Goal: Task Accomplishment & Management: Use online tool/utility

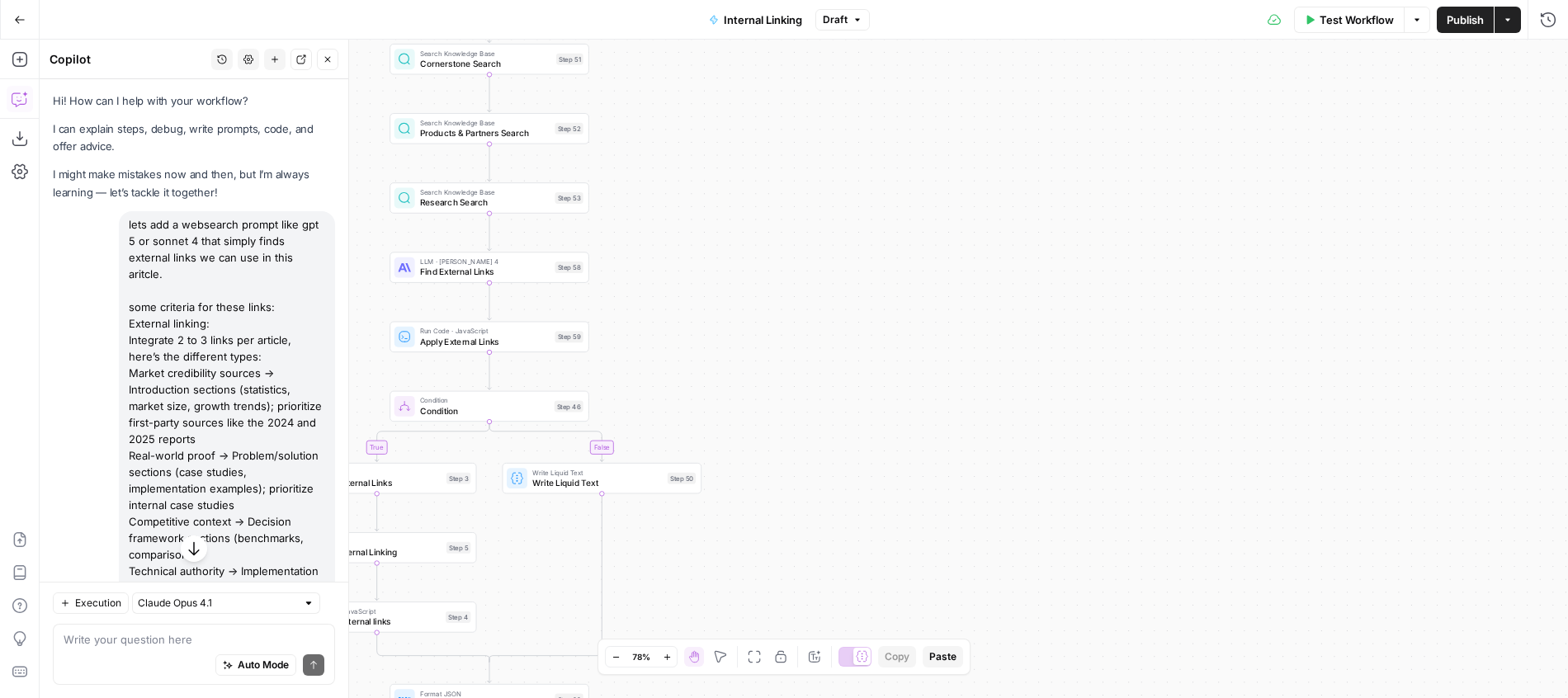
scroll to position [1992, 0]
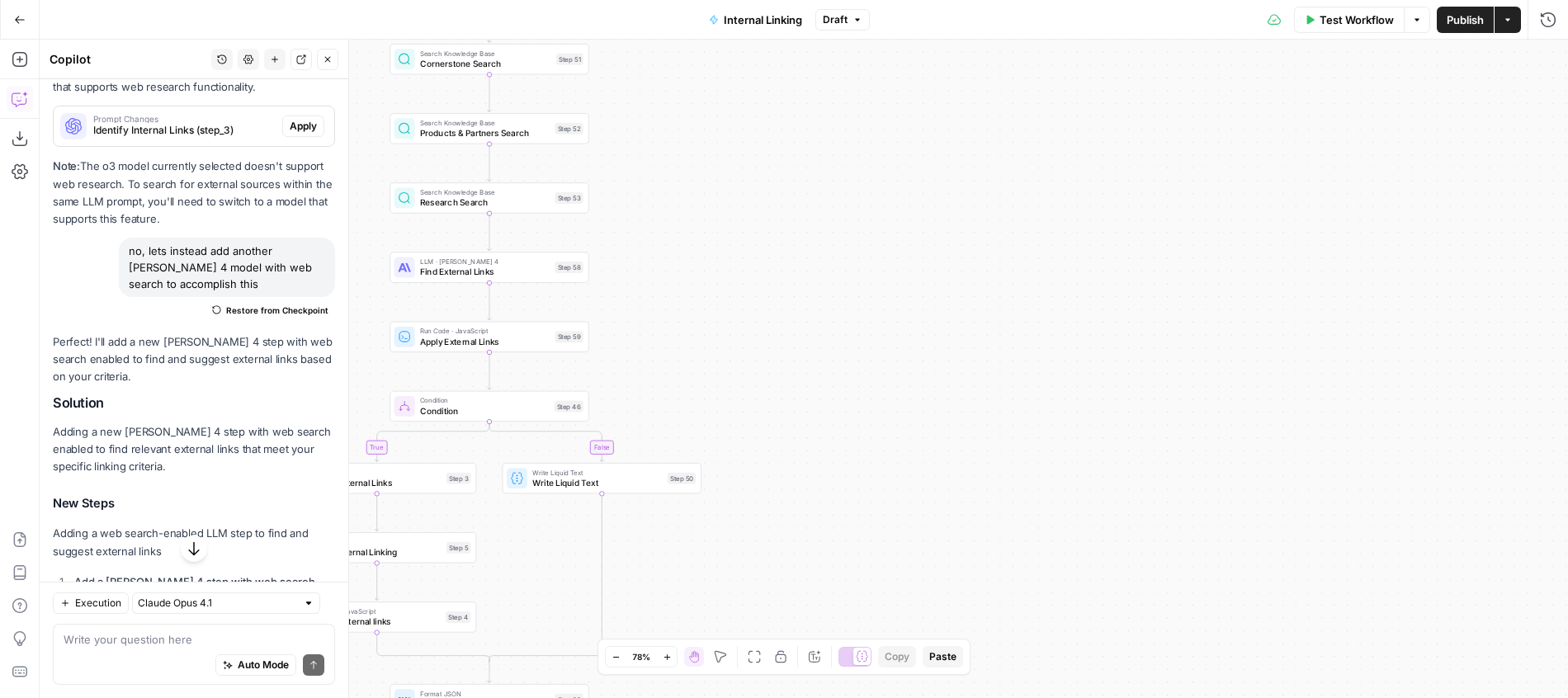
click at [943, 243] on div "true false Workflow Set Inputs Inputs Search Knowledge Base Blog Search Step 2 …" at bounding box center [804, 369] width 1528 height 658
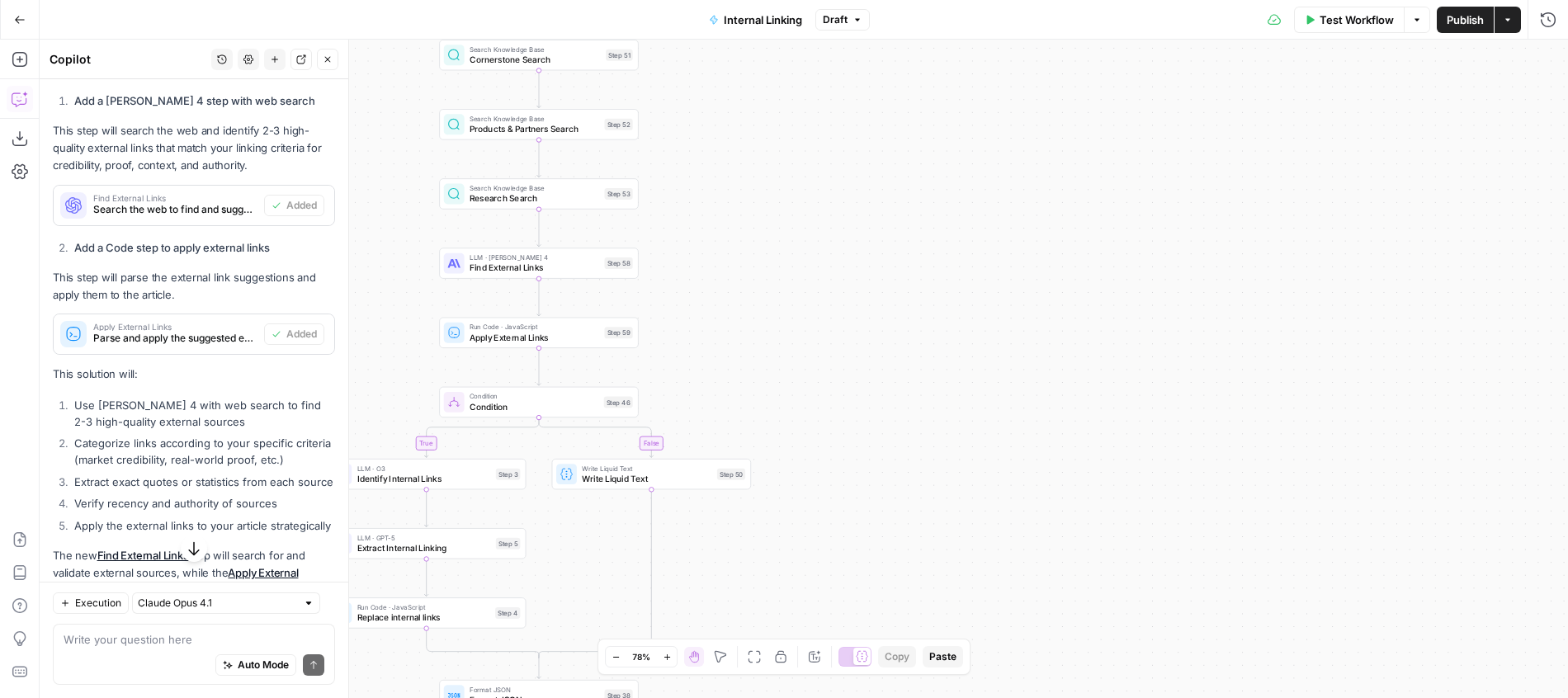
scroll to position [2450, 0]
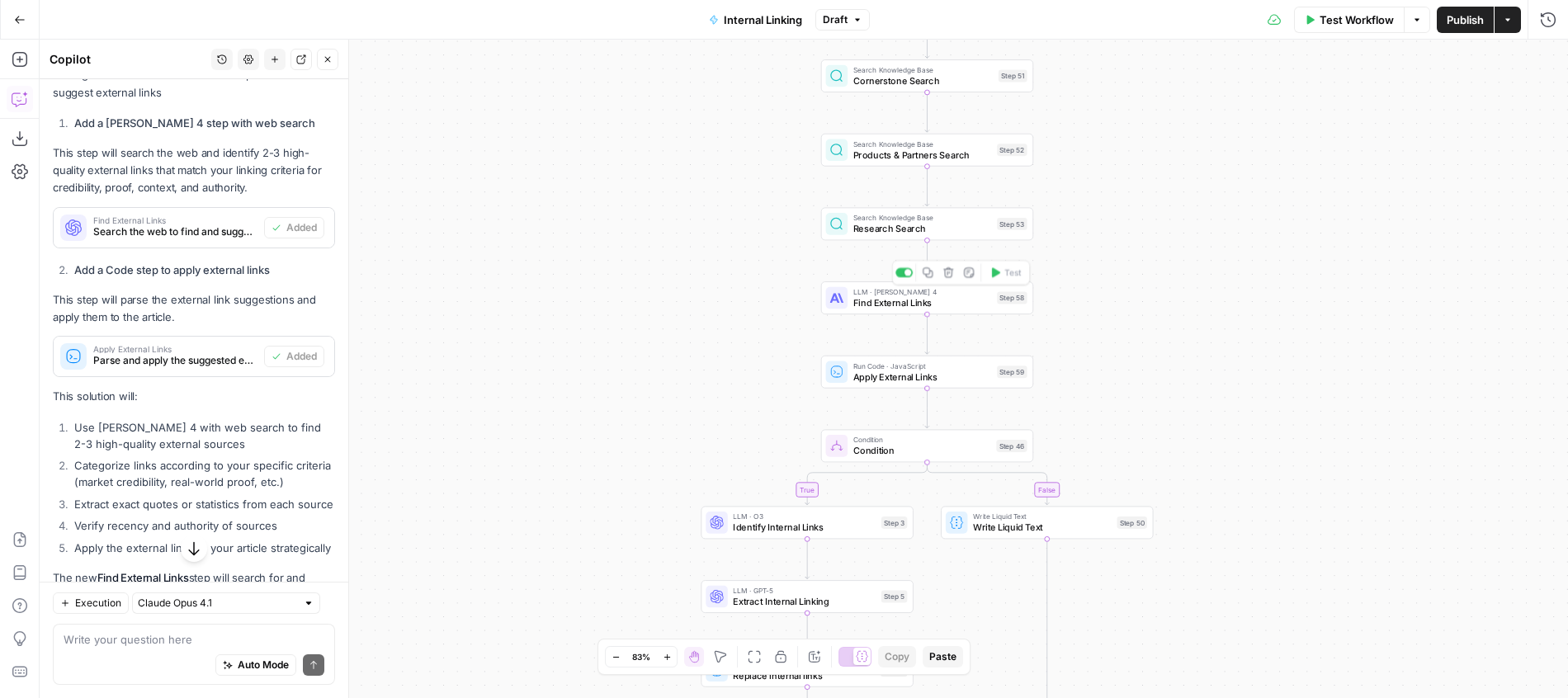
click at [926, 310] on div "LLM · Claude Sonnet 4 Find External Links Step 58 Copy step Delete step Add Not…" at bounding box center [927, 298] width 212 height 33
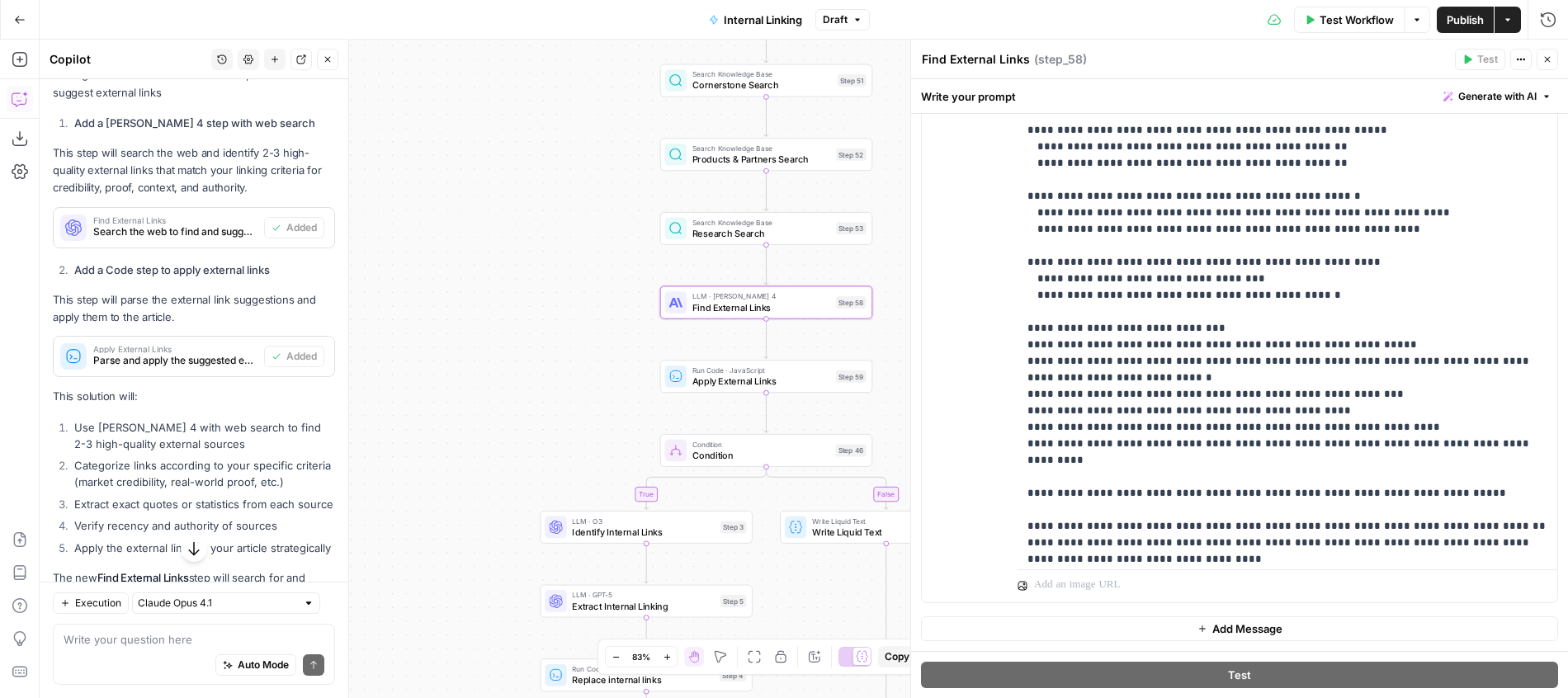
scroll to position [249, 0]
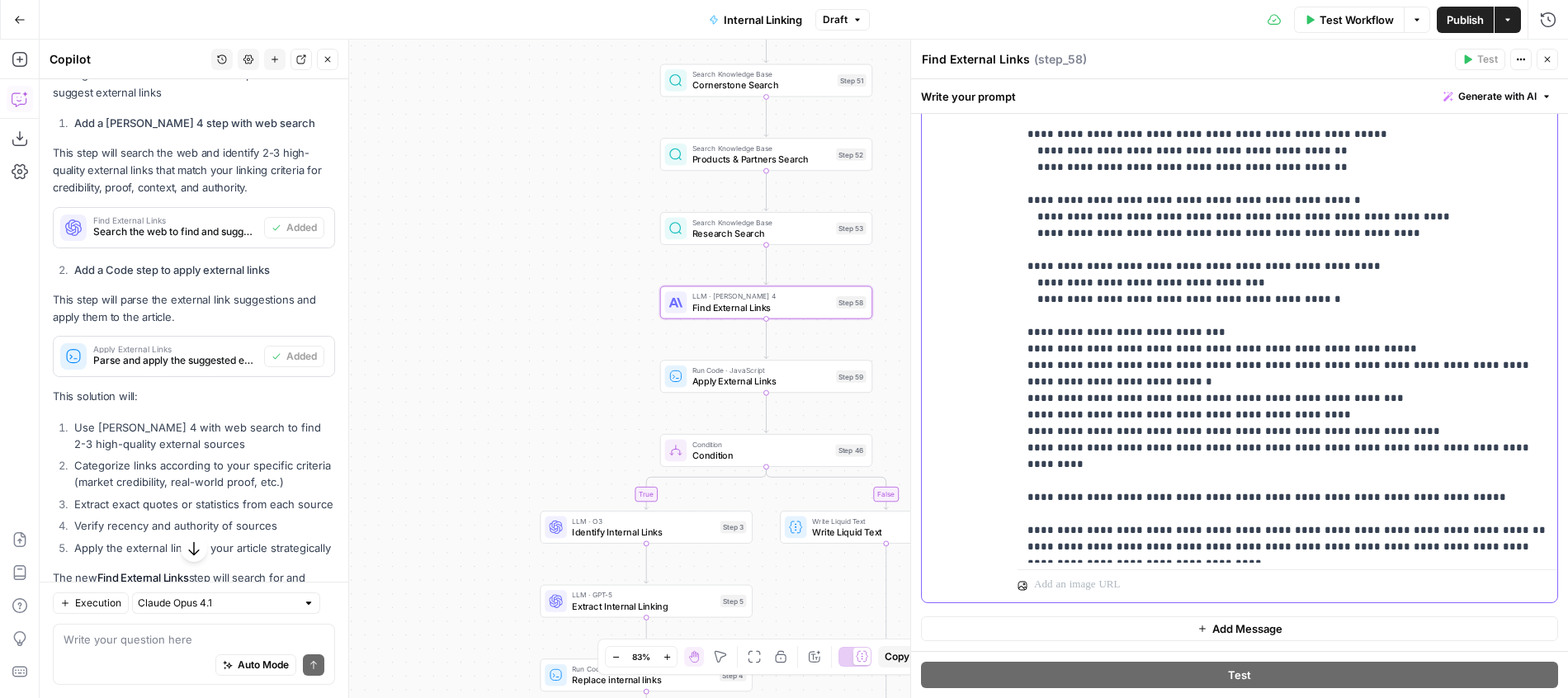
click at [1525, 438] on p "**********" at bounding box center [1287, 266] width 519 height 1237
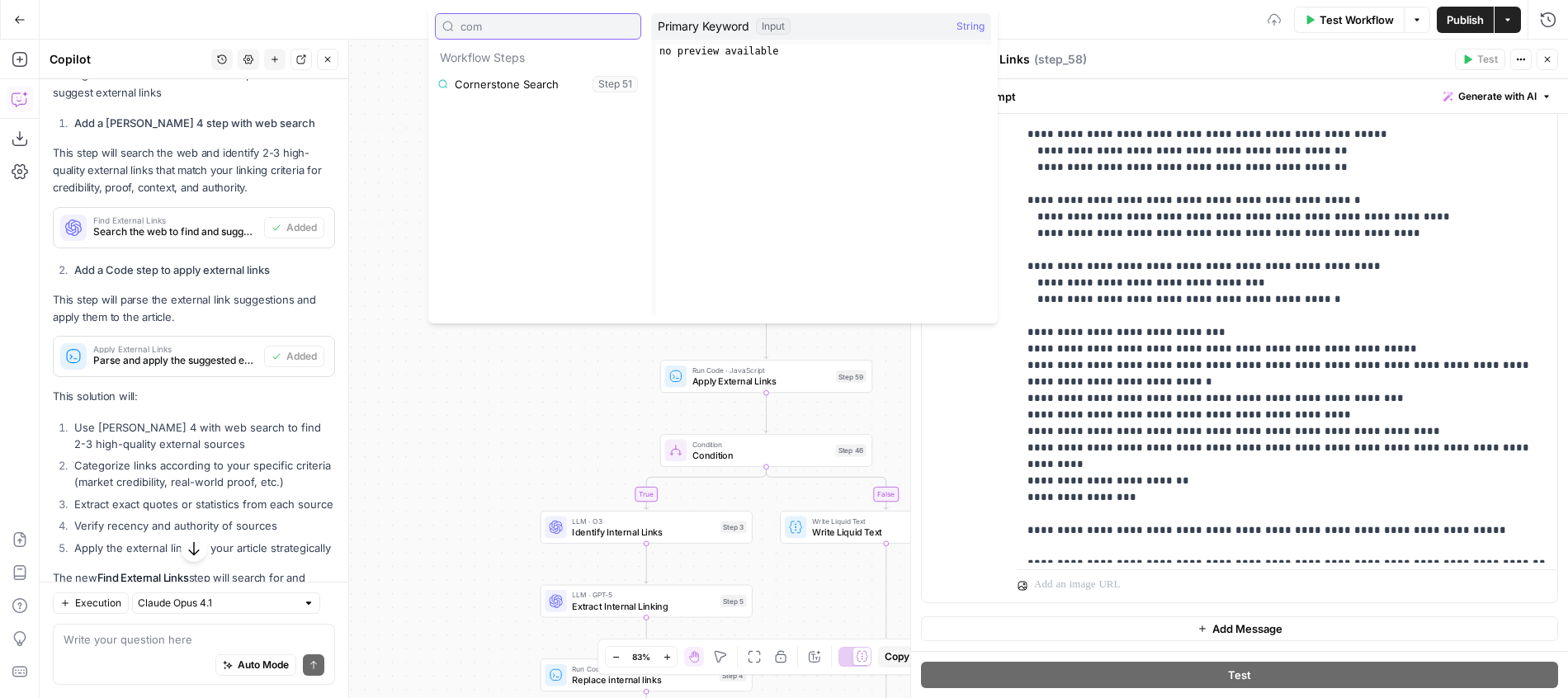
type input "comp"
type input "brand_kit"
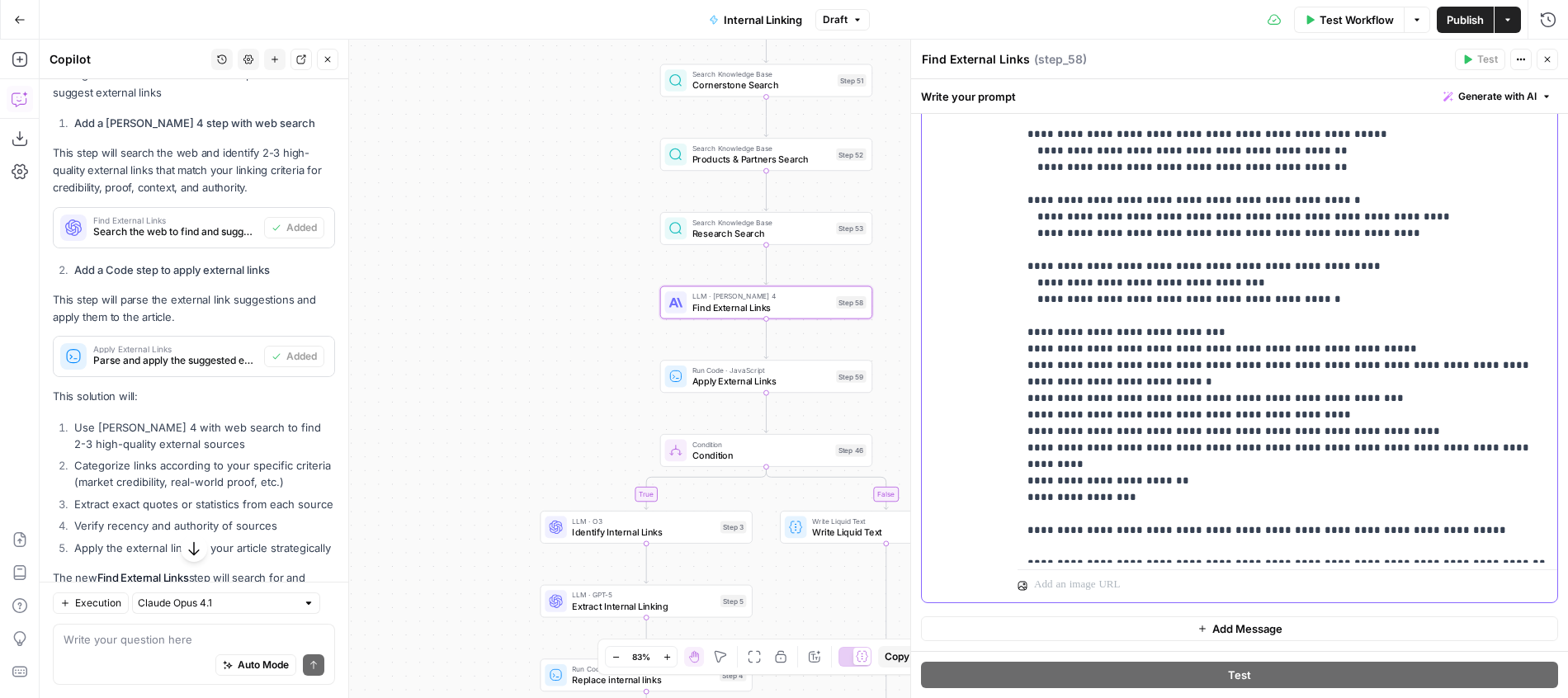
click at [1386, 327] on p "**********" at bounding box center [1287, 282] width 519 height 1270
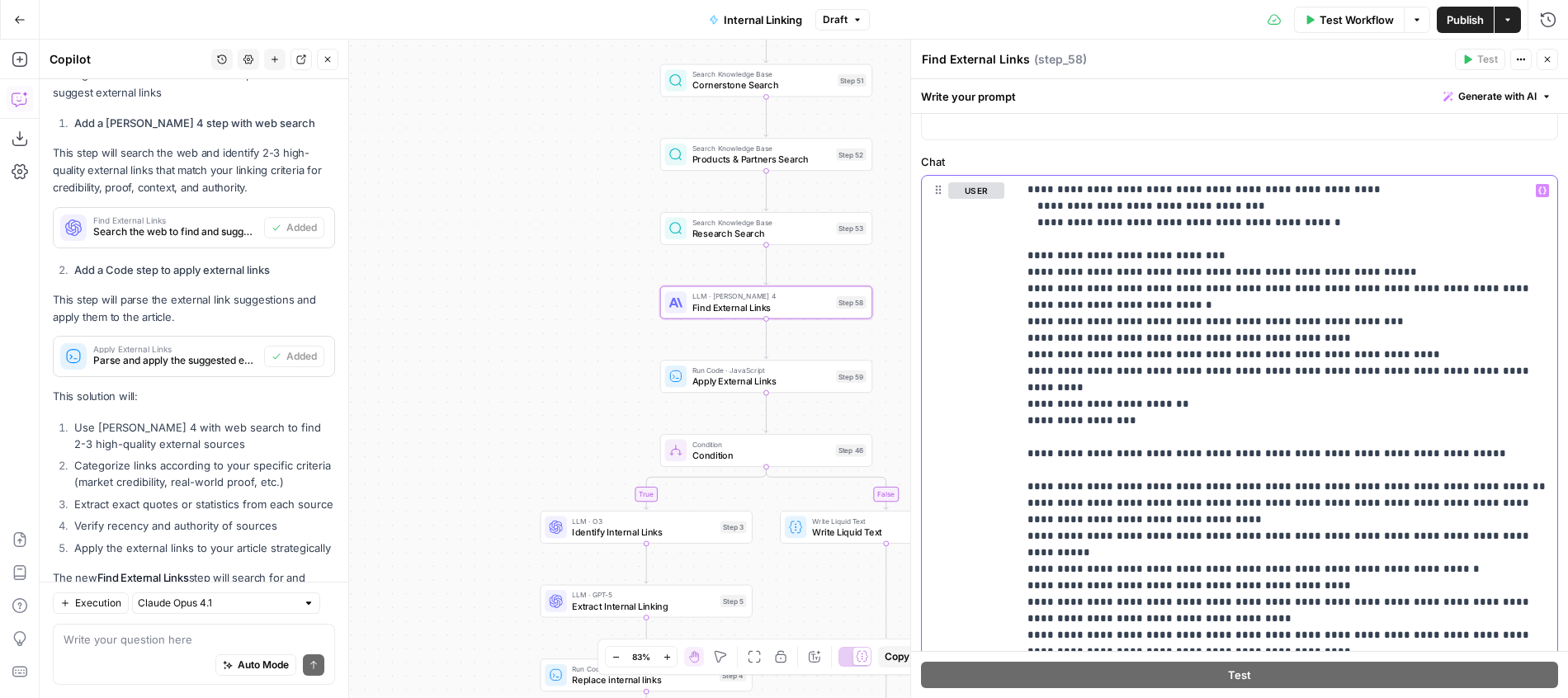
scroll to position [2561, 0]
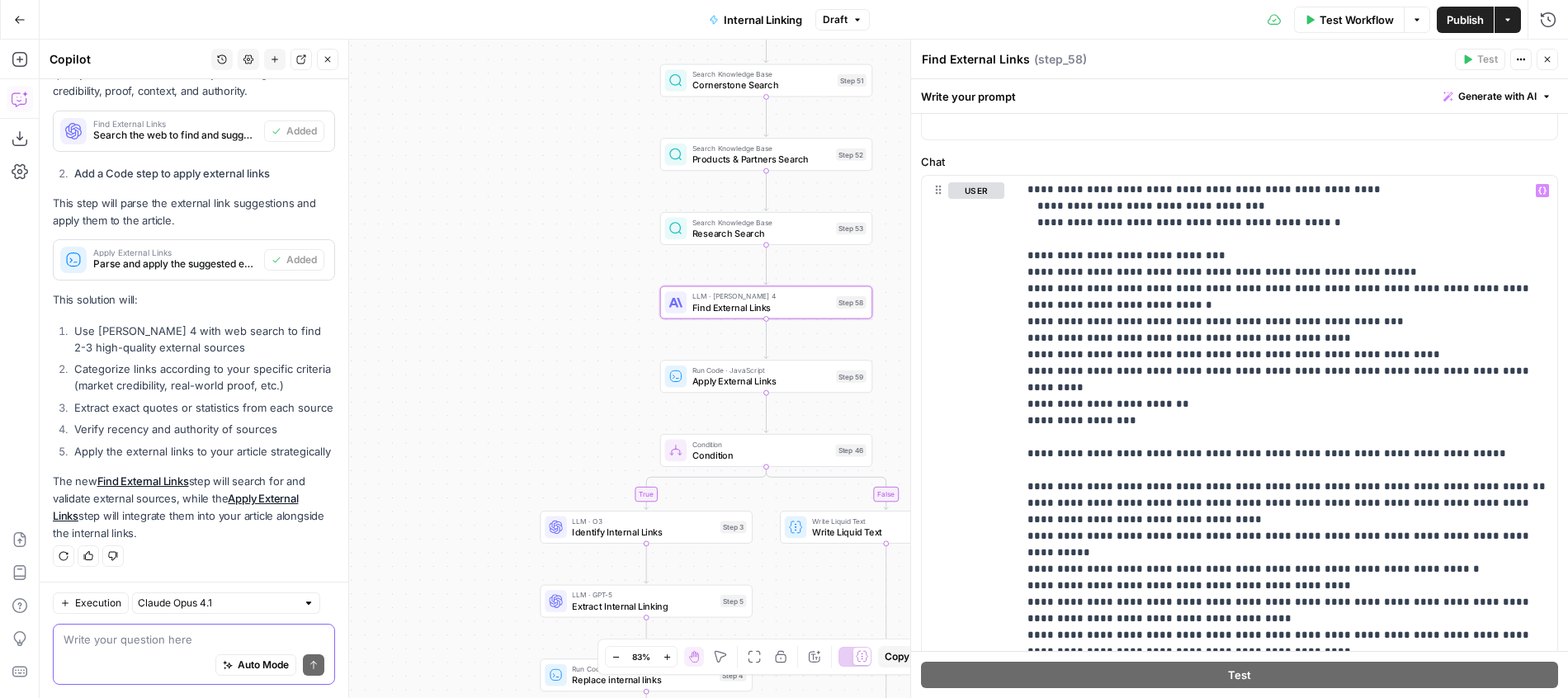
click at [210, 642] on textarea at bounding box center [194, 638] width 261 height 16
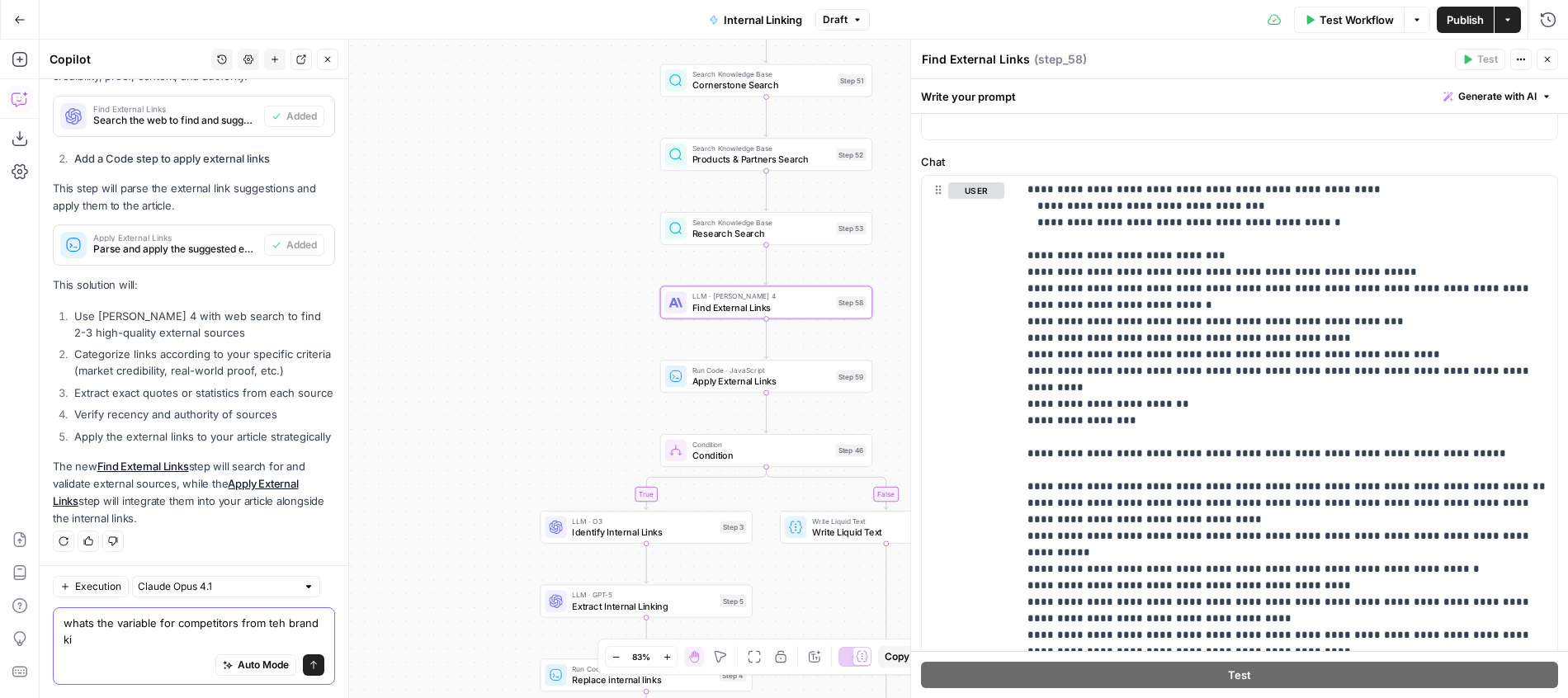
type textarea "whats the variable for competitors from teh brand kit"
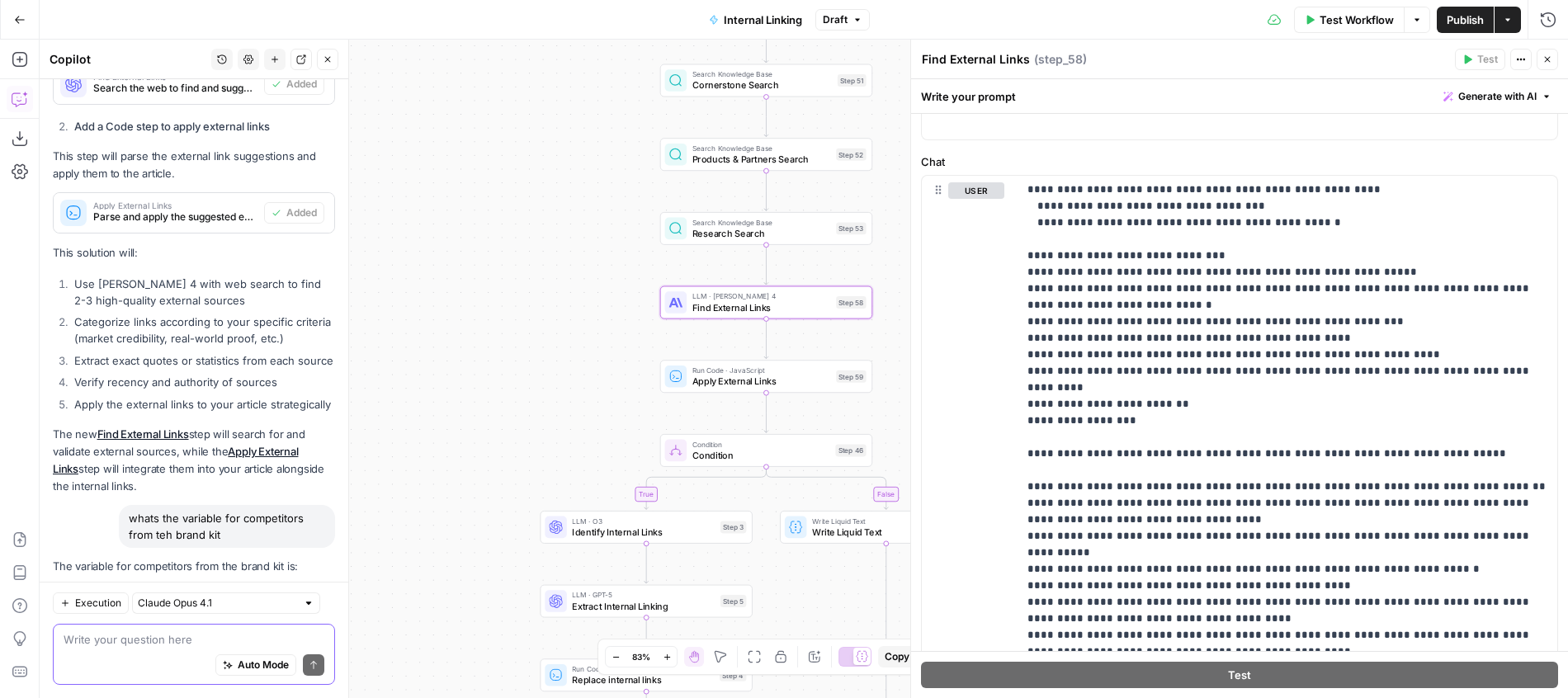
scroll to position [2732, 0]
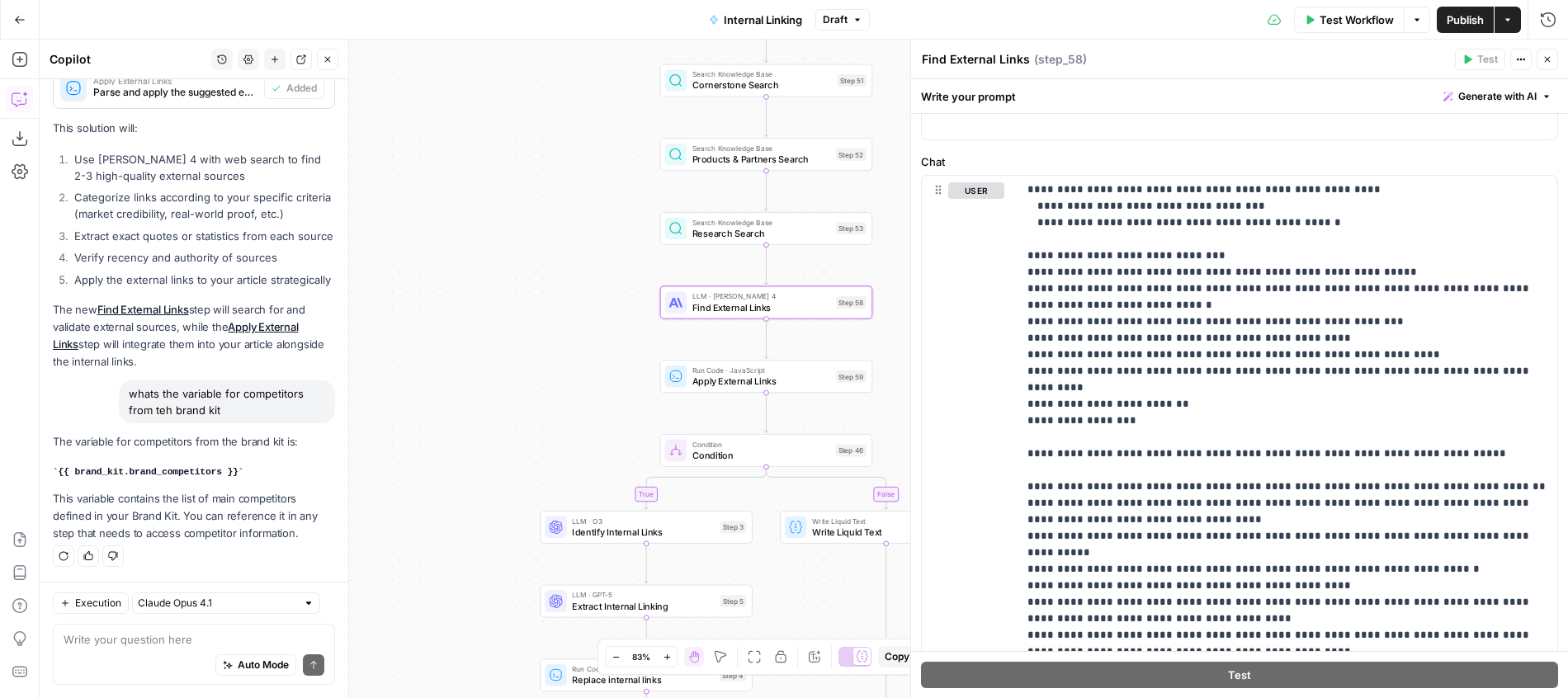
click at [233, 474] on code "{{ brand_kit.brand_competitors }}" at bounding box center [148, 471] width 191 height 10
drag, startPoint x: 233, startPoint y: 474, endPoint x: 69, endPoint y: 472, distance: 164.0
click at [69, 472] on code "{{ brand_kit.brand_competitors }}" at bounding box center [148, 471] width 191 height 10
copy code "{{ brand_kit.brand_competitors }}"
click at [1201, 384] on p "**********" at bounding box center [1287, 206] width 519 height 1270
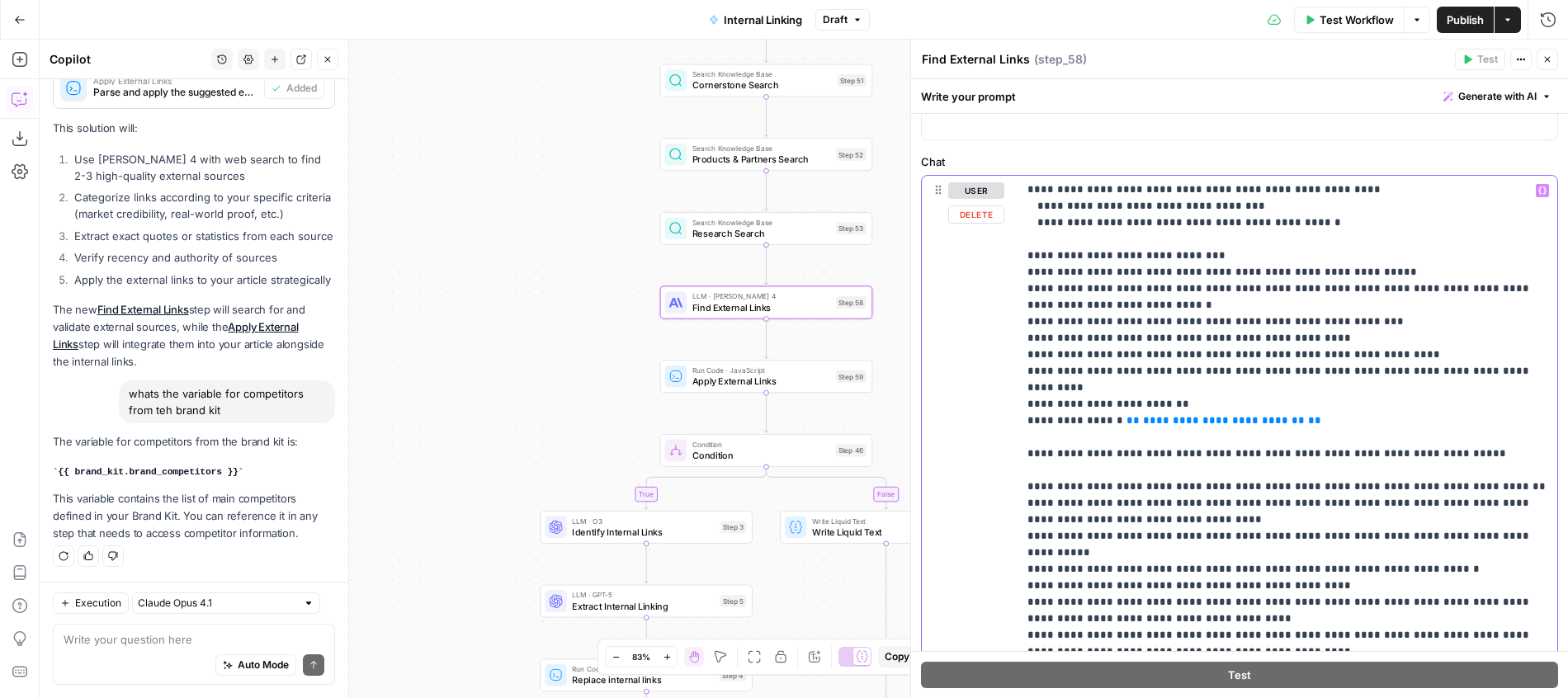
scroll to position [2759, 0]
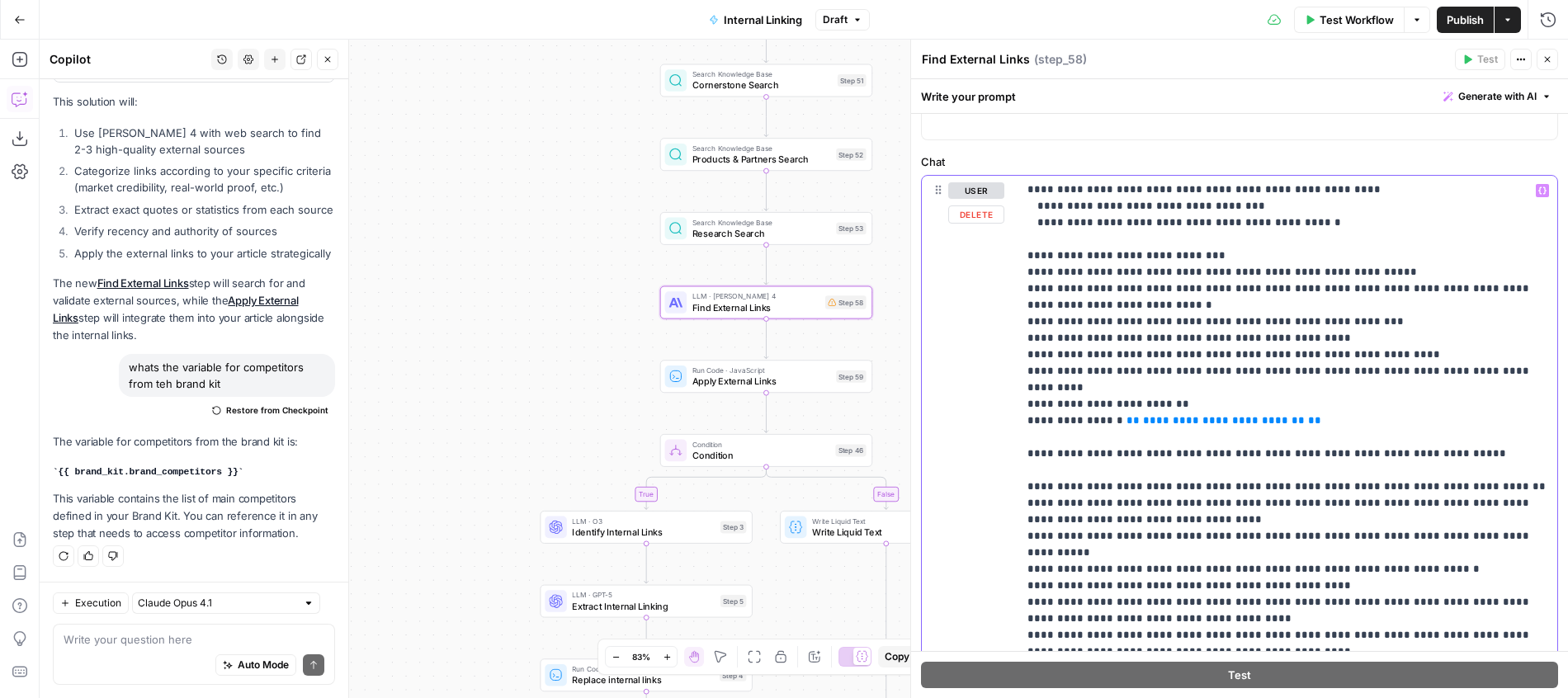
click at [1308, 415] on span "**" at bounding box center [1314, 420] width 13 height 10
click at [1278, 388] on p "**********" at bounding box center [1287, 206] width 519 height 1270
click at [1143, 415] on span "**********" at bounding box center [1223, 420] width 162 height 10
click at [1271, 422] on p "**********" at bounding box center [1287, 206] width 519 height 1270
click at [1272, 308] on p "**********" at bounding box center [1287, 206] width 519 height 1270
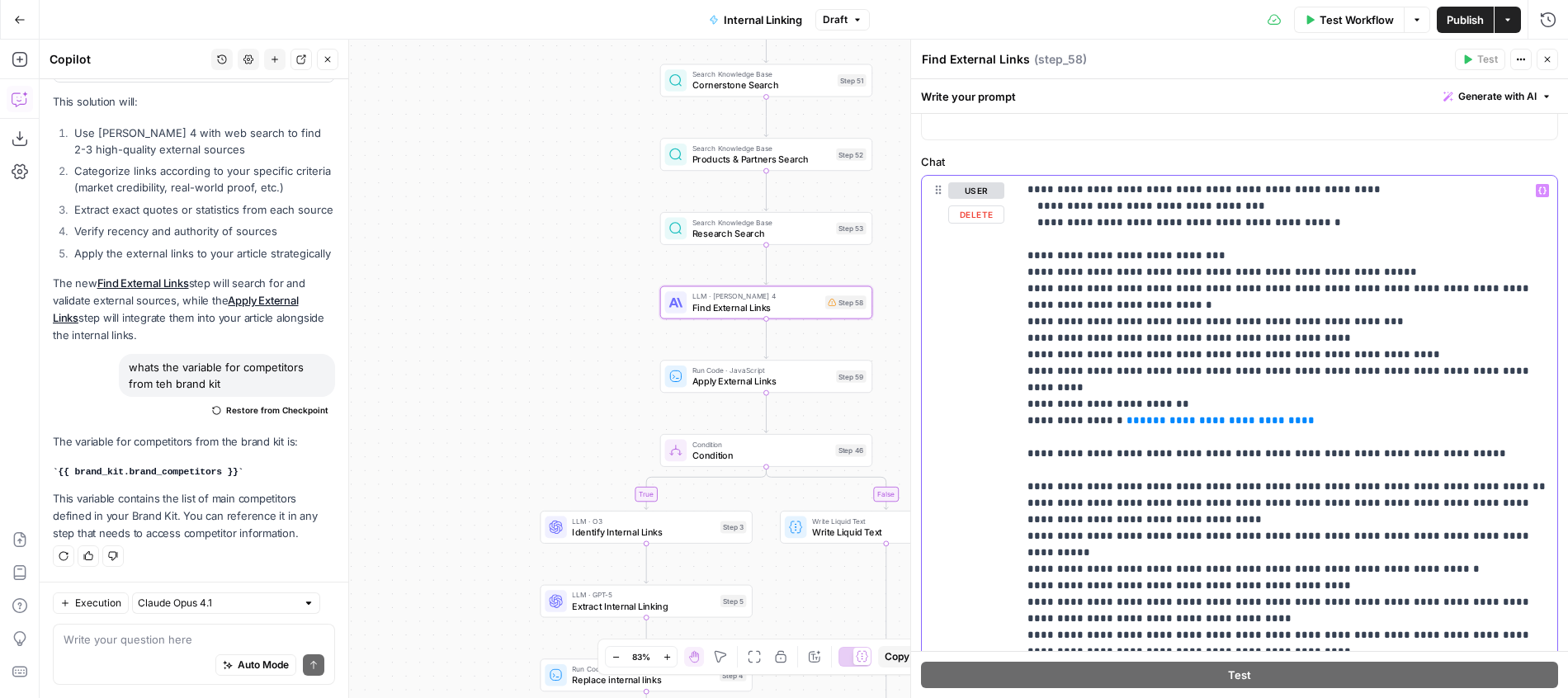
click at [1214, 415] on span "**********" at bounding box center [1220, 420] width 162 height 10
click at [1257, 428] on p "**********" at bounding box center [1287, 206] width 519 height 1270
drag, startPoint x: 1261, startPoint y: 389, endPoint x: 1129, endPoint y: 389, distance: 132.0
click at [1122, 390] on p "**********" at bounding box center [1287, 206] width 519 height 1270
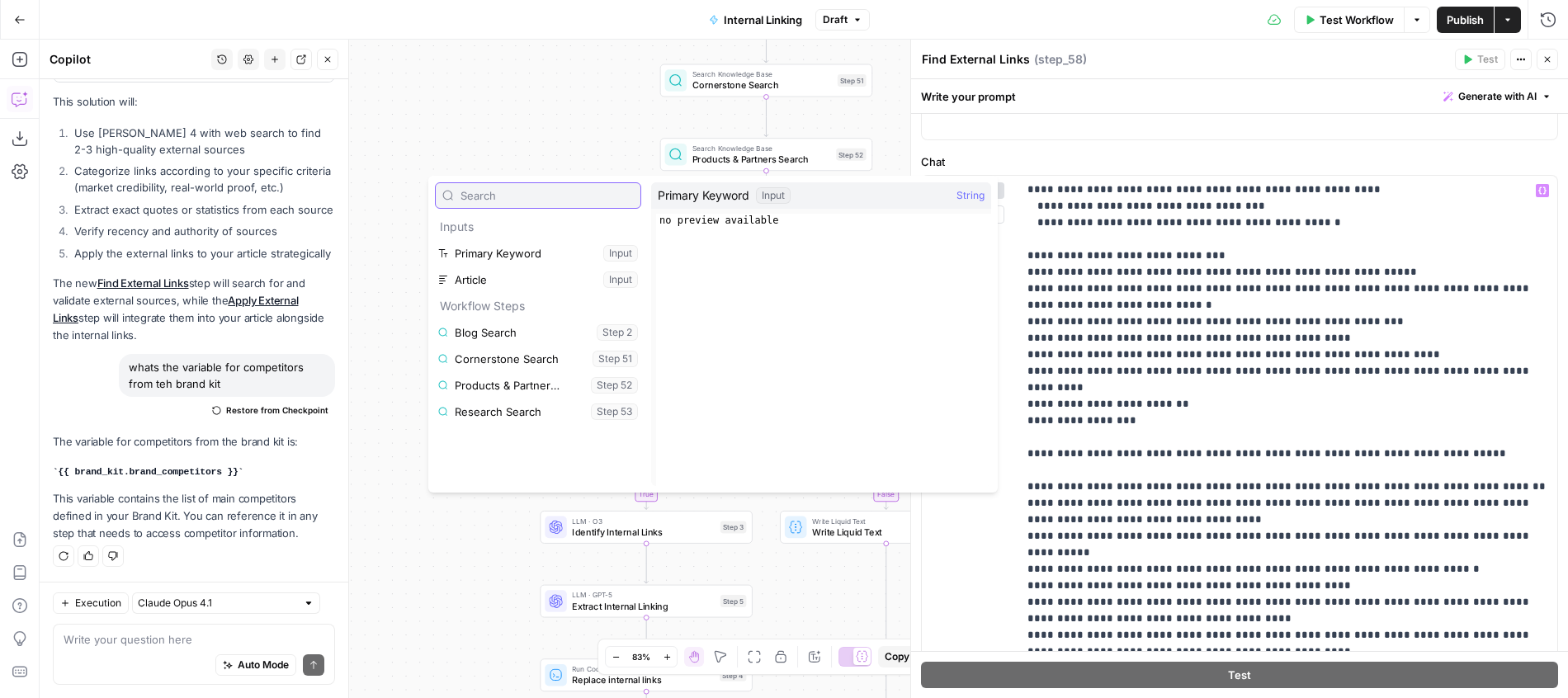
scroll to position [2732, 0]
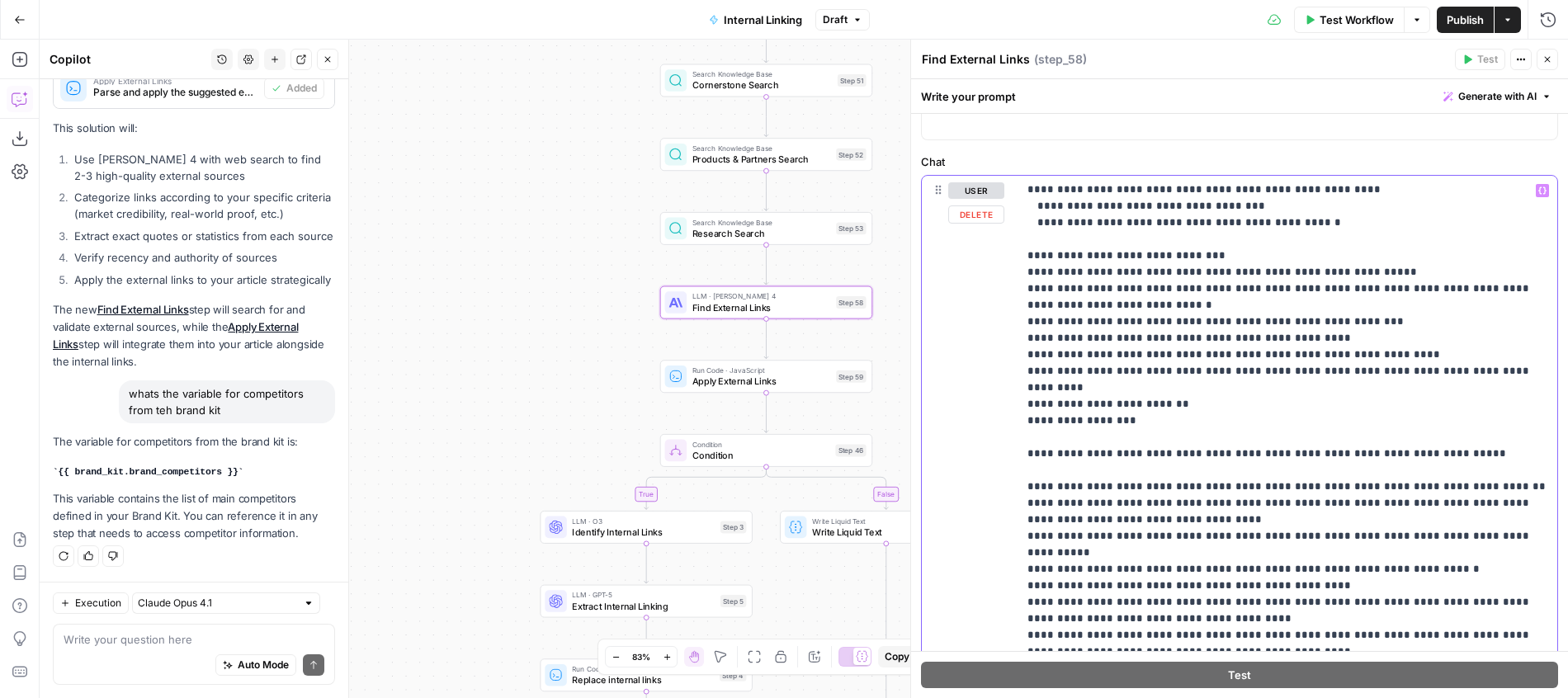
click at [1203, 387] on p "**********" at bounding box center [1287, 206] width 519 height 1270
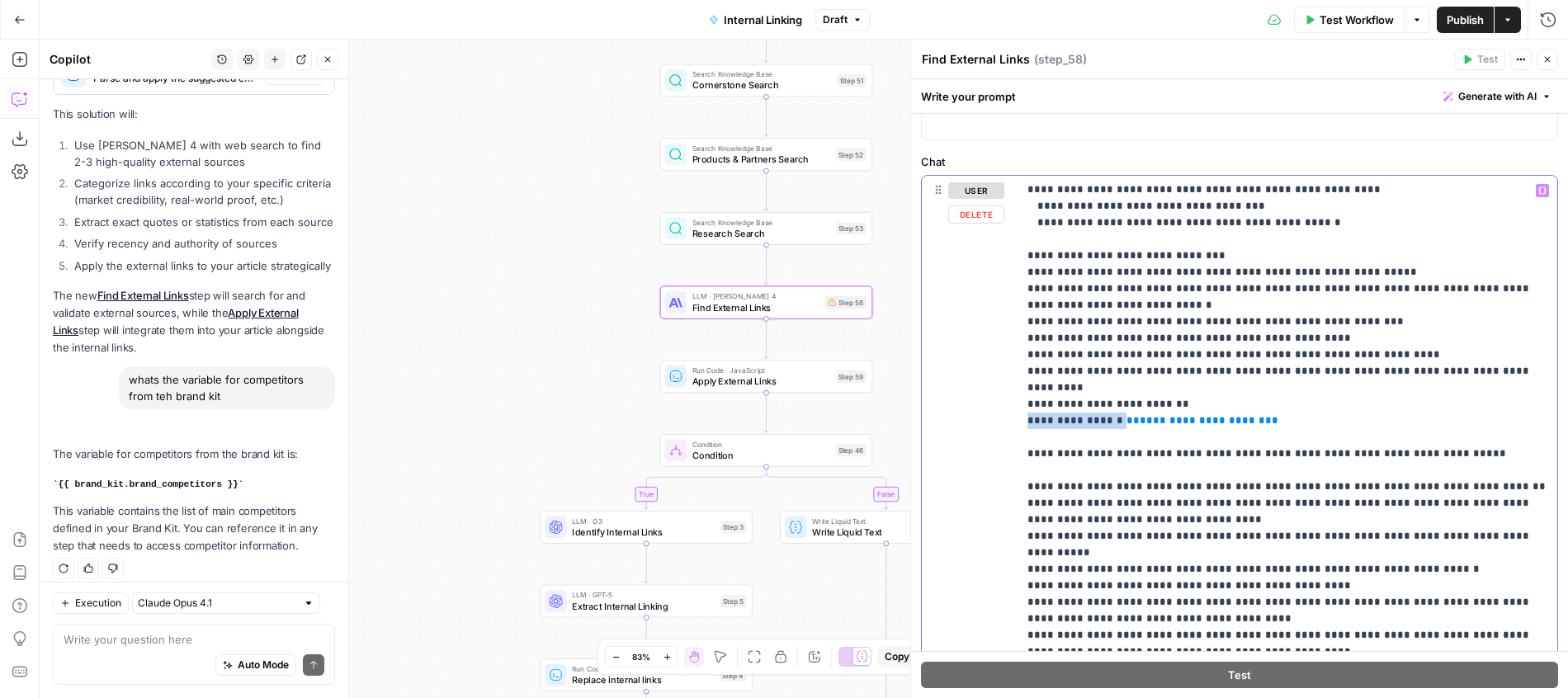
scroll to position [2759, 0]
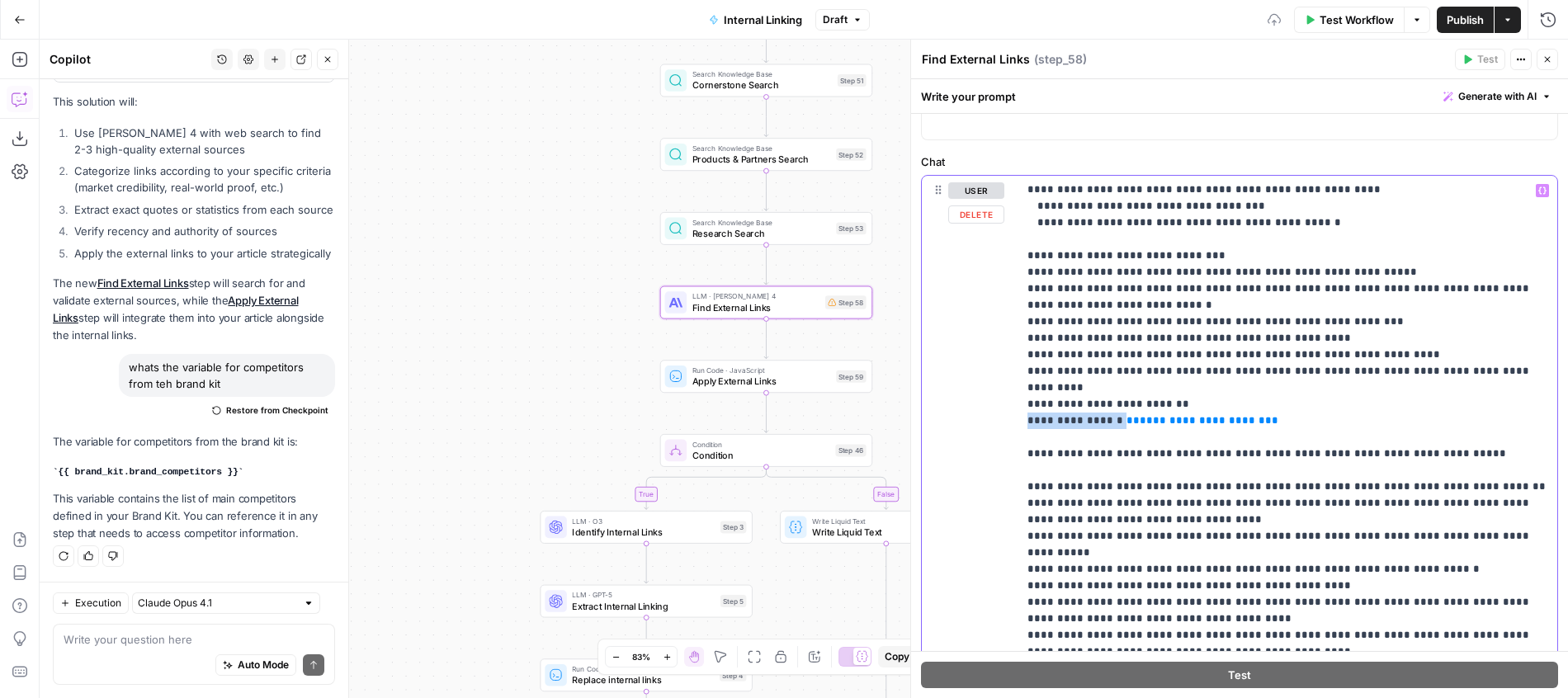
click at [1288, 400] on p "**********" at bounding box center [1287, 206] width 519 height 1270
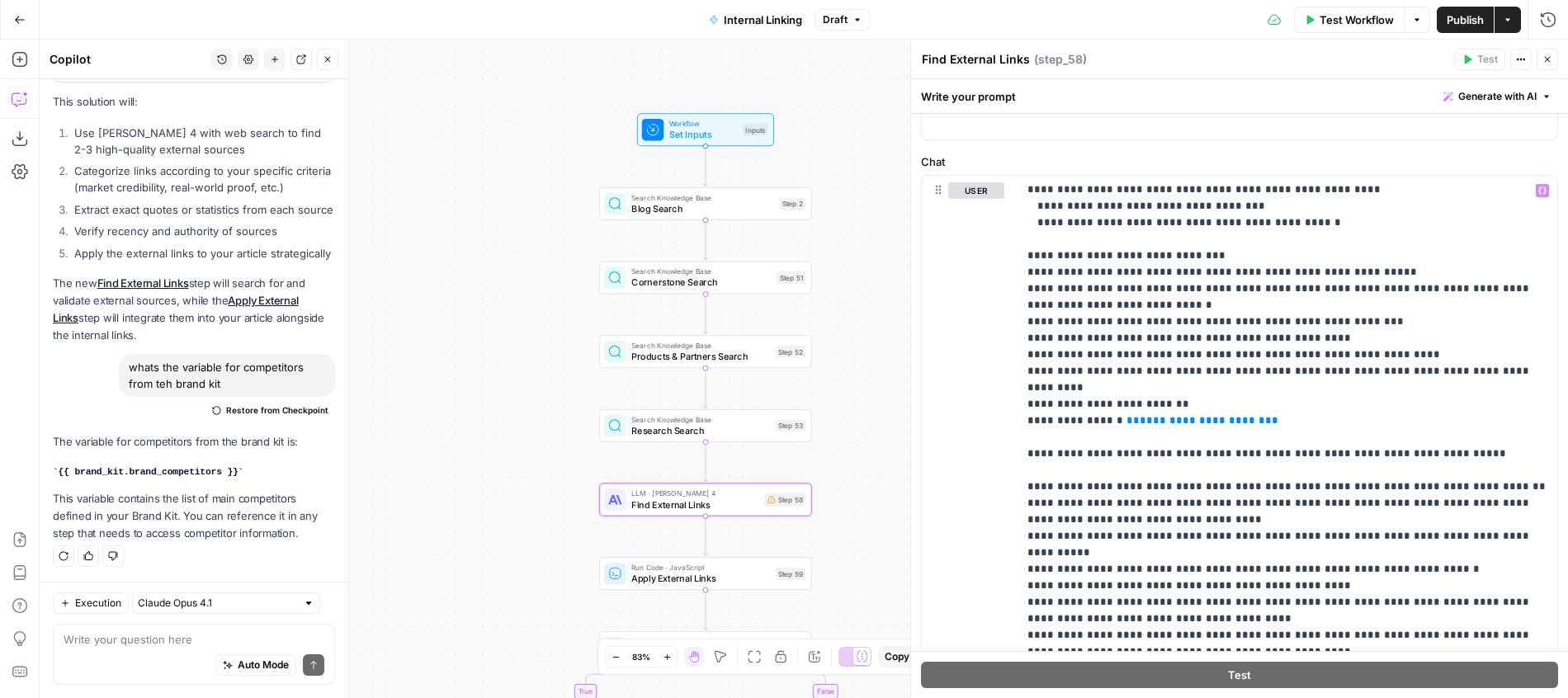
click at [1439, 13] on button "Publish" at bounding box center [1465, 20] width 57 height 27
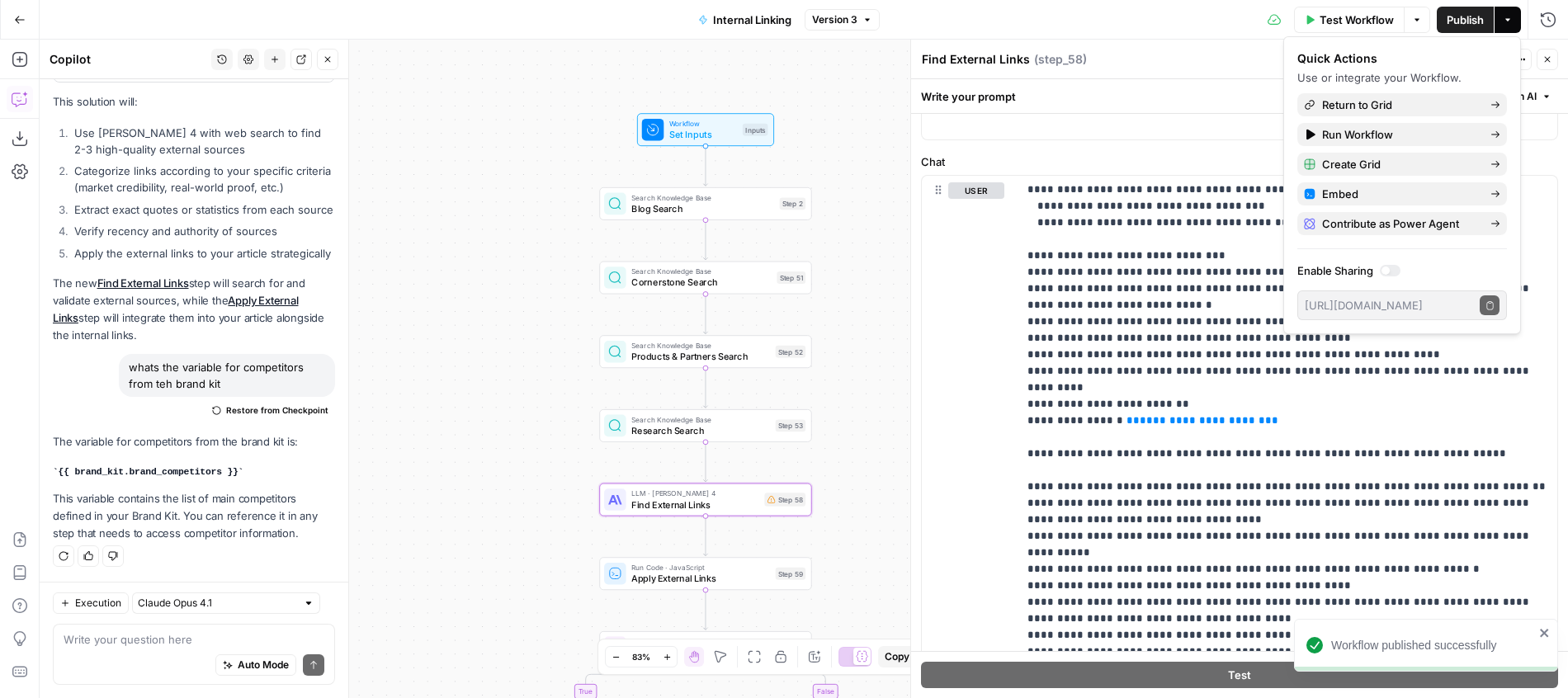
click at [715, 130] on span "Set Inputs" at bounding box center [703, 135] width 67 height 14
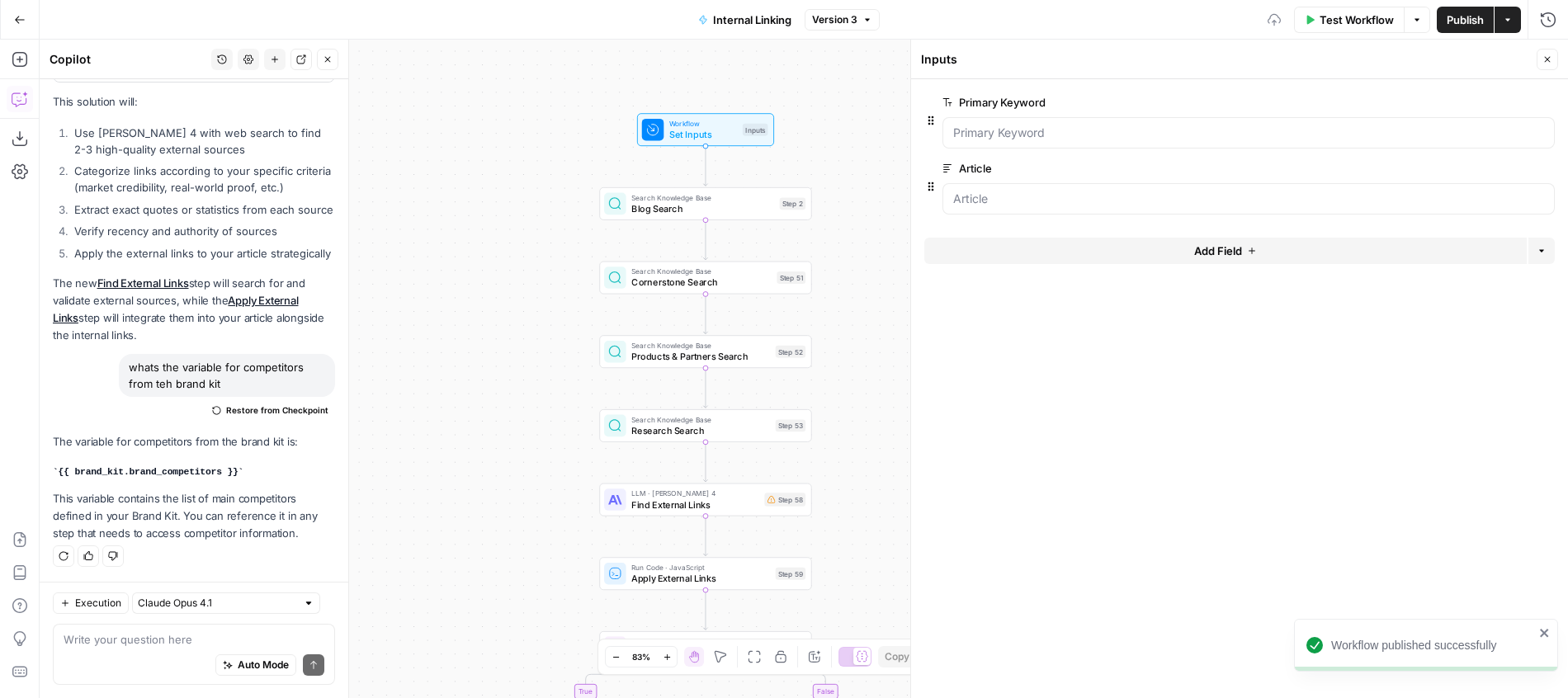
click at [1060, 249] on button "Add Field" at bounding box center [1225, 251] width 602 height 27
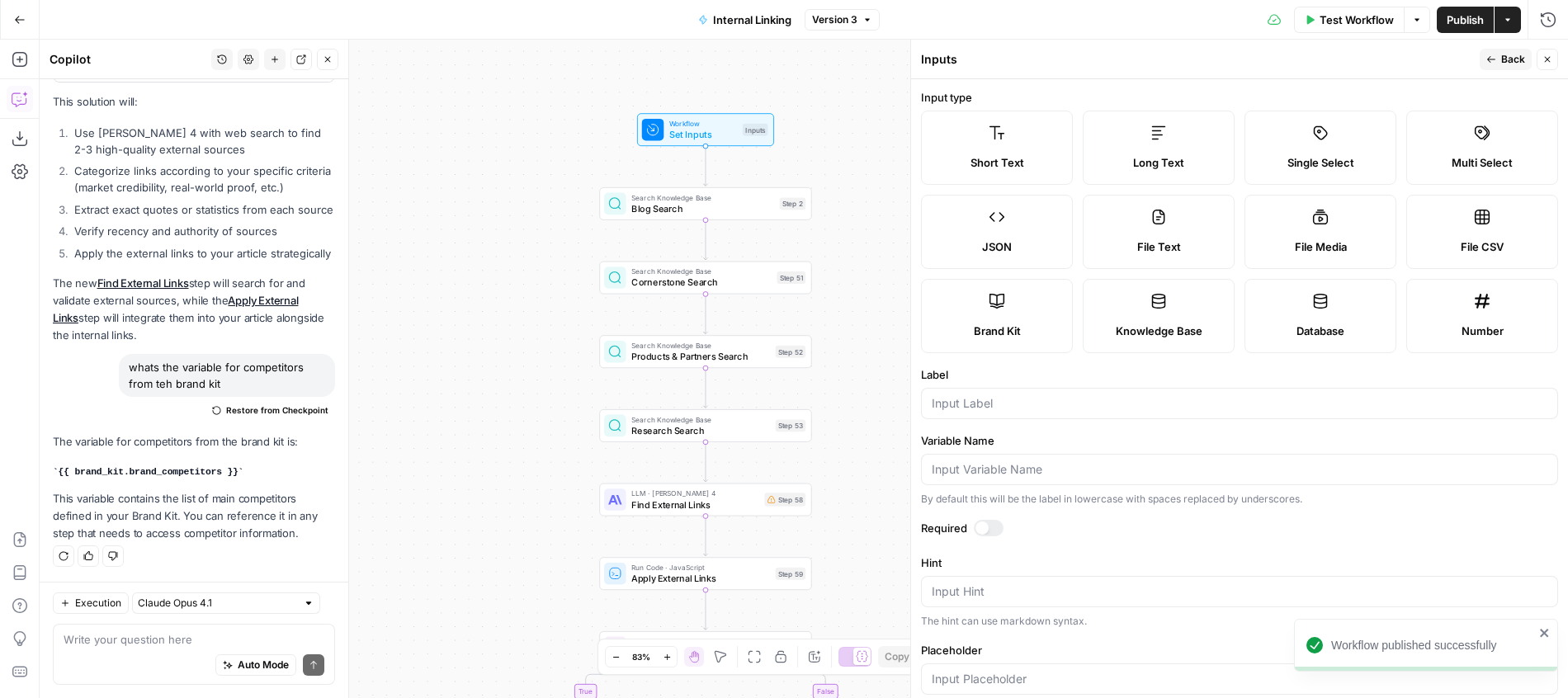
click at [961, 323] on div "Brand Kit" at bounding box center [997, 330] width 124 height 16
click at [992, 522] on div at bounding box center [989, 527] width 29 height 16
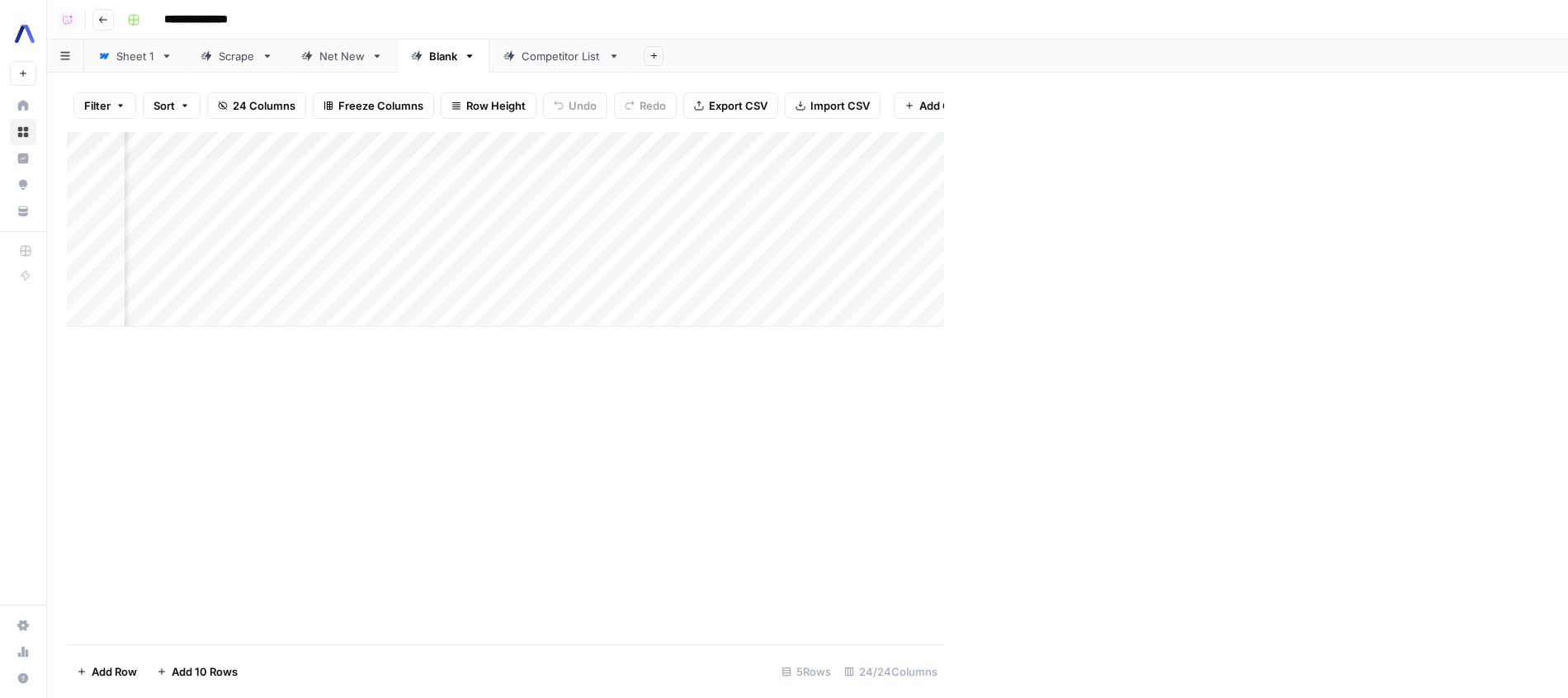
scroll to position [875, 0]
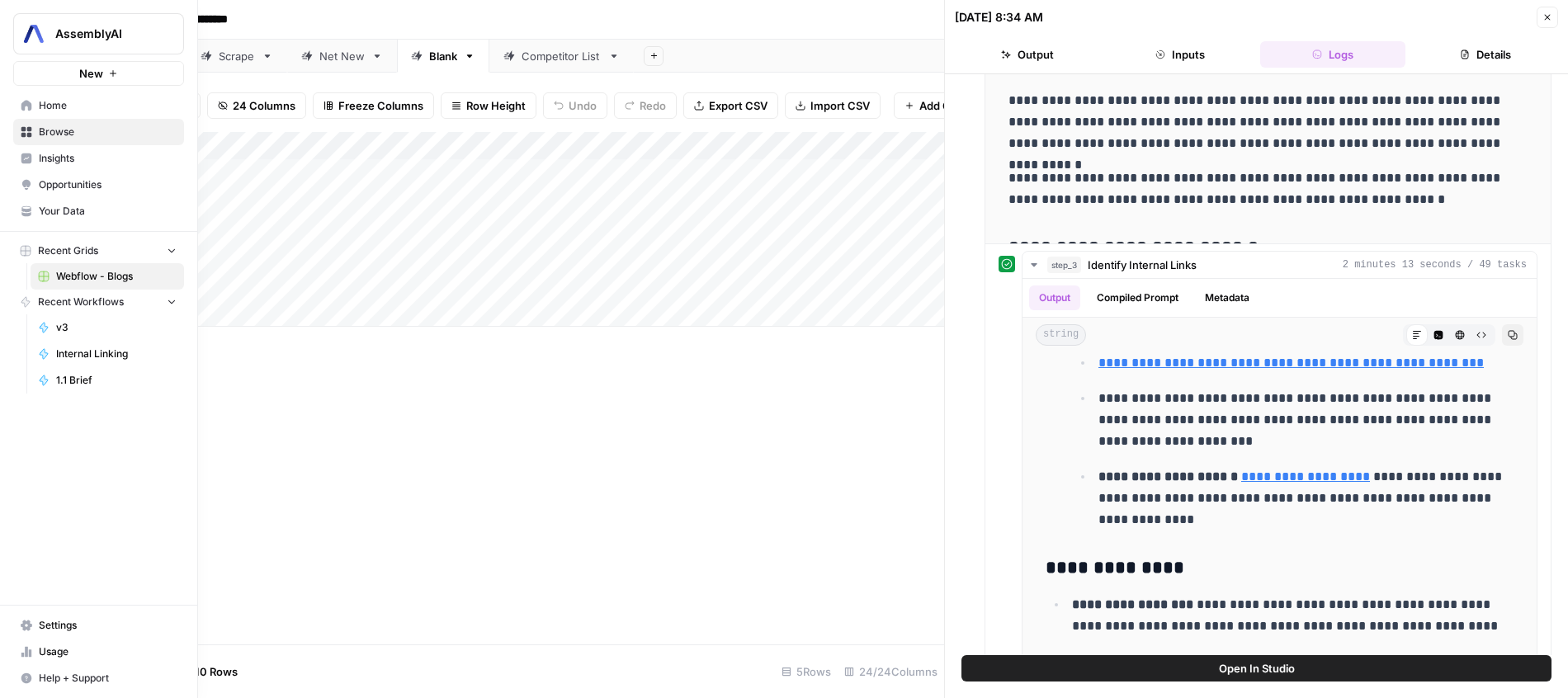
click at [31, 219] on link "Your Data" at bounding box center [99, 211] width 171 height 27
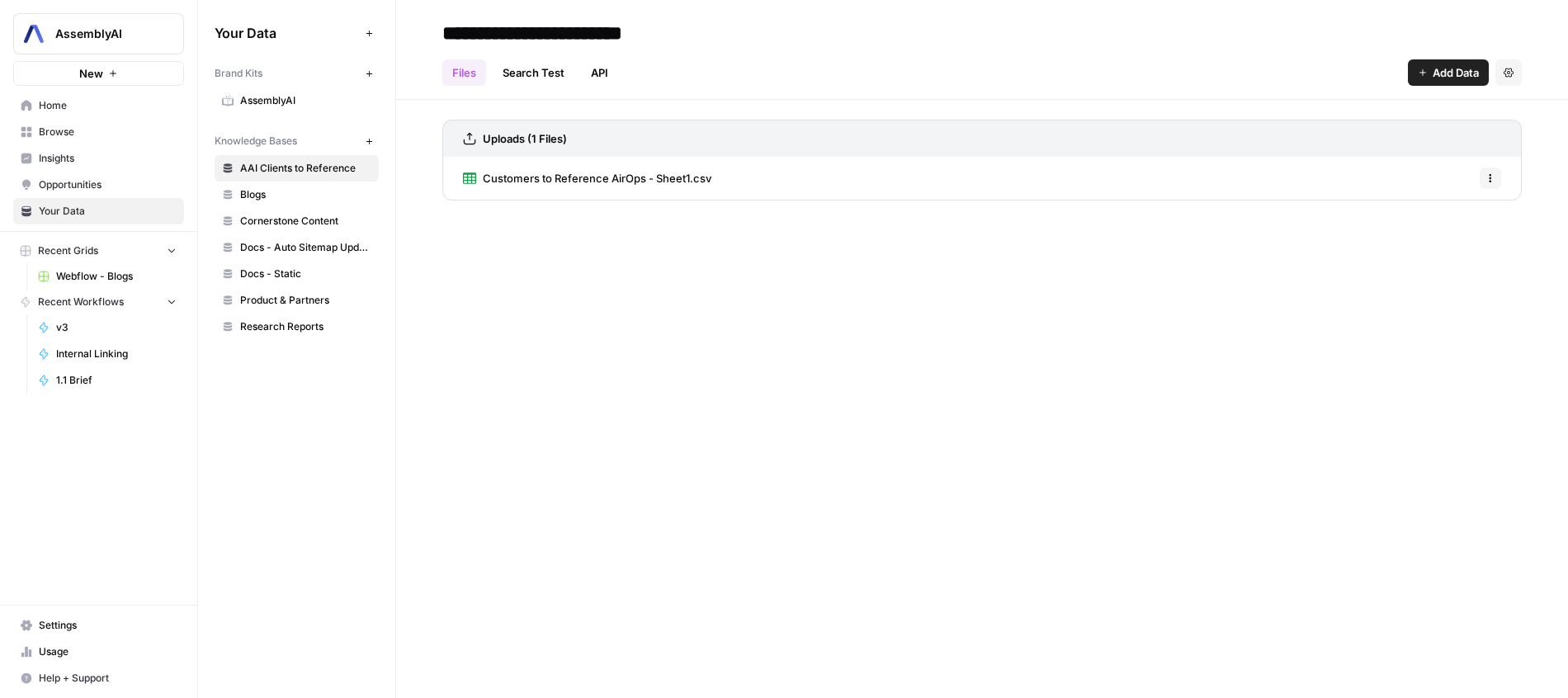
click at [104, 264] on link "Webflow - Blogs" at bounding box center [107, 276] width 154 height 27
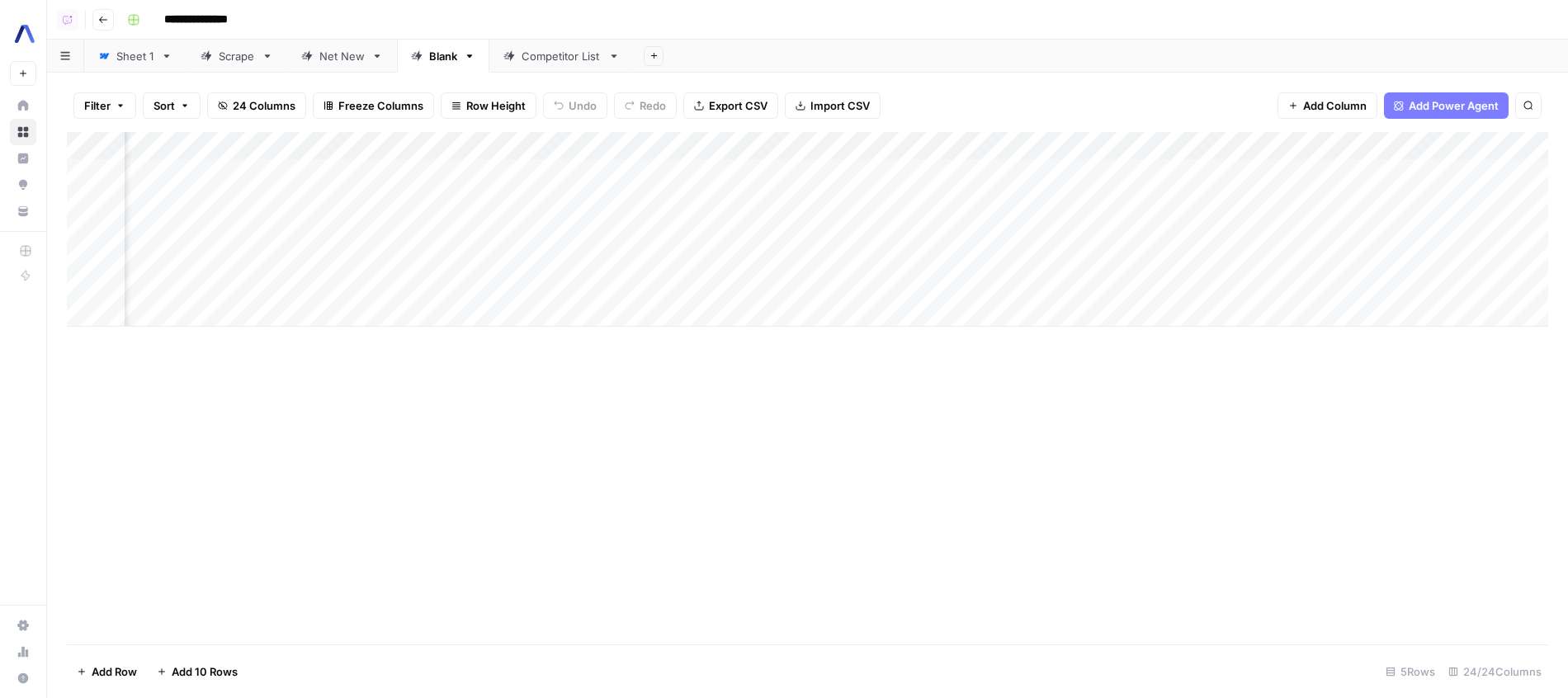
scroll to position [0, 2336]
click at [1275, 141] on div "Add Column" at bounding box center [807, 229] width 1482 height 194
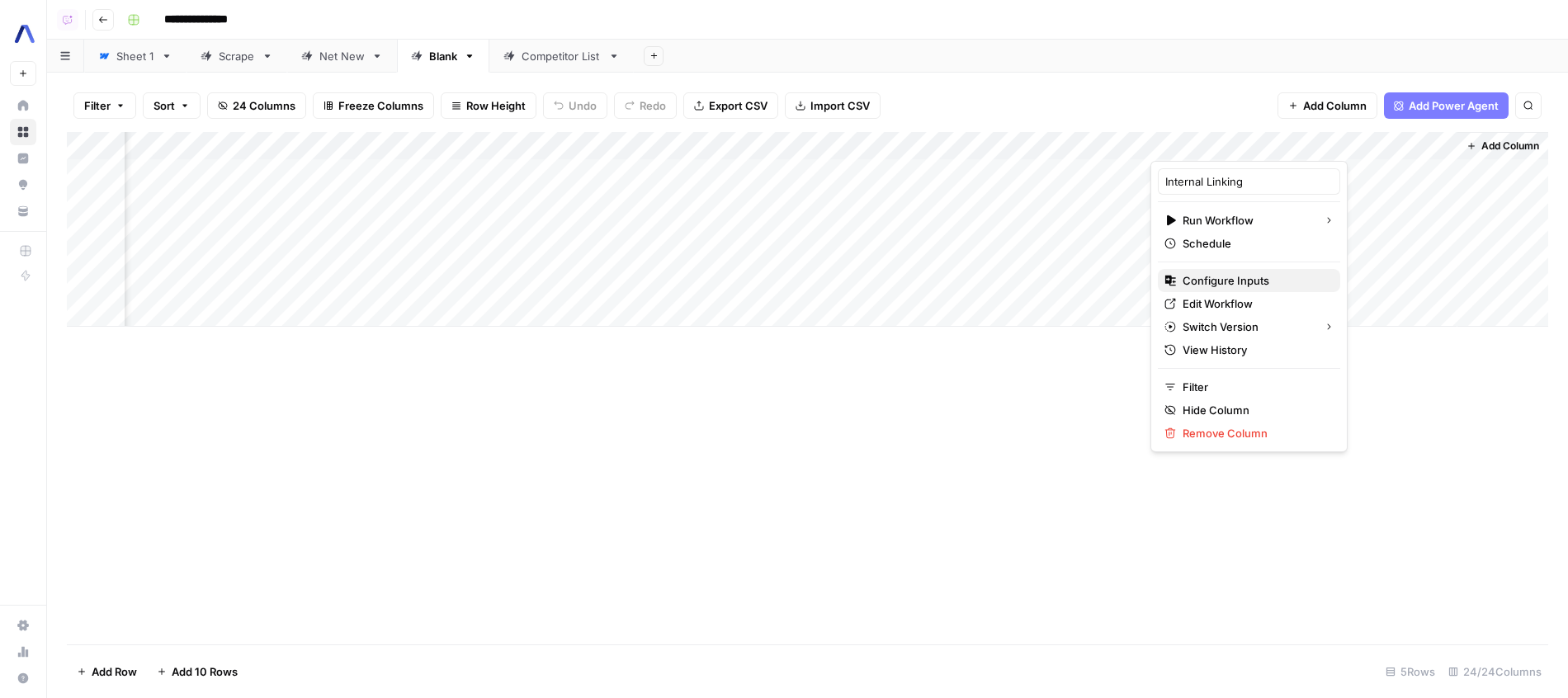
click at [1277, 278] on span "Configure Inputs" at bounding box center [1254, 280] width 144 height 16
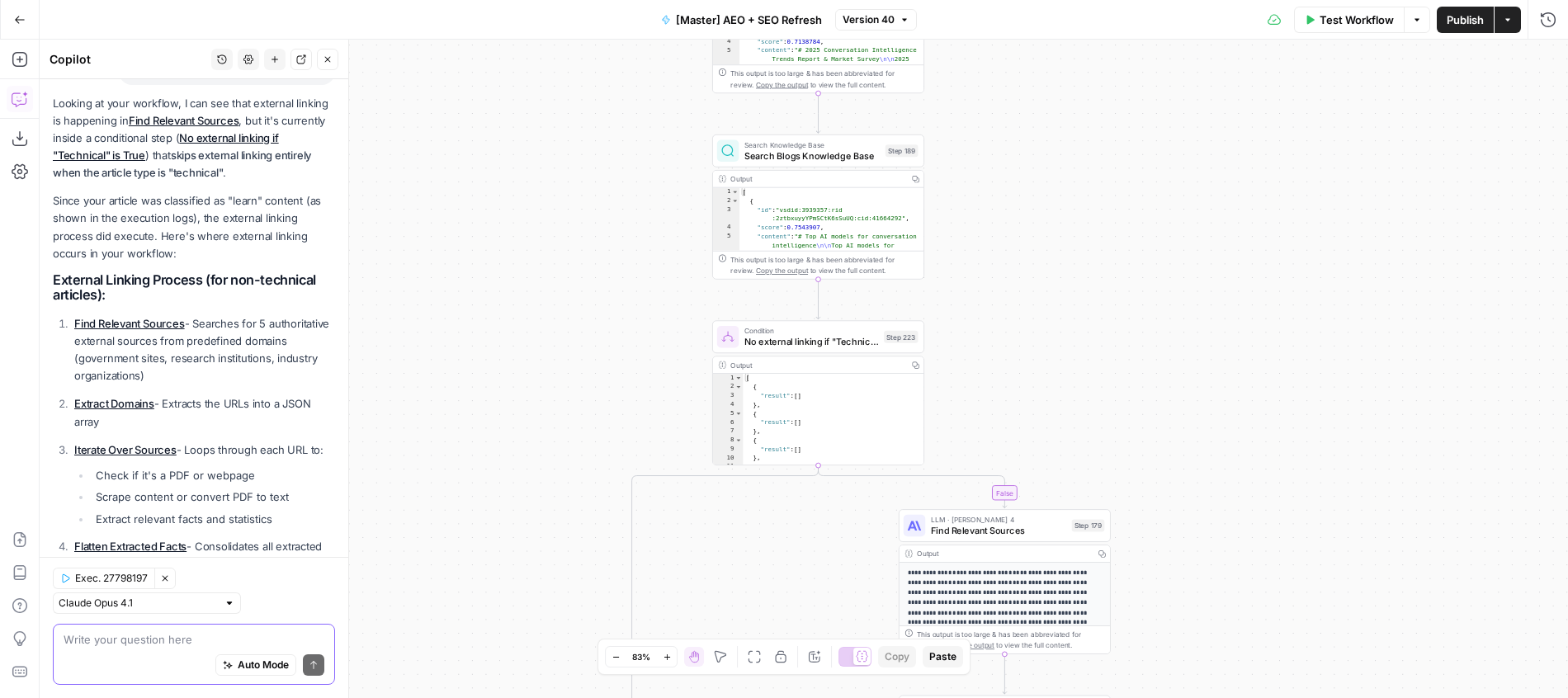
scroll to position [739, 0]
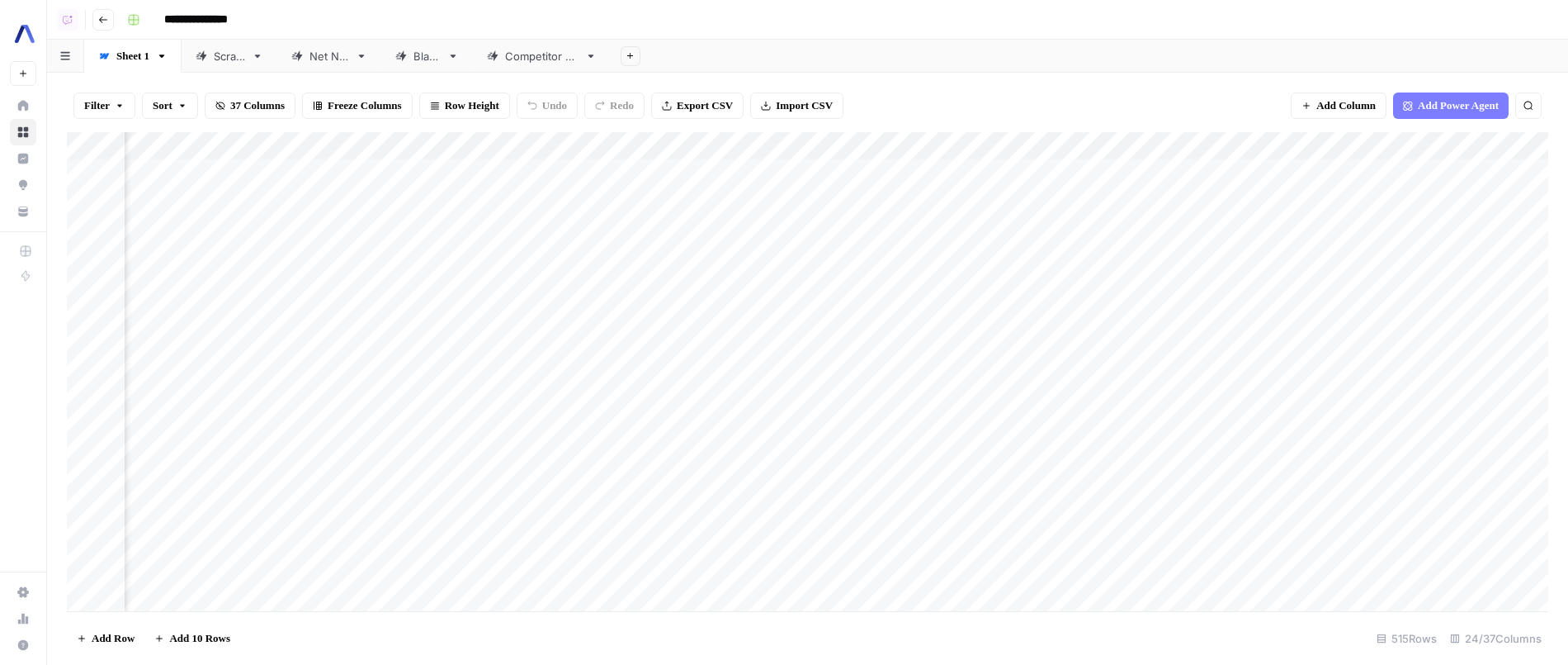
scroll to position [0, 2985]
click at [430, 53] on div "Blank" at bounding box center [427, 55] width 28 height 16
click at [348, 60] on div "Net New" at bounding box center [328, 55] width 39 height 16
click at [1069, 221] on div "Add Column" at bounding box center [807, 244] width 1482 height 223
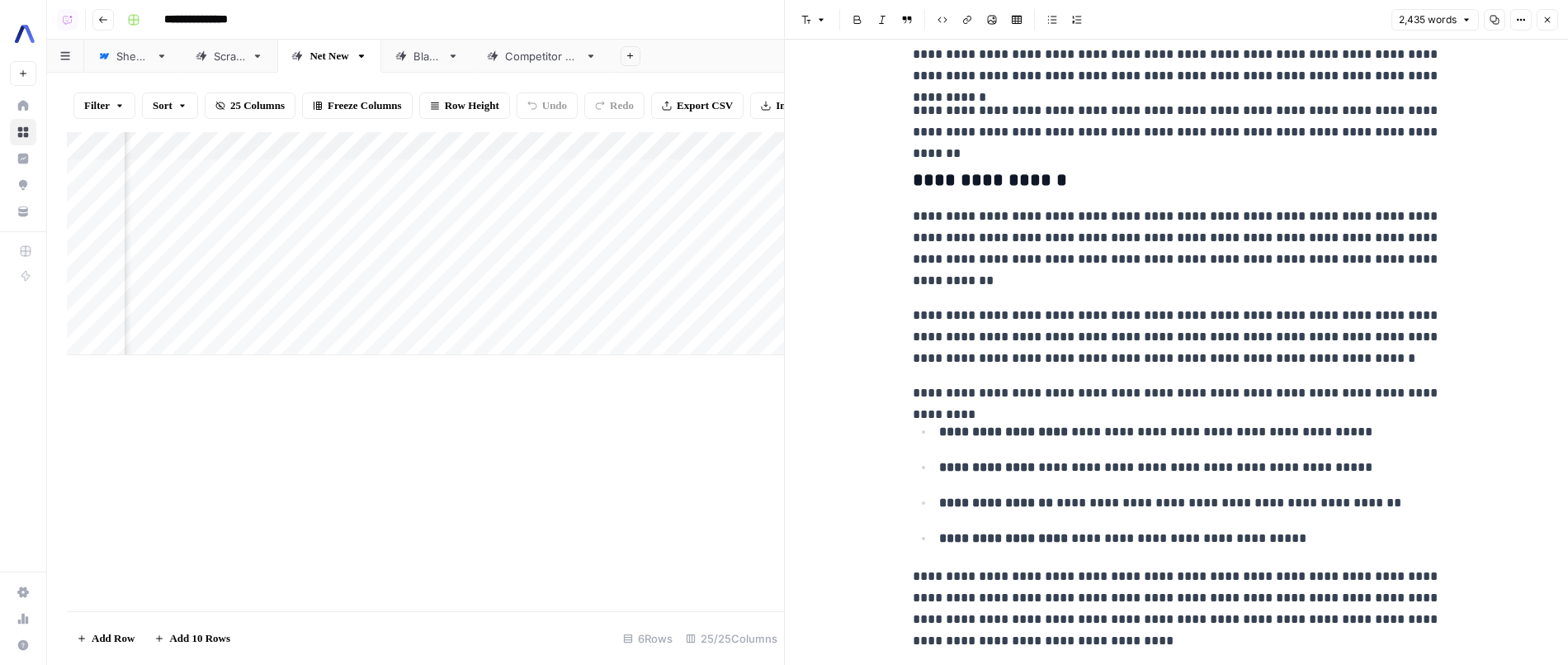
scroll to position [2135, 0]
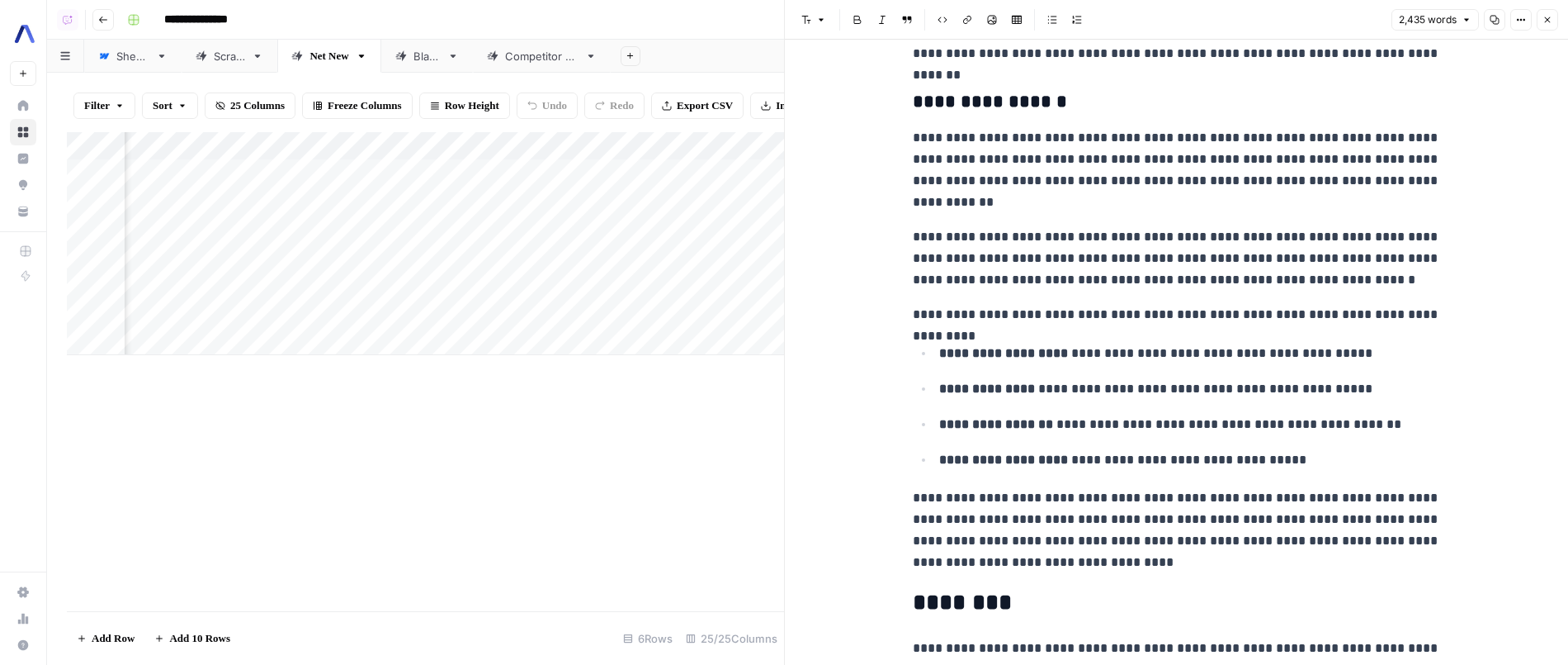
click at [429, 48] on div "Blank" at bounding box center [427, 55] width 28 height 16
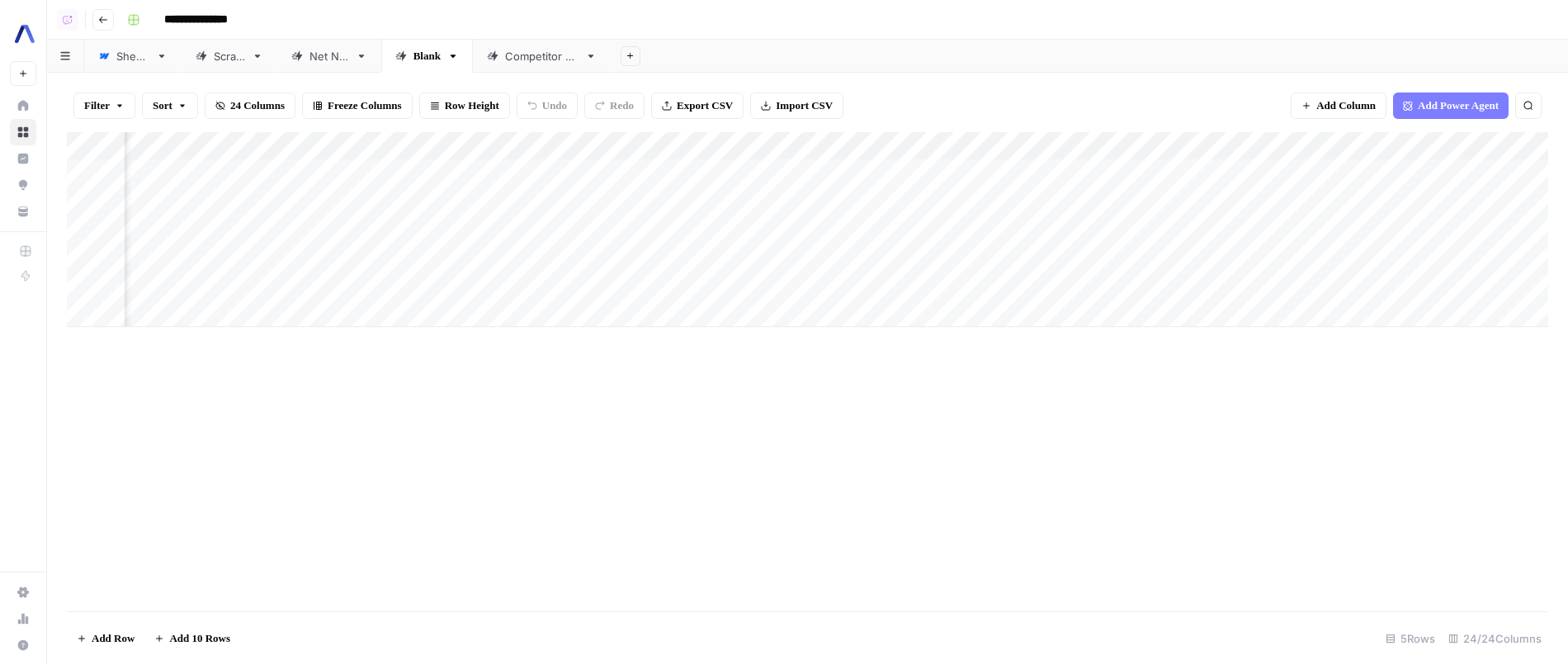
scroll to position [0, 2341]
click at [837, 248] on div "Add Column" at bounding box center [807, 229] width 1482 height 195
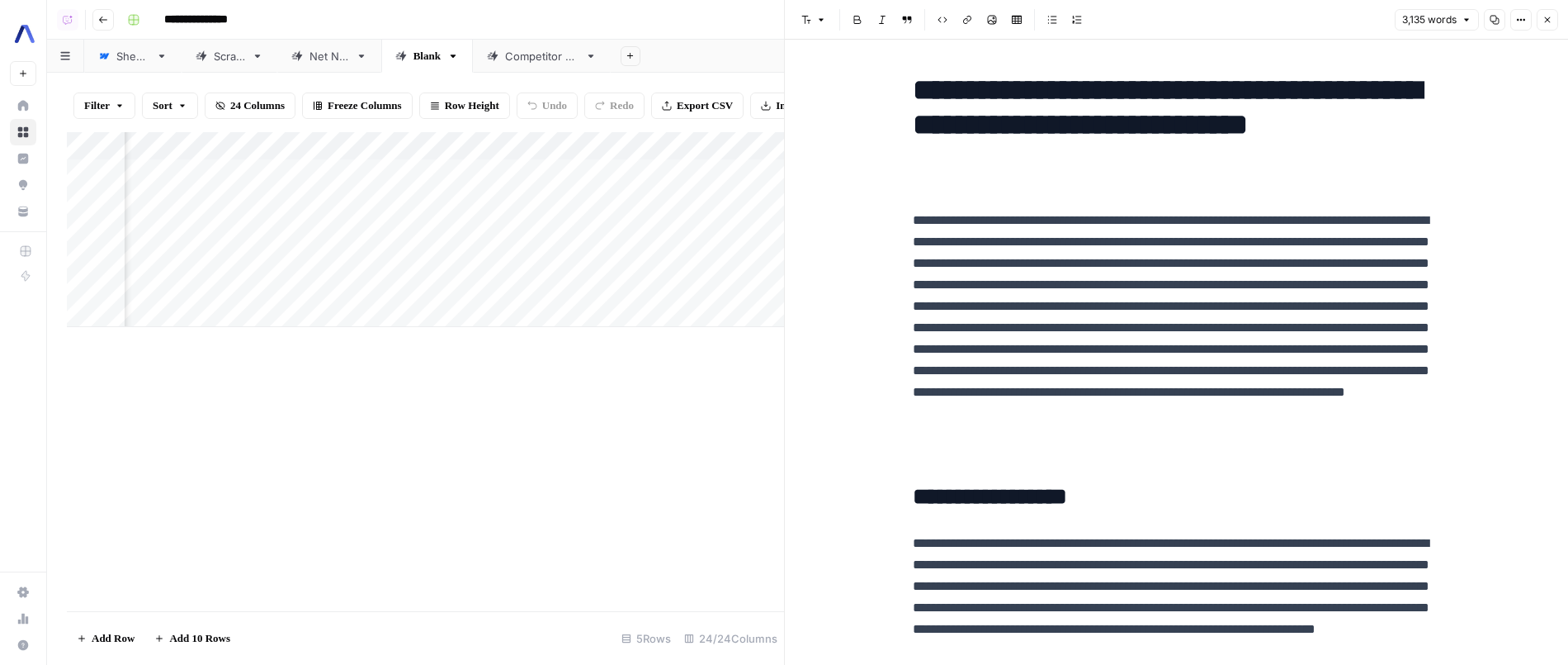
scroll to position [0, 2559]
click at [450, 140] on div "Add Column" at bounding box center [425, 229] width 717 height 195
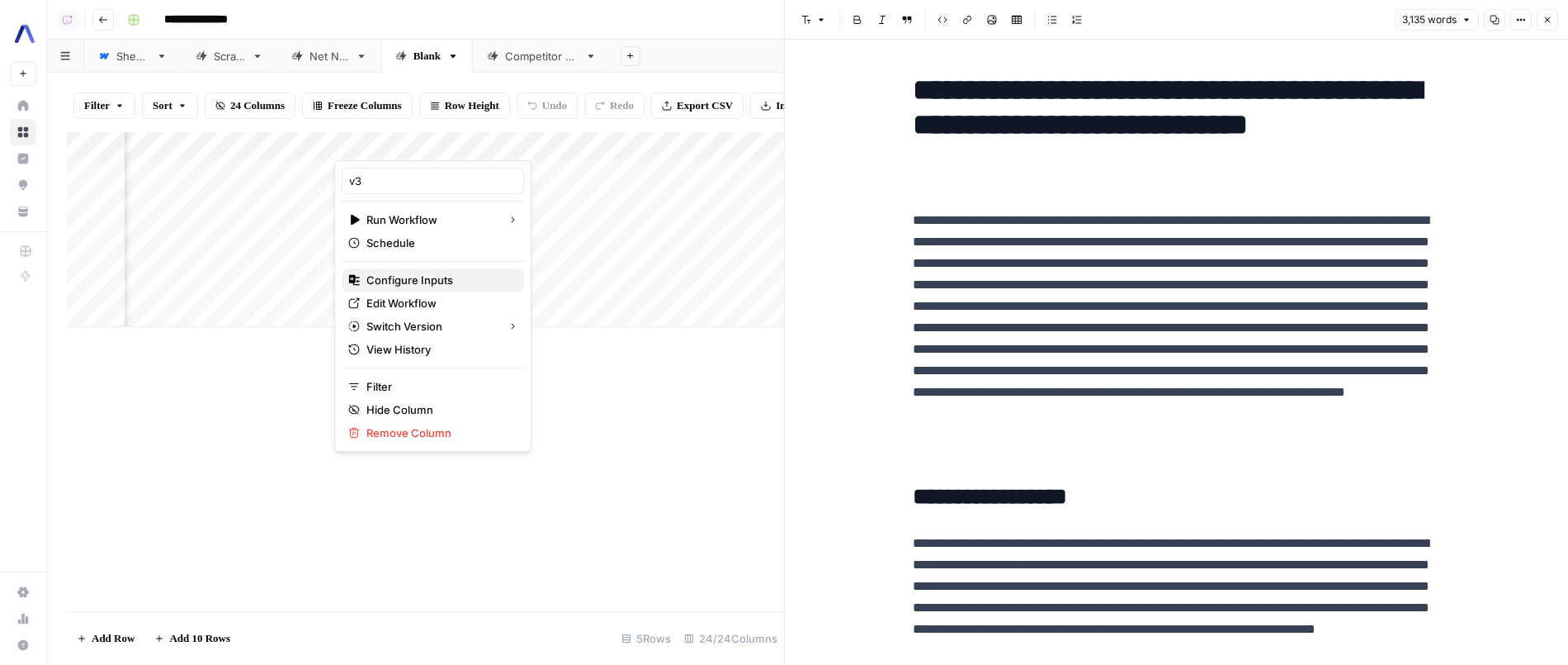
click at [420, 282] on span "Configure Inputs" at bounding box center [438, 279] width 144 height 16
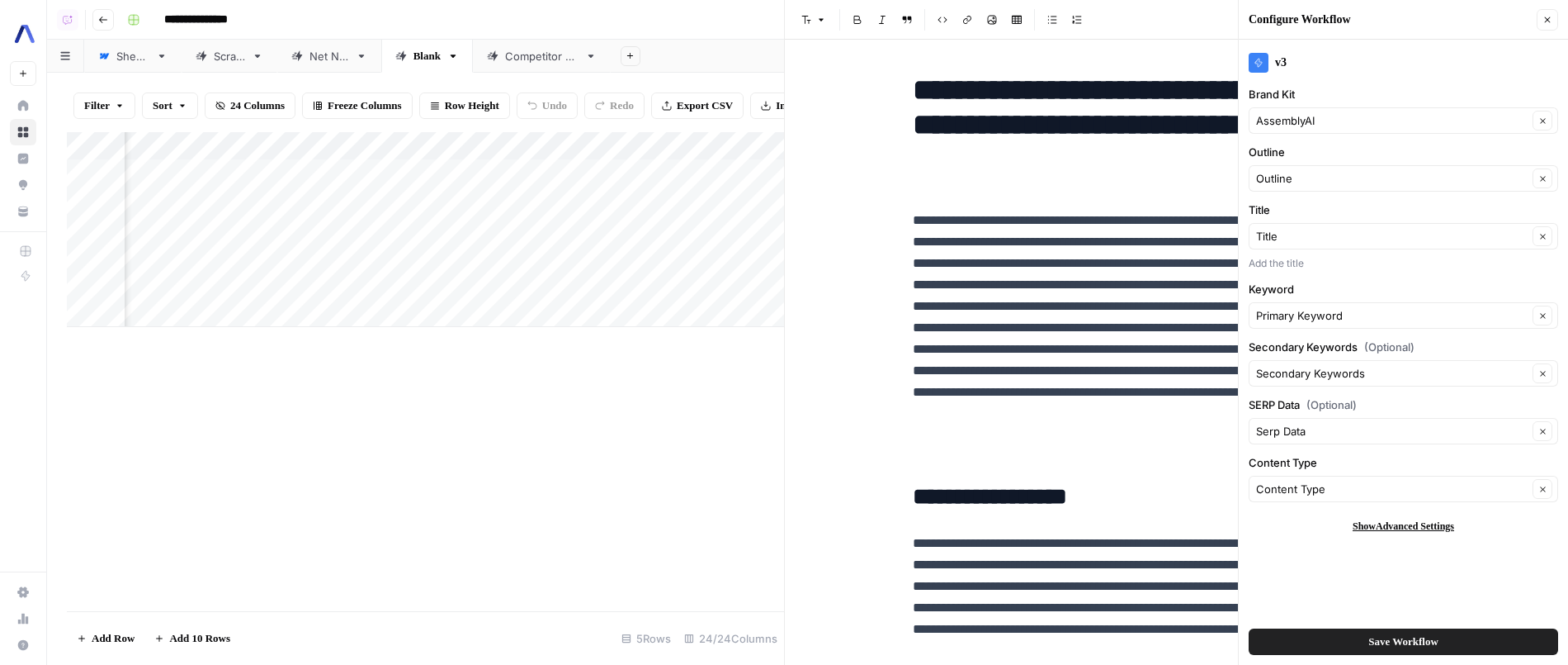
click at [1320, 272] on div "v3 Brand Kit AssemblyAI Clear Outline Outline Clear Title Title Clear Add the t…" at bounding box center [1403, 352] width 329 height 625
click at [447, 137] on div "Add Column" at bounding box center [425, 229] width 717 height 195
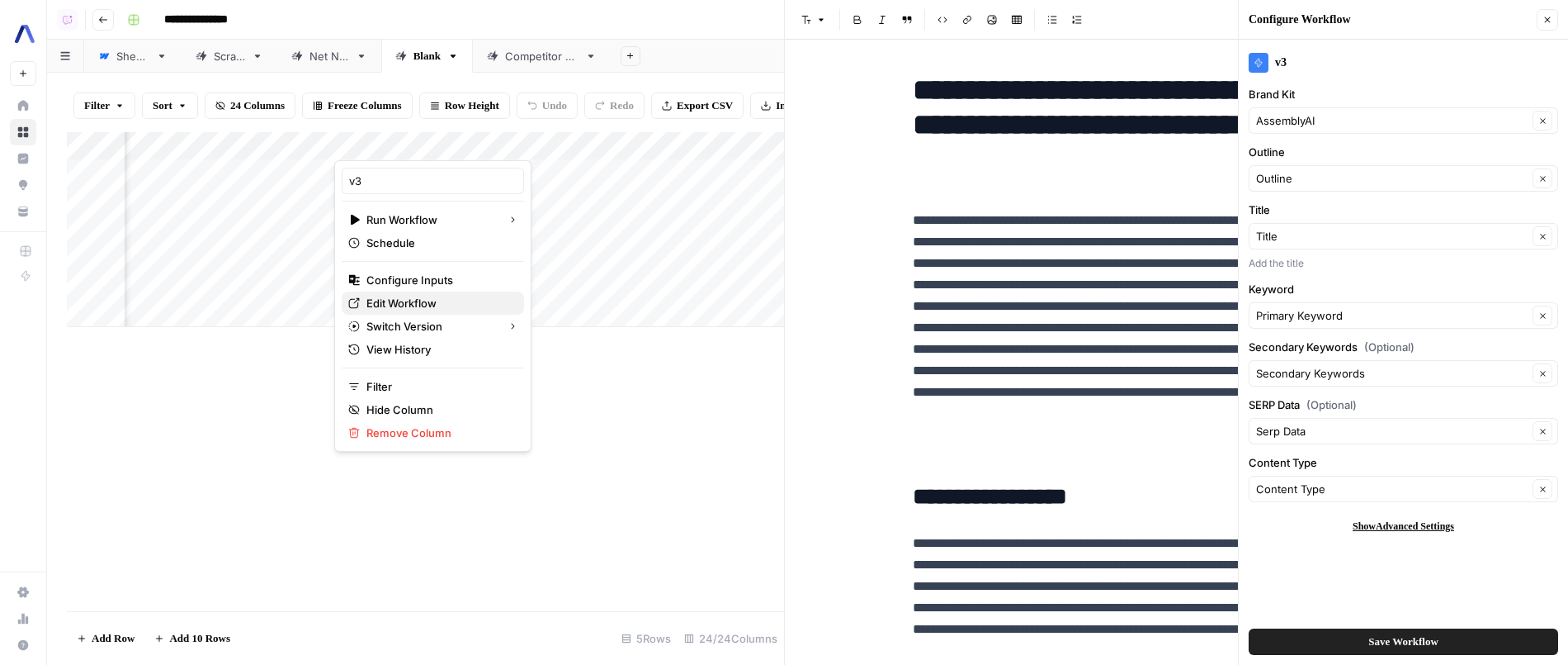
click at [444, 300] on span "Edit Workflow" at bounding box center [438, 303] width 144 height 16
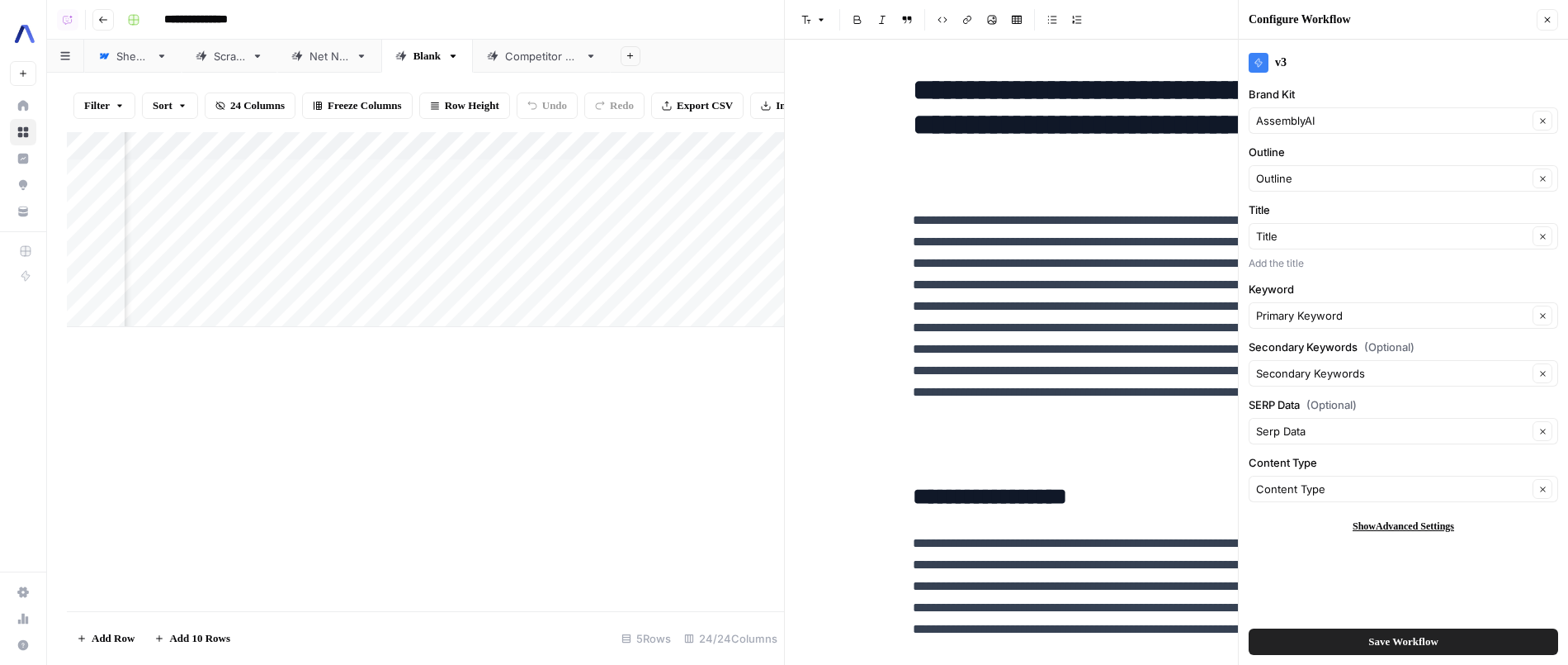
click at [364, 451] on div "Add Column" at bounding box center [425, 372] width 717 height 479
click at [464, 249] on div "Add Column" at bounding box center [425, 229] width 717 height 195
click at [1546, 28] on button "Close" at bounding box center [1547, 20] width 22 height 22
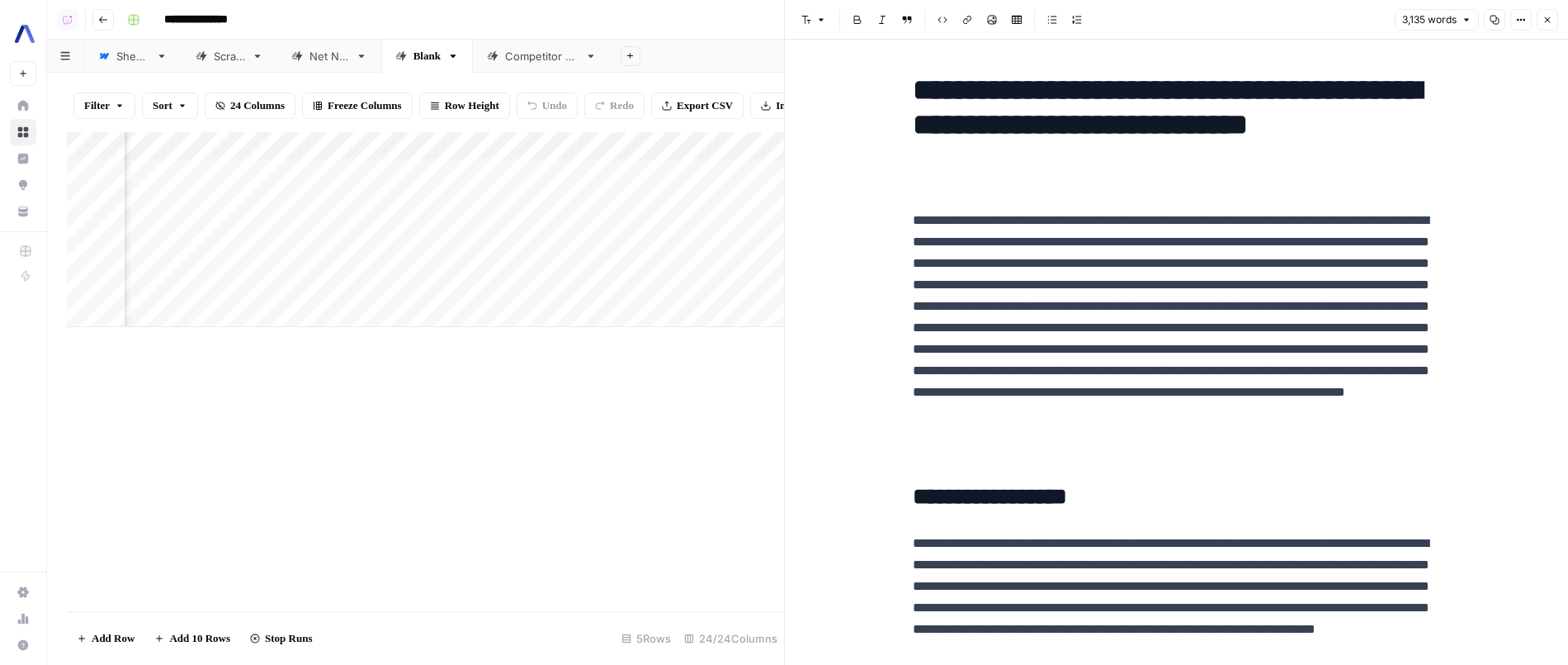
click at [1546, 28] on button "Close" at bounding box center [1547, 20] width 22 height 22
click at [1546, 28] on div "Font style Bold Italic Block quote Code block Link Image Insert Table Bulleted …" at bounding box center [1176, 20] width 763 height 22
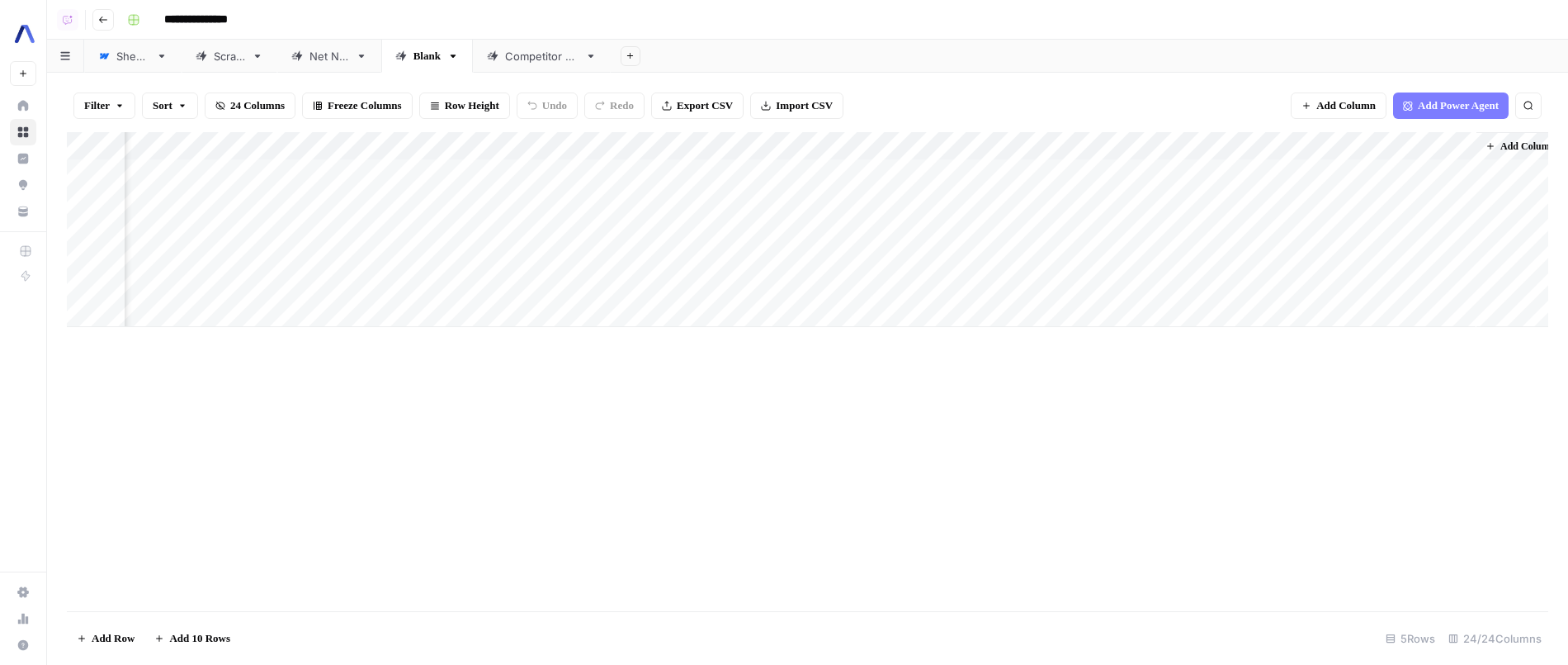
scroll to position [0, 2341]
click at [665, 253] on div "Add Column" at bounding box center [807, 229] width 1482 height 195
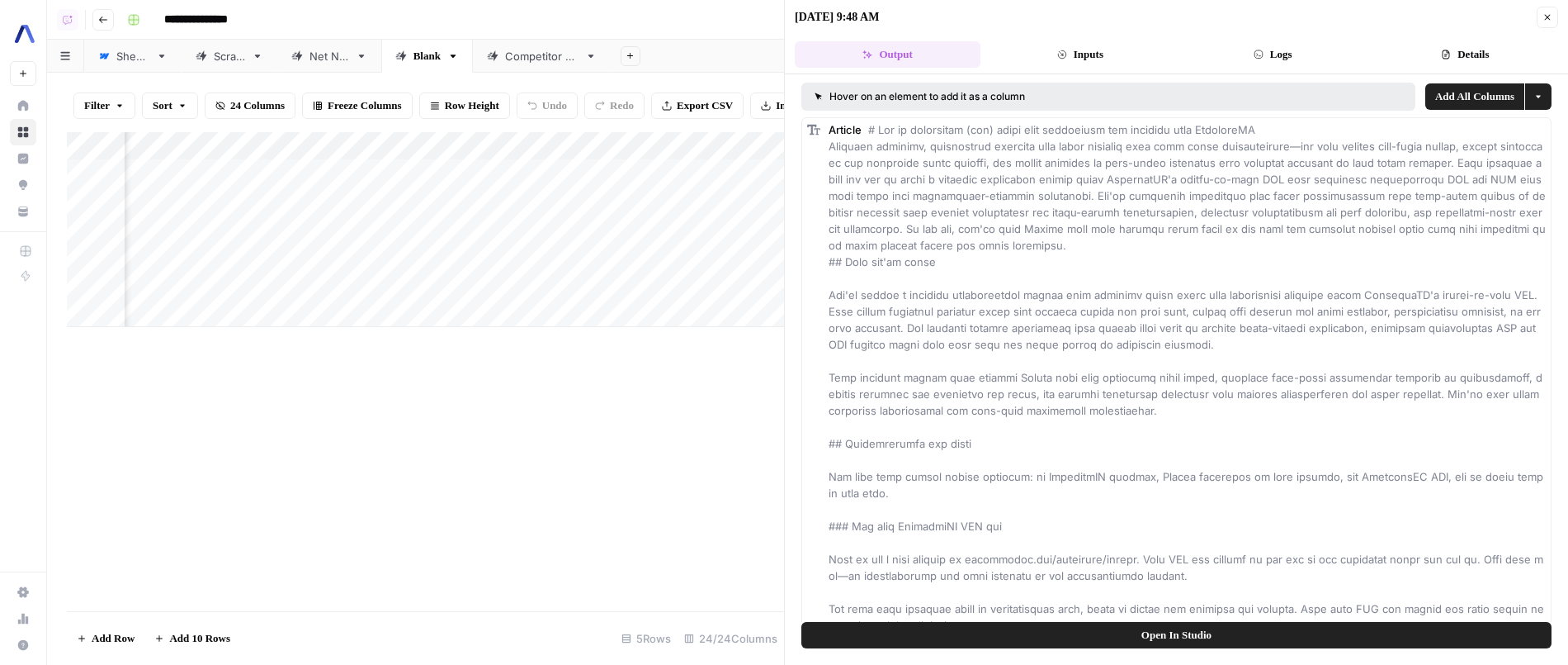
click at [1322, 59] on button "Logs" at bounding box center [1272, 54] width 186 height 27
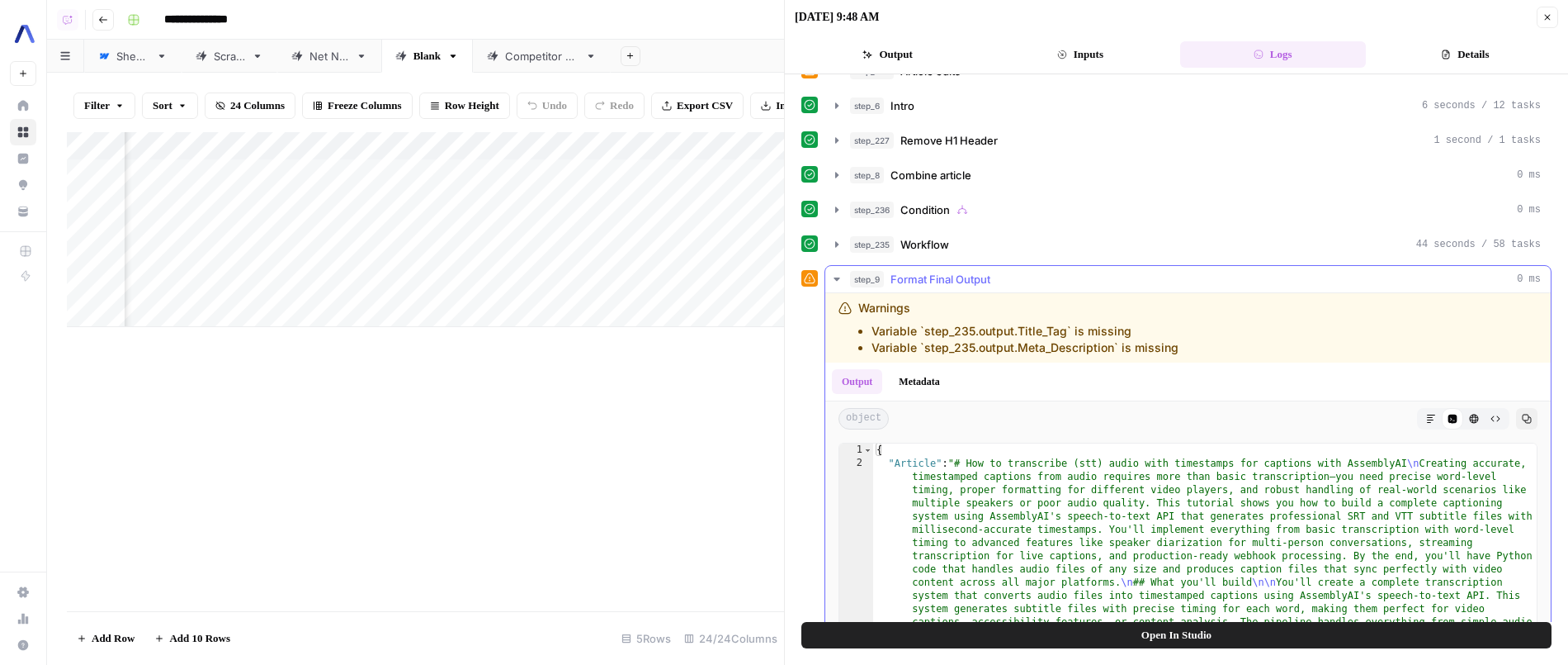
scroll to position [64, 0]
click at [1100, 205] on div "step_236 Condition 0 ms" at bounding box center [1195, 205] width 691 height 16
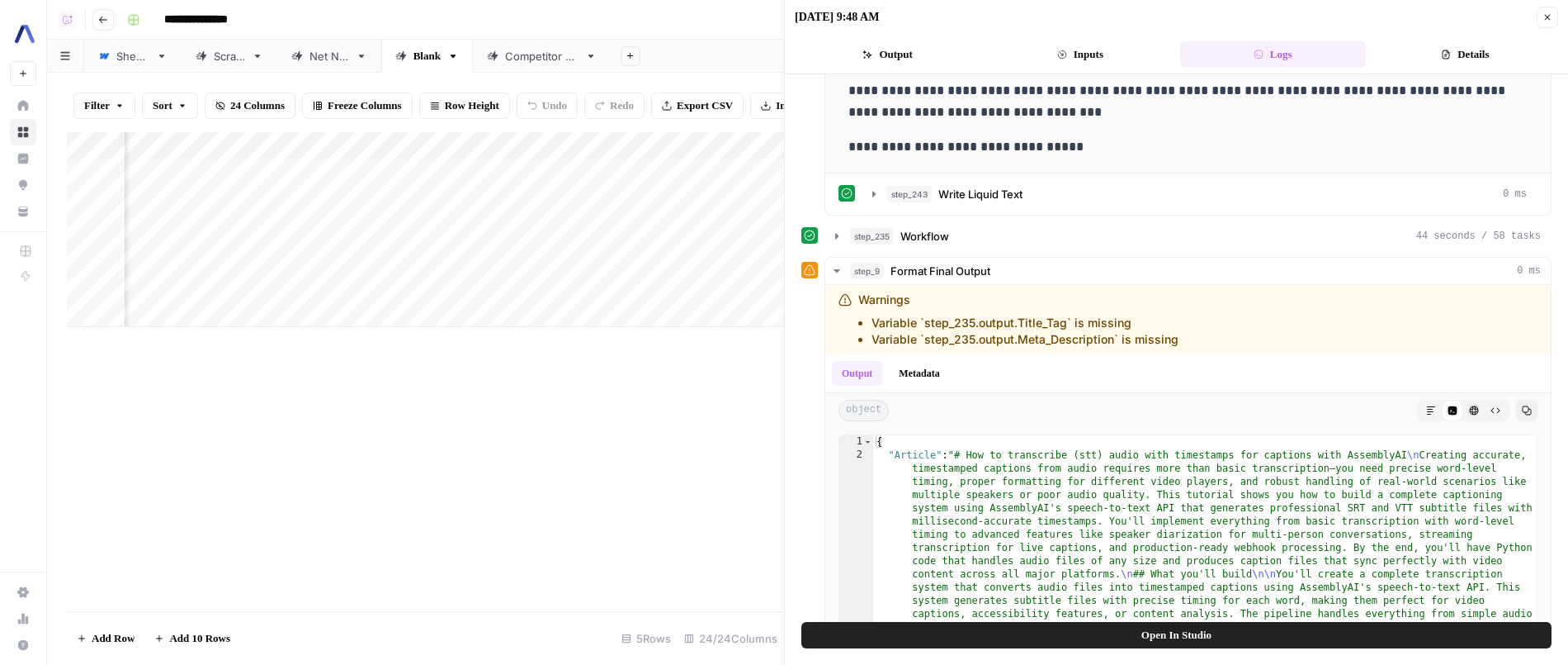
scroll to position [502, 0]
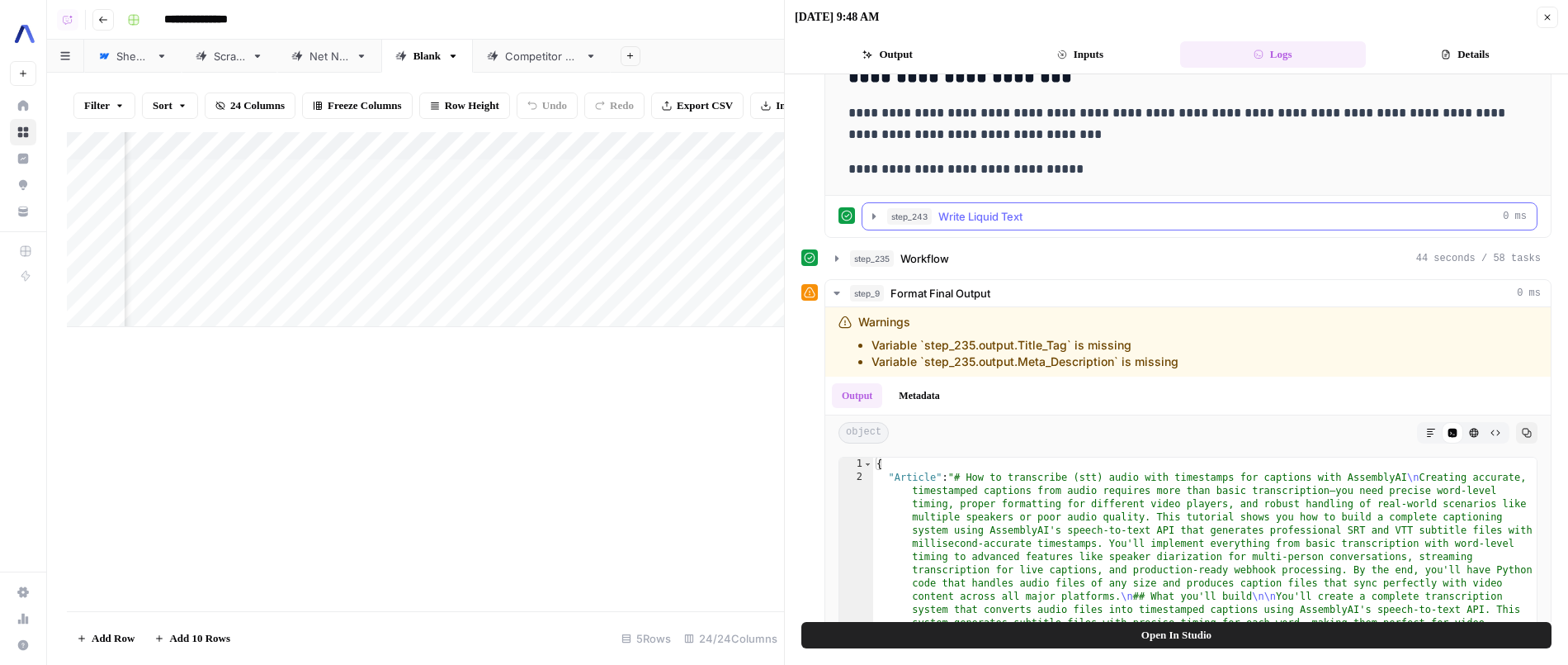
click at [1047, 209] on div "step_243 Write Liquid Text 0 ms" at bounding box center [1207, 216] width 640 height 16
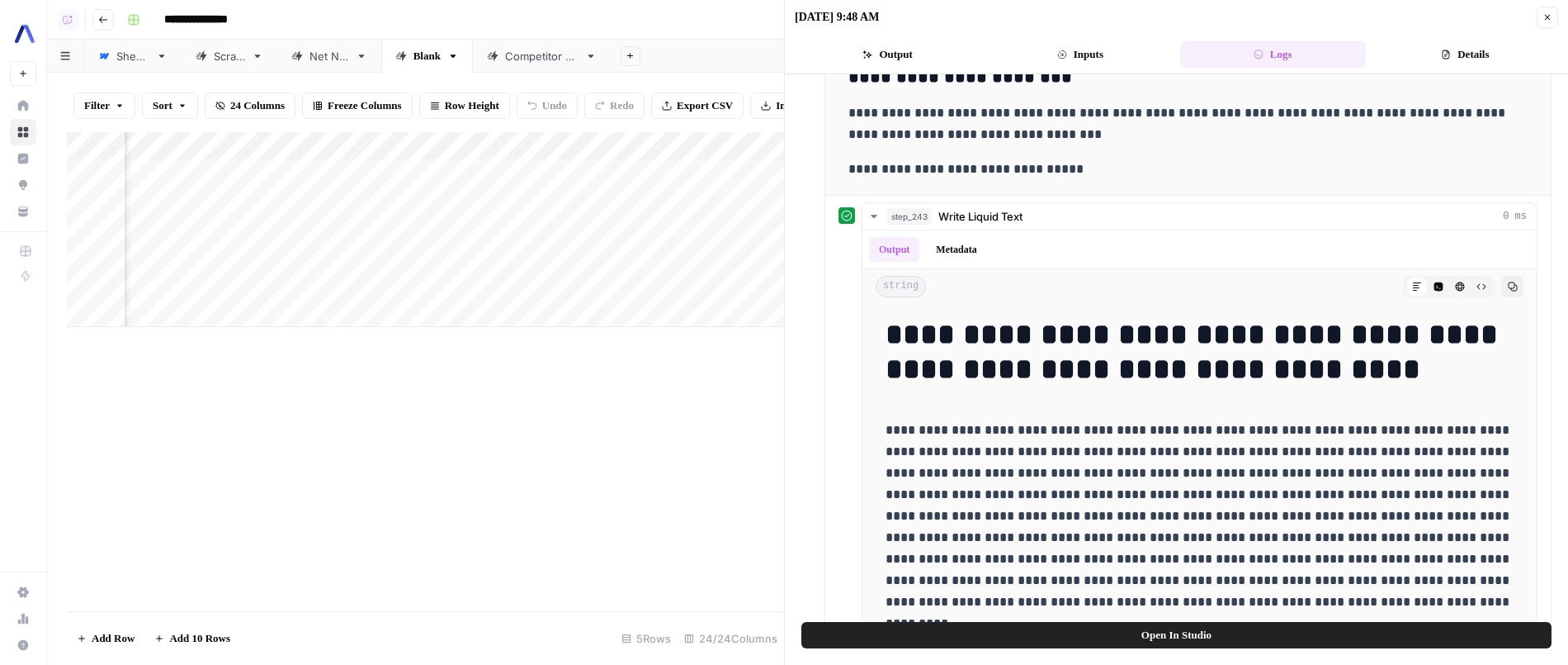
click at [666, 142] on div "Add Column" at bounding box center [425, 229] width 717 height 195
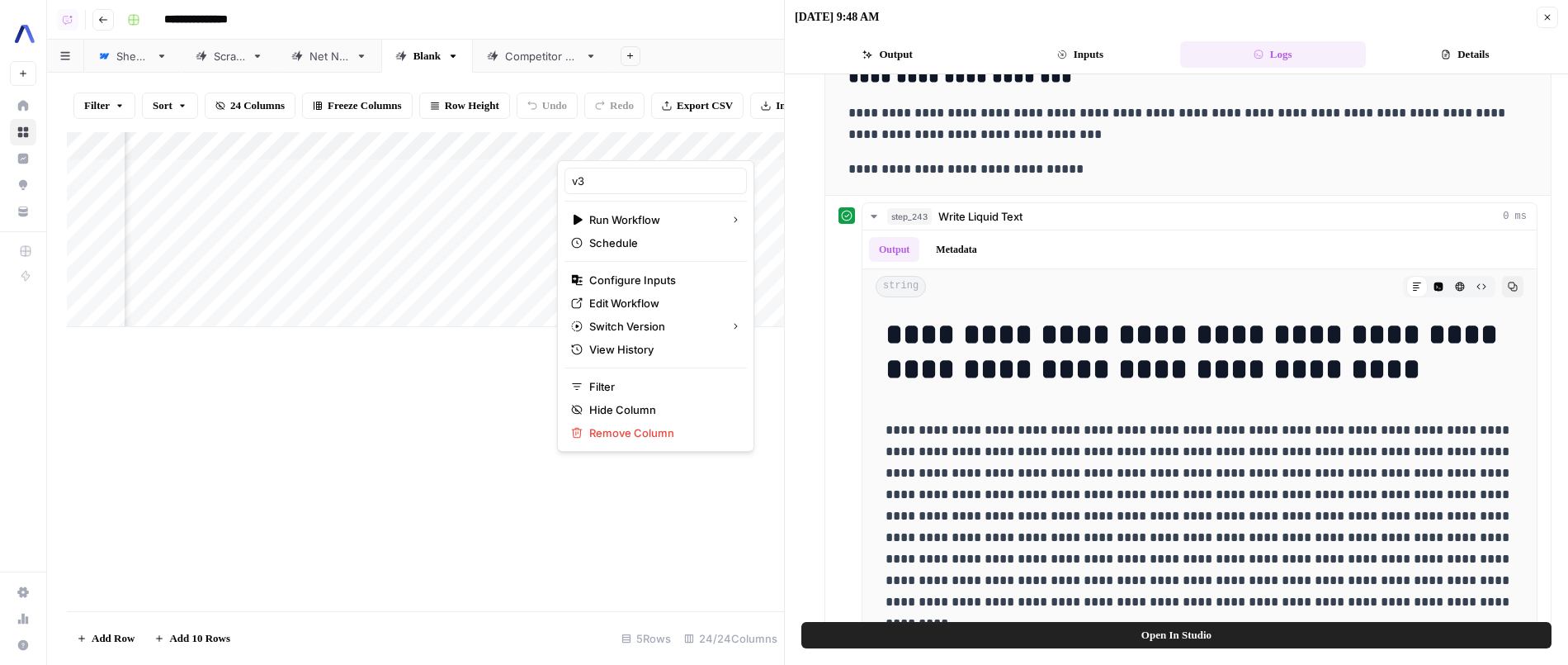
click at [1099, 61] on button "Inputs" at bounding box center [1080, 54] width 186 height 27
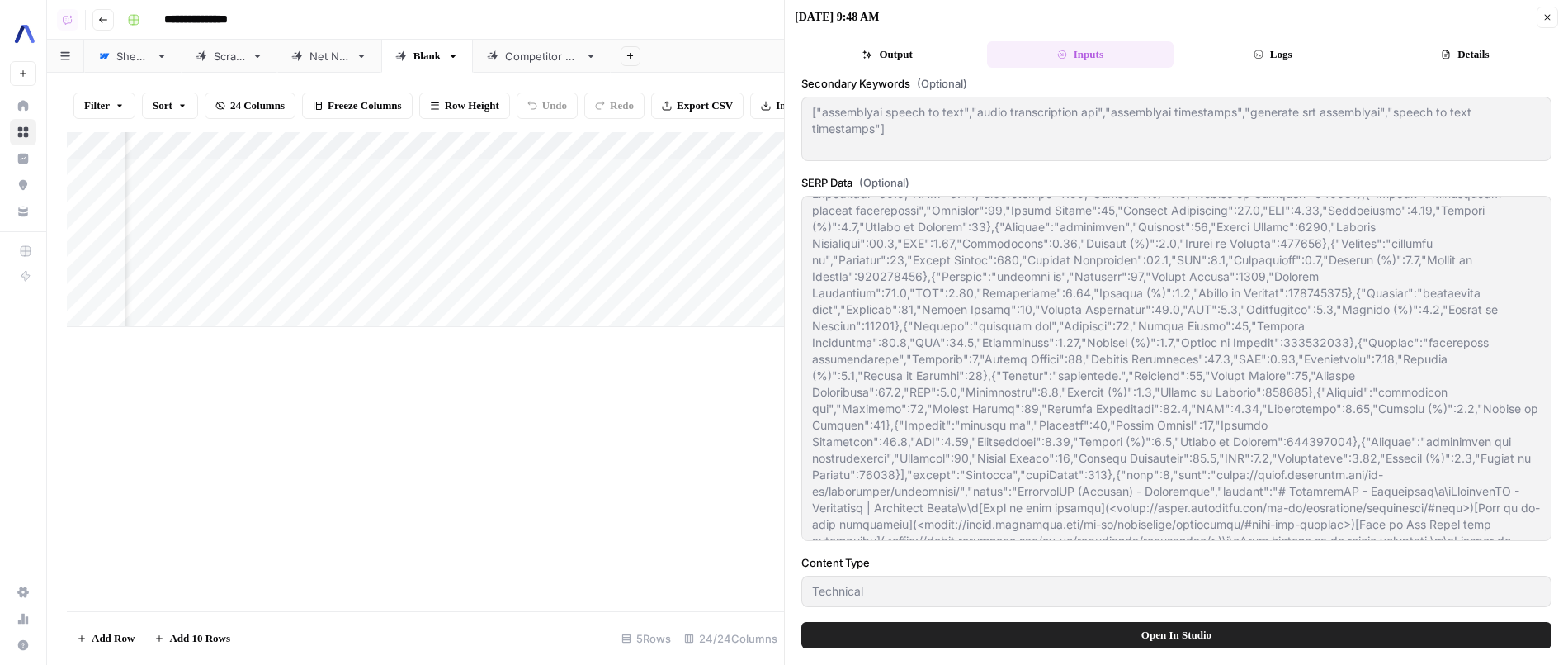
scroll to position [1212, 0]
click at [666, 141] on div "Add Column" at bounding box center [425, 229] width 717 height 195
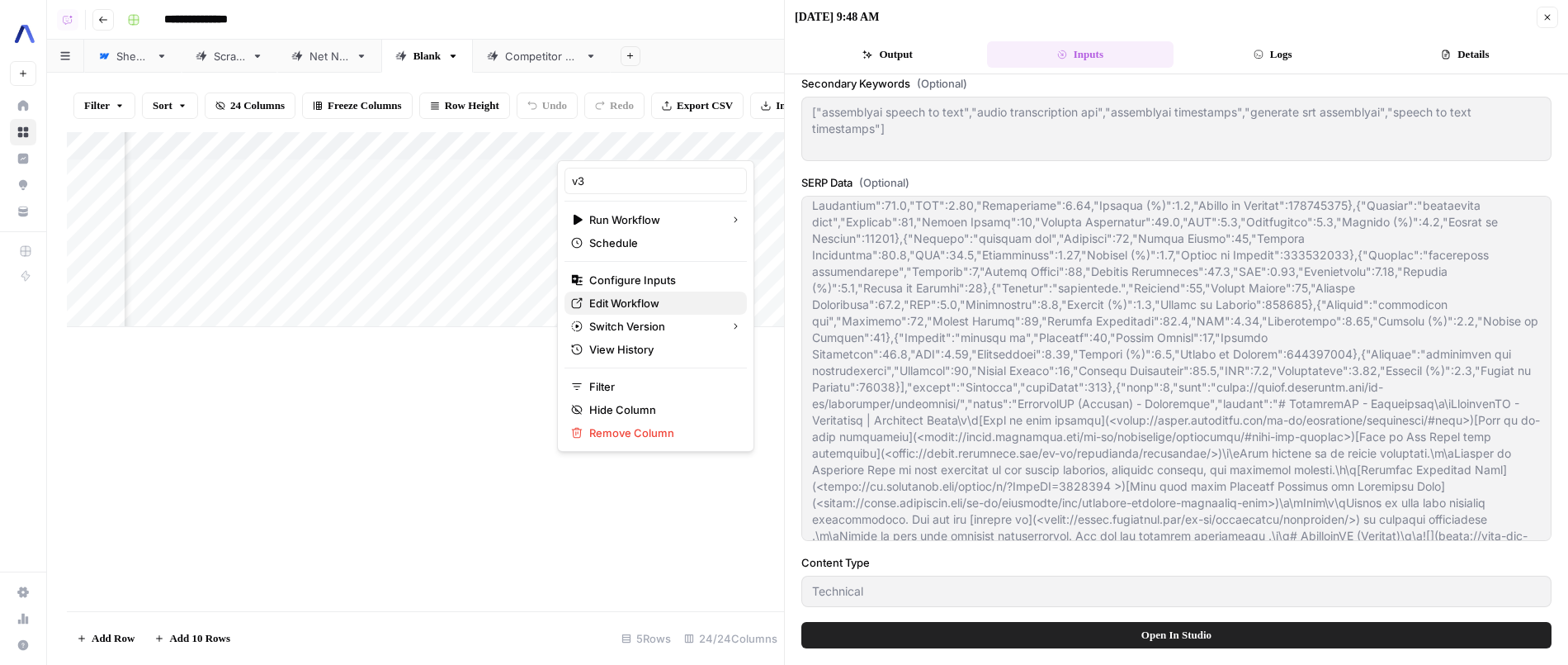
click at [624, 304] on span "Edit Workflow" at bounding box center [661, 303] width 144 height 16
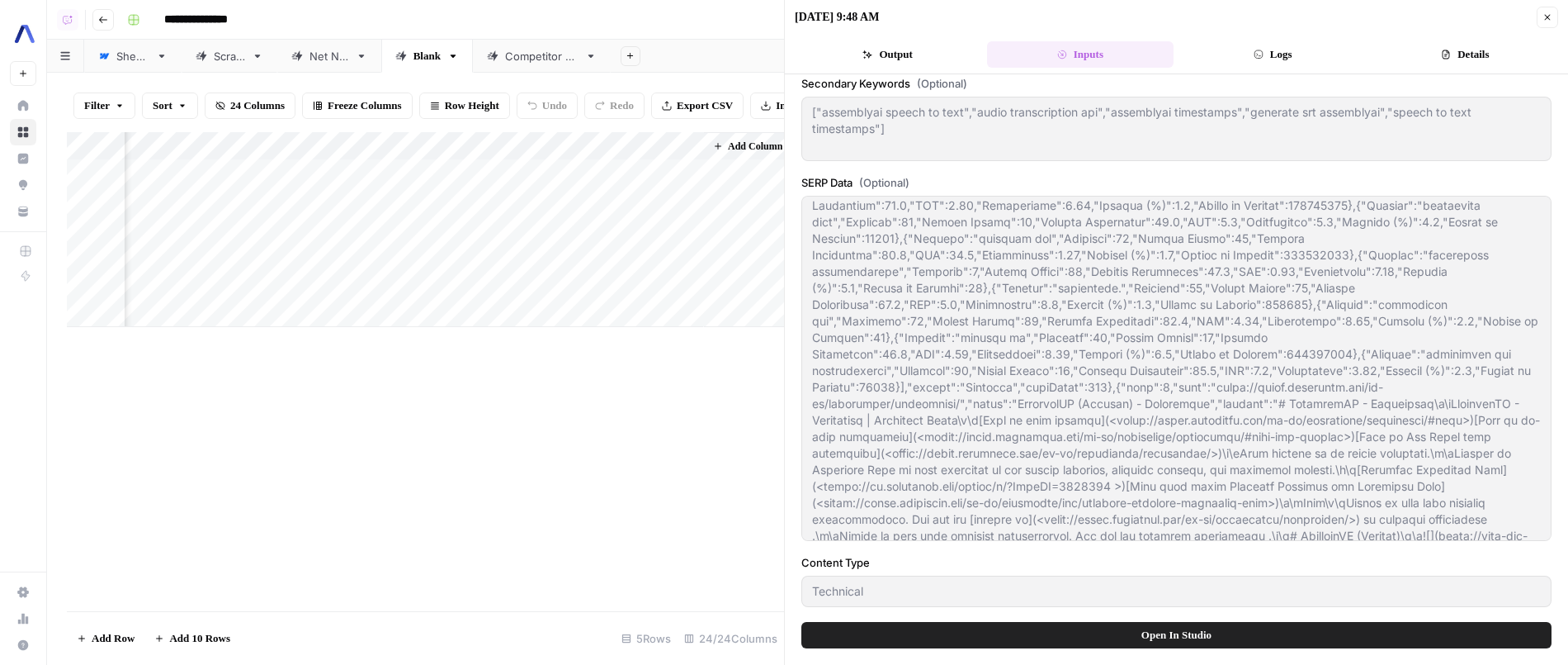
scroll to position [0, 3105]
click at [507, 253] on div "Add Column" at bounding box center [425, 229] width 717 height 195
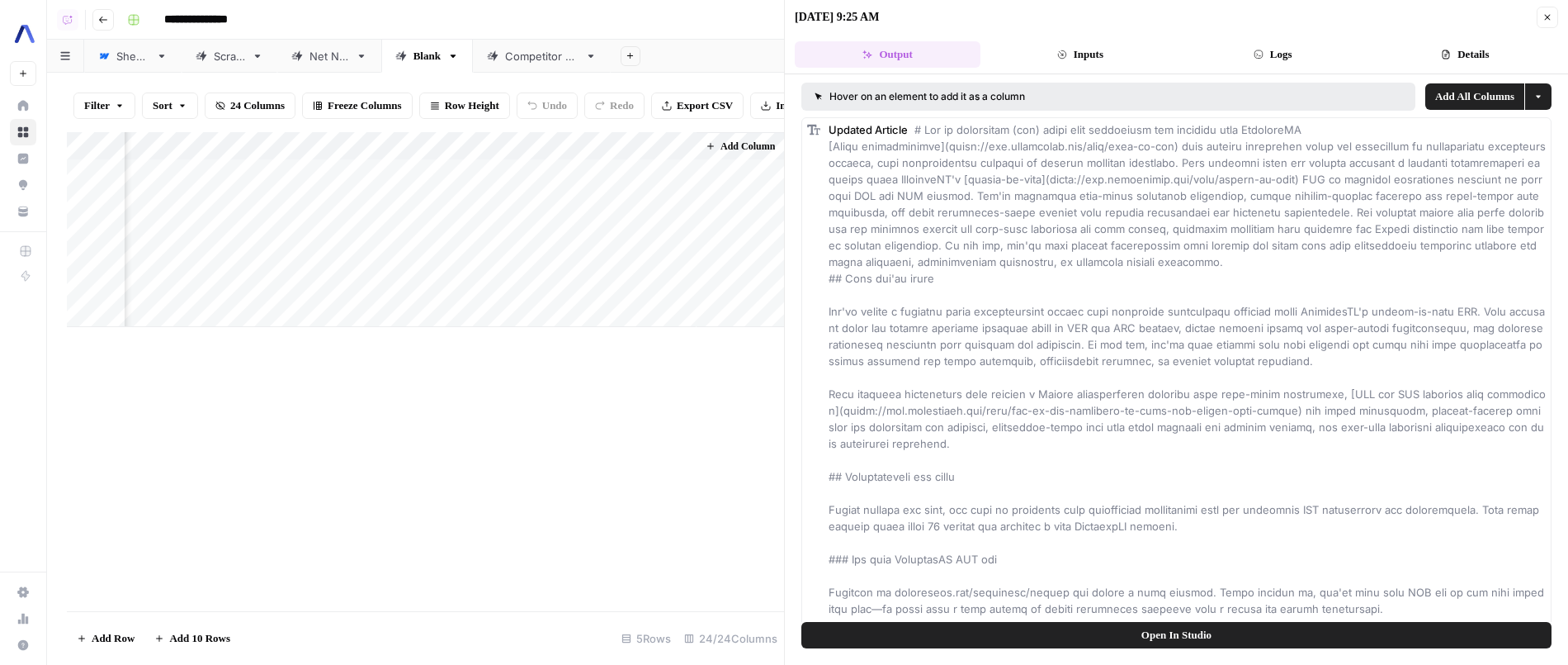
click at [1231, 636] on button "Open In Studio" at bounding box center [1176, 635] width 750 height 27
click at [716, 251] on div "Add Column" at bounding box center [425, 229] width 717 height 195
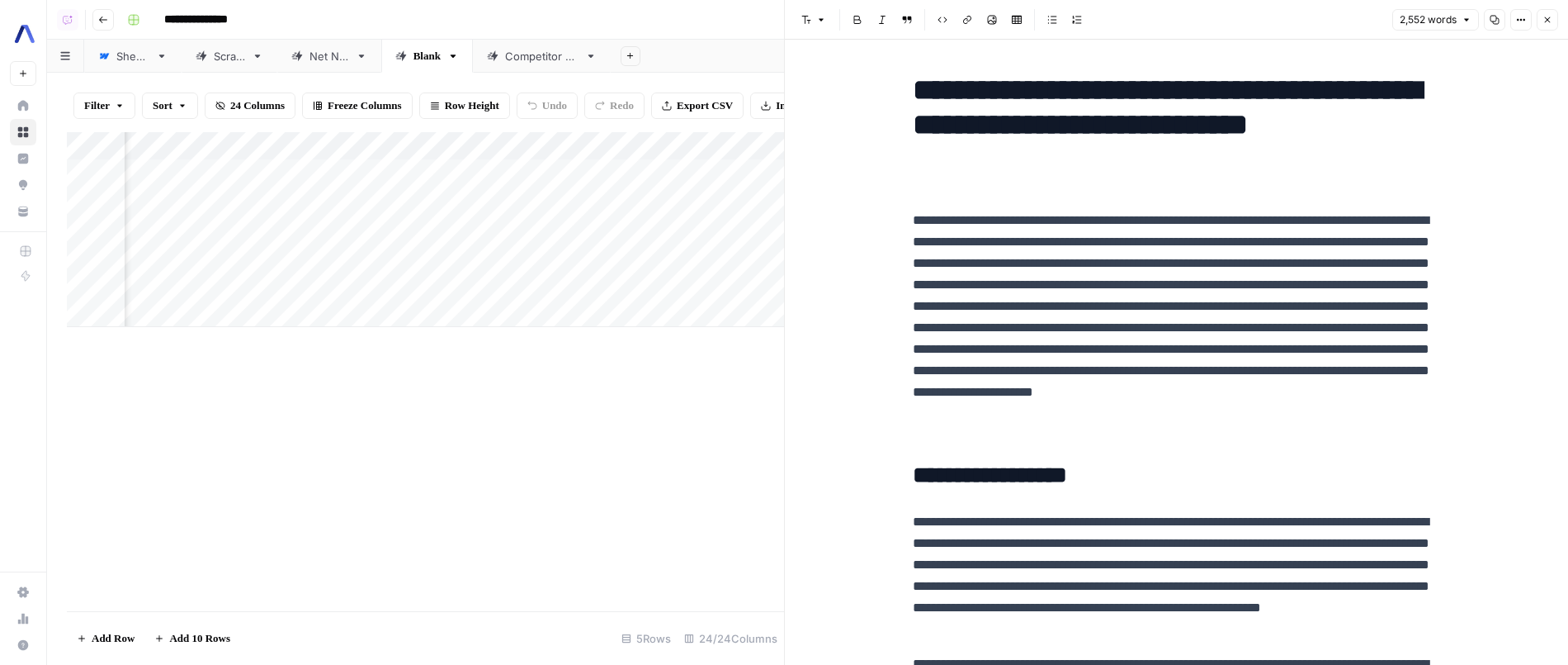
click at [551, 142] on div "Add Column" at bounding box center [425, 229] width 717 height 195
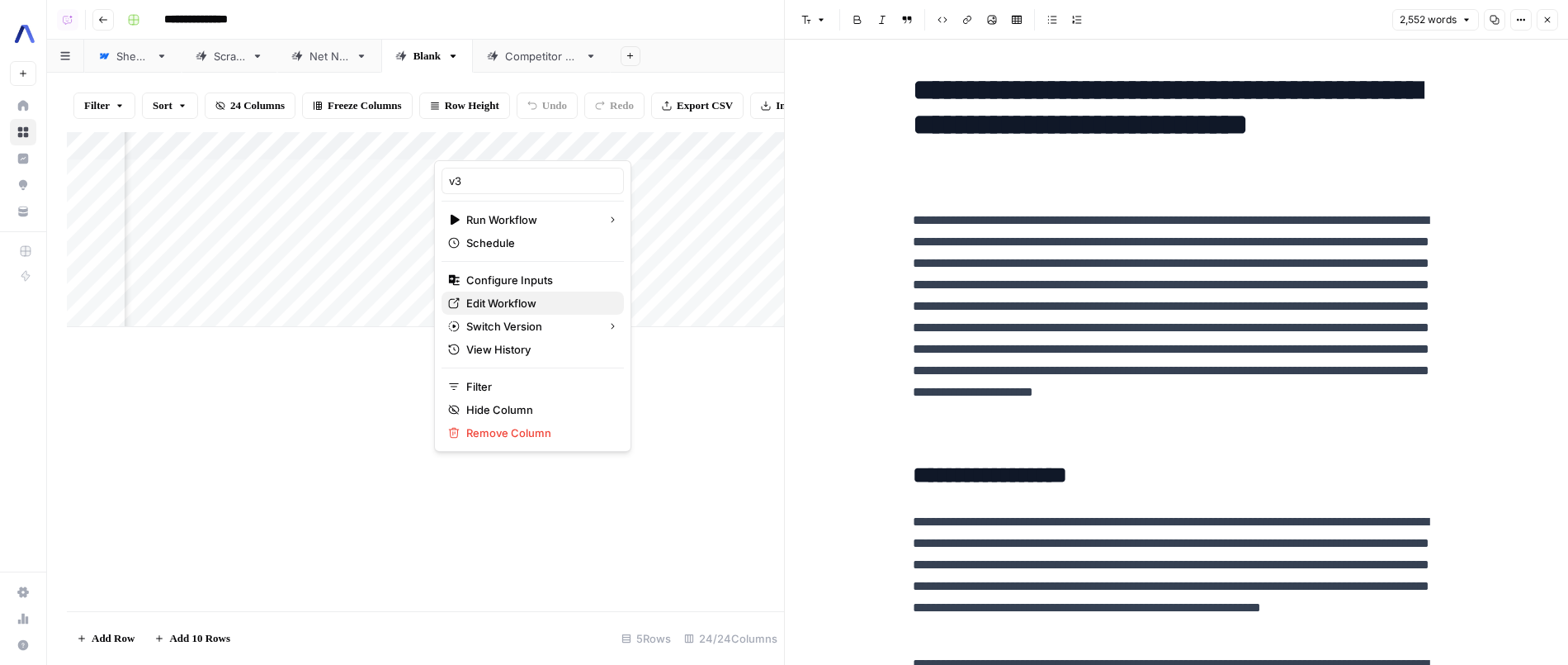
click at [522, 304] on span "Edit Workflow" at bounding box center [538, 303] width 144 height 16
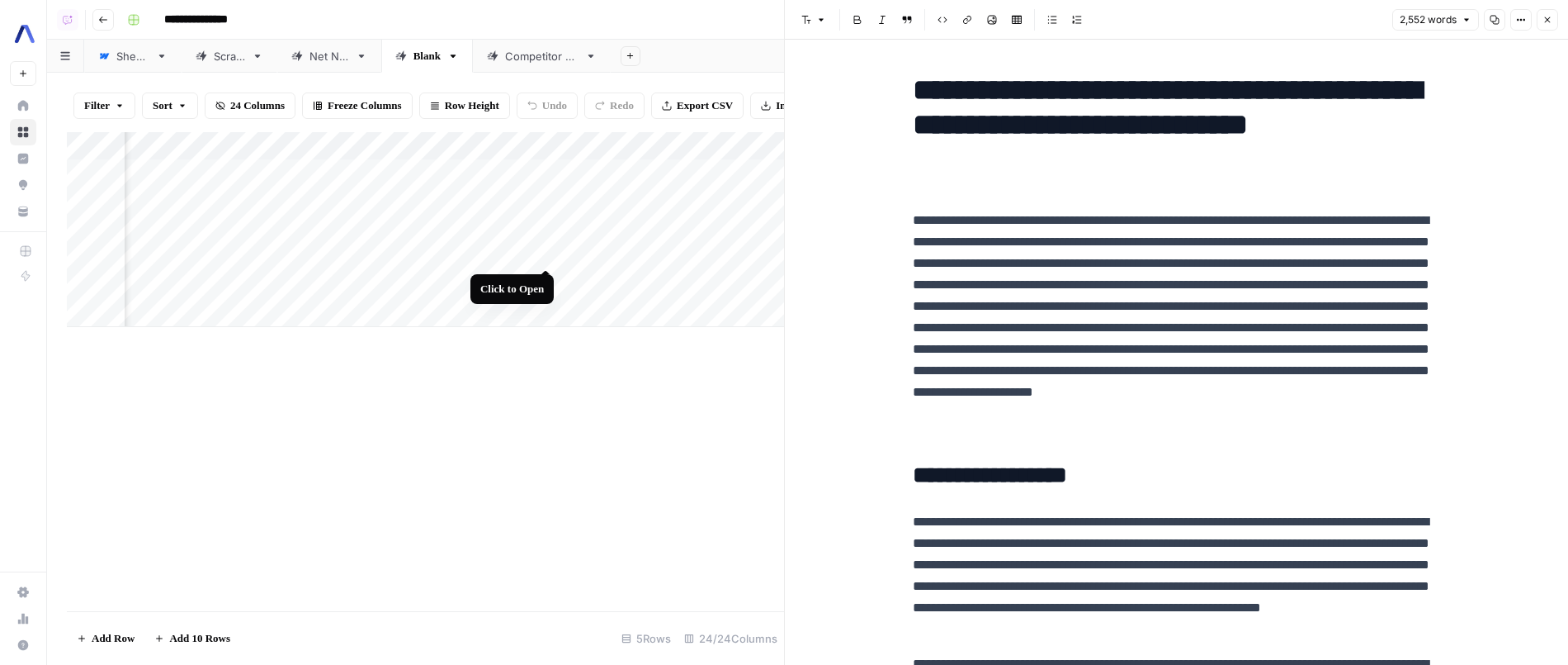
click at [540, 254] on div "Add Column" at bounding box center [425, 229] width 717 height 195
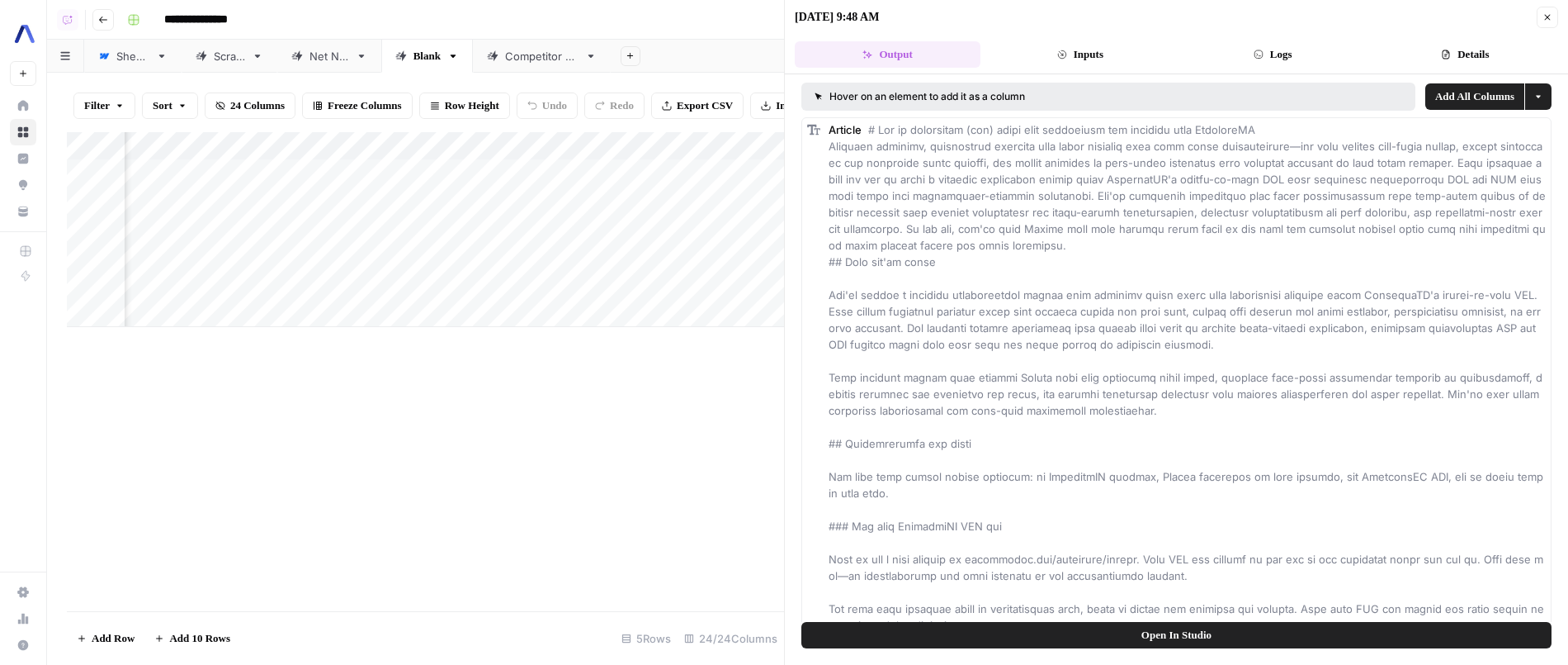
click at [1176, 637] on span "Open In Studio" at bounding box center [1176, 635] width 70 height 16
click at [539, 247] on div "Add Column" at bounding box center [425, 229] width 717 height 195
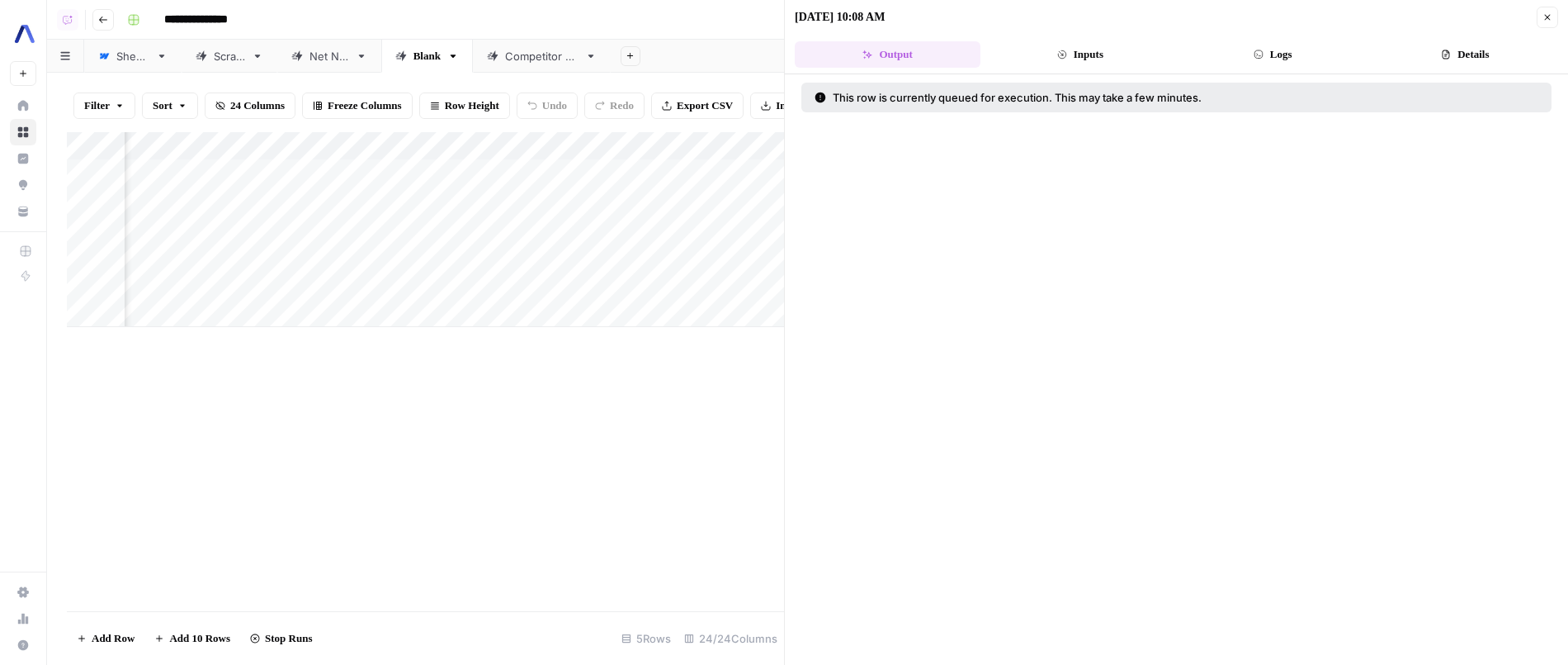
click at [1555, 20] on button "Close" at bounding box center [1547, 17] width 22 height 22
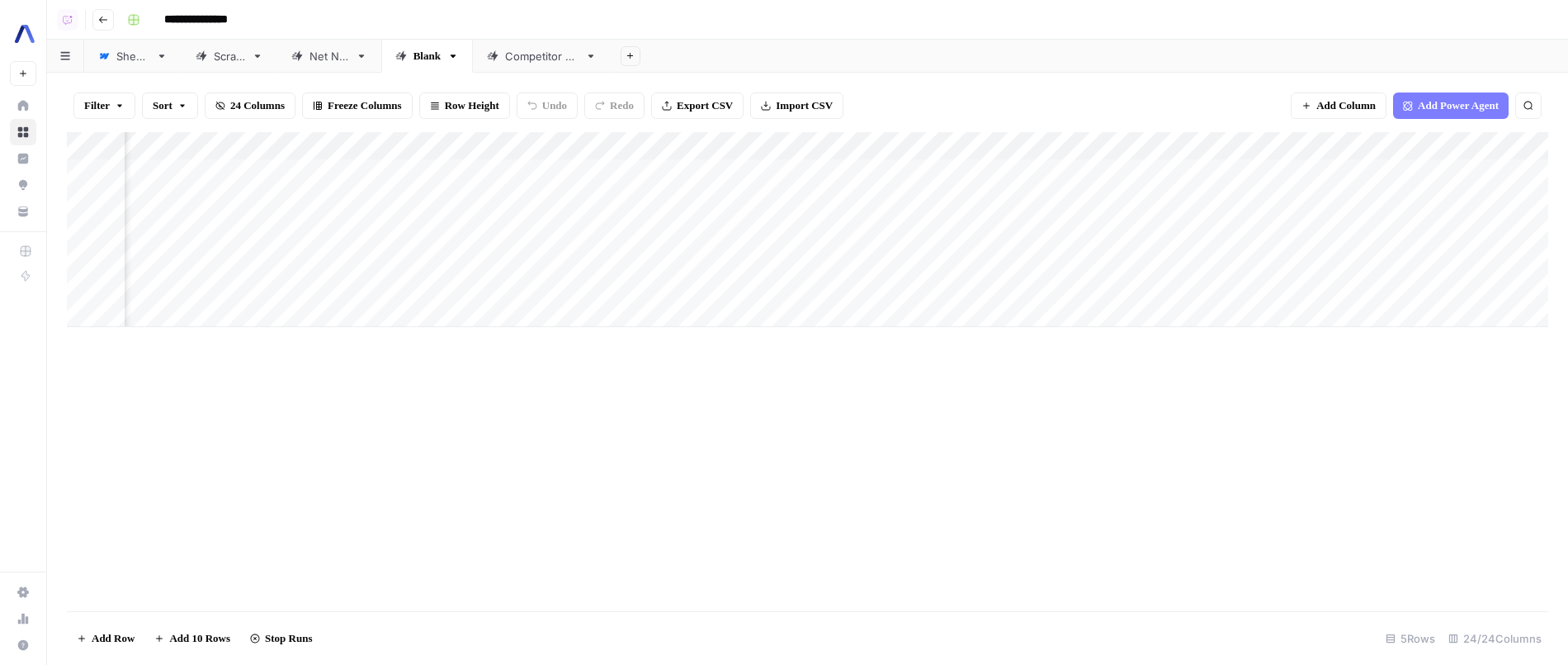
scroll to position [0, 2138]
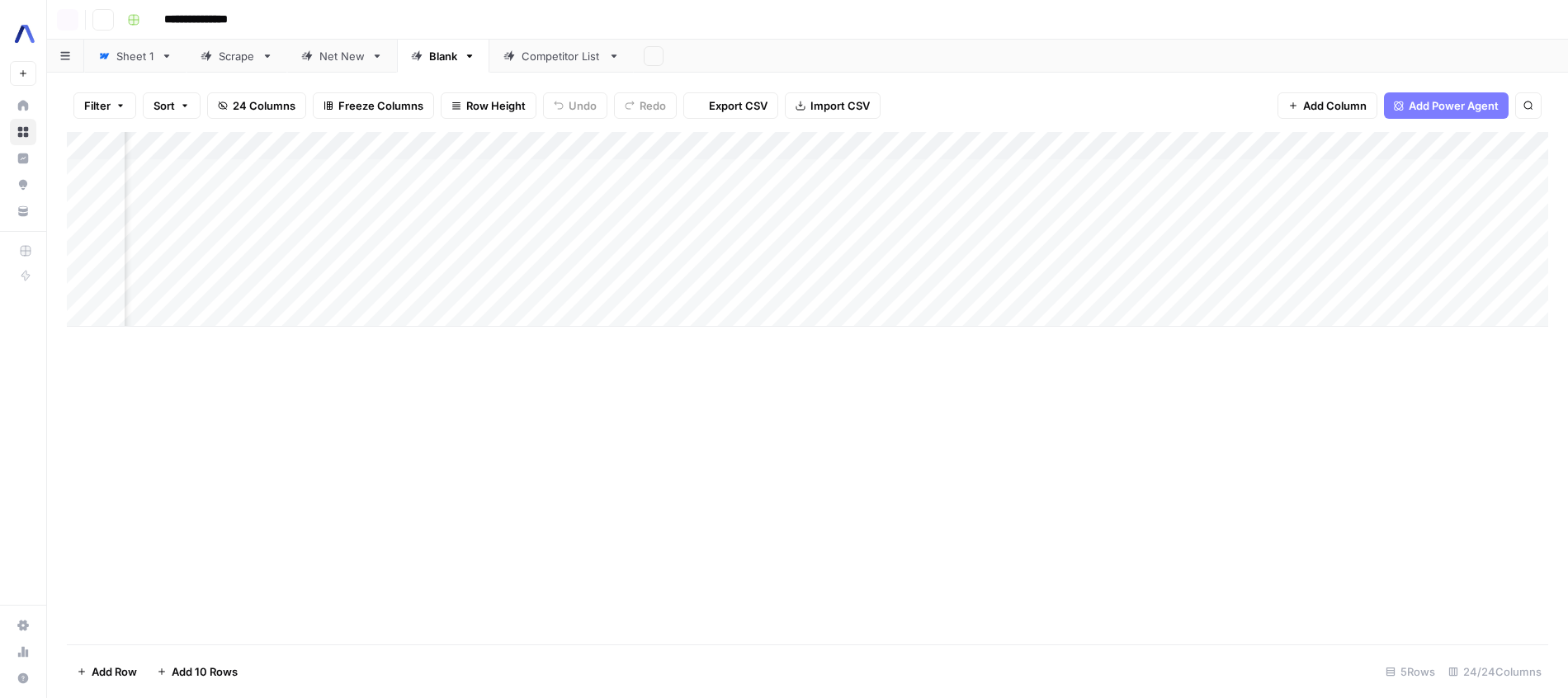
scroll to position [0, 2336]
click at [1277, 147] on div "Add Column" at bounding box center [807, 229] width 1482 height 194
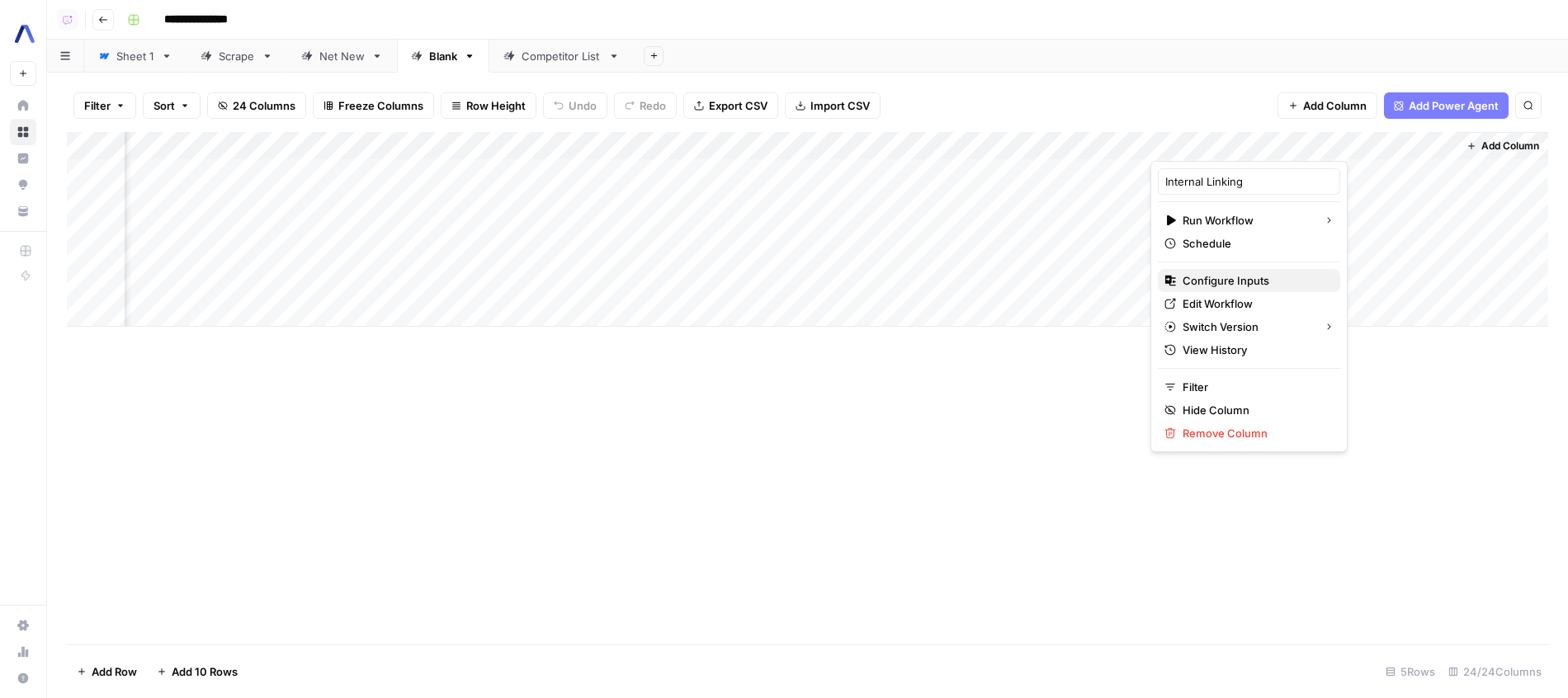
click at [1256, 280] on span "Configure Inputs" at bounding box center [1254, 280] width 144 height 16
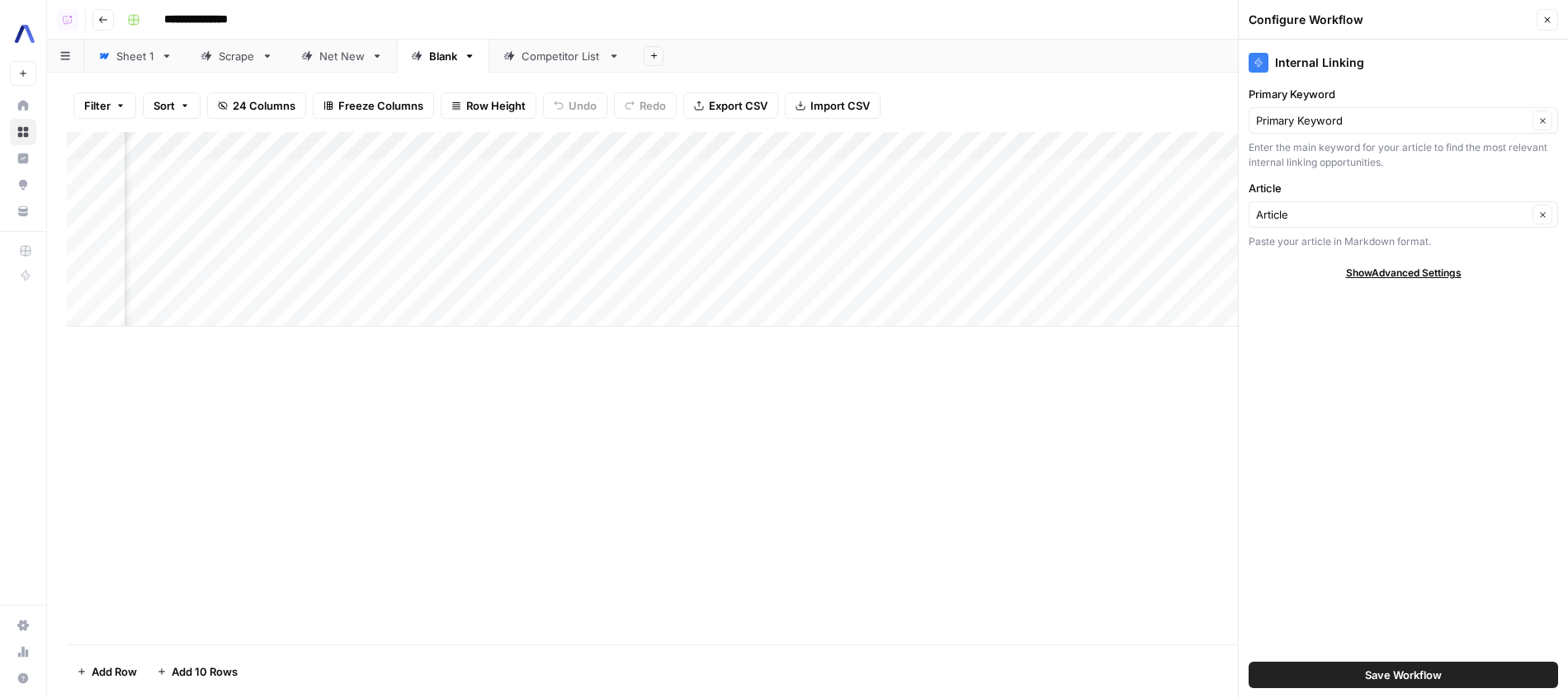
scroll to position [0, 2539]
click at [1380, 667] on span "Save Workflow" at bounding box center [1403, 674] width 77 height 16
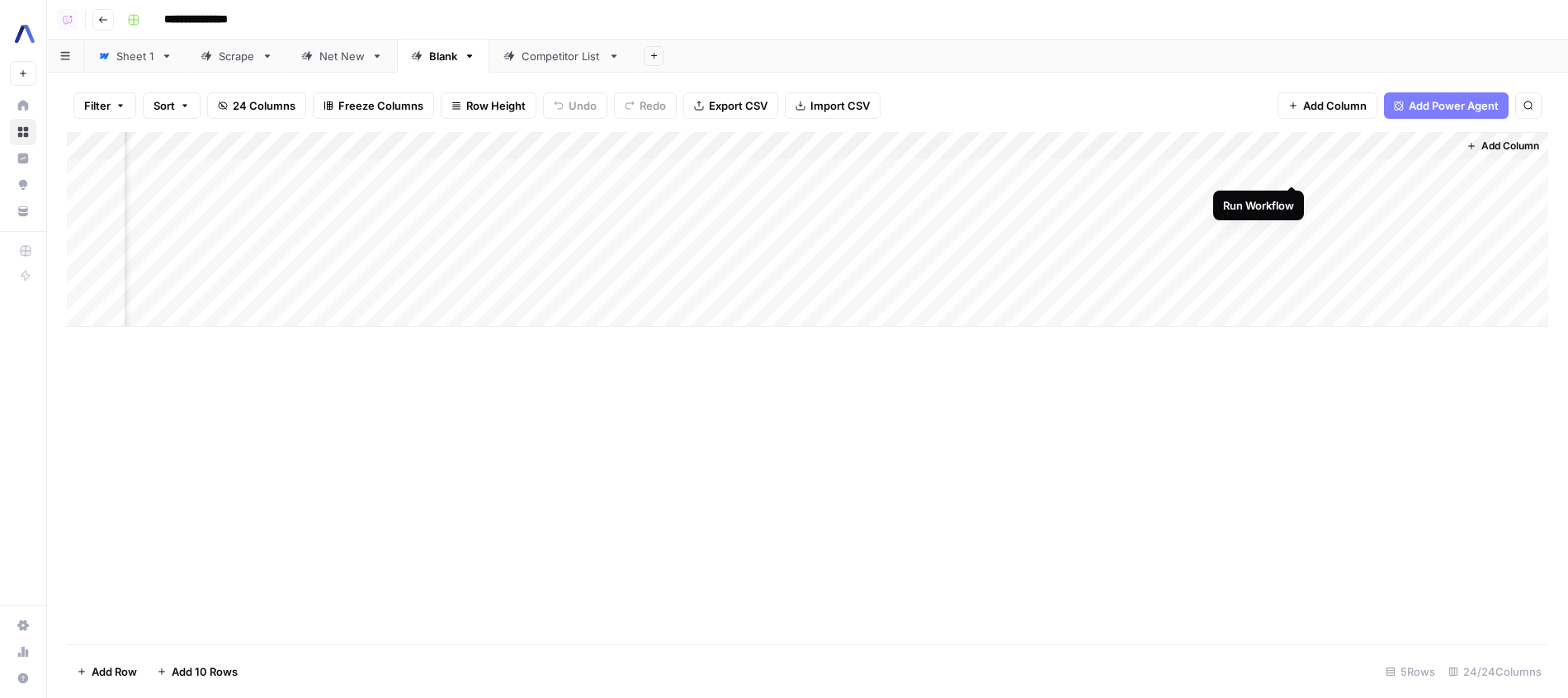
click at [1285, 172] on div "Add Column" at bounding box center [807, 229] width 1482 height 194
click at [1291, 200] on div "Add Column" at bounding box center [807, 229] width 1482 height 194
click at [1292, 247] on div "Add Column" at bounding box center [807, 229] width 1482 height 194
click at [1130, 59] on div "Add Sheet" at bounding box center [1100, 56] width 934 height 33
click at [1207, 68] on div "Add Sheet" at bounding box center [1100, 56] width 934 height 33
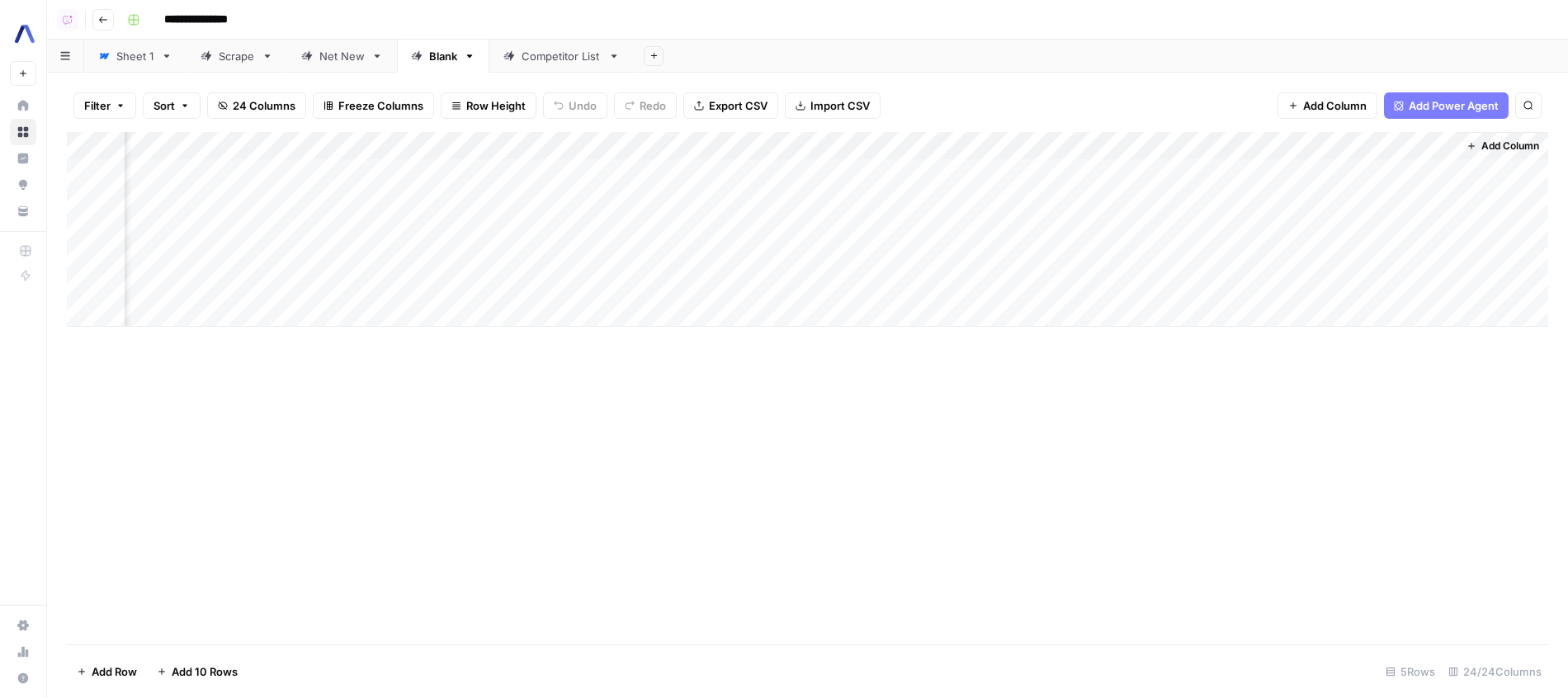
click at [1269, 164] on div "Add Column" at bounding box center [807, 229] width 1482 height 194
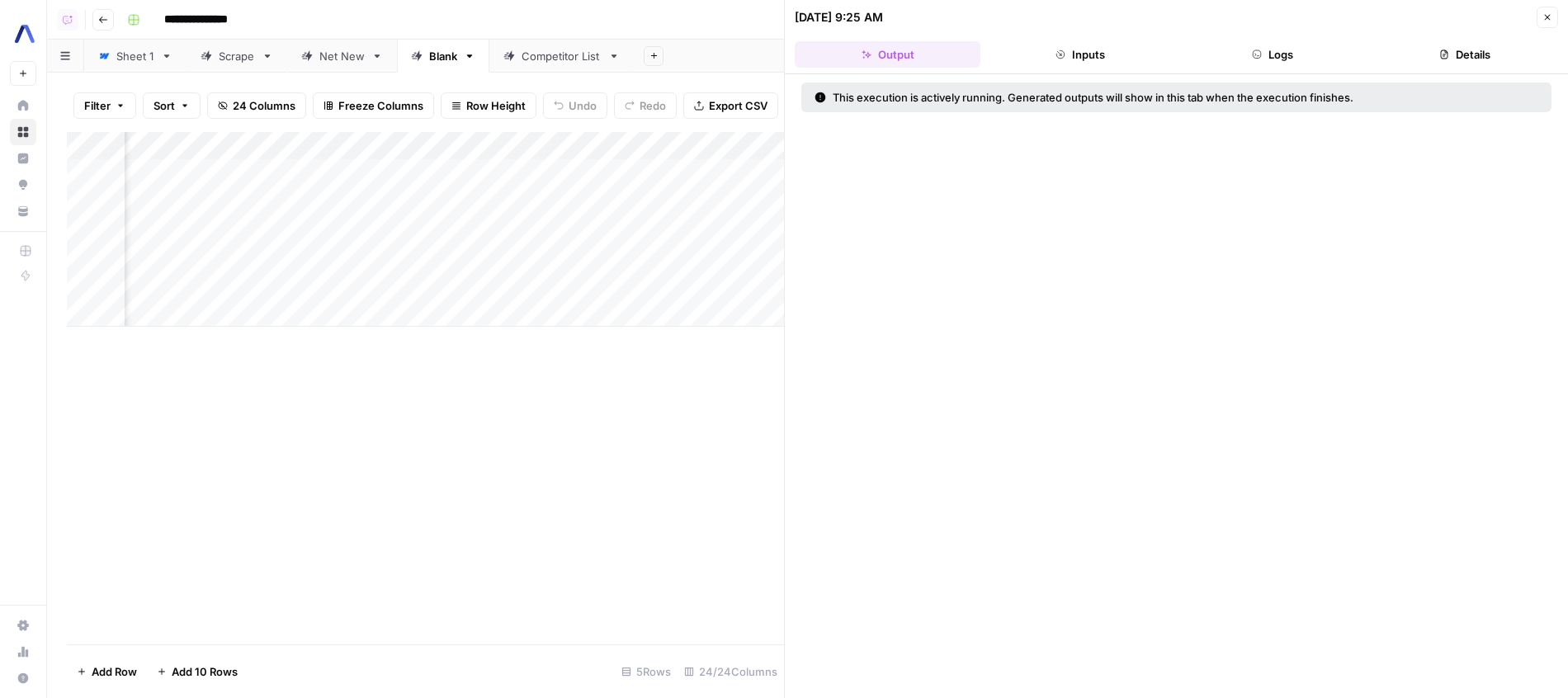
click at [1249, 61] on button "Logs" at bounding box center [1272, 54] width 186 height 27
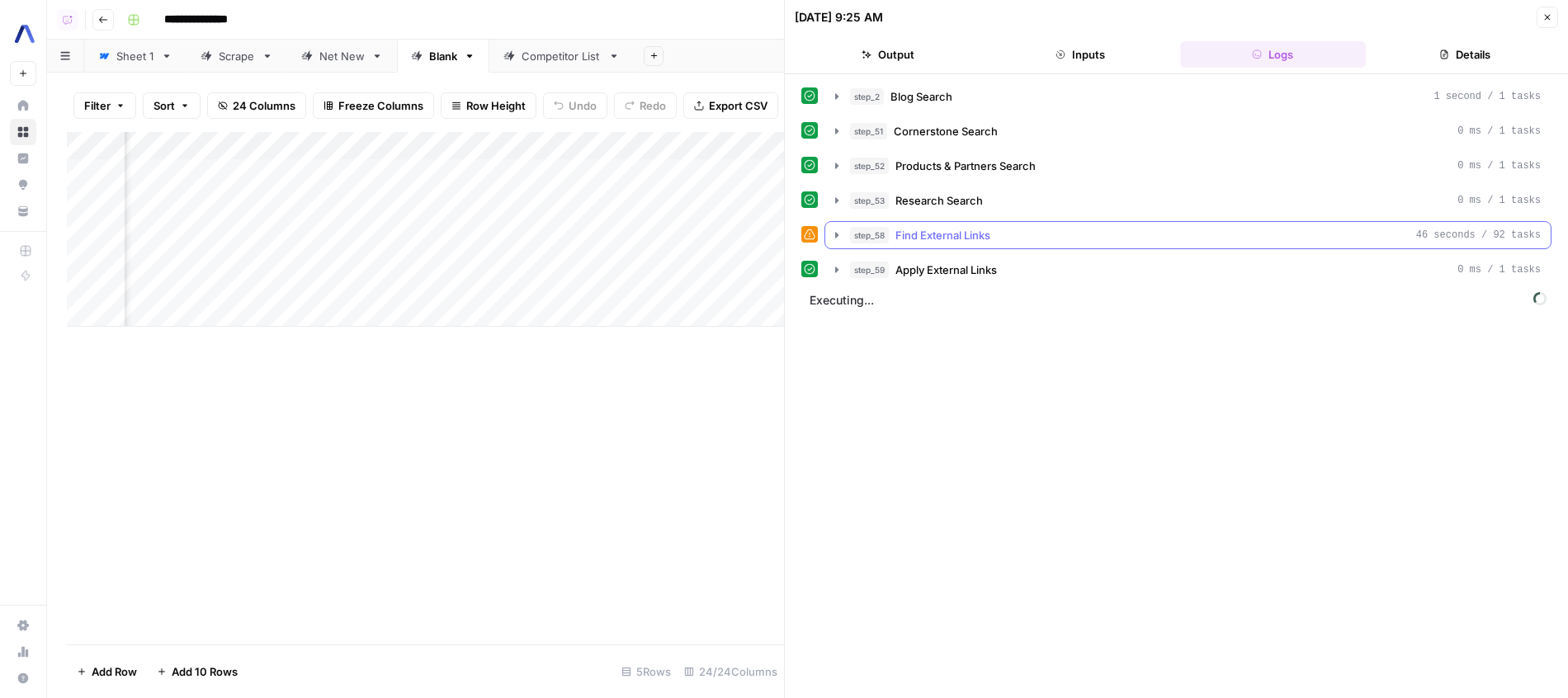
click at [1047, 244] on button "step_58 Find External Links 46 seconds / 92 tasks" at bounding box center [1188, 235] width 725 height 27
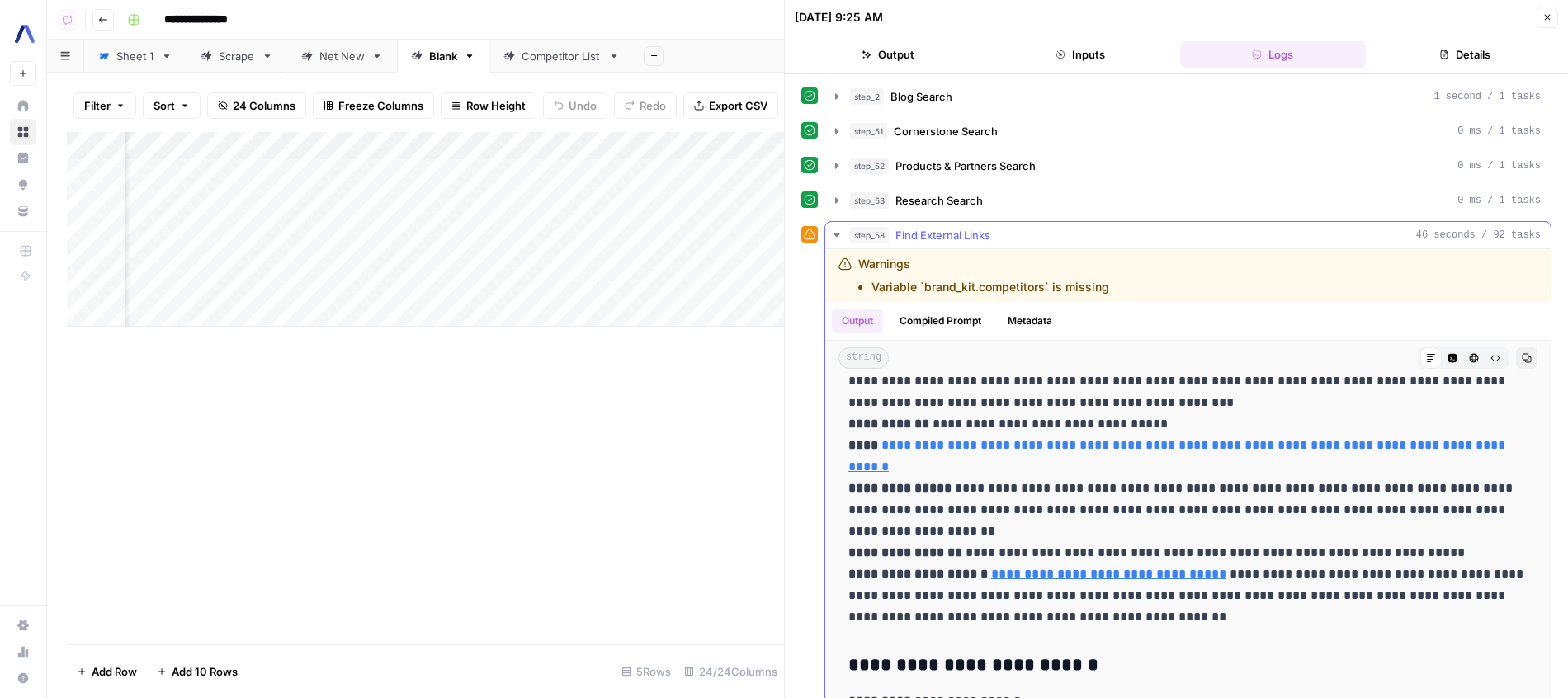
scroll to position [340, 0]
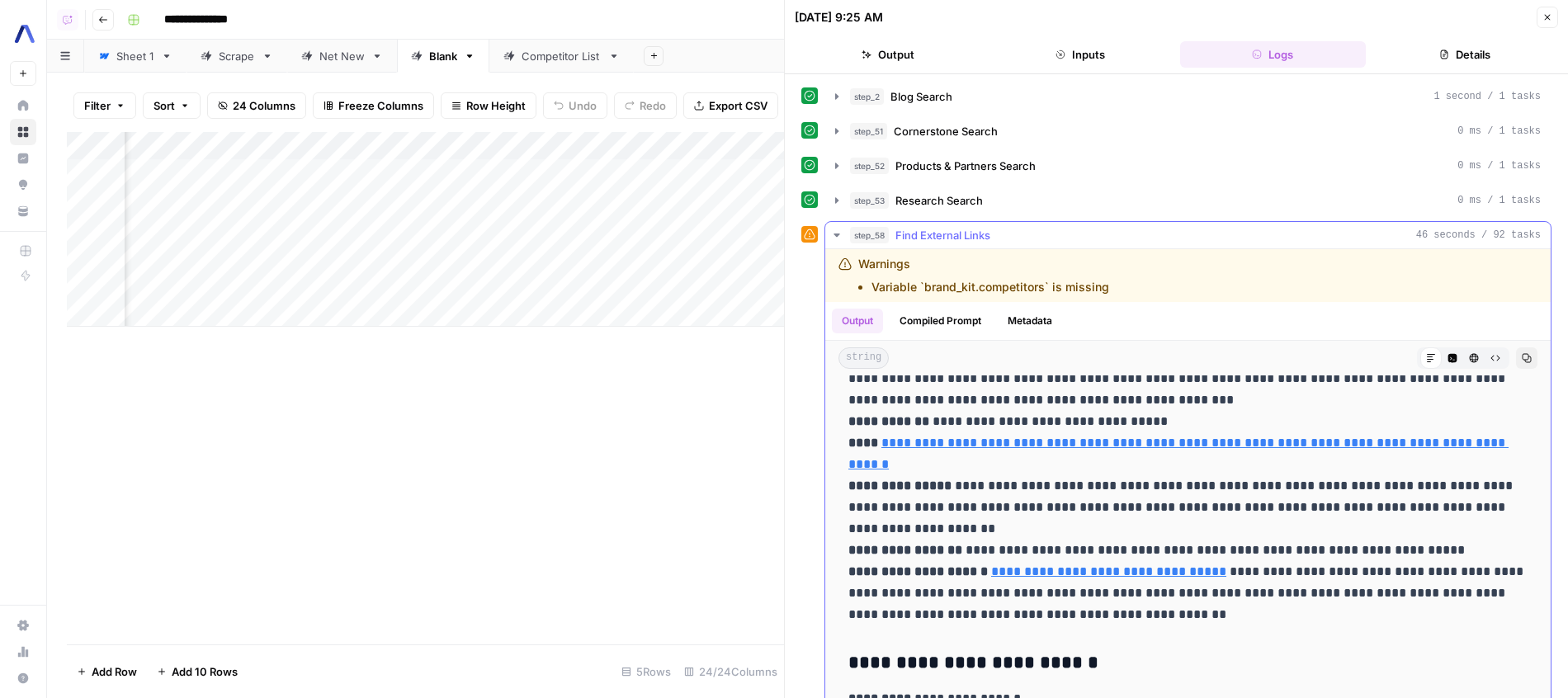
click at [1123, 235] on div "step_58 Find External Links 46 seconds / 92 tasks" at bounding box center [1195, 235] width 691 height 16
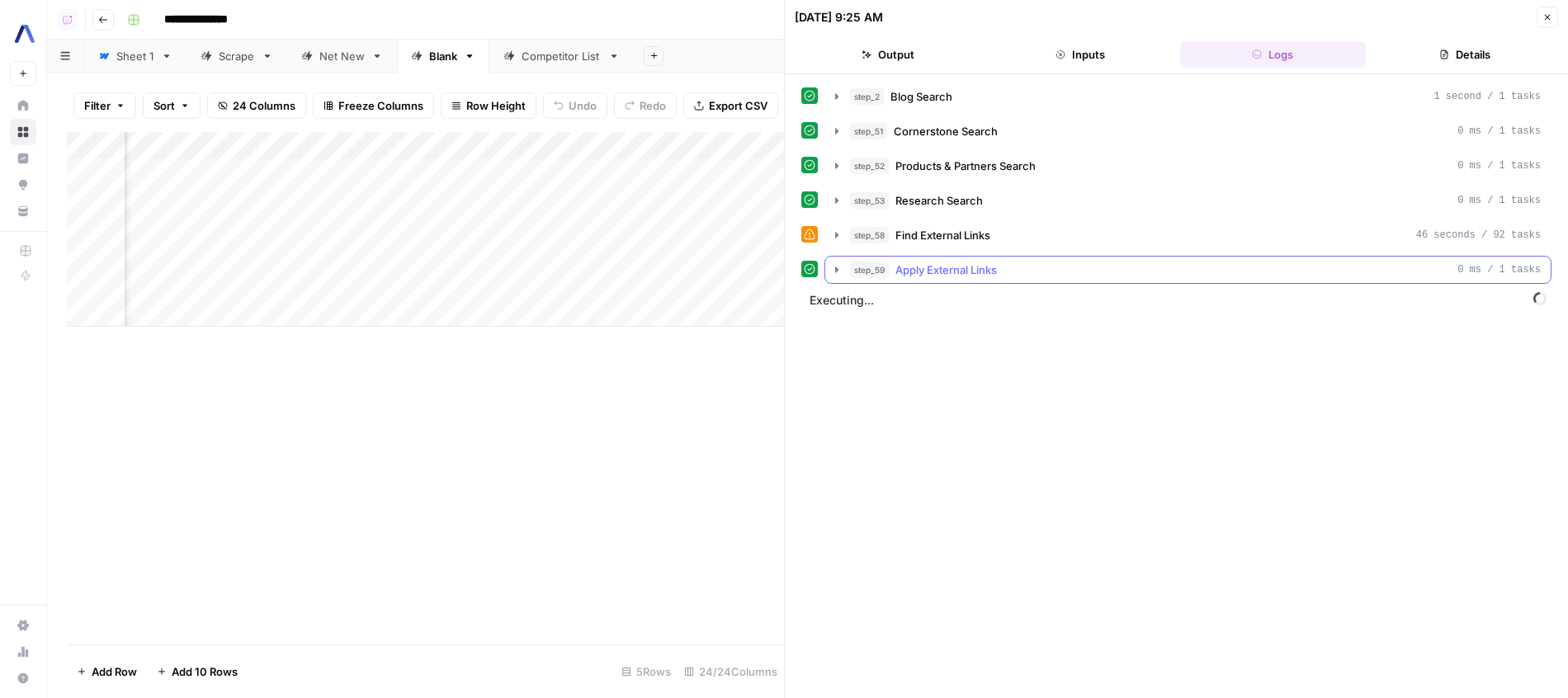
click at [1103, 270] on div "step_59 Apply External Links 0 ms / 1 tasks" at bounding box center [1195, 270] width 691 height 16
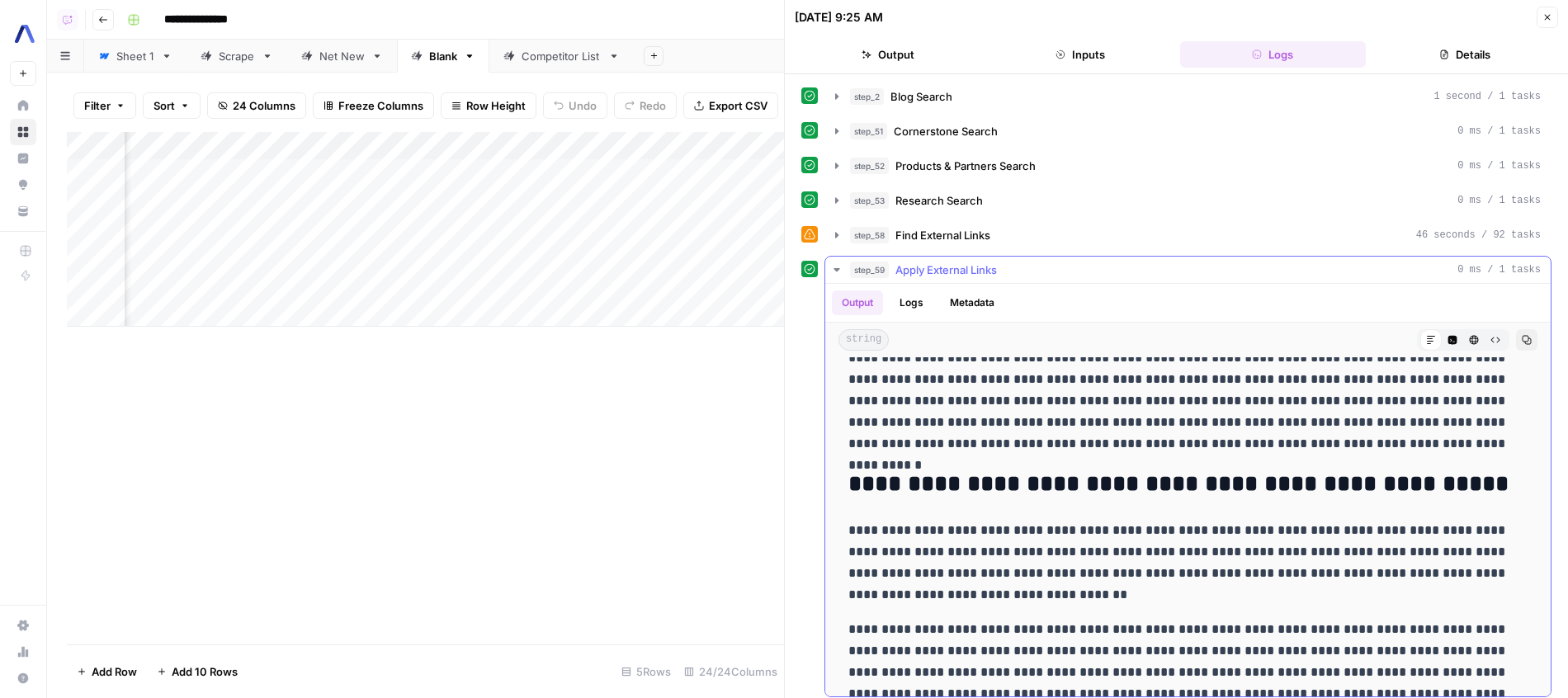
scroll to position [0, 0]
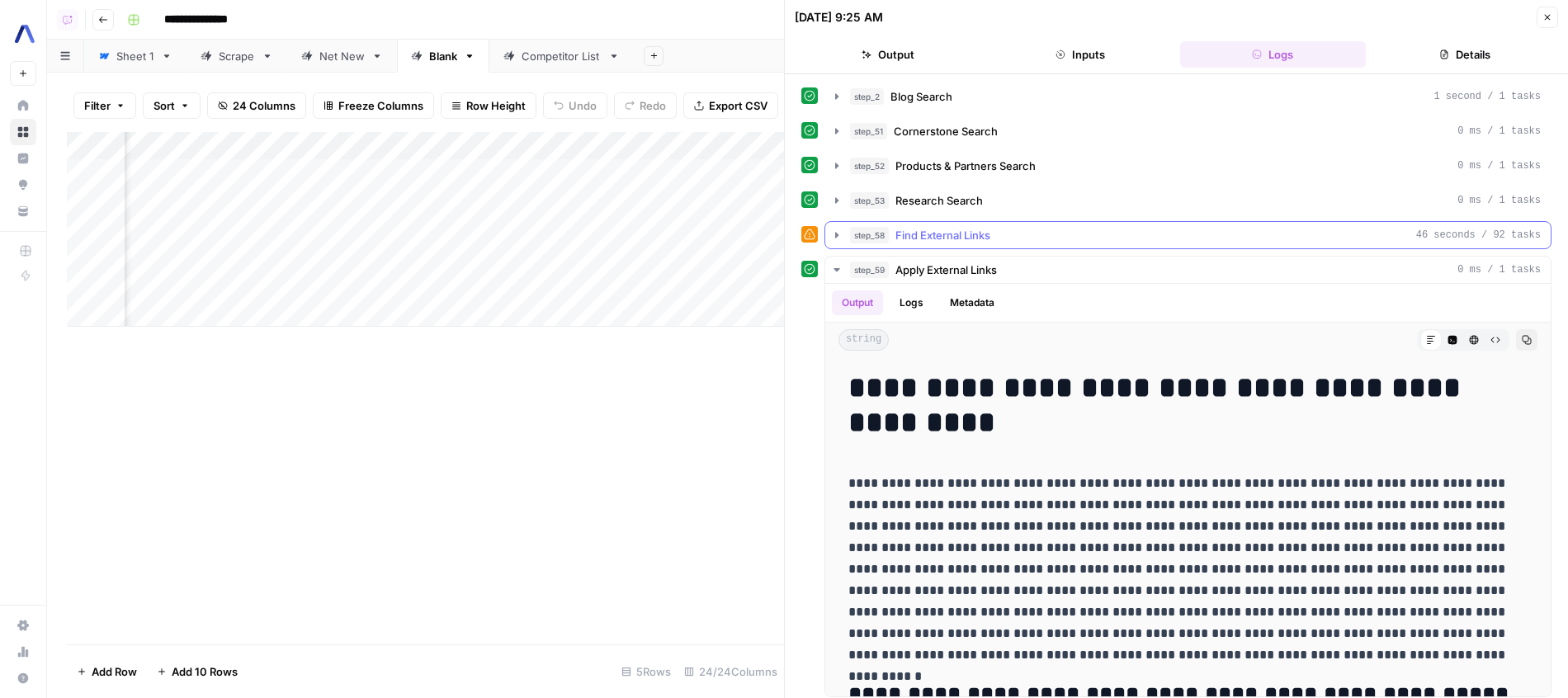
click at [1103, 247] on button "step_58 Find External Links 46 seconds / 92 tasks" at bounding box center [1188, 235] width 725 height 27
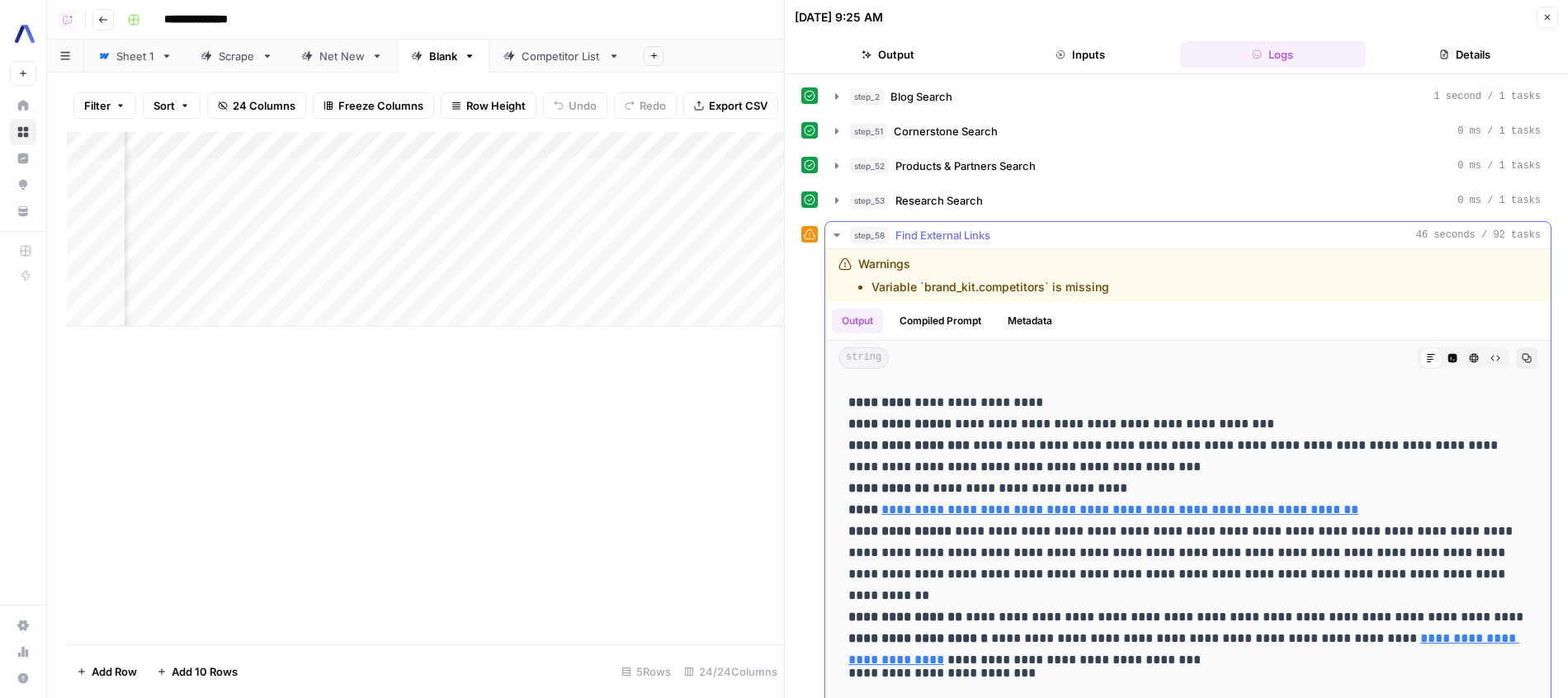
scroll to position [1016, 0]
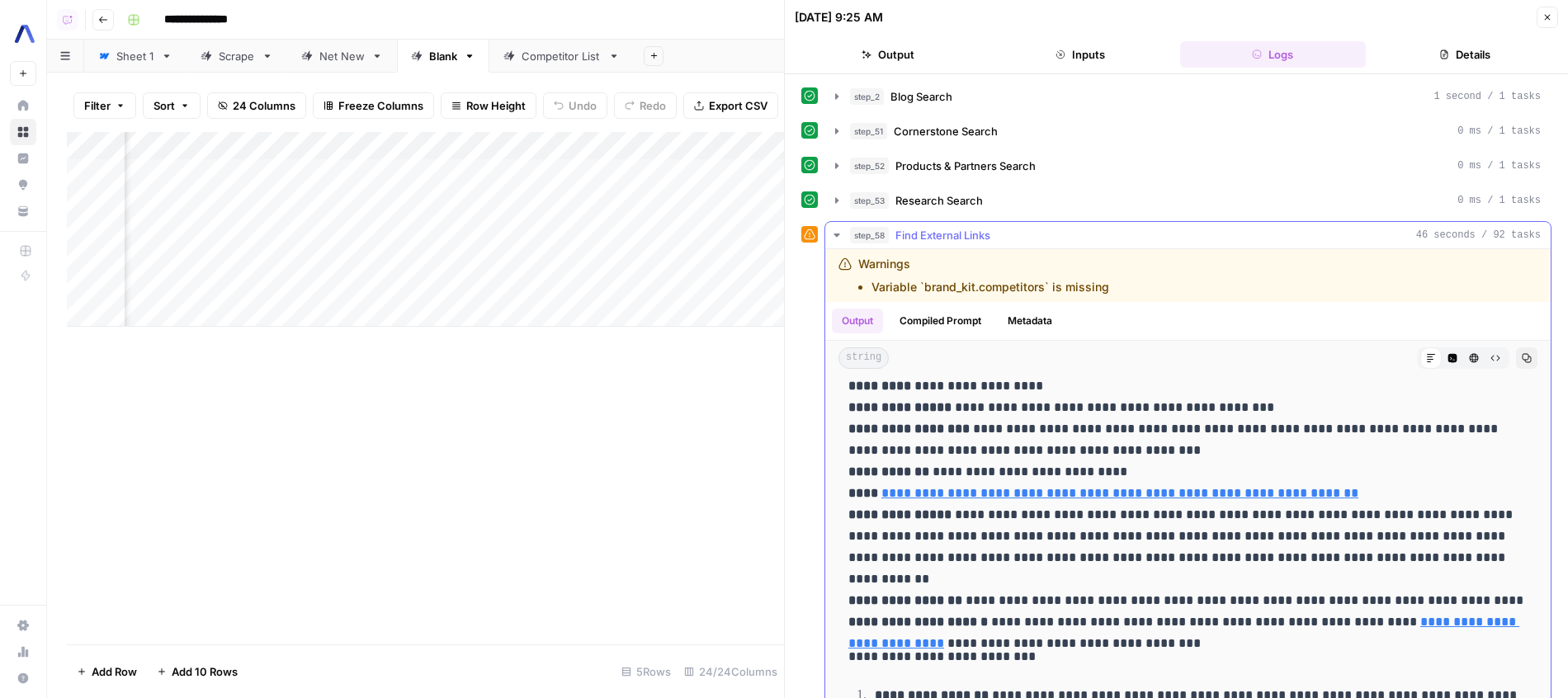
click at [1114, 241] on div "step_58 Find External Links 46 seconds / 92 tasks" at bounding box center [1195, 235] width 691 height 16
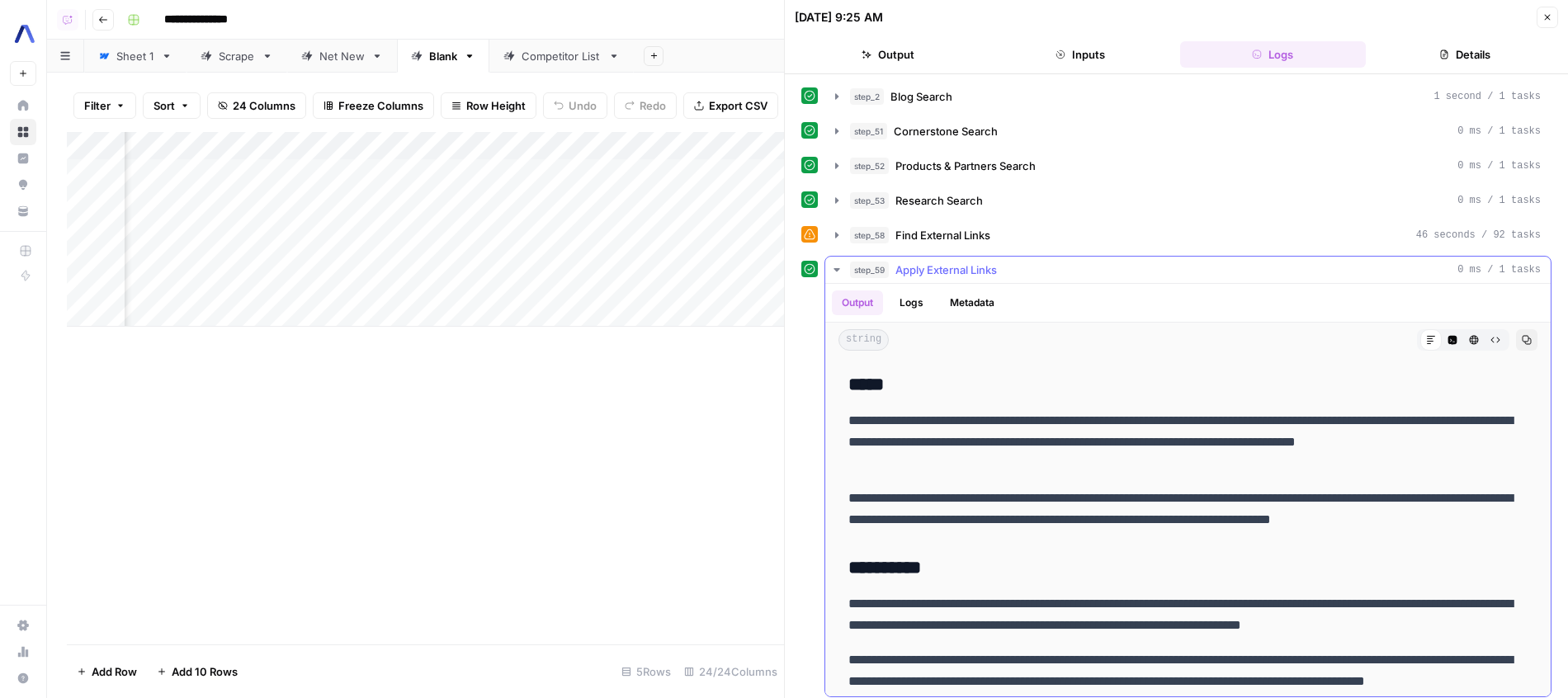
scroll to position [3834, 0]
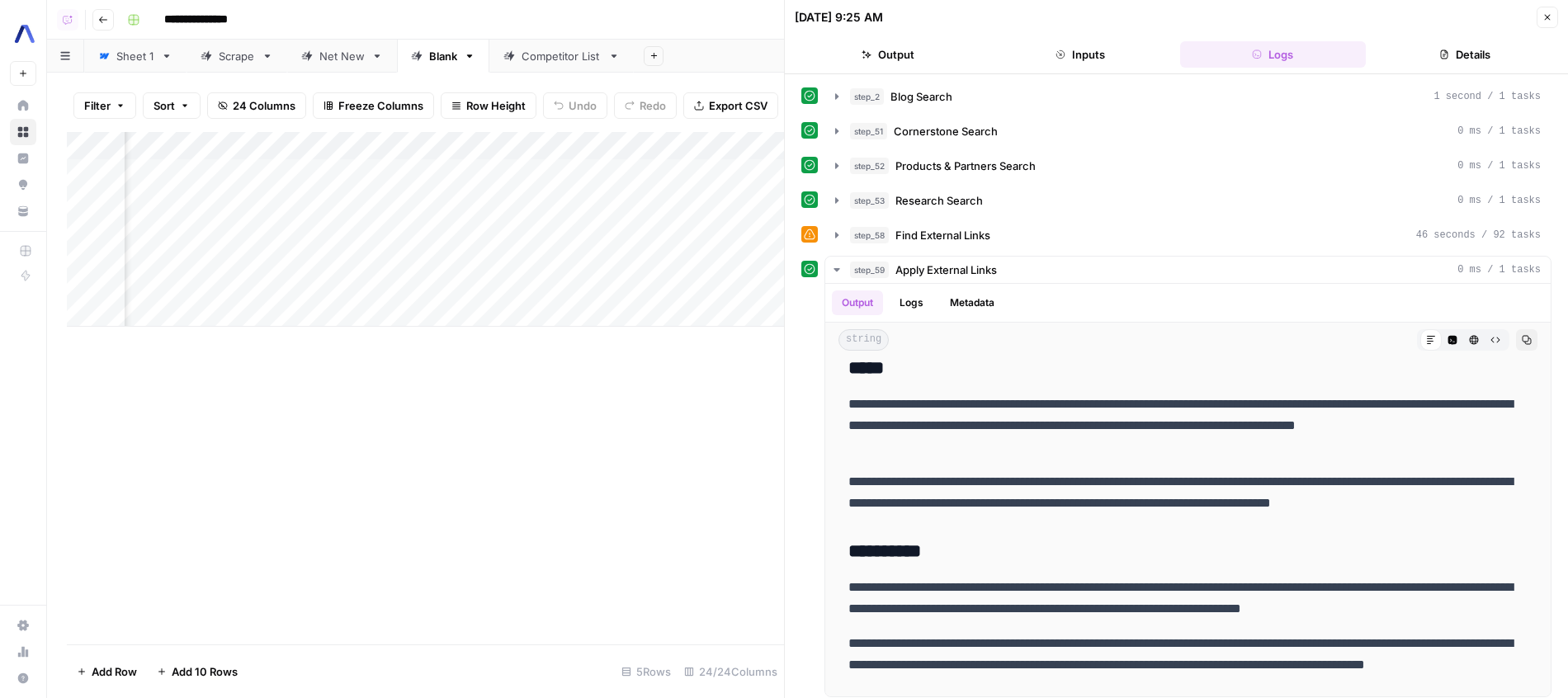
click at [1067, 252] on div "**********" at bounding box center [1176, 389] width 750 height 614
click at [1067, 227] on div "step_58 Find External Links 46 seconds / 92 tasks" at bounding box center [1195, 235] width 691 height 16
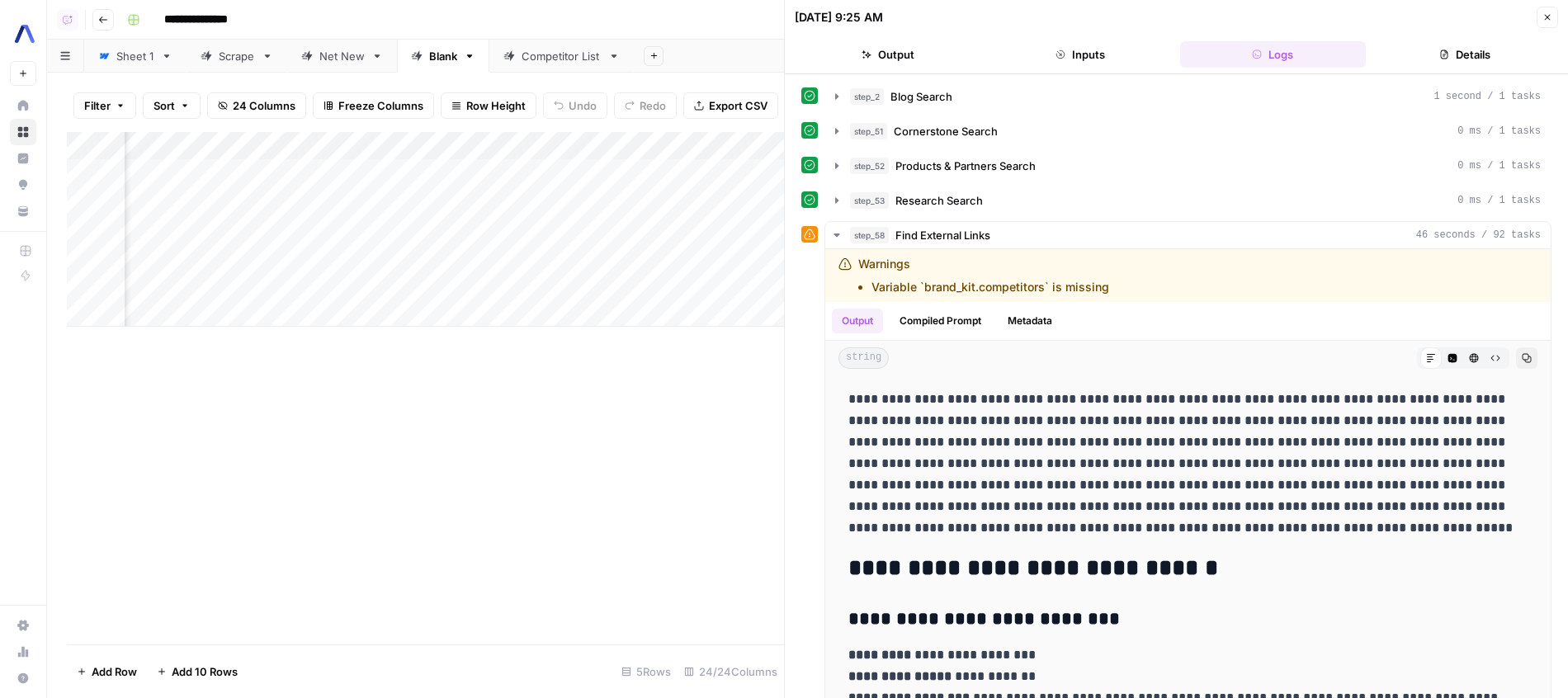
click at [1551, 22] on button "Close" at bounding box center [1547, 17] width 22 height 22
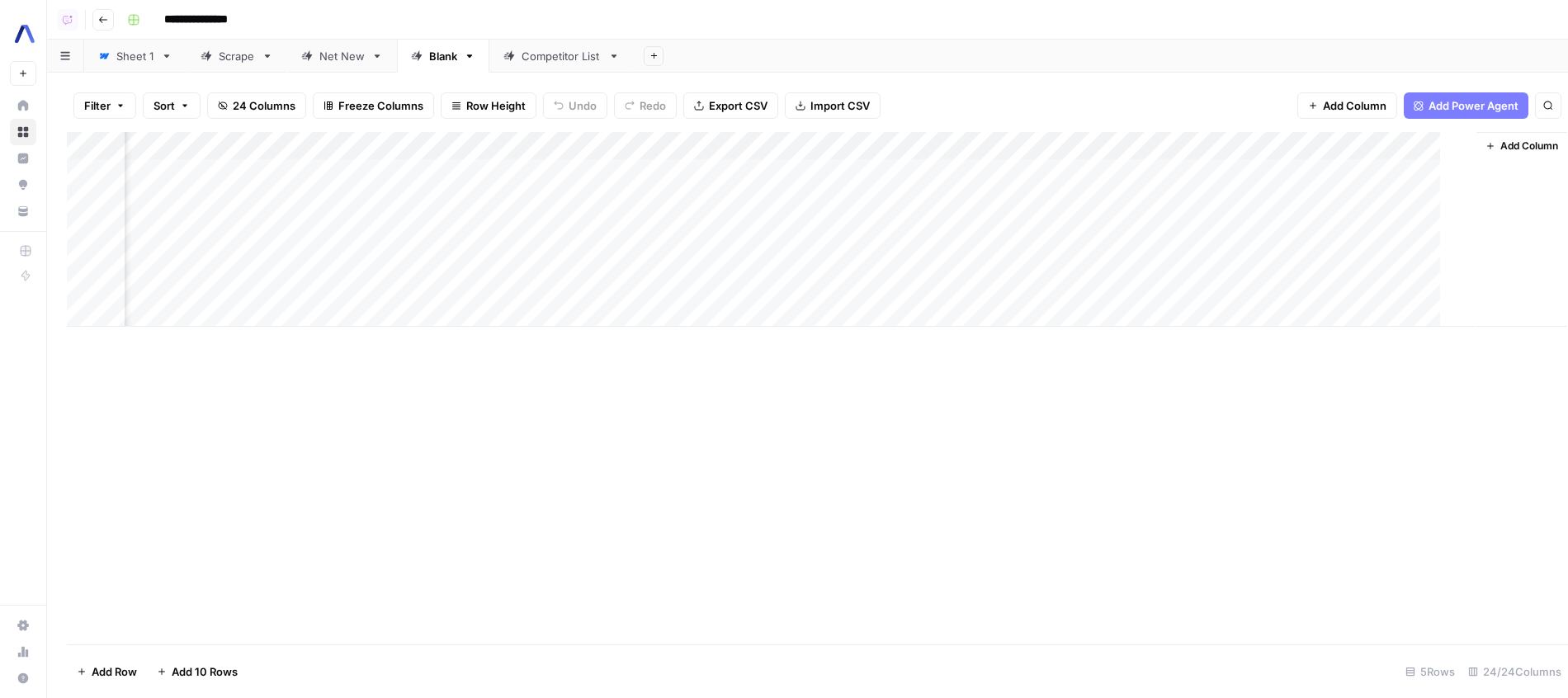
scroll to position [0, 2317]
click at [1219, 82] on div "Filter Sort 24 Columns Freeze Columns Row Height Undo Redo Export CSV Import CS…" at bounding box center [807, 105] width 1482 height 53
click at [1273, 145] on div "Add Column" at bounding box center [807, 229] width 1482 height 194
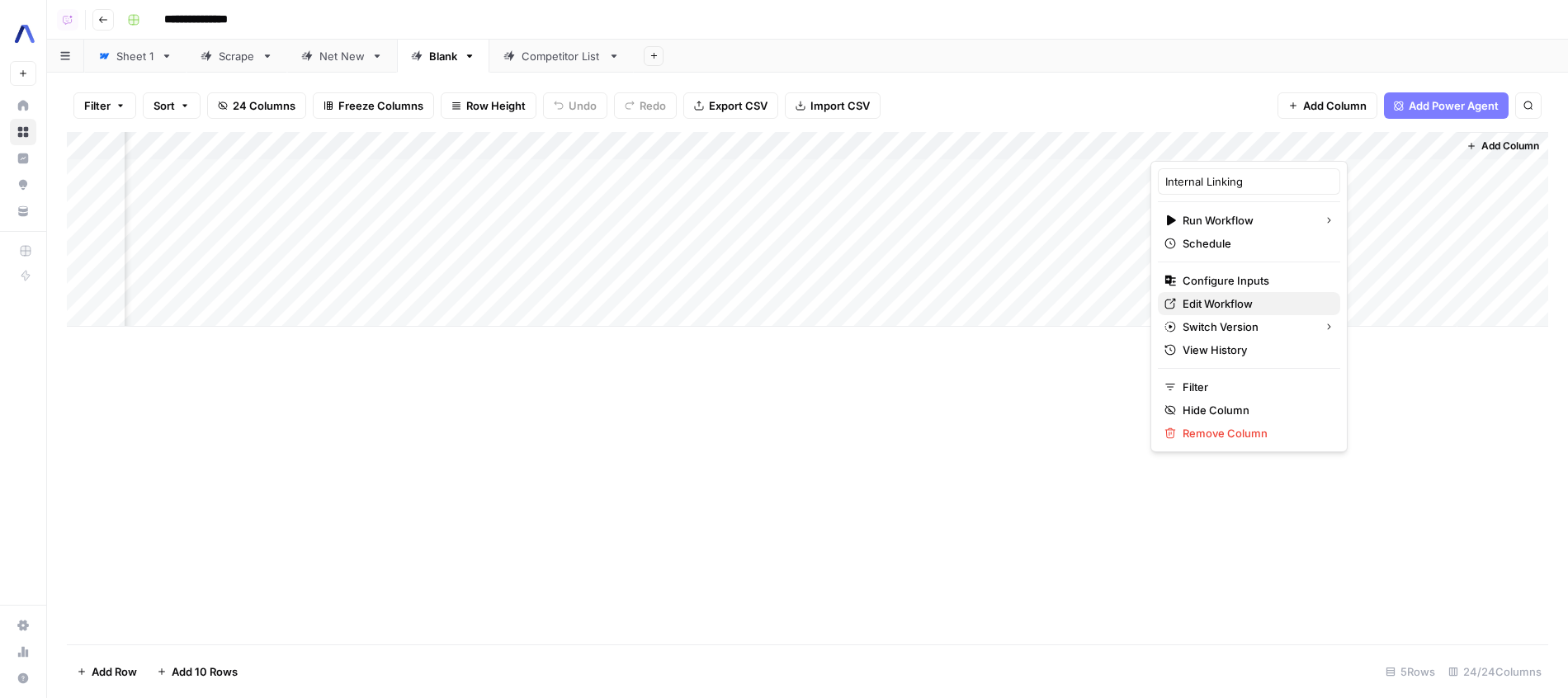
click at [1214, 295] on link "Edit Workflow" at bounding box center [1248, 303] width 182 height 23
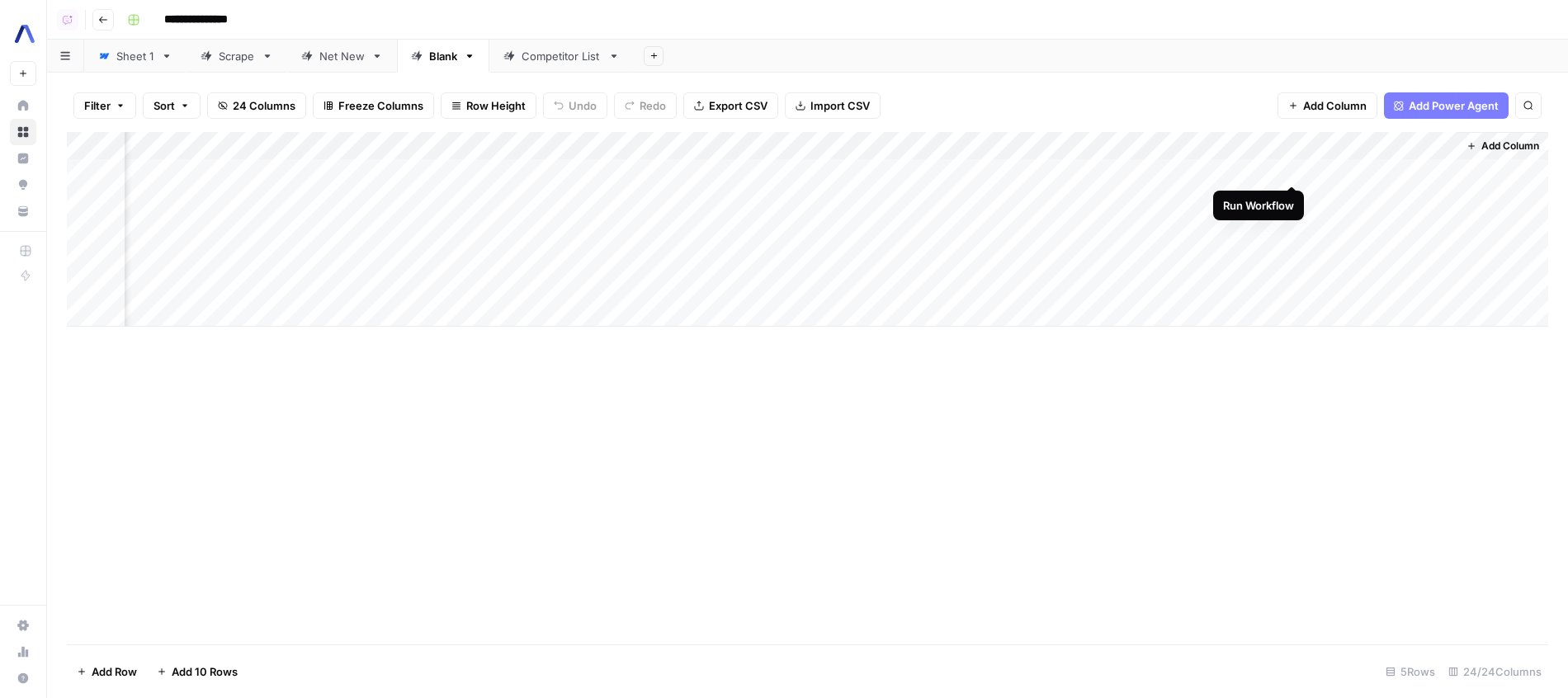
click at [1296, 168] on div "Add Column" at bounding box center [807, 229] width 1482 height 194
click at [1270, 137] on div "Add Column" at bounding box center [807, 229] width 1482 height 194
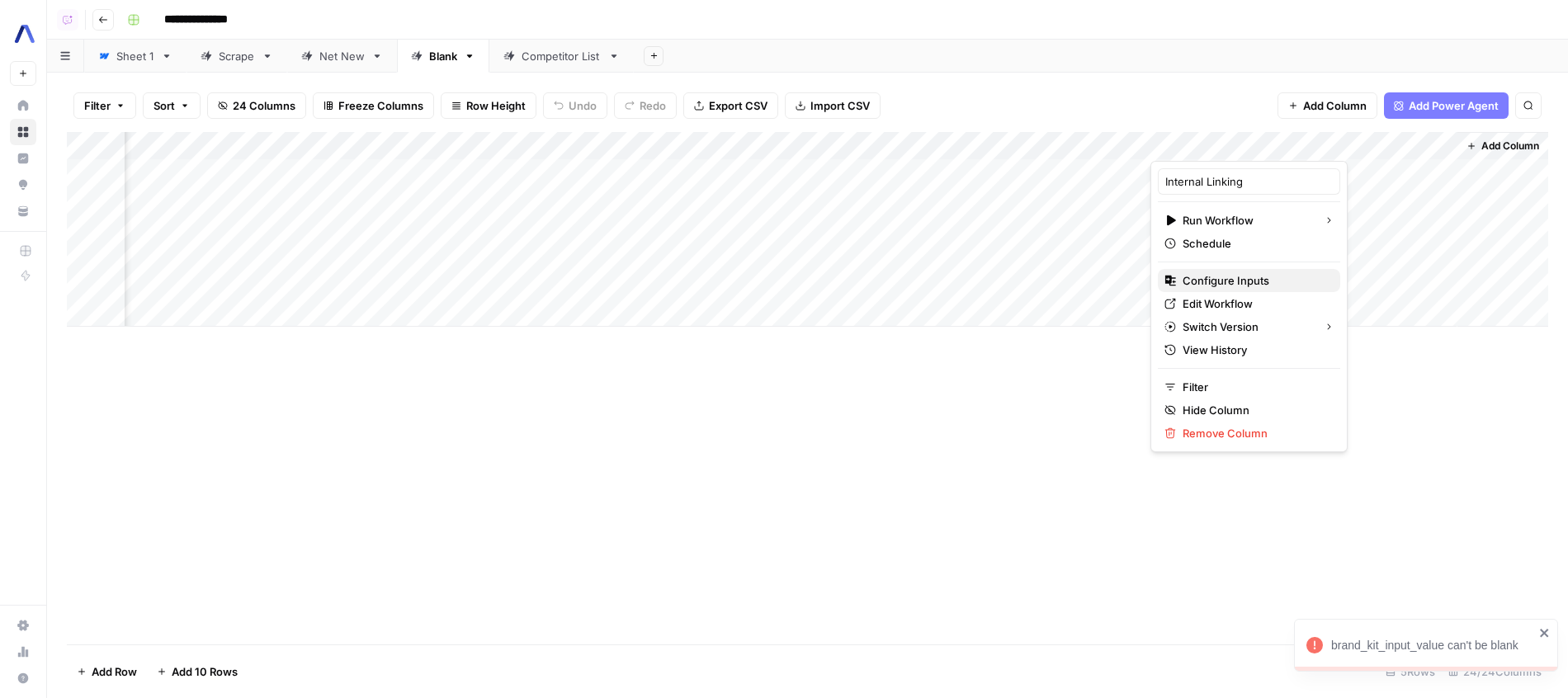
click at [1249, 285] on span "Configure Inputs" at bounding box center [1254, 280] width 144 height 16
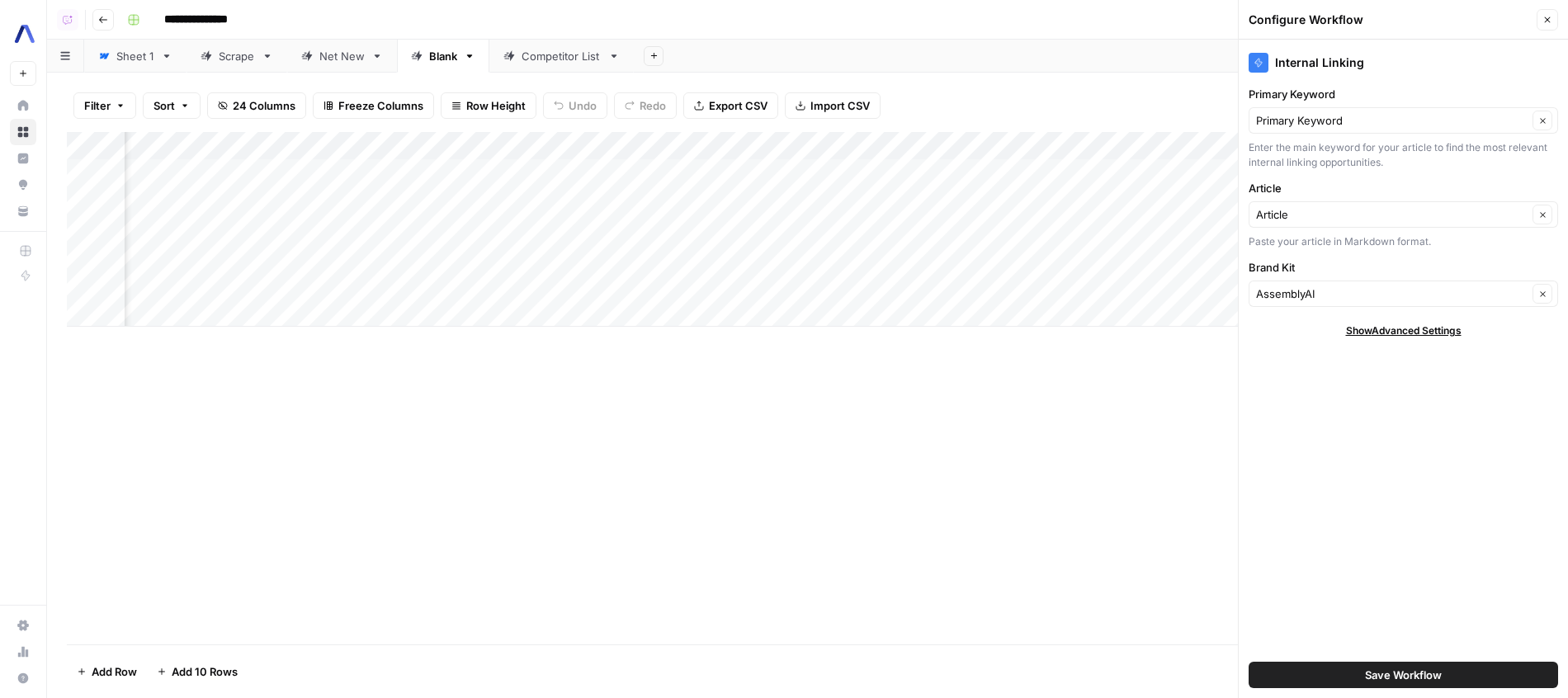
scroll to position [0, 2575]
click at [1436, 686] on button "Save Workflow" at bounding box center [1403, 675] width 309 height 27
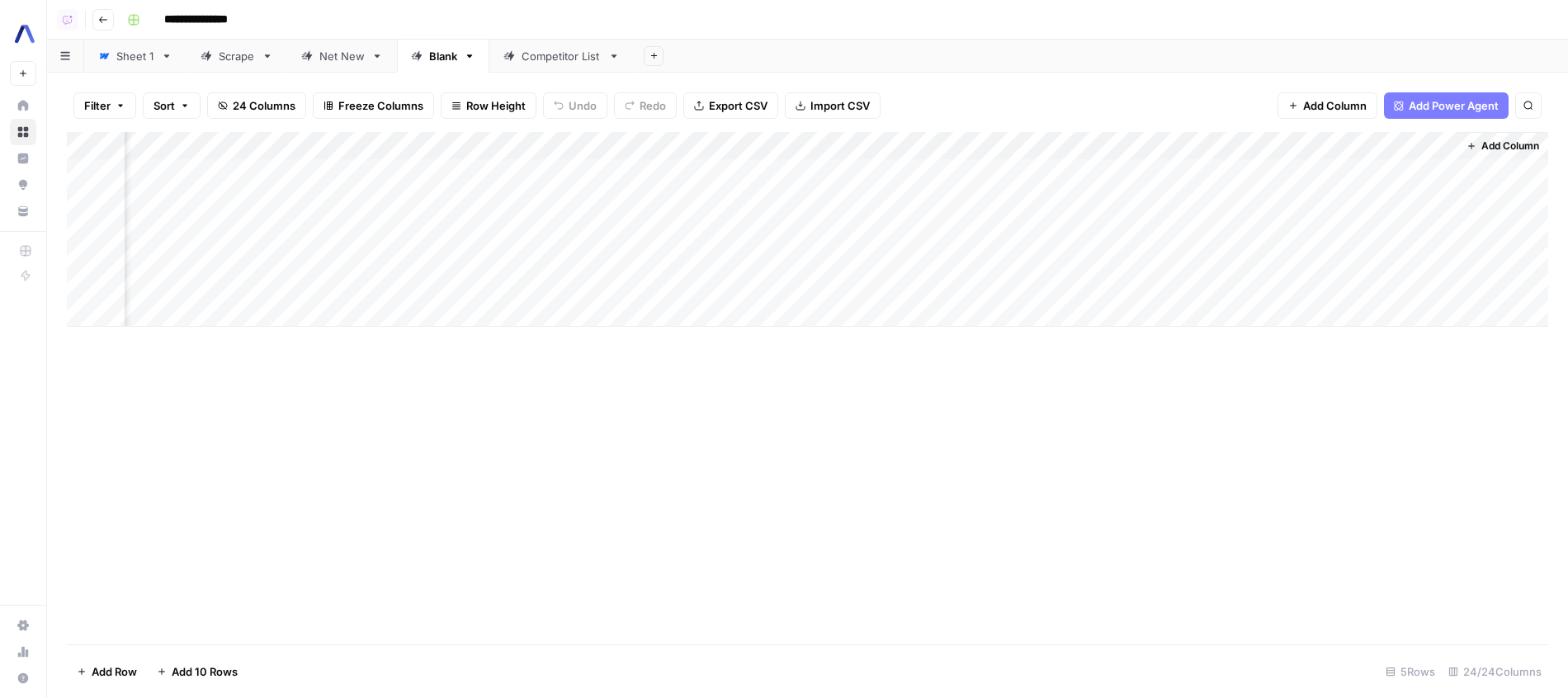
click at [1299, 170] on div "Add Column" at bounding box center [807, 229] width 1482 height 194
click at [749, 460] on div "Add Column" at bounding box center [807, 388] width 1482 height 512
click at [1259, 155] on div "Add Column" at bounding box center [807, 229] width 1482 height 194
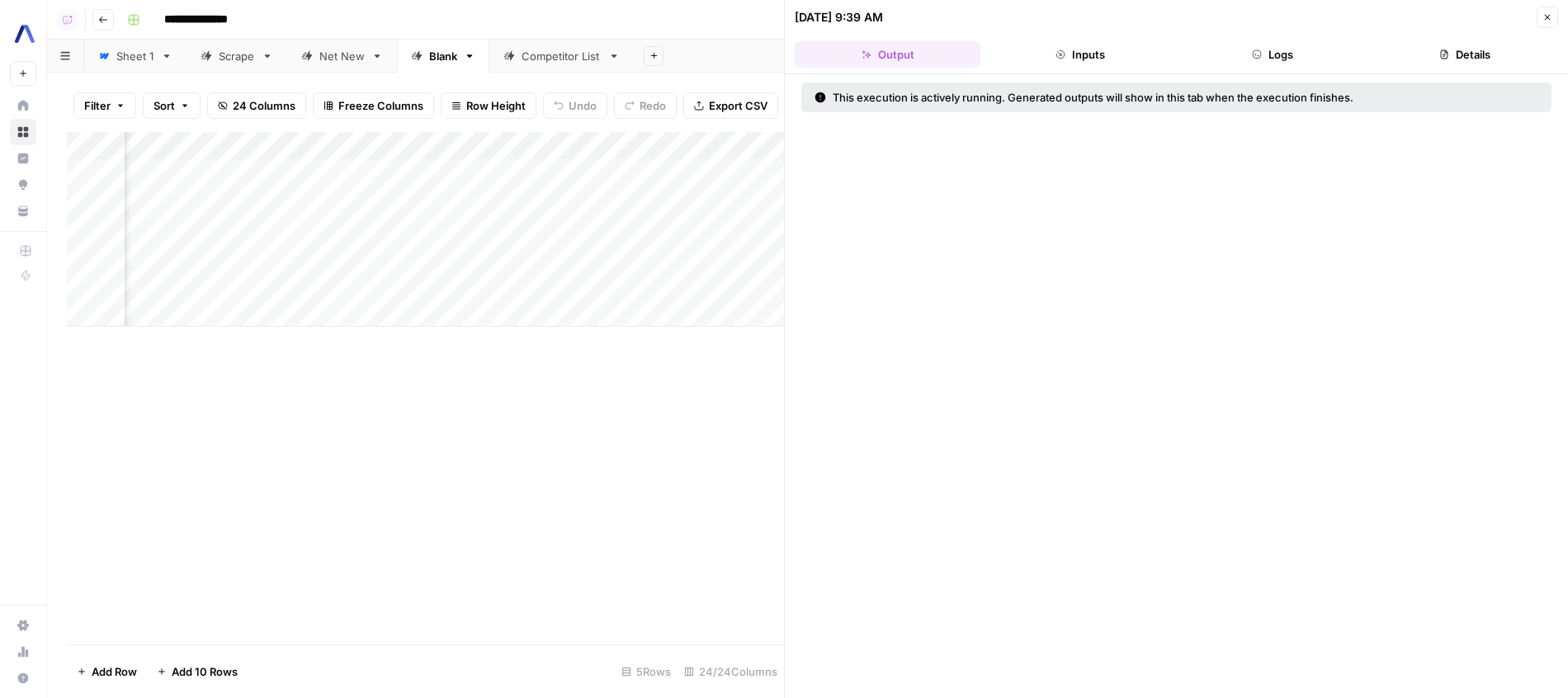
click at [1547, 15] on icon "button" at bounding box center [1546, 16] width 10 height 10
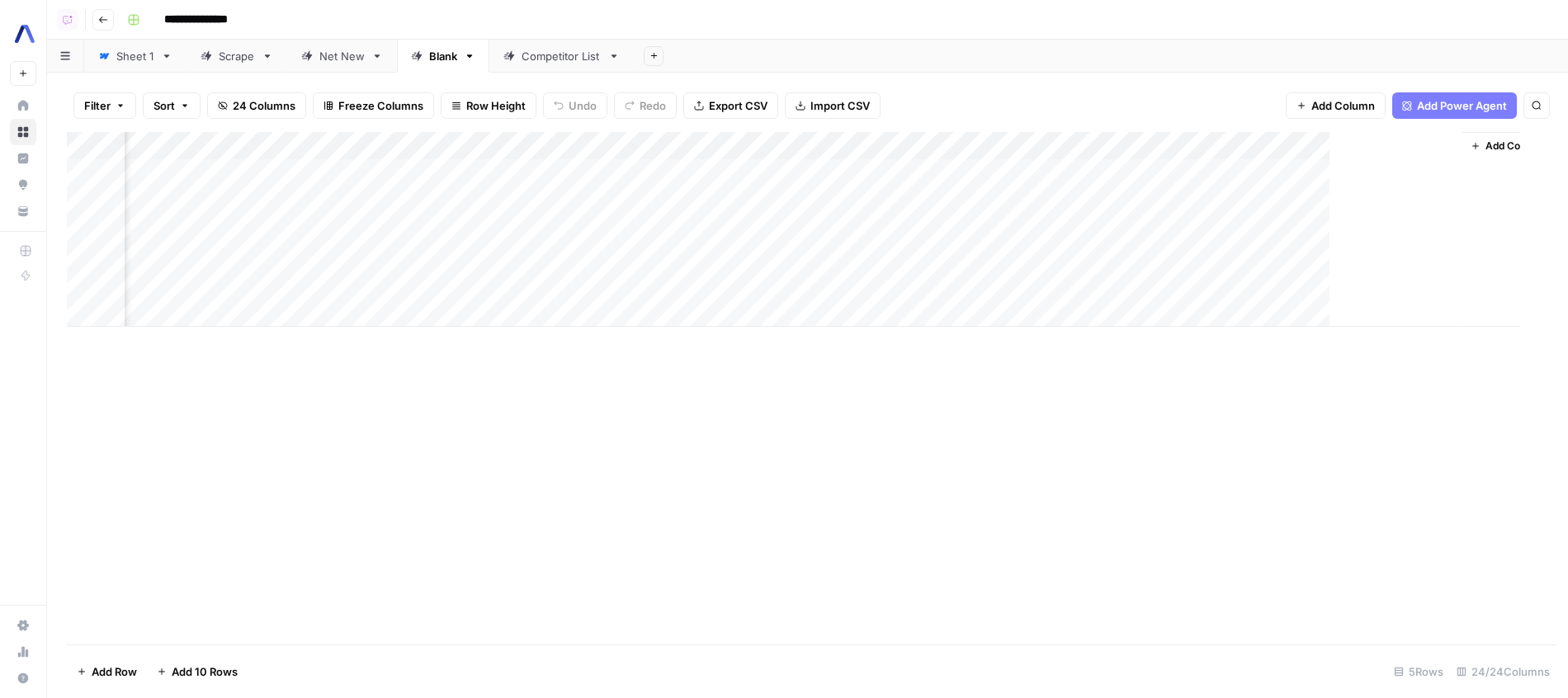
scroll to position [0, 2317]
click at [1259, 136] on div "Add Column" at bounding box center [807, 229] width 1482 height 194
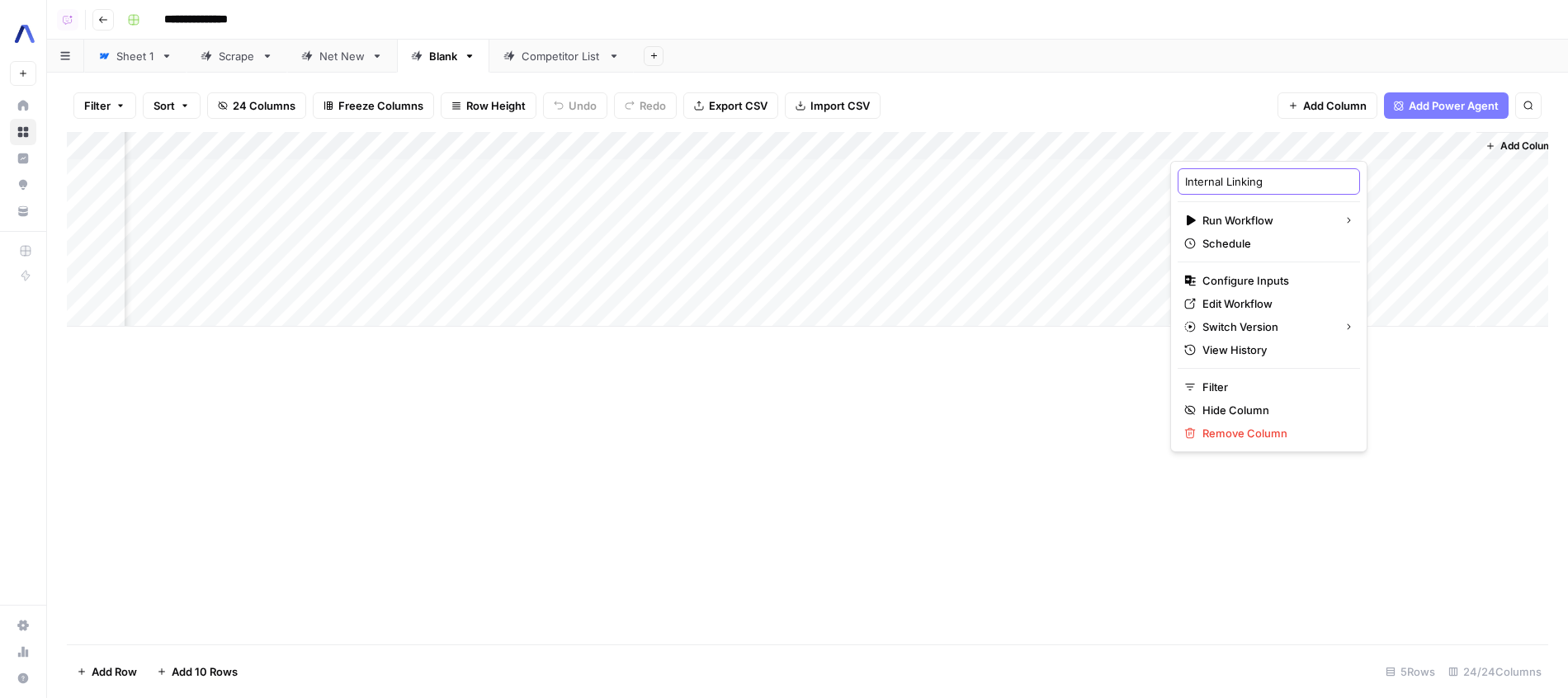
drag, startPoint x: 1227, startPoint y: 181, endPoint x: 1139, endPoint y: 191, distance: 88.6
click at [1185, 190] on input "Internal Linking" at bounding box center [1269, 181] width 168 height 16
click at [1213, 175] on input "Internal Linking" at bounding box center [1269, 181] width 168 height 16
type input "Int & Ext Linking"
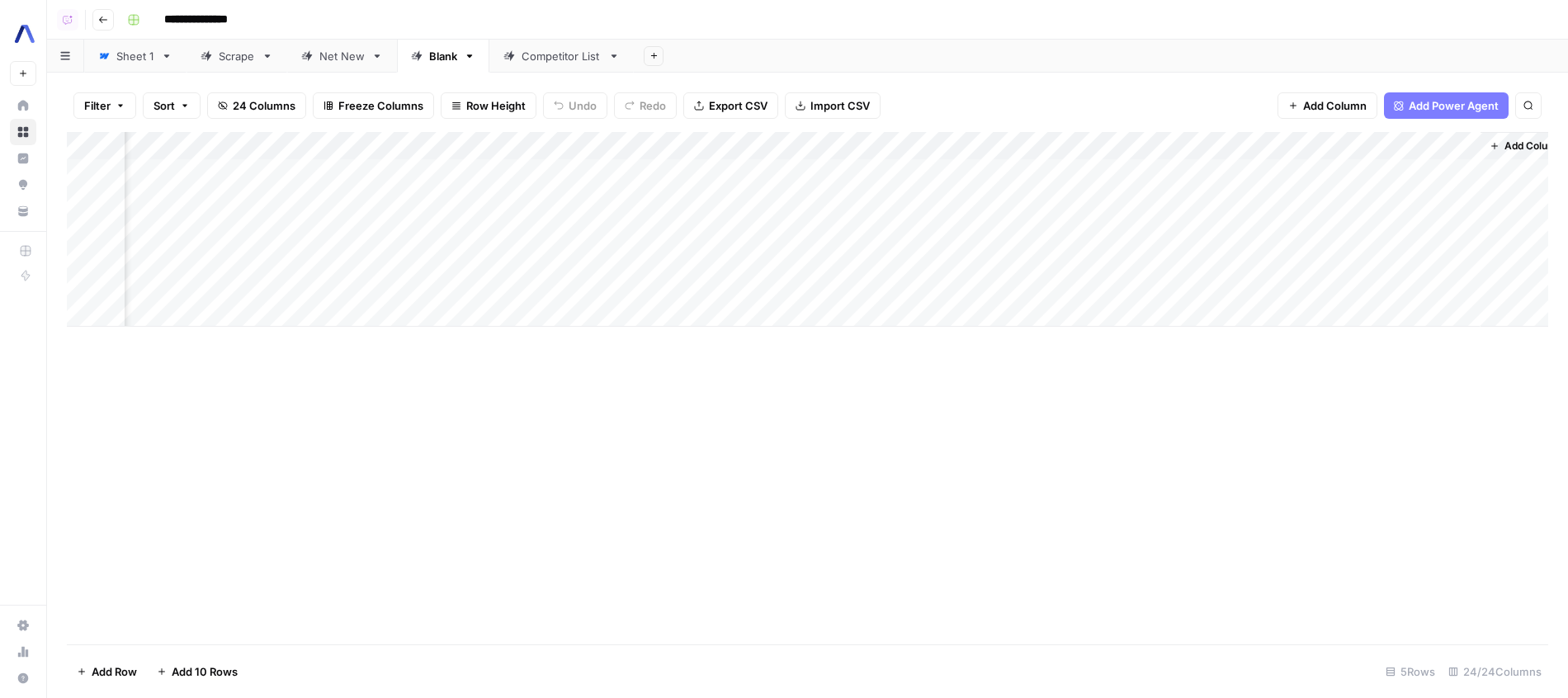
click at [1296, 169] on div "Add Column" at bounding box center [807, 229] width 1482 height 194
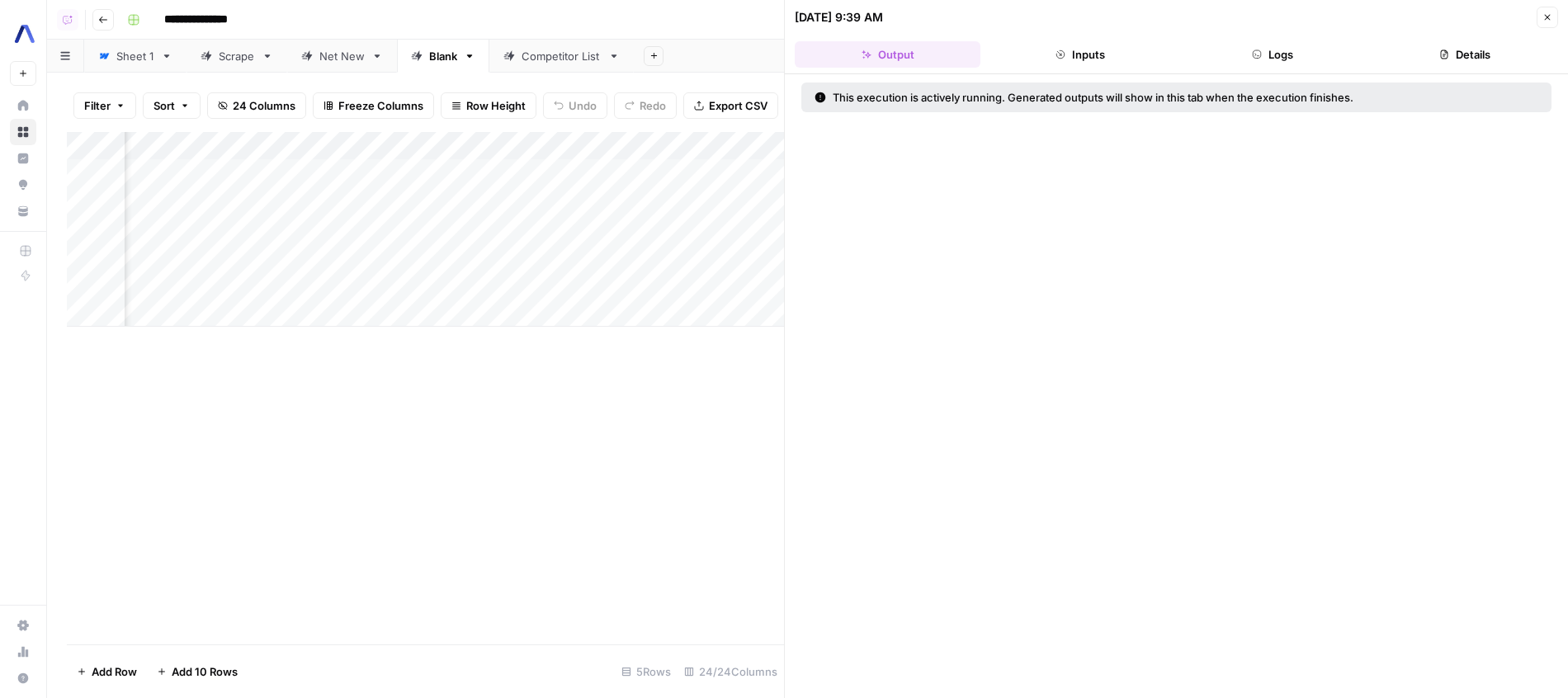
click at [1271, 60] on button "Logs" at bounding box center [1272, 54] width 186 height 27
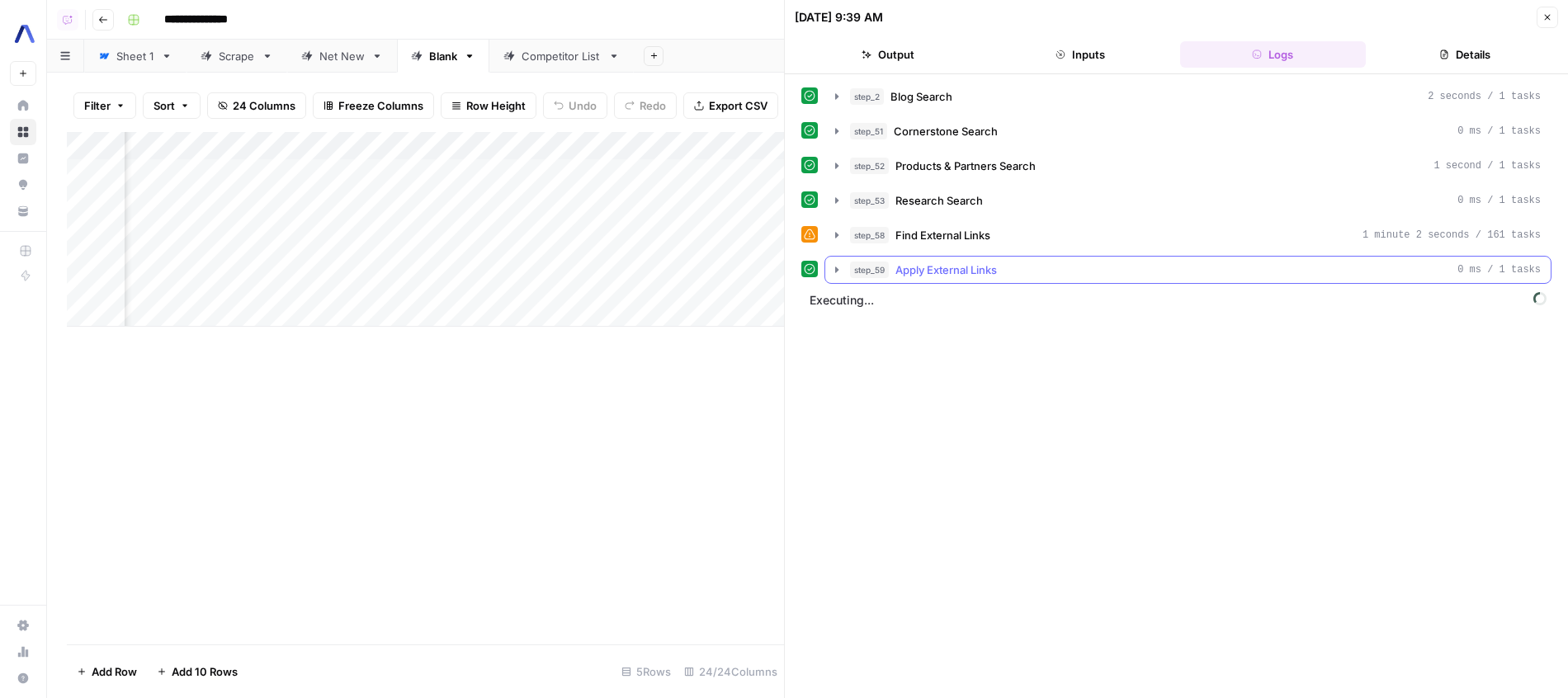
click at [978, 260] on button "step_59 Apply External Links 0 ms / 1 tasks" at bounding box center [1188, 270] width 725 height 27
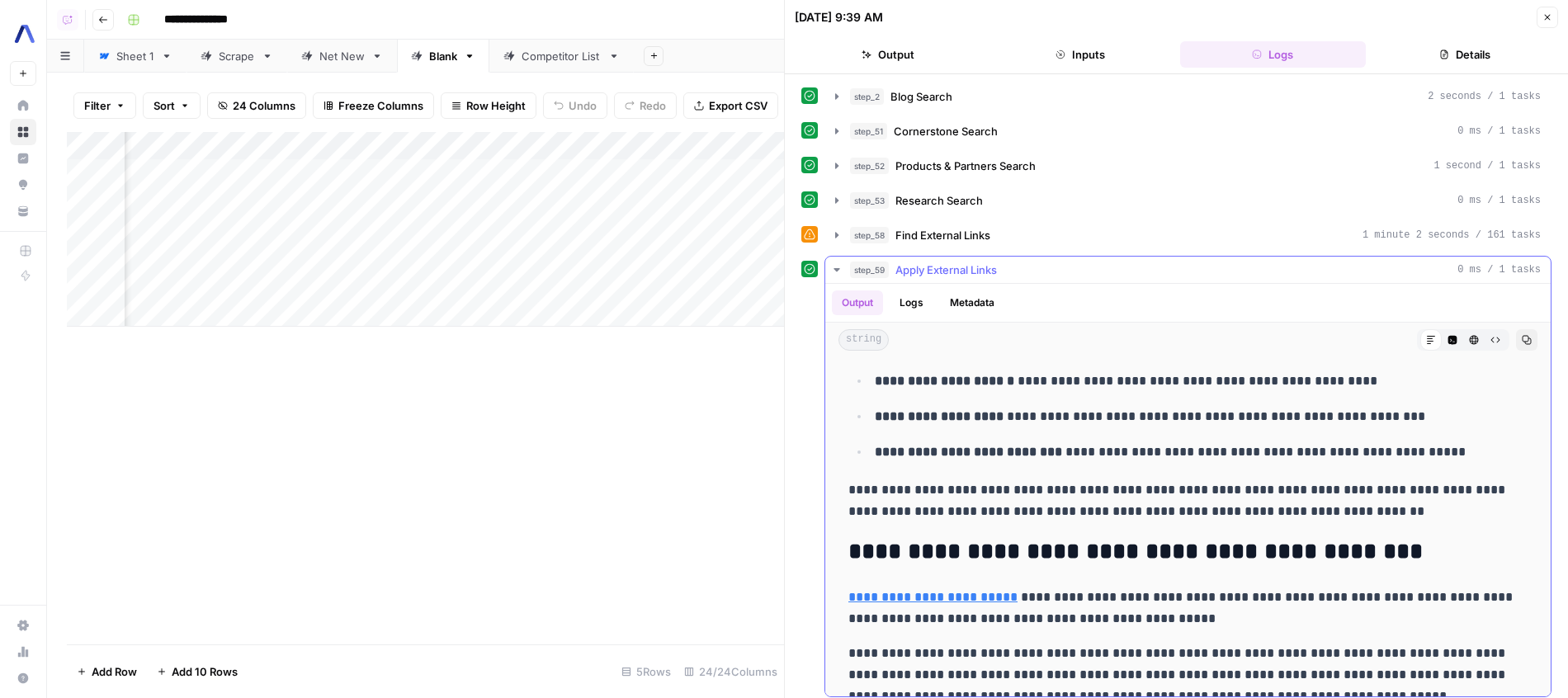
scroll to position [5834, 0]
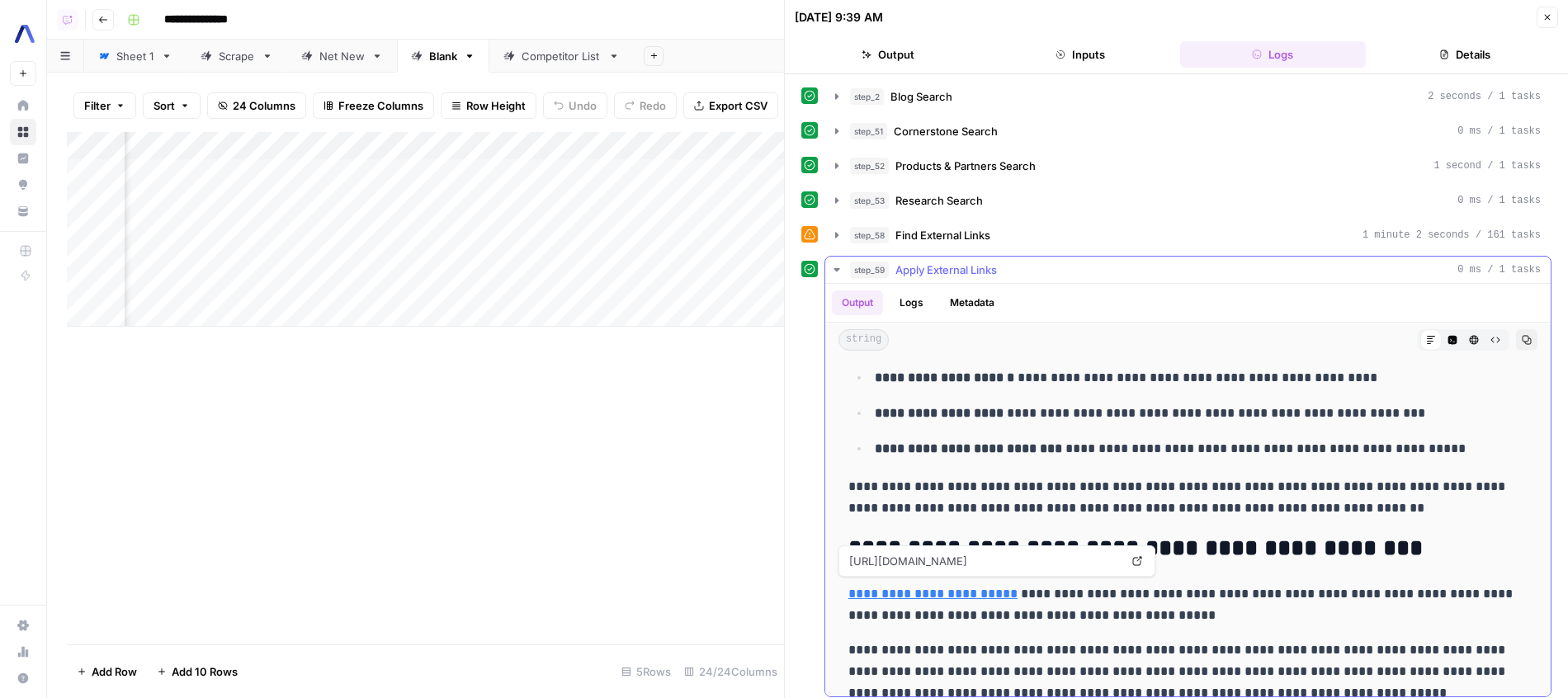
click at [959, 587] on link "**********" at bounding box center [933, 593] width 169 height 12
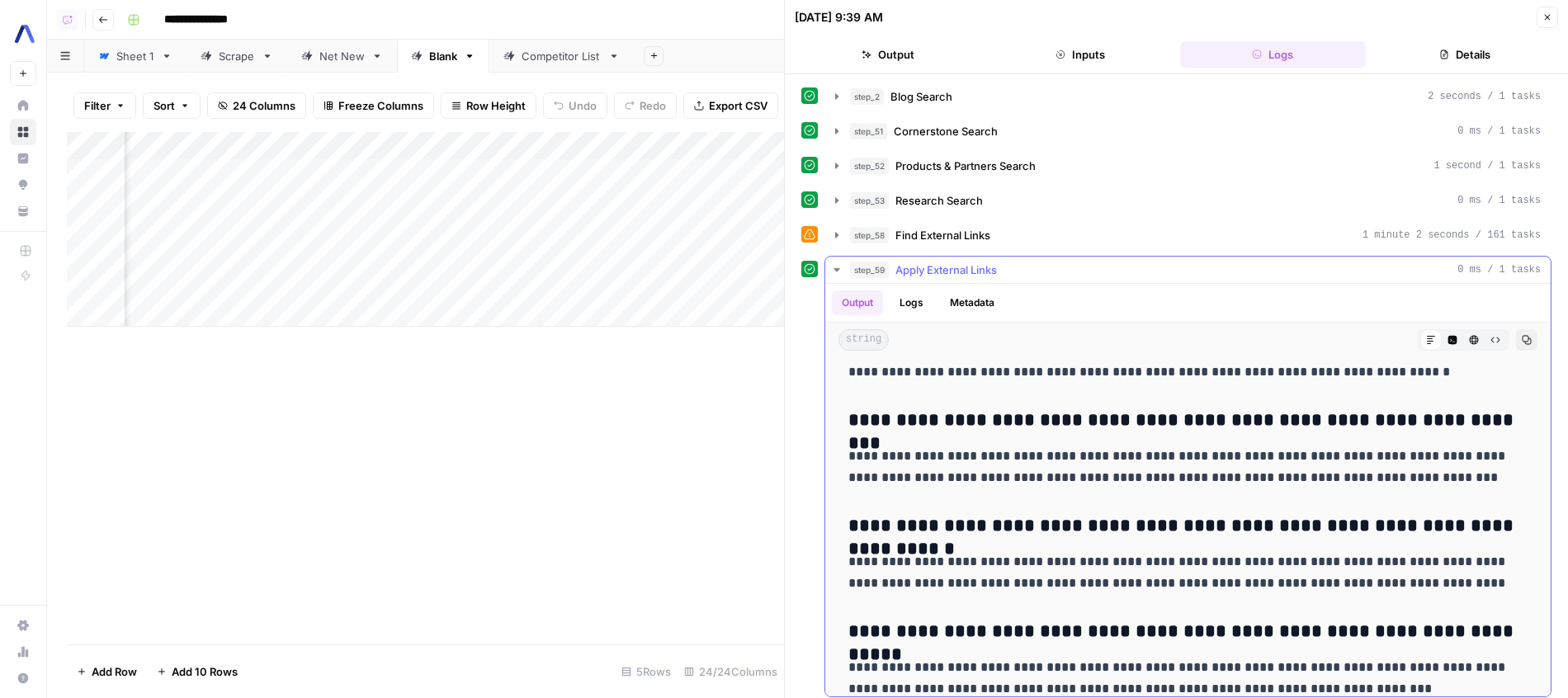
scroll to position [37, 0]
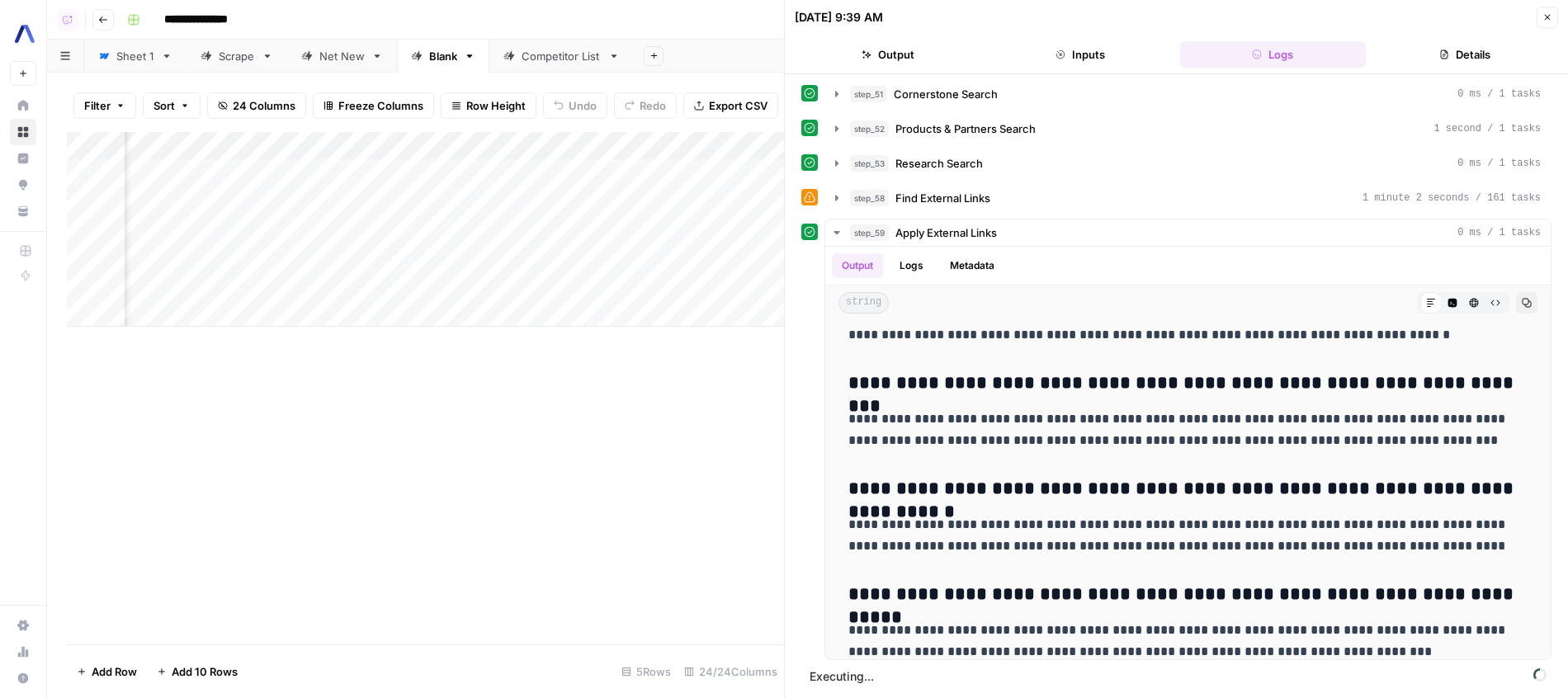
click at [1542, 24] on button "Close" at bounding box center [1547, 17] width 22 height 22
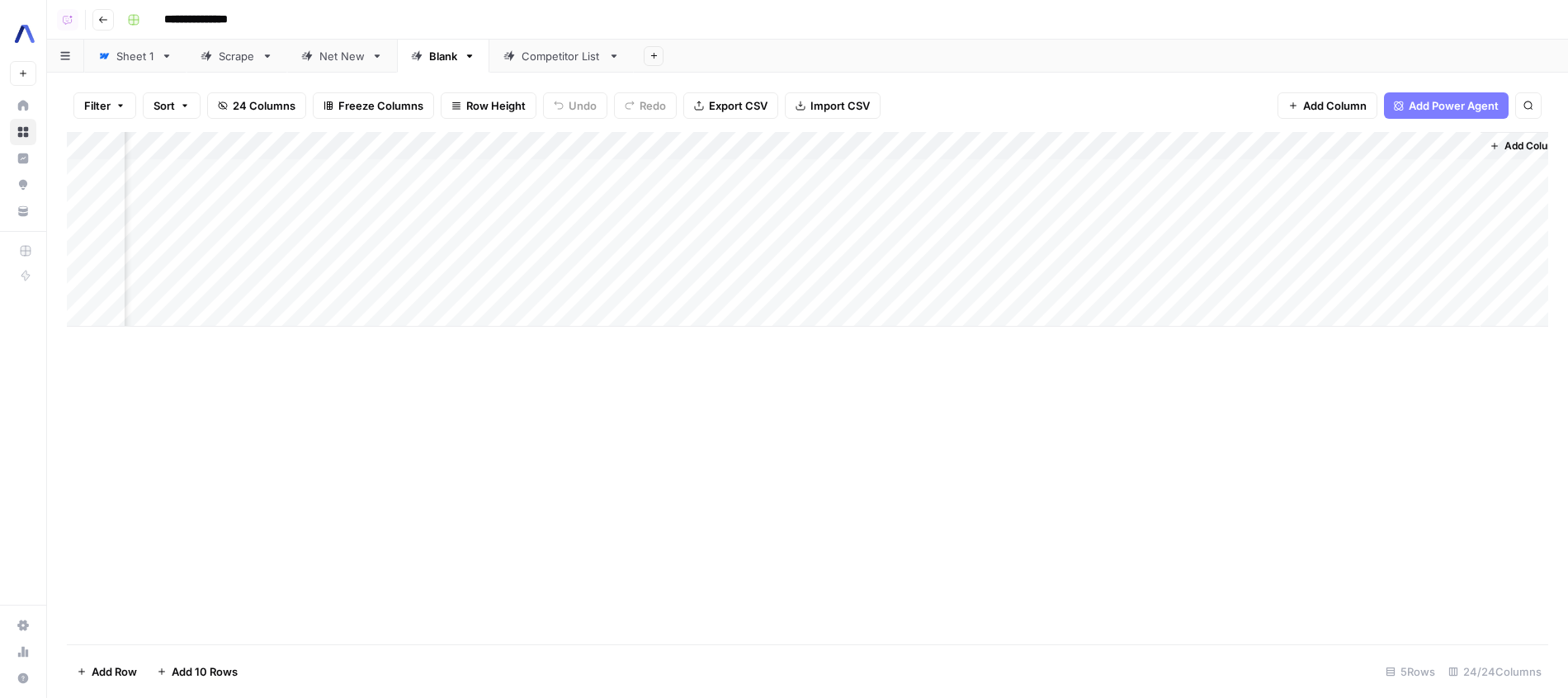
click at [1240, 405] on div "Add Column" at bounding box center [807, 388] width 1482 height 512
click at [921, 410] on div "Add Column" at bounding box center [807, 388] width 1482 height 512
click at [451, 394] on div "Add Column" at bounding box center [807, 388] width 1482 height 512
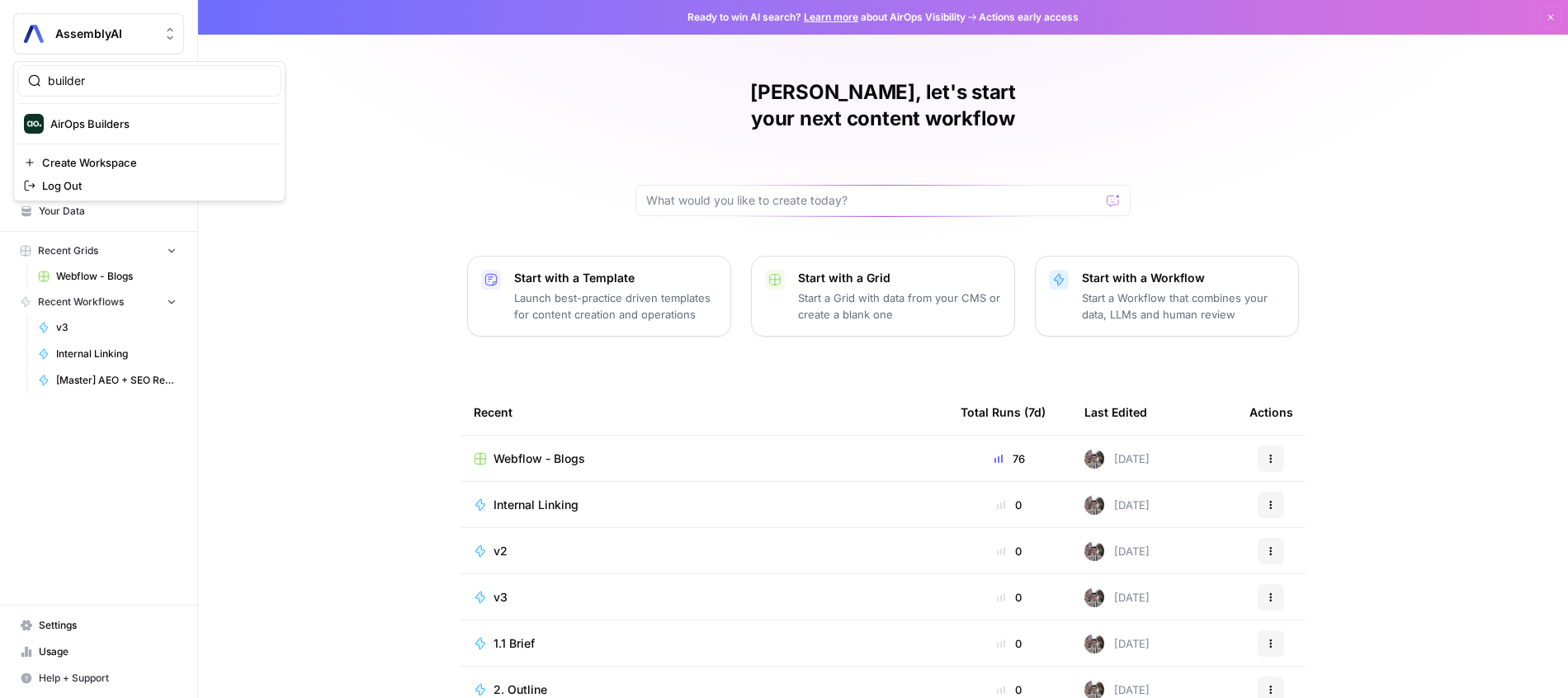
type input "builder"
click at [140, 123] on span "AirOps Builders" at bounding box center [159, 124] width 218 height 16
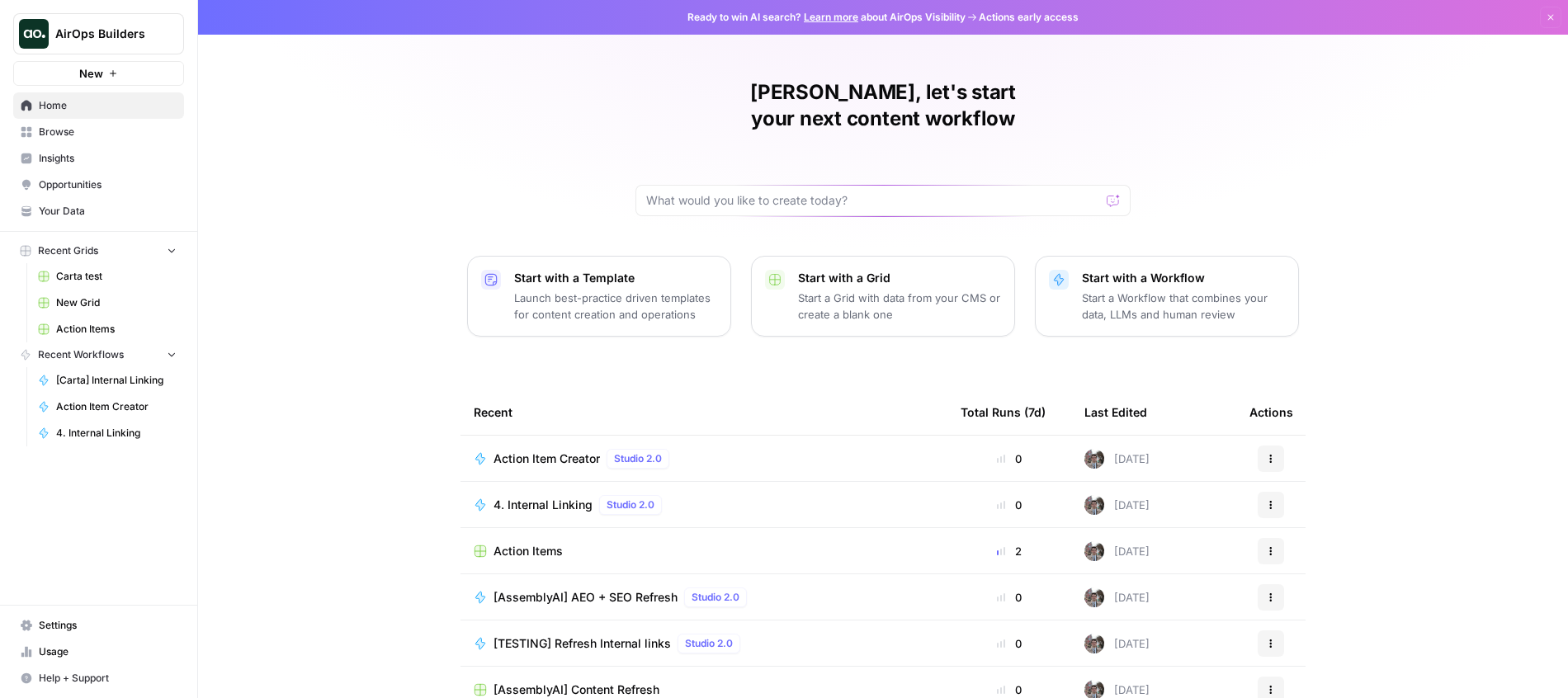
click at [392, 225] on div "[PERSON_NAME], let's start your next content workflow Start with a Template Lau…" at bounding box center [883, 392] width 1370 height 785
click at [143, 404] on span "Action Item Creator" at bounding box center [116, 406] width 120 height 15
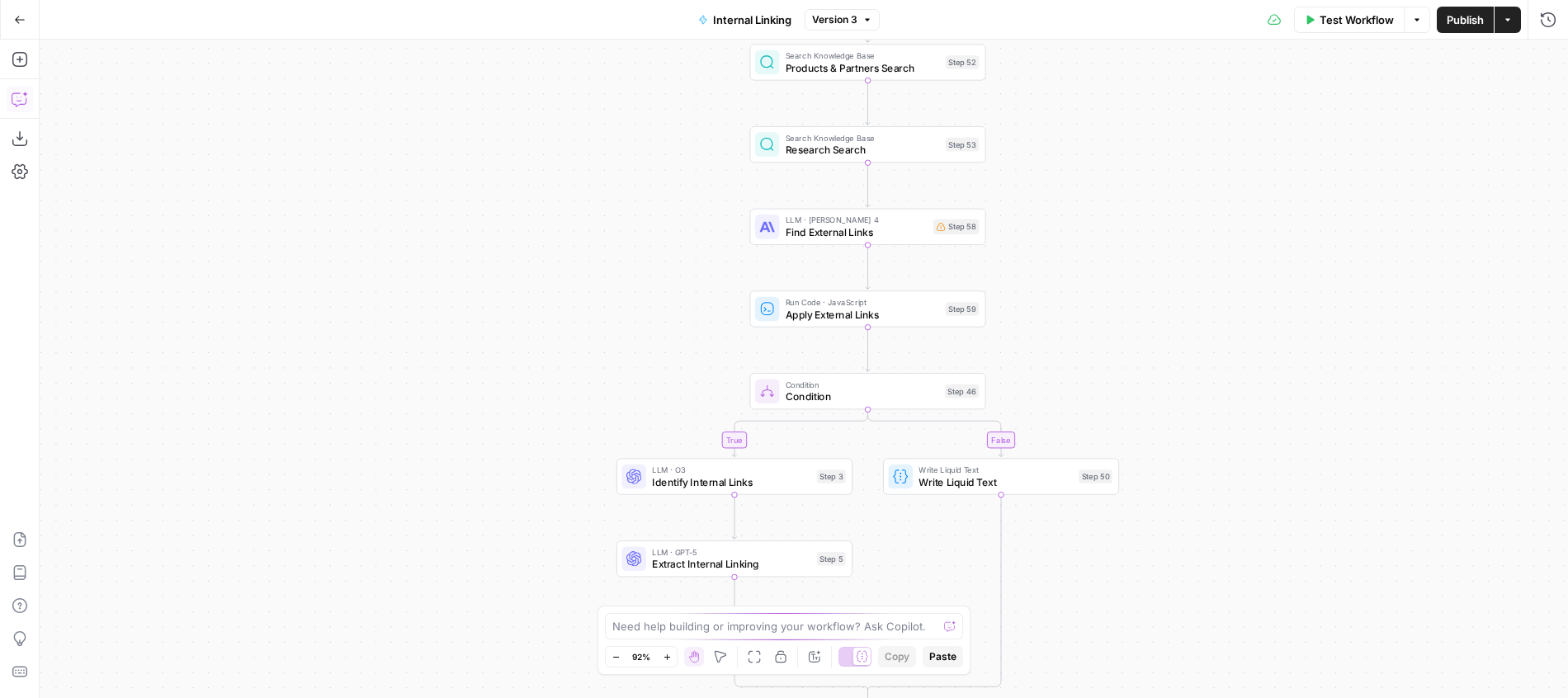
click at [16, 97] on icon "button" at bounding box center [19, 98] width 16 height 16
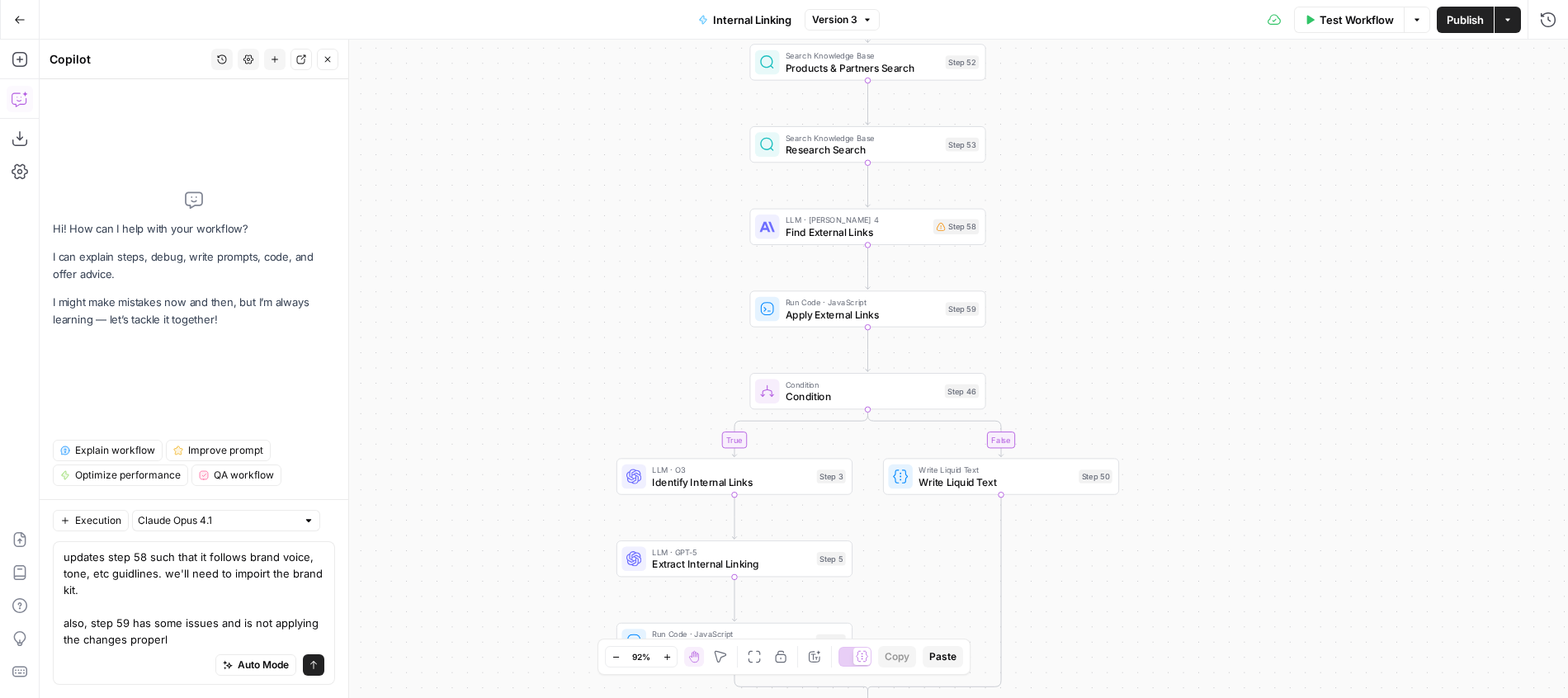
type textarea "updates step 58 such that it follows brand voice, tone, etc guidlines. we'll ne…"
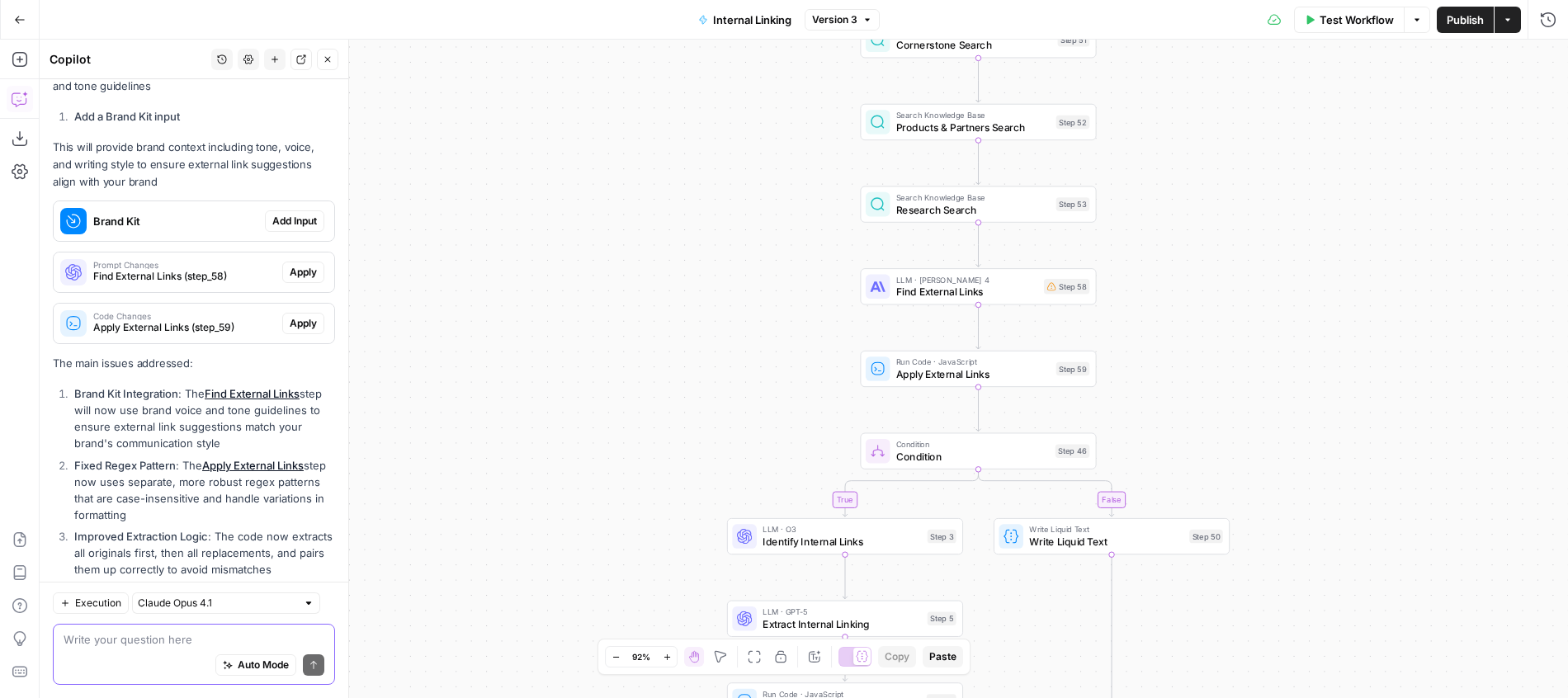
scroll to position [383, 0]
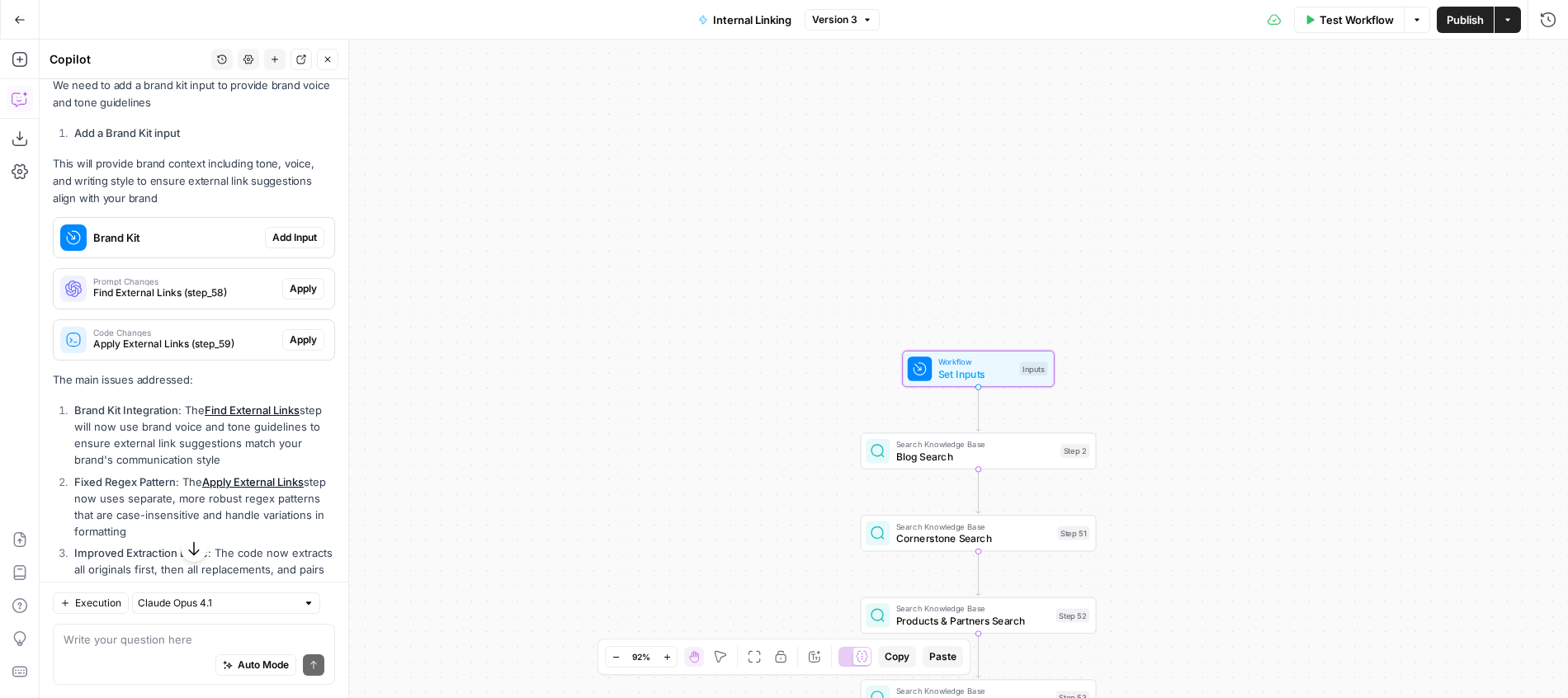
click at [309, 238] on span "Add Input" at bounding box center [295, 237] width 45 height 15
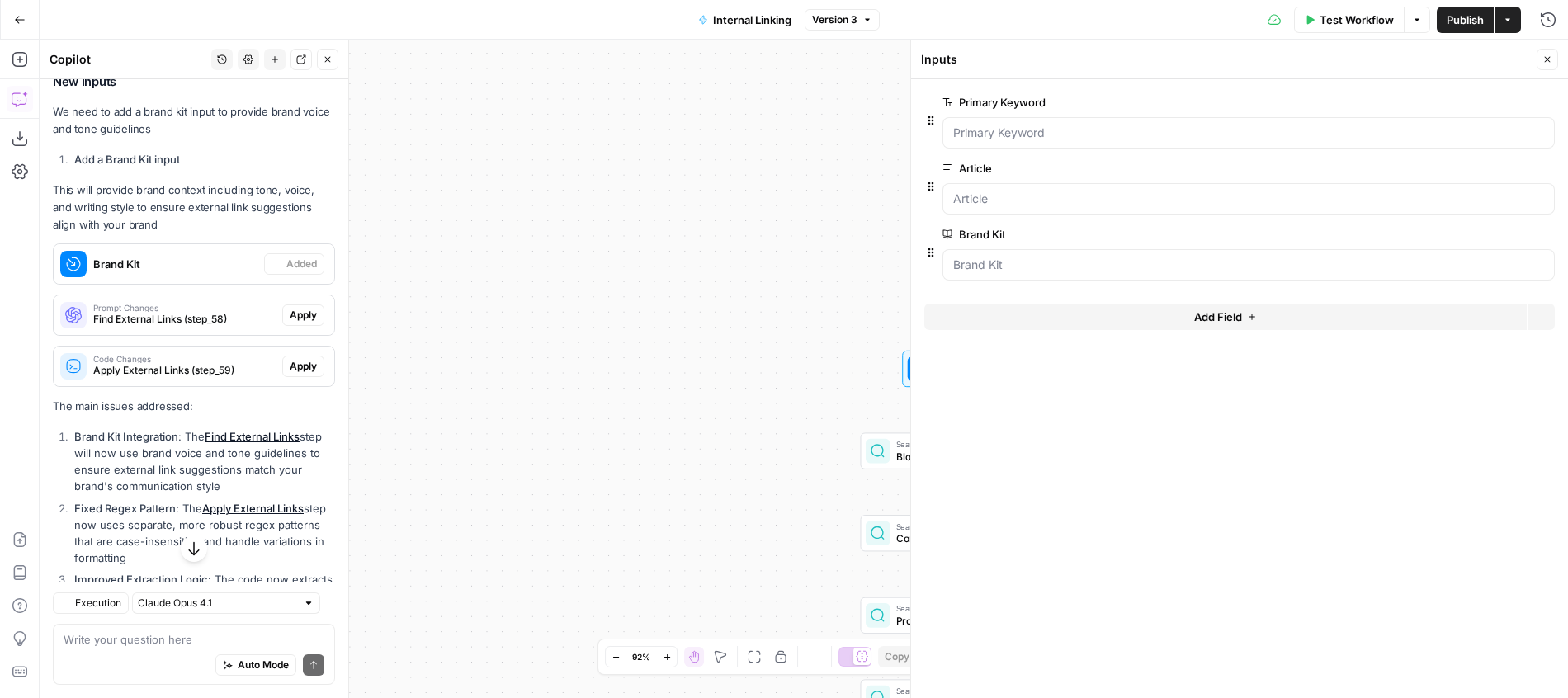
scroll to position [409, 0]
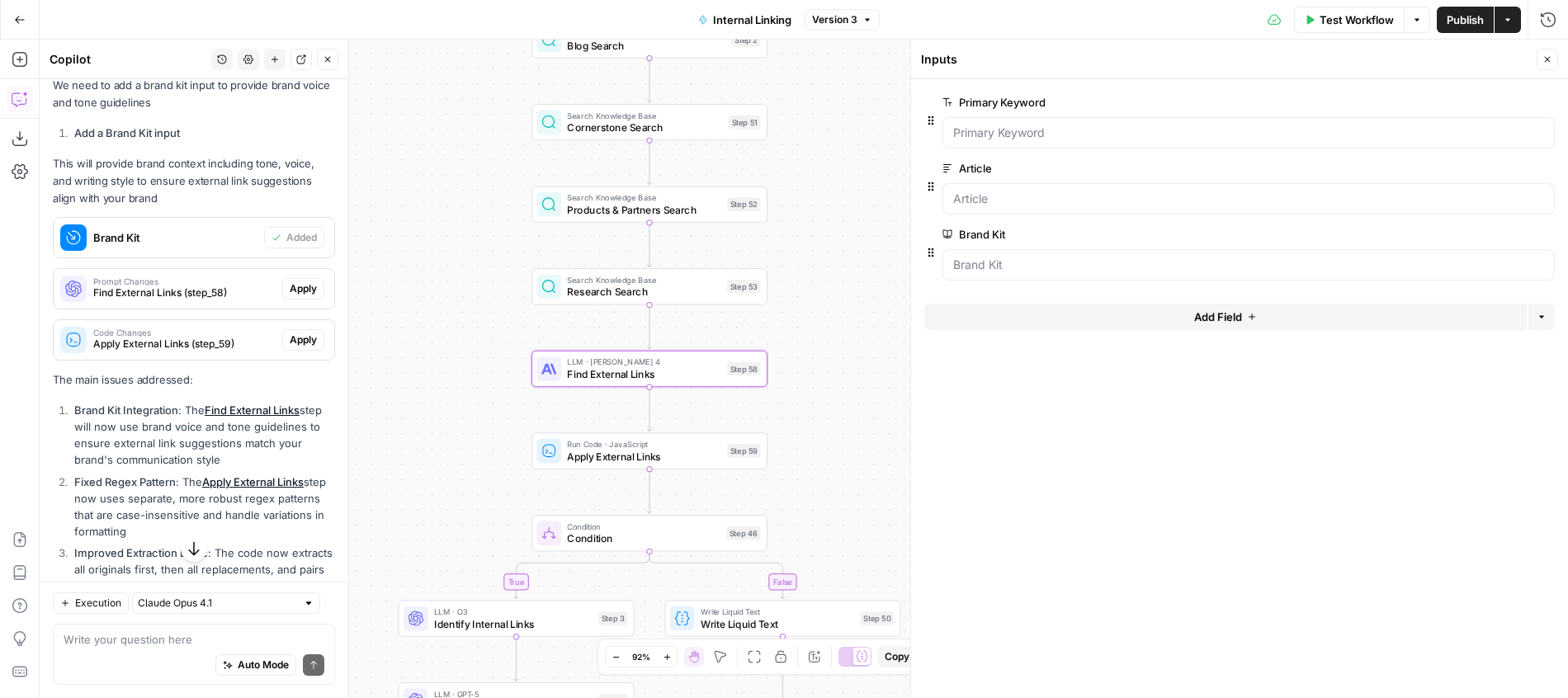
click at [296, 287] on span "Apply" at bounding box center [303, 289] width 28 height 15
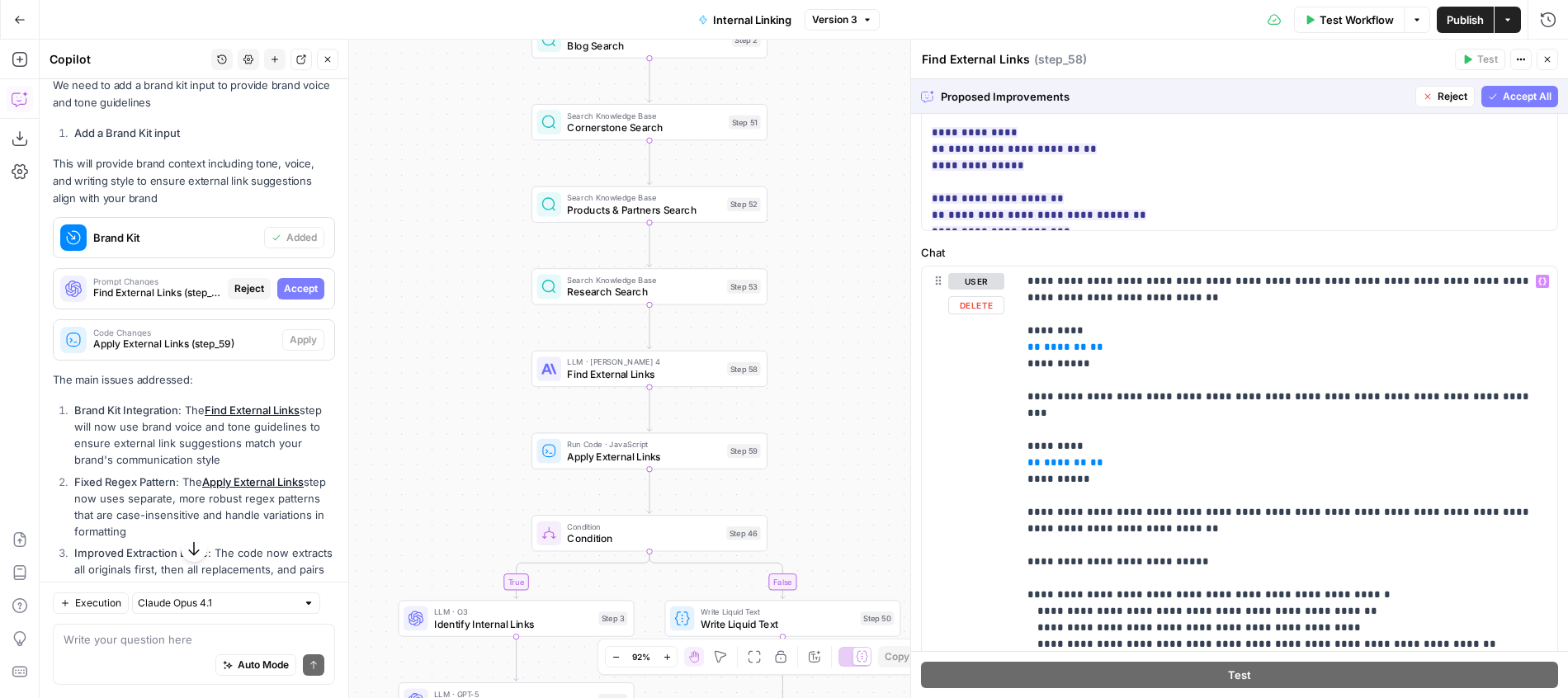
scroll to position [0, 0]
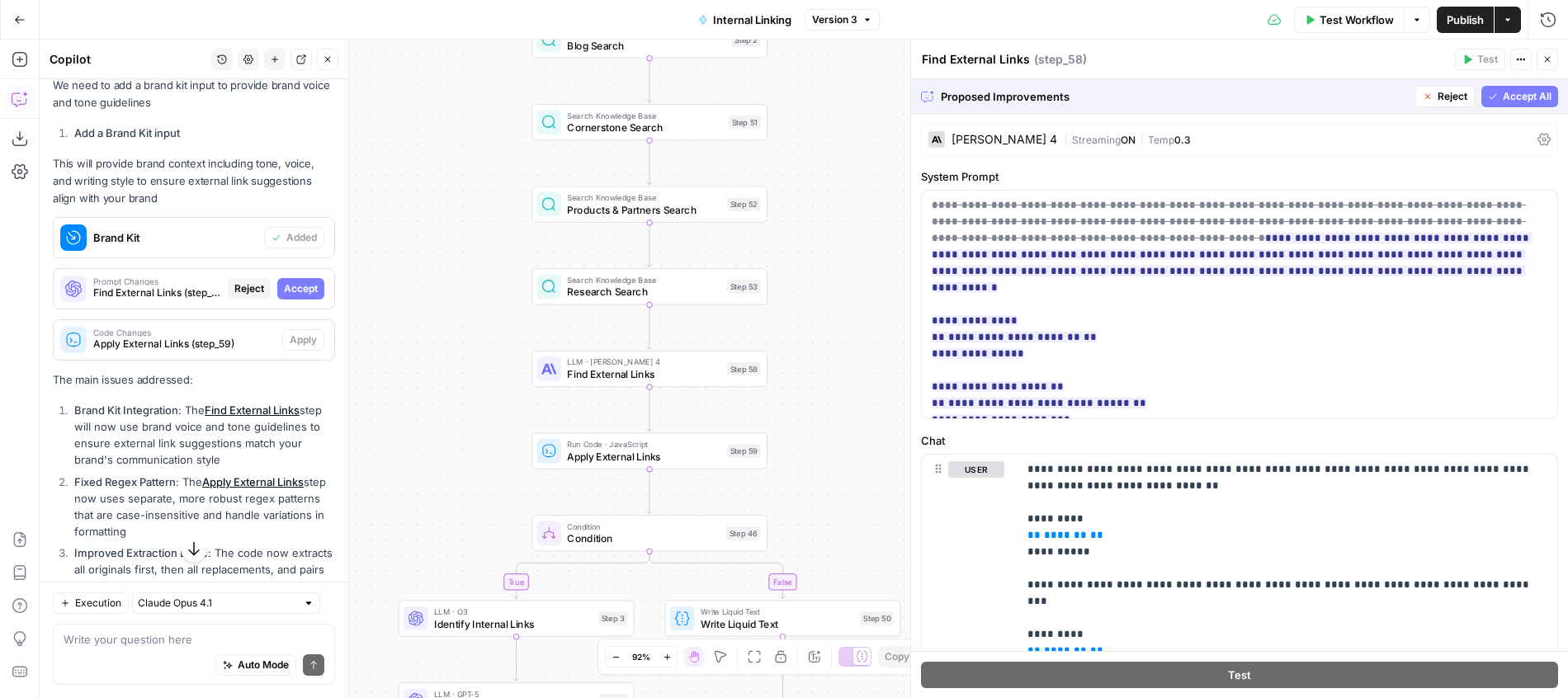
click at [1504, 95] on span "Accept All" at bounding box center [1527, 96] width 48 height 15
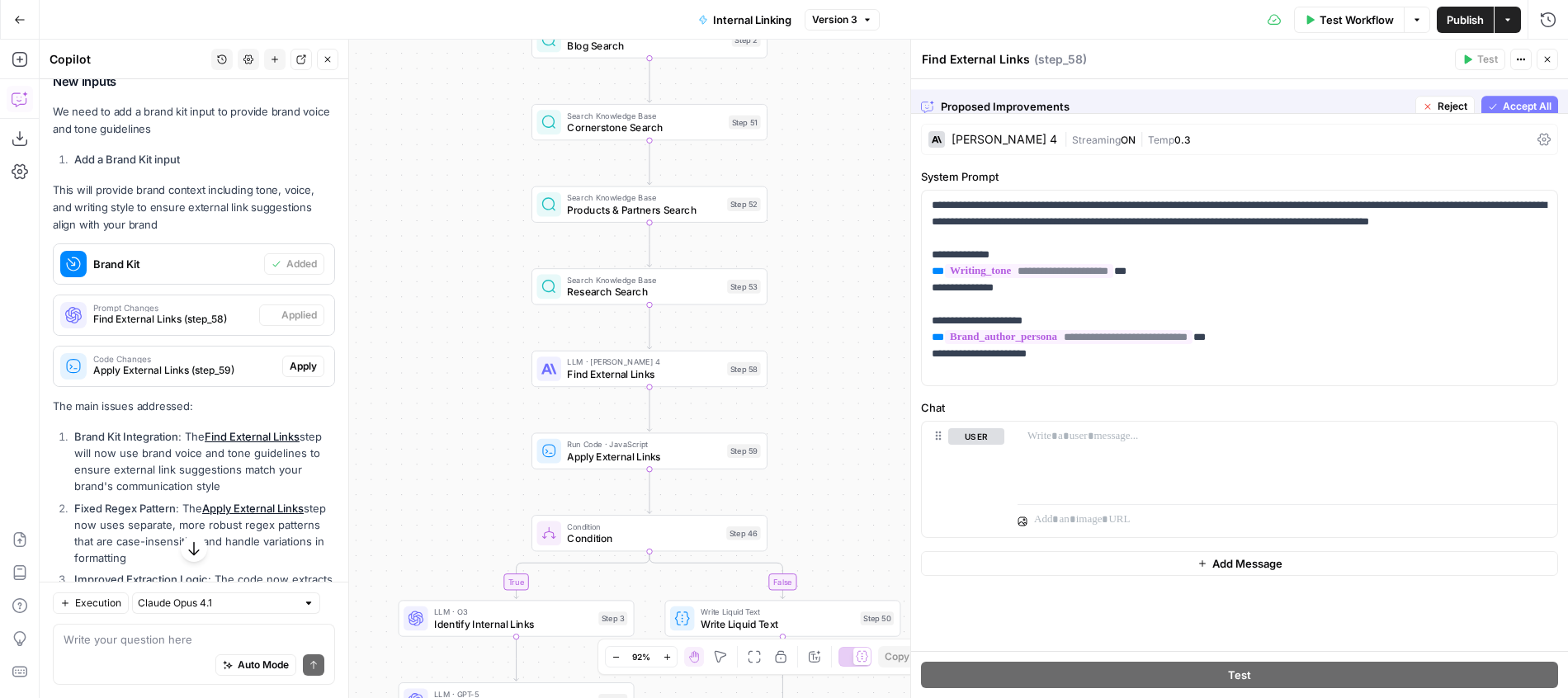
scroll to position [409, 0]
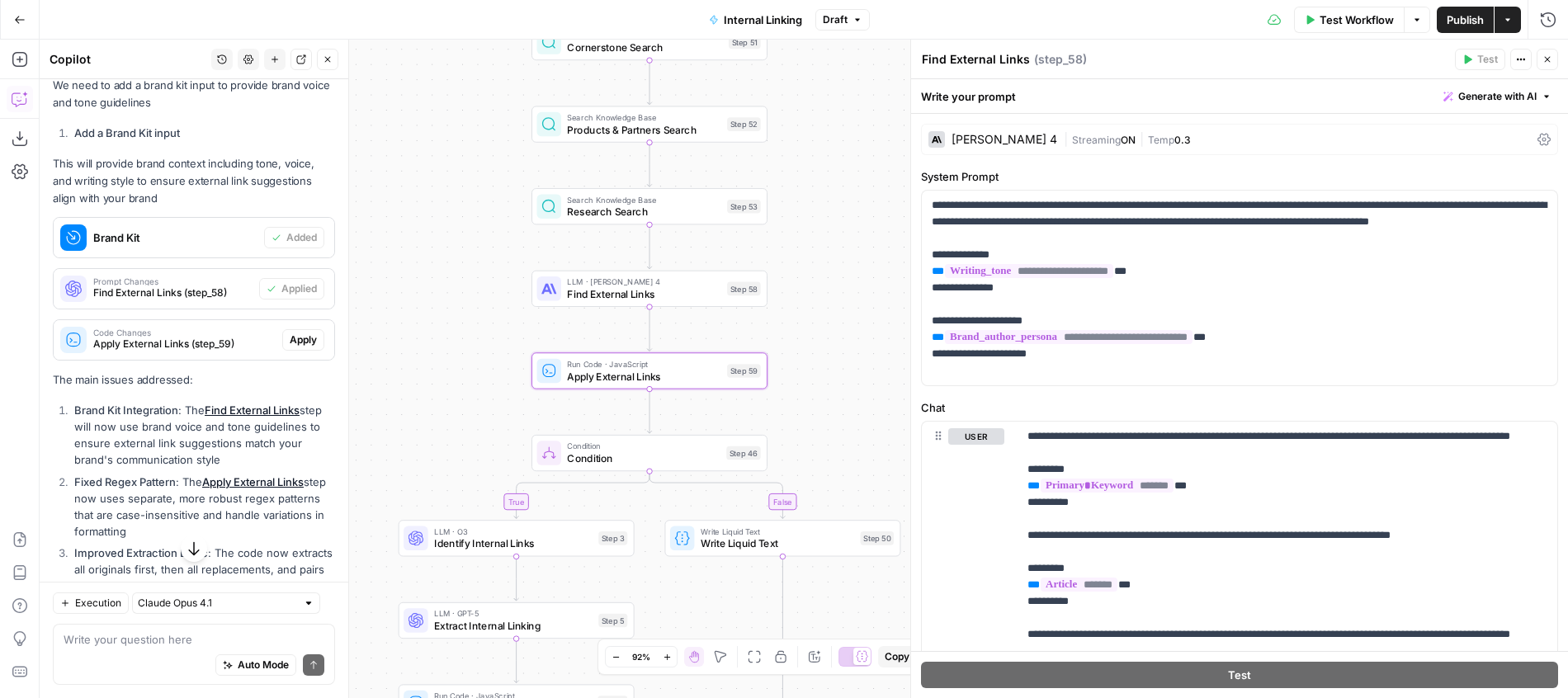
click at [292, 341] on span "Apply" at bounding box center [303, 339] width 28 height 15
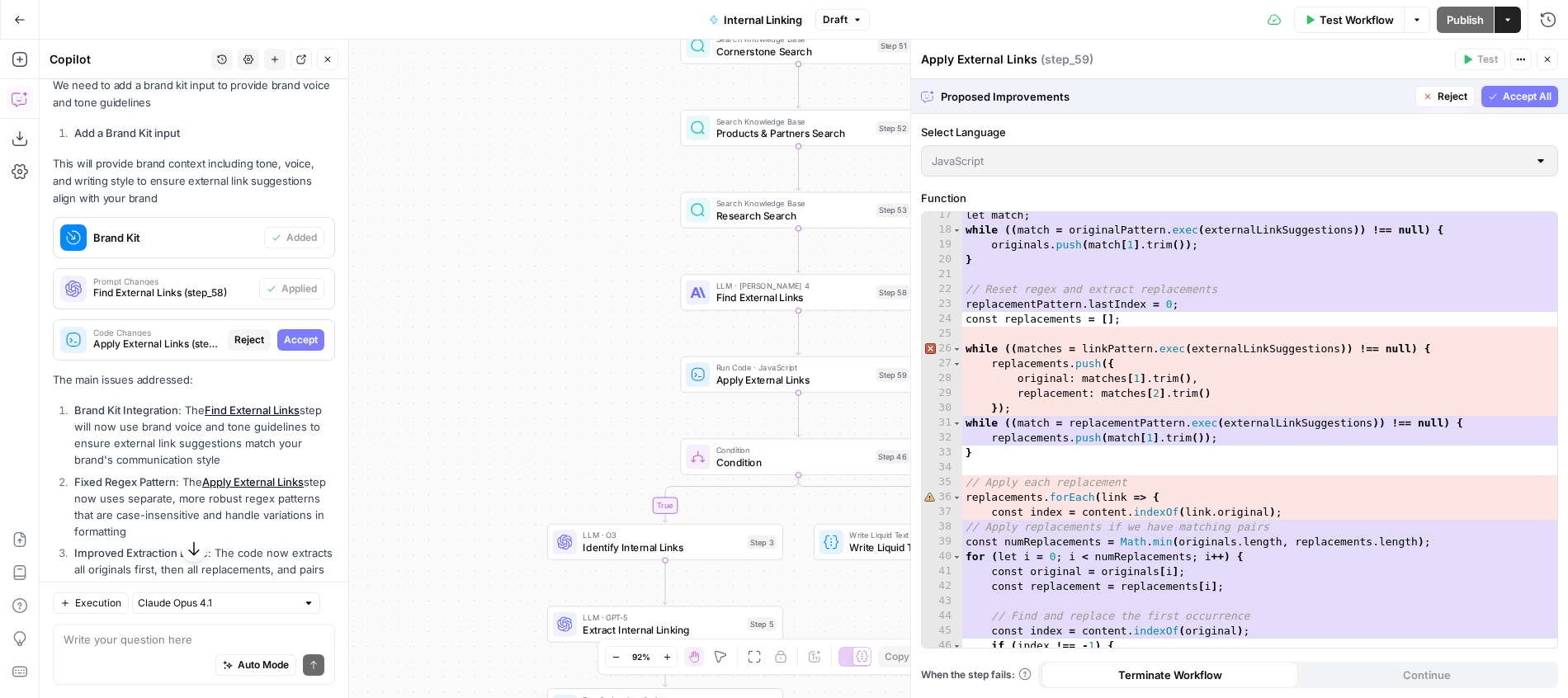
scroll to position [410, 0]
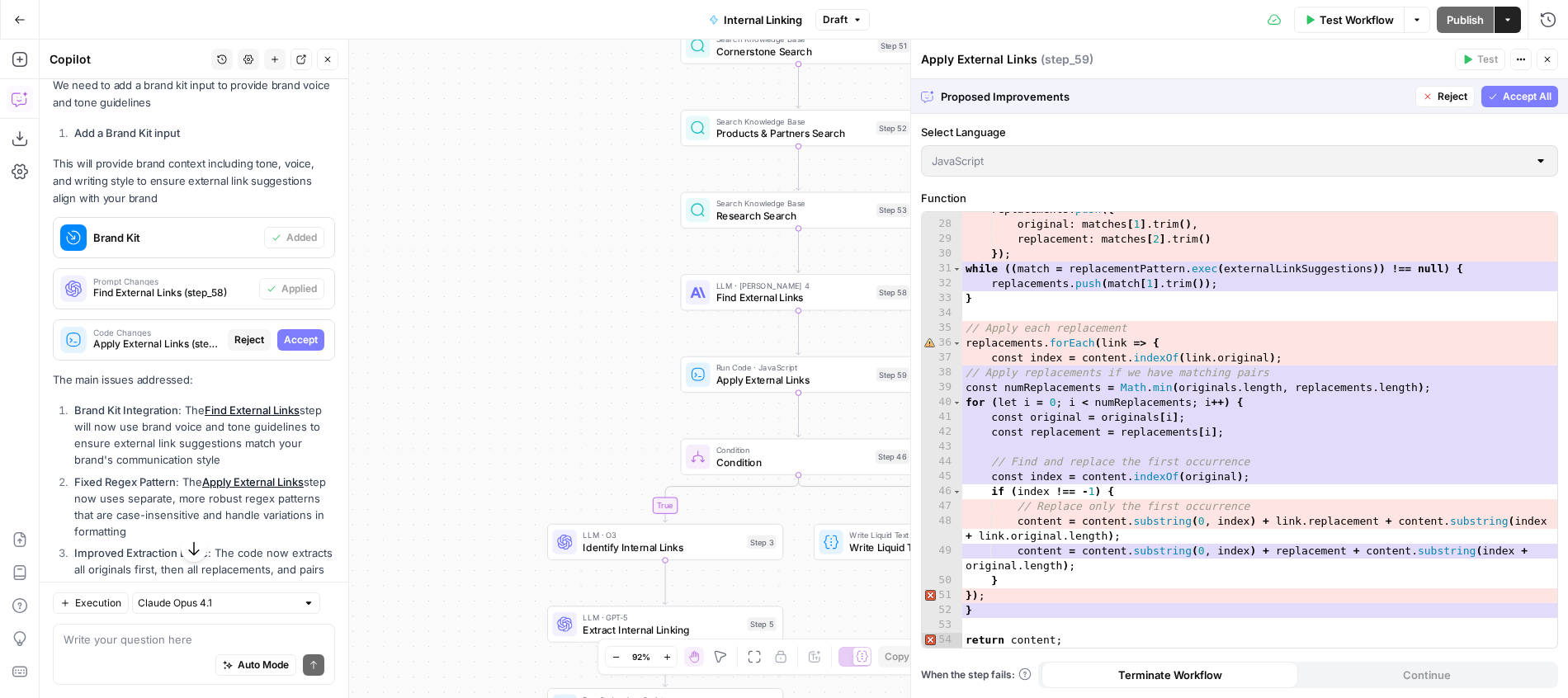
click at [1540, 100] on span "Accept All" at bounding box center [1527, 96] width 48 height 15
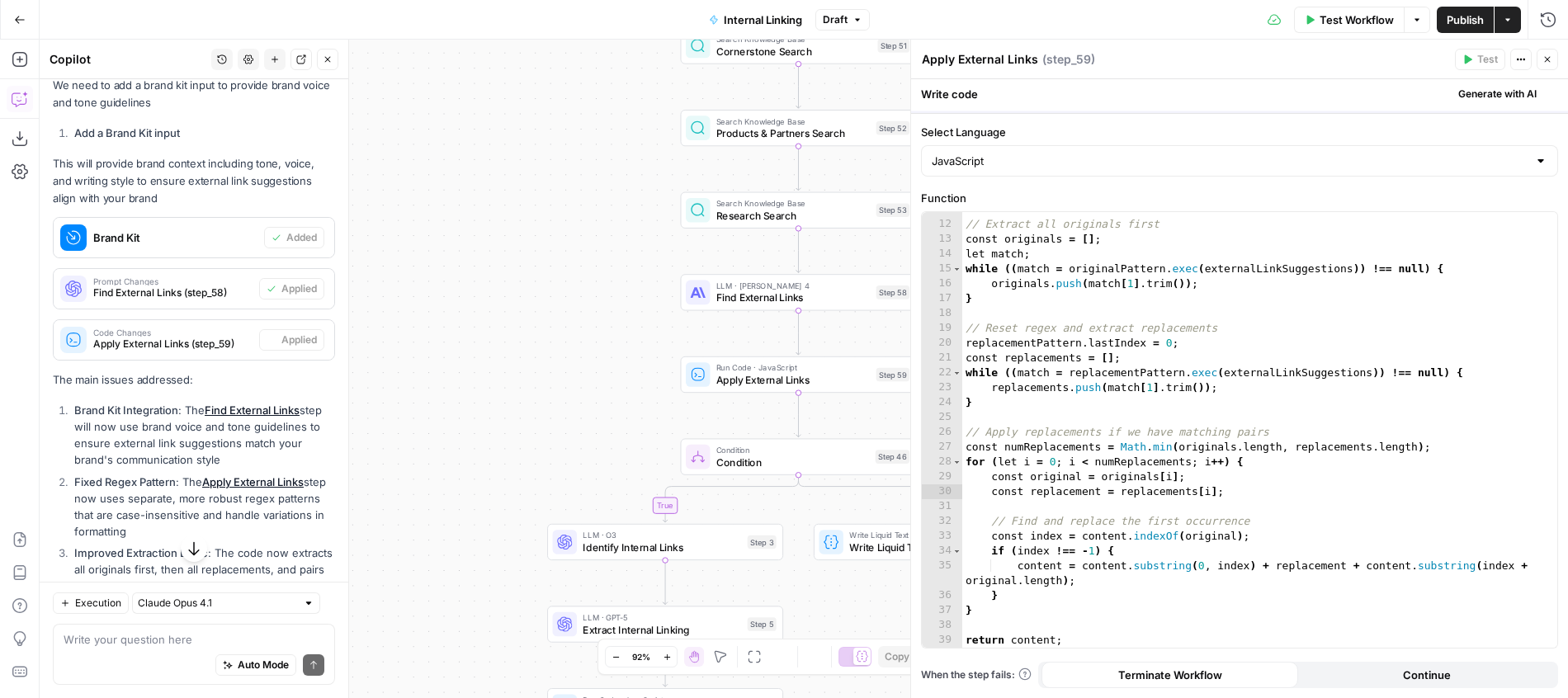
scroll to position [158, 0]
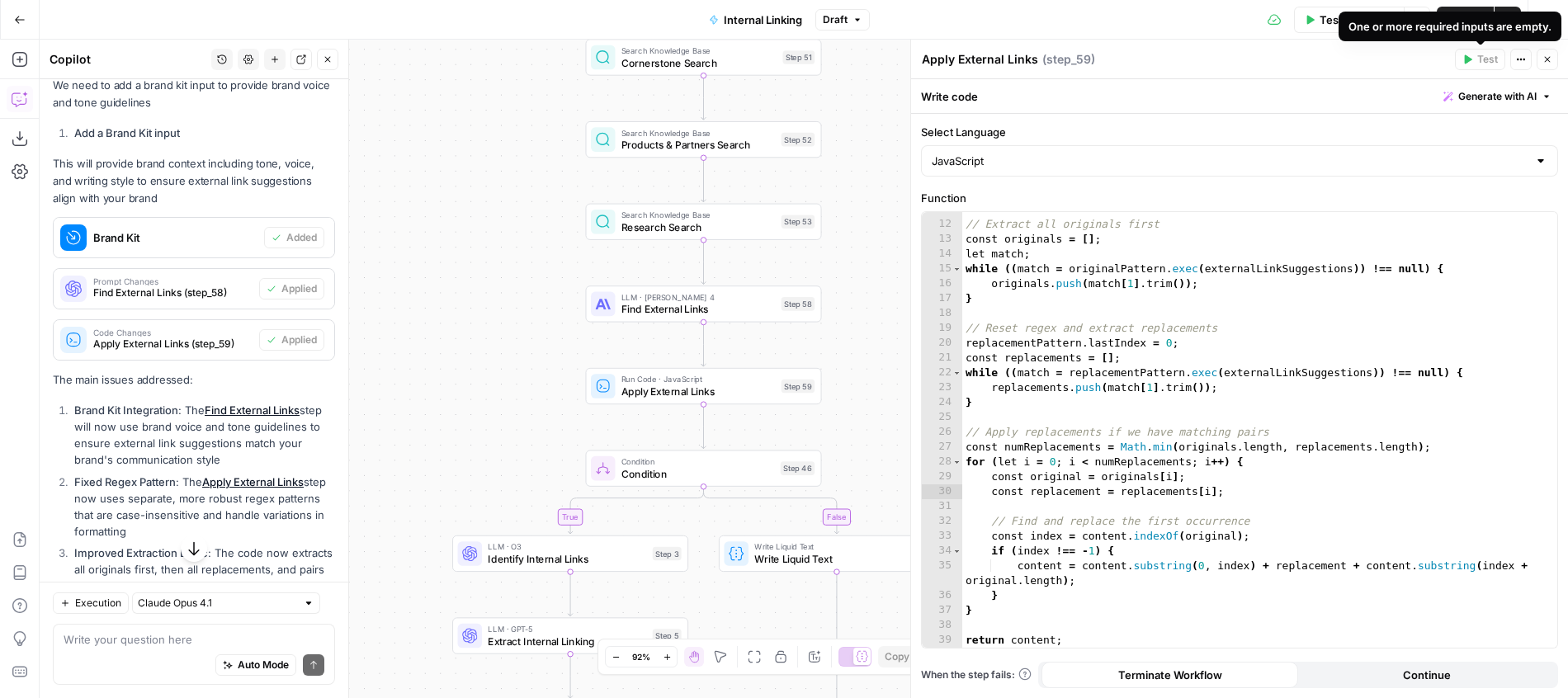
click at [1463, 8] on button "Publish" at bounding box center [1465, 20] width 57 height 27
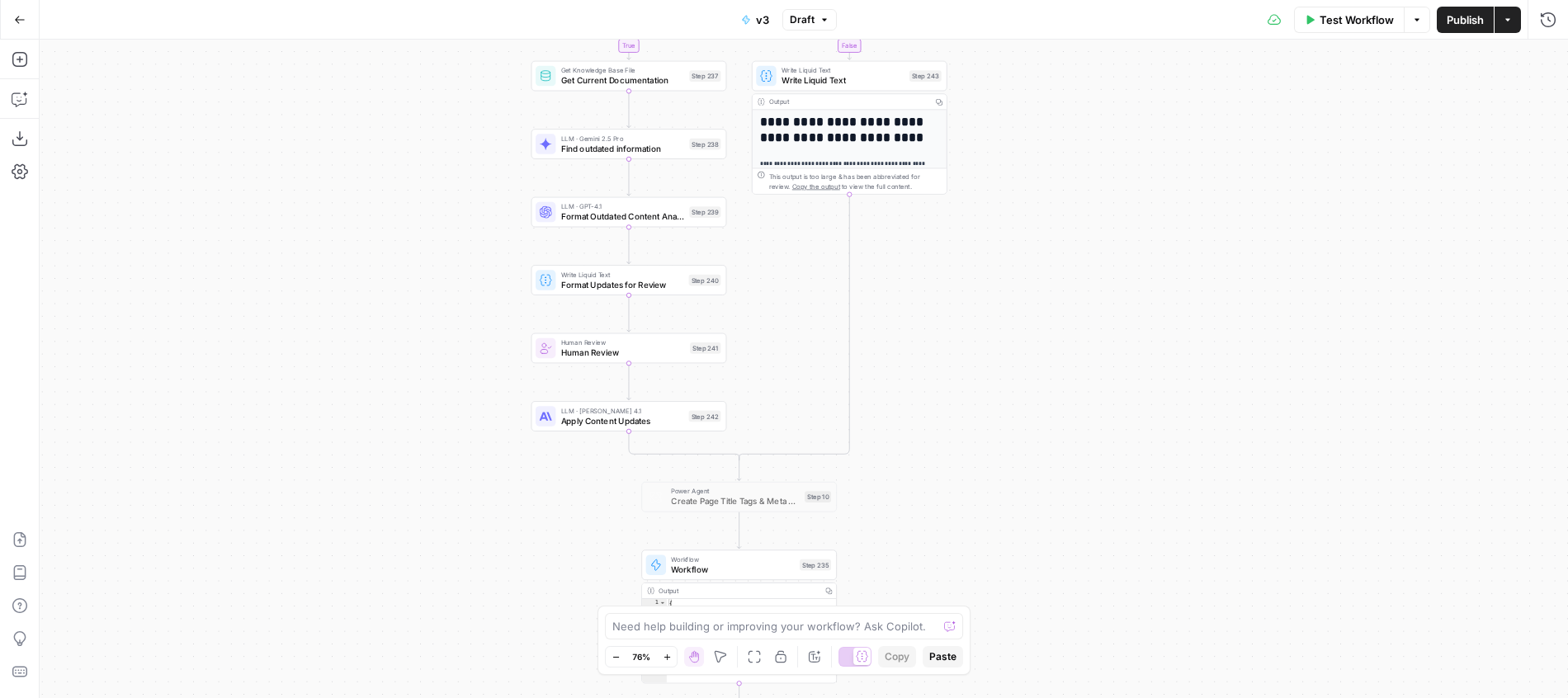
click at [585, 219] on span "Format Outdated Content Analysis for Review" at bounding box center [622, 216] width 124 height 12
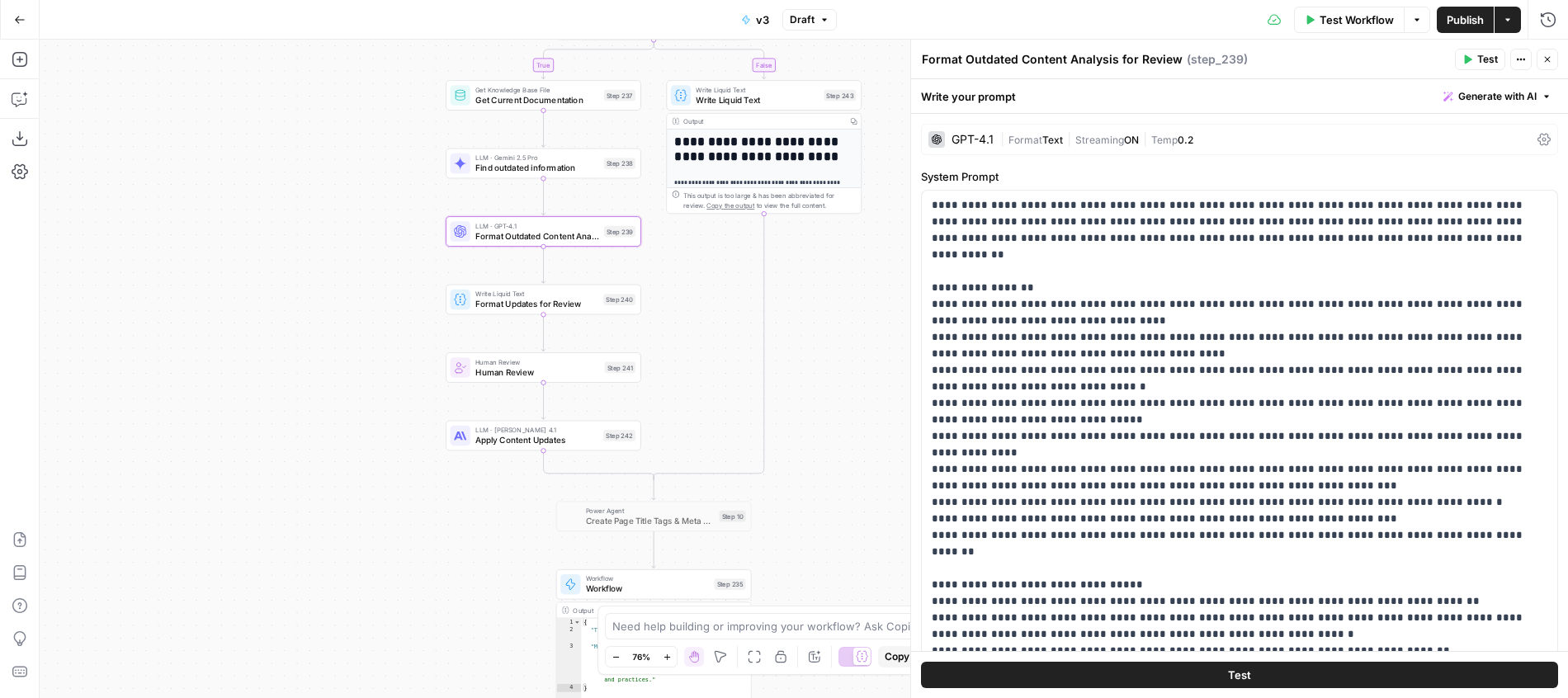
click at [500, 164] on span "Find outdated information" at bounding box center [537, 168] width 124 height 12
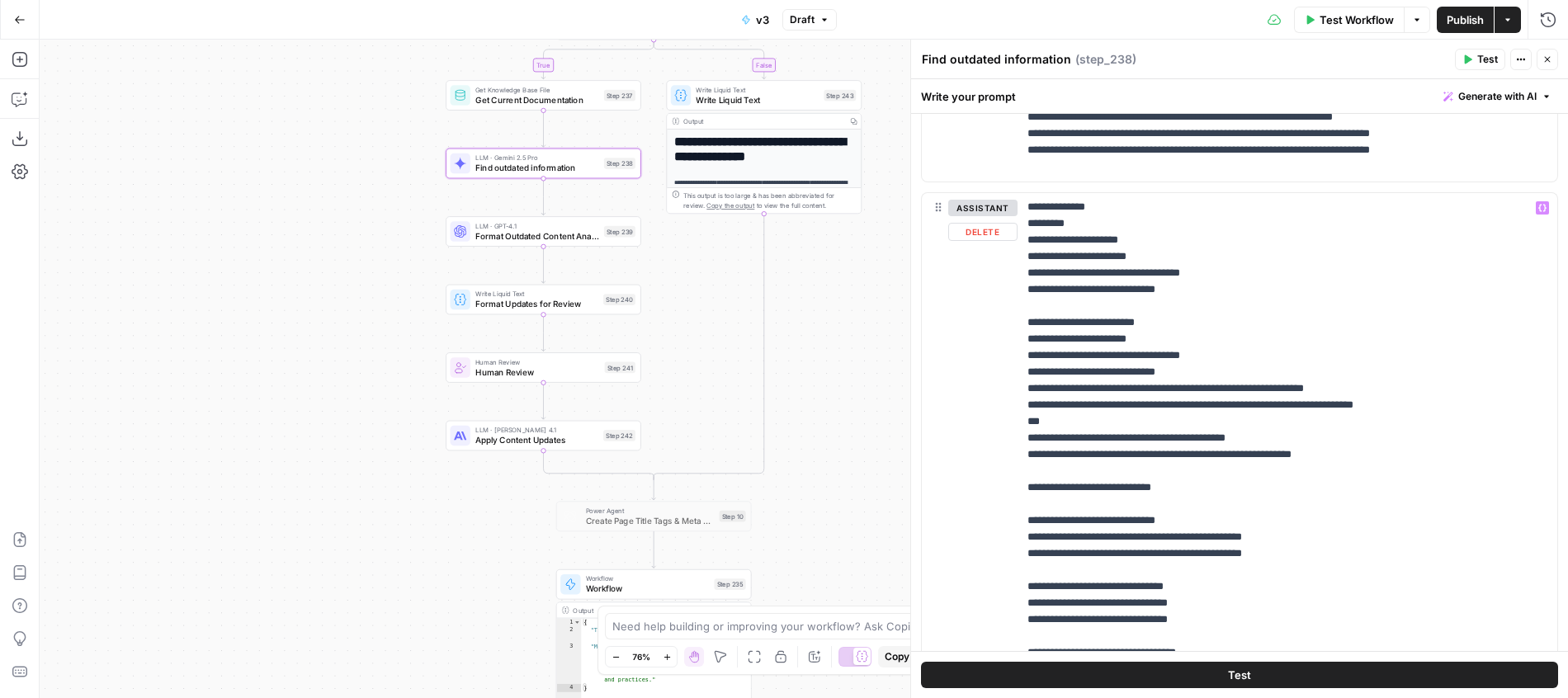
scroll to position [1242, 0]
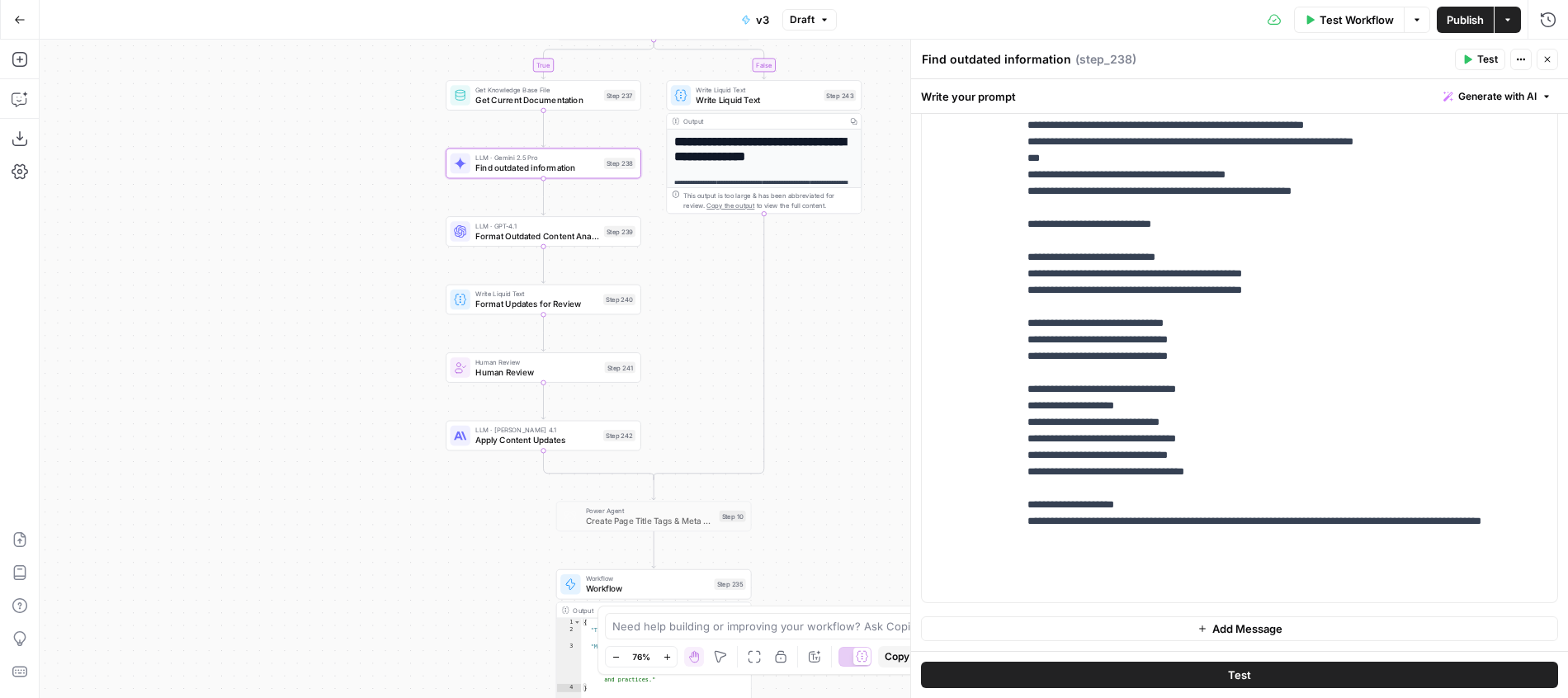
click at [1470, 16] on span "Publish" at bounding box center [1465, 19] width 37 height 16
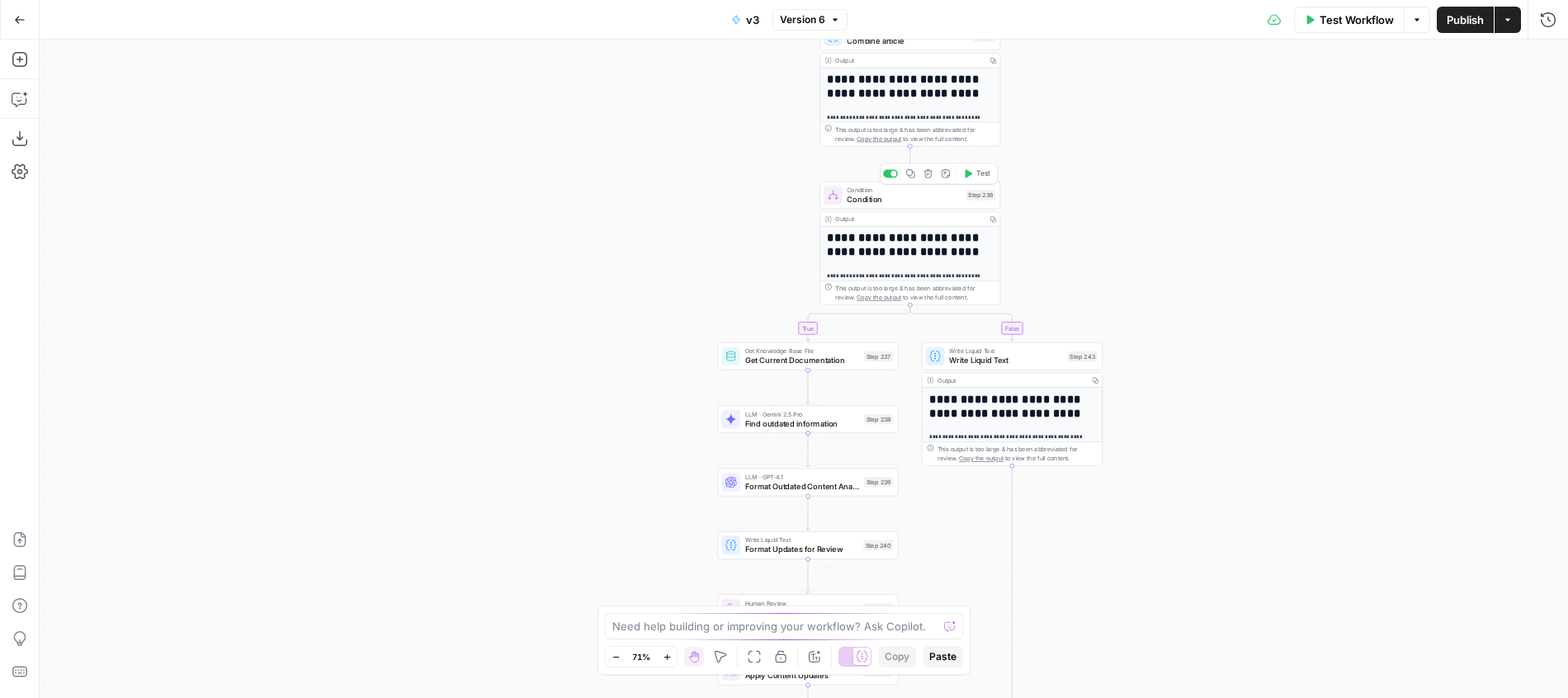
click at [942, 201] on span "Condition" at bounding box center [904, 199] width 115 height 11
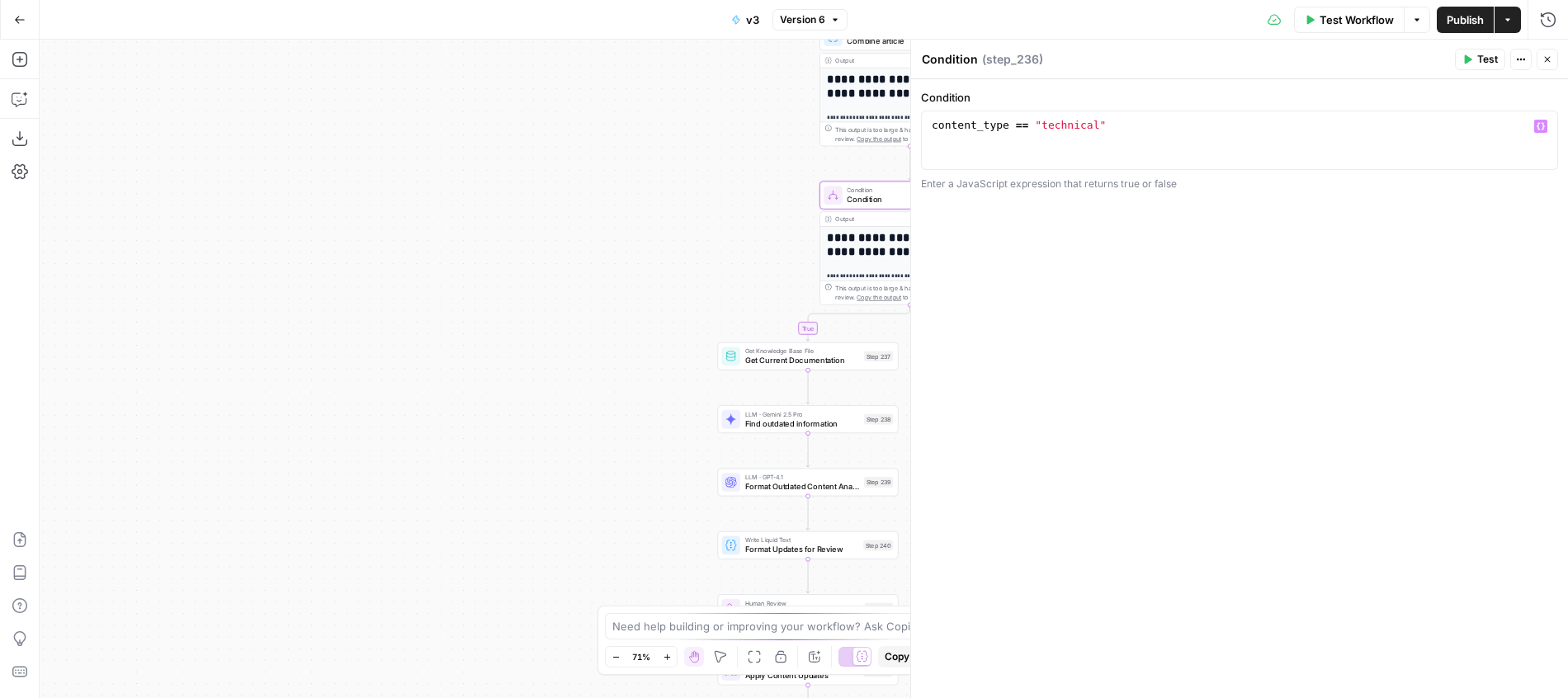
click at [1049, 125] on div "content_type == "technical"" at bounding box center [1240, 155] width 622 height 74
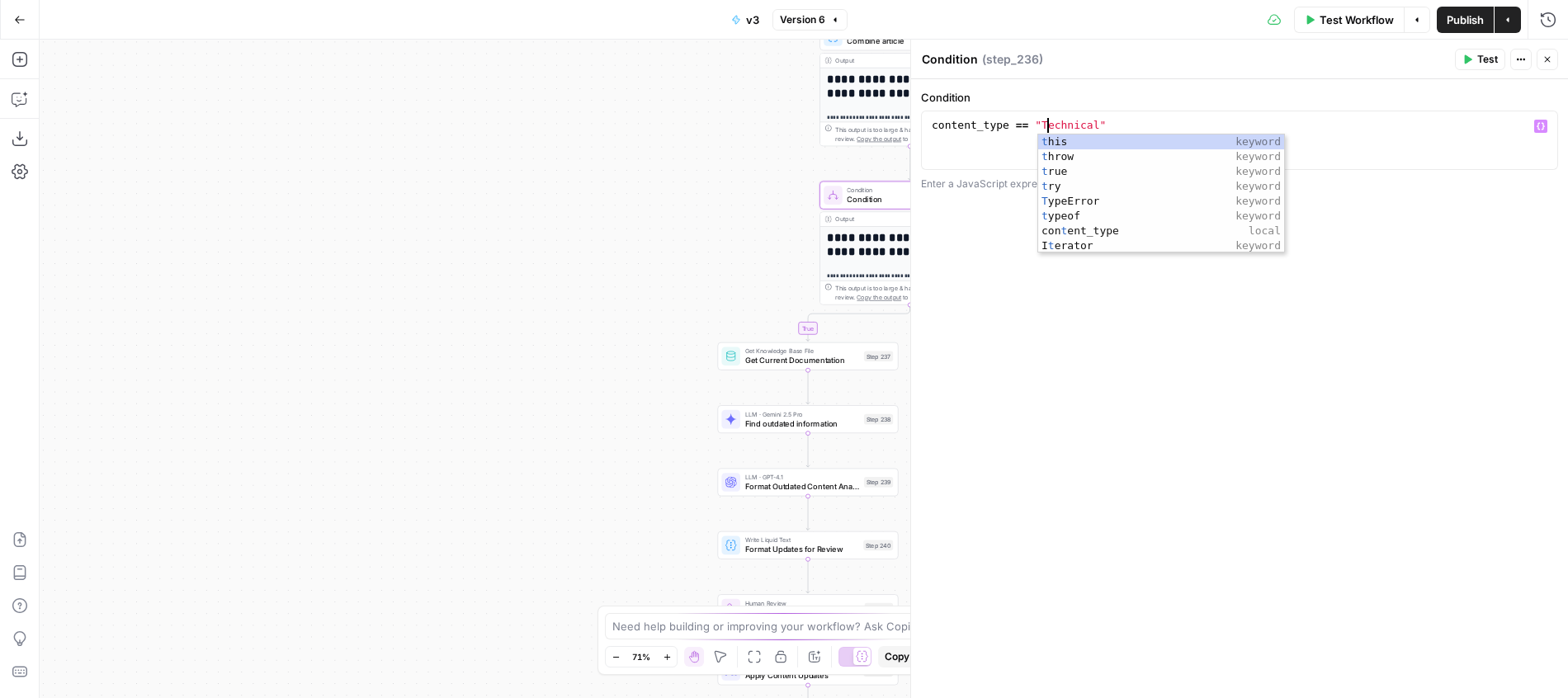
scroll to position [0, 9]
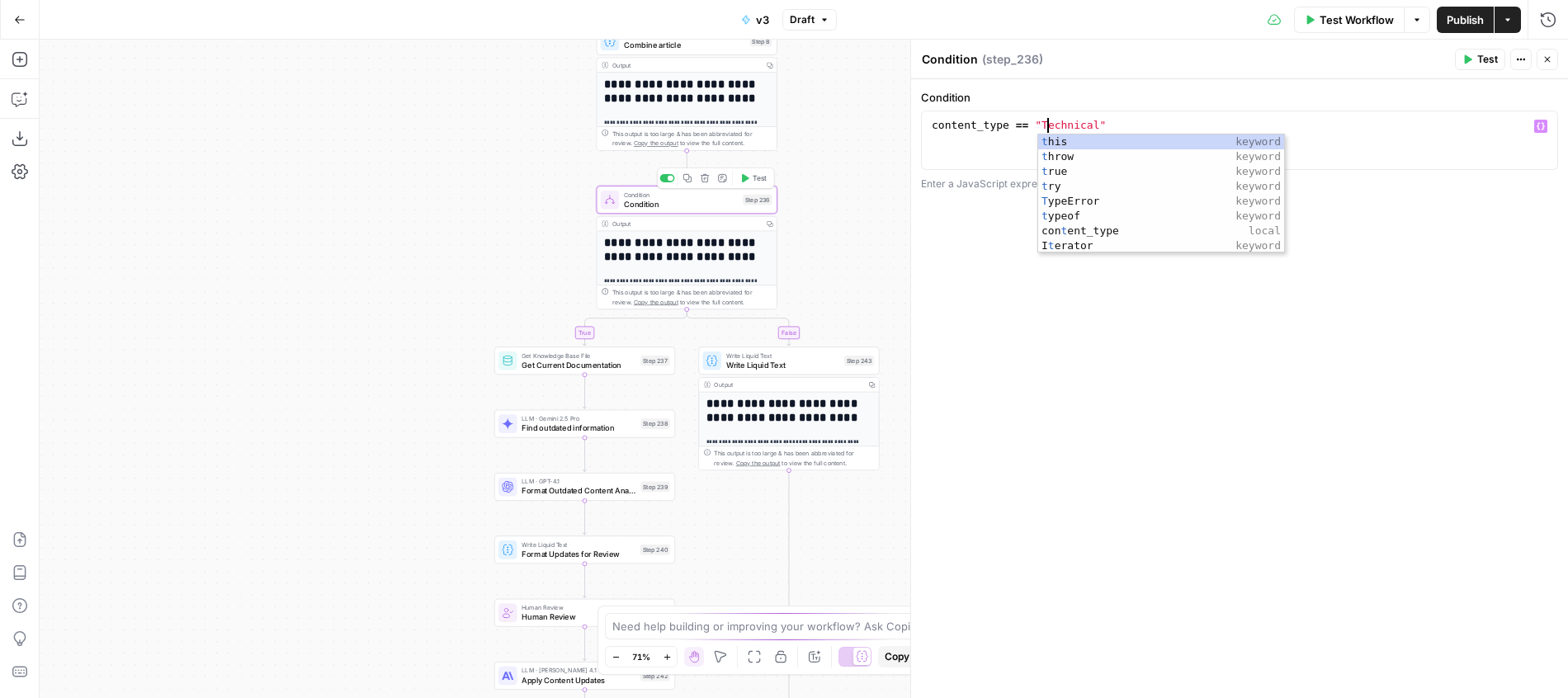
type textarea "**********"
click at [755, 179] on span "Test" at bounding box center [760, 178] width 14 height 10
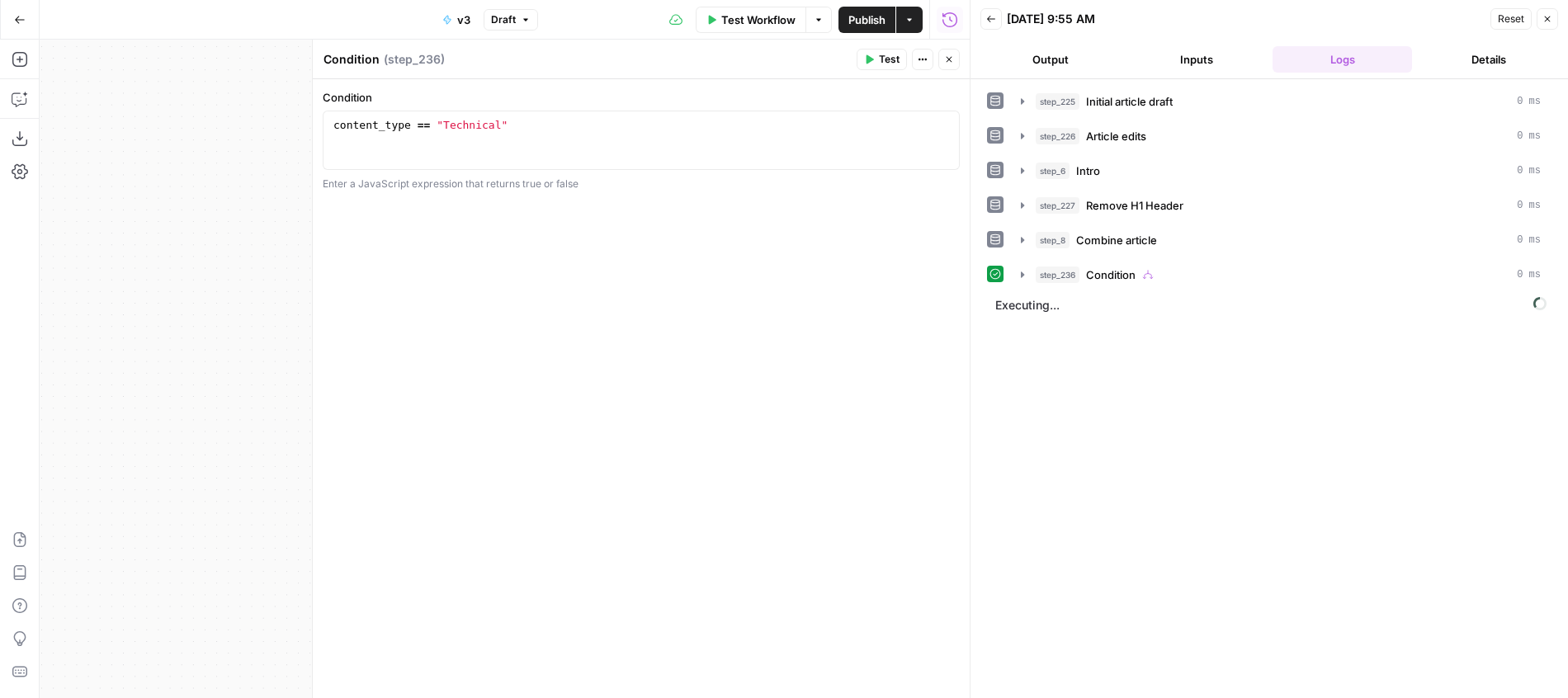
click at [958, 63] on button "Close" at bounding box center [949, 59] width 22 height 22
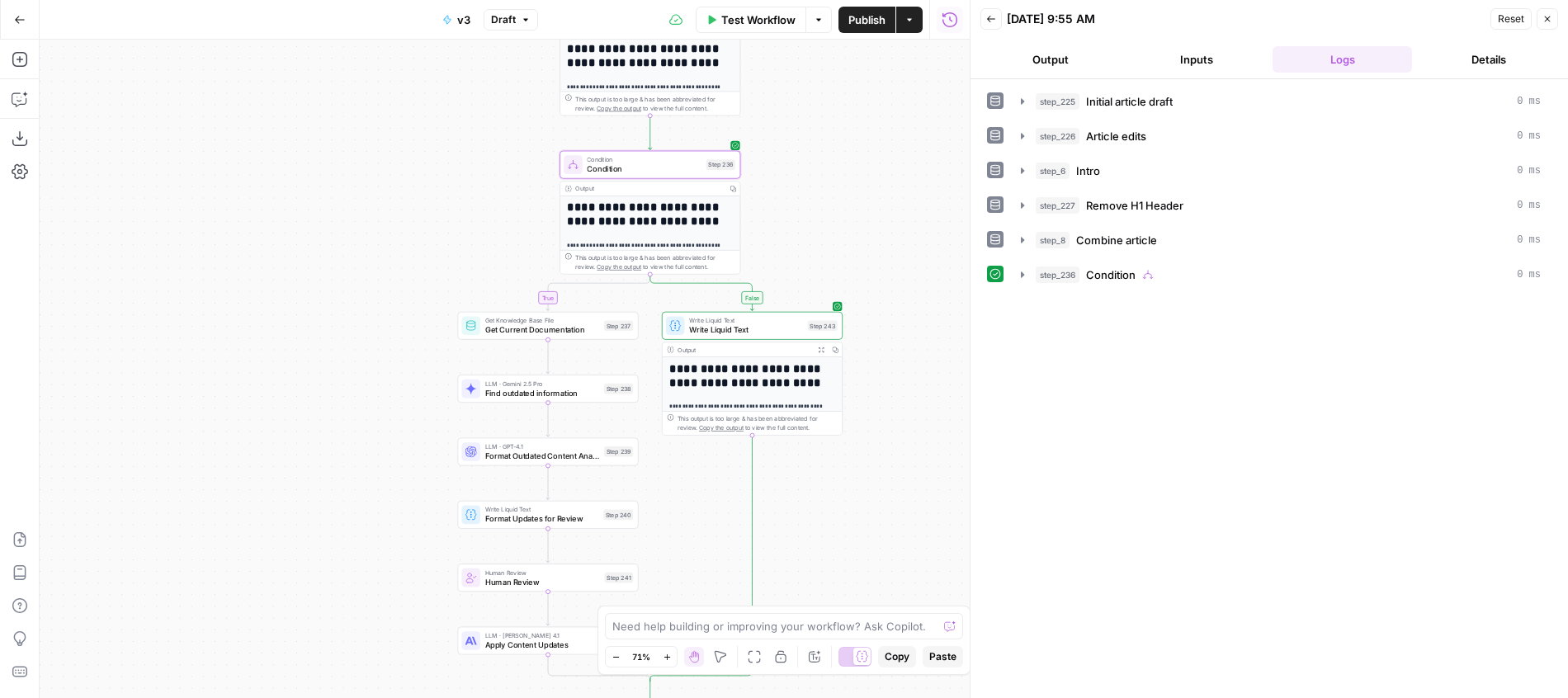
click at [666, 157] on span "Condition" at bounding box center [644, 159] width 115 height 10
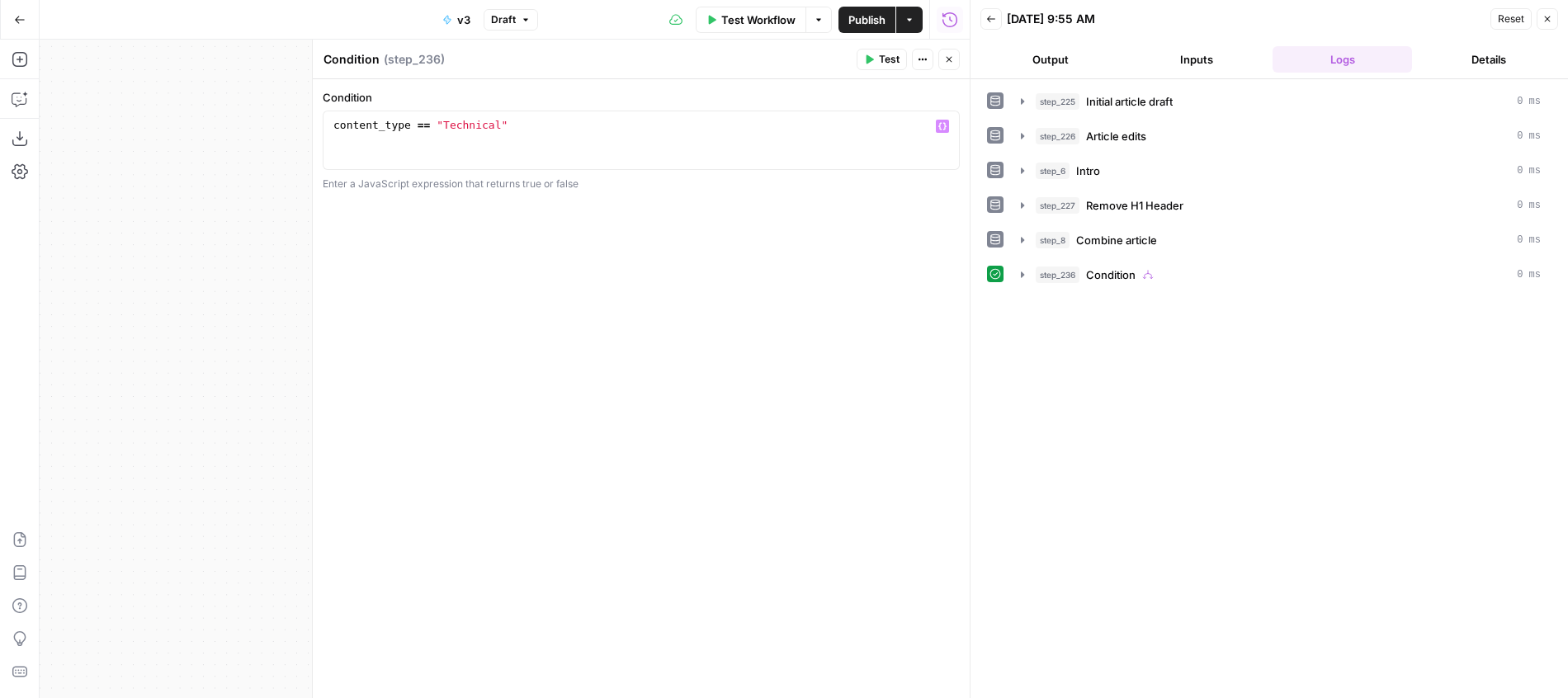
click at [578, 135] on div "content_type == "Technical"" at bounding box center [641, 155] width 622 height 74
click at [444, 129] on div "content_type == "Technical" at bounding box center [641, 155] width 622 height 74
type textarea "**********"
click at [890, 58] on span "Test" at bounding box center [889, 59] width 21 height 15
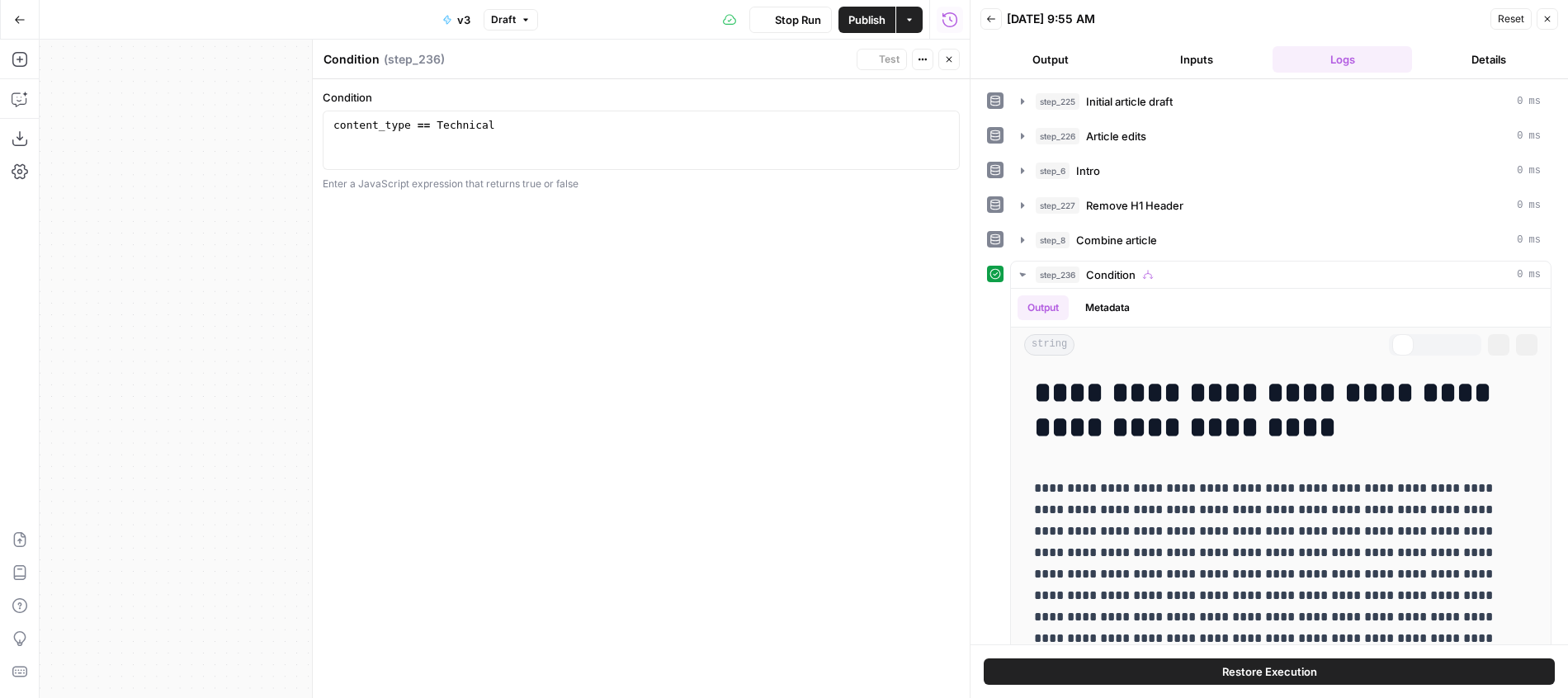
click at [955, 63] on button "Close" at bounding box center [949, 59] width 22 height 22
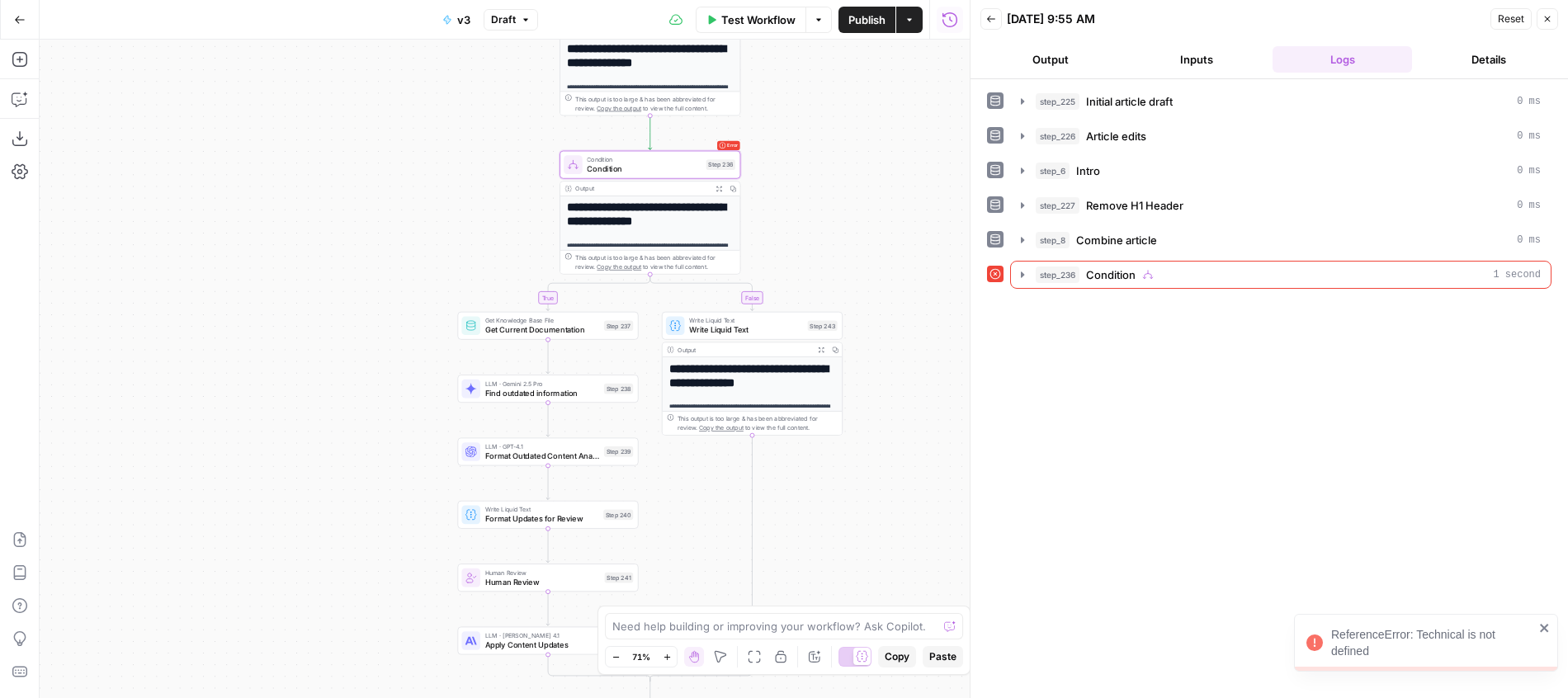
click at [660, 151] on div "Copy step Delete step Add Note Test" at bounding box center [679, 143] width 118 height 21
click at [1178, 69] on button "Inputs" at bounding box center [1195, 59] width 139 height 27
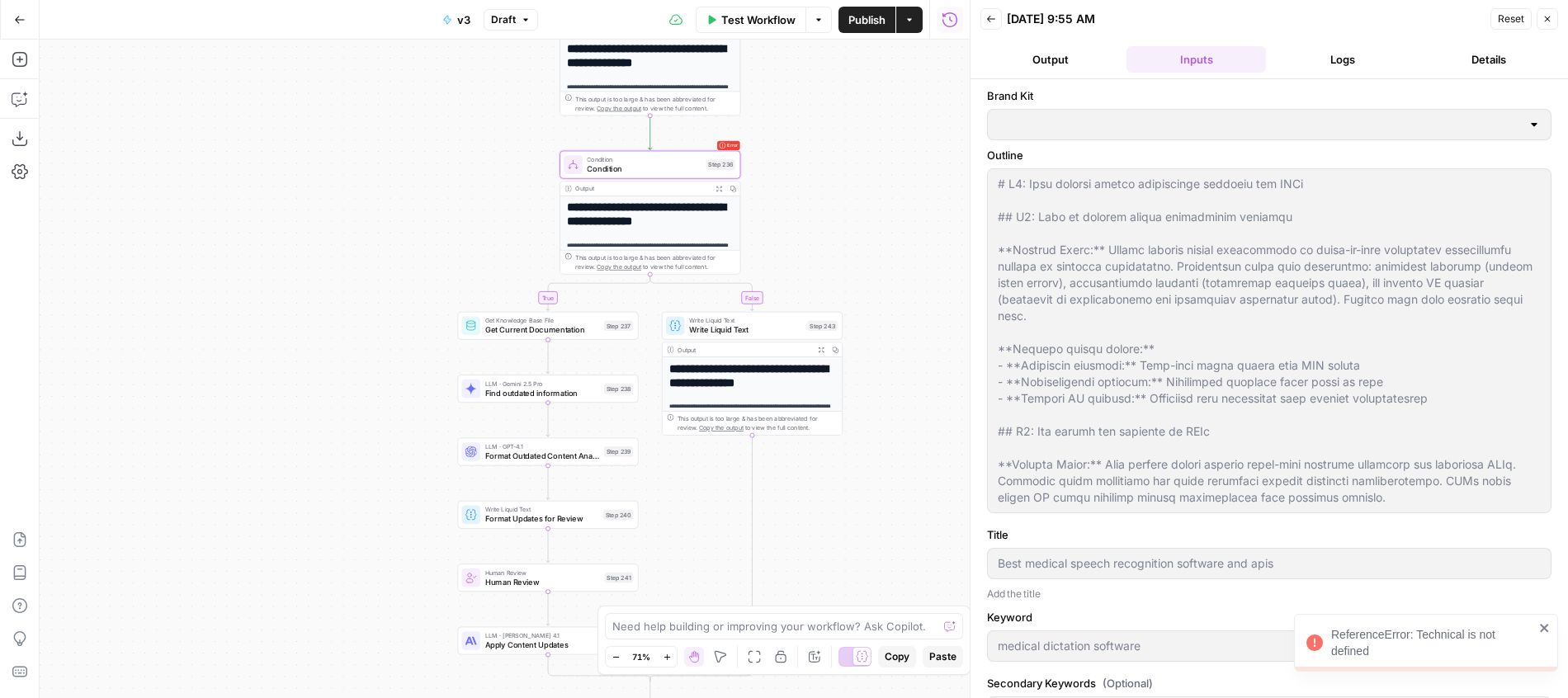
type input "AssemblyAI"
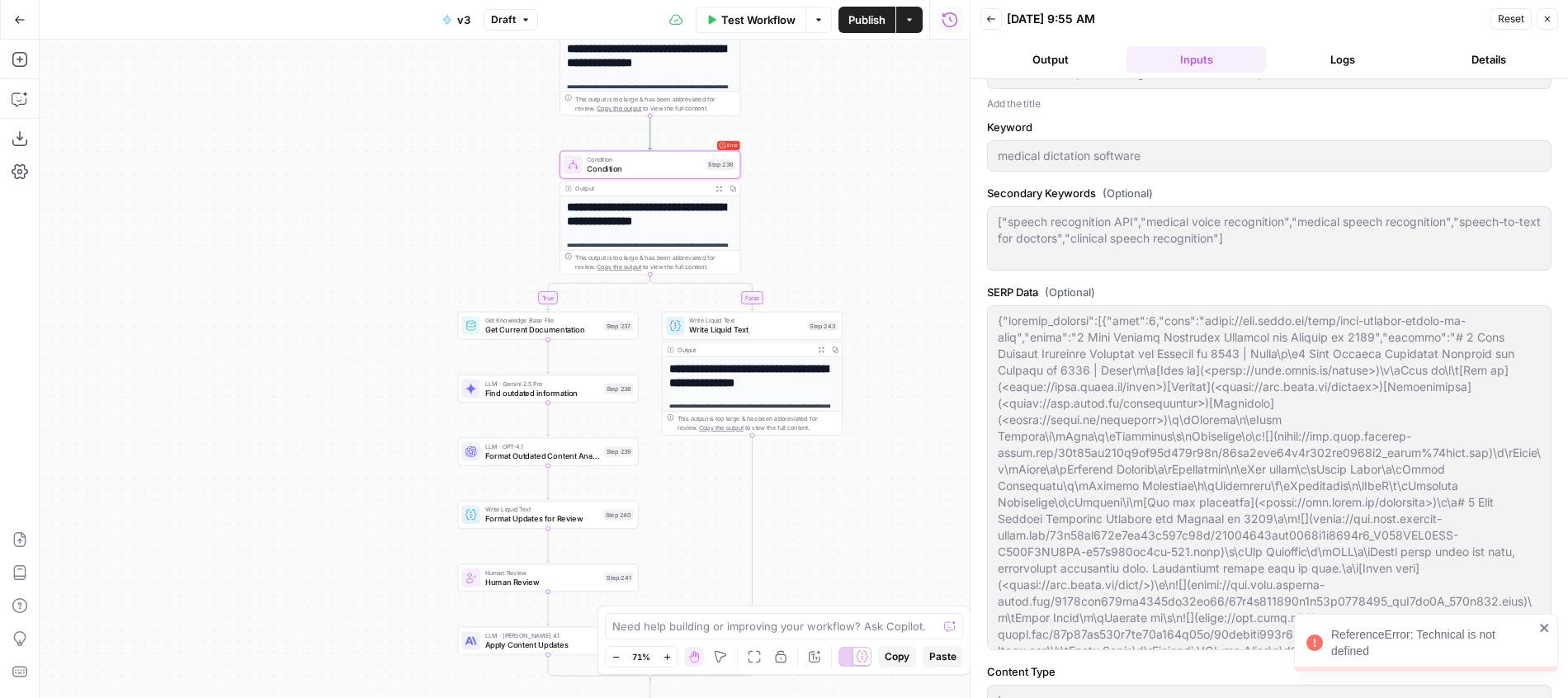
scroll to position [523, 0]
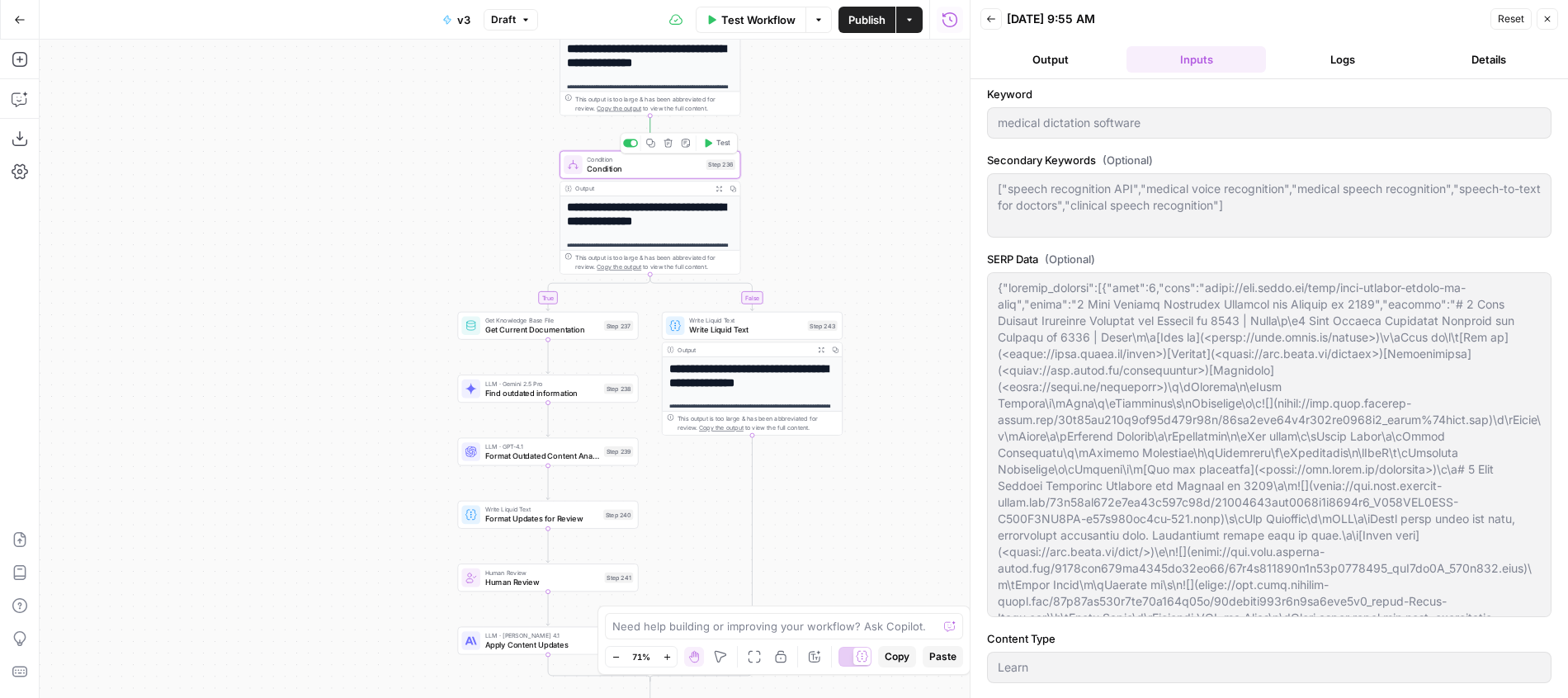
click at [628, 172] on span "Condition" at bounding box center [644, 168] width 115 height 11
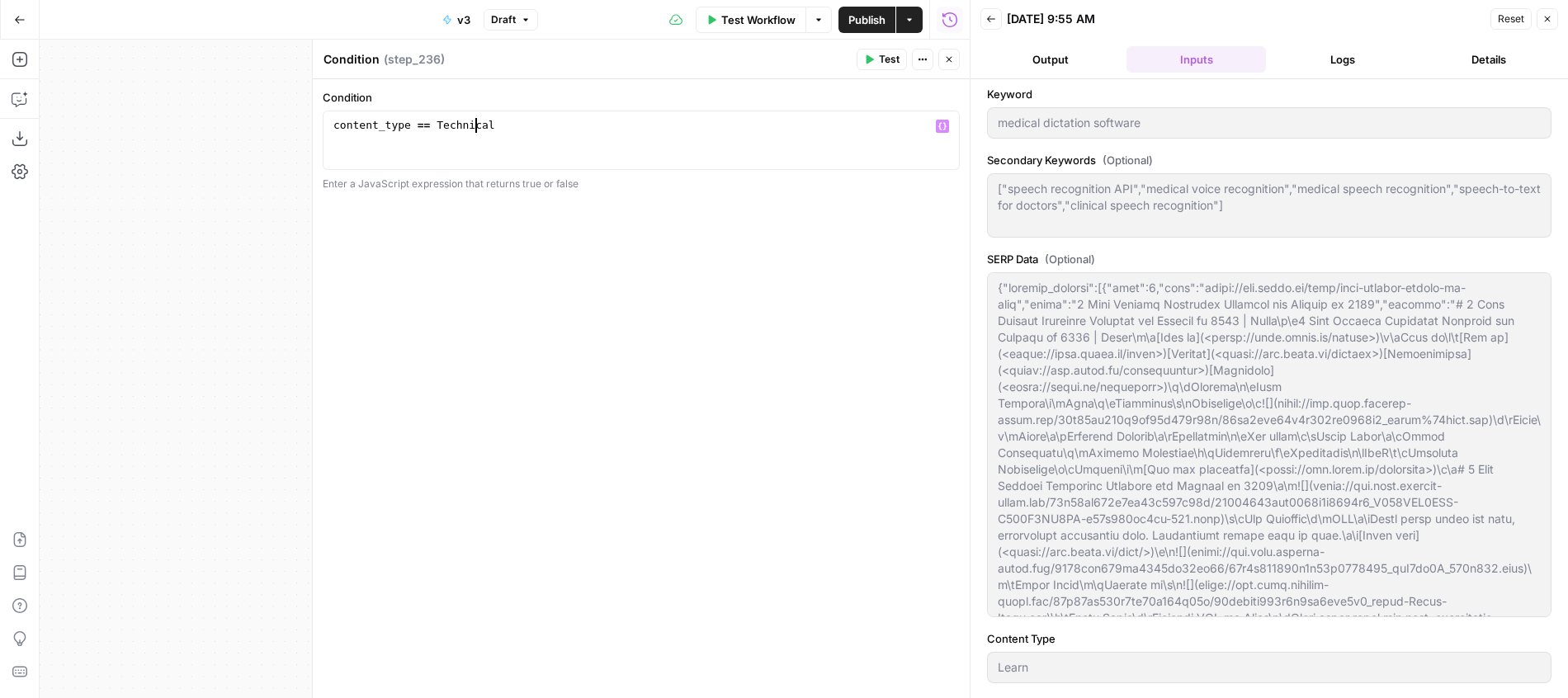
click at [473, 126] on div "content_type == Technical" at bounding box center [641, 155] width 622 height 74
click at [535, 129] on div "content_type == "Technical"" at bounding box center [641, 155] width 622 height 74
type textarea "**********"
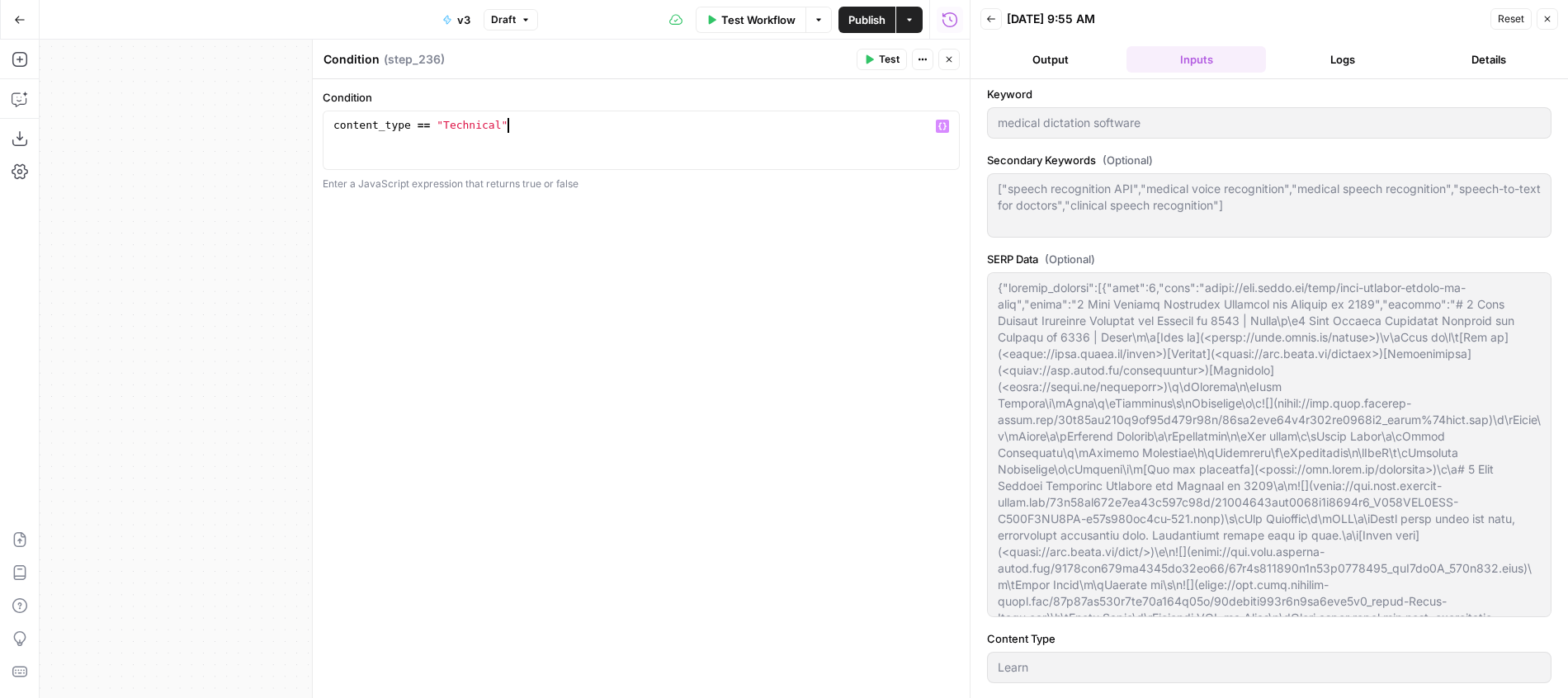
click at [941, 51] on button "Close" at bounding box center [949, 59] width 22 height 22
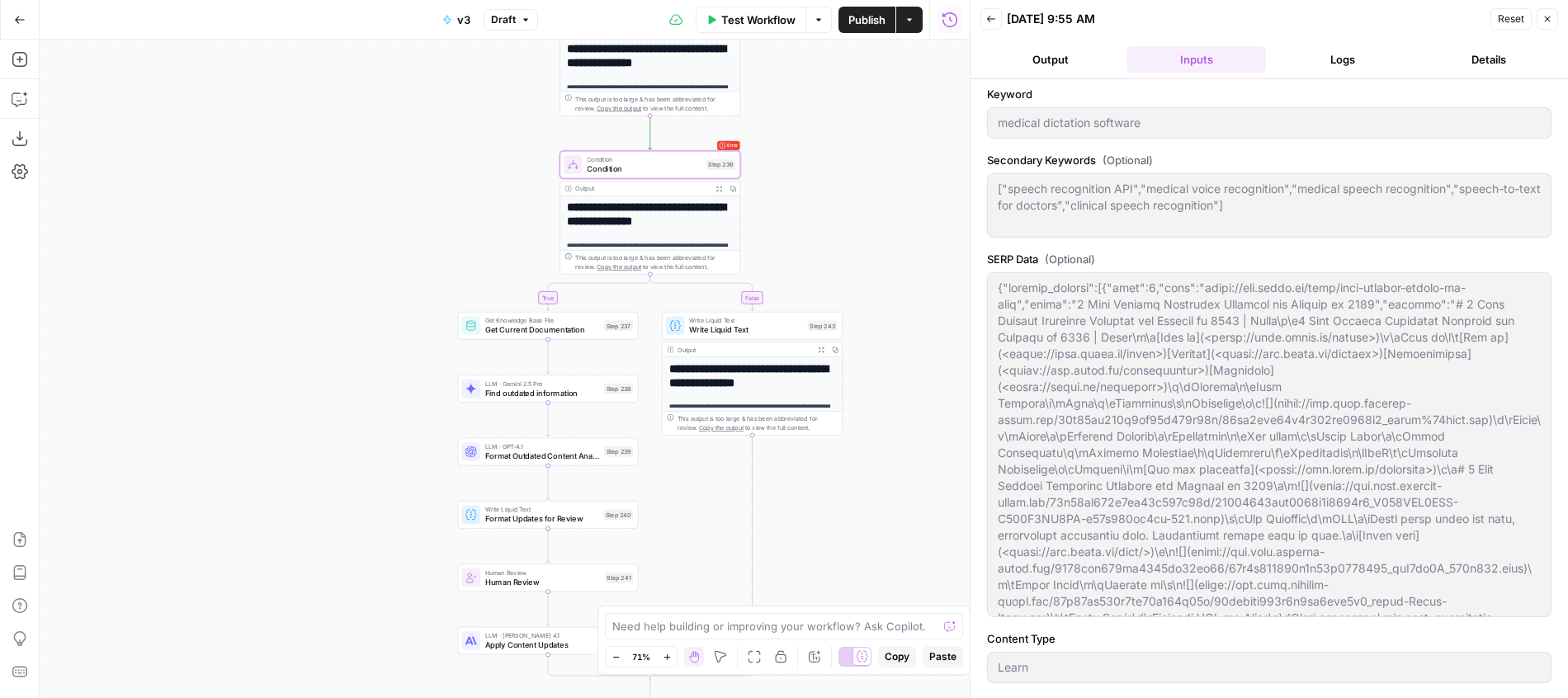
click at [867, 21] on span "Publish" at bounding box center [866, 19] width 37 height 16
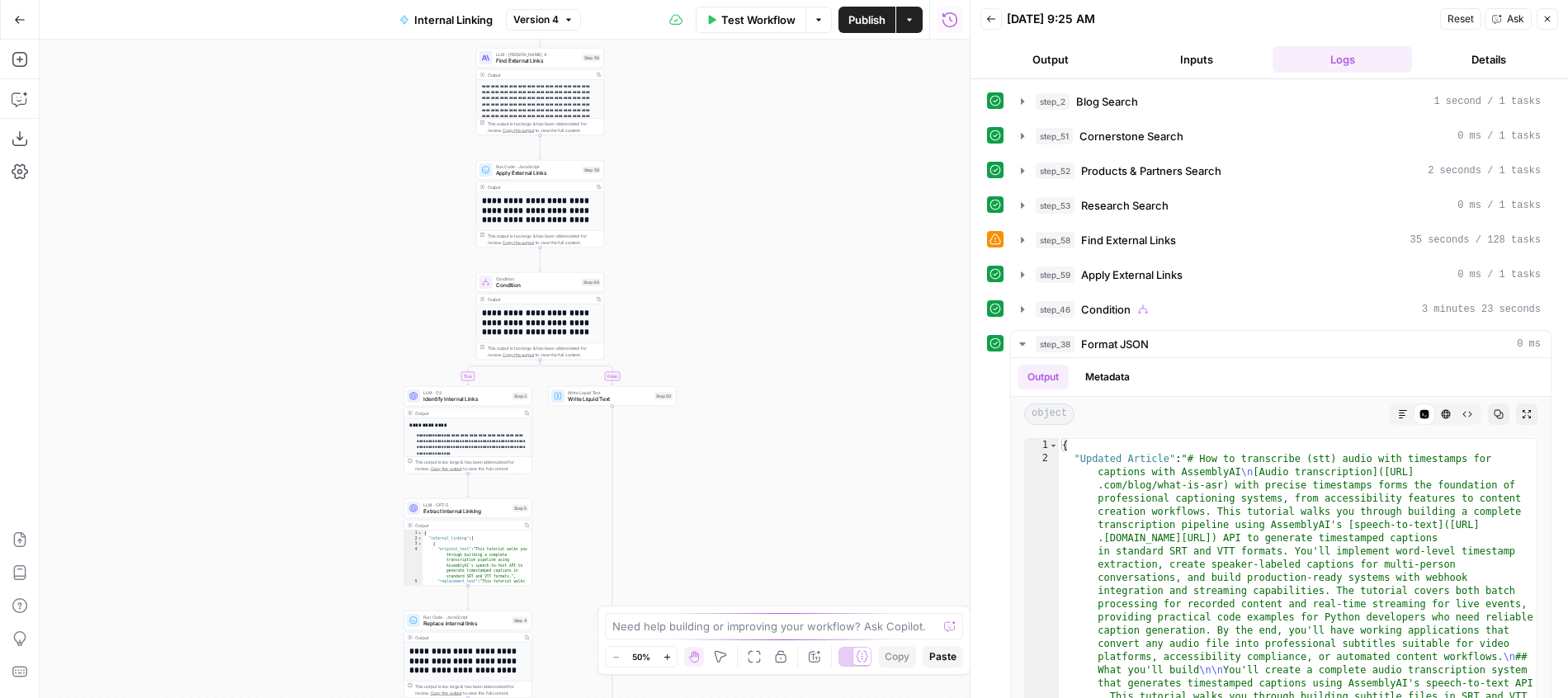
click at [1192, 61] on button "Inputs" at bounding box center [1195, 59] width 139 height 27
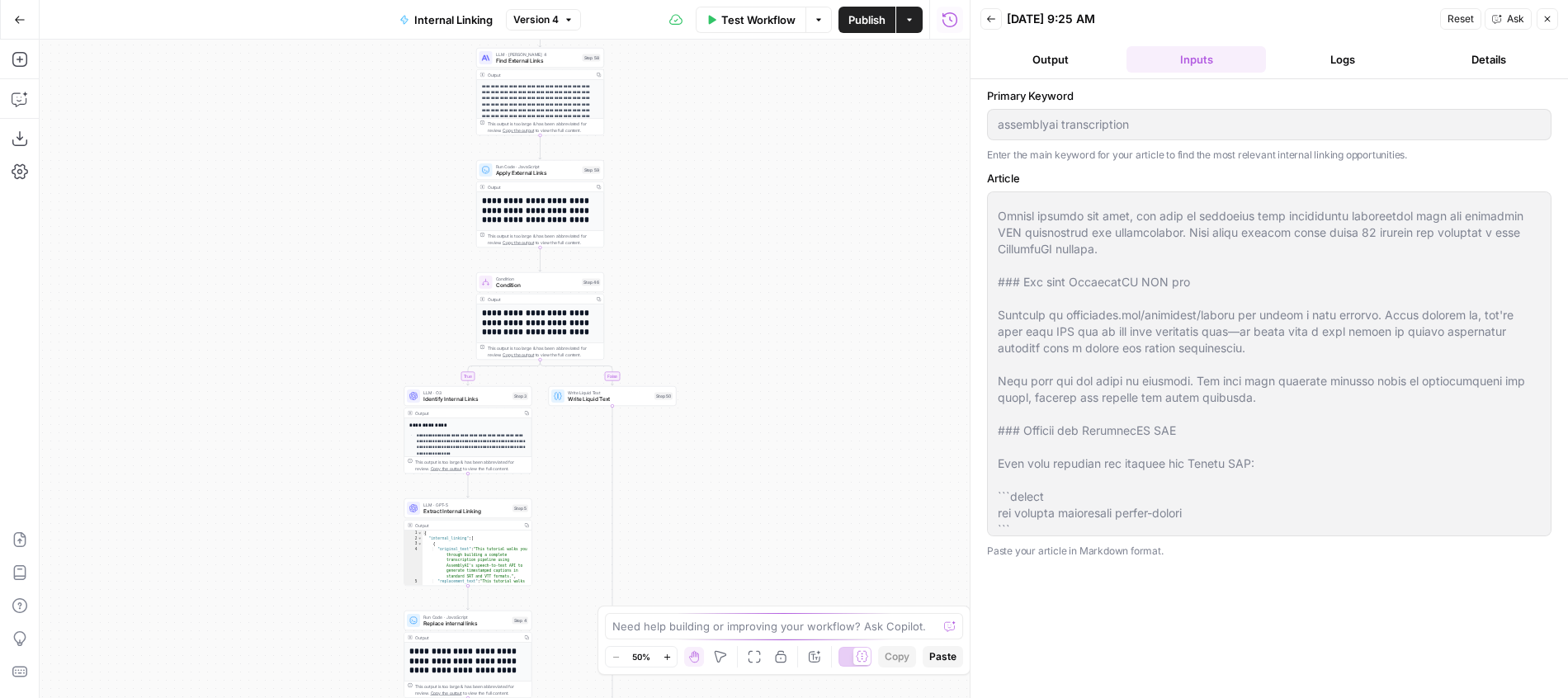
scroll to position [427, 0]
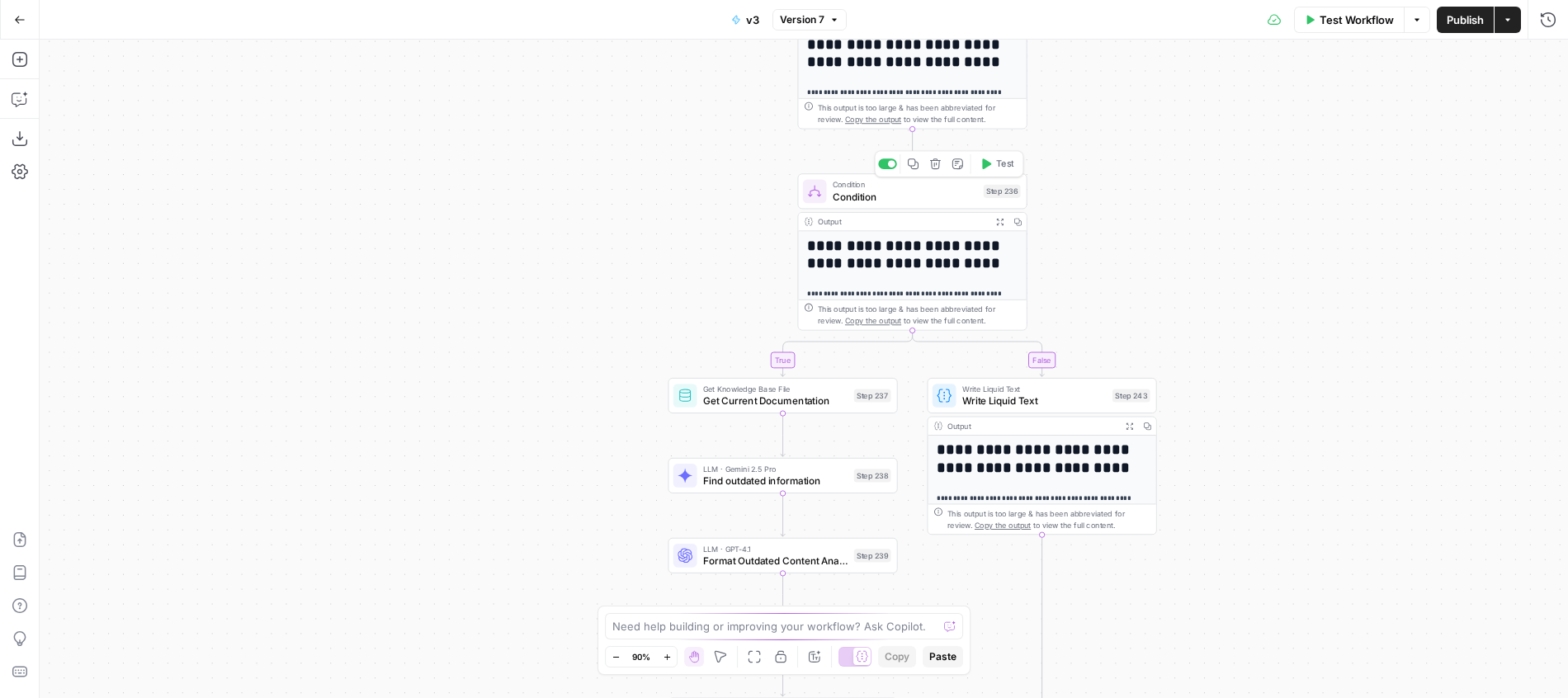
click at [1004, 169] on span "Test" at bounding box center [1004, 163] width 18 height 13
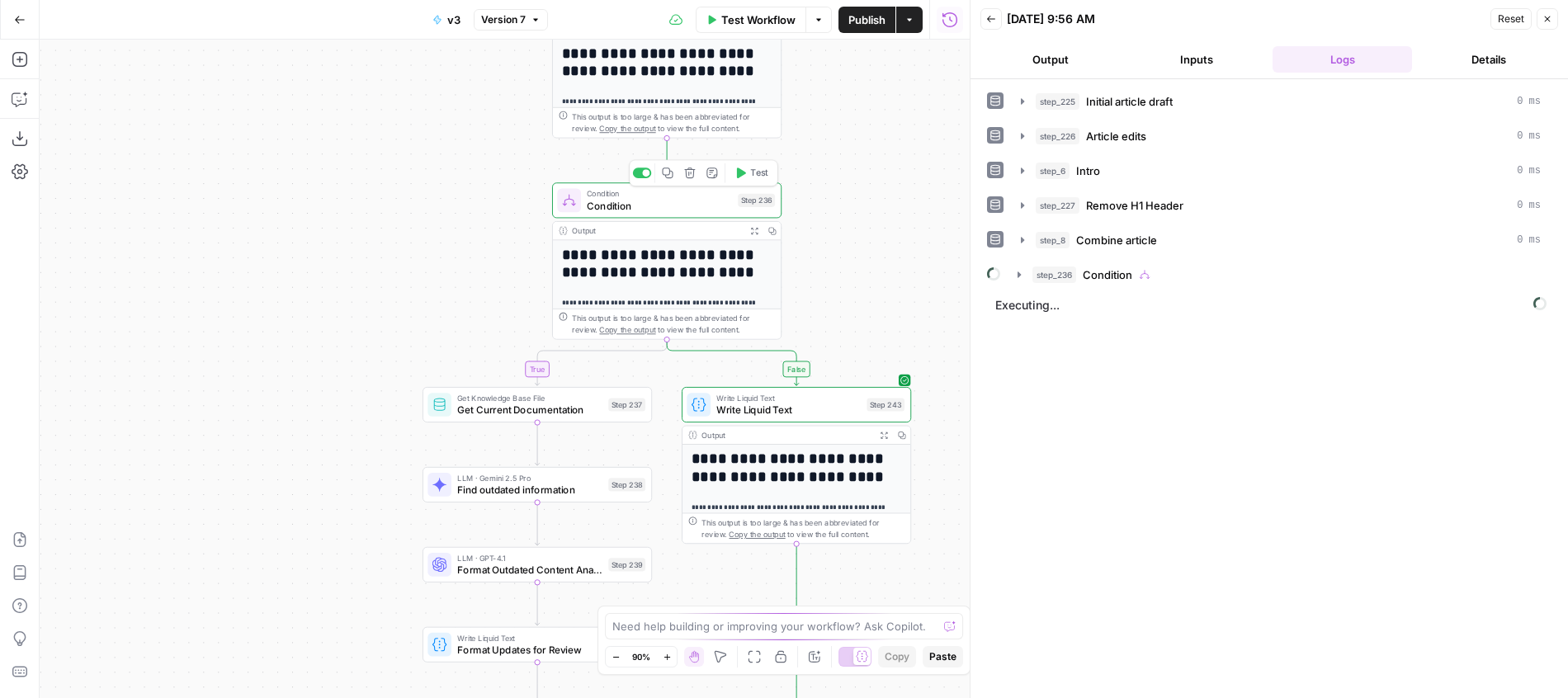
click at [683, 200] on span "Condition" at bounding box center [660, 205] width 145 height 15
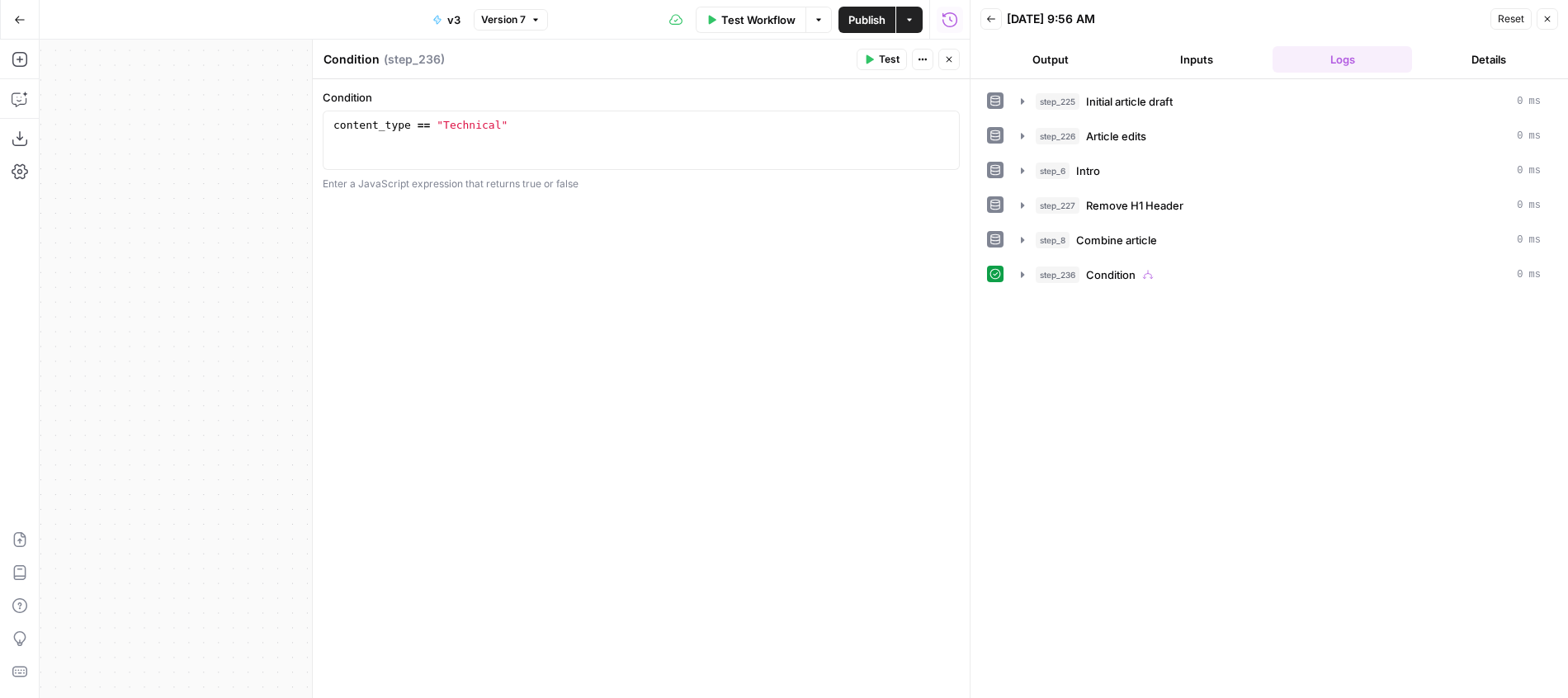
click at [1197, 41] on header "Back 09/10/25 at 9:56 AM Reset Close Output Inputs Logs Details" at bounding box center [1269, 40] width 597 height 79
click at [1197, 57] on button "Inputs" at bounding box center [1195, 59] width 139 height 27
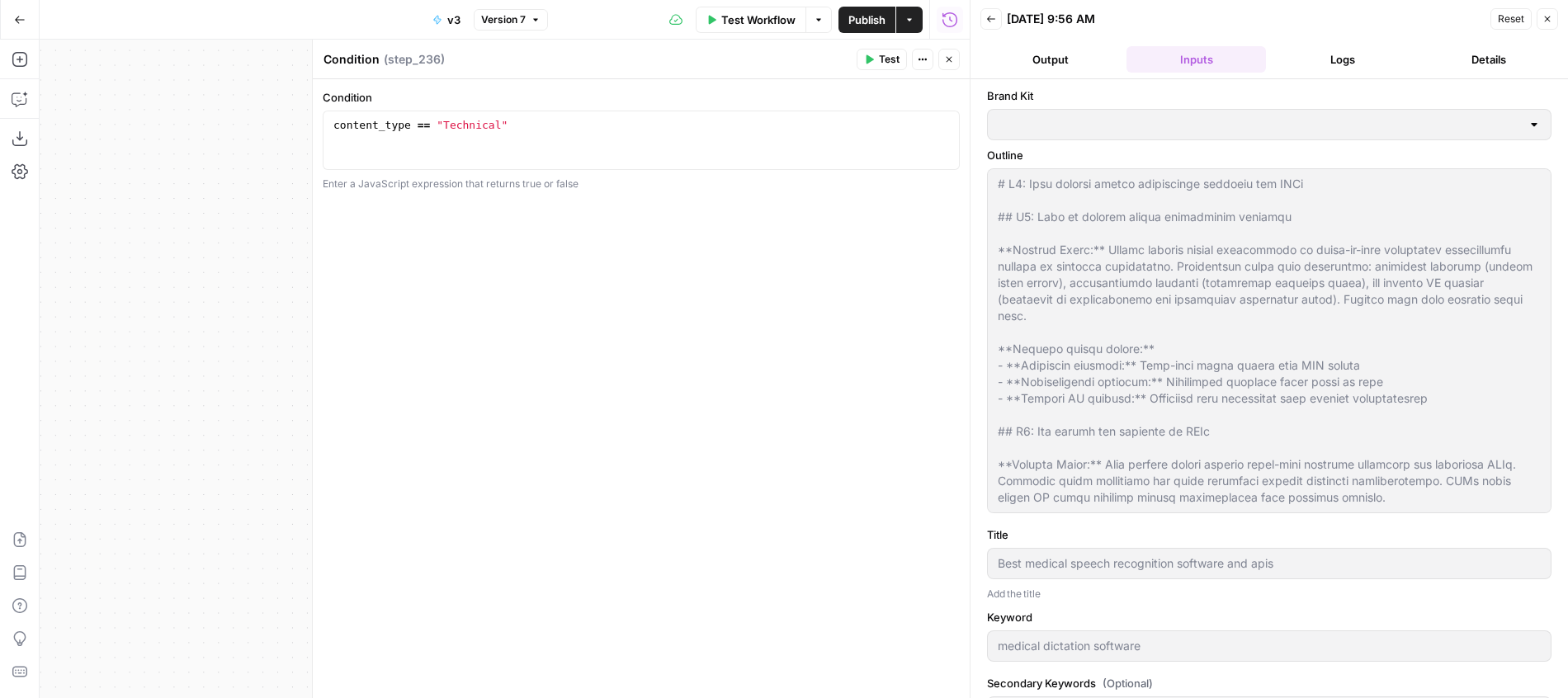
type input "AssemblyAI"
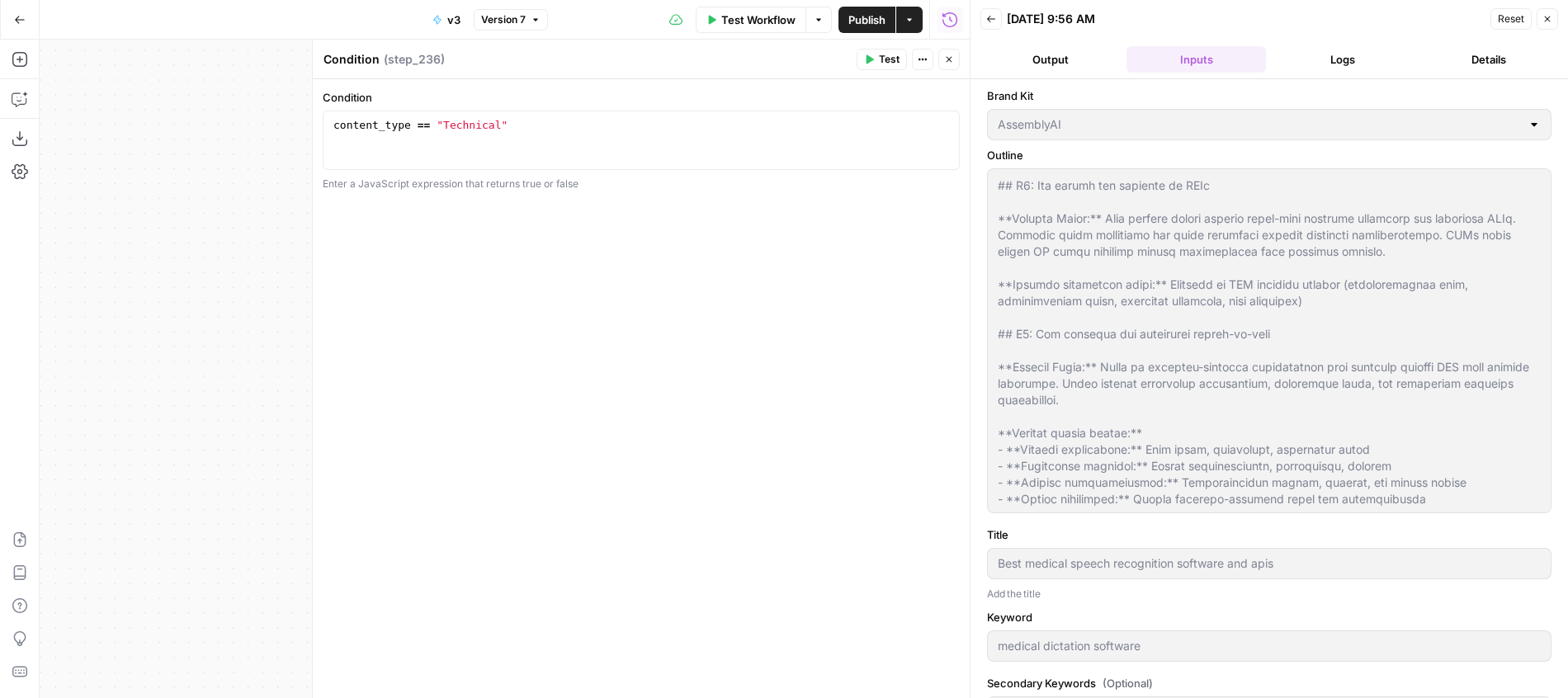
scroll to position [523, 0]
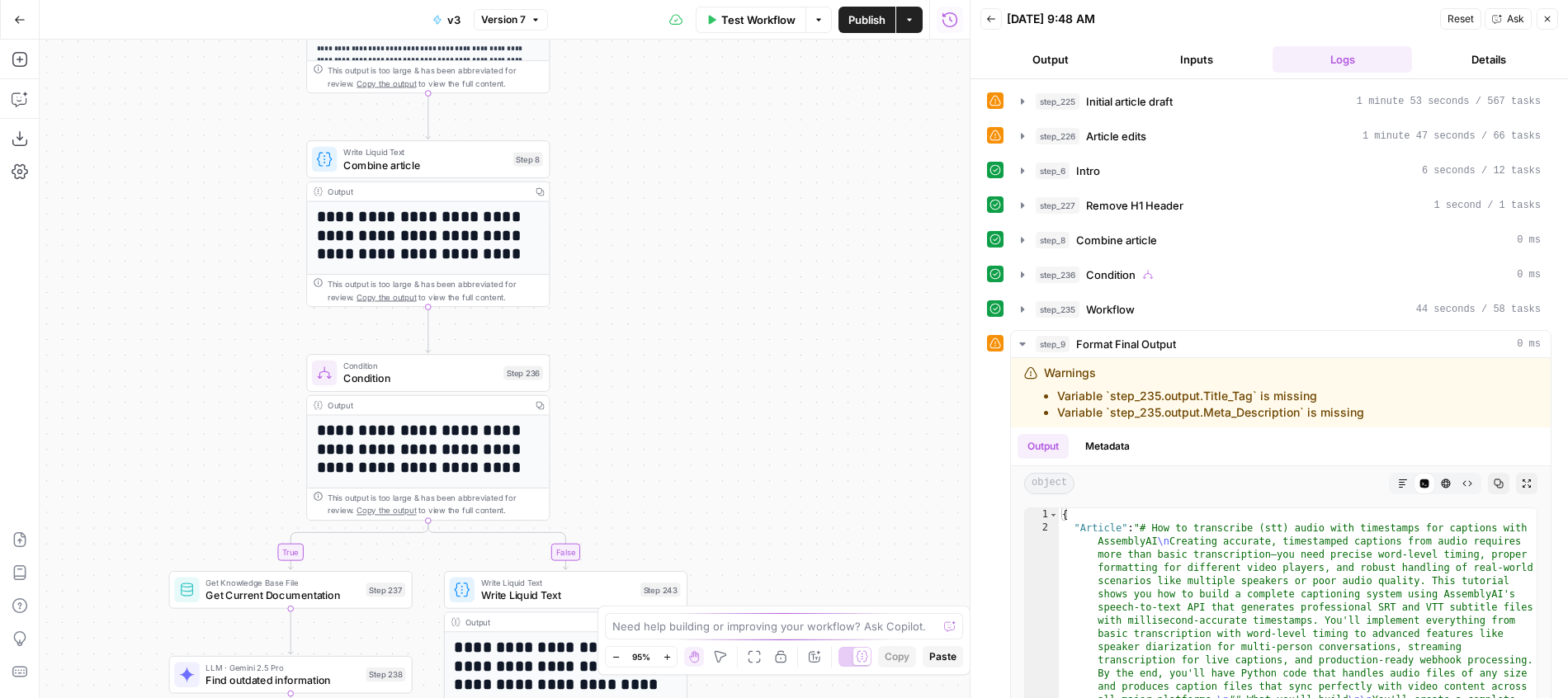
click at [1195, 58] on button "Inputs" at bounding box center [1195, 59] width 139 height 27
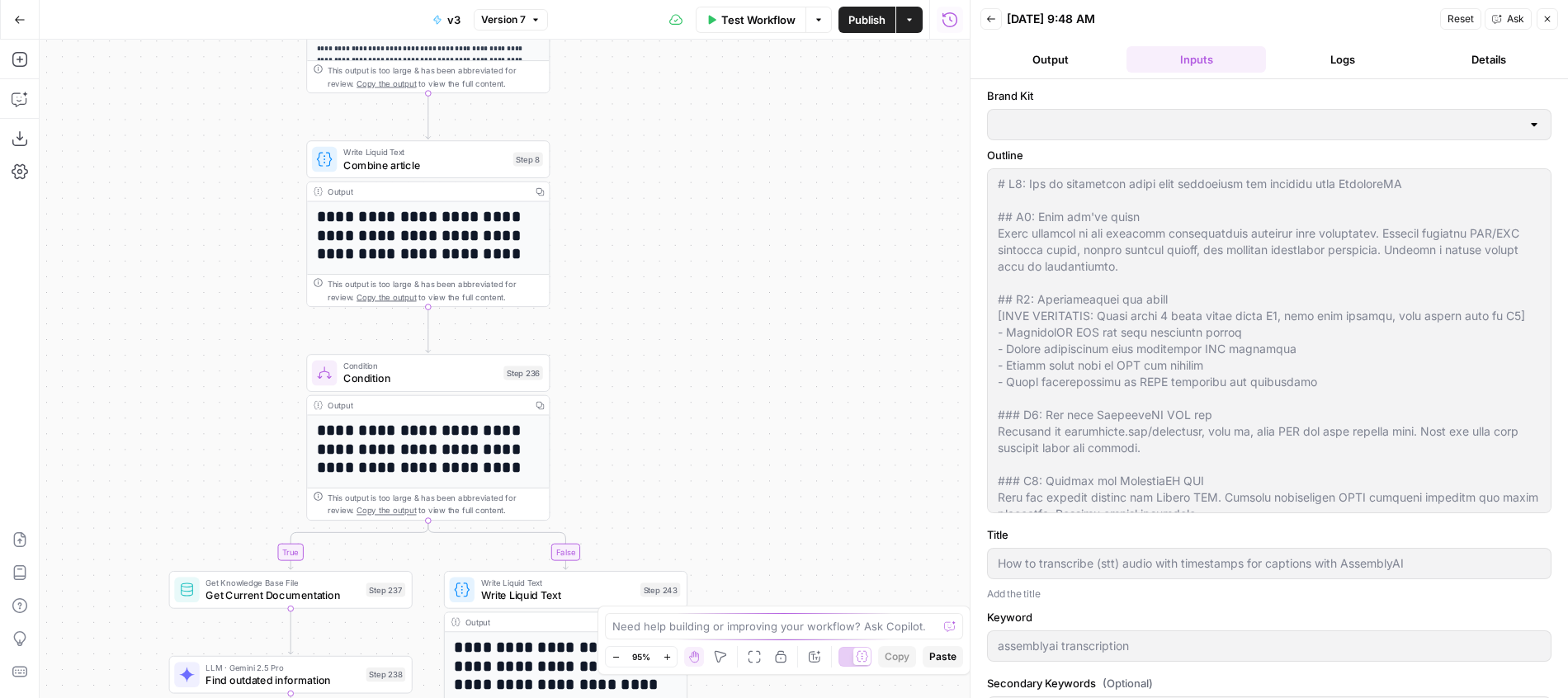
type input "AssemblyAI"
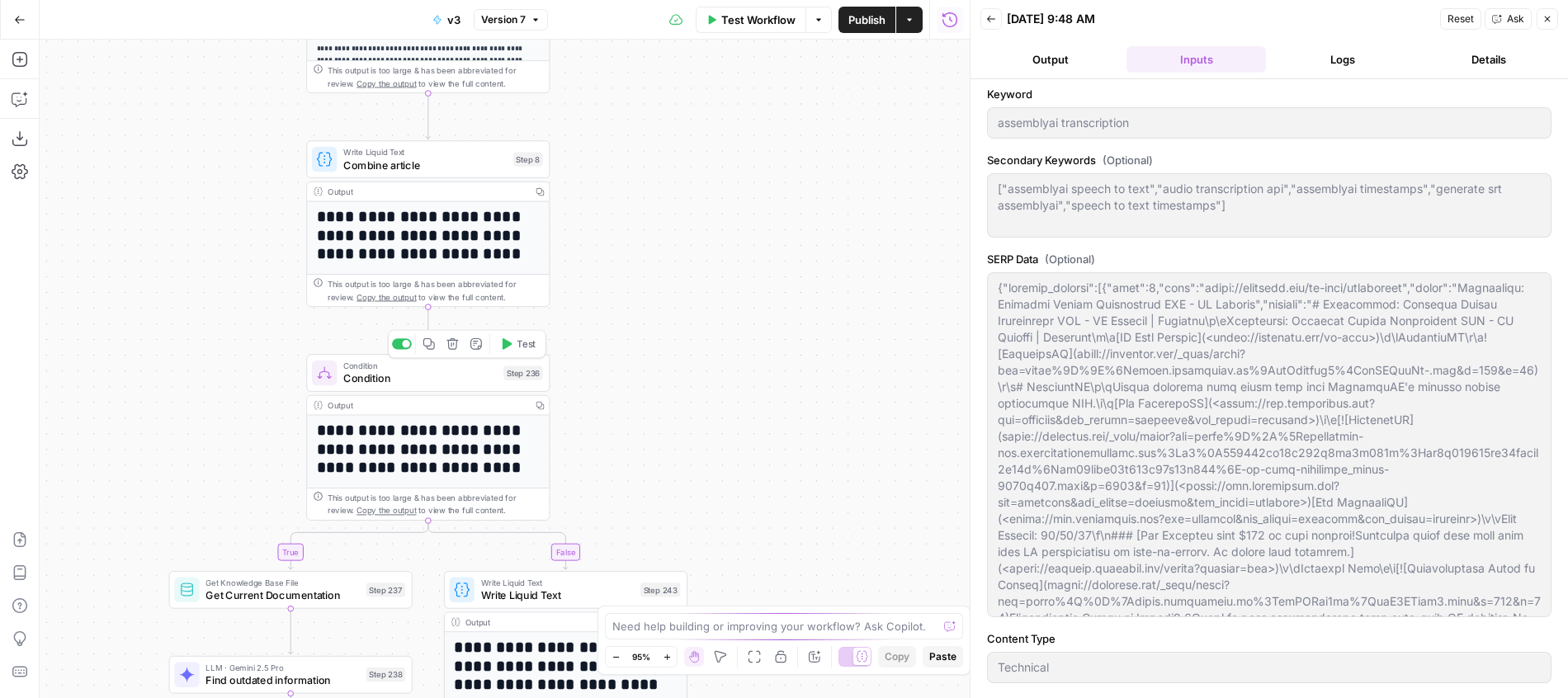
click at [526, 343] on span "Test" at bounding box center [526, 344] width 19 height 14
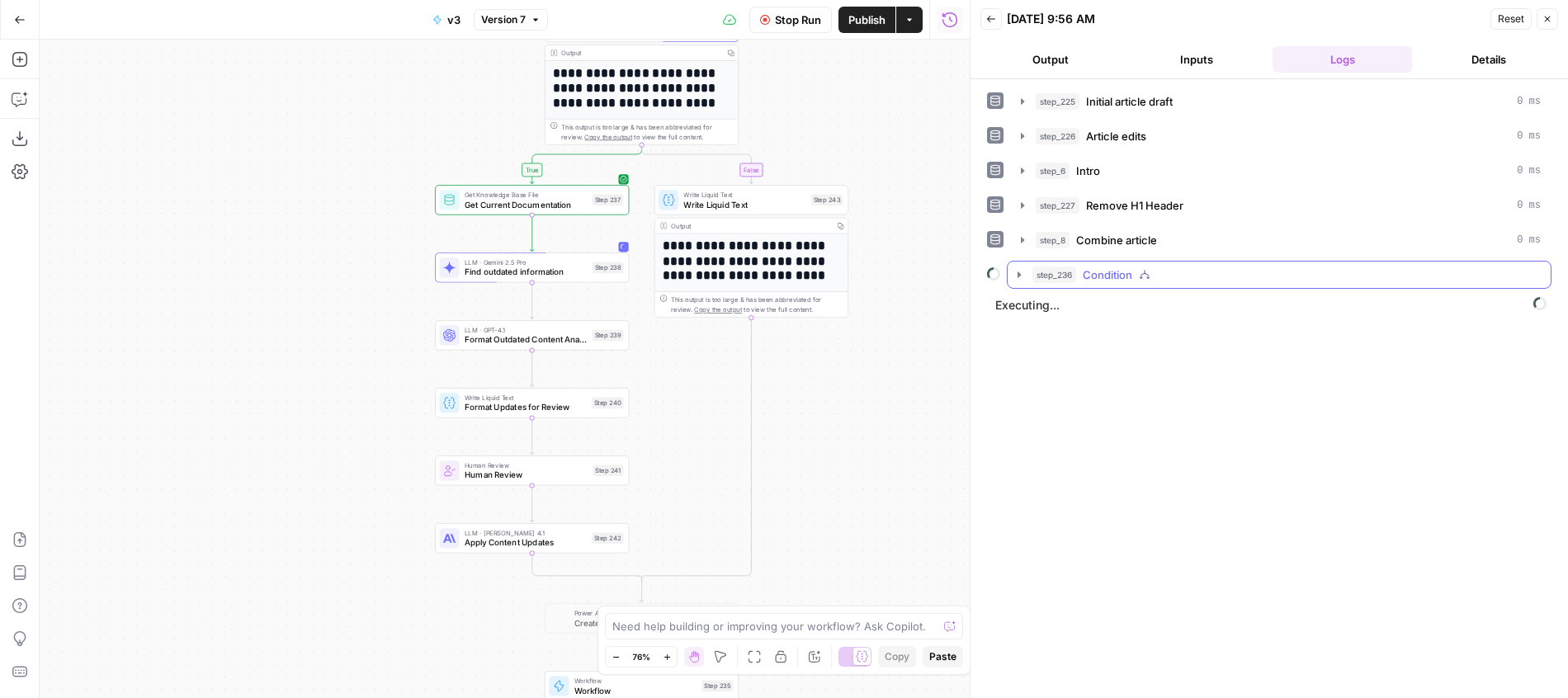
click at [1151, 276] on div "step_236 Condition" at bounding box center [1286, 274] width 508 height 16
click at [1156, 314] on span "Get Current Documentation" at bounding box center [1190, 308] width 141 height 16
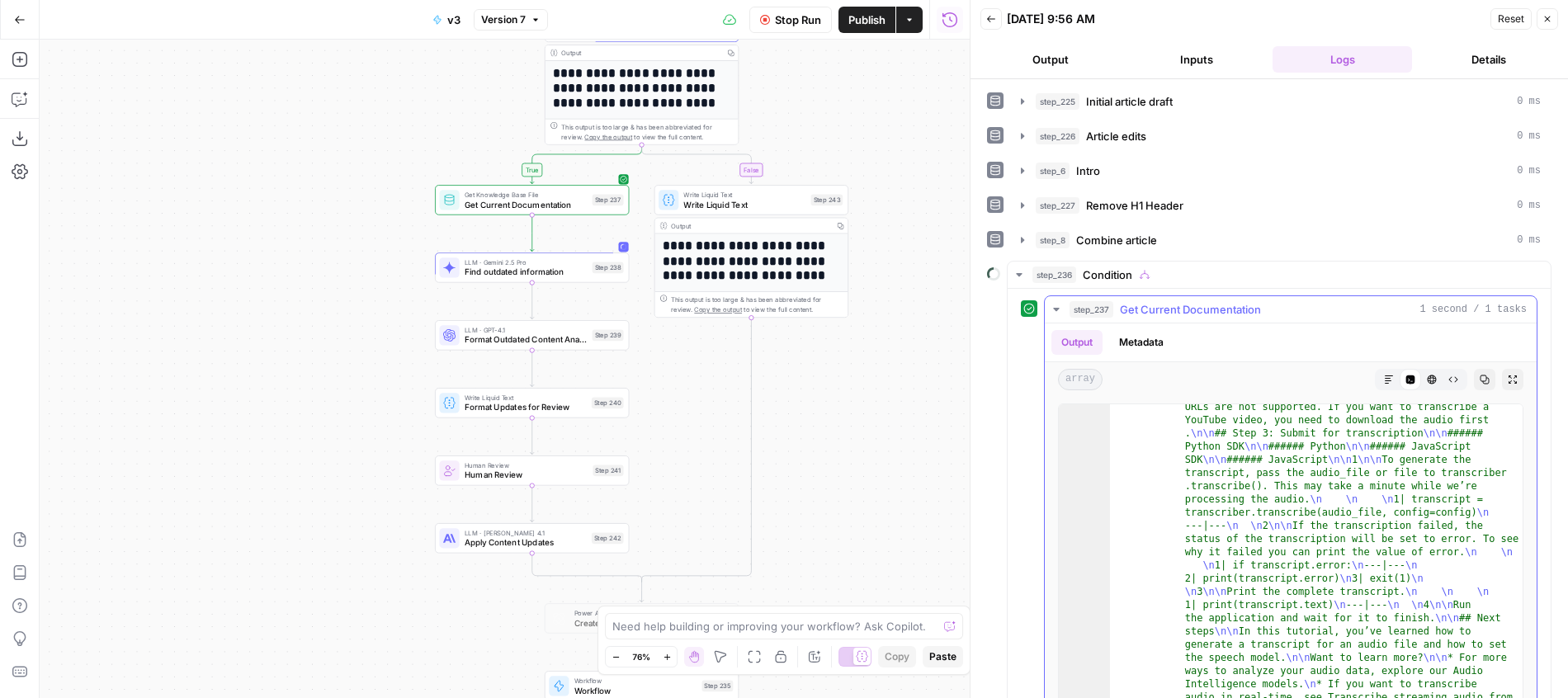
scroll to position [145, 0]
click at [1264, 307] on div "step_237 Get Current Documentation 1 second / 1 tasks" at bounding box center [1297, 308] width 457 height 16
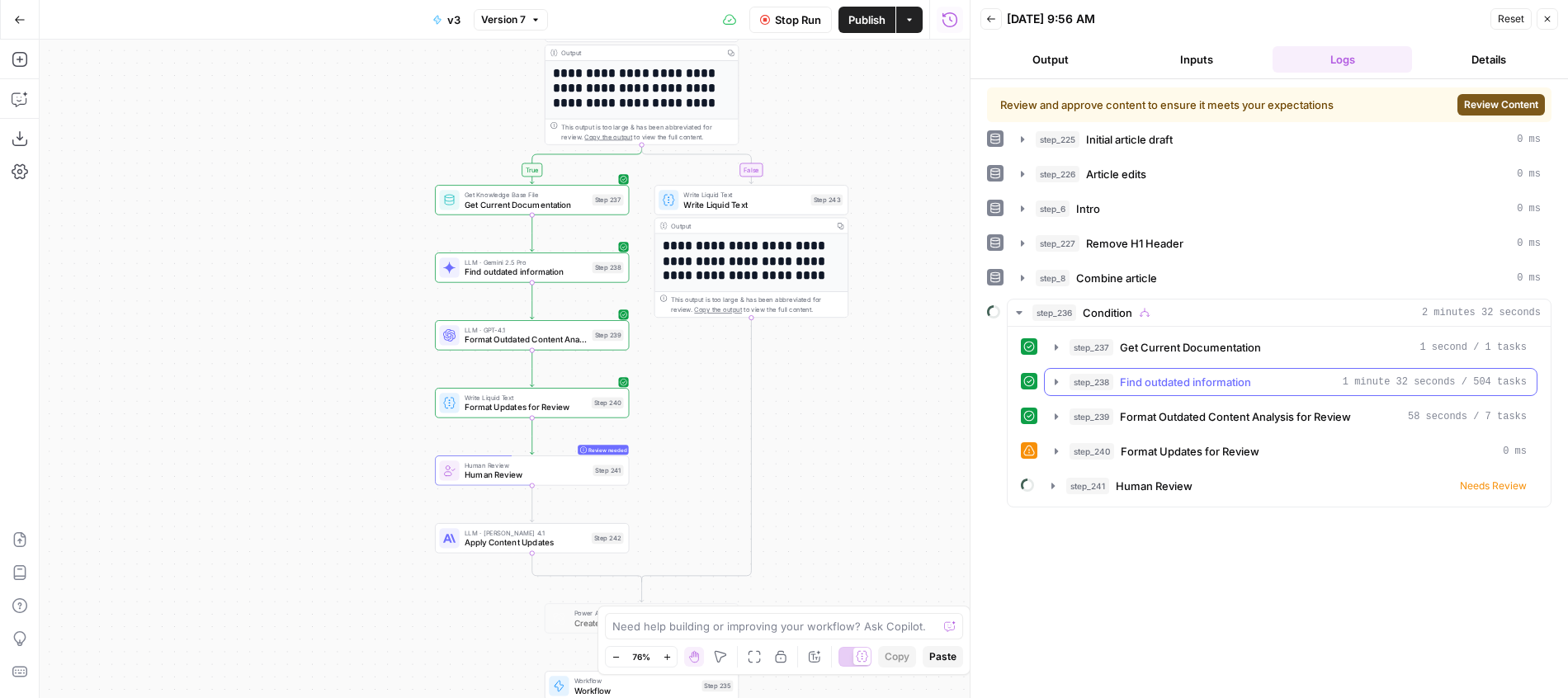
click at [1233, 390] on span "Find outdated information" at bounding box center [1186, 381] width 131 height 16
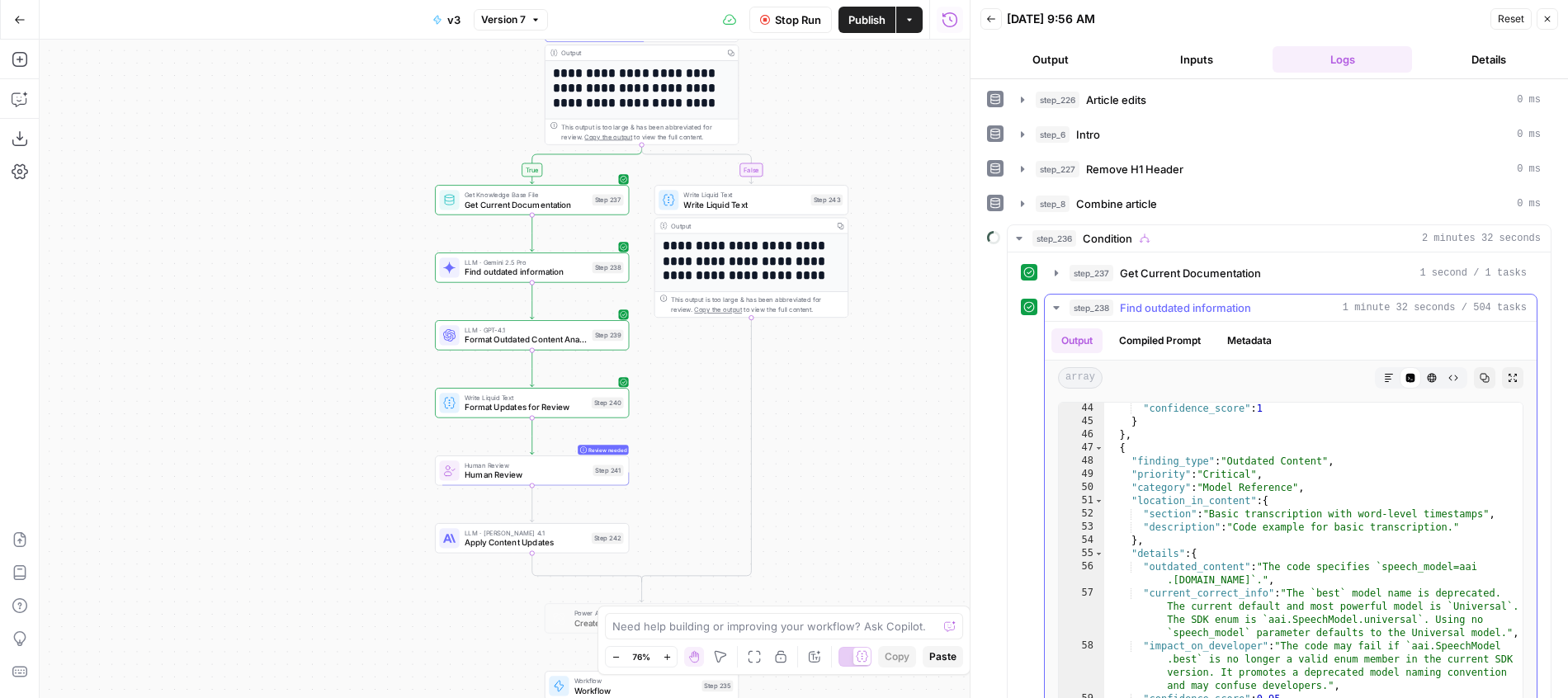
scroll to position [1776, 0]
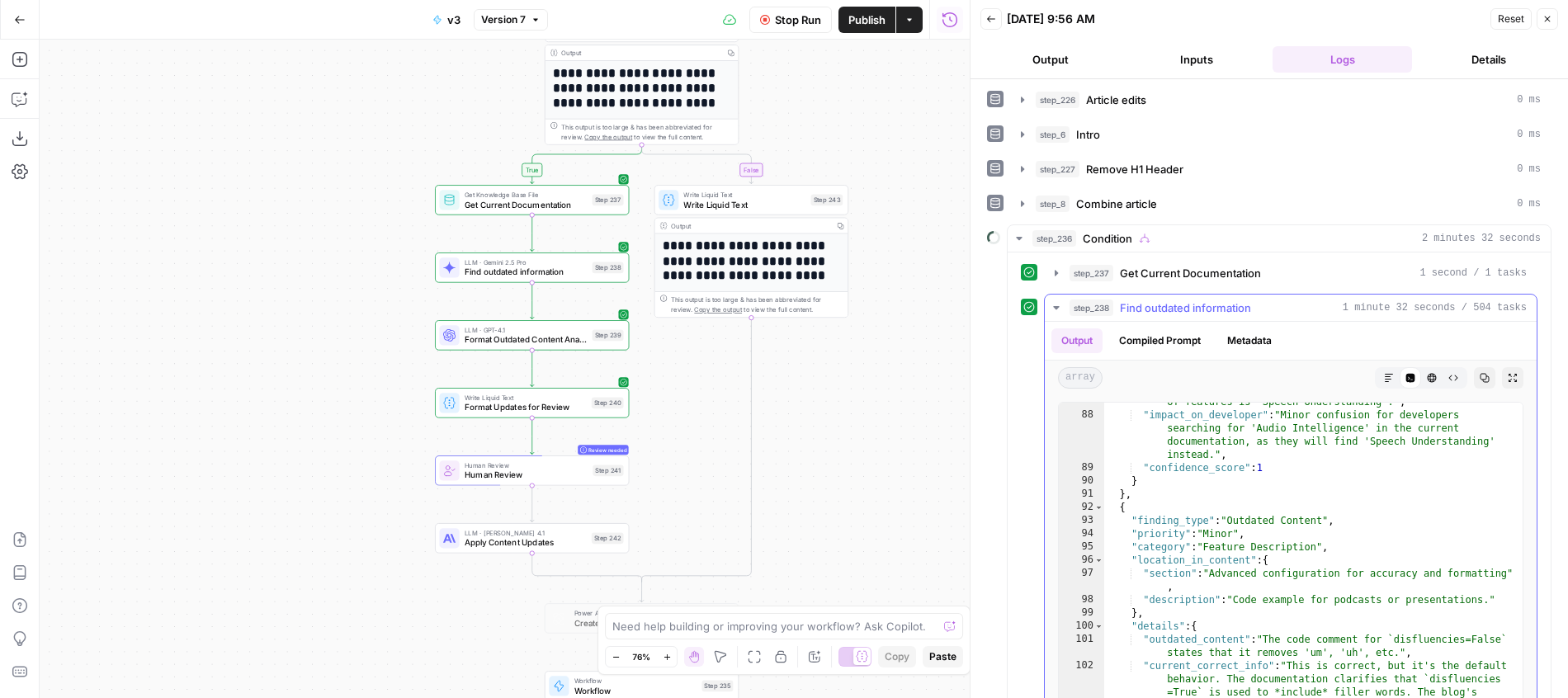
click at [1268, 313] on div "step_238 Find outdated information 1 minute 32 seconds / 504 tasks" at bounding box center [1297, 308] width 457 height 16
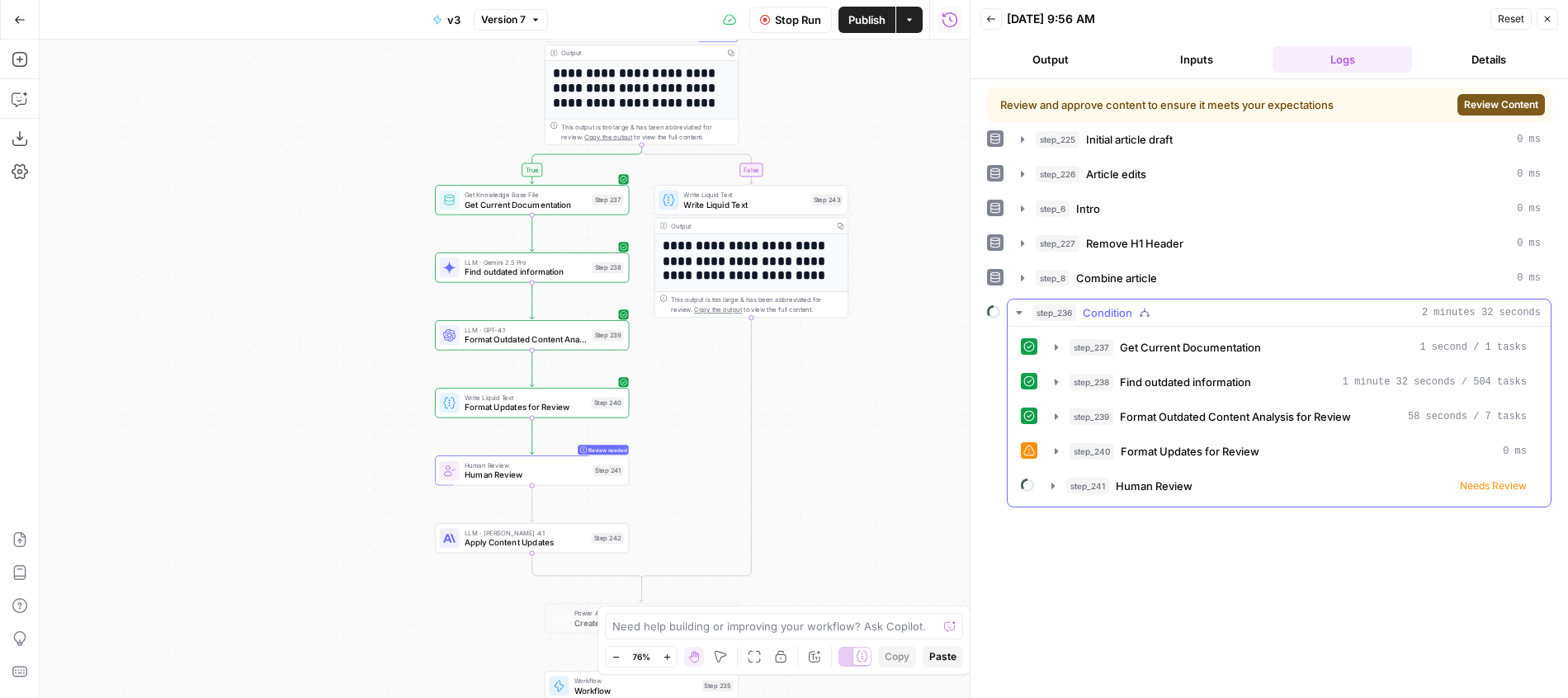
scroll to position [0, 0]
click at [1482, 110] on span "Review Content" at bounding box center [1501, 105] width 74 height 15
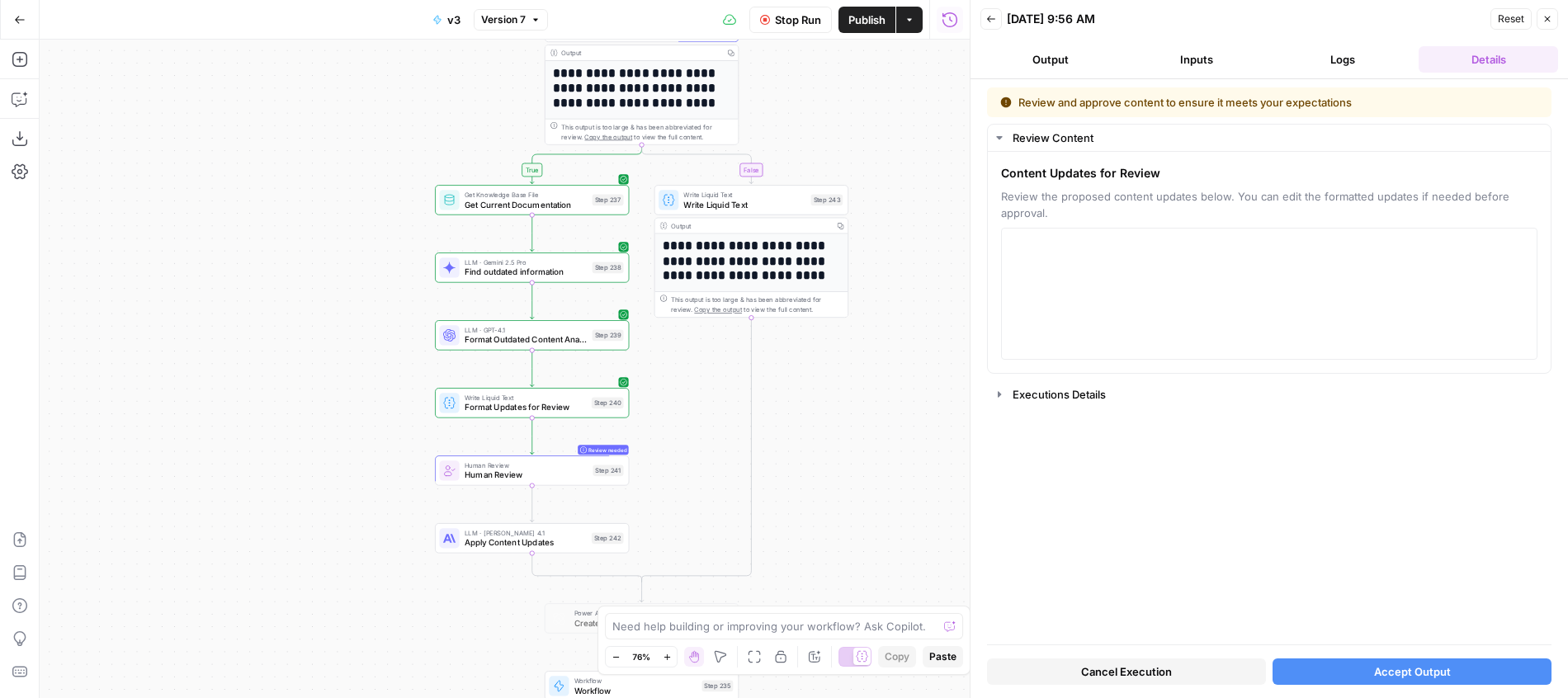
click at [1338, 58] on button "Logs" at bounding box center [1342, 59] width 139 height 27
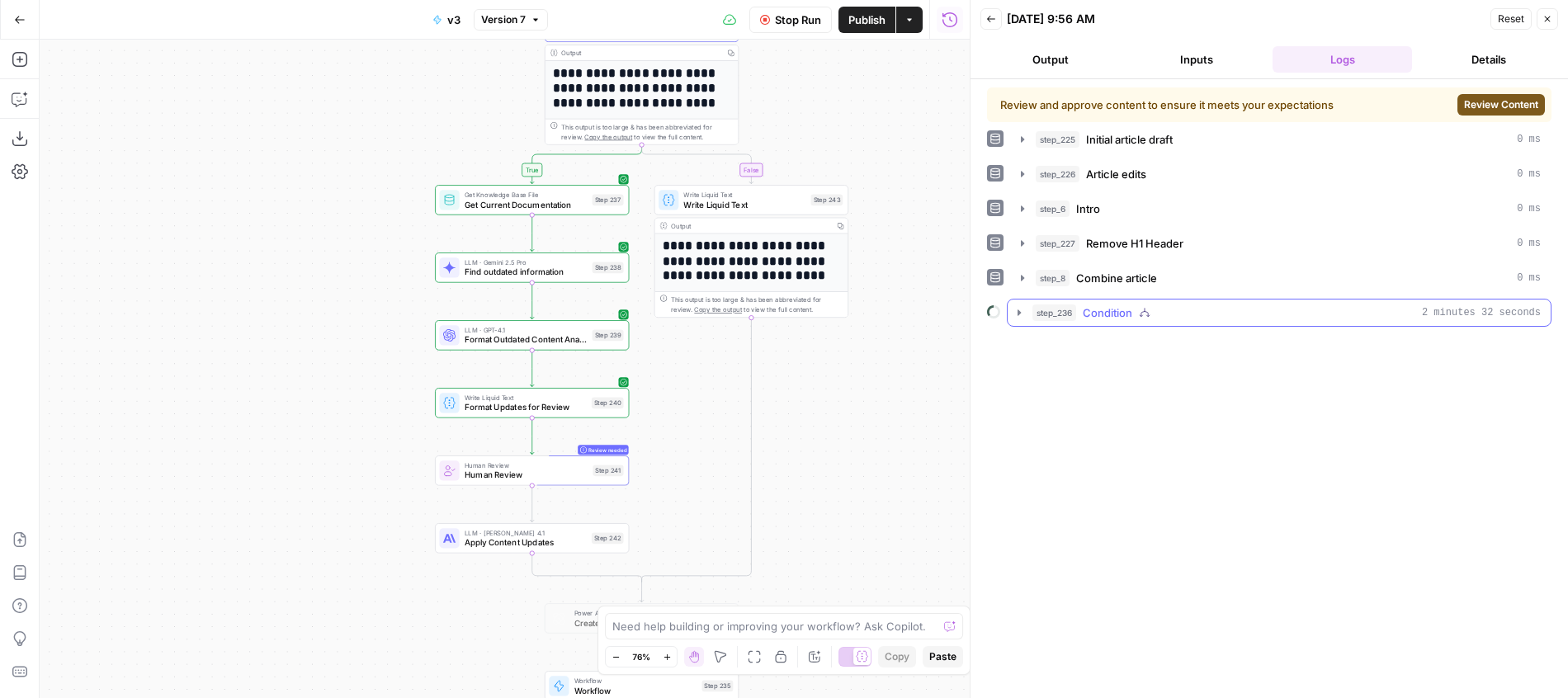
click at [1171, 315] on div "step_236 Condition 2 minutes 32 seconds" at bounding box center [1286, 312] width 508 height 16
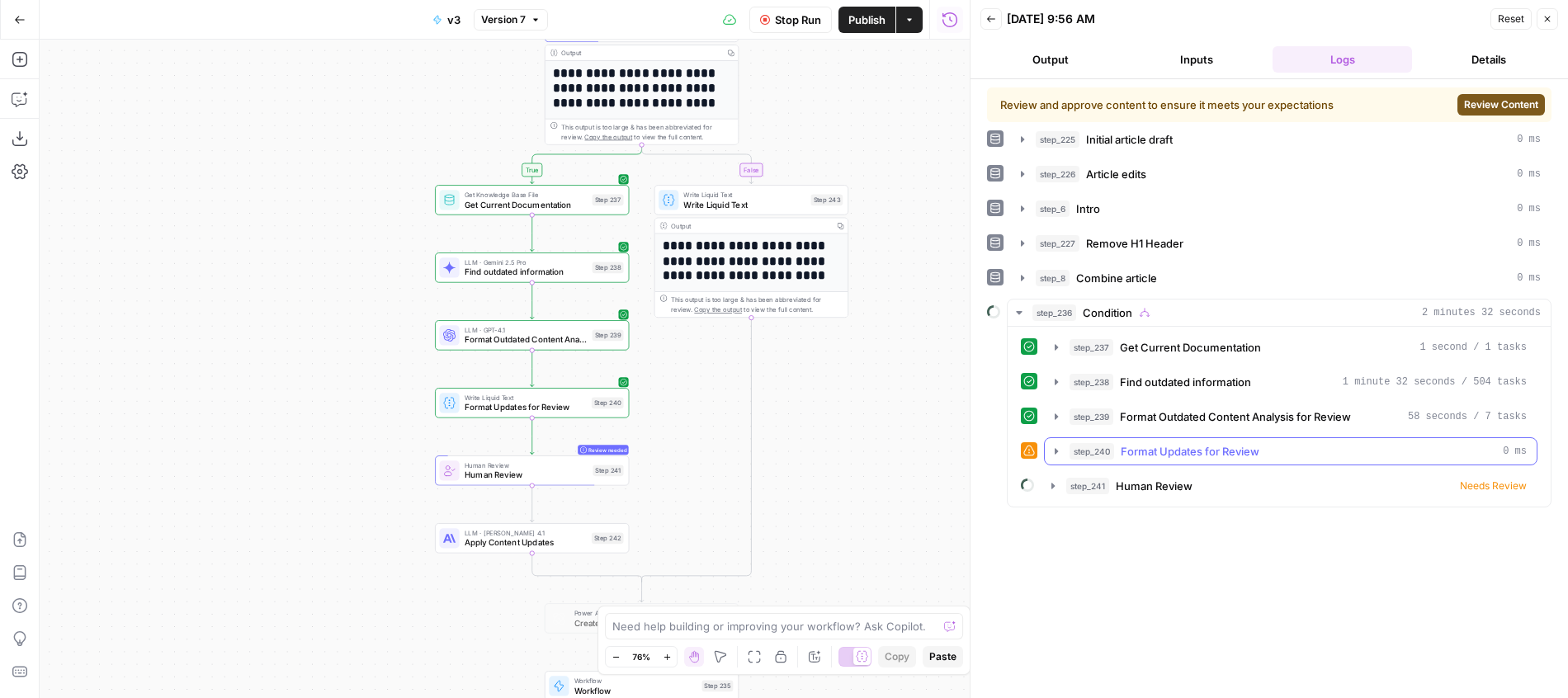
click at [1140, 450] on span "Format Updates for Review" at bounding box center [1190, 451] width 138 height 16
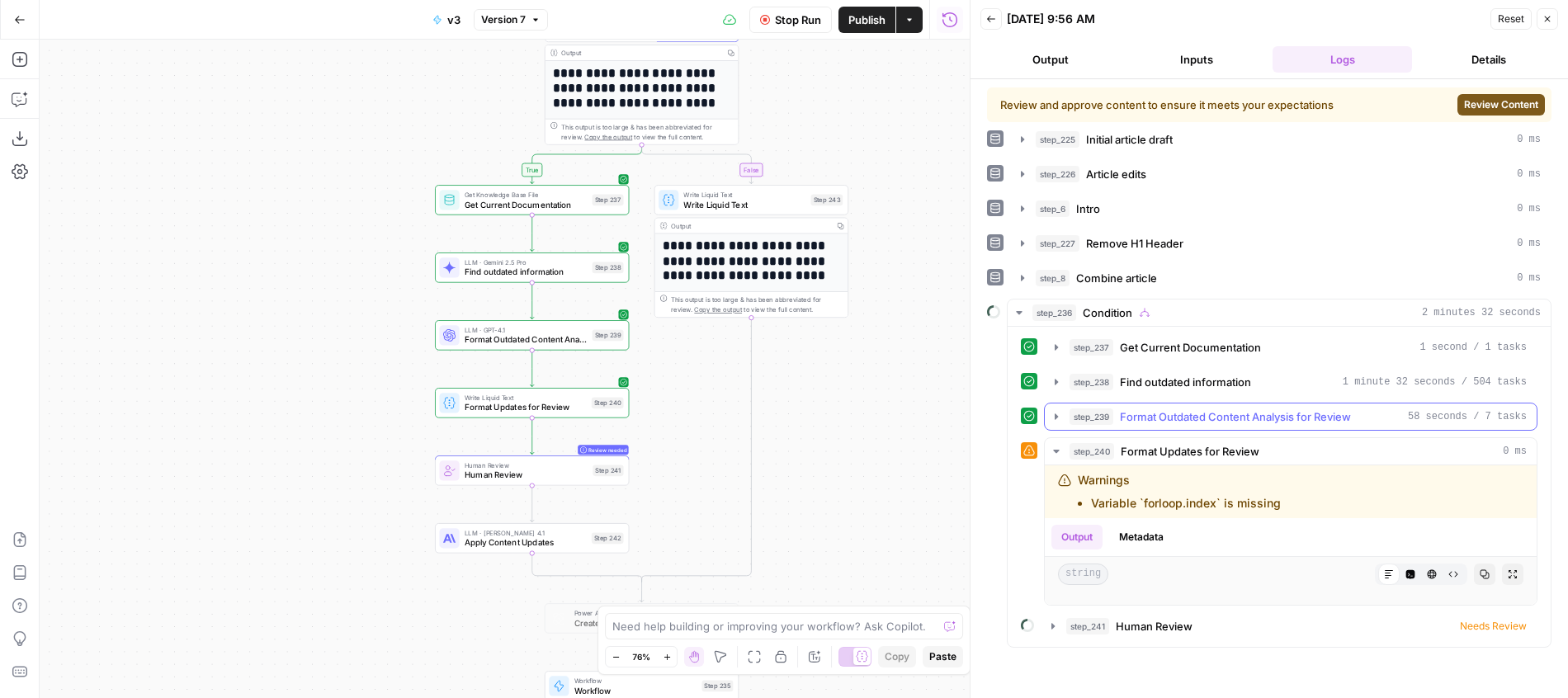
click at [1184, 426] on button "step_239 Format Outdated Content Analysis for Review 58 seconds / 7 tasks" at bounding box center [1291, 416] width 492 height 27
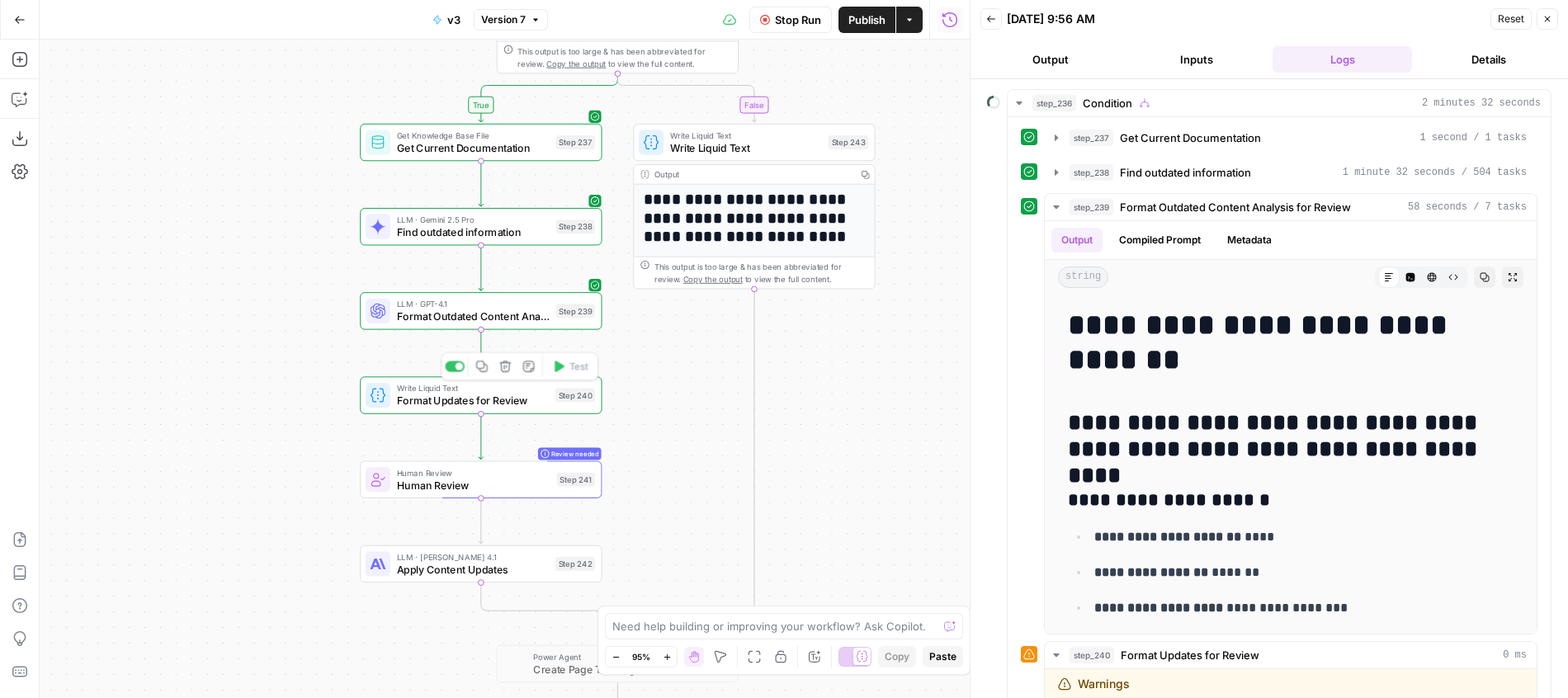
click at [570, 387] on div "Write Liquid Text Format Updates for Review Step 240 Copy step Delete step Add …" at bounding box center [480, 395] width 229 height 27
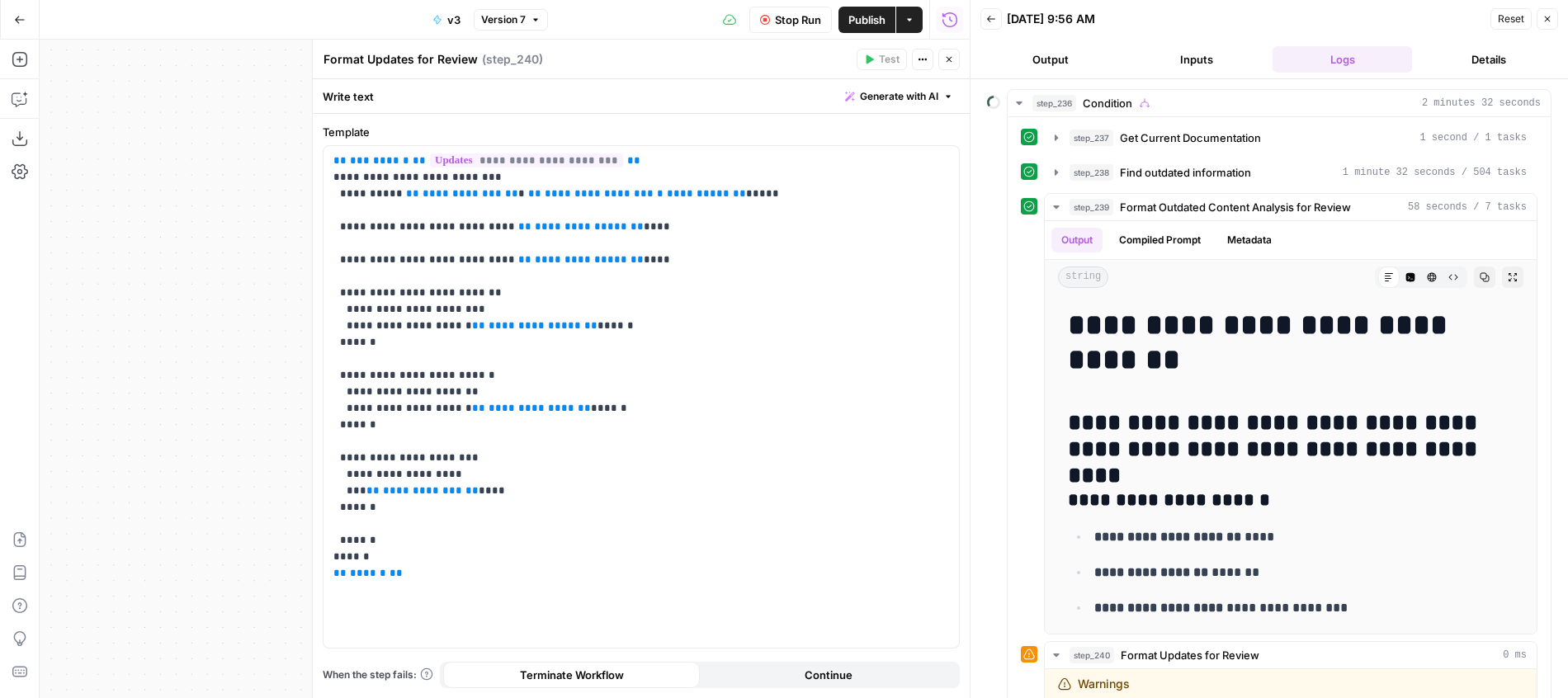
click at [950, 56] on icon "button" at bounding box center [948, 59] width 10 height 10
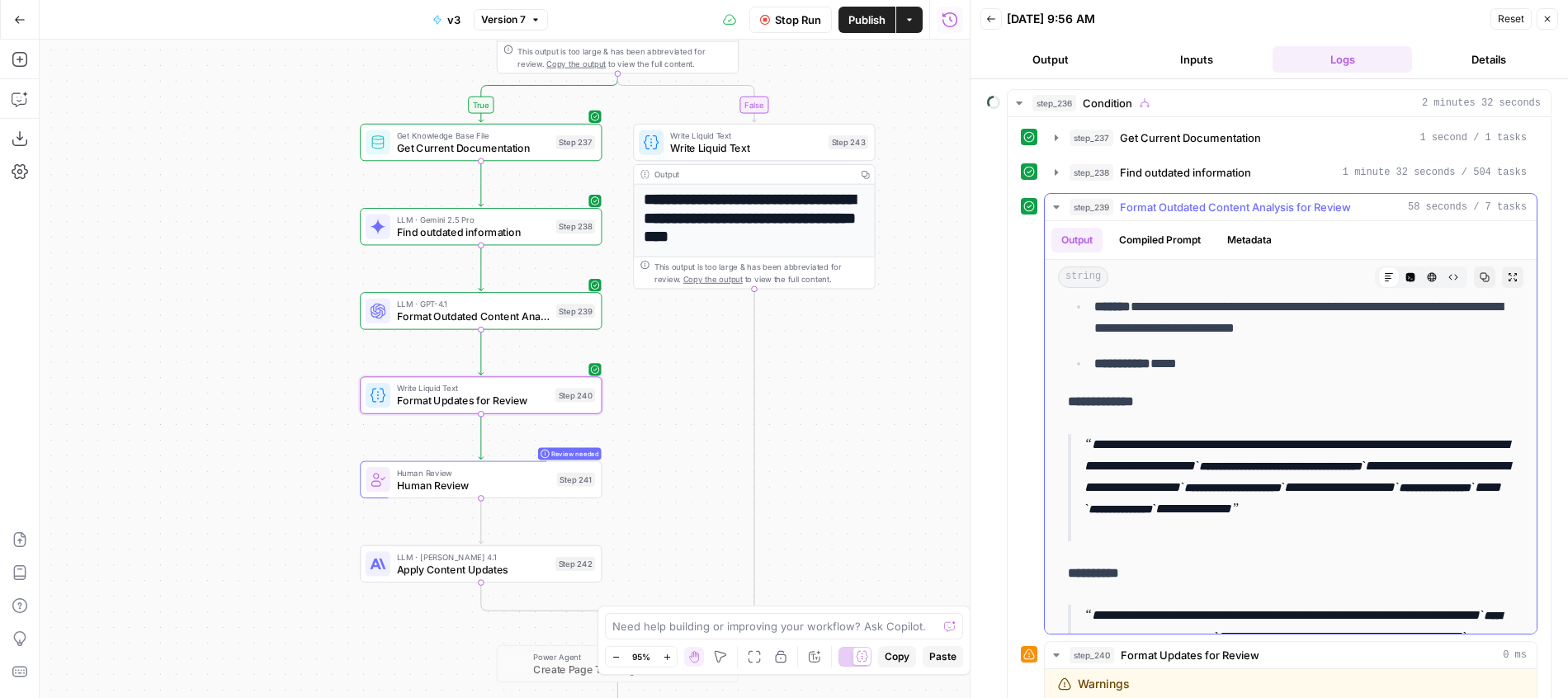
scroll to position [872, 0]
click at [1252, 471] on code "**********" at bounding box center [1279, 465] width 170 height 11
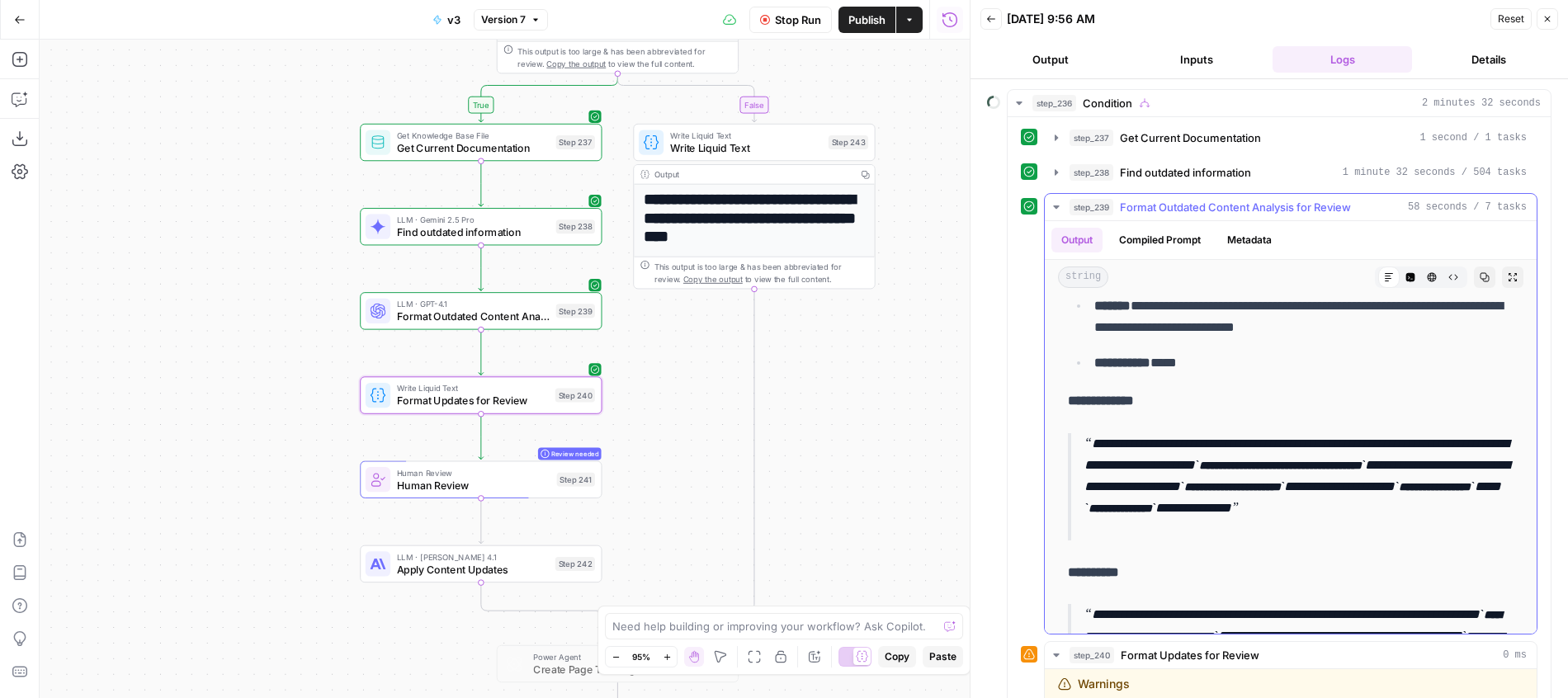
click at [1252, 471] on code "**********" at bounding box center [1279, 465] width 170 height 11
click at [1257, 492] on code "**********" at bounding box center [1232, 486] width 104 height 11
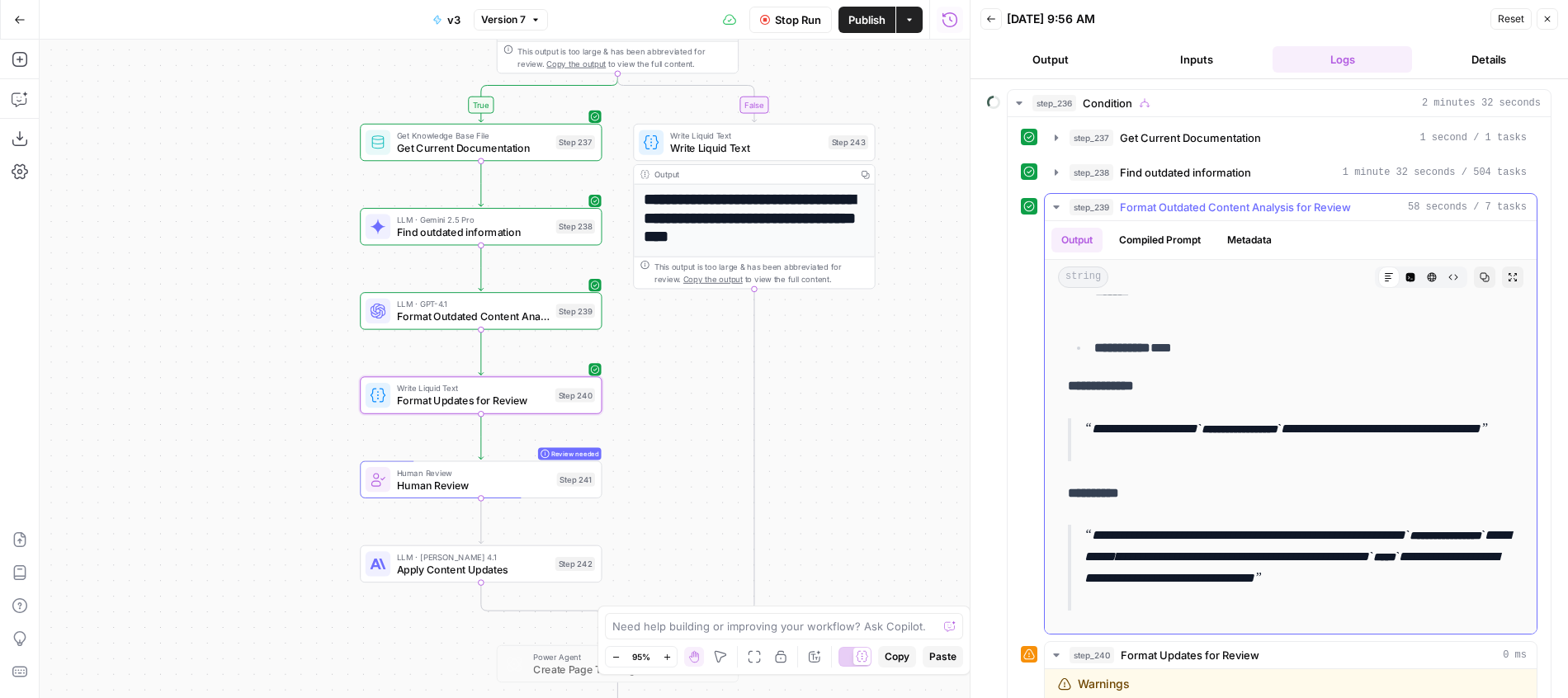
scroll to position [4199, 0]
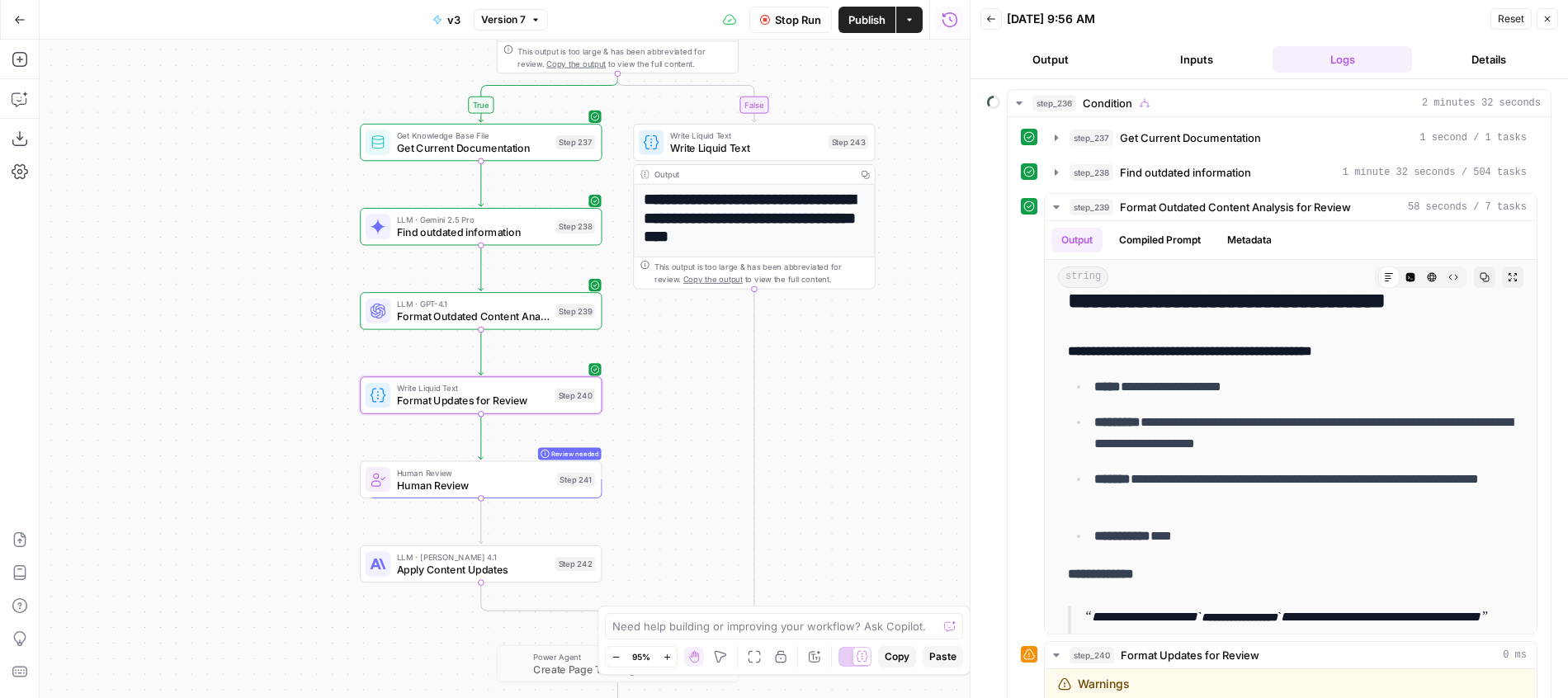
click at [778, 26] on span "Stop Run" at bounding box center [797, 19] width 46 height 16
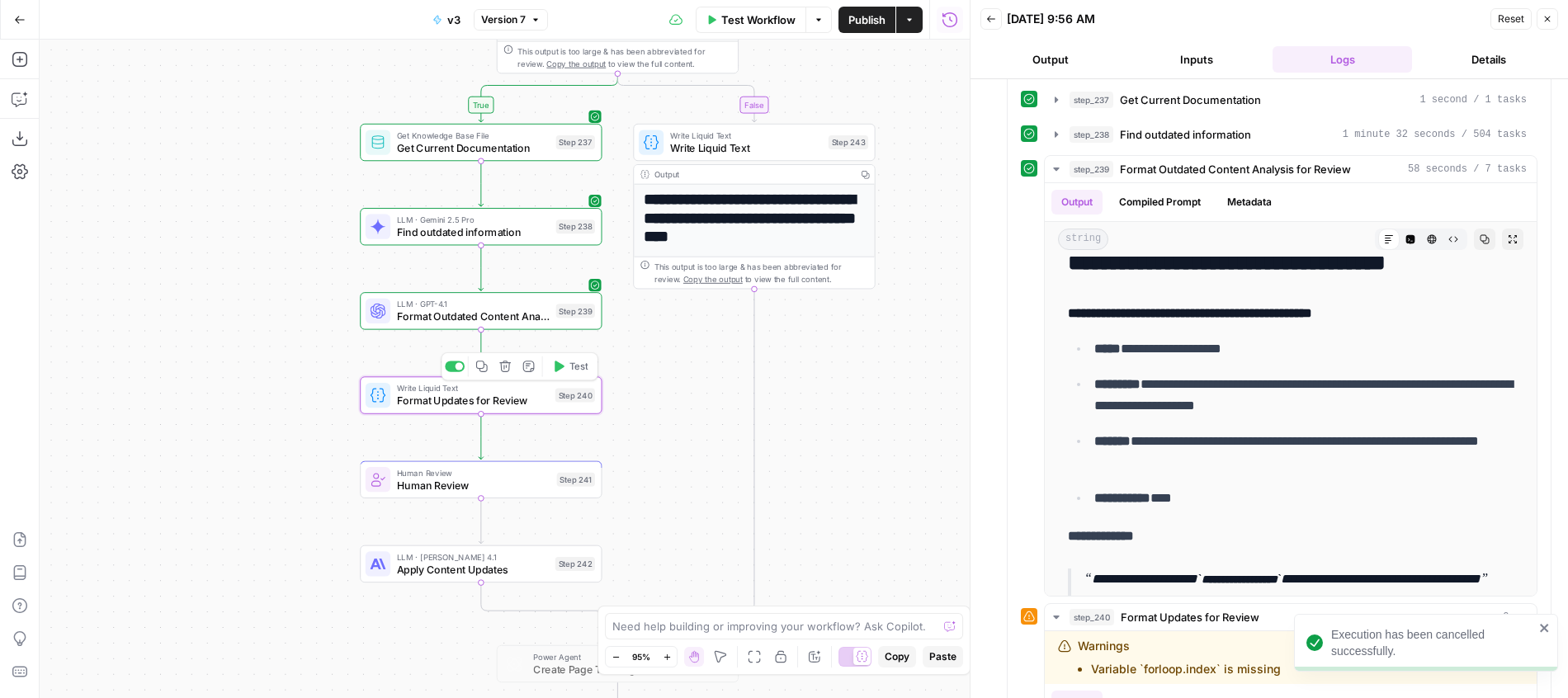
scroll to position [172, 0]
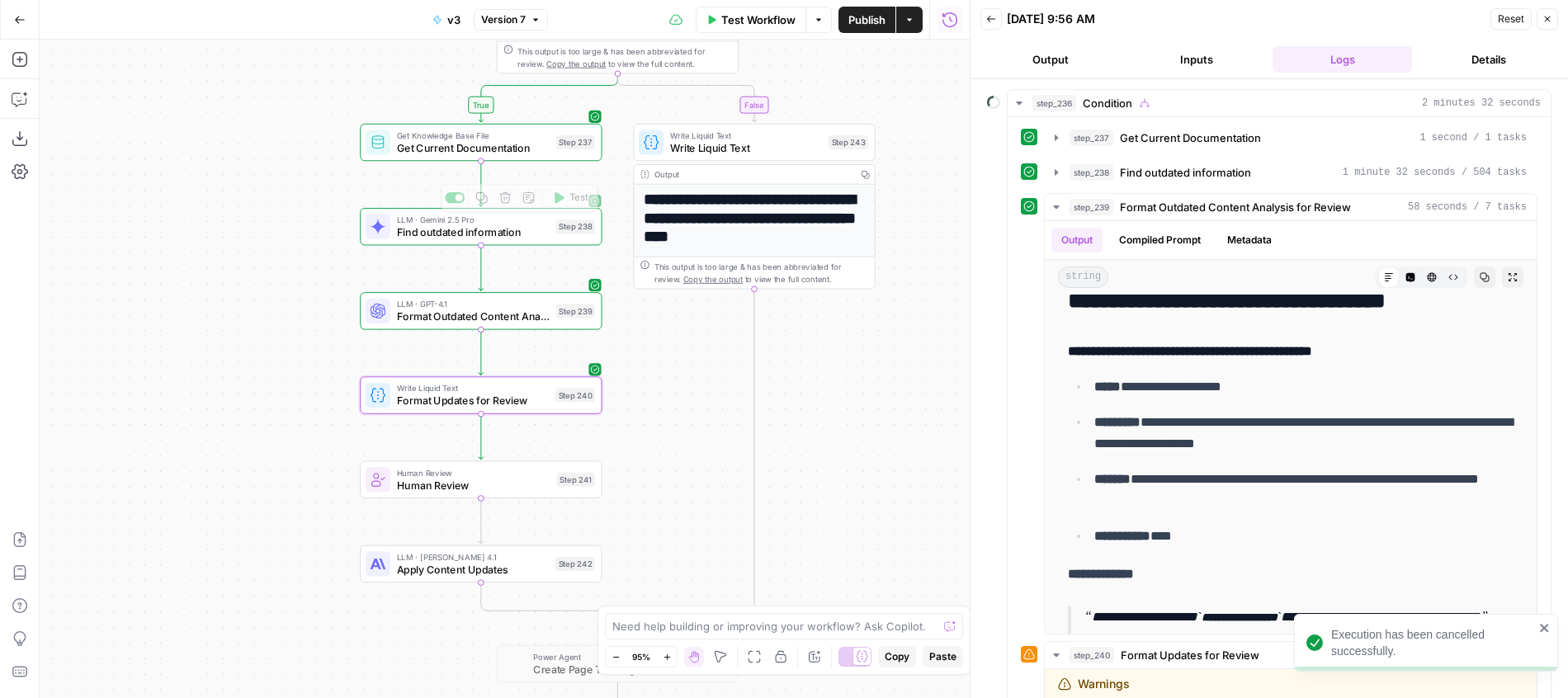
click at [547, 312] on span "Format Outdated Content Analysis for Review" at bounding box center [473, 316] width 153 height 16
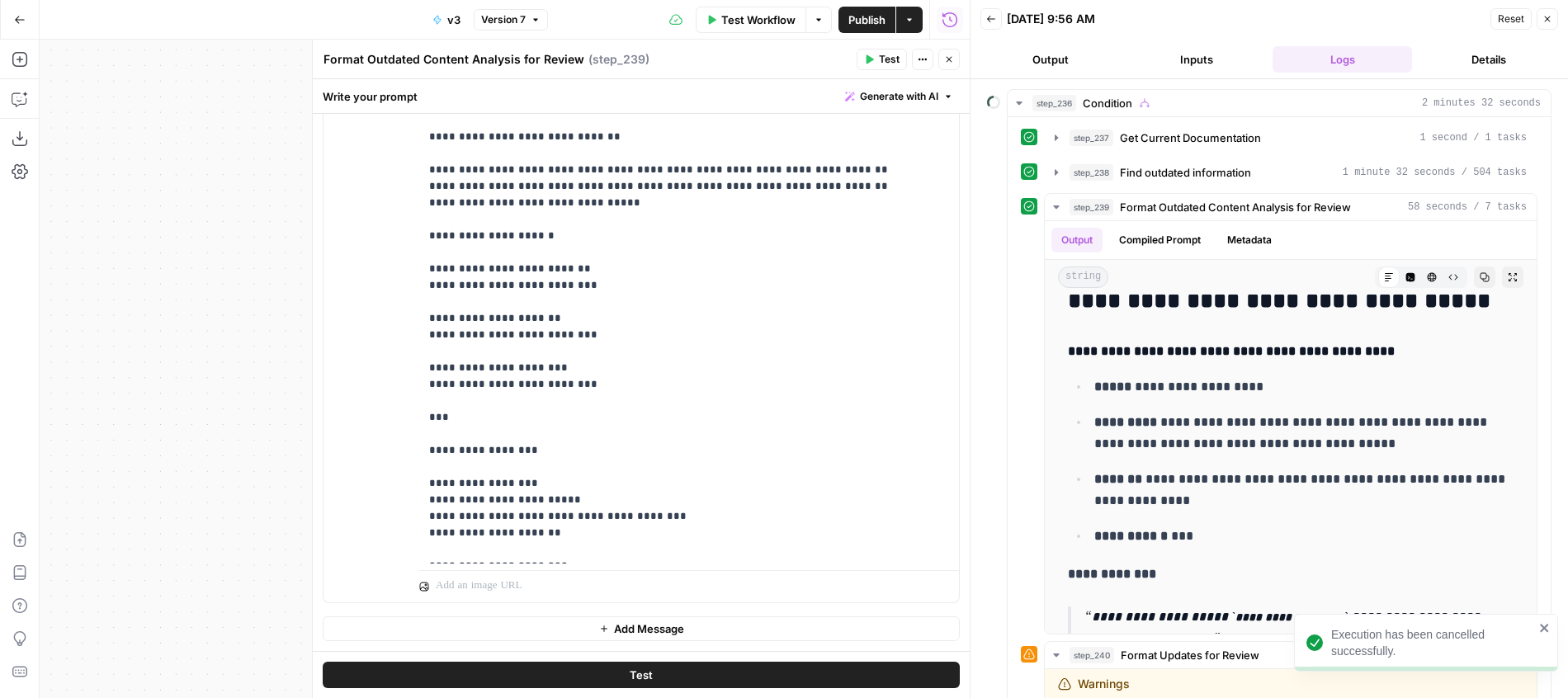
scroll to position [1007, 0]
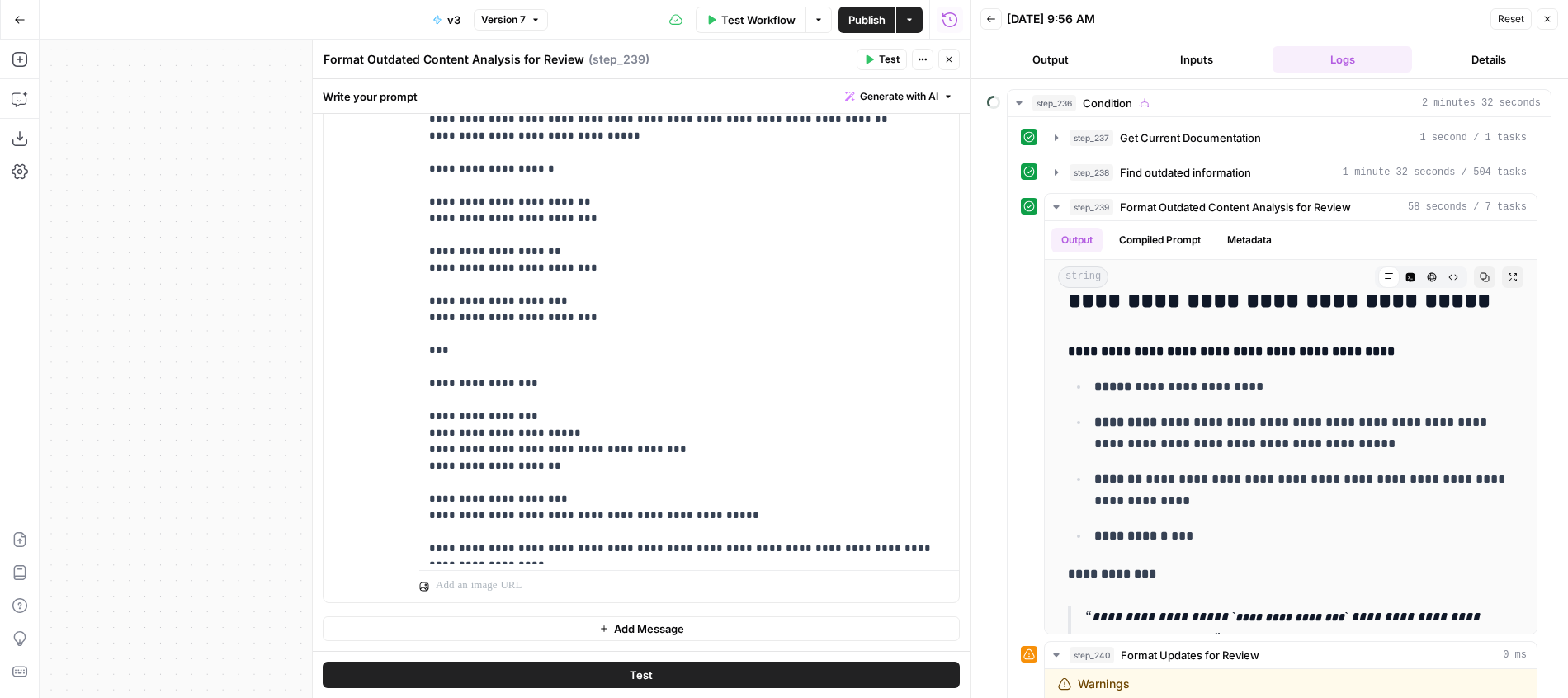
click at [945, 59] on icon "button" at bounding box center [948, 59] width 10 height 10
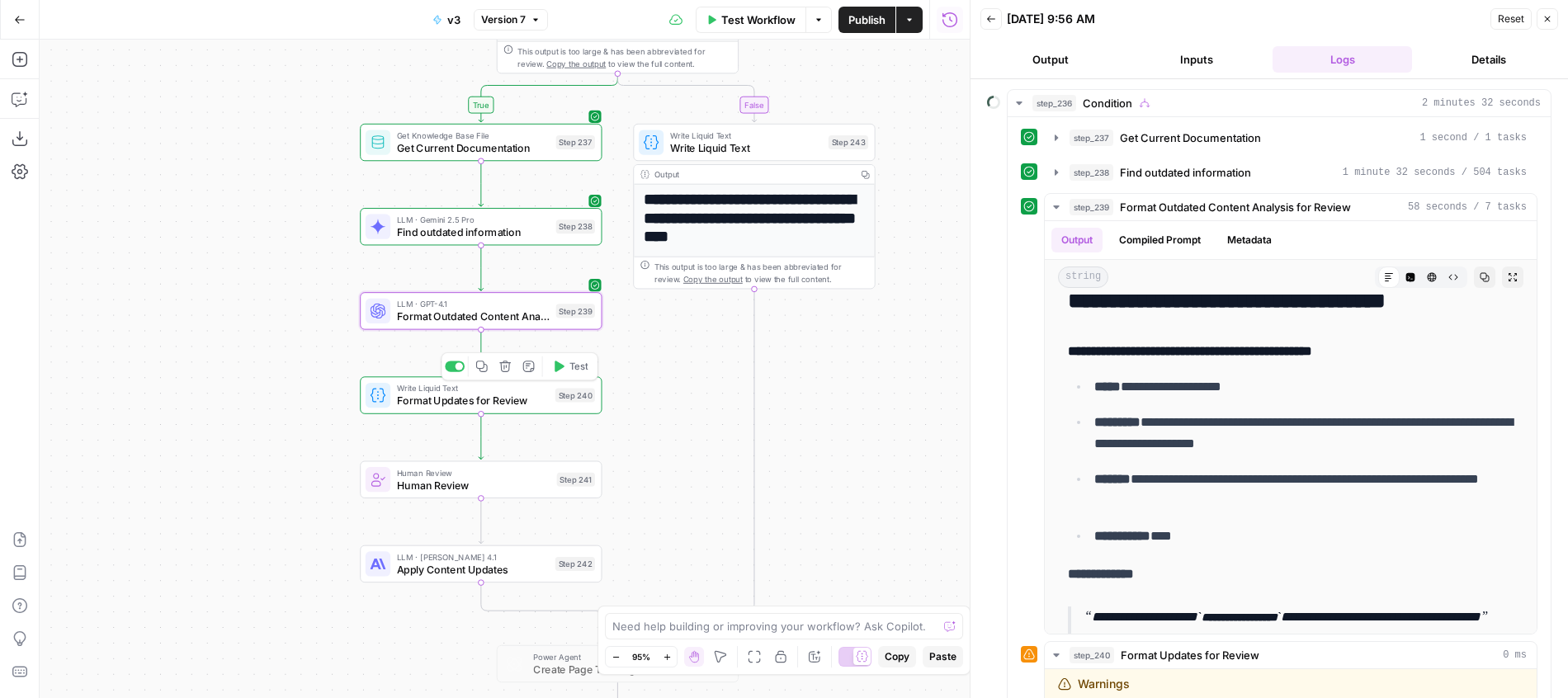
click at [458, 368] on div at bounding box center [459, 365] width 8 height 8
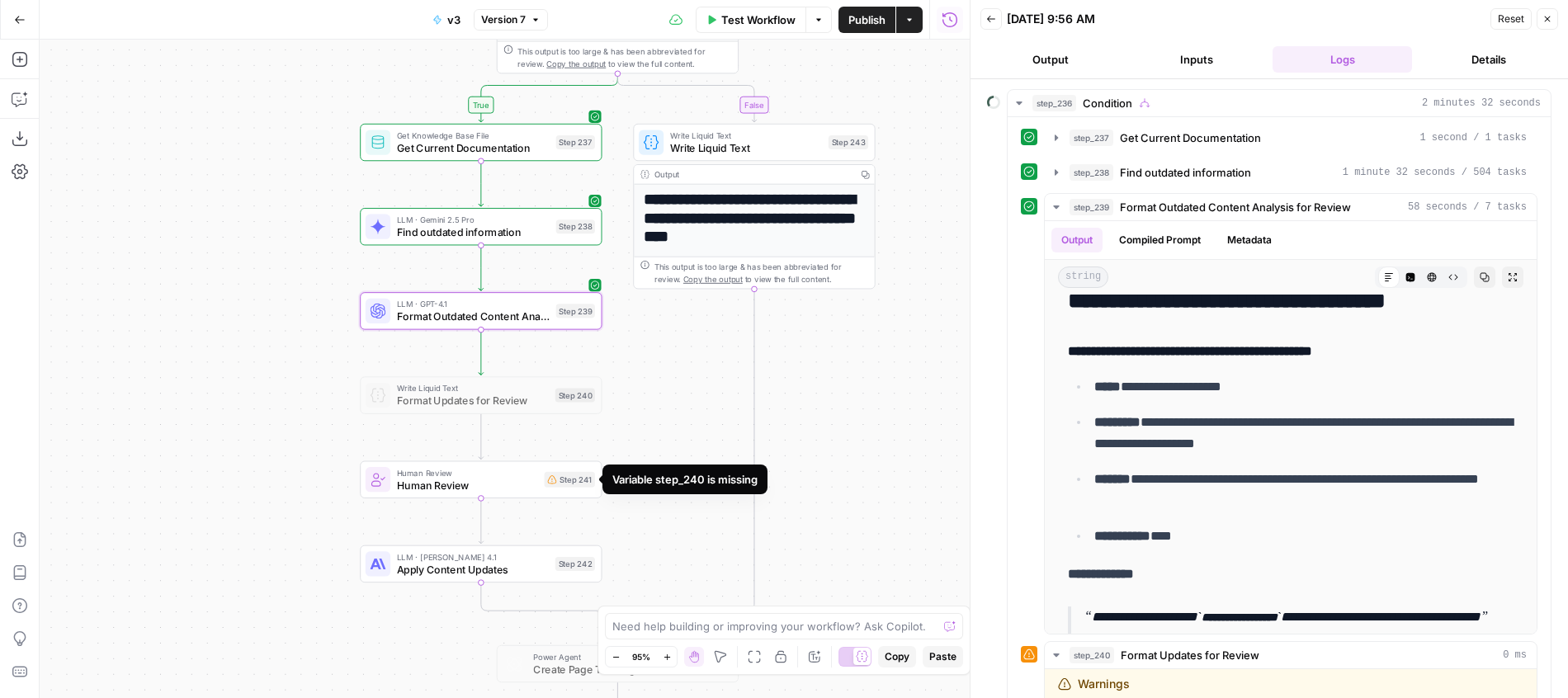
click at [550, 484] on div "Step 241" at bounding box center [569, 479] width 50 height 16
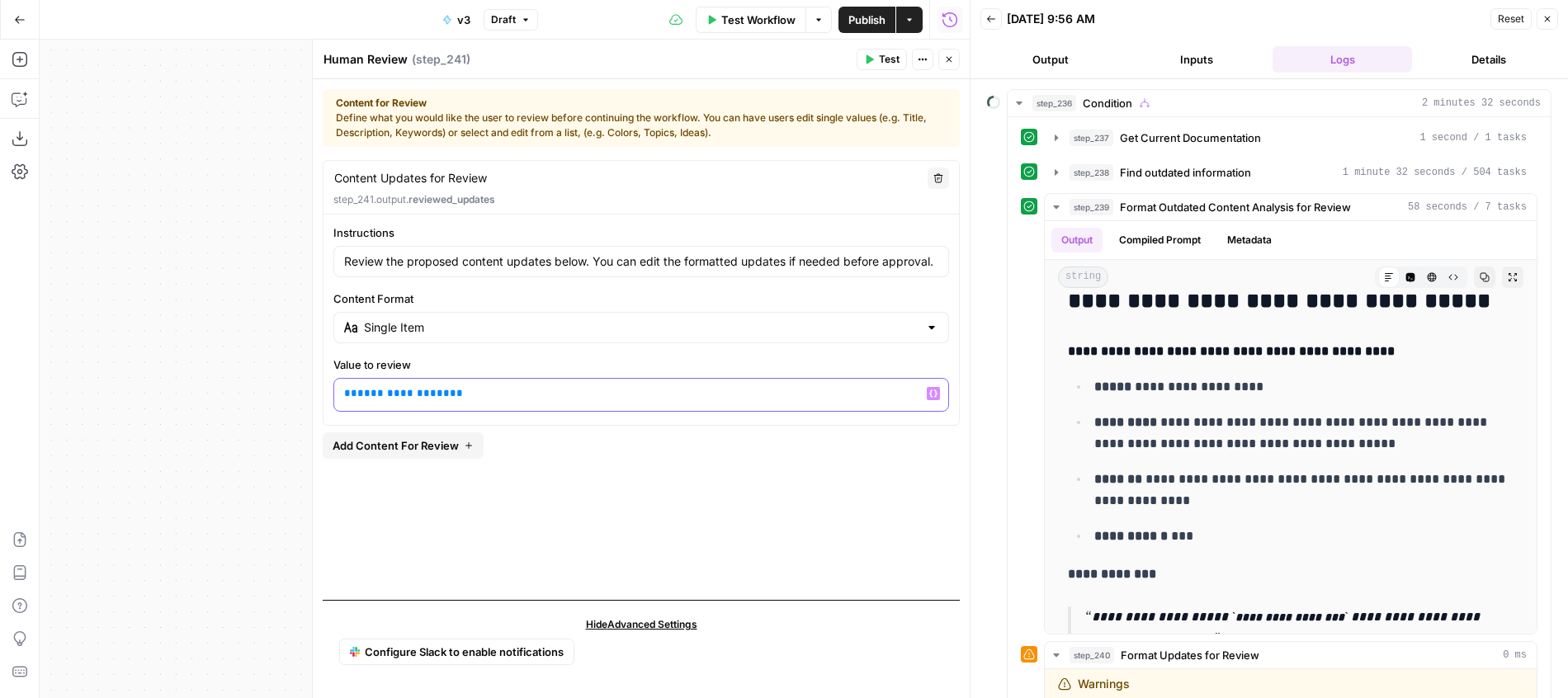
click at [500, 397] on p "**********" at bounding box center [641, 393] width 594 height 16
click at [400, 391] on span "**********" at bounding box center [403, 393] width 92 height 10
click at [950, 49] on button "Close" at bounding box center [949, 59] width 22 height 22
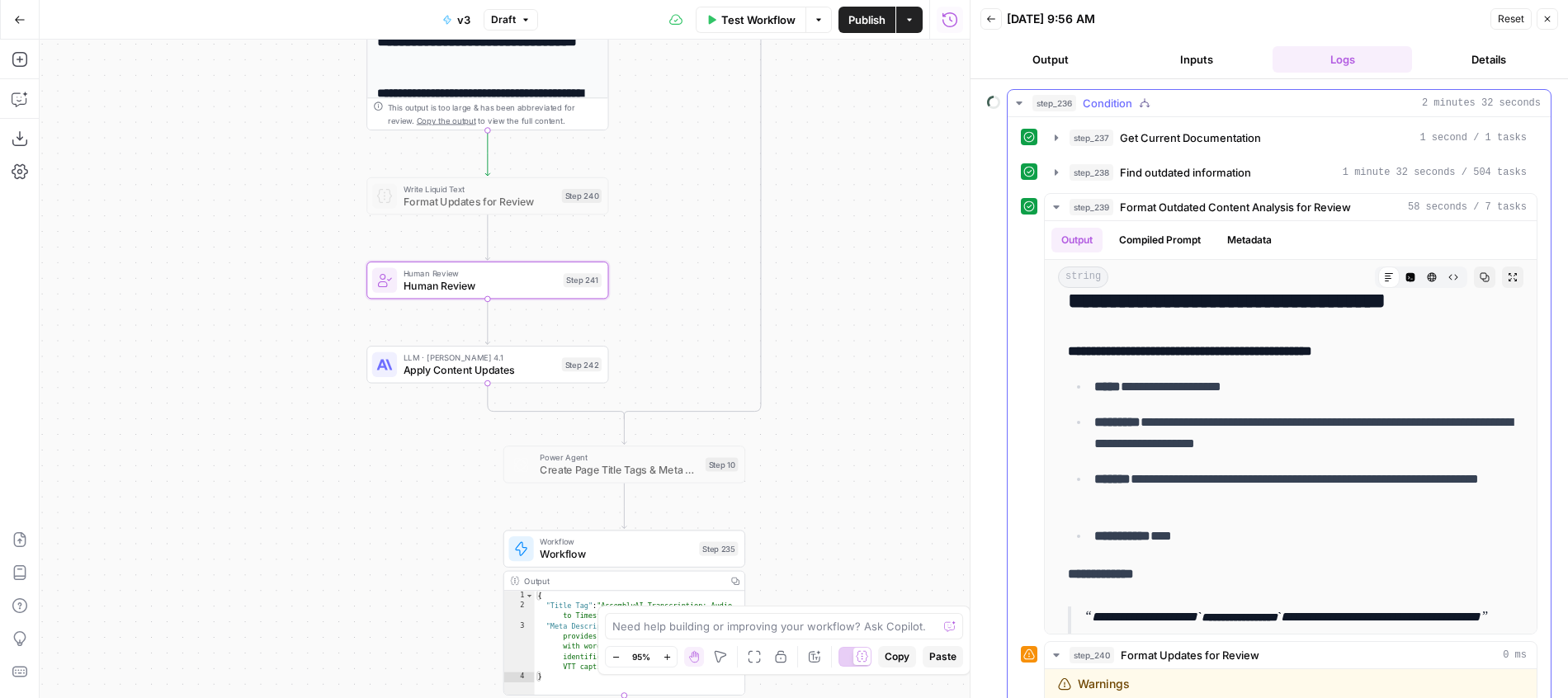
click at [1166, 105] on div "step_236 Condition 2 minutes 32 seconds" at bounding box center [1286, 103] width 508 height 16
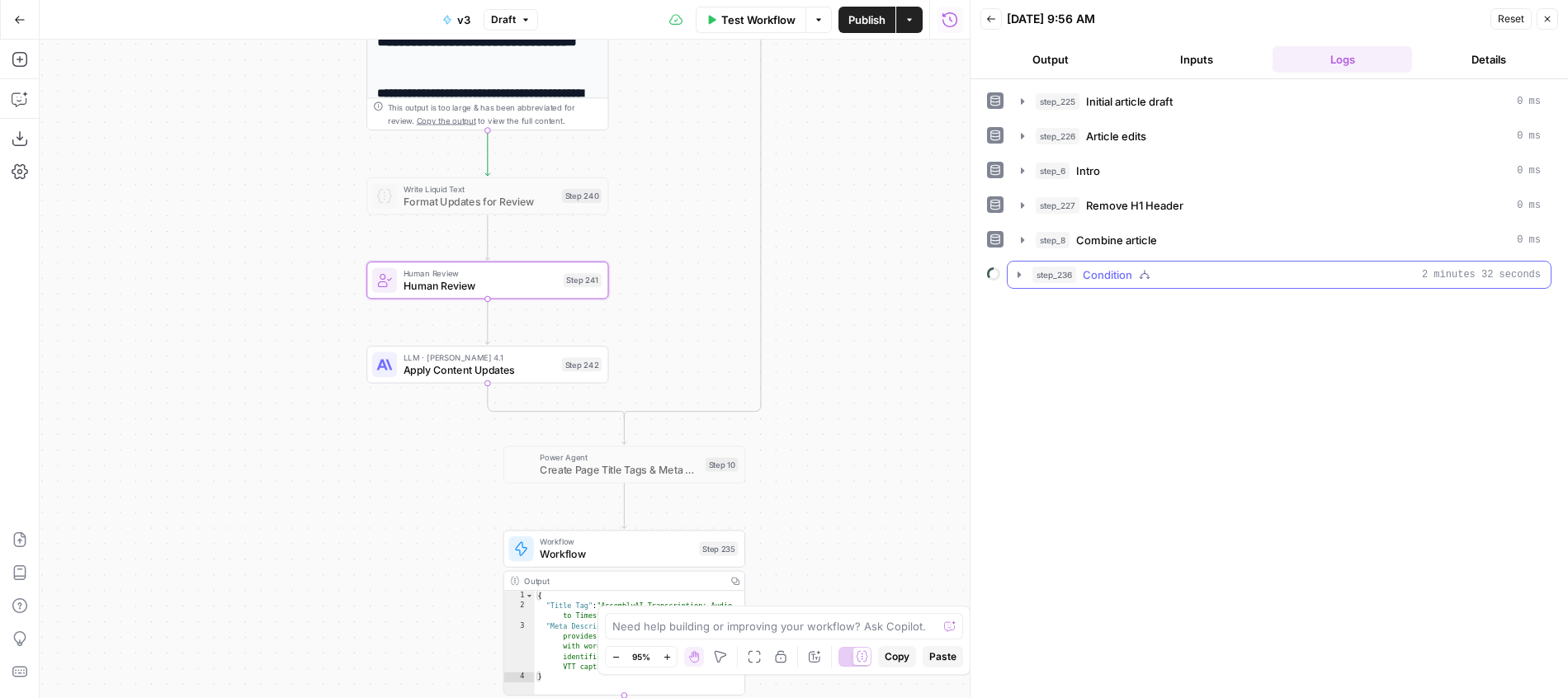
click at [1150, 264] on button "step_236 Condition 2 minutes 32 seconds" at bounding box center [1279, 275] width 543 height 27
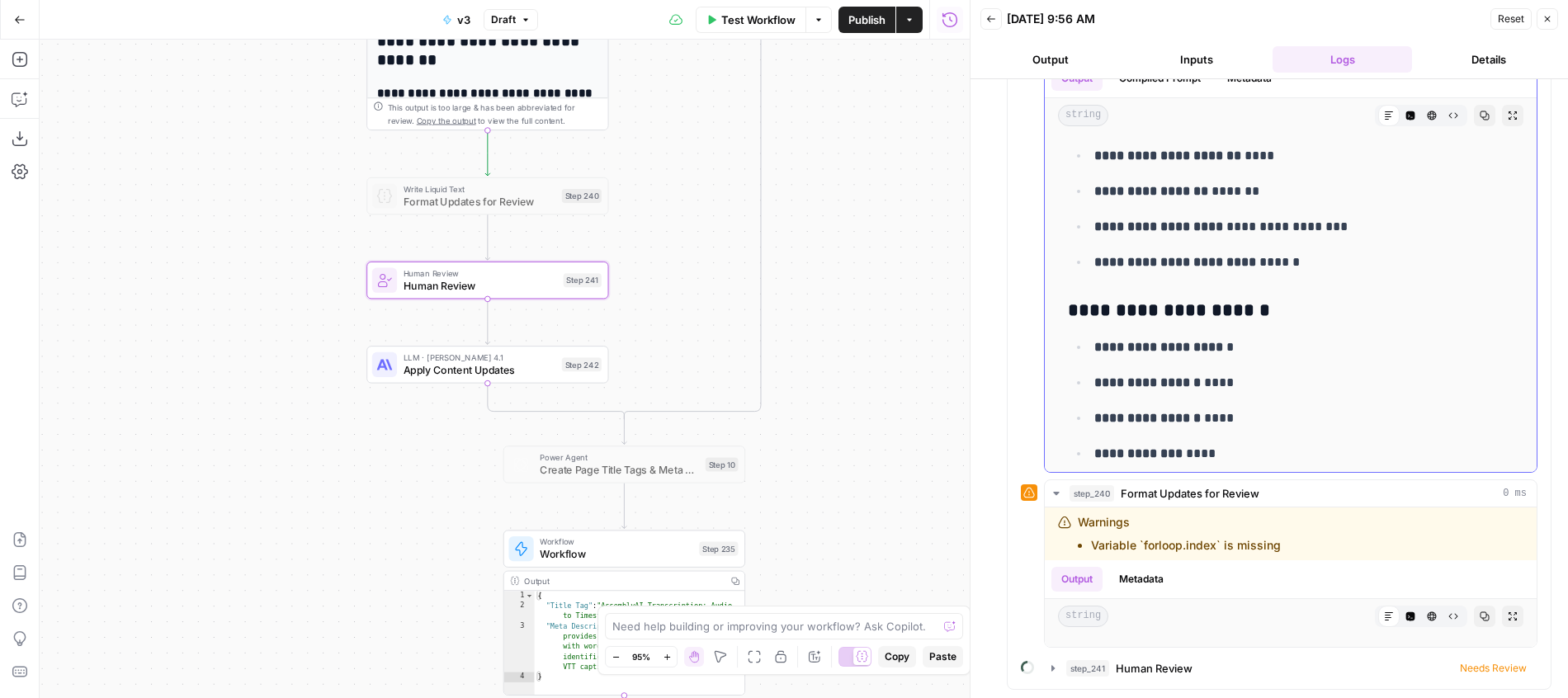
scroll to position [246, 0]
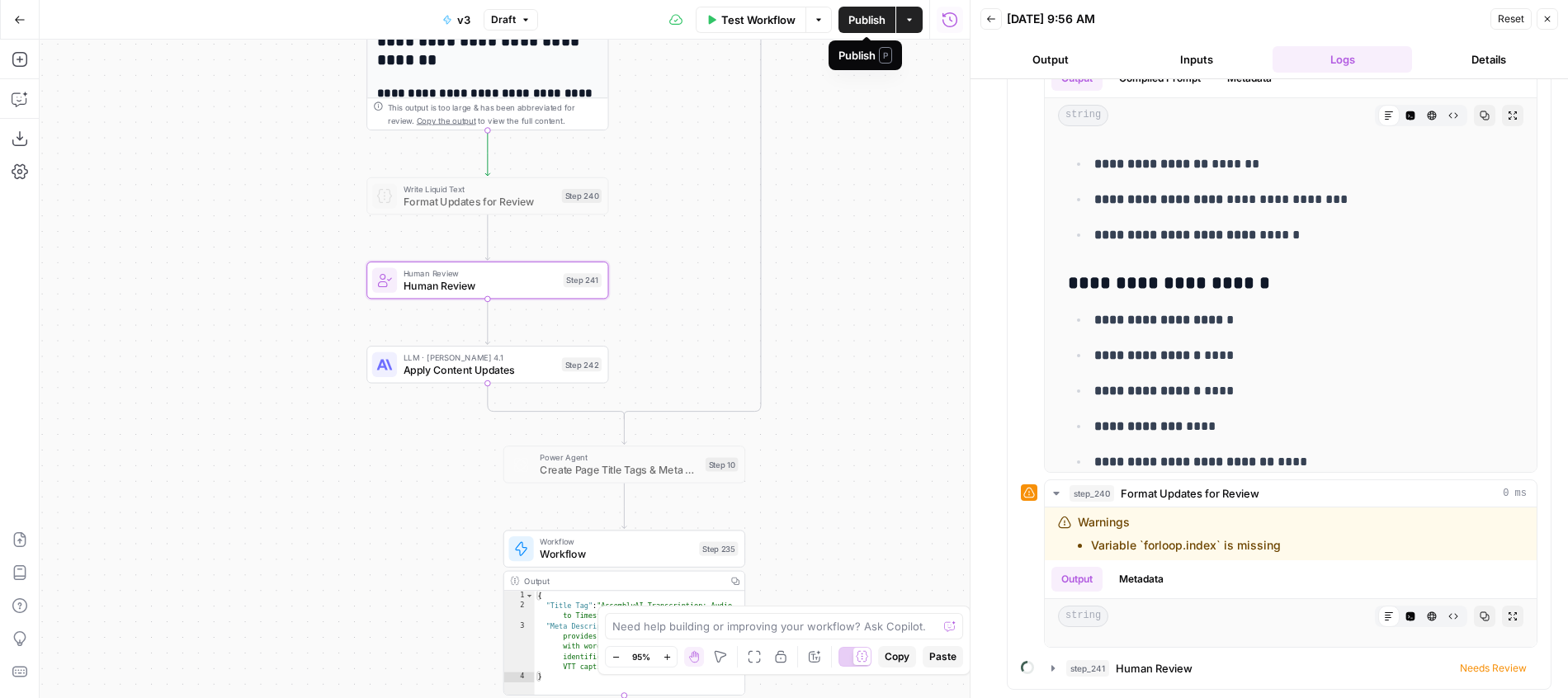
click at [867, 30] on button "Publish" at bounding box center [867, 20] width 57 height 27
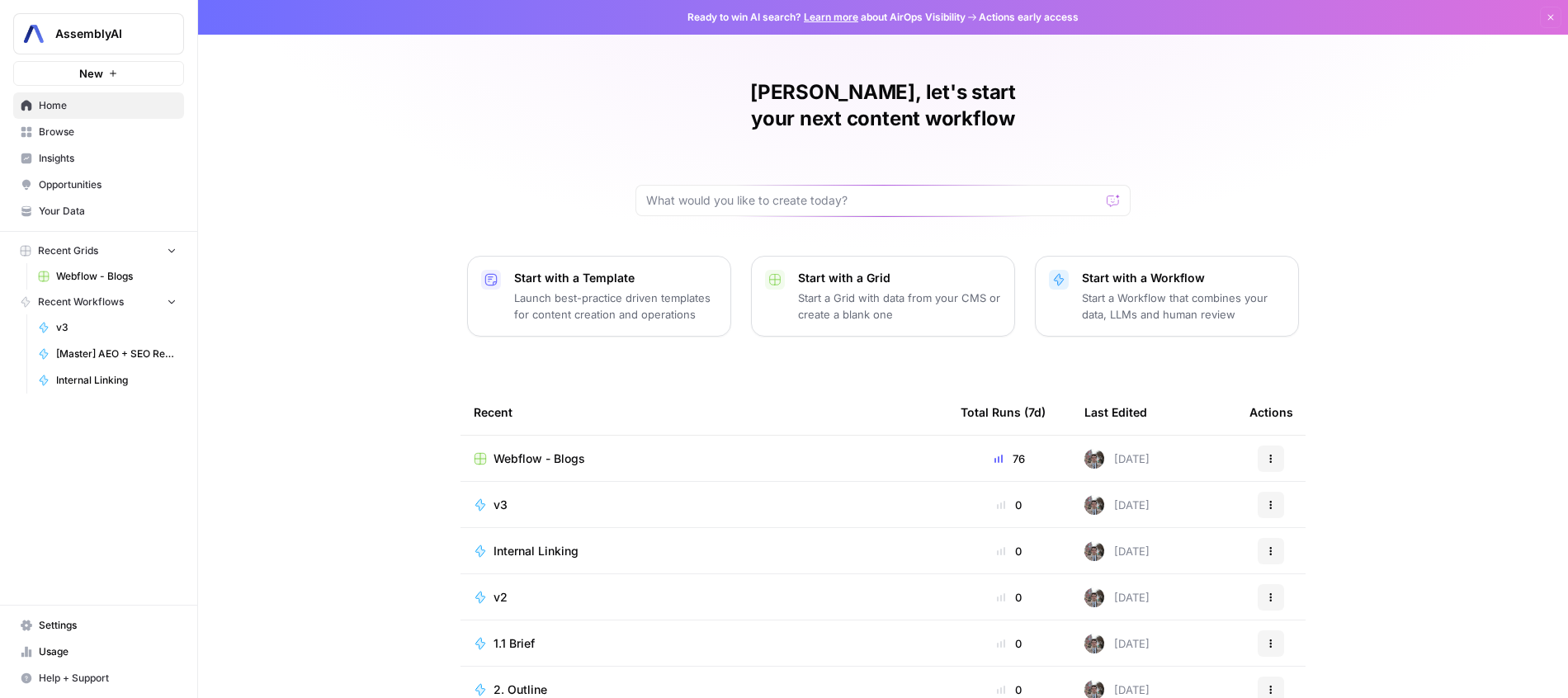
click at [143, 26] on span "AssemblyAI" at bounding box center [105, 34] width 100 height 16
type input "main"
click at [158, 131] on span "MaintainX" at bounding box center [159, 124] width 218 height 16
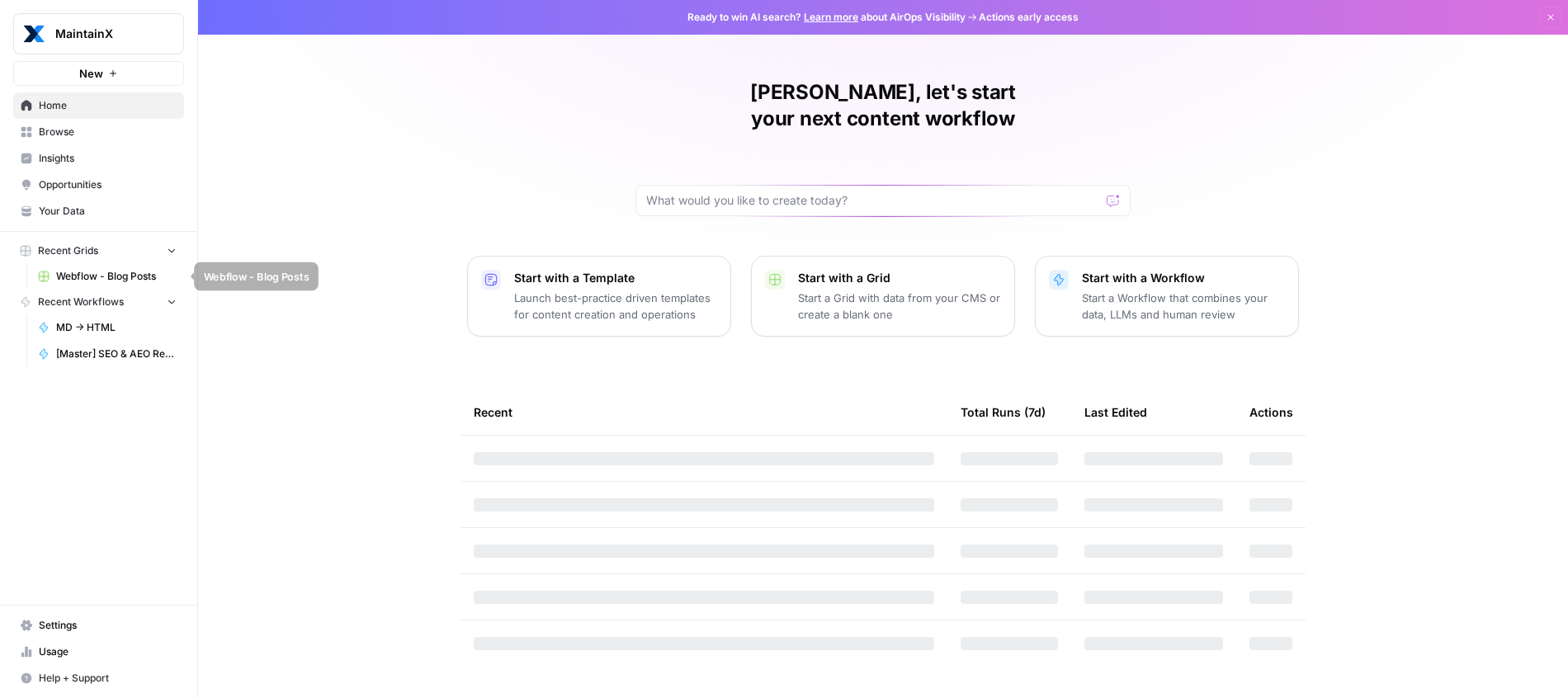
click at [113, 281] on span "Webflow - Blog Posts" at bounding box center [116, 276] width 120 height 15
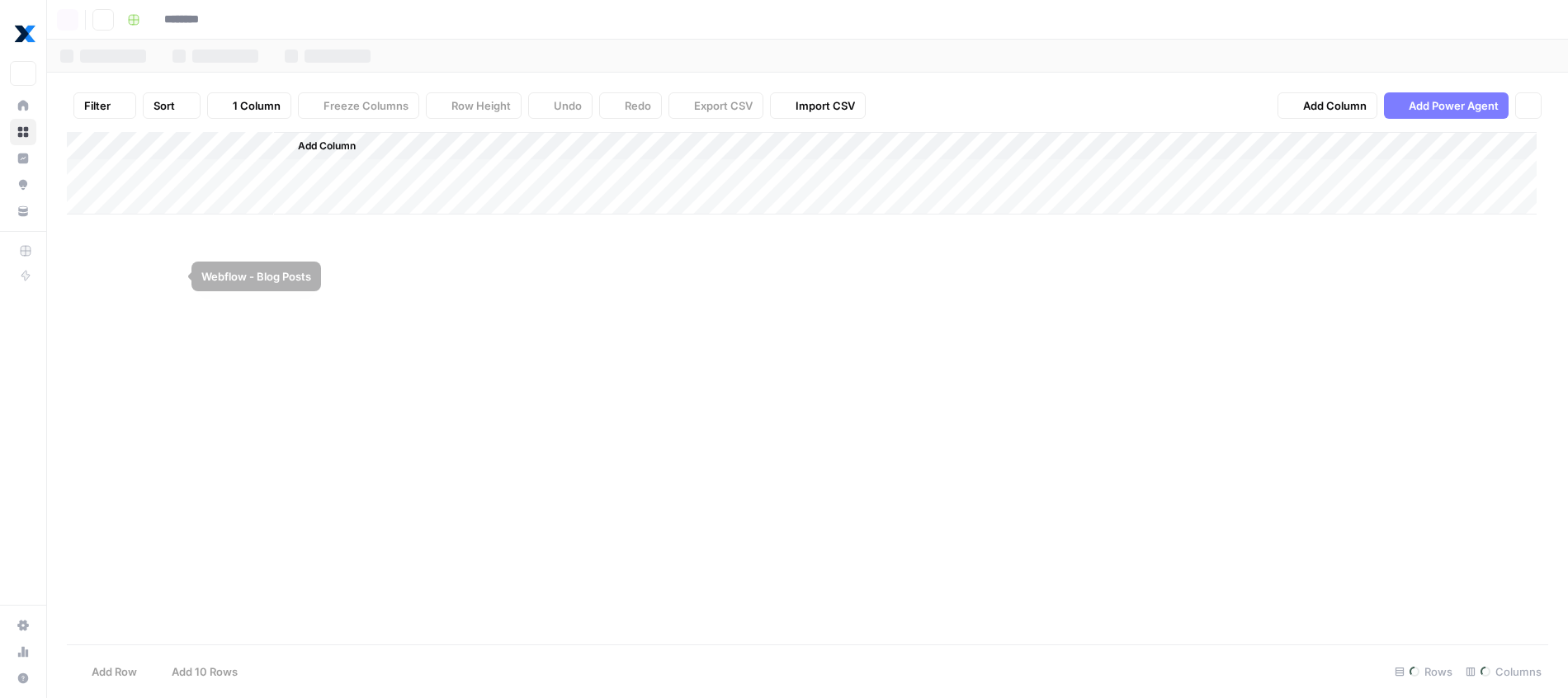
type input "**********"
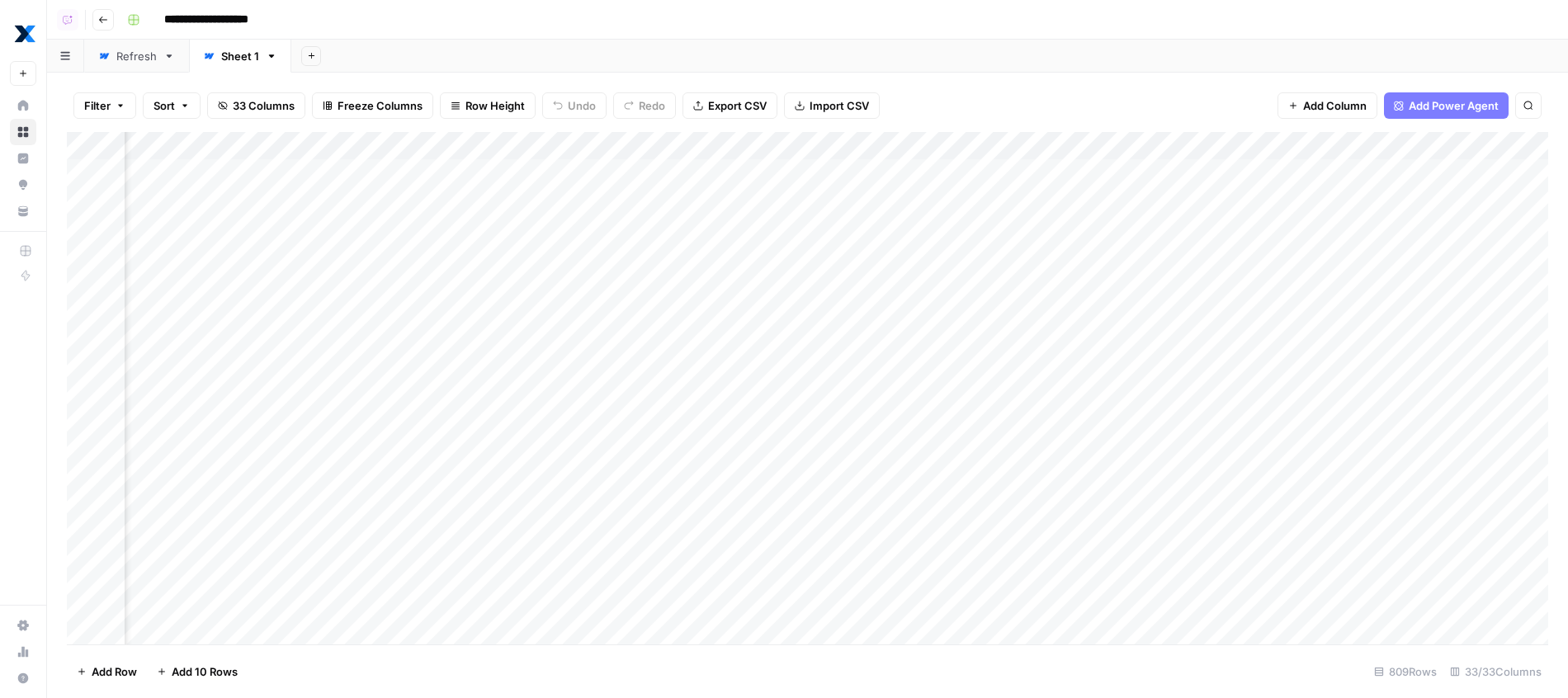
scroll to position [0, 3436]
click at [130, 60] on div "Refresh" at bounding box center [137, 55] width 41 height 16
click at [1102, 168] on div "Add Column" at bounding box center [807, 371] width 1482 height 475
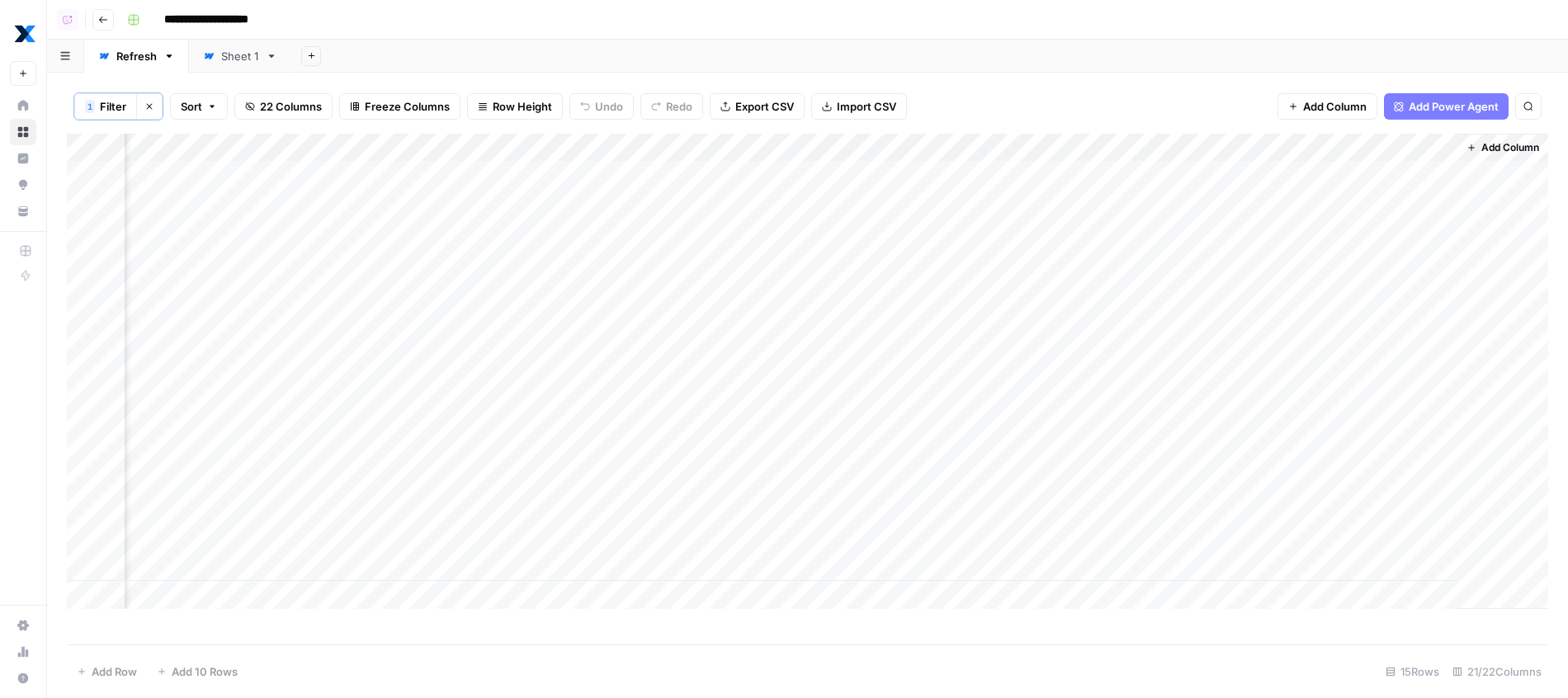
click at [1103, 78] on div "1 Filter Clear filters Sort 22 Columns Freeze Columns Row Height Undo Redo Expo…" at bounding box center [807, 385] width 1521 height 625
click at [1424, 149] on div "Add Column" at bounding box center [807, 371] width 1482 height 475
click at [1040, 45] on div "Add Sheet" at bounding box center [929, 56] width 1277 height 33
click at [1270, 146] on div "Add Column" at bounding box center [807, 371] width 1482 height 475
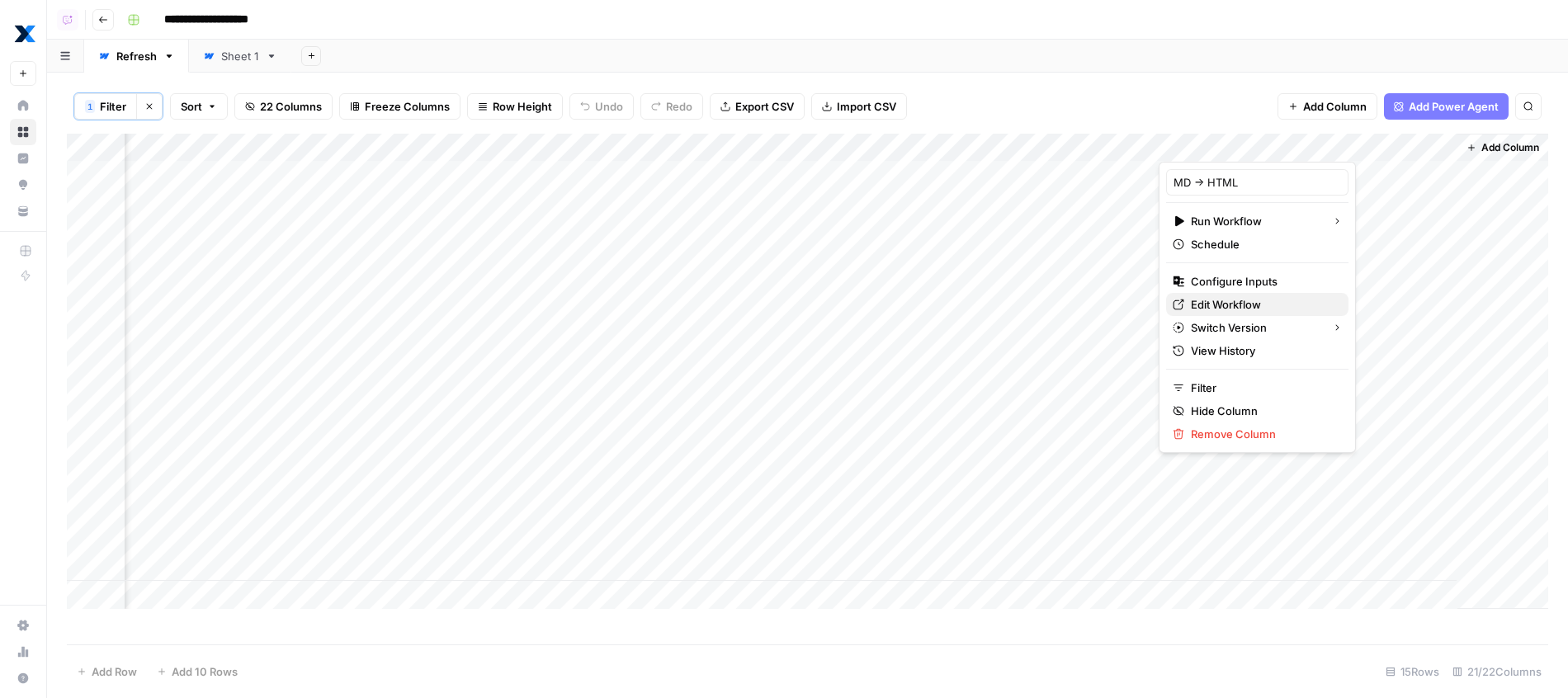
click at [1201, 308] on span "Edit Workflow" at bounding box center [1263, 304] width 144 height 16
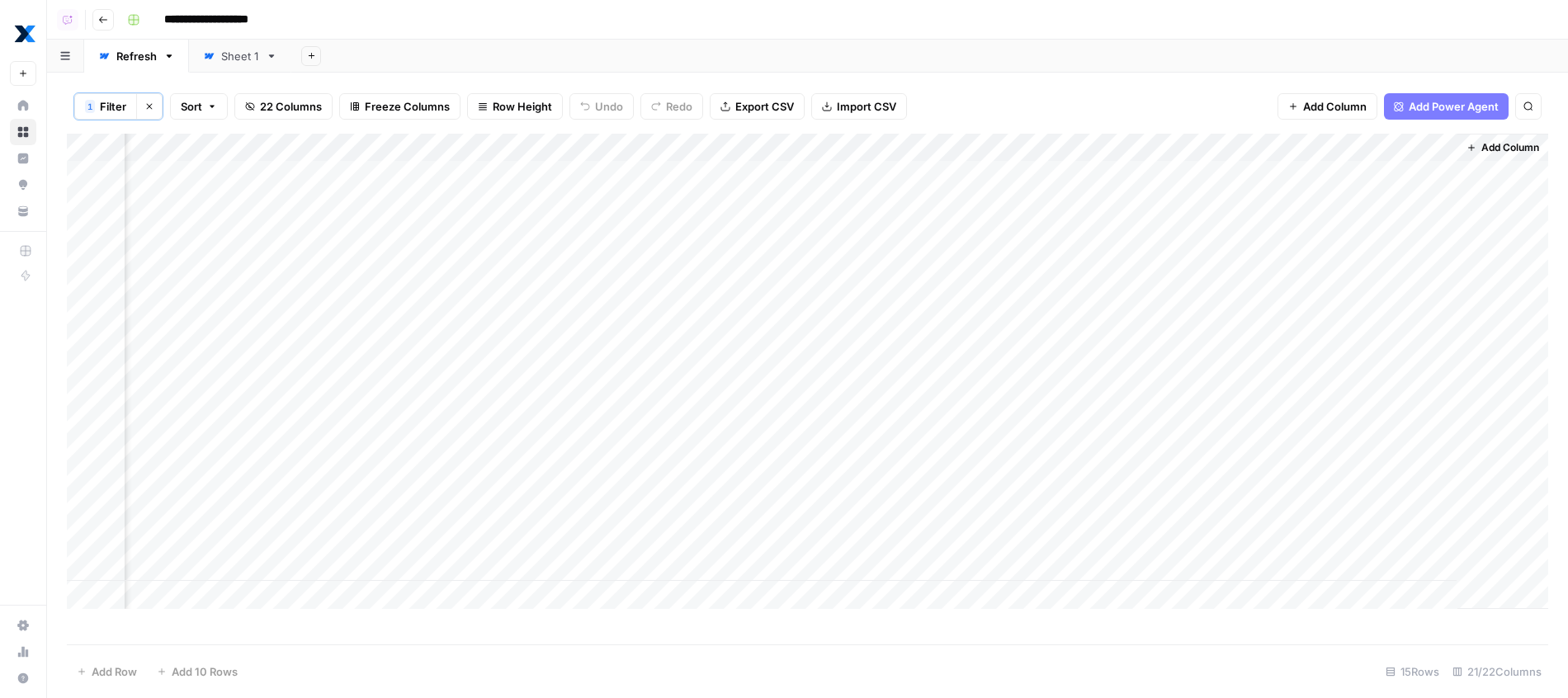
click at [1417, 147] on div "Add Column" at bounding box center [807, 371] width 1482 height 475
click at [1379, 238] on span "Edit" at bounding box center [1412, 244] width 144 height 16
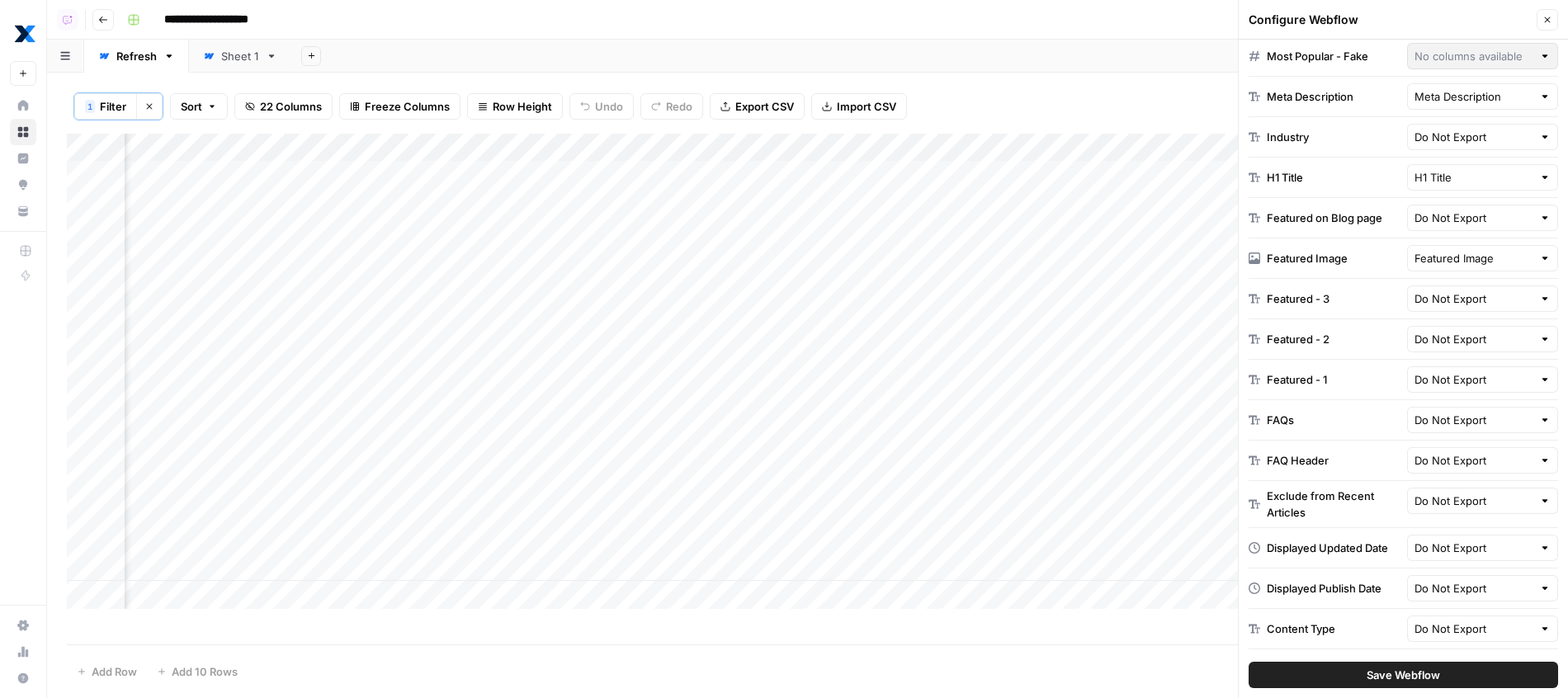
scroll to position [731, 0]
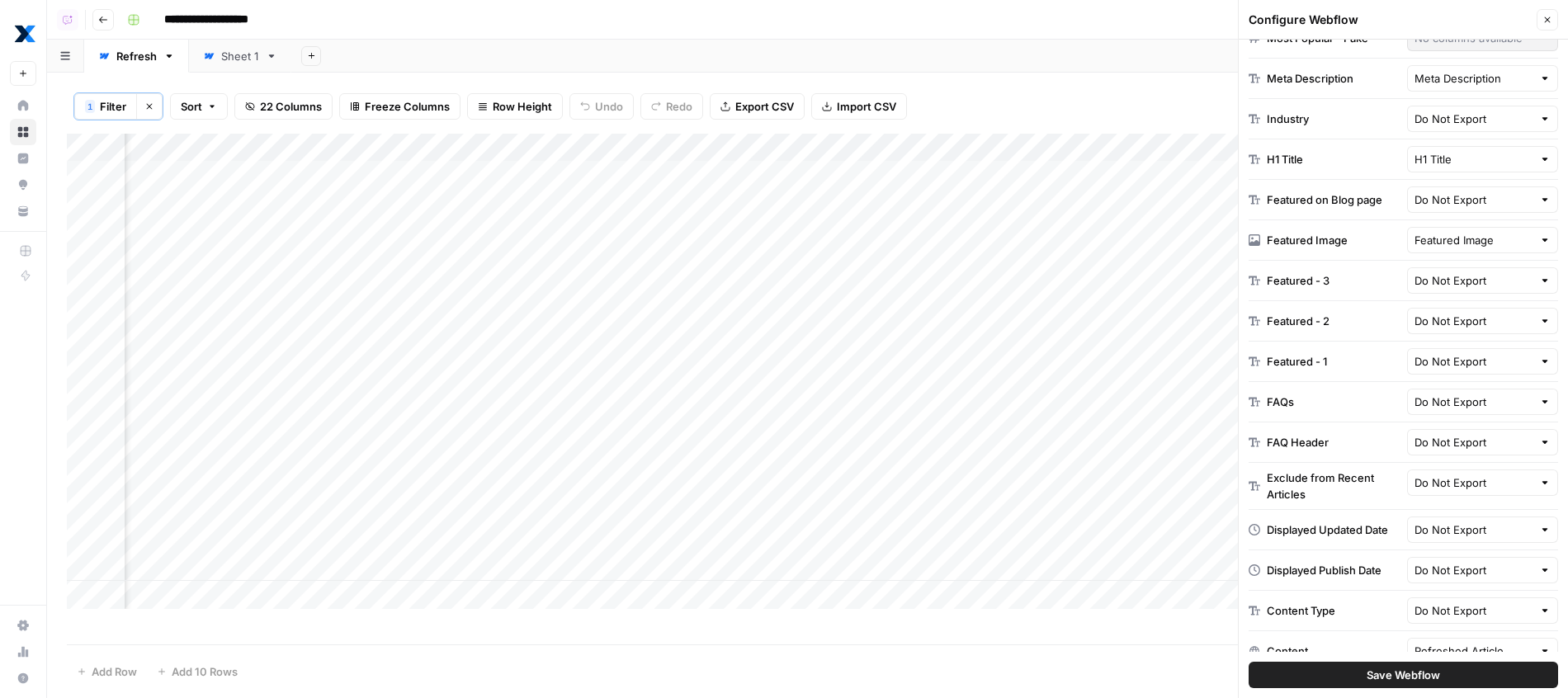
click at [1330, 292] on div "Featured - 3 Do Not Export" at bounding box center [1403, 281] width 309 height 41
click at [1306, 429] on div "FAQ Header Do Not Export" at bounding box center [1403, 442] width 309 height 41
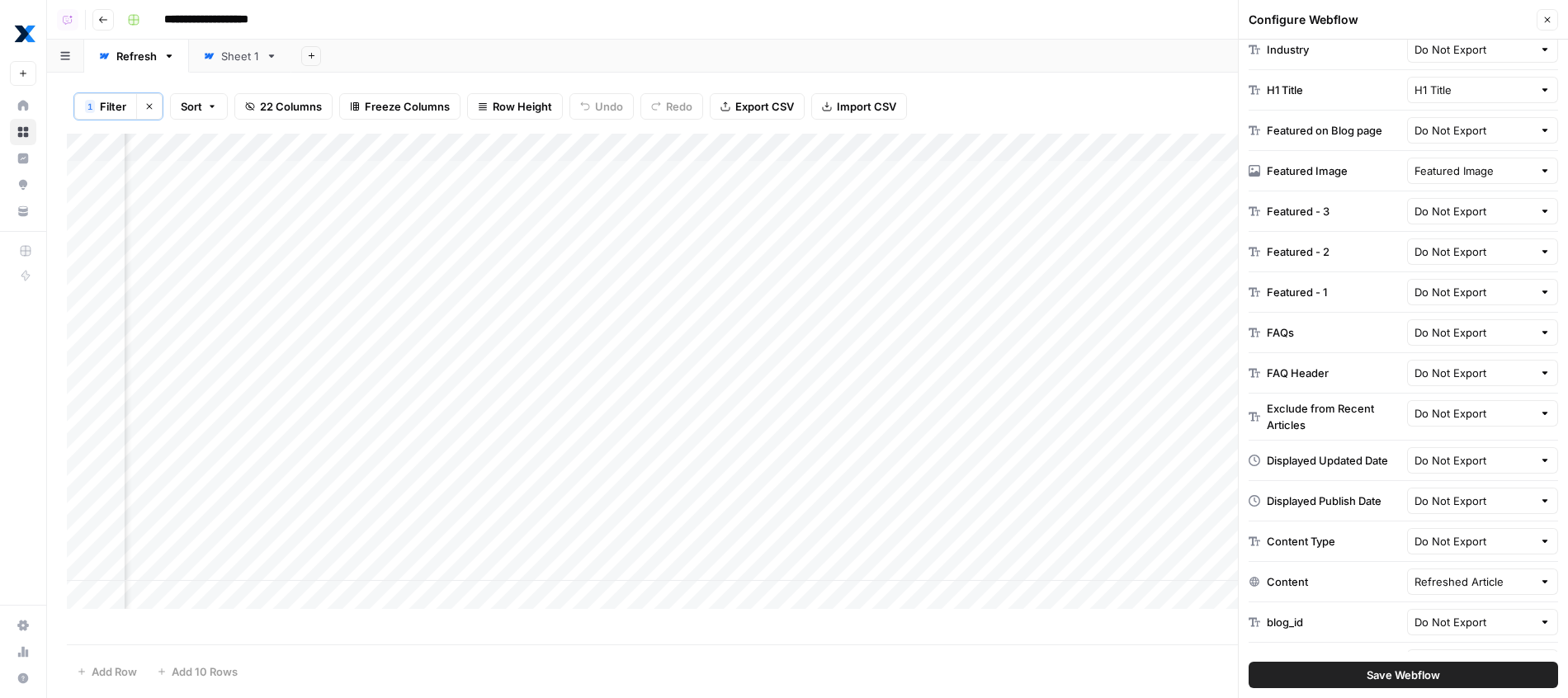
scroll to position [803, 0]
click at [1304, 418] on div "Exclude from Recent Articles" at bounding box center [1334, 414] width 134 height 33
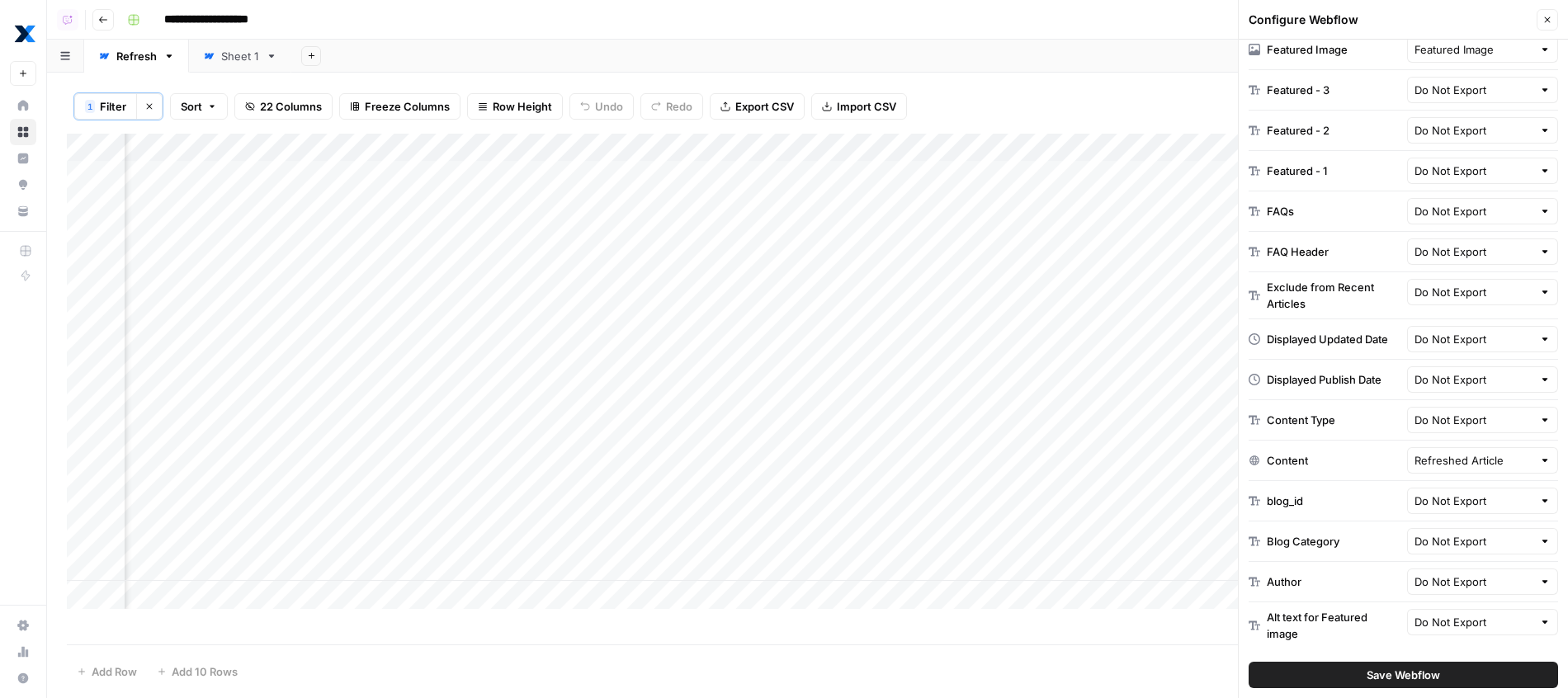
scroll to position [0, 1031]
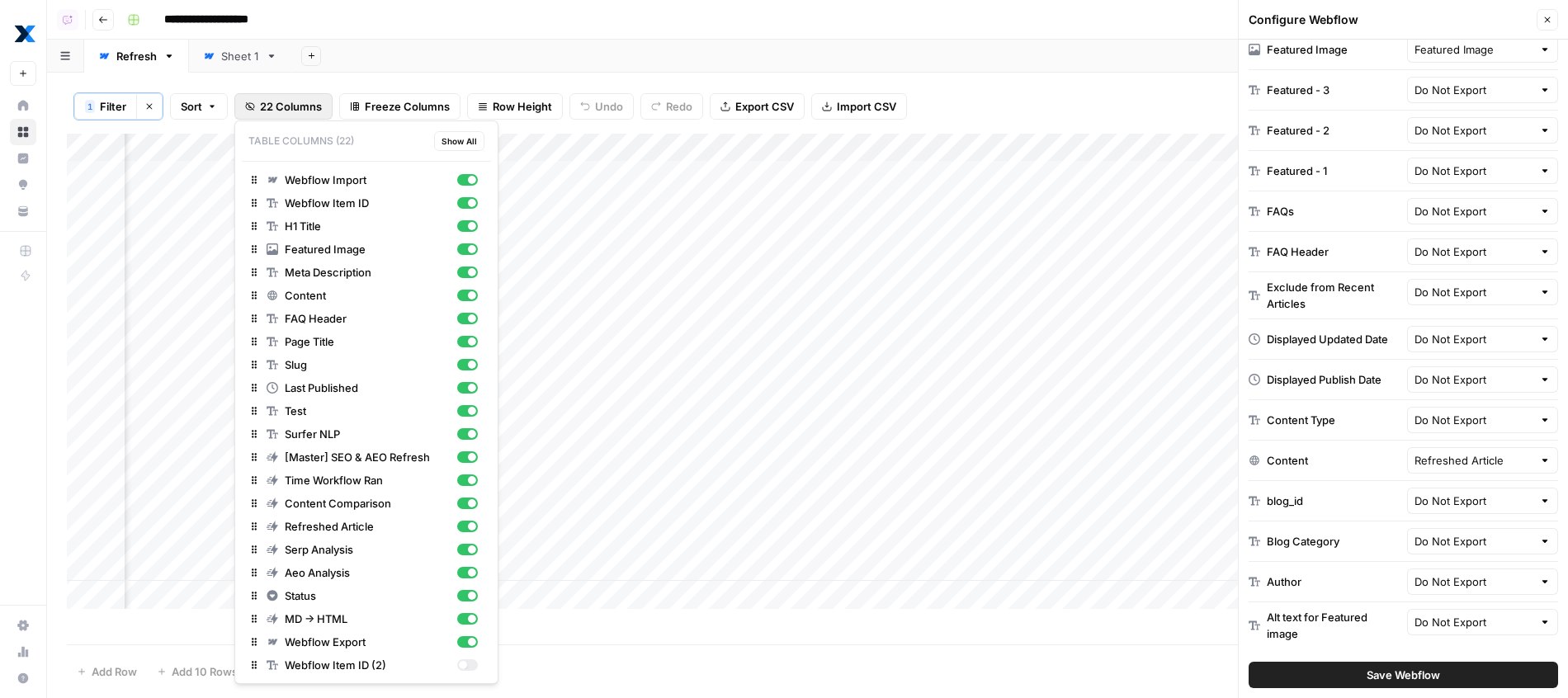
click at [277, 95] on button "22 Columns" at bounding box center [284, 106] width 99 height 27
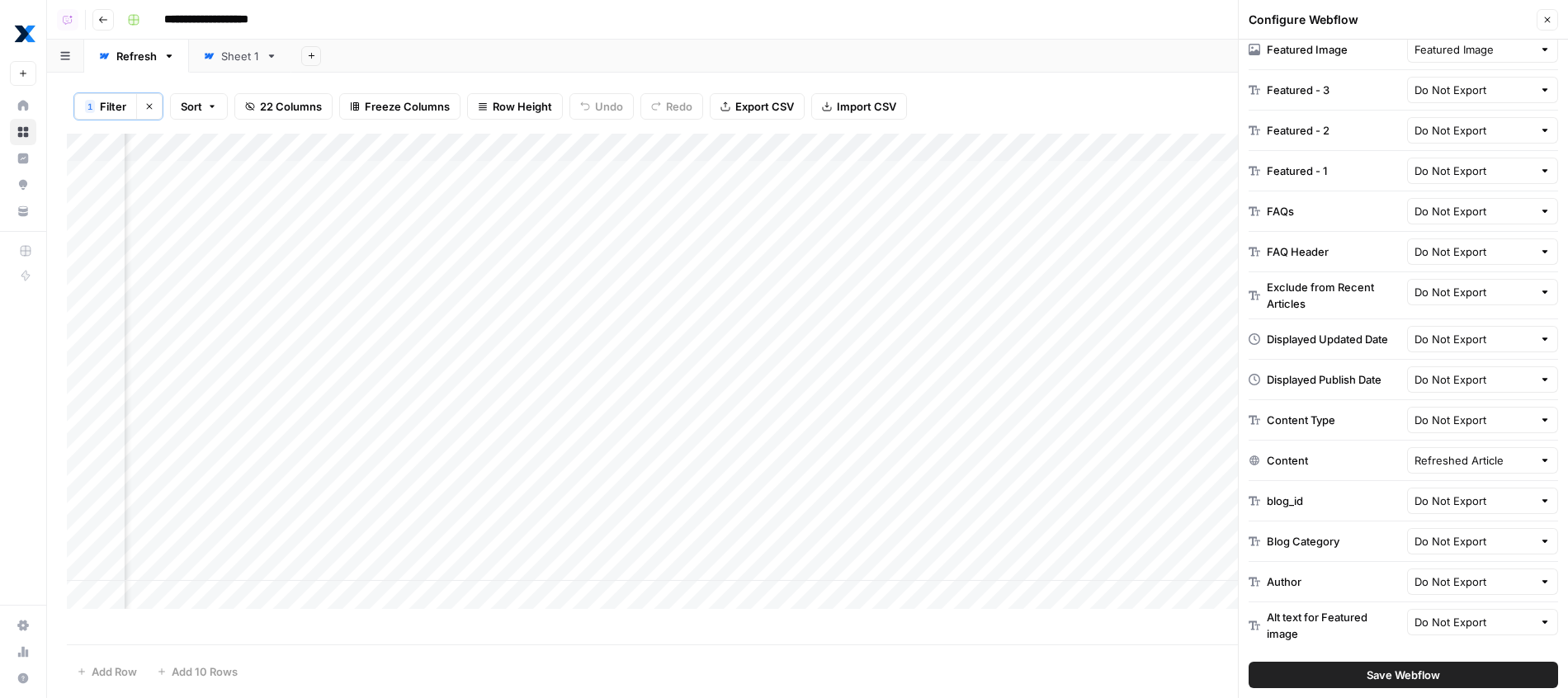
click at [210, 59] on icon at bounding box center [208, 55] width 11 height 11
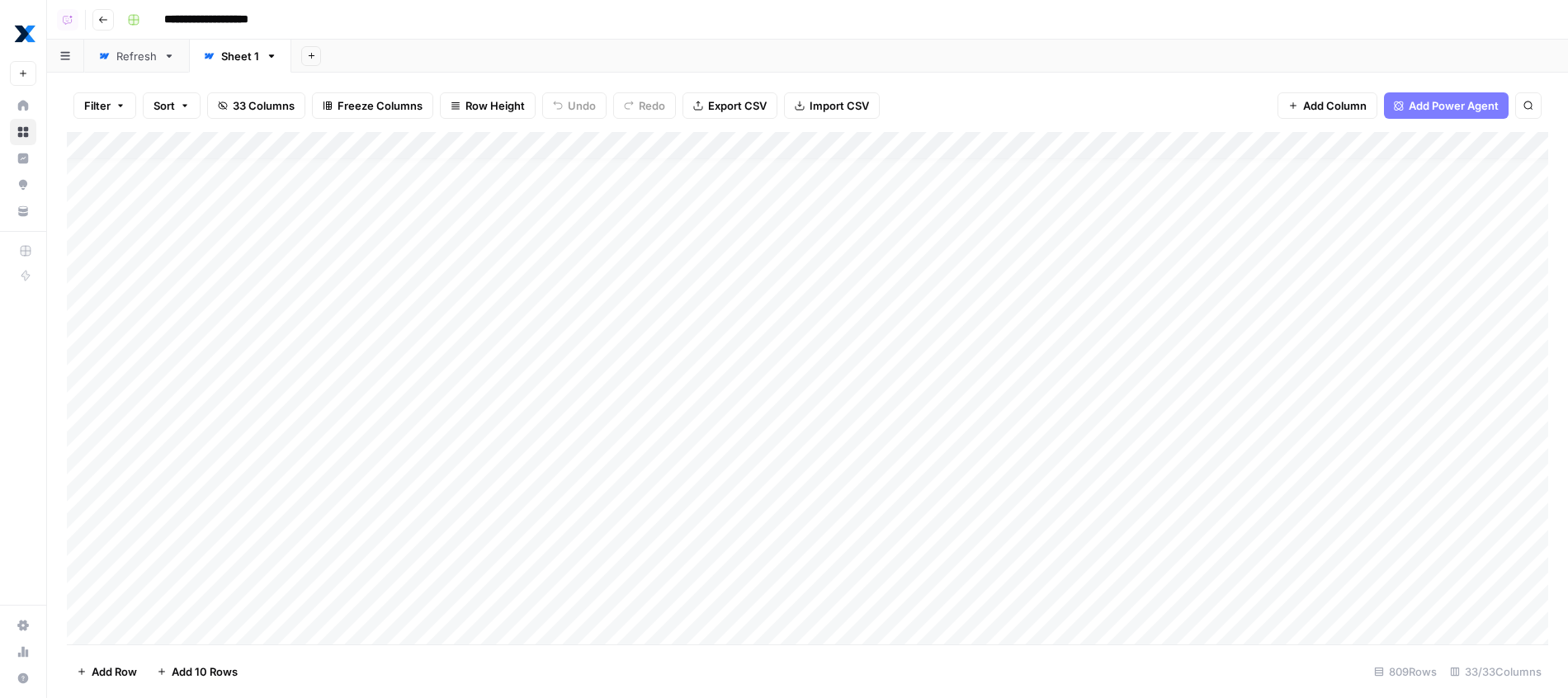
scroll to position [11, 0]
click at [736, 298] on div "Add Column" at bounding box center [807, 390] width 1482 height 517
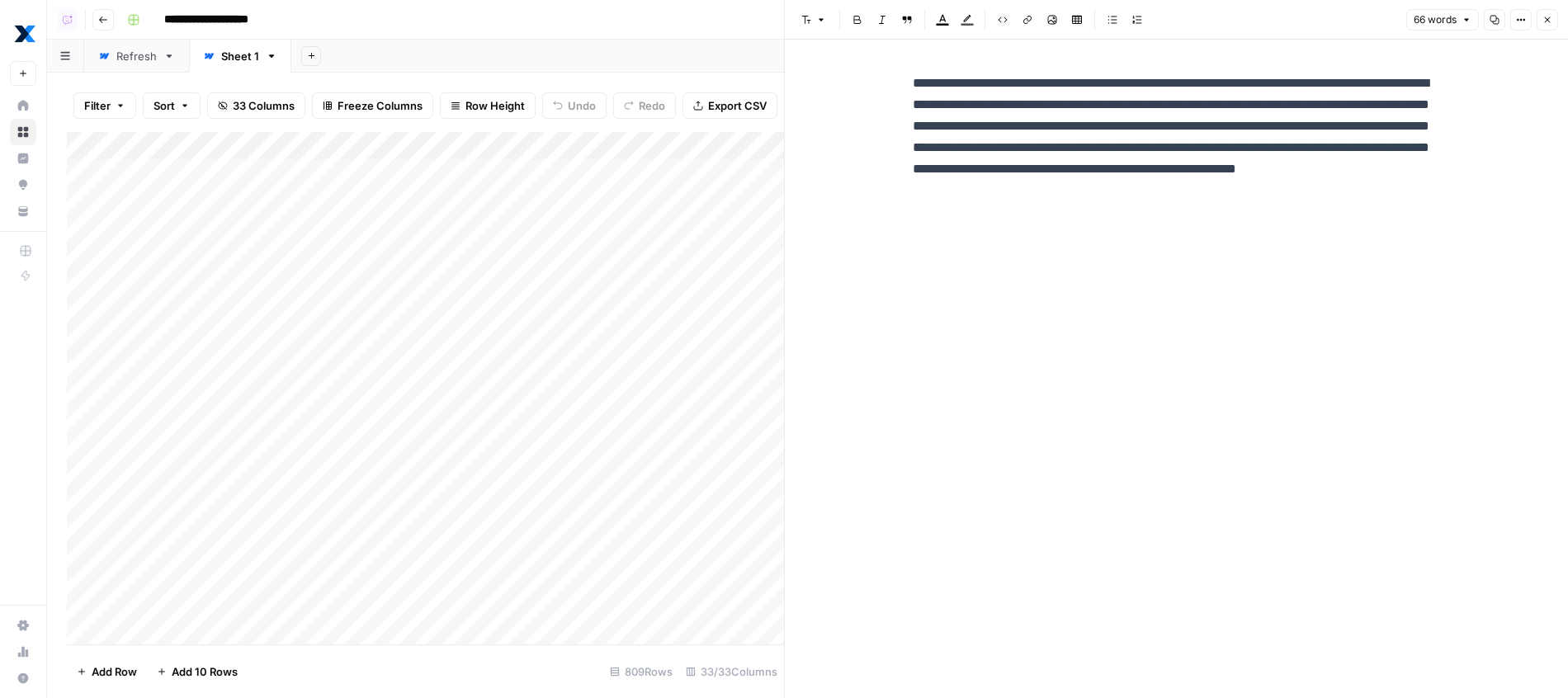
click at [728, 168] on div "Add Column" at bounding box center [425, 390] width 717 height 517
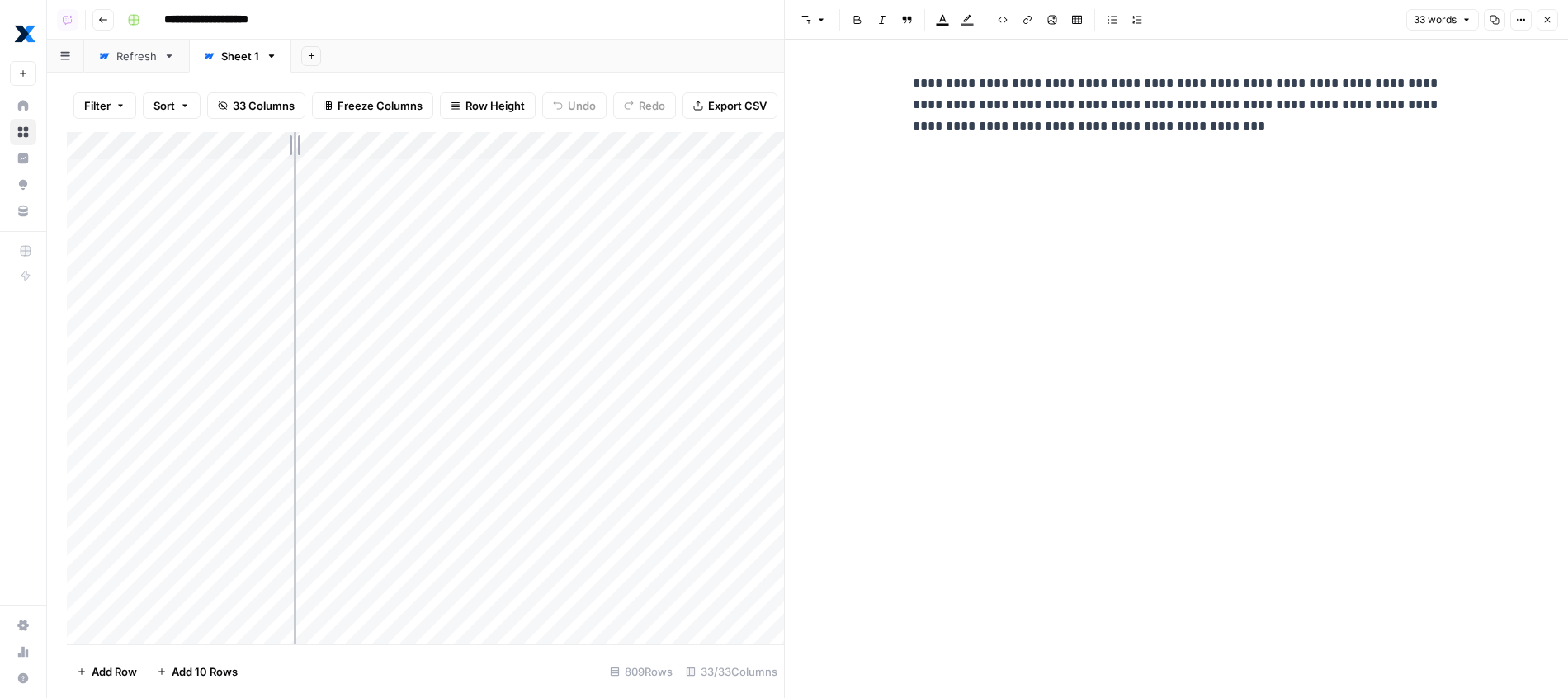
drag, startPoint x: 275, startPoint y: 147, endPoint x: 328, endPoint y: 142, distance: 53.2
click at [328, 142] on div "Add Column" at bounding box center [425, 390] width 717 height 517
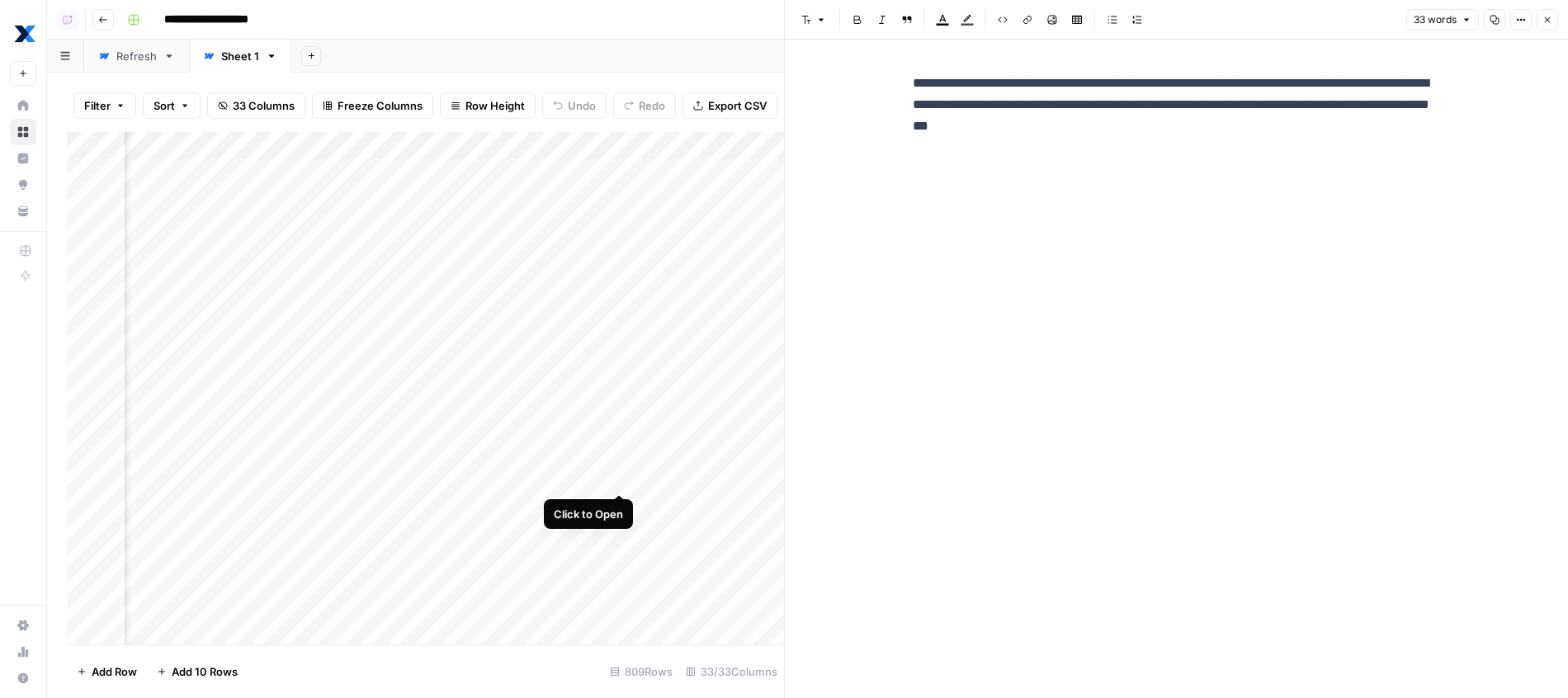
click at [620, 478] on div "Add Column" at bounding box center [425, 390] width 717 height 517
click at [136, 55] on div "Refresh" at bounding box center [137, 55] width 41 height 16
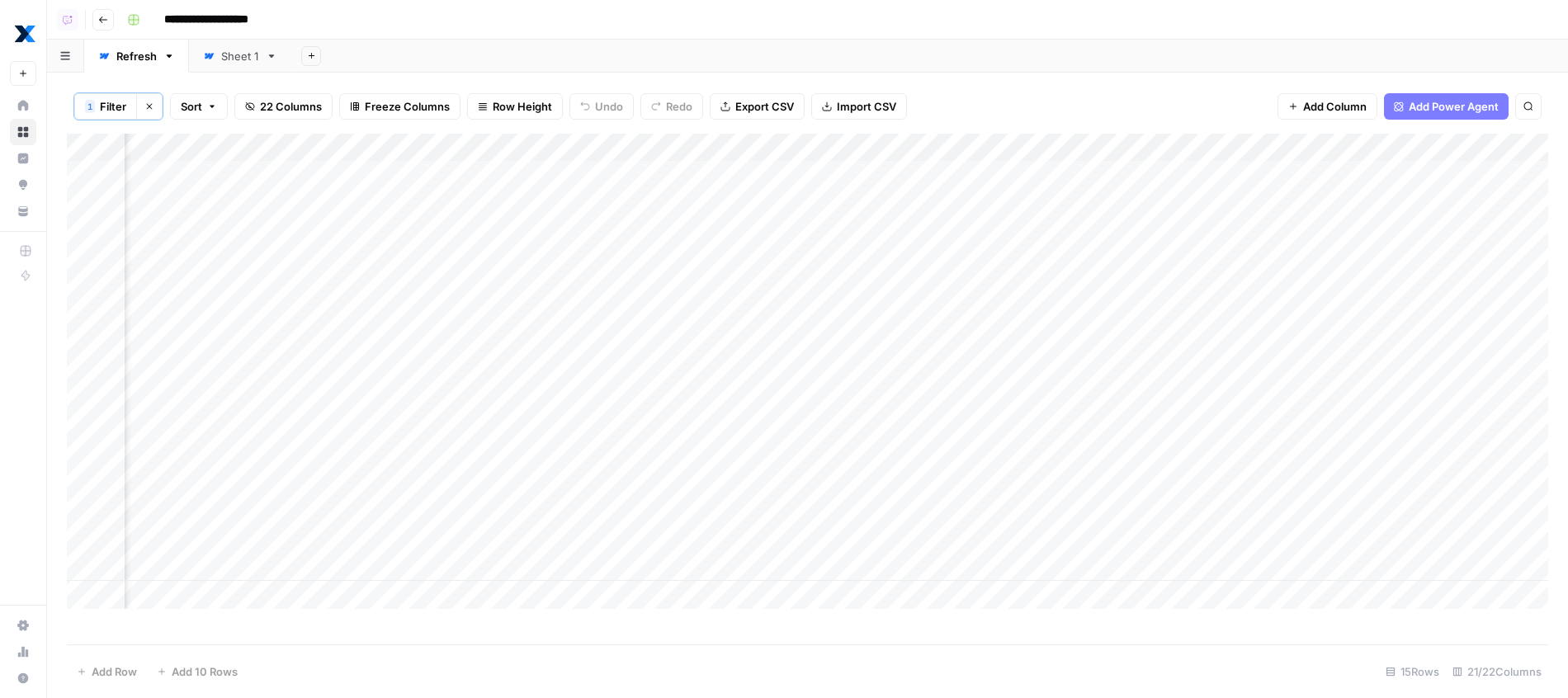
scroll to position [0, 677]
click at [393, 63] on div "Add Sheet" at bounding box center [929, 56] width 1277 height 33
click at [334, 48] on div "Add Sheet" at bounding box center [929, 56] width 1277 height 33
click at [245, 66] on link "Sheet 1" at bounding box center [240, 56] width 102 height 33
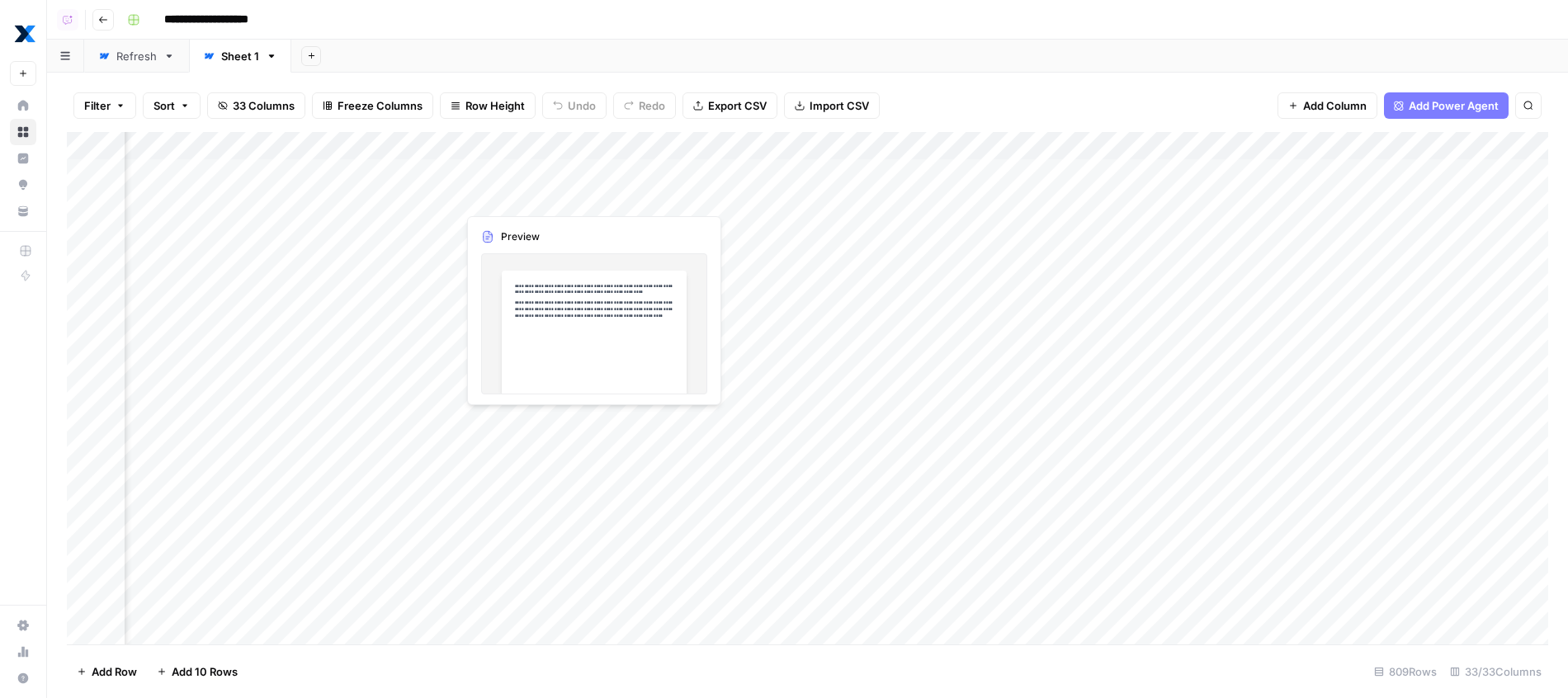
scroll to position [0, 141]
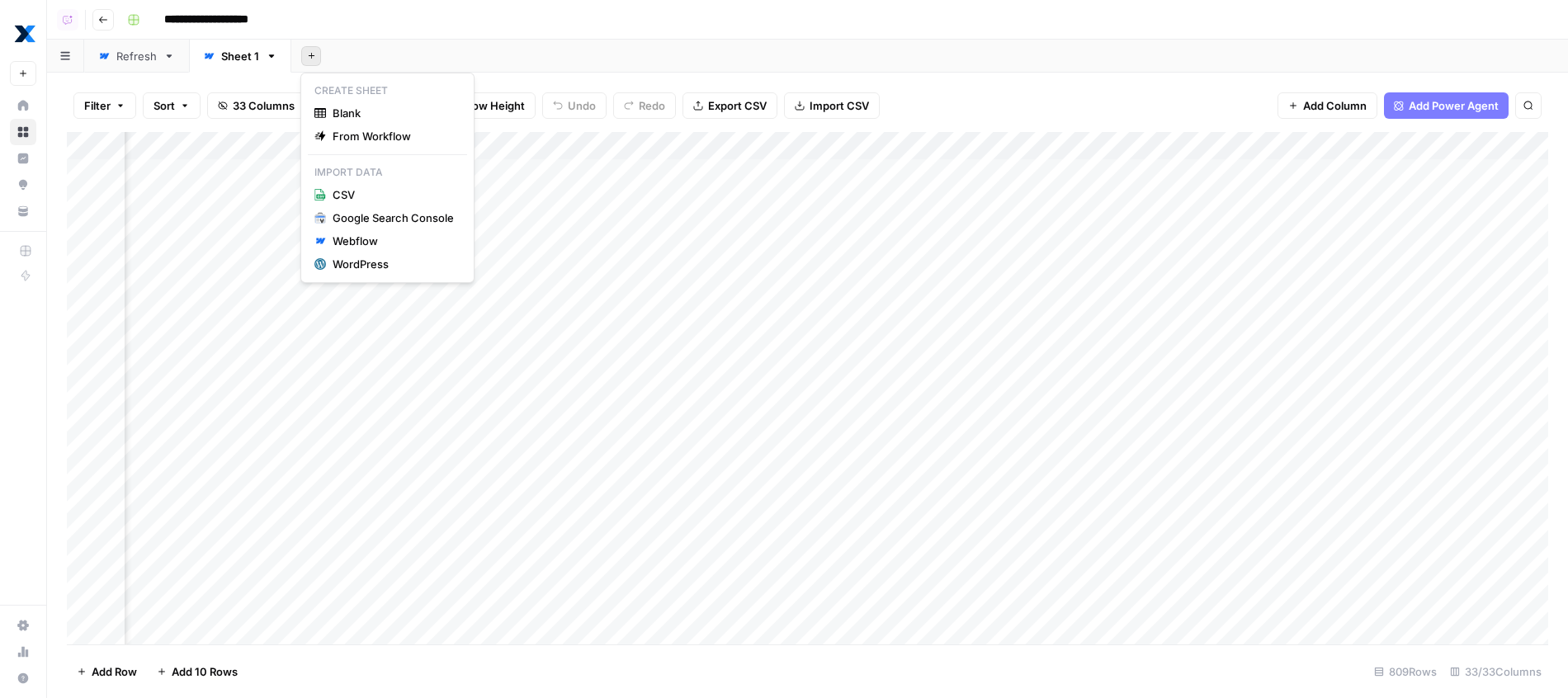
click at [307, 60] on icon "button" at bounding box center [311, 55] width 10 height 10
click at [391, 244] on div "Webflow" at bounding box center [393, 240] width 121 height 16
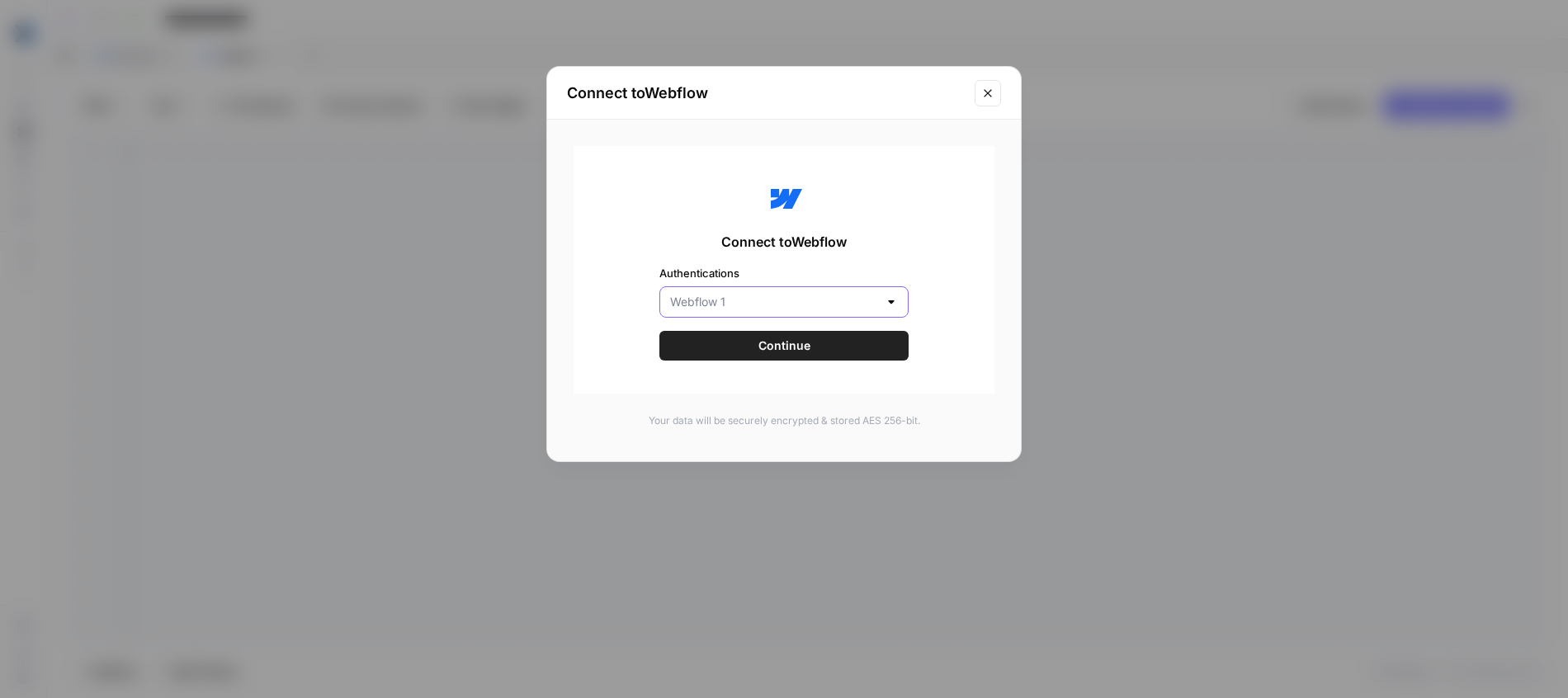
click at [778, 296] on input "Authentications" at bounding box center [774, 301] width 208 height 16
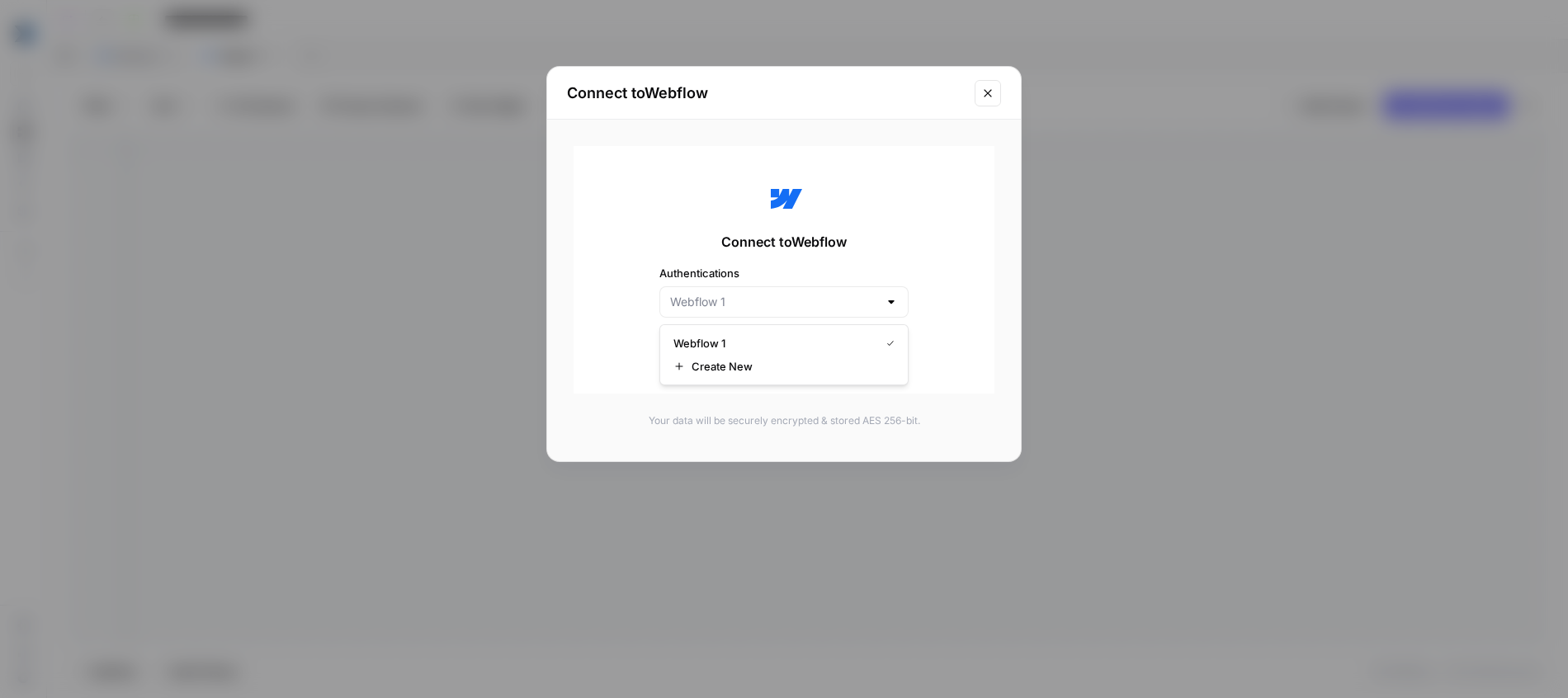
type input "Webflow 1"
click at [857, 199] on div "Connect to Webflow Authentications Webflow 1 Continue" at bounding box center [784, 270] width 421 height 247
click at [787, 347] on span "Continue" at bounding box center [784, 345] width 52 height 16
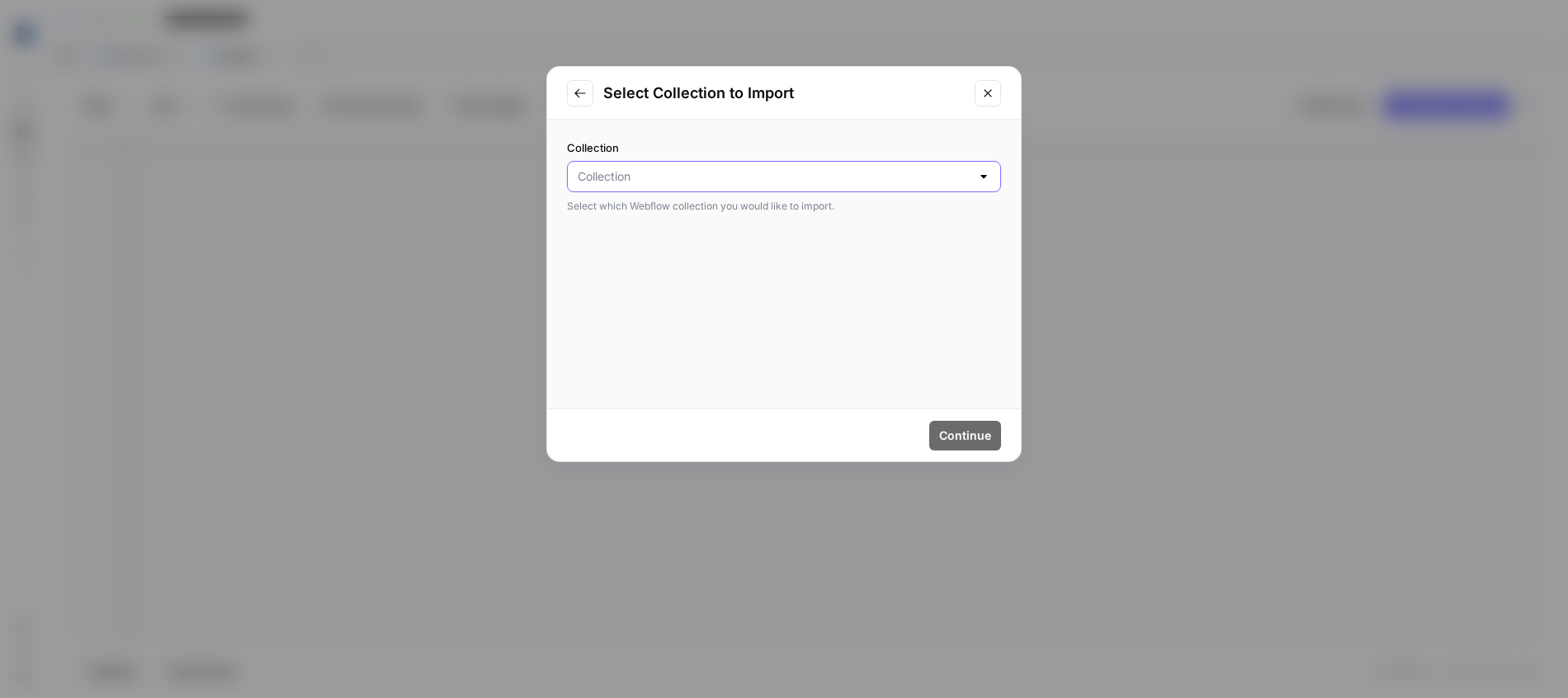
click at [773, 169] on input "Collection" at bounding box center [774, 176] width 392 height 16
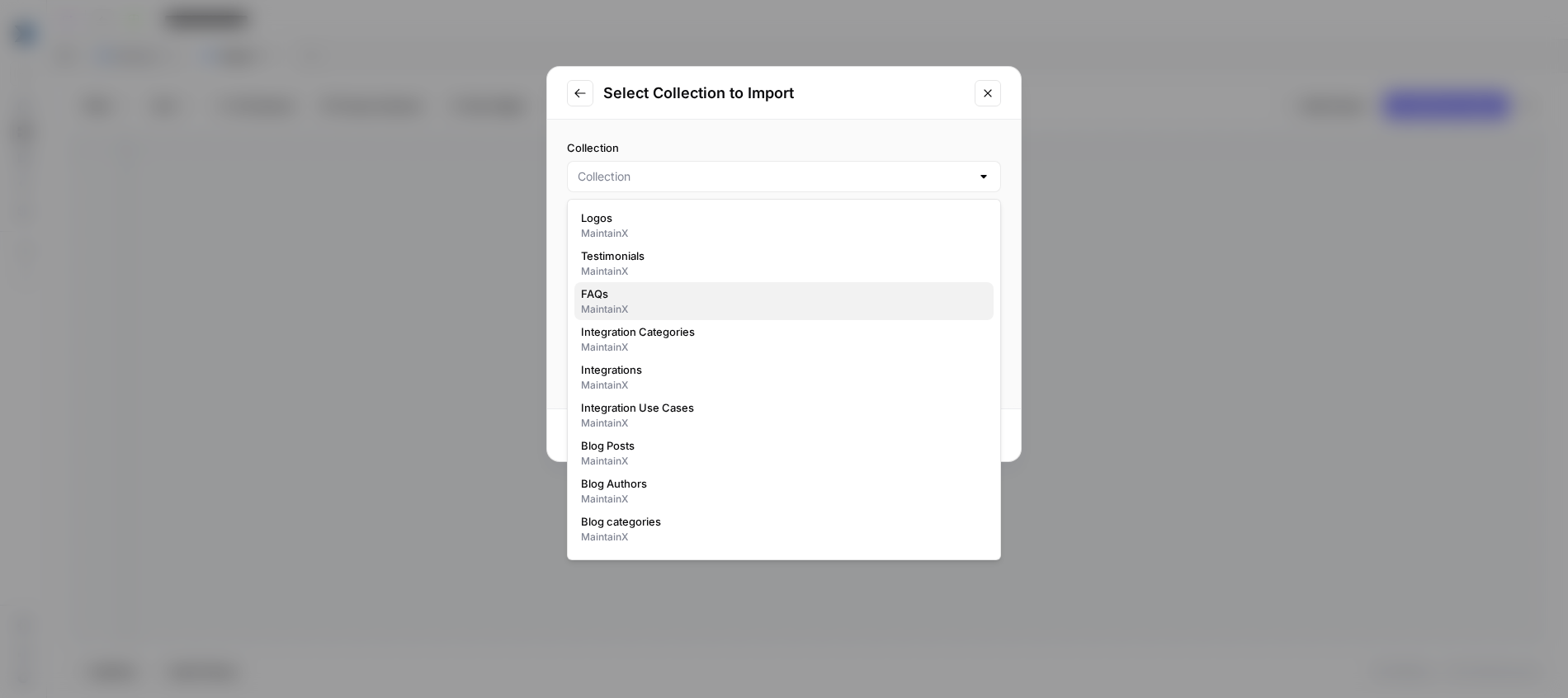
click at [668, 295] on span "FAQs" at bounding box center [781, 293] width 399 height 16
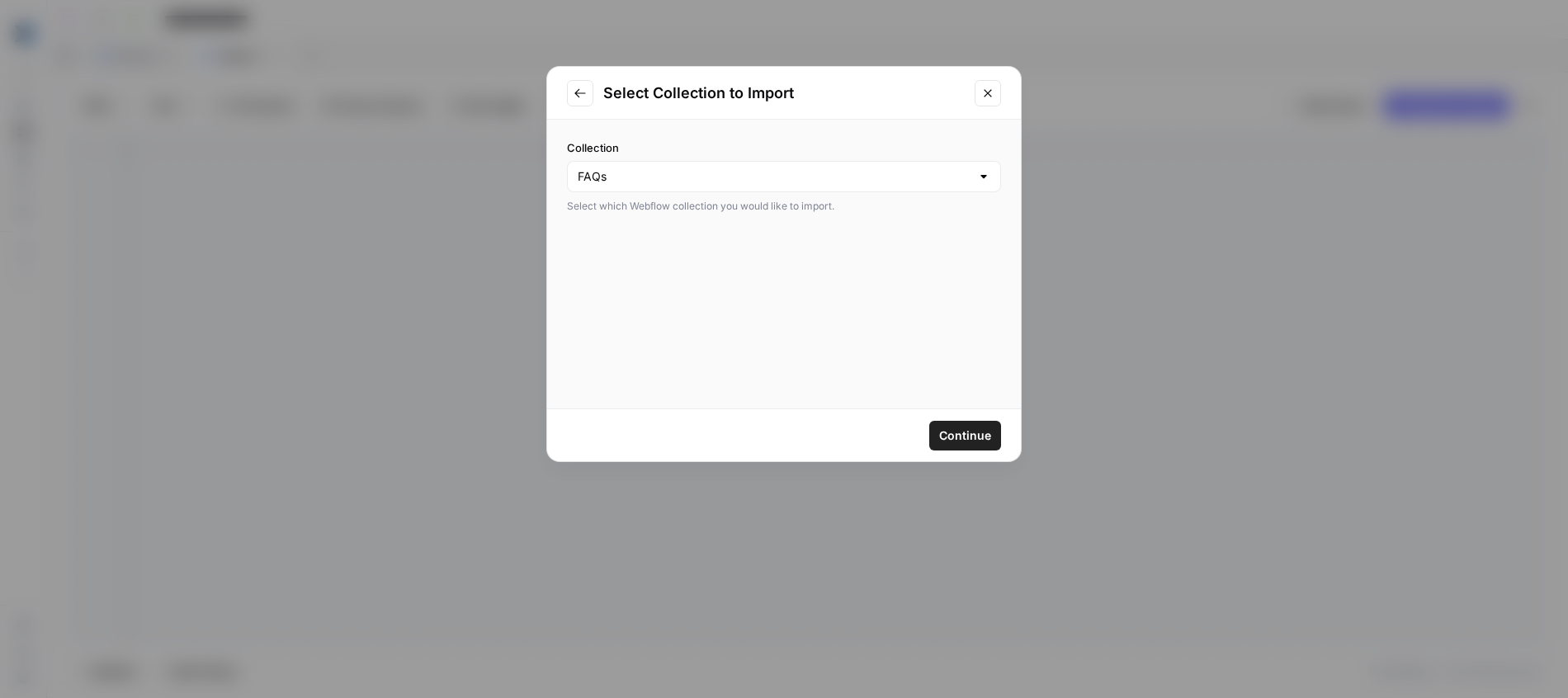
type input "FAQs"
click at [968, 93] on div "Select Collection to Import" at bounding box center [784, 92] width 474 height 53
click at [983, 97] on icon "Close modal" at bounding box center [987, 92] width 13 height 13
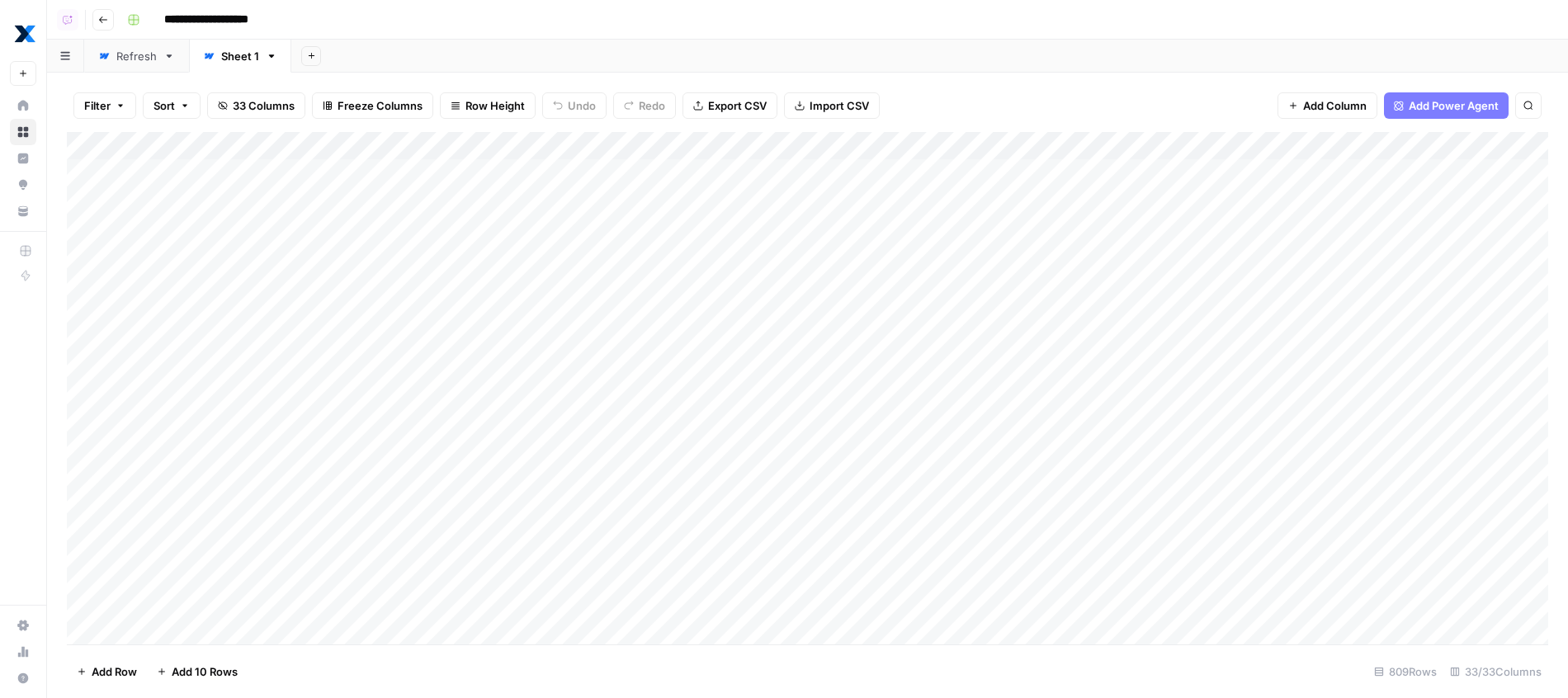
click at [122, 62] on div "Refresh" at bounding box center [137, 55] width 41 height 16
click at [475, 142] on div "Add Column" at bounding box center [807, 371] width 1482 height 475
click at [1049, 117] on div "1 Filter Clear filters Sort 22 Columns Freeze Columns Row Height Undo Redo Expo…" at bounding box center [807, 106] width 1482 height 54
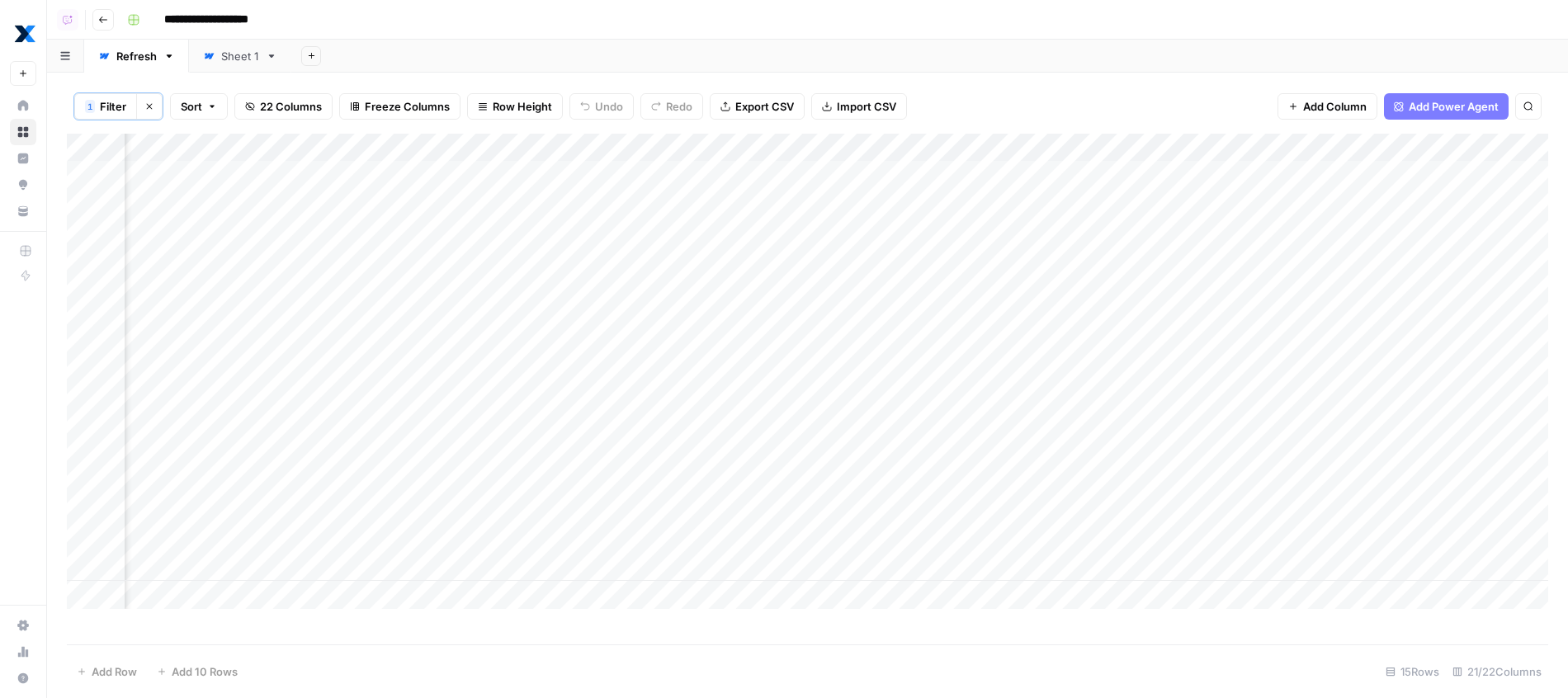
click at [268, 103] on span "22 Columns" at bounding box center [291, 106] width 62 height 16
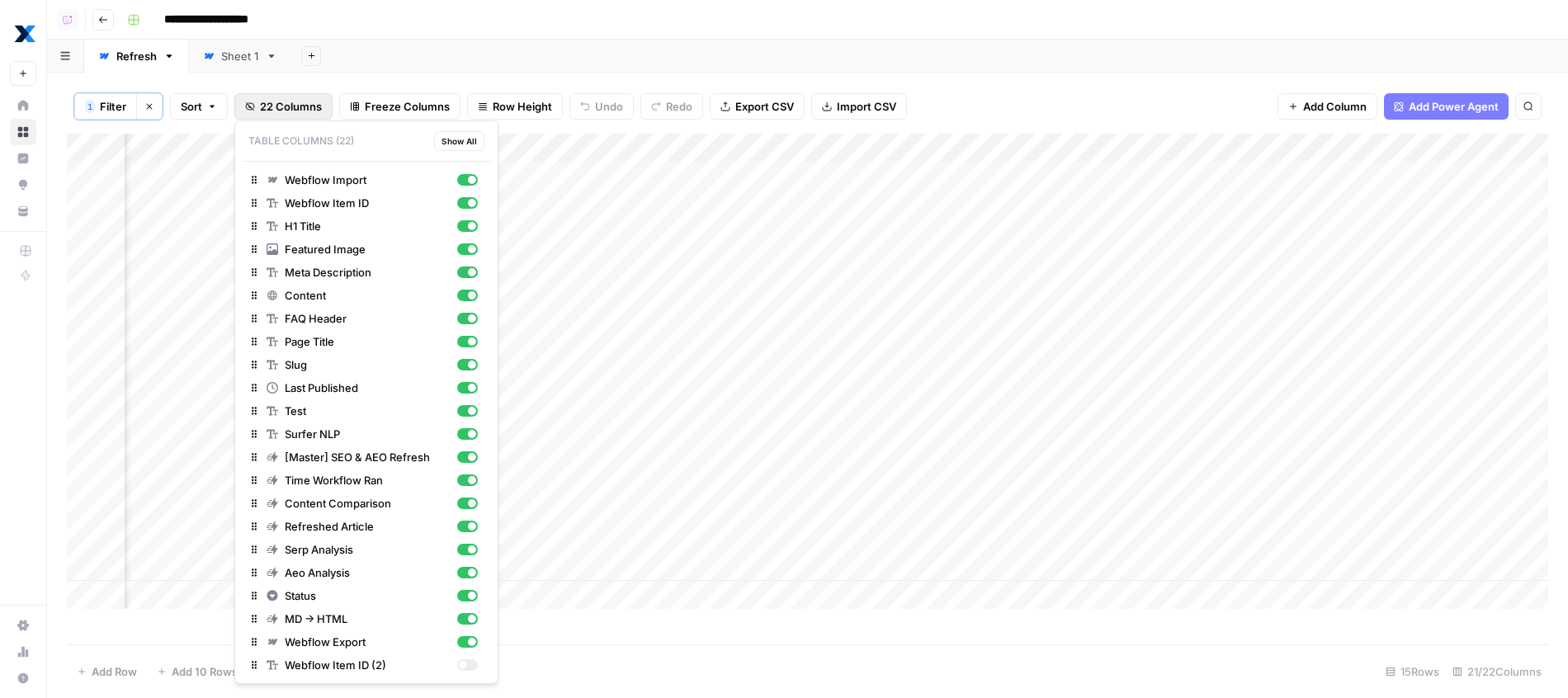
click at [838, 54] on div "Add Sheet" at bounding box center [929, 56] width 1277 height 33
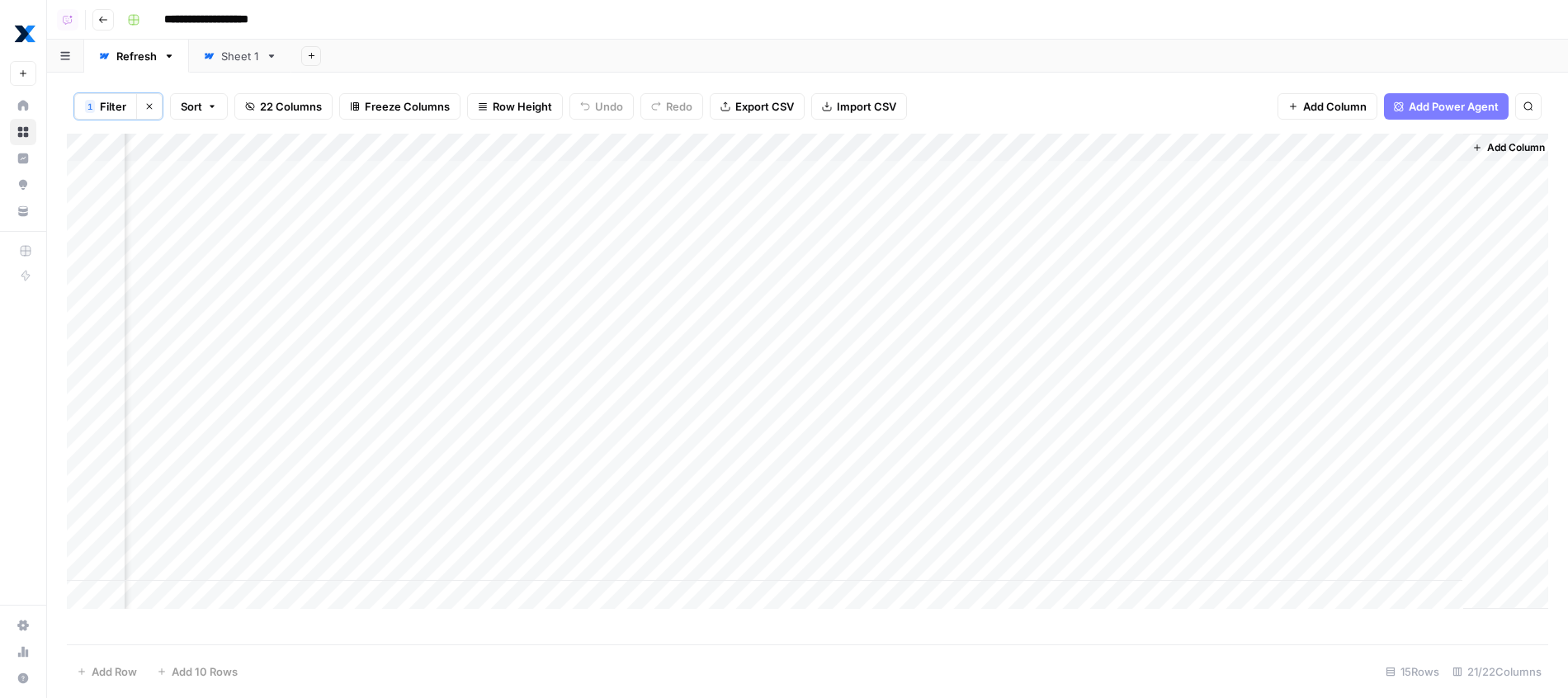
scroll to position [0, 2820]
click at [240, 57] on div "Sheet 1" at bounding box center [240, 55] width 38 height 16
click at [129, 52] on div "Refresh" at bounding box center [137, 55] width 41 height 16
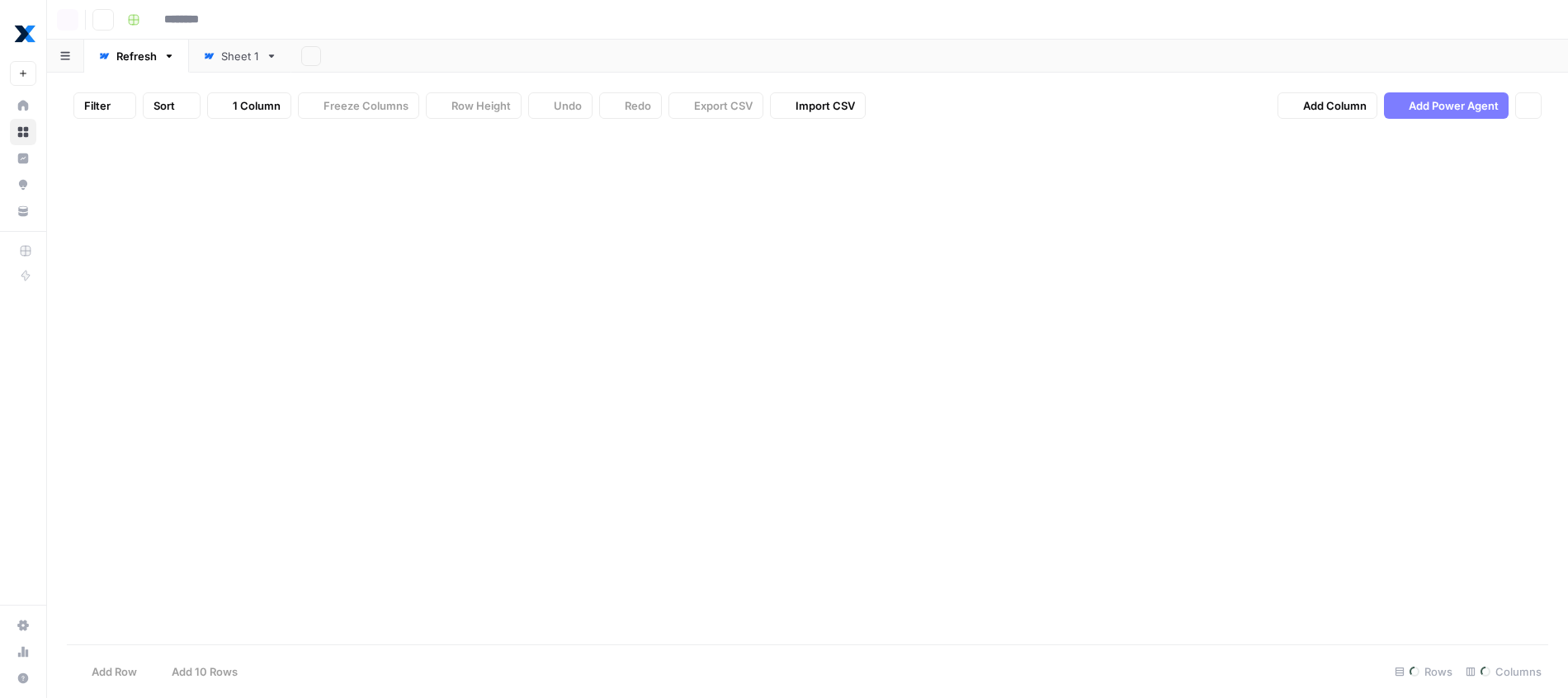
type input "**********"
click at [243, 64] on link "Sheet 1" at bounding box center [240, 56] width 102 height 33
click at [142, 67] on link "Refresh" at bounding box center [136, 56] width 105 height 33
type input "**********"
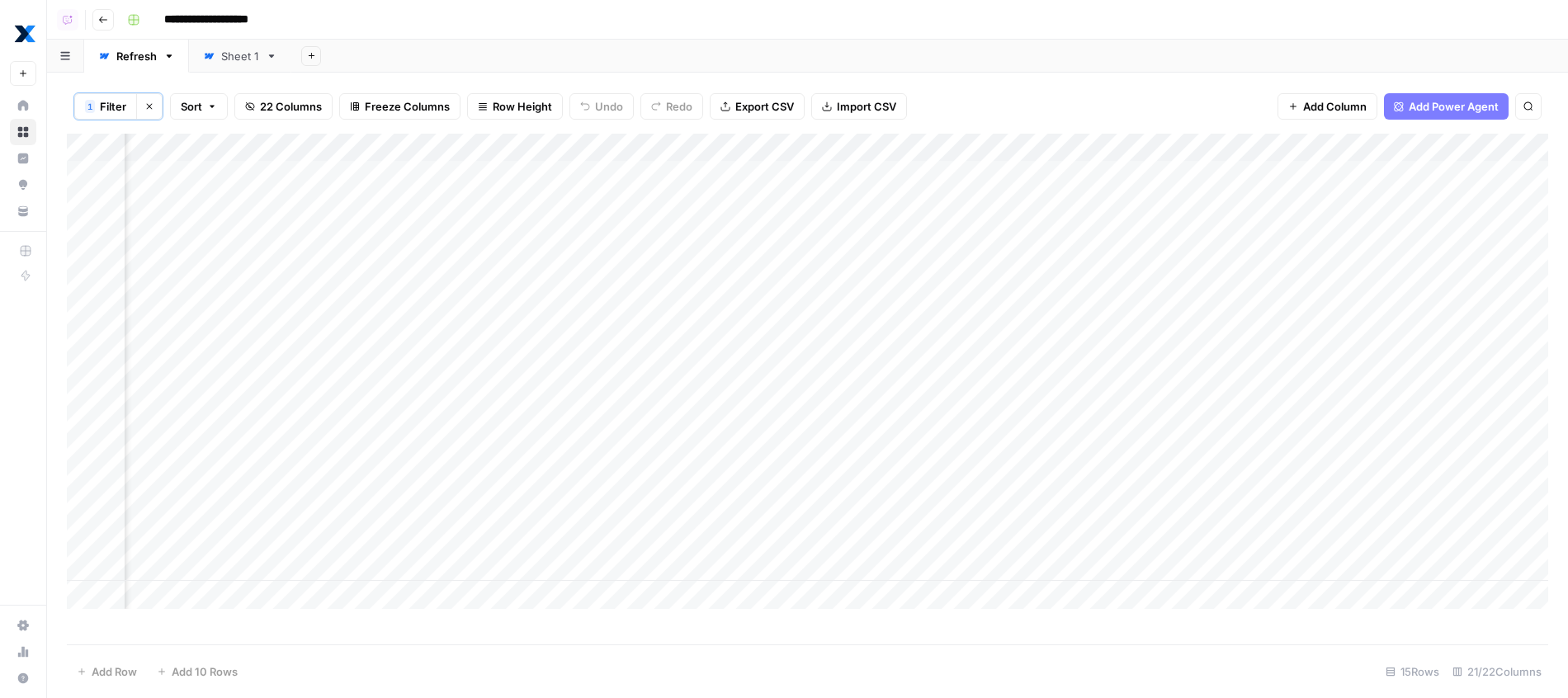
scroll to position [0, 2820]
click at [1421, 143] on div "Add Column" at bounding box center [807, 371] width 1482 height 475
click at [1370, 244] on span "Edit" at bounding box center [1412, 244] width 144 height 16
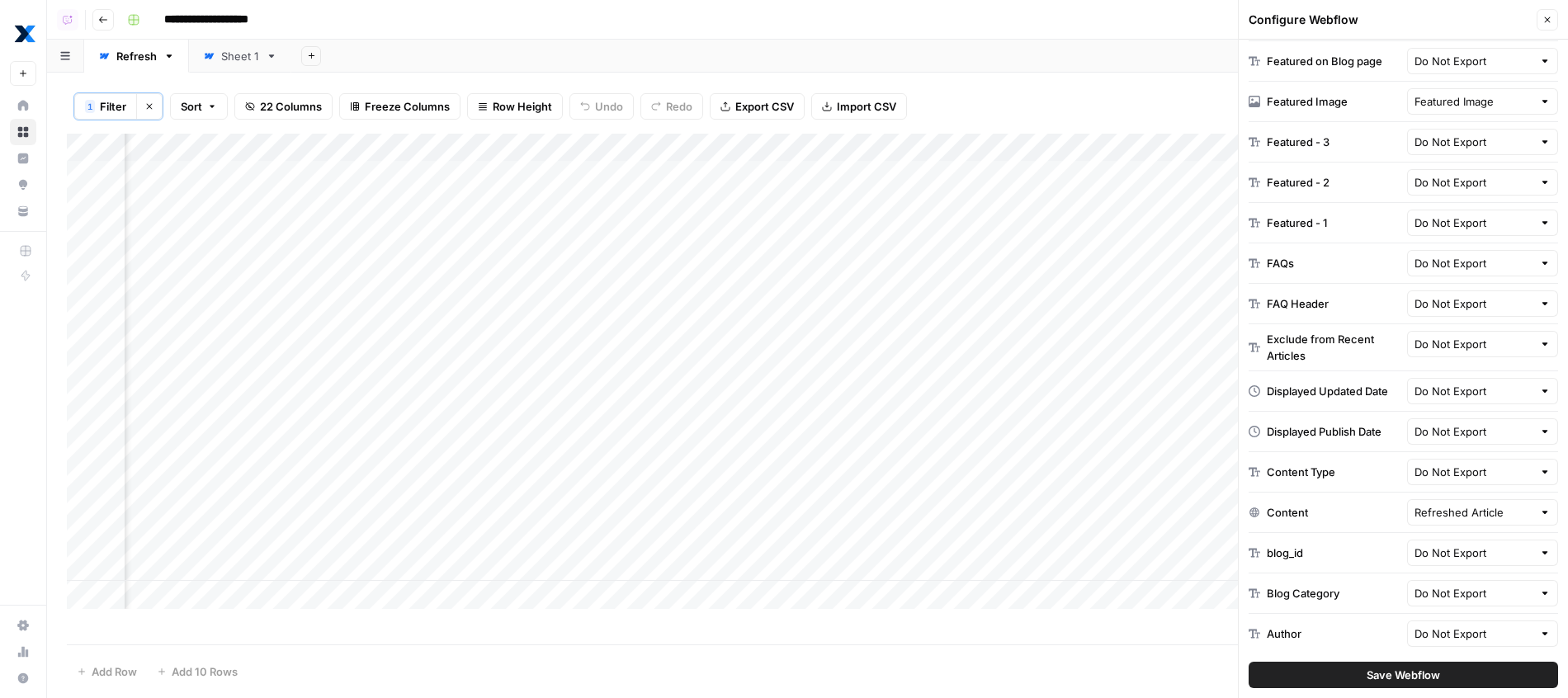
scroll to position [884, 0]
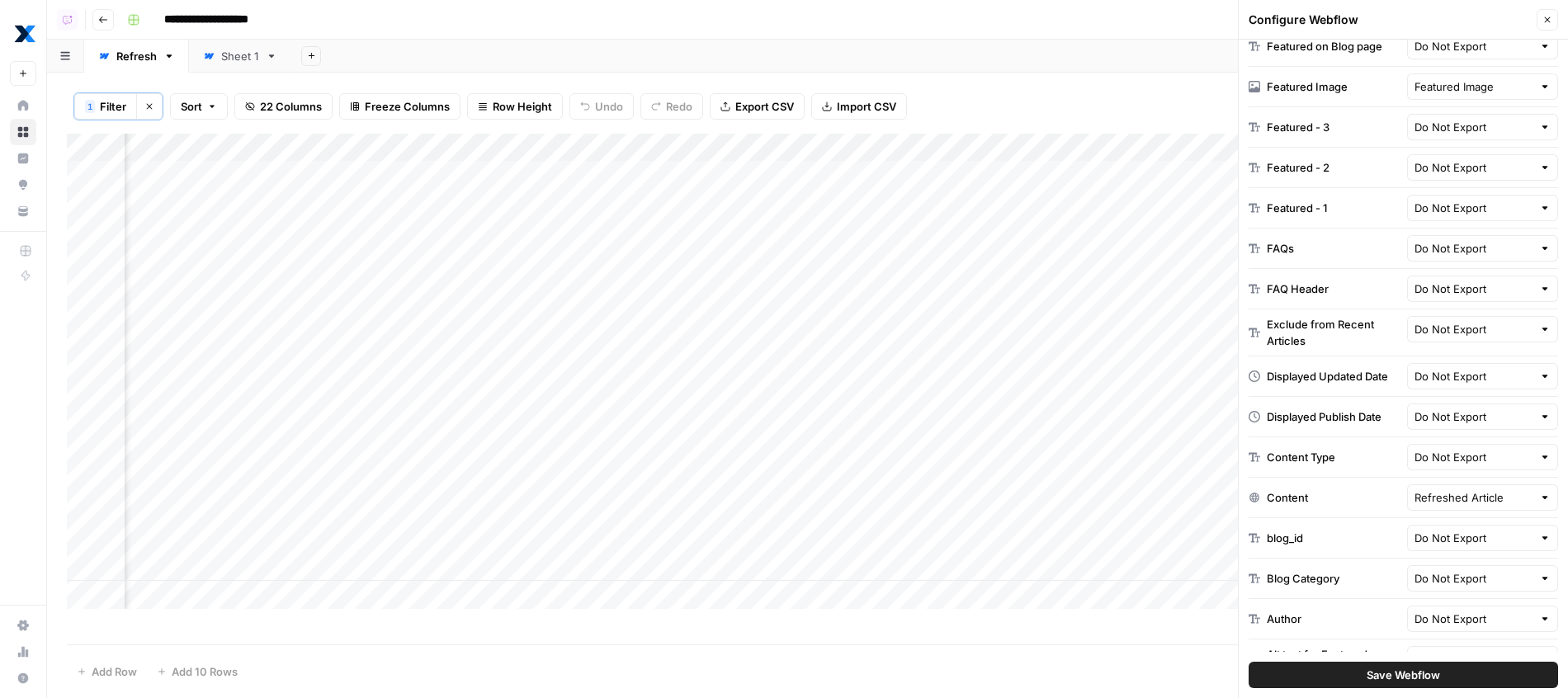
click at [1269, 256] on div "FAQs" at bounding box center [1281, 248] width 28 height 16
drag, startPoint x: 1270, startPoint y: 256, endPoint x: 1318, endPoint y: 291, distance: 59.4
click at [1318, 291] on div "Slug * Slug Page Title * Page Title Translated to Spanish Do Not Export Procedu…" at bounding box center [1403, 110] width 309 height 1138
click at [1318, 291] on div "FAQ Header" at bounding box center [1298, 289] width 62 height 16
drag, startPoint x: 1318, startPoint y: 291, endPoint x: 1265, endPoint y: 233, distance: 78.6
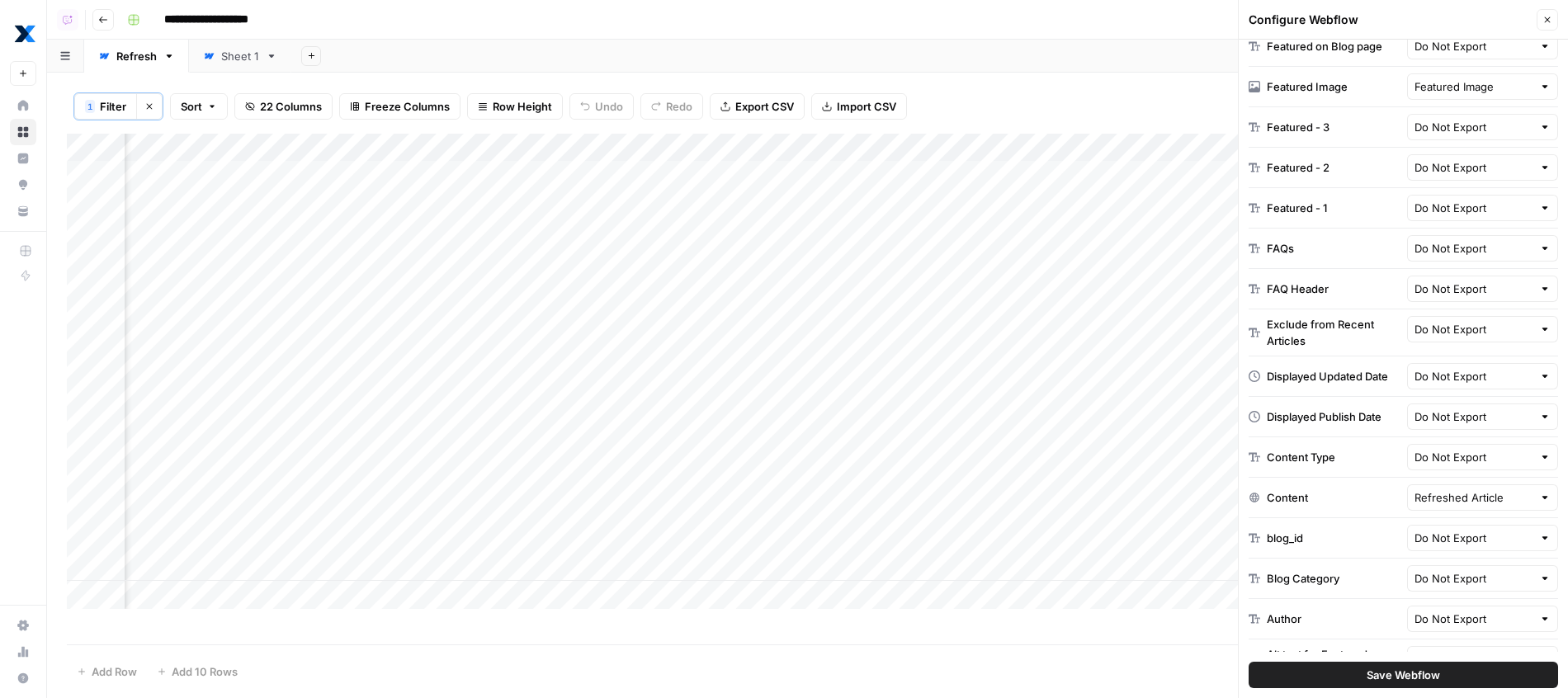
click at [1265, 233] on div "Slug * Slug Page Title * Page Title Translated to Spanish Do Not Export Procedu…" at bounding box center [1403, 110] width 309 height 1138
click at [1546, 25] on button "Close" at bounding box center [1547, 20] width 22 height 22
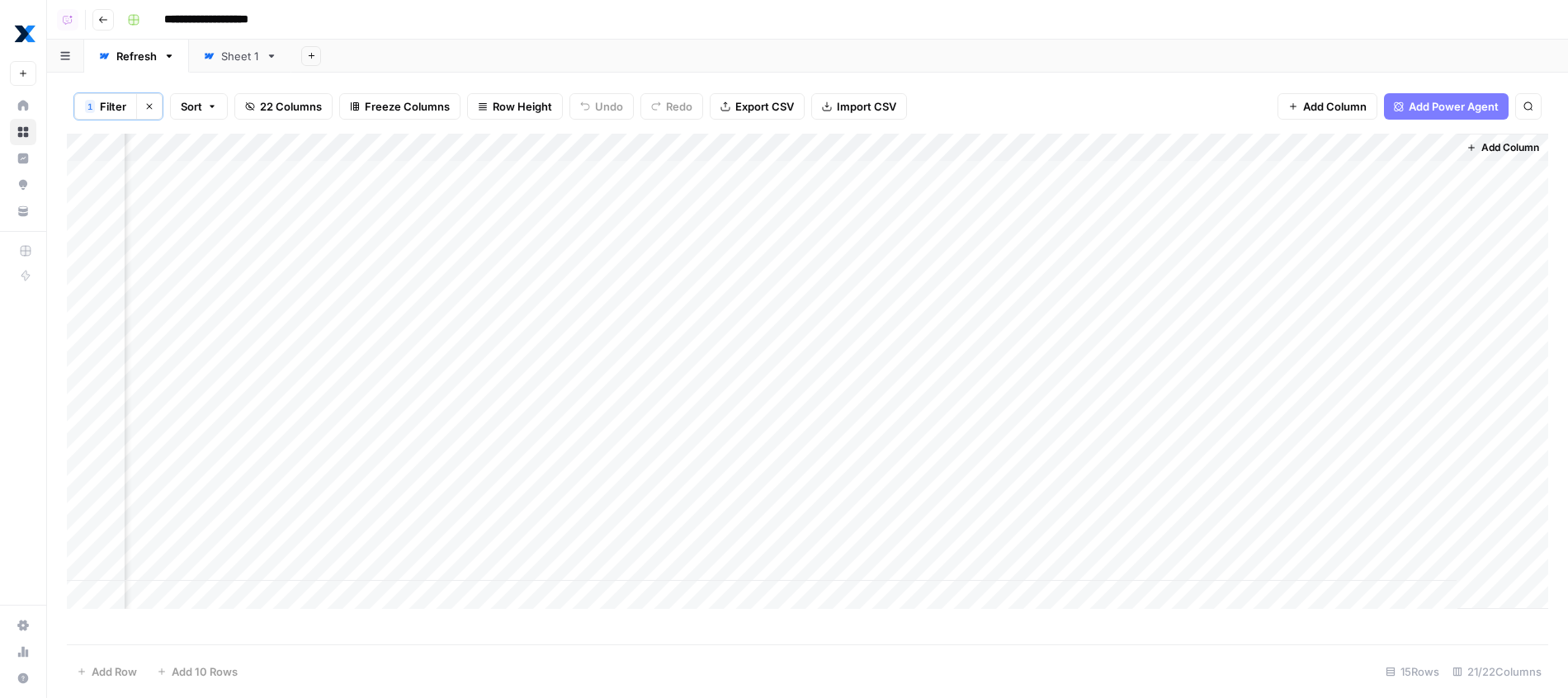
click at [1432, 144] on div "Add Column" at bounding box center [807, 371] width 1482 height 475
click at [1373, 233] on button "Edit" at bounding box center [1405, 244] width 182 height 23
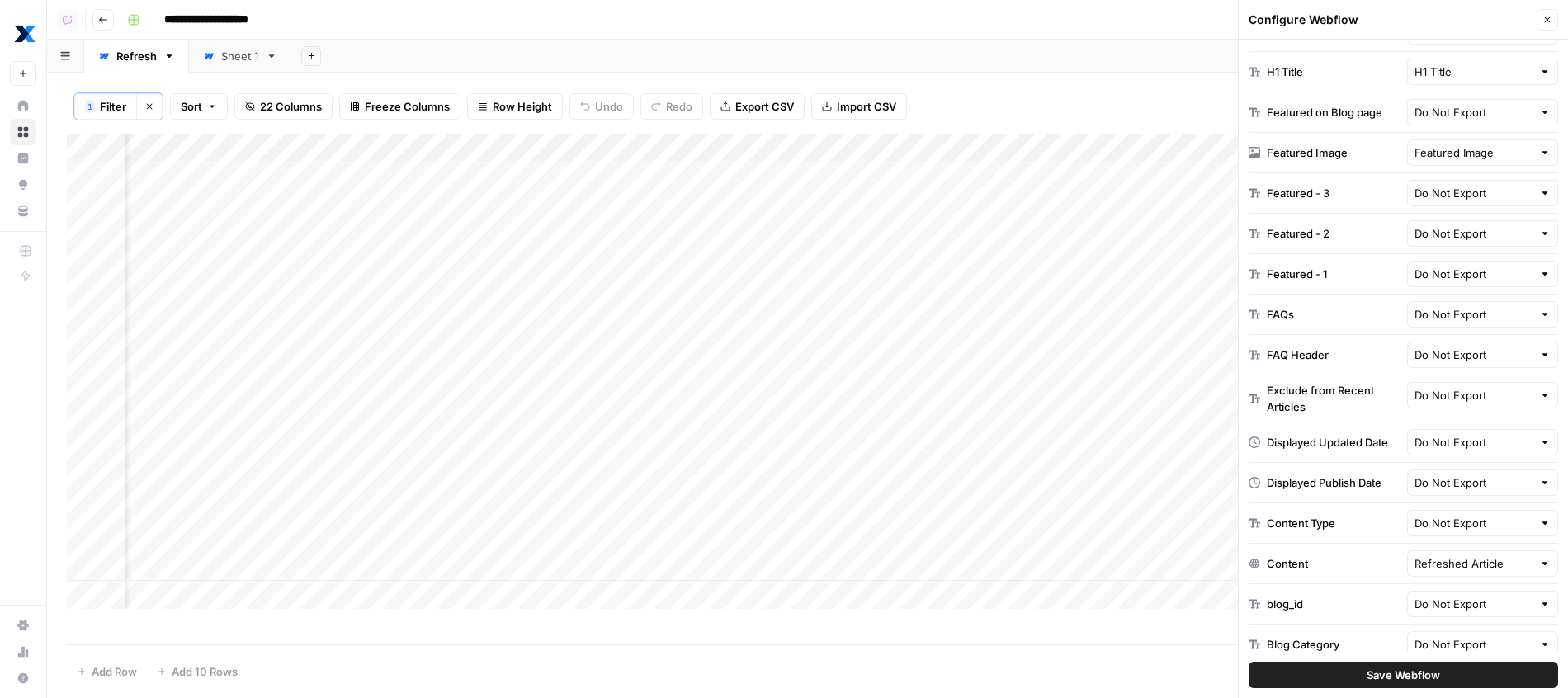
scroll to position [834, 0]
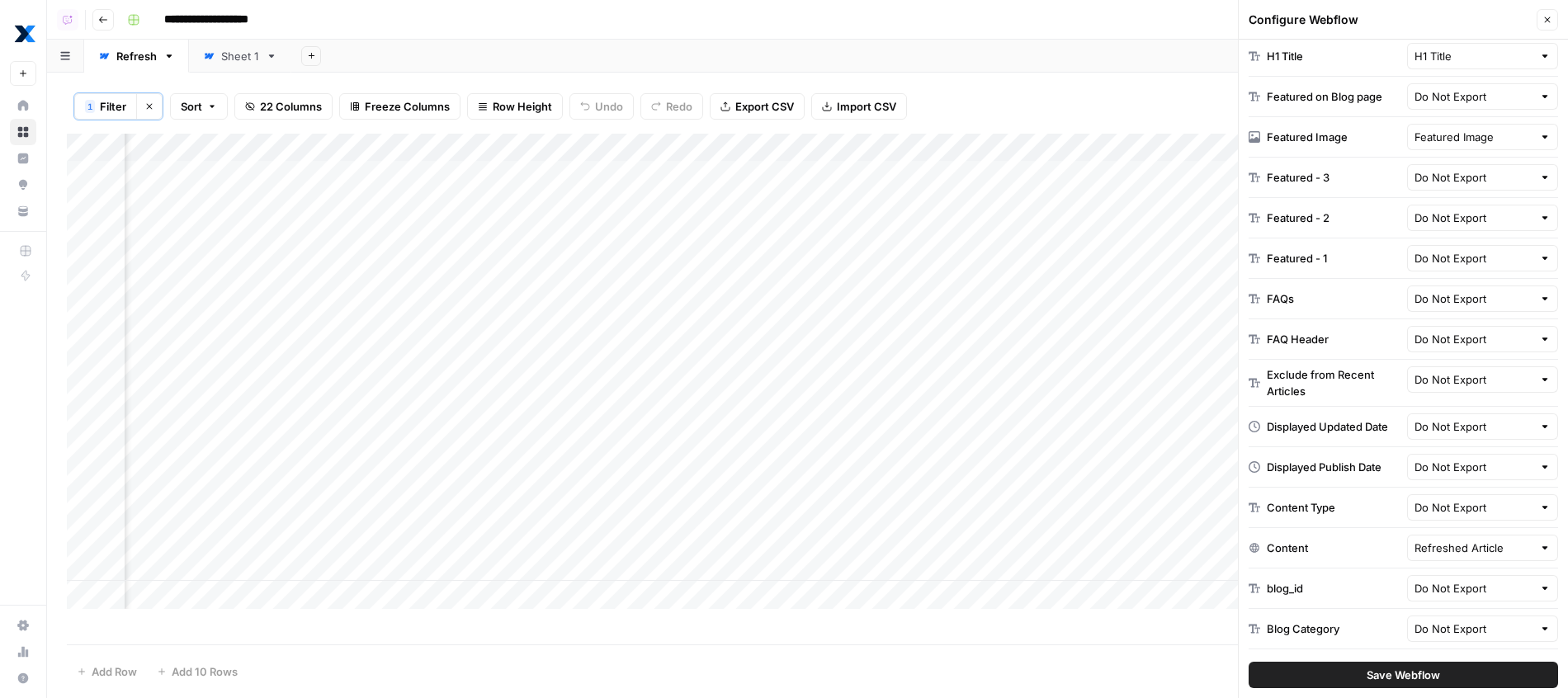
click at [1274, 301] on div "FAQs" at bounding box center [1281, 298] width 28 height 16
drag, startPoint x: 1274, startPoint y: 301, endPoint x: 1339, endPoint y: 348, distance: 80.2
click at [1339, 348] on div "Slug * Slug Page Title * Page Title Translated to Spanish Do Not Export Procedu…" at bounding box center [1403, 160] width 309 height 1138
click at [305, 139] on div "Add Column" at bounding box center [807, 371] width 1482 height 475
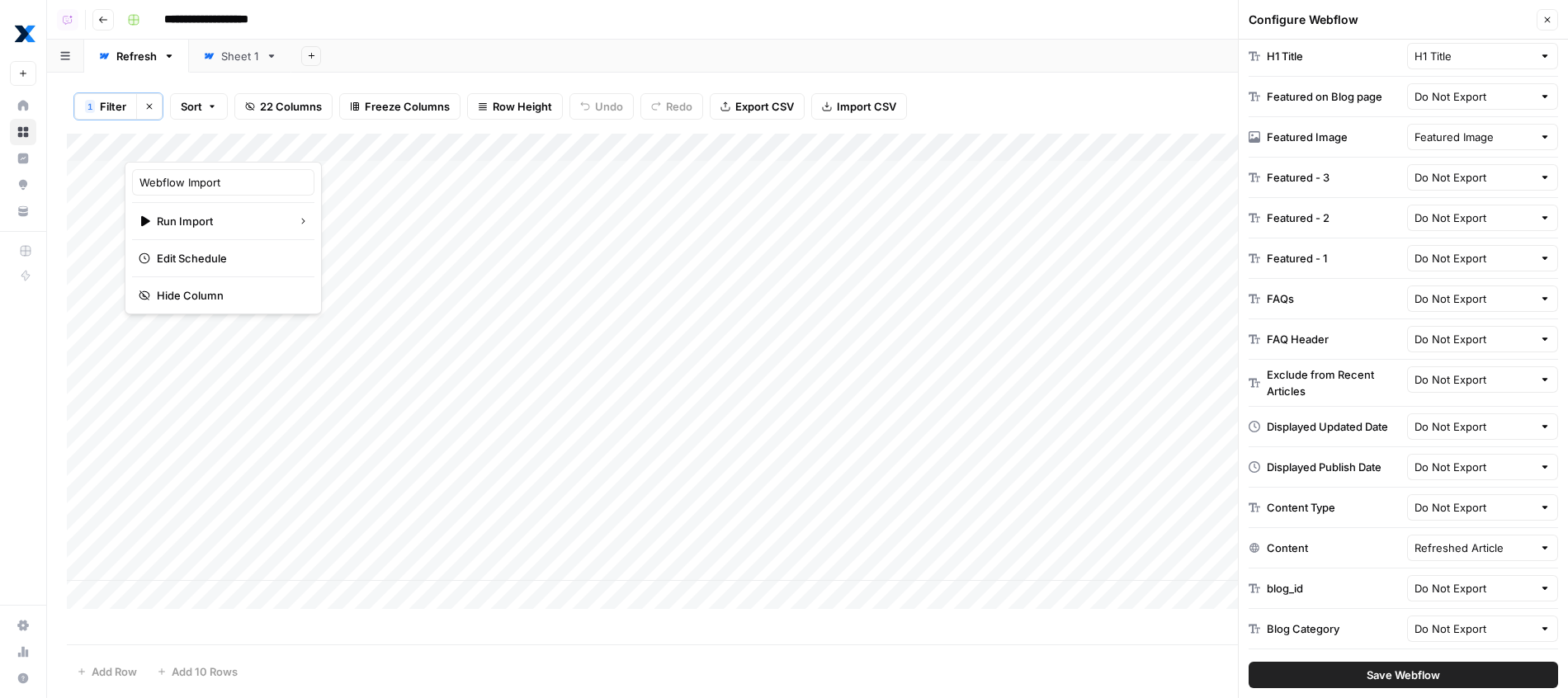
click at [520, 38] on header "**********" at bounding box center [807, 20] width 1521 height 40
click at [1548, 24] on icon "button" at bounding box center [1546, 19] width 10 height 10
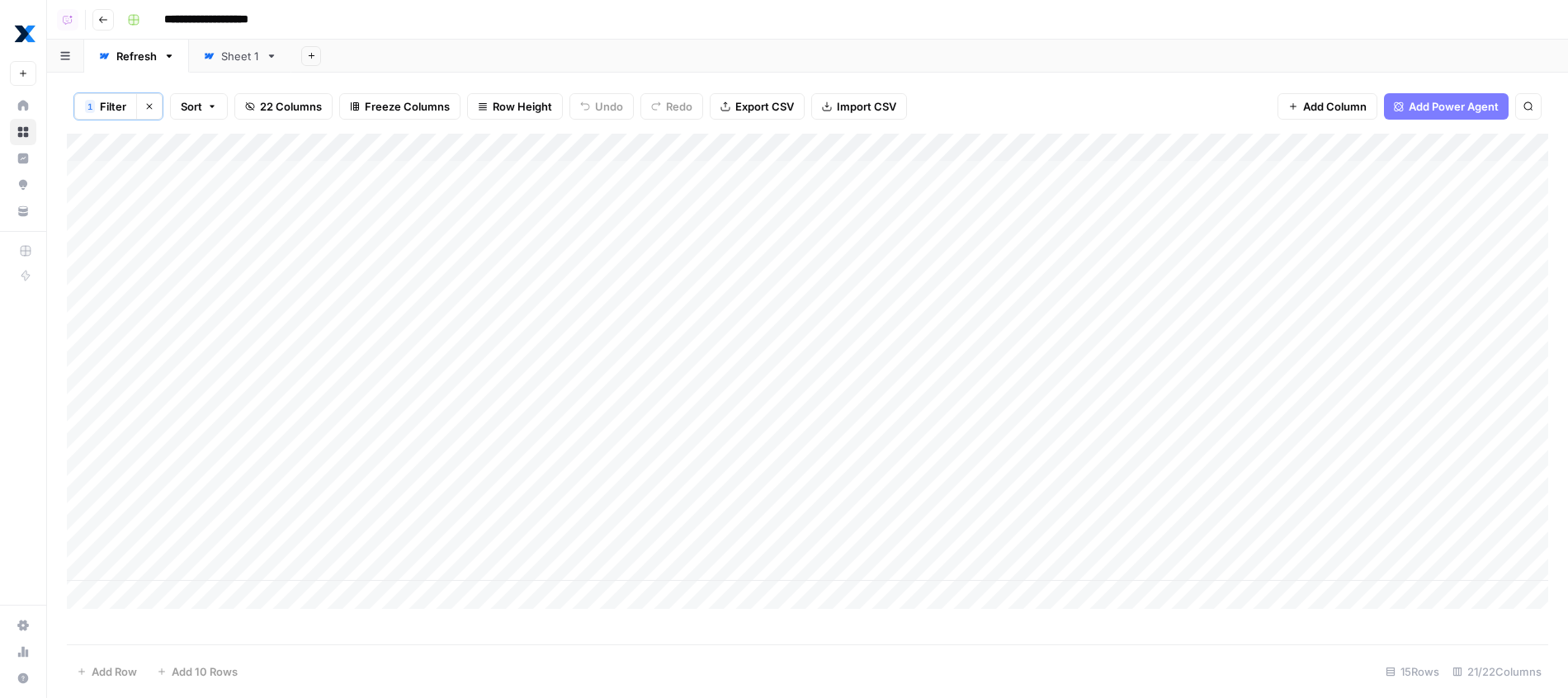
click at [313, 59] on icon "button" at bounding box center [311, 55] width 10 height 10
click at [354, 233] on div "Webflow" at bounding box center [393, 240] width 121 height 16
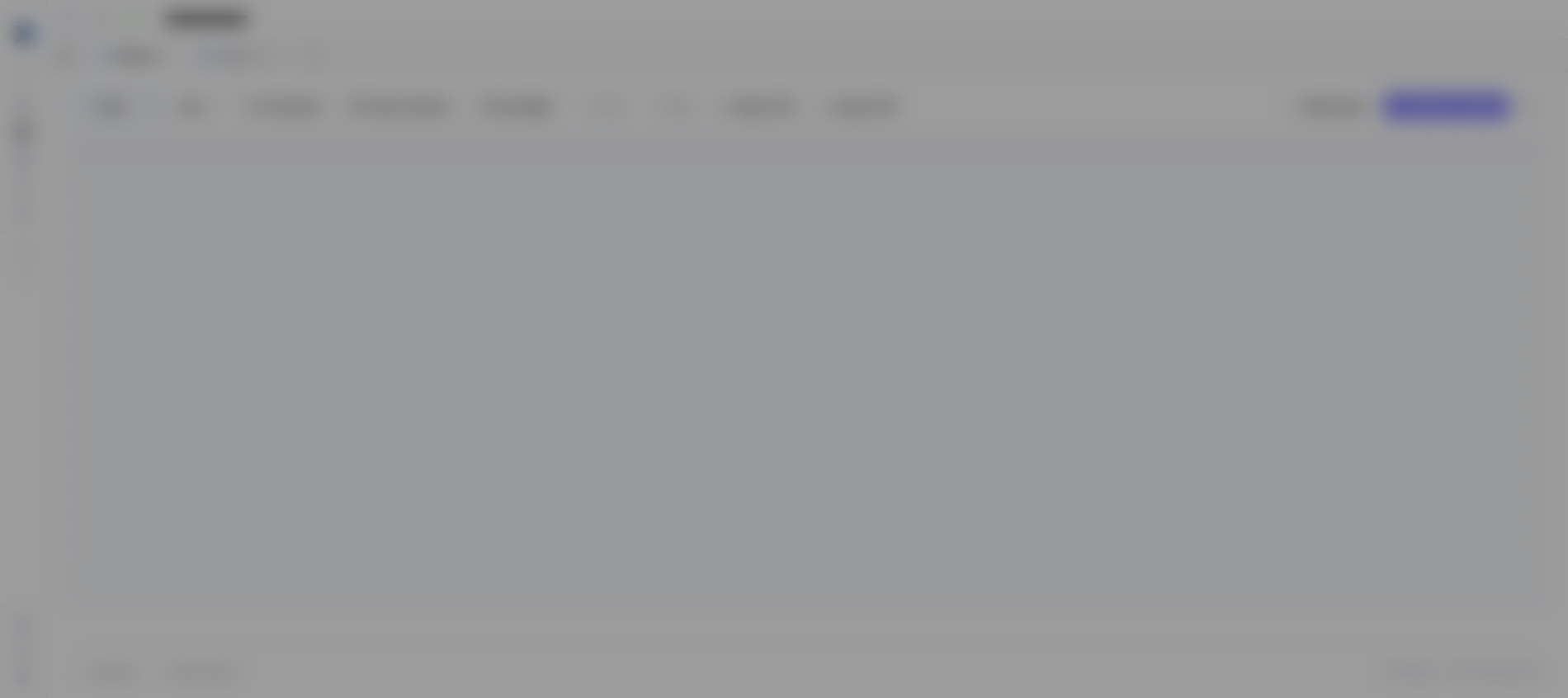
type input "Webflow 1"
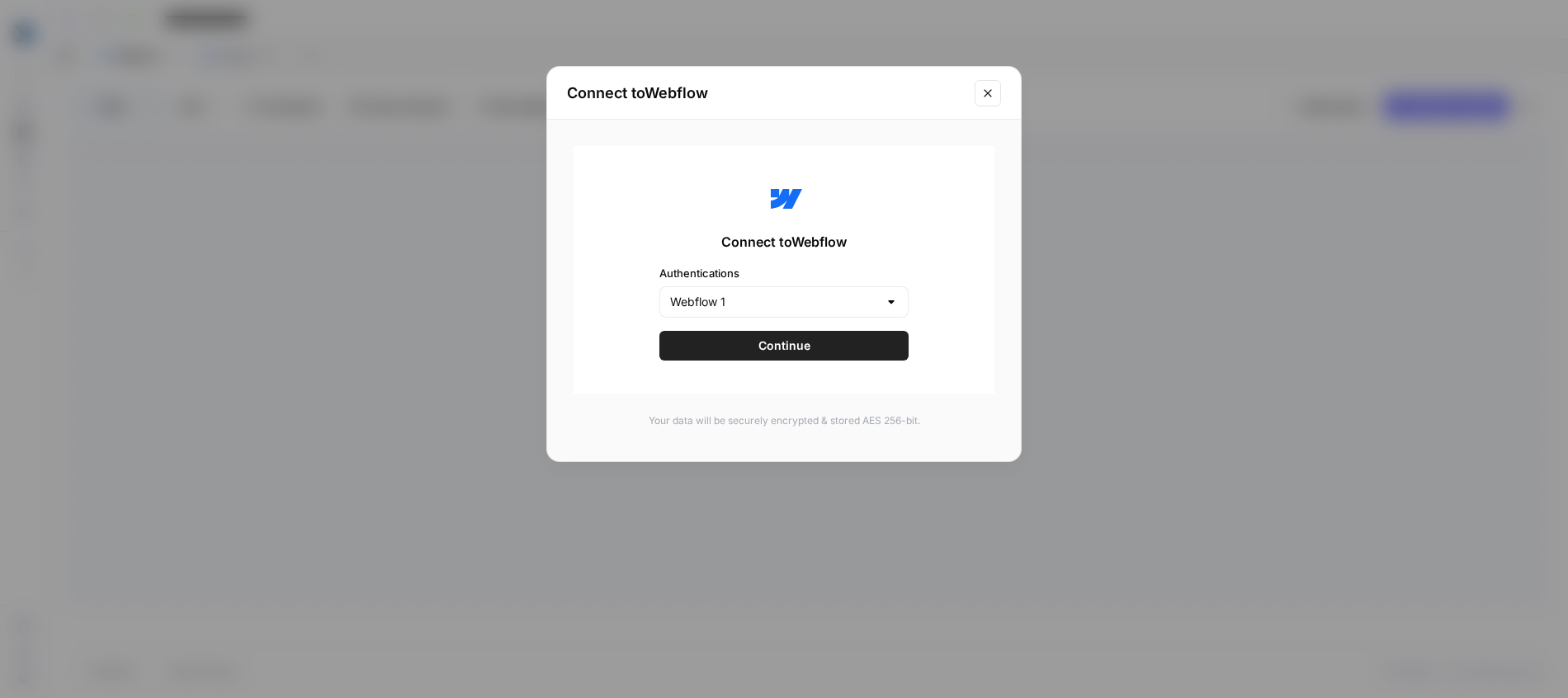
click at [780, 343] on span "Continue" at bounding box center [784, 345] width 52 height 16
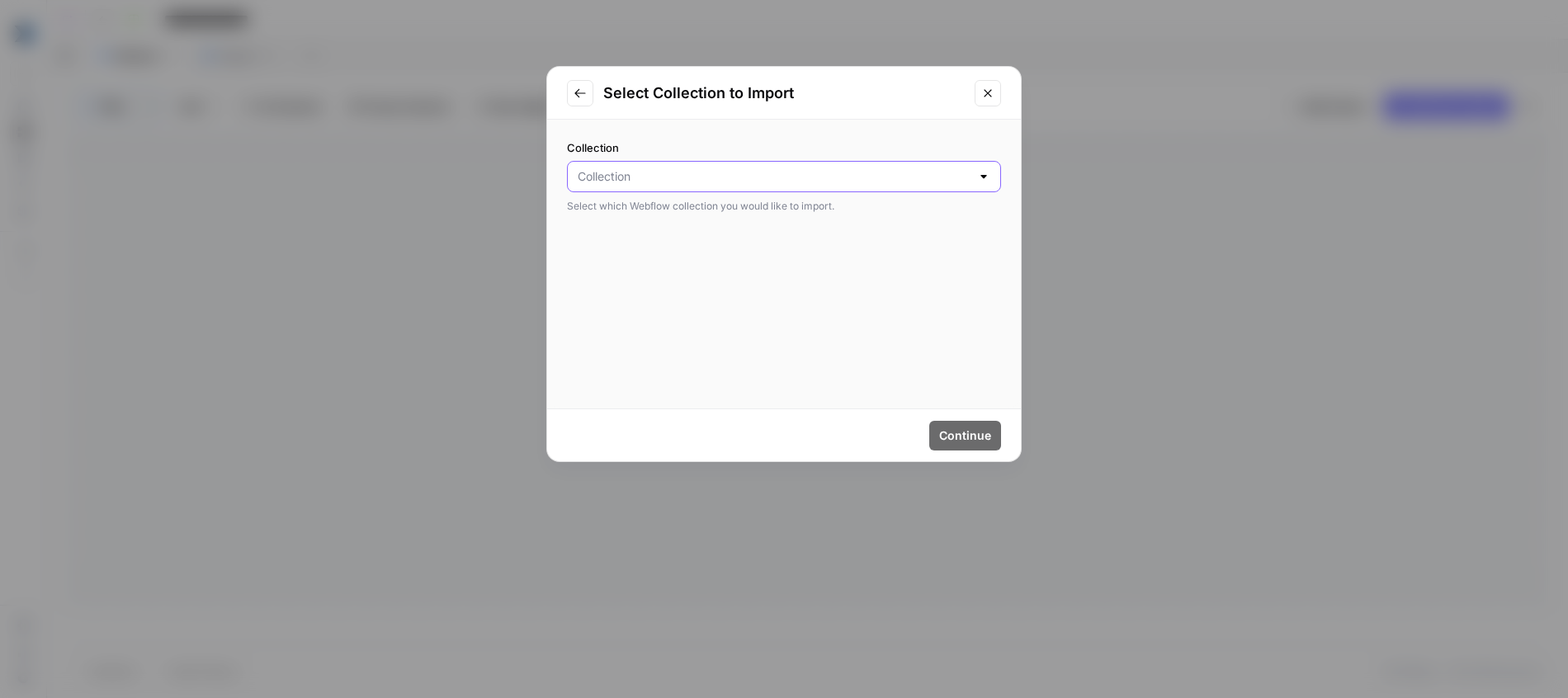
click at [748, 174] on input "Collection" at bounding box center [774, 176] width 392 height 16
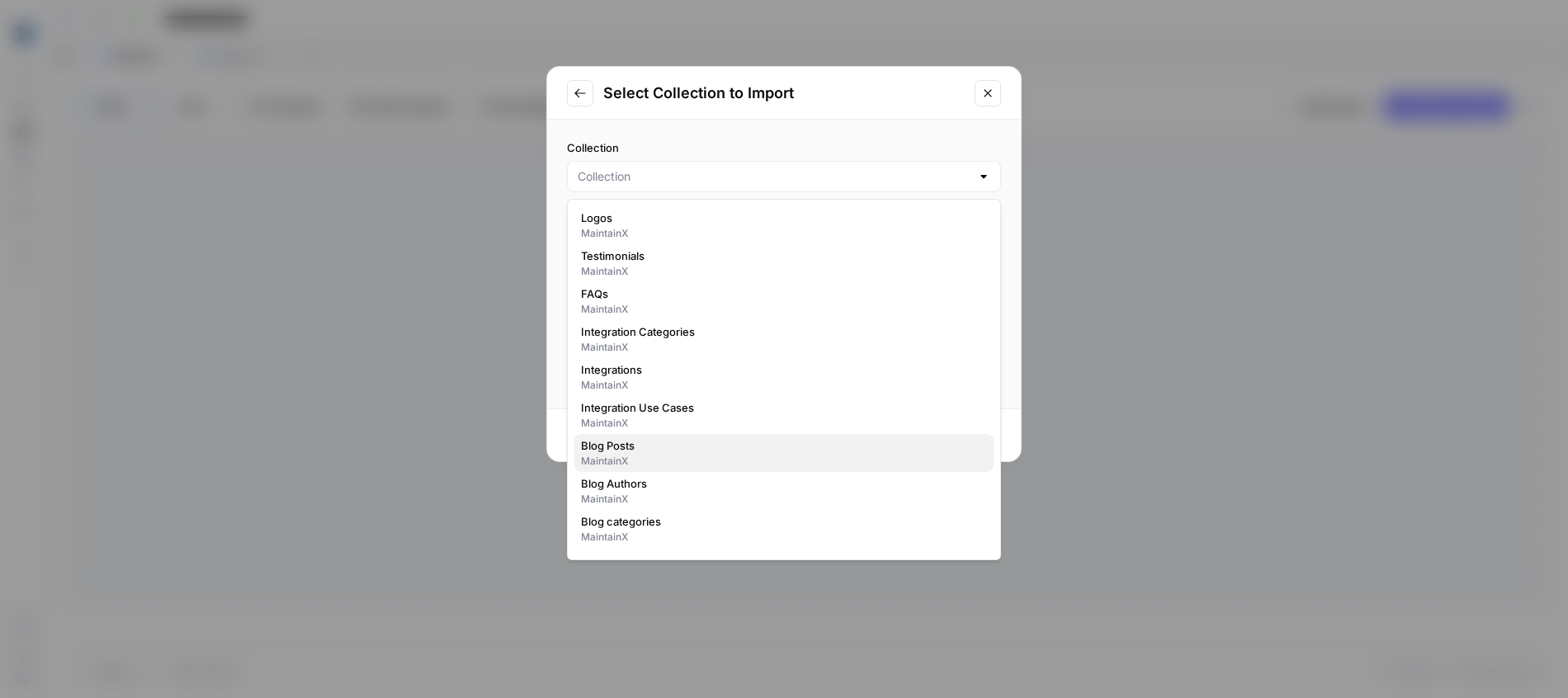
click at [660, 453] on span "Blog Posts" at bounding box center [781, 445] width 399 height 16
type input "Blog Posts"
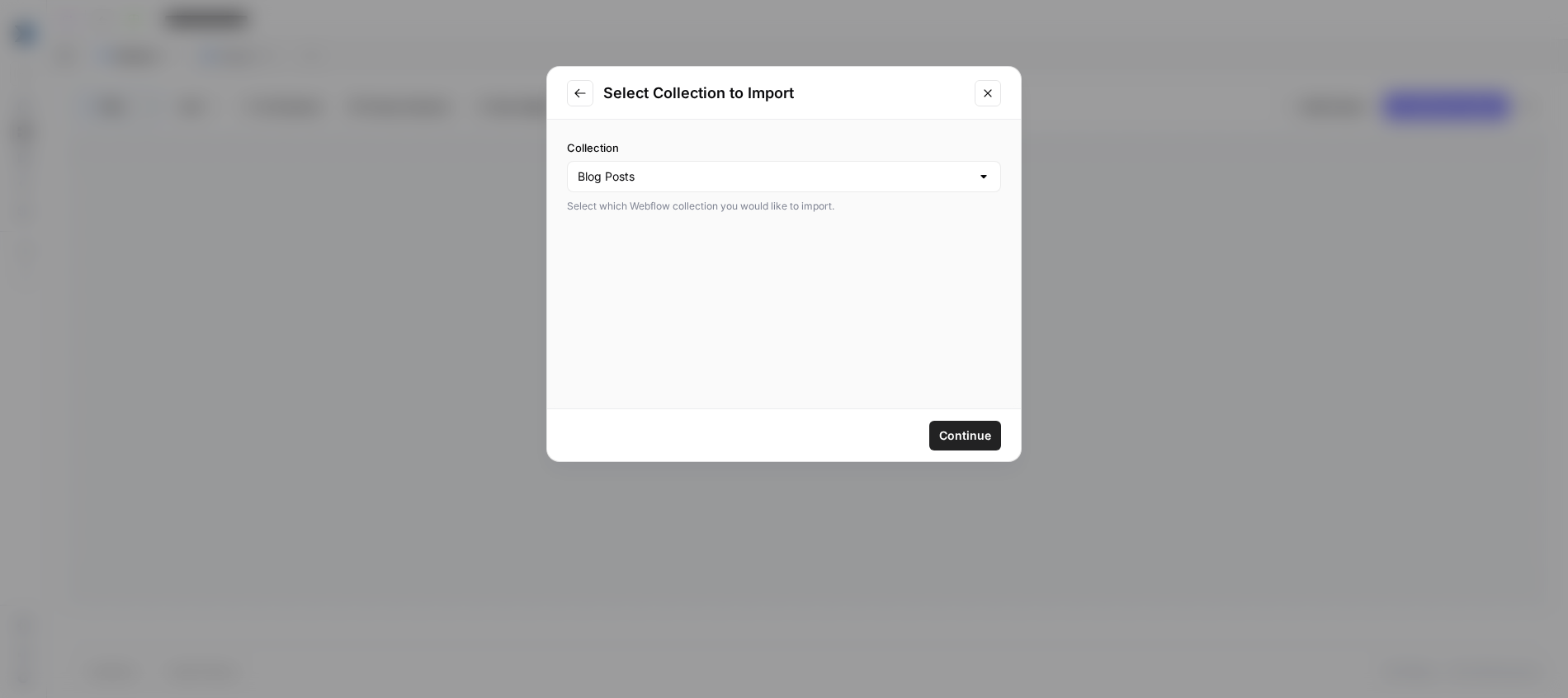
click at [982, 423] on button "Continue" at bounding box center [965, 435] width 72 height 29
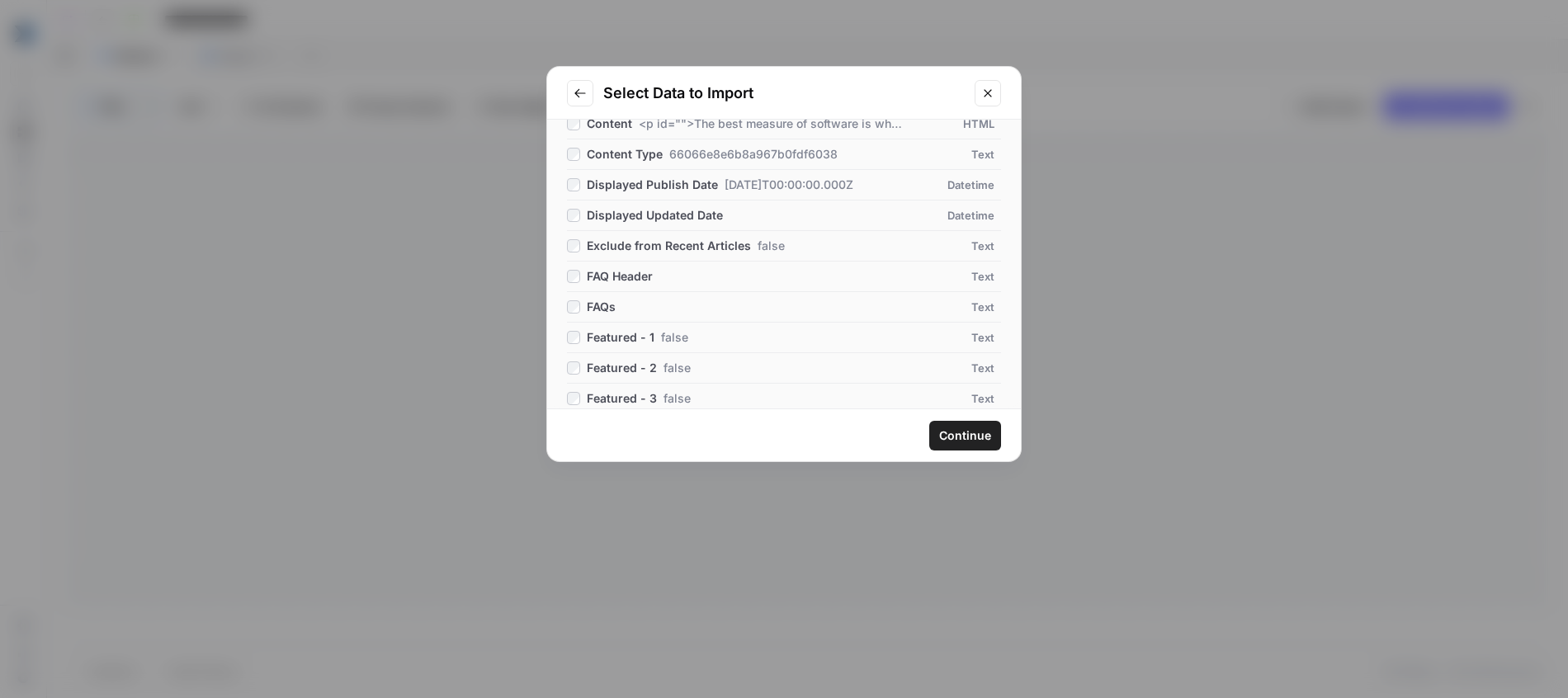
scroll to position [175, 0]
click at [970, 429] on span "Continue" at bounding box center [965, 435] width 52 height 16
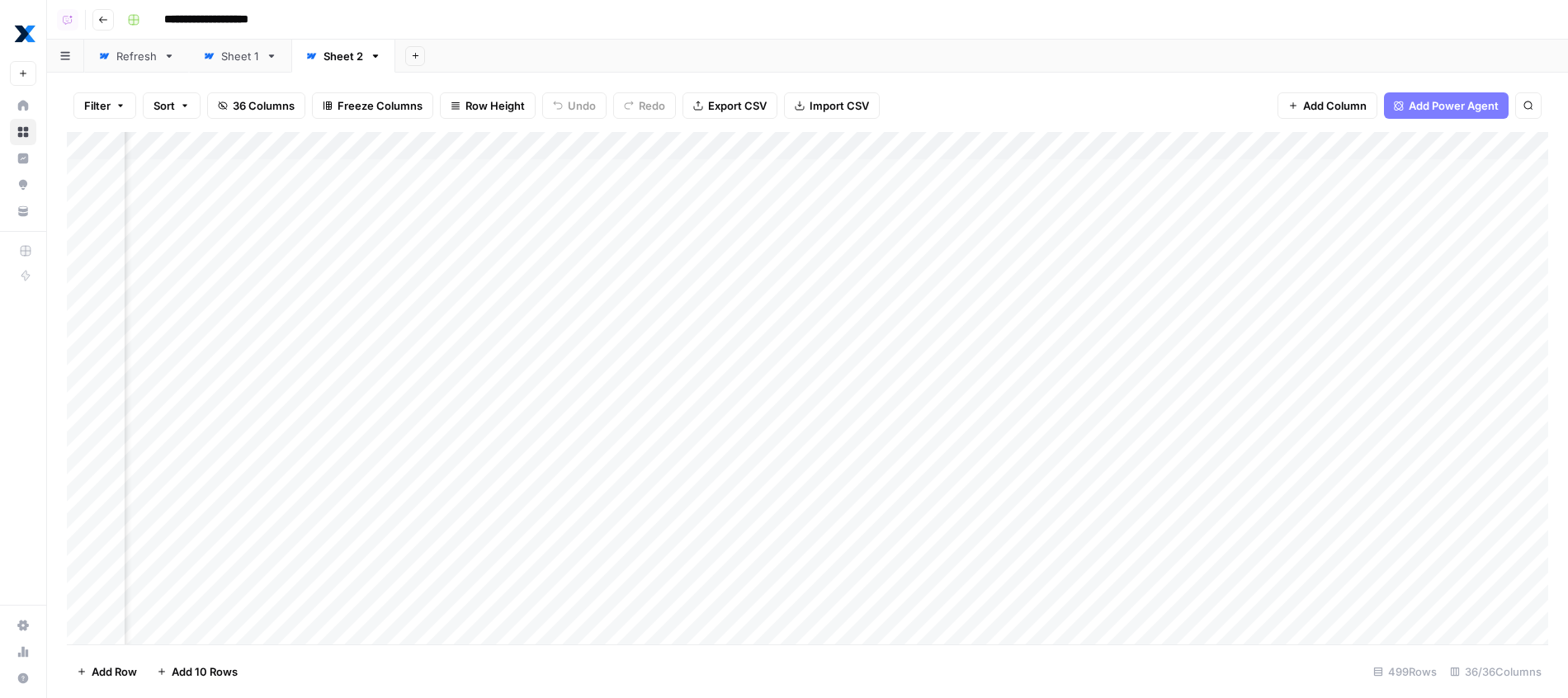
scroll to position [0, 3329]
click at [955, 203] on div "Add Column" at bounding box center [807, 390] width 1482 height 517
click at [994, 83] on div "Filter Sort 36 Columns Freeze Columns Row Height Undo Redo Export CSV Import CS…" at bounding box center [807, 105] width 1482 height 53
click at [883, 206] on div "Add Column" at bounding box center [807, 390] width 1482 height 517
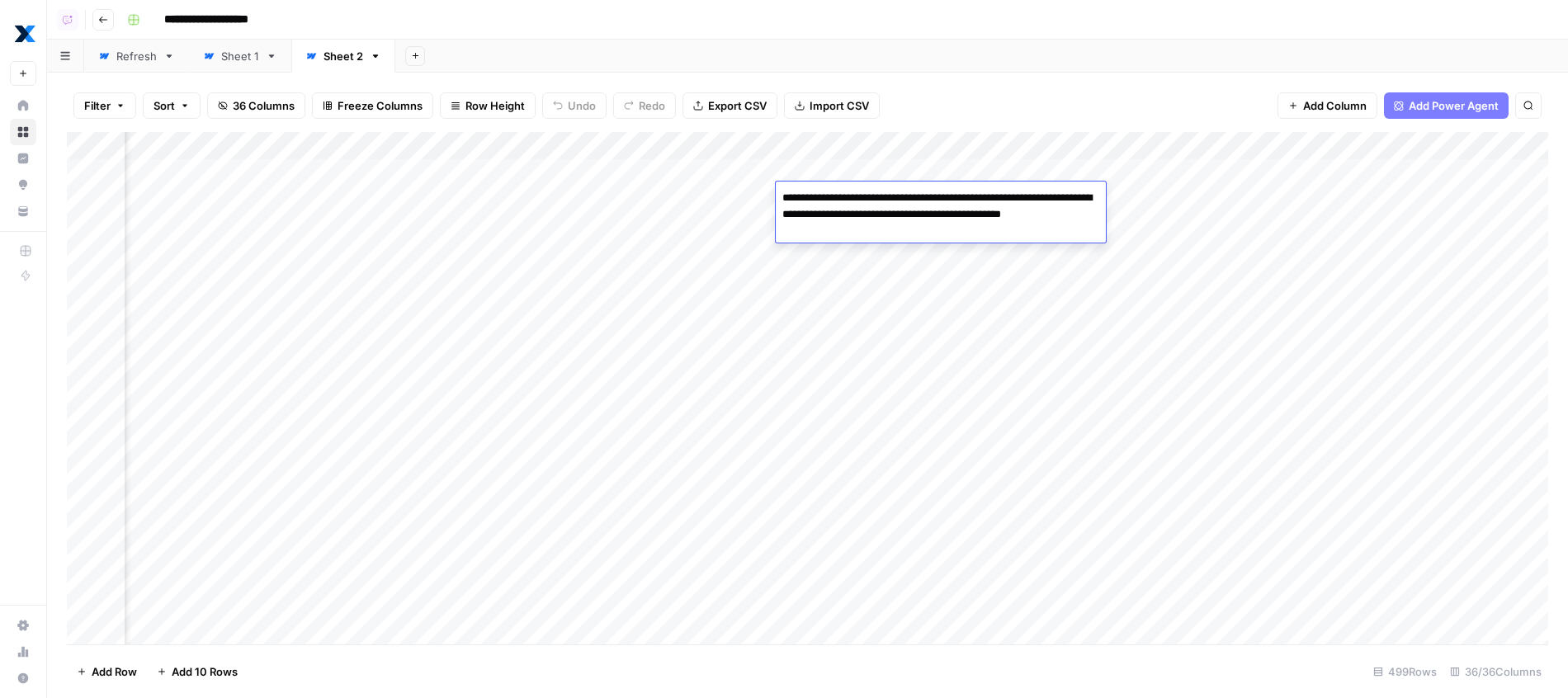
click at [855, 197] on textarea "**********" at bounding box center [940, 214] width 330 height 56
click at [248, 63] on div "Sheet 1" at bounding box center [240, 55] width 38 height 16
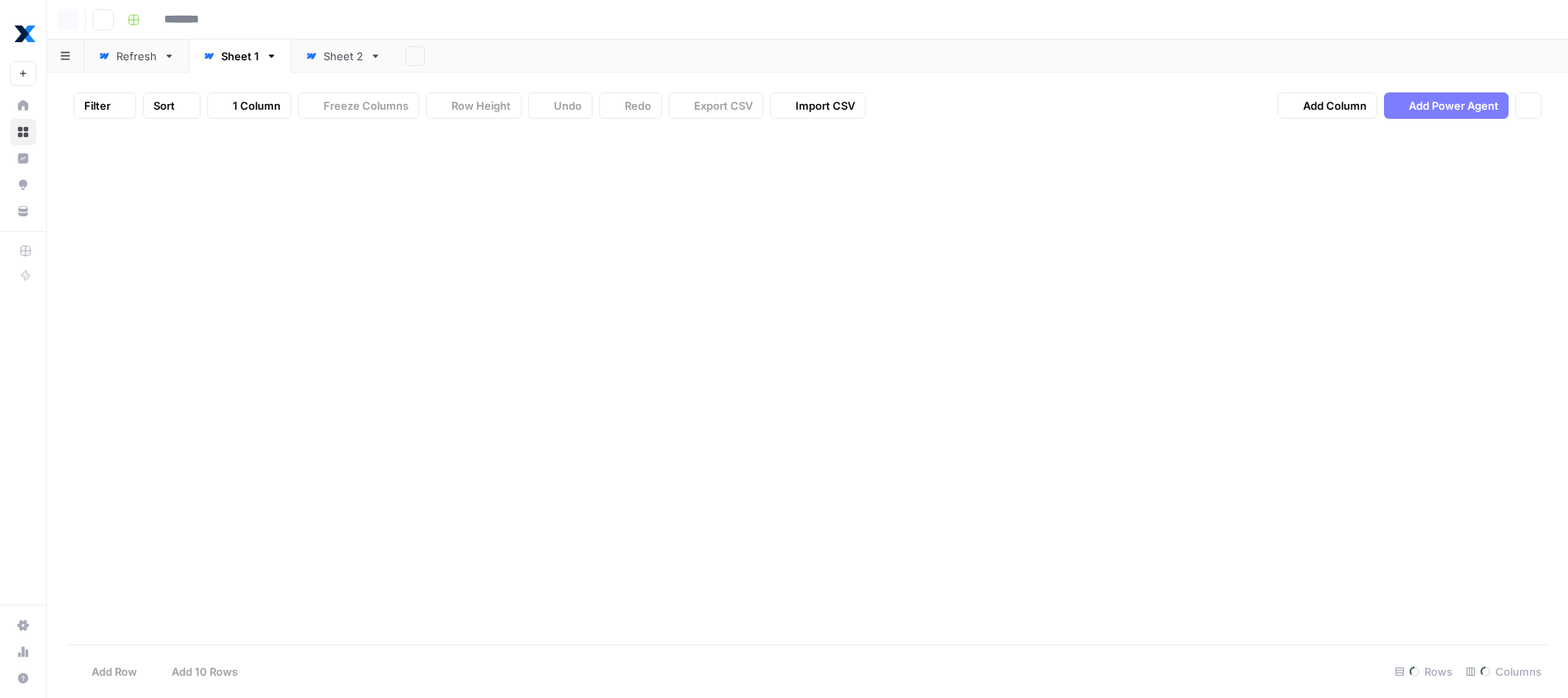
type input "**********"
click at [462, 140] on div "Add Column" at bounding box center [807, 390] width 1482 height 517
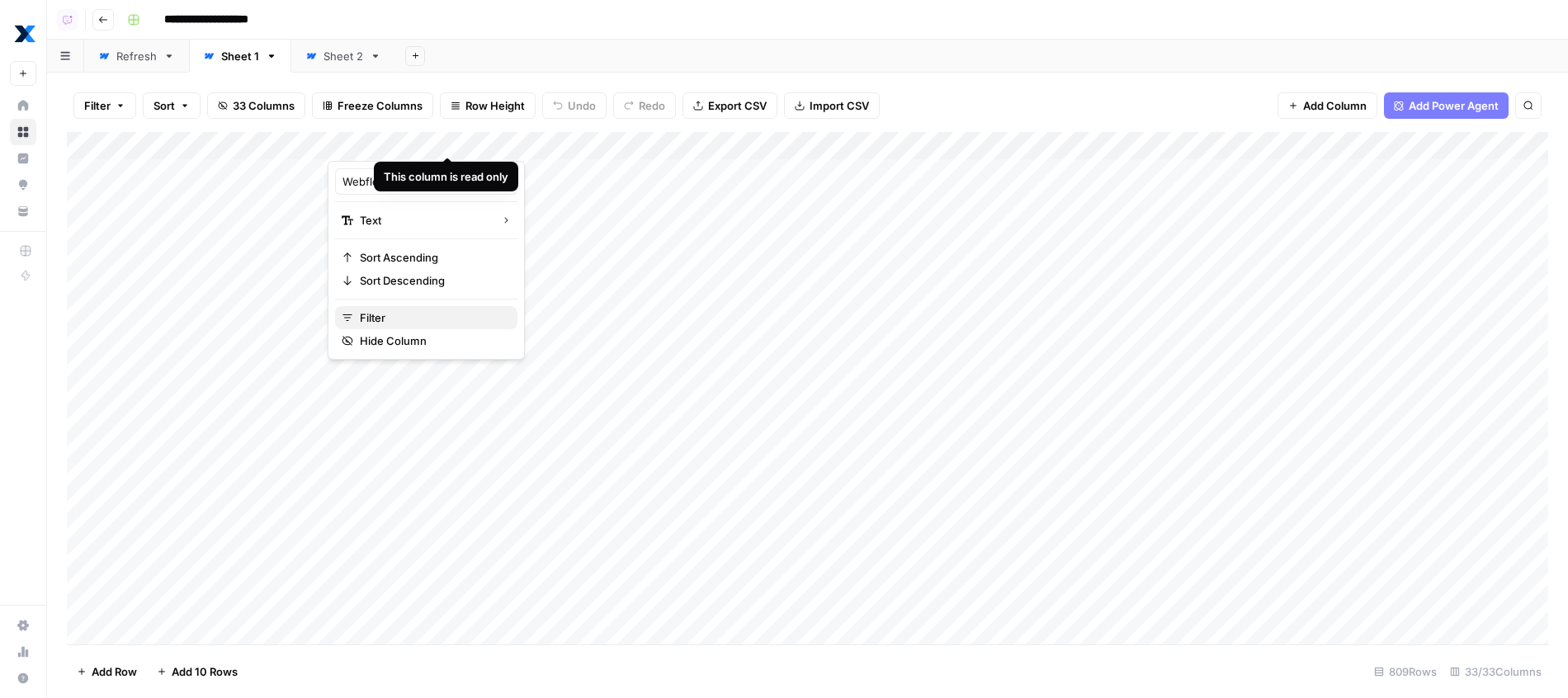
click at [375, 307] on button "Filter" at bounding box center [426, 317] width 182 height 23
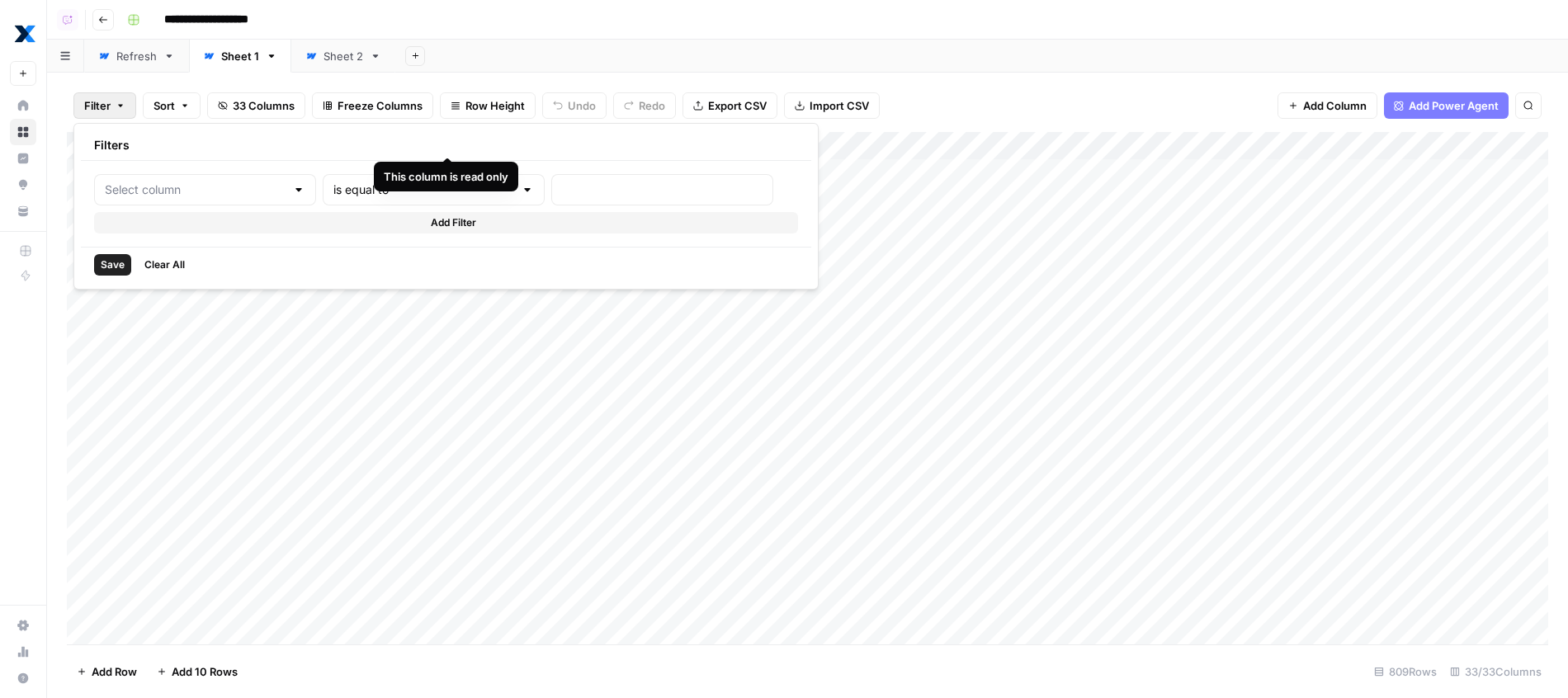
type input "Webflow Item ID"
click at [598, 194] on input "text" at bounding box center [707, 189] width 219 height 16
paste input "68c04240794db36d48502a0f"
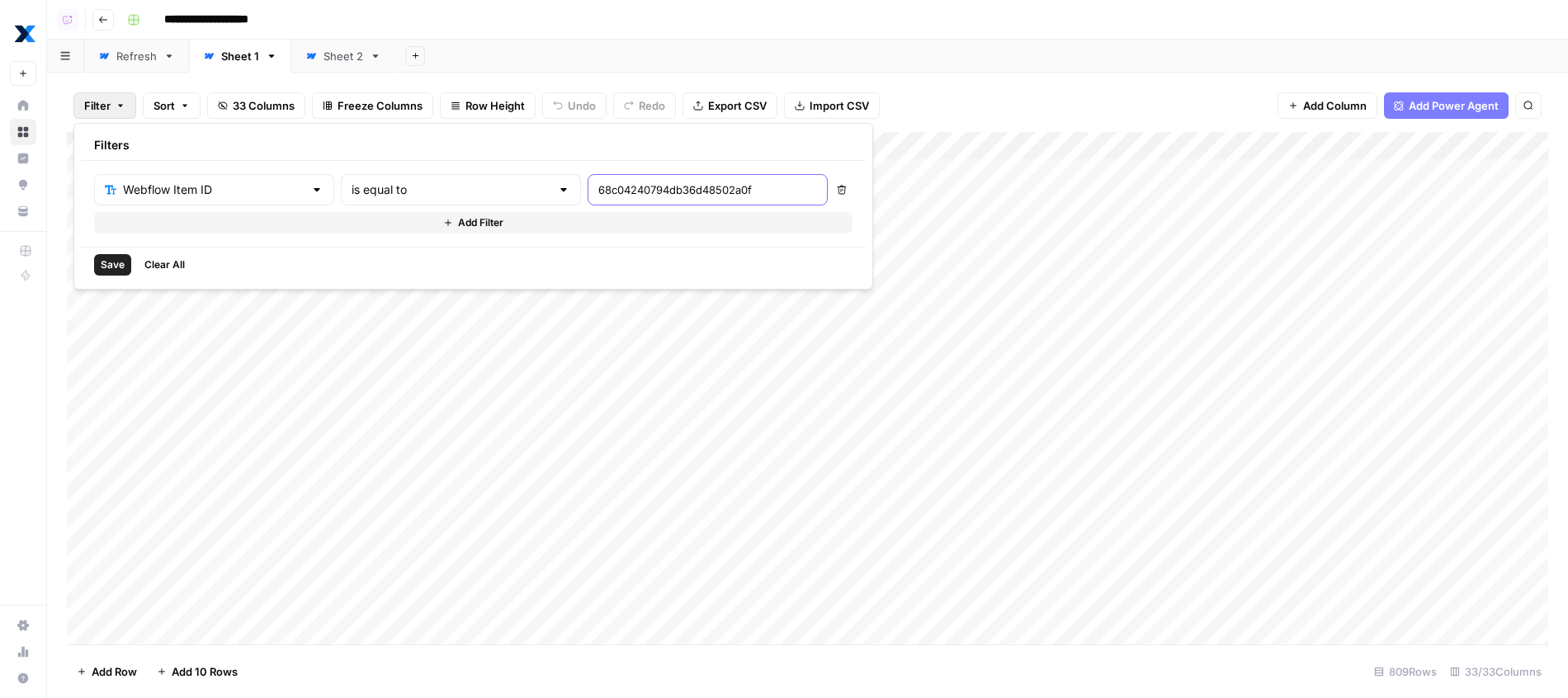
type input "68c04240794db36d48502a0f"
click at [689, 41] on div "Add Sheet" at bounding box center [981, 56] width 1173 height 33
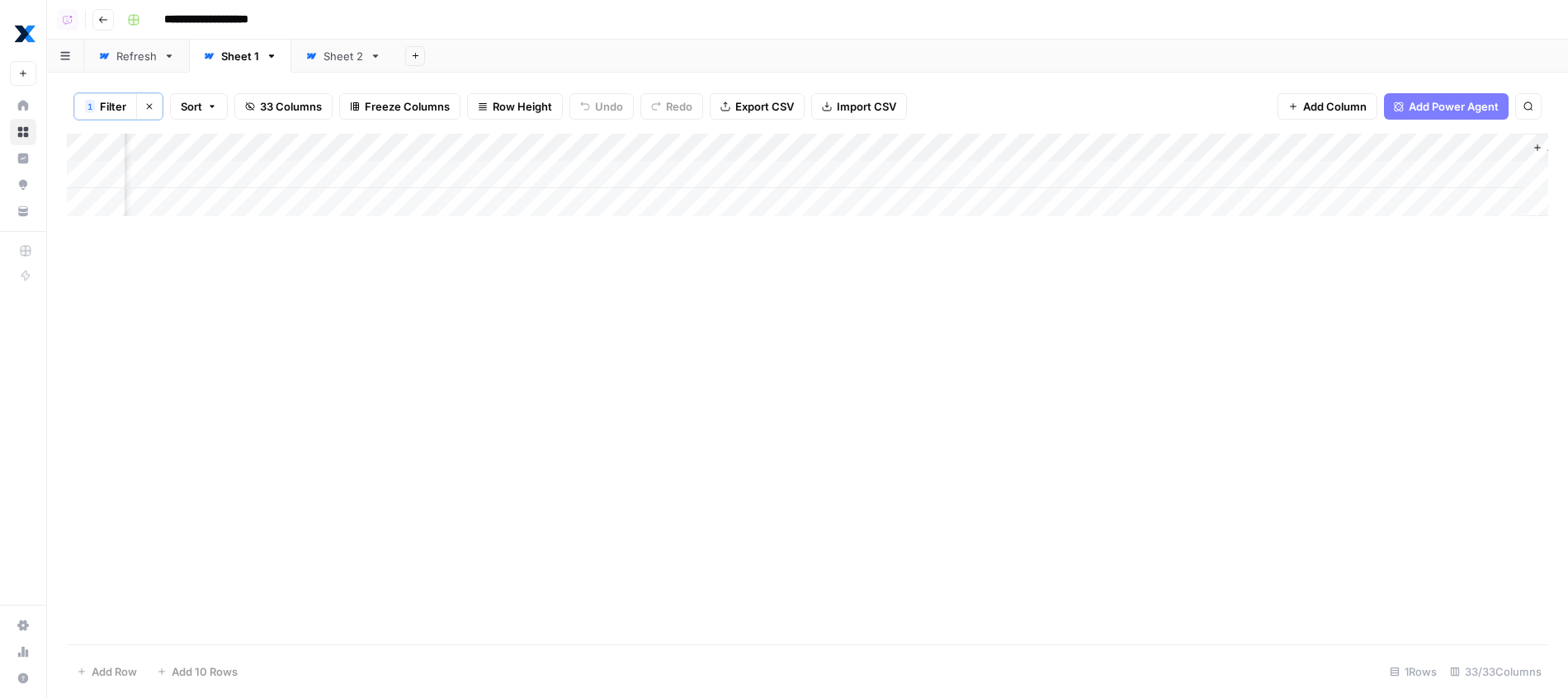
scroll to position [0, 6052]
click at [354, 60] on div "Sheet 2" at bounding box center [343, 55] width 40 height 16
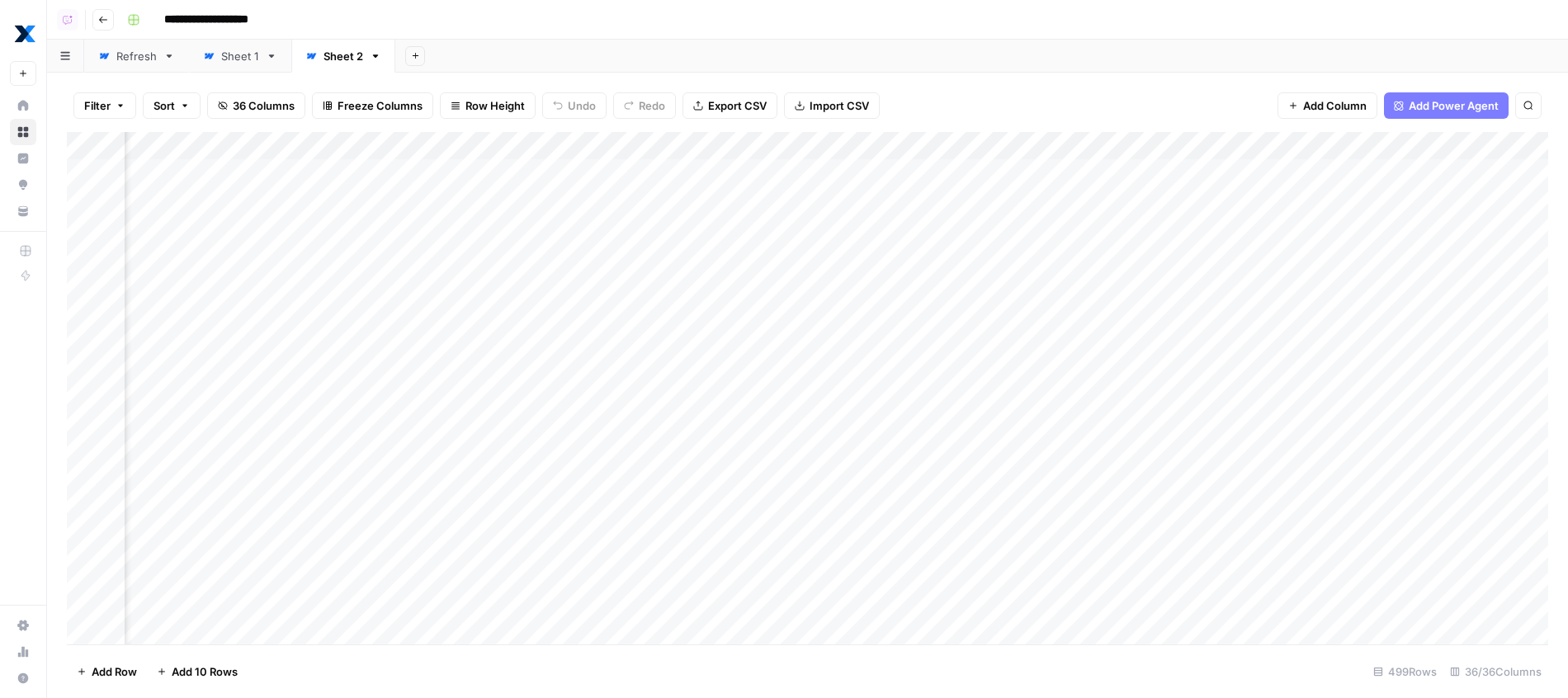
scroll to position [0, 3427]
click at [799, 225] on div "Add Column" at bounding box center [807, 390] width 1482 height 517
click at [799, 225] on textarea "**********" at bounding box center [843, 234] width 330 height 40
click at [940, 35] on header "**********" at bounding box center [807, 20] width 1521 height 40
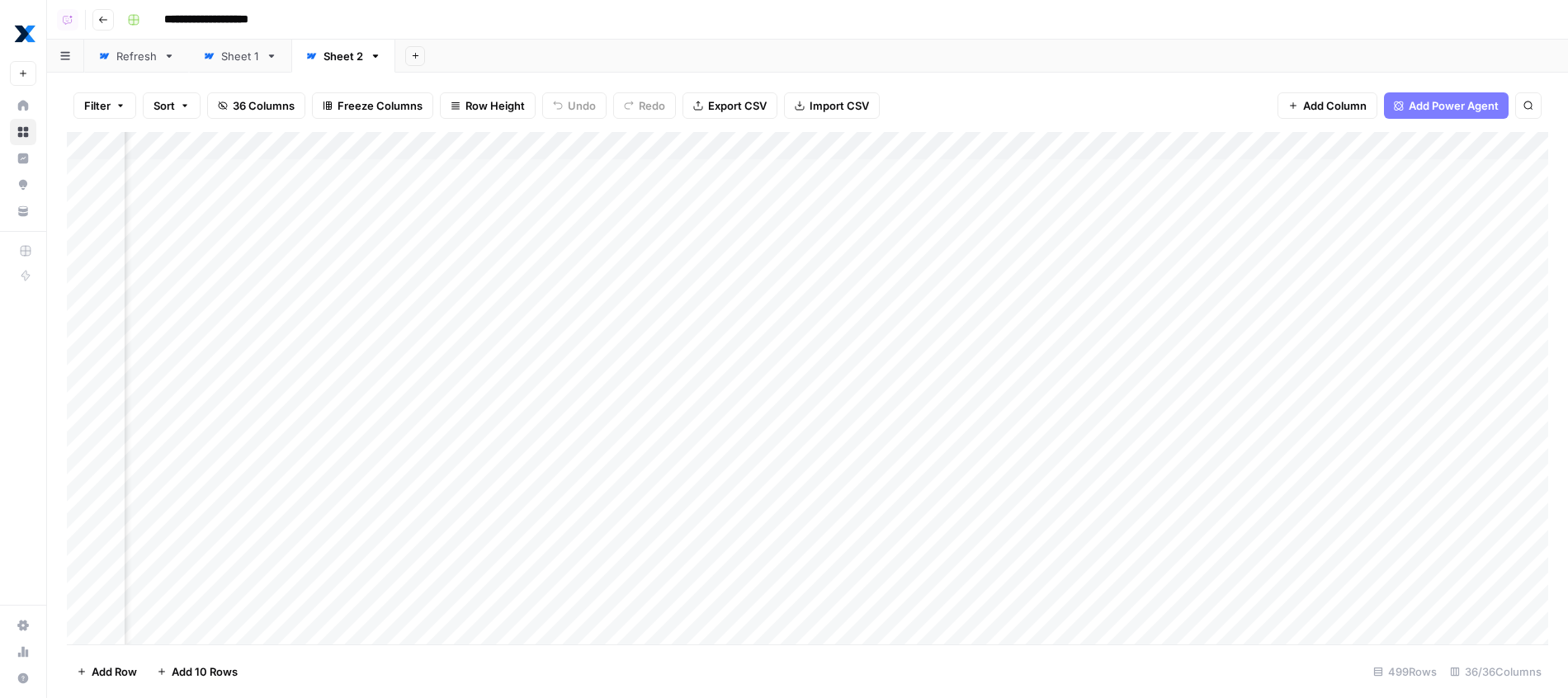
click at [834, 266] on div "Add Column" at bounding box center [807, 390] width 1482 height 517
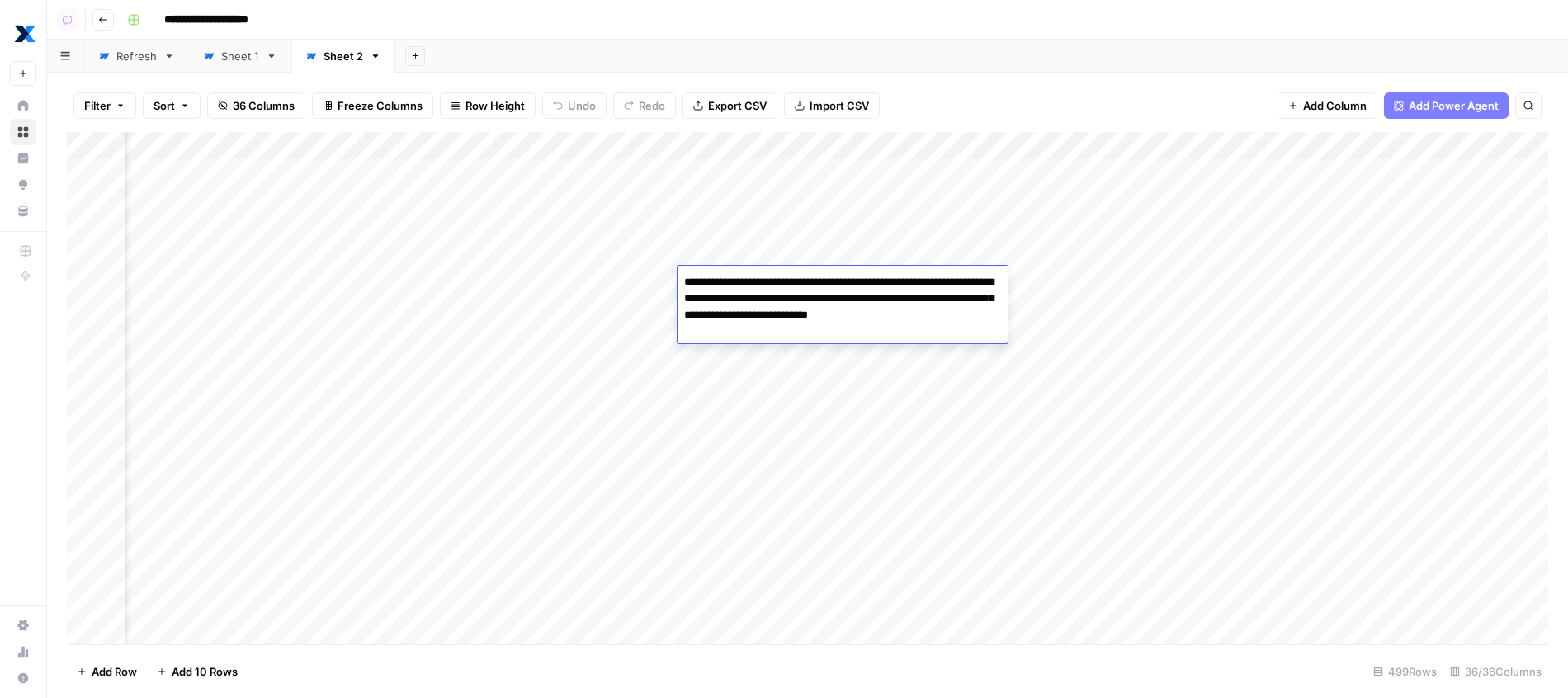
click at [951, 67] on div "Add Sheet" at bounding box center [981, 56] width 1173 height 33
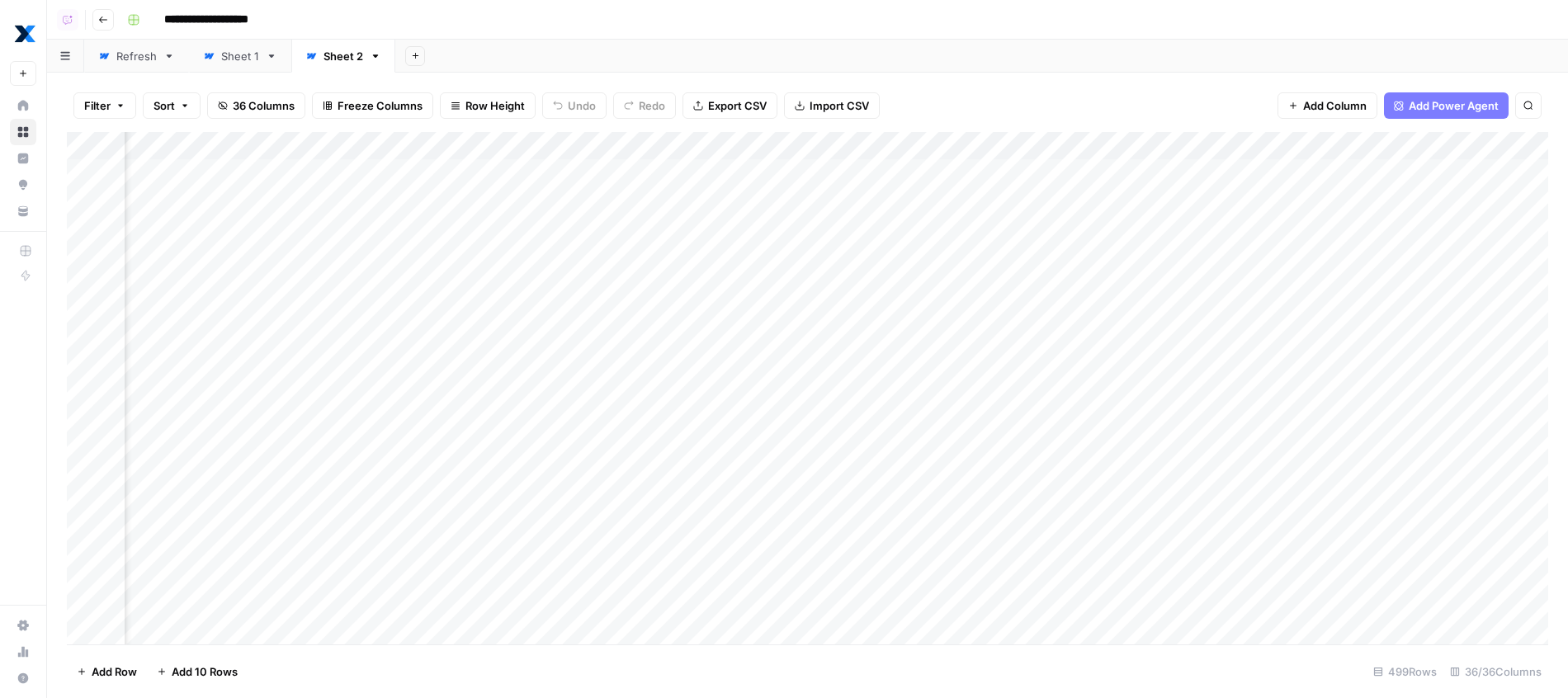
scroll to position [0, 3054]
click at [243, 57] on div "Sheet 1" at bounding box center [240, 55] width 38 height 16
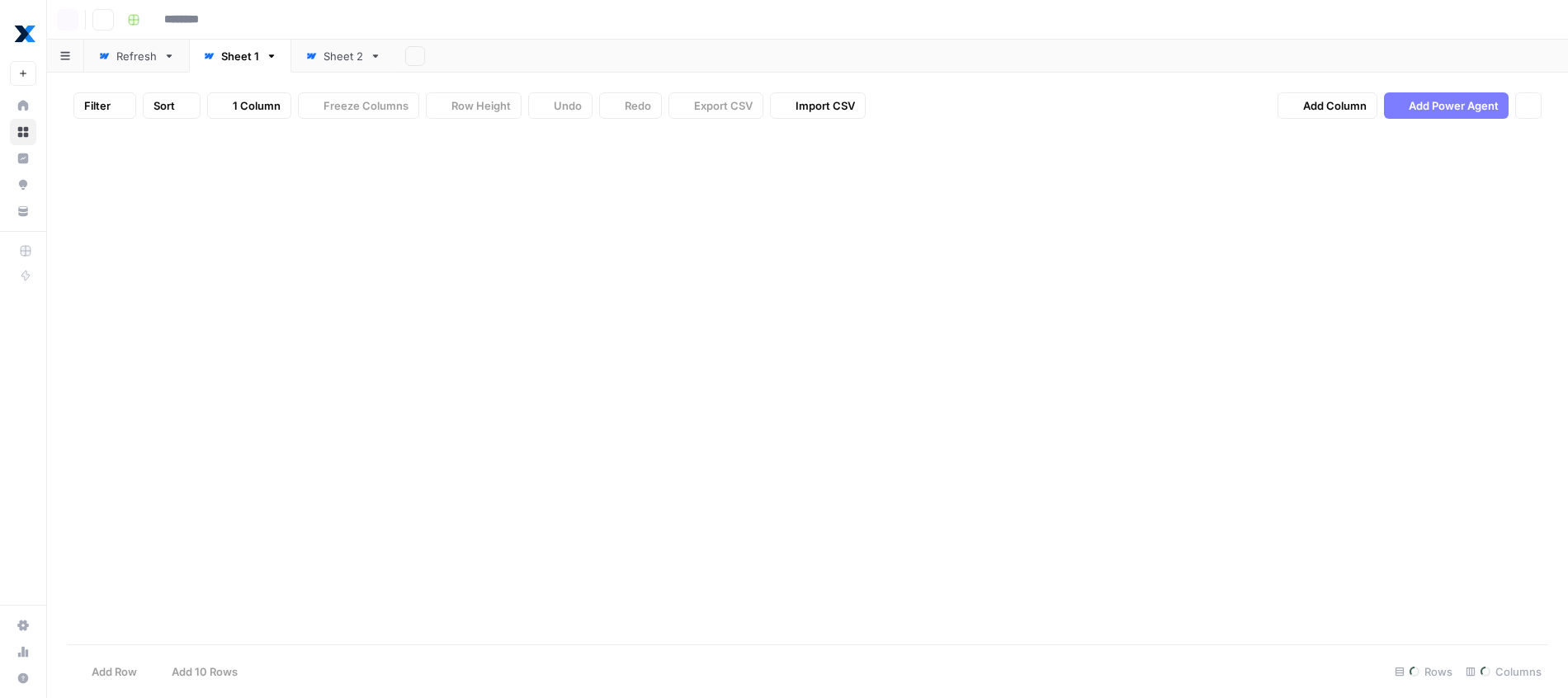
type input "**********"
click at [128, 61] on div "Refresh" at bounding box center [137, 55] width 41 height 16
type input "**********"
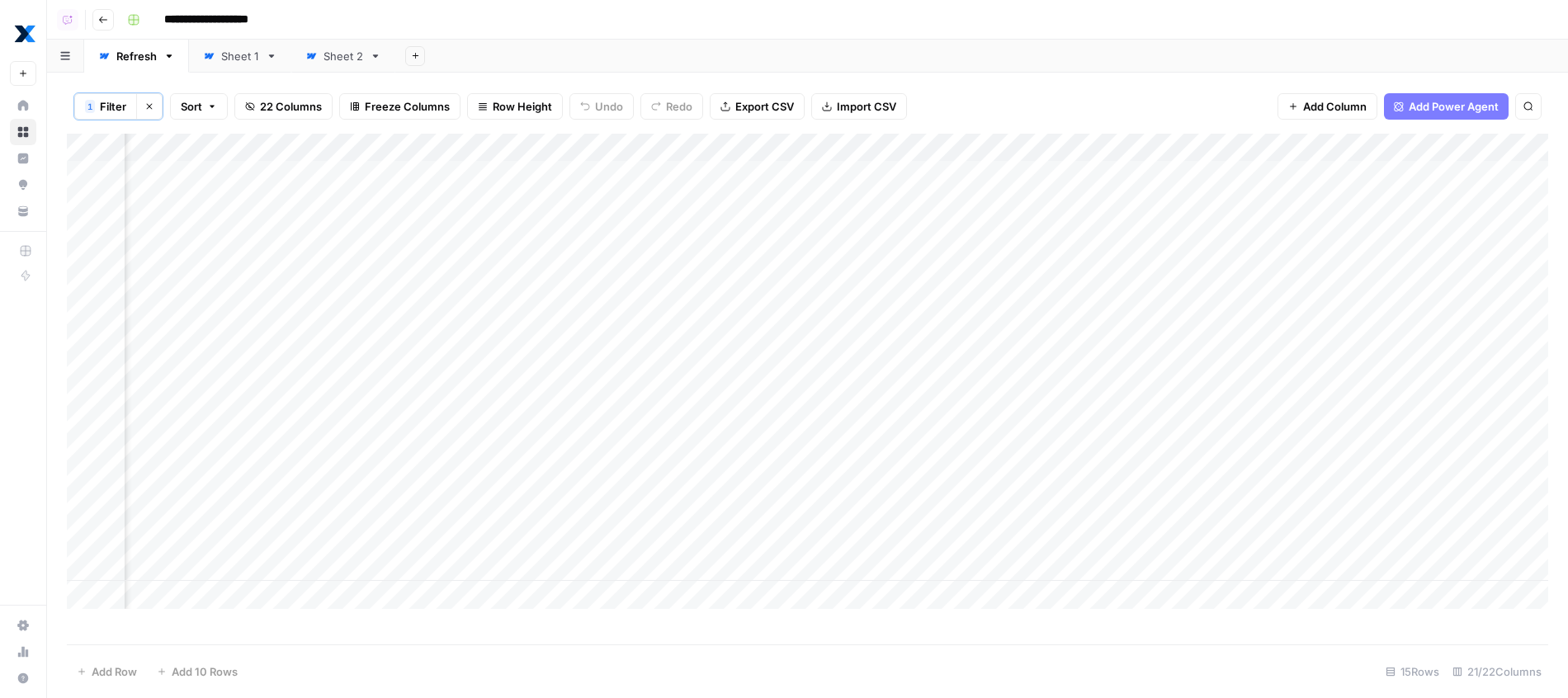
scroll to position [0, 2820]
click at [1425, 148] on div "Add Column" at bounding box center [807, 371] width 1482 height 475
click at [1084, 53] on div "Add Sheet" at bounding box center [981, 56] width 1173 height 33
click at [345, 66] on link "Sheet 2" at bounding box center [343, 56] width 104 height 33
click at [244, 65] on link "Sheet 1" at bounding box center [240, 56] width 102 height 33
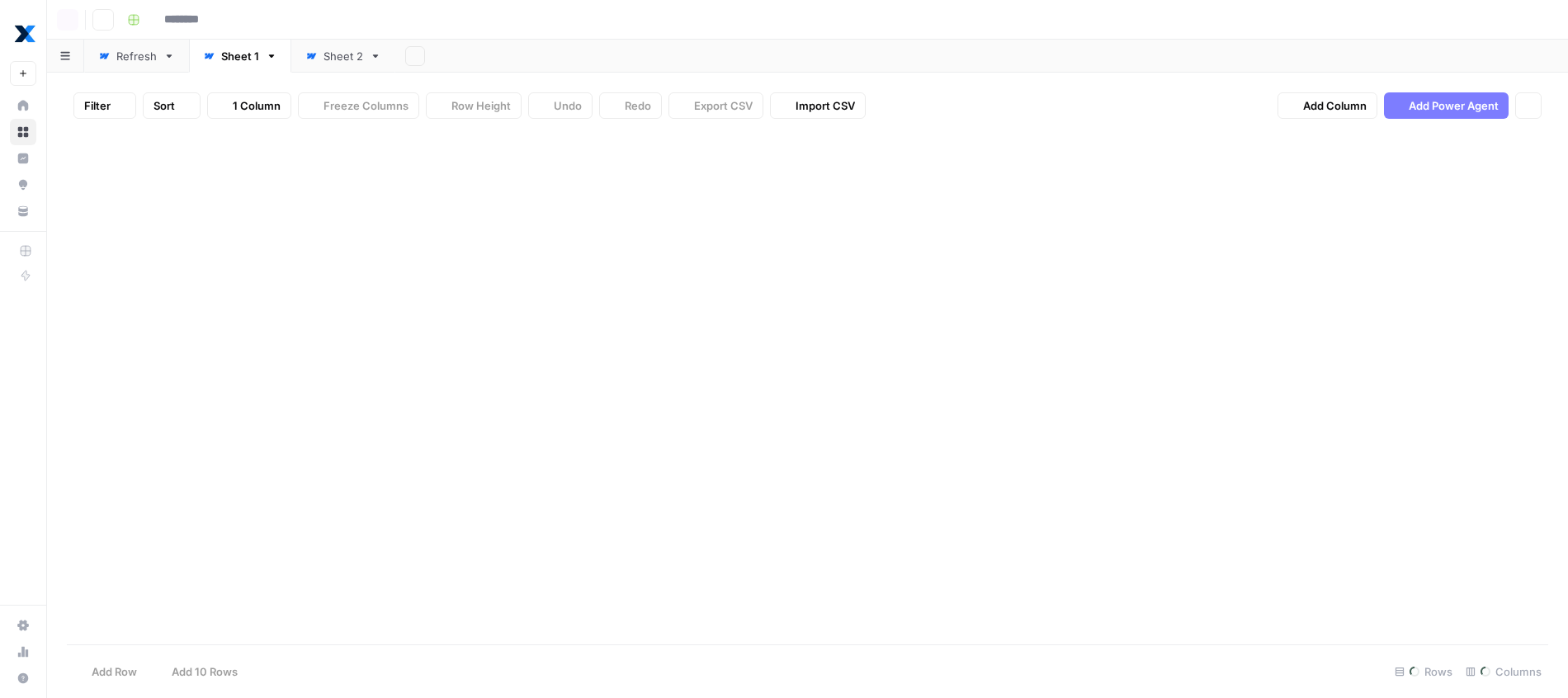
type input "**********"
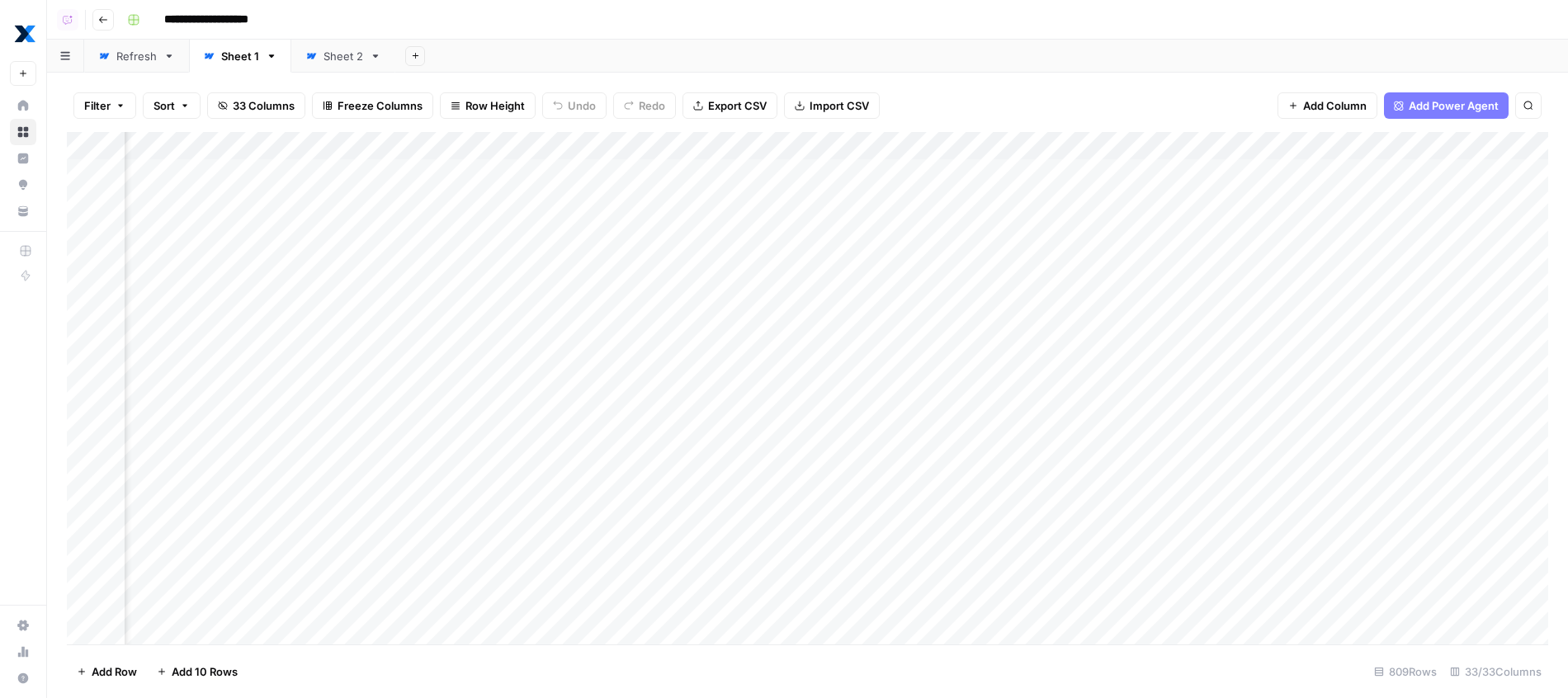
scroll to position [0, 5995]
click at [149, 64] on div "Refresh" at bounding box center [137, 55] width 41 height 16
click at [1424, 139] on div "Add Column" at bounding box center [807, 371] width 1482 height 475
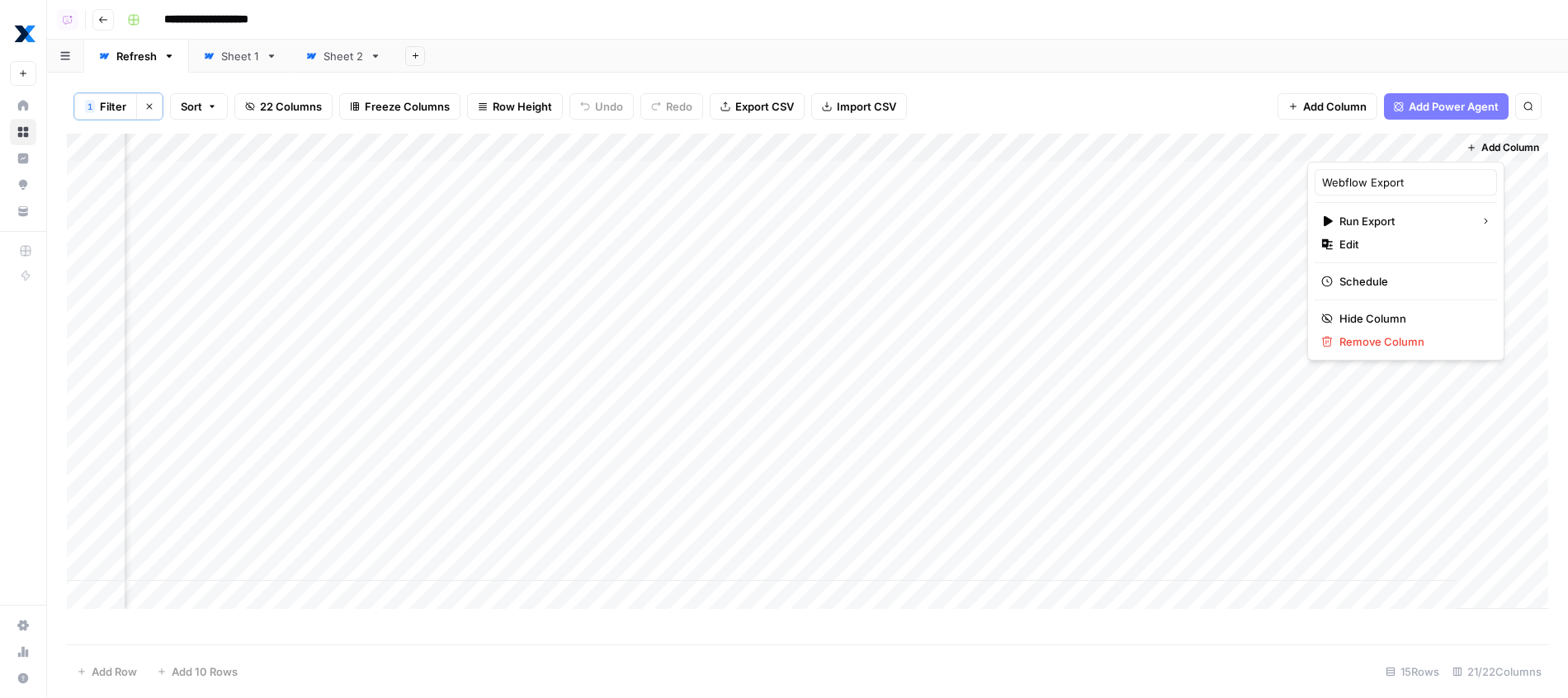
click at [1231, 83] on div "1 Filter Clear filters Sort 22 Columns Freeze Columns Row Height Undo Redo Expo…" at bounding box center [807, 106] width 1482 height 54
click at [736, 48] on div "Add Sheet" at bounding box center [981, 56] width 1173 height 33
click at [338, 62] on div "Sheet 2" at bounding box center [343, 55] width 40 height 16
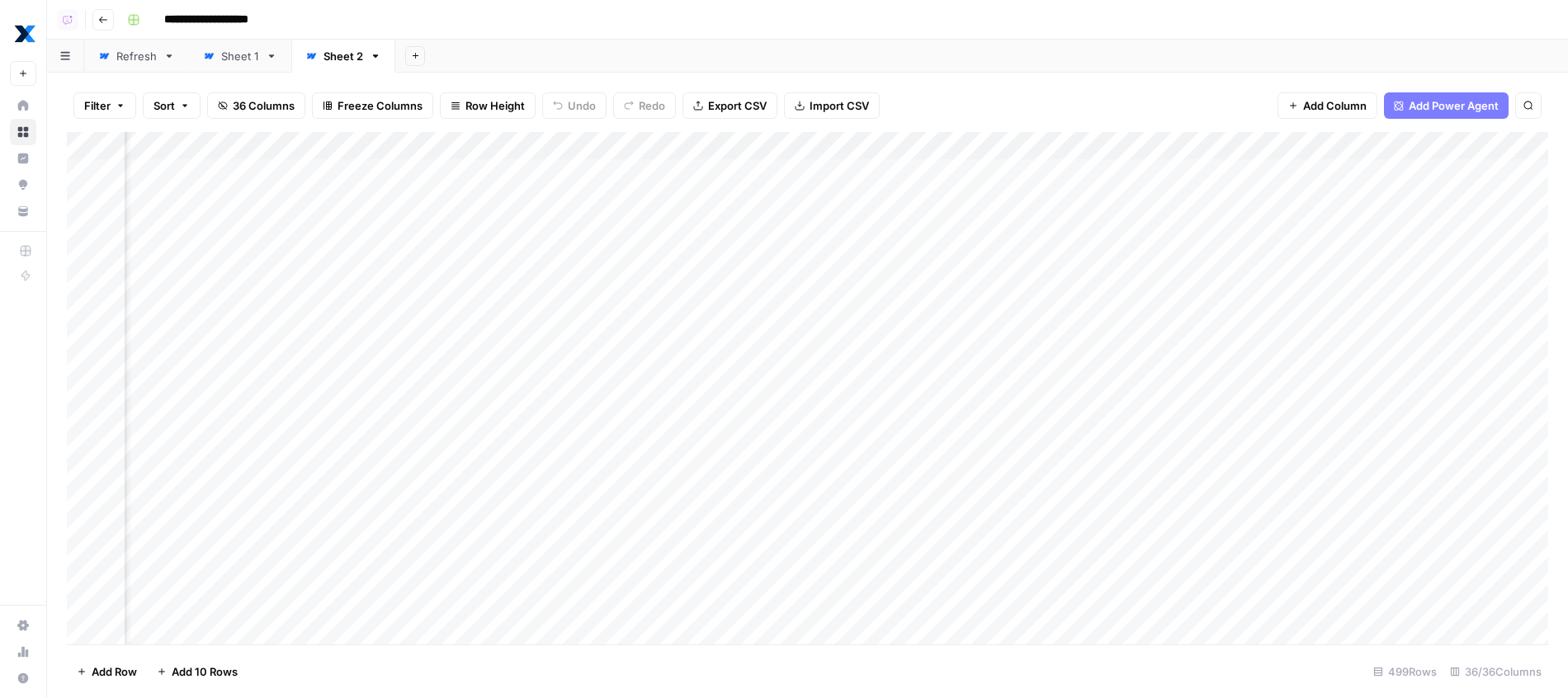
scroll to position [0, 3391]
click at [793, 194] on div "Add Column" at bounding box center [807, 390] width 1482 height 517
click at [793, 194] on textarea "**********" at bounding box center [879, 214] width 330 height 56
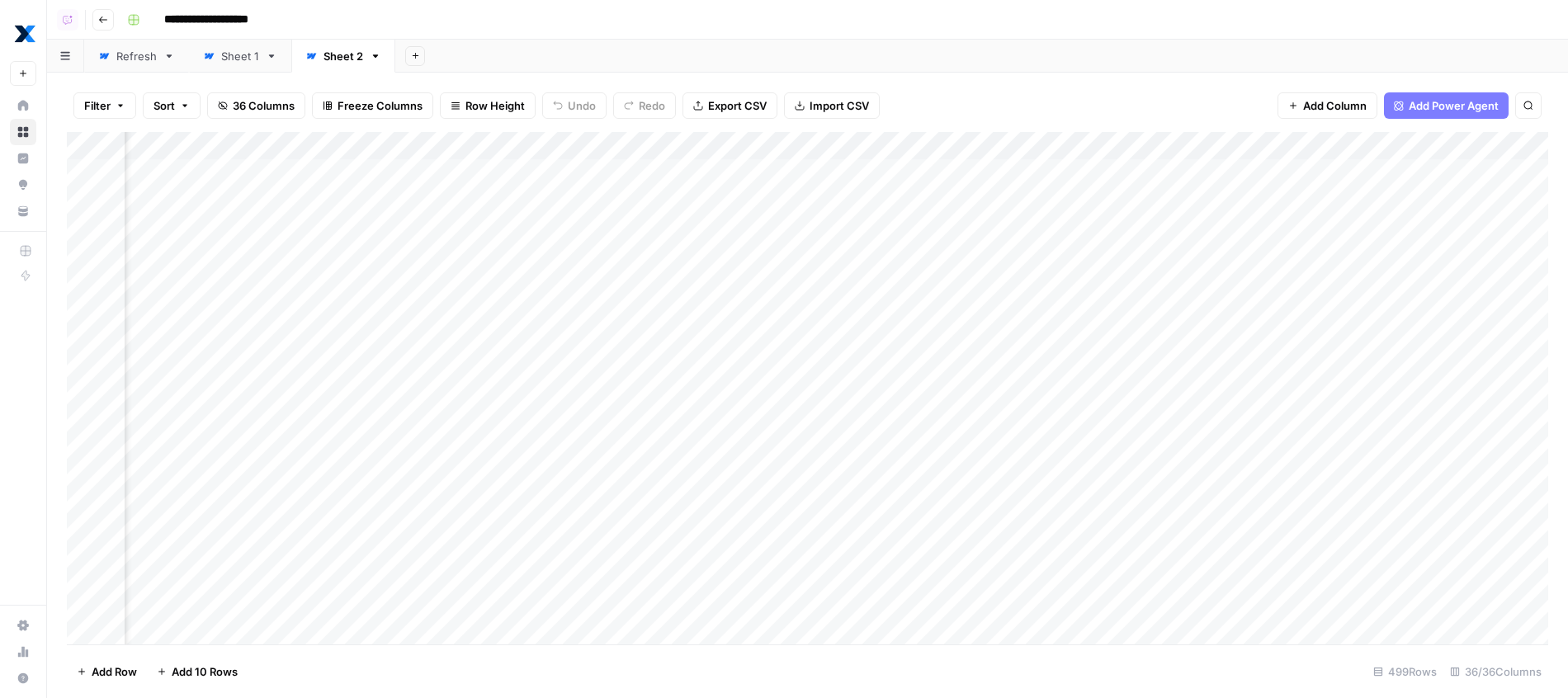
click at [731, 67] on div "Add Sheet" at bounding box center [981, 56] width 1173 height 33
click at [807, 199] on div "Add Column" at bounding box center [807, 390] width 1482 height 517
click at [807, 199] on textarea "**********" at bounding box center [879, 214] width 330 height 56
click at [774, 198] on textarea "**********" at bounding box center [879, 214] width 330 height 56
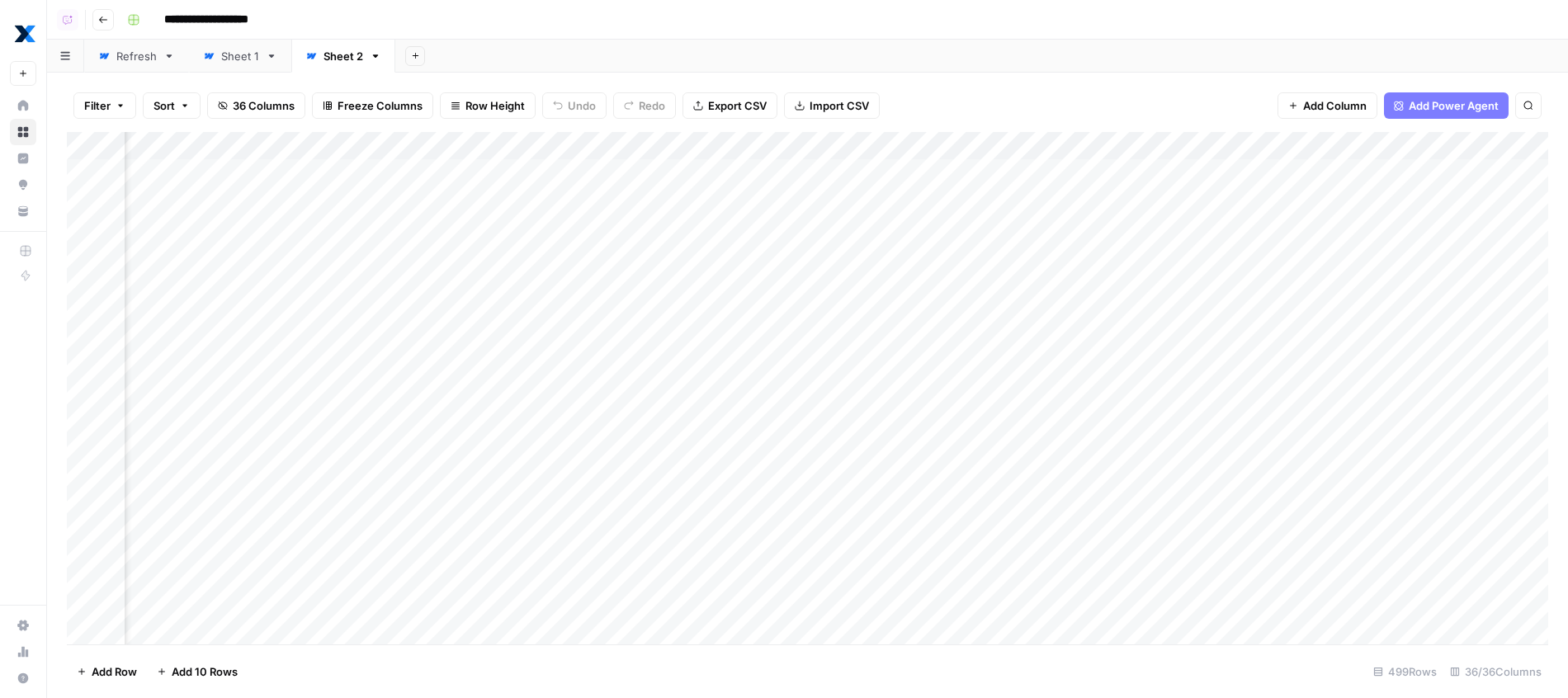
click at [239, 50] on div "Sheet 1" at bounding box center [240, 55] width 38 height 16
click at [144, 65] on link "Refresh" at bounding box center [136, 56] width 105 height 33
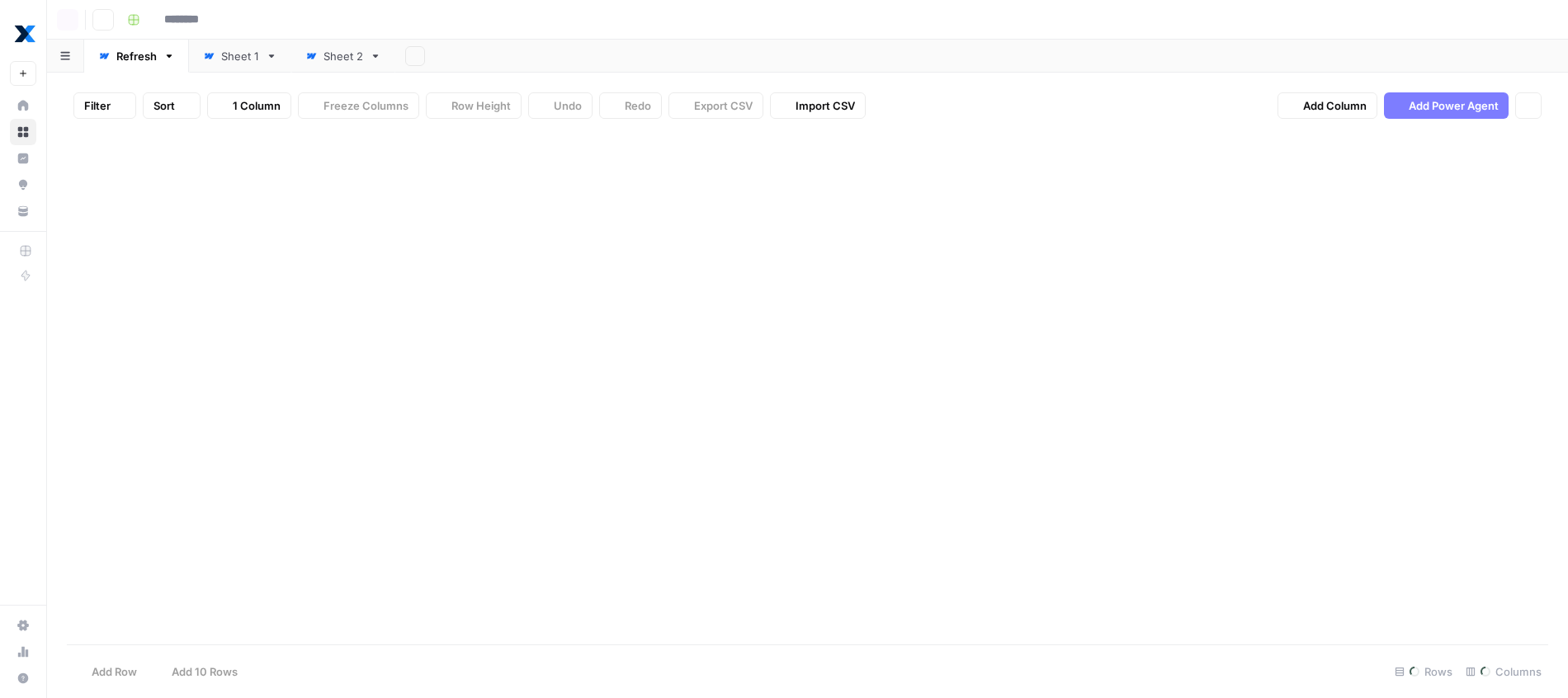
type input "**********"
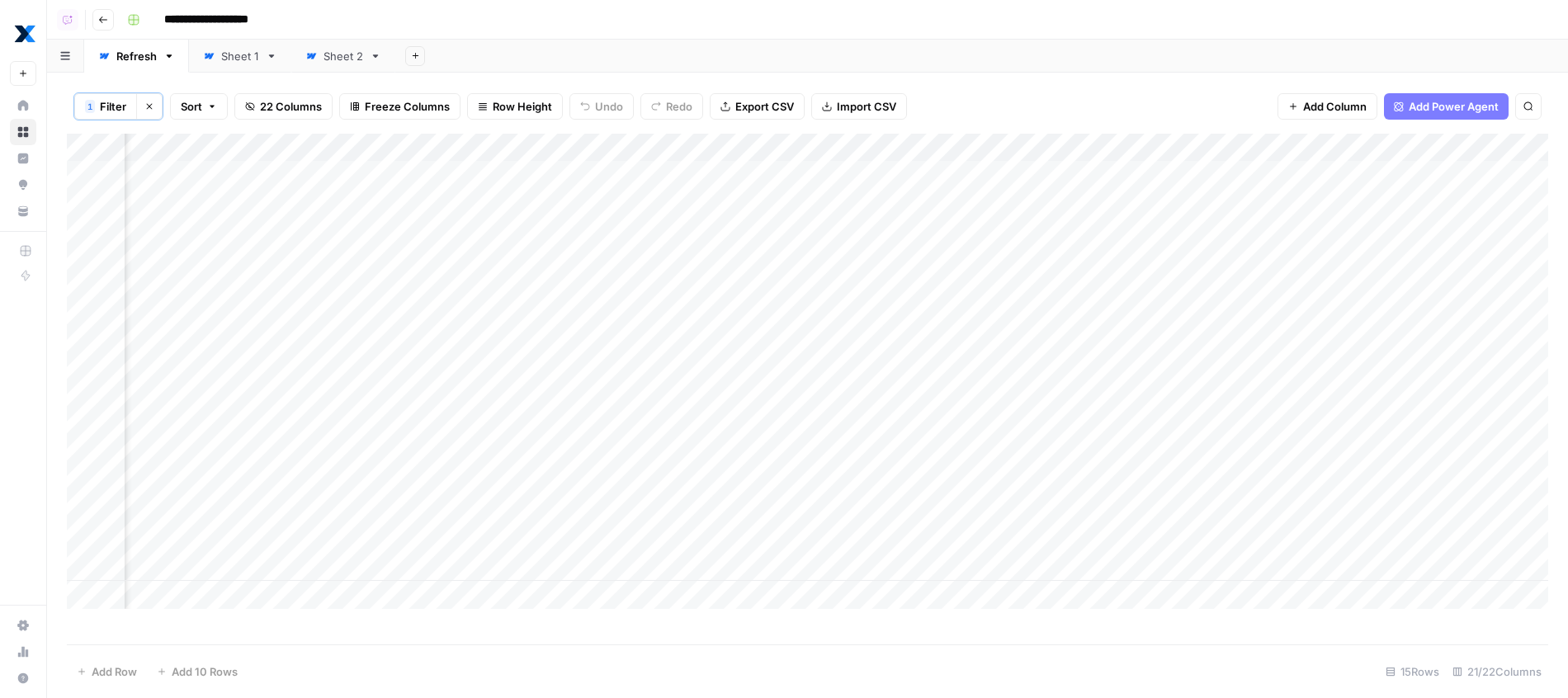
scroll to position [0, 2820]
click at [1427, 140] on div "Add Column" at bounding box center [807, 371] width 1482 height 475
click at [1374, 248] on span "Edit" at bounding box center [1412, 244] width 144 height 16
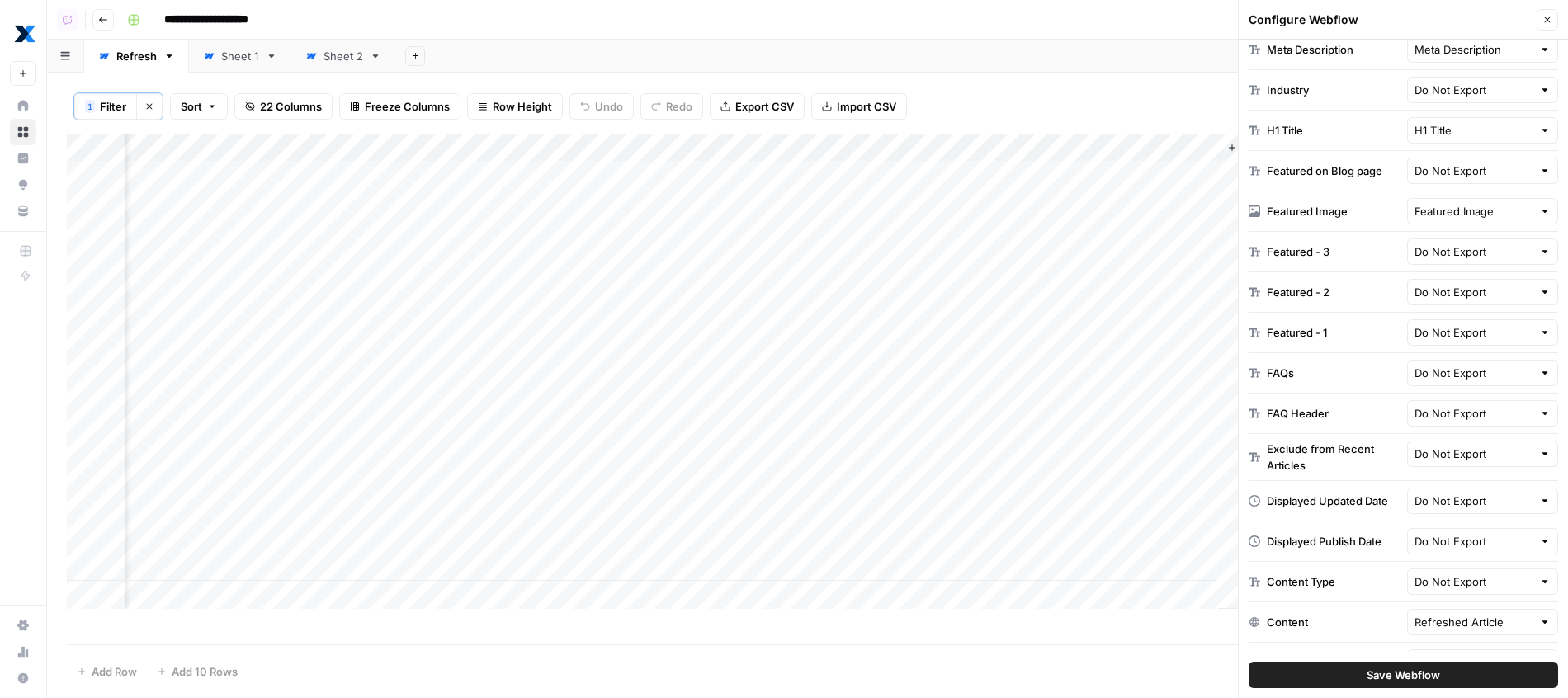
scroll to position [921, 0]
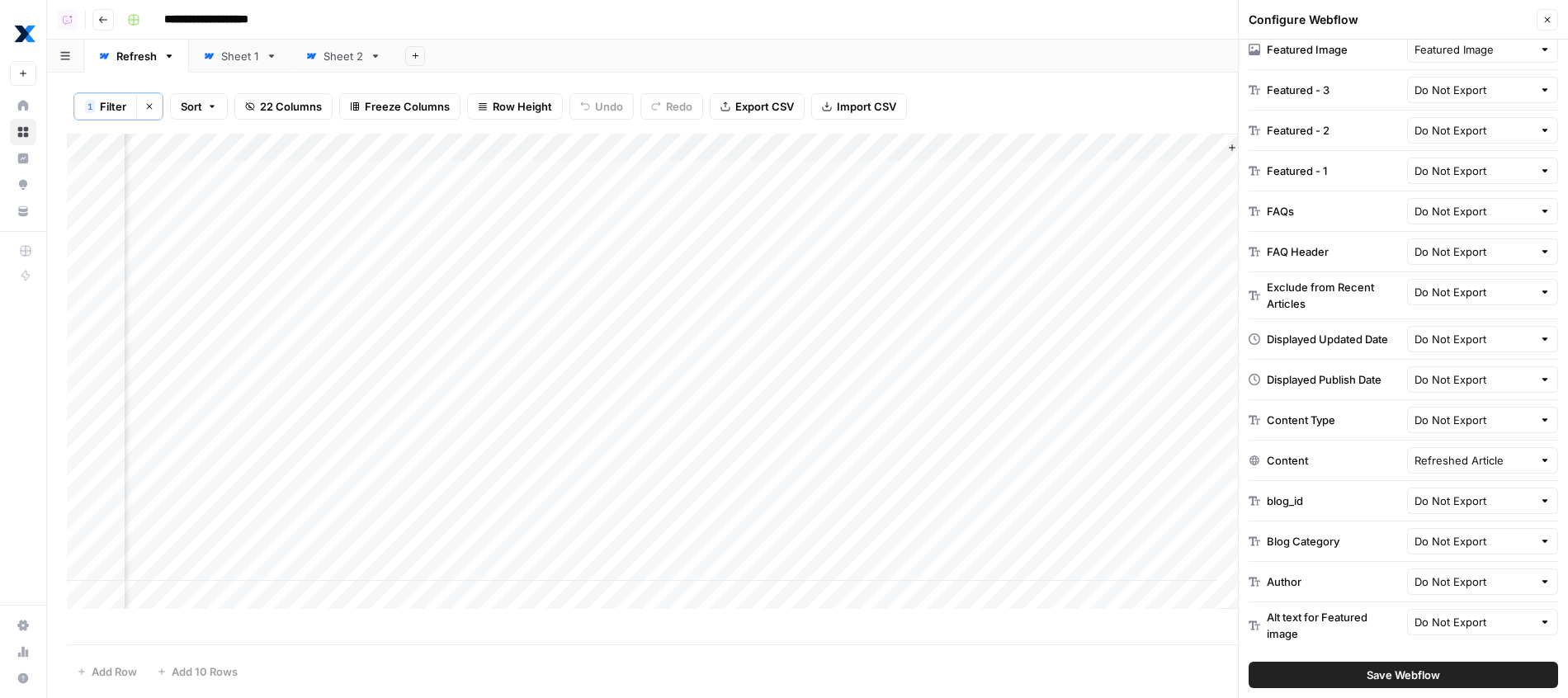
click at [1277, 216] on div "FAQs" at bounding box center [1281, 211] width 28 height 16
click at [1295, 250] on div "FAQ Header" at bounding box center [1298, 251] width 62 height 16
click at [967, 67] on div "Add Sheet" at bounding box center [981, 56] width 1173 height 33
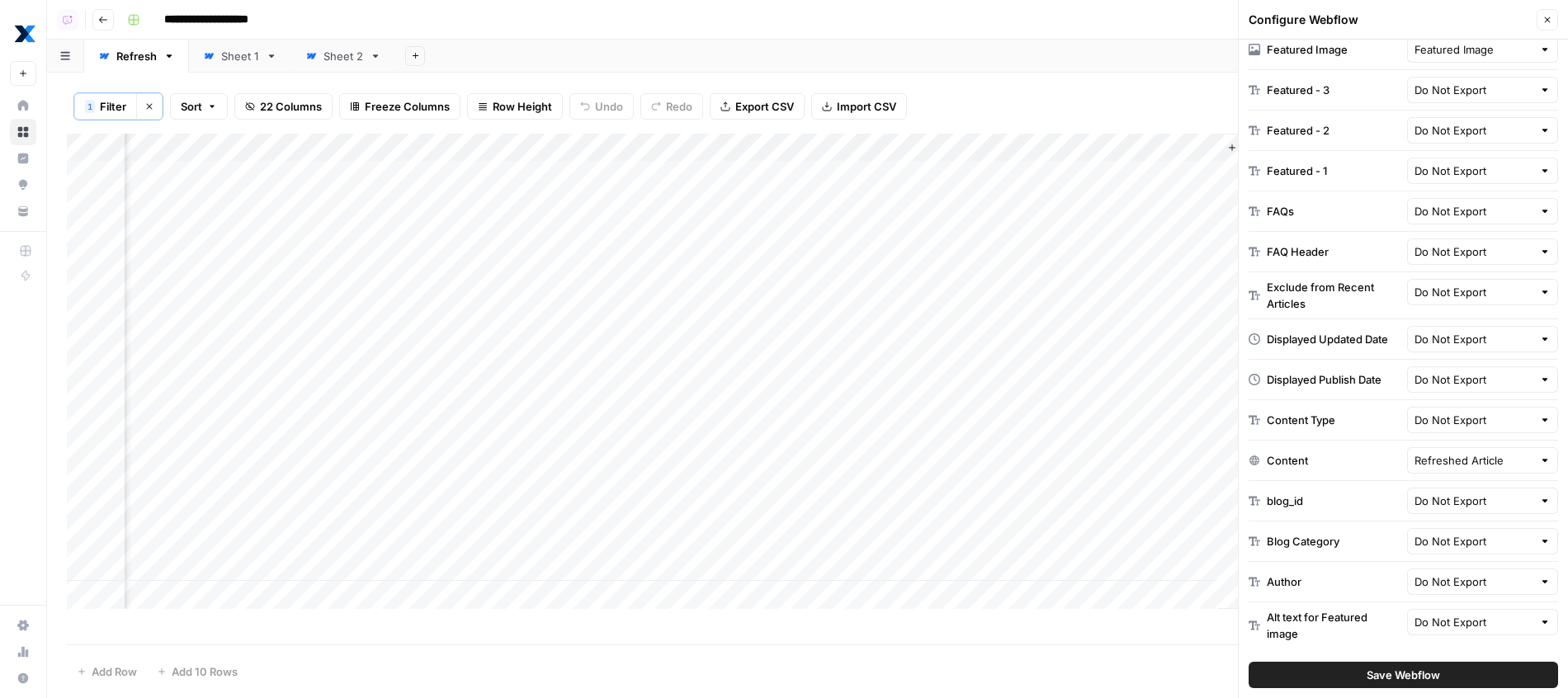
click at [247, 54] on div "Sheet 1" at bounding box center [240, 55] width 38 height 16
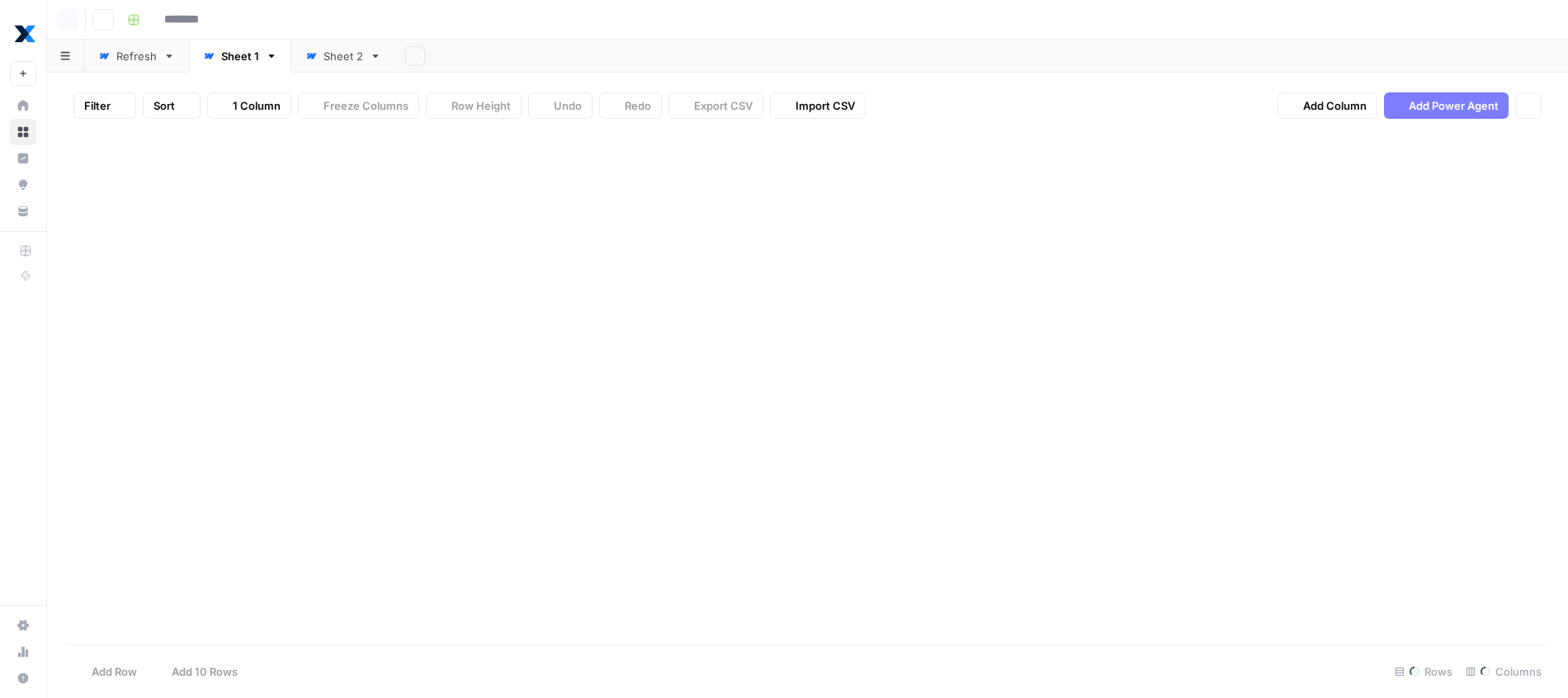
type input "**********"
click at [130, 50] on div "Refresh" at bounding box center [137, 55] width 41 height 16
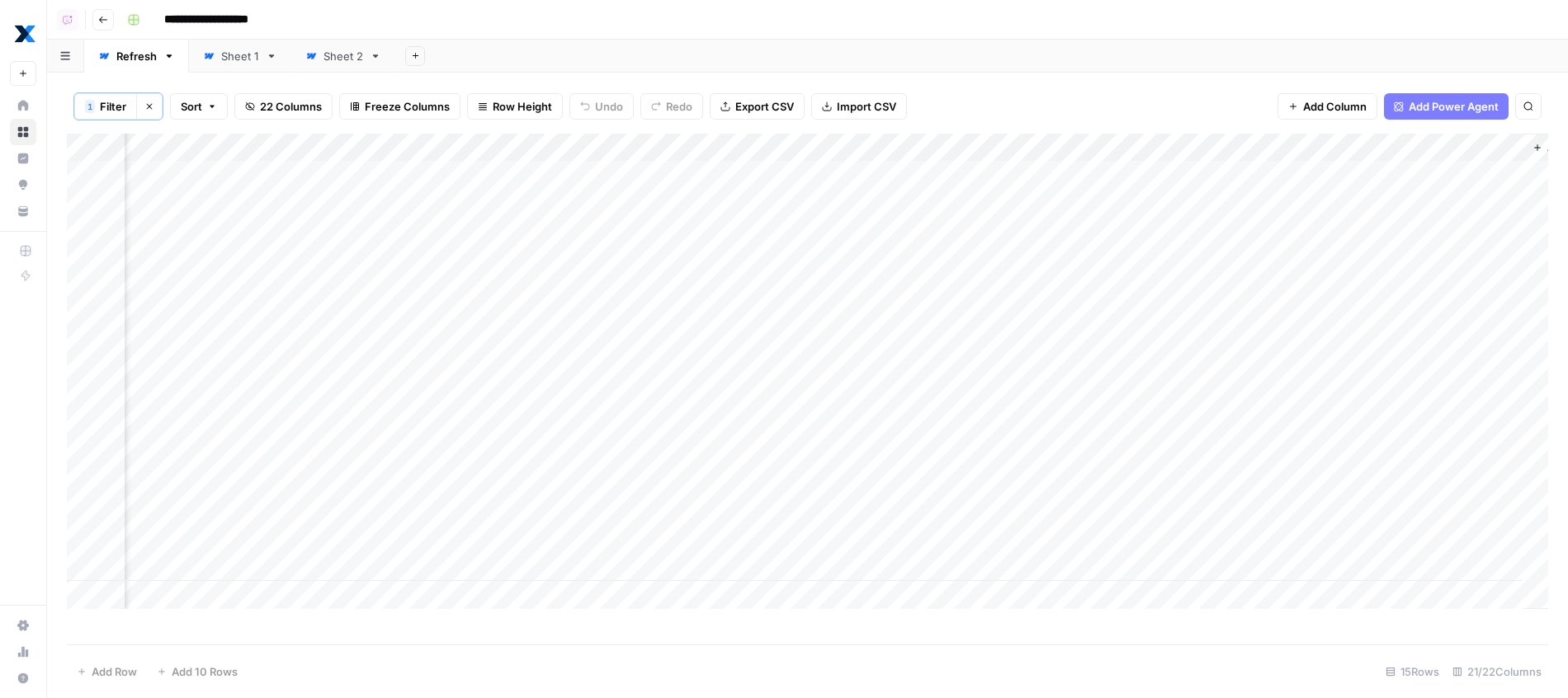
scroll to position [0, 2744]
click at [319, 142] on div "Add Column" at bounding box center [807, 371] width 1482 height 475
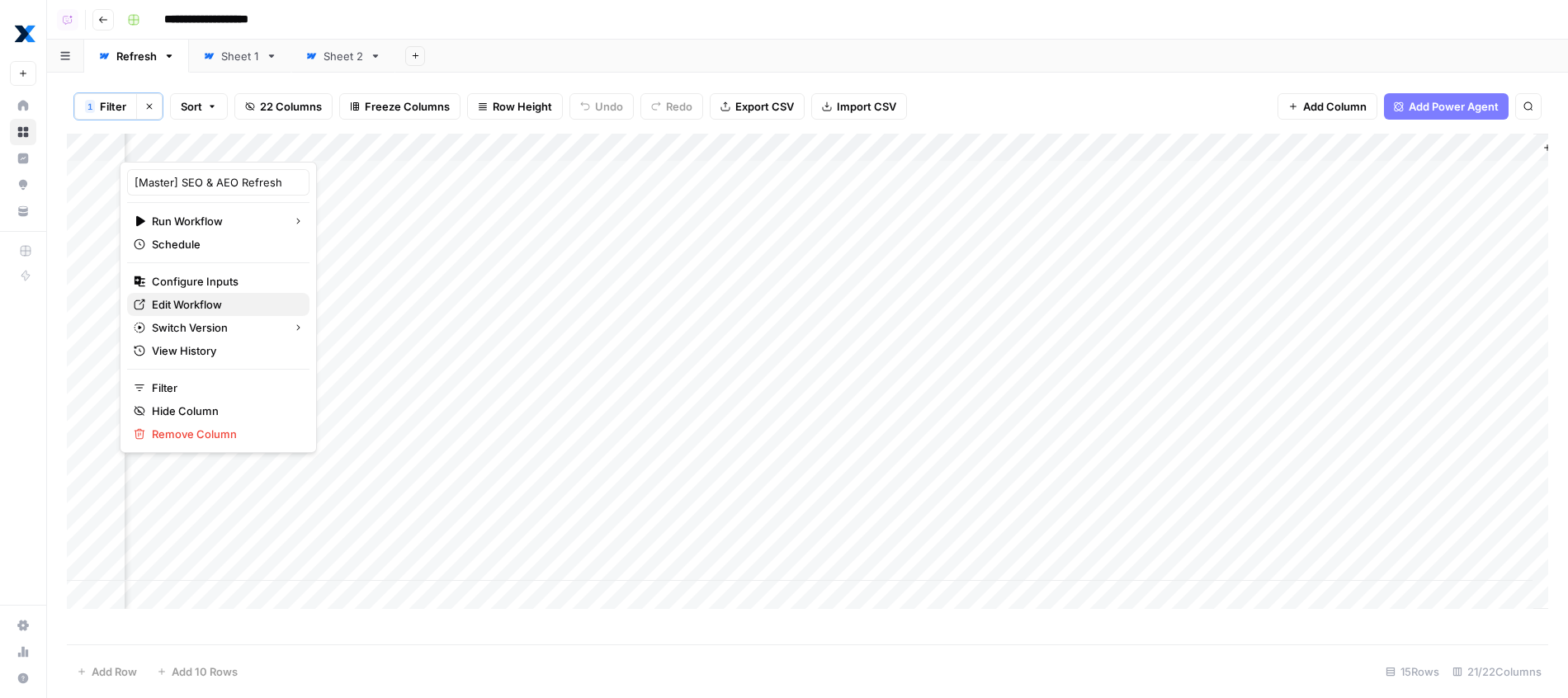
click at [236, 301] on span "Edit Workflow" at bounding box center [224, 304] width 144 height 16
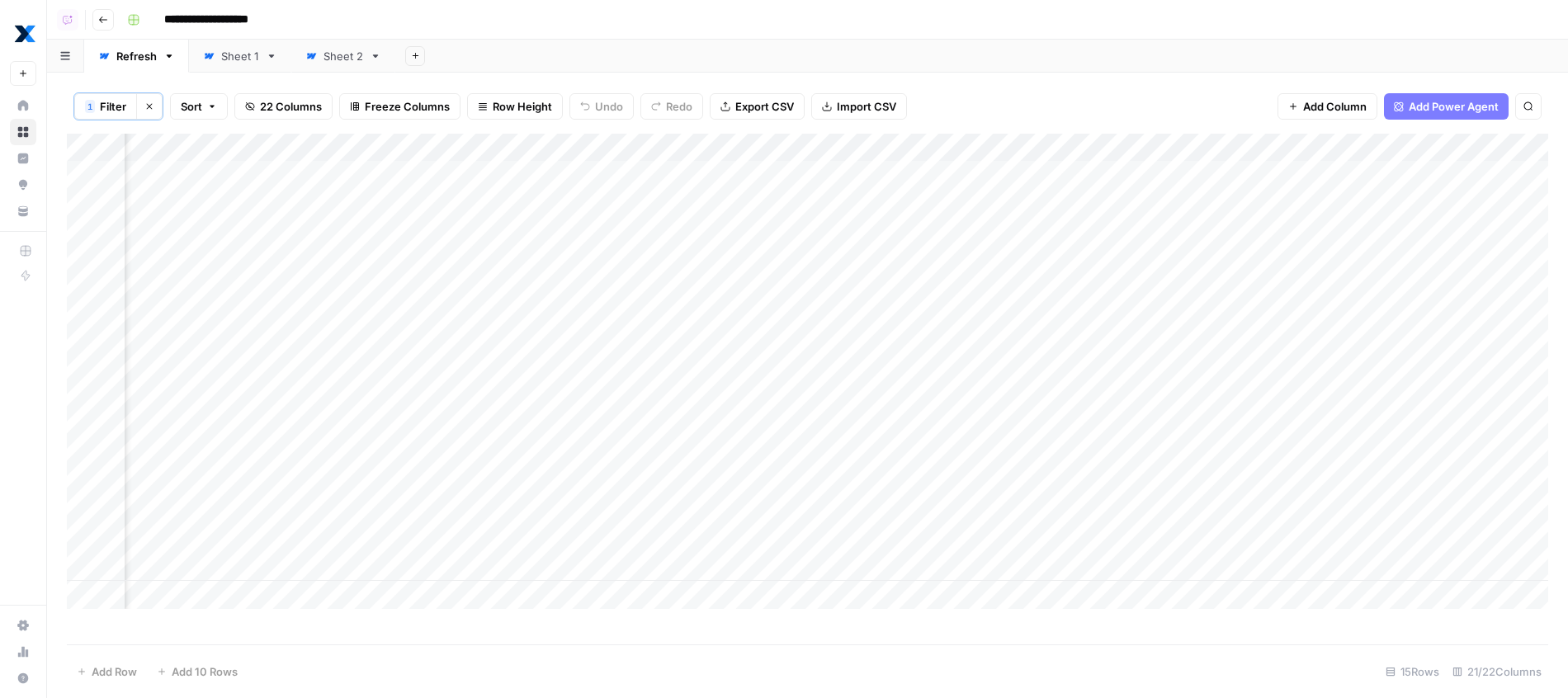
scroll to position [0, 2064]
click at [161, 73] on div "1 Filter Clear filters Sort 22 Columns Freeze Columns Row Height Undo Redo Expo…" at bounding box center [807, 385] width 1521 height 625
click at [242, 60] on div "Sheet 1" at bounding box center [240, 55] width 38 height 16
click at [269, 59] on icon "button" at bounding box center [271, 55] width 11 height 11
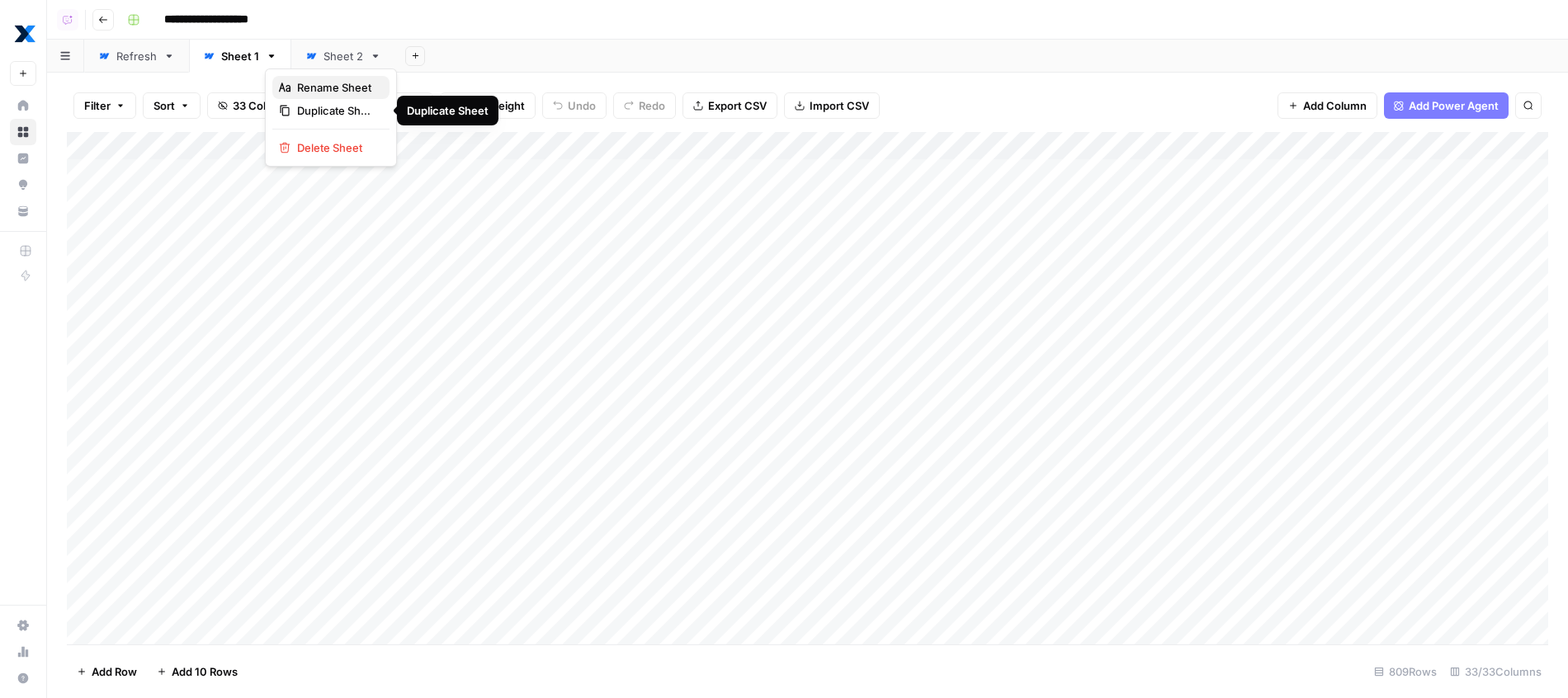
click at [307, 92] on span "Rename Sheet" at bounding box center [337, 87] width 80 height 16
type input "****"
click at [372, 60] on link "Sheet 2" at bounding box center [332, 56] width 104 height 33
click at [364, 57] on icon "button" at bounding box center [364, 56] width 6 height 3
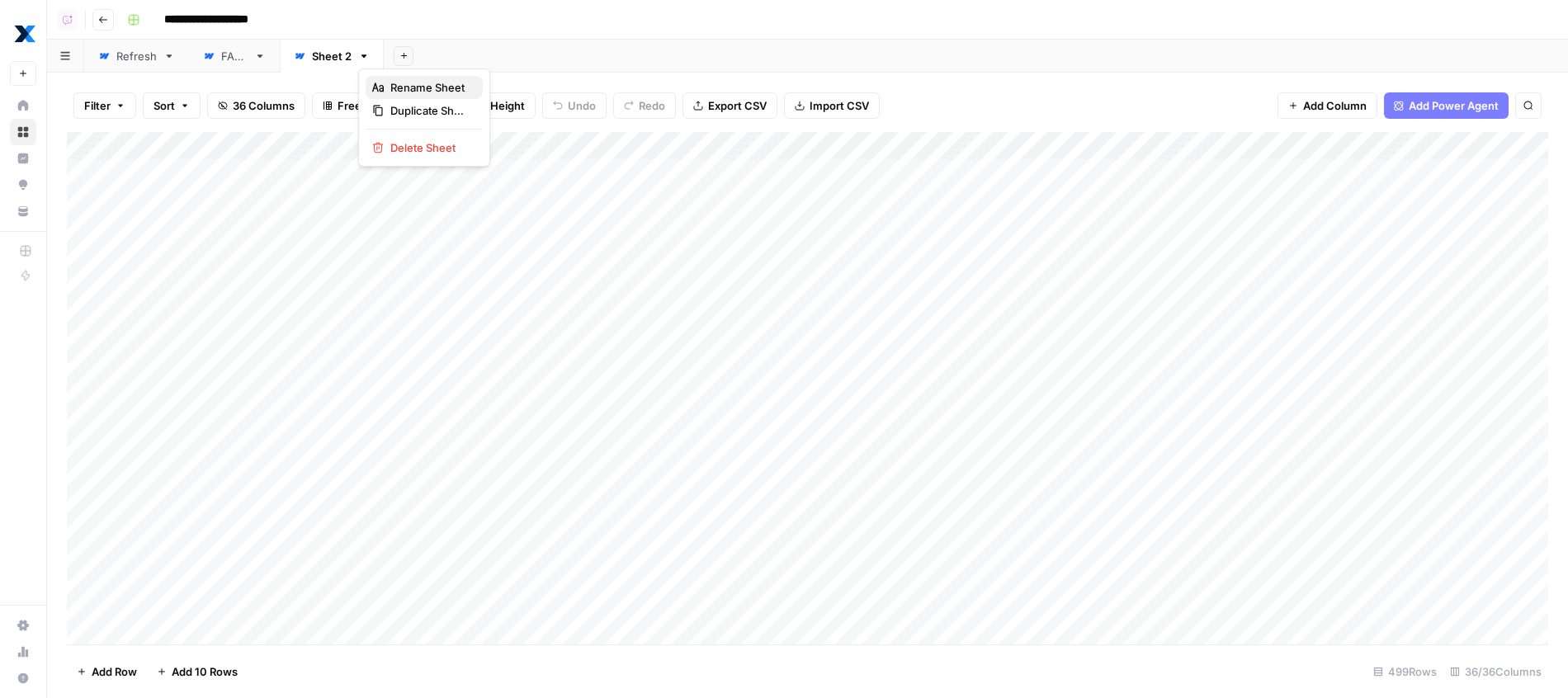
click at [373, 79] on button "Rename Sheet" at bounding box center [424, 87] width 118 height 23
type input "**********"
click at [156, 50] on link "Refresh" at bounding box center [136, 56] width 105 height 33
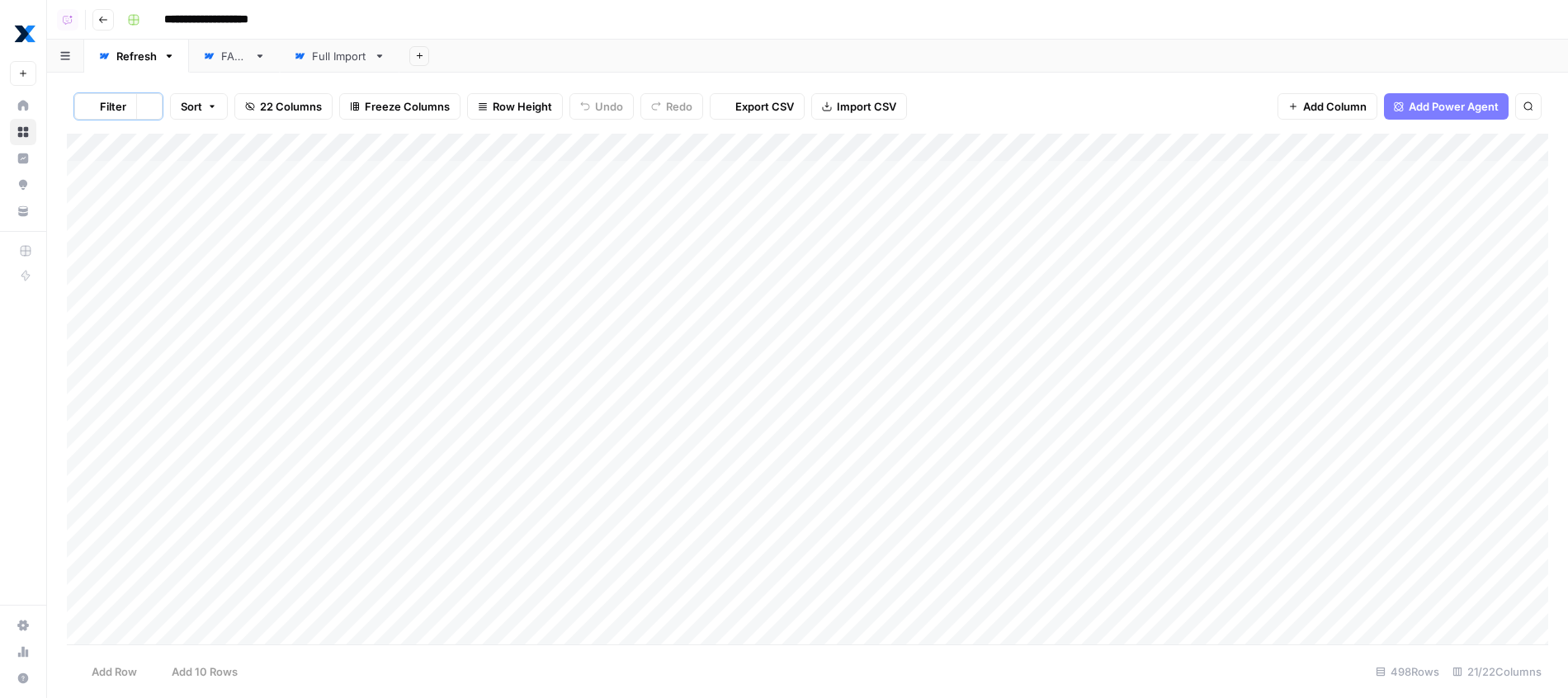
click at [172, 59] on icon "button" at bounding box center [169, 55] width 11 height 11
click at [193, 92] on div "Rename Sheet" at bounding box center [229, 87] width 104 height 16
click at [691, 50] on div "Add Sheet" at bounding box center [984, 56] width 1169 height 33
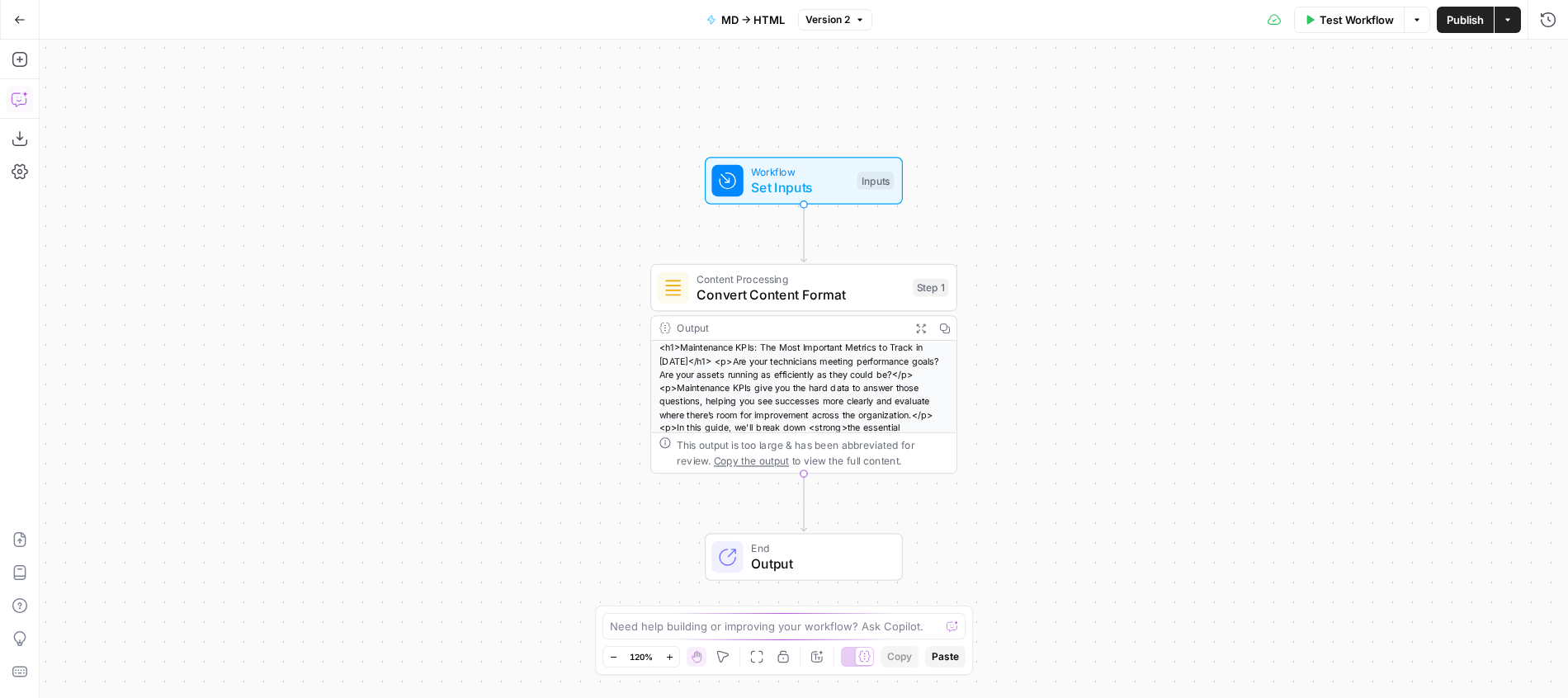
click at [18, 97] on icon "button" at bounding box center [19, 98] width 16 height 16
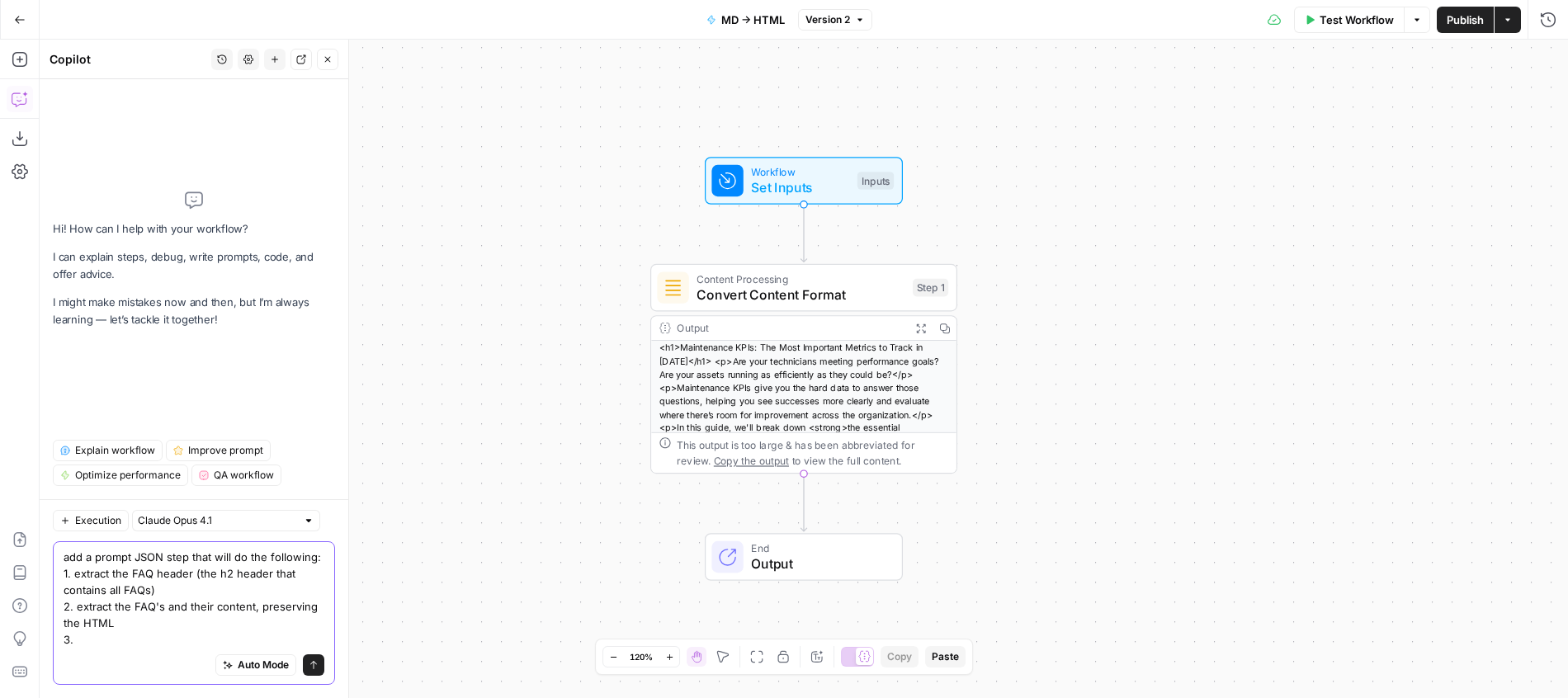
drag, startPoint x: 124, startPoint y: 632, endPoint x: 112, endPoint y: 641, distance: 15.0
click at [112, 641] on textarea "add a prompt JSON step that will do the following: 1. extract the FAQ header (t…" at bounding box center [194, 598] width 261 height 99
type textarea "add a prompt JSON step that will do the following: 1. extract the FAQ header (t…"
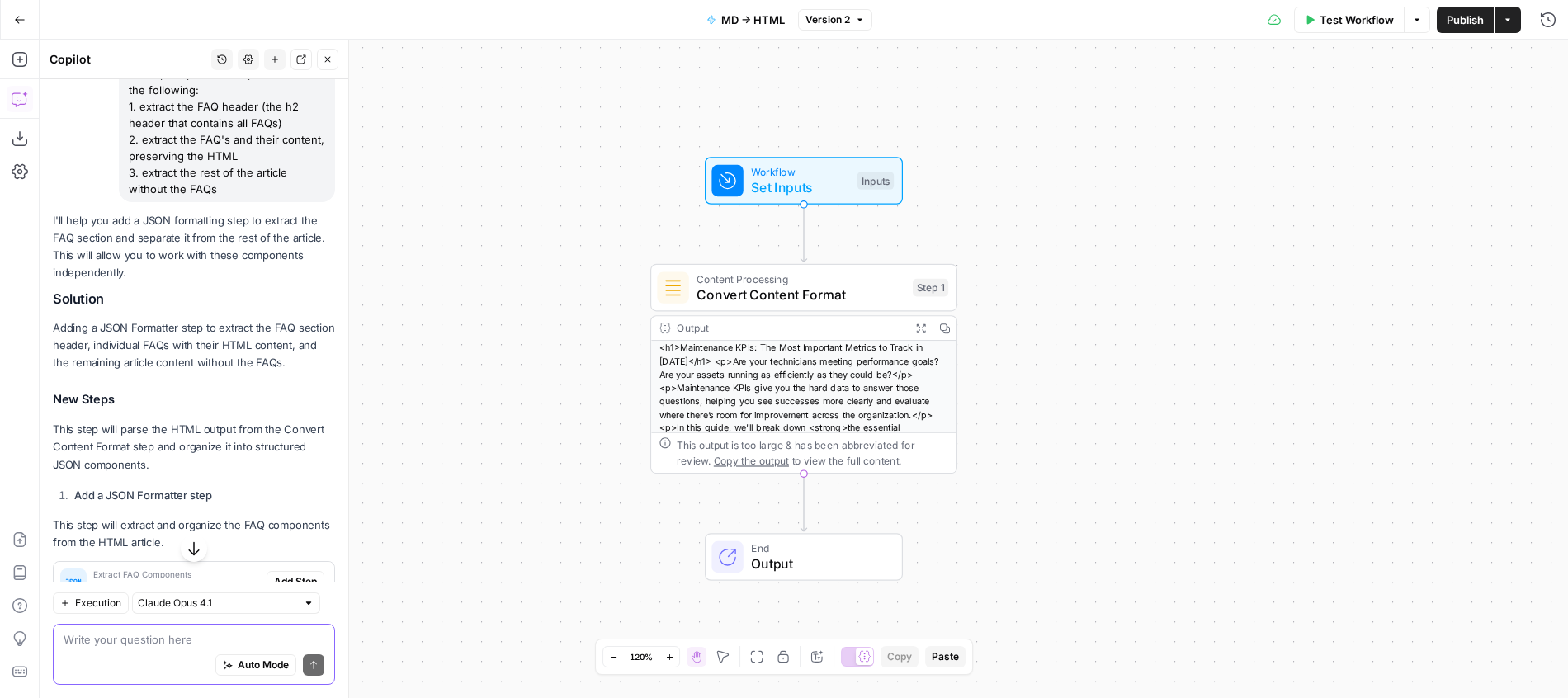
scroll to position [327, 0]
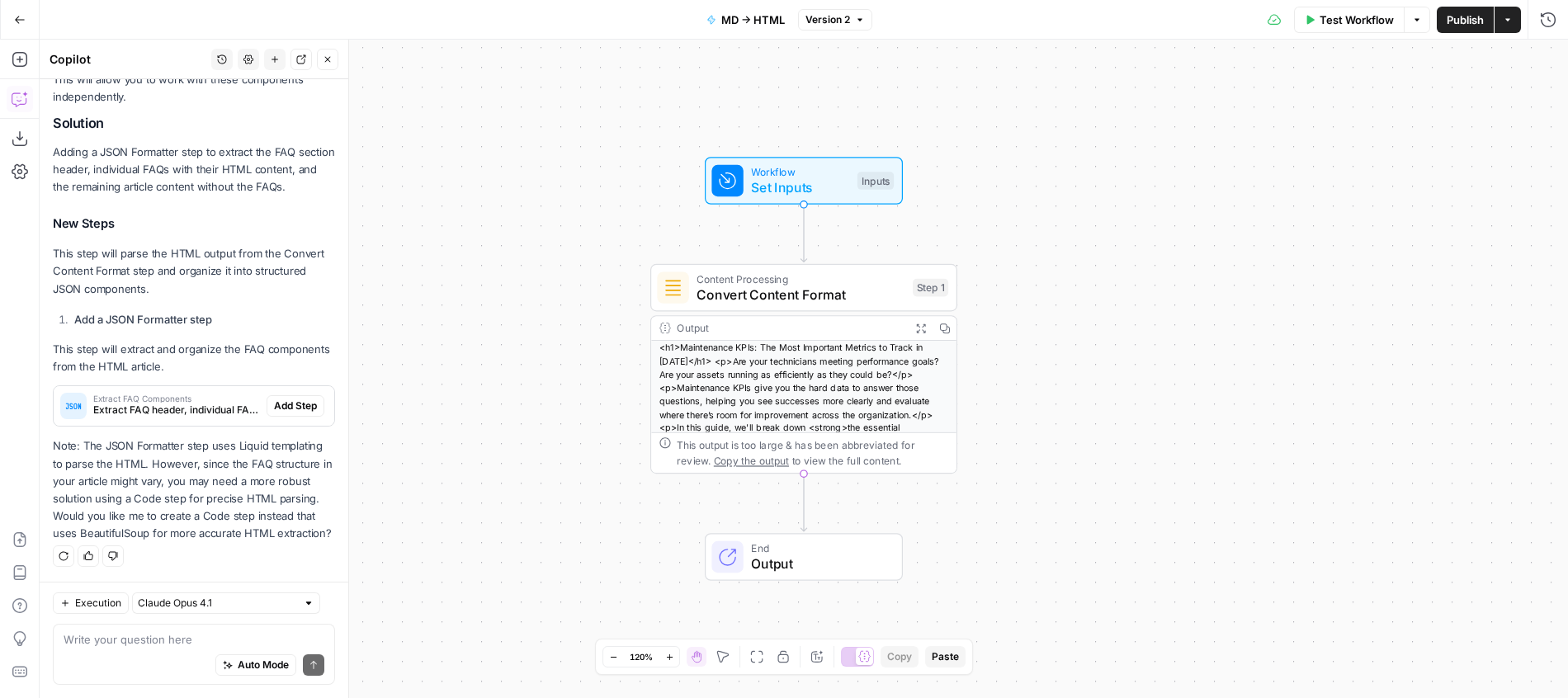
click at [180, 629] on div "Write your question here Auto Mode Send" at bounding box center [194, 654] width 283 height 61
click at [77, 640] on textarea "now now, this has to be a LLM step" at bounding box center [194, 638] width 261 height 16
click at [77, 640] on textarea "not no, this has to be a LLM step" at bounding box center [194, 638] width 261 height 16
type textarea "no no, this has to be a LLM step"
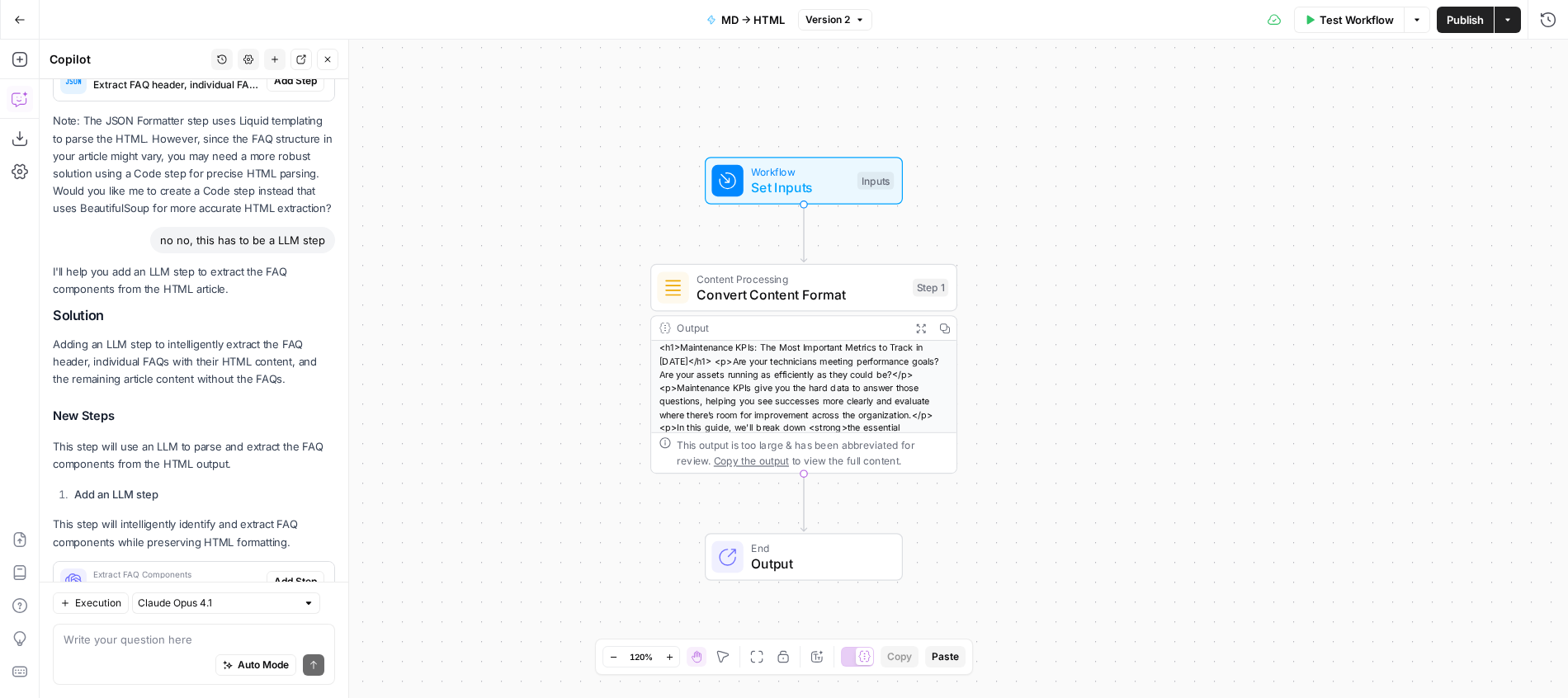
scroll to position [712, 0]
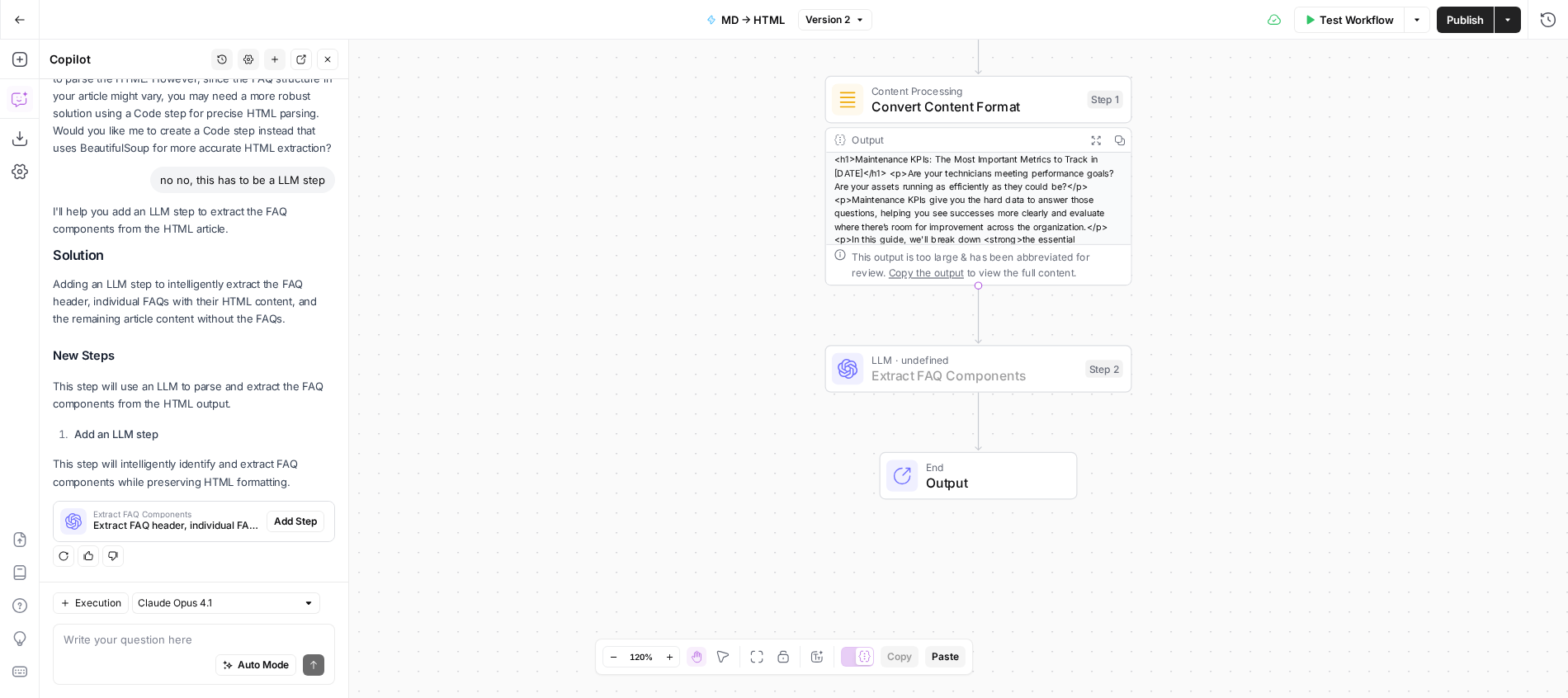
click at [312, 521] on span "Add Step" at bounding box center [296, 521] width 43 height 15
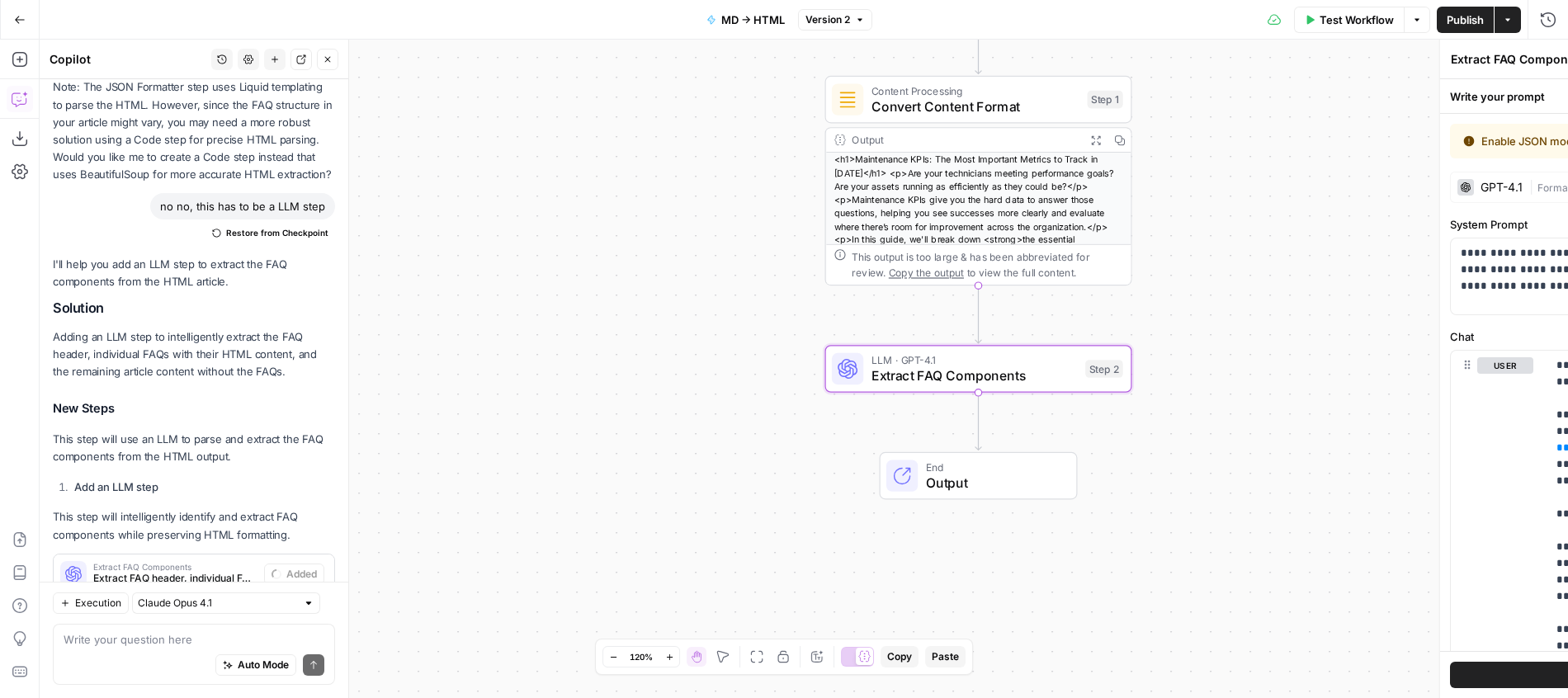
scroll to position [765, 0]
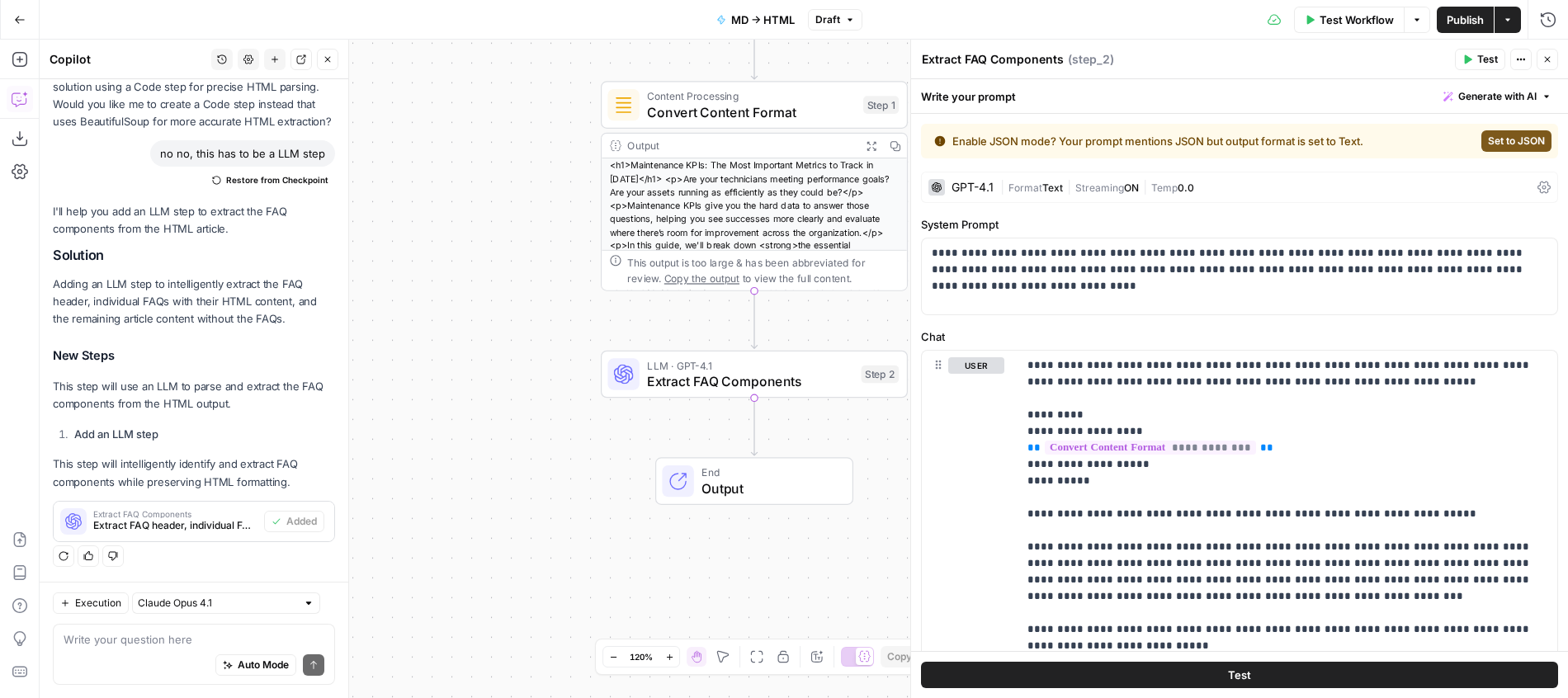
click at [1499, 138] on span "Set to JSON" at bounding box center [1516, 141] width 57 height 15
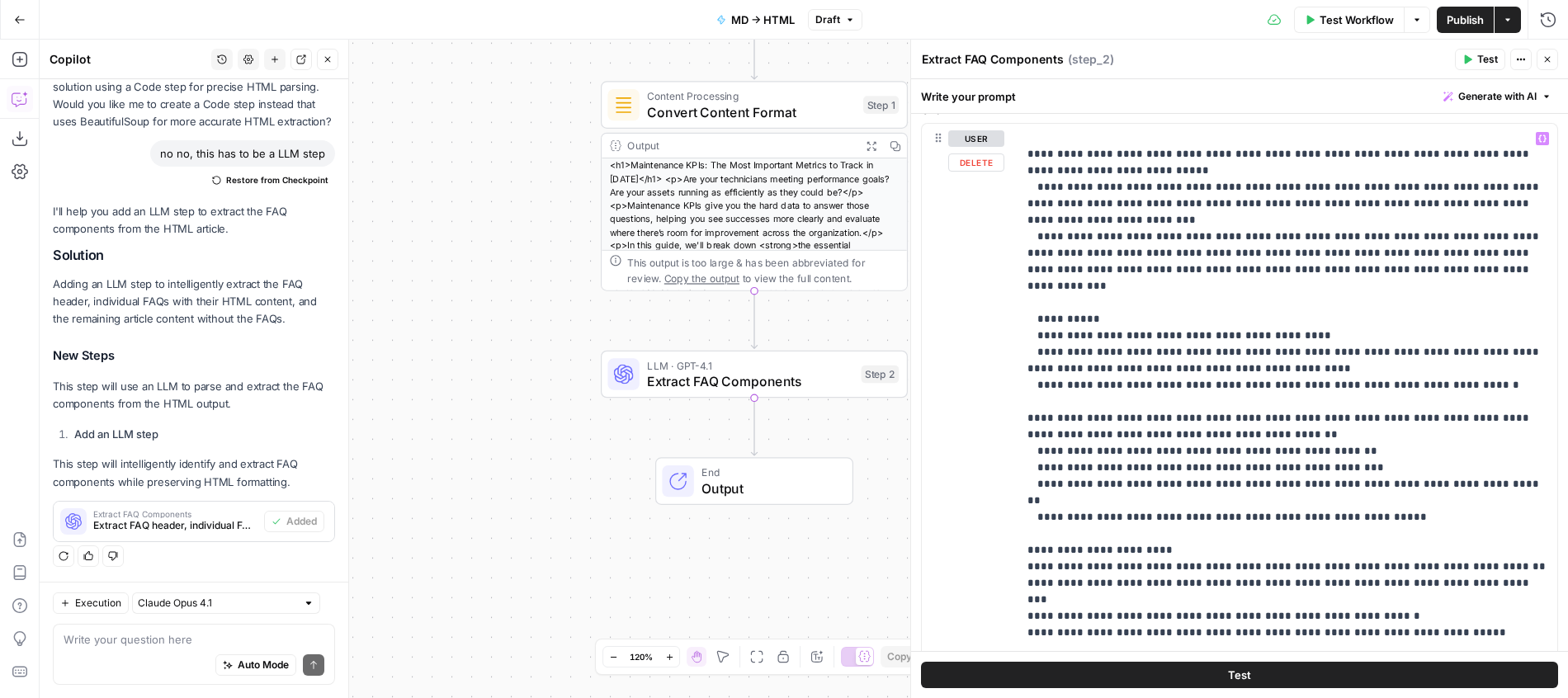
scroll to position [412, 0]
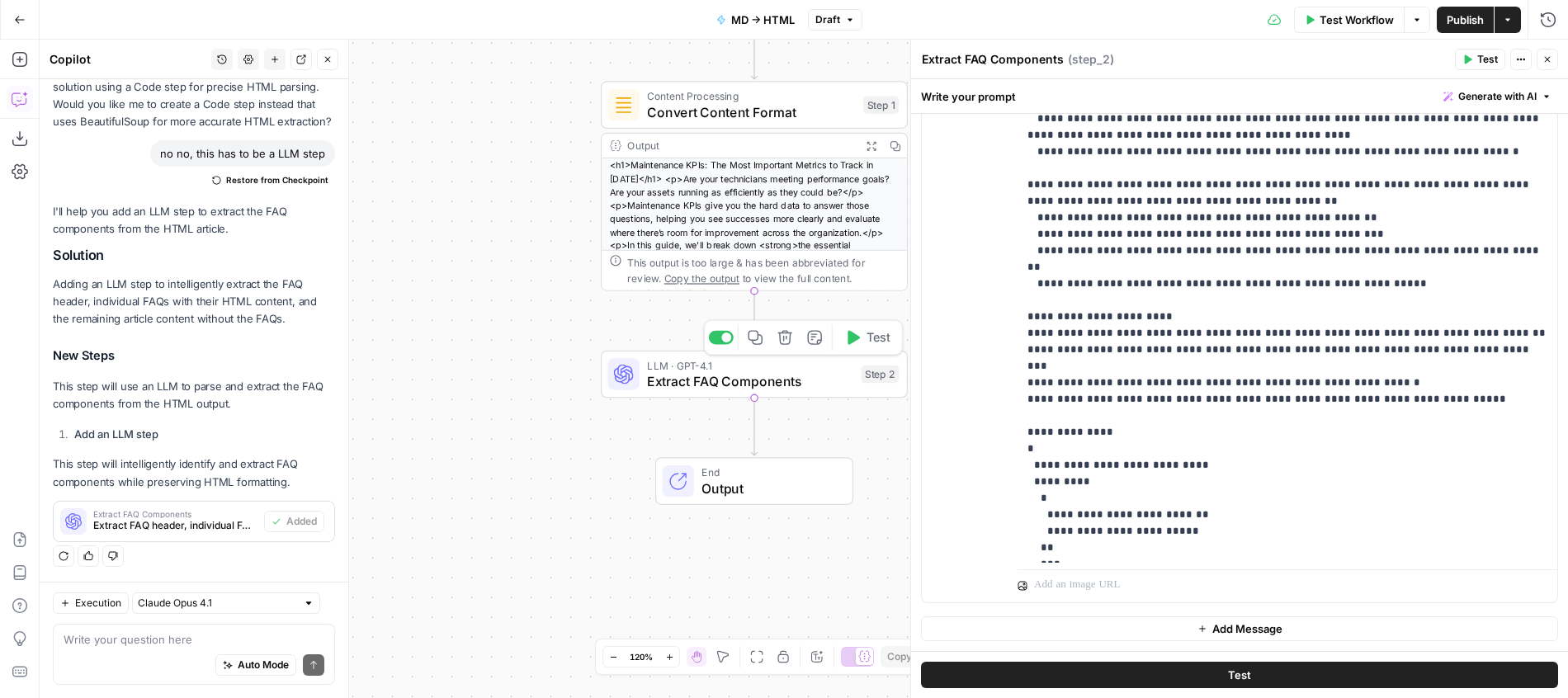
click at [887, 339] on span "Test" at bounding box center [878, 337] width 24 height 18
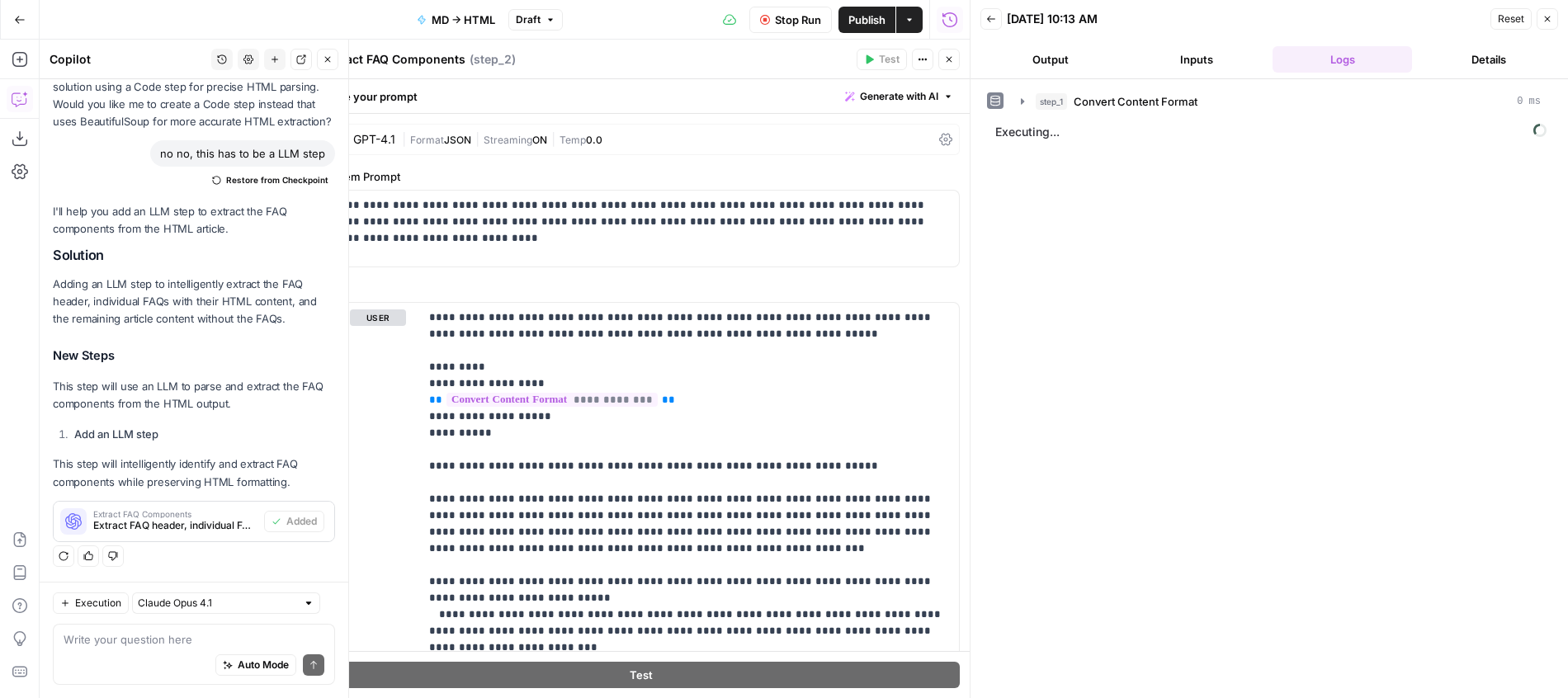
click at [953, 57] on icon "button" at bounding box center [948, 59] width 10 height 10
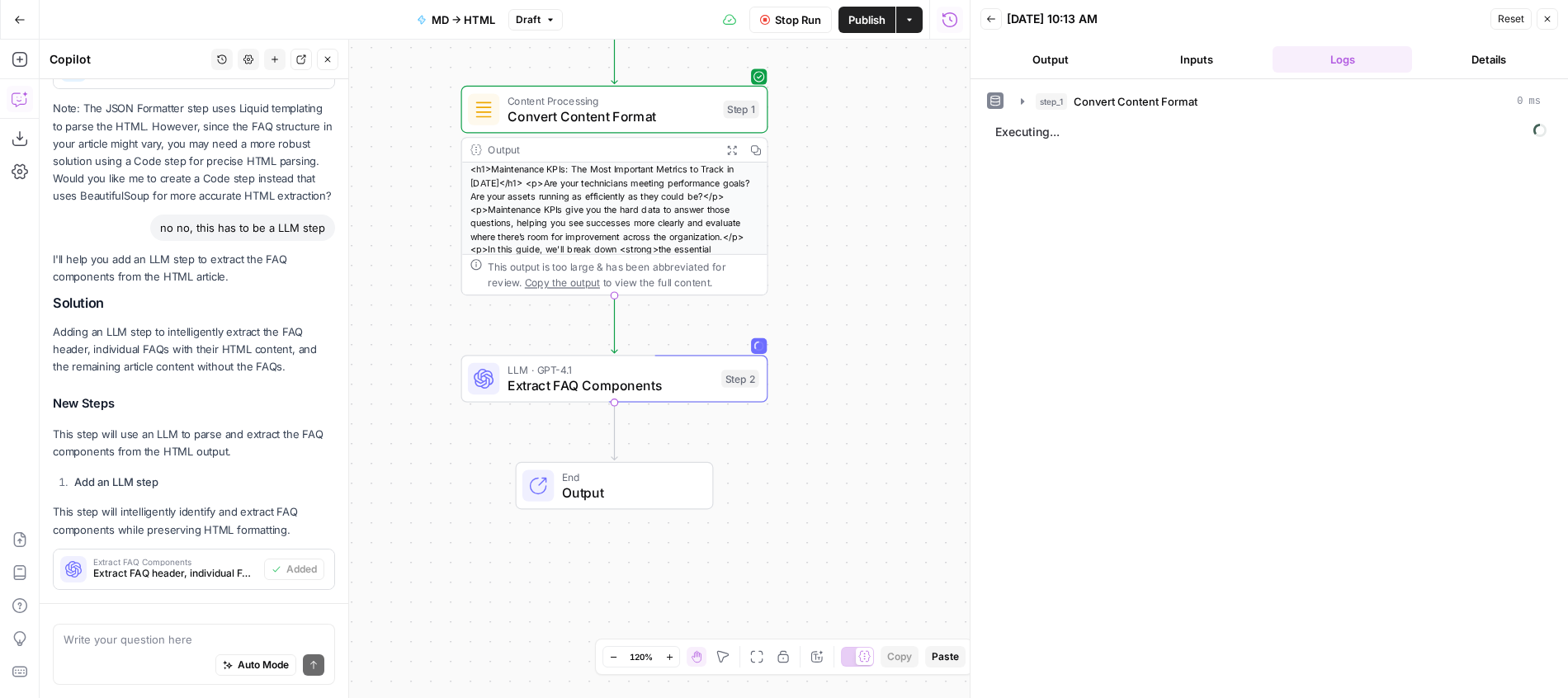
scroll to position [765, 0]
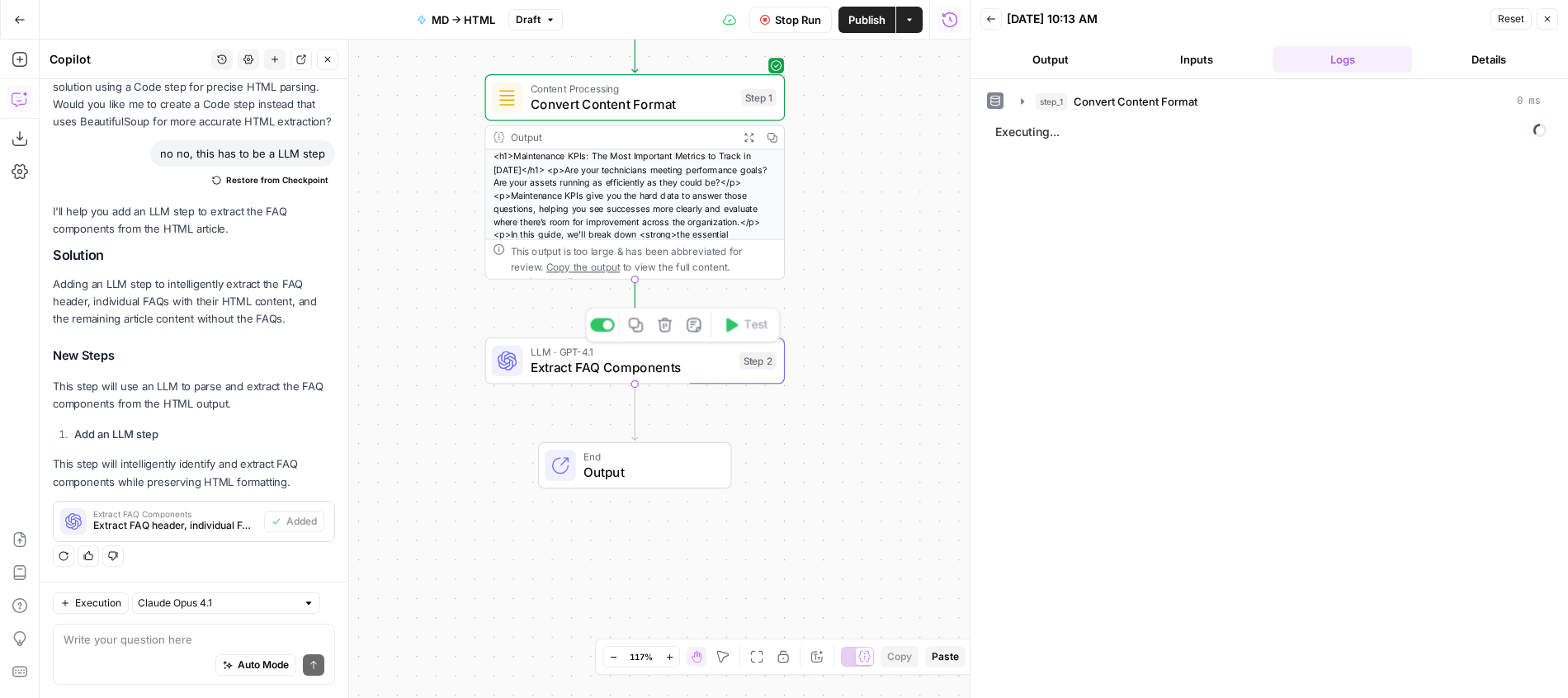
click at [699, 347] on span "LLM · GPT-4.1" at bounding box center [631, 352] width 201 height 16
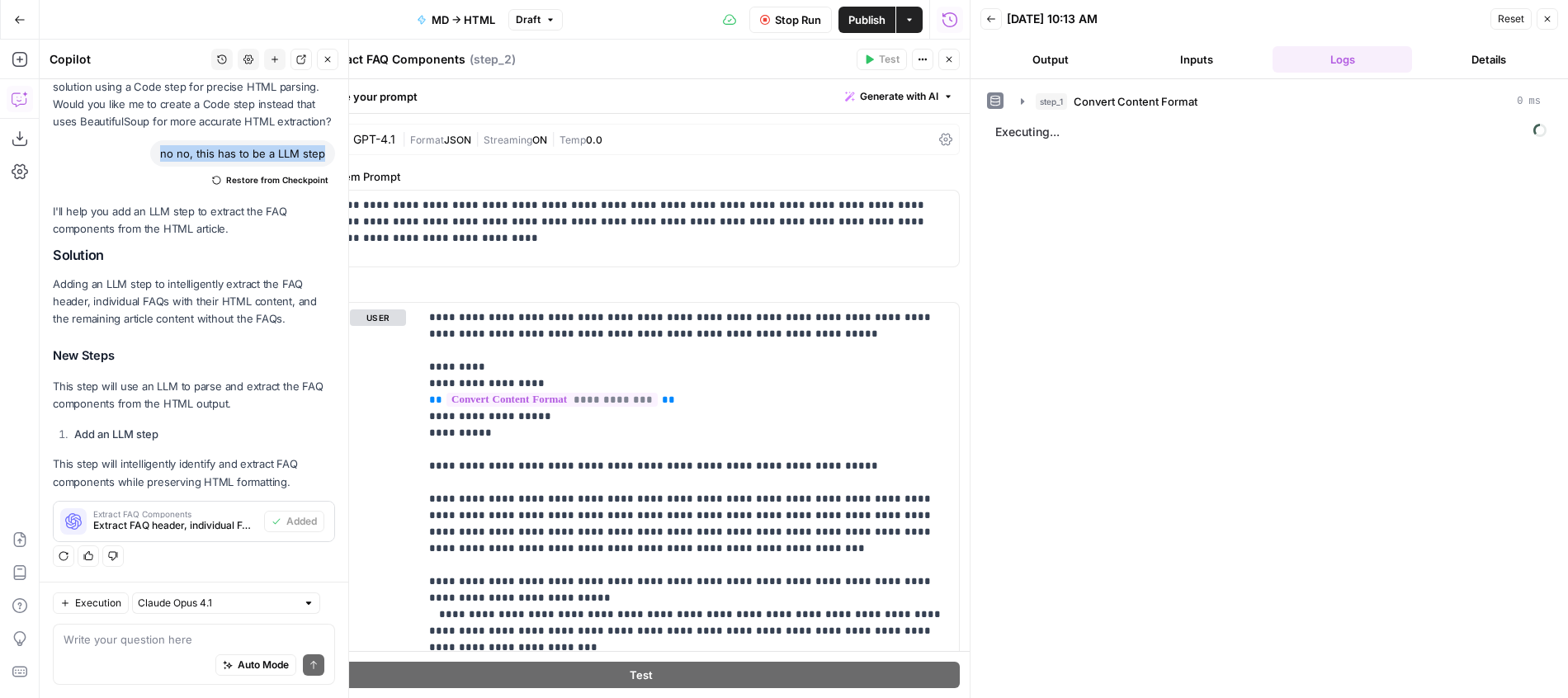
click at [572, 154] on div "GPT-4.1 | Format JSON | Streaming ON | Temp 0.0" at bounding box center [641, 139] width 637 height 31
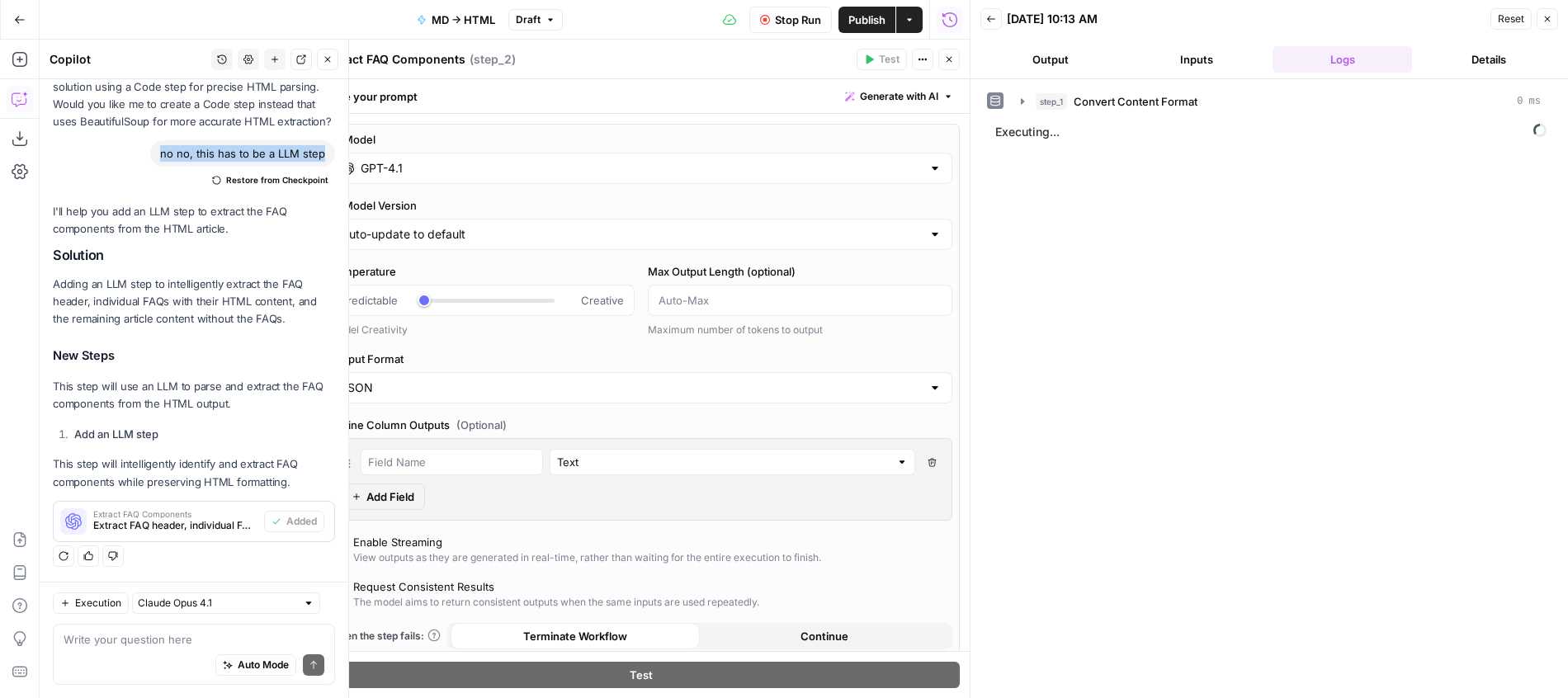
click at [397, 172] on input "GPT-4.1" at bounding box center [641, 168] width 561 height 16
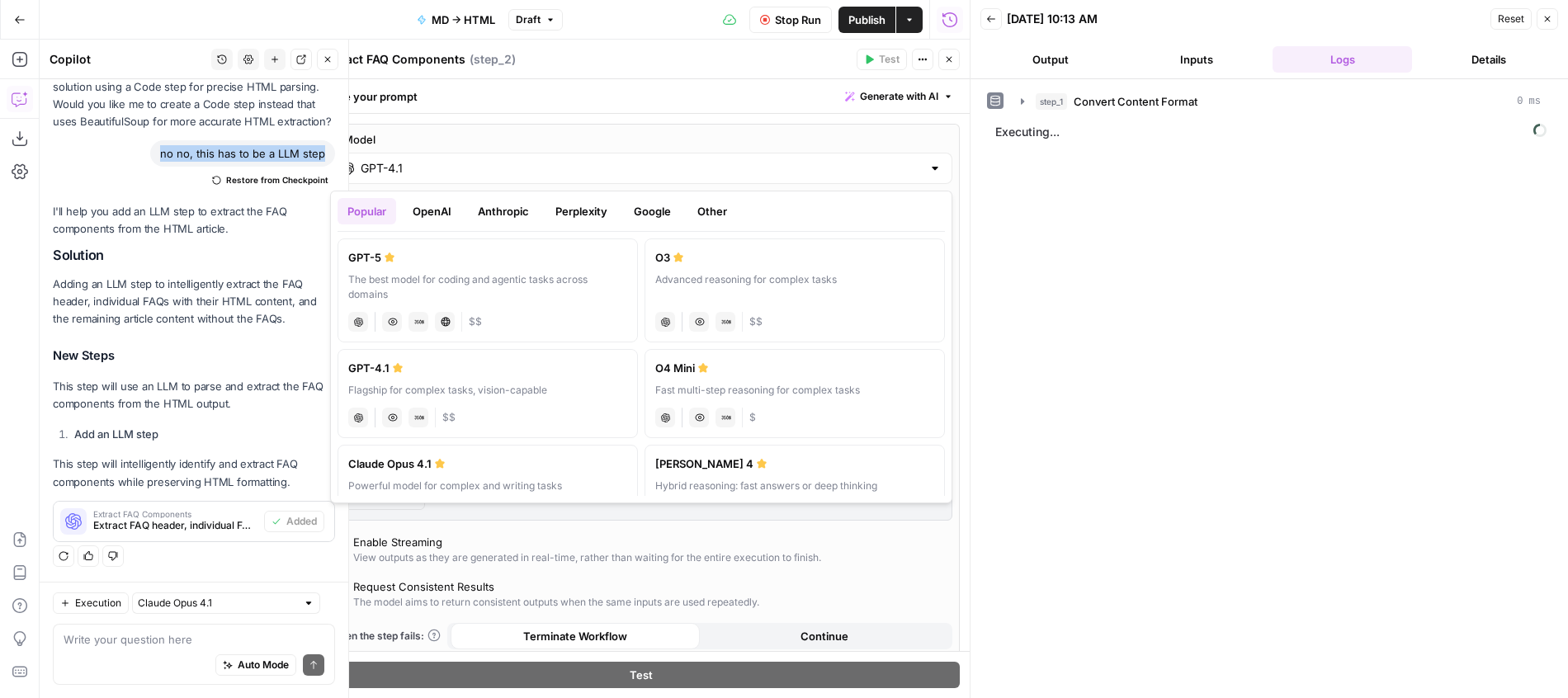
click at [426, 258] on div "GPT-5" at bounding box center [488, 257] width 279 height 16
type input "GPT-5"
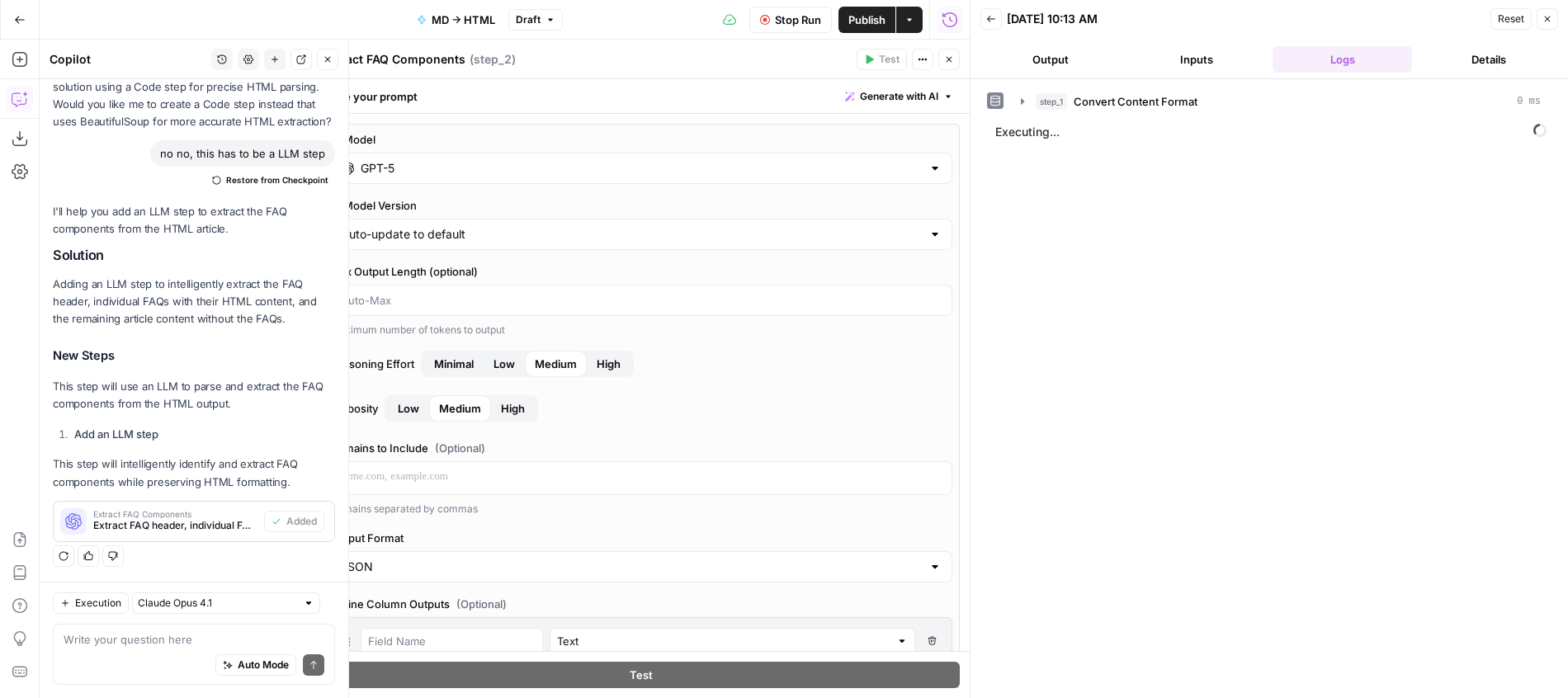
click at [939, 49] on div "Test Actions Close" at bounding box center [908, 59] width 103 height 22
click at [766, 29] on button "Stop Run" at bounding box center [790, 20] width 82 height 27
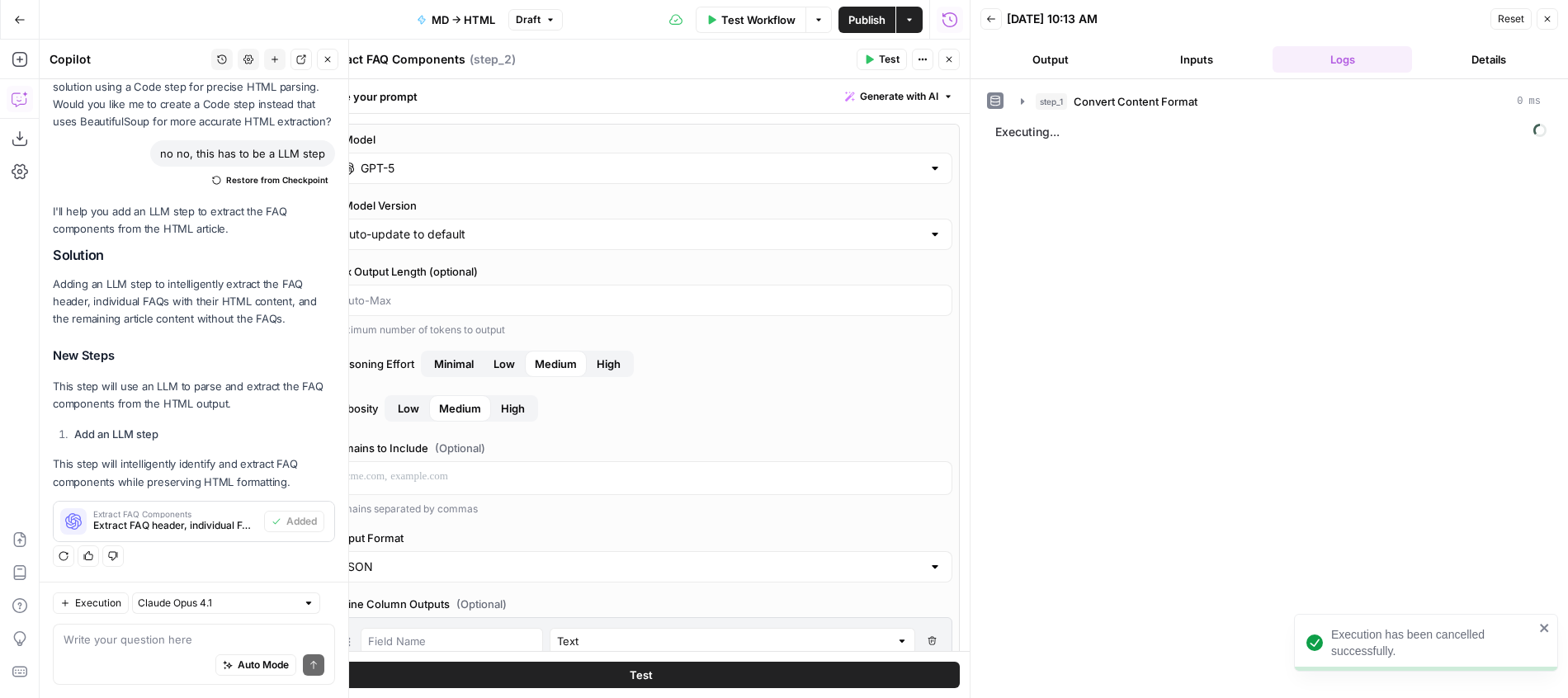
click at [953, 67] on button "Close" at bounding box center [949, 59] width 22 height 22
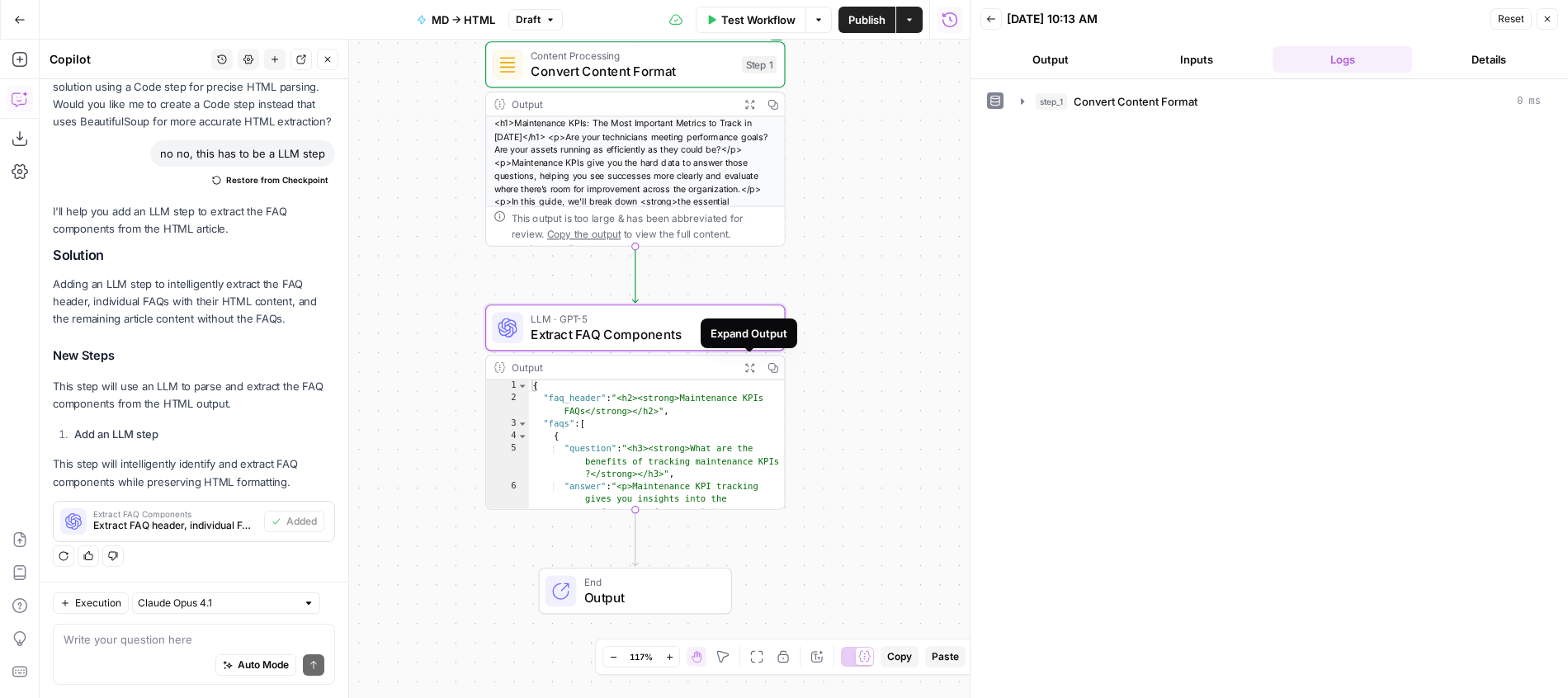
click at [749, 366] on icon "button" at bounding box center [749, 367] width 10 height 10
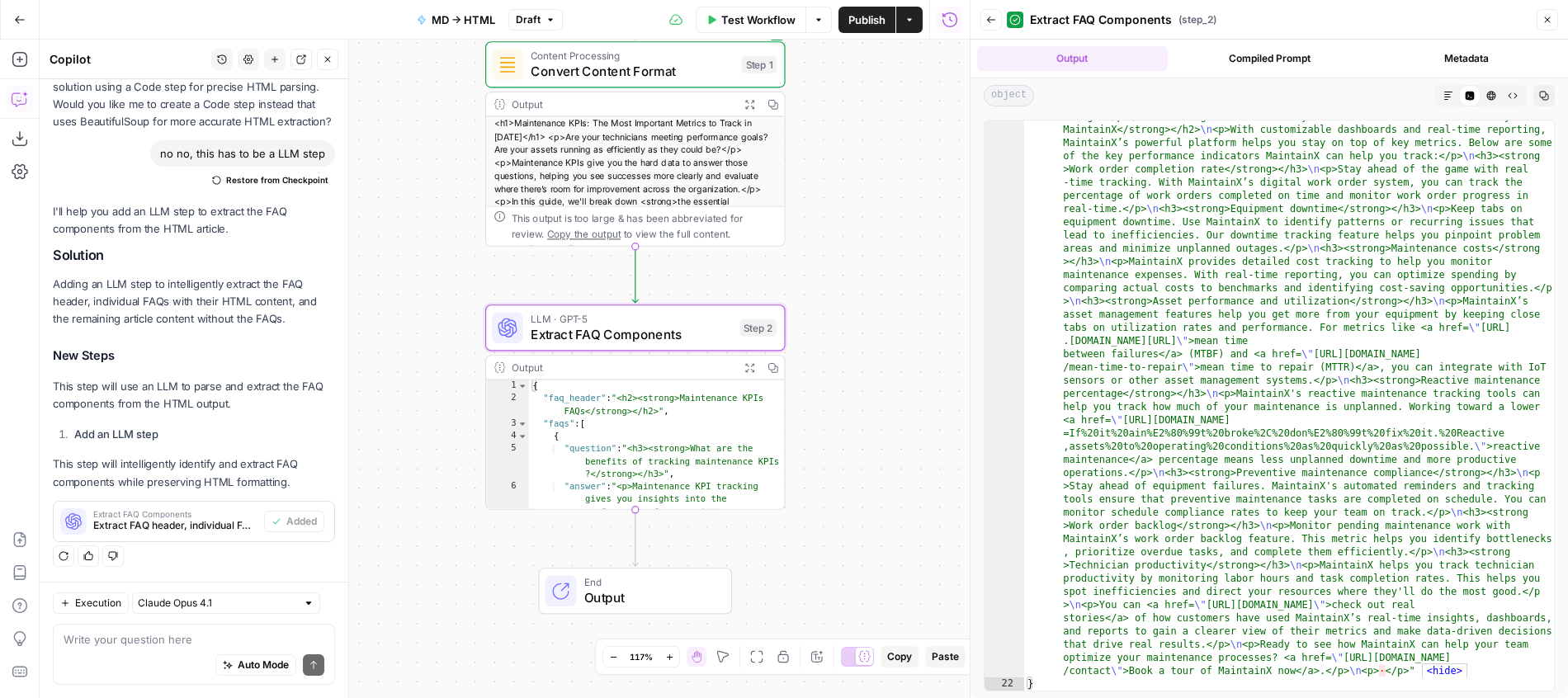
scroll to position [5448, 0]
click at [23, 57] on icon "button" at bounding box center [19, 59] width 16 height 16
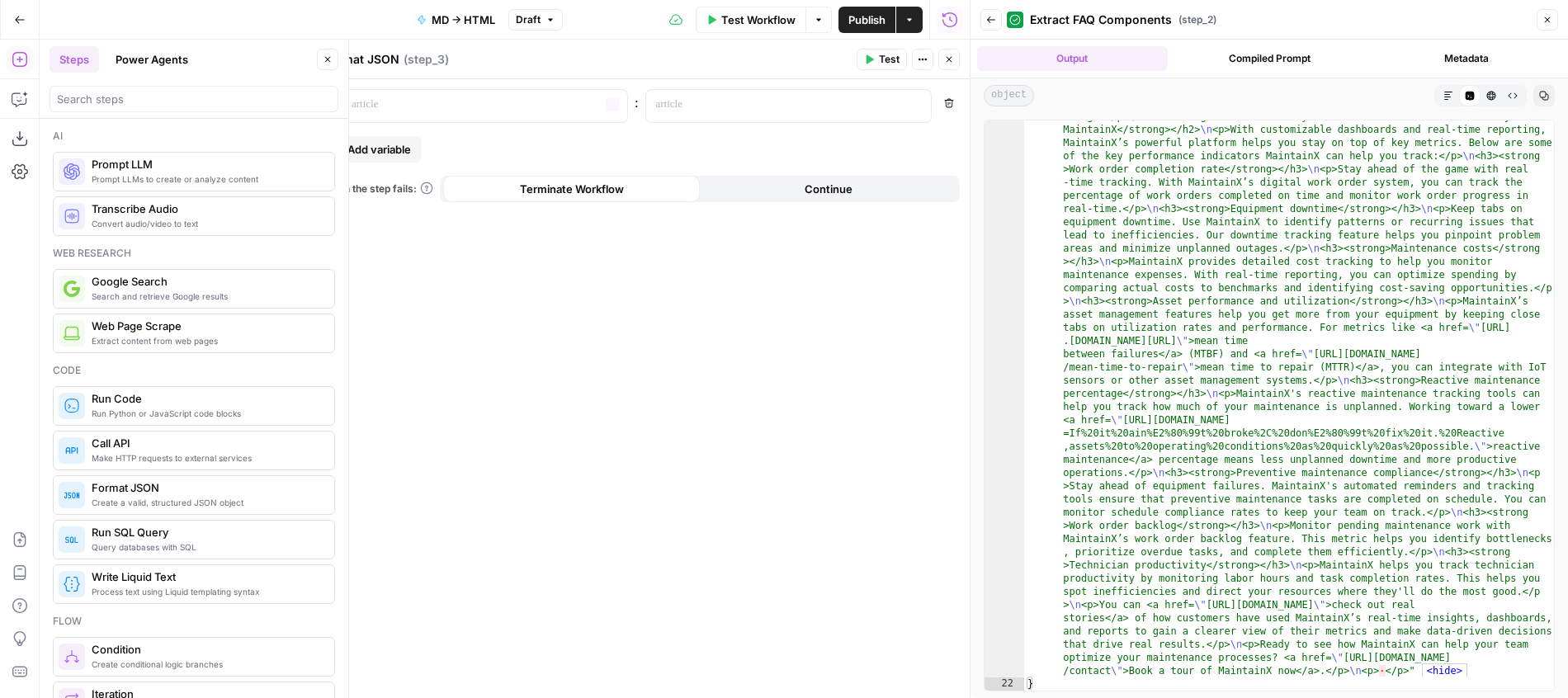
click at [384, 151] on span "Add variable" at bounding box center [379, 149] width 64 height 16
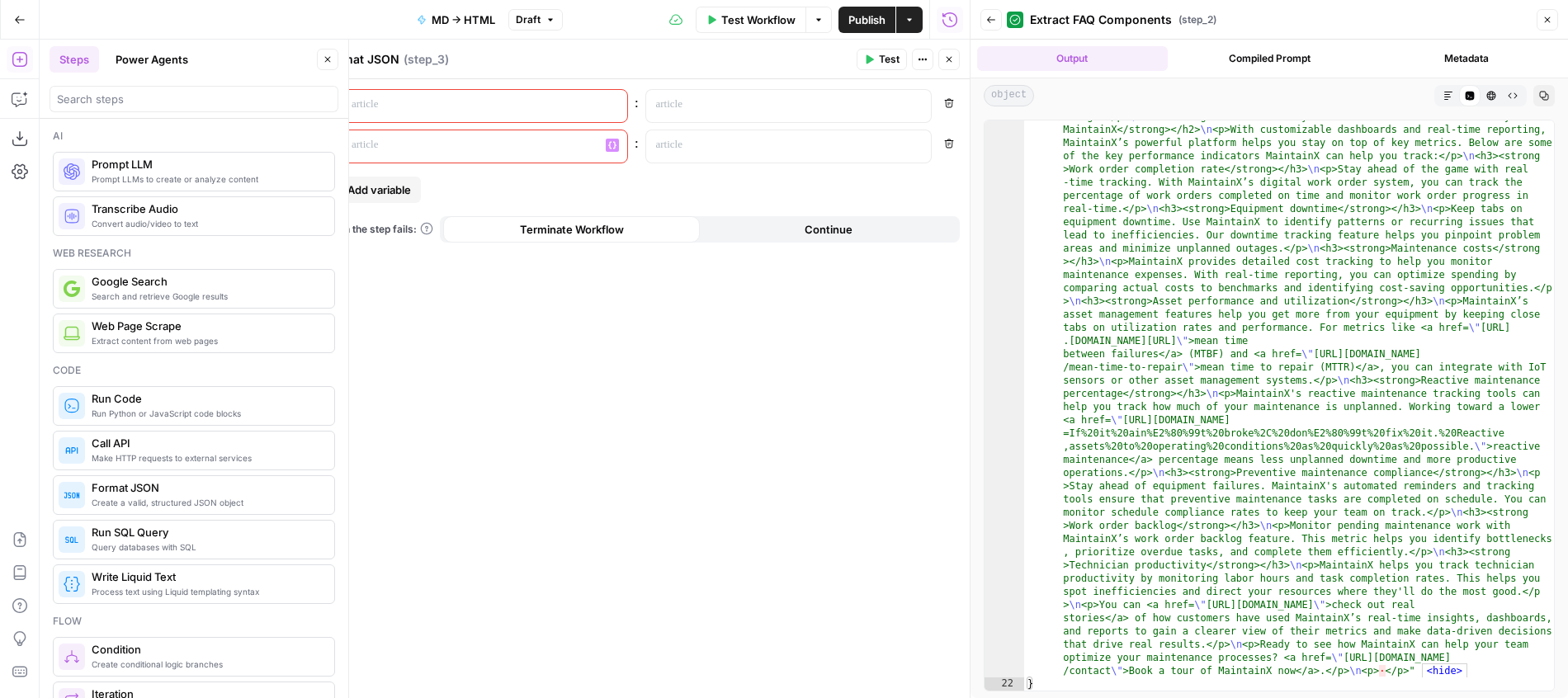
click at [376, 191] on span "Add variable" at bounding box center [379, 189] width 64 height 16
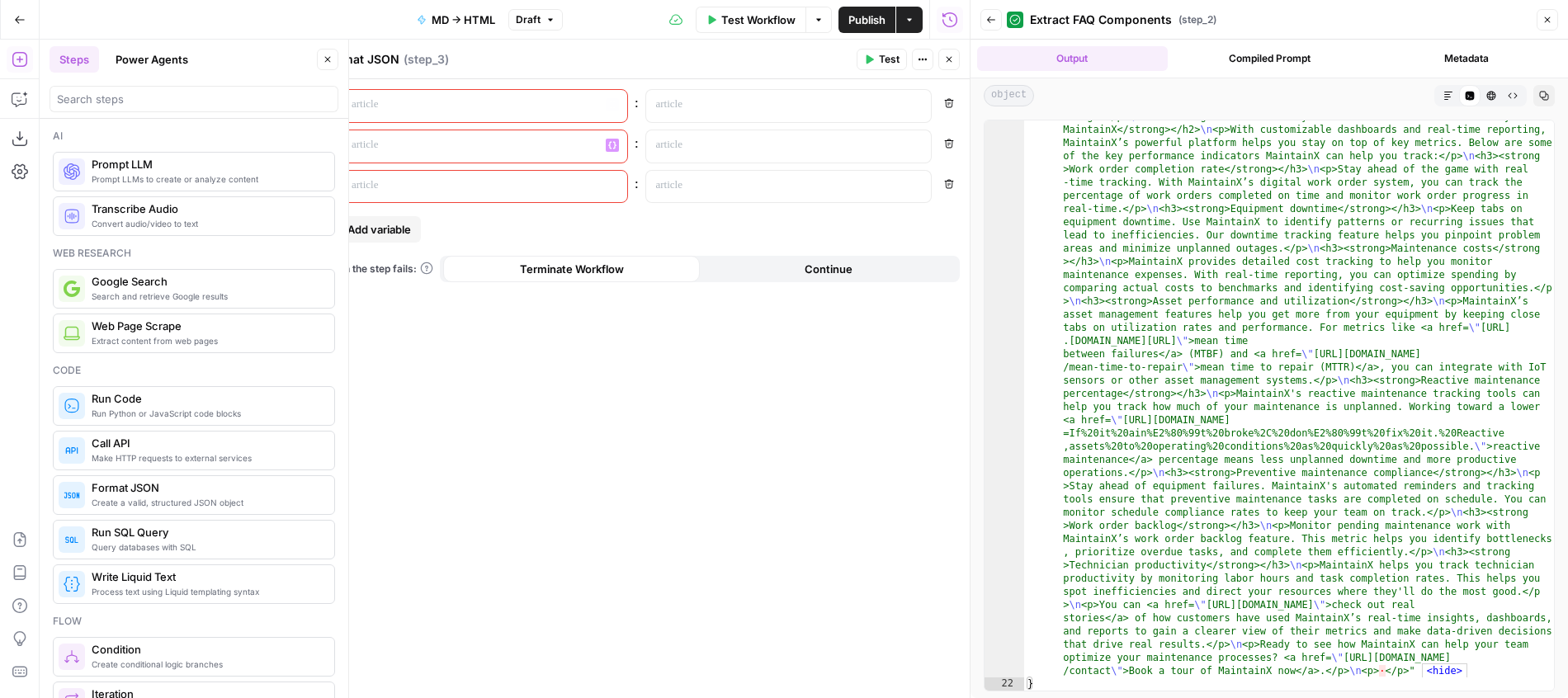
click at [426, 96] on div at bounding box center [471, 105] width 259 height 32
click at [412, 137] on p at bounding box center [471, 144] width 239 height 16
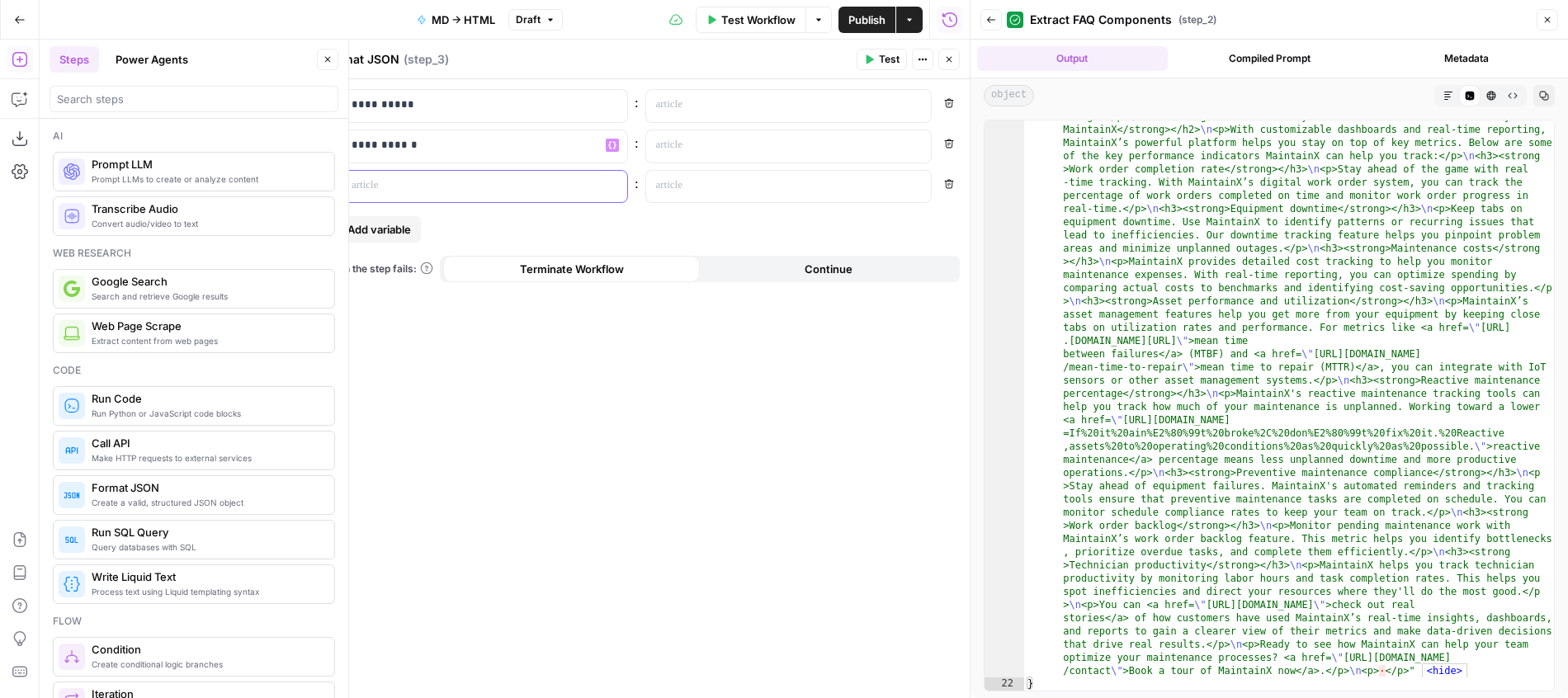
click at [410, 177] on div at bounding box center [471, 187] width 259 height 32
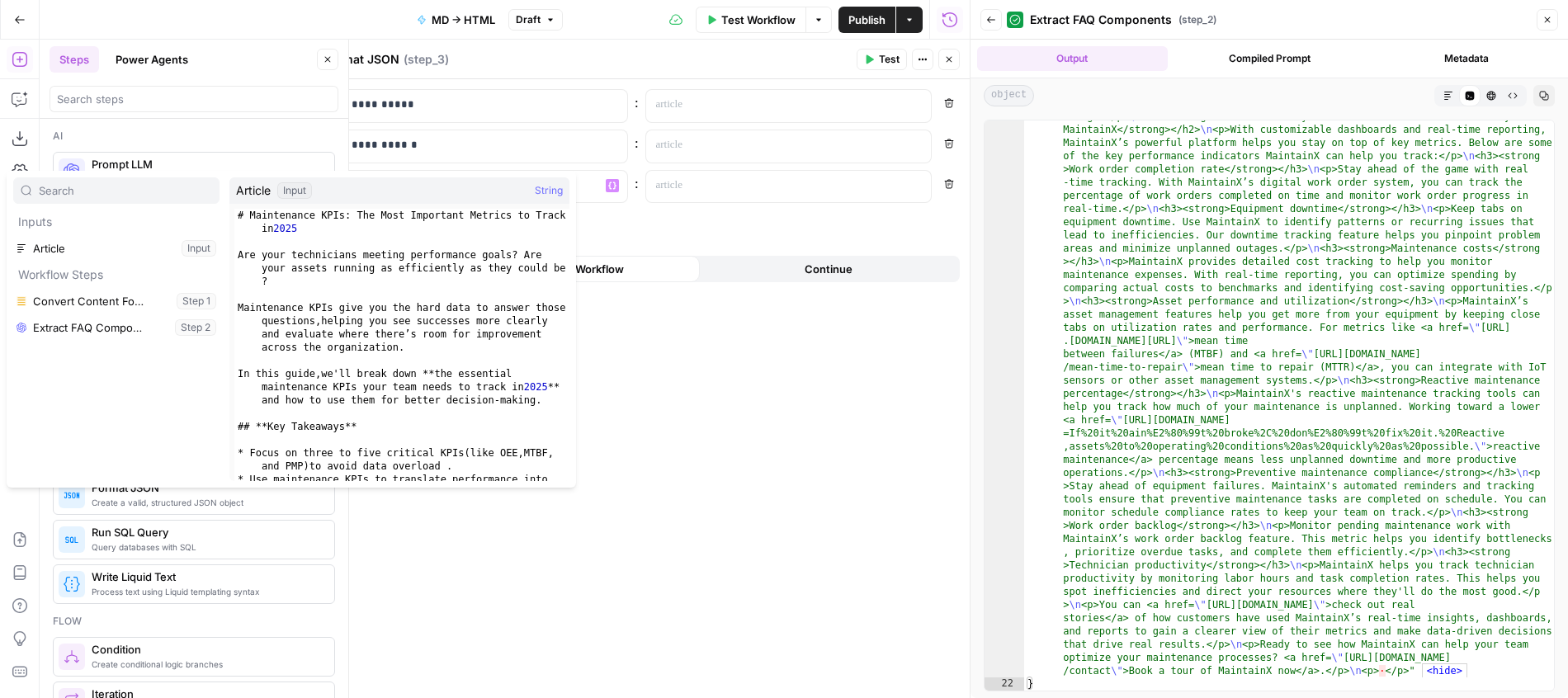
type input "o"
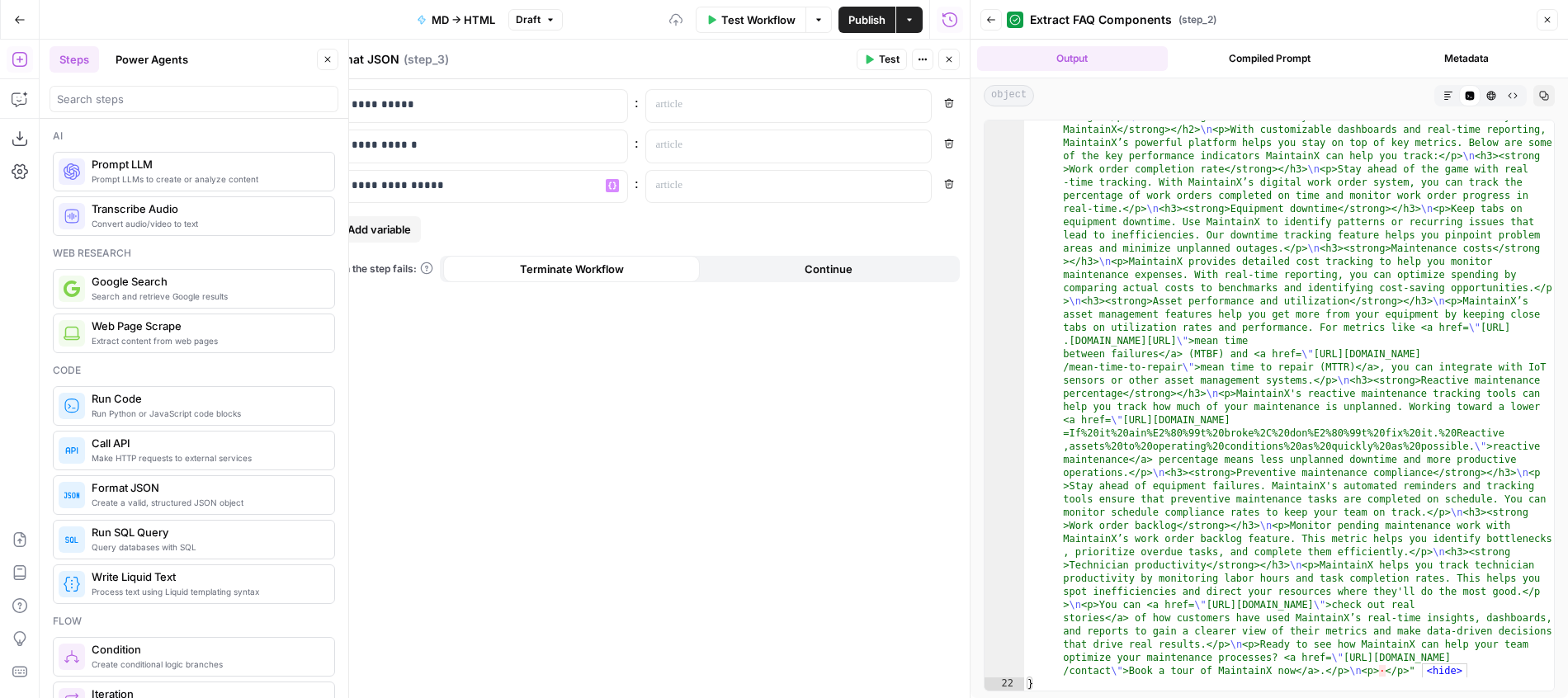
click at [434, 222] on div "**********" at bounding box center [641, 389] width 657 height 619
click at [373, 225] on span "Add variable" at bounding box center [379, 229] width 64 height 16
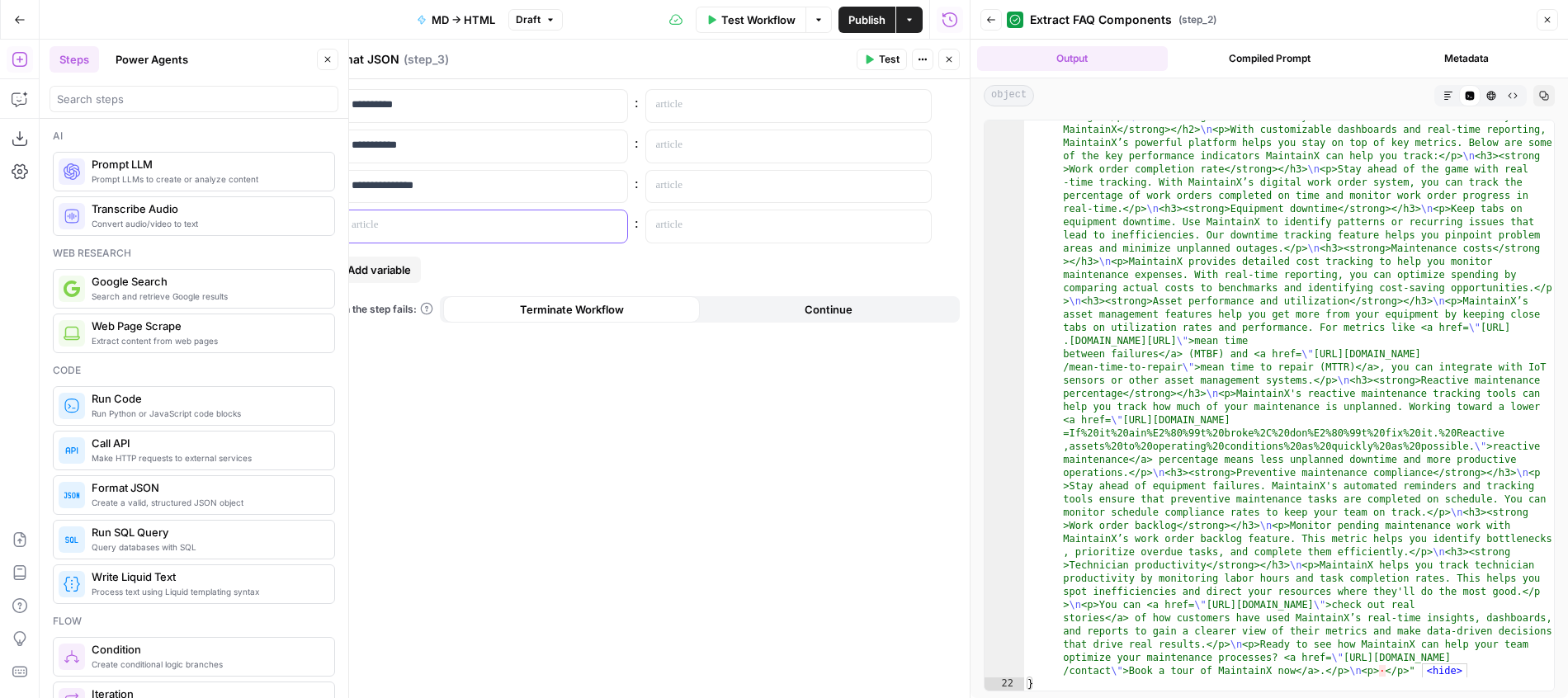
click at [391, 225] on p at bounding box center [471, 225] width 239 height 16
click at [548, 272] on div "**********" at bounding box center [641, 389] width 657 height 619
click at [942, 71] on header "Format JSON Format JSON ( step_3 ) Test Actions Close" at bounding box center [641, 60] width 657 height 40
click at [947, 50] on button "Close" at bounding box center [949, 59] width 22 height 22
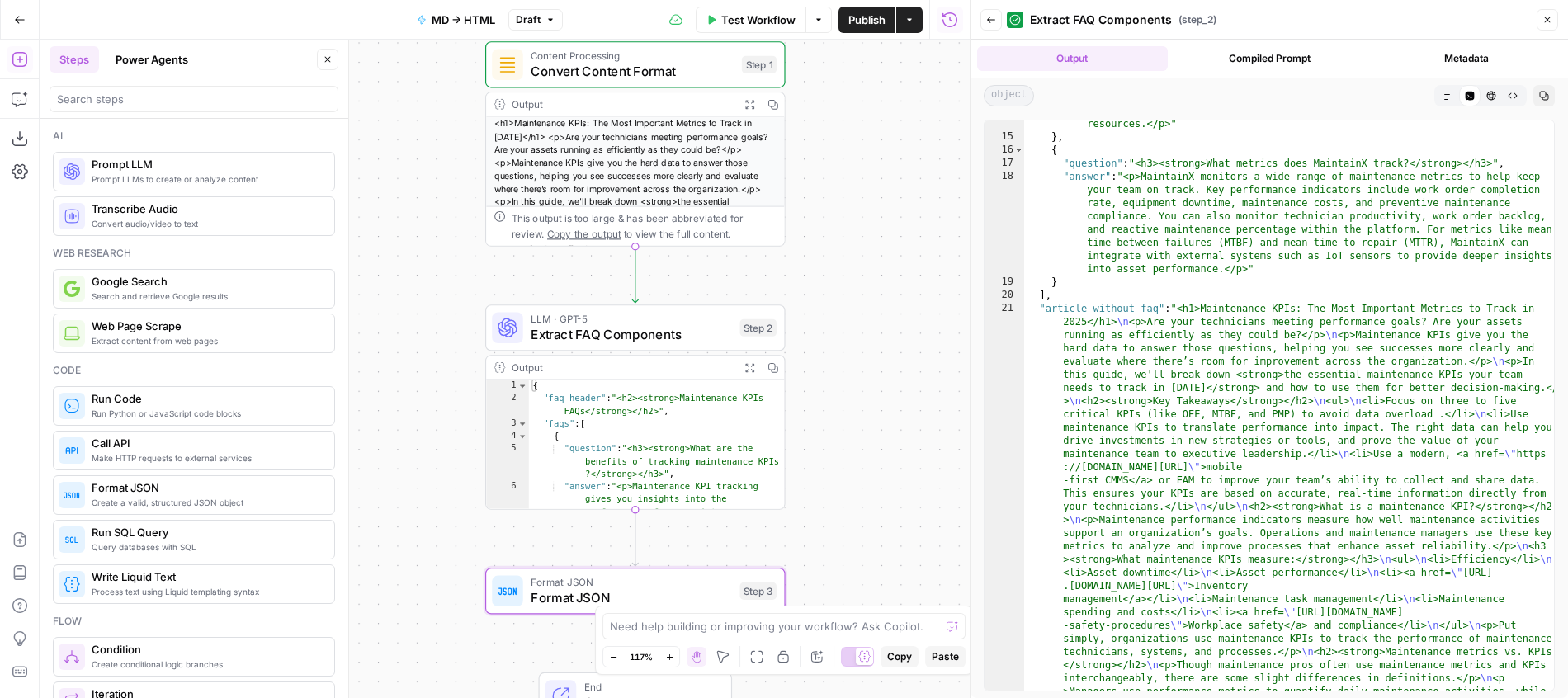
scroll to position [454, 0]
click at [638, 323] on span "LLM · GPT-5" at bounding box center [631, 319] width 201 height 16
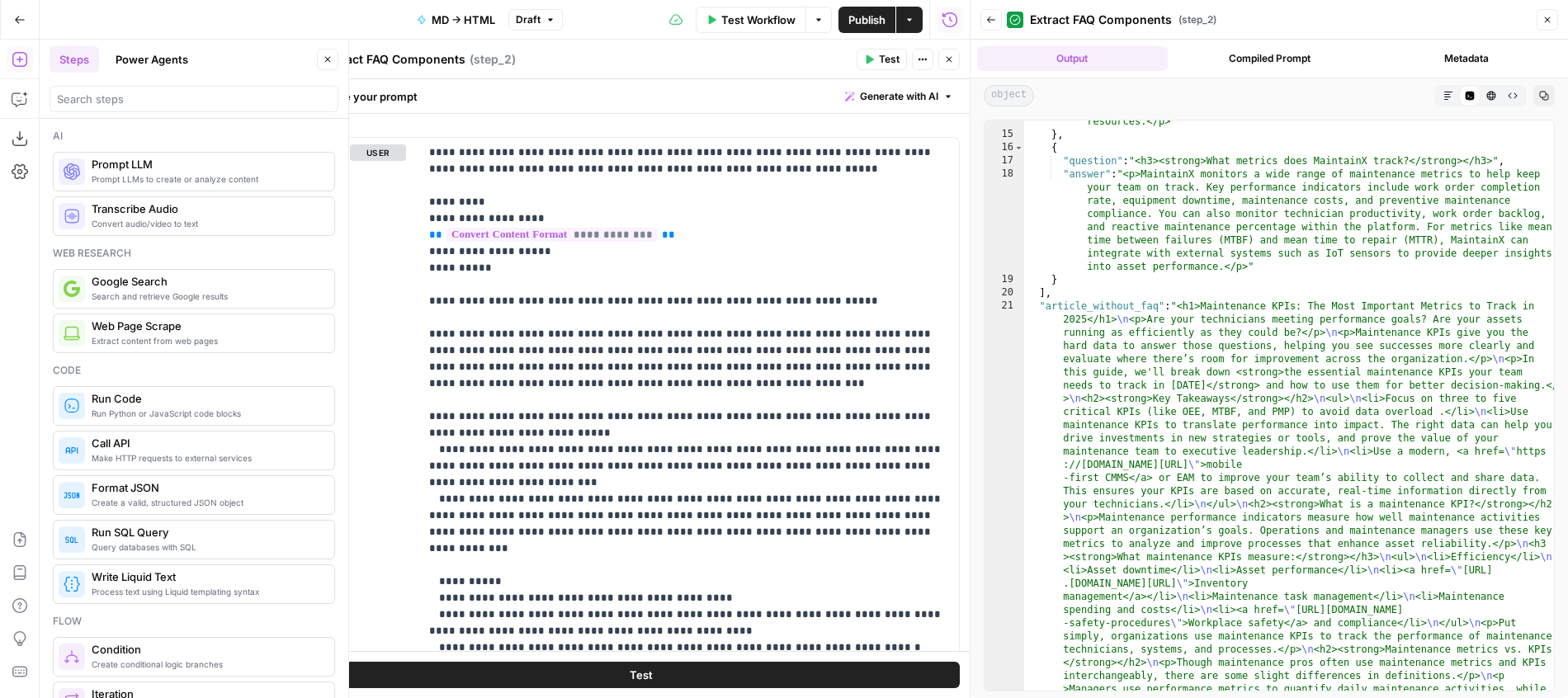
scroll to position [412, 0]
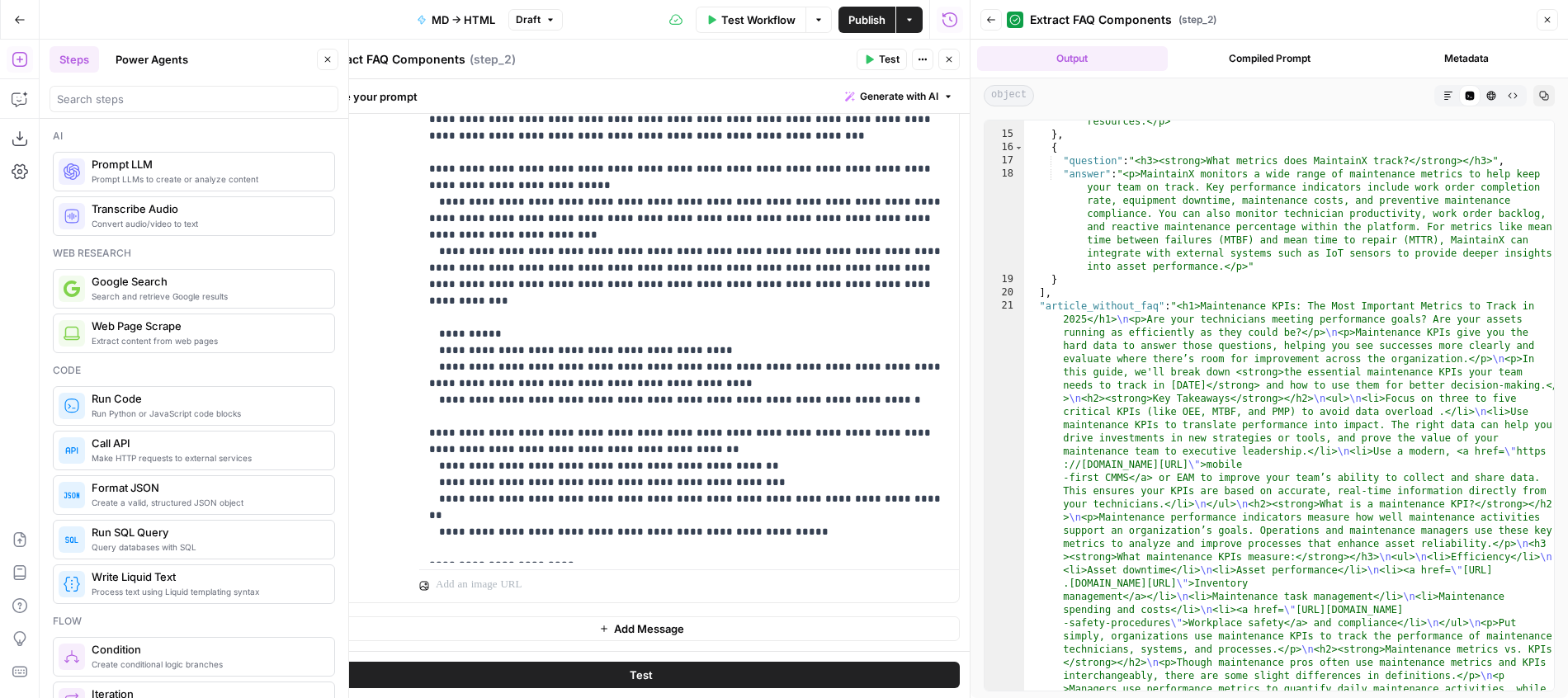
click at [915, 93] on span "Generate with AI" at bounding box center [899, 96] width 79 height 15
click at [875, 197] on div "Generate Use AI to build your prompt Refine Improve your existing prompt" at bounding box center [876, 159] width 166 height 91
click at [868, 191] on div "Improve your existing prompt" at bounding box center [876, 186] width 137 height 15
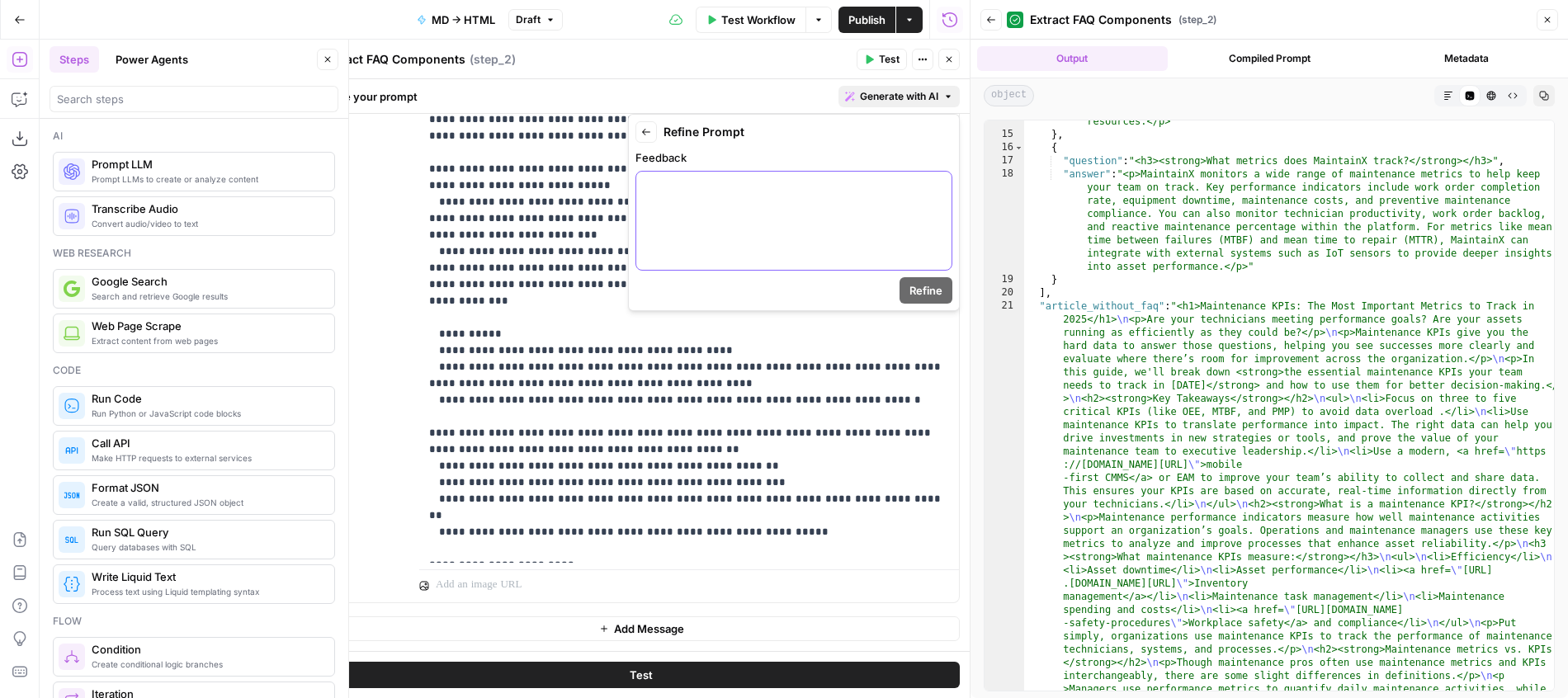
click at [825, 203] on div at bounding box center [794, 221] width 316 height 98
click at [931, 284] on span "Refine" at bounding box center [926, 290] width 33 height 16
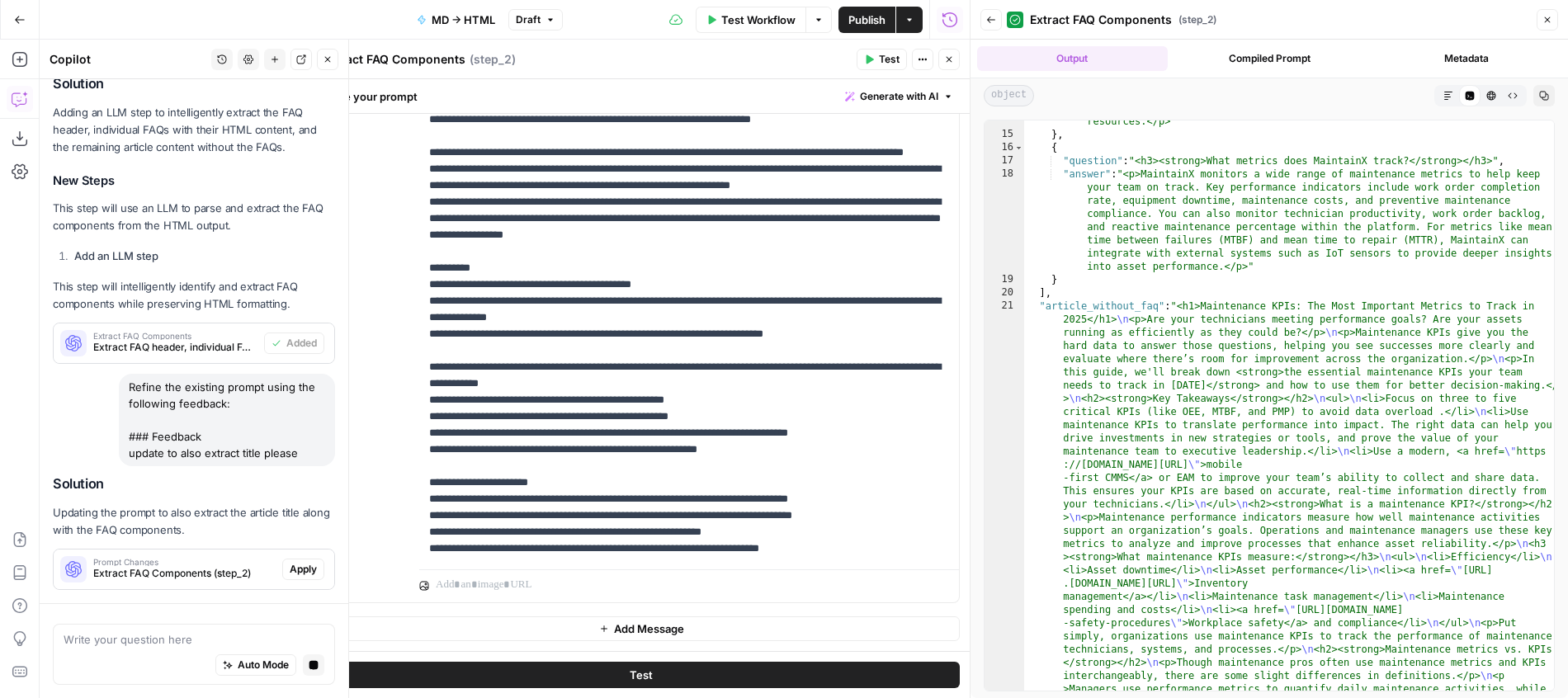
scroll to position [991, 0]
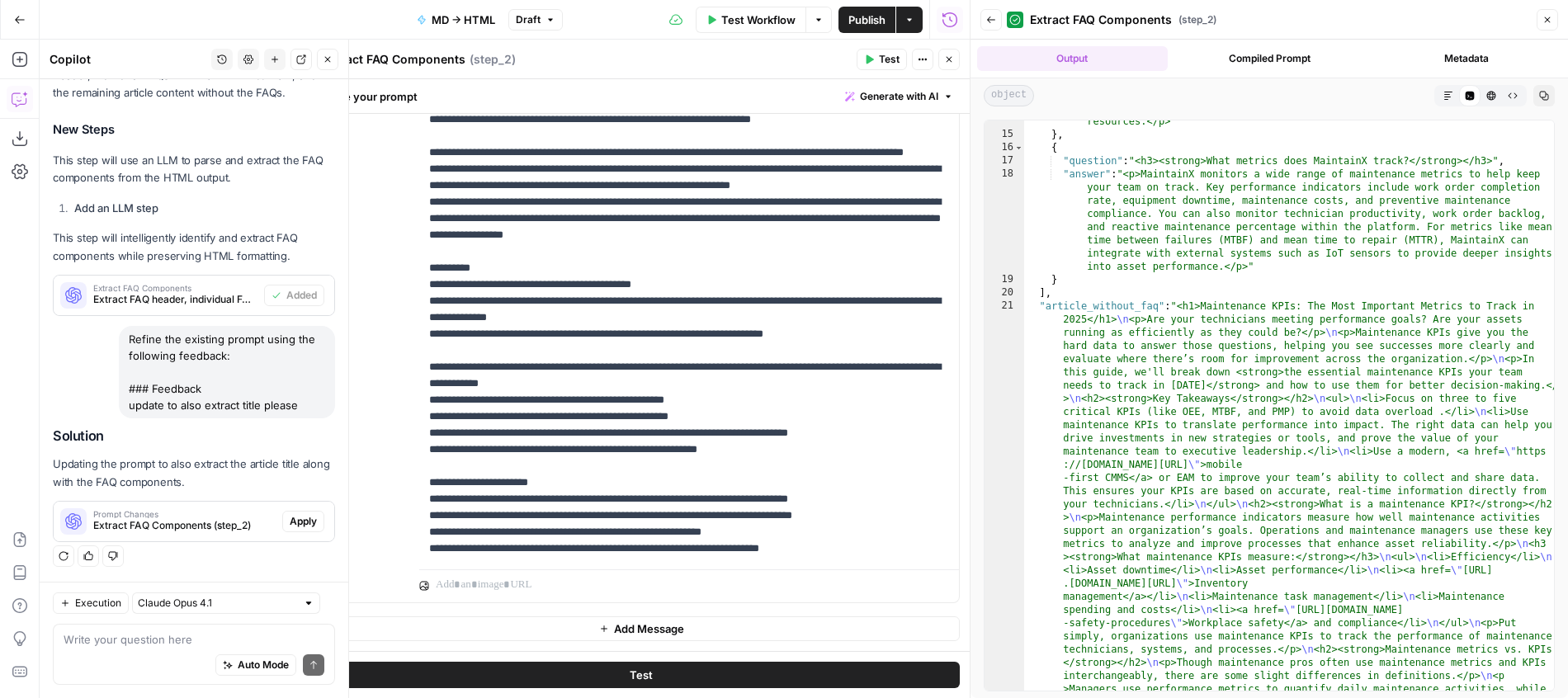
click at [301, 527] on span "Apply" at bounding box center [303, 521] width 28 height 15
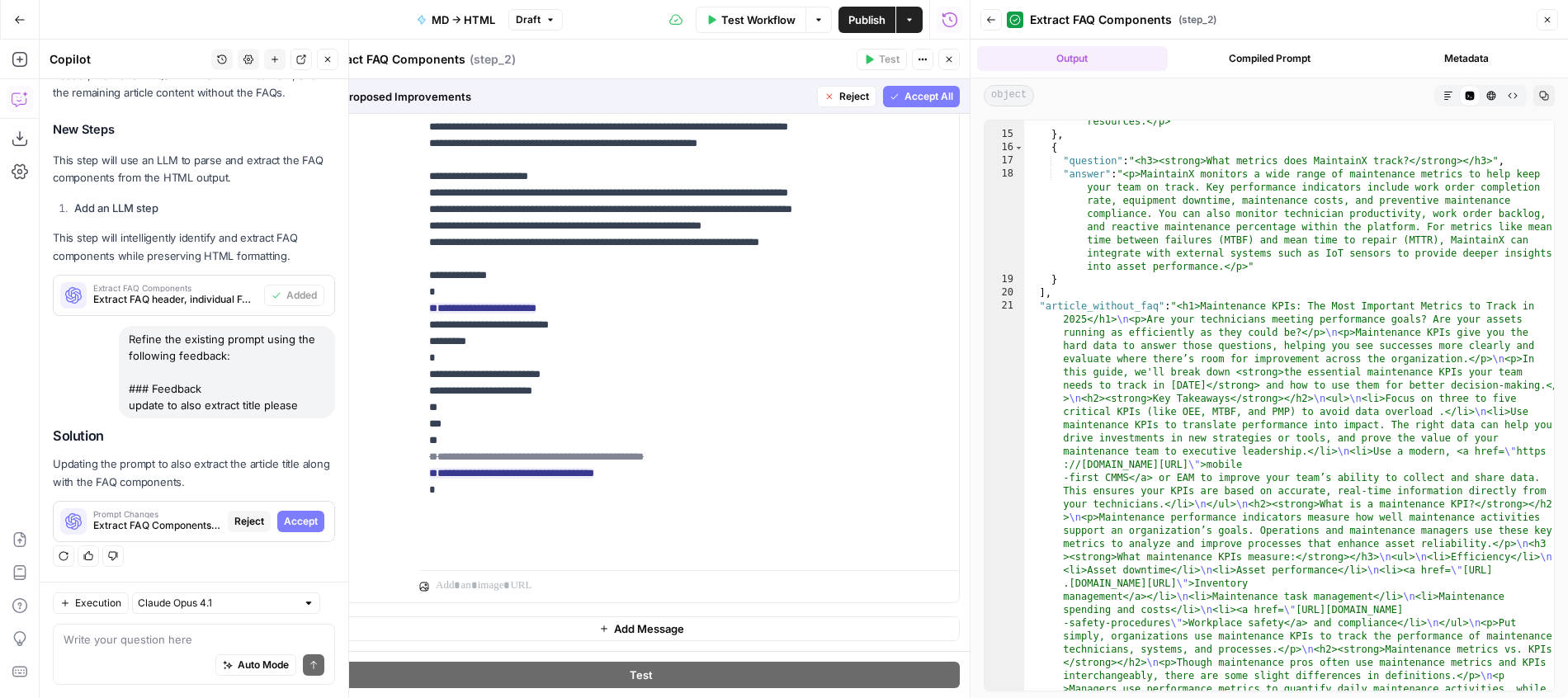
scroll to position [545, 0]
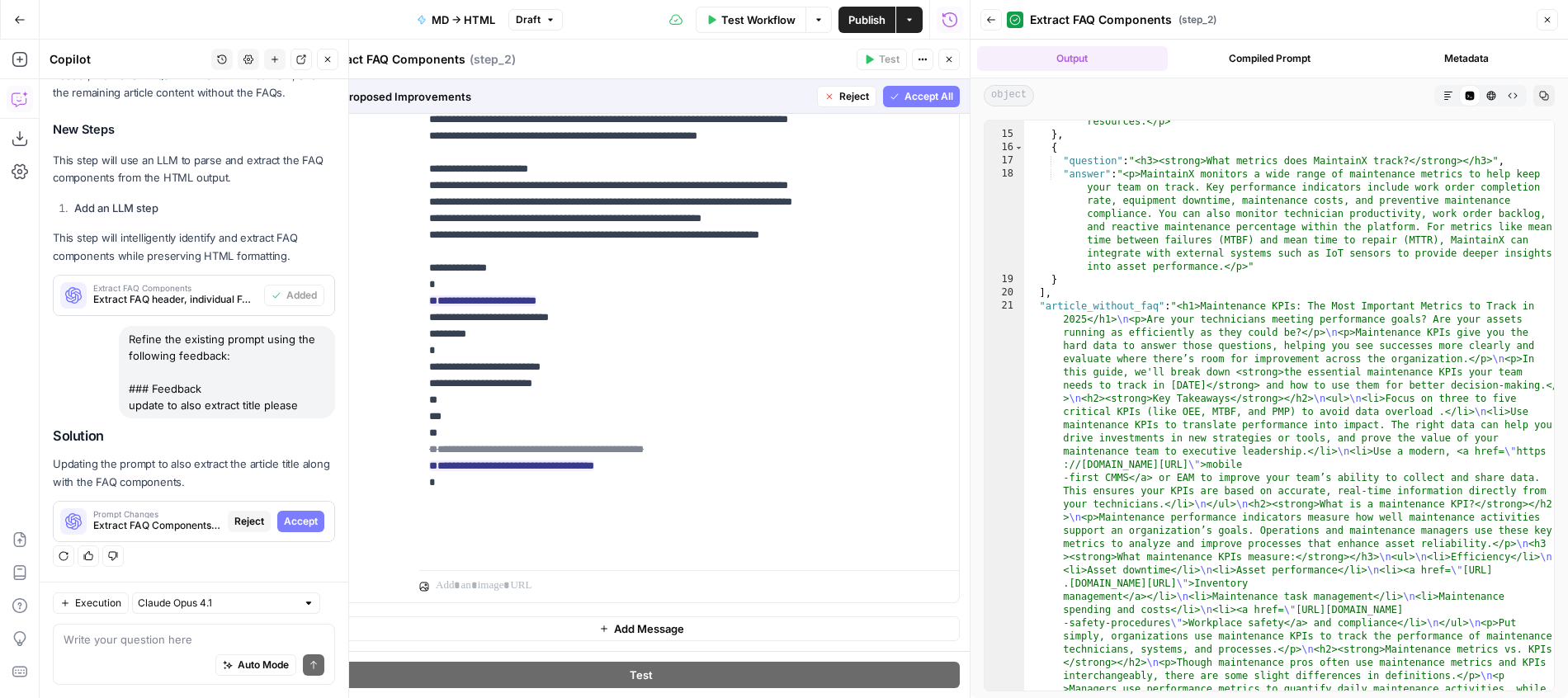
click at [929, 96] on span "Accept All" at bounding box center [928, 96] width 48 height 15
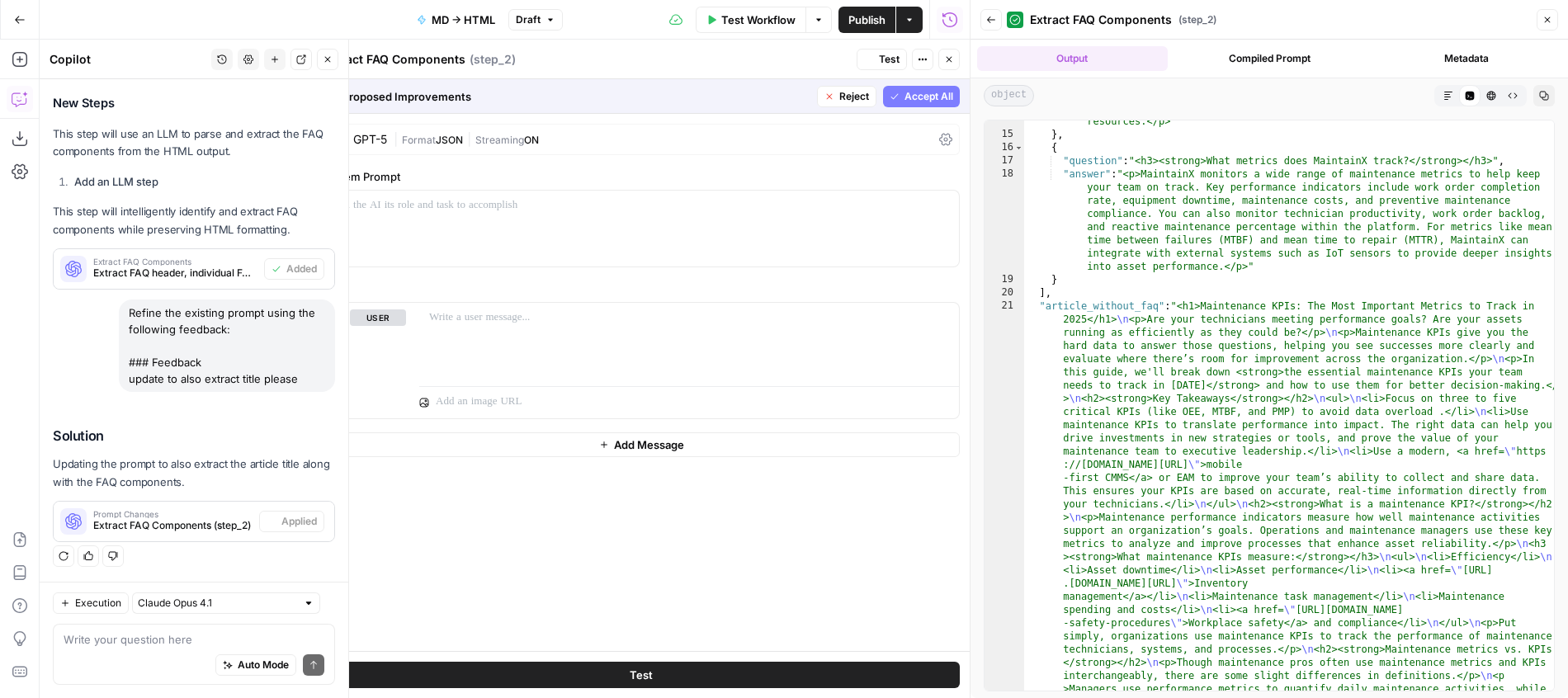
scroll to position [0, 0]
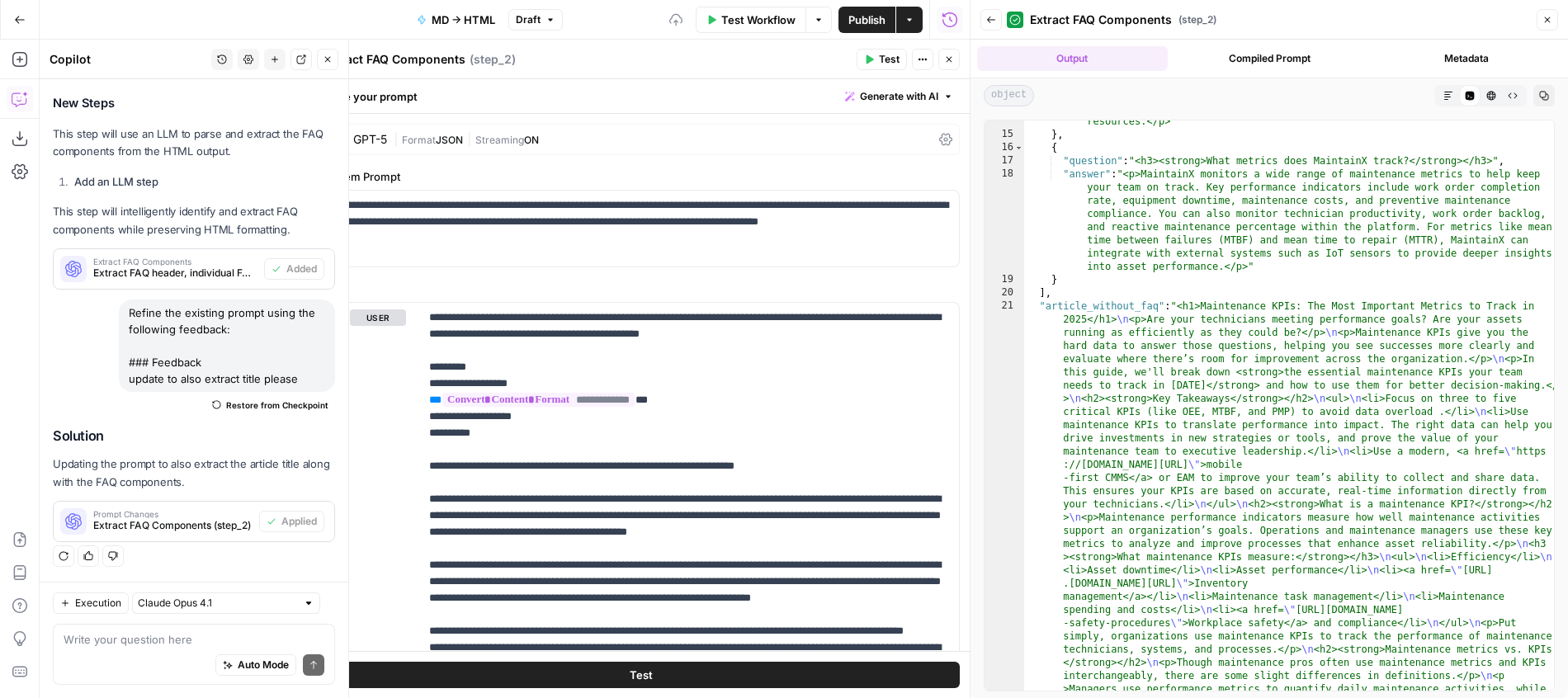
click at [884, 63] on span "Test" at bounding box center [889, 59] width 21 height 15
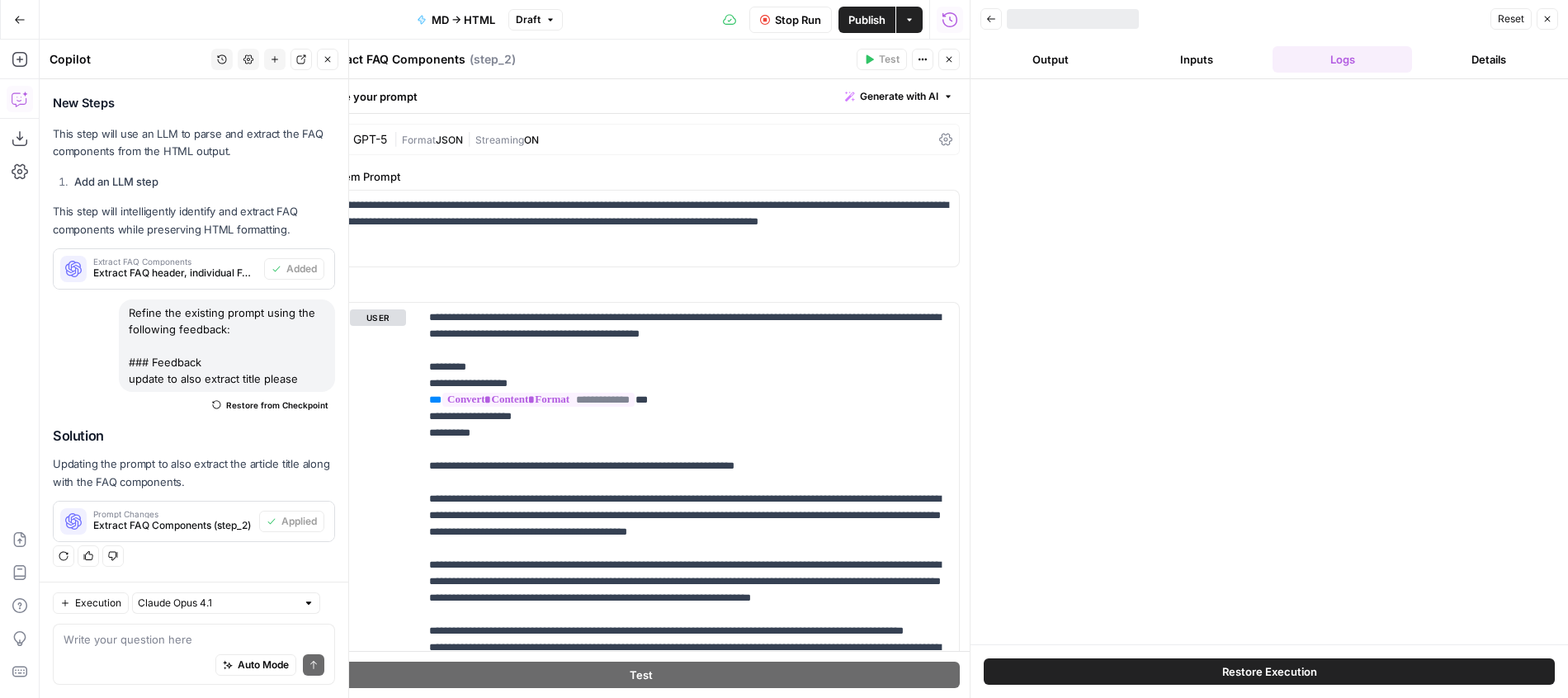
click at [945, 62] on icon "button" at bounding box center [948, 59] width 10 height 10
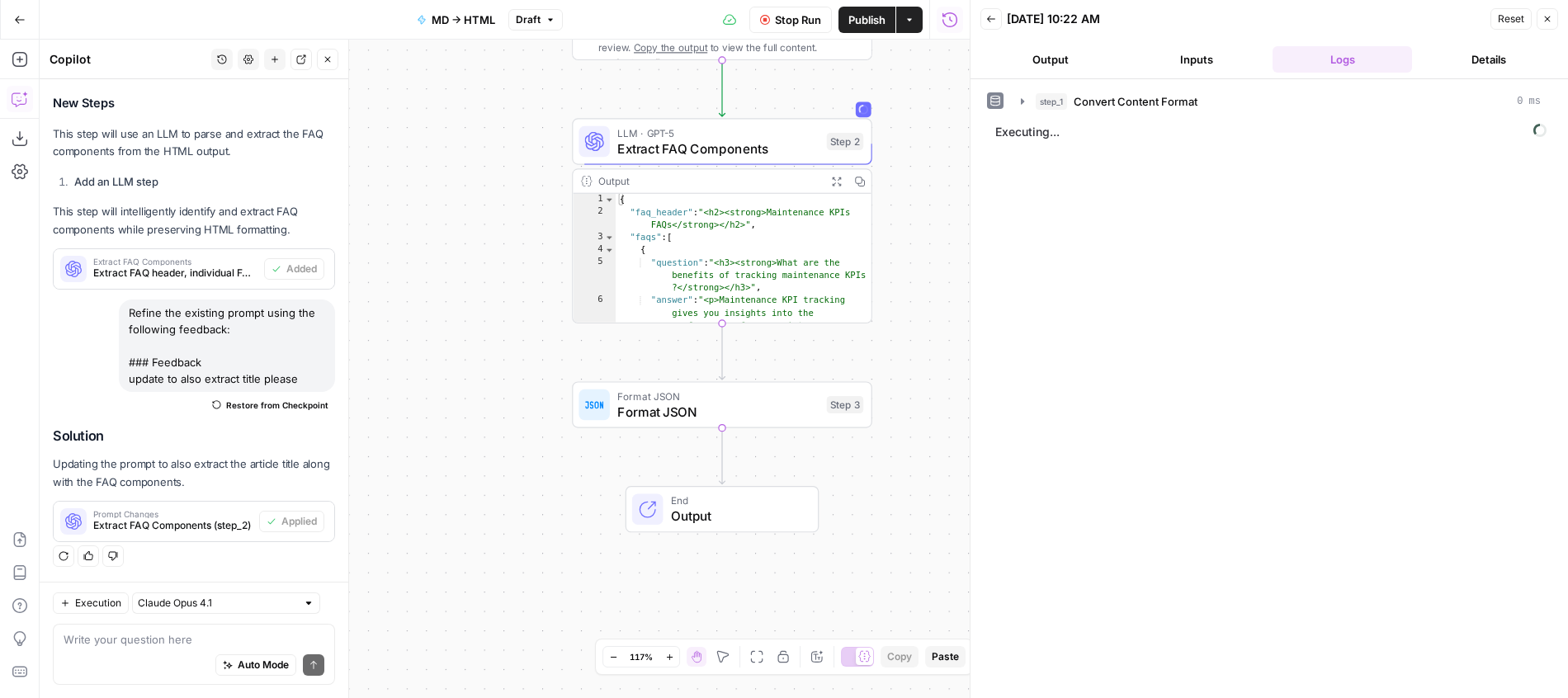
scroll to position [28, 0]
click at [774, 408] on span "Format JSON" at bounding box center [717, 411] width 201 height 19
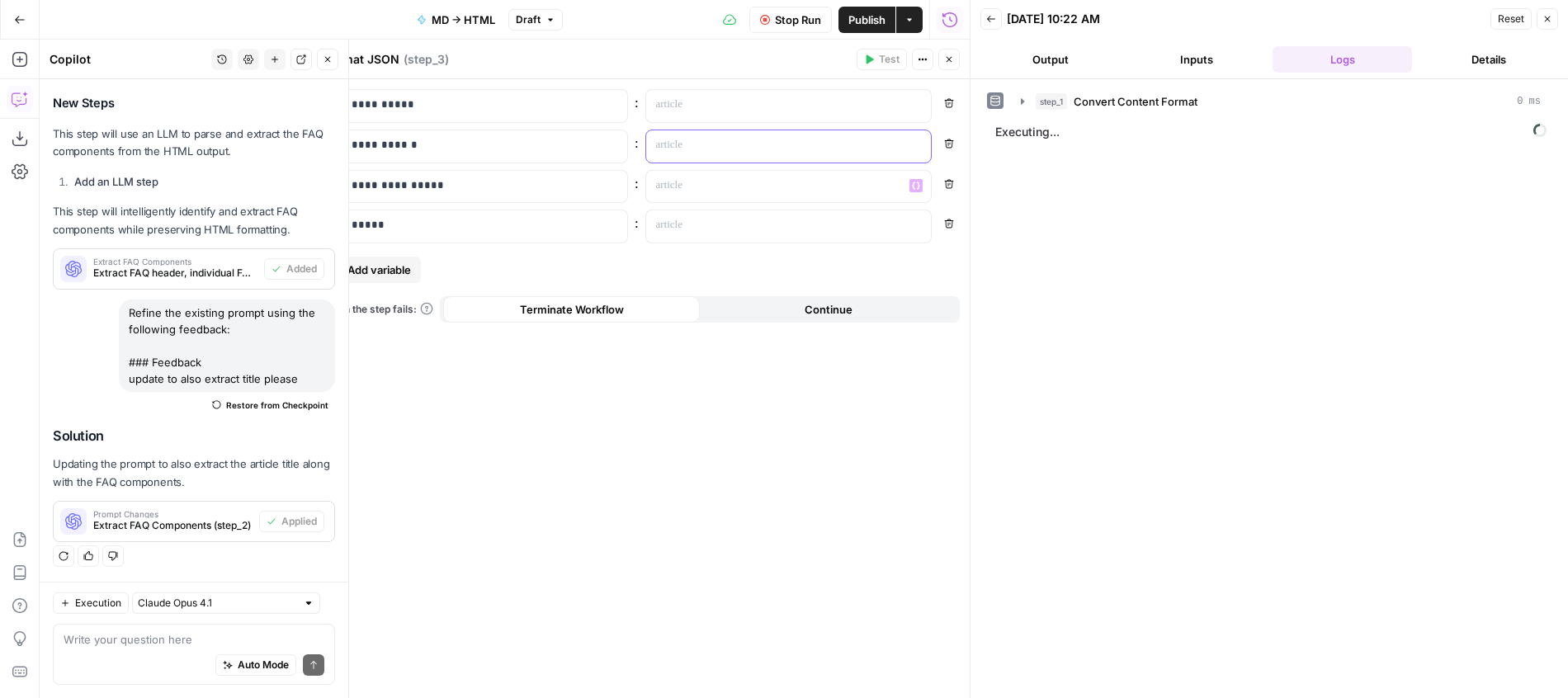
click at [755, 155] on div at bounding box center [776, 146] width 259 height 32
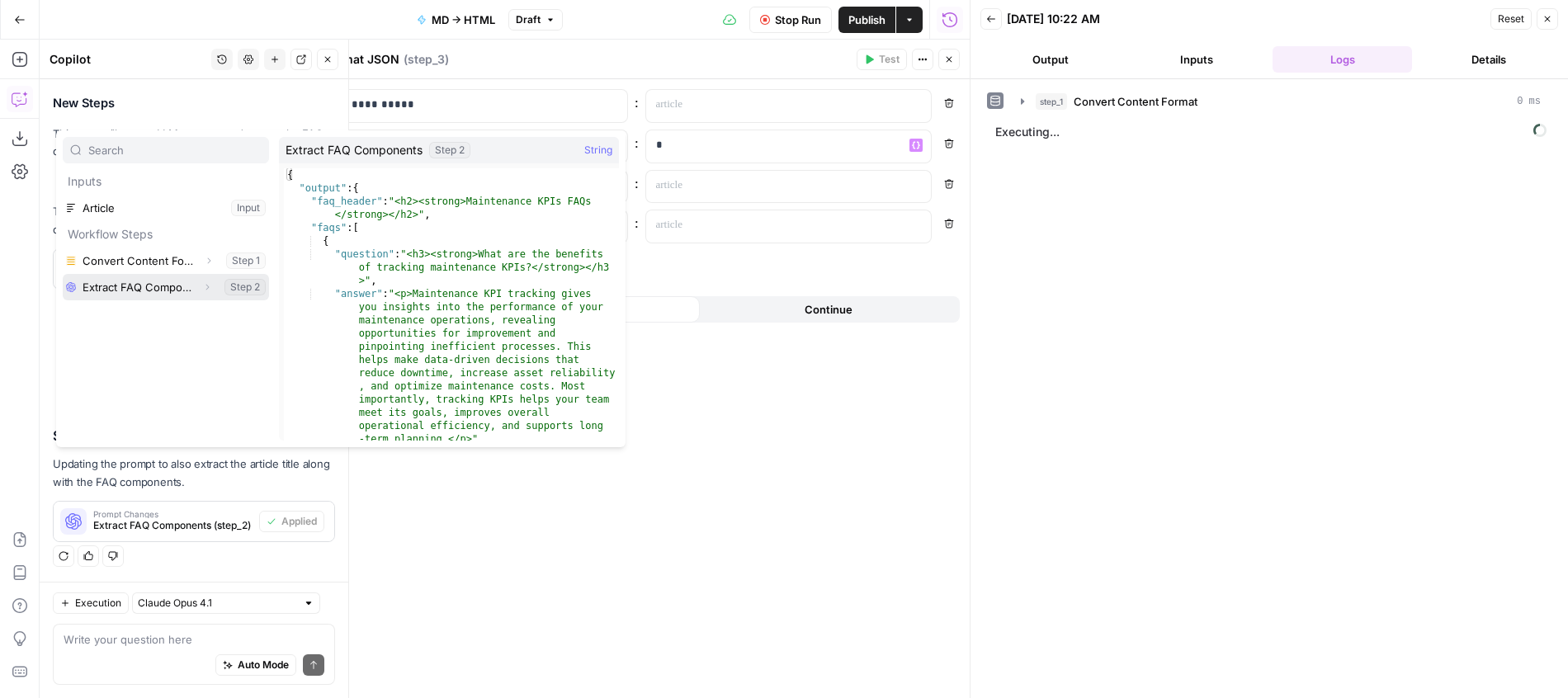
click at [211, 286] on icon "button" at bounding box center [207, 287] width 10 height 10
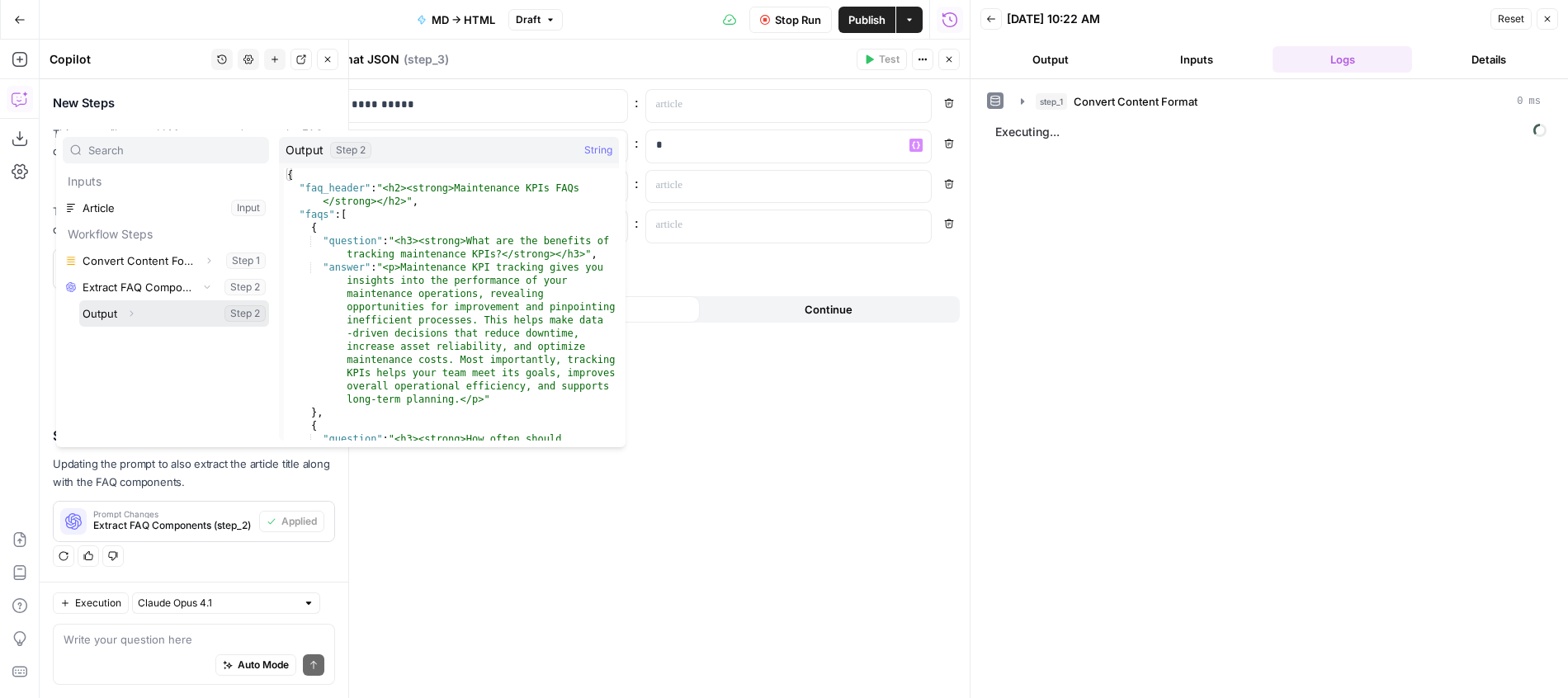
click at [131, 317] on icon "button" at bounding box center [131, 313] width 10 height 10
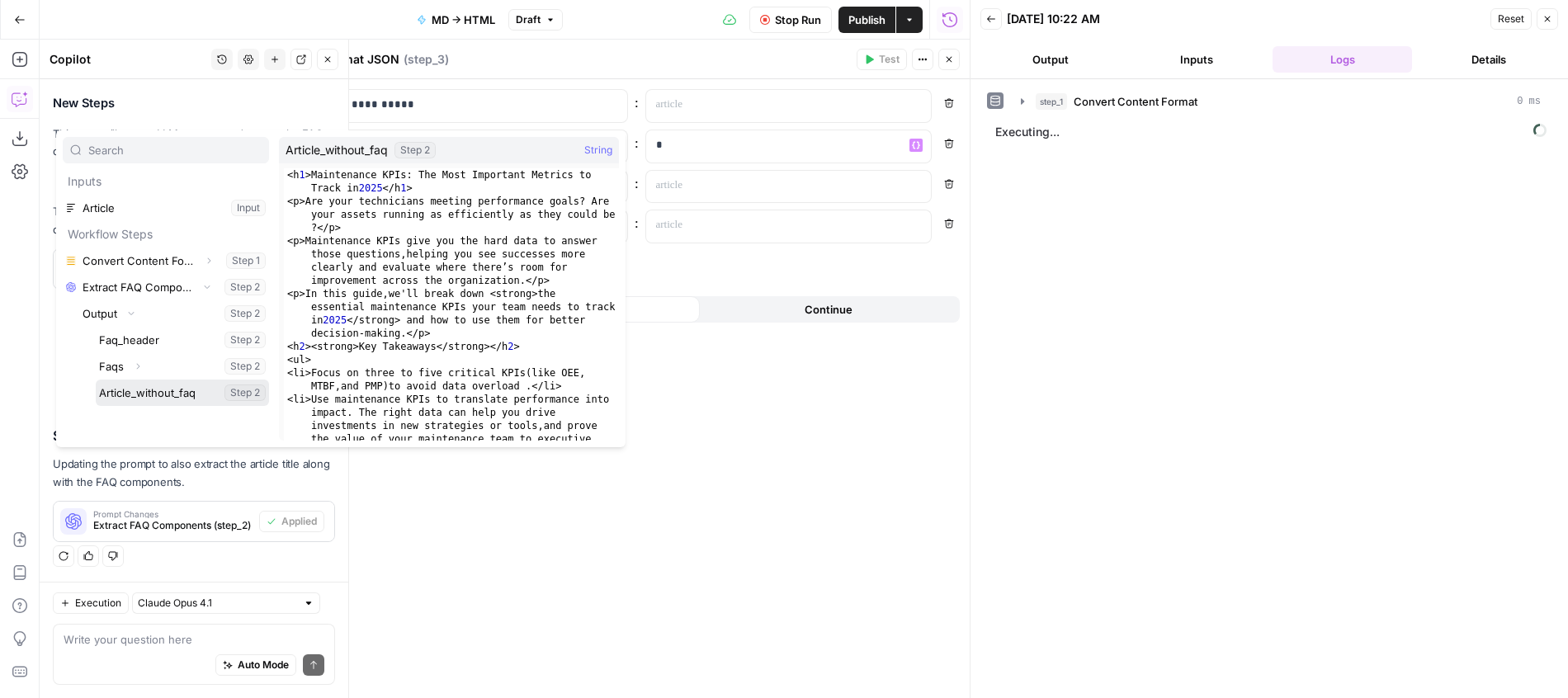
click at [143, 387] on button "Select variable Article_without_faq" at bounding box center [182, 392] width 173 height 27
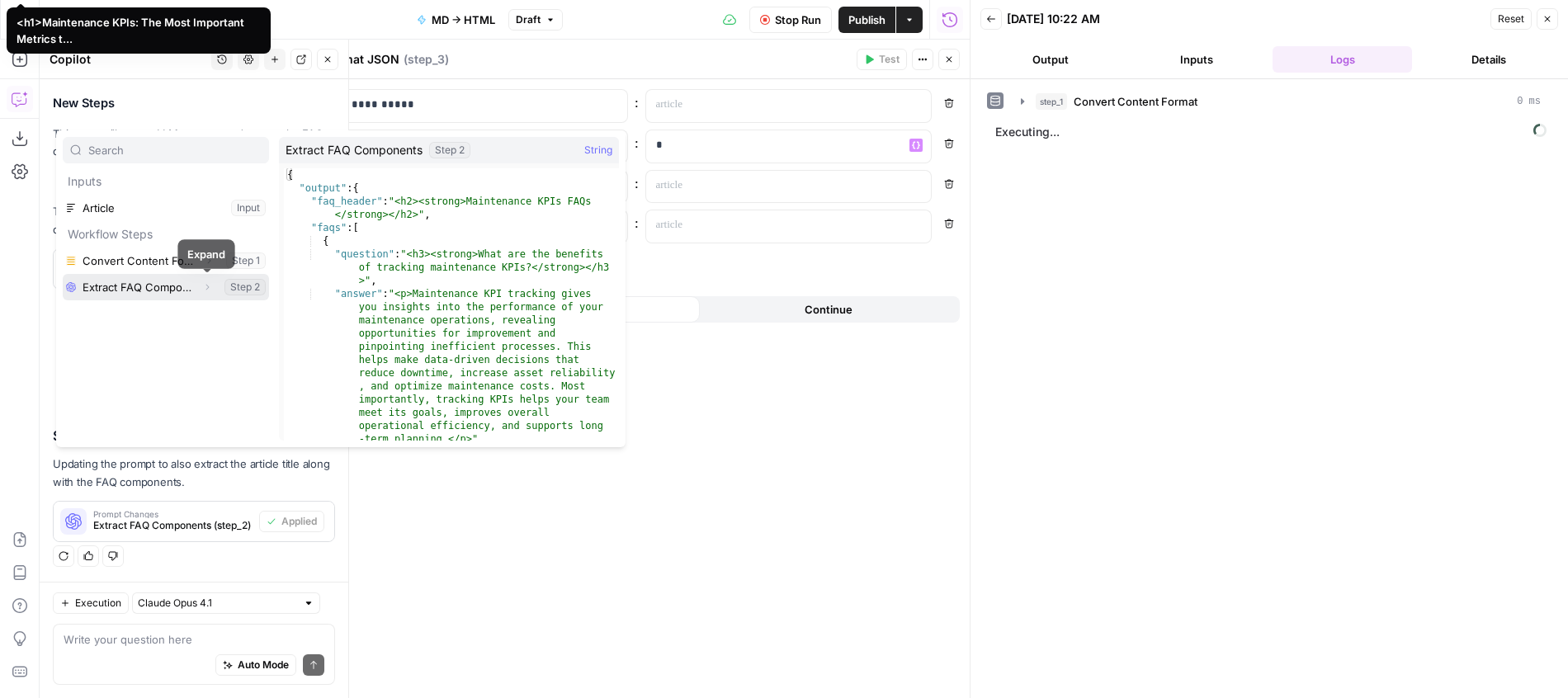
click at [209, 291] on icon "button" at bounding box center [207, 287] width 10 height 10
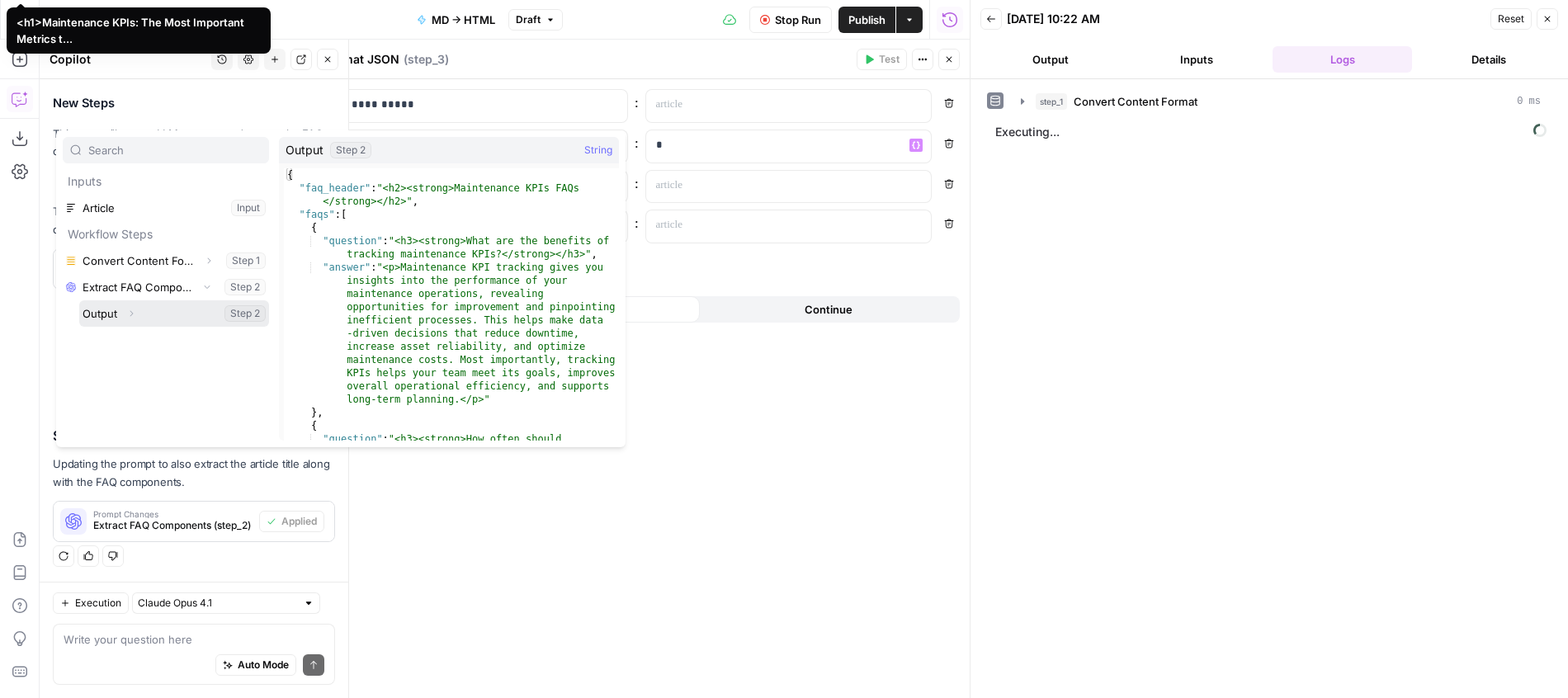
click at [131, 313] on icon "button" at bounding box center [131, 313] width 10 height 10
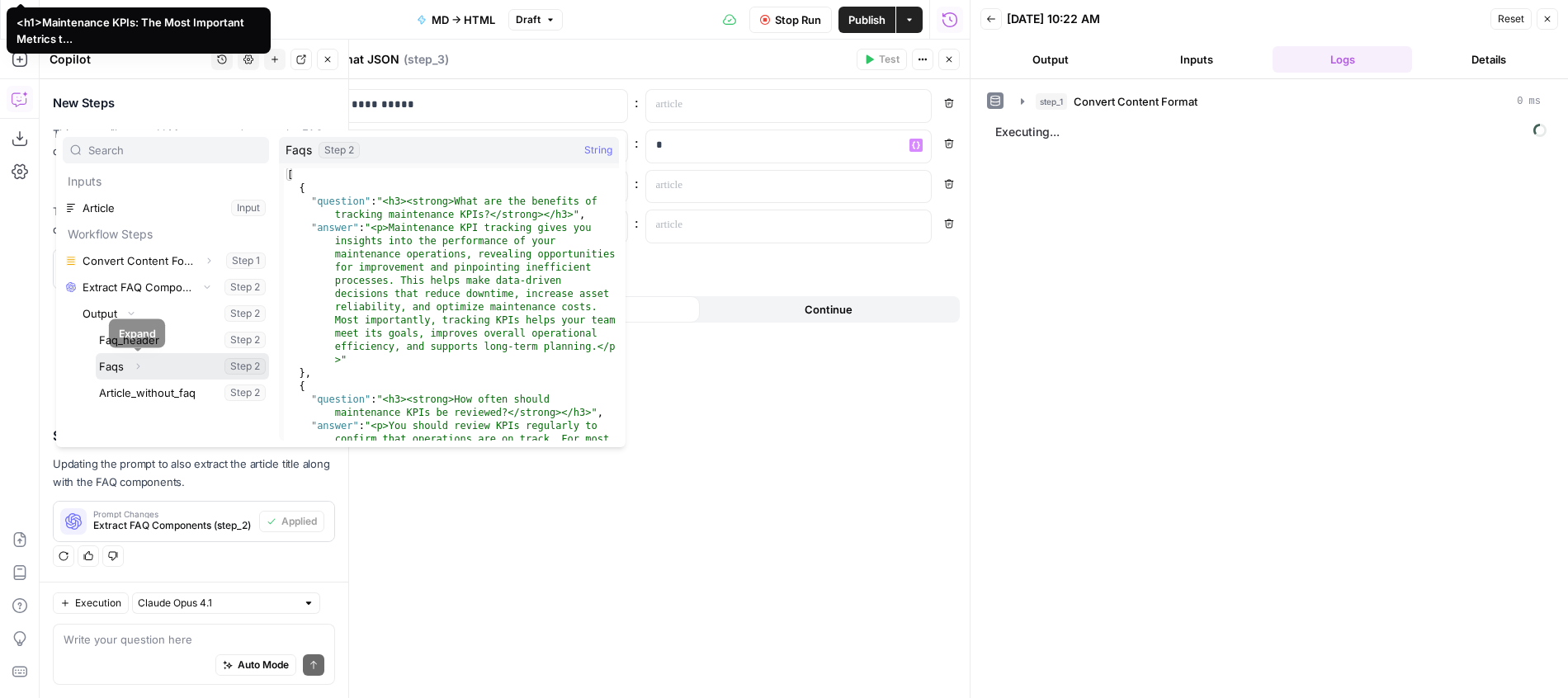
click at [137, 366] on icon "button" at bounding box center [137, 365] width 10 height 10
click at [142, 359] on icon "button" at bounding box center [137, 356] width 10 height 10
click at [220, 360] on button "Select variable Faqs" at bounding box center [182, 366] width 173 height 27
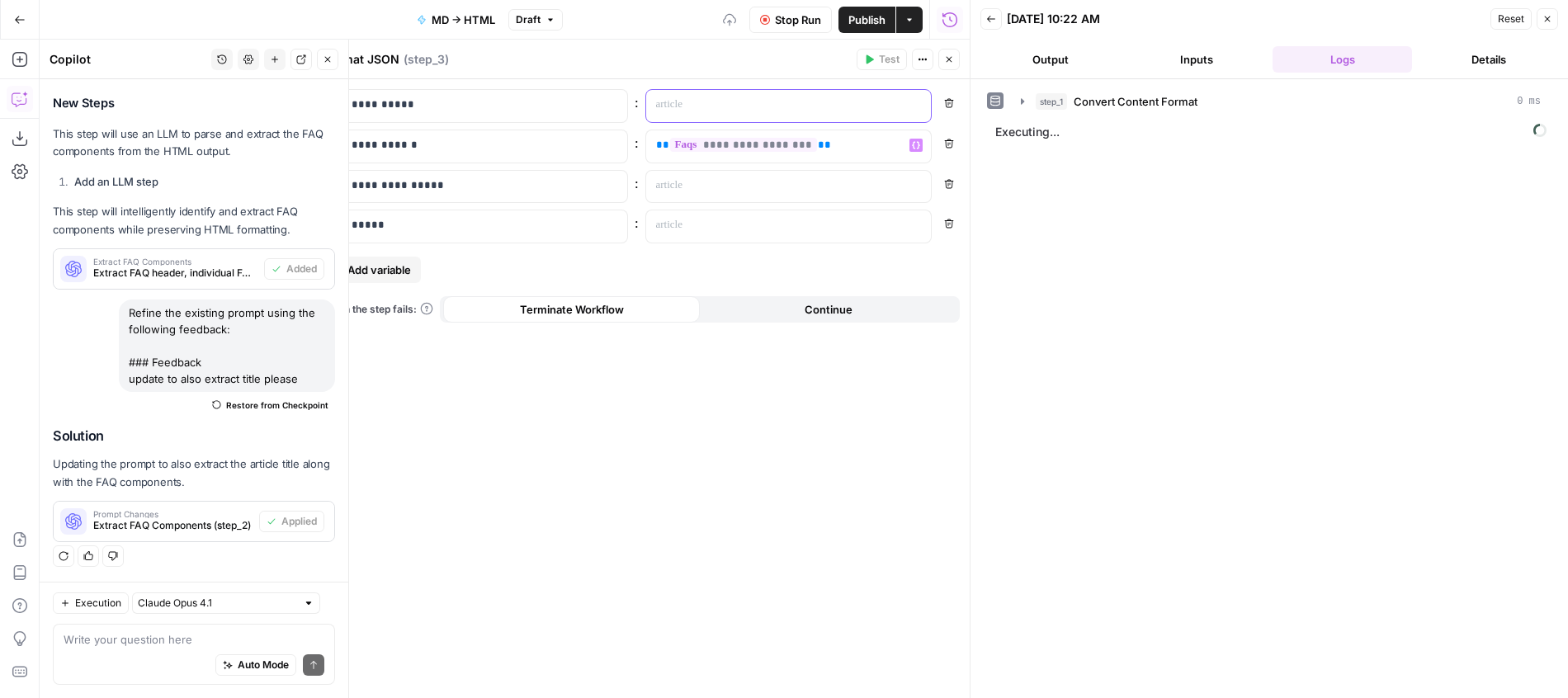
click at [737, 116] on div at bounding box center [776, 105] width 259 height 32
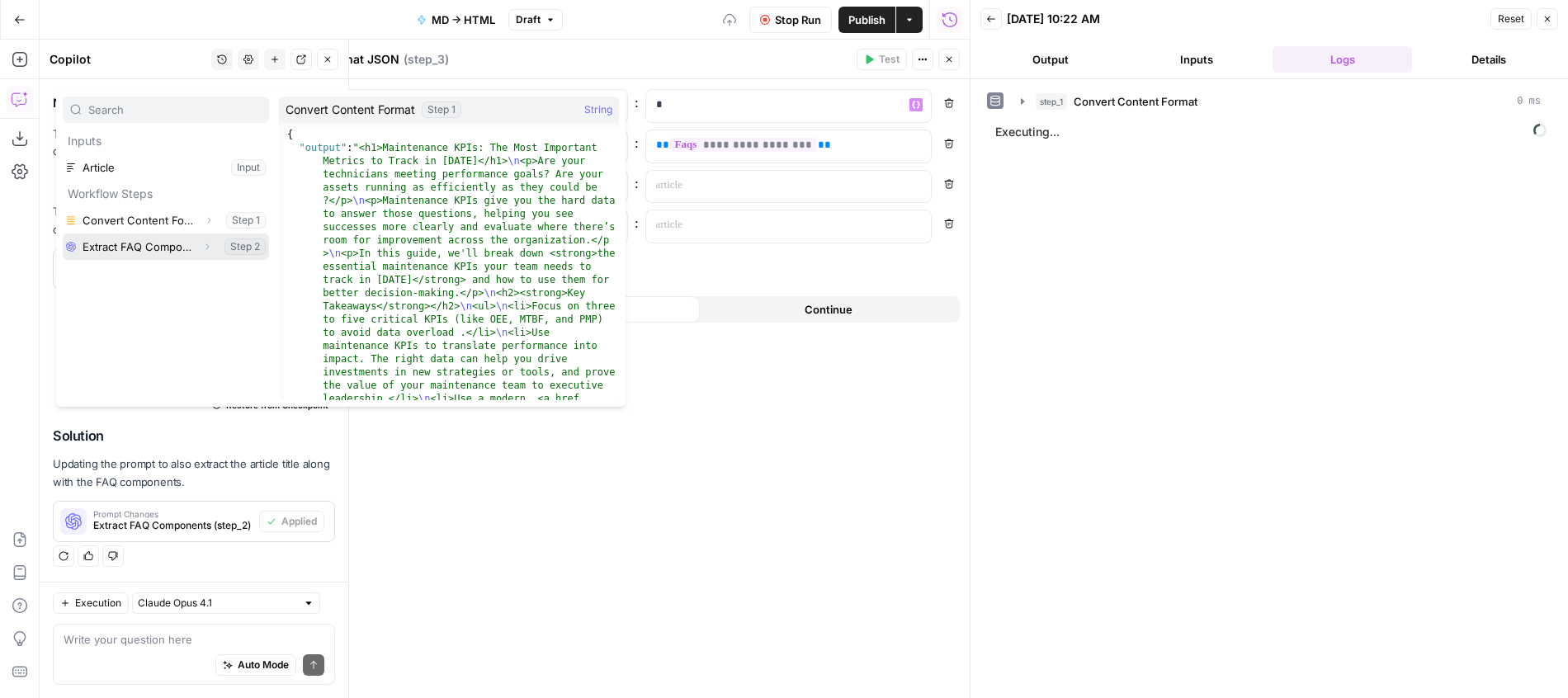
click at [209, 248] on icon "button" at bounding box center [207, 246] width 10 height 10
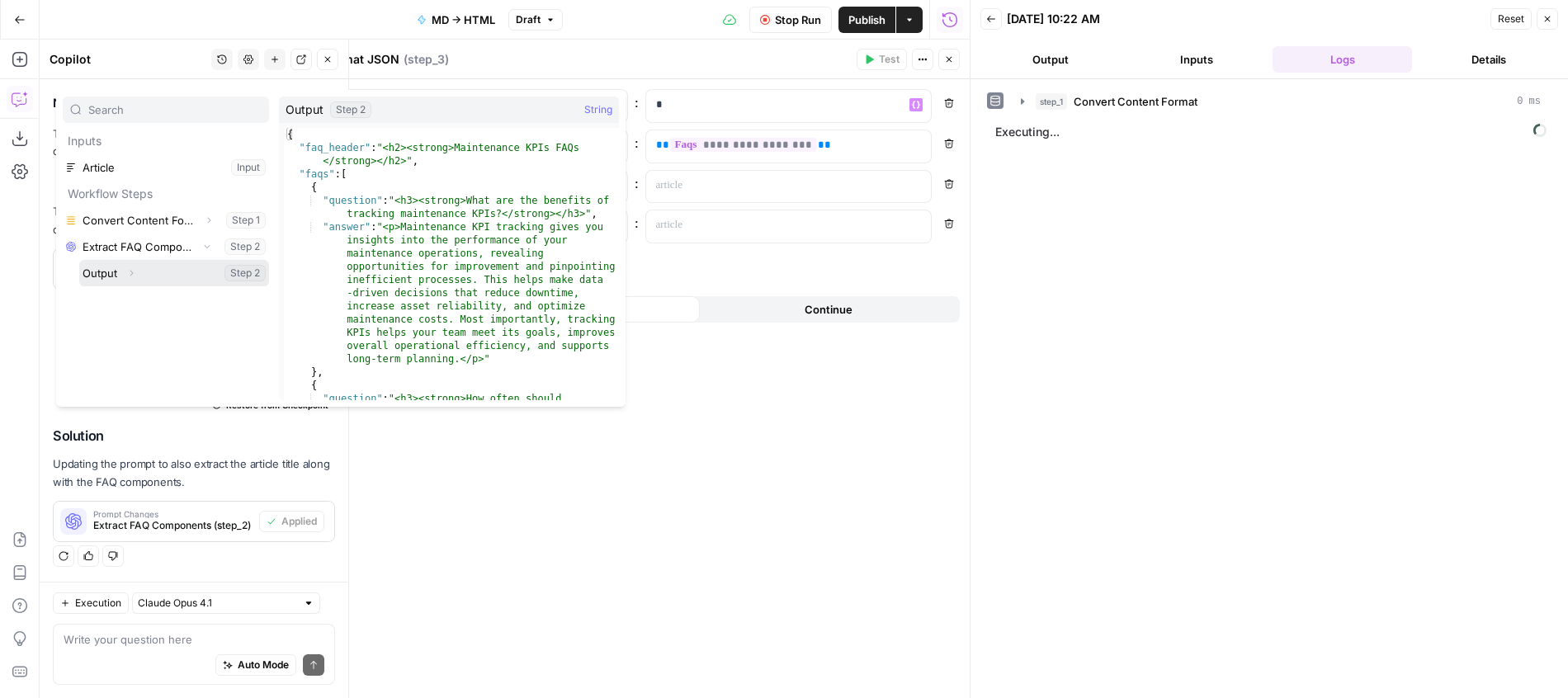
click at [136, 276] on span "button" at bounding box center [131, 272] width 10 height 10
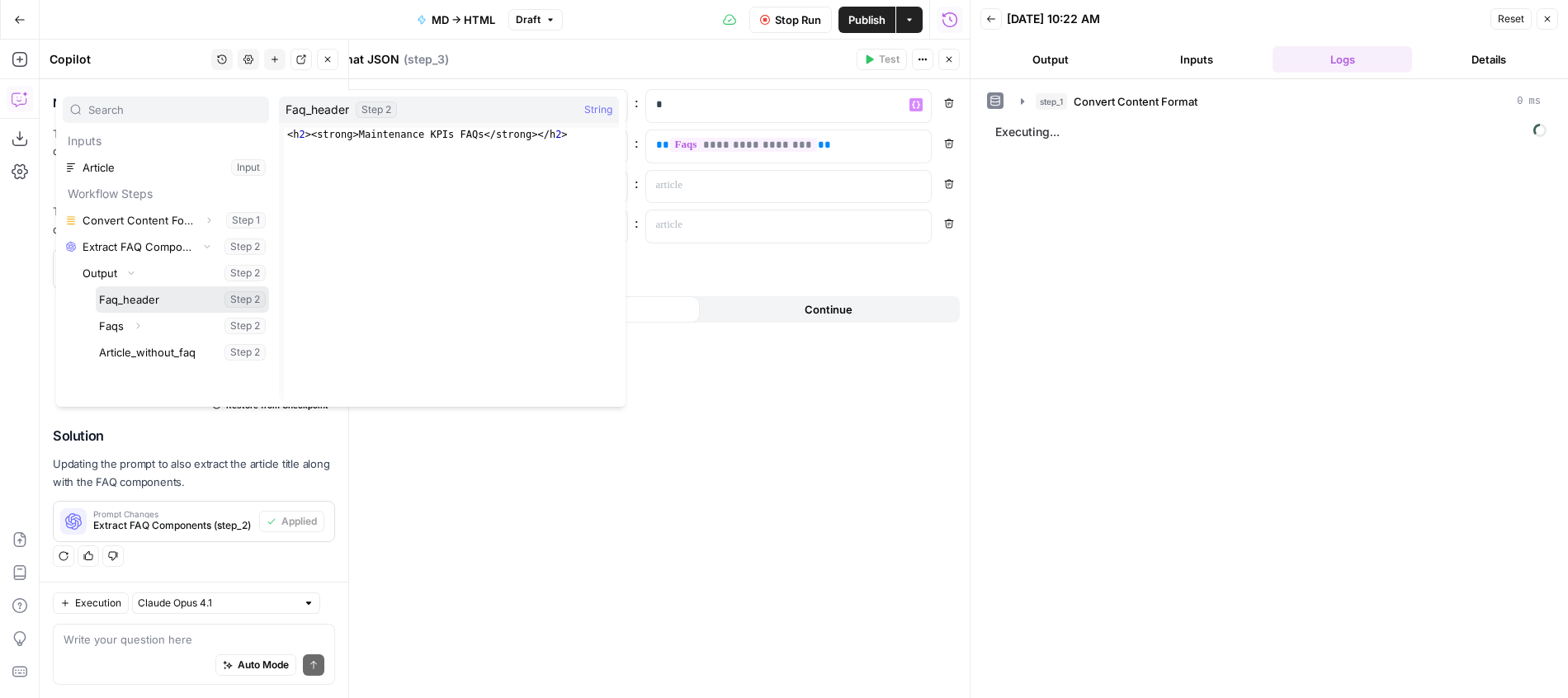
click at [150, 304] on button "Select variable Faq_header" at bounding box center [182, 299] width 173 height 27
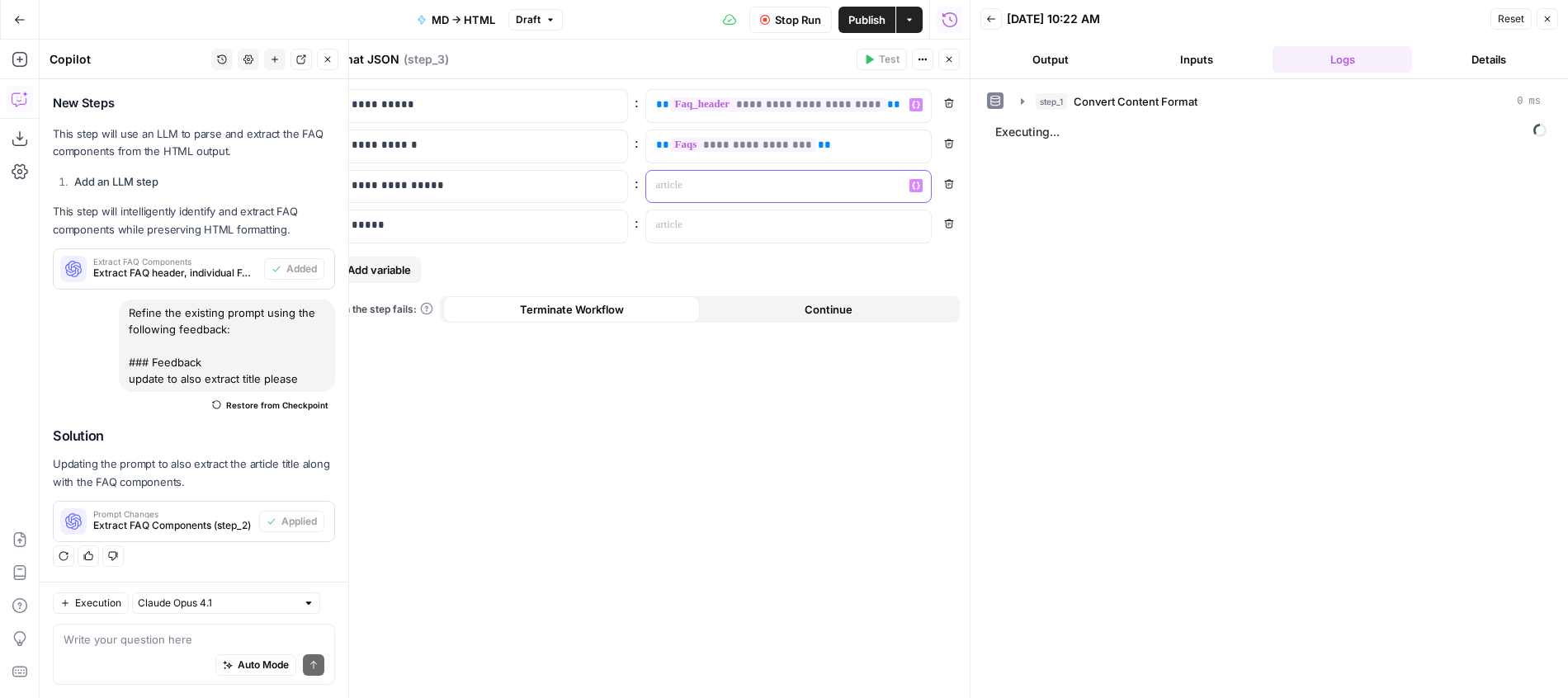
click at [772, 179] on p at bounding box center [775, 185] width 239 height 16
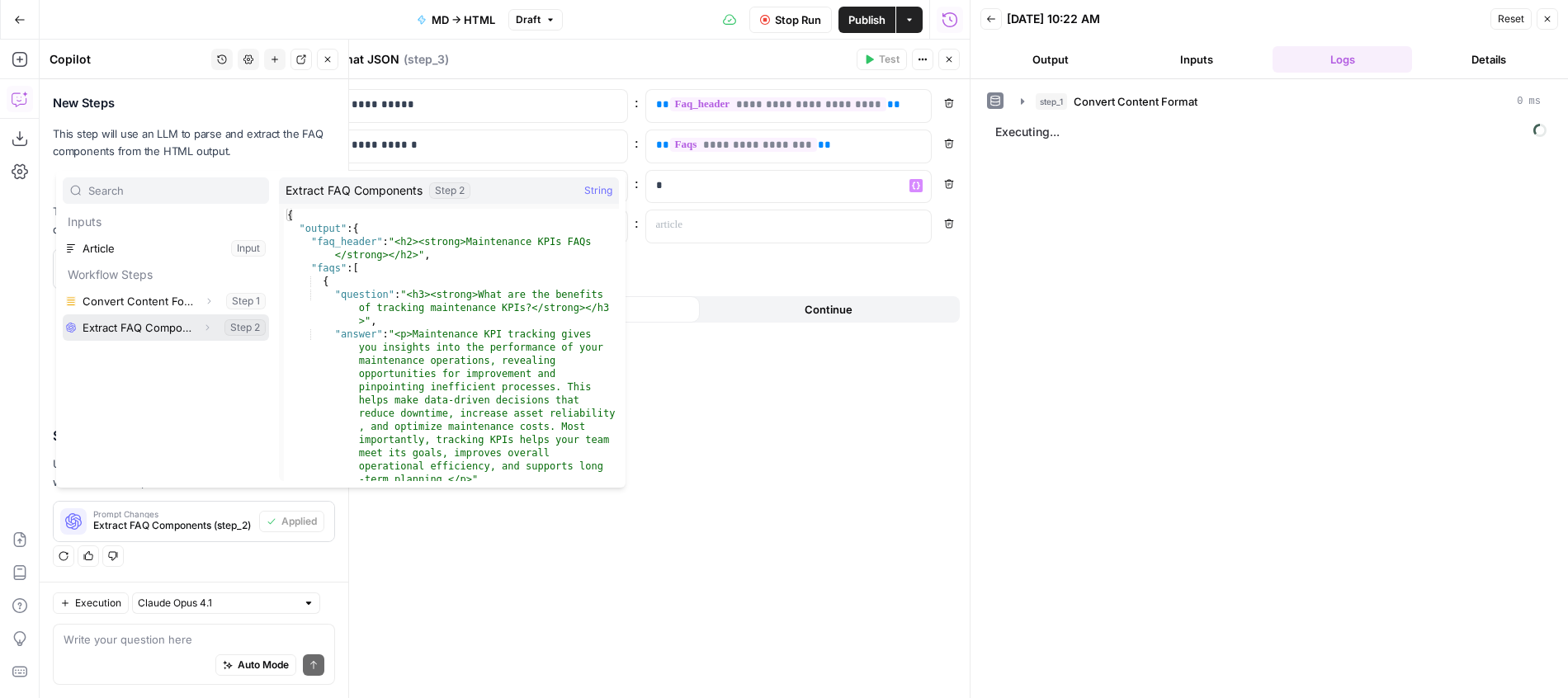
click at [209, 331] on icon "button" at bounding box center [207, 327] width 10 height 10
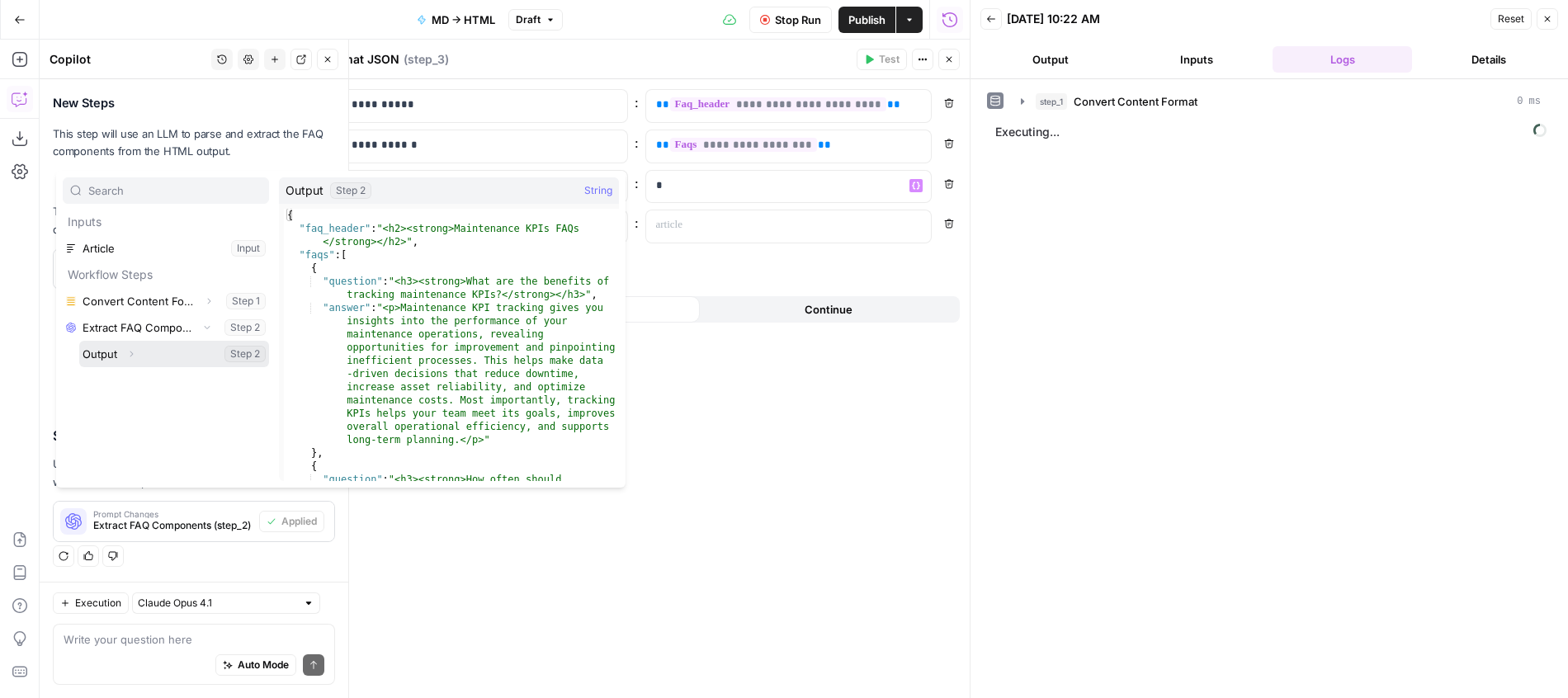
click at [131, 358] on icon "button" at bounding box center [131, 353] width 10 height 10
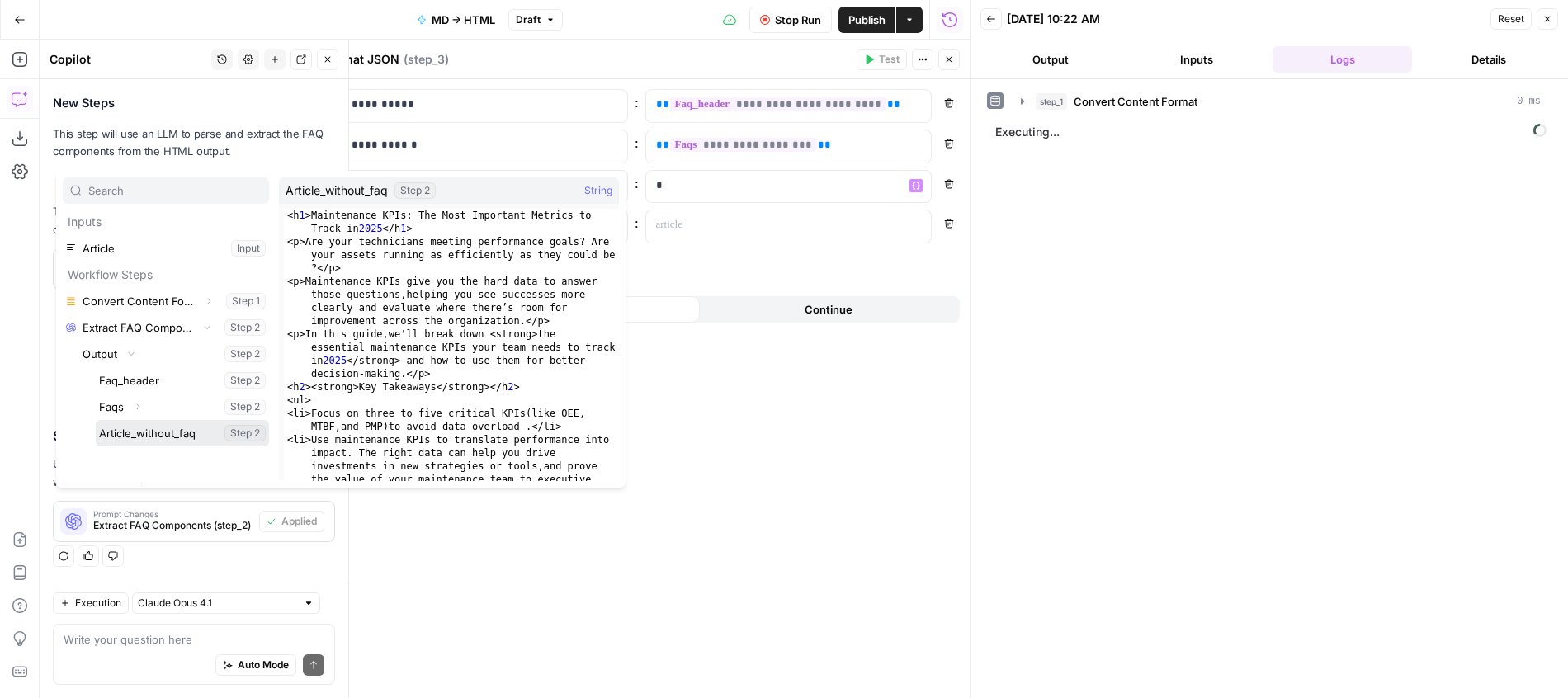
click at [183, 440] on button "Select variable Article_without_faq" at bounding box center [182, 433] width 173 height 27
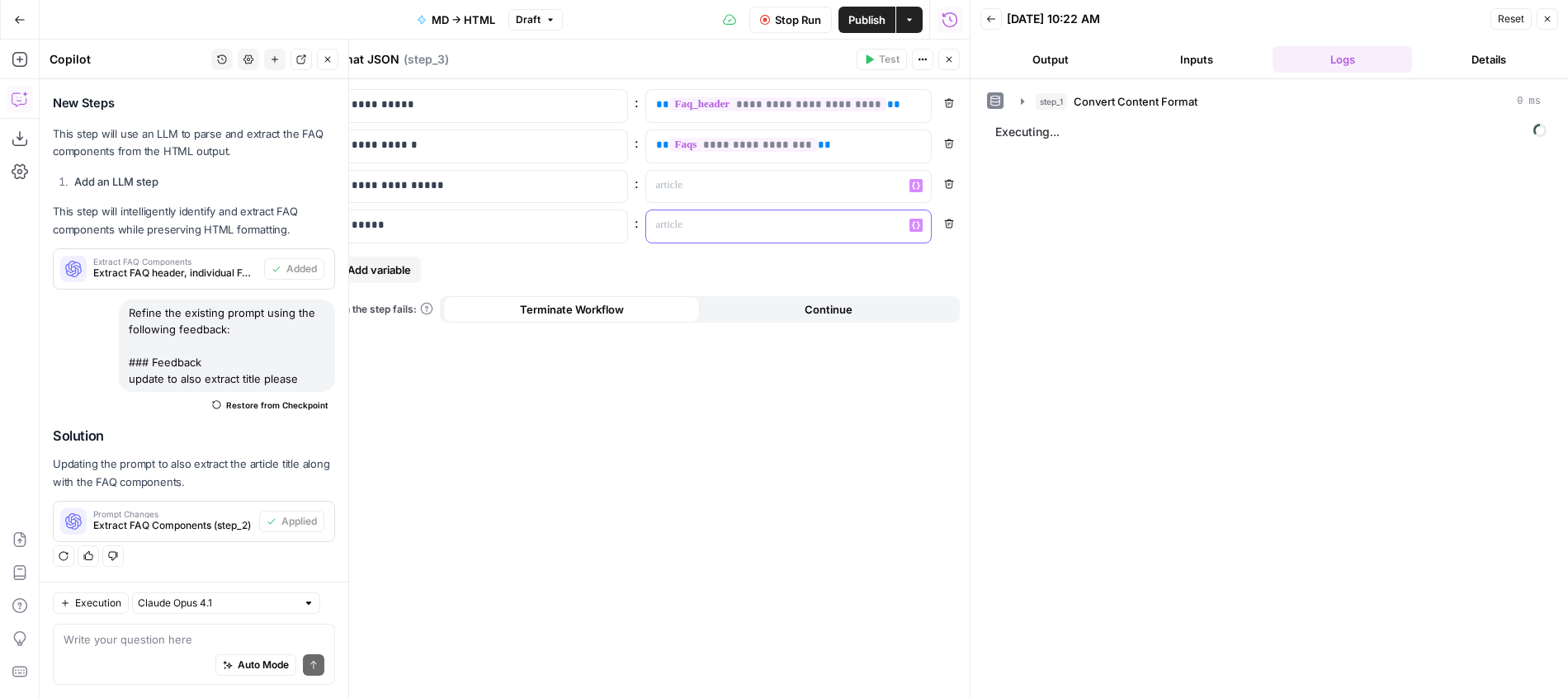
click at [685, 232] on p at bounding box center [775, 225] width 239 height 16
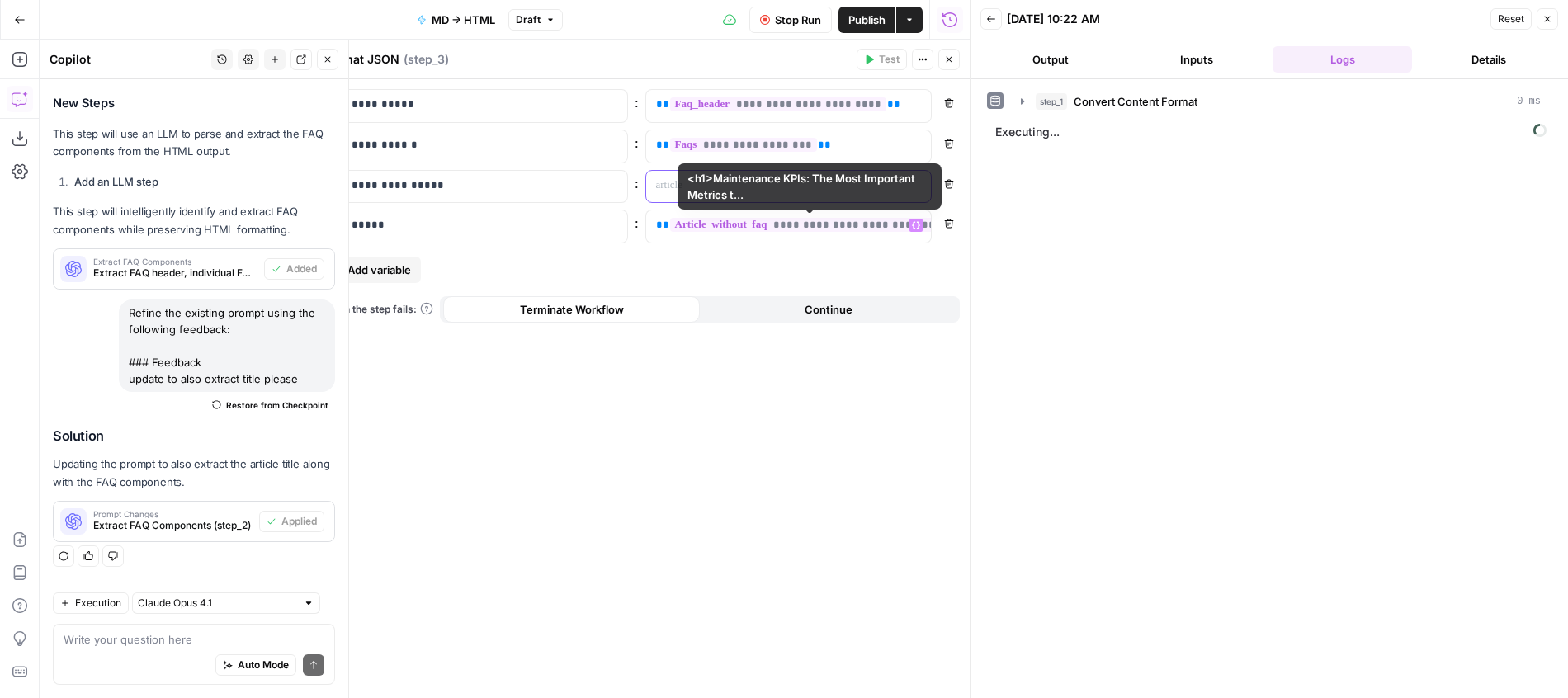
click at [707, 183] on p at bounding box center [788, 185] width 265 height 16
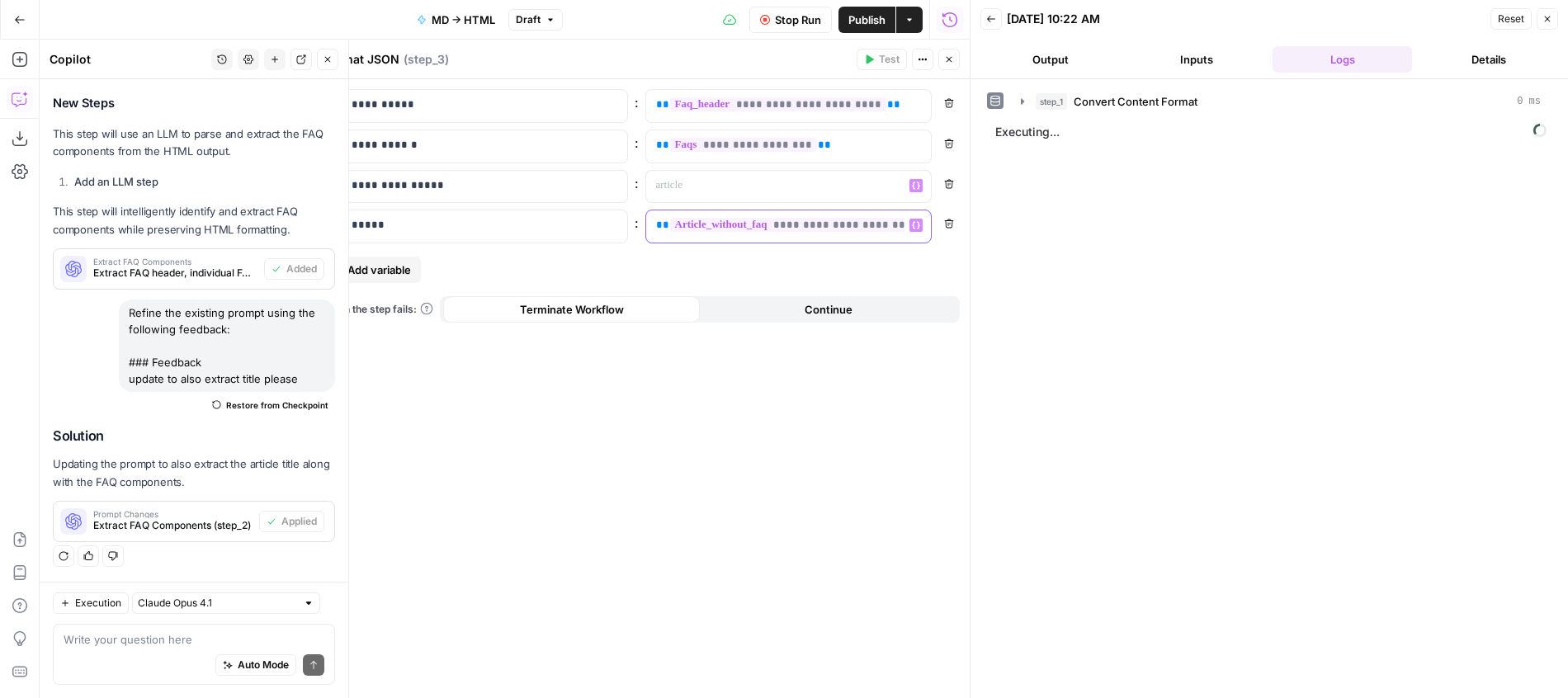
click at [656, 220] on span "**" at bounding box center [662, 225] width 13 height 10
click at [702, 187] on p at bounding box center [788, 185] width 265 height 16
click at [707, 230] on p at bounding box center [775, 225] width 239 height 16
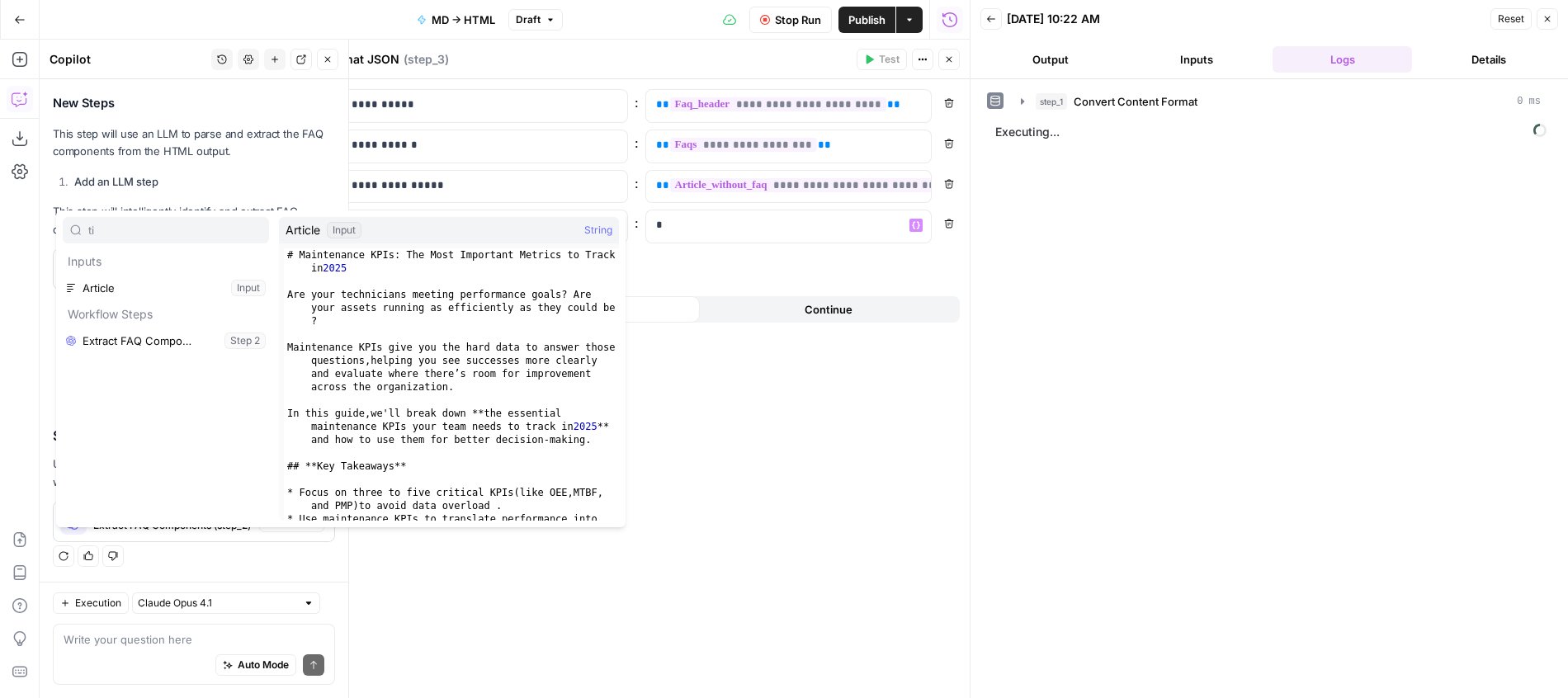
type input "t"
click at [792, 501] on div "**********" at bounding box center [641, 389] width 657 height 619
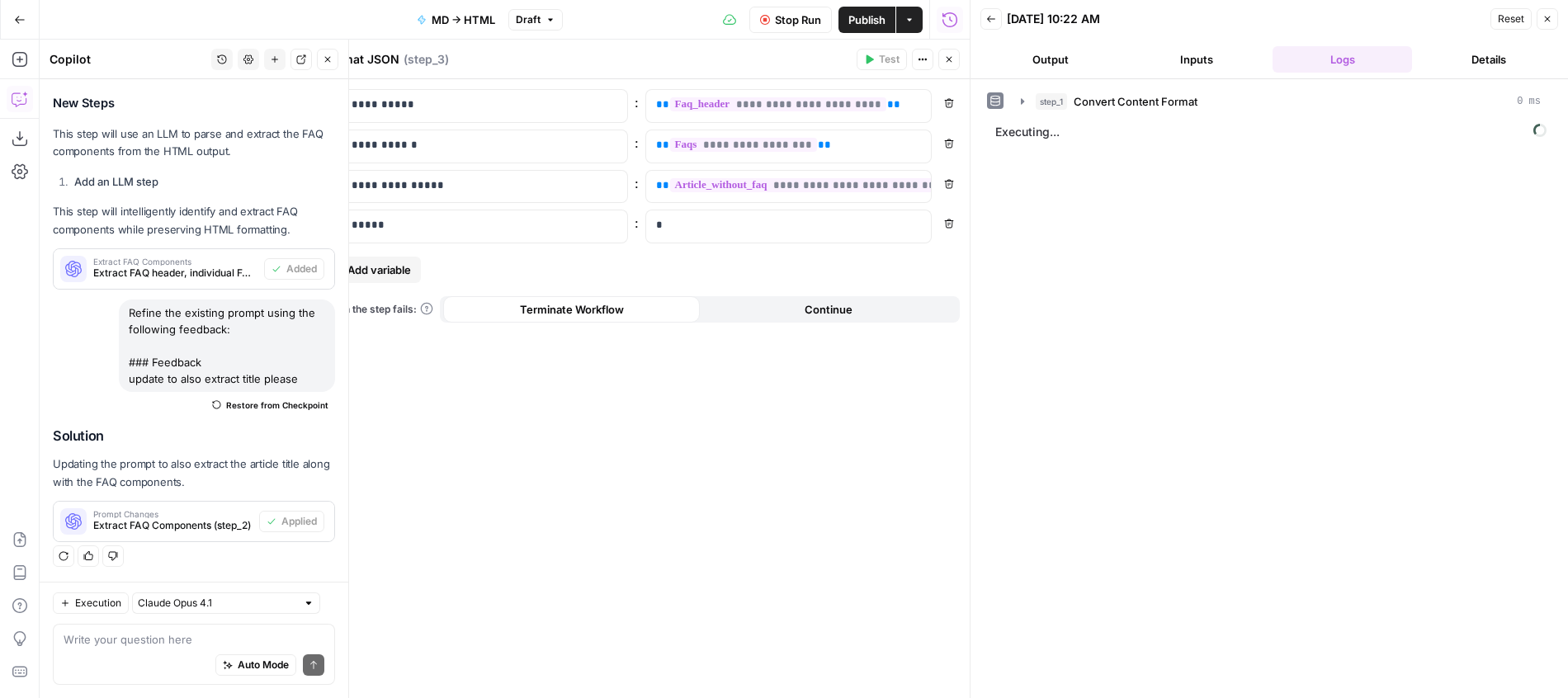
click at [845, 415] on div "**********" at bounding box center [641, 389] width 657 height 619
click at [724, 216] on div "*" at bounding box center [776, 225] width 259 height 32
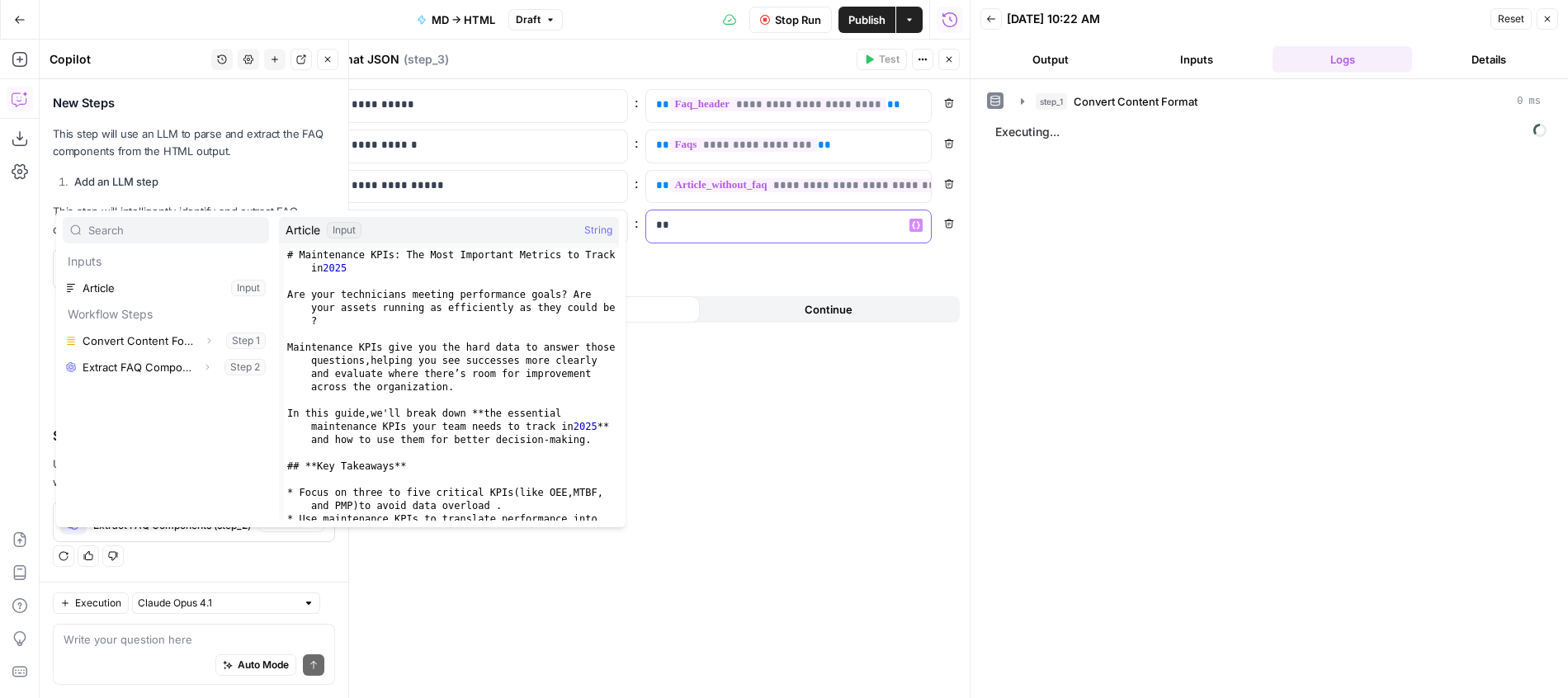
click at [724, 216] on div "**" at bounding box center [776, 225] width 259 height 32
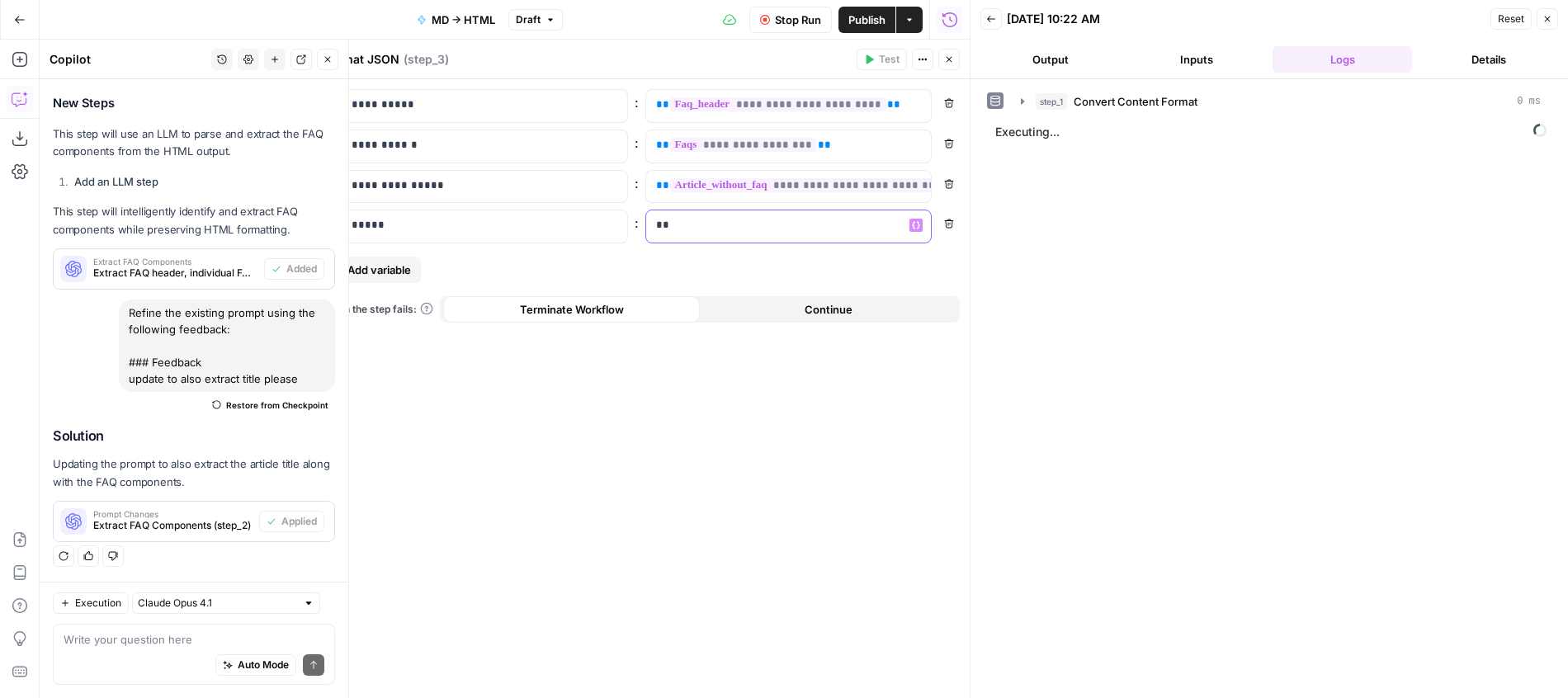
click at [724, 227] on p "**" at bounding box center [775, 225] width 239 height 16
click at [703, 225] on p at bounding box center [775, 225] width 239 height 16
click at [951, 55] on icon "button" at bounding box center [948, 59] width 10 height 10
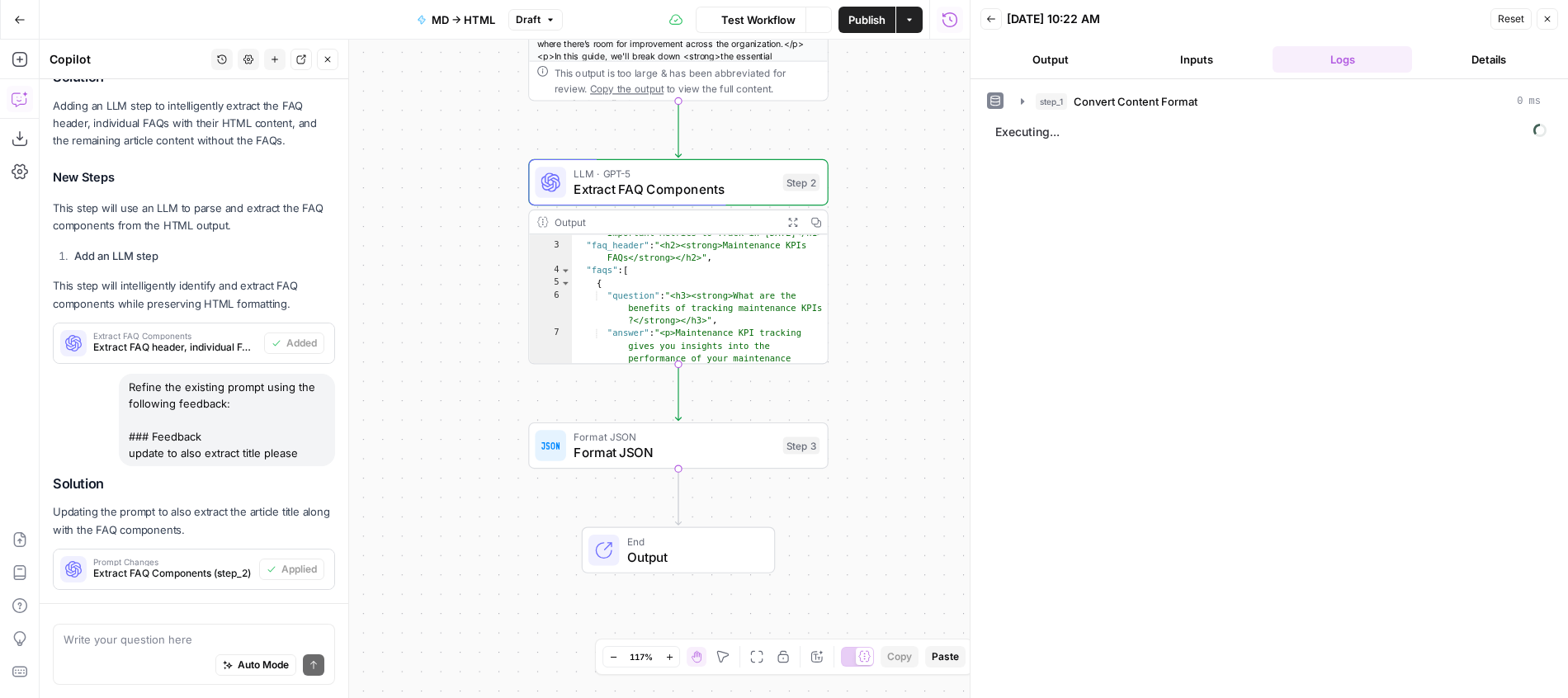
scroll to position [1017, 0]
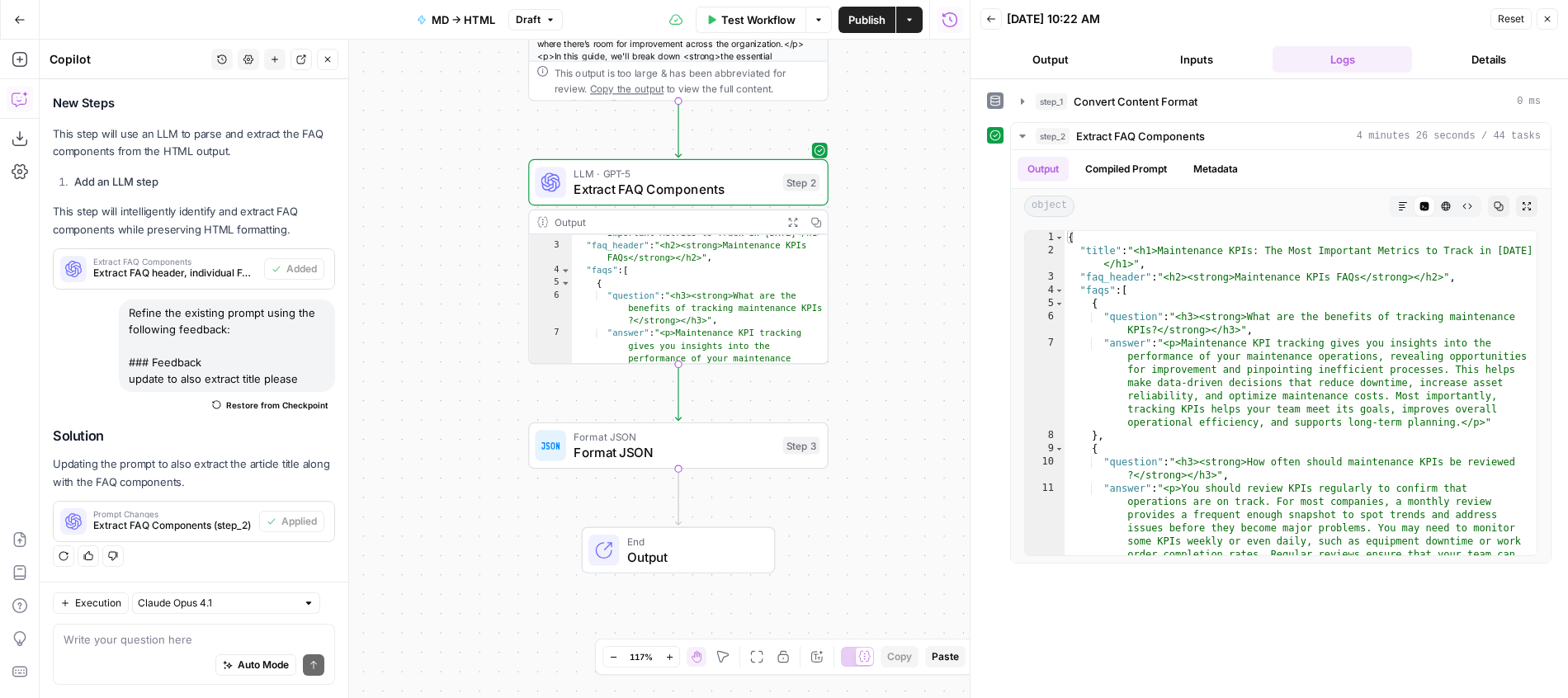
type textarea "**********"
click at [1170, 351] on div "{ "title" : "<h1>Maintenance KPIs: The Most Important Metrics to Track in 2025 …" at bounding box center [1301, 452] width 472 height 443
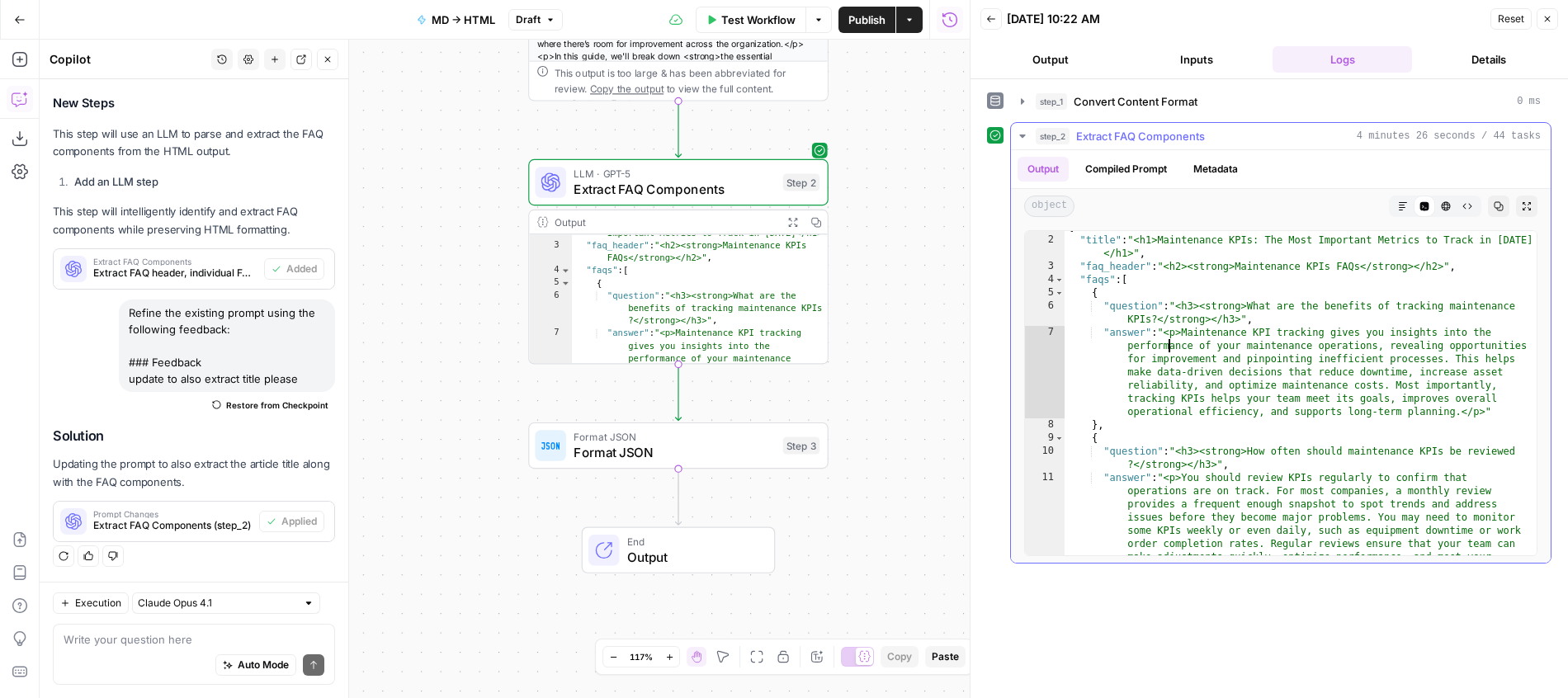
scroll to position [0, 0]
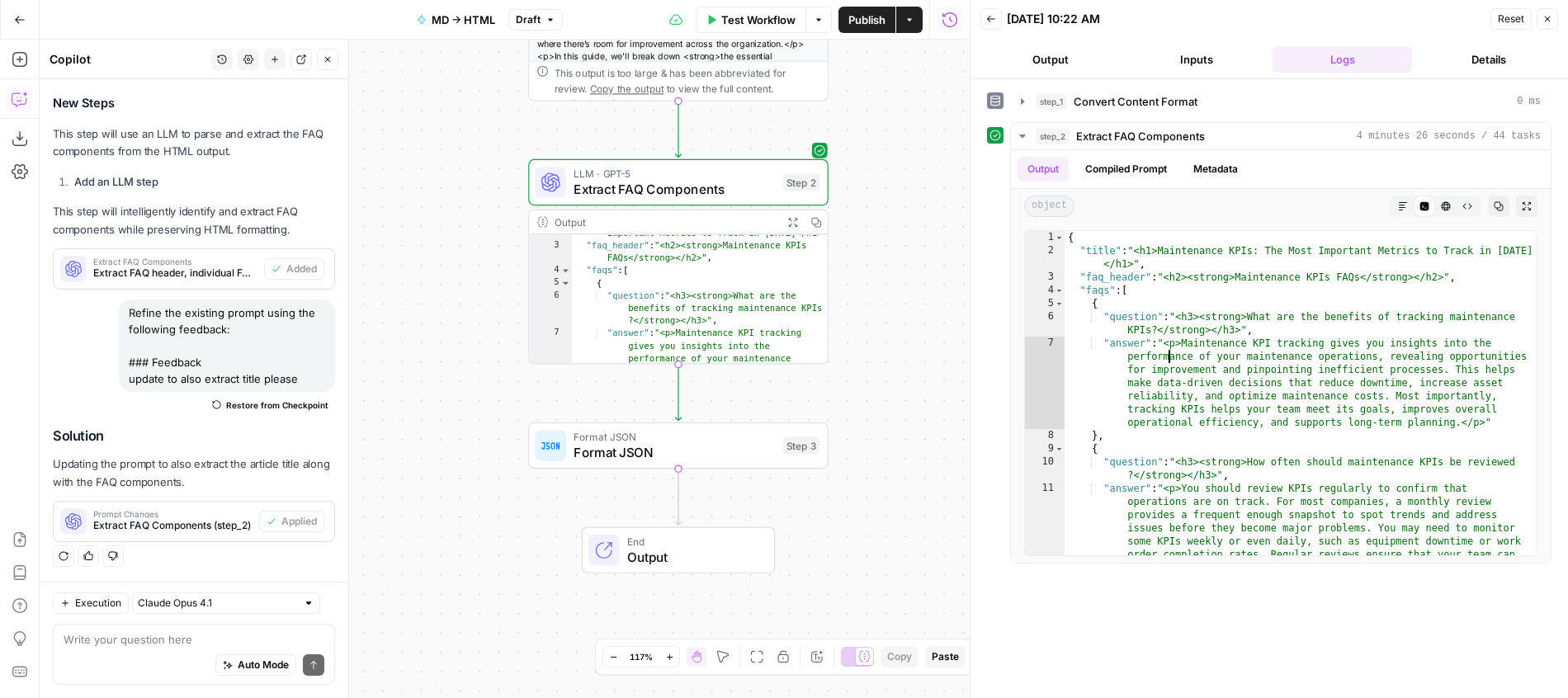
click at [770, 453] on span "Format JSON" at bounding box center [674, 453] width 201 height 19
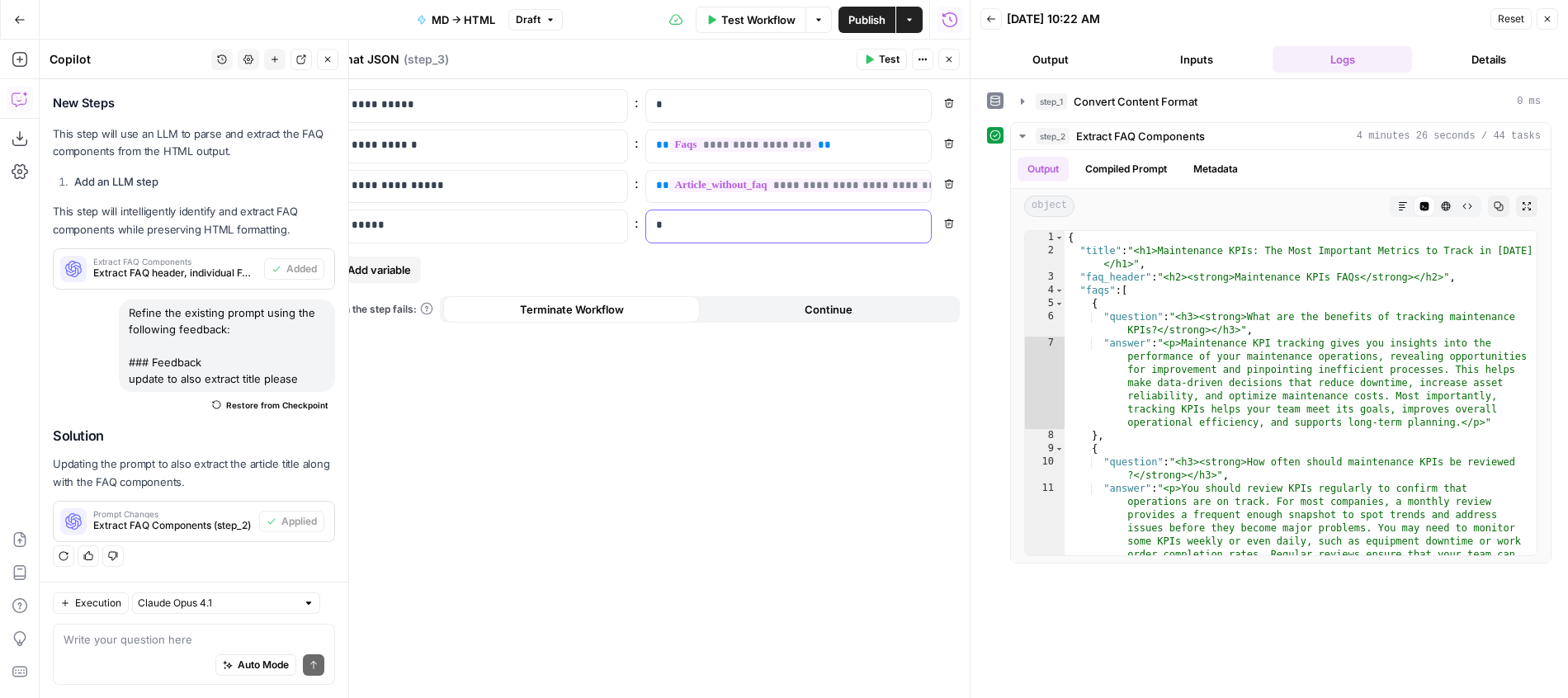
click at [727, 225] on p "*" at bounding box center [788, 225] width 265 height 16
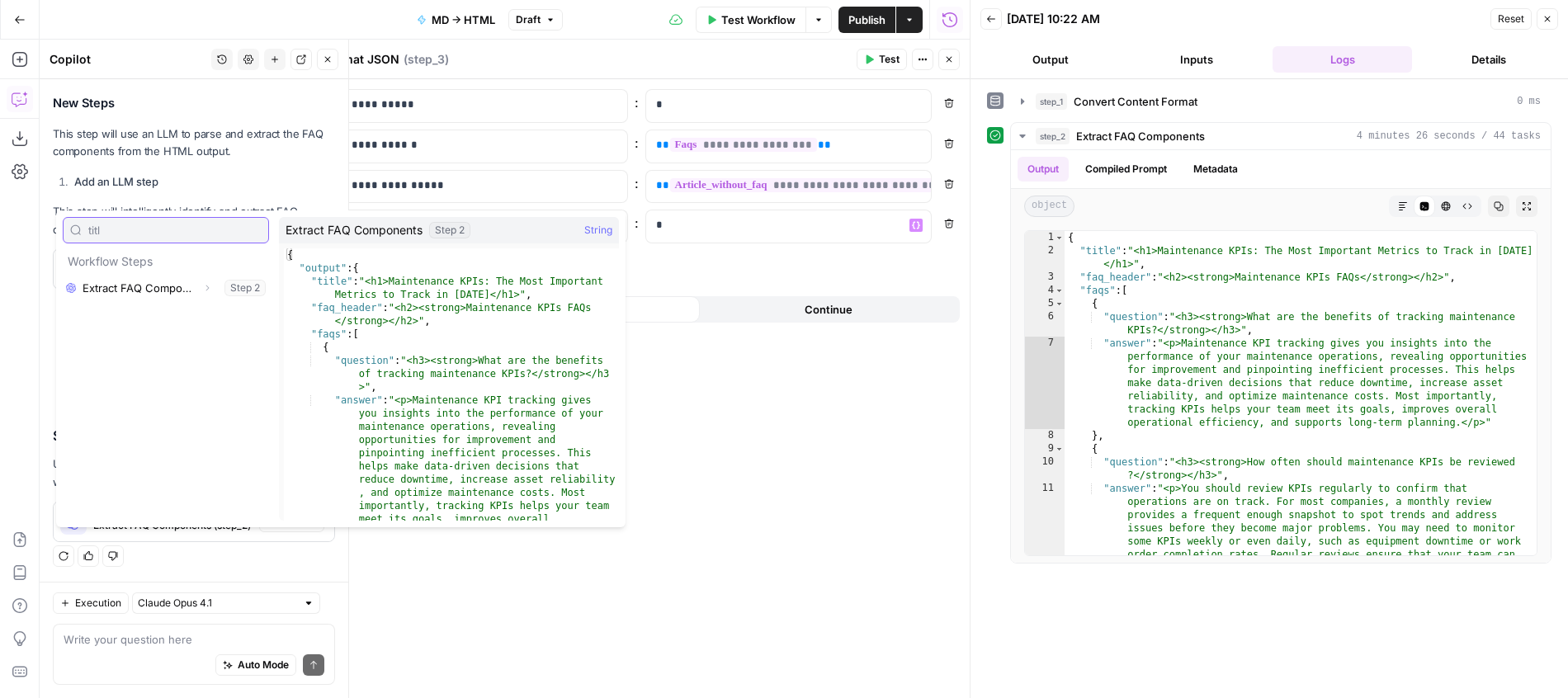
type input "titl"
click at [207, 292] on icon "button" at bounding box center [207, 287] width 10 height 10
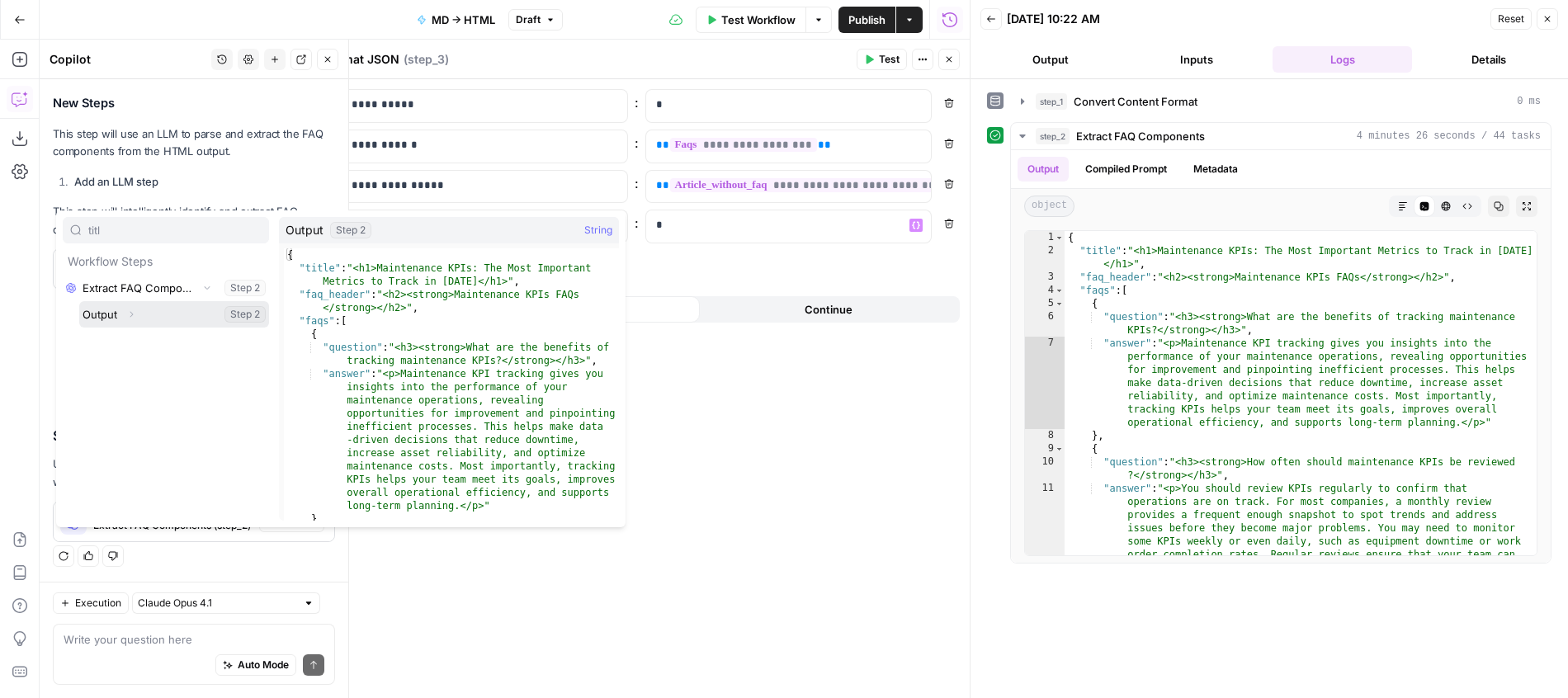
click at [175, 319] on button "Select variable Output" at bounding box center [175, 314] width 190 height 27
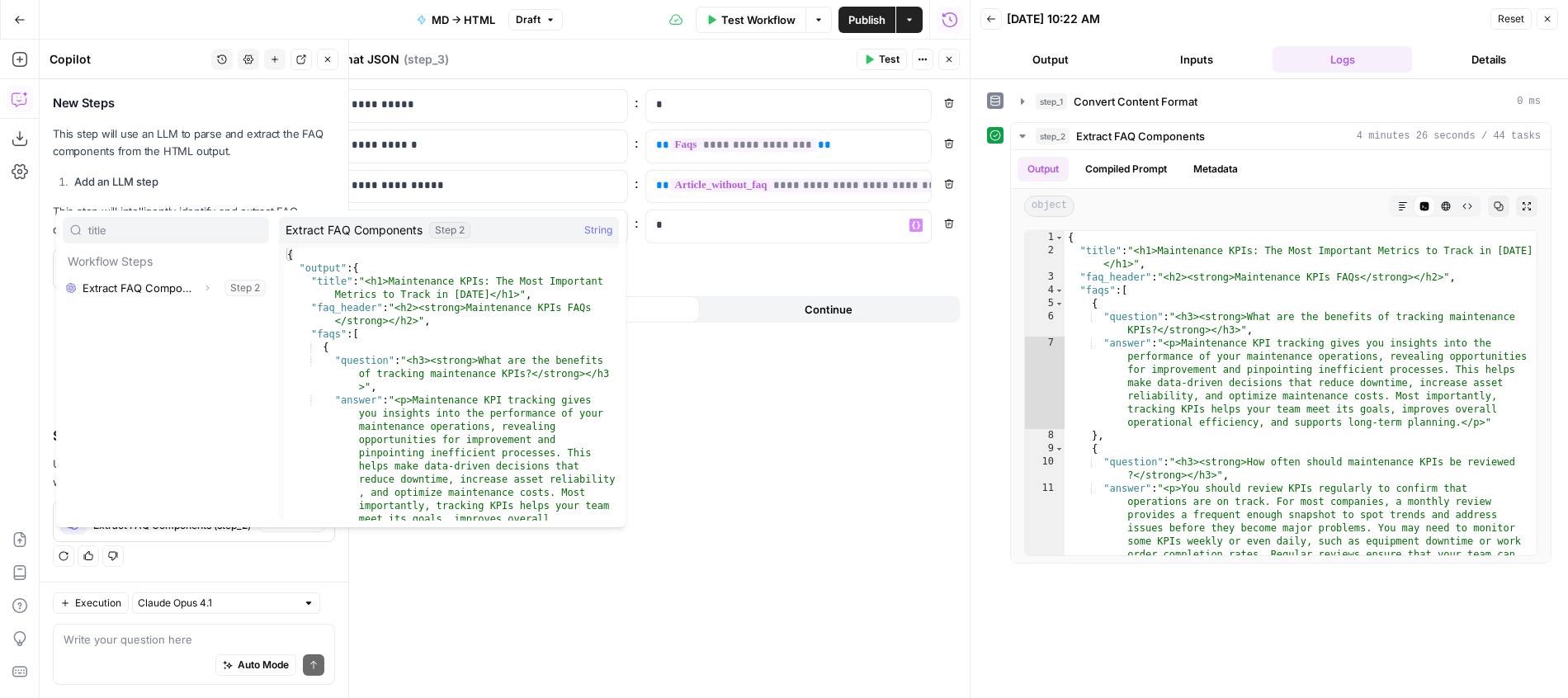
type input "title"
click at [207, 286] on icon "button" at bounding box center [207, 287] width 10 height 10
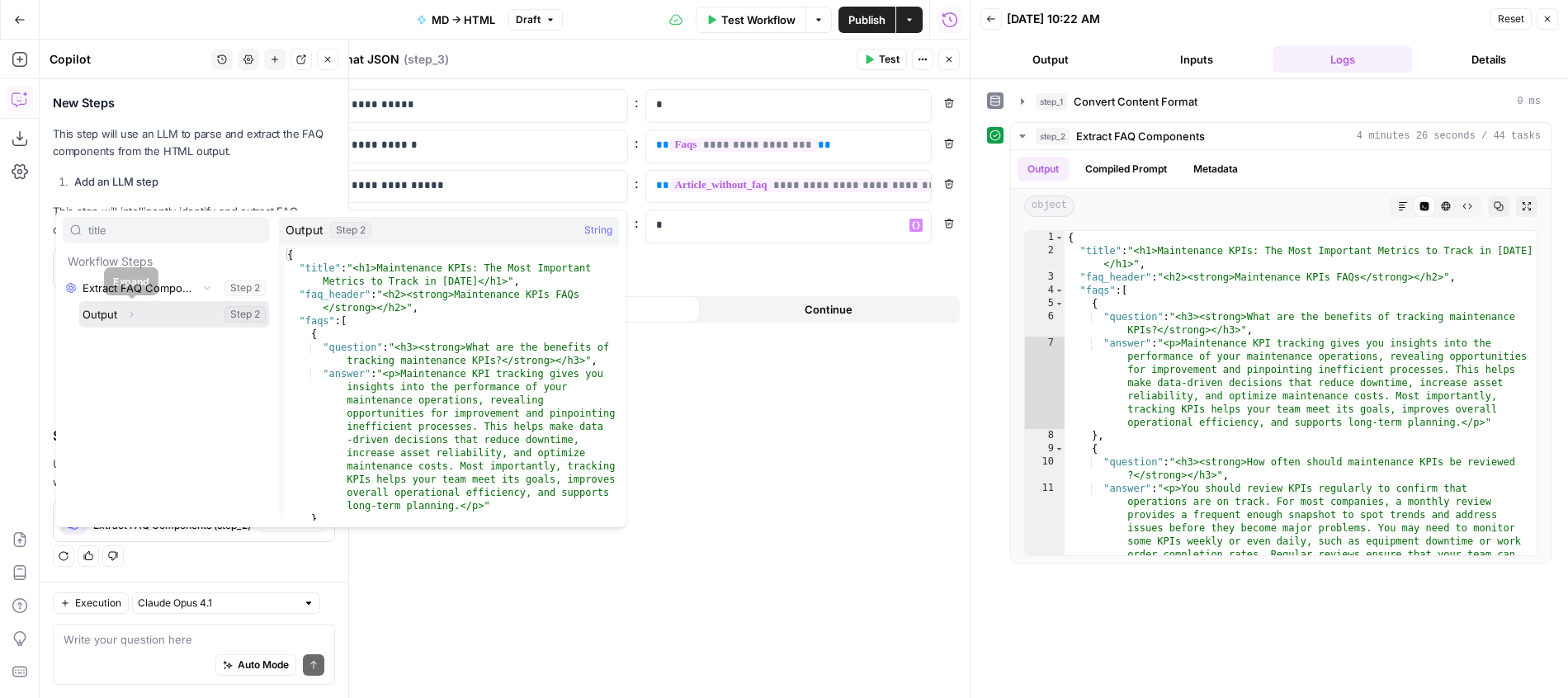
click at [134, 318] on icon "button" at bounding box center [131, 314] width 10 height 10
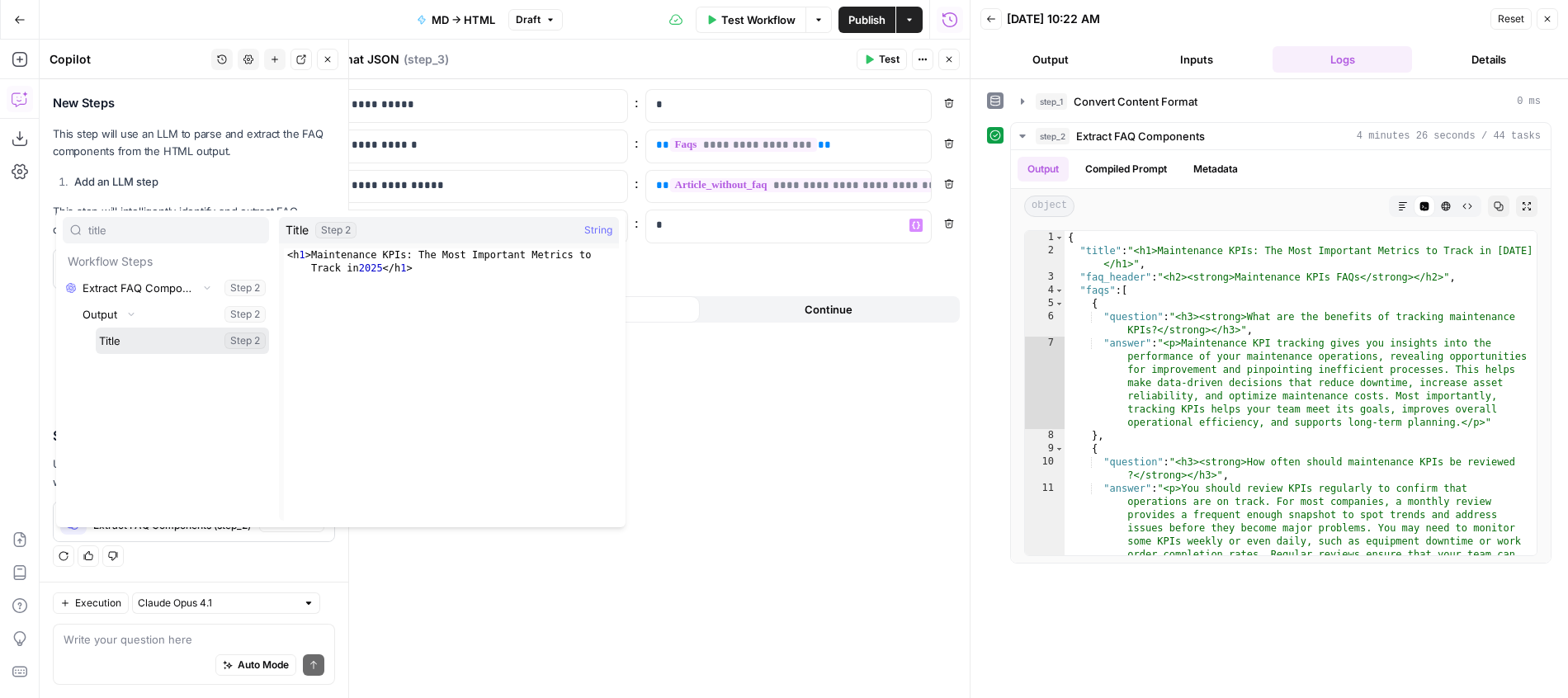
click at [145, 343] on button "Select variable Title" at bounding box center [182, 340] width 173 height 27
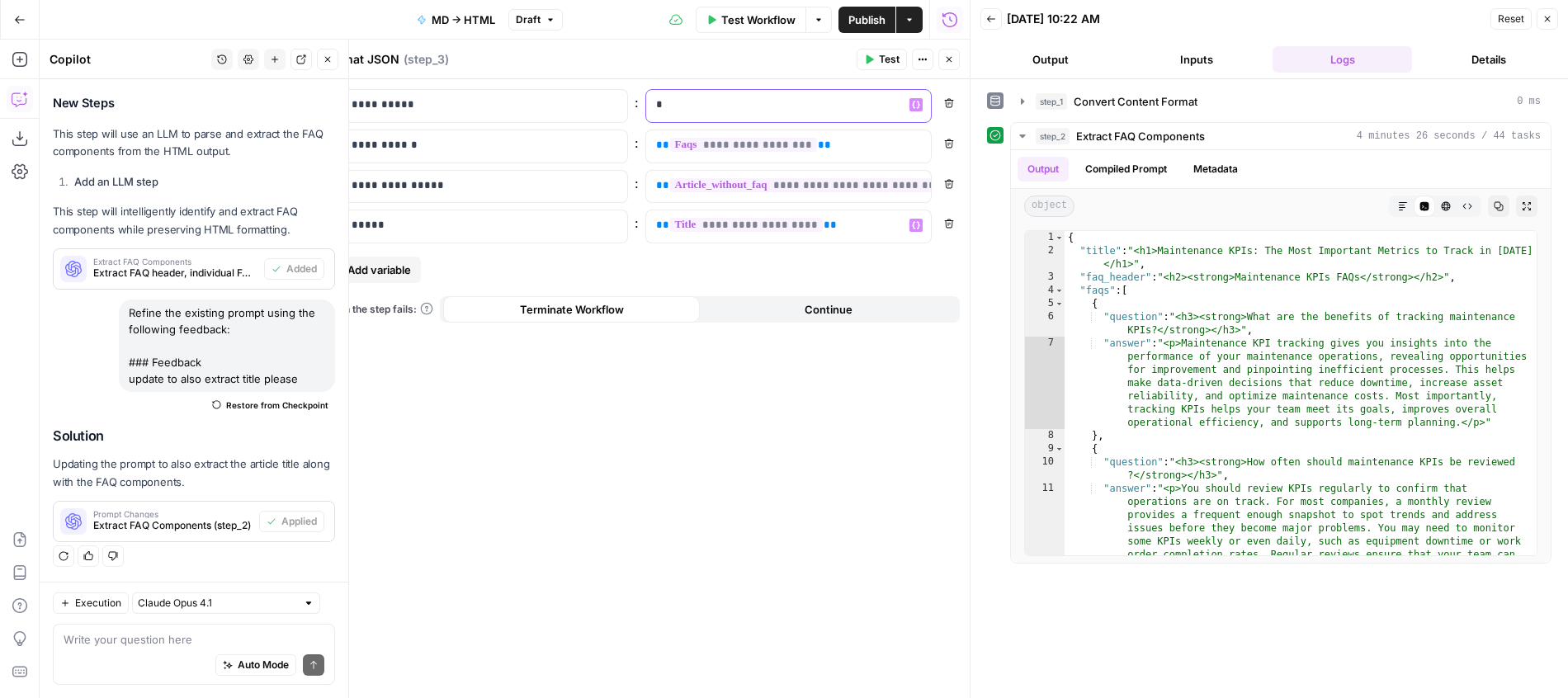
click at [762, 112] on p "*" at bounding box center [775, 105] width 239 height 16
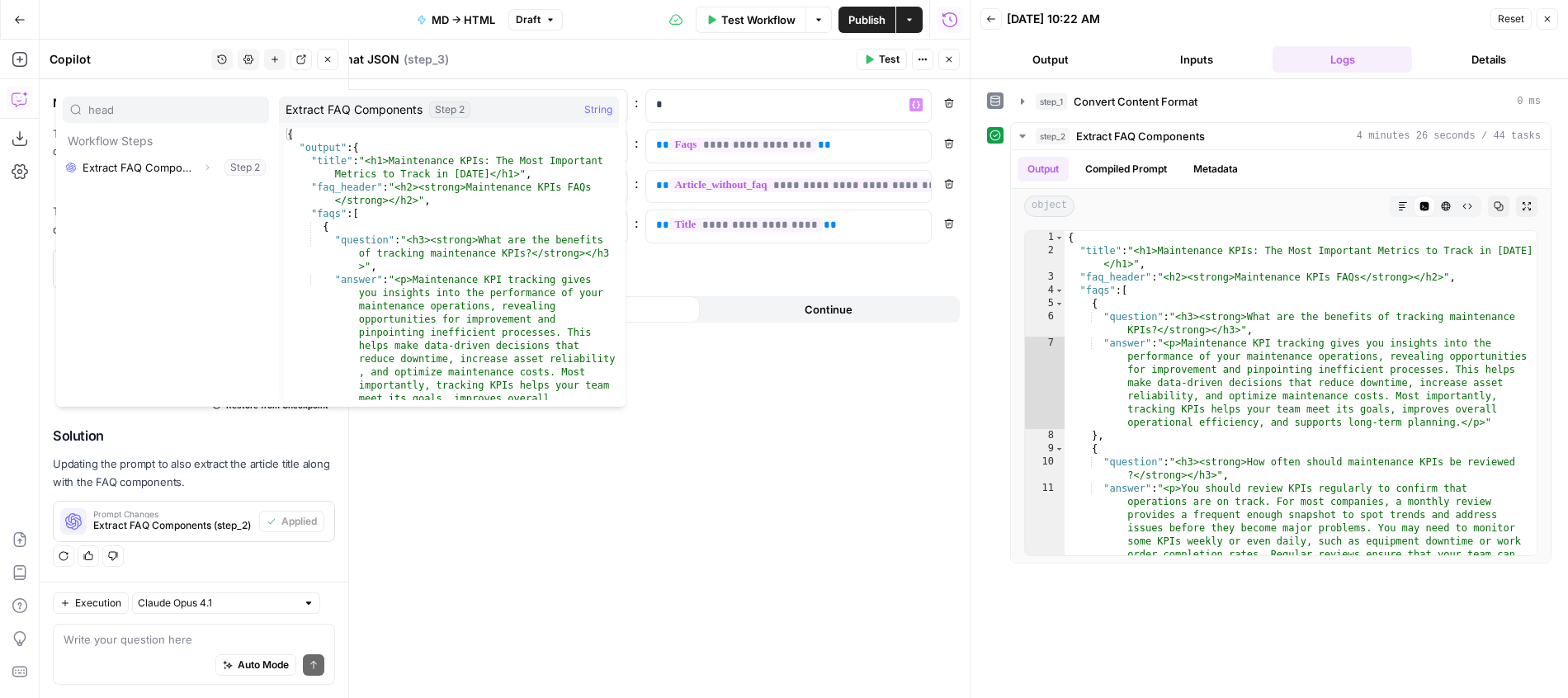
type input "head"
click at [214, 165] on button "Expand" at bounding box center [207, 167] width 22 height 22
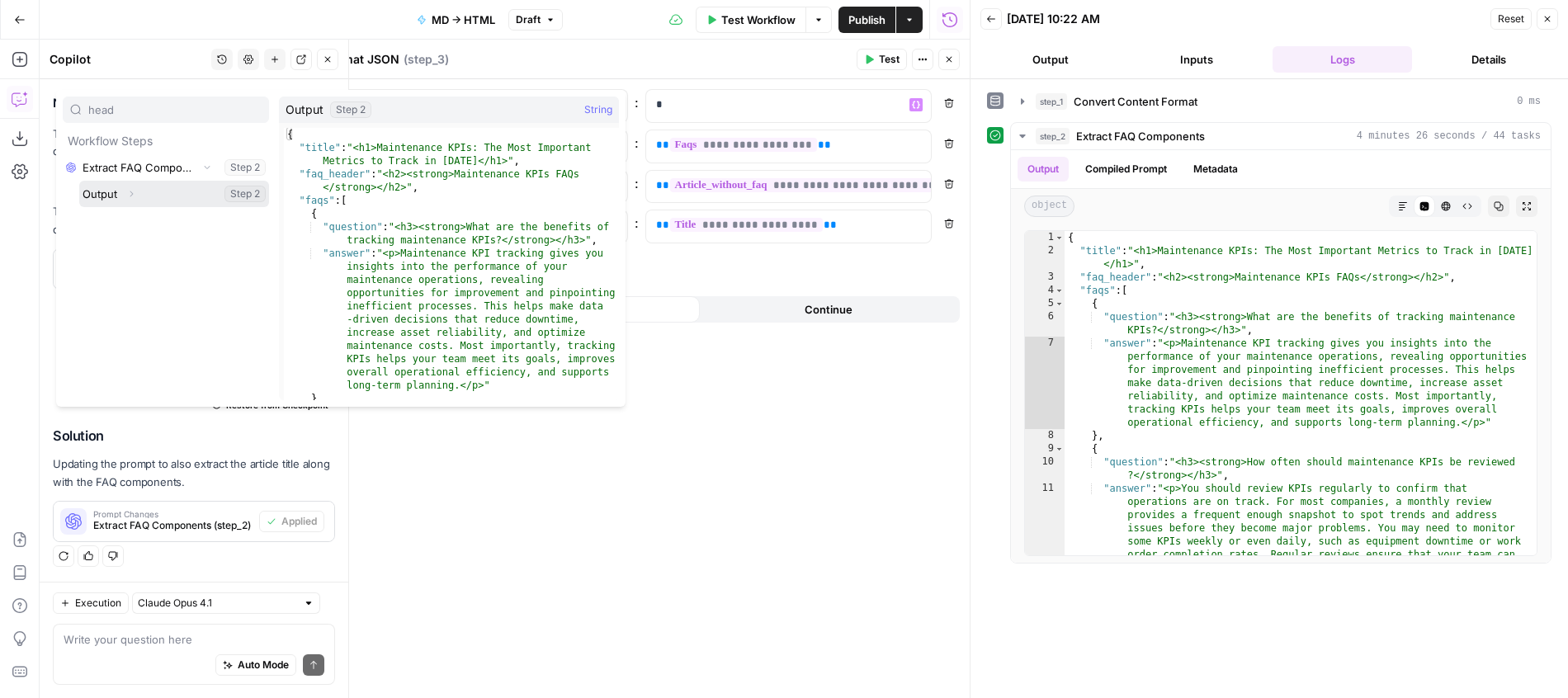
click at [136, 195] on icon "button" at bounding box center [131, 194] width 10 height 10
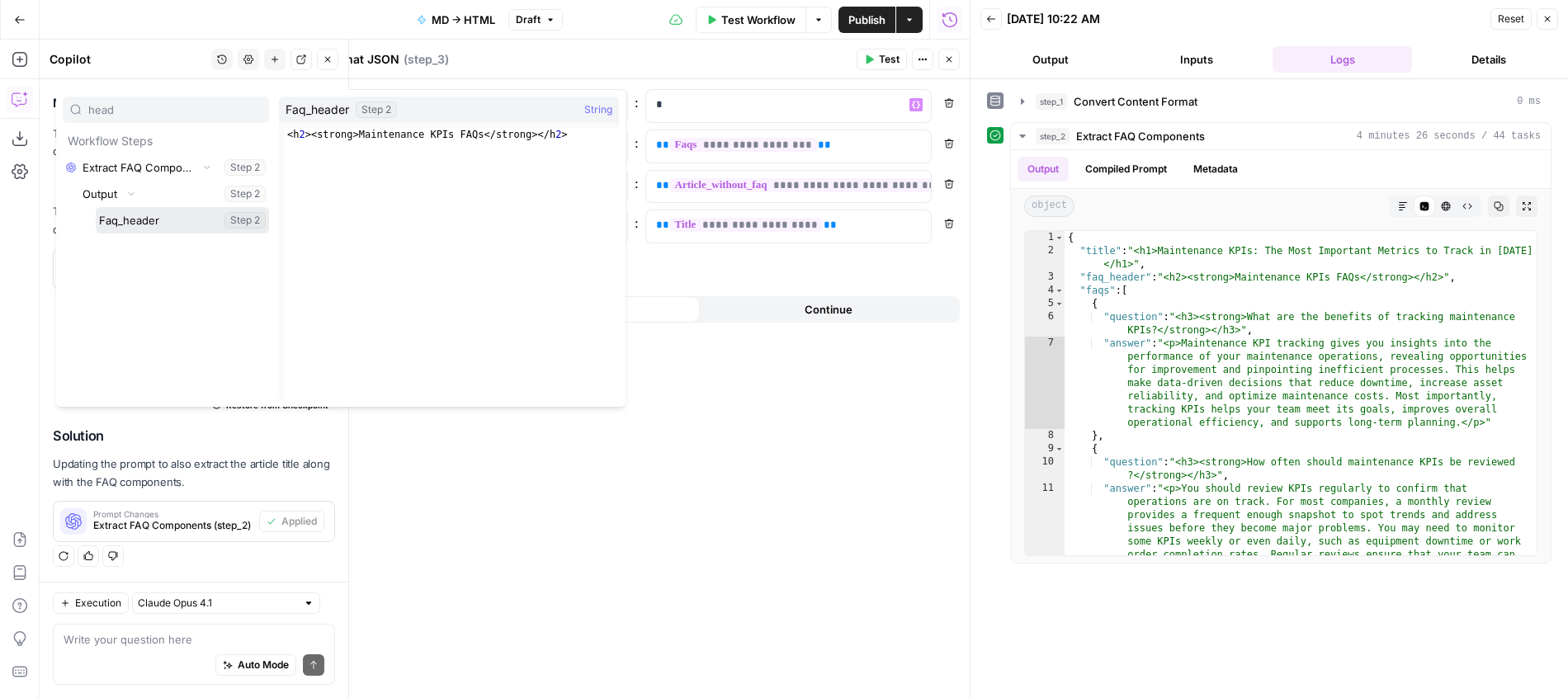
click at [142, 228] on button "Select variable Faq_header" at bounding box center [182, 220] width 173 height 27
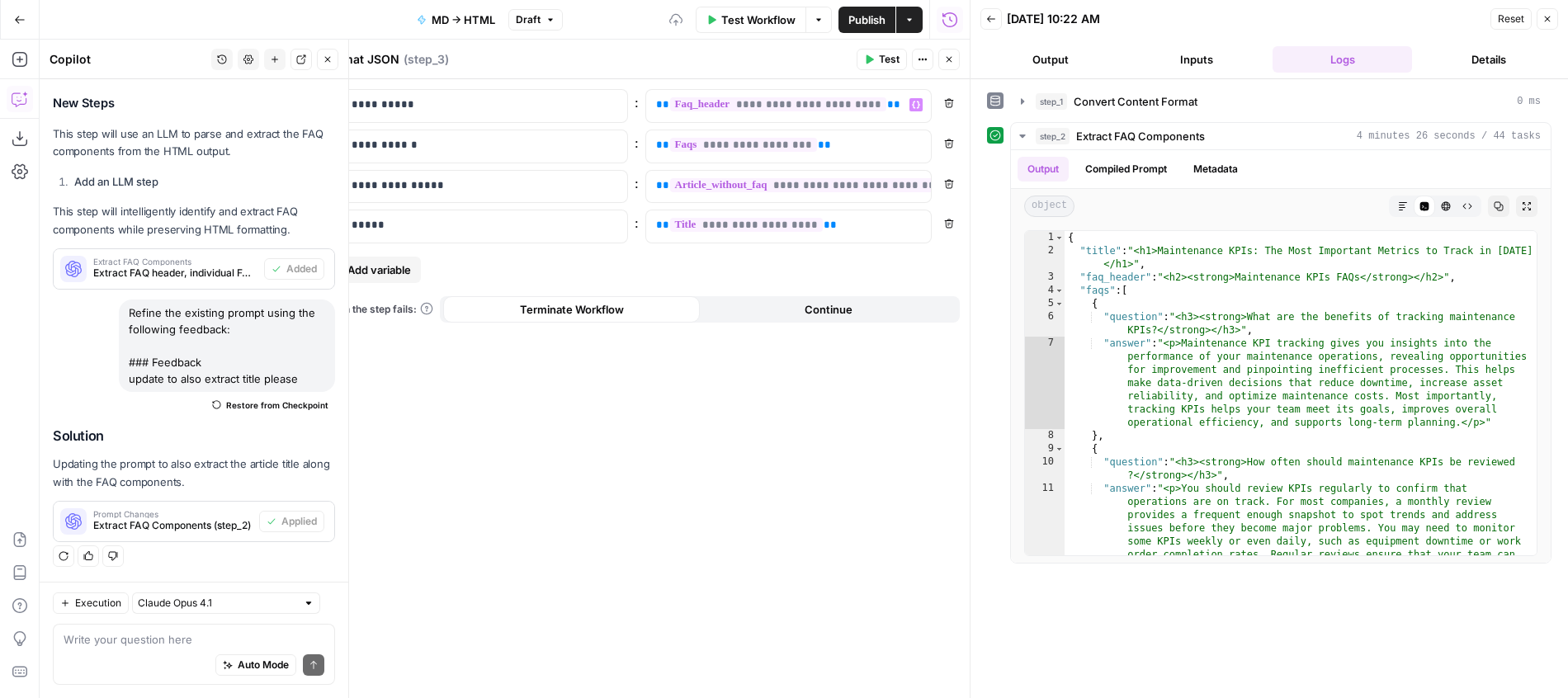
click at [577, 384] on div "**********" at bounding box center [641, 389] width 657 height 619
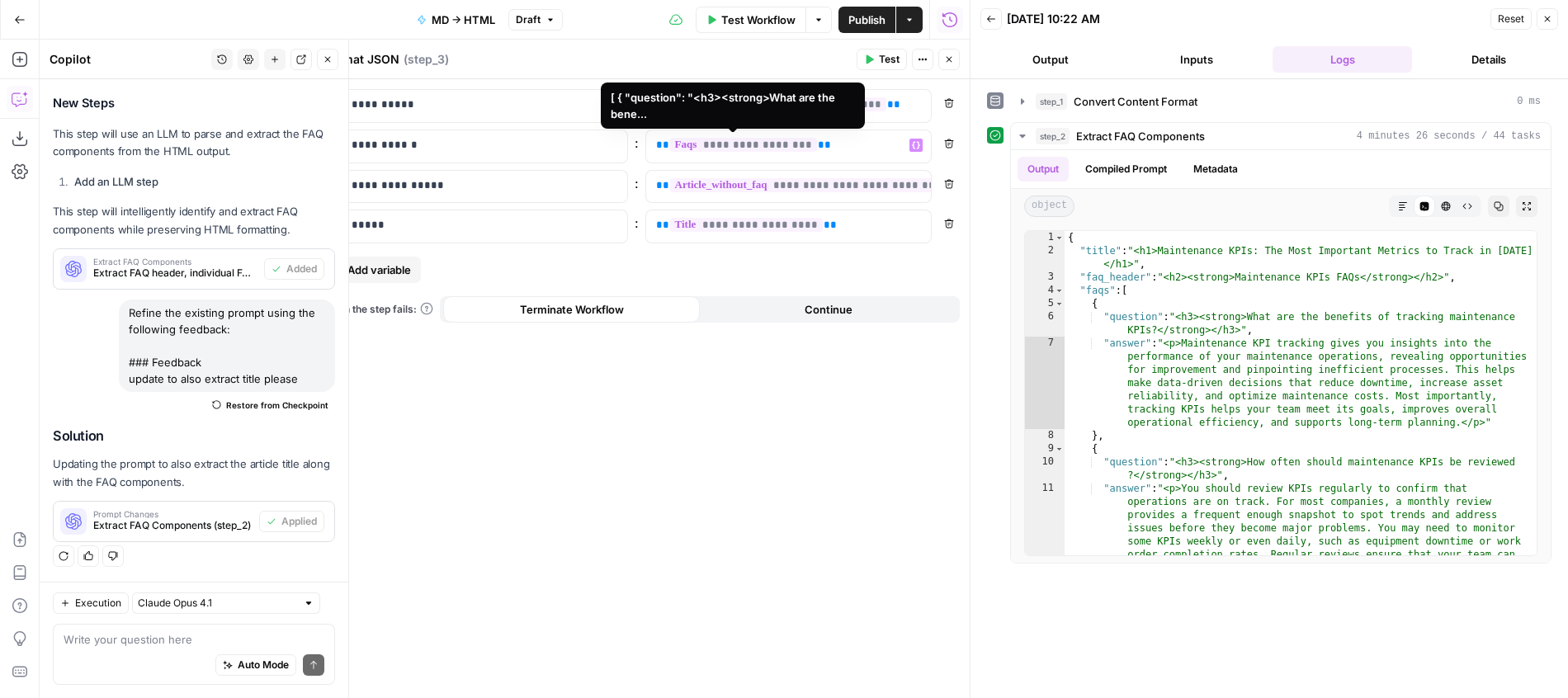
click at [761, 151] on span "**********" at bounding box center [743, 144] width 148 height 14
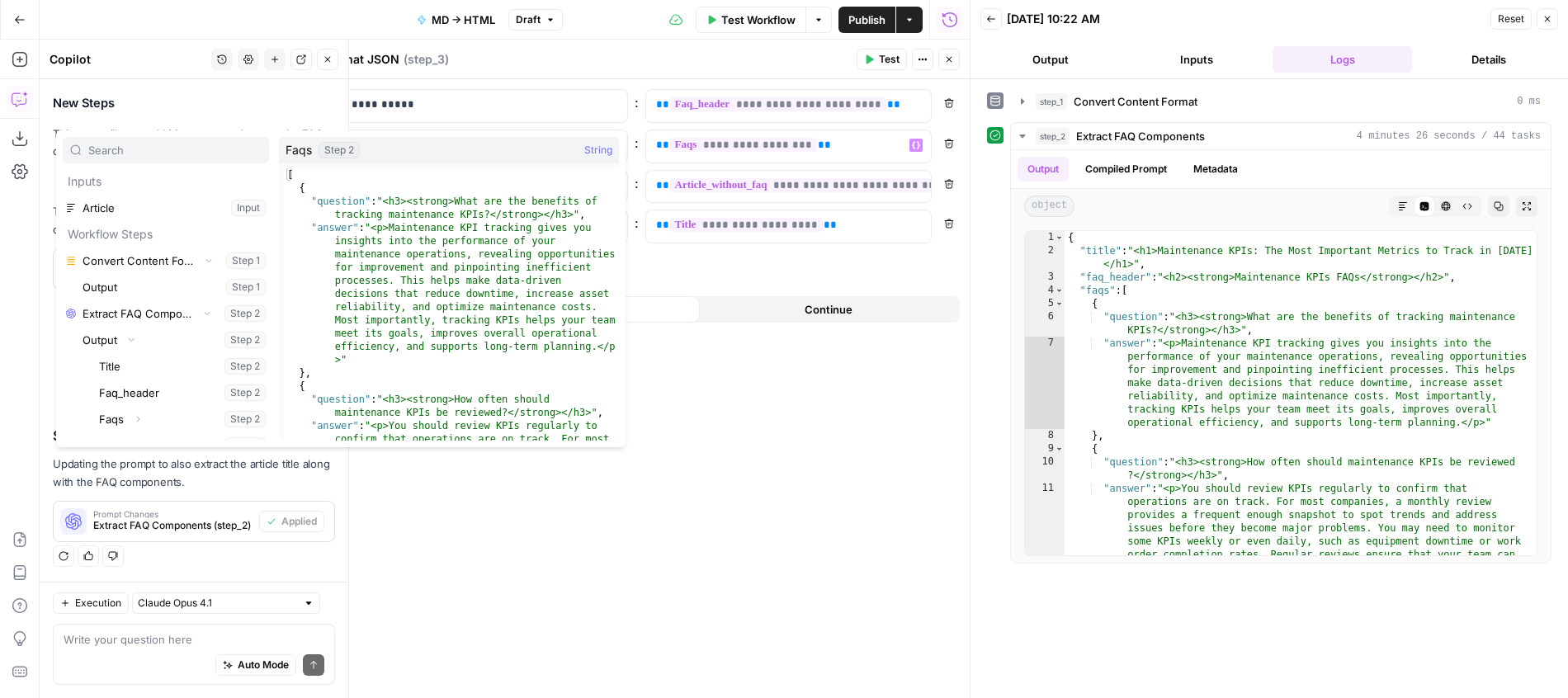
click at [588, 495] on div "**********" at bounding box center [641, 389] width 657 height 619
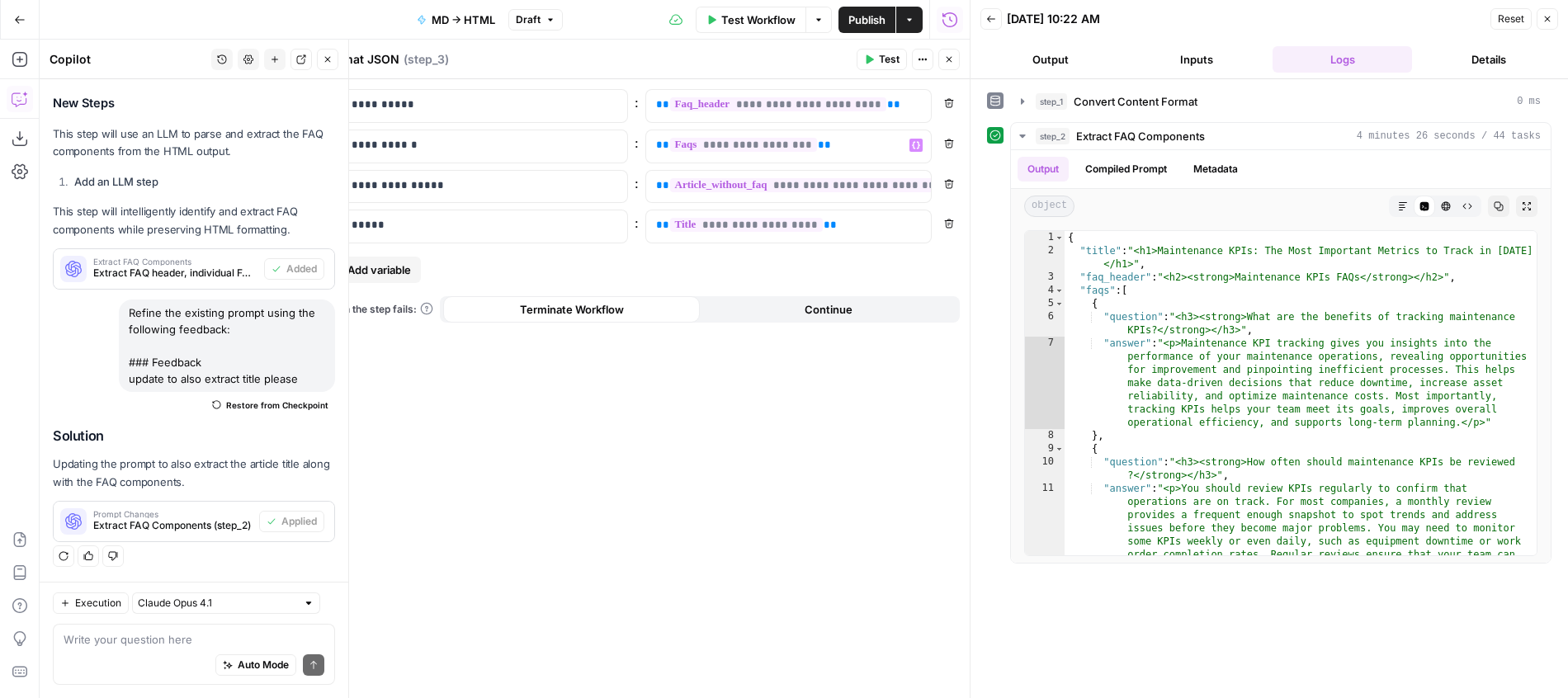
click at [941, 65] on button "Close" at bounding box center [949, 59] width 22 height 22
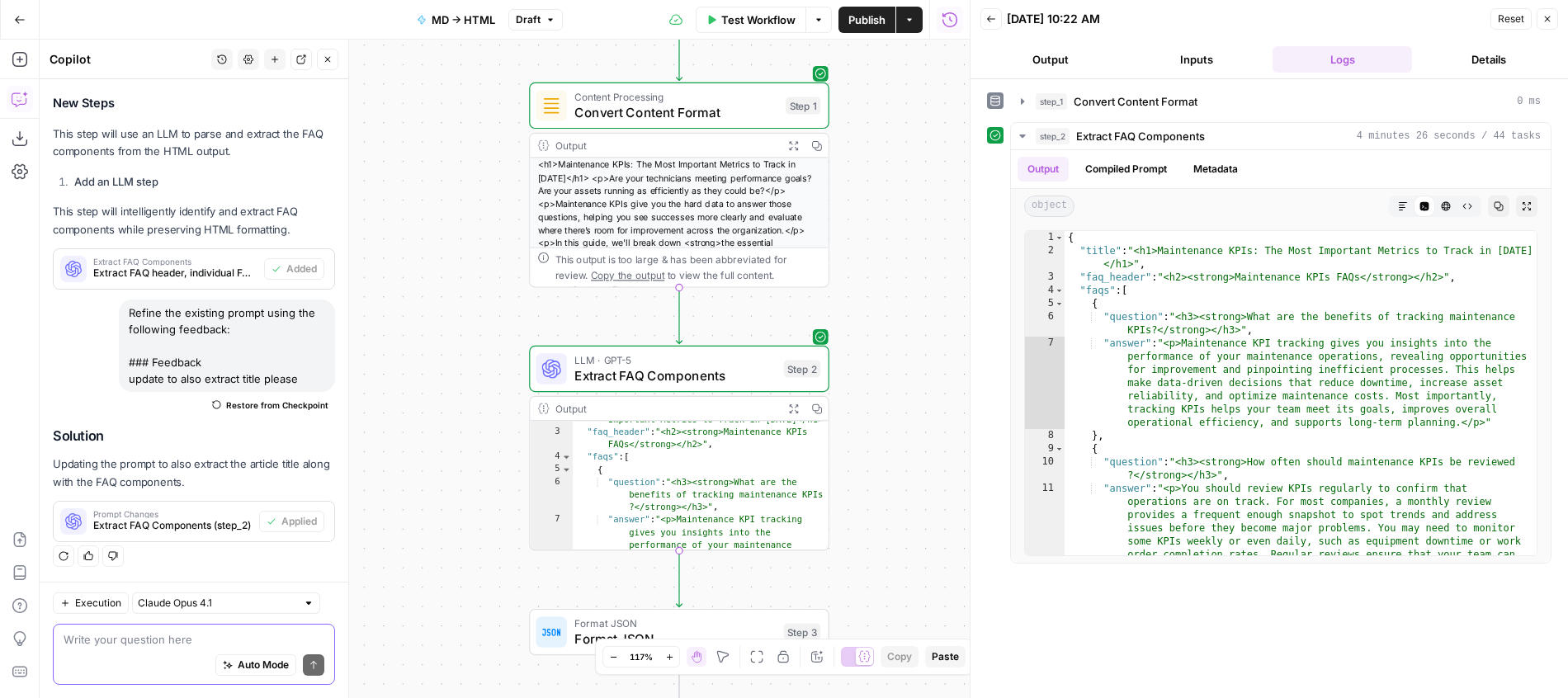
click at [131, 631] on textarea at bounding box center [194, 638] width 261 height 16
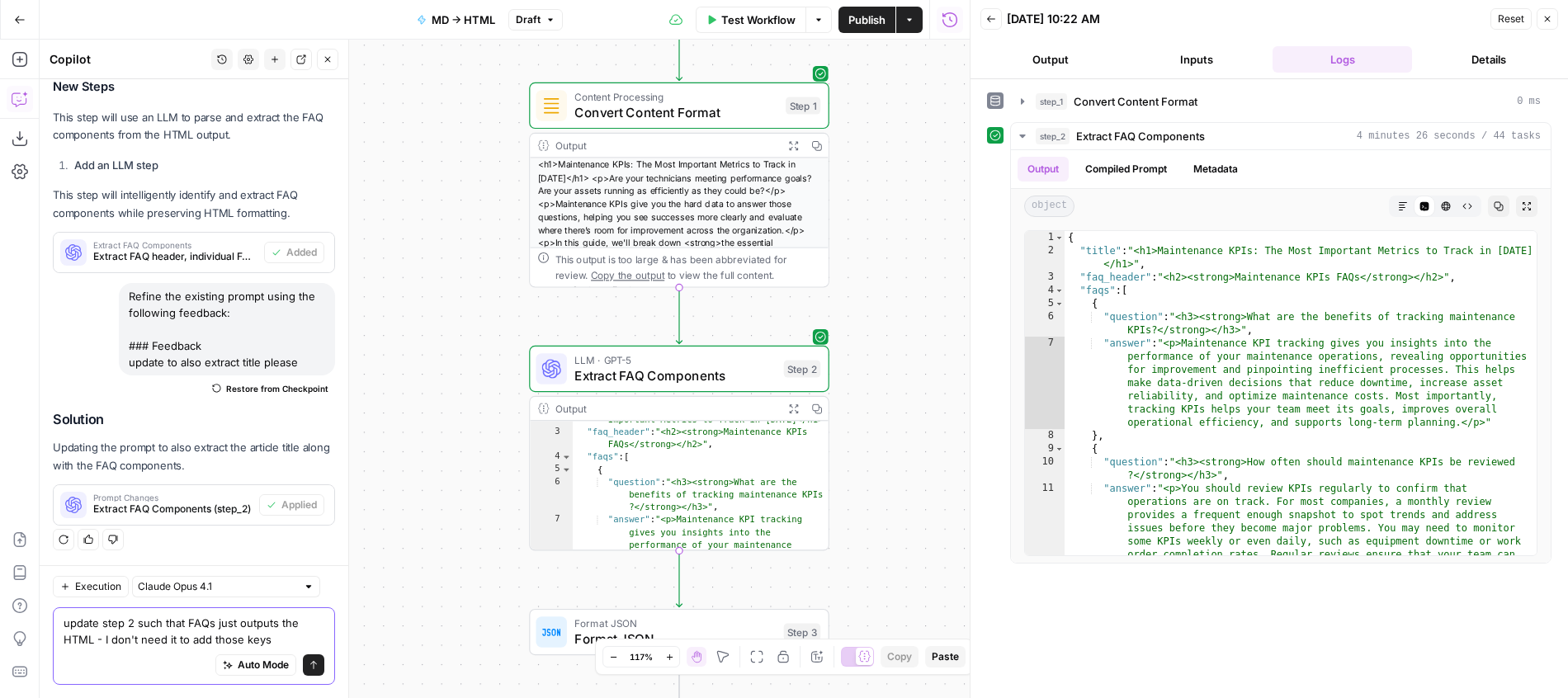
scroll to position [1050, 0]
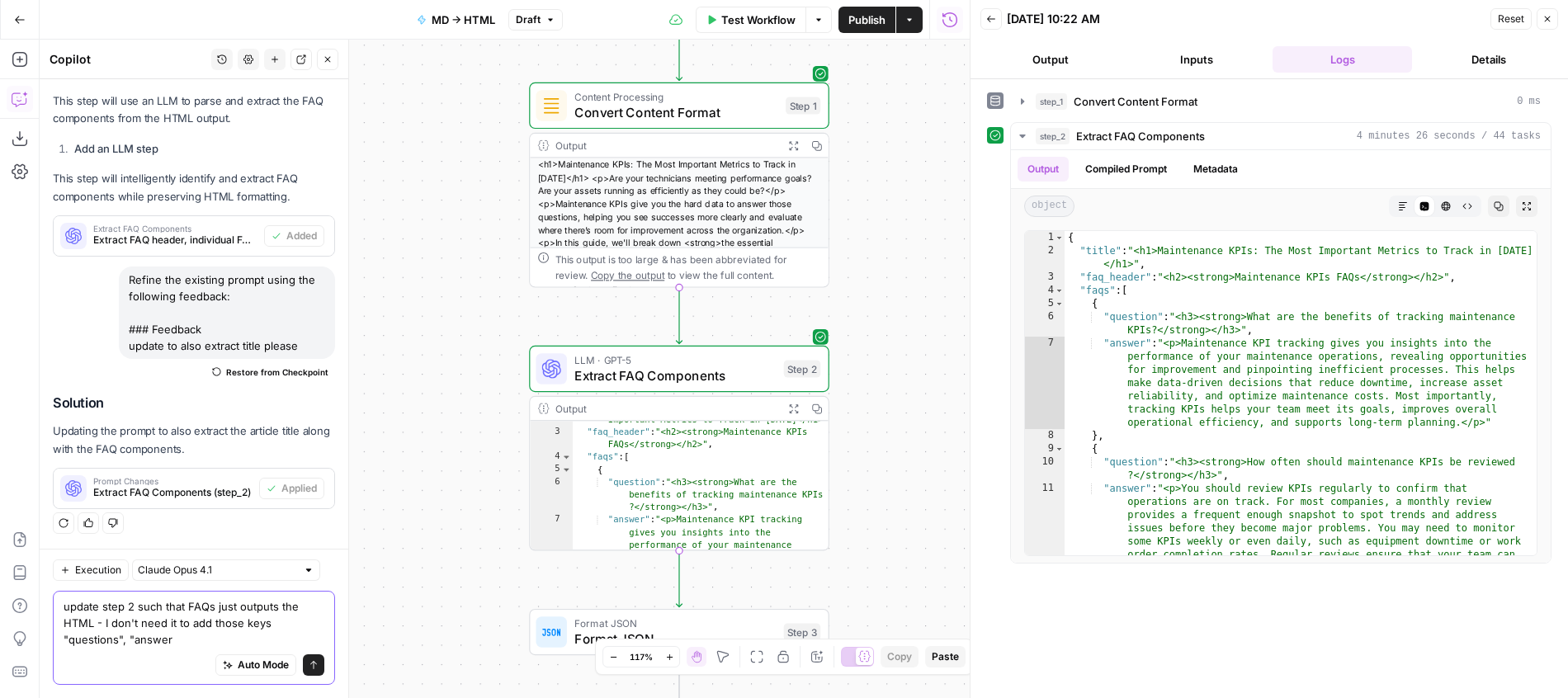
type textarea "update step 2 such that FAQs just outputs the HTML - I don't need it to add tho…"
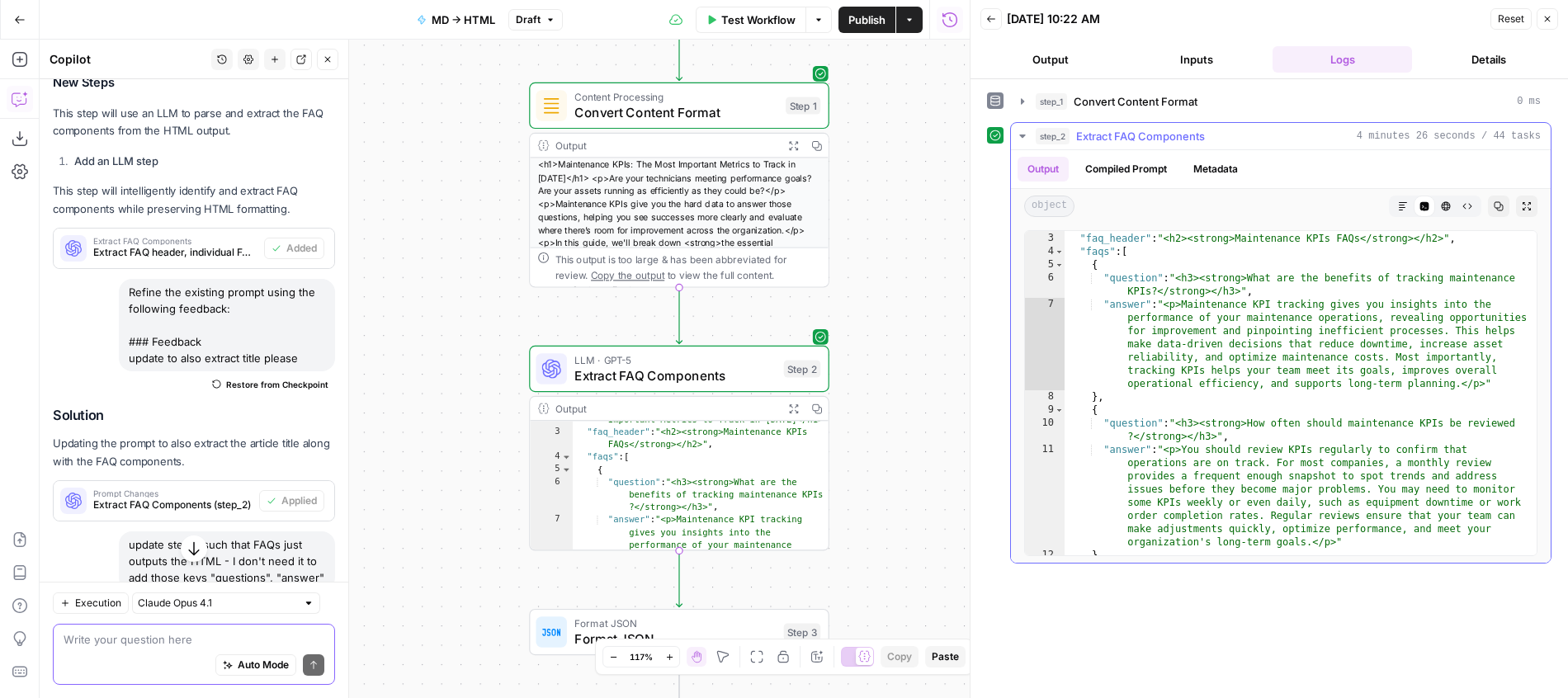
scroll to position [0, 0]
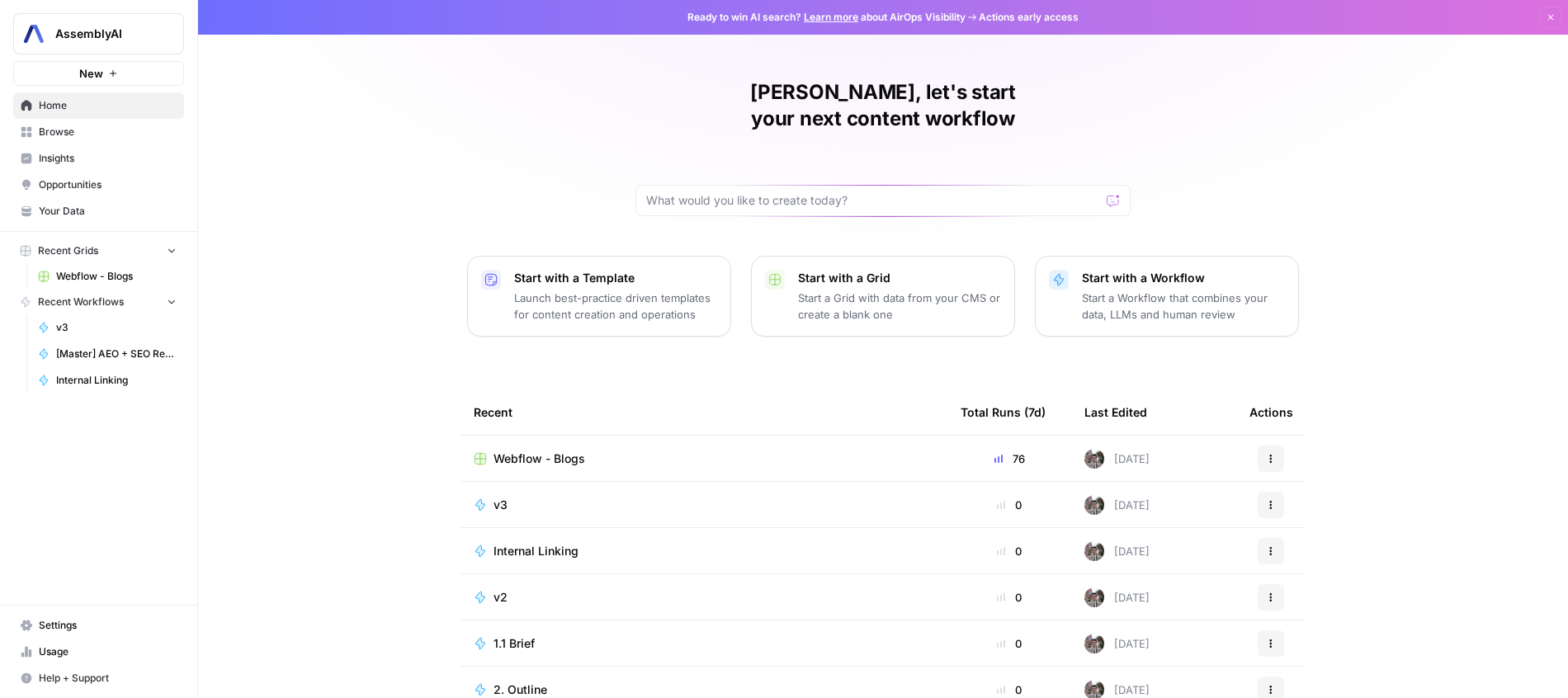
click at [101, 29] on span "AssemblyAI" at bounding box center [105, 34] width 100 height 16
type input "chime"
click at [178, 120] on span "Chime" at bounding box center [159, 124] width 218 height 16
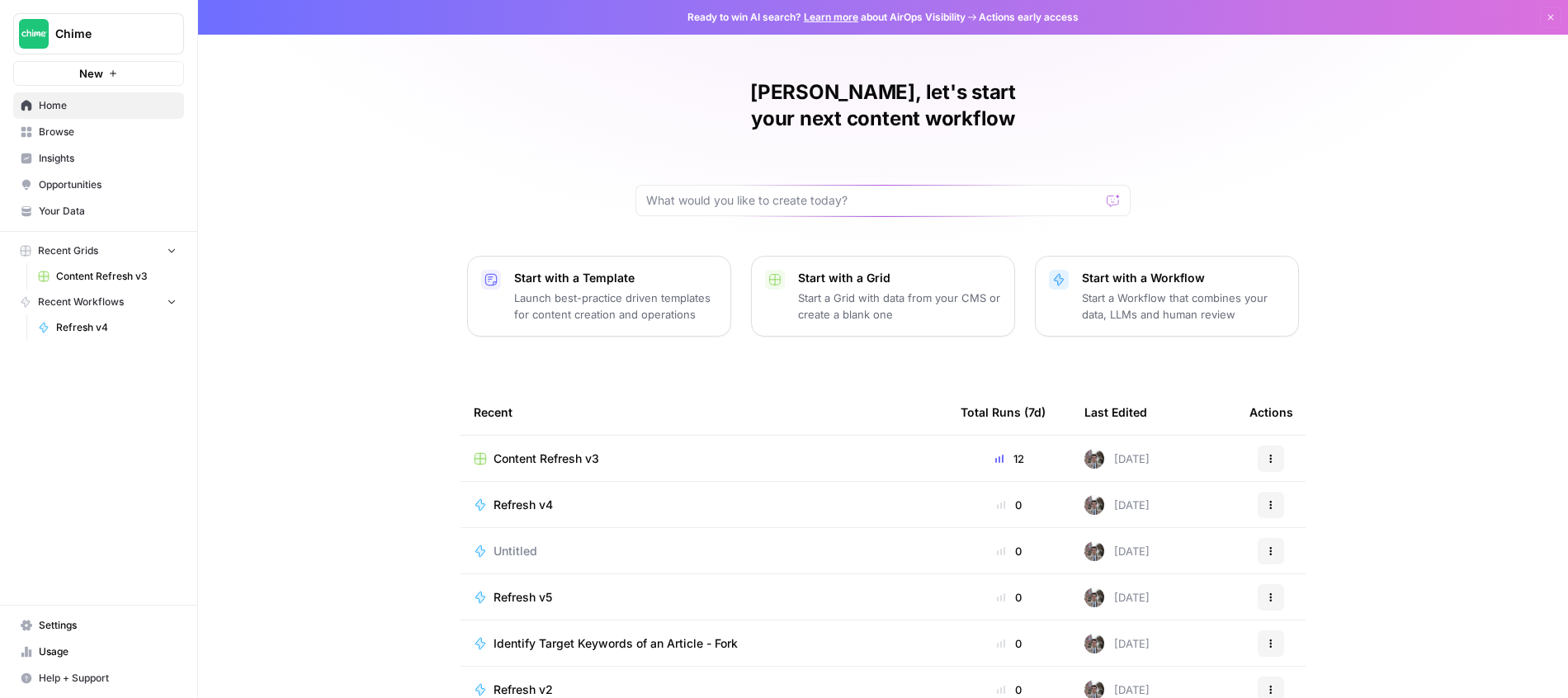
click at [118, 278] on span "Content Refresh v3" at bounding box center [116, 276] width 120 height 15
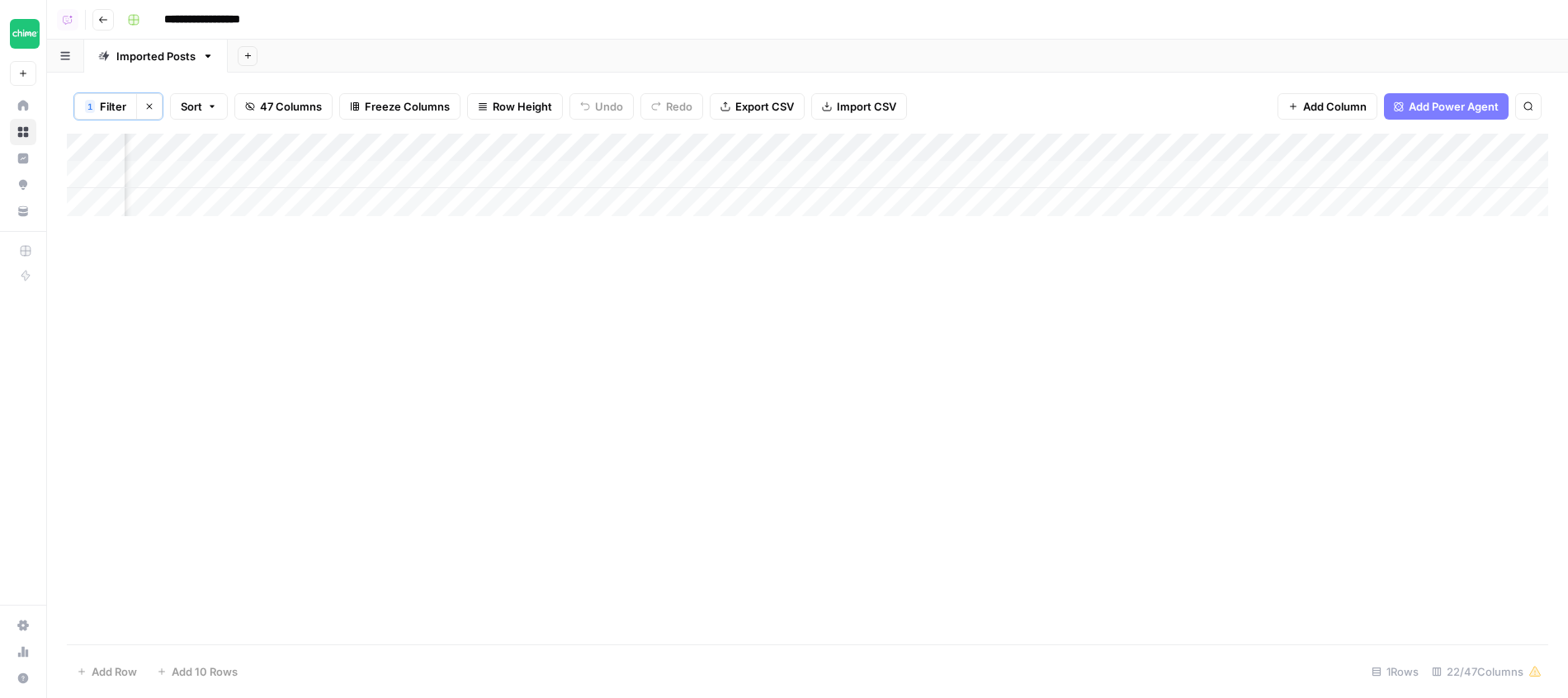
scroll to position [0, 2024]
click at [737, 173] on div "Add Column" at bounding box center [807, 174] width 1482 height 82
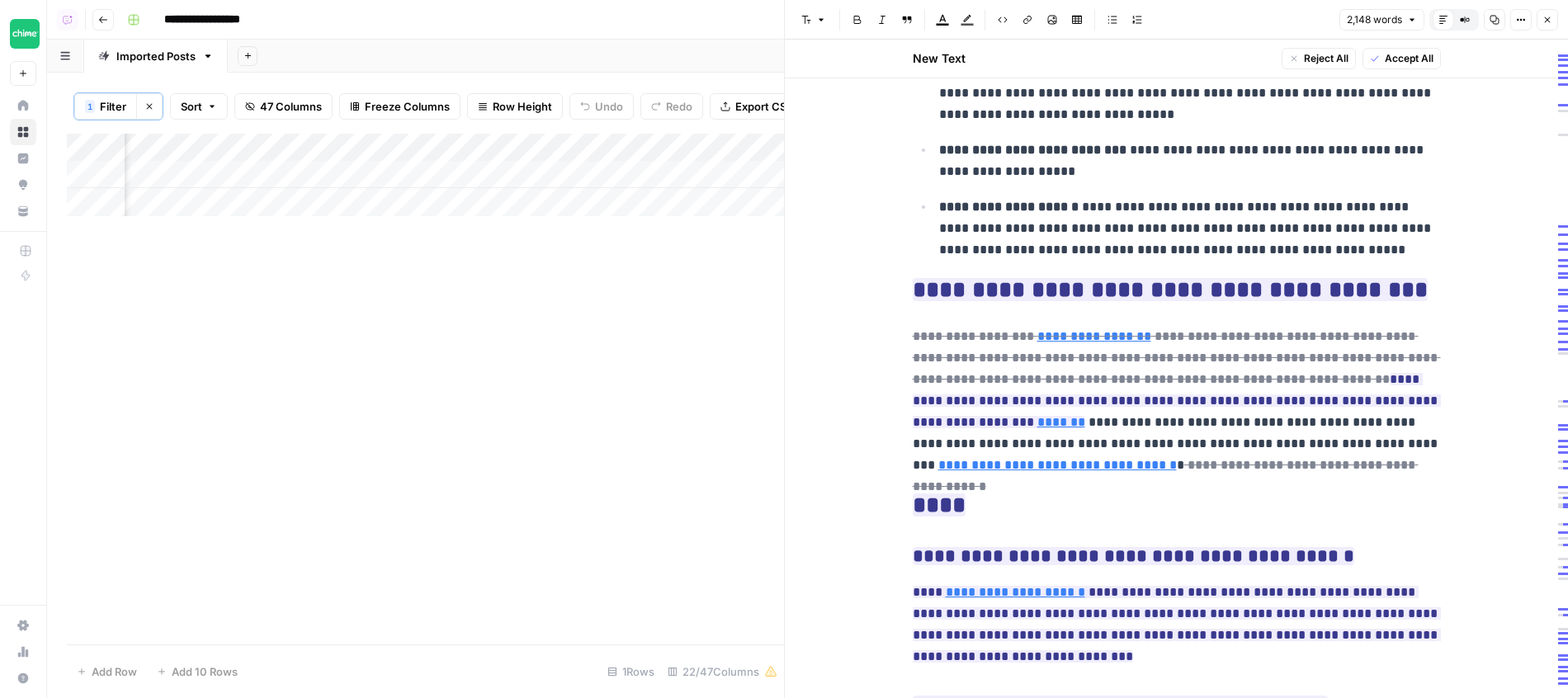
scroll to position [5063, 0]
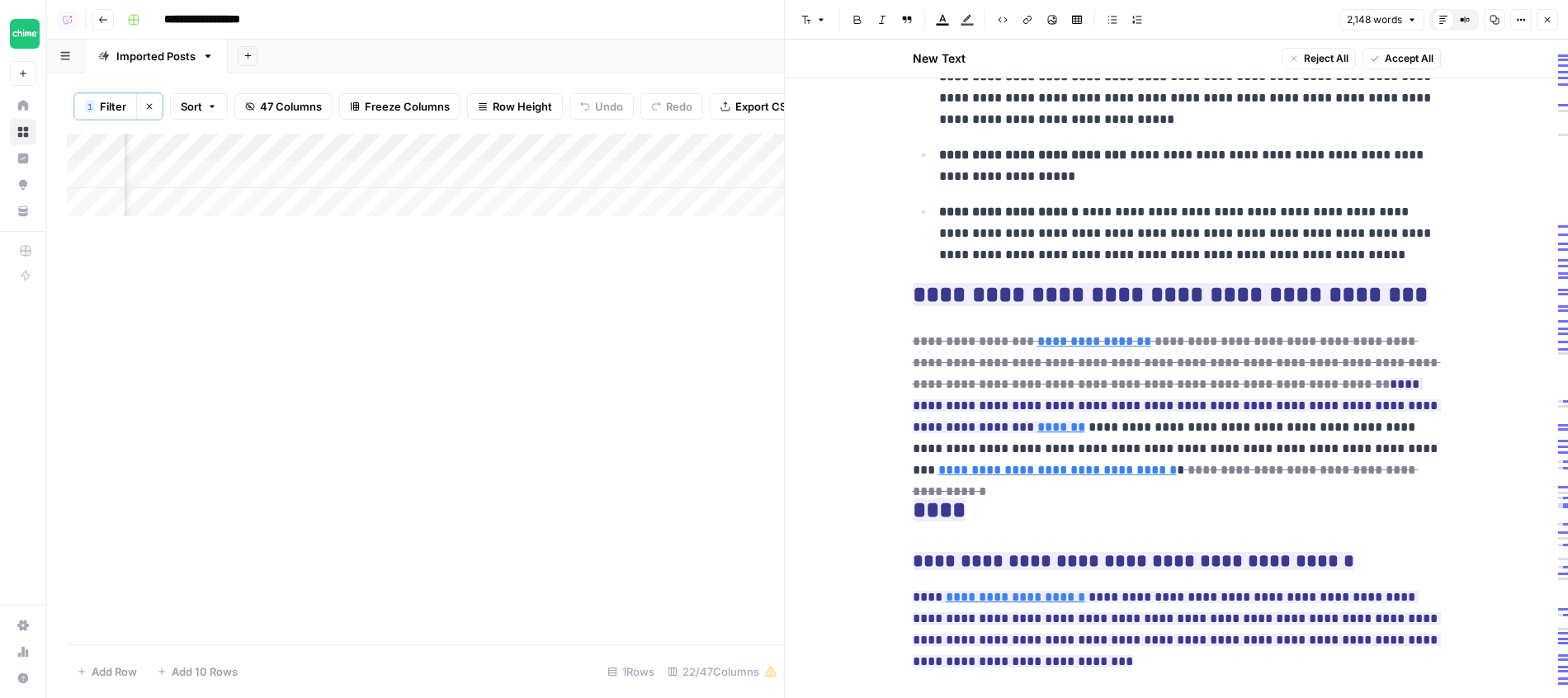
click at [609, 172] on div "Add Column" at bounding box center [425, 174] width 717 height 82
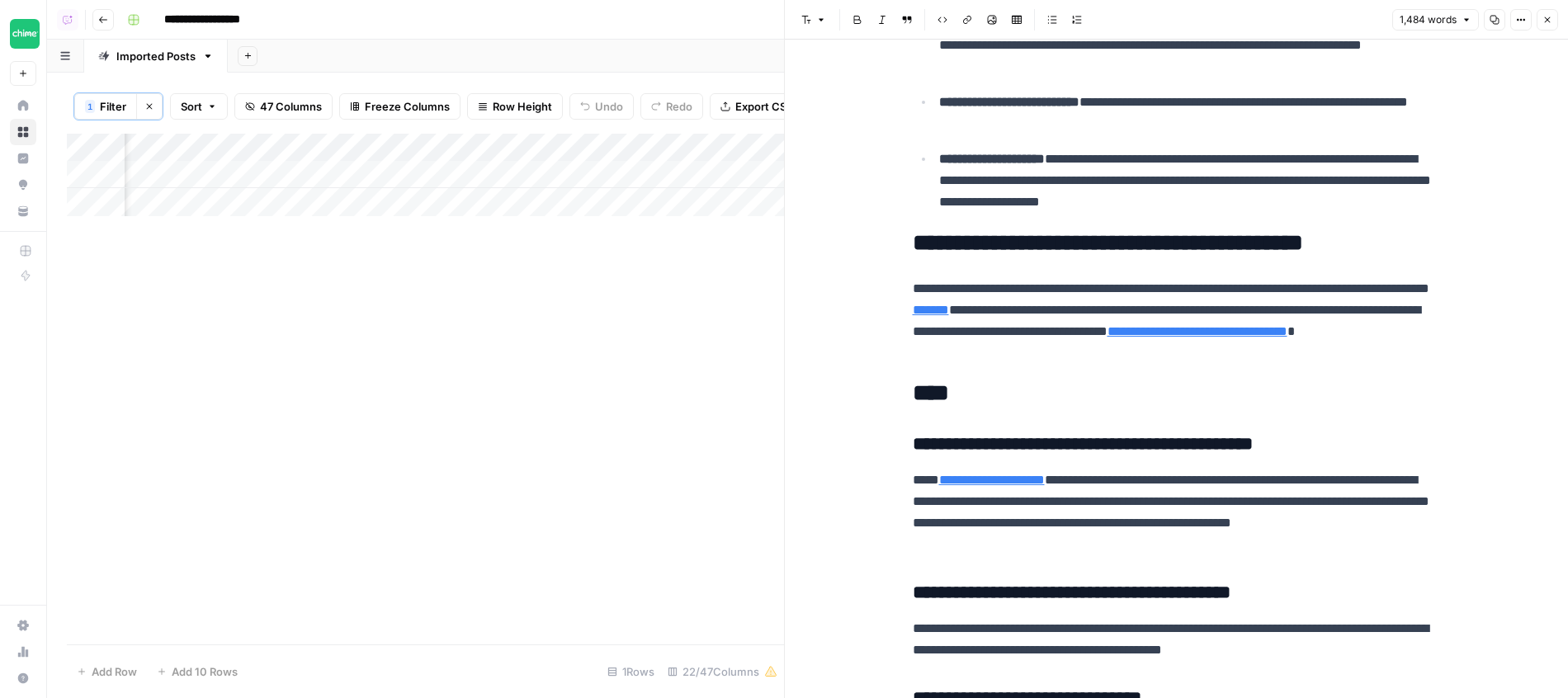
scroll to position [3449, 0]
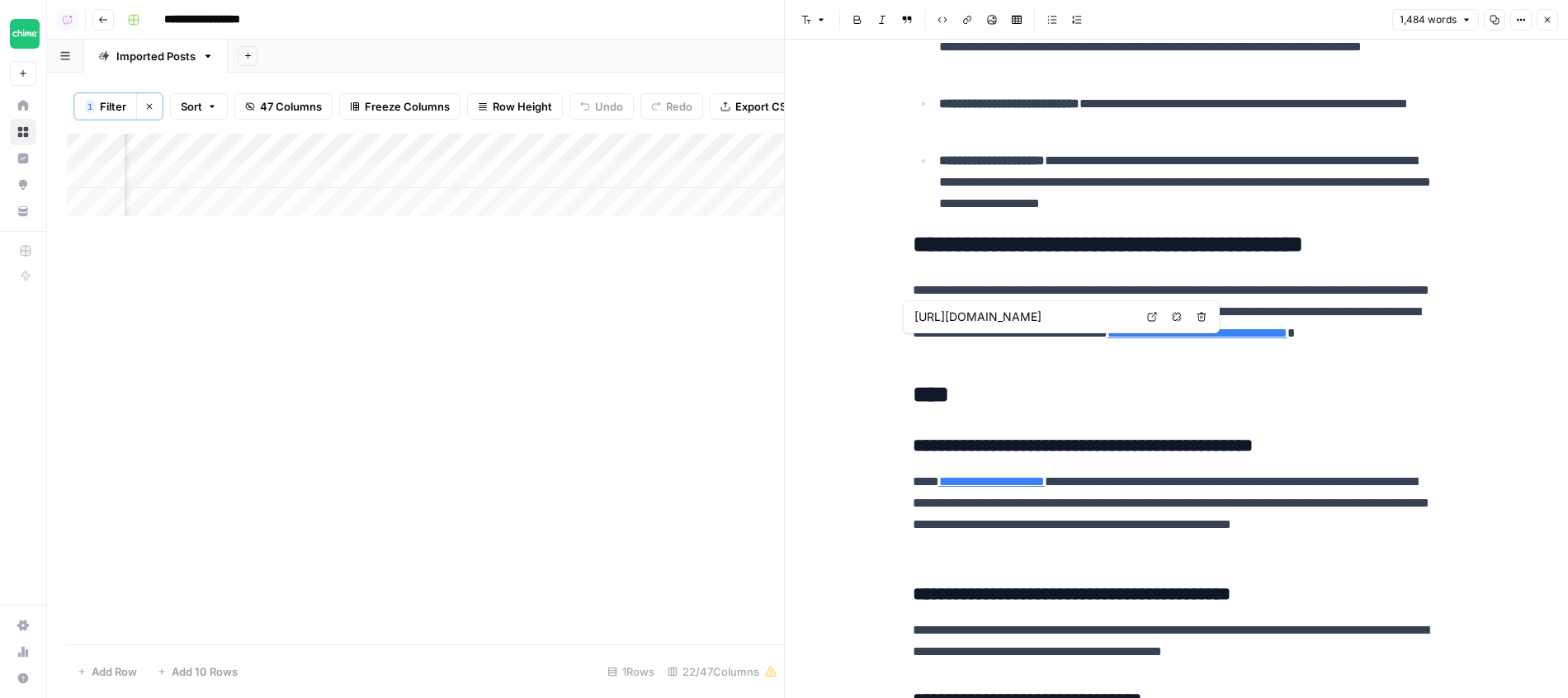
click at [1074, 333] on p "**********" at bounding box center [1176, 322] width 528 height 86
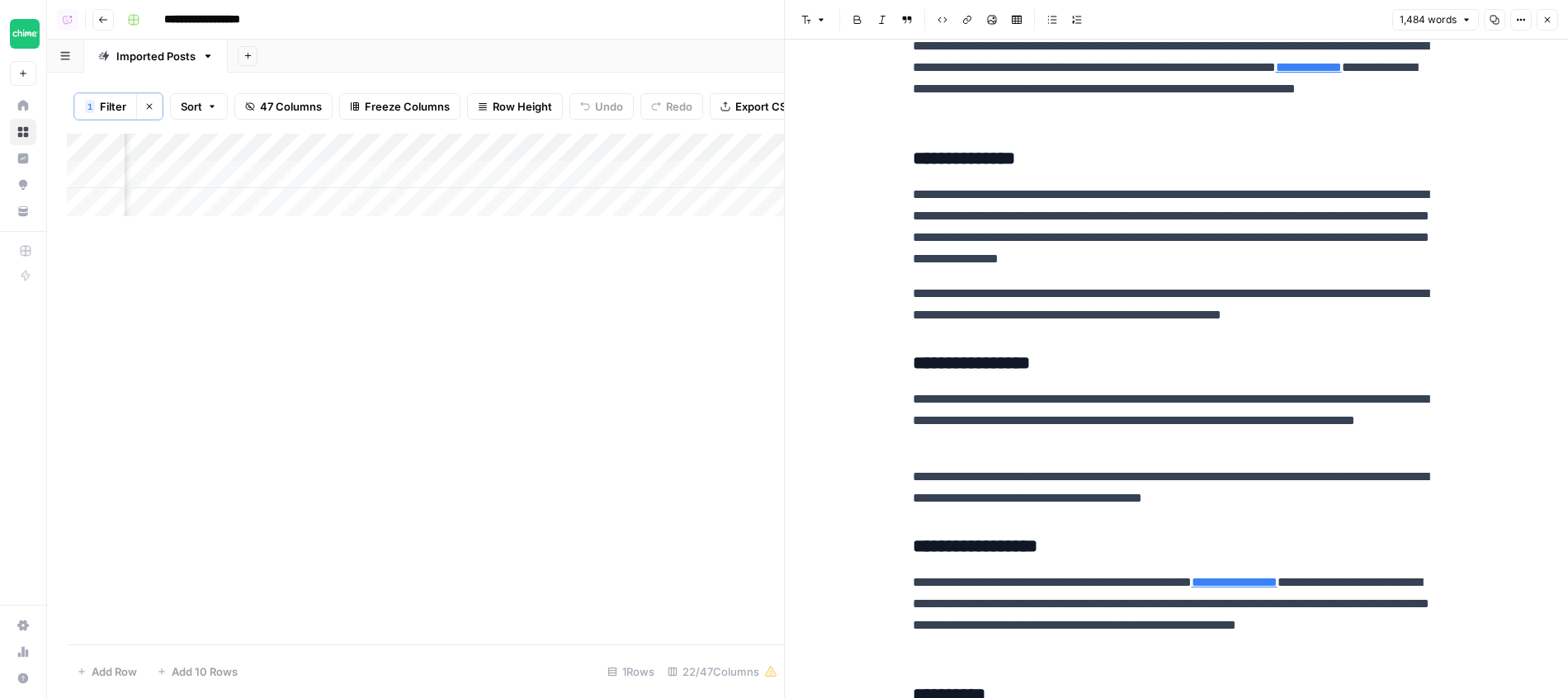
scroll to position [0, 0]
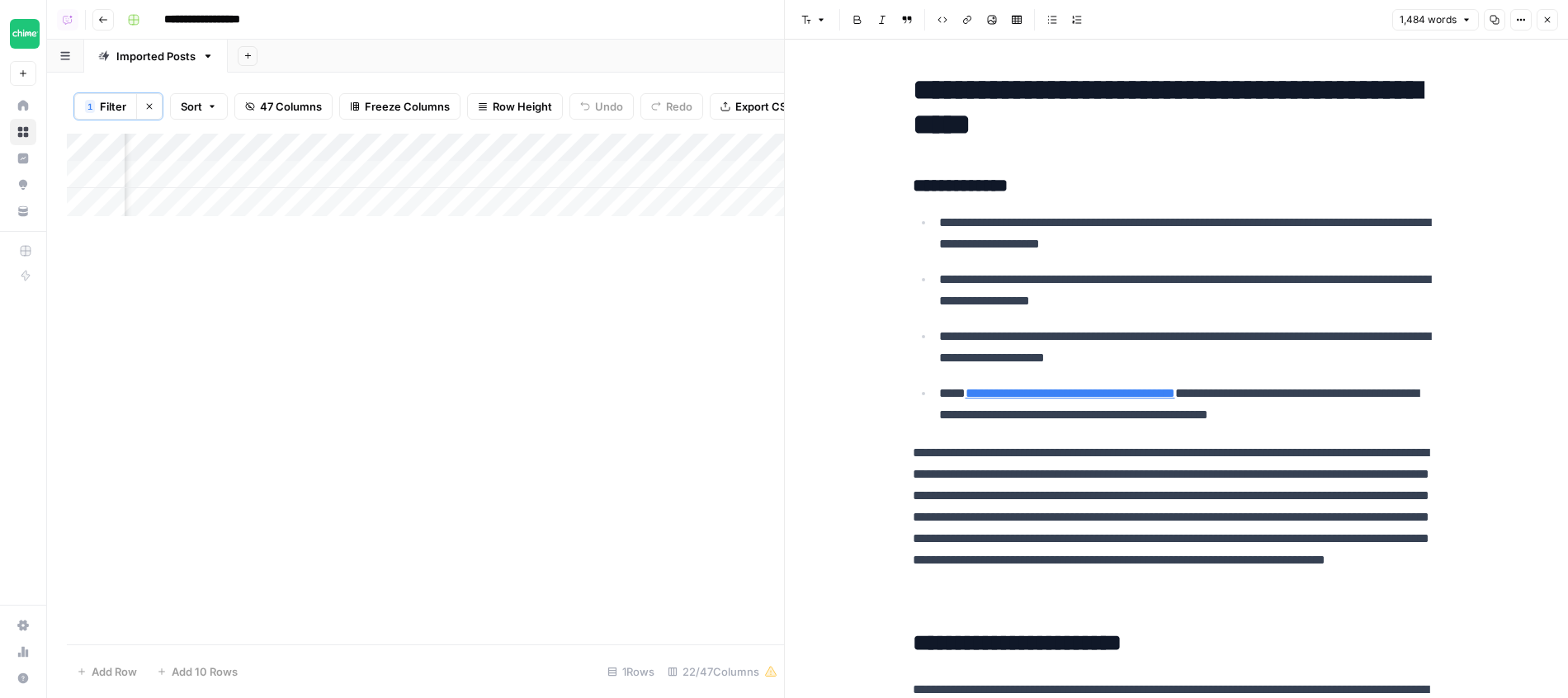
click at [1092, 91] on h1 "**********" at bounding box center [1176, 107] width 528 height 69
copy h1 "**********"
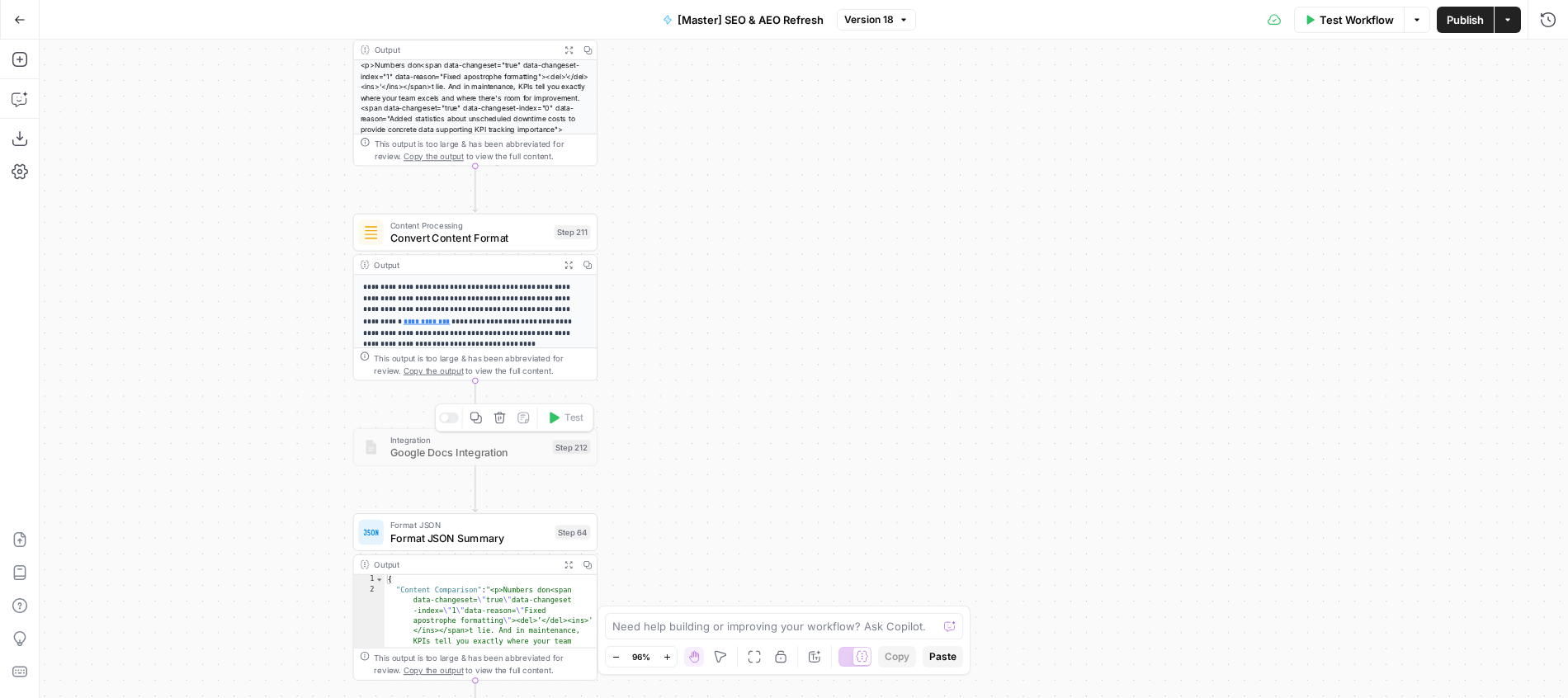
click at [447, 416] on div at bounding box center [445, 418] width 9 height 9
click at [439, 460] on span "Google Docs Integration" at bounding box center [468, 453] width 156 height 16
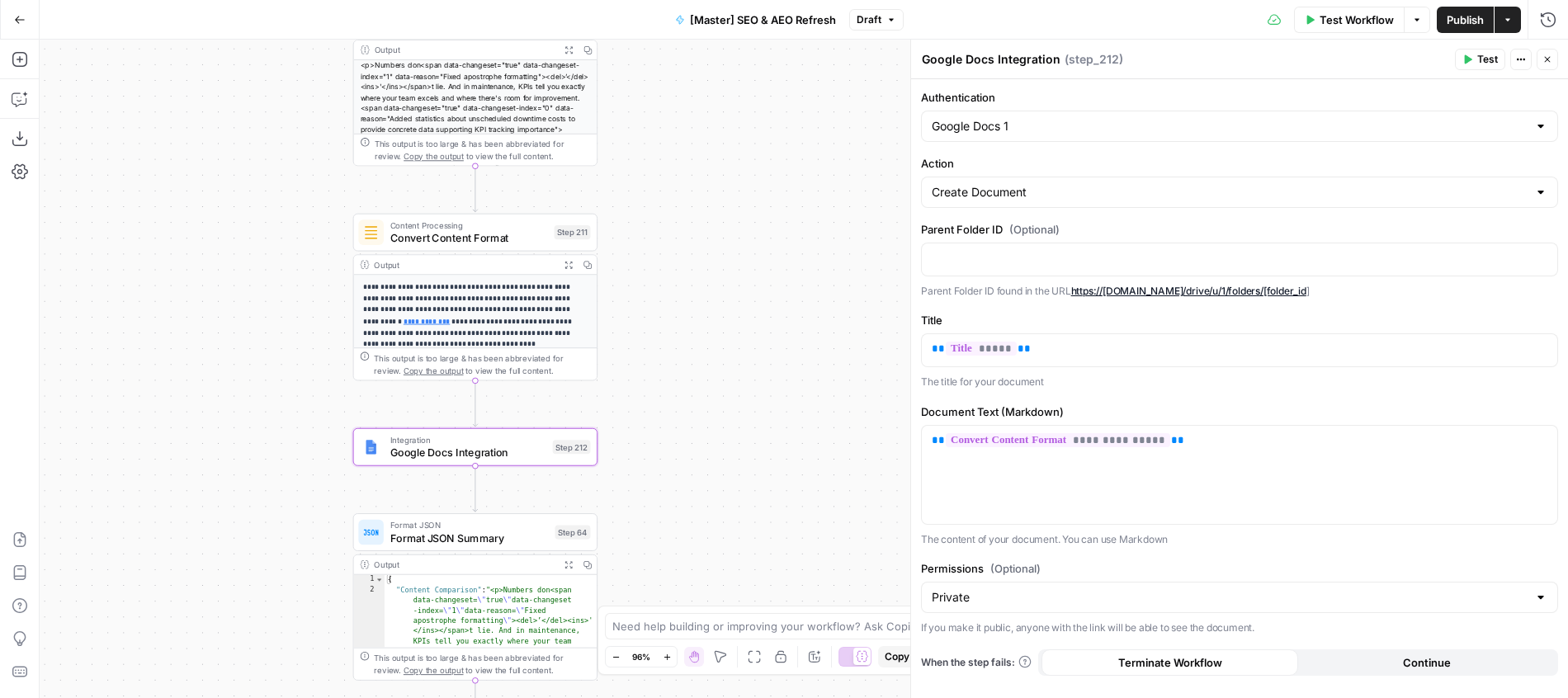
click at [1026, 290] on p "Parent Folder ID found in the URL https://[DOMAIN_NAME]/drive/u/1/folders/[fold…" at bounding box center [1239, 290] width 637 height 16
copy p "Parent Folder ID found in the URL https://[DOMAIN_NAME]/drive/u/1/folders/[fold…"
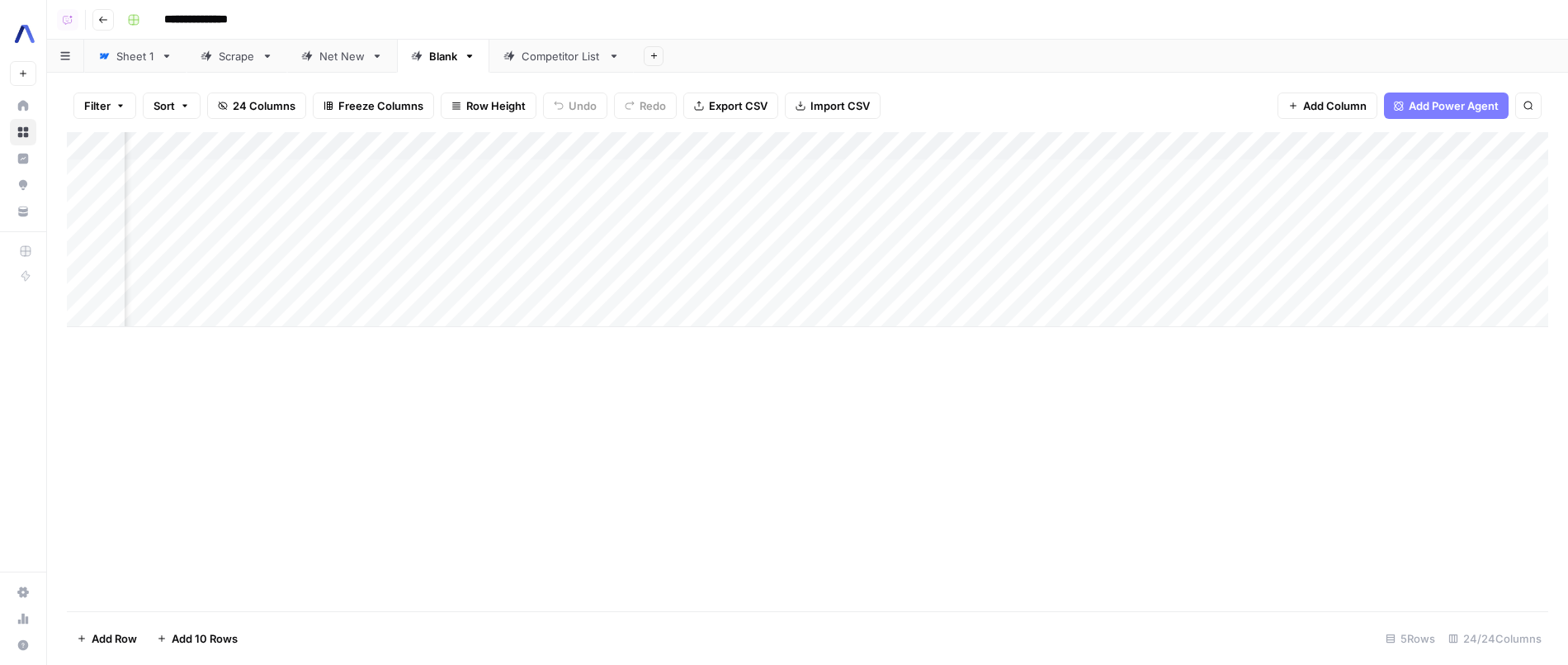
scroll to position [0, 2138]
click at [886, 429] on div "Add Column" at bounding box center [807, 372] width 1482 height 479
click at [890, 259] on div "Add Column" at bounding box center [807, 229] width 1482 height 195
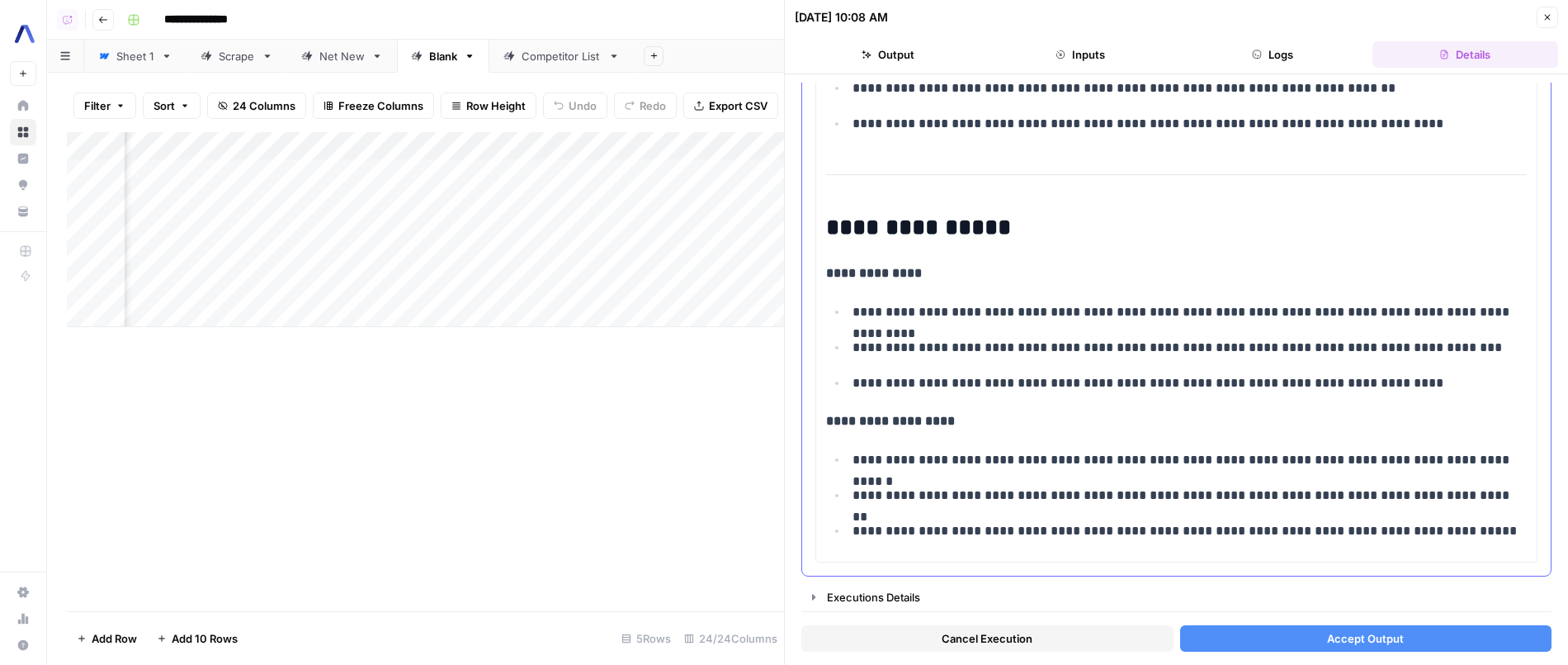
scroll to position [5198, 0]
click at [1185, 393] on p "**********" at bounding box center [1189, 383] width 674 height 22
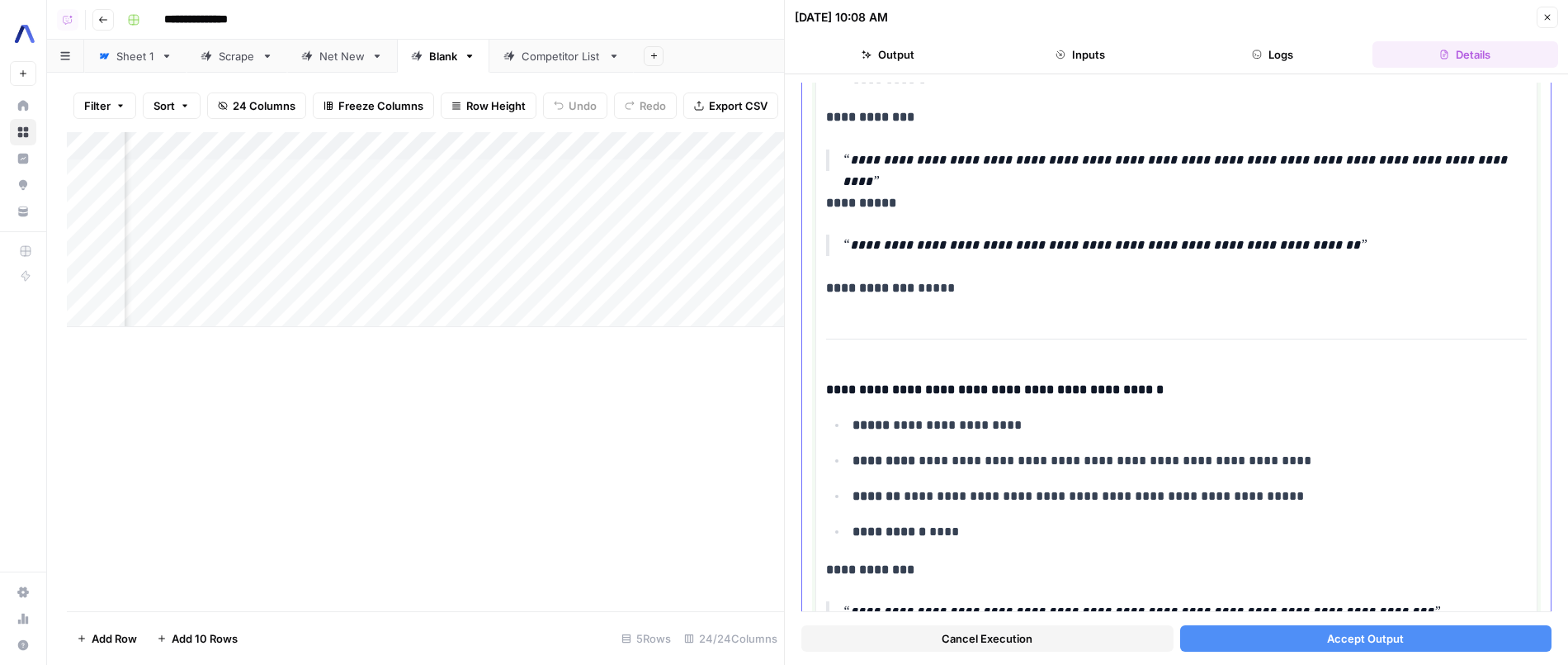
scroll to position [3478, 0]
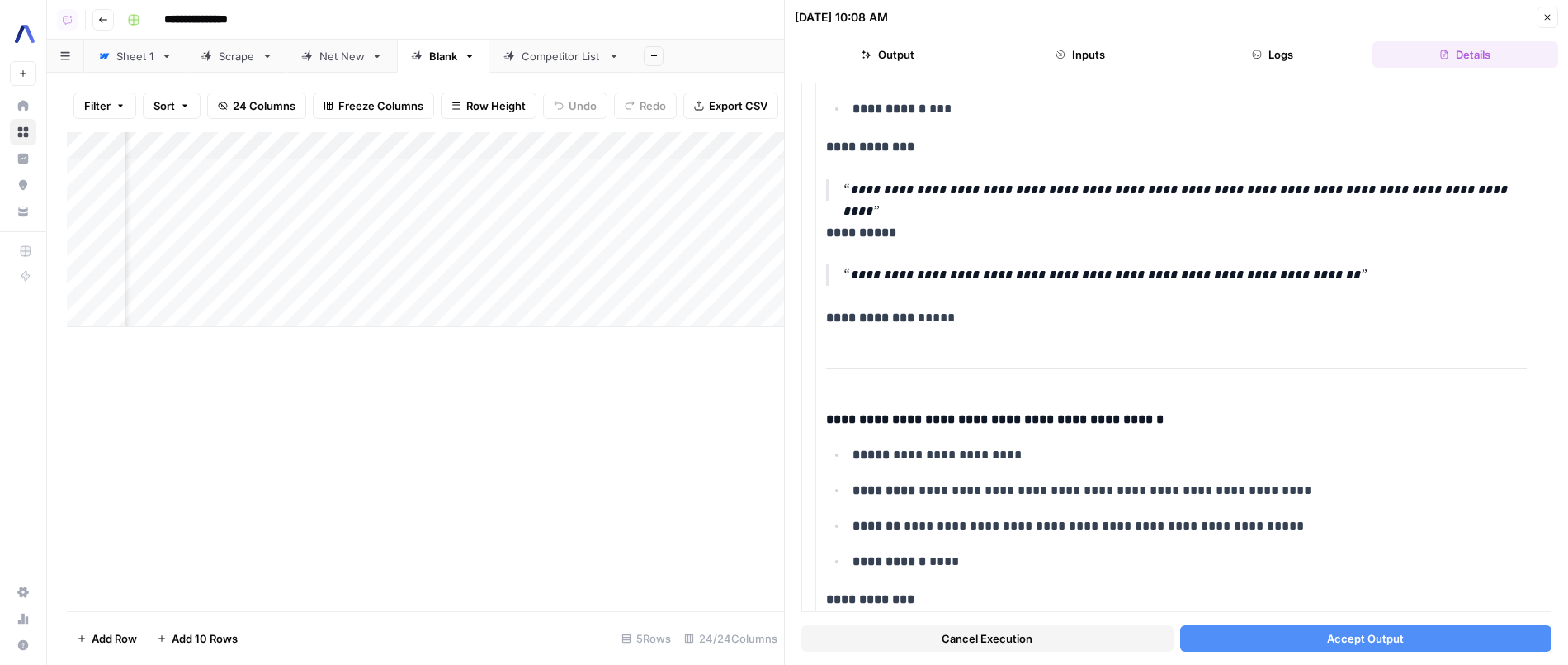
click at [1275, 651] on div "Cancel Execution Accept Output" at bounding box center [1176, 634] width 750 height 45
click at [1274, 646] on button "Accept Output" at bounding box center [1366, 638] width 373 height 27
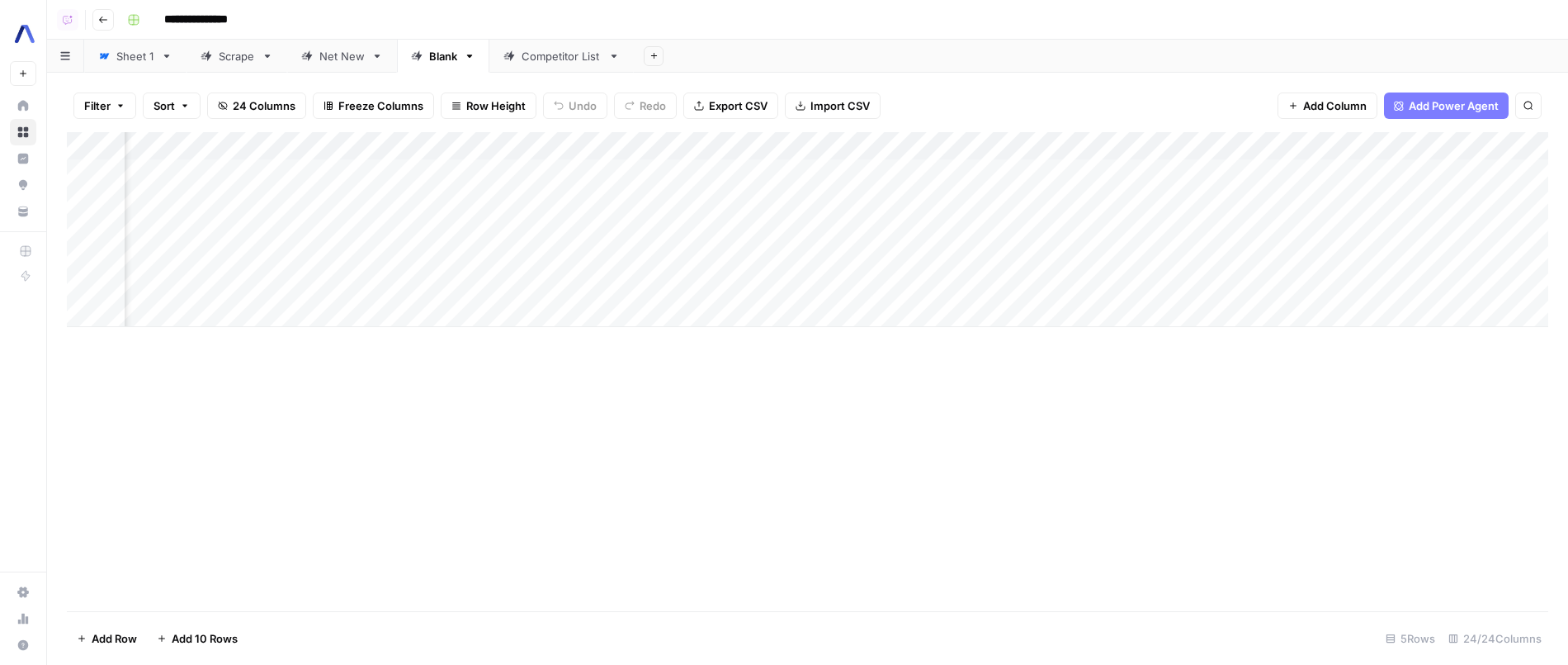
click at [834, 424] on div "Add Column" at bounding box center [807, 372] width 1482 height 479
click at [321, 48] on div "Net New" at bounding box center [341, 55] width 46 height 16
click at [429, 69] on link "Blank" at bounding box center [443, 56] width 92 height 33
click at [345, 53] on div "Net New" at bounding box center [341, 55] width 46 height 16
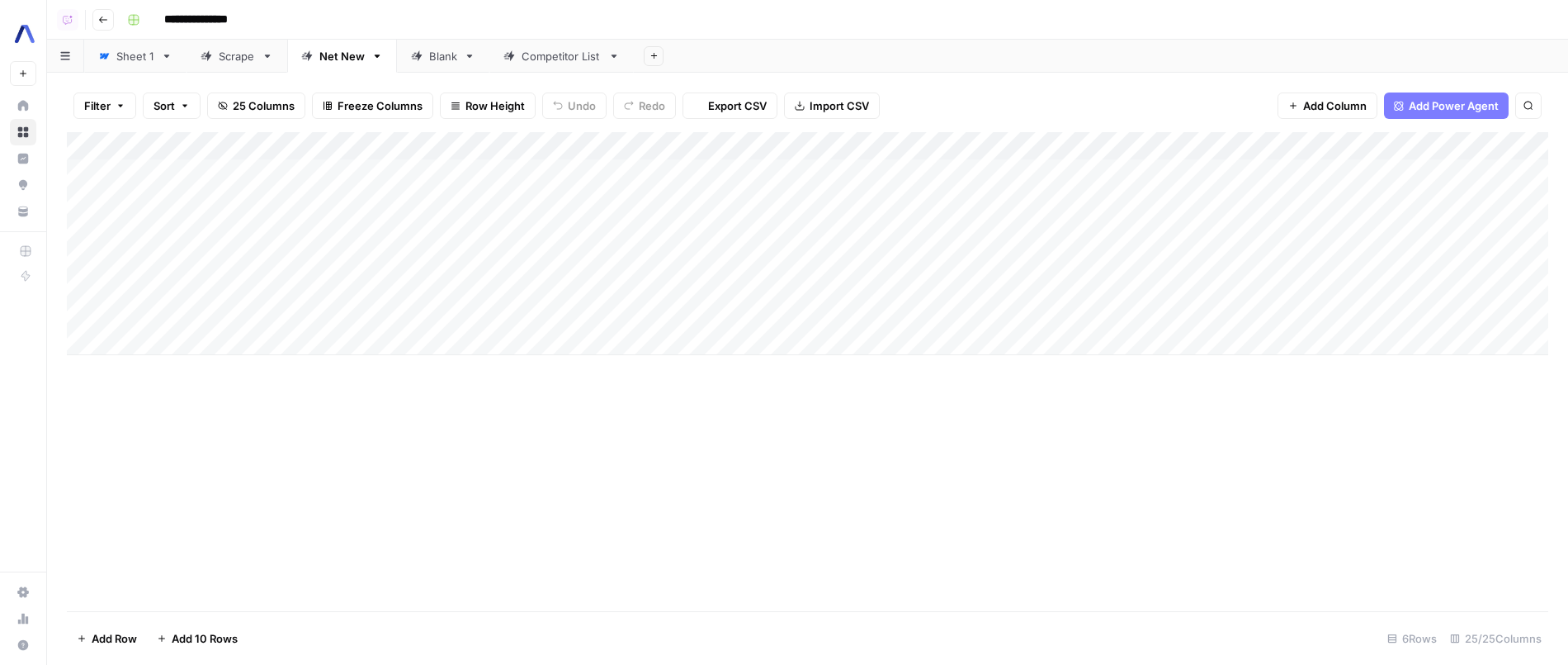
click at [140, 49] on div "Sheet 1" at bounding box center [136, 55] width 38 height 16
click at [576, 141] on div "Add Column" at bounding box center [807, 374] width 1482 height 483
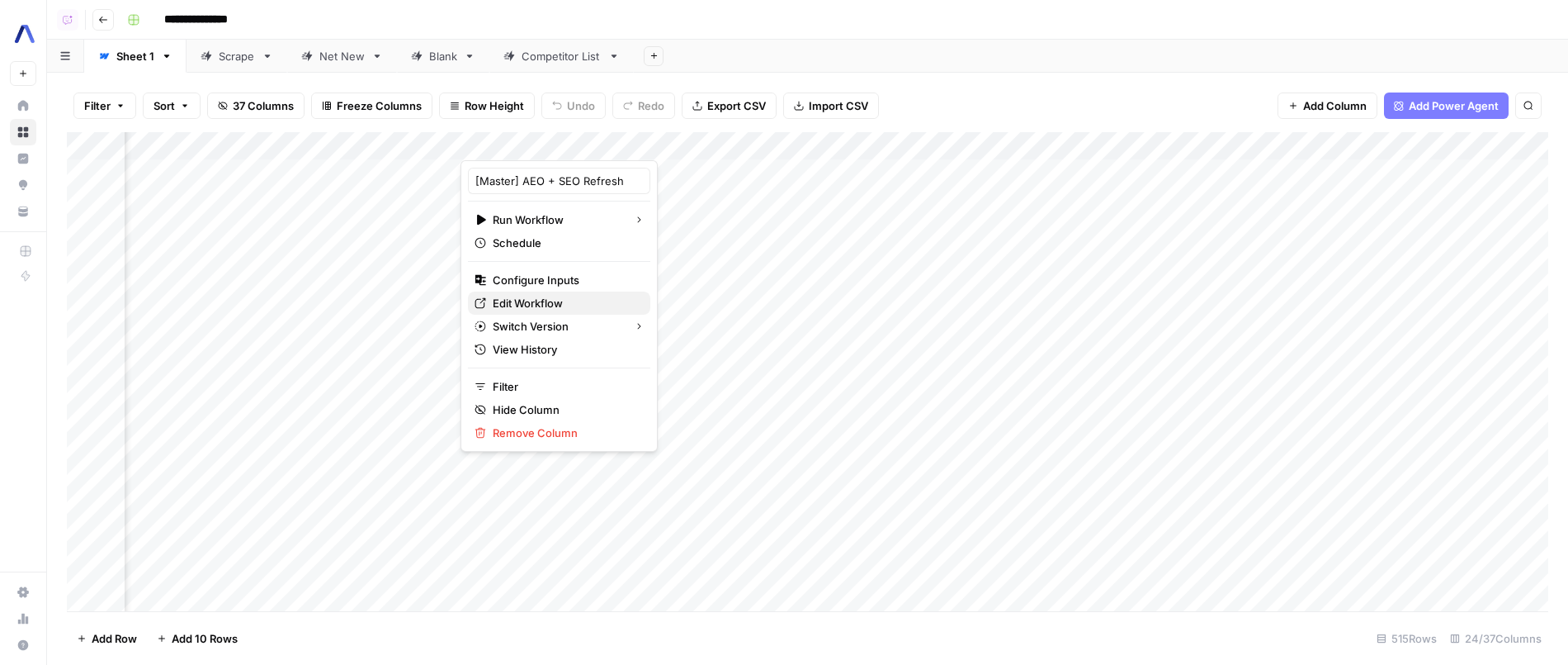
click at [546, 307] on span "Edit Workflow" at bounding box center [564, 303] width 144 height 16
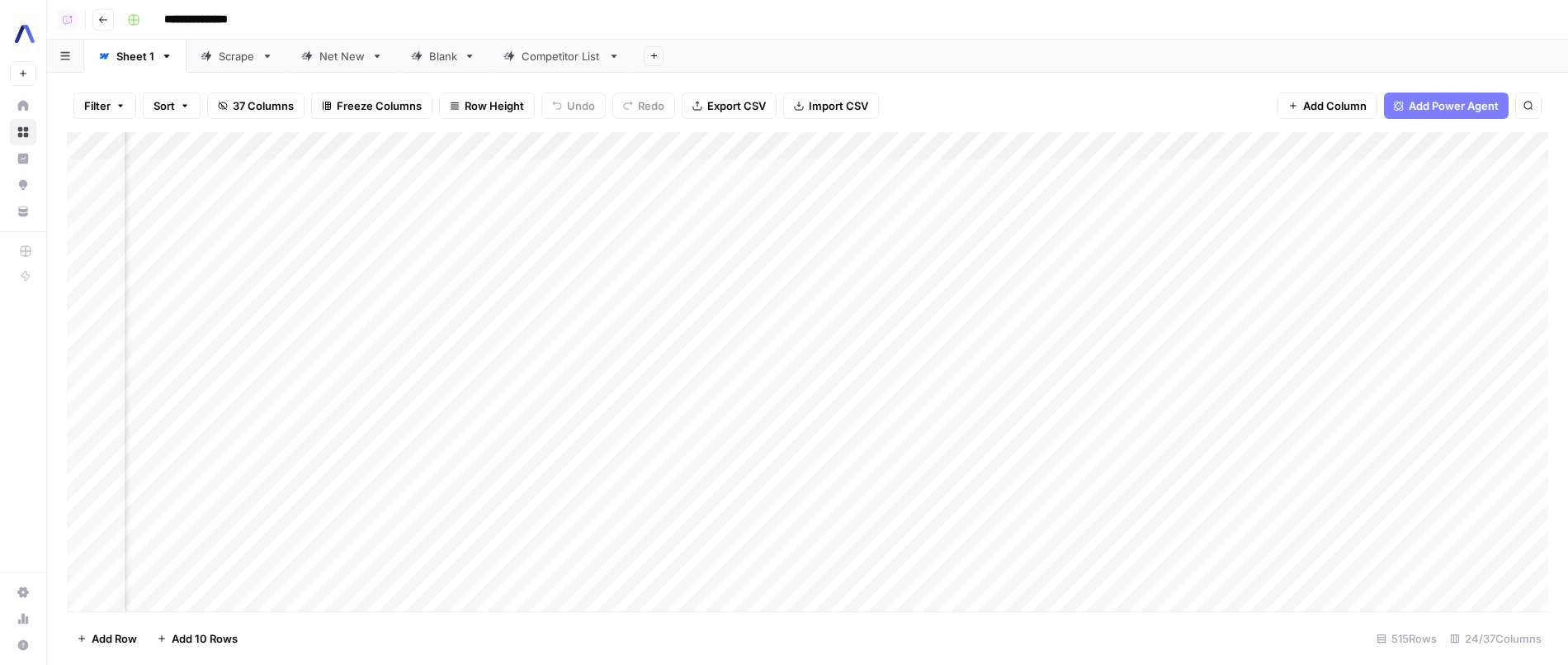
click at [354, 46] on link "Net New" at bounding box center [341, 56] width 110 height 33
click at [233, 50] on div "Scrape" at bounding box center [237, 55] width 36 height 16
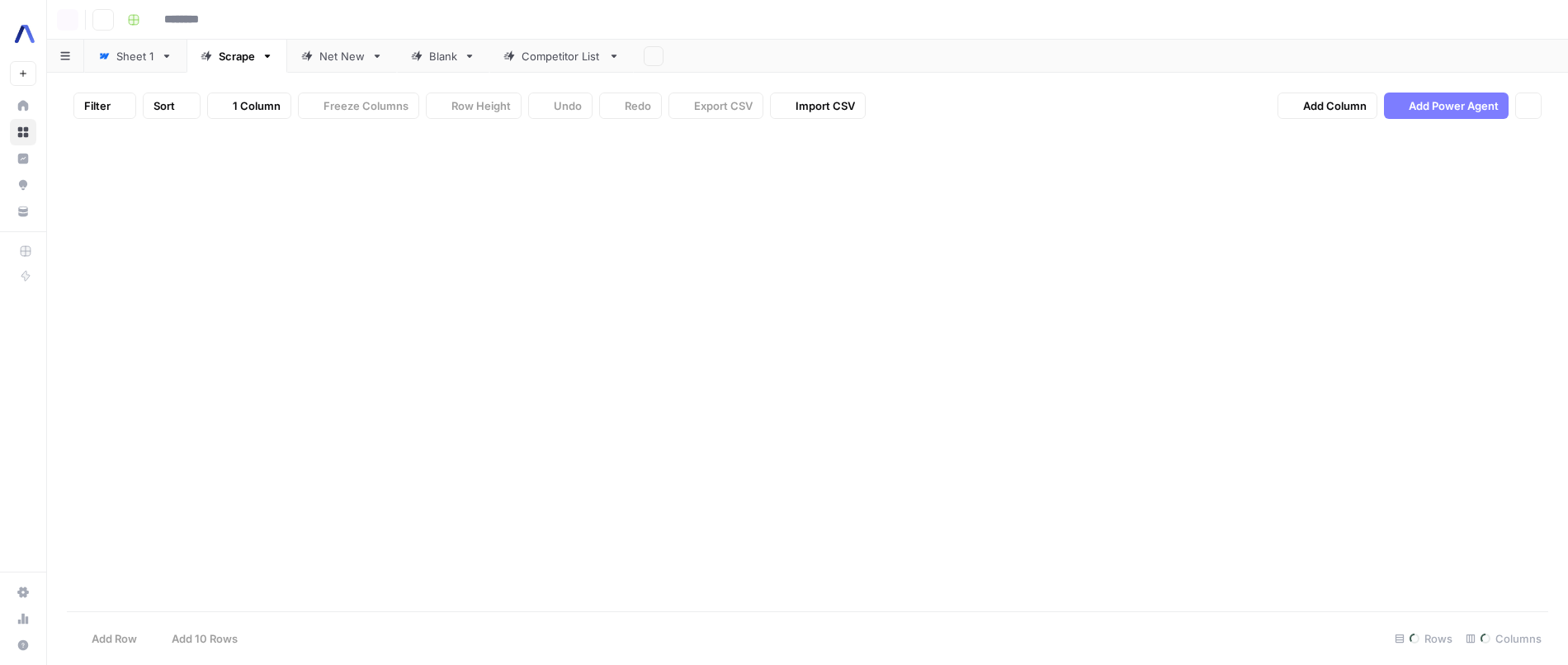
type input "**********"
click at [122, 50] on div "Sheet 1" at bounding box center [136, 55] width 38 height 16
type input "**********"
click at [167, 56] on icon "button" at bounding box center [167, 56] width 6 height 3
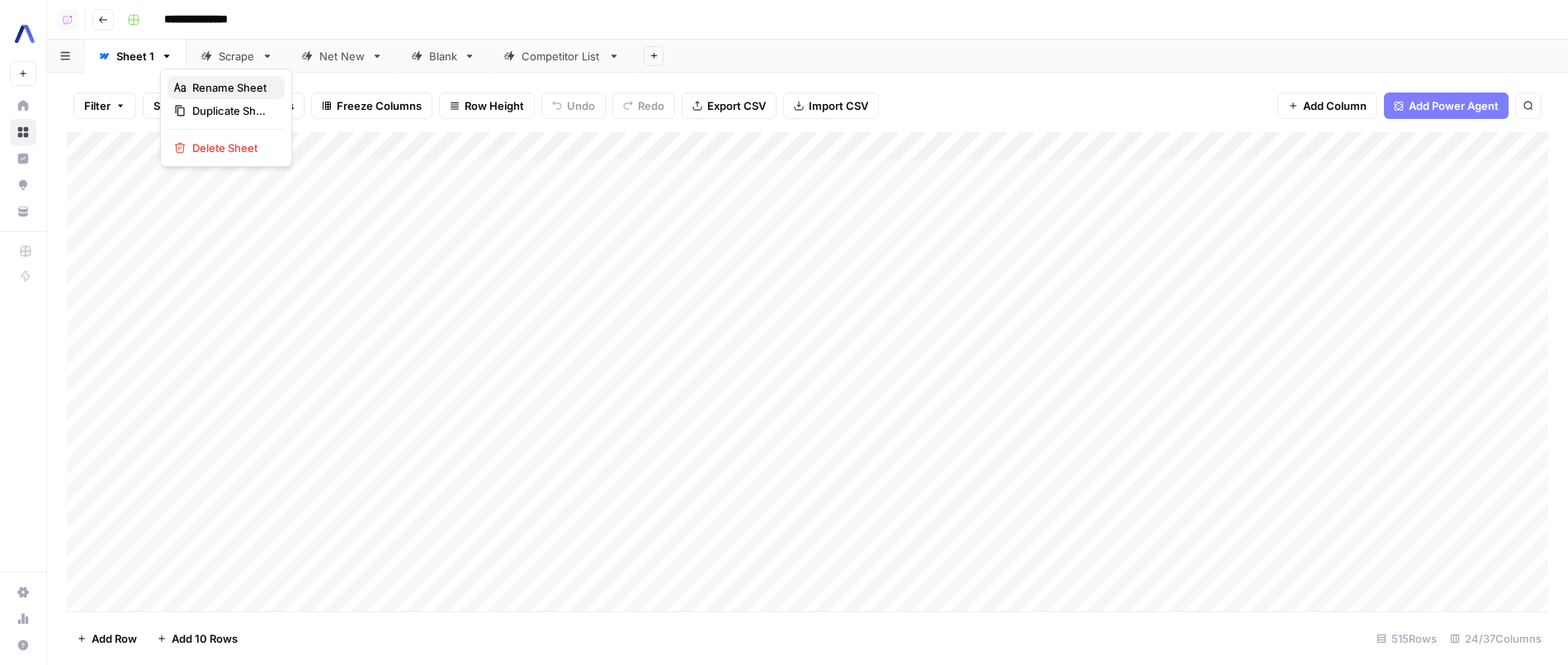
click at [200, 82] on span "Rename Sheet" at bounding box center [232, 87] width 80 height 16
type input "*******"
click at [229, 60] on div "Refresh Scrape Net New Blank Competitor List Add Sheet" at bounding box center [807, 56] width 1521 height 33
click at [337, 53] on div "Net New" at bounding box center [344, 55] width 46 height 16
drag, startPoint x: 359, startPoint y: 61, endPoint x: 196, endPoint y: 63, distance: 163.0
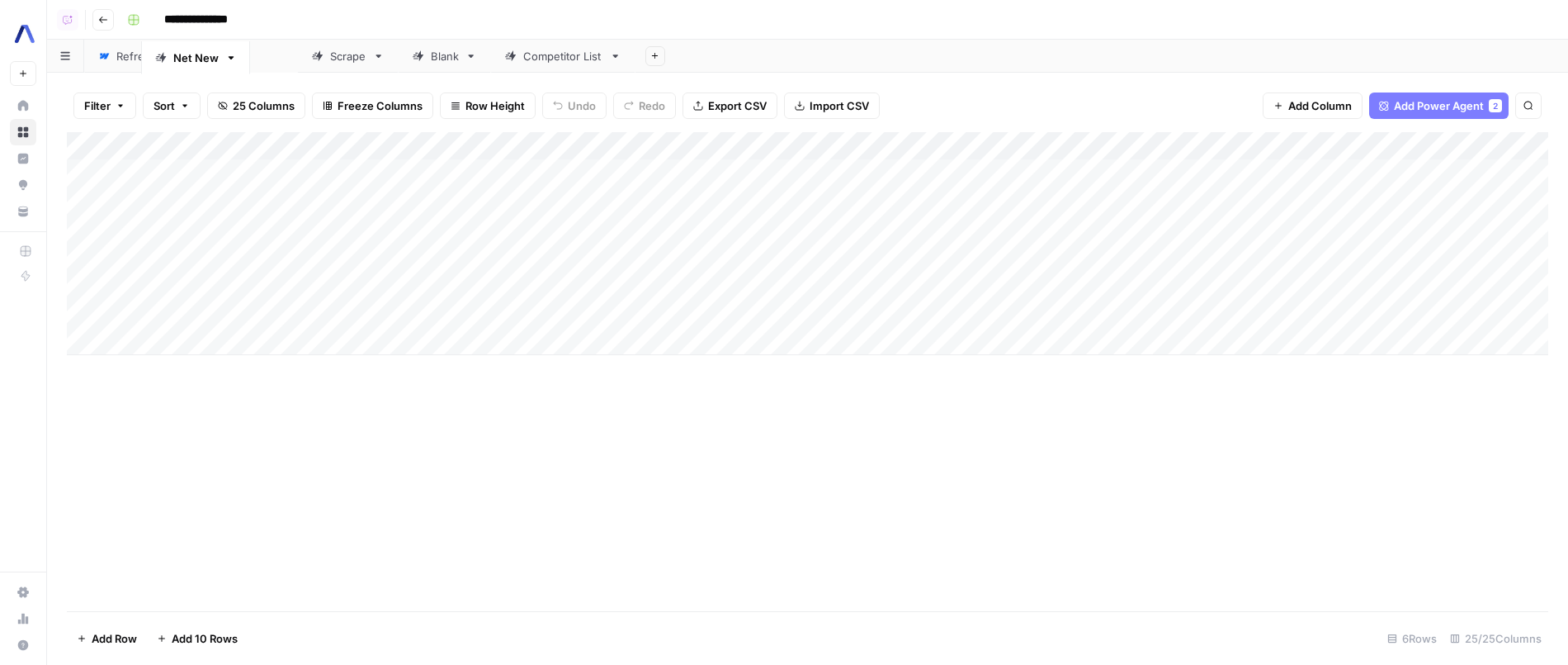
click at [196, 63] on div "Refresh Scrape Net New Blank Competitor List Add Sheet" at bounding box center [807, 56] width 1521 height 33
click at [278, 61] on icon "button" at bounding box center [278, 55] width 11 height 11
click at [319, 93] on span "Rename Sheet" at bounding box center [343, 87] width 80 height 16
type input "**********"
drag, startPoint x: 472, startPoint y: 50, endPoint x: 363, endPoint y: 50, distance: 109.0
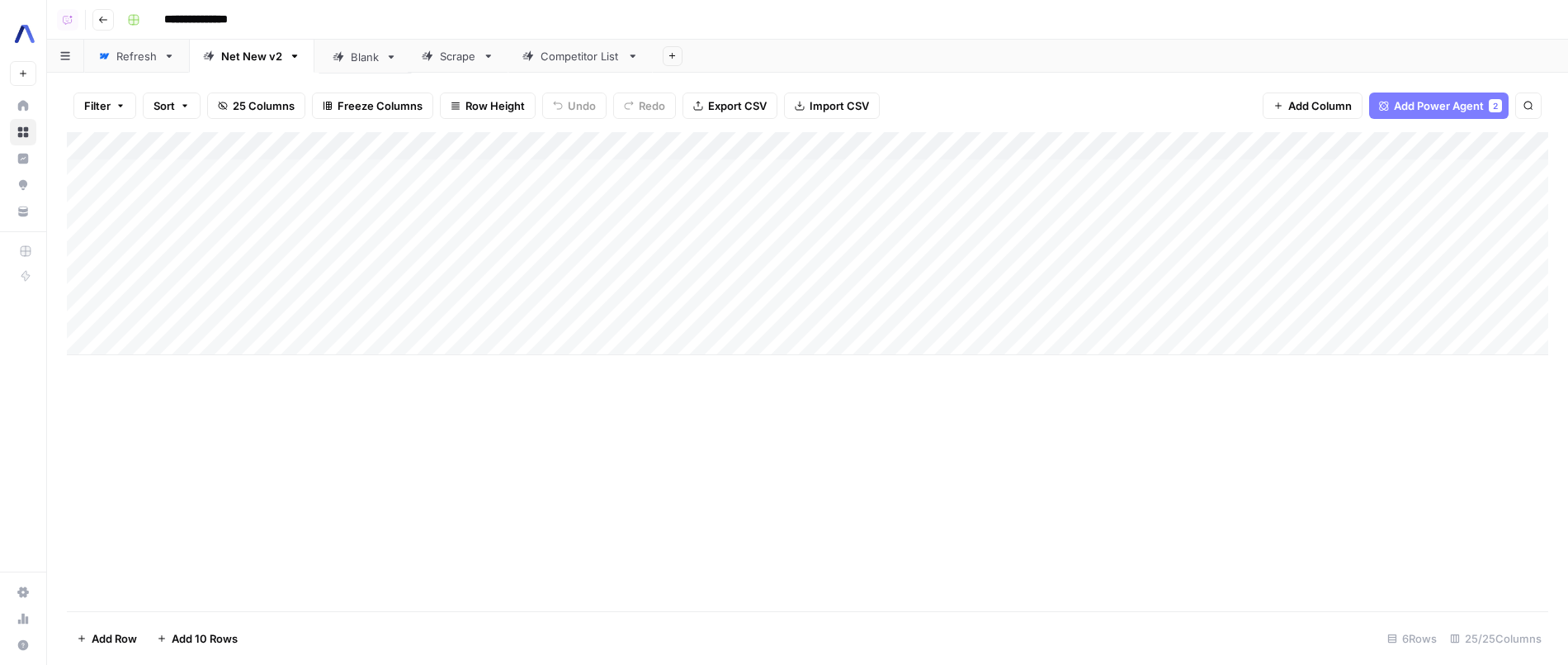
click at [363, 49] on div "Refresh Net New v2 Scrape Blank Competitor List Add Sheet" at bounding box center [807, 56] width 1521 height 33
click at [383, 58] on icon at bounding box center [386, 55] width 11 height 11
click at [392, 58] on icon "button" at bounding box center [386, 55] width 11 height 11
click at [409, 82] on div "Rename Sheet" at bounding box center [446, 87] width 104 height 16
type input "********"
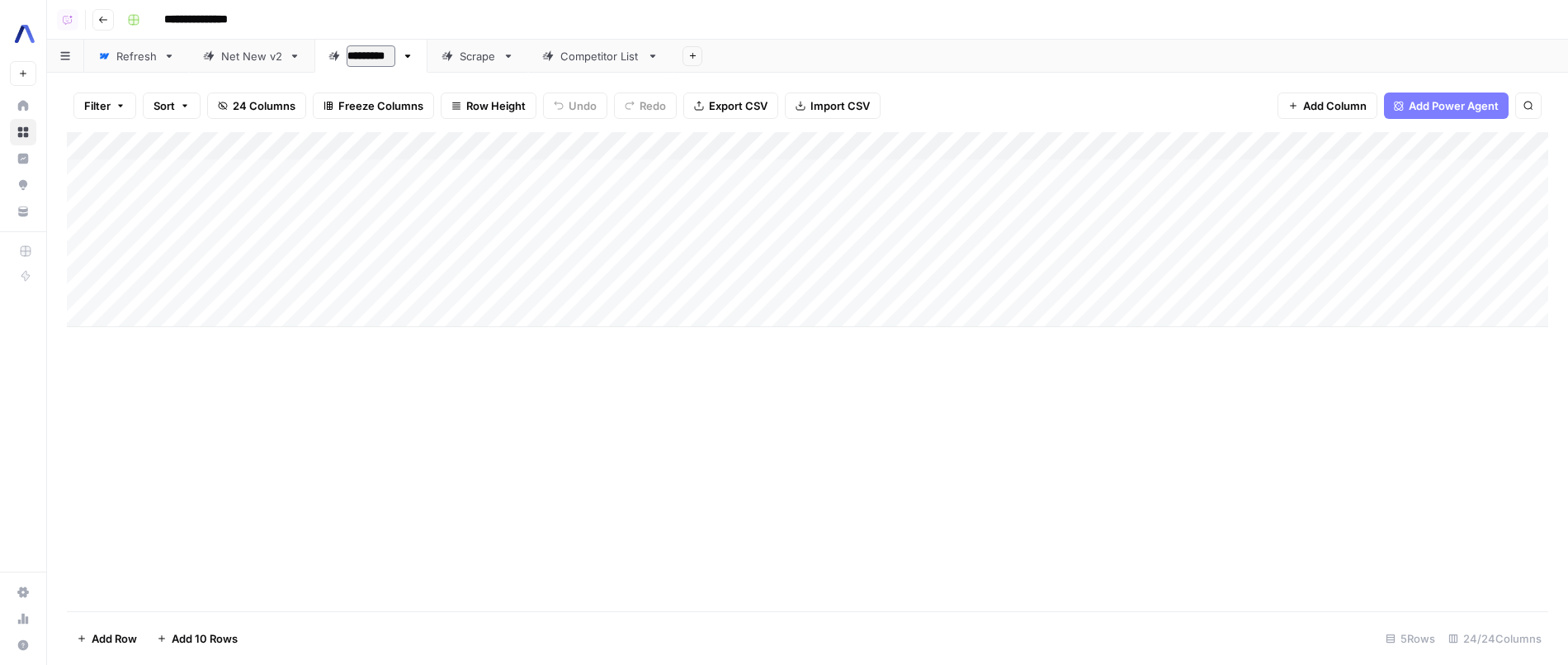
type input "**********"
click at [862, 169] on div "Add Column" at bounding box center [807, 229] width 1482 height 195
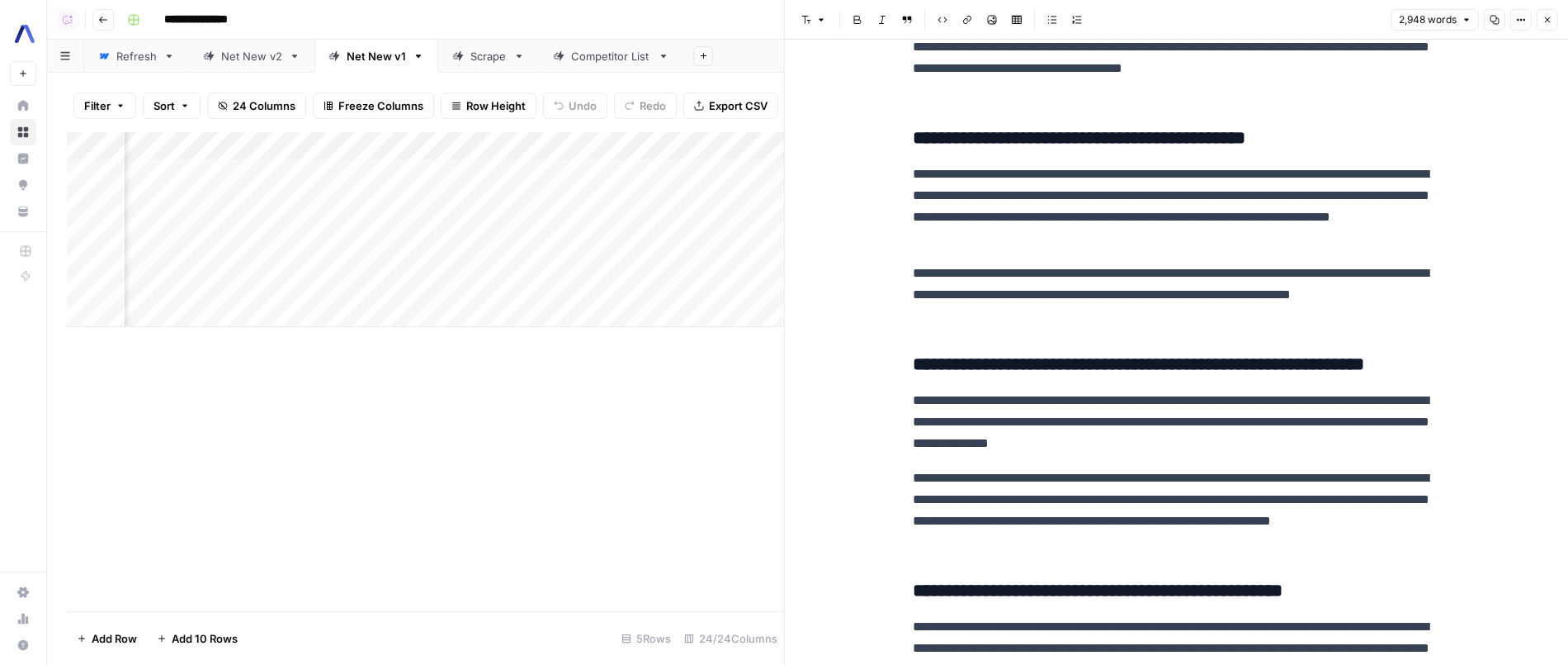
scroll to position [0, 2189]
click at [544, 172] on div "Add Column" at bounding box center [425, 229] width 717 height 195
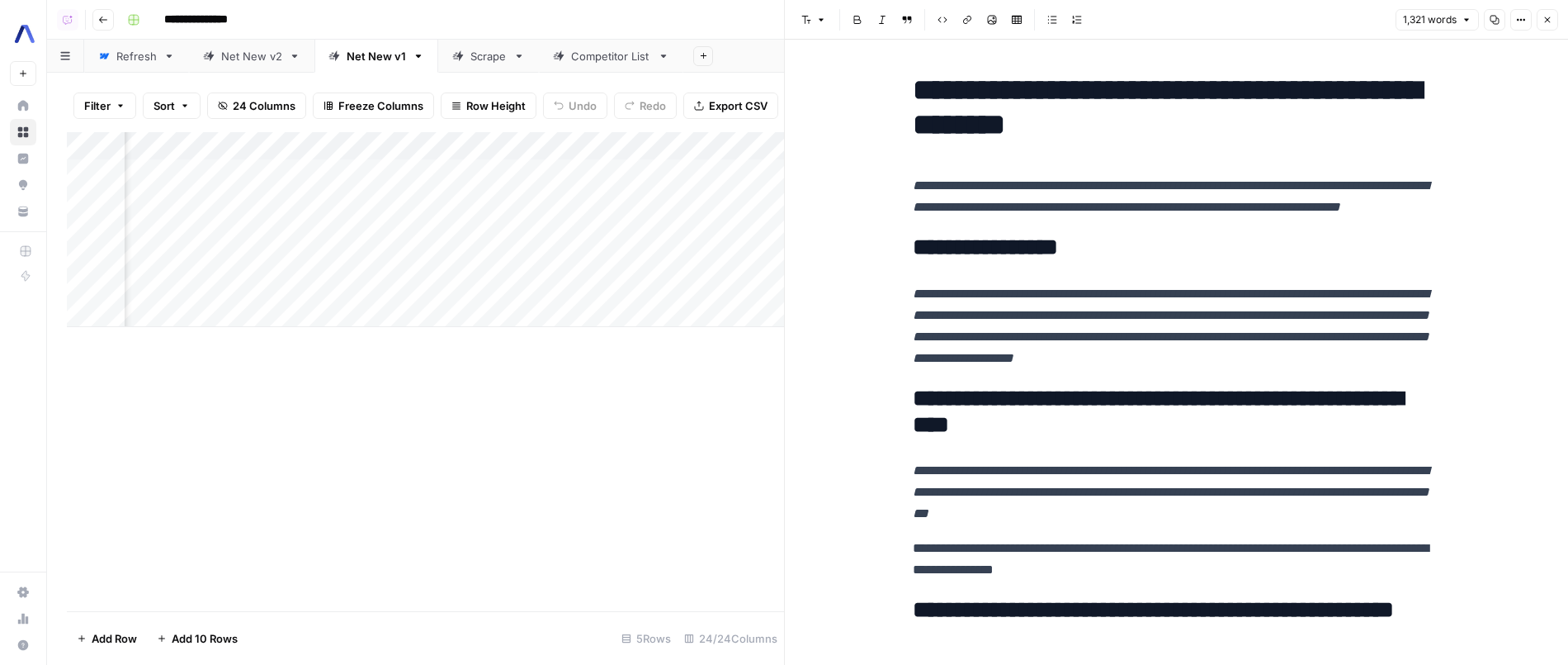
scroll to position [0, 2121]
click at [611, 191] on div "Add Column" at bounding box center [425, 229] width 717 height 195
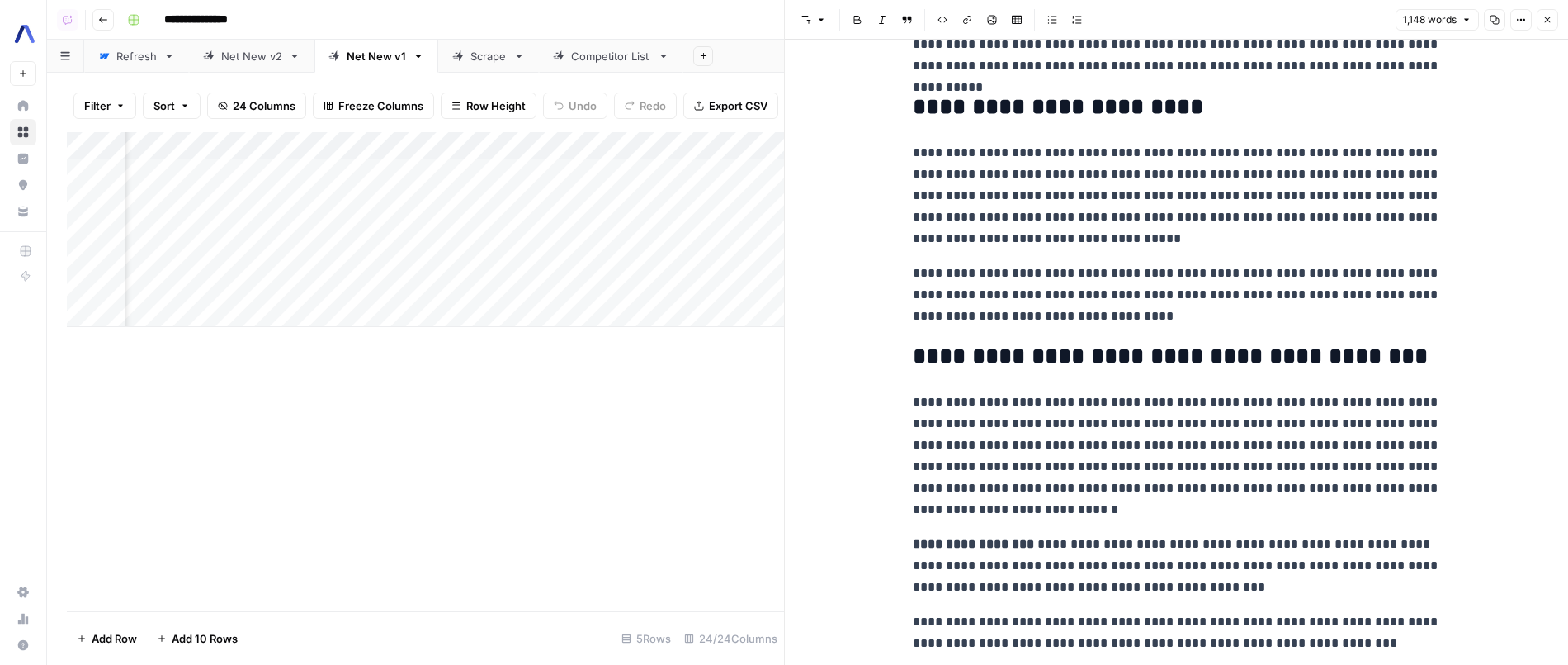
scroll to position [251, 0]
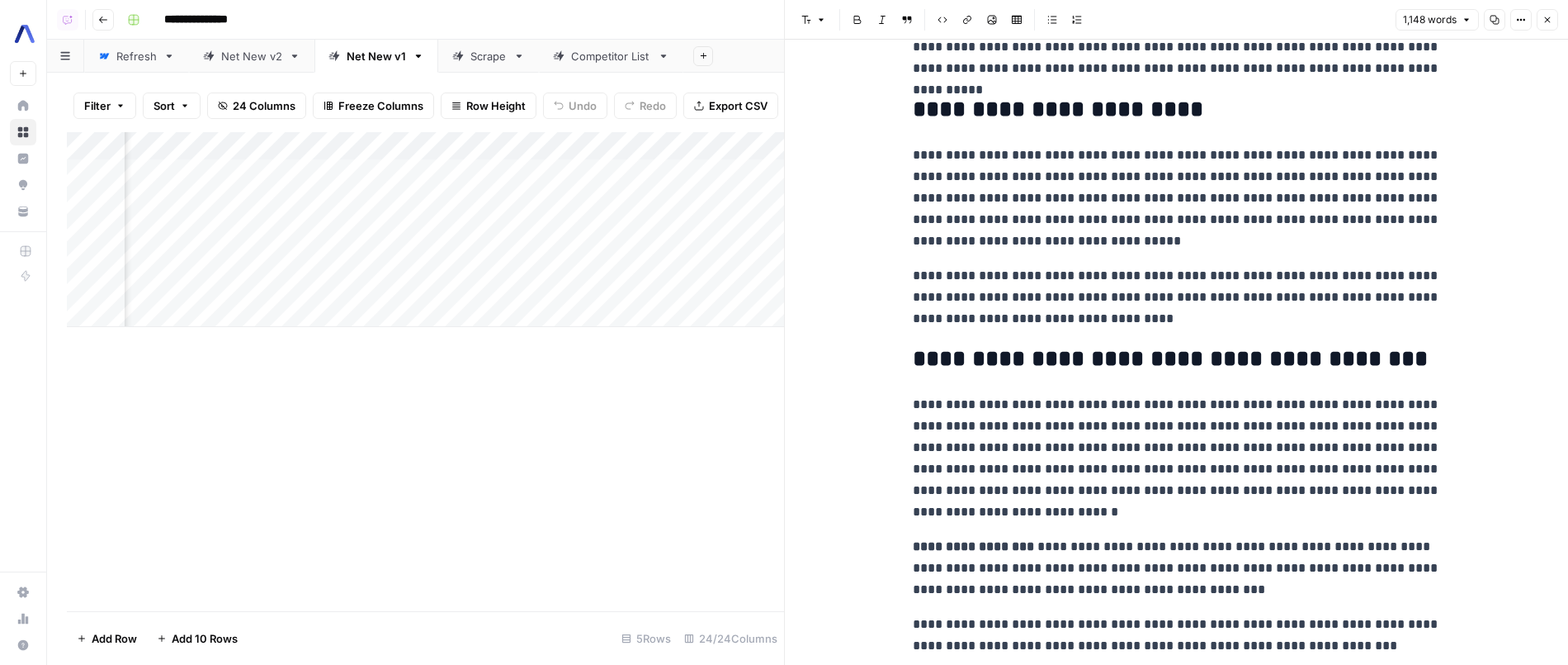
click at [1143, 117] on h2 "**********" at bounding box center [1176, 110] width 528 height 27
click at [1157, 113] on h2 "**********" at bounding box center [1176, 110] width 528 height 27
drag, startPoint x: 1157, startPoint y: 113, endPoint x: 952, endPoint y: 100, distance: 205.4
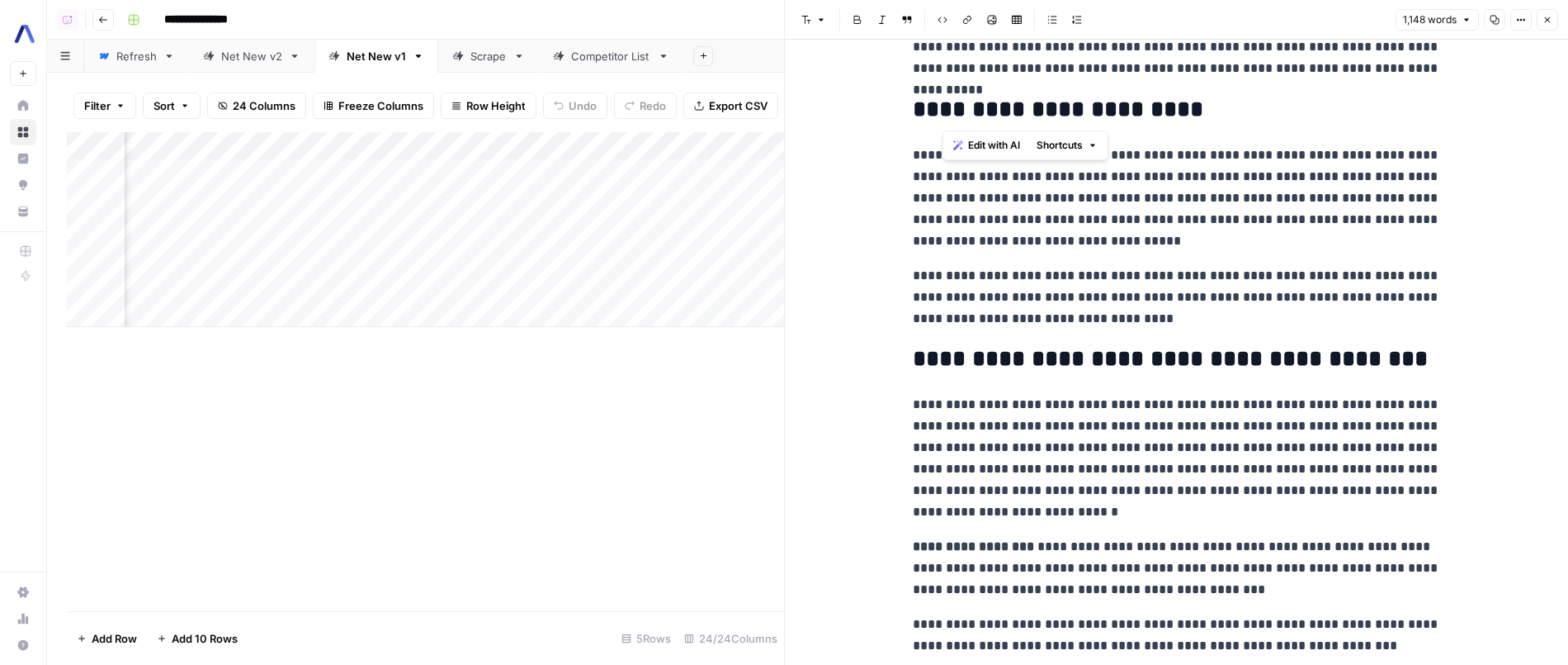
click at [952, 100] on h2 "**********" at bounding box center [1176, 110] width 528 height 27
click at [968, 103] on h2 "**********" at bounding box center [1176, 110] width 528 height 27
drag, startPoint x: 968, startPoint y: 103, endPoint x: 1233, endPoint y: 99, distance: 265.0
click at [1233, 99] on h2 "**********" at bounding box center [1176, 110] width 528 height 27
copy h2 "**********"
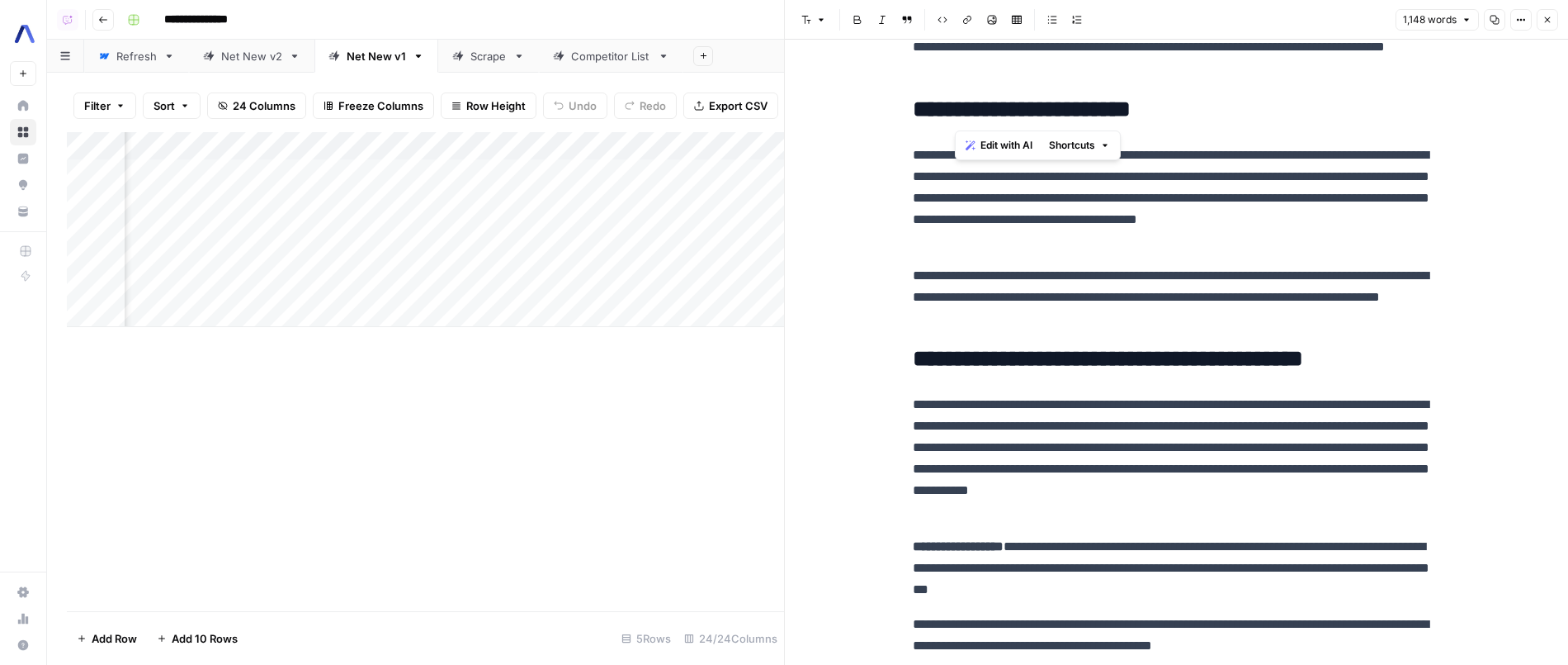
scroll to position [0, 1164]
click at [351, 196] on div "Add Column" at bounding box center [425, 229] width 717 height 195
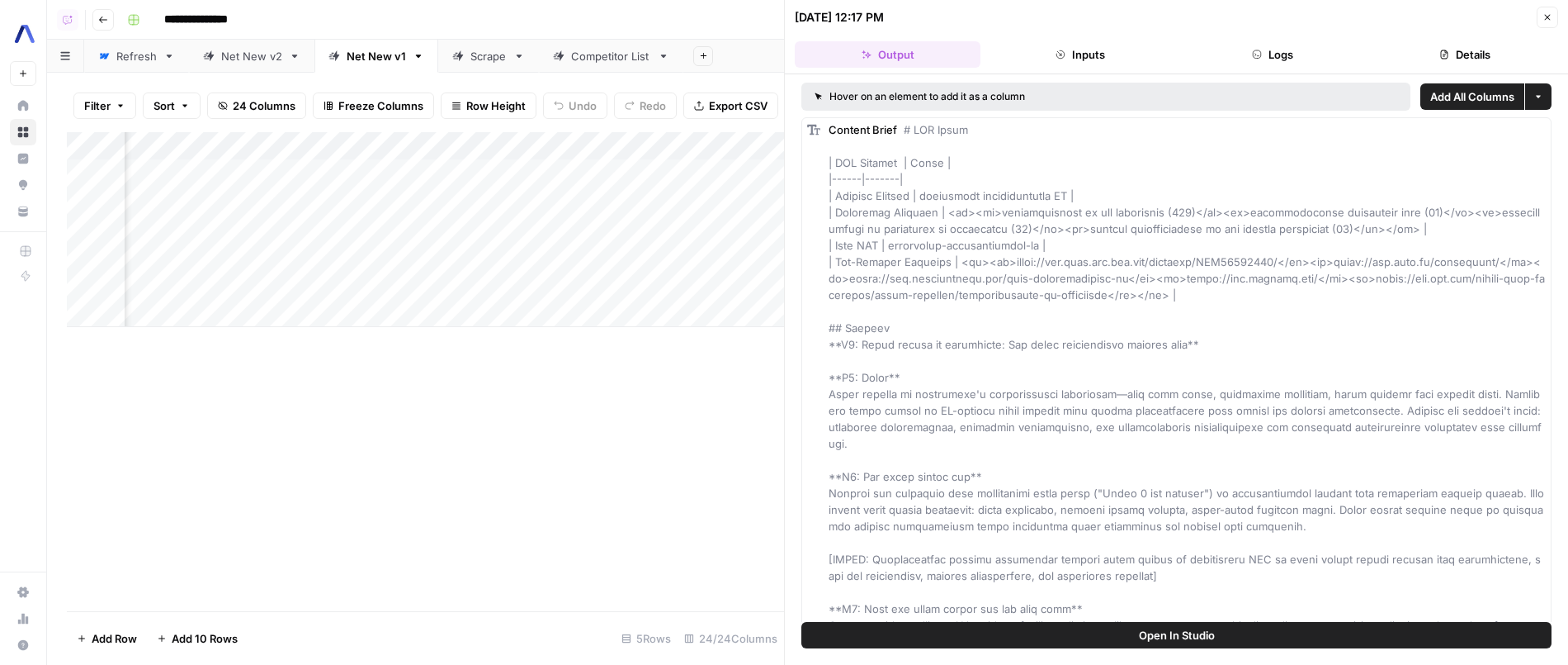
click at [676, 191] on div "Add Column" at bounding box center [425, 229] width 717 height 195
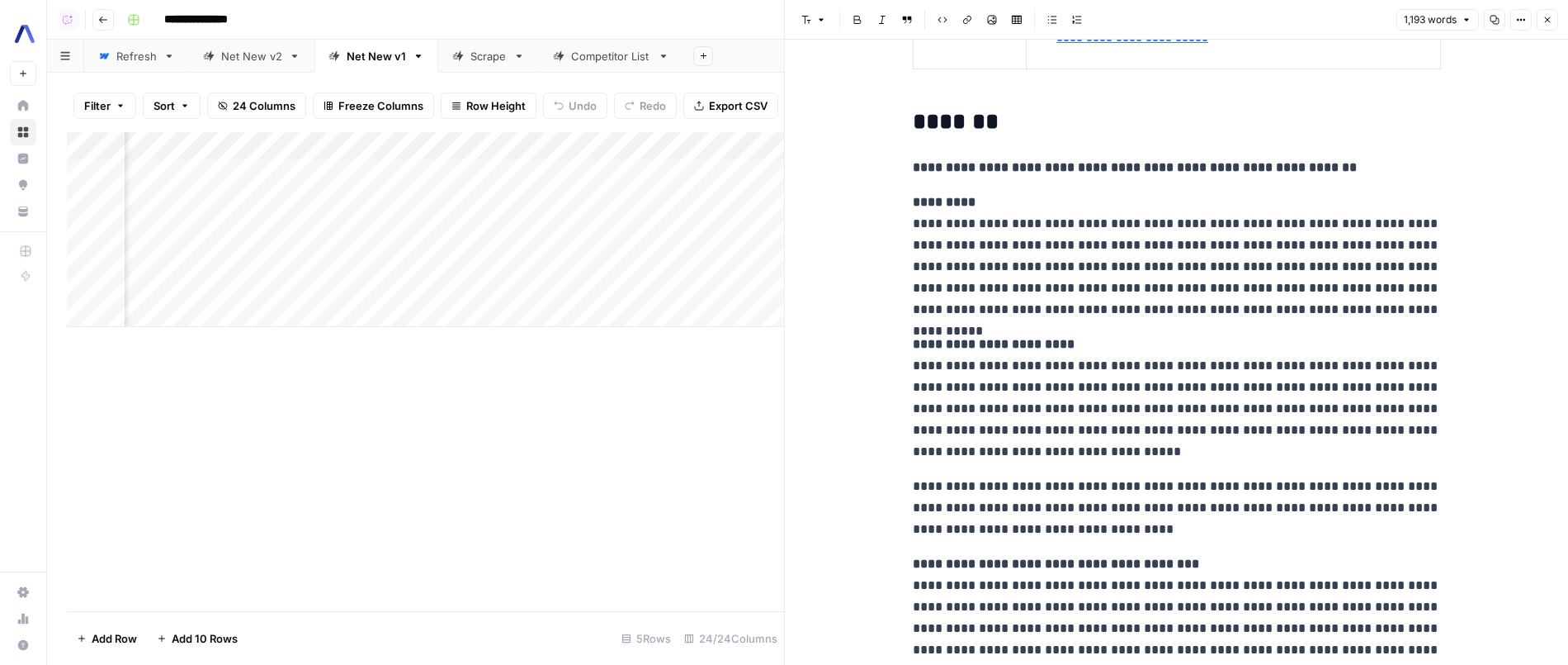
scroll to position [502, 0]
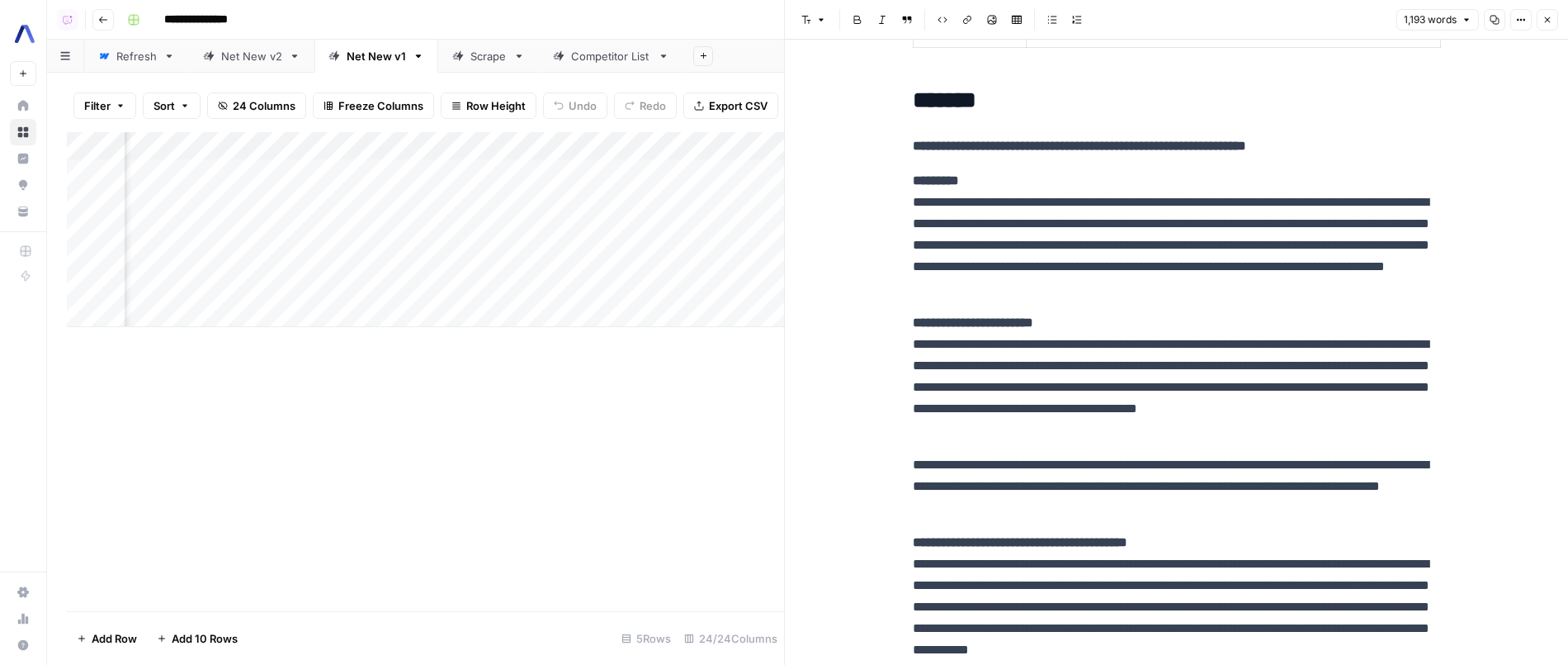
click at [359, 137] on div "Add Column" at bounding box center [425, 229] width 717 height 195
click at [661, 214] on div "Add Column" at bounding box center [425, 229] width 717 height 195
click at [558, 196] on div "Add Column" at bounding box center [425, 229] width 717 height 195
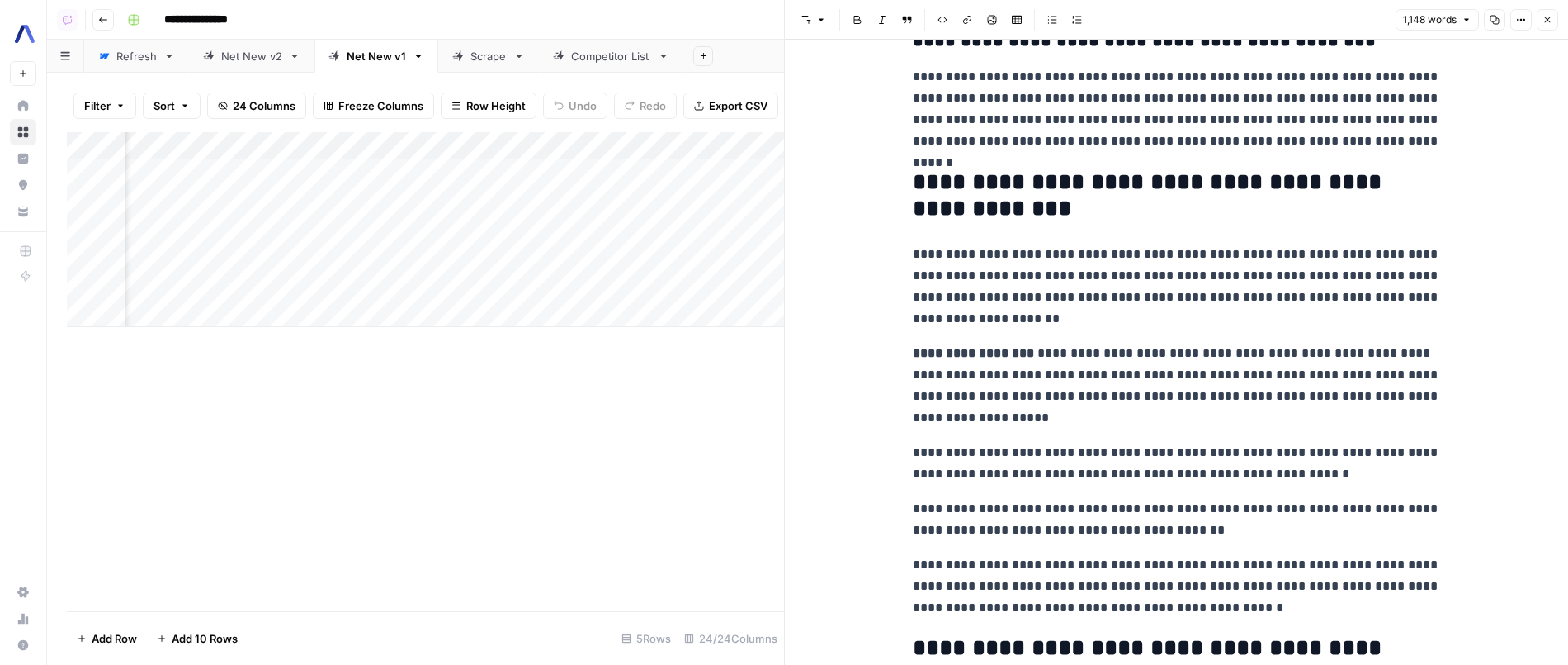
scroll to position [1831, 0]
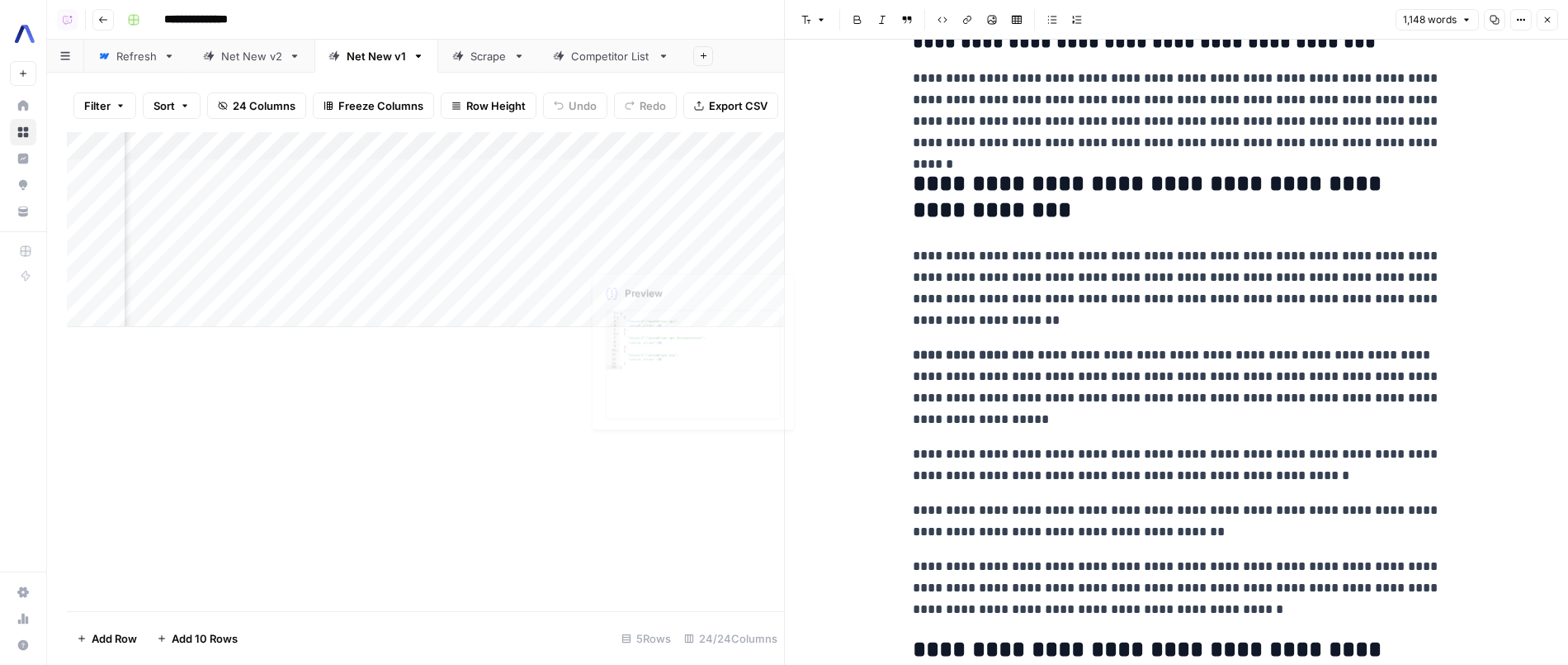
click at [567, 250] on div "Add Column" at bounding box center [425, 229] width 717 height 195
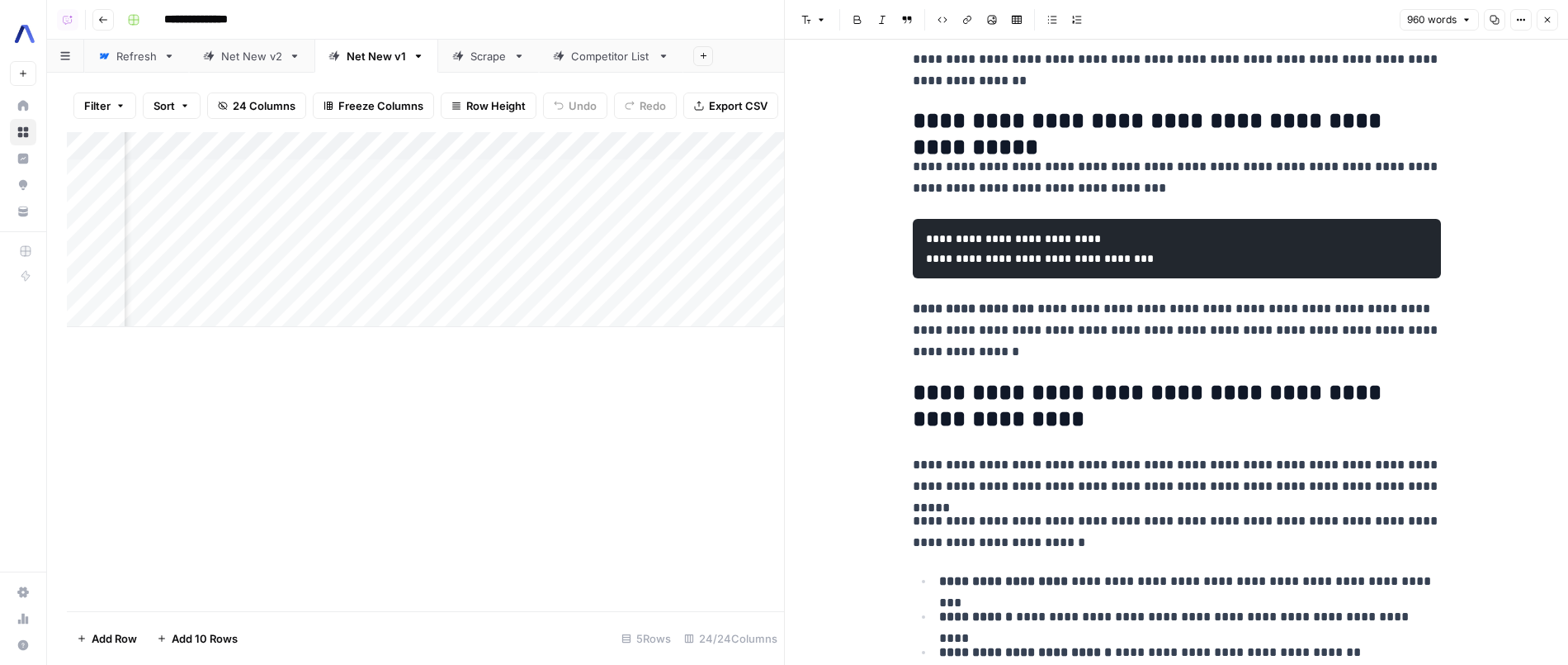
scroll to position [2522, 0]
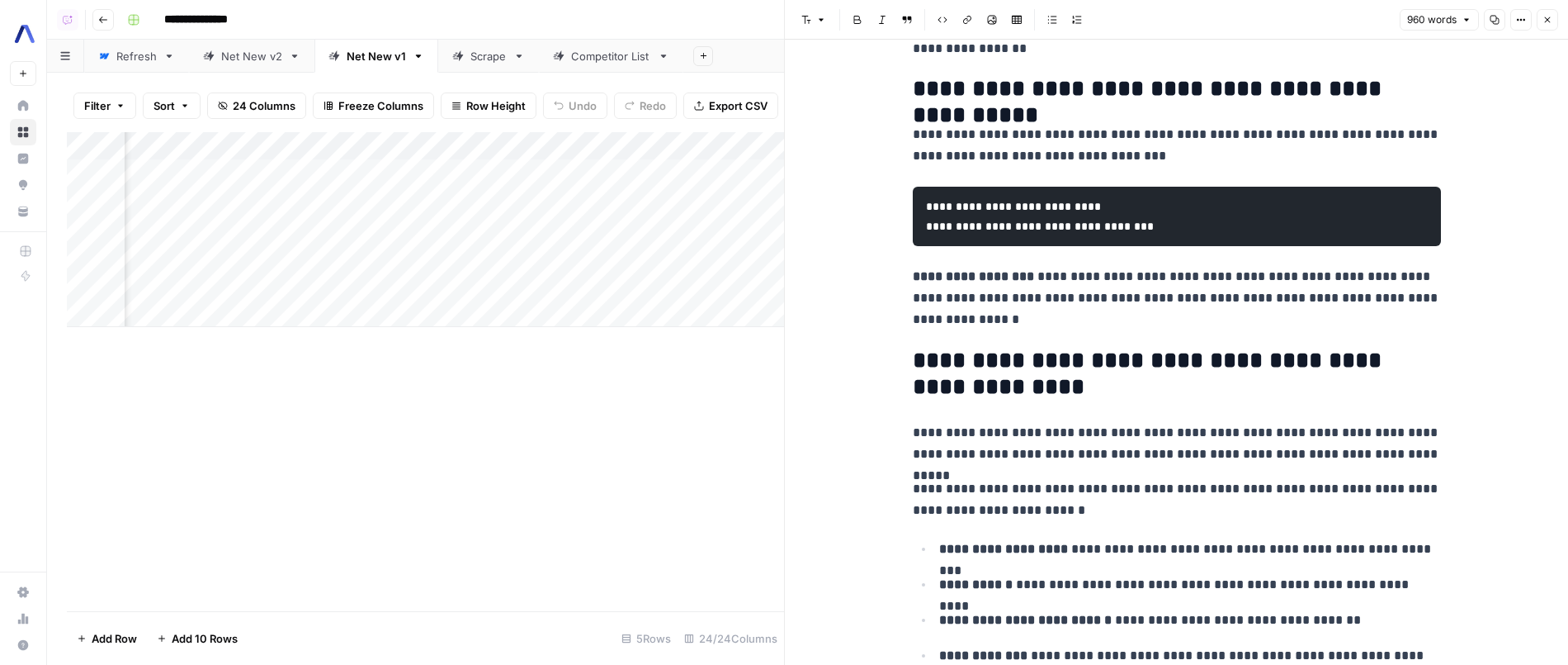
click at [558, 169] on div "Add Column" at bounding box center [425, 229] width 717 height 195
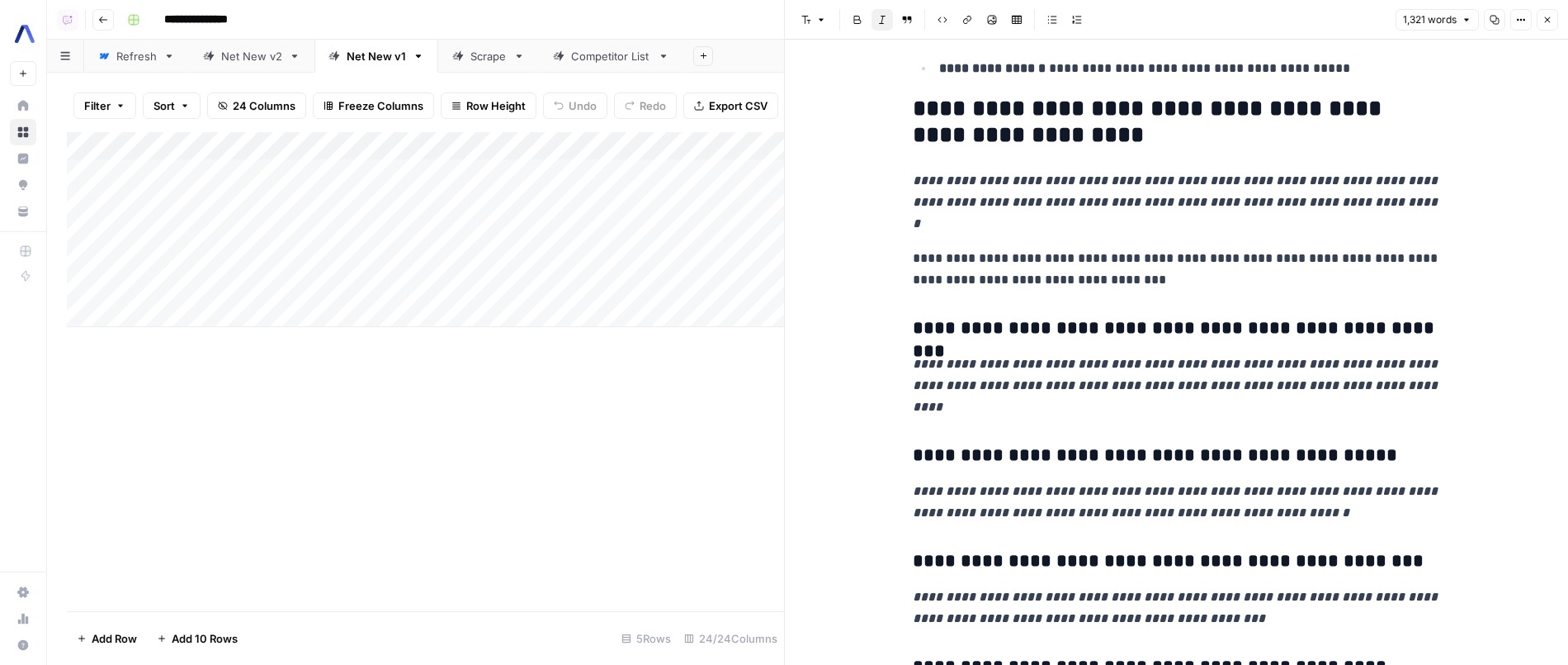
click at [415, 168] on div "Add Column" at bounding box center [425, 229] width 717 height 195
click at [420, 464] on div "Add Column" at bounding box center [425, 372] width 717 height 479
click at [411, 220] on div "Add Column" at bounding box center [425, 229] width 717 height 195
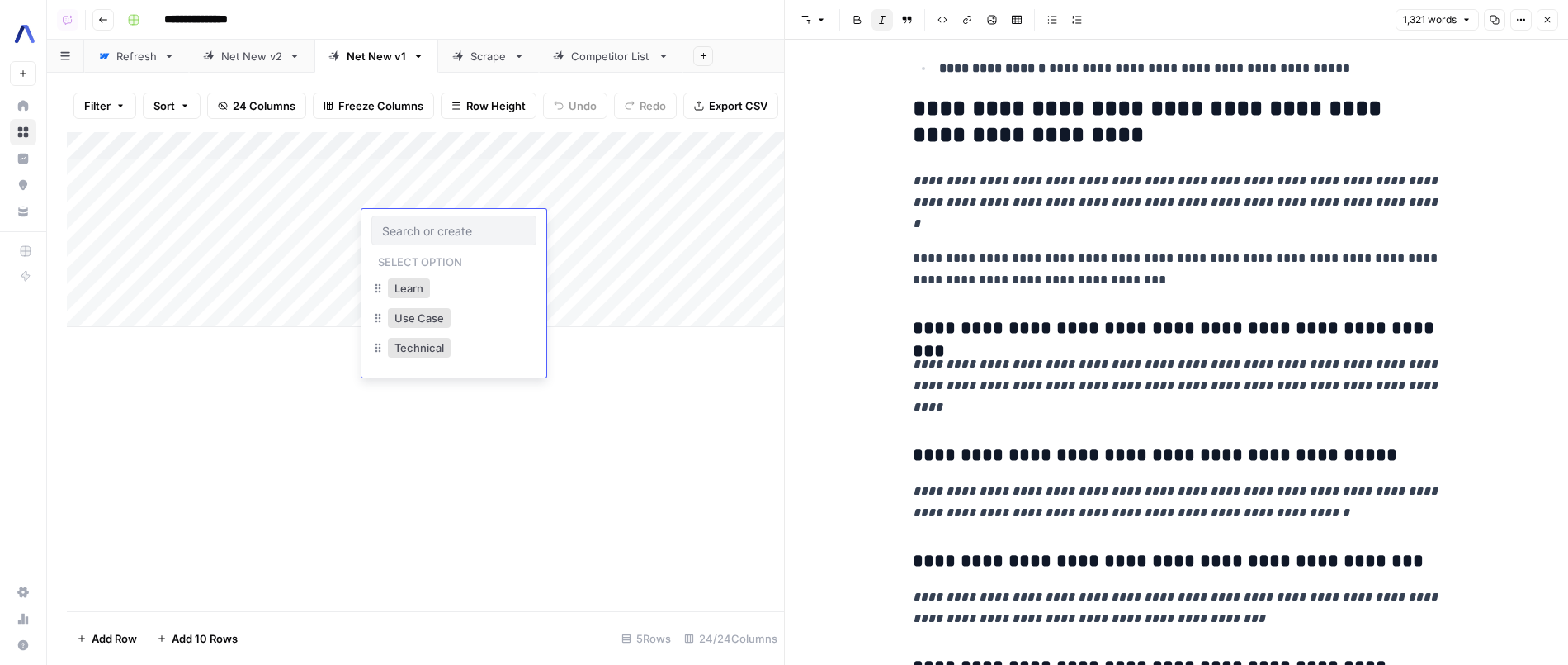
click at [352, 519] on div "Add Column" at bounding box center [425, 372] width 717 height 479
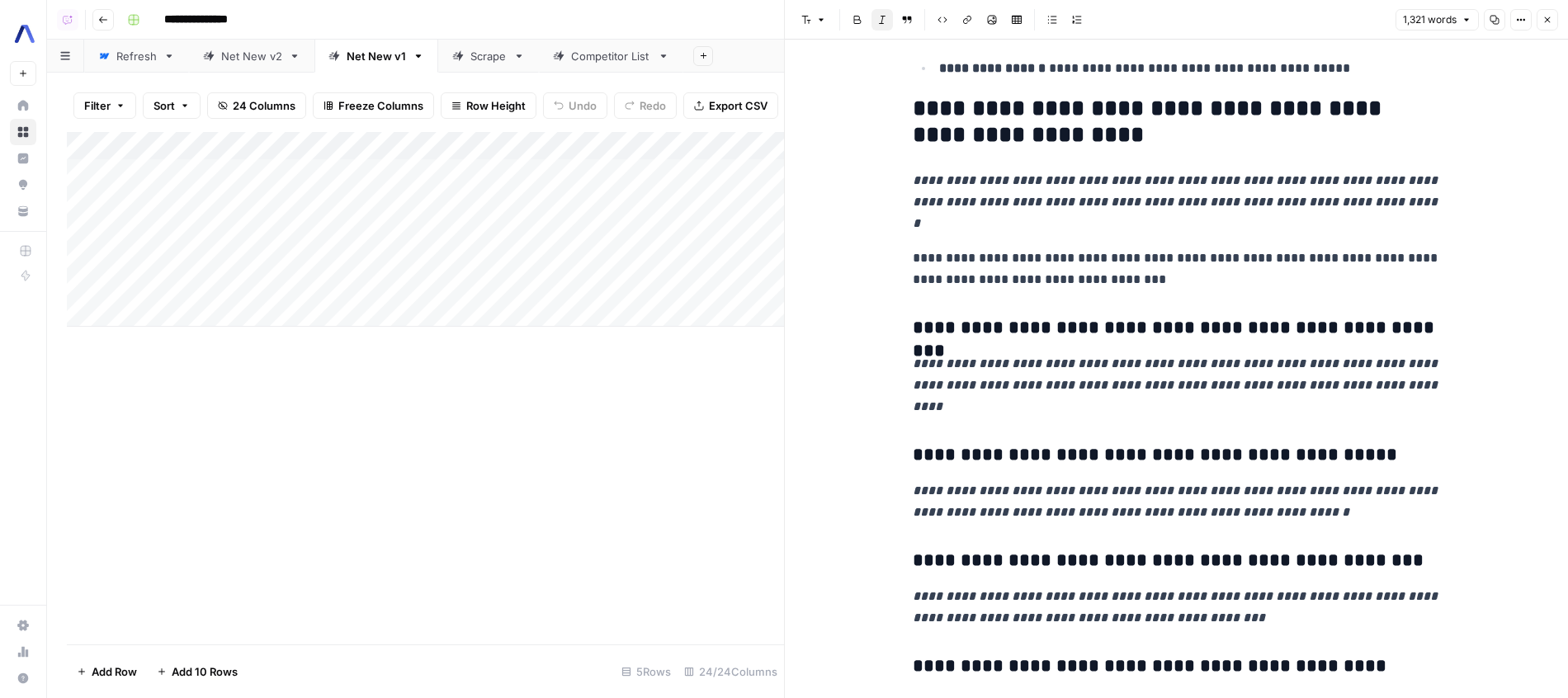
click at [246, 48] on link "Net New v2" at bounding box center [252, 56] width 125 height 33
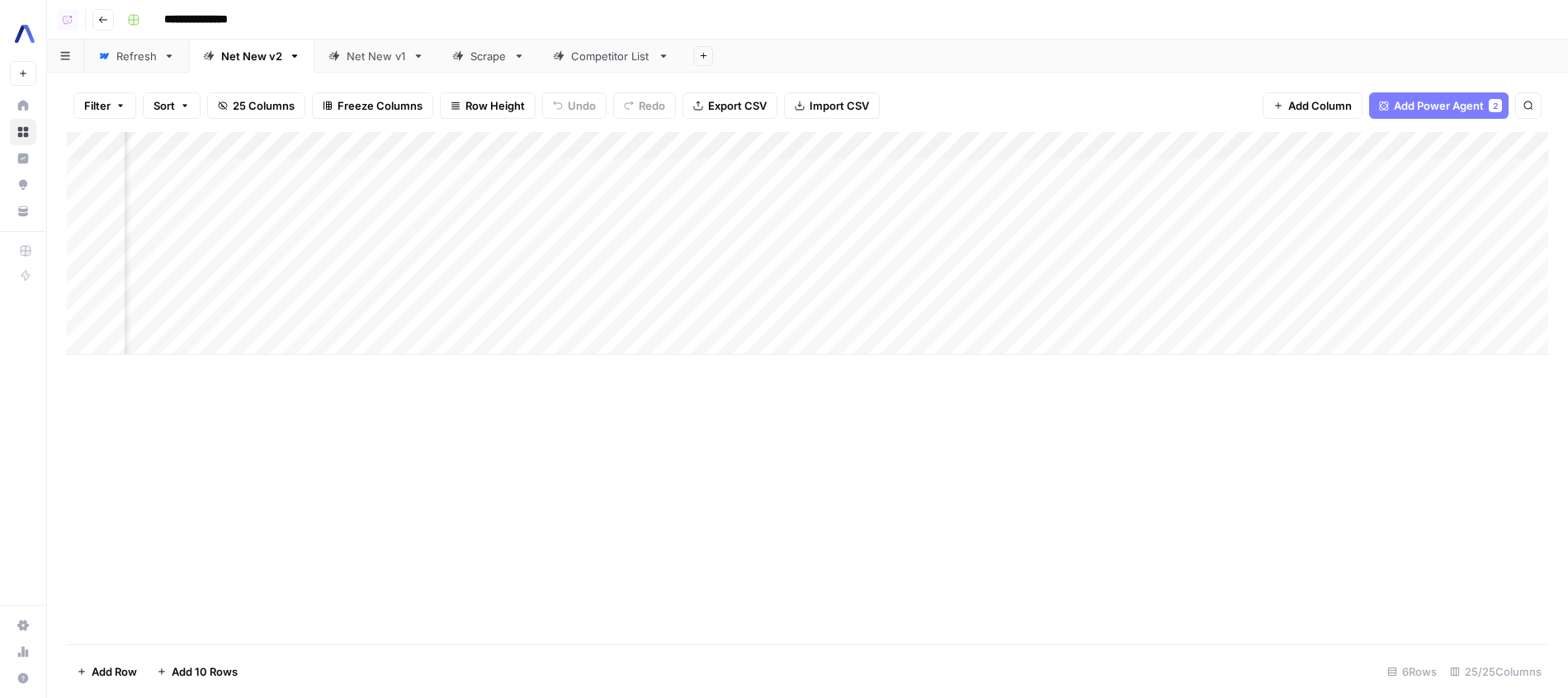
scroll to position [0, 520]
click at [723, 225] on div "Add Column" at bounding box center [807, 244] width 1482 height 223
click at [350, 48] on div "Net New v1" at bounding box center [376, 55] width 60 height 16
click at [501, 66] on link "Scrape" at bounding box center [488, 56] width 100 height 33
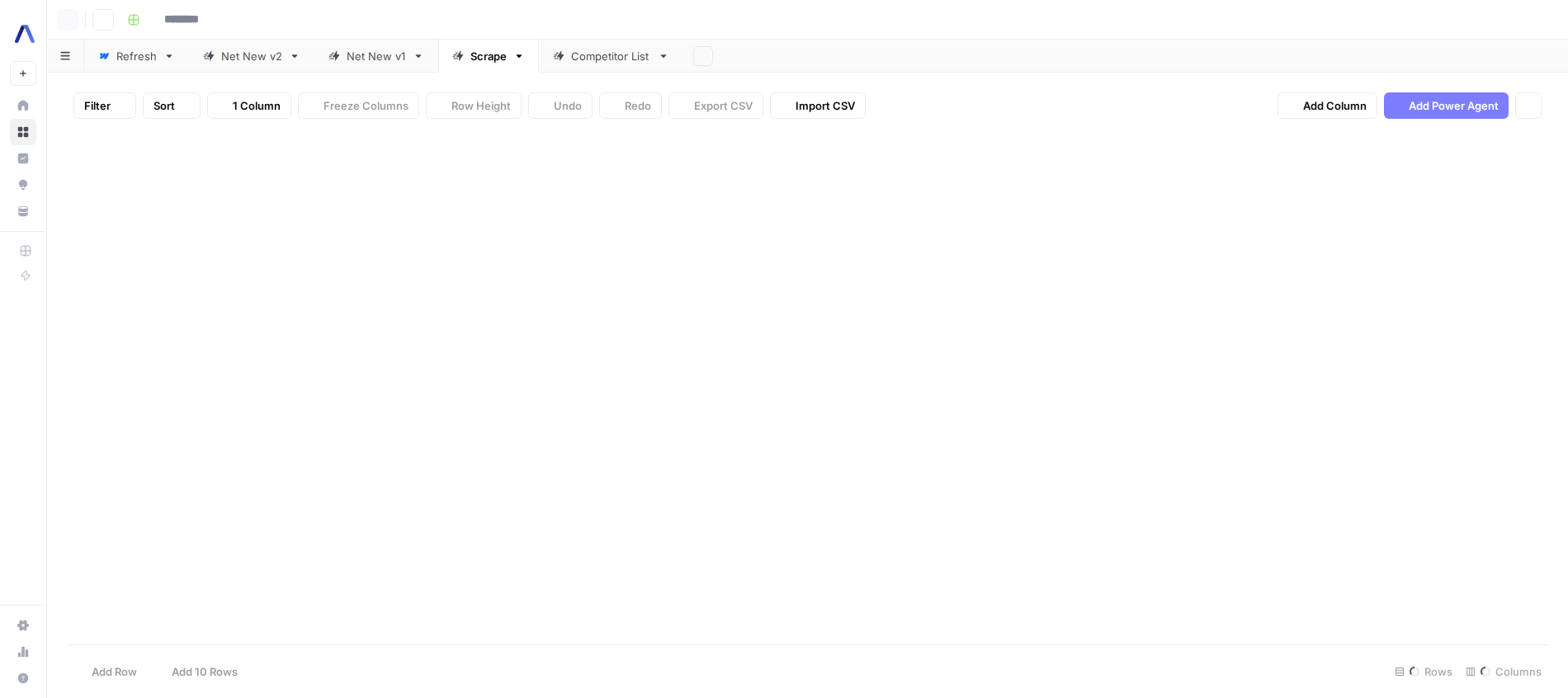
type input "**********"
drag, startPoint x: 484, startPoint y: 62, endPoint x: 584, endPoint y: 52, distance: 100.5
click at [584, 51] on div "Refresh Net New v2 Net New v1 Scrape Competitor List Add Sheet" at bounding box center [807, 56] width 1521 height 33
click at [386, 49] on link "Net New v1" at bounding box center [376, 56] width 124 height 33
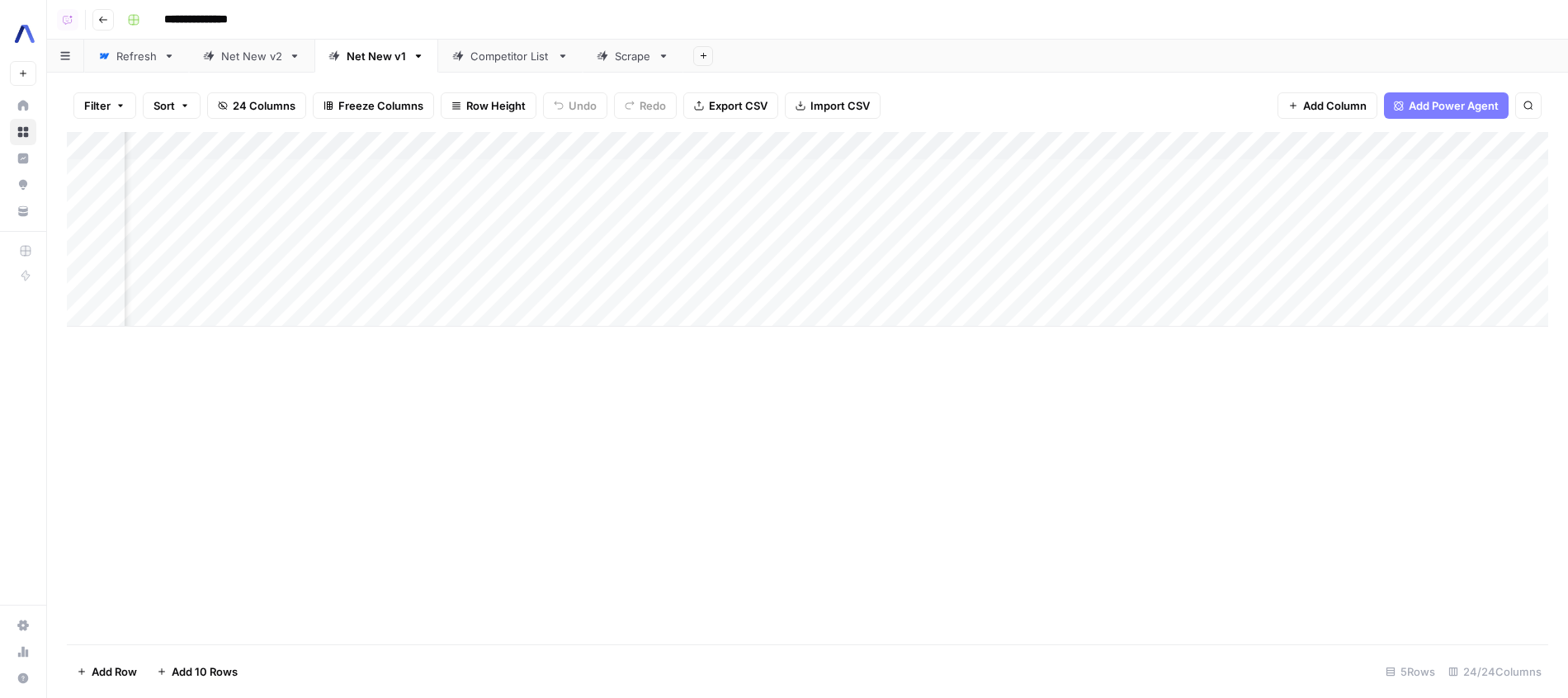
scroll to position [0, 1123]
click at [715, 168] on div "Add Column" at bounding box center [807, 229] width 1482 height 194
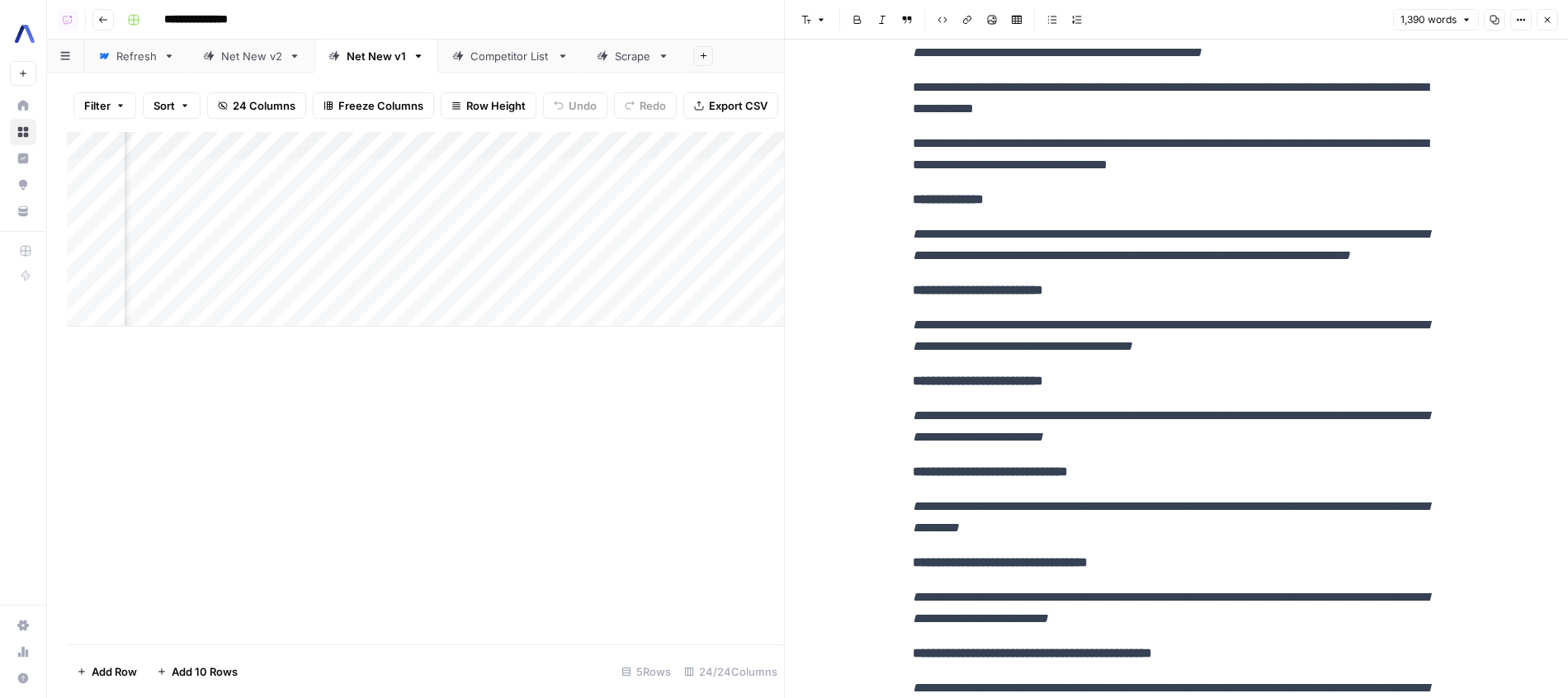
scroll to position [3182, 0]
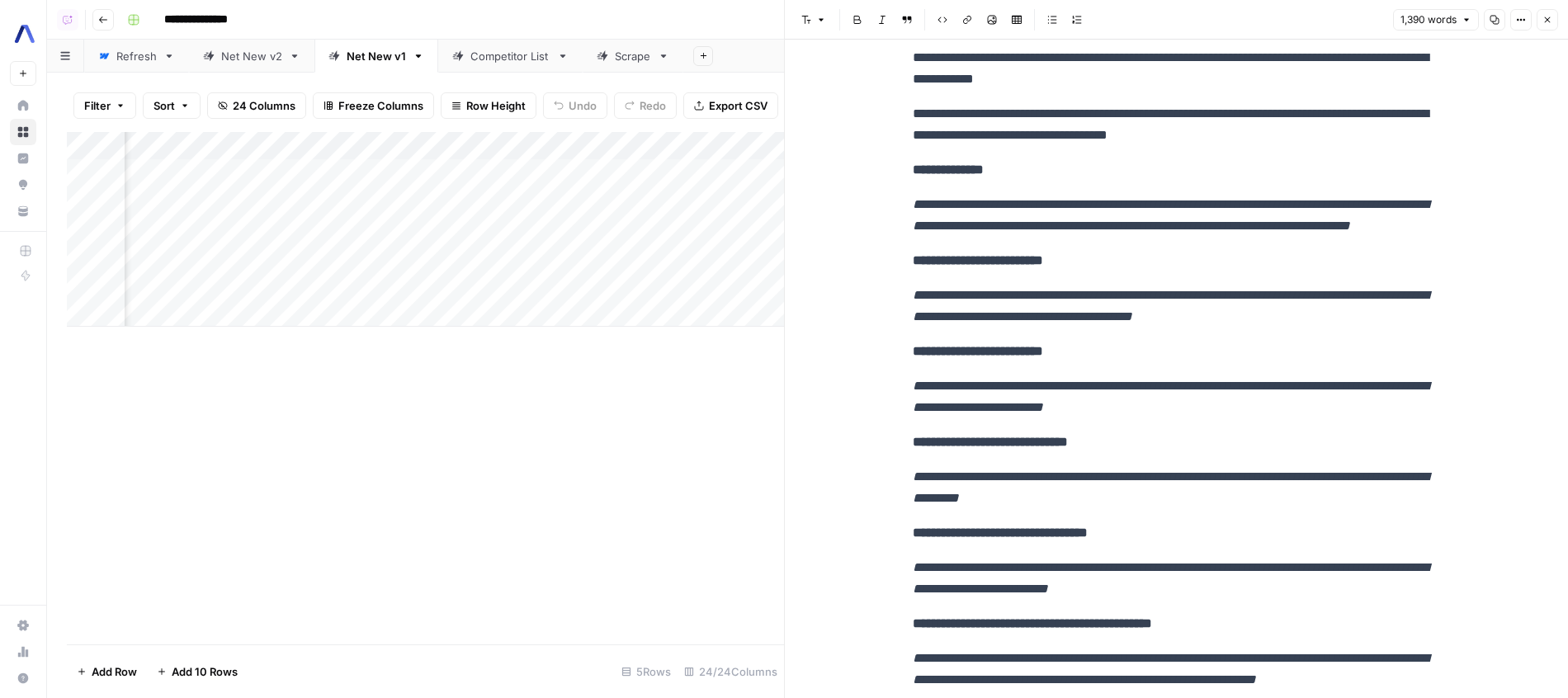
click at [1548, 18] on icon "button" at bounding box center [1546, 19] width 10 height 10
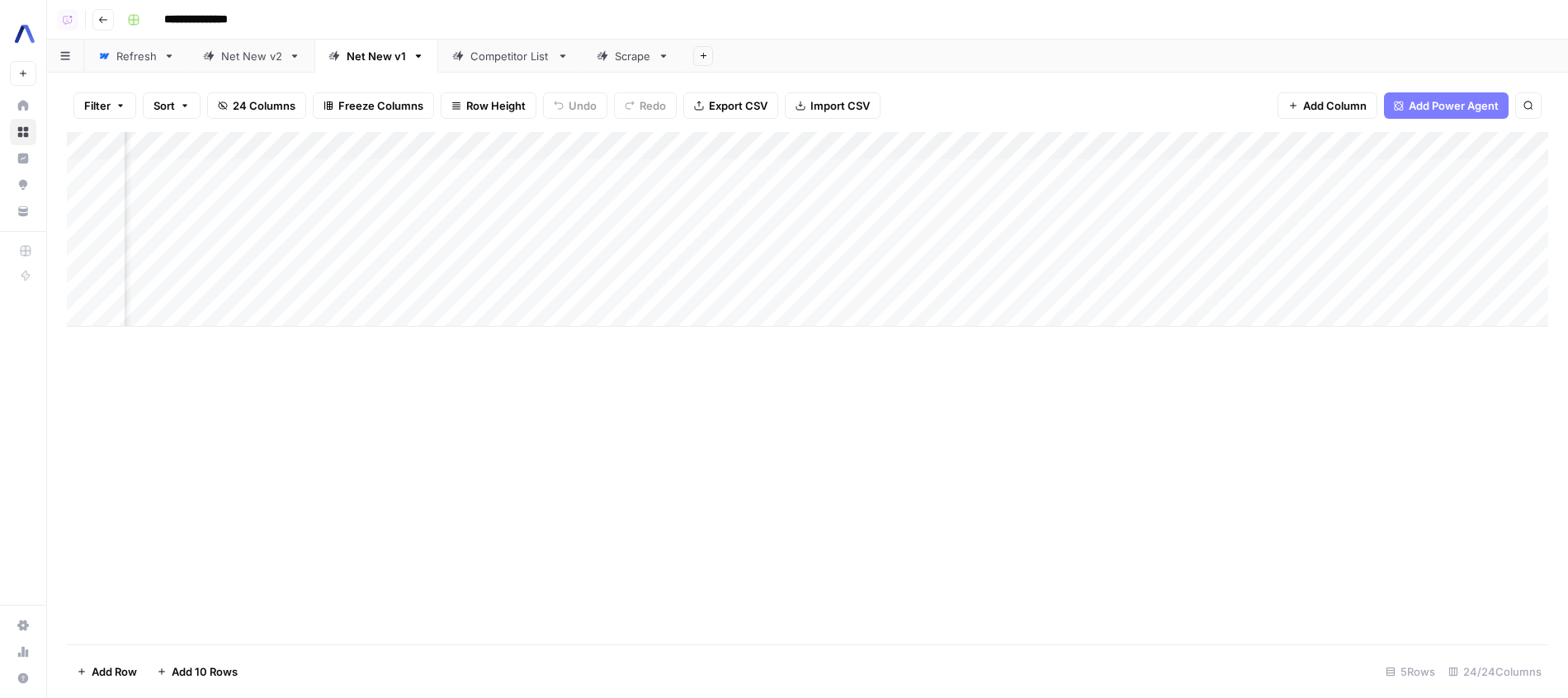
scroll to position [0, 2341]
click at [1447, 167] on div "Add Column" at bounding box center [807, 229] width 1482 height 194
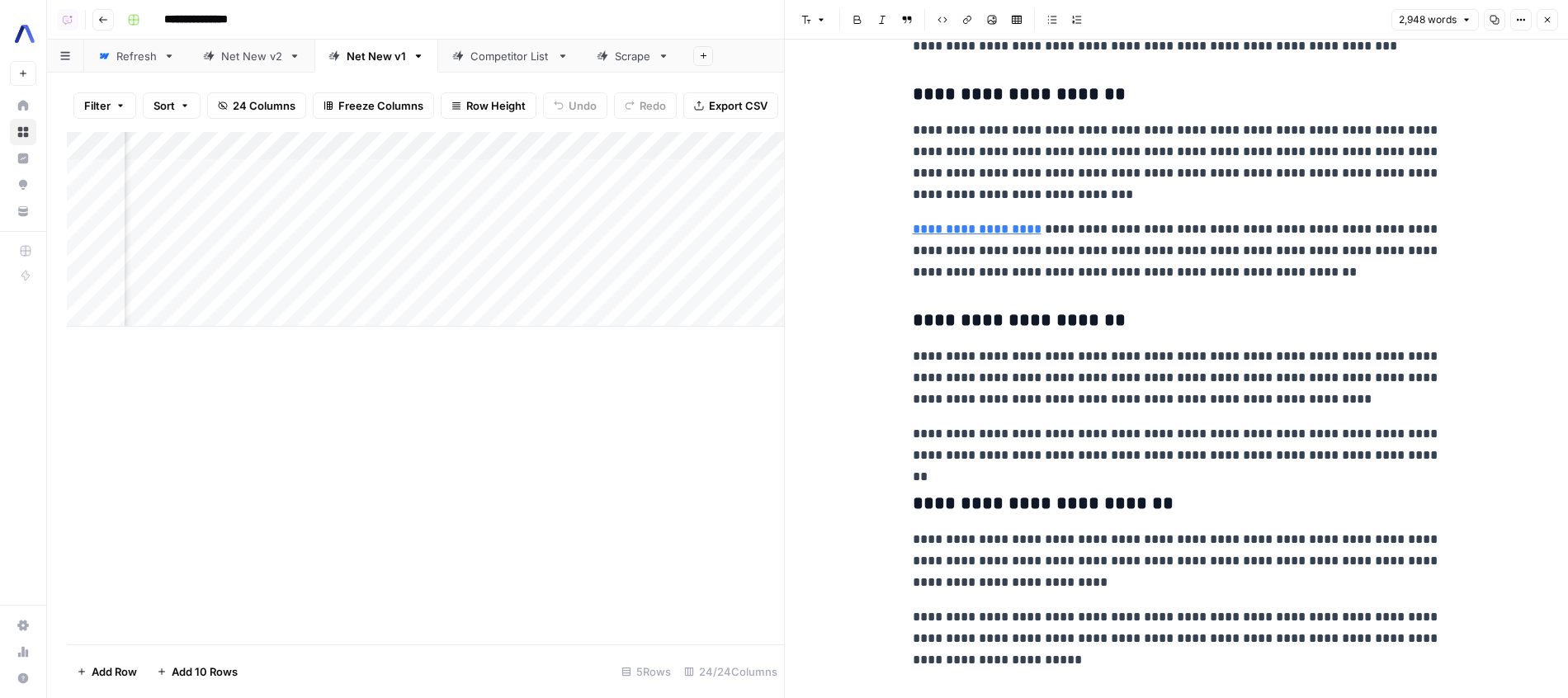
scroll to position [5901, 0]
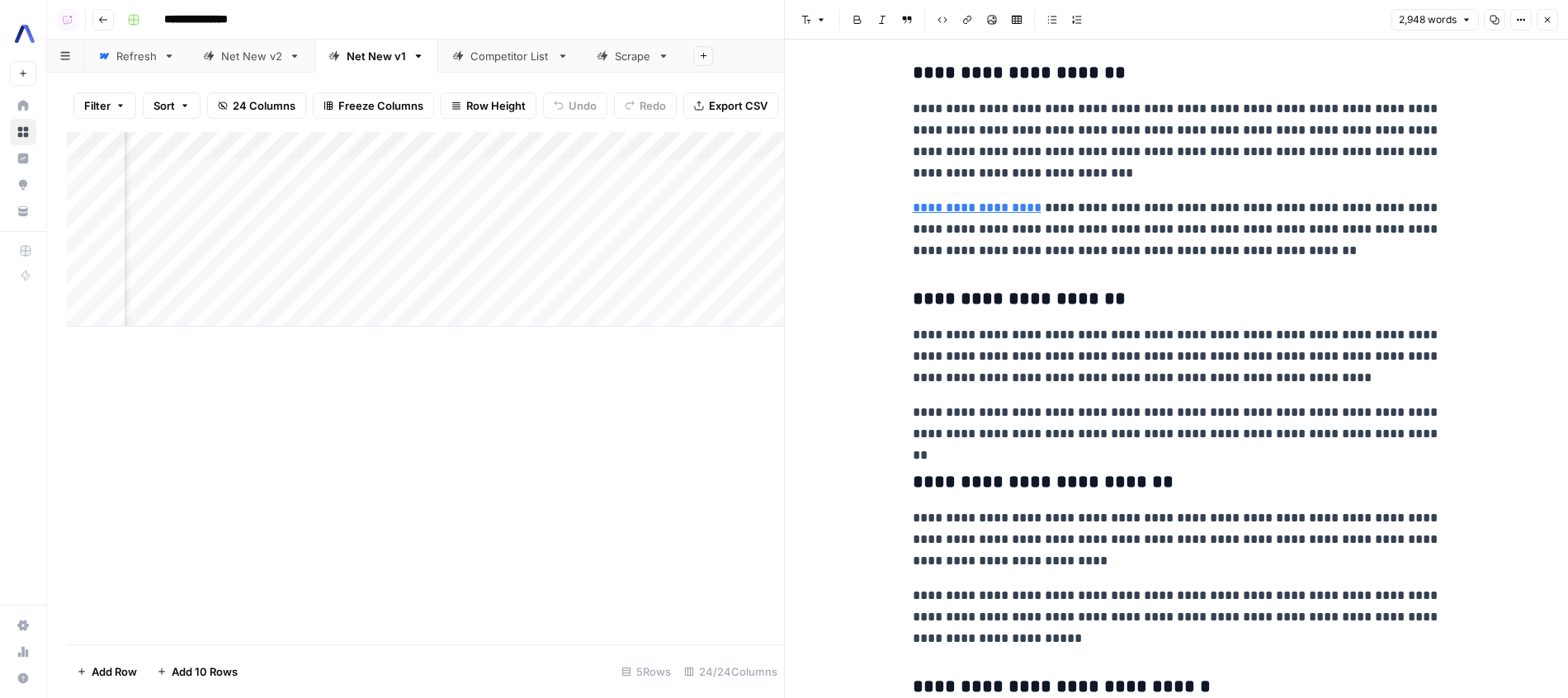
click at [1033, 328] on p "**********" at bounding box center [1176, 356] width 528 height 64
click at [1136, 232] on p "**********" at bounding box center [1176, 229] width 528 height 64
click at [1005, 201] on link "**********" at bounding box center [977, 207] width 129 height 12
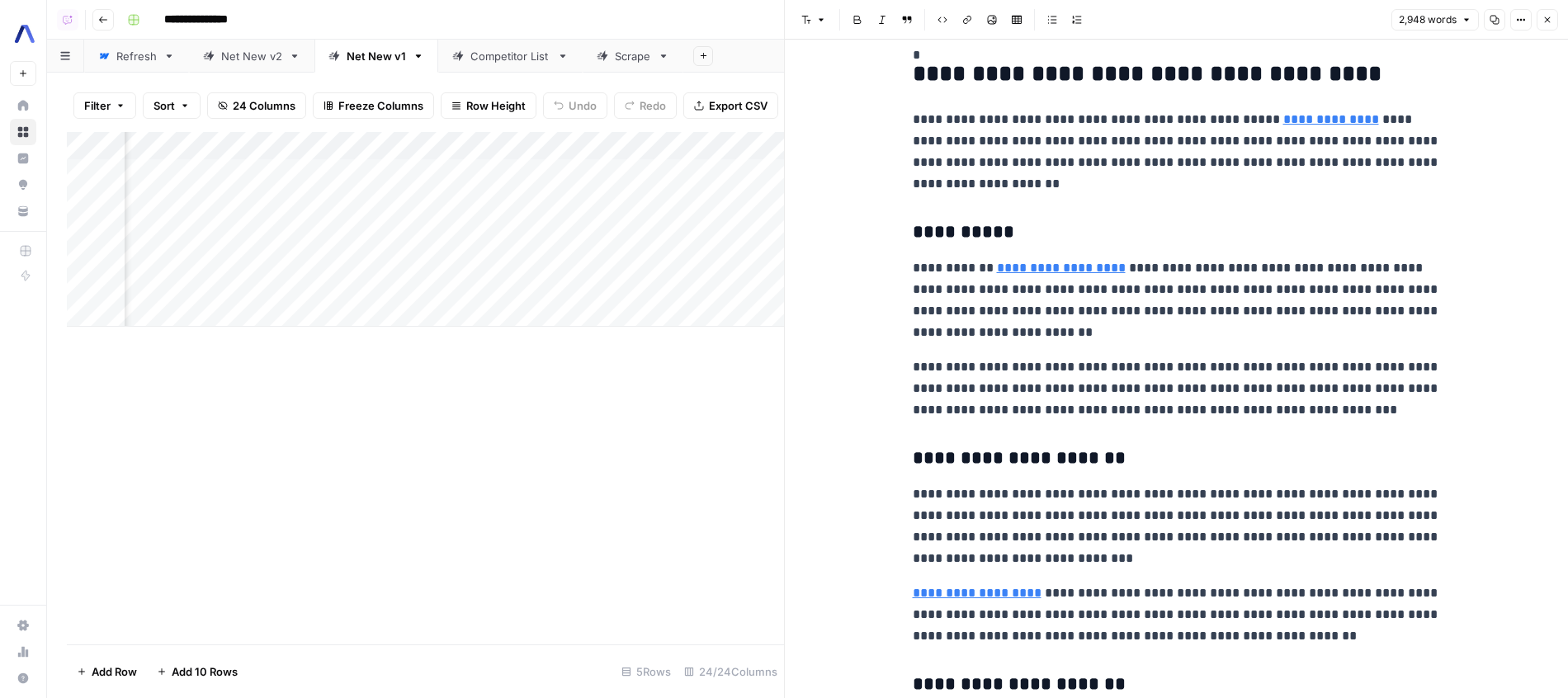
scroll to position [5508, 0]
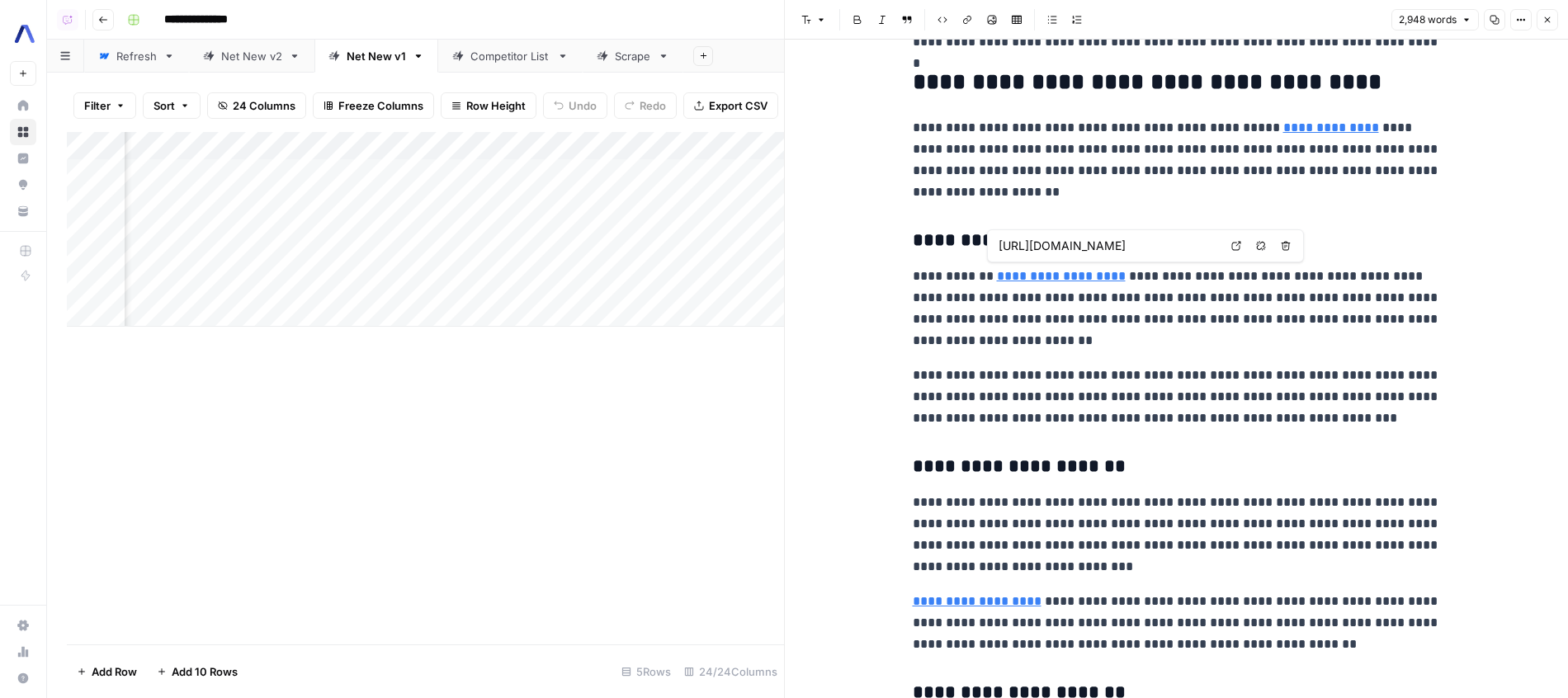
click at [1097, 331] on p "**********" at bounding box center [1176, 308] width 528 height 86
click at [1544, 15] on icon "button" at bounding box center [1546, 19] width 10 height 10
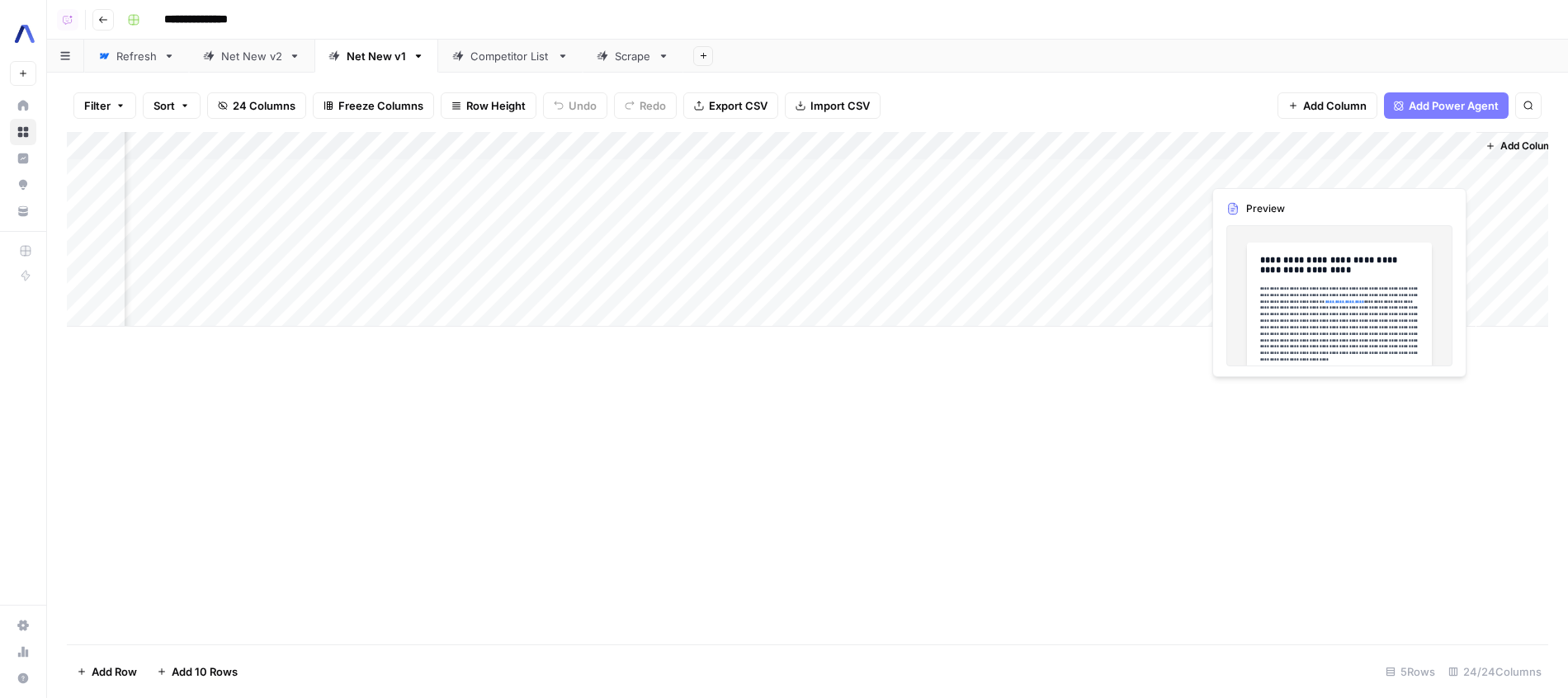
scroll to position [0, 2341]
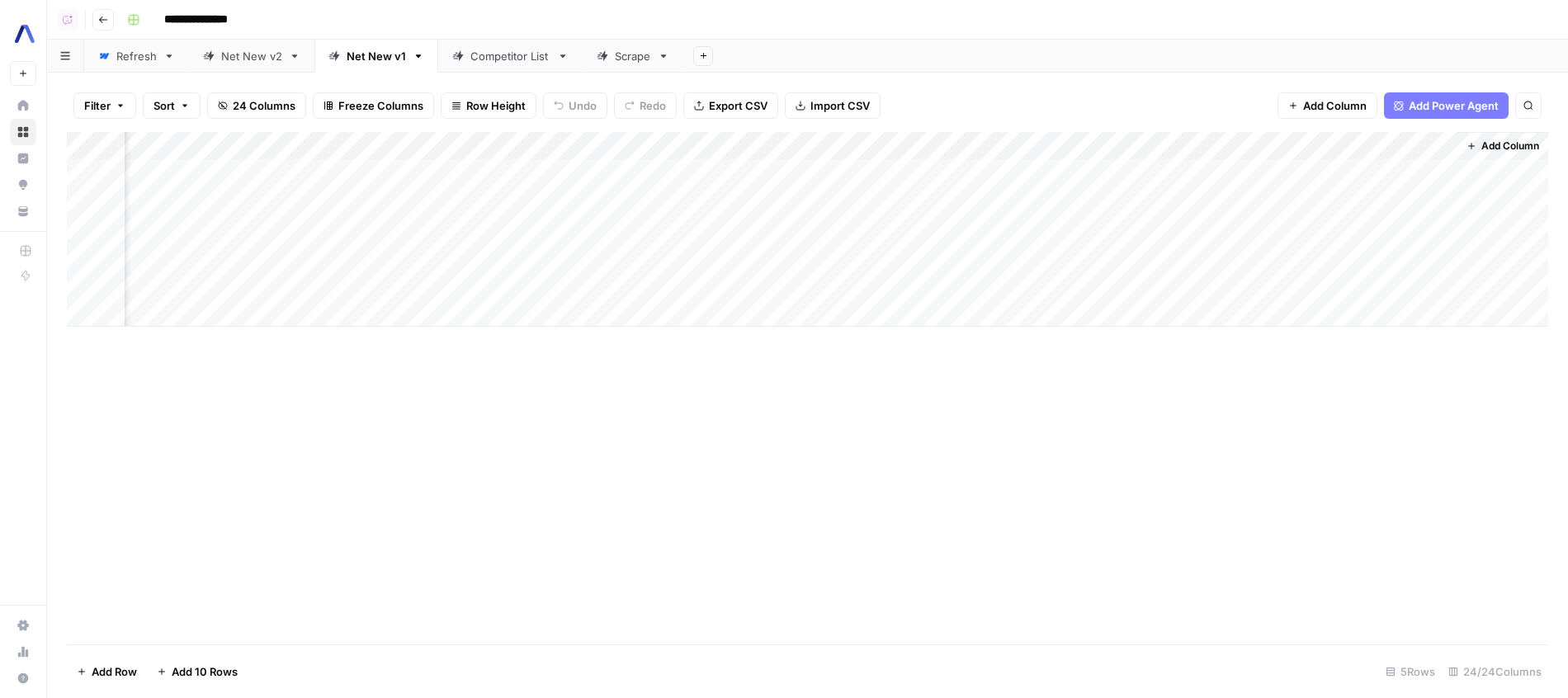
click at [664, 146] on div "Add Column" at bounding box center [807, 229] width 1482 height 194
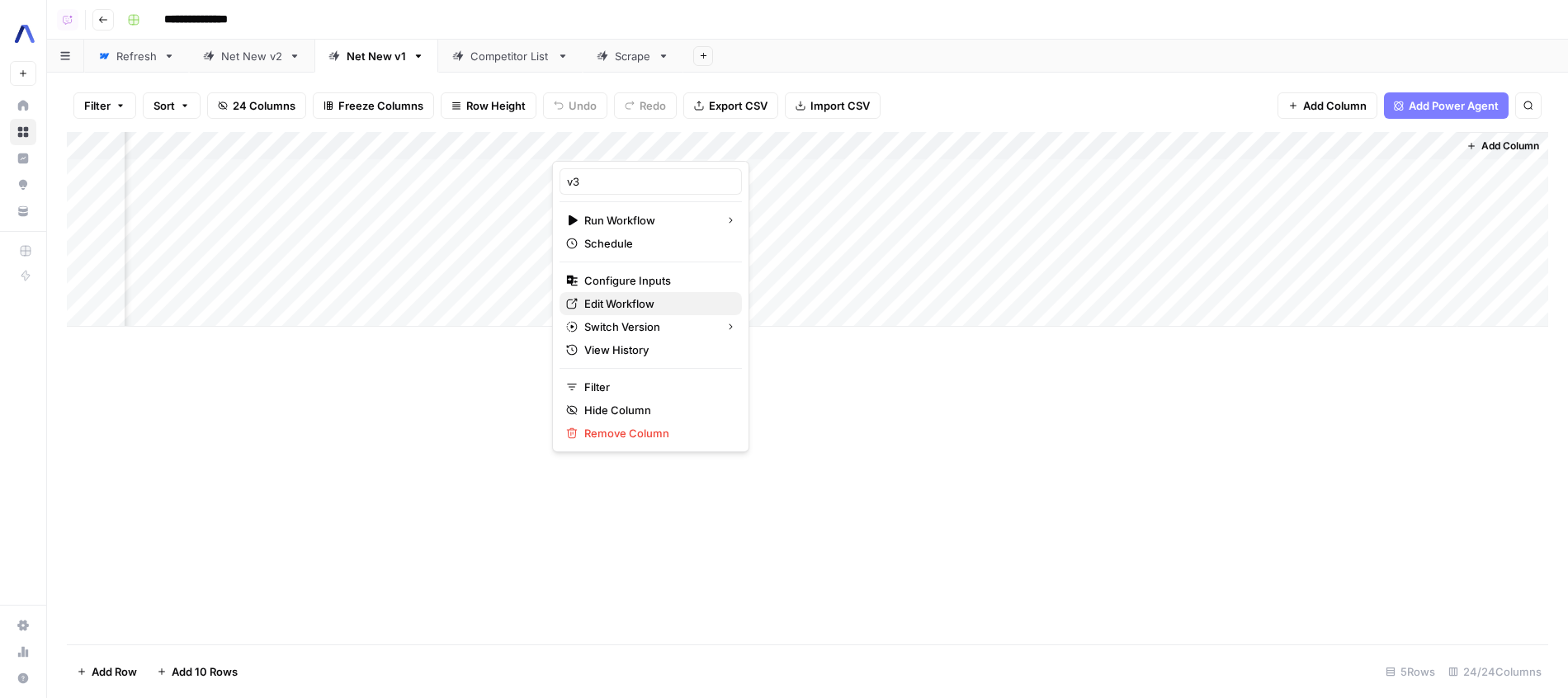
click at [579, 305] on div "Edit Workflow" at bounding box center [651, 303] width 169 height 16
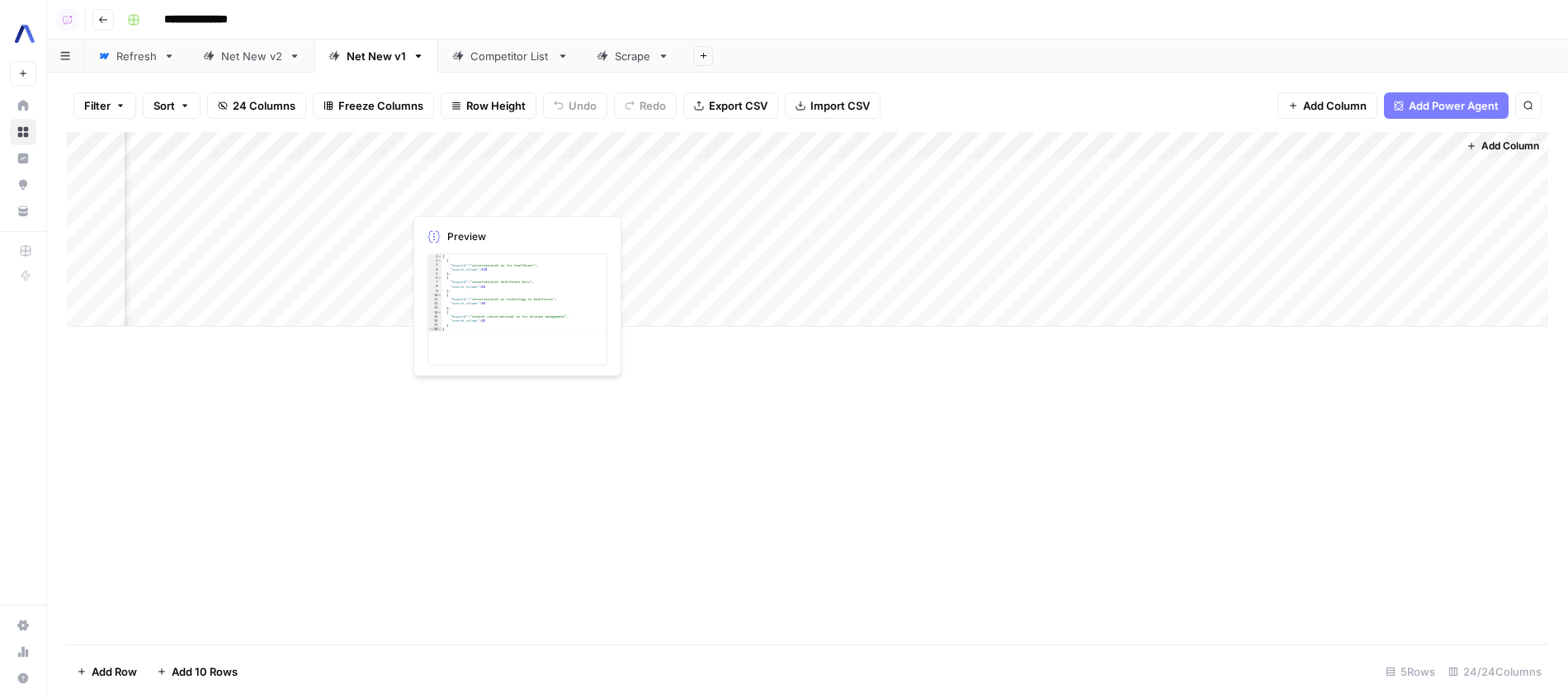
scroll to position [0, 2330]
click at [1452, 168] on div "Add Column" at bounding box center [807, 229] width 1482 height 194
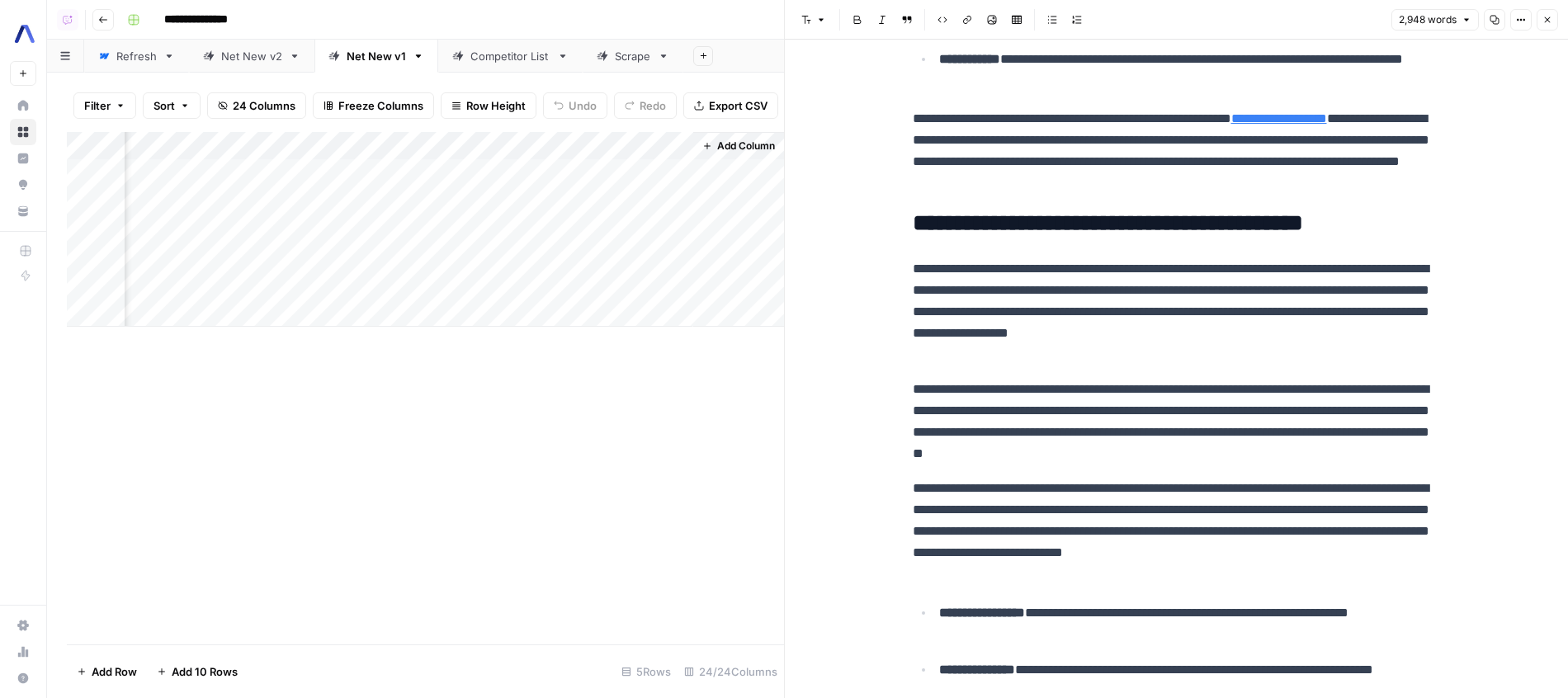
scroll to position [1806, 0]
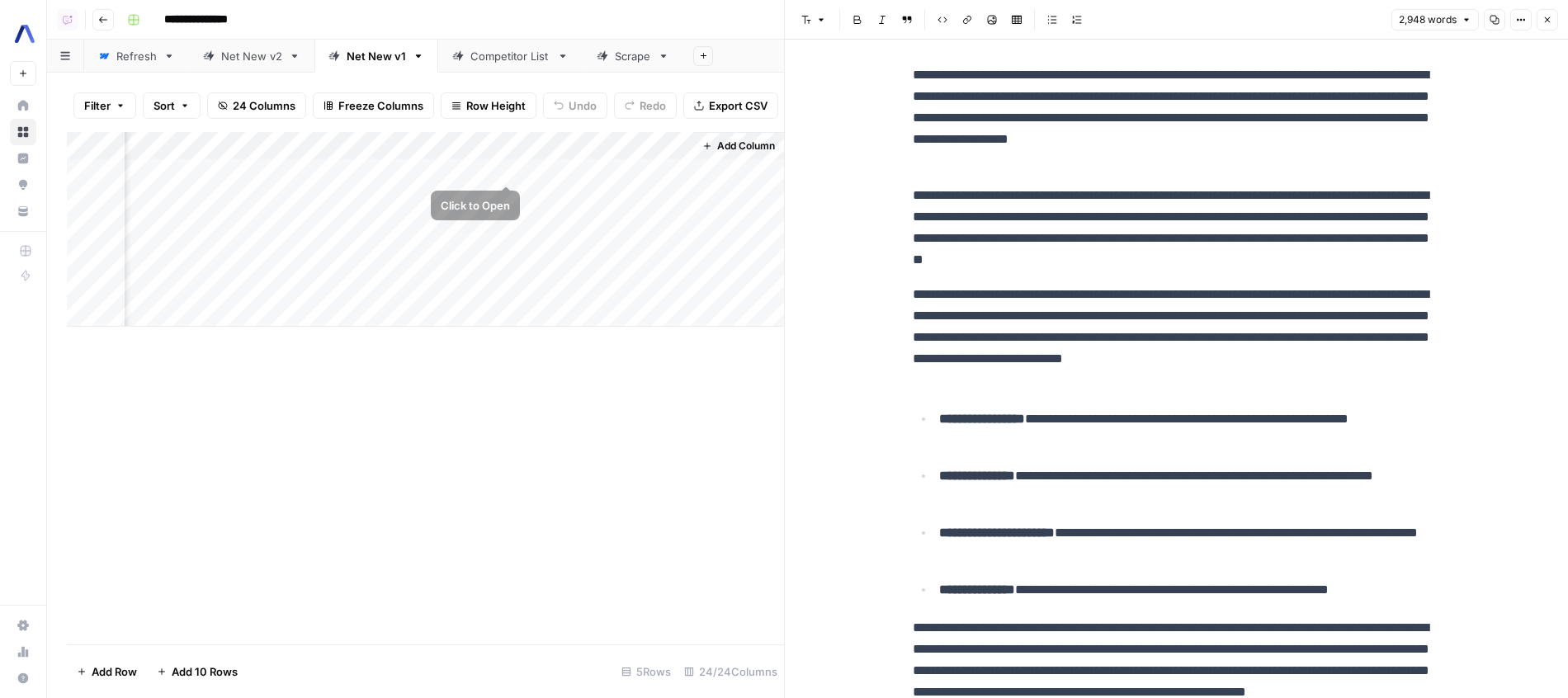
click at [510, 149] on div "Add Column" at bounding box center [425, 229] width 717 height 194
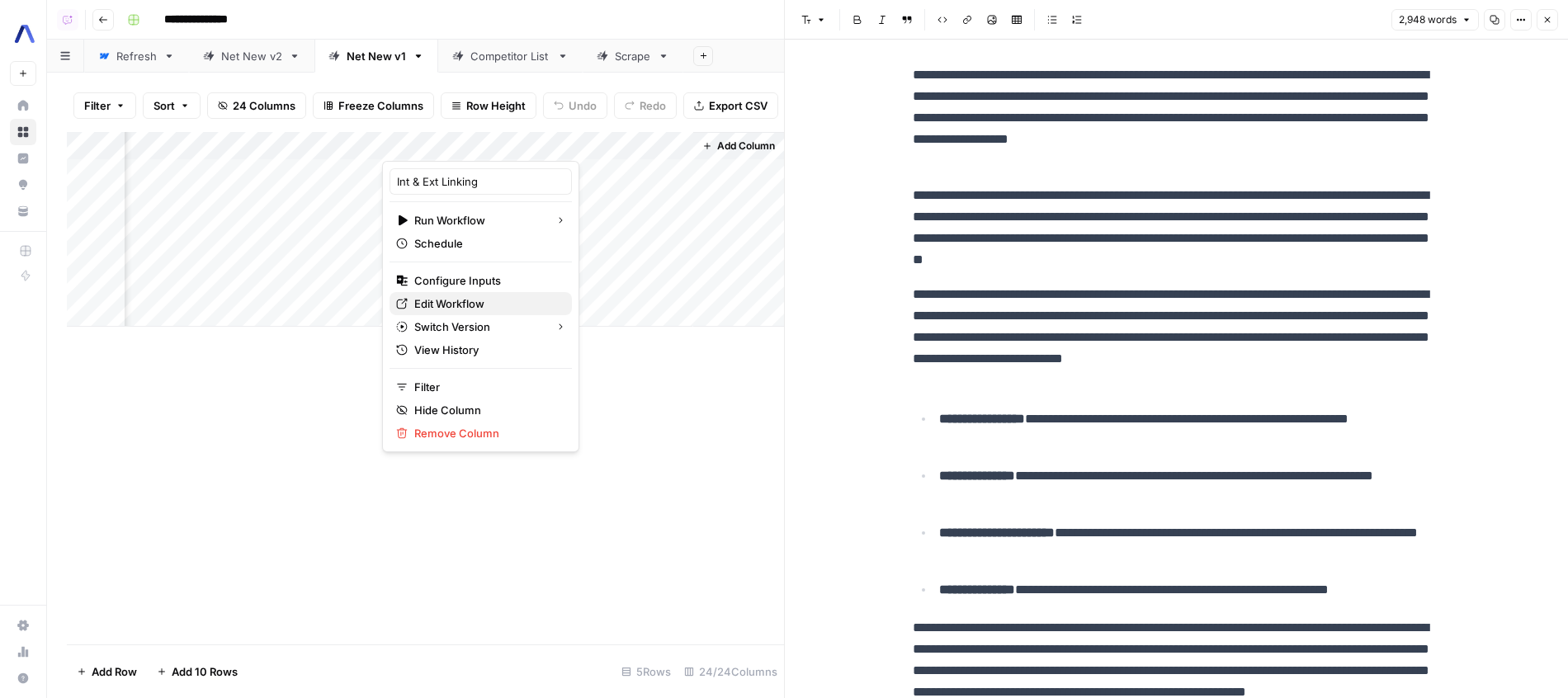
click at [449, 301] on span "Edit Workflow" at bounding box center [486, 303] width 144 height 16
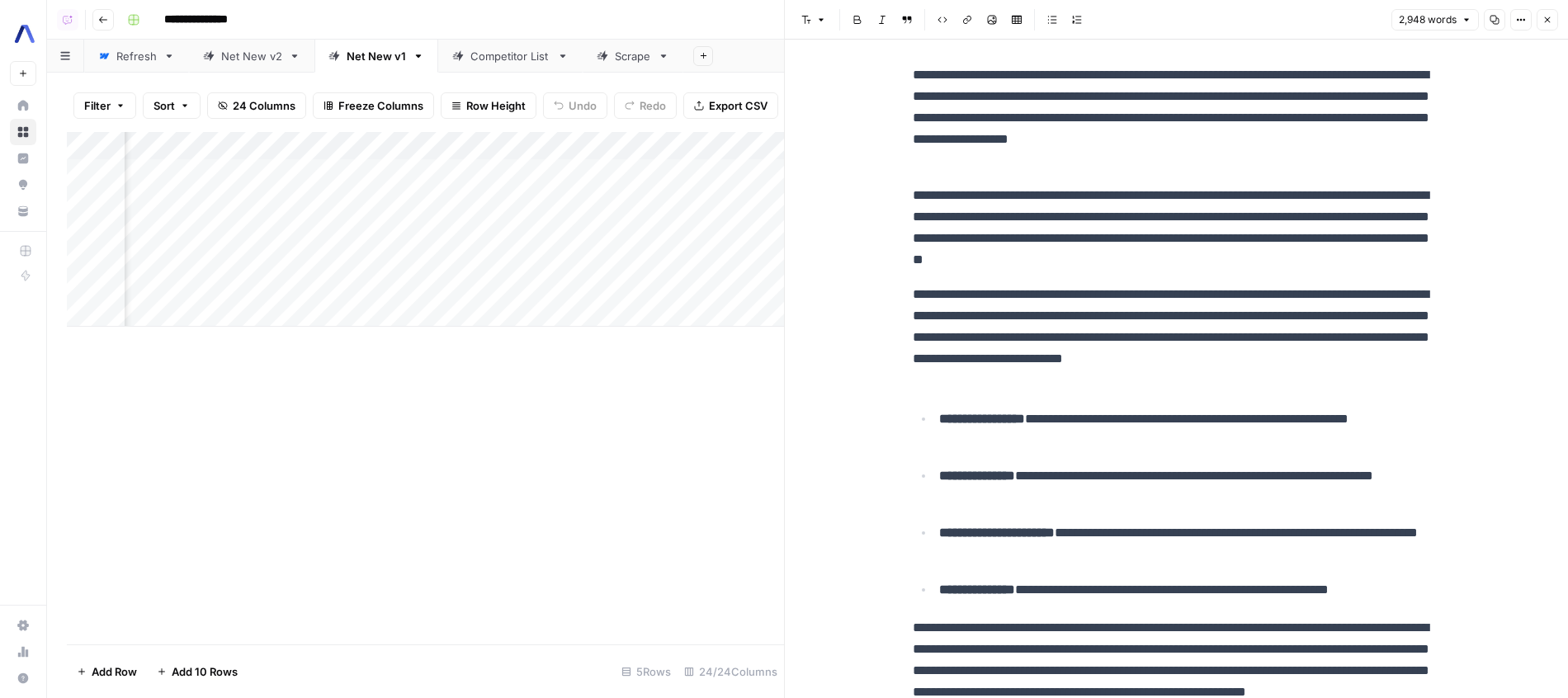
scroll to position [0, 2603]
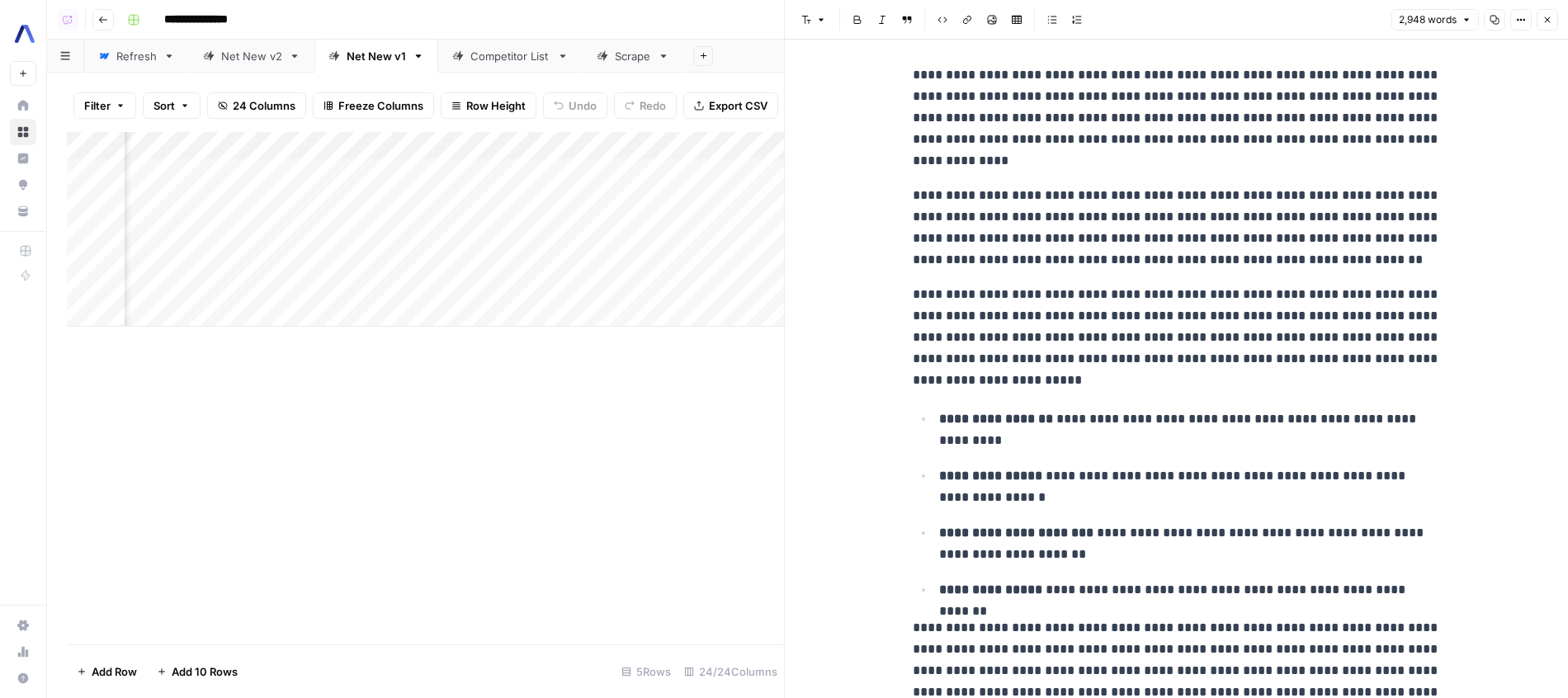
click at [571, 173] on div "Add Column" at bounding box center [425, 229] width 717 height 194
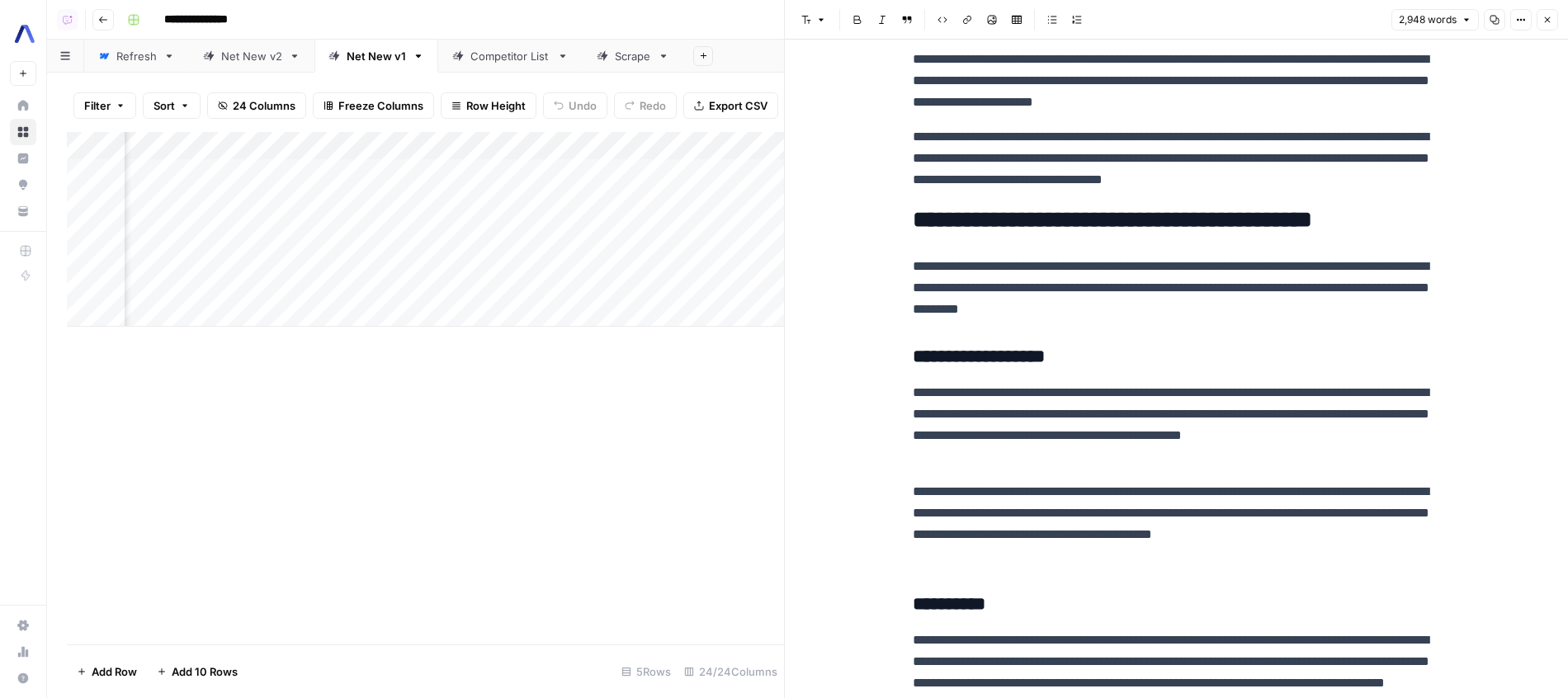
scroll to position [3962, 0]
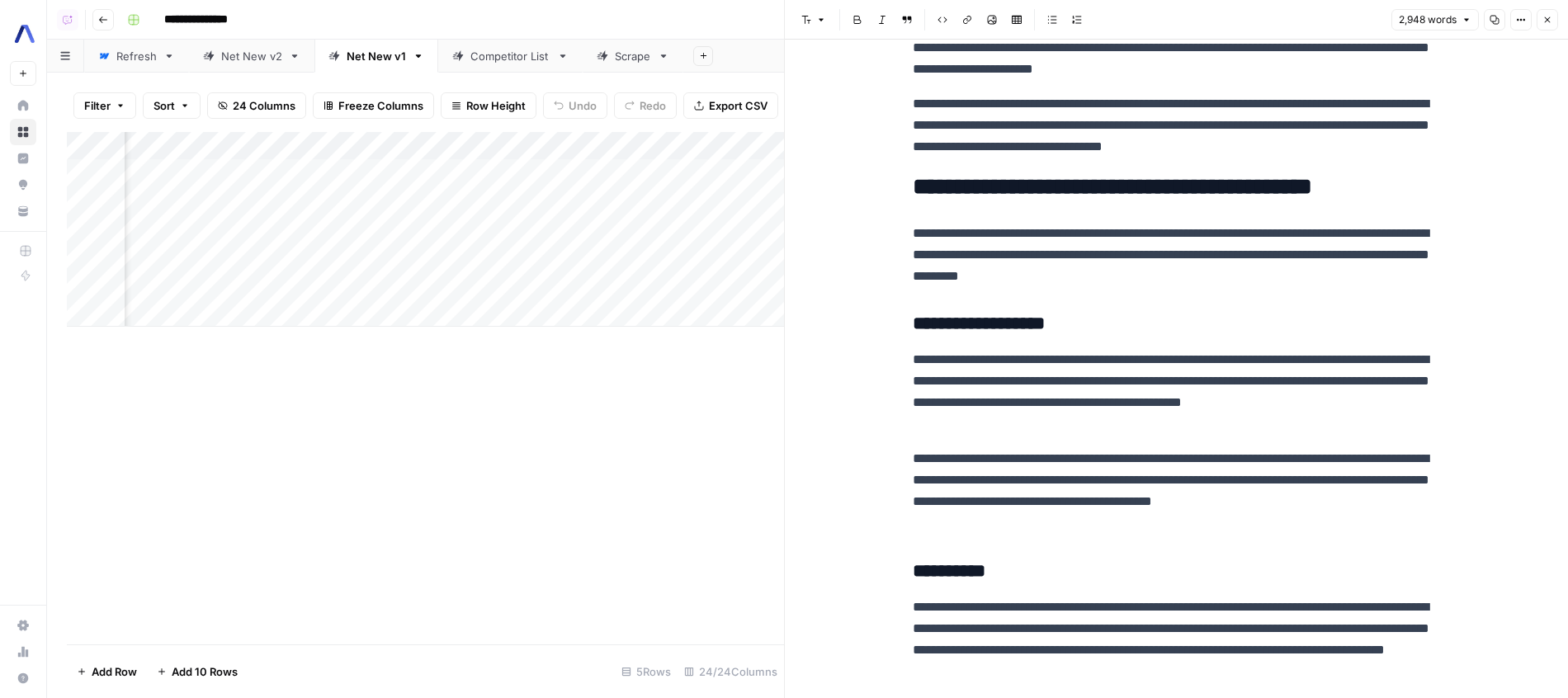
click at [1205, 260] on p "**********" at bounding box center [1176, 255] width 528 height 64
click at [1207, 278] on p "**********" at bounding box center [1176, 255] width 528 height 64
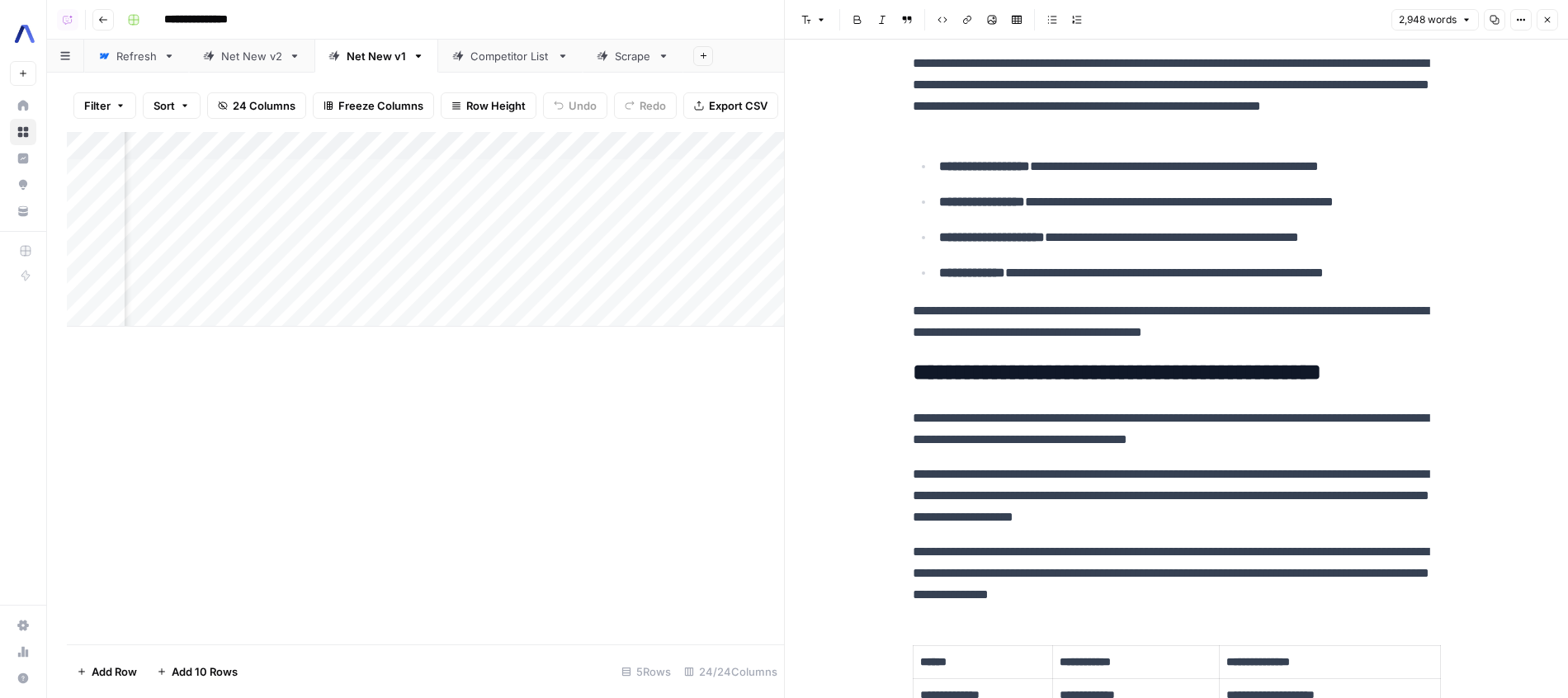
scroll to position [8071, 0]
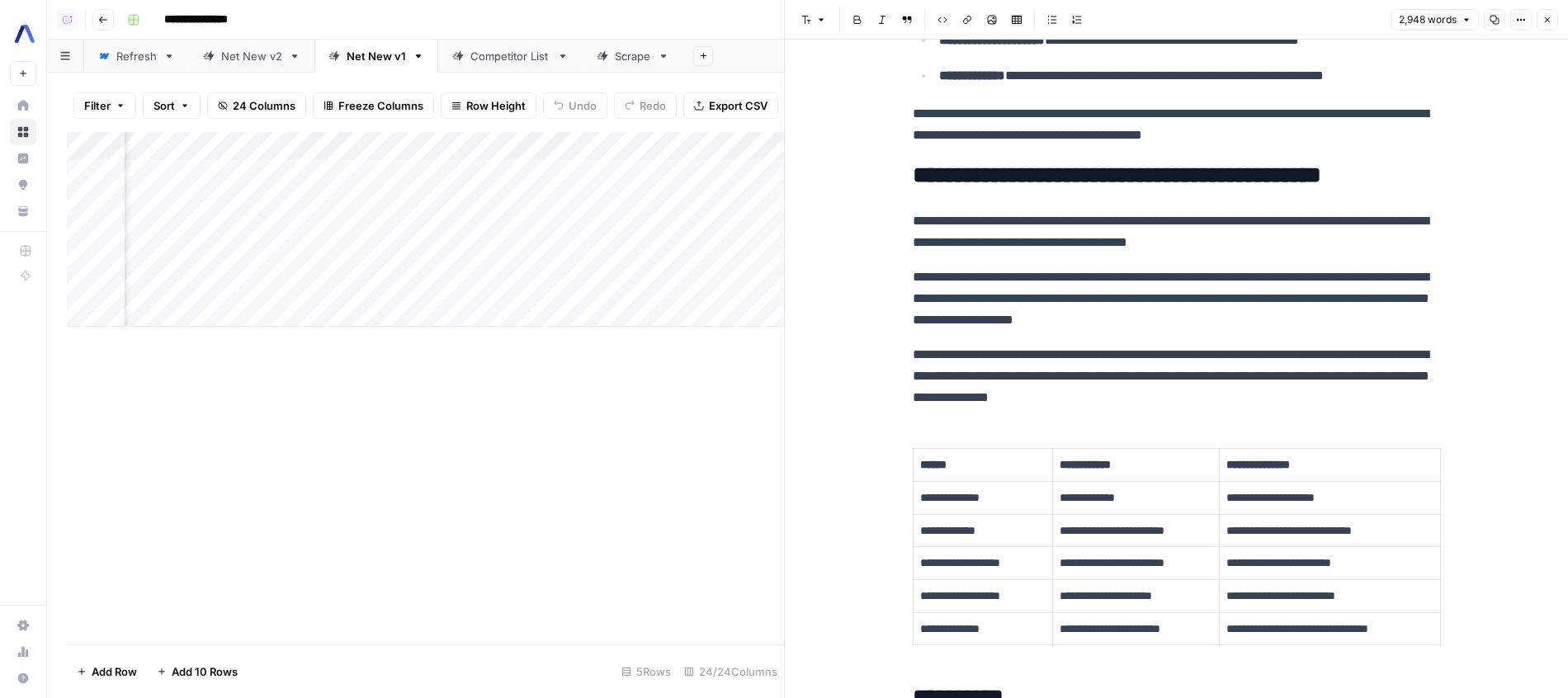
click at [573, 196] on div "Add Column" at bounding box center [425, 229] width 717 height 194
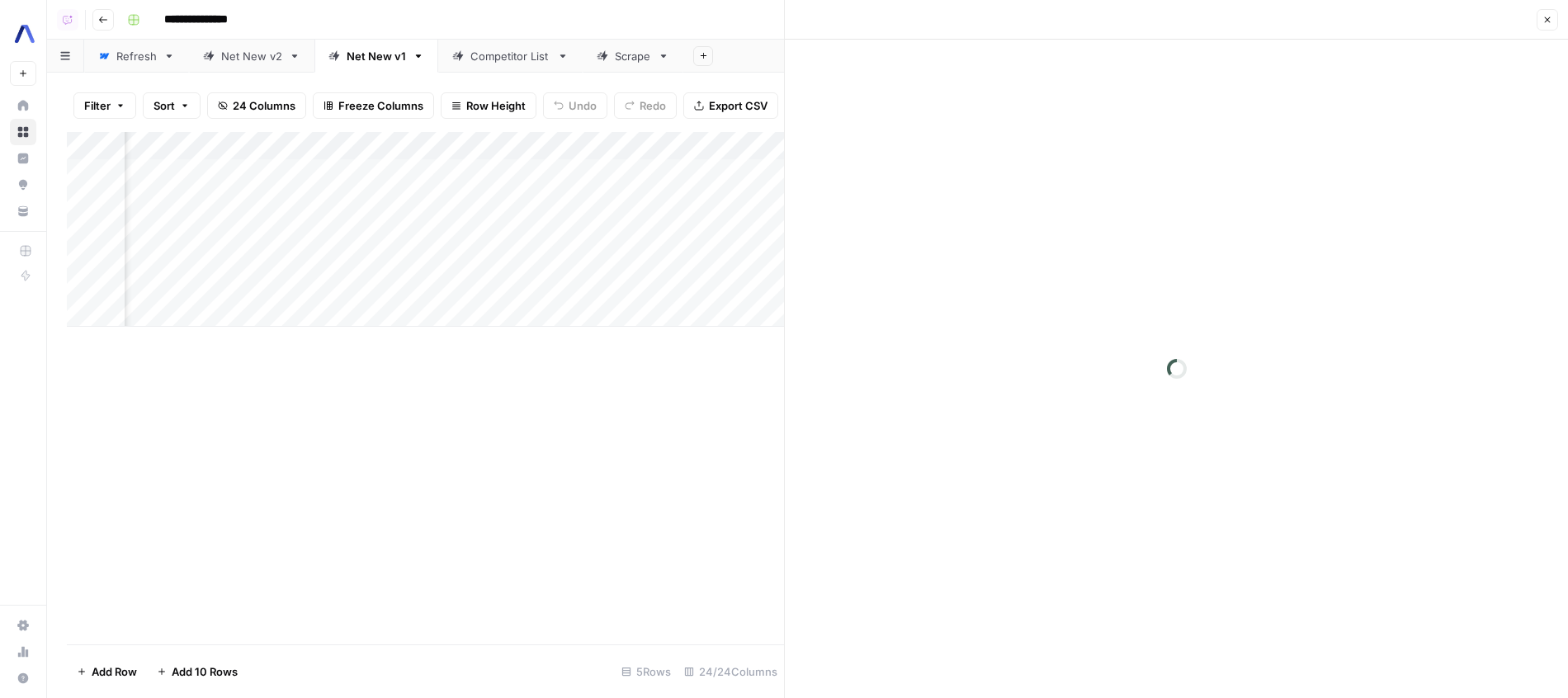
click at [572, 158] on div "Add Column" at bounding box center [425, 229] width 717 height 194
click at [572, 162] on div "Add Column" at bounding box center [425, 229] width 717 height 194
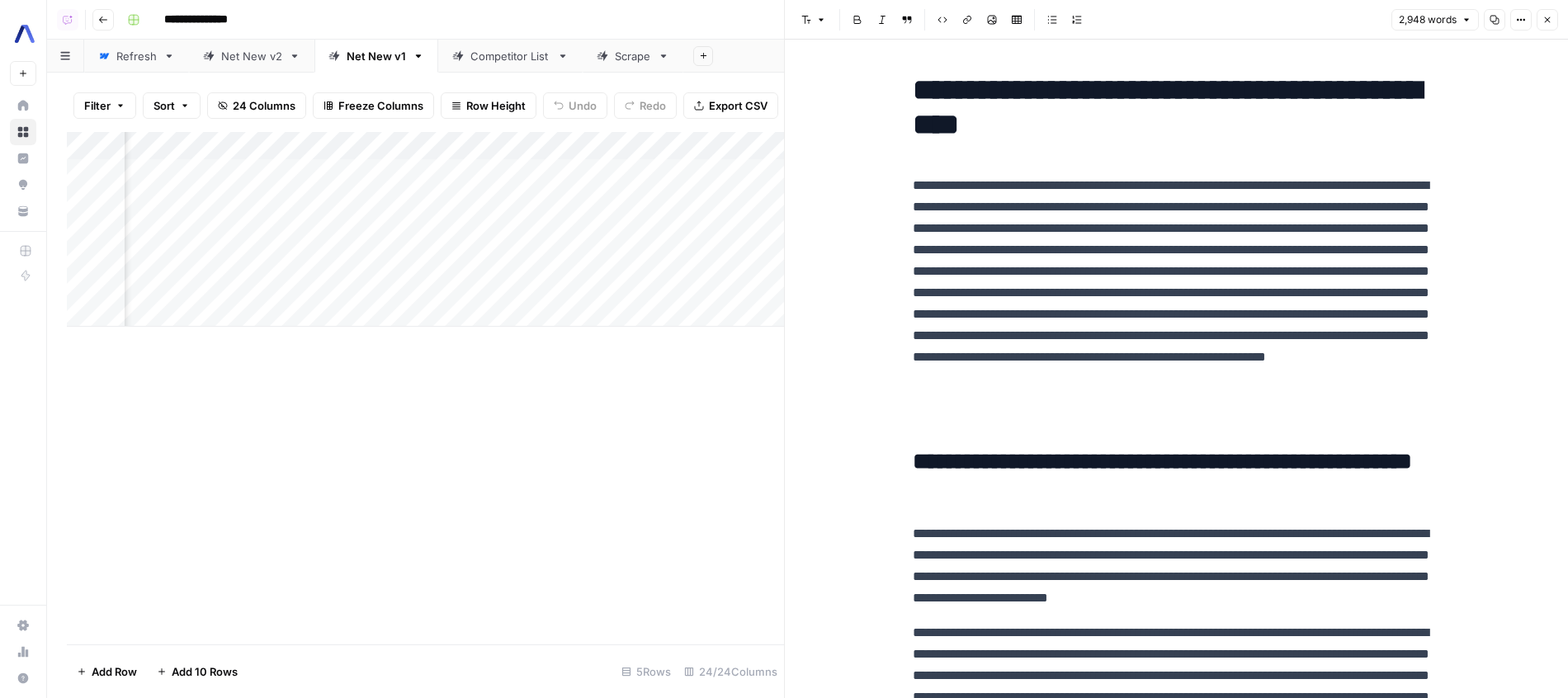
click at [570, 160] on div "Add Column" at bounding box center [425, 229] width 717 height 194
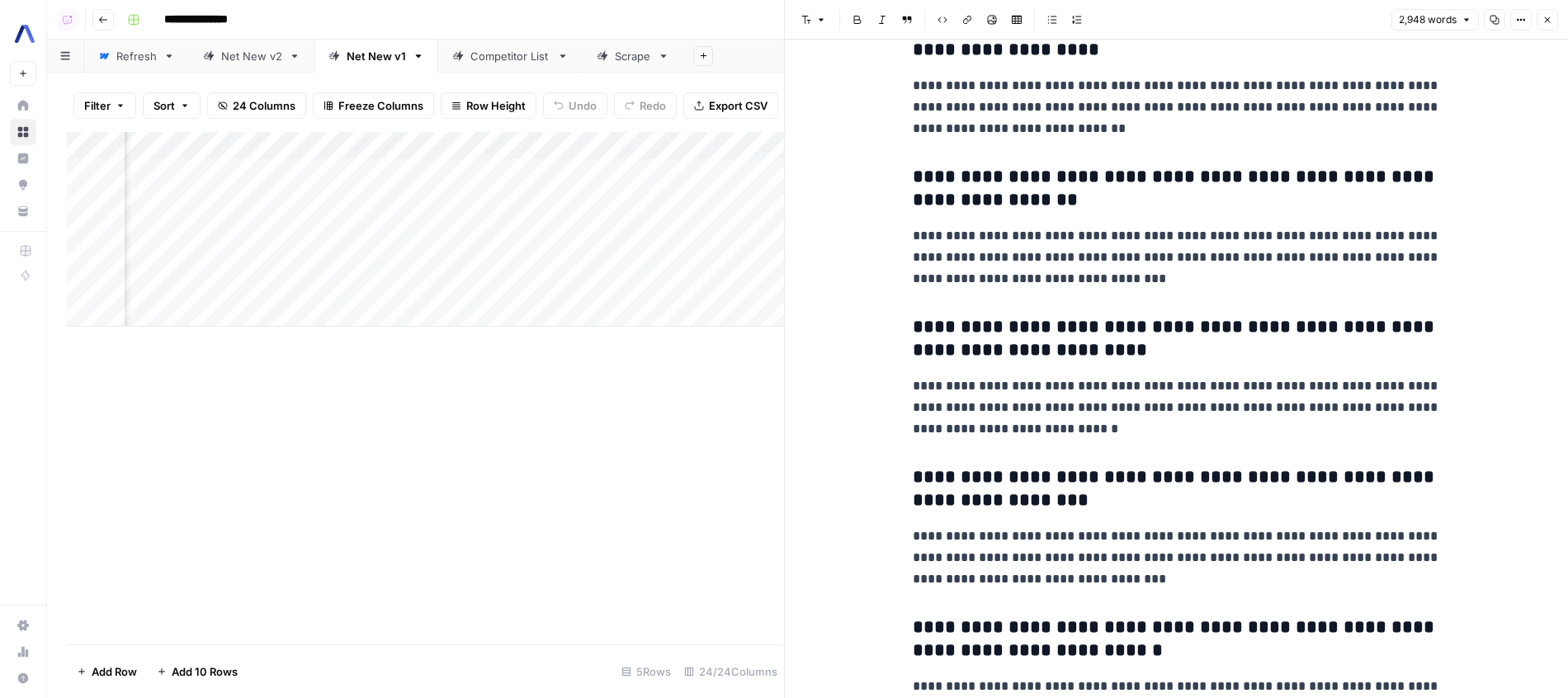
scroll to position [9433, 0]
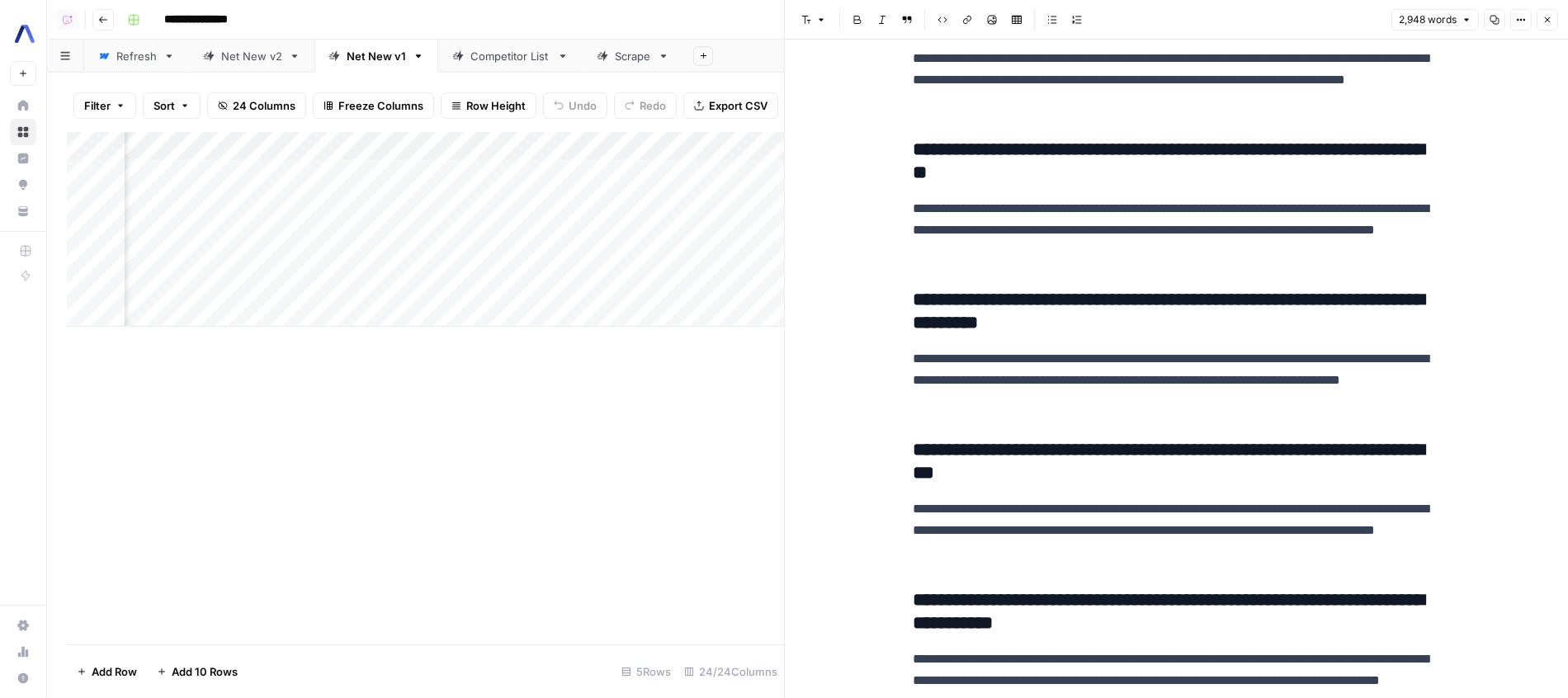
click at [112, 51] on div "Refresh" at bounding box center [128, 55] width 59 height 16
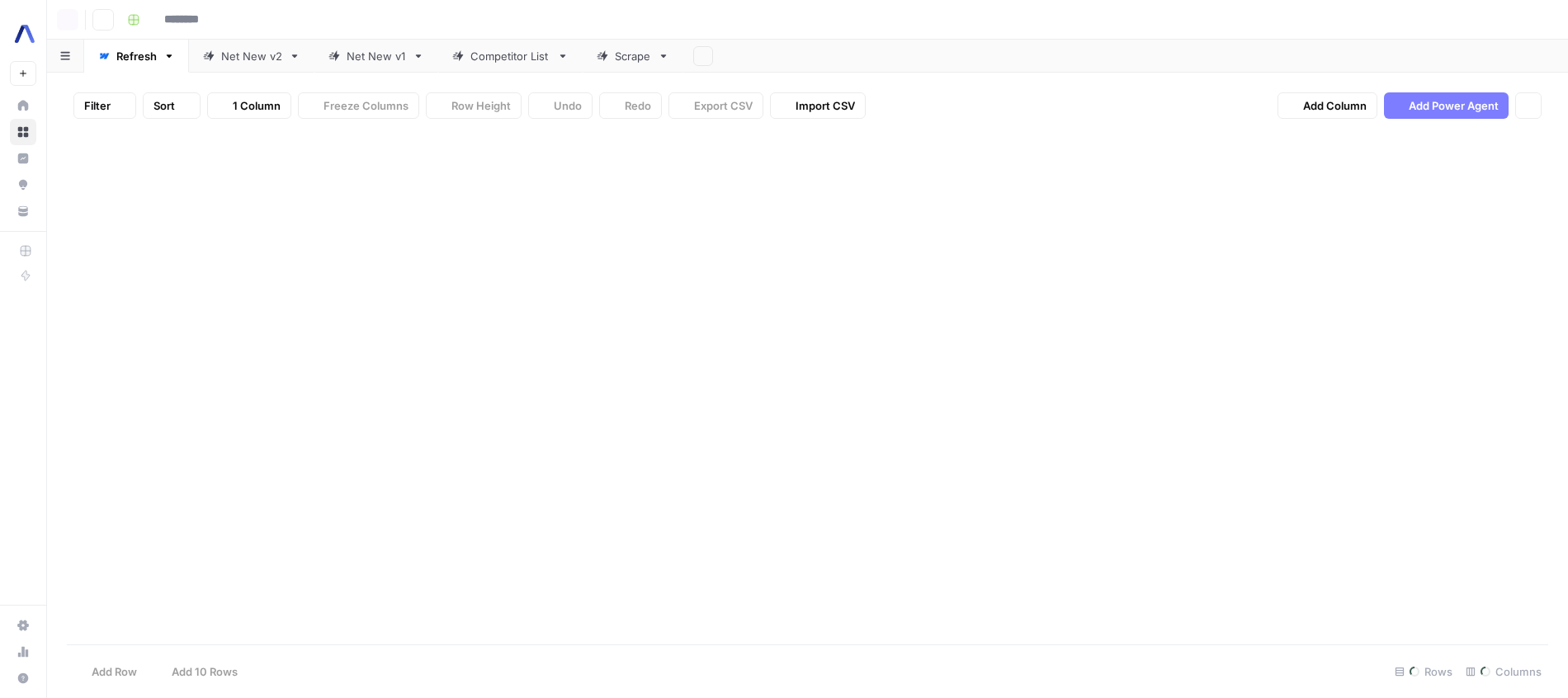
type input "**********"
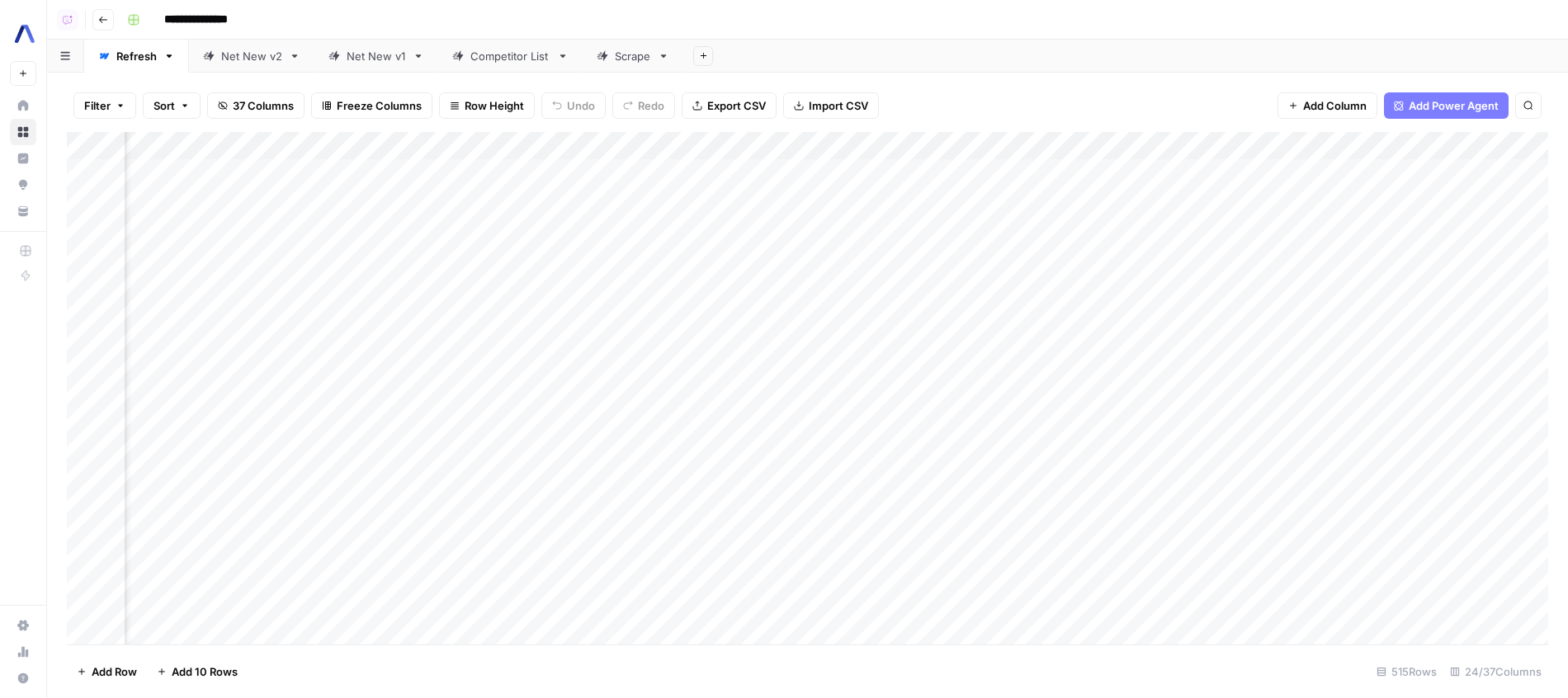
scroll to position [3, 1677]
click at [990, 137] on div "Add Column" at bounding box center [807, 390] width 1482 height 517
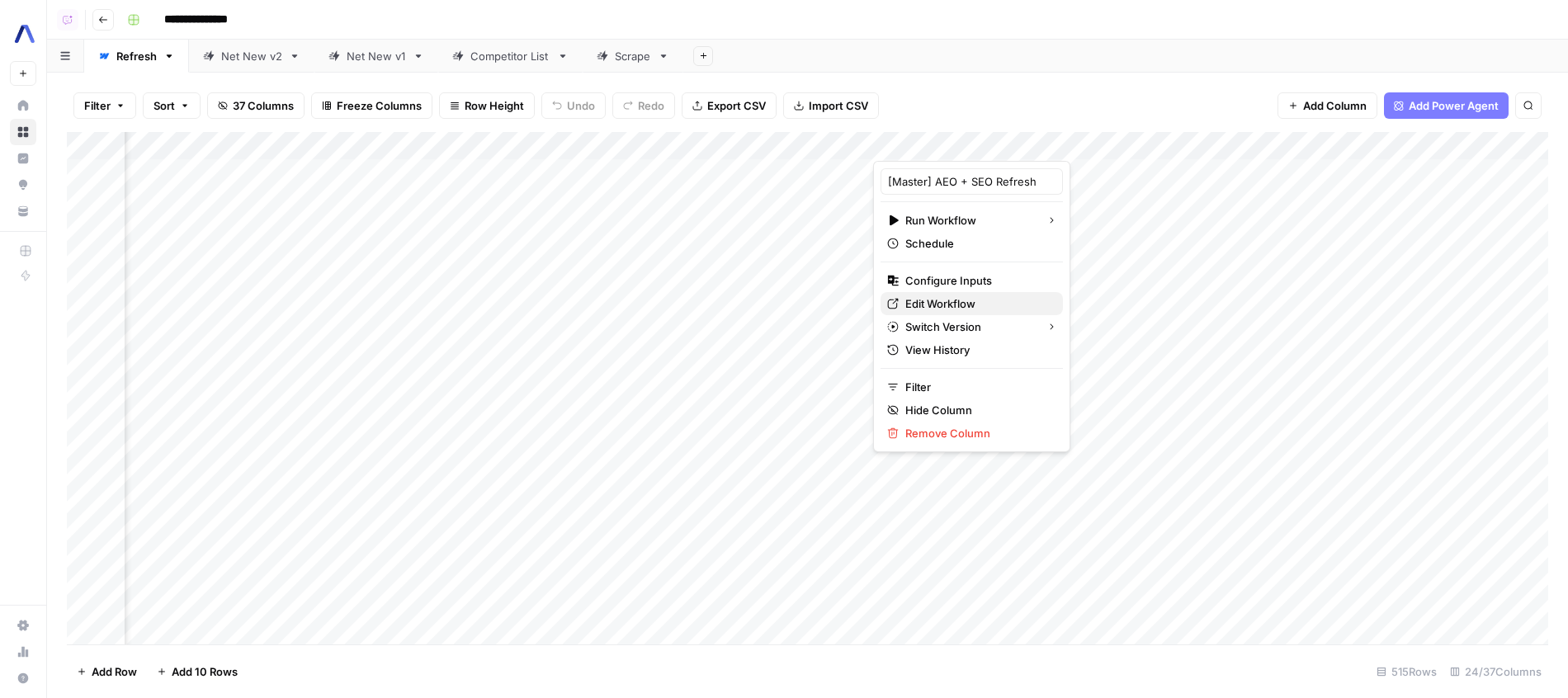
click at [959, 296] on span "Edit Workflow" at bounding box center [977, 303] width 144 height 16
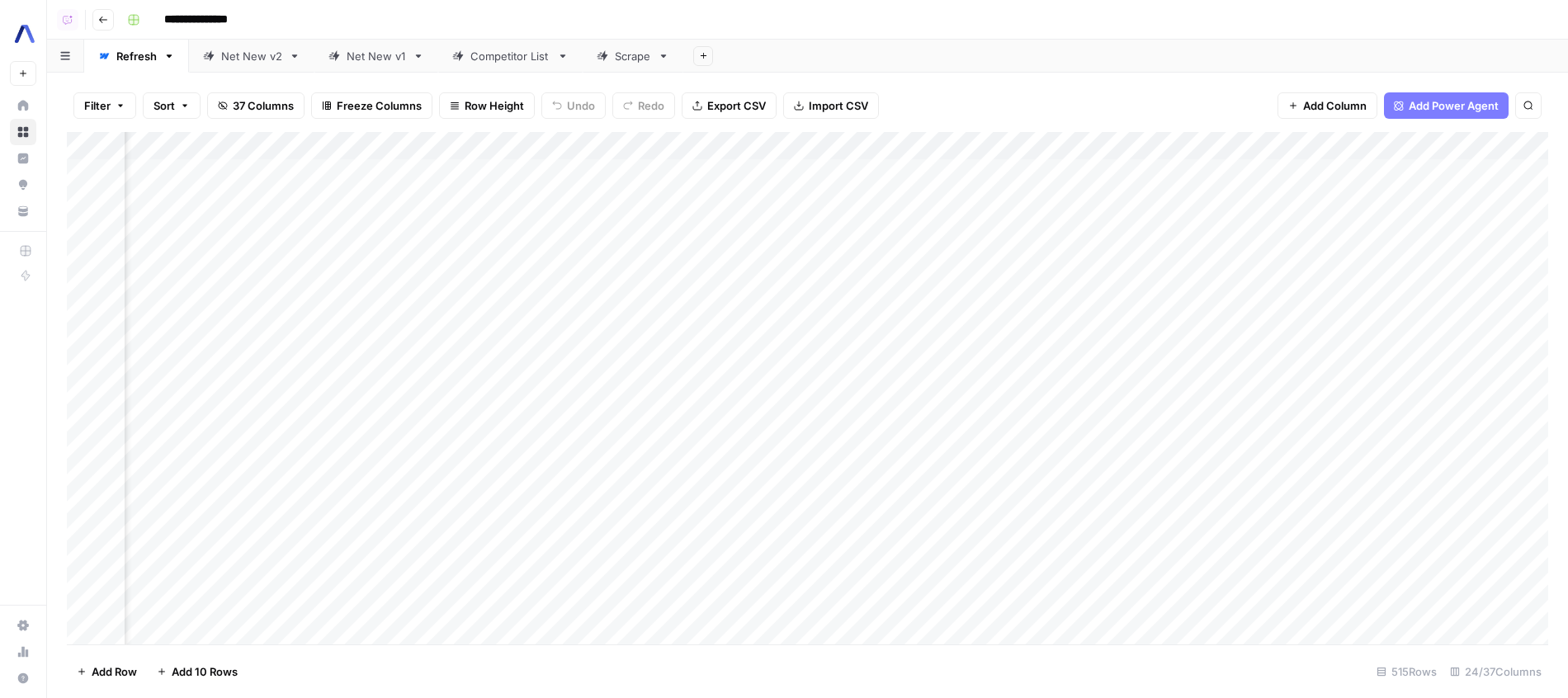
click at [257, 58] on div "Net New v2" at bounding box center [252, 55] width 61 height 16
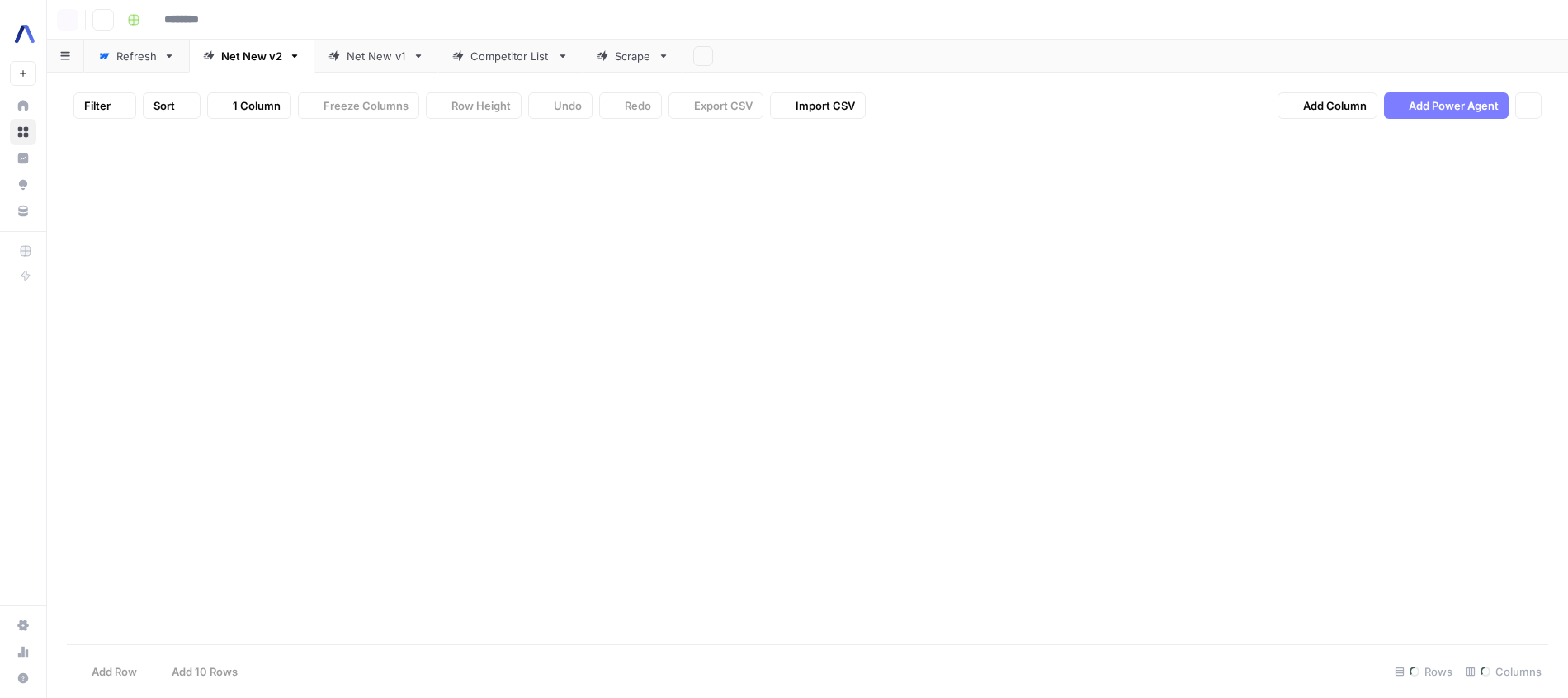
type input "**********"
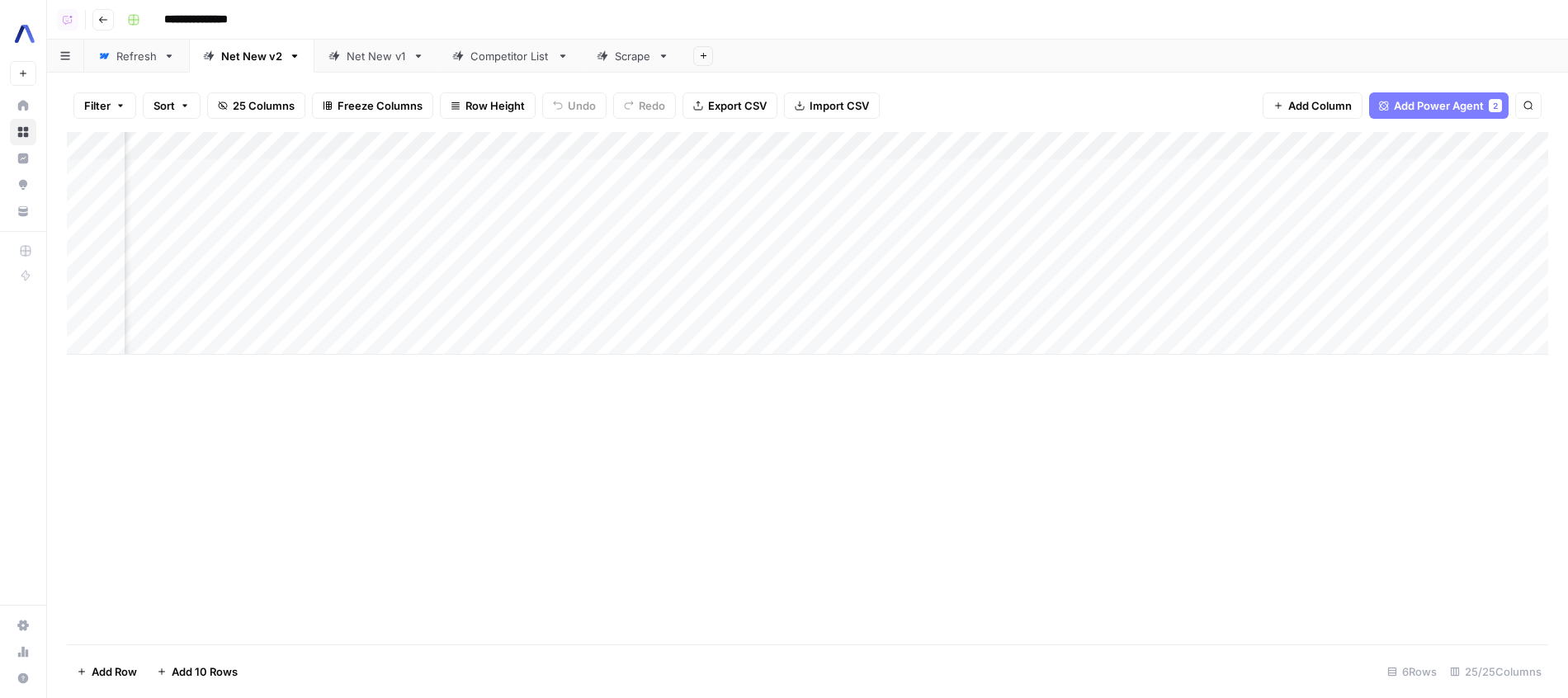
scroll to position [0, 2275]
click at [354, 50] on div "Net New v1" at bounding box center [376, 55] width 60 height 16
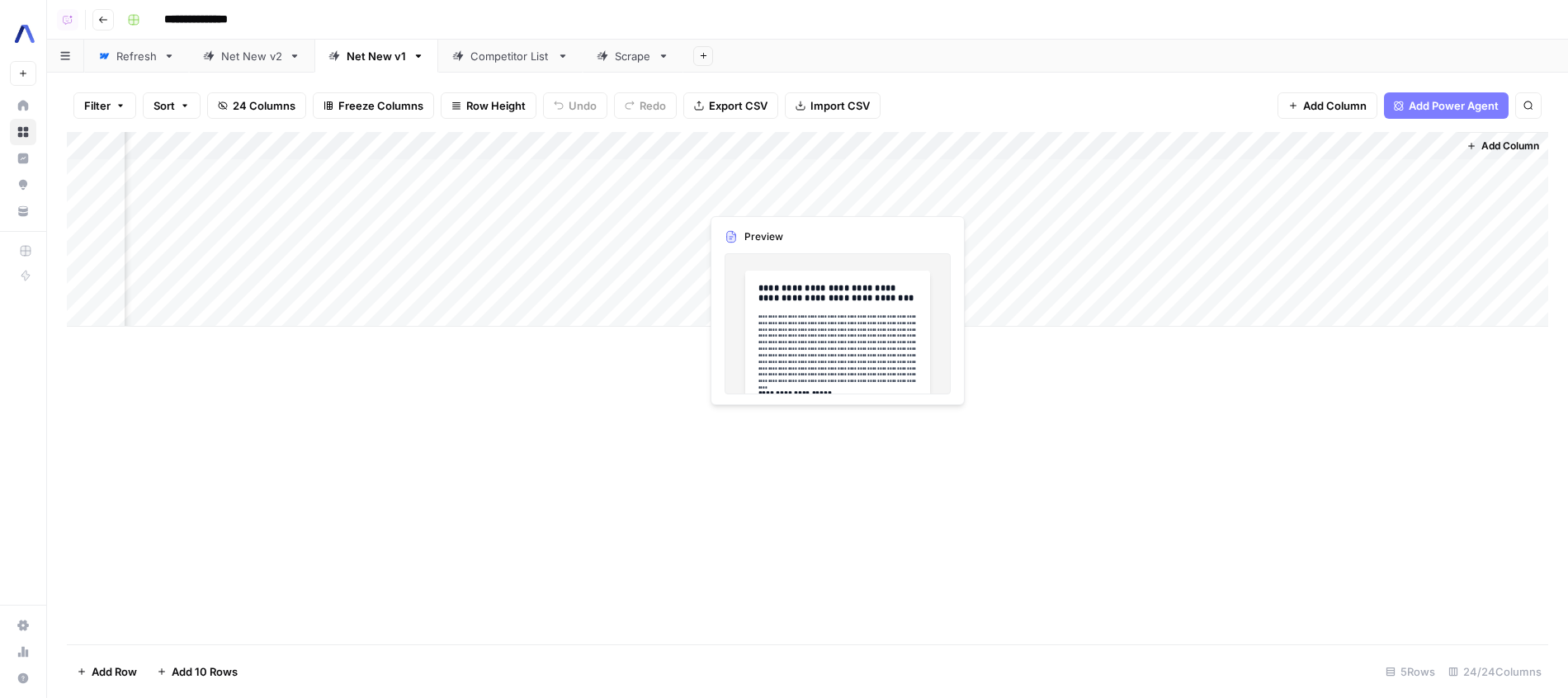
click at [831, 178] on div "Add Column" at bounding box center [807, 229] width 1482 height 194
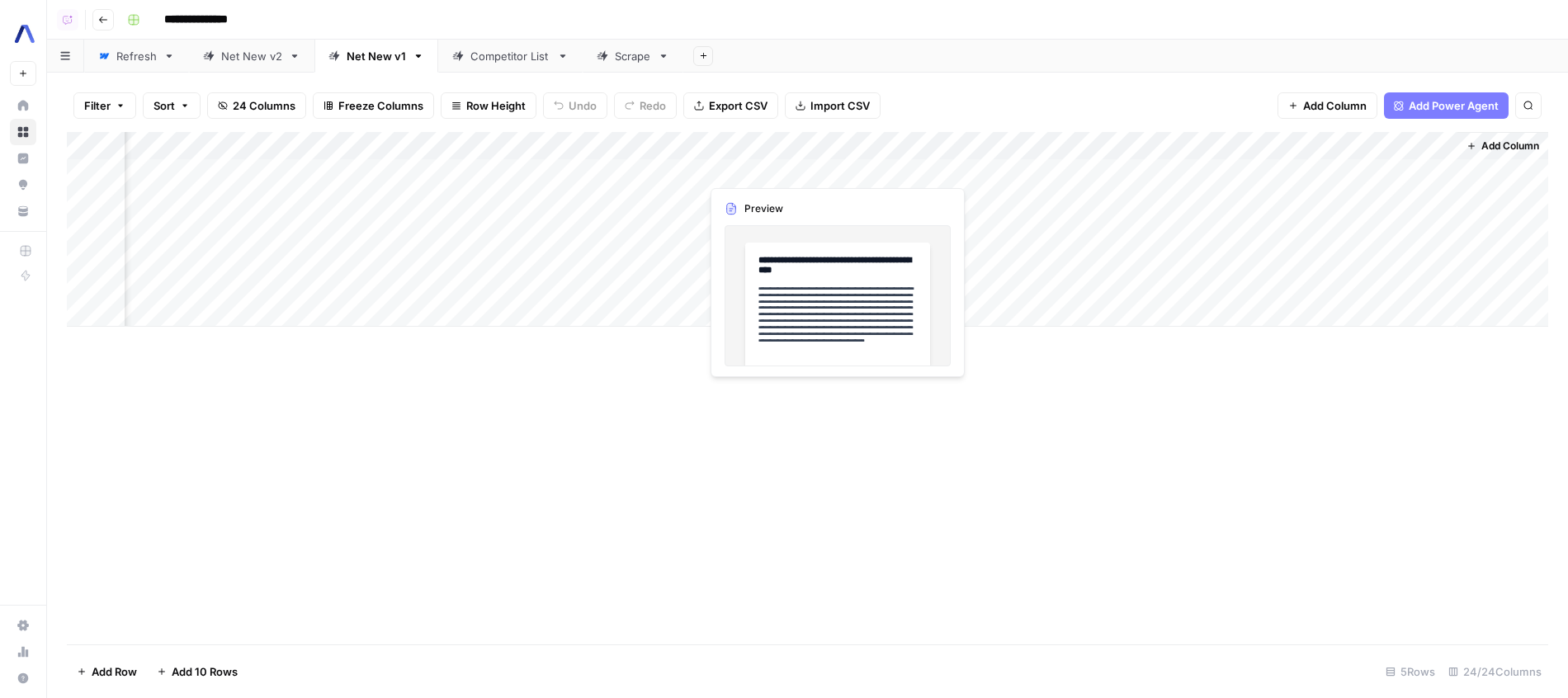
click at [831, 178] on div "Add Column" at bounding box center [807, 229] width 1482 height 194
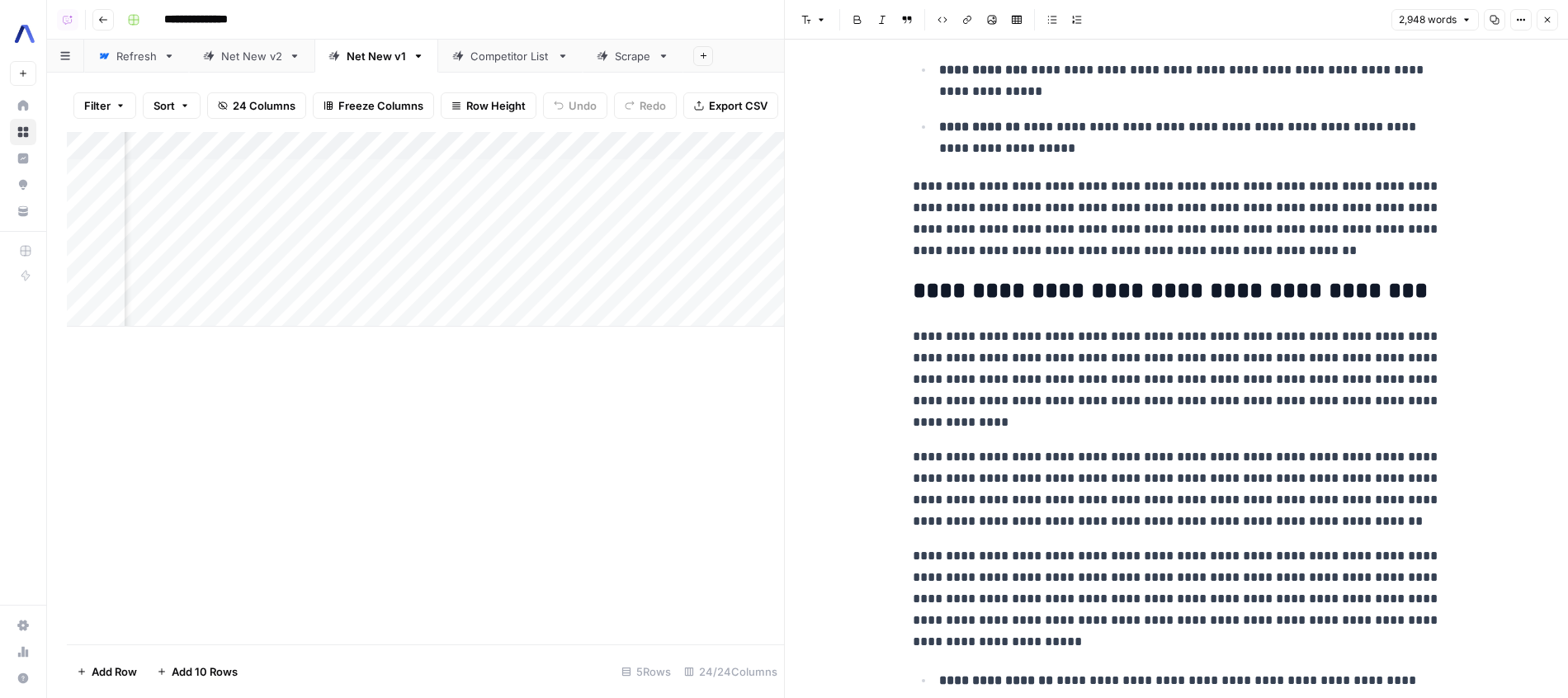
scroll to position [0, 1069]
click at [445, 132] on div "Add Column" at bounding box center [425, 229] width 717 height 194
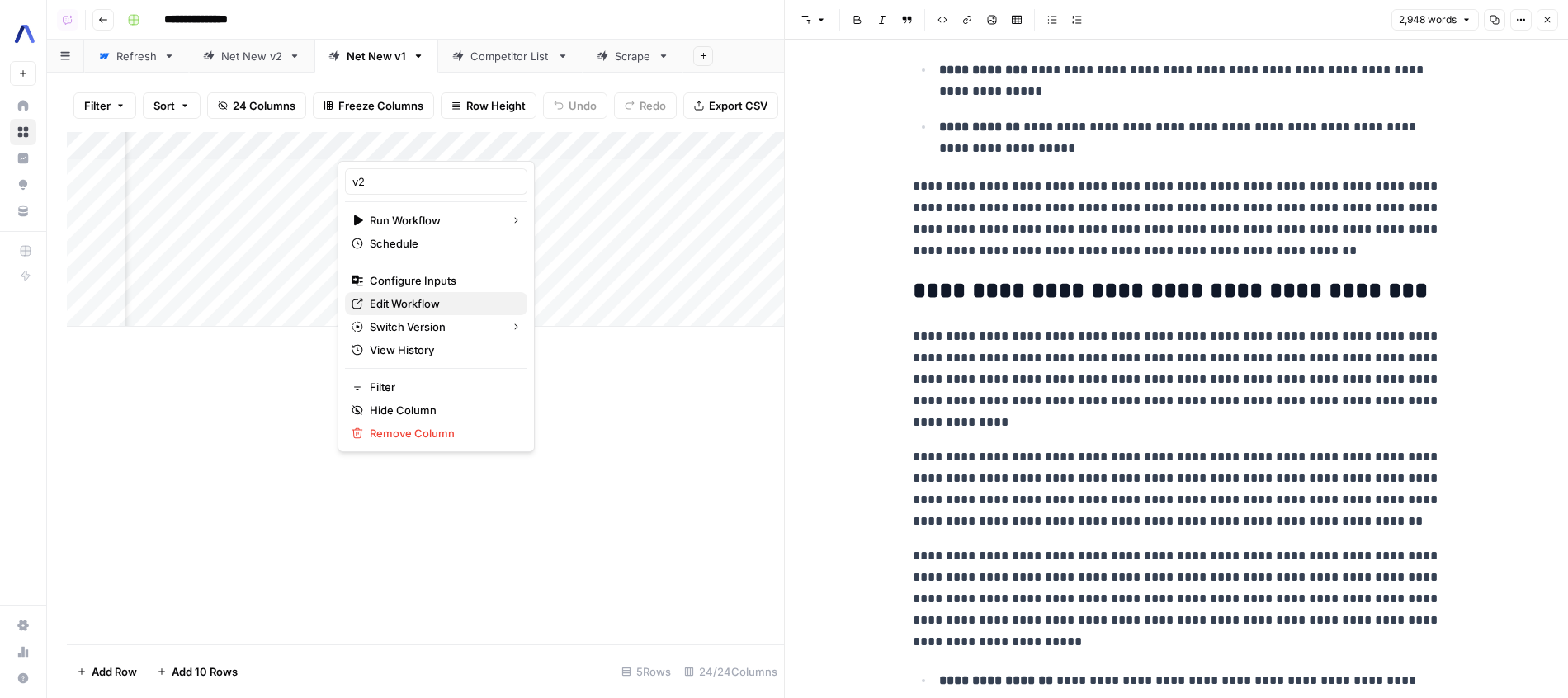
click at [394, 307] on span "Edit Workflow" at bounding box center [442, 303] width 144 height 16
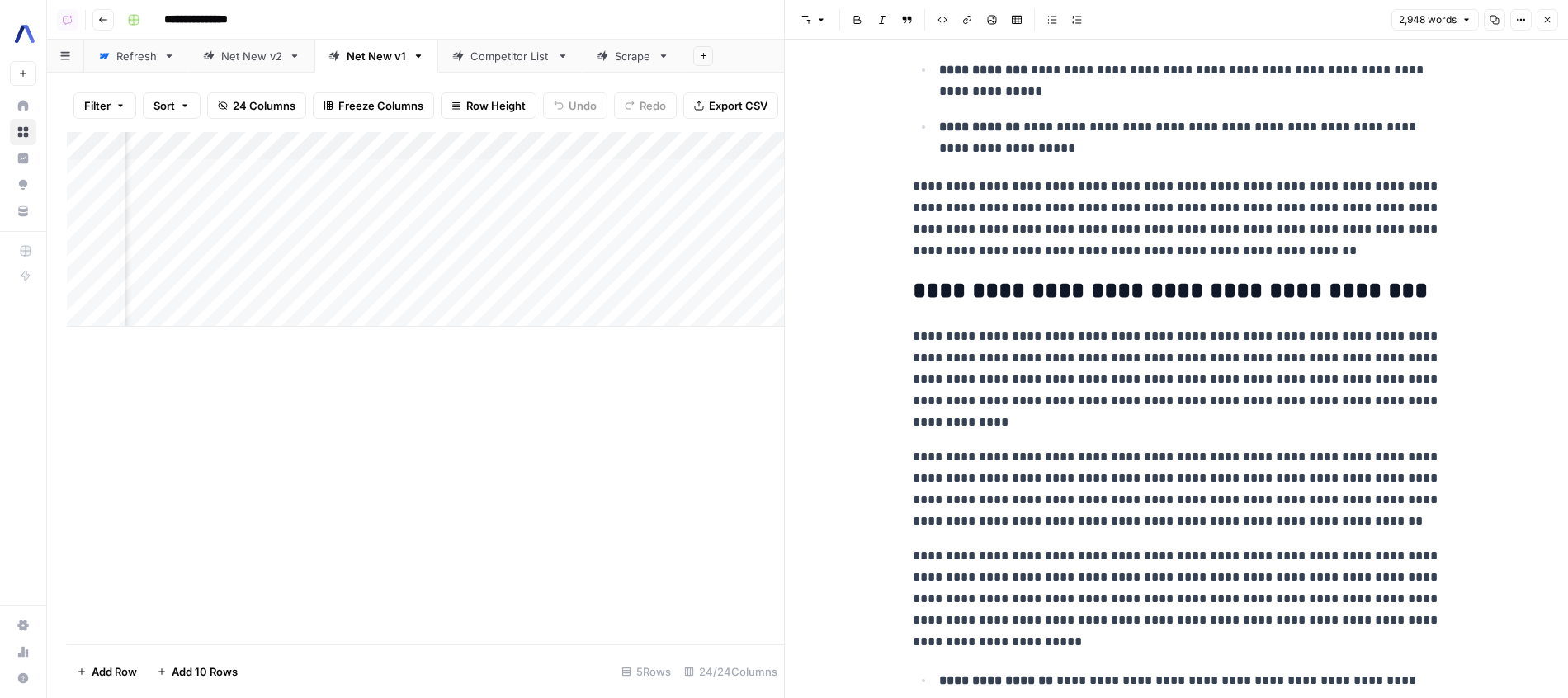
scroll to position [0, 1036]
click at [500, 194] on div "Add Column" at bounding box center [425, 229] width 717 height 194
click at [507, 162] on div "Add Column" at bounding box center [425, 229] width 717 height 194
click at [511, 165] on div "Add Column" at bounding box center [425, 229] width 717 height 194
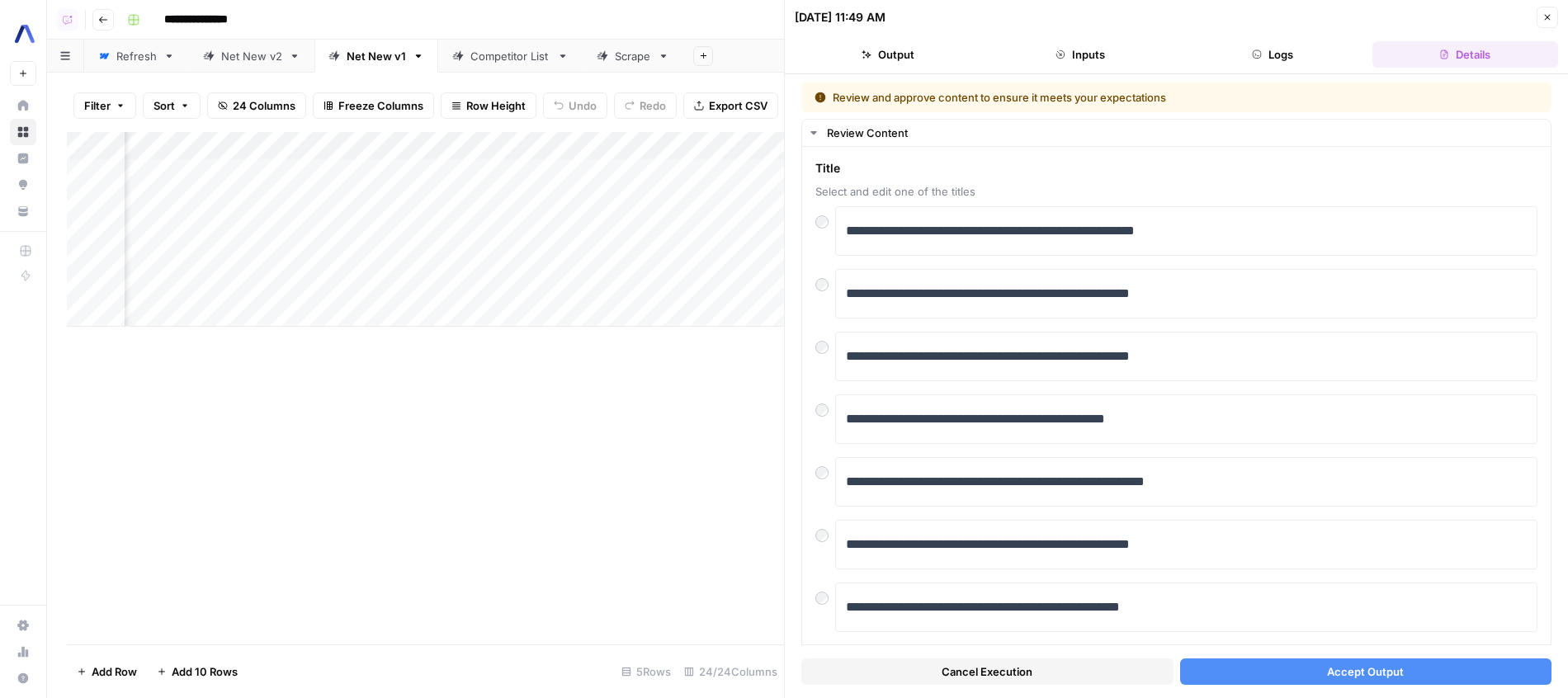
scroll to position [0, 1027]
click at [1195, 227] on p "**********" at bounding box center [1187, 231] width 681 height 22
click at [1292, 663] on button "Accept Output" at bounding box center [1366, 671] width 373 height 27
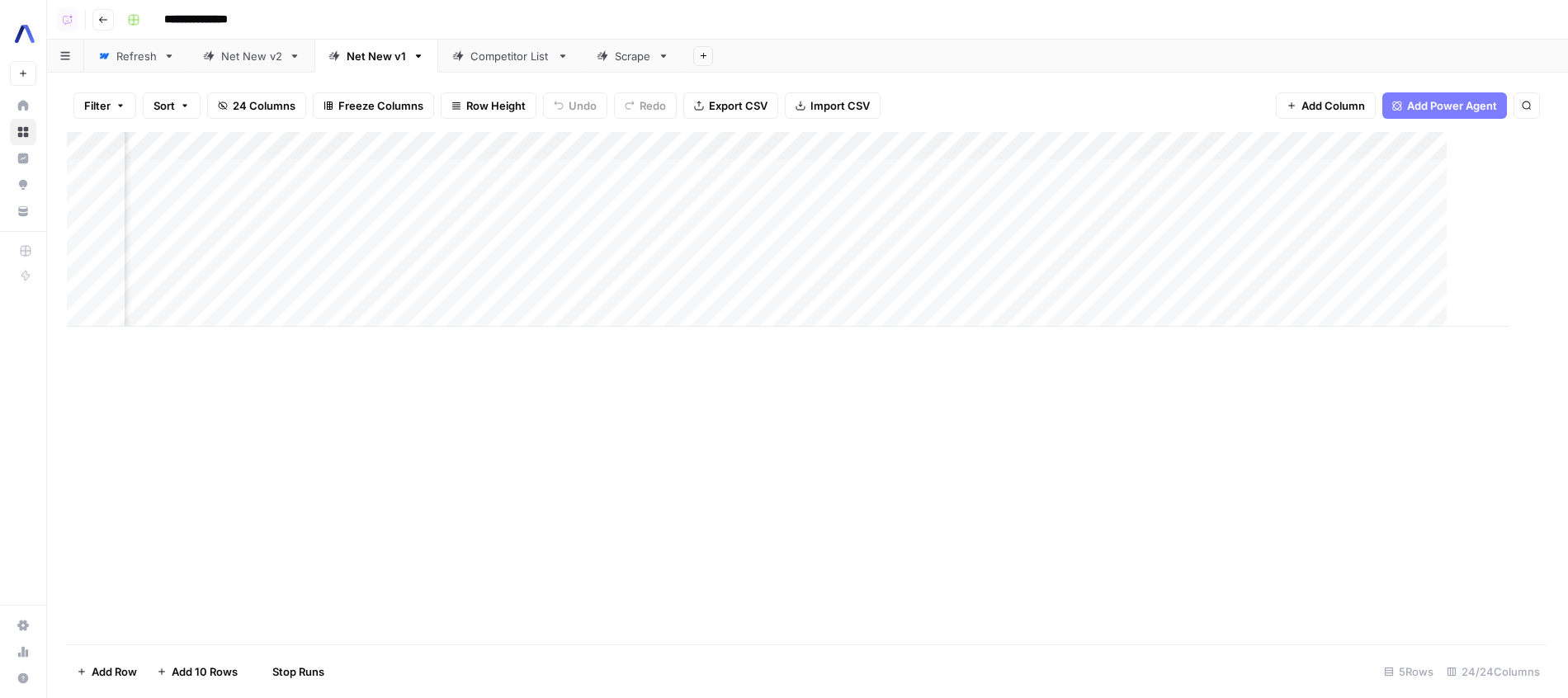
click at [511, 192] on div "Add Column" at bounding box center [787, 229] width 1443 height 194
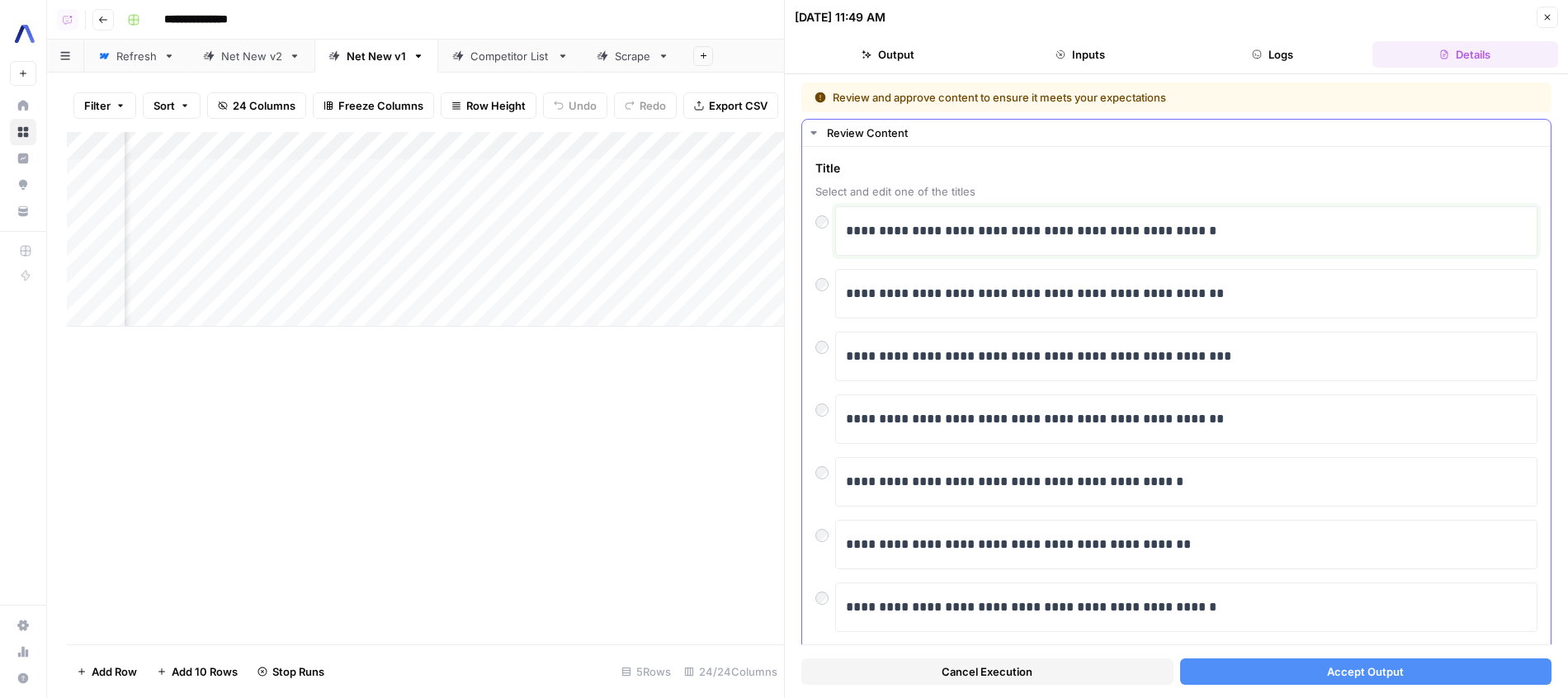
click at [973, 234] on p "**********" at bounding box center [1187, 231] width 681 height 22
click at [1049, 237] on p "**********" at bounding box center [1187, 231] width 681 height 22
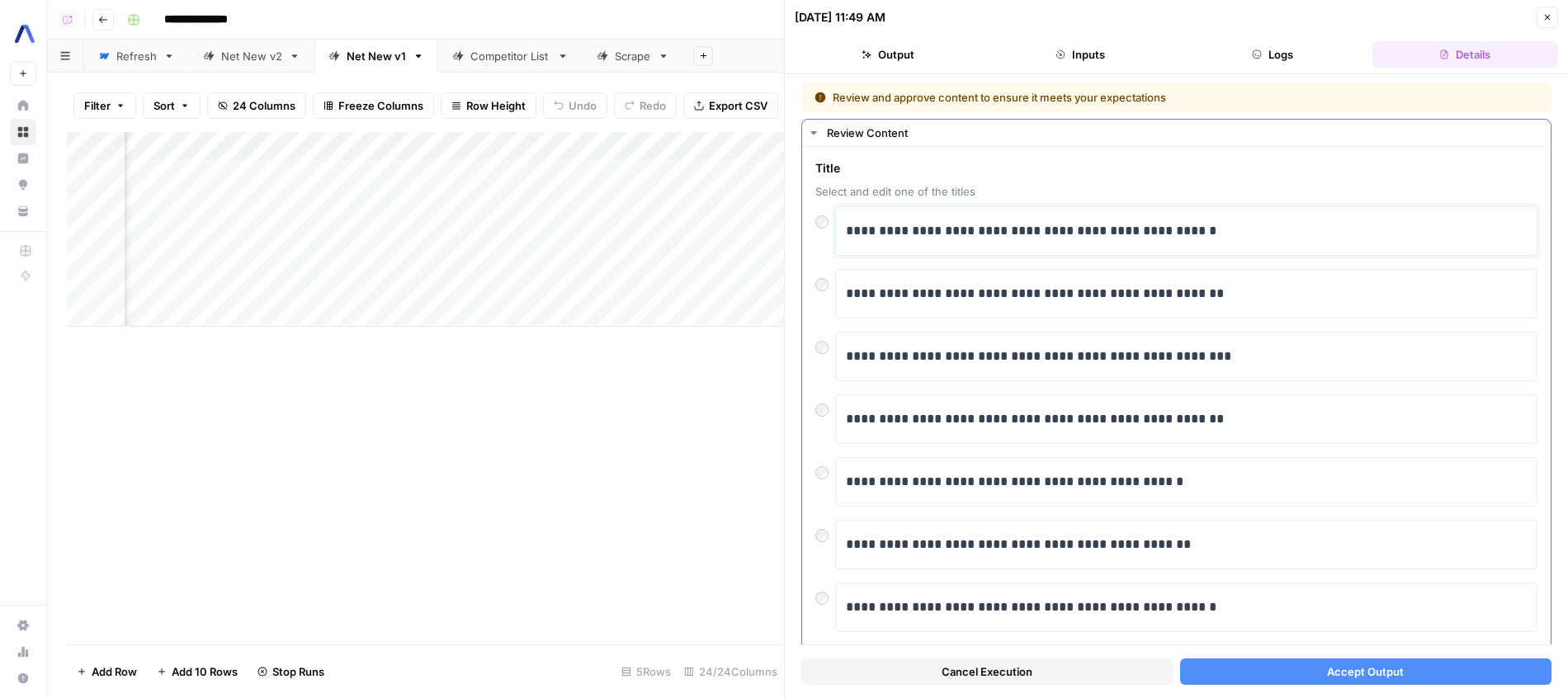
click at [1049, 237] on p "**********" at bounding box center [1187, 231] width 681 height 22
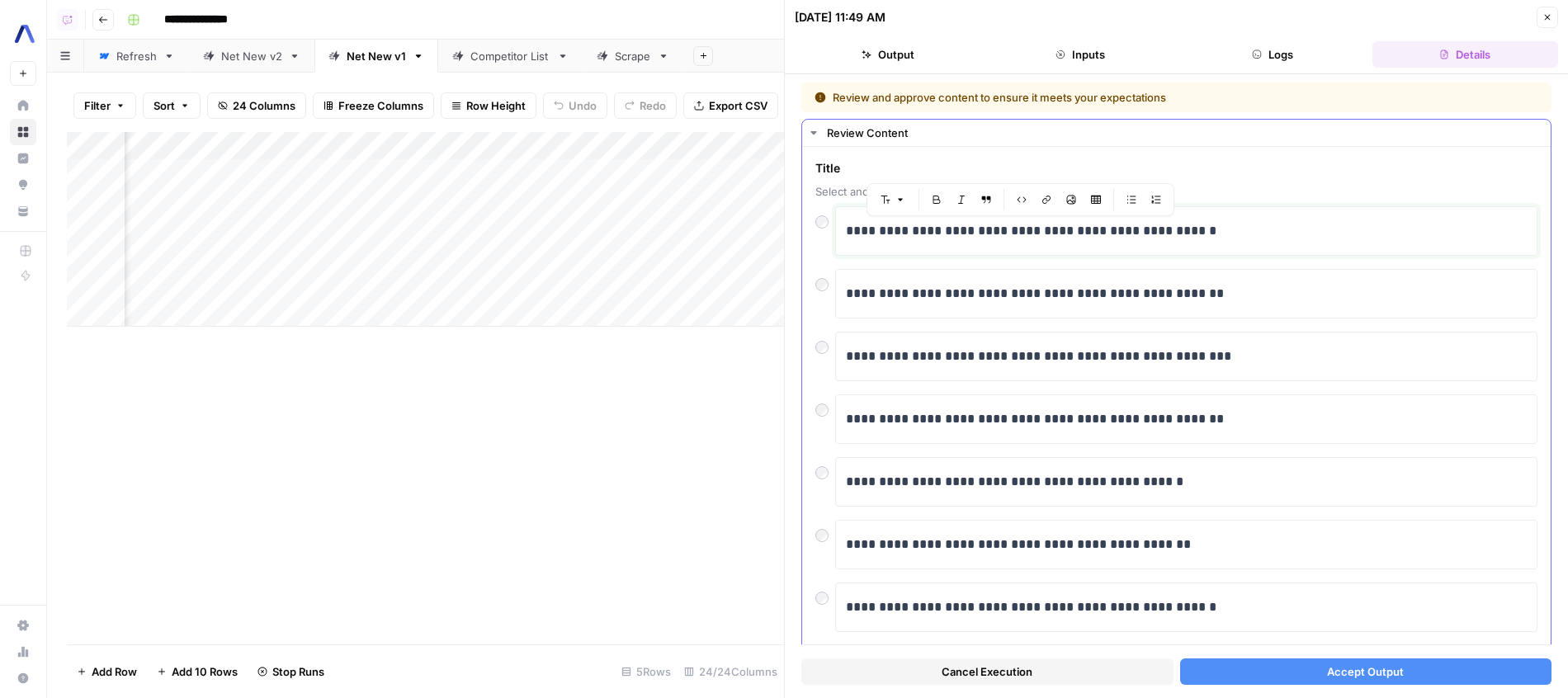
click at [1049, 237] on p "**********" at bounding box center [1187, 231] width 681 height 22
click at [1093, 235] on p "**********" at bounding box center [1187, 231] width 681 height 22
click at [1173, 233] on p "**********" at bounding box center [1187, 231] width 681 height 22
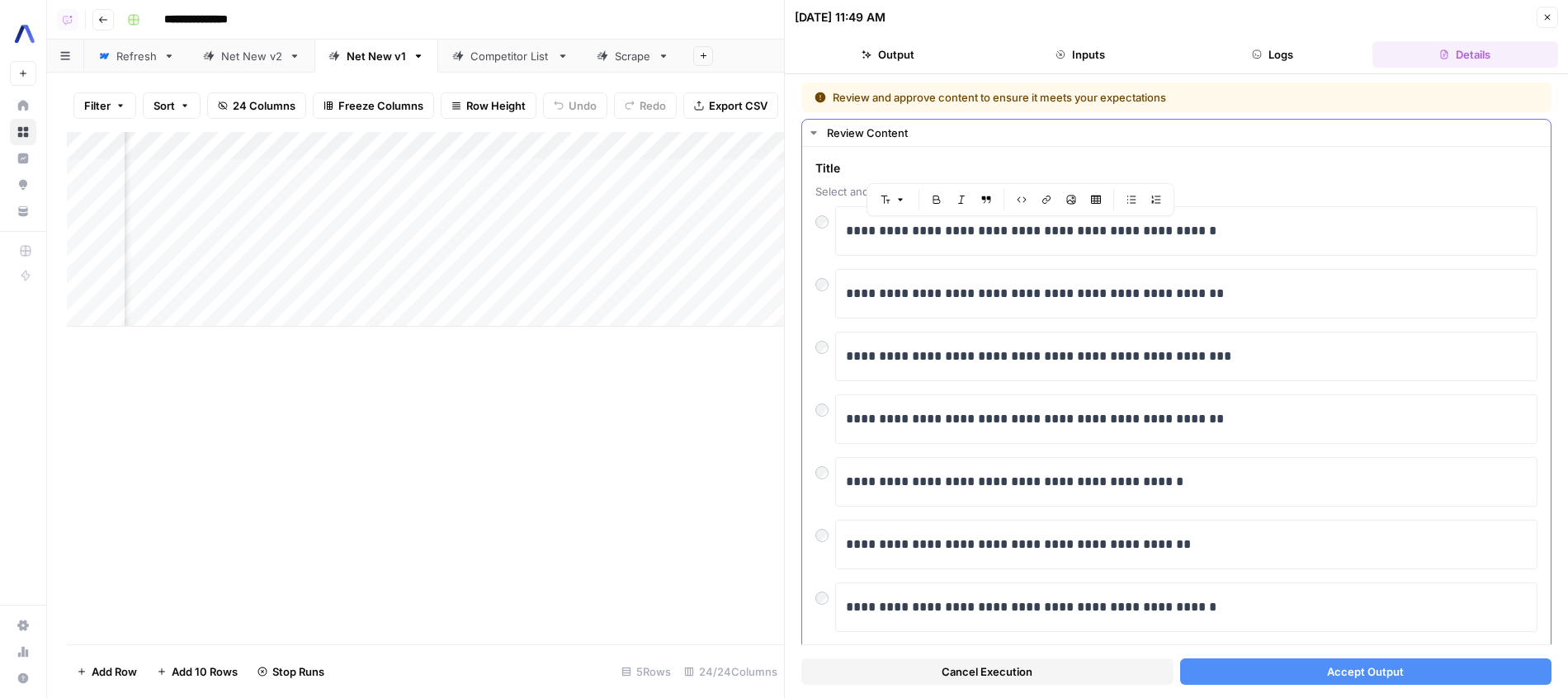
click at [833, 285] on div at bounding box center [825, 280] width 20 height 23
click at [1369, 663] on span "Accept Output" at bounding box center [1365, 671] width 77 height 16
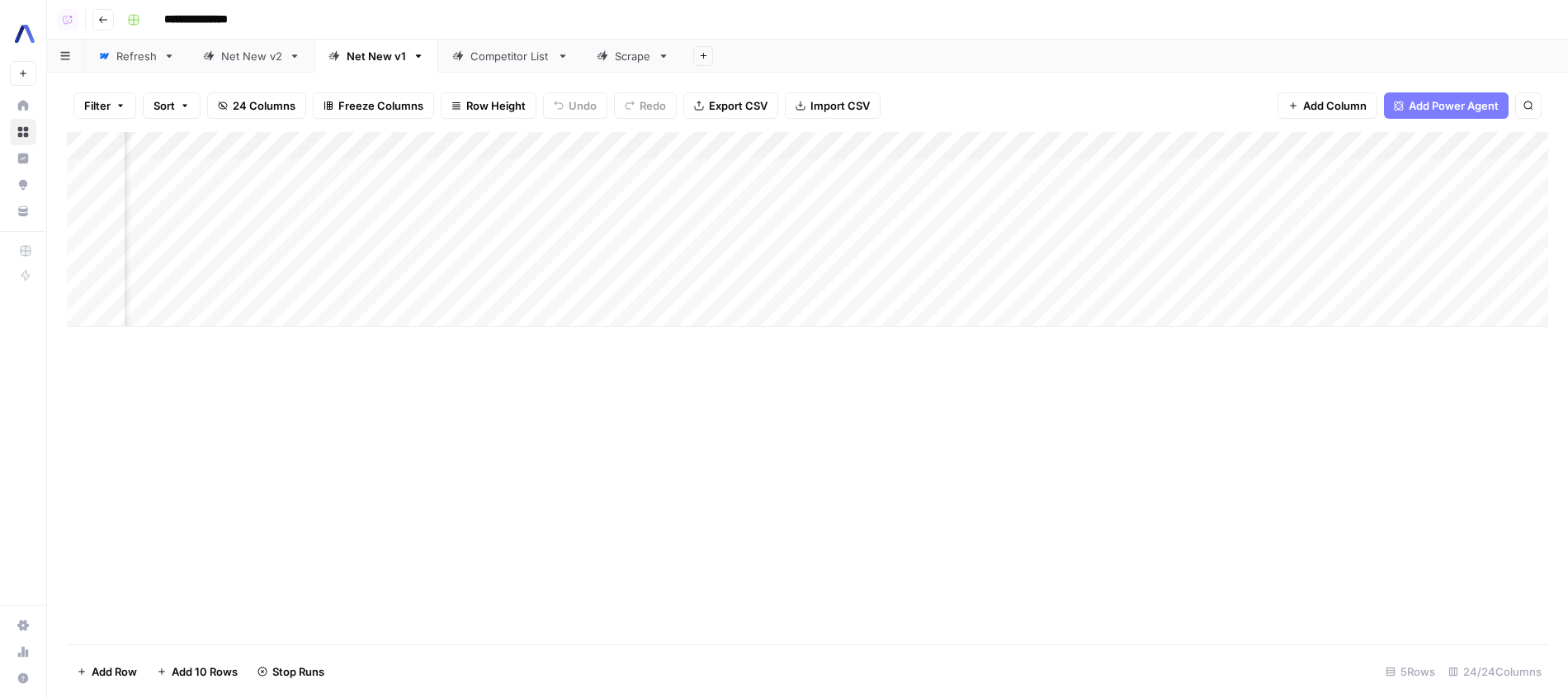
click at [496, 143] on div "Add Column" at bounding box center [807, 229] width 1482 height 194
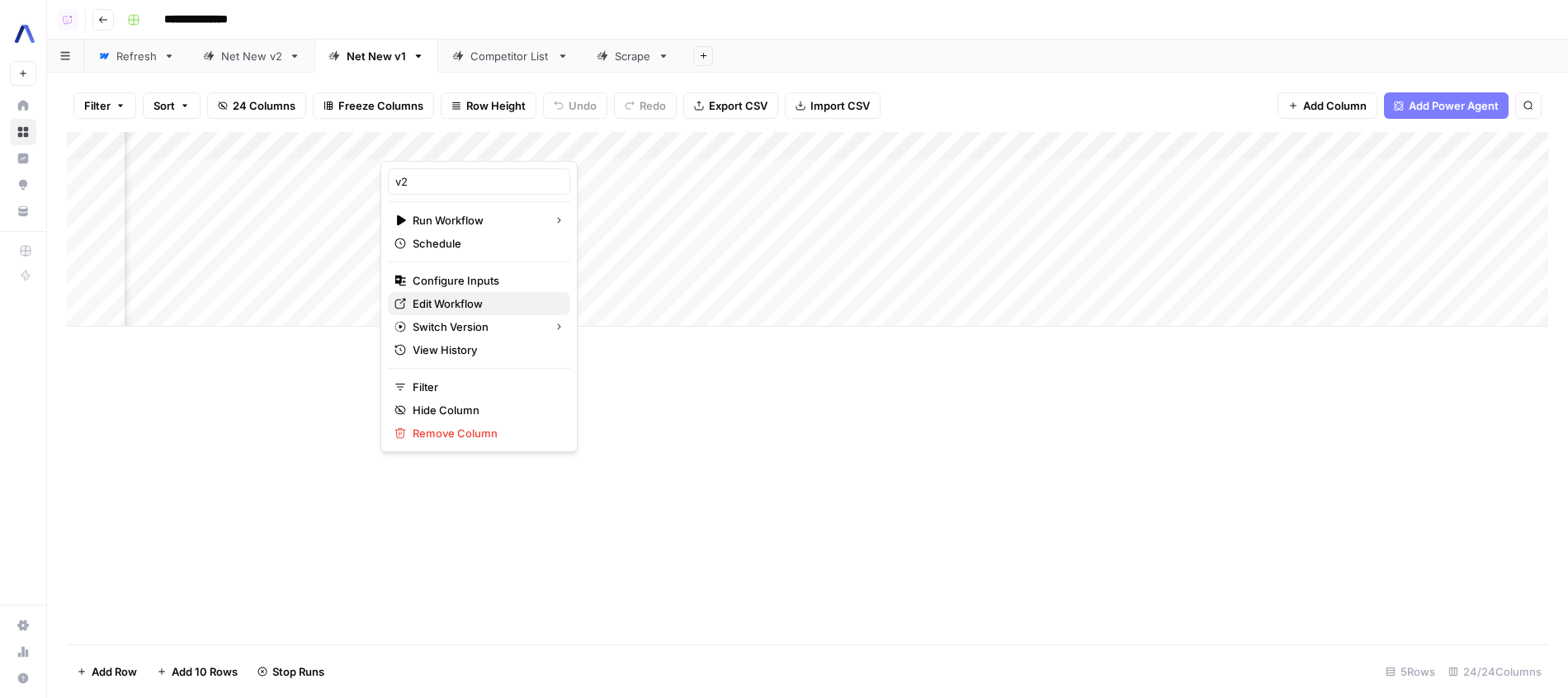
click at [465, 297] on span "Edit Workflow" at bounding box center [484, 303] width 144 height 16
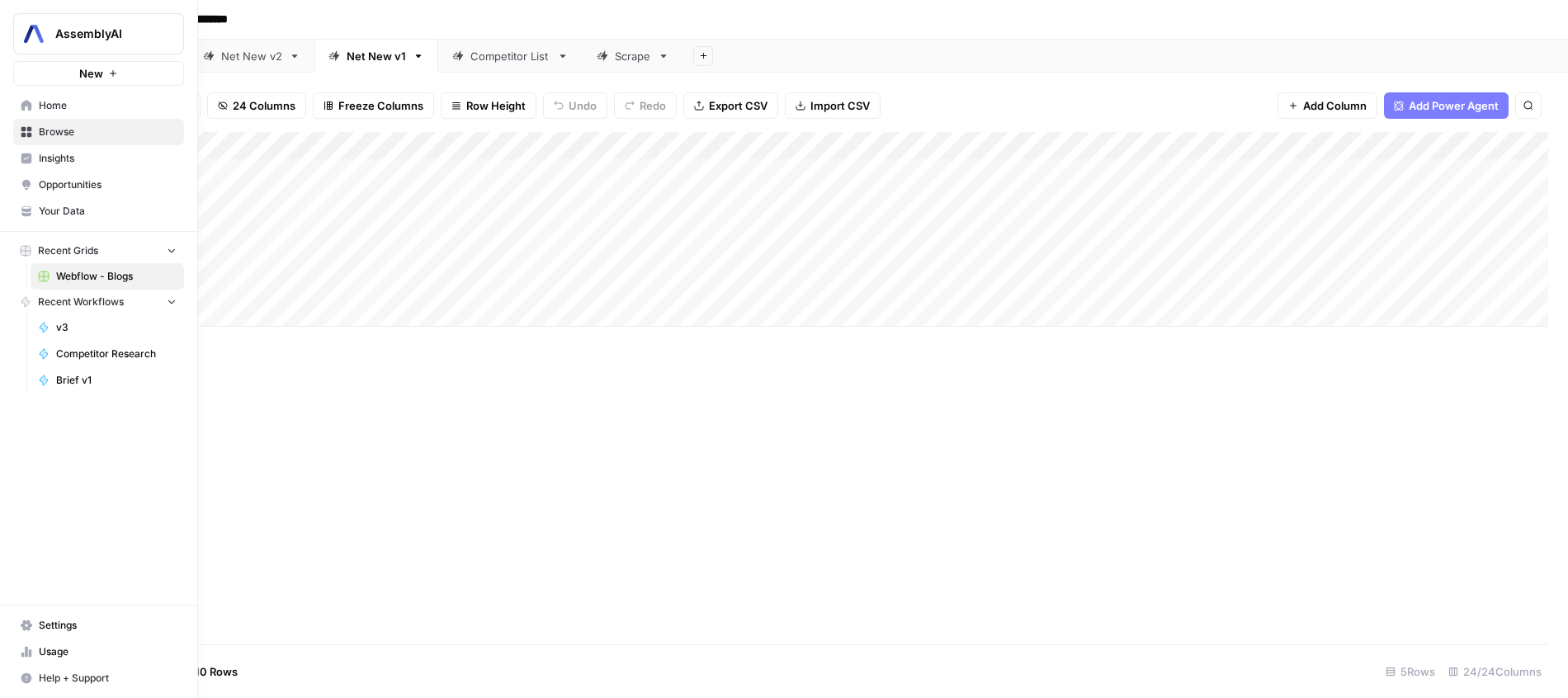
click at [41, 207] on span "Your Data" at bounding box center [107, 211] width 137 height 15
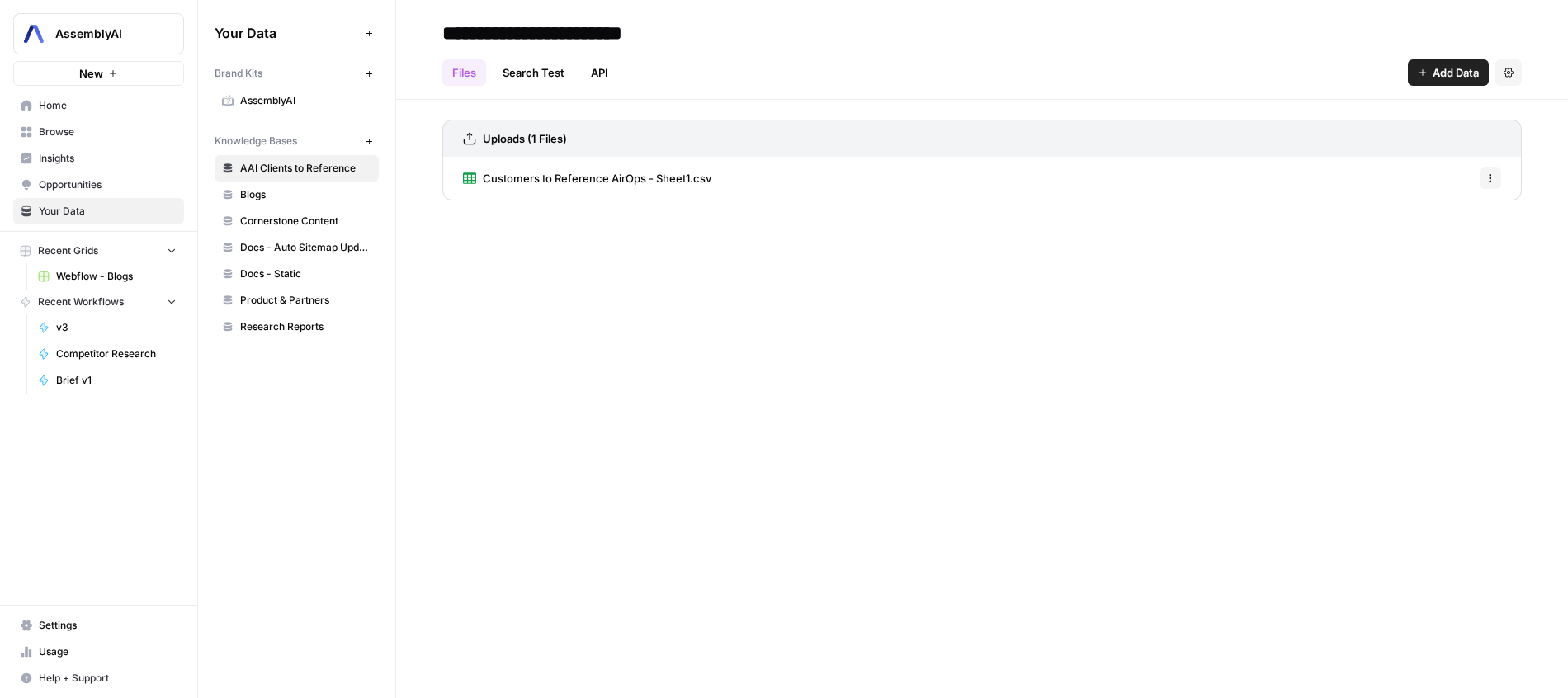
click at [254, 100] on span "AssemblyAI" at bounding box center [306, 100] width 131 height 15
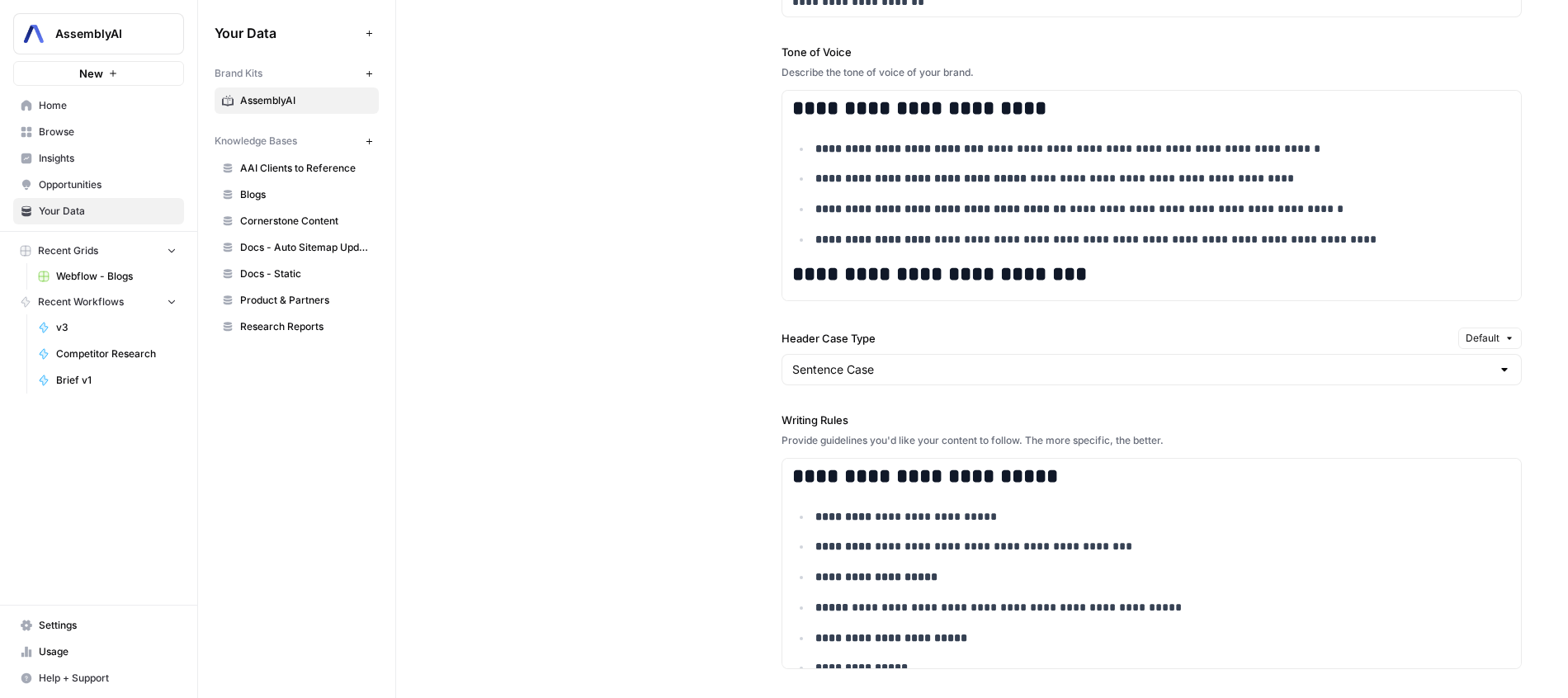
scroll to position [1482, 0]
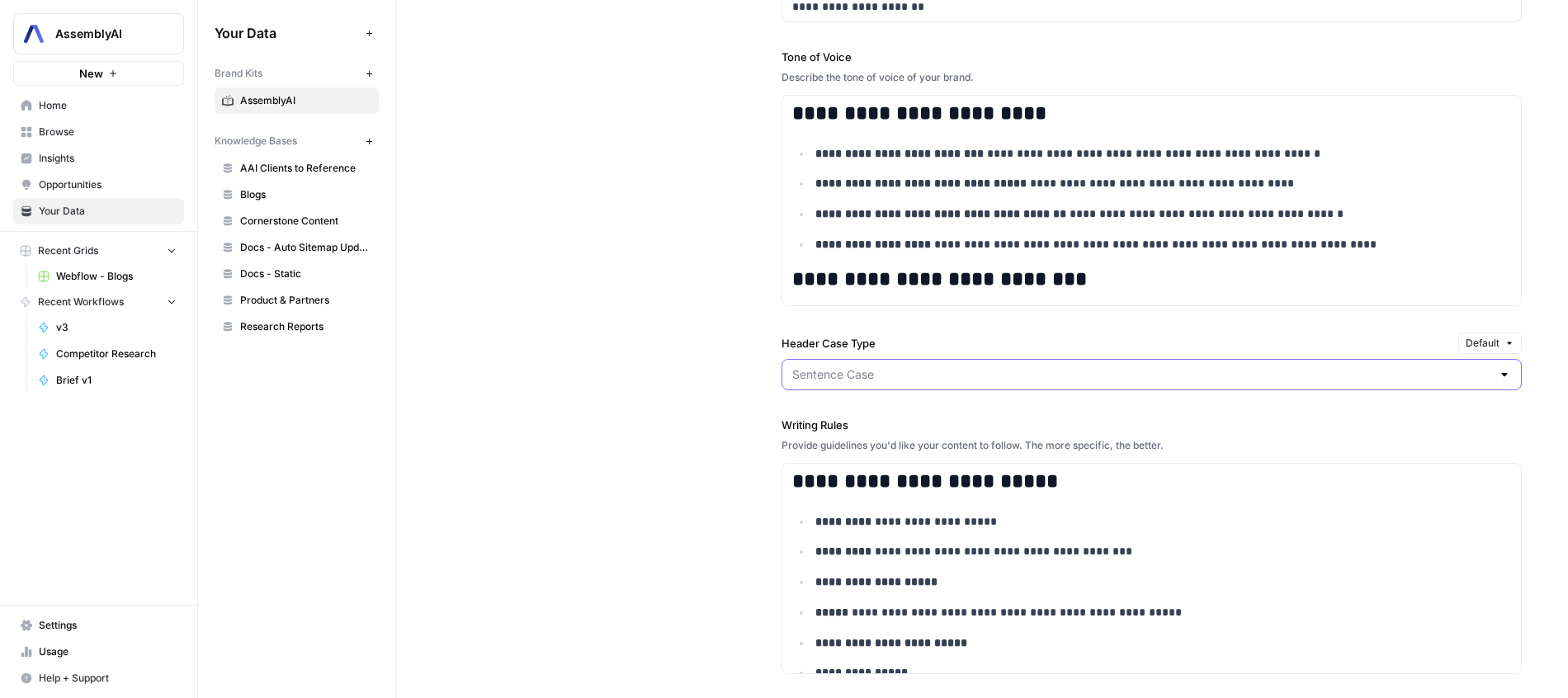
click at [843, 378] on input "Header Case Type" at bounding box center [1142, 374] width 699 height 16
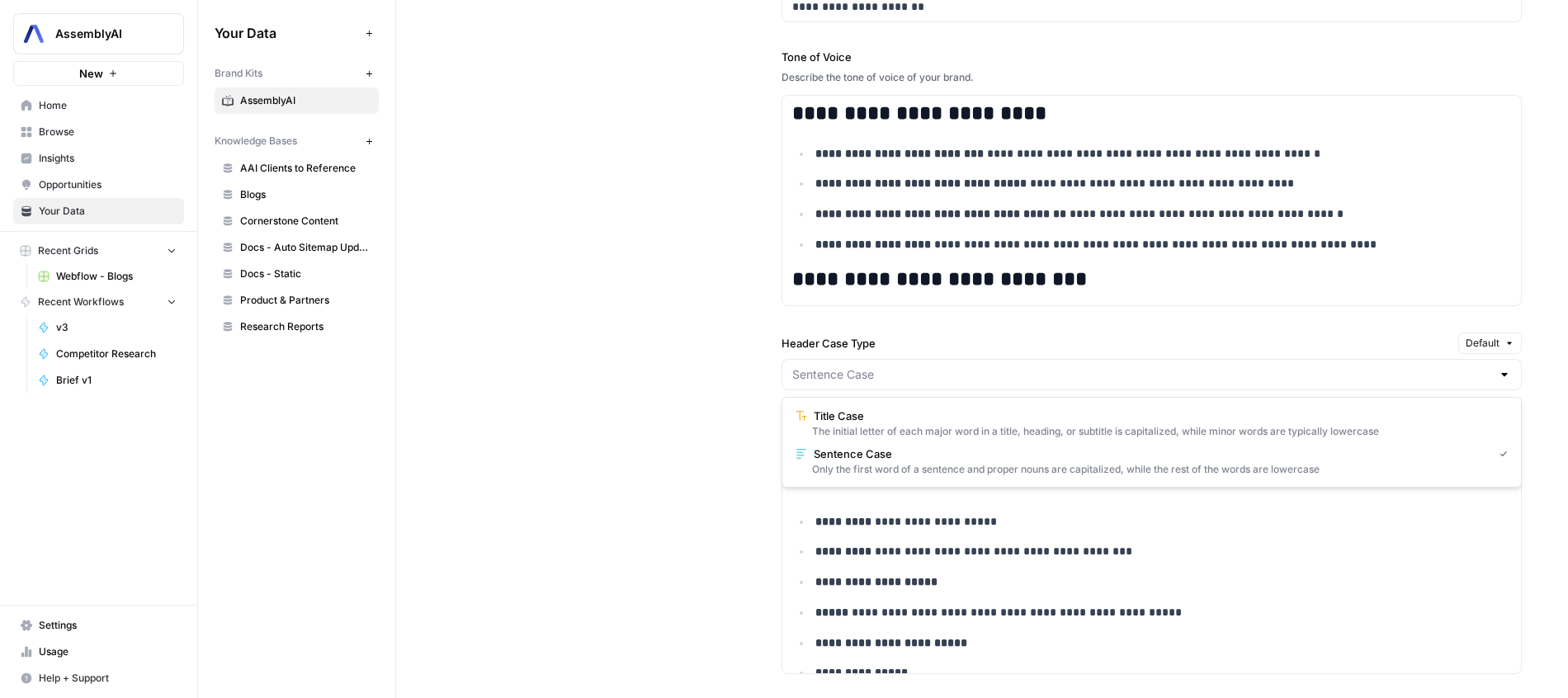
type input "Sentence Case"
click at [1281, 311] on div "**********" at bounding box center [1151, 375] width 740 height 1079
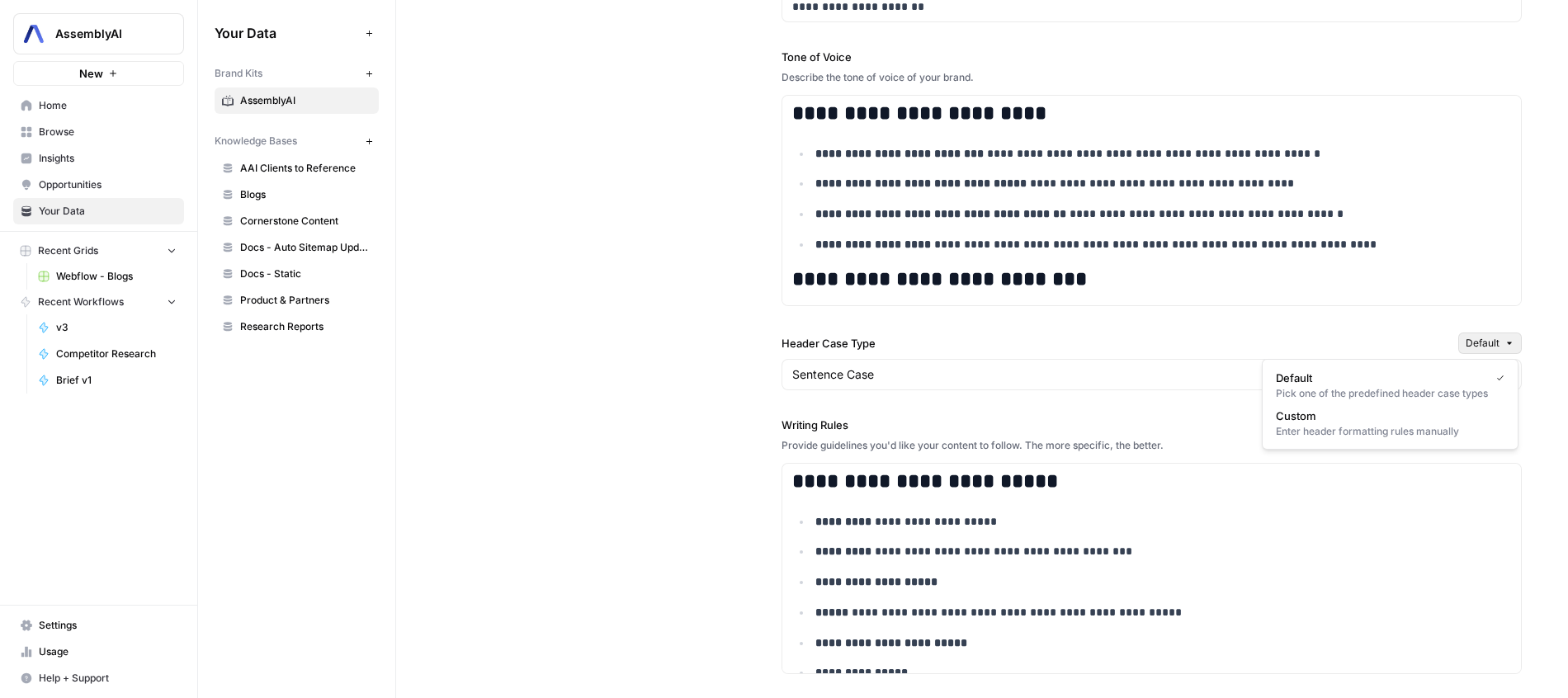
click at [1478, 344] on span "Default" at bounding box center [1482, 343] width 34 height 15
click at [1426, 410] on span "Custom" at bounding box center [1386, 416] width 222 height 16
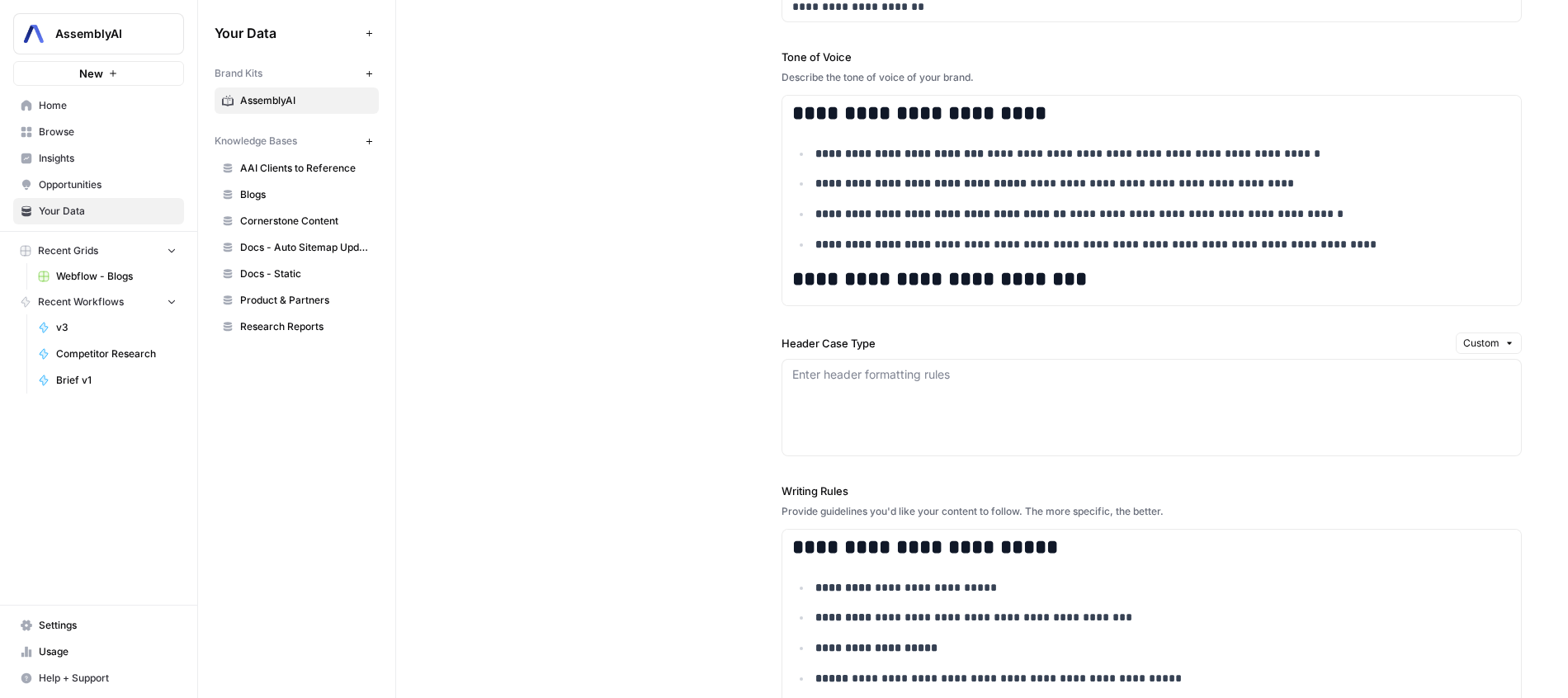
click at [1058, 436] on div "Enter header formatting rules" at bounding box center [1151, 407] width 740 height 98
type textarea "Sentence Case, but capitalize acronyms such as "AI""
click at [623, 370] on div "**********" at bounding box center [982, 409] width 1080 height 1145
click at [137, 179] on span "Opportunities" at bounding box center [107, 184] width 137 height 15
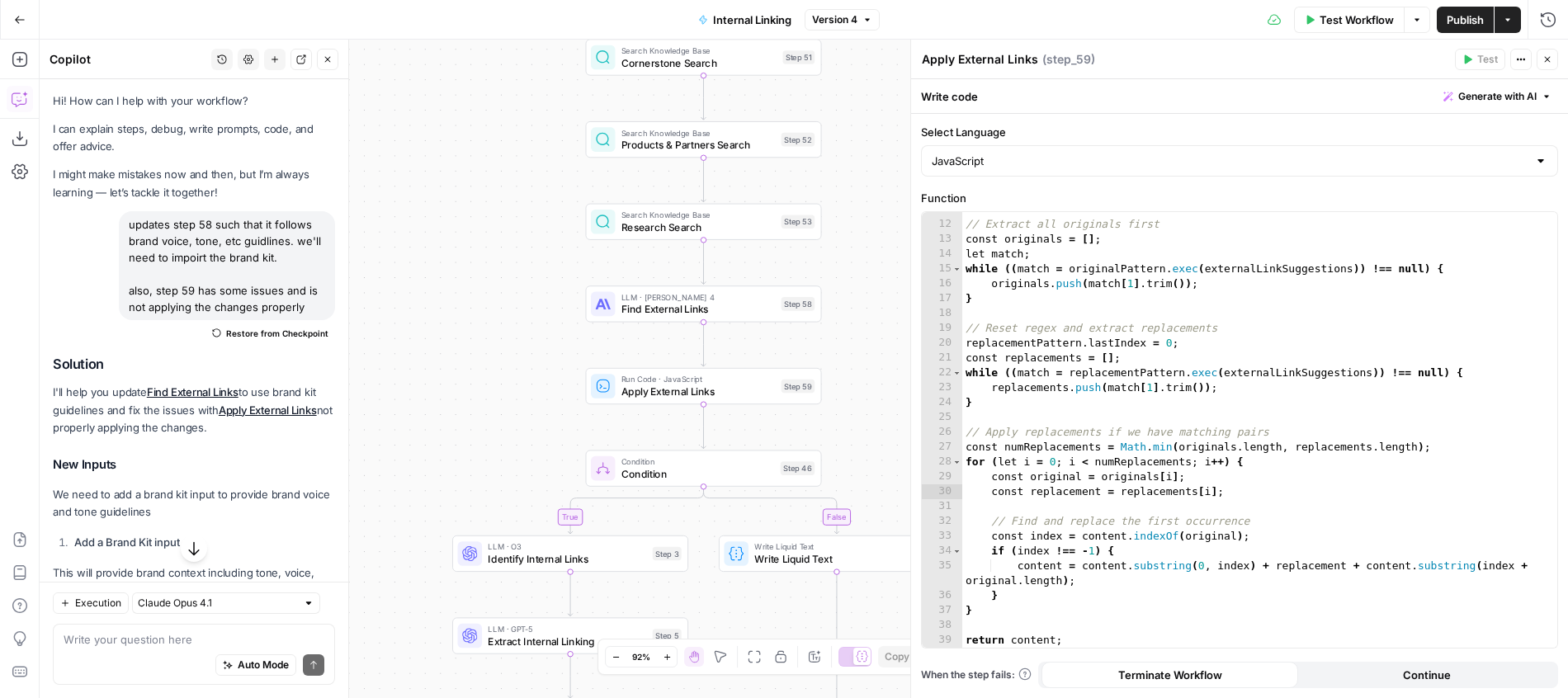
scroll to position [158, 0]
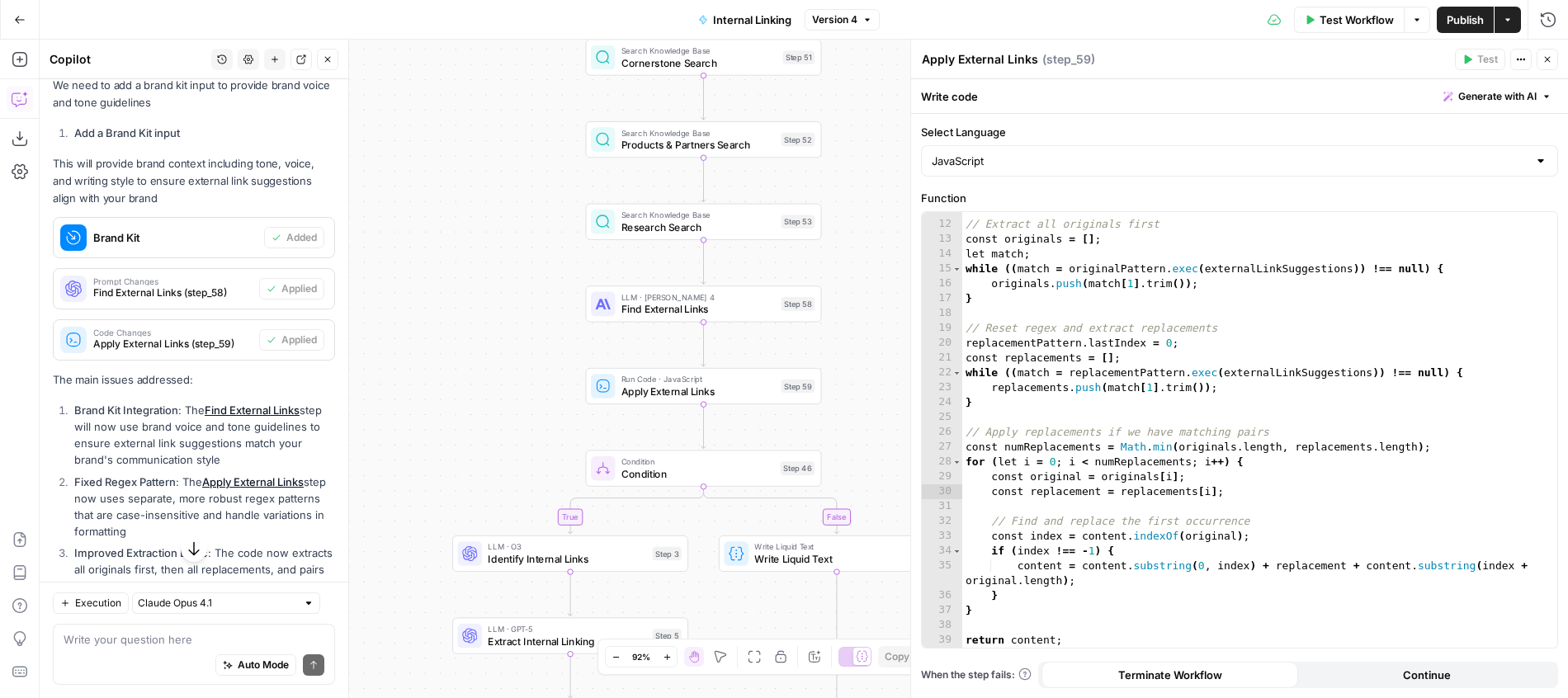
click at [664, 329] on div "true false Workflow Set Inputs Inputs Search Knowledge Base Blog Search Step 2 …" at bounding box center [804, 369] width 1528 height 658
click at [664, 315] on span "Find External Links" at bounding box center [698, 308] width 154 height 15
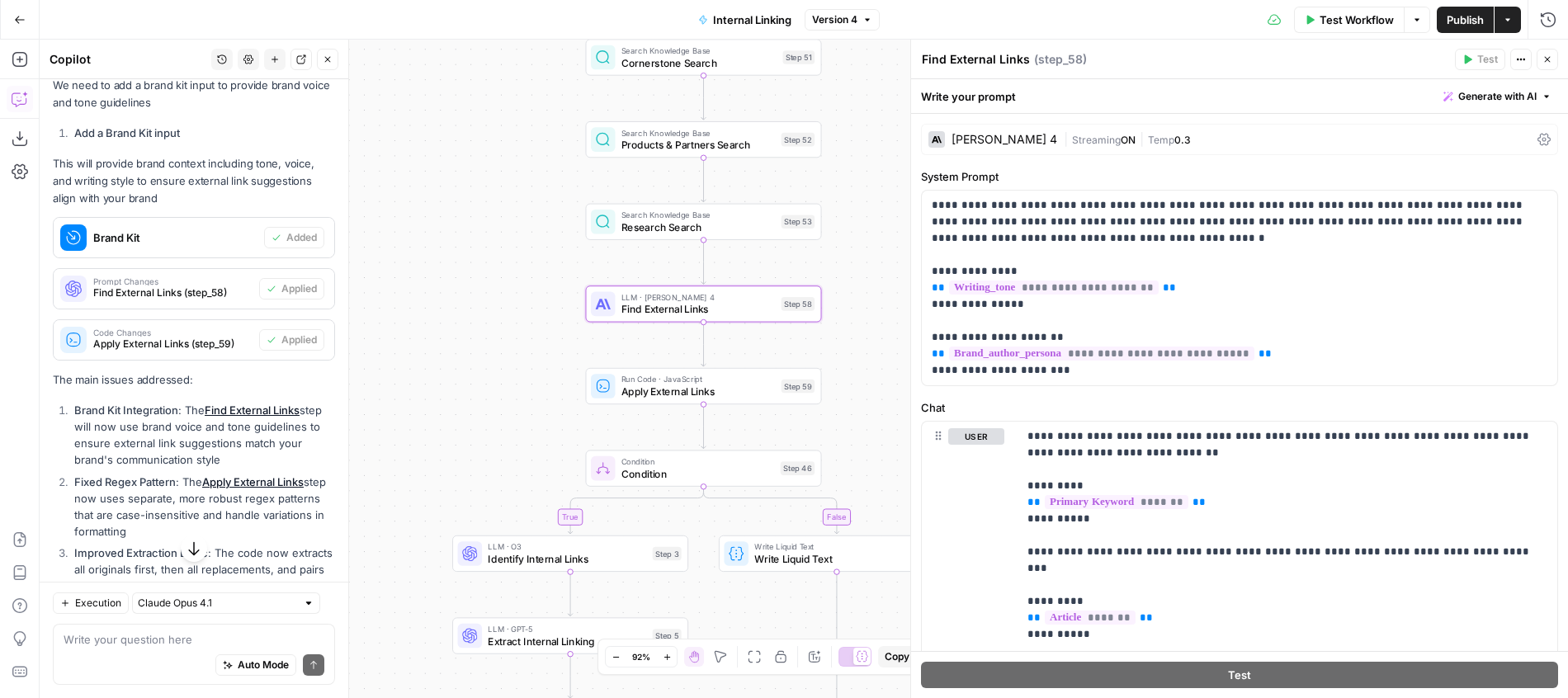
scroll to position [16, 0]
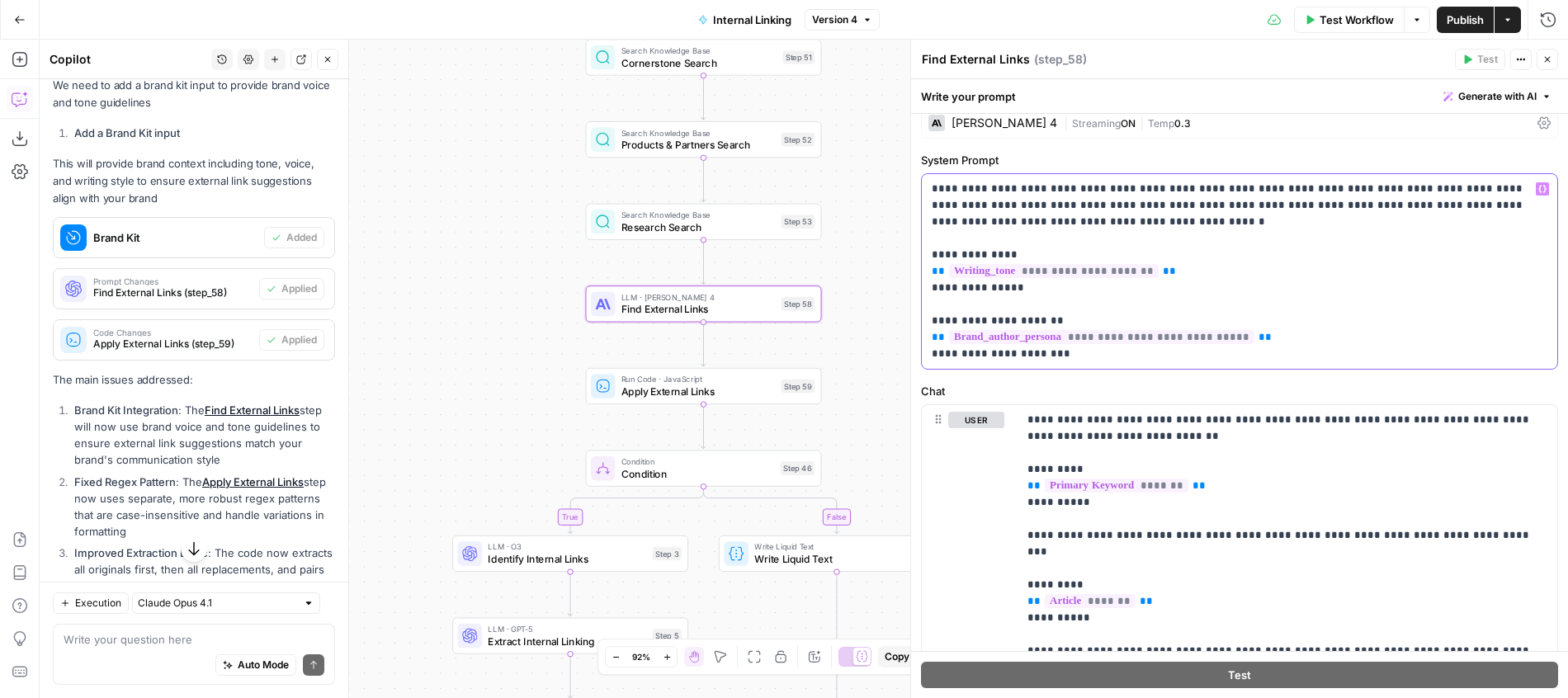
click at [1174, 201] on p "**********" at bounding box center [1240, 271] width 615 height 181
click at [1212, 224] on p "**********" at bounding box center [1240, 271] width 615 height 181
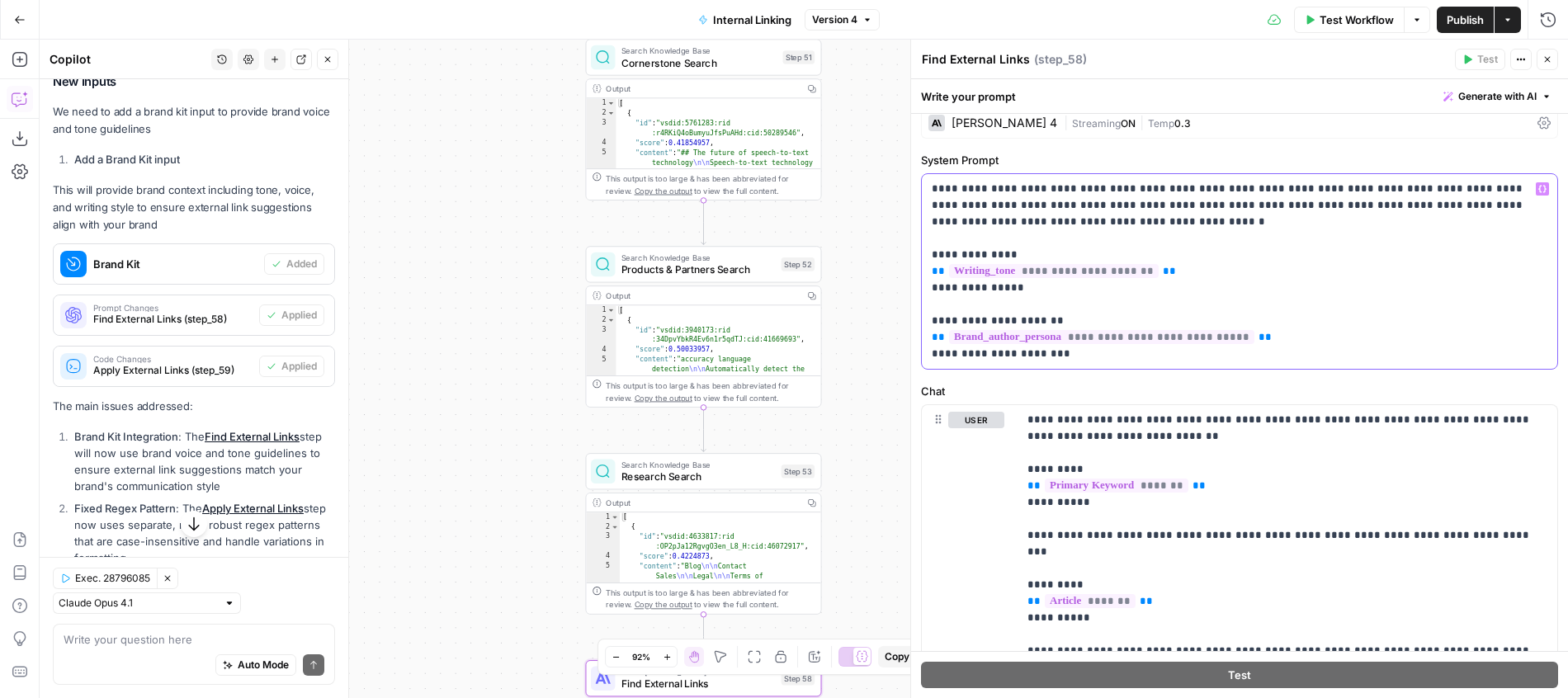
scroll to position [409, 0]
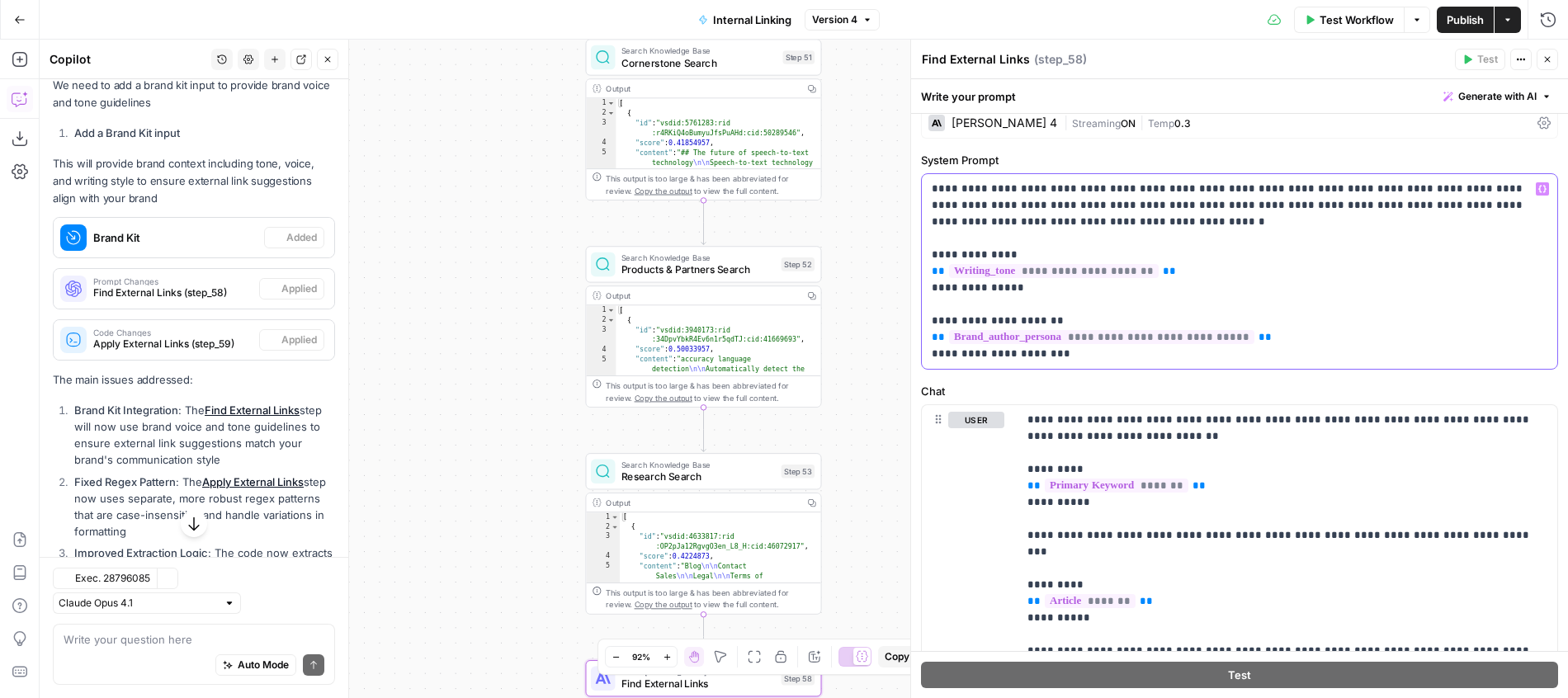
click at [1174, 225] on p "**********" at bounding box center [1240, 271] width 615 height 181
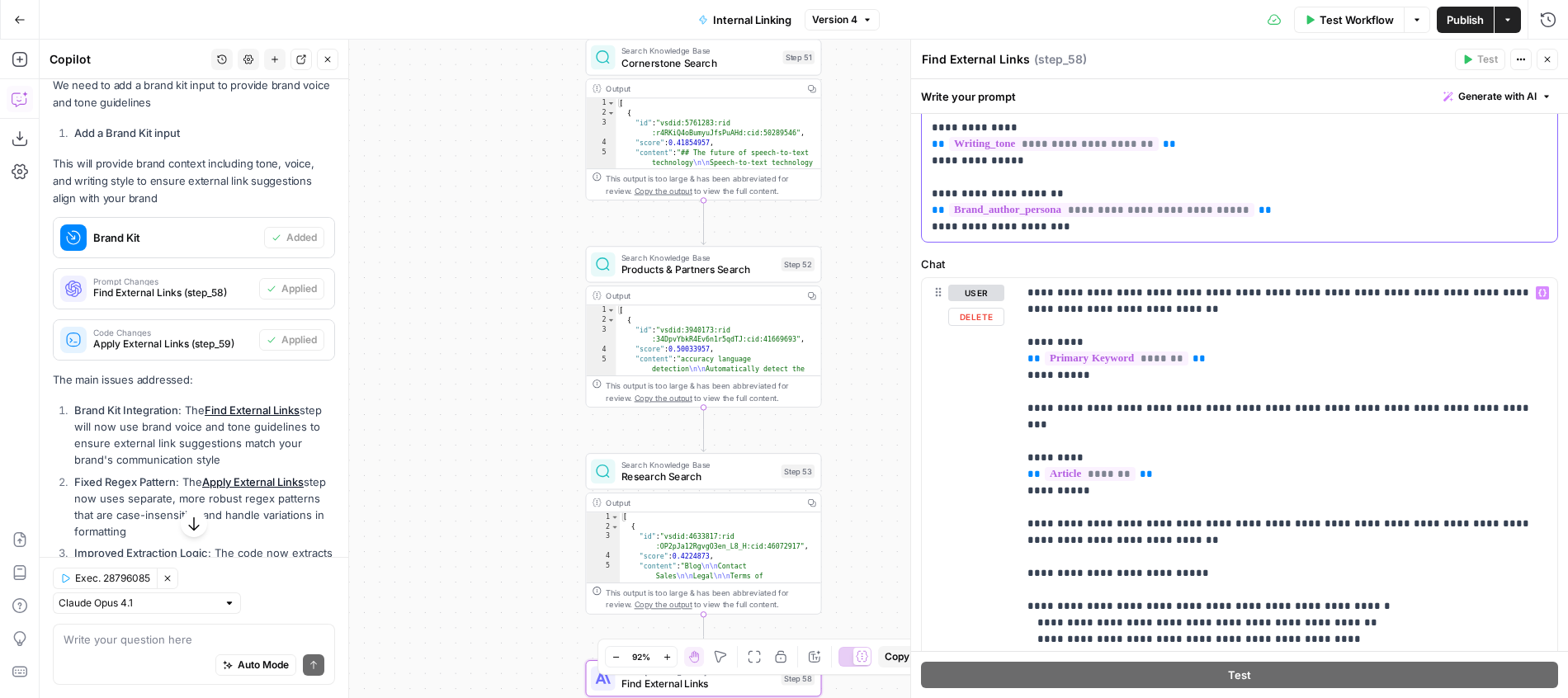
scroll to position [139, 0]
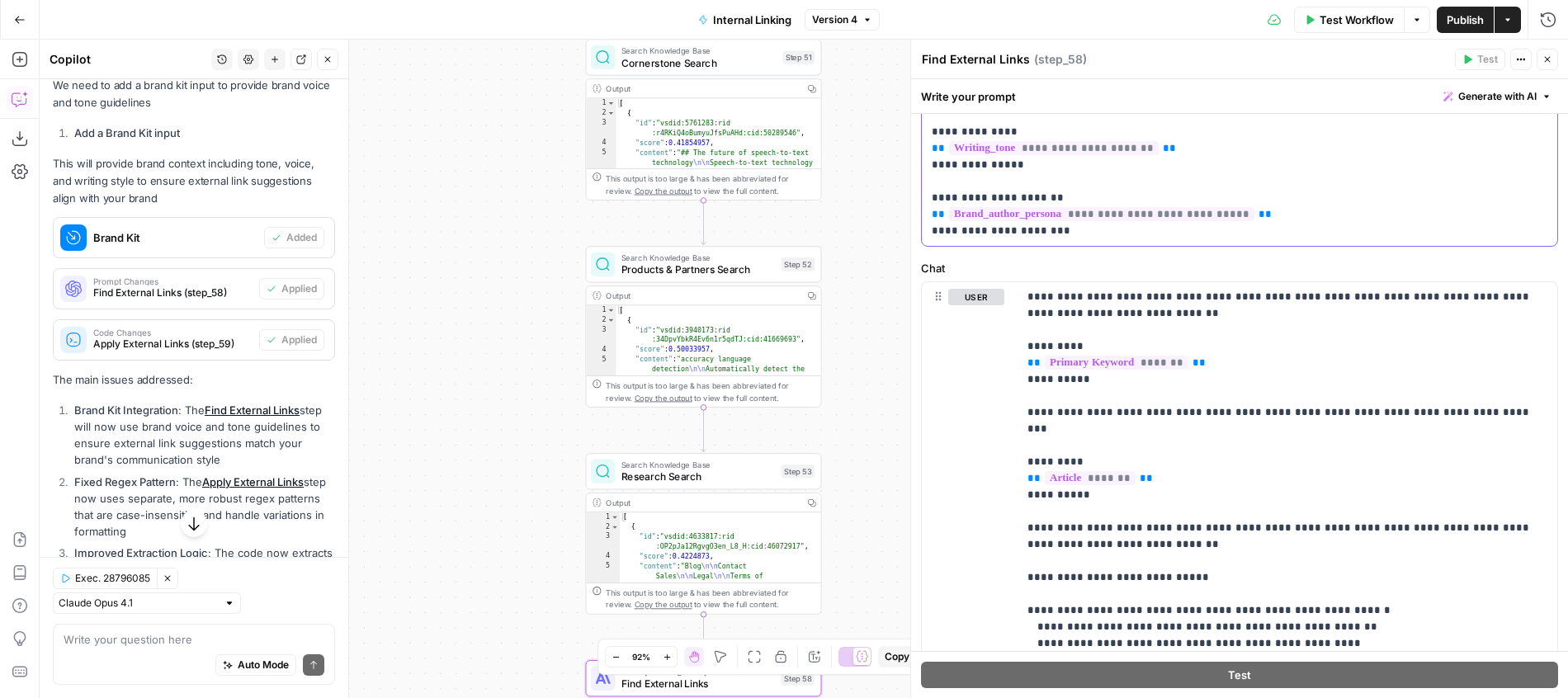
click at [1161, 212] on span "**********" at bounding box center [1101, 214] width 305 height 14
click at [1319, 210] on p "**********" at bounding box center [1240, 149] width 615 height 181
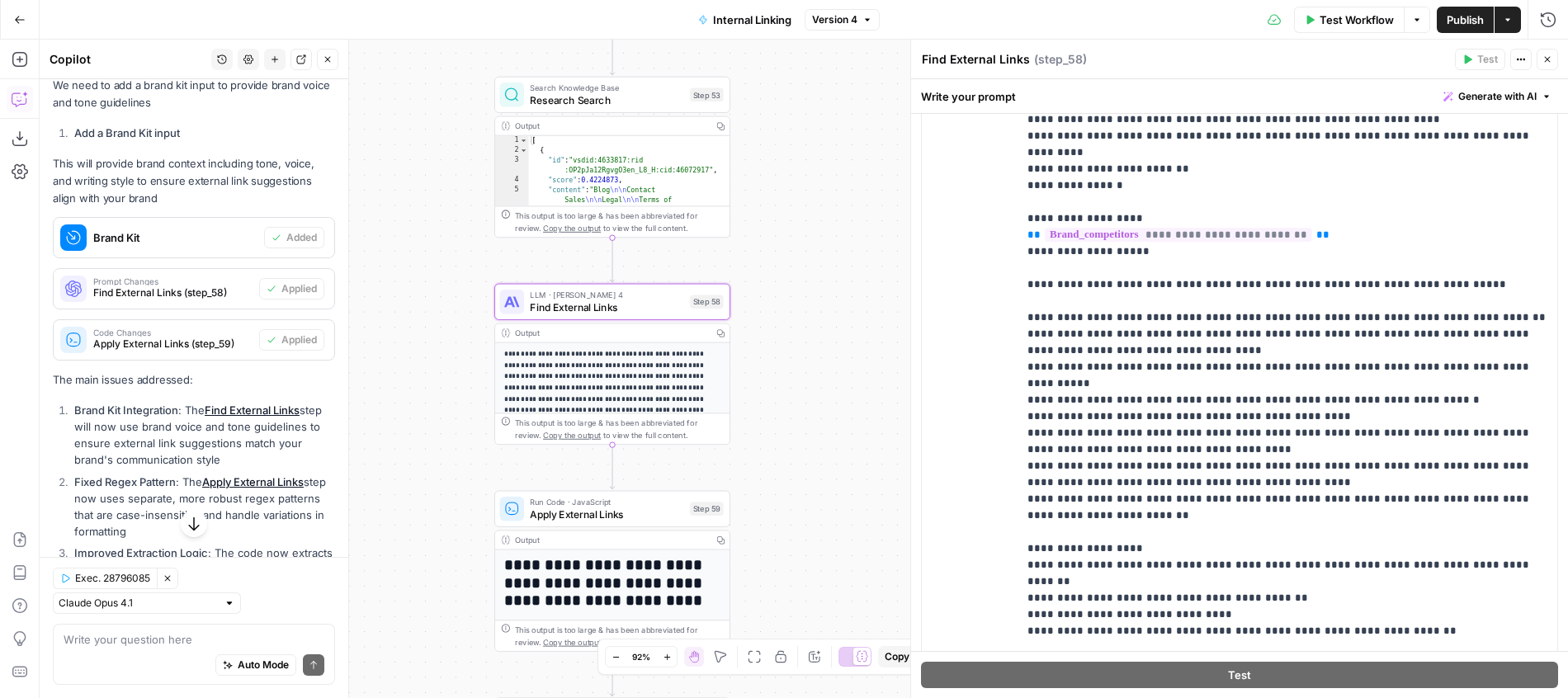
scroll to position [399, 0]
click at [1201, 450] on p "**********" at bounding box center [1287, 11] width 519 height 1353
click at [834, 339] on div "true false Workflow Set Inputs Inputs Search Knowledge Base Blog Search Step 2 …" at bounding box center [804, 369] width 1528 height 658
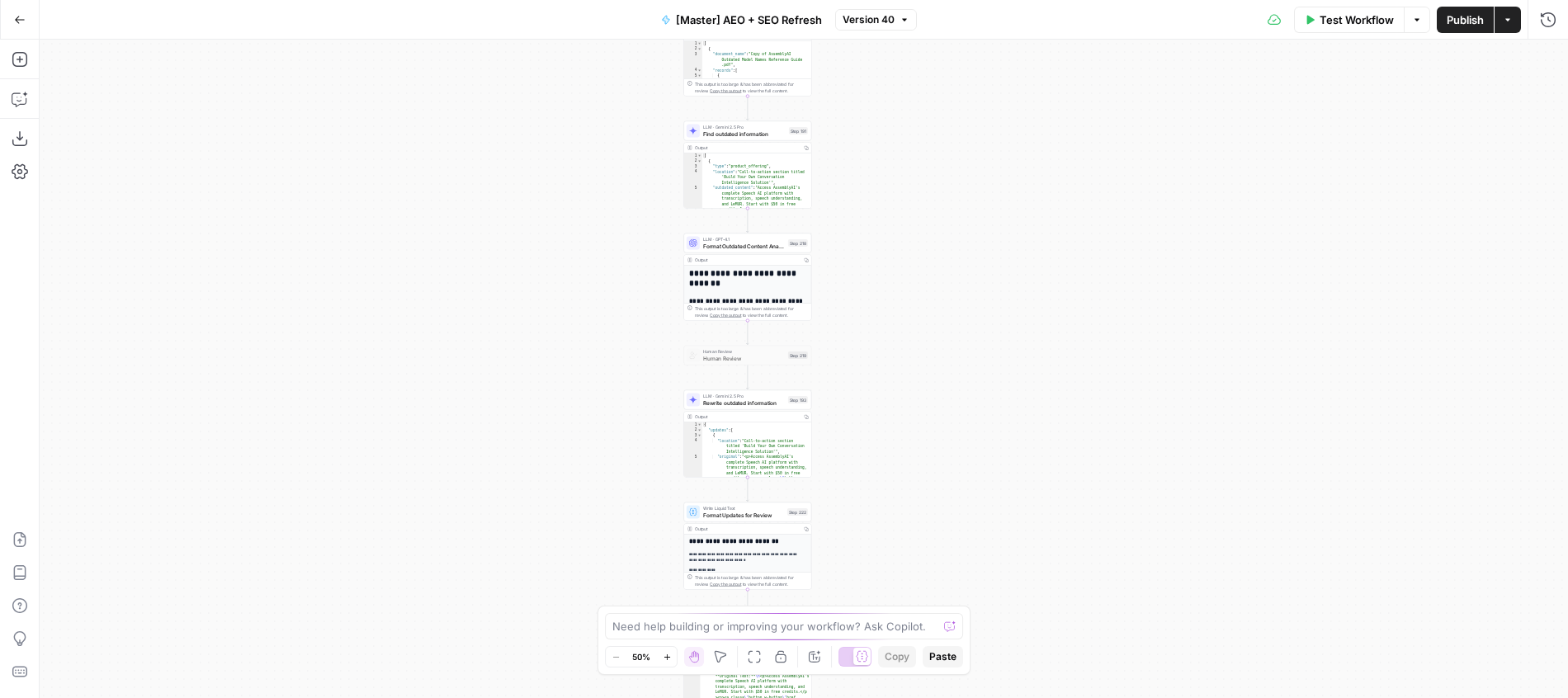
click at [574, 268] on div "true false true false true false true false Workflow Set Inputs Inputs LLM · Ge…" at bounding box center [804, 369] width 1528 height 658
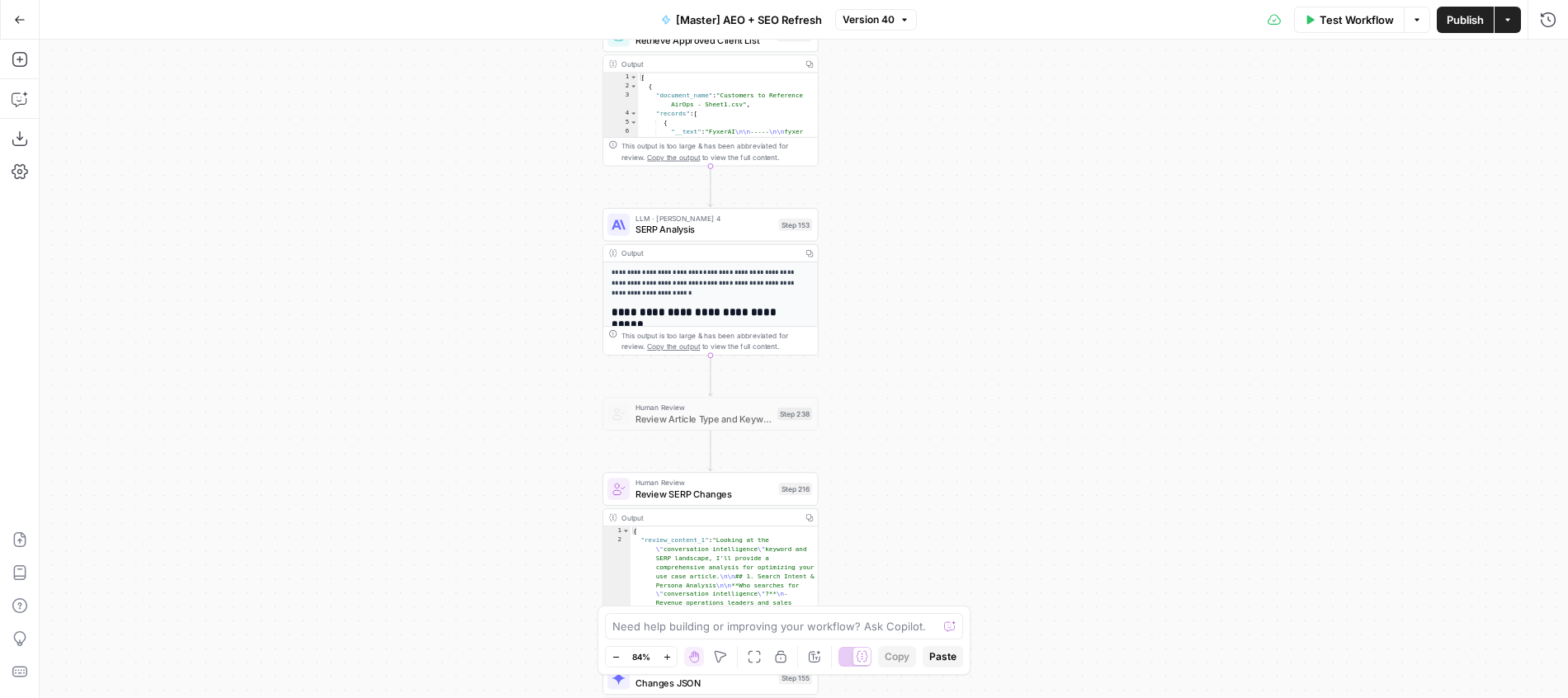
click at [870, 156] on div "true false true false true false true false Workflow Set Inputs Inputs LLM · Ge…" at bounding box center [804, 369] width 1528 height 658
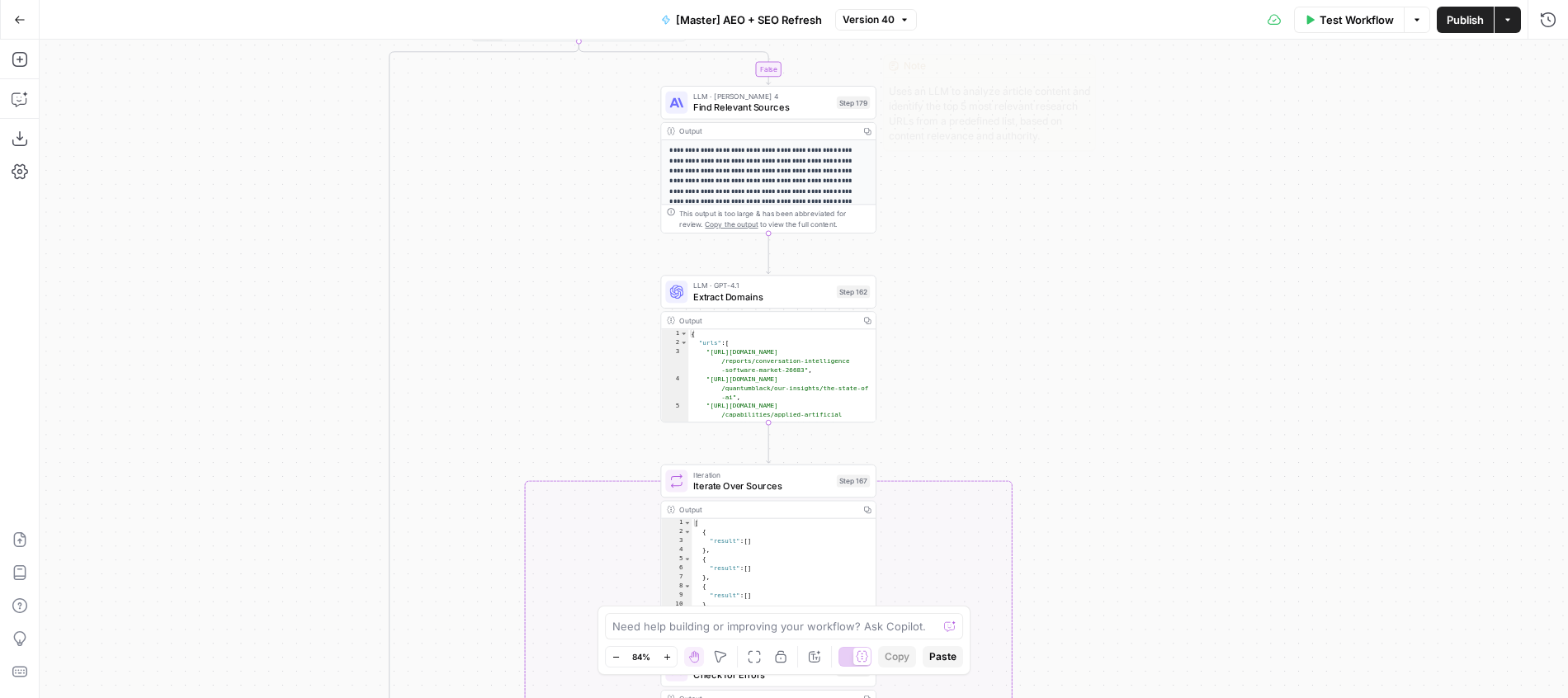
click at [813, 100] on span "Find Relevant Sources" at bounding box center [762, 107] width 137 height 14
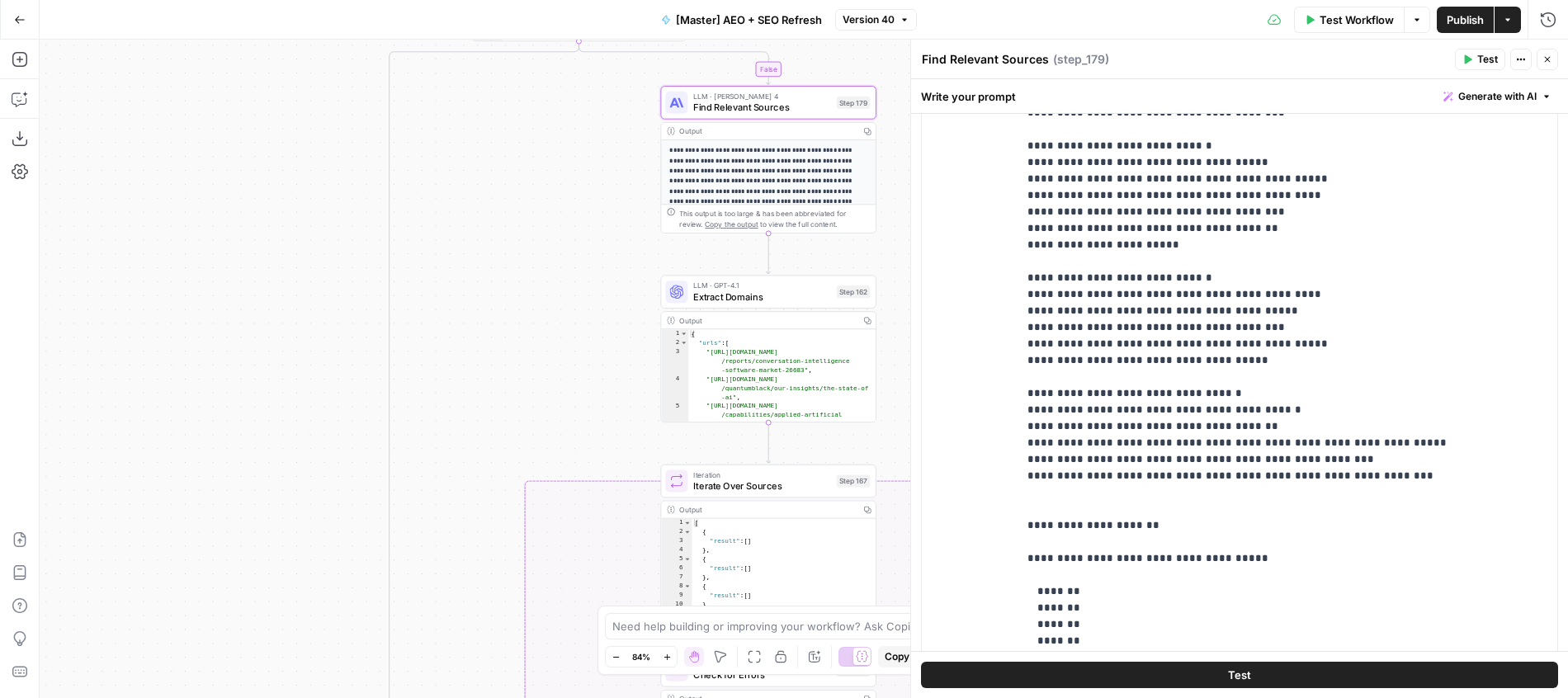
scroll to position [473, 0]
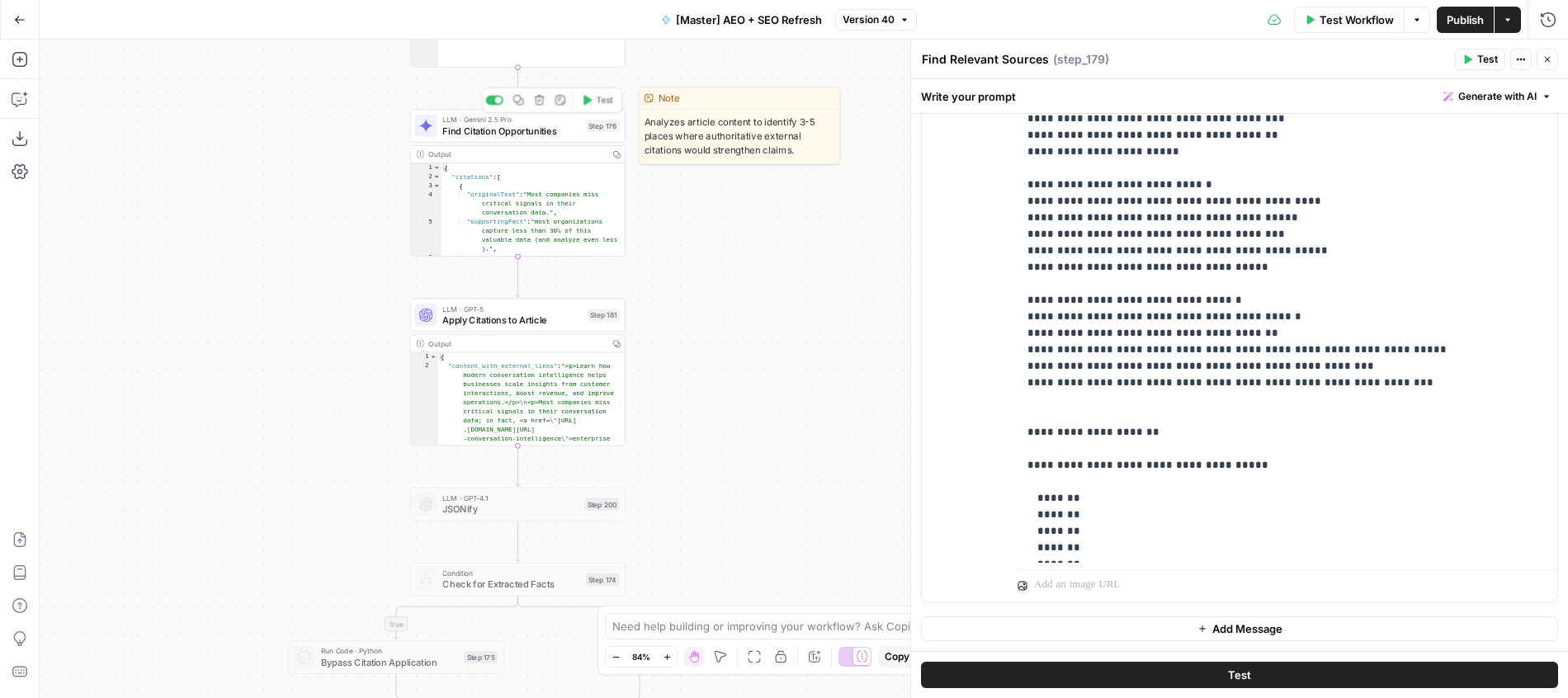
click at [561, 129] on span "Find Citation Opportunities" at bounding box center [511, 130] width 137 height 14
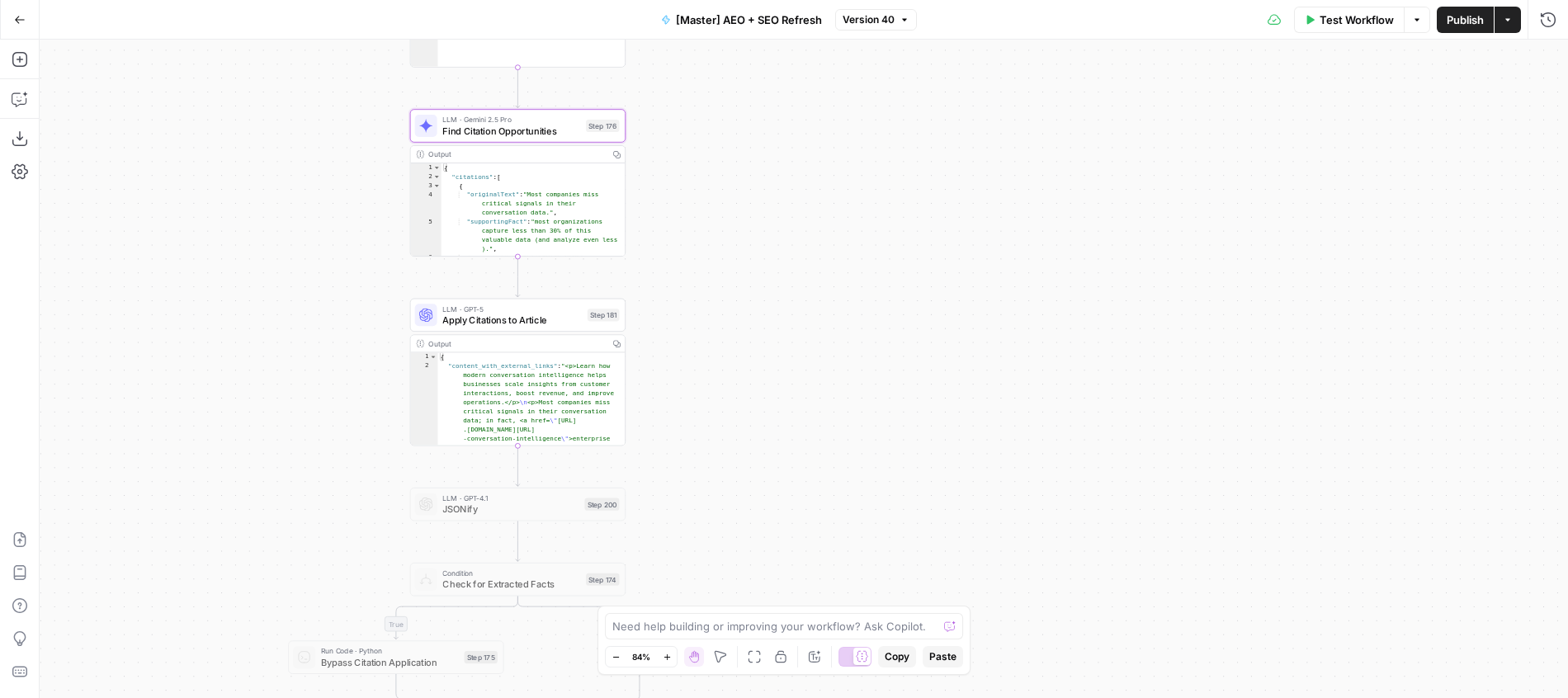
type textarea "Find Citation Opportunities"
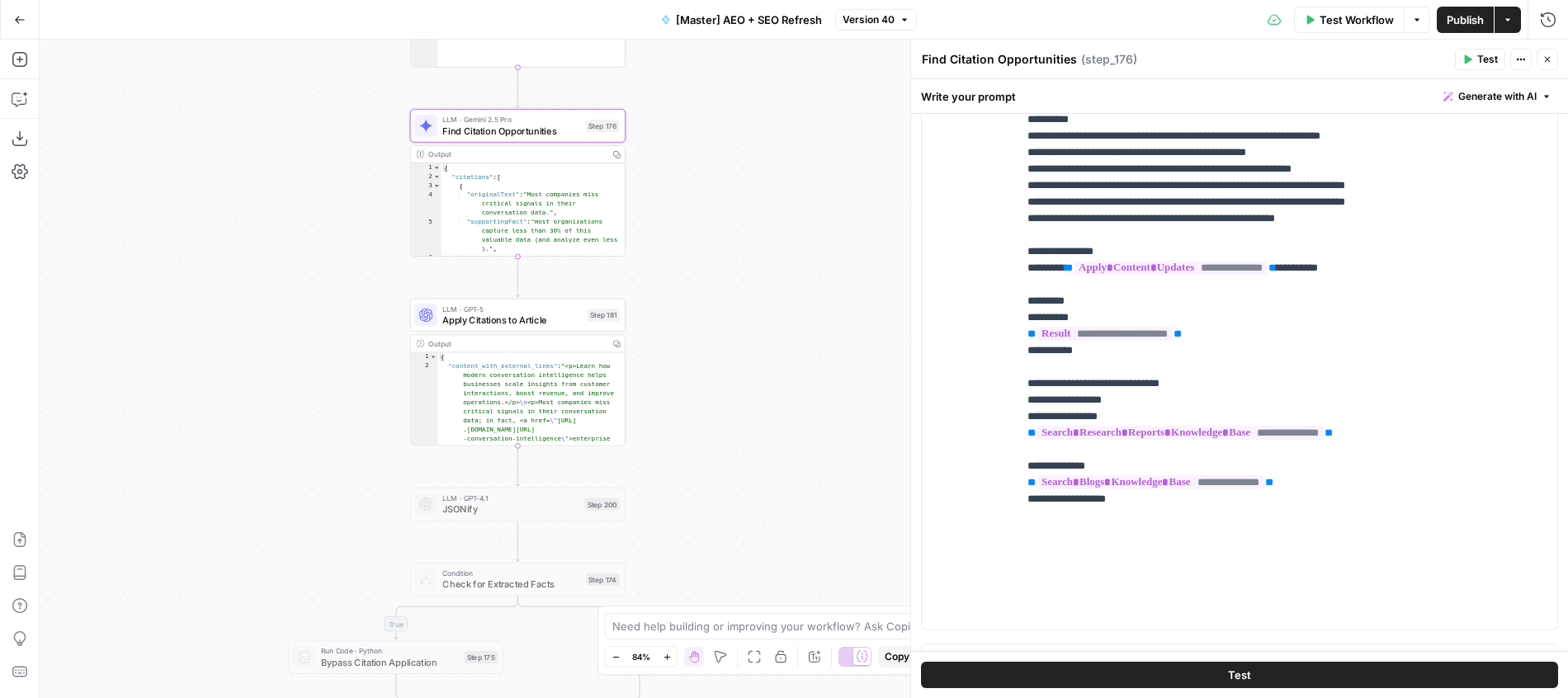
scroll to position [417, 0]
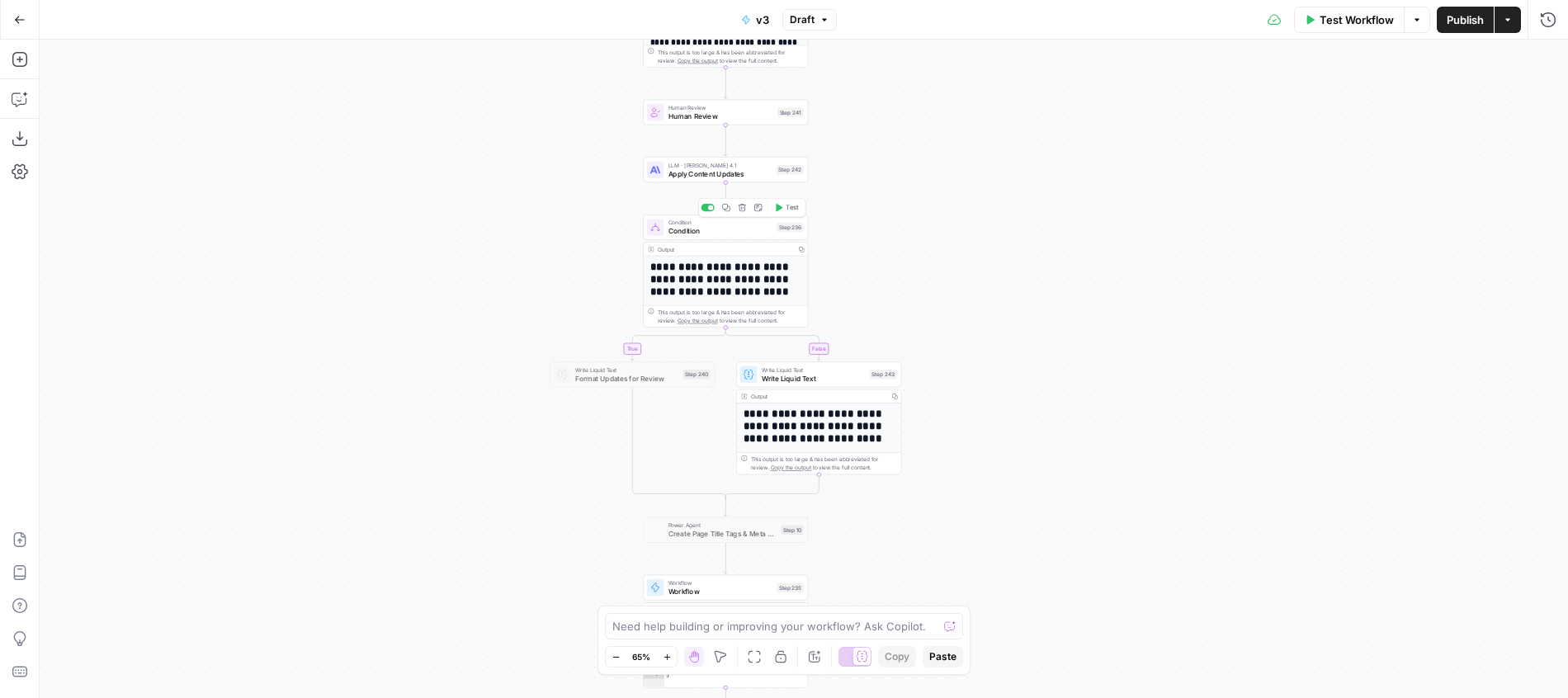
click at [741, 210] on icon "button" at bounding box center [742, 207] width 8 height 8
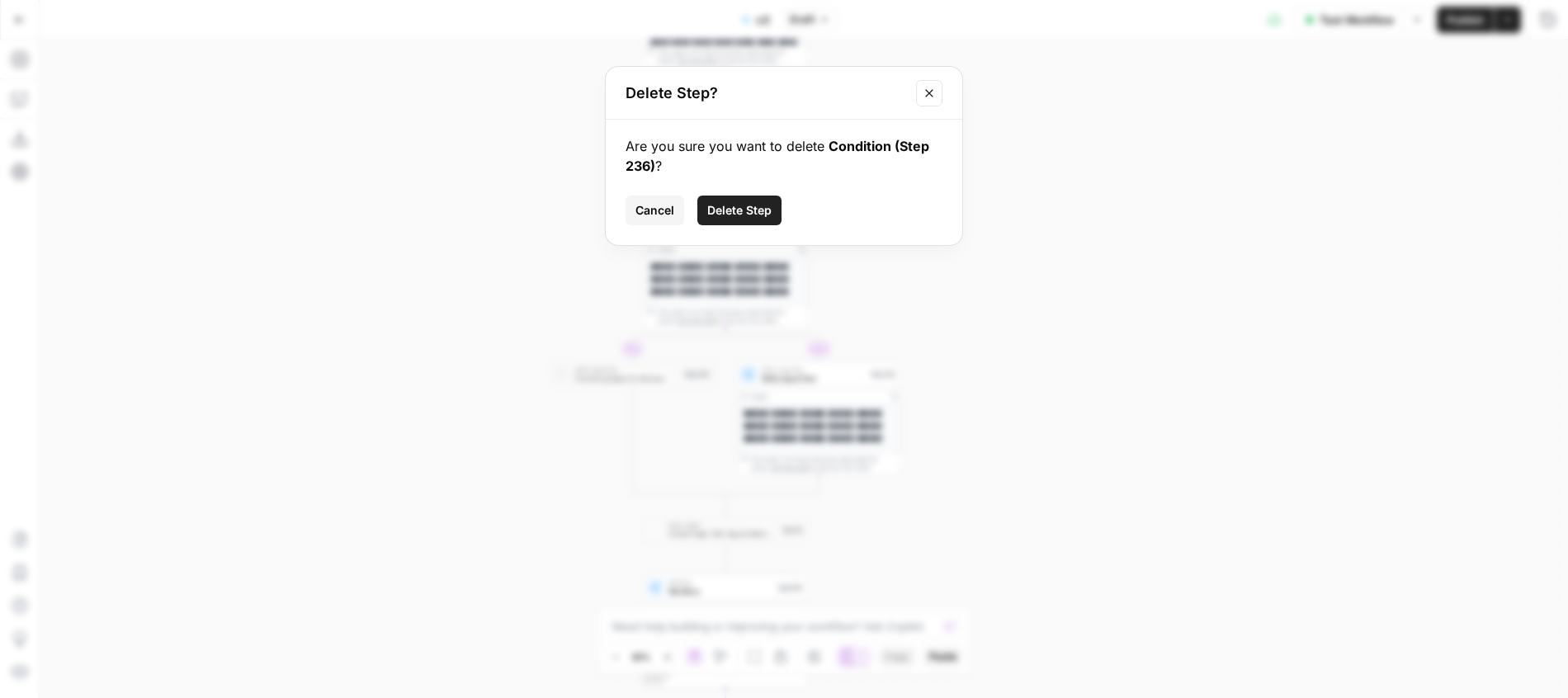
click at [633, 204] on button "Cancel" at bounding box center [655, 210] width 59 height 29
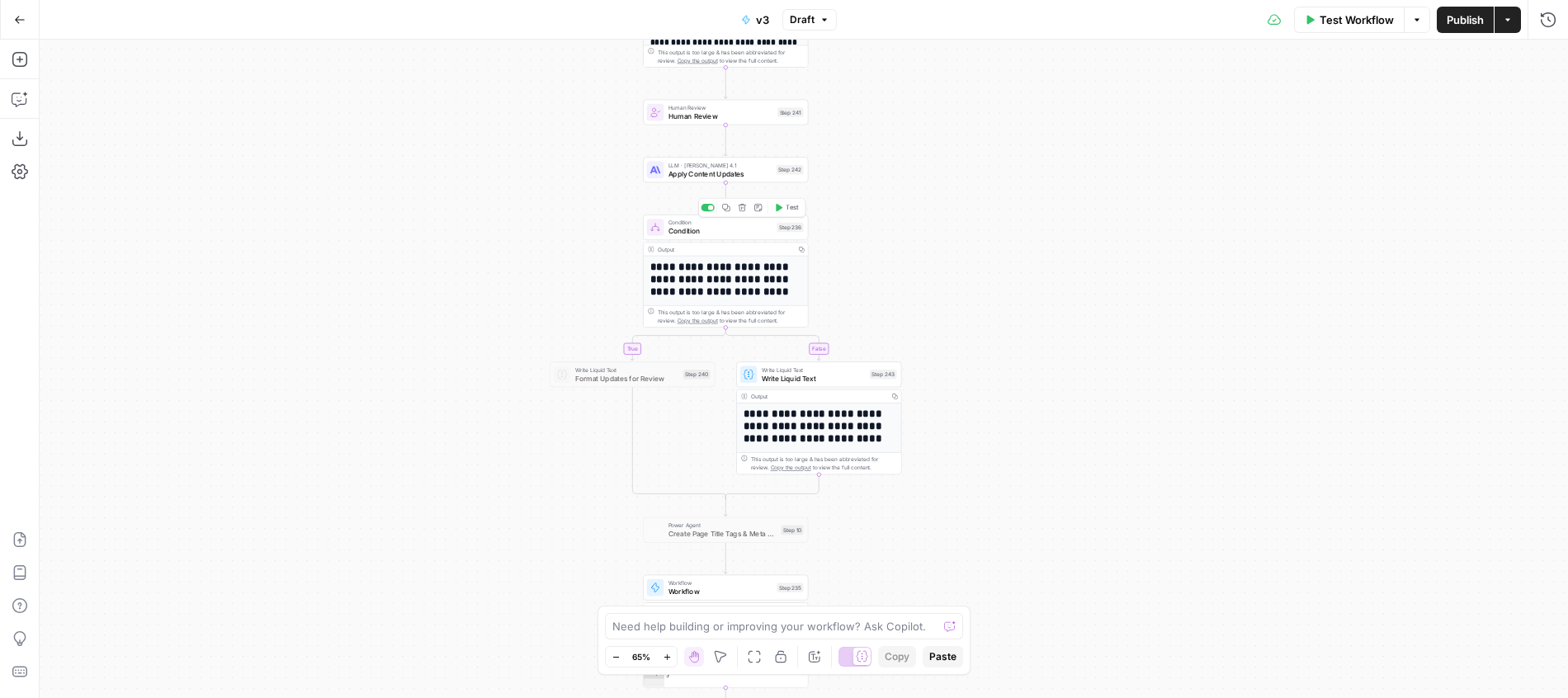
click at [745, 212] on button "Delete step" at bounding box center [743, 207] width 14 height 14
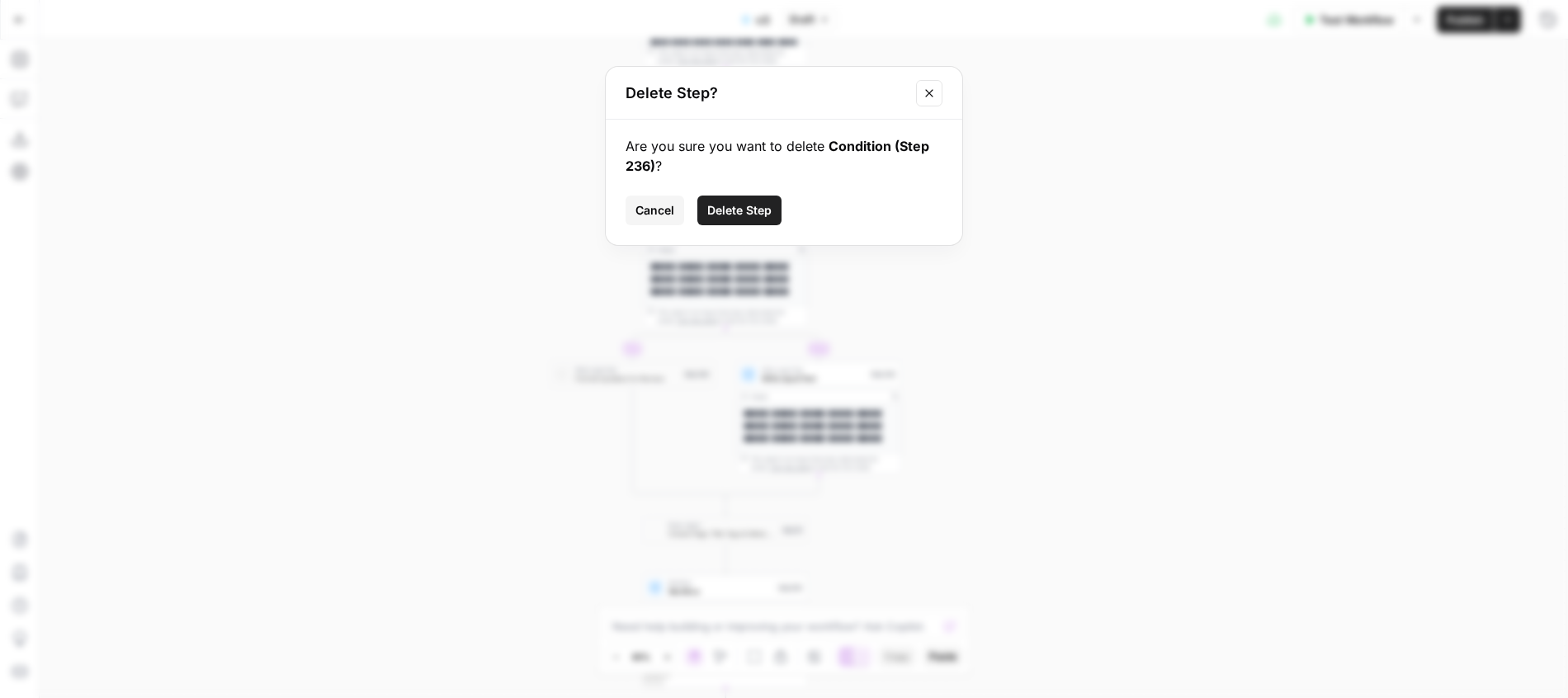
click at [745, 208] on span "Delete Step" at bounding box center [739, 210] width 64 height 16
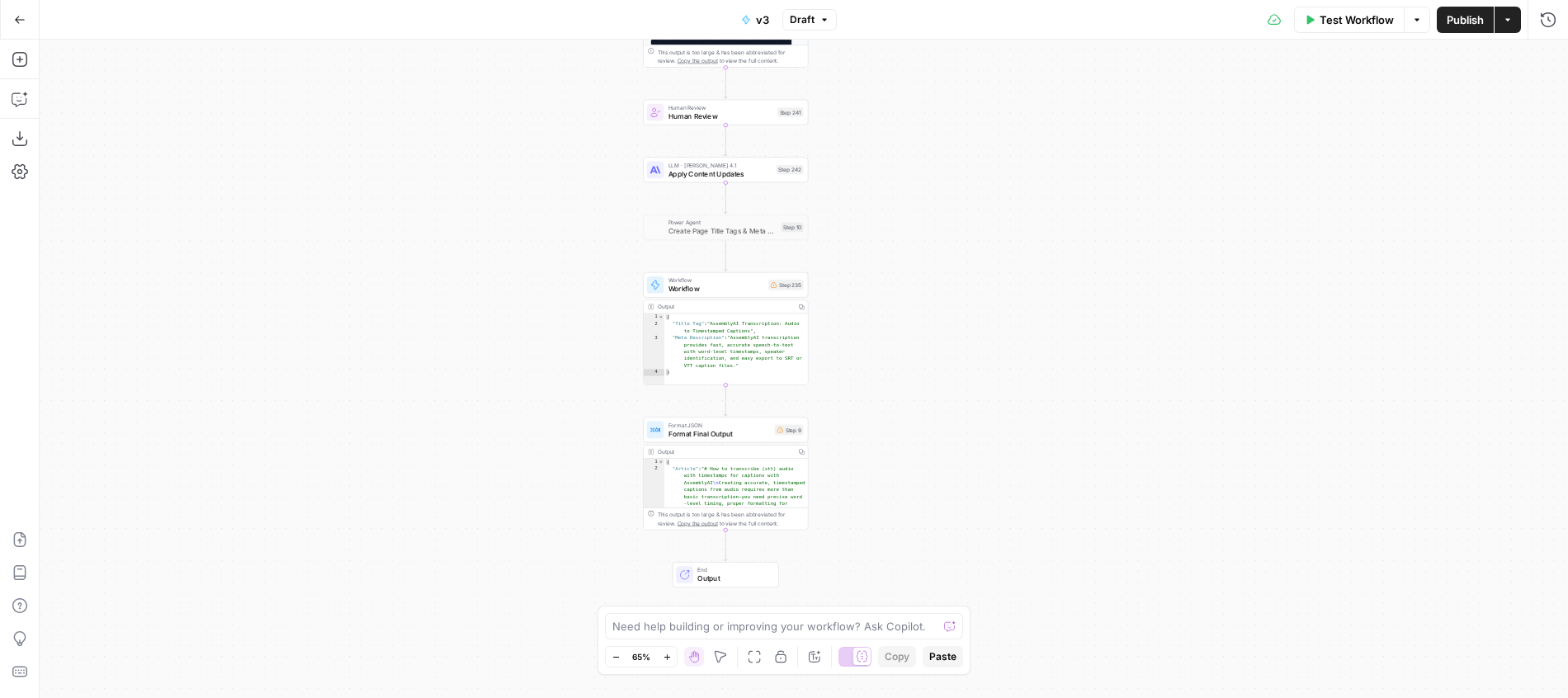
click at [741, 286] on span "Workflow" at bounding box center [716, 288] width 96 height 10
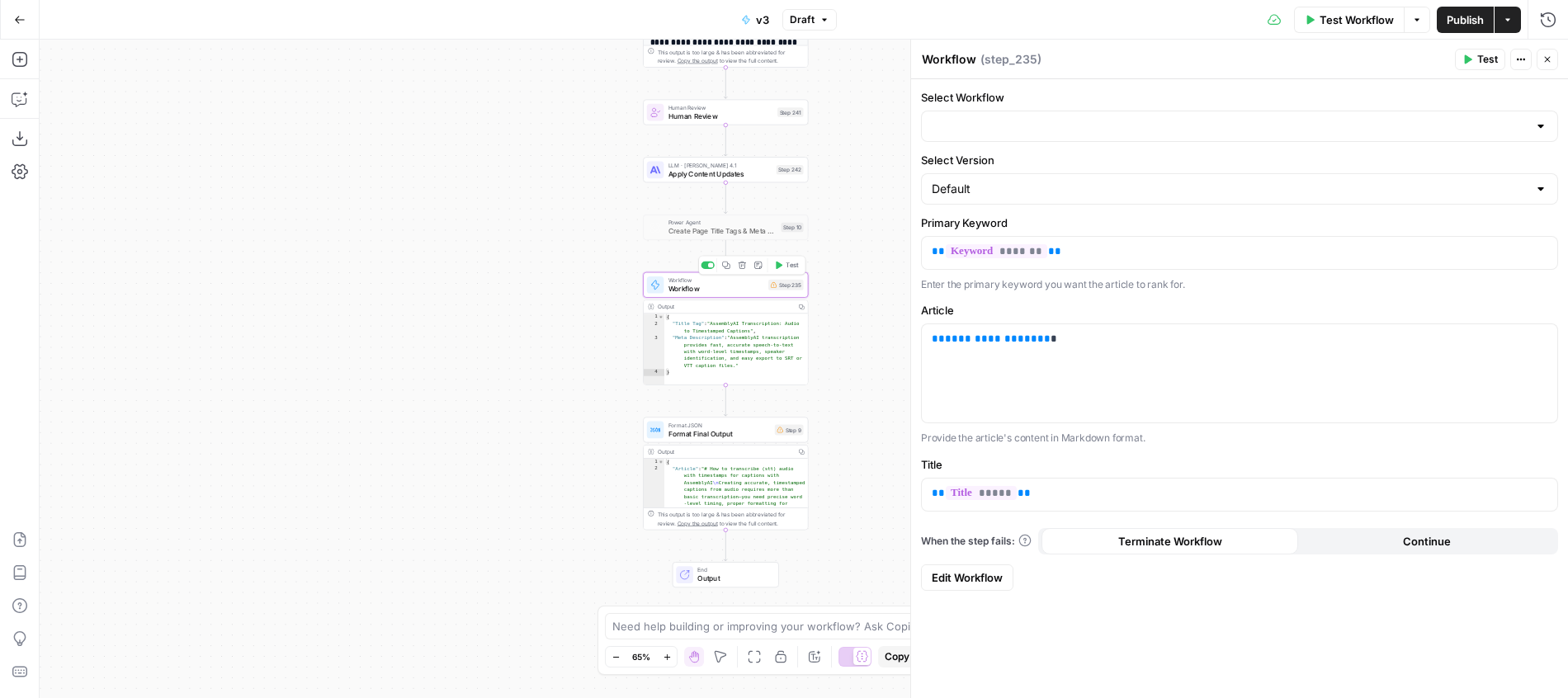
type input "Create Page Title Tags & Meta Descriptions"
drag, startPoint x: 1048, startPoint y: 339, endPoint x: 850, endPoint y: 337, distance: 198.0
click at [921, 337] on div "**********" at bounding box center [1239, 373] width 635 height 98
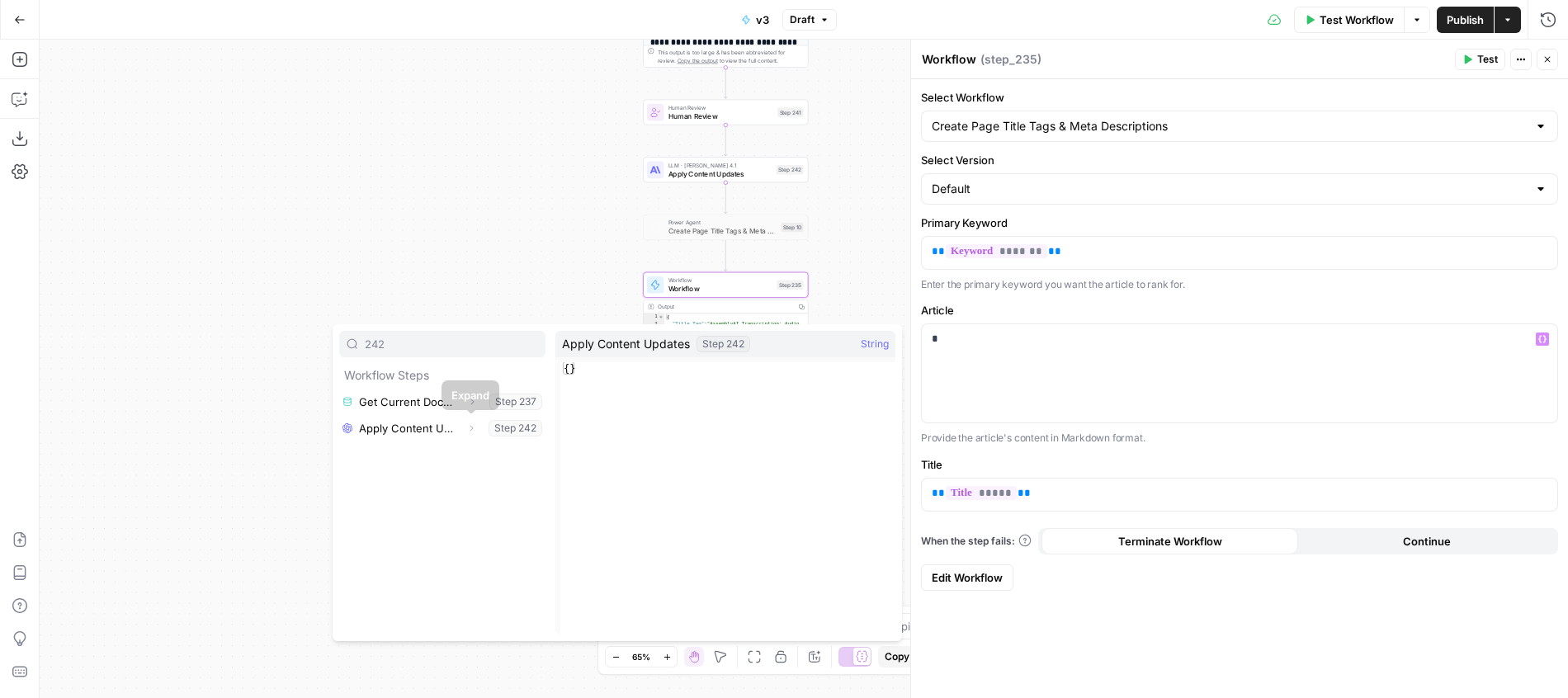
type input "242"
click at [470, 434] on button "Expand" at bounding box center [471, 428] width 22 height 22
click at [427, 455] on button "Select variable Output" at bounding box center [450, 454] width 190 height 27
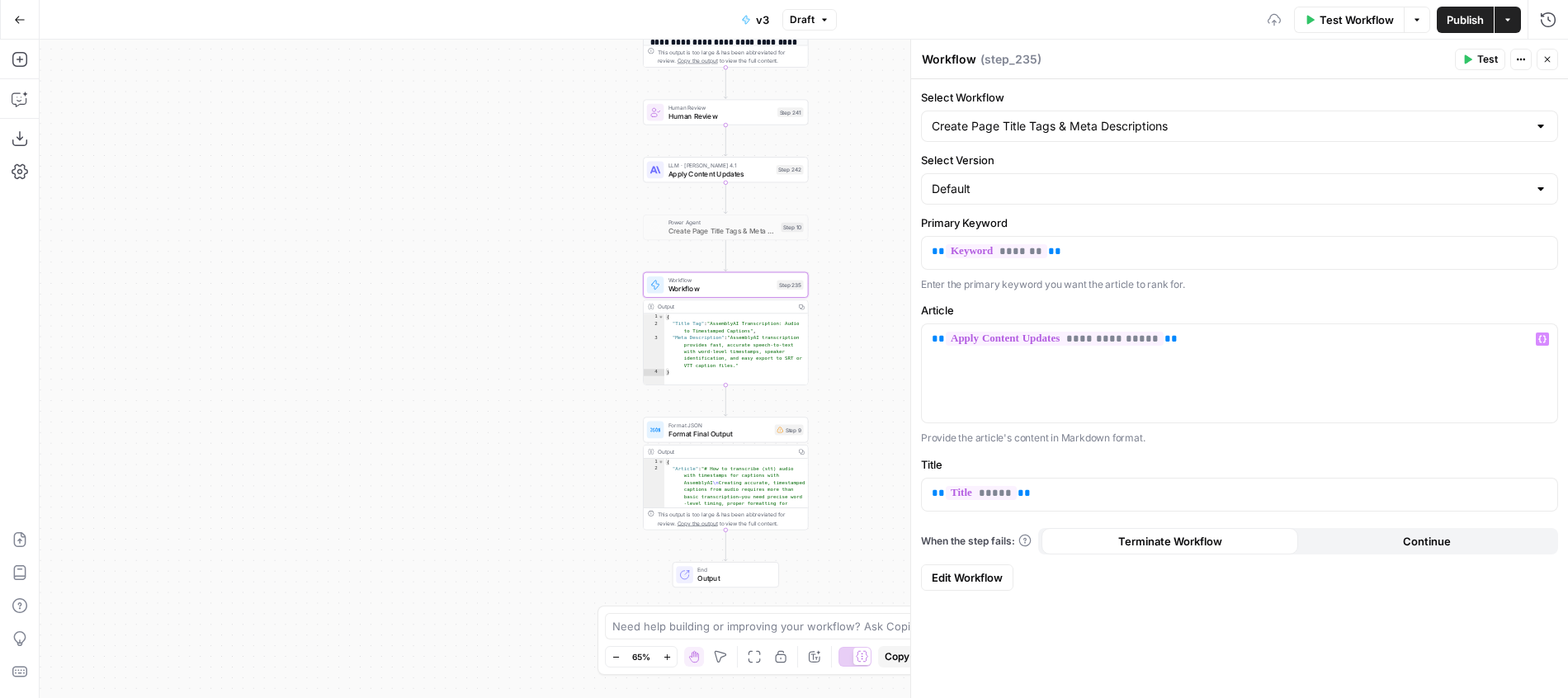
click at [451, 402] on div "**********" at bounding box center [804, 369] width 1528 height 658
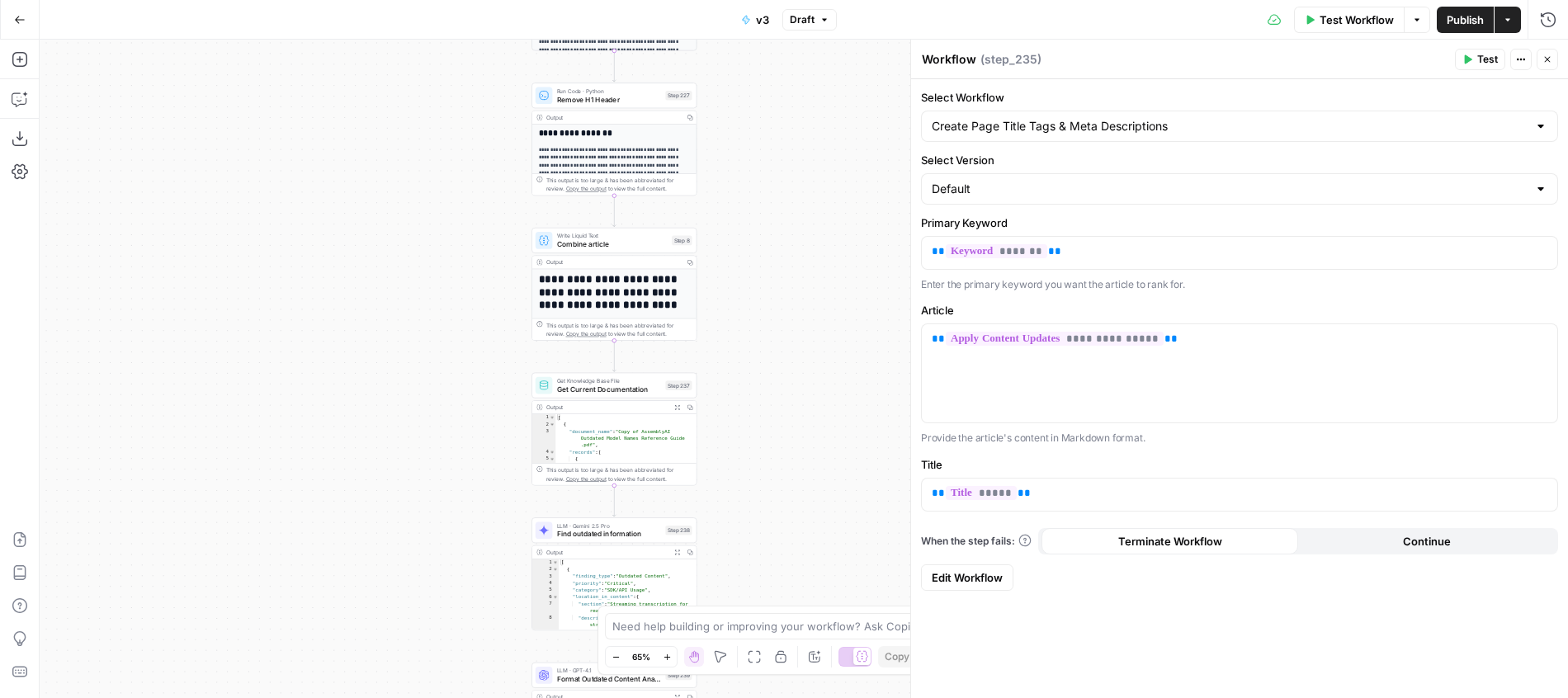
click at [1463, 27] on span "Publish" at bounding box center [1465, 19] width 37 height 16
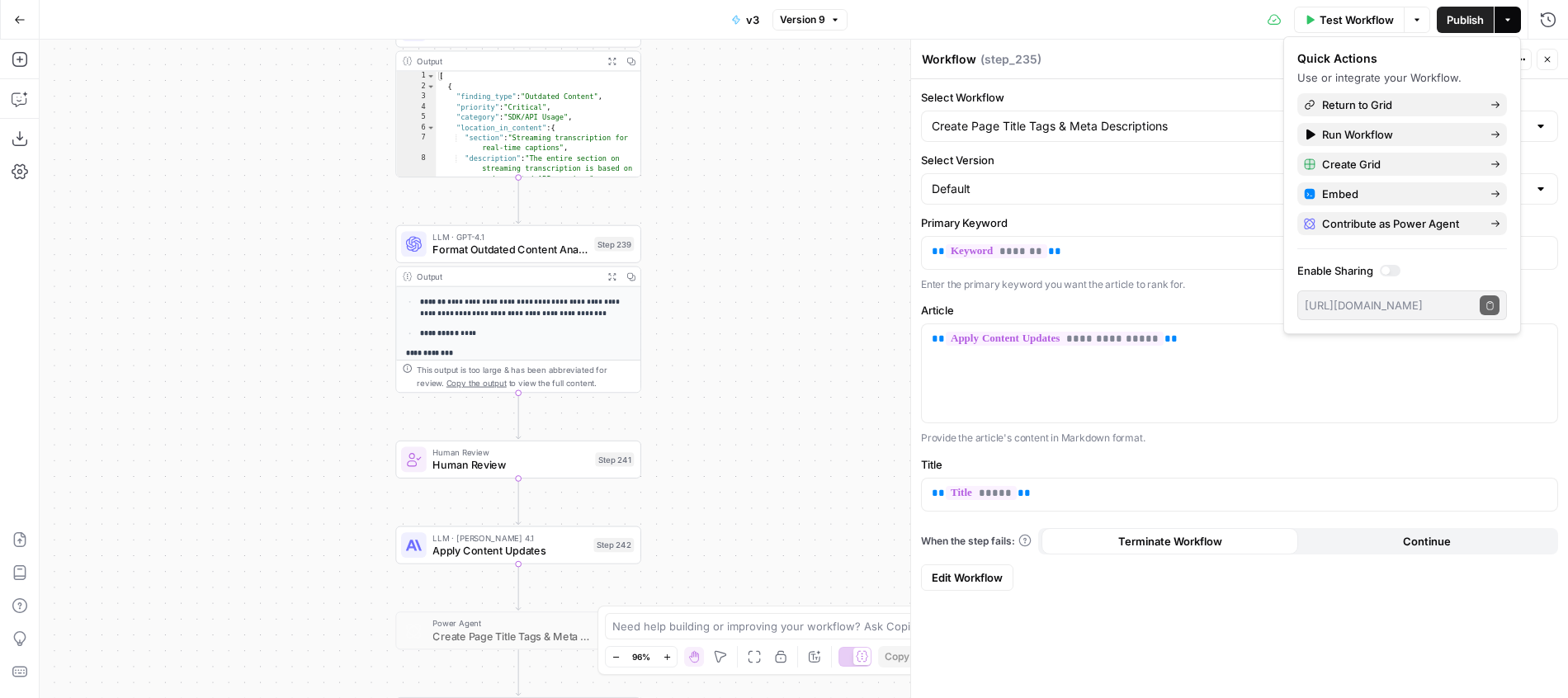
scroll to position [543, 0]
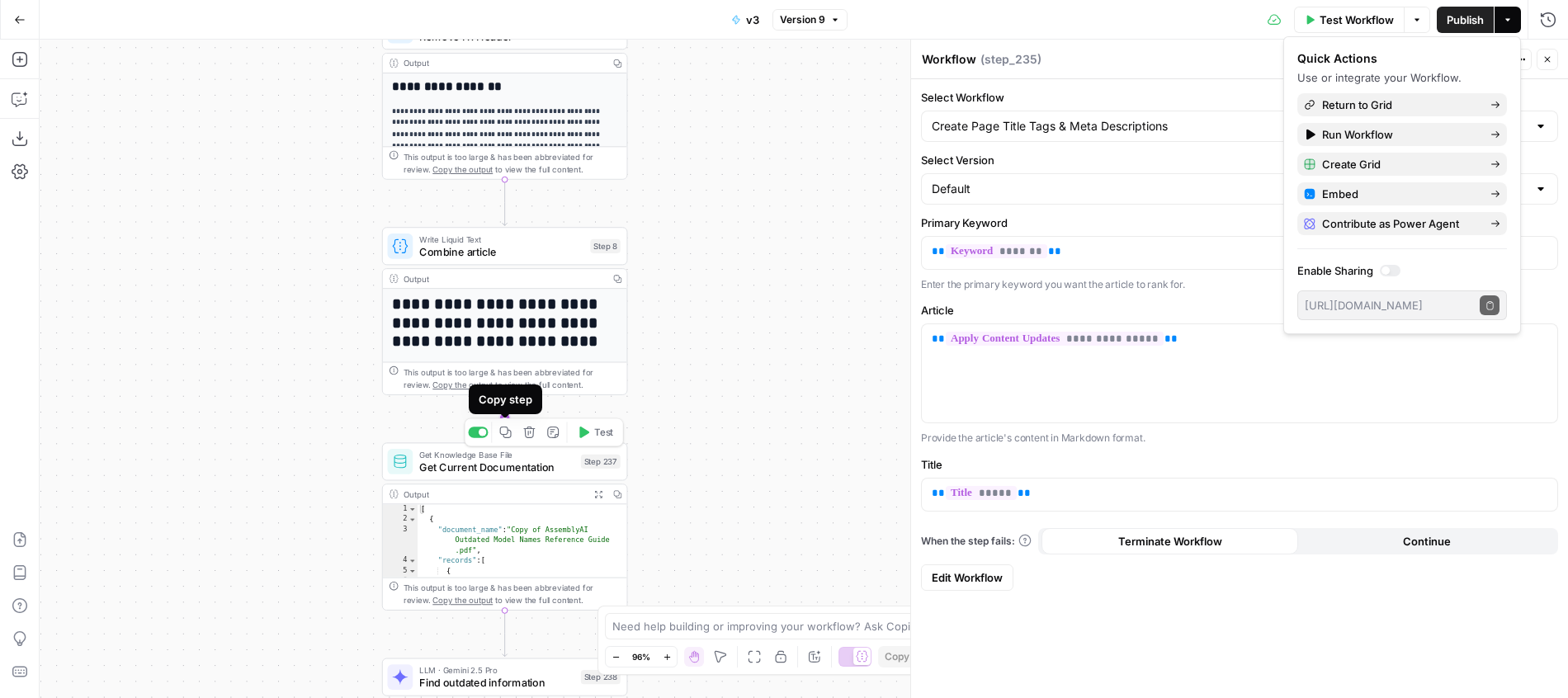
click at [503, 417] on icon "Edge from step_8 to step_237" at bounding box center [505, 417] width 5 height 46
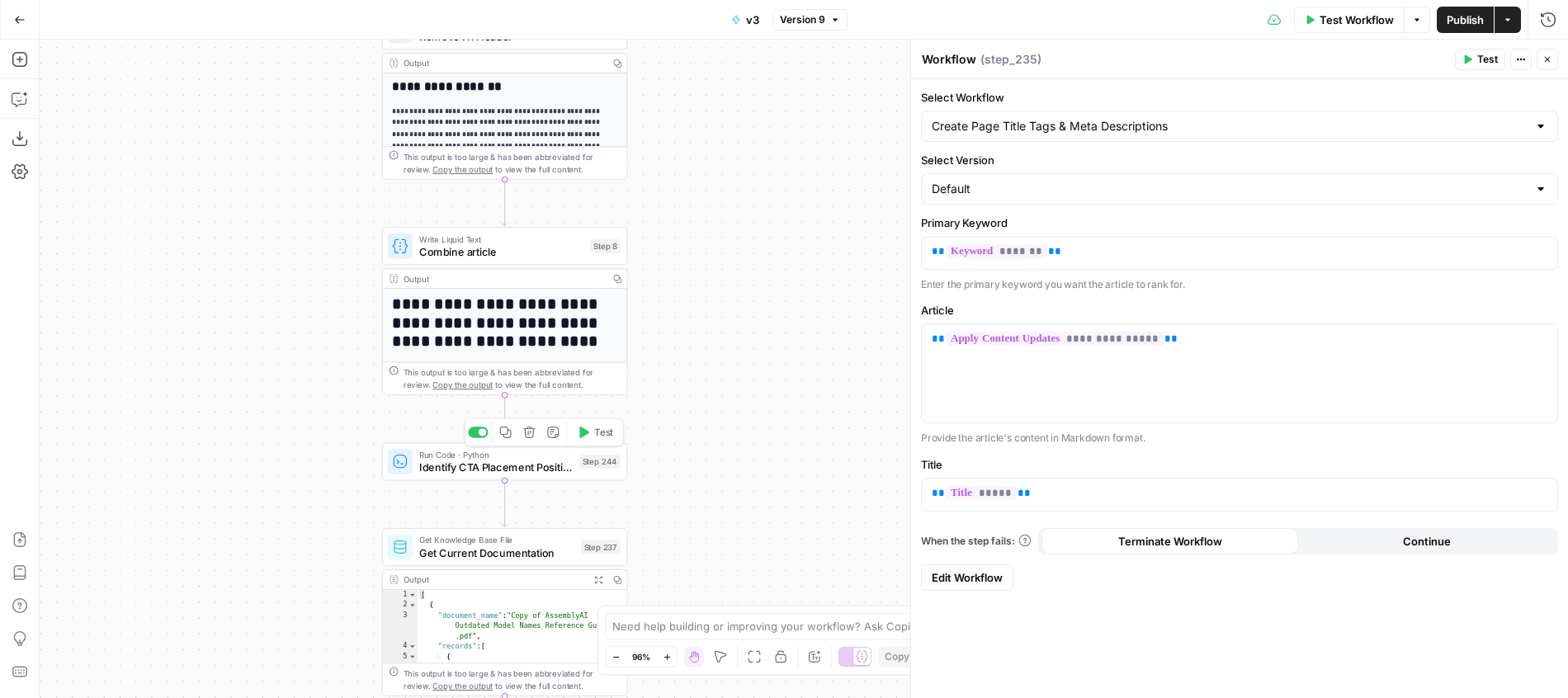
click at [541, 476] on div "Run Code · Python Identify CTA Placement Positions Step 244 Copy step Delete st…" at bounding box center [505, 461] width 246 height 38
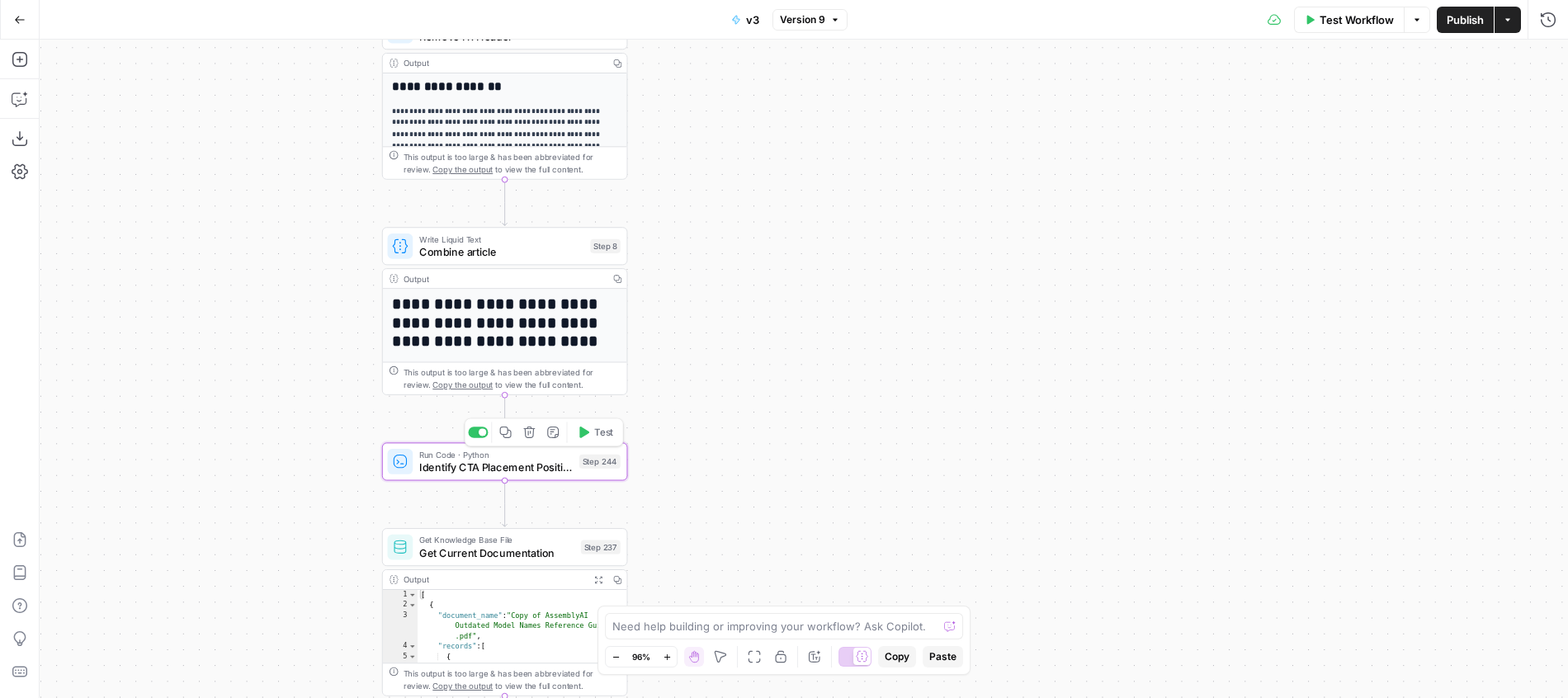
type textarea "Identify CTA Placement Positions"
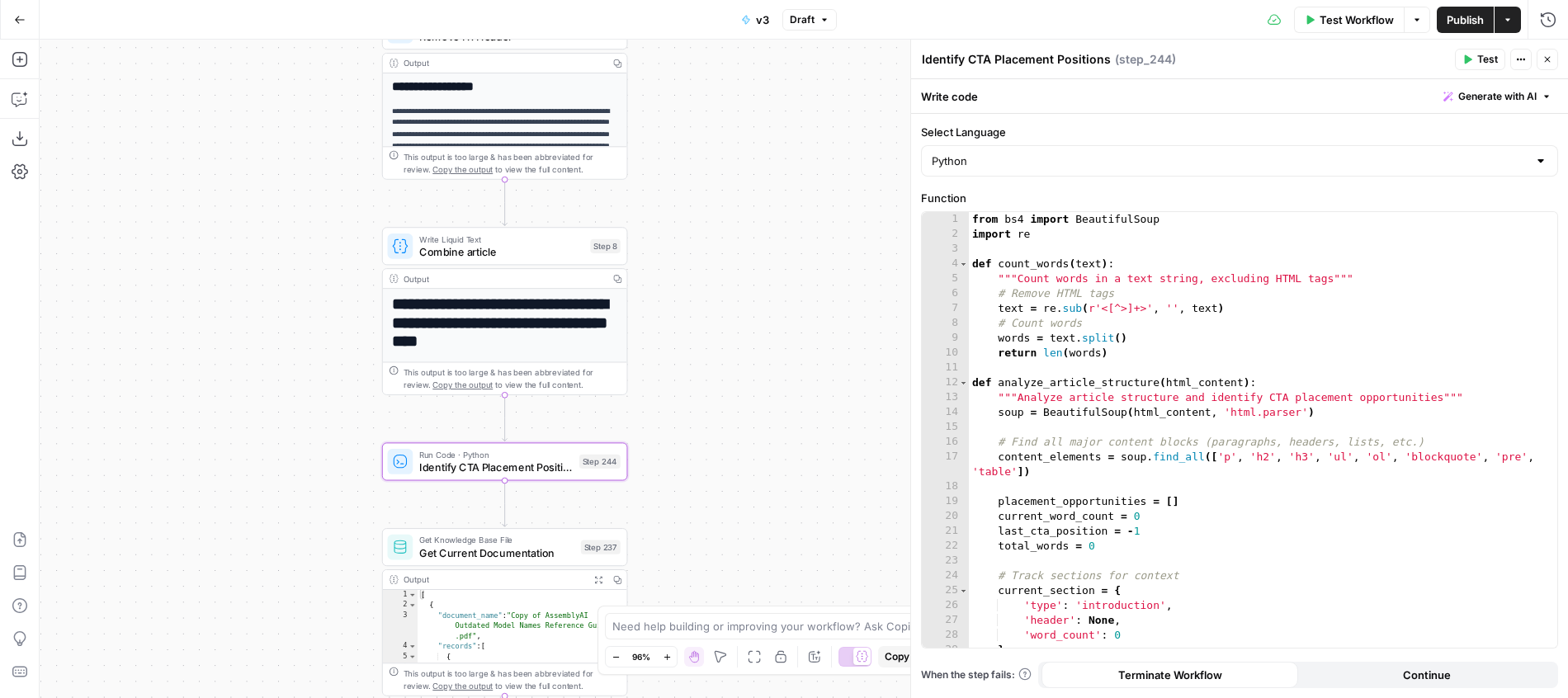
type textarea "**********"
click at [1139, 303] on div "from bs4 import BeautifulSoup import re def count_words ( text ) : """Count wor…" at bounding box center [1263, 444] width 589 height 465
click at [1542, 64] on button "Close" at bounding box center [1547, 59] width 22 height 22
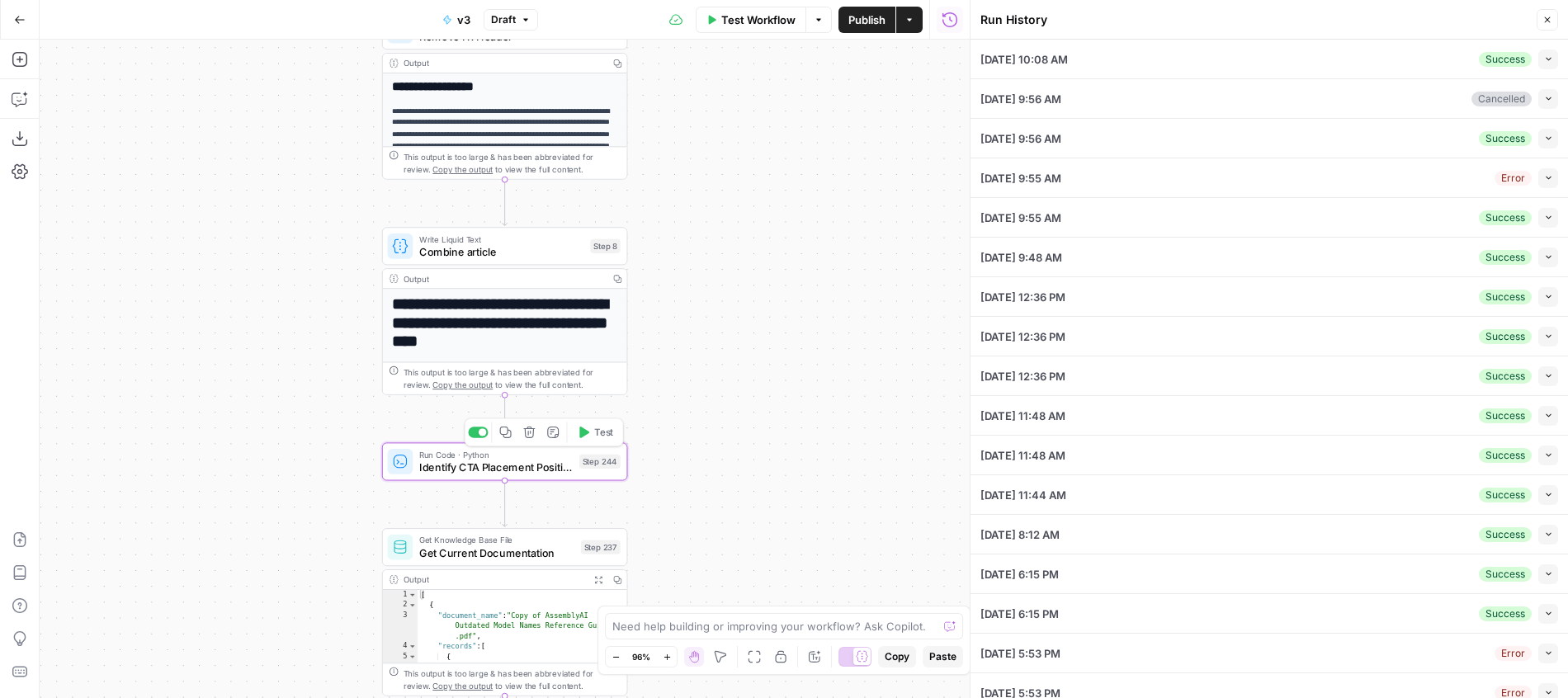
click at [495, 463] on span "Identify CTA Placement Positions" at bounding box center [496, 467] width 154 height 16
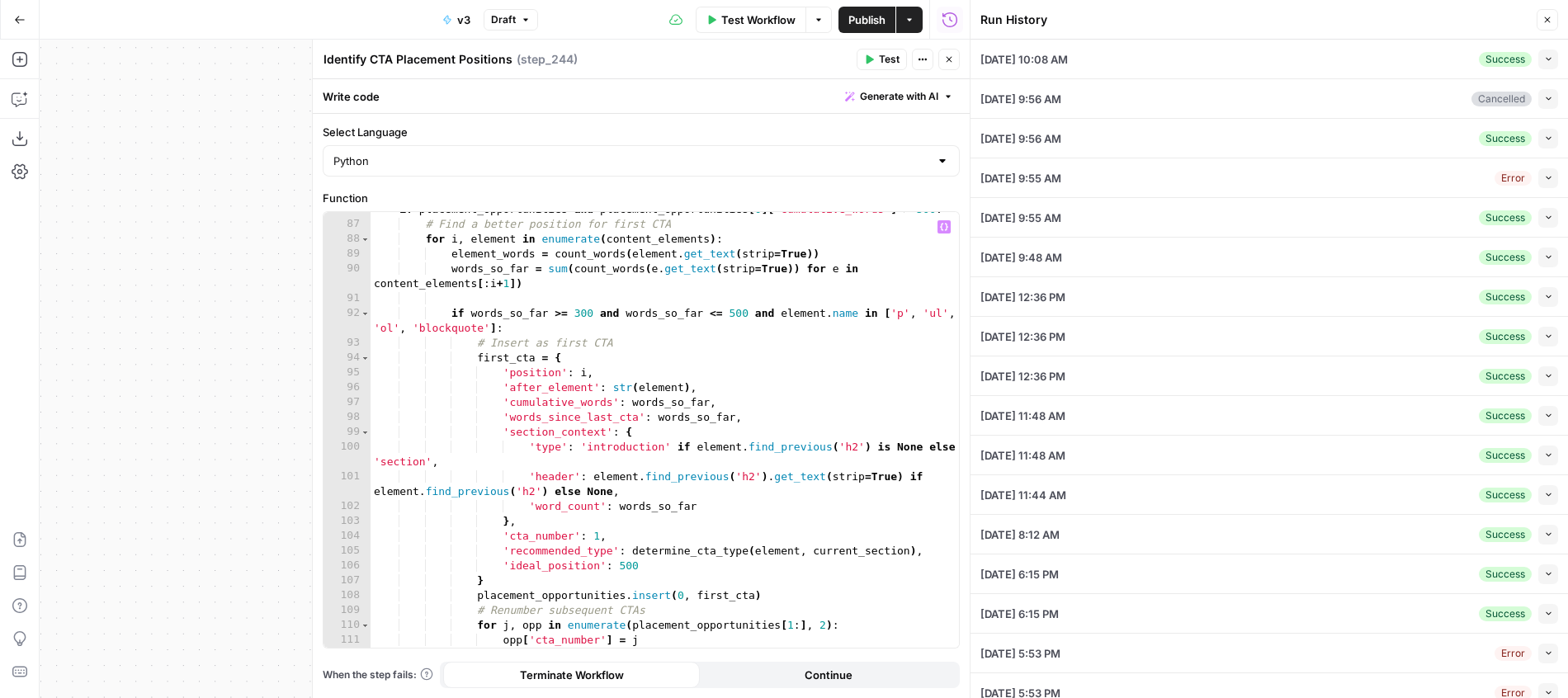
scroll to position [1701, 0]
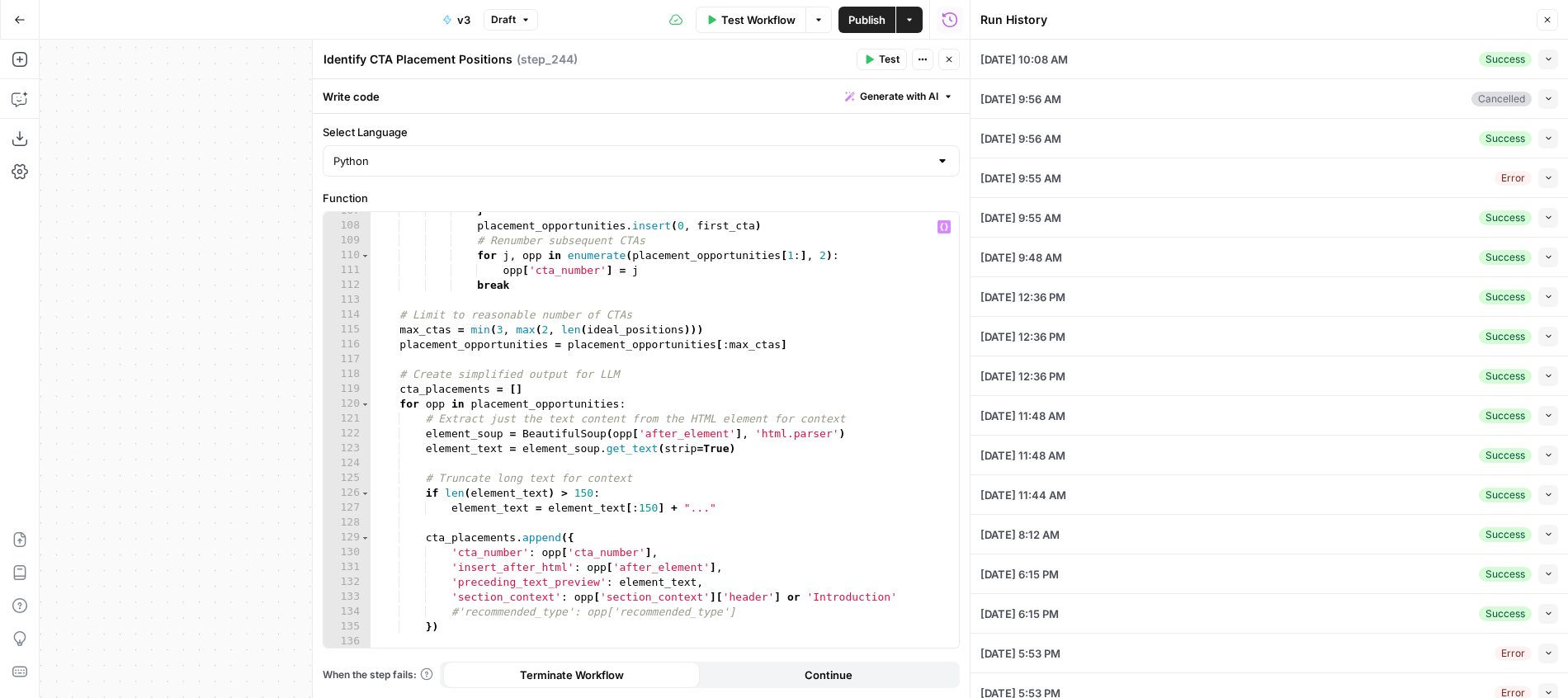
type textarea "**********"
click at [715, 437] on div "} placement_opportunities . insert ( 0 , first_cta ) # Renumber subsequent CTAs…" at bounding box center [665, 436] width 589 height 465
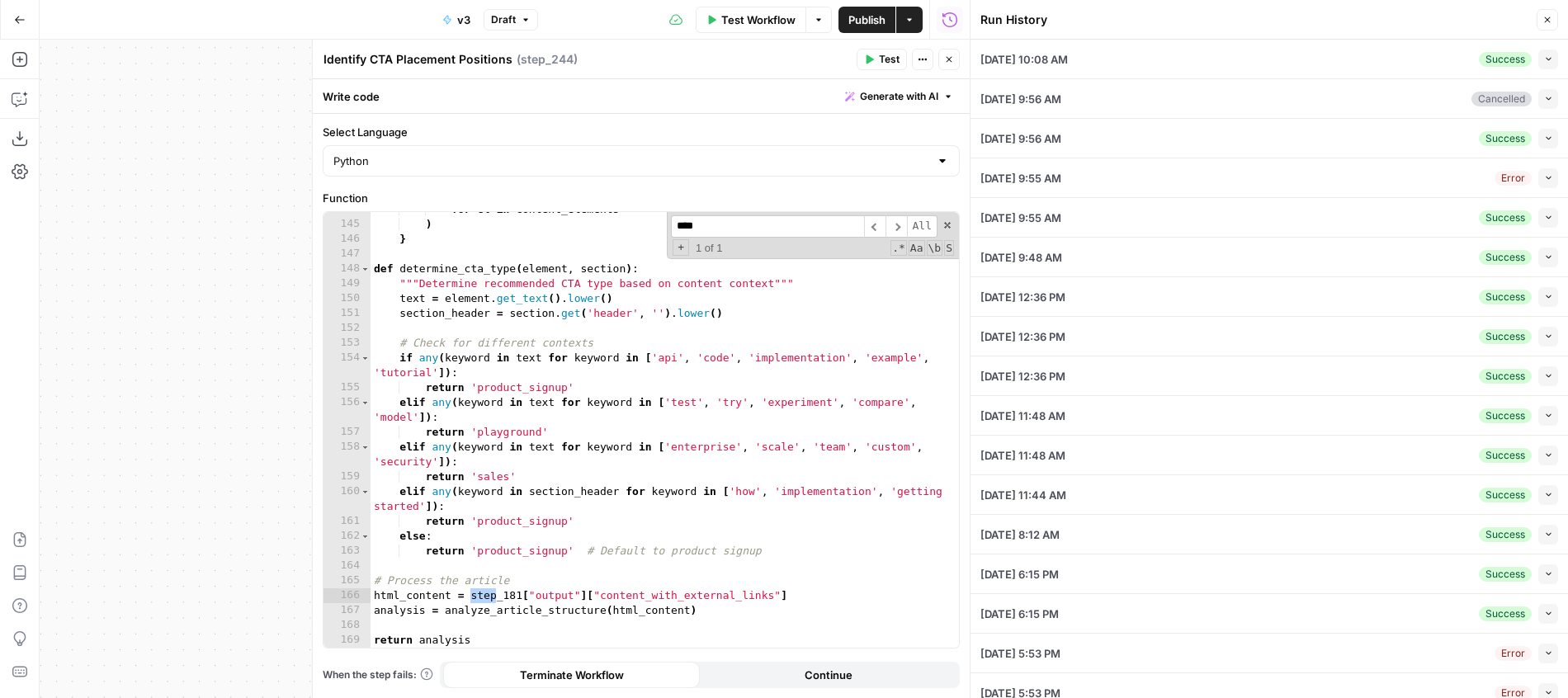
type input "****"
click at [508, 596] on div "for el in content_elements ) } def determine_cta_type ( element , section ) : "…" at bounding box center [665, 435] width 589 height 465
drag, startPoint x: 572, startPoint y: 595, endPoint x: 850, endPoint y: 601, distance: 278.1
click at [850, 601] on div "for el in content_elements ) } def determine_cta_type ( element , section ) : "…" at bounding box center [665, 435] width 589 height 465
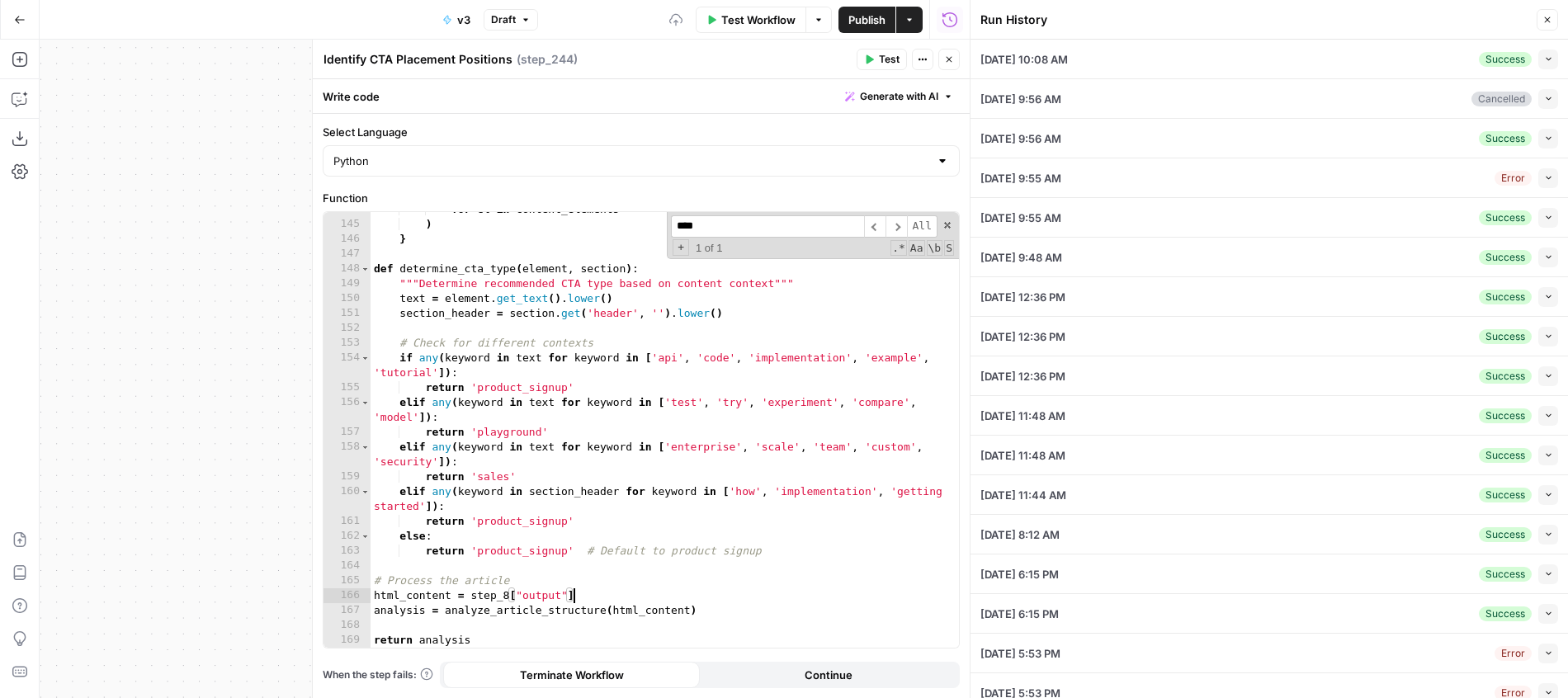
type textarea "**********"
click at [895, 64] on span "Test" at bounding box center [889, 59] width 21 height 15
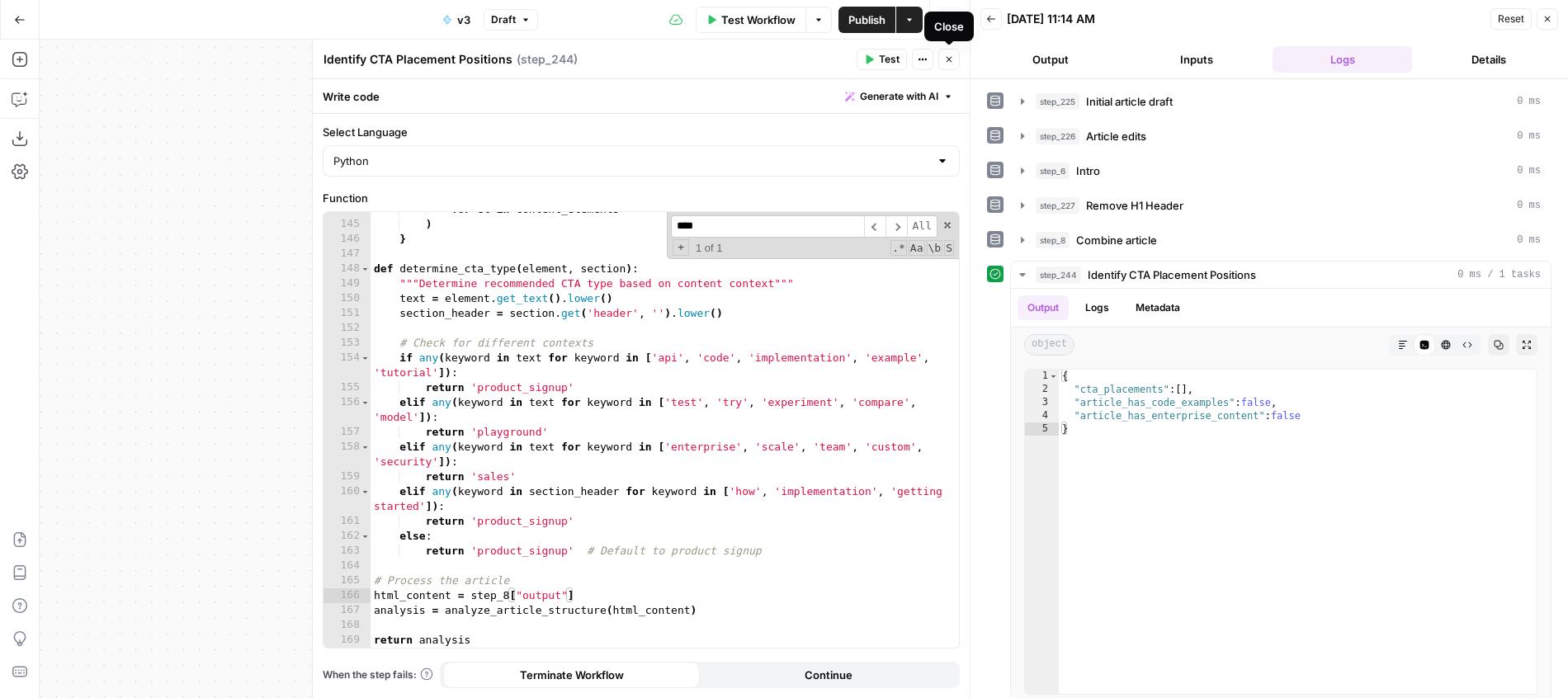
click at [911, 103] on span "Generate with AI" at bounding box center [899, 96] width 79 height 15
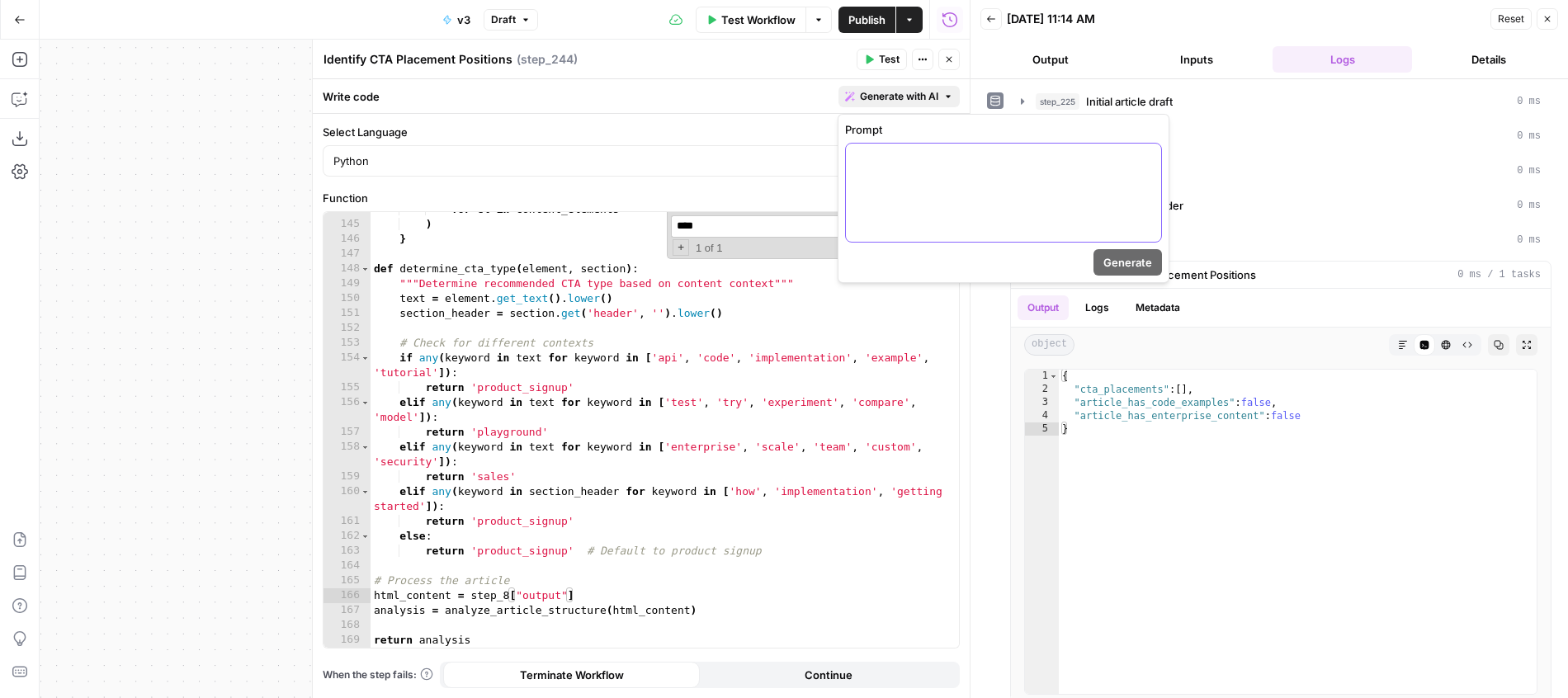
click at [878, 188] on div at bounding box center [1004, 193] width 316 height 98
click at [948, 158] on p "**********" at bounding box center [1004, 158] width 296 height 16
click at [1088, 158] on p "**********" at bounding box center [1004, 158] width 296 height 16
click at [1150, 259] on span "Generate" at bounding box center [1127, 262] width 48 height 16
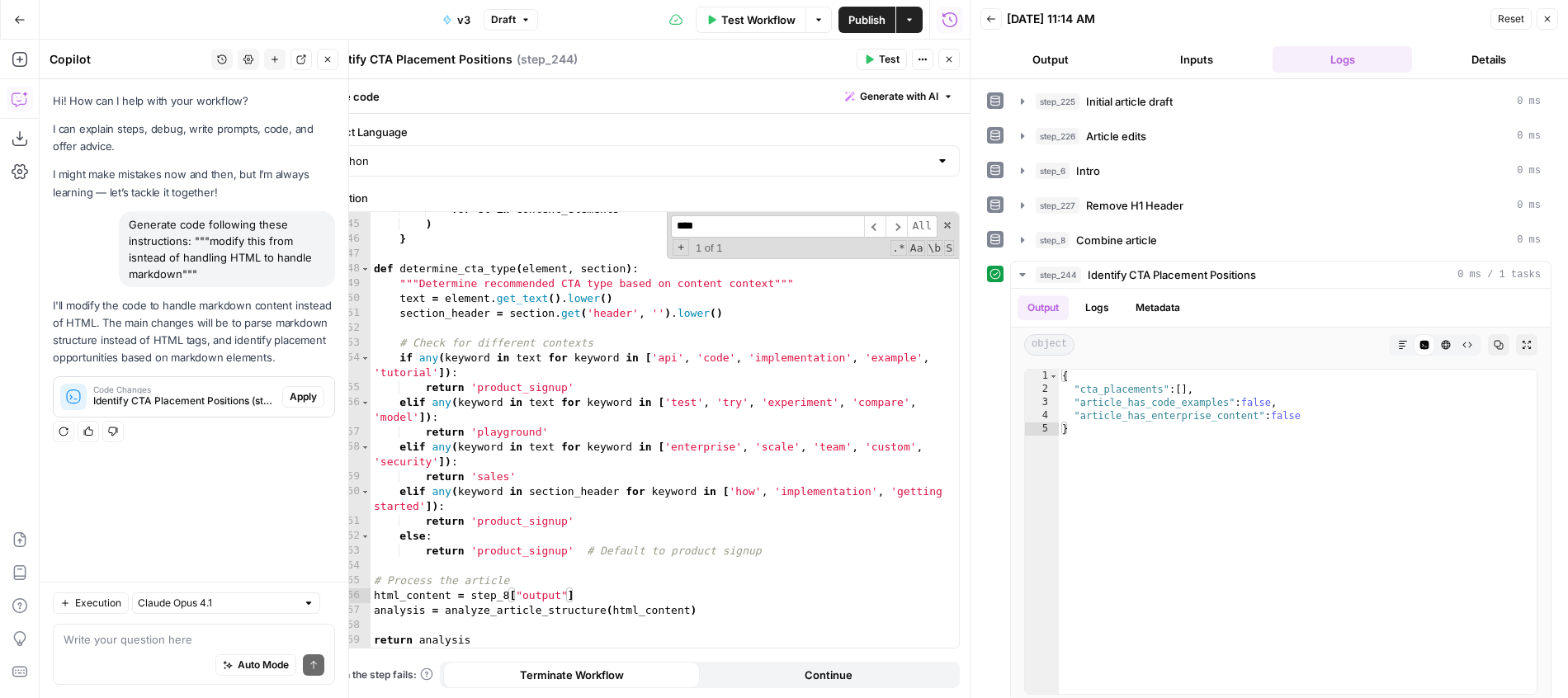
click at [298, 405] on button "Apply" at bounding box center [303, 397] width 42 height 22
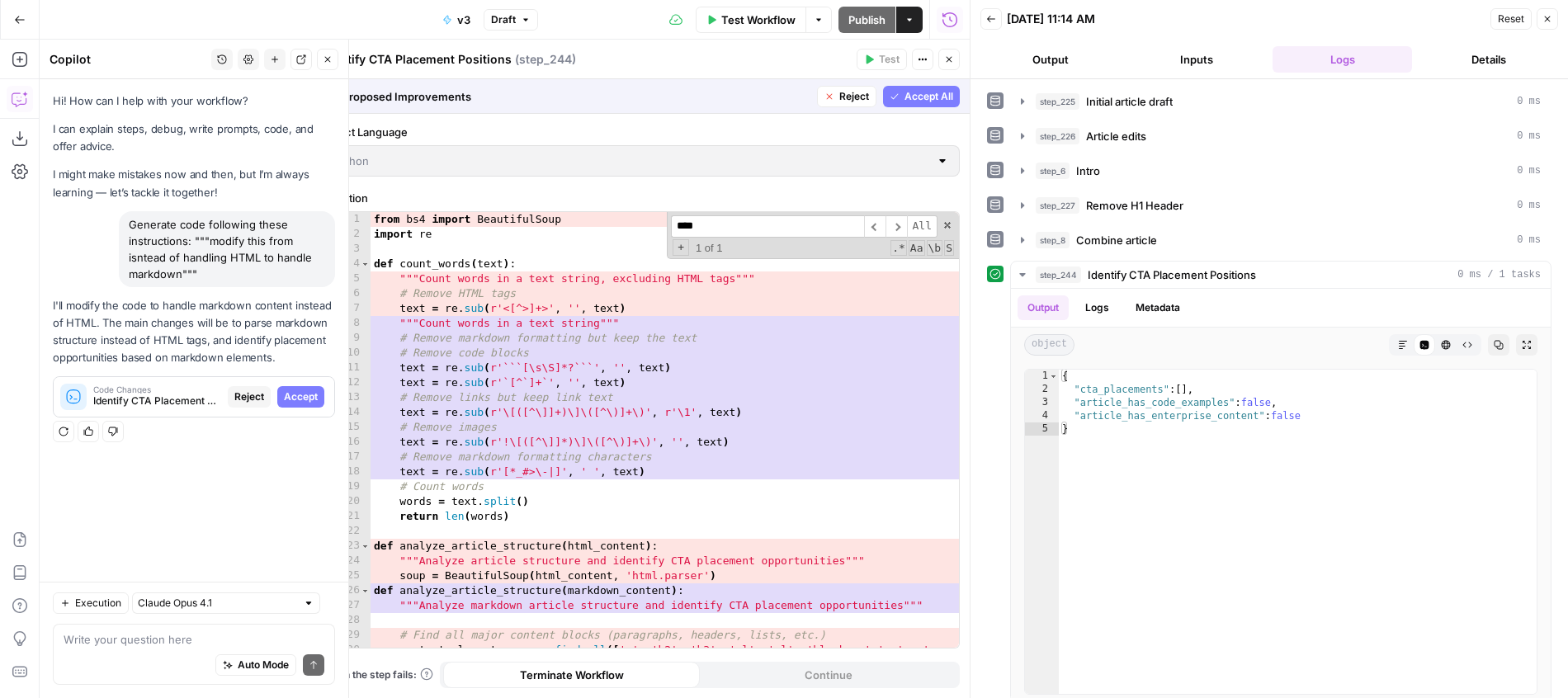
click at [932, 92] on span "Accept All" at bounding box center [928, 96] width 48 height 15
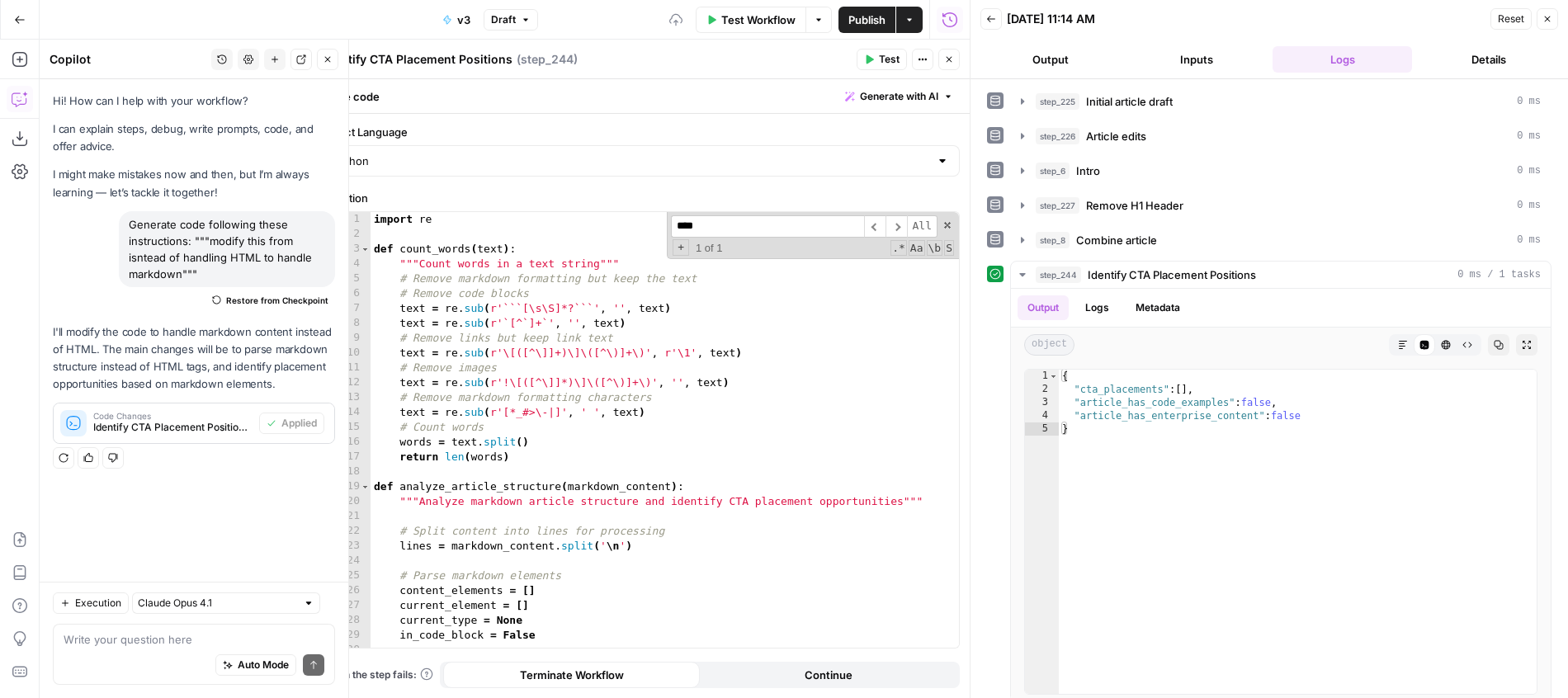
click at [887, 65] on span "Test" at bounding box center [889, 59] width 21 height 15
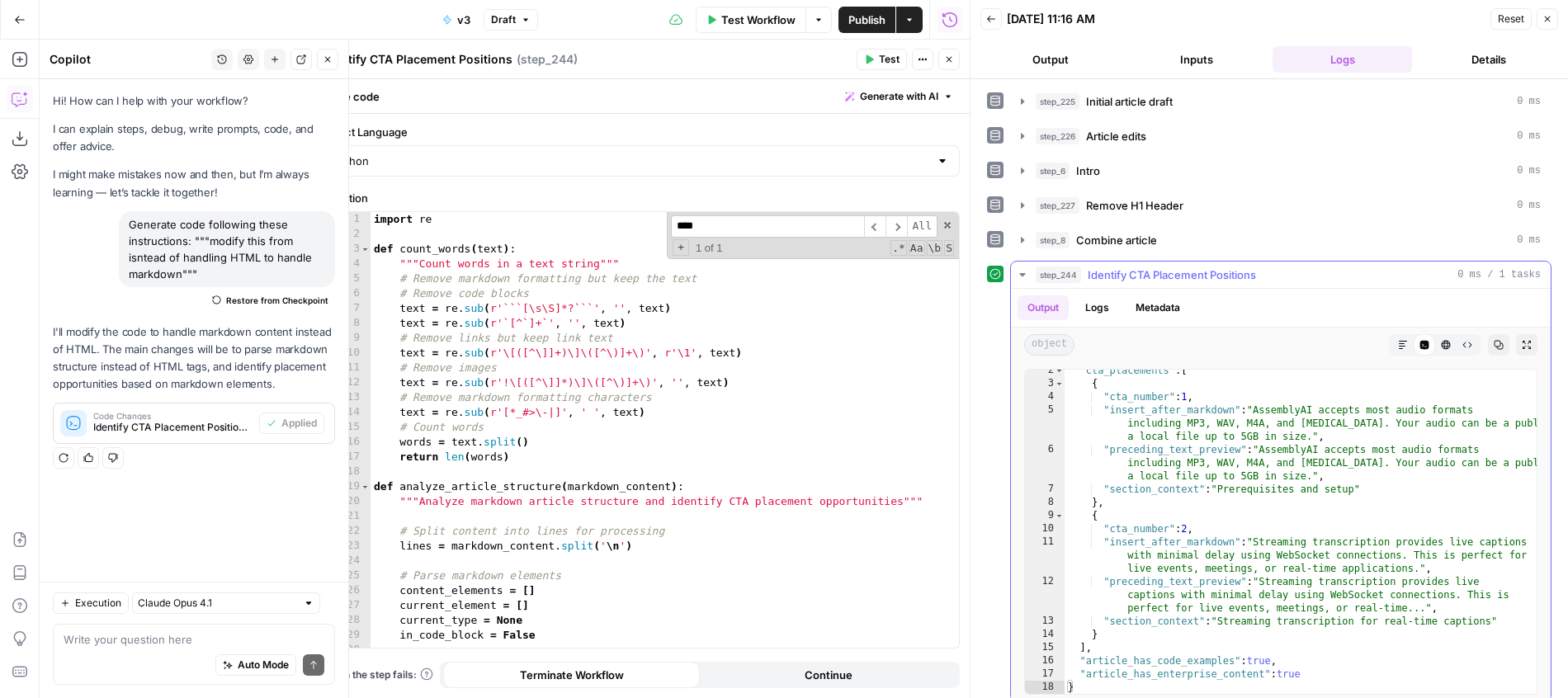
scroll to position [12, 0]
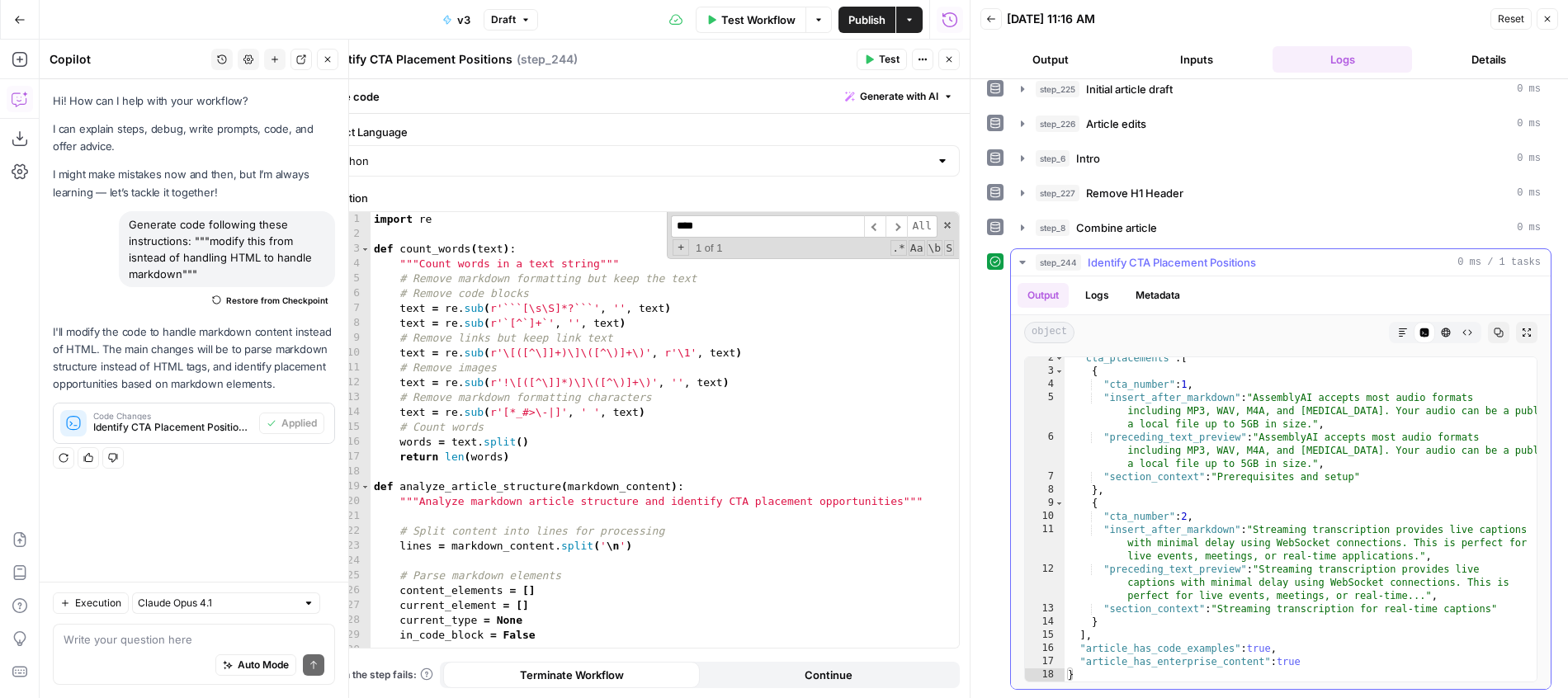
type textarea "**********"
click at [1305, 440] on div ""cta_placements" : [ { "cta_number" : 1 , "insert_after_markdown" : "AssemblyAI…" at bounding box center [1301, 527] width 472 height 351
click at [1276, 440] on div ""cta_placements" : [ { "cta_number" : 1 , "insert_after_markdown" : "AssemblyAI…" at bounding box center [1301, 527] width 472 height 351
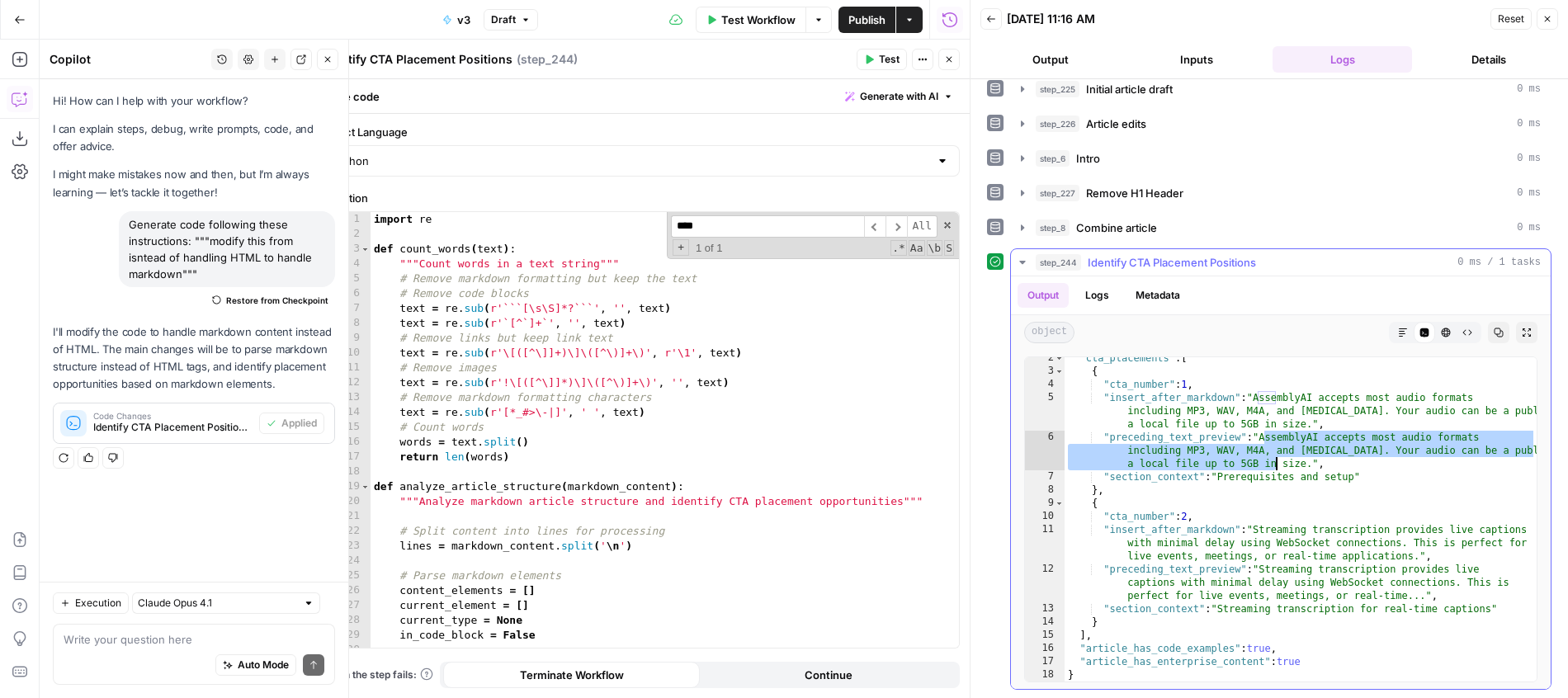
drag, startPoint x: 1276, startPoint y: 440, endPoint x: 1272, endPoint y: 466, distance: 26.3
click at [1272, 466] on div ""cta_placements" : [ { "cta_number" : 1 , "insert_after_markdown" : "AssemblyAI…" at bounding box center [1301, 527] width 472 height 351
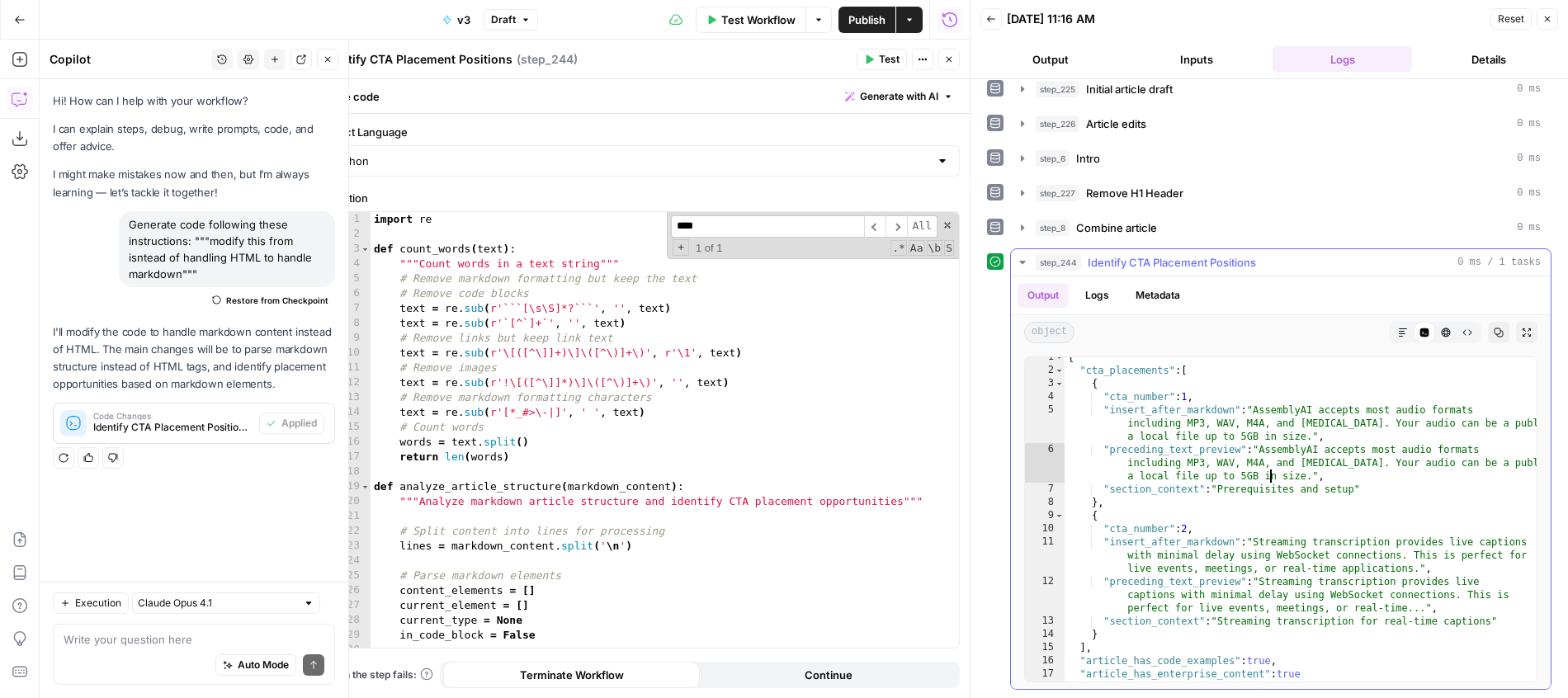
scroll to position [19, 0]
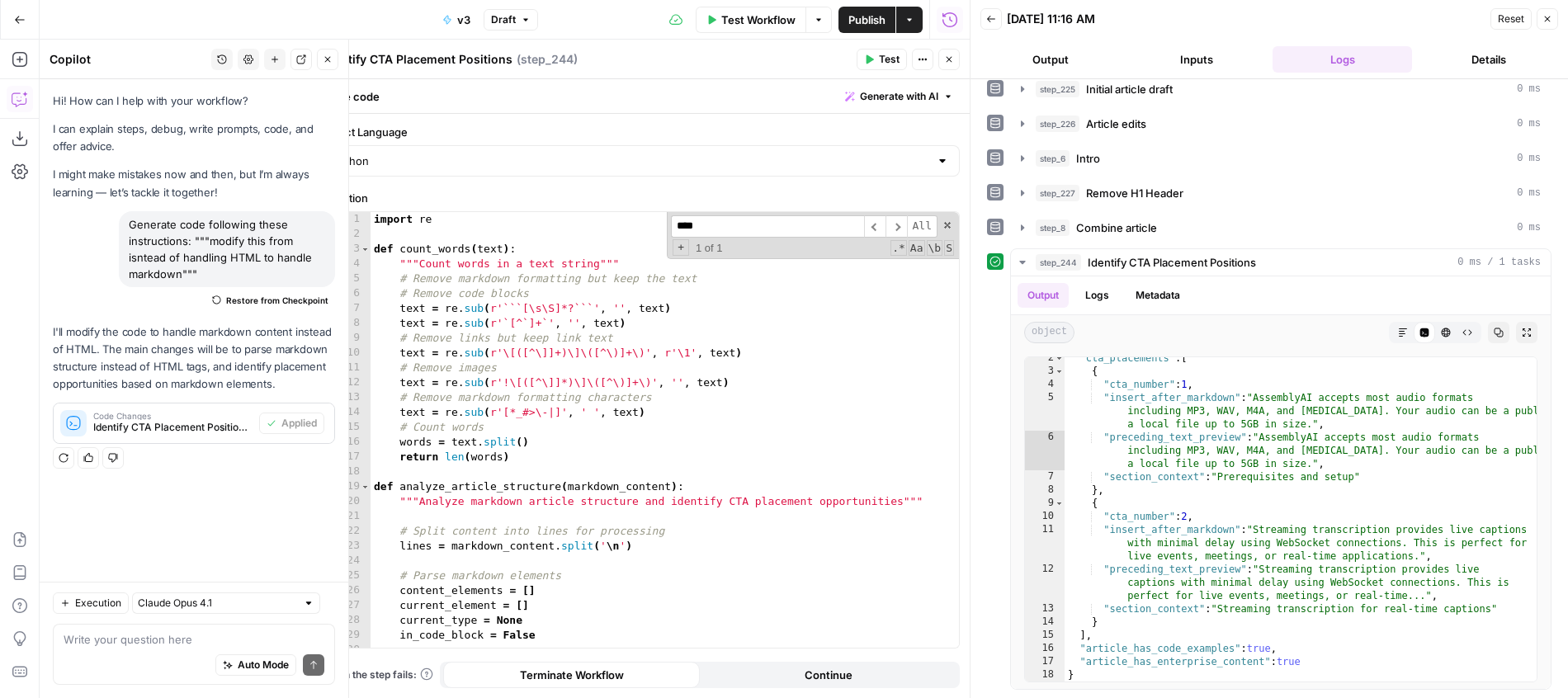
click at [953, 60] on icon "button" at bounding box center [948, 59] width 10 height 10
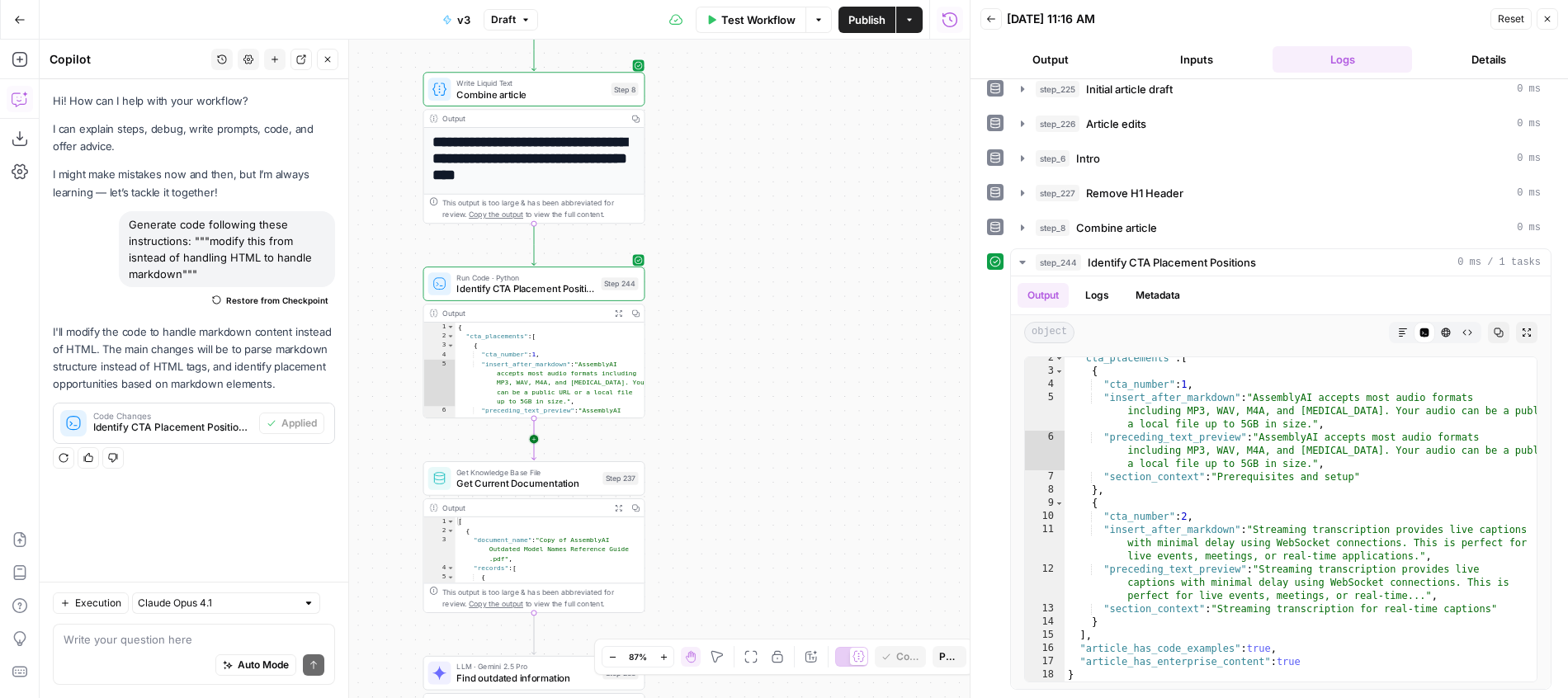
click at [532, 443] on icon "Edge from step_244 to step_237" at bounding box center [533, 439] width 4 height 41
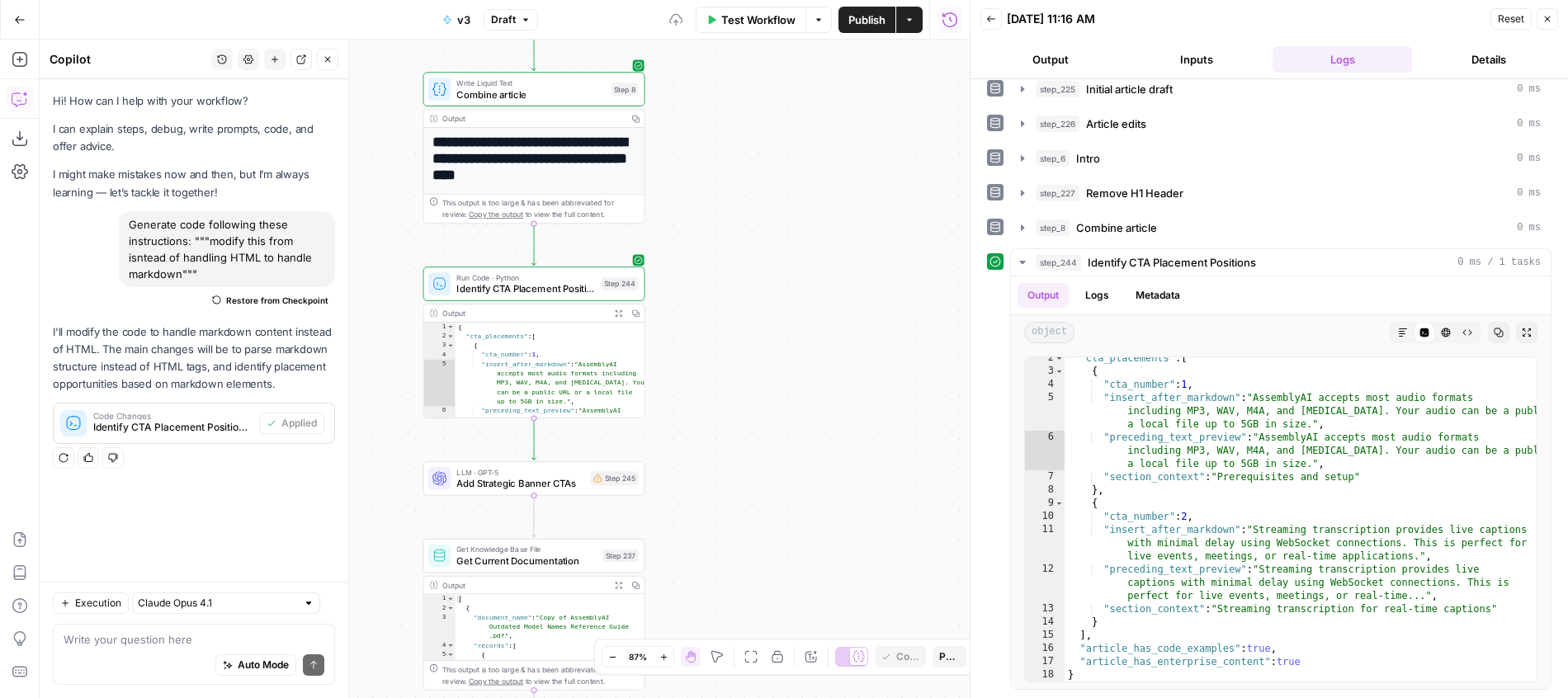
click at [585, 482] on div "LLM · GPT-5 Add Strategic Banner CTAs Step 245 Copy step Delete step Add Note T…" at bounding box center [533, 478] width 210 height 24
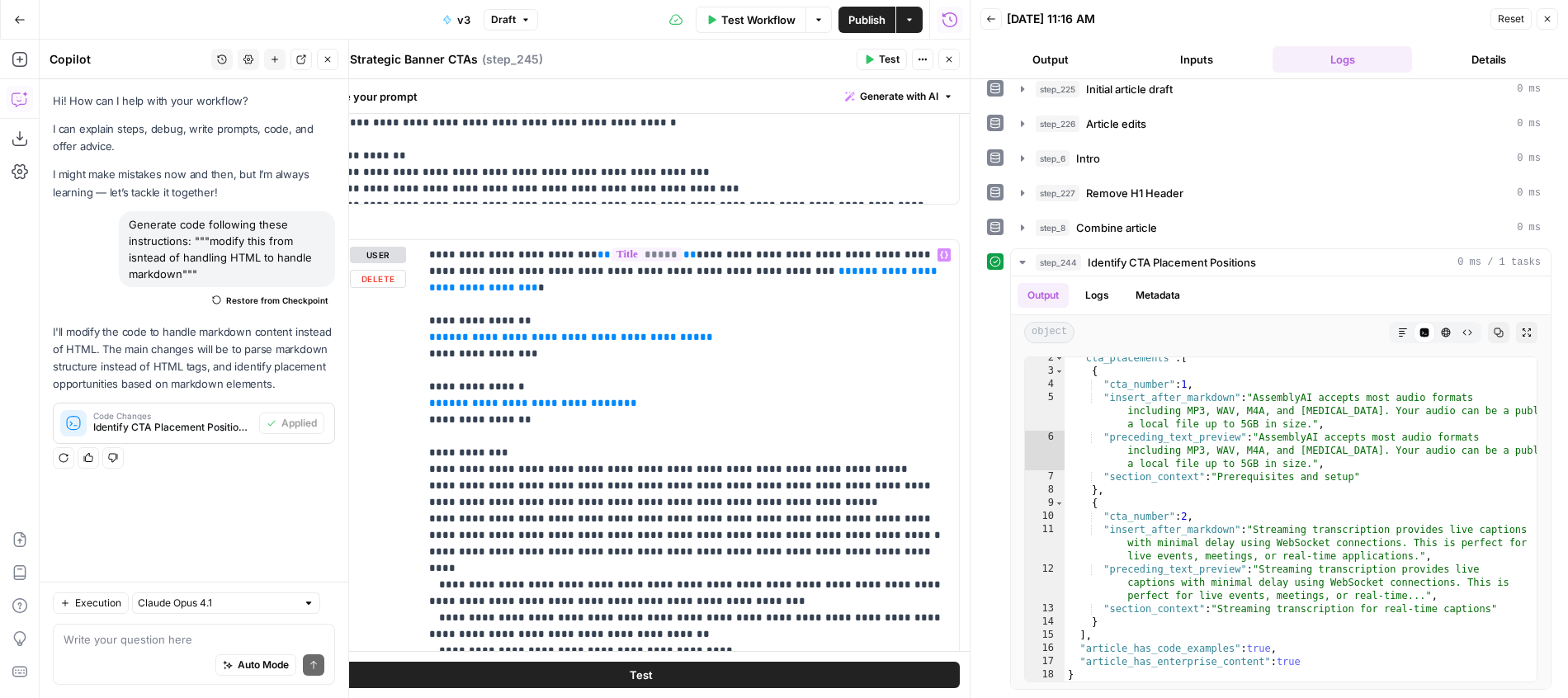
scroll to position [647, 0]
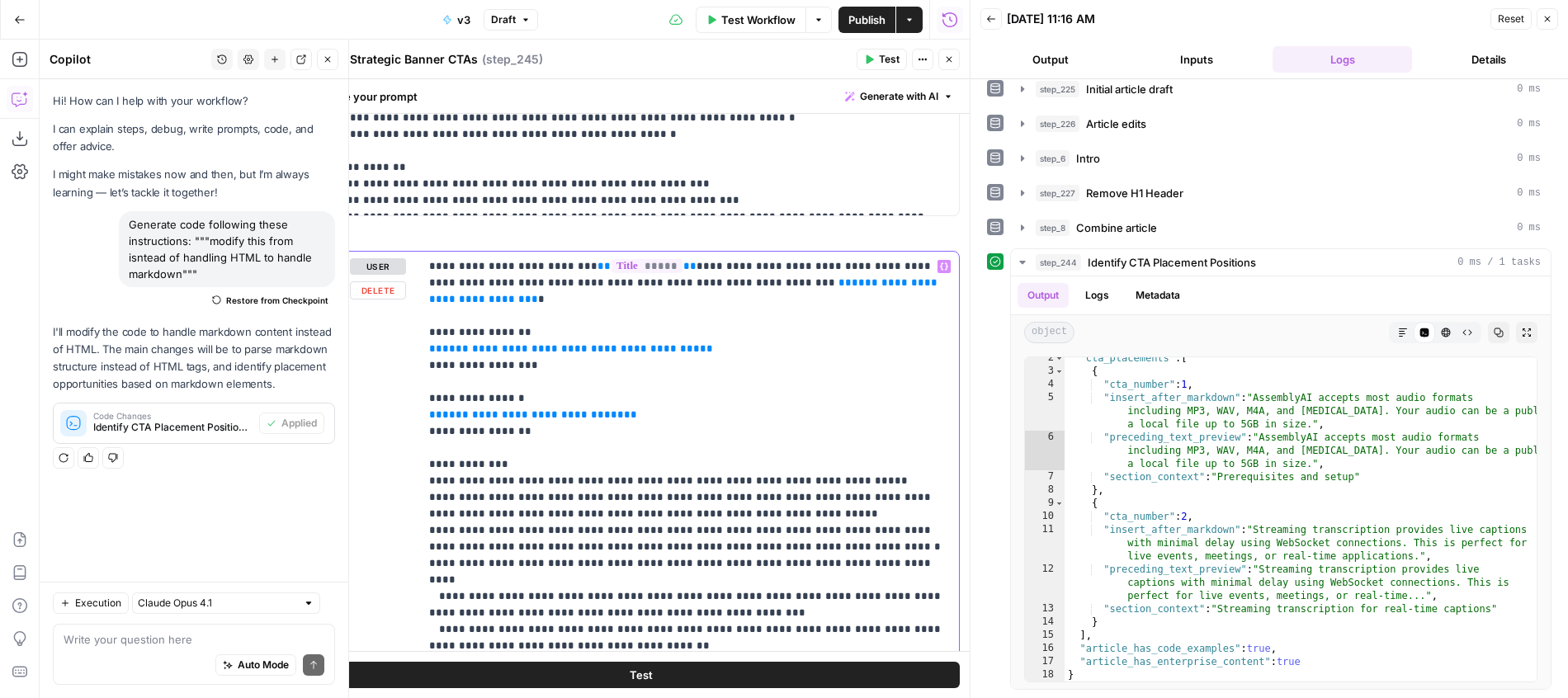
drag, startPoint x: 864, startPoint y: 284, endPoint x: 674, endPoint y: 286, distance: 190.0
click at [674, 286] on p "**********" at bounding box center [688, 481] width 519 height 446
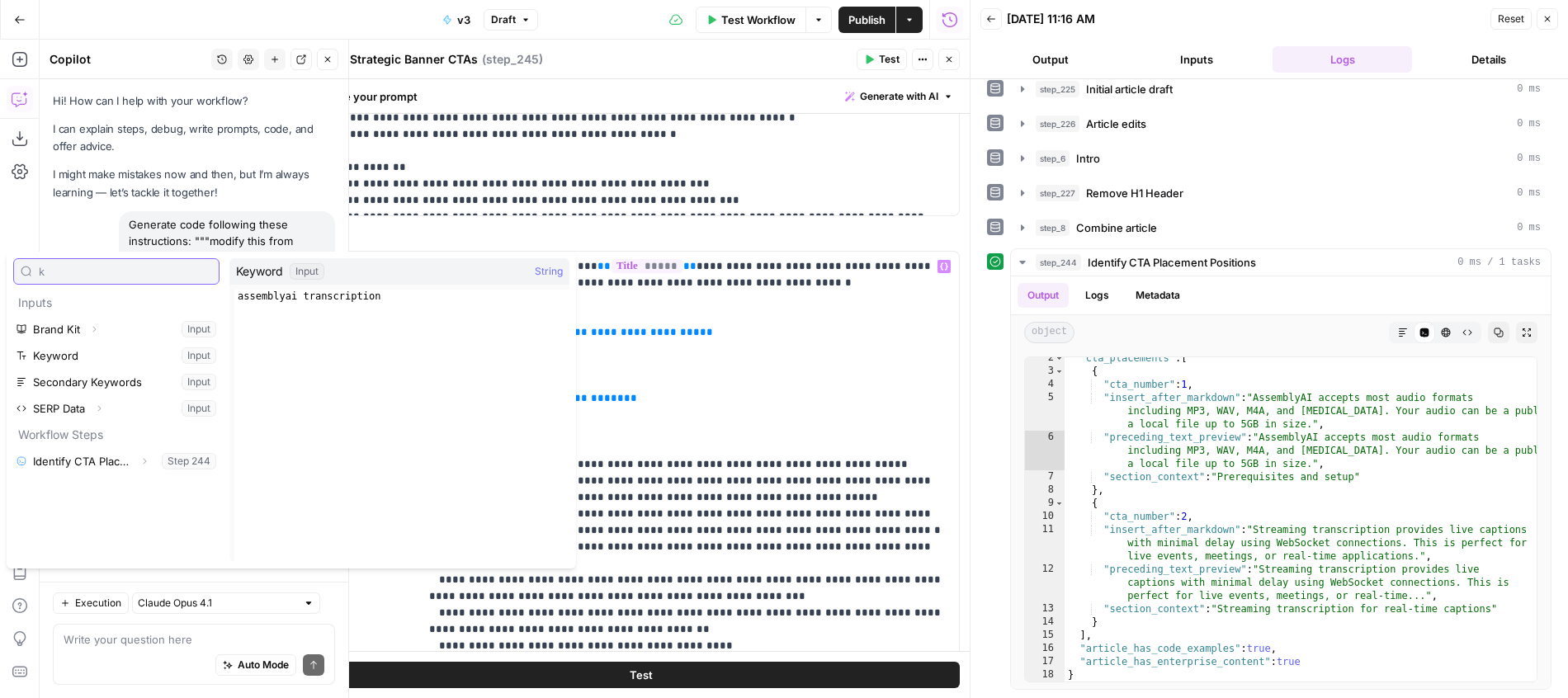
type input "k"
click at [107, 348] on button "Select variable Keyword" at bounding box center [116, 355] width 207 height 27
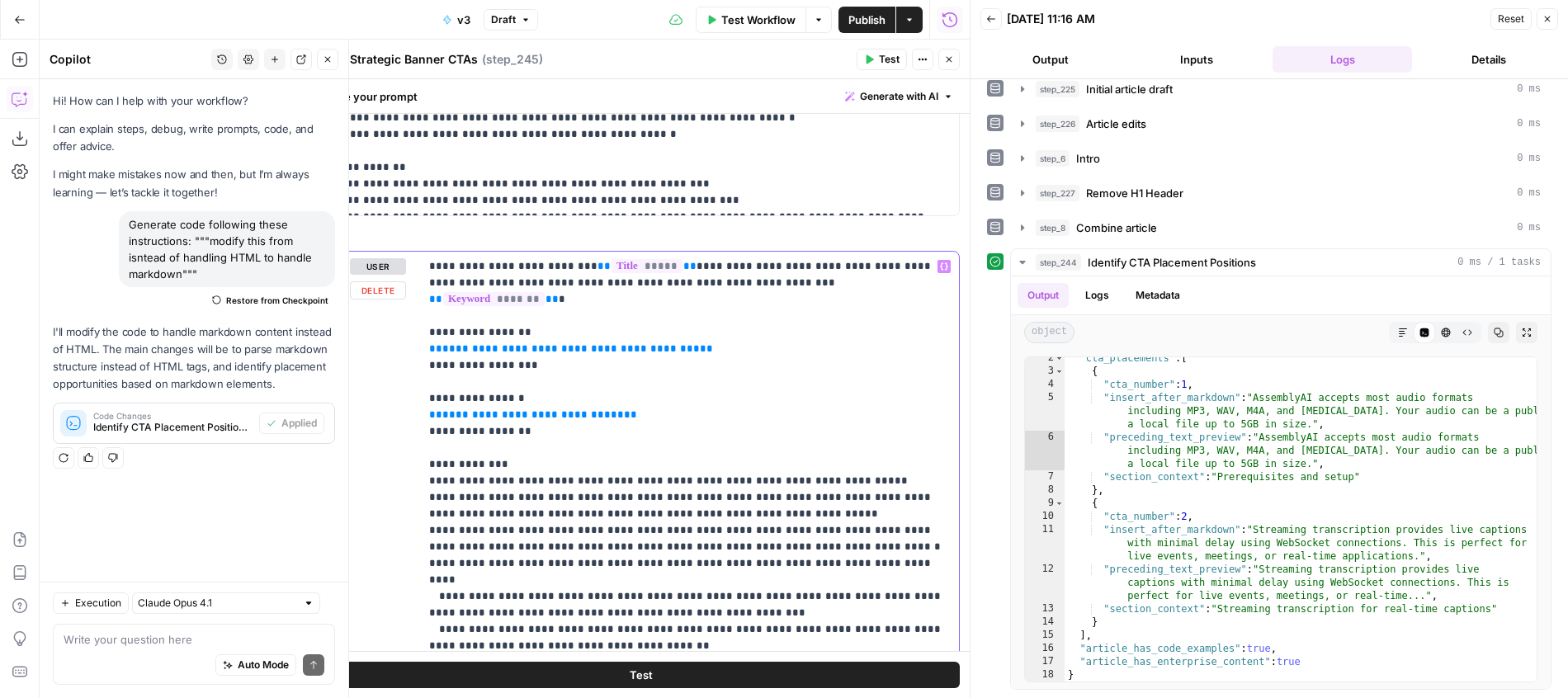
drag, startPoint x: 668, startPoint y: 333, endPoint x: 406, endPoint y: 330, distance: 262.0
click at [419, 330] on div "**********" at bounding box center [689, 480] width 539 height 459
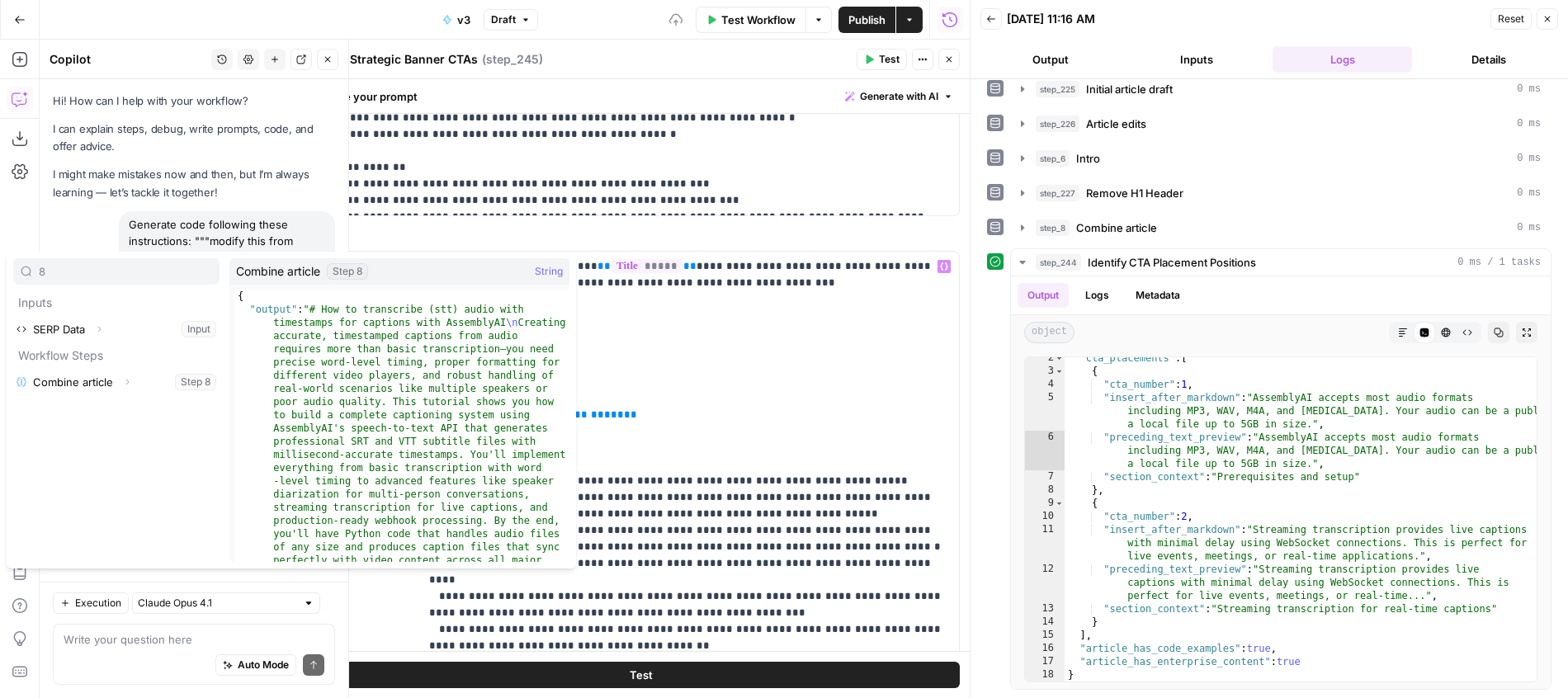
type input "8"
click at [126, 382] on icon "button" at bounding box center [126, 381] width 10 height 10
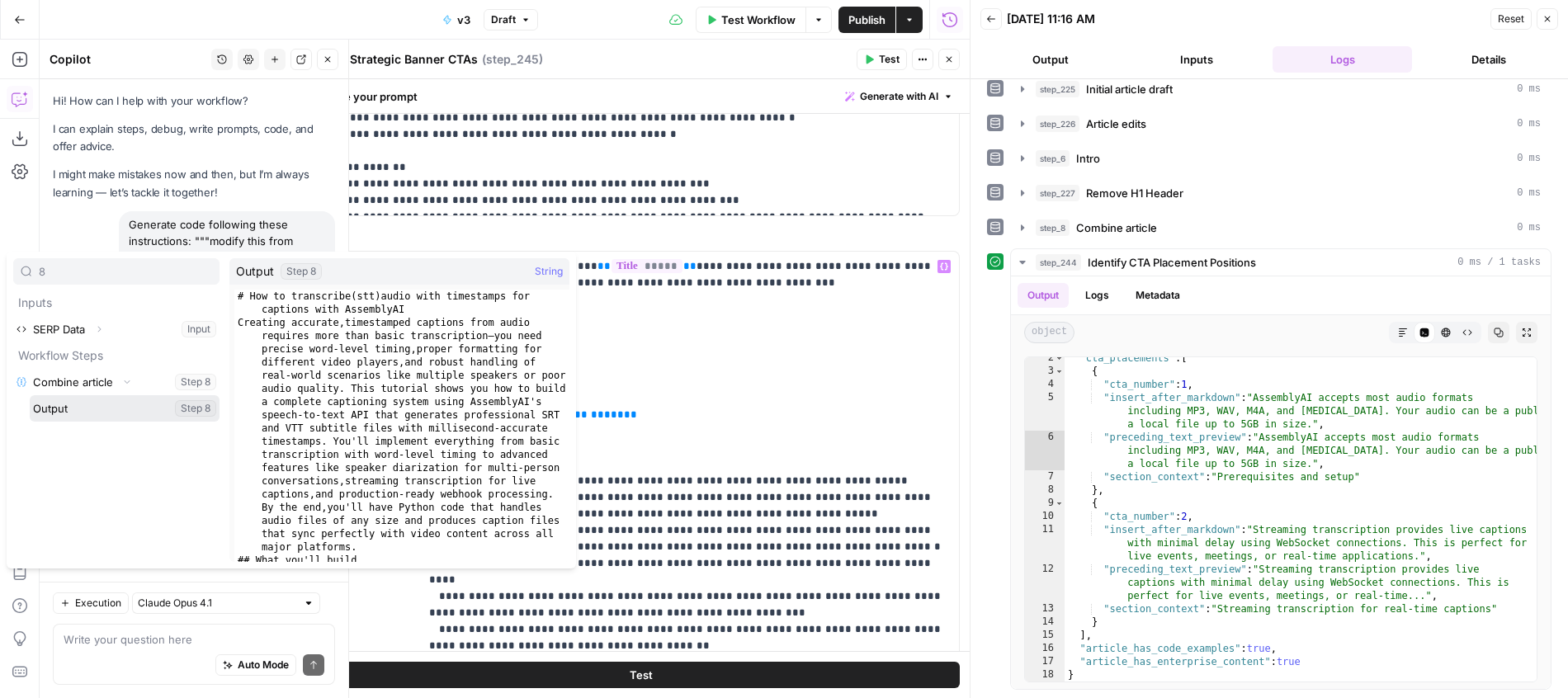
click at [91, 409] on button "Select variable Output" at bounding box center [124, 408] width 190 height 27
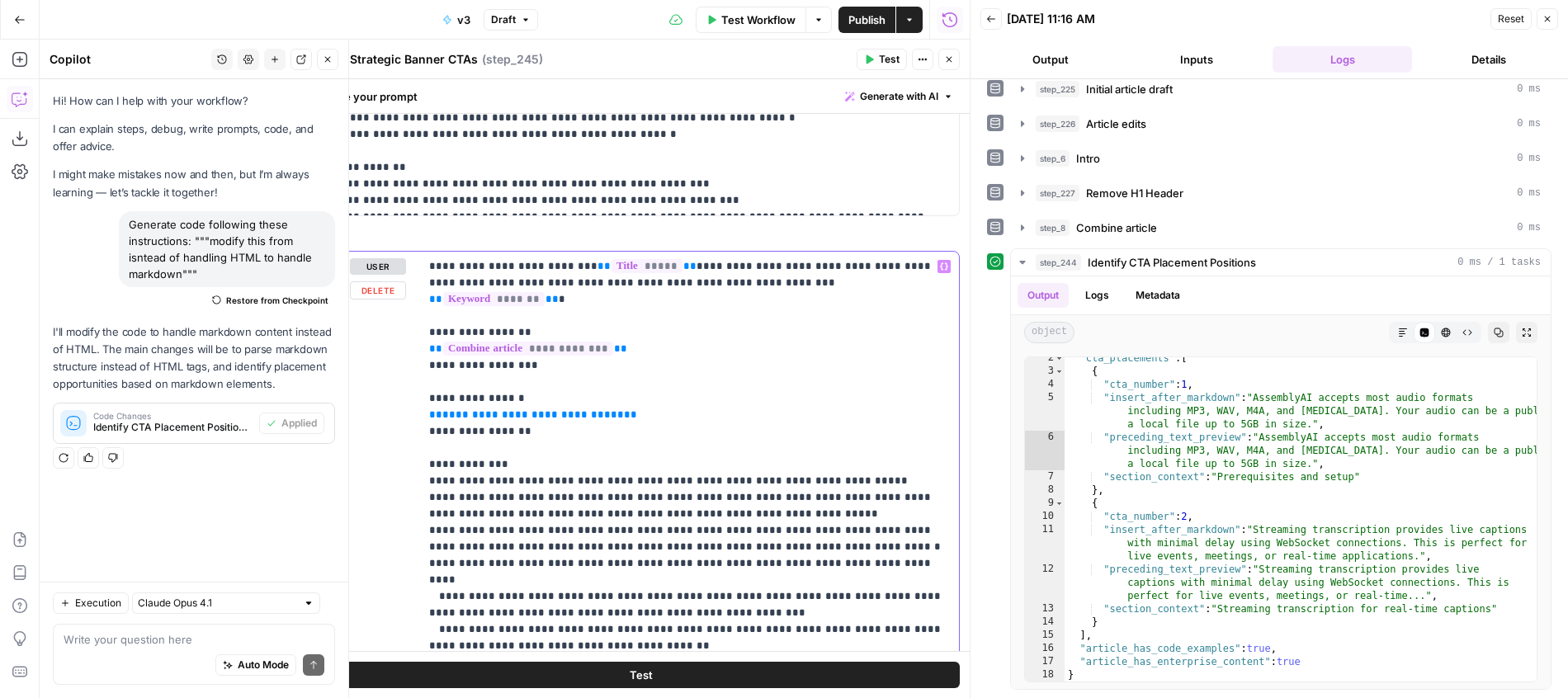
click at [482, 409] on span "**********" at bounding box center [533, 415] width 182 height 10
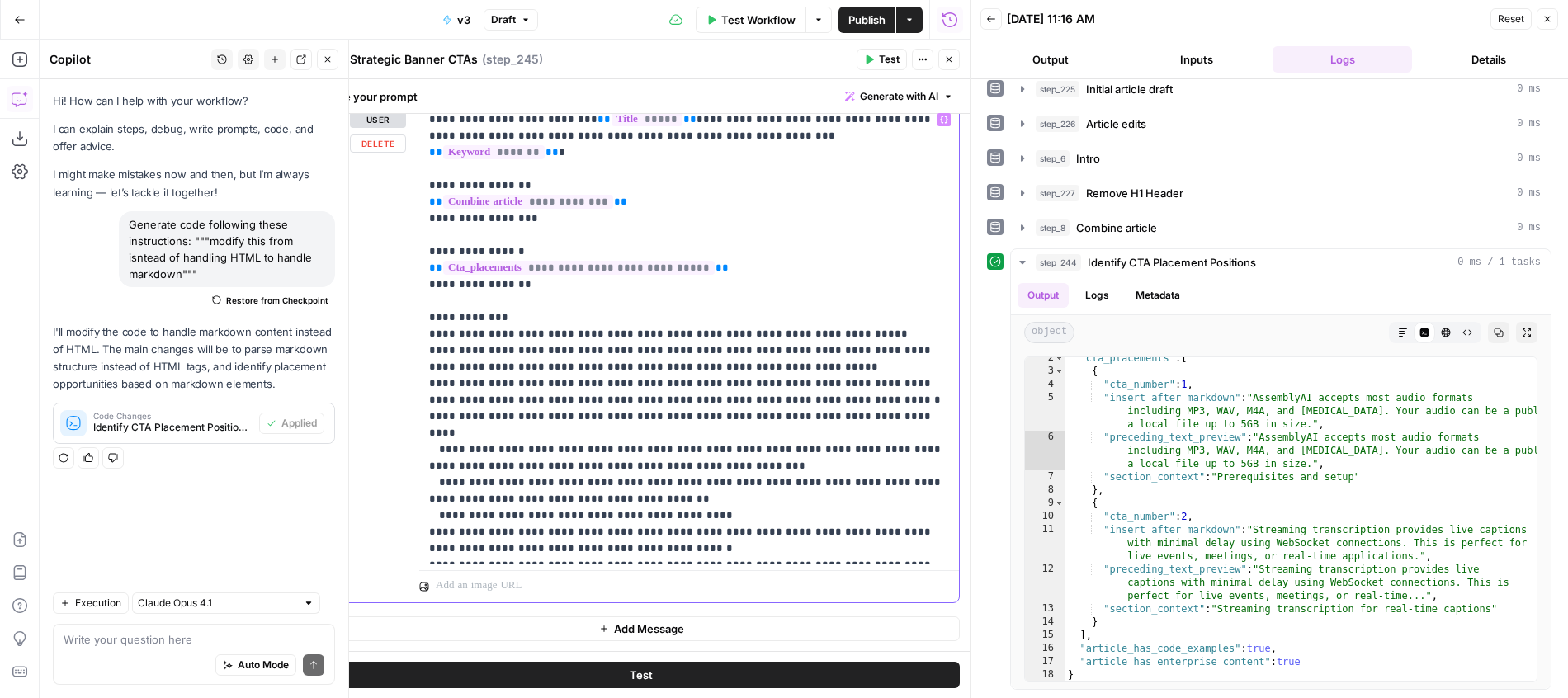
scroll to position [0, 0]
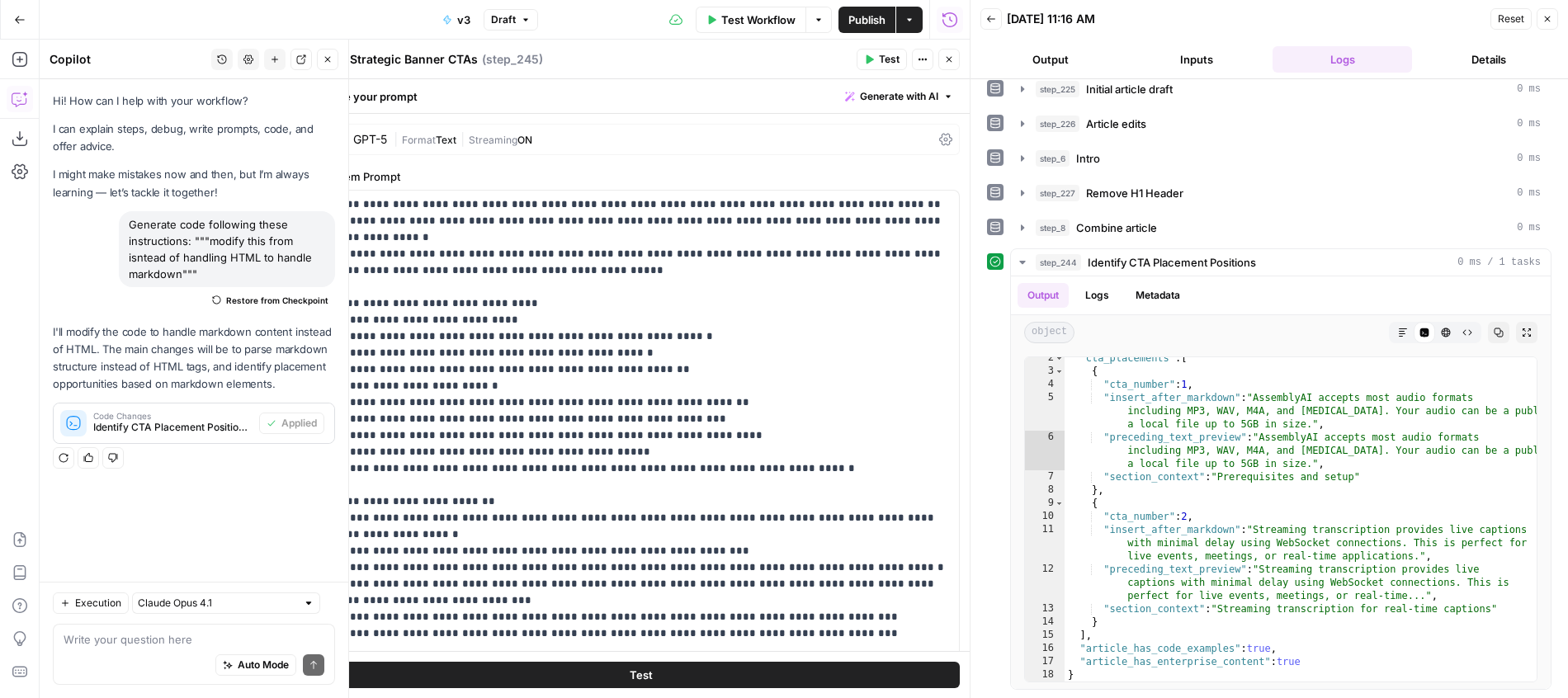
click at [890, 60] on span "Test" at bounding box center [889, 59] width 21 height 15
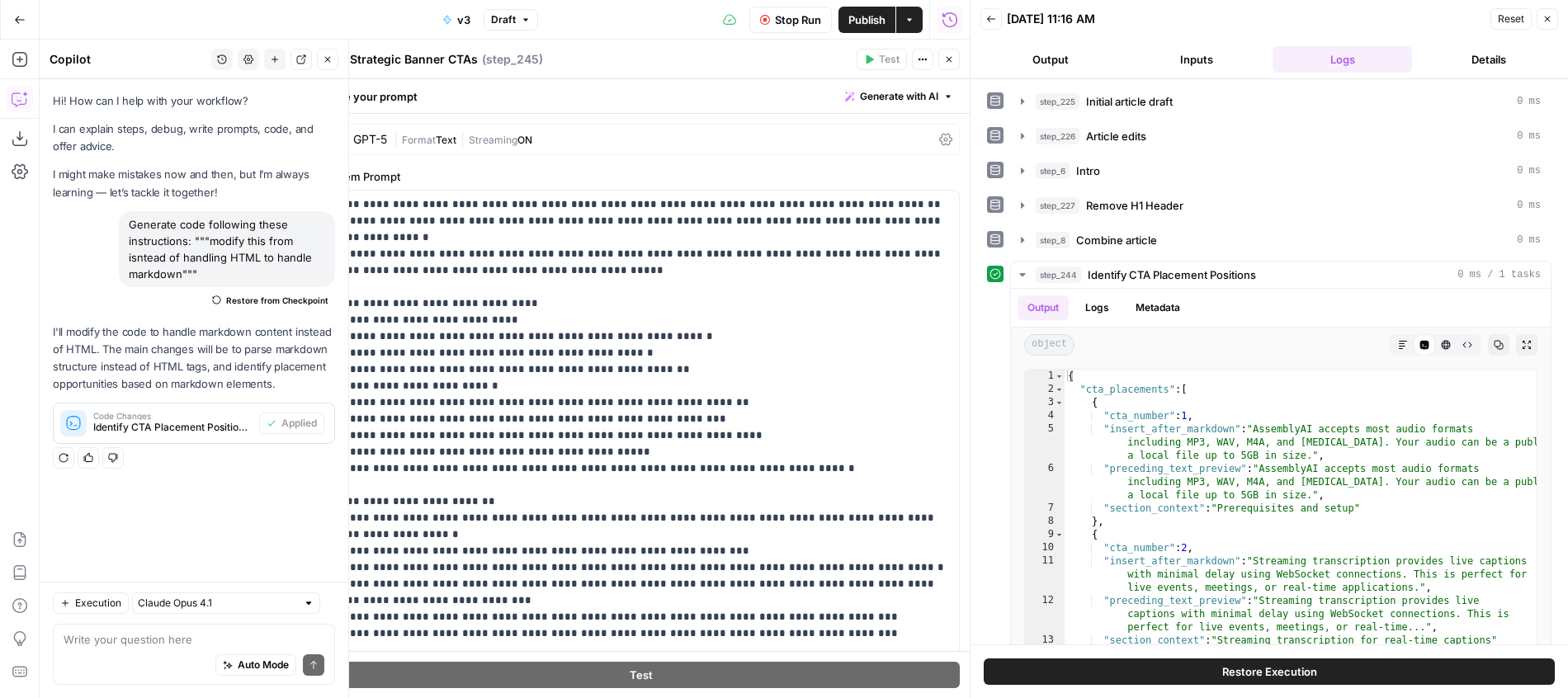
click at [952, 64] on button "Close" at bounding box center [949, 59] width 22 height 22
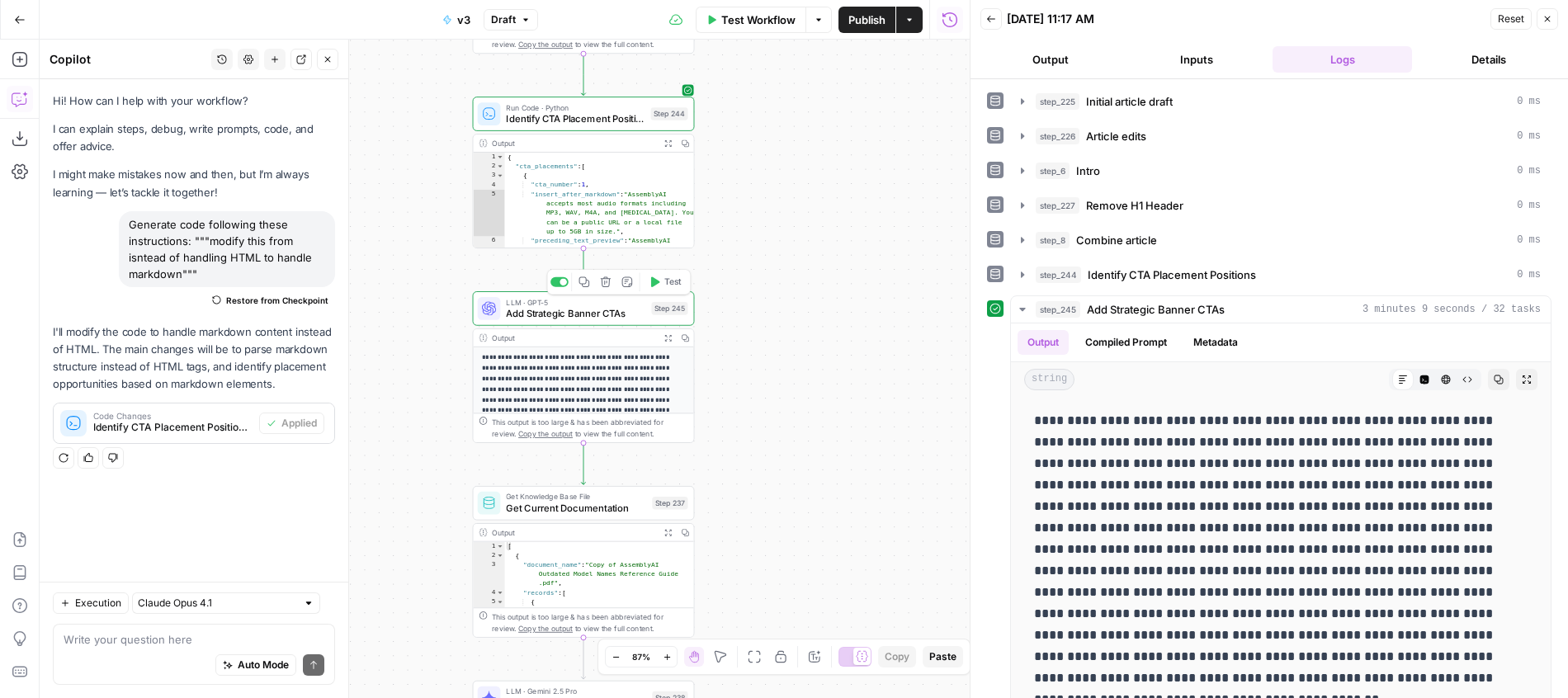
click at [628, 301] on span "LLM · GPT-5" at bounding box center [575, 301] width 139 height 11
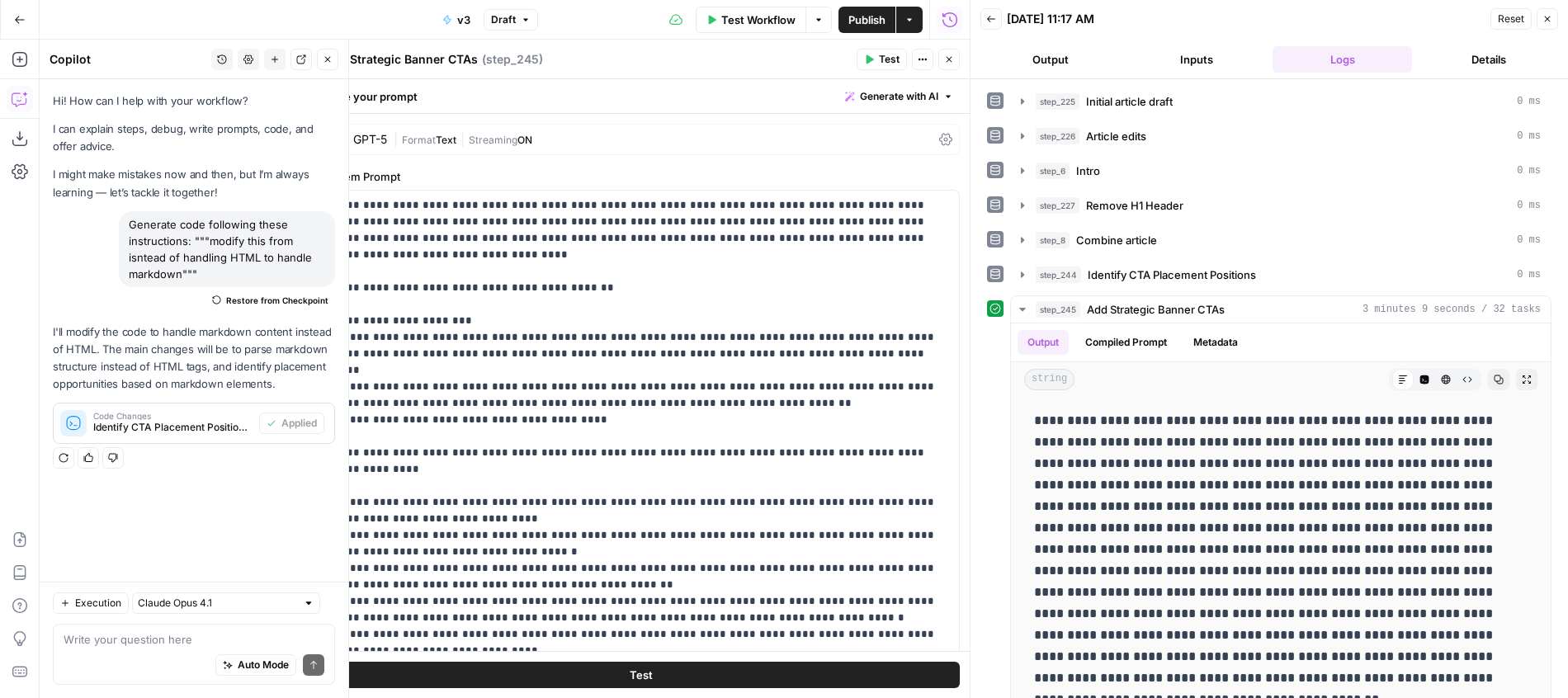
click at [947, 64] on button "Close" at bounding box center [949, 59] width 22 height 22
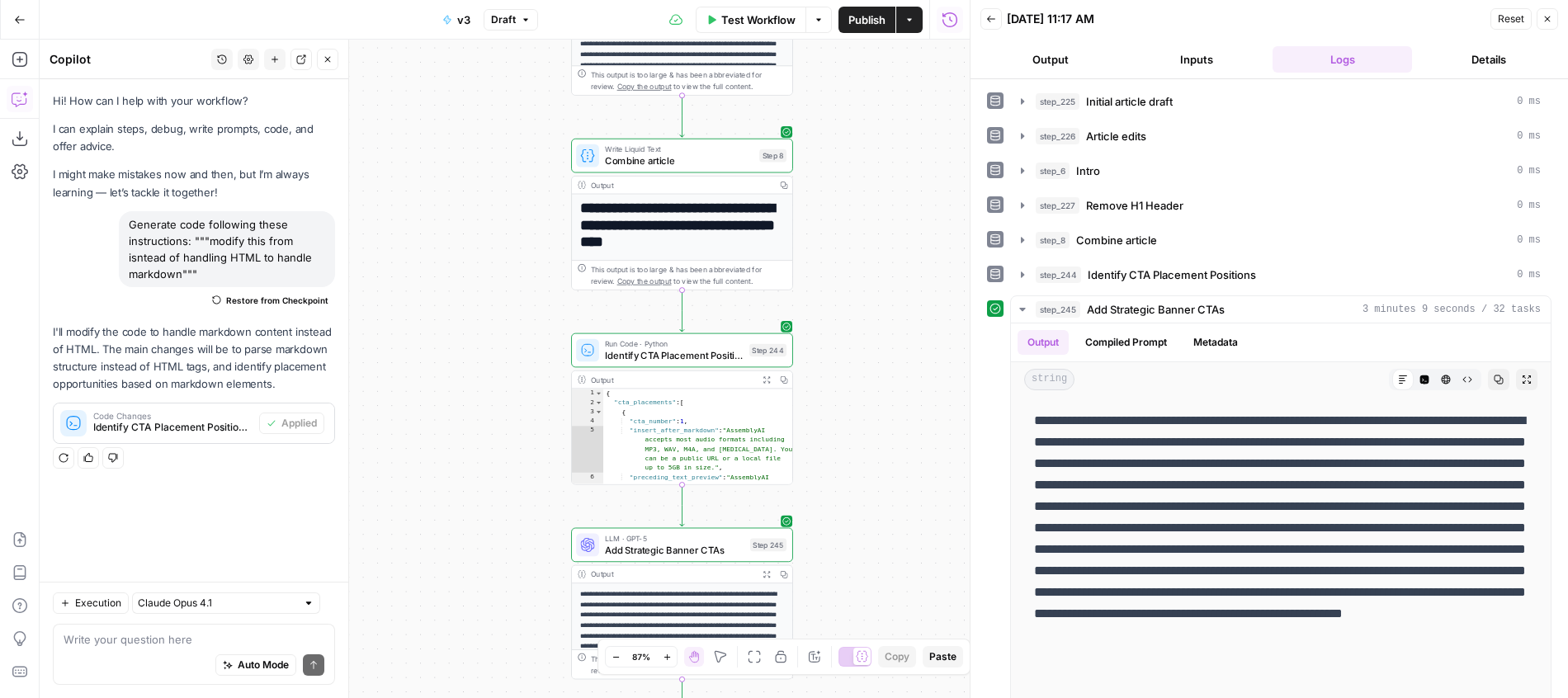
click at [281, 305] on span "Restore from Checkpoint" at bounding box center [277, 300] width 102 height 13
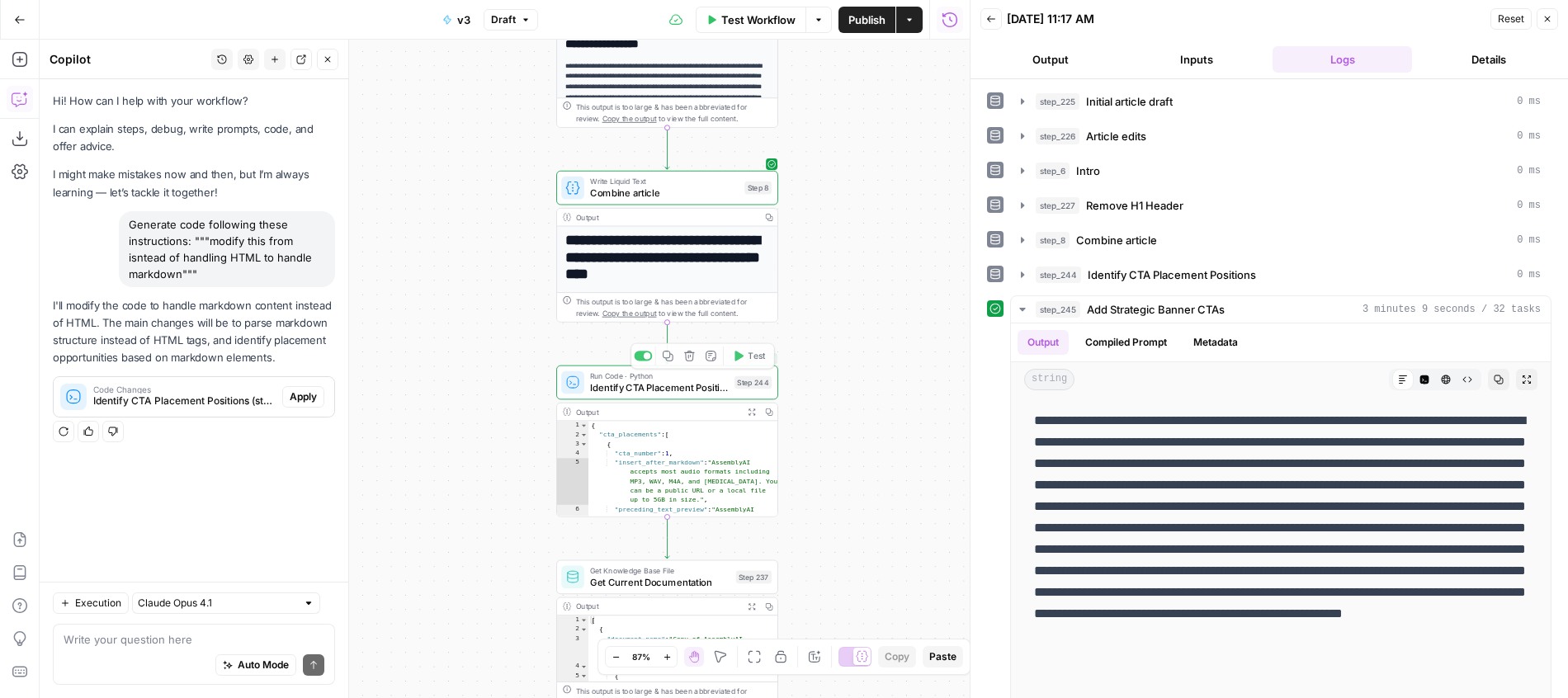
click at [758, 355] on span "Test" at bounding box center [756, 356] width 17 height 13
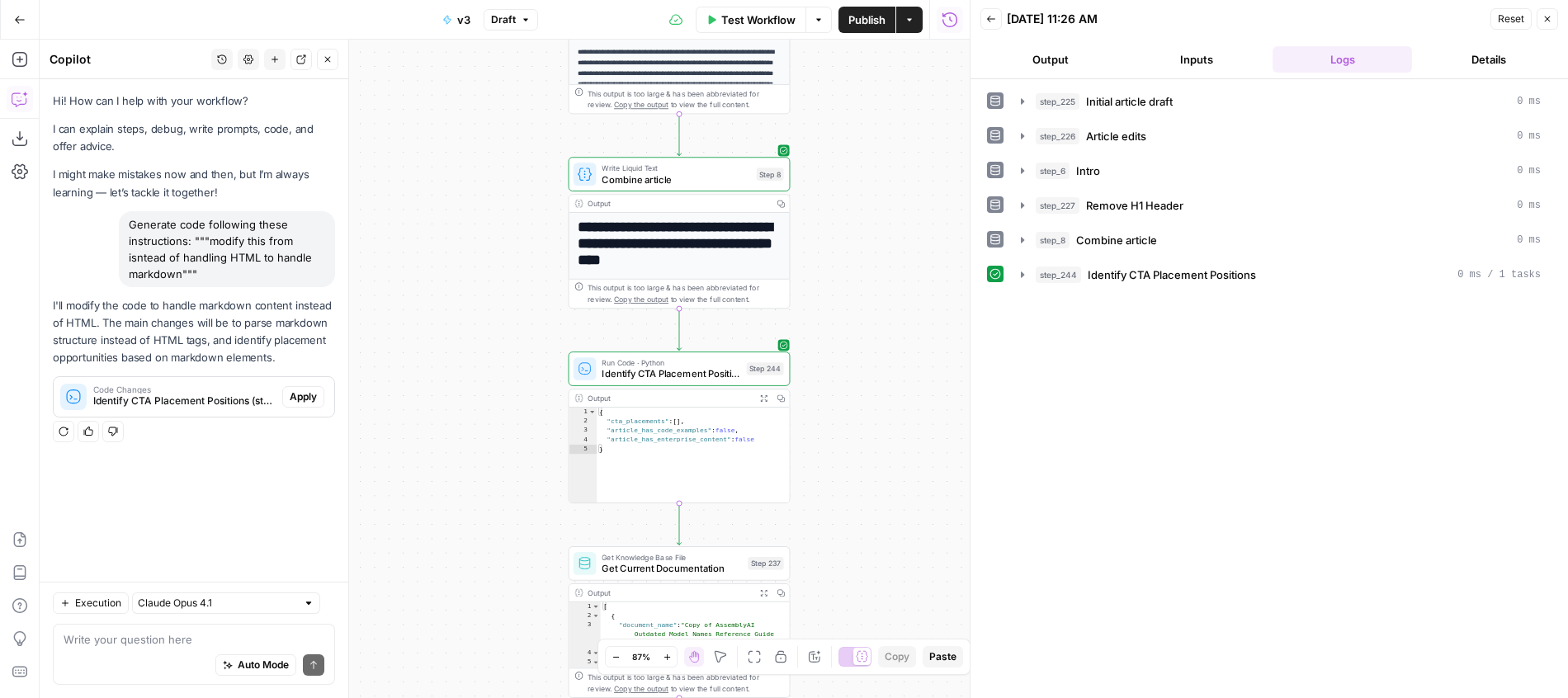
click at [141, 504] on div "Hi! How can I help with your workflow? I can explain steps, debug, write prompt…" at bounding box center [194, 330] width 309 height 502
click at [155, 638] on textarea at bounding box center [194, 638] width 261 height 16
type textarea "convert"
click at [20, 56] on icon "button" at bounding box center [18, 59] width 15 height 15
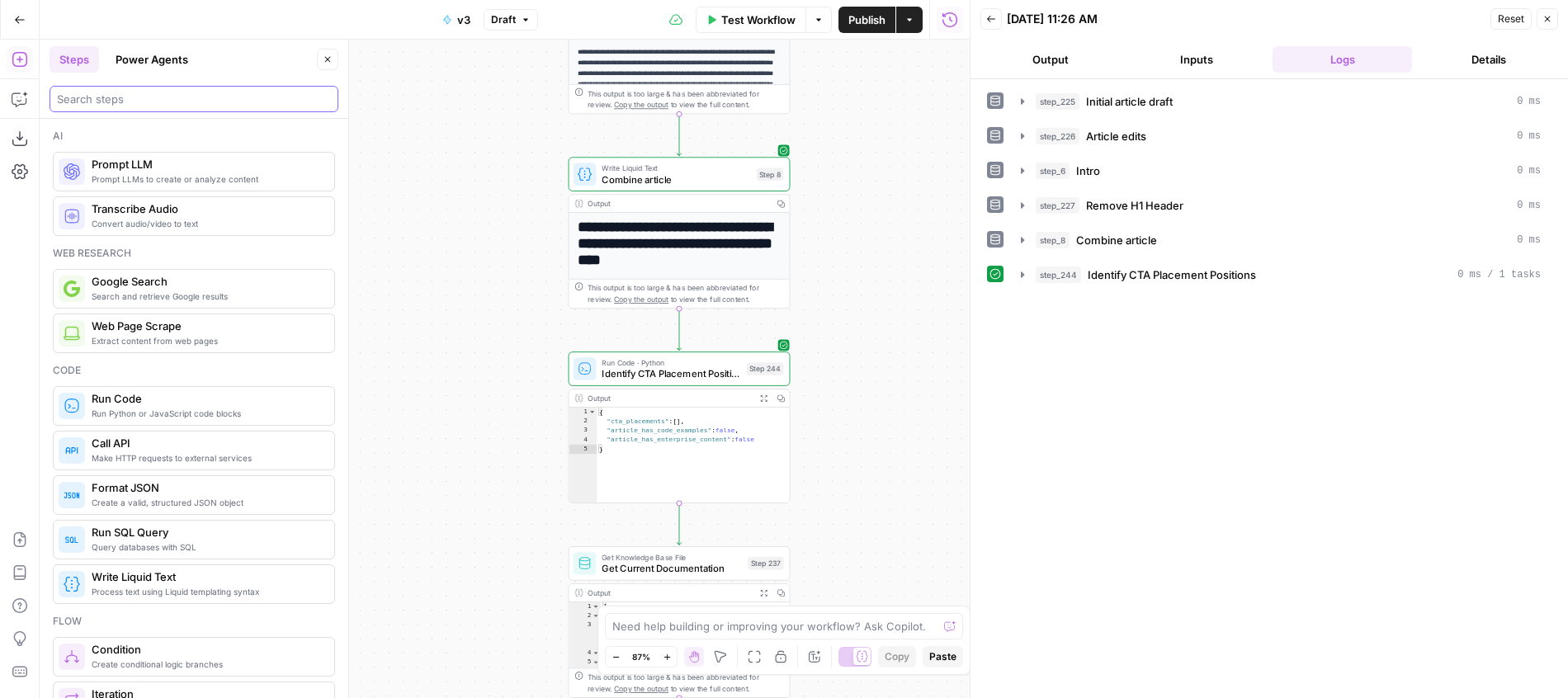
click at [199, 104] on input "search" at bounding box center [194, 98] width 274 height 16
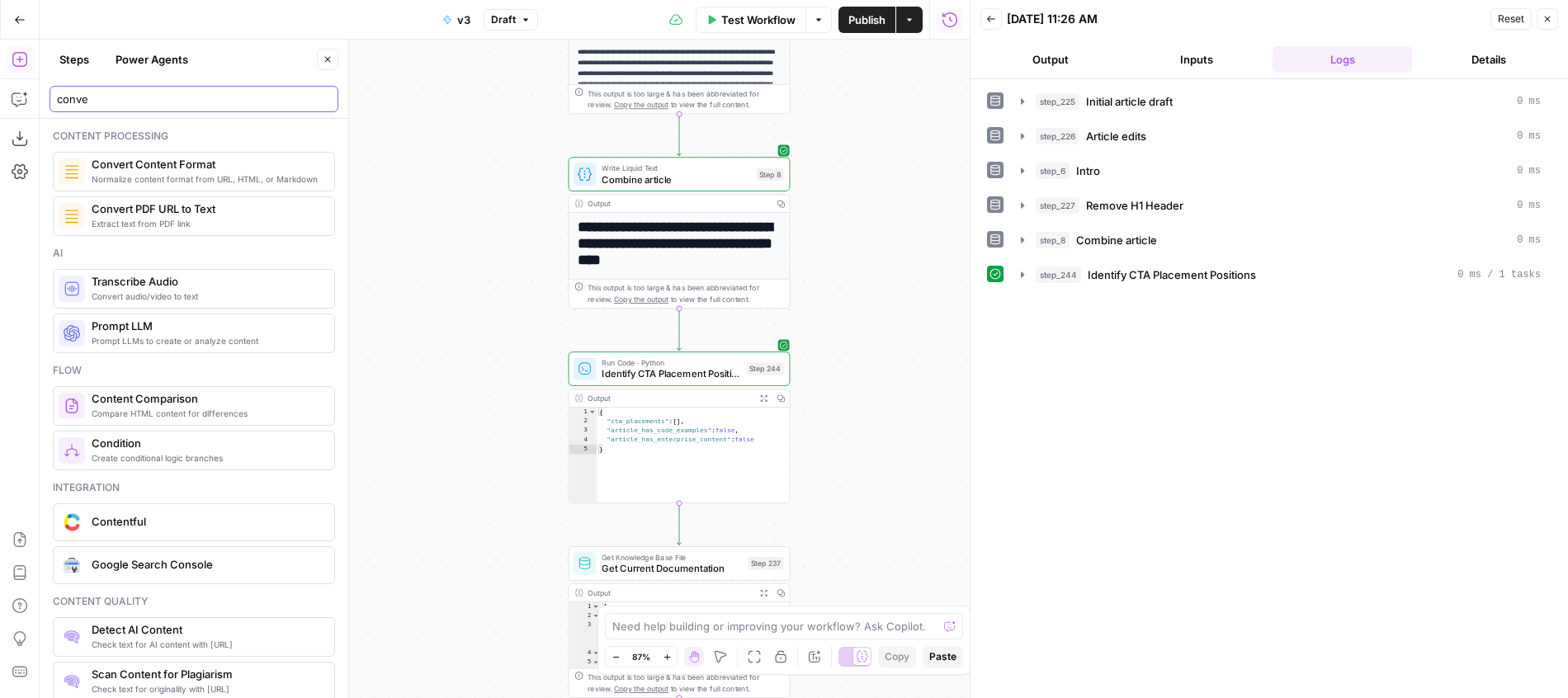
type input "conve"
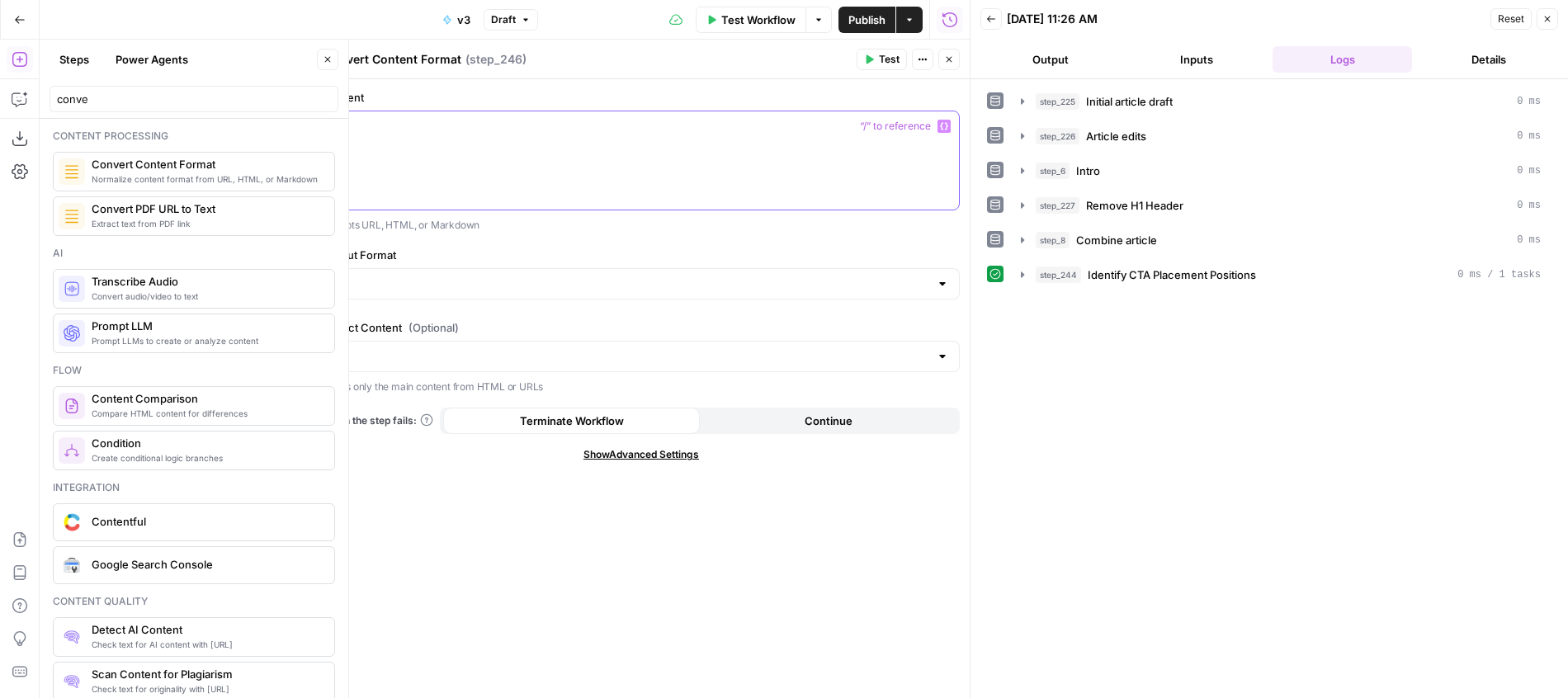
click at [643, 152] on div at bounding box center [641, 161] width 635 height 98
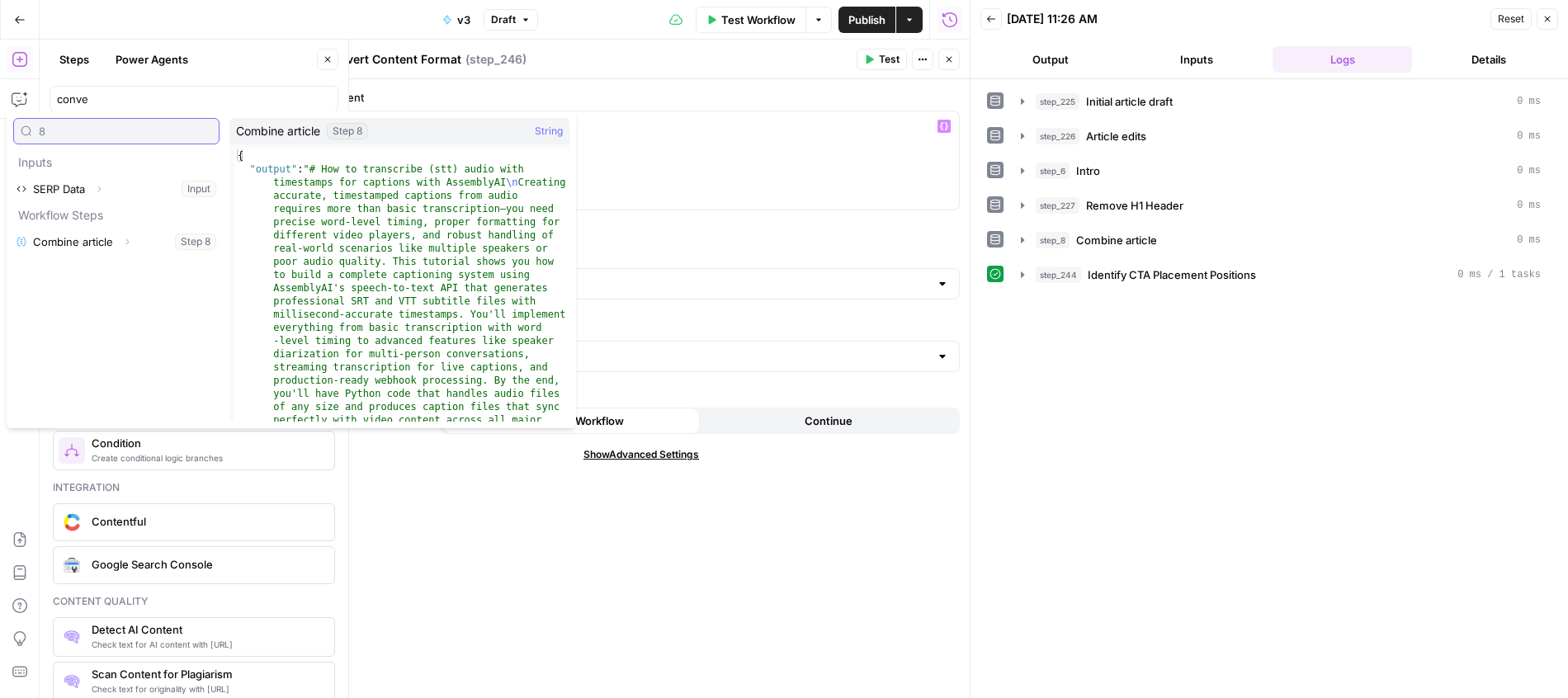
type input "8"
click at [130, 238] on icon "button" at bounding box center [126, 241] width 10 height 10
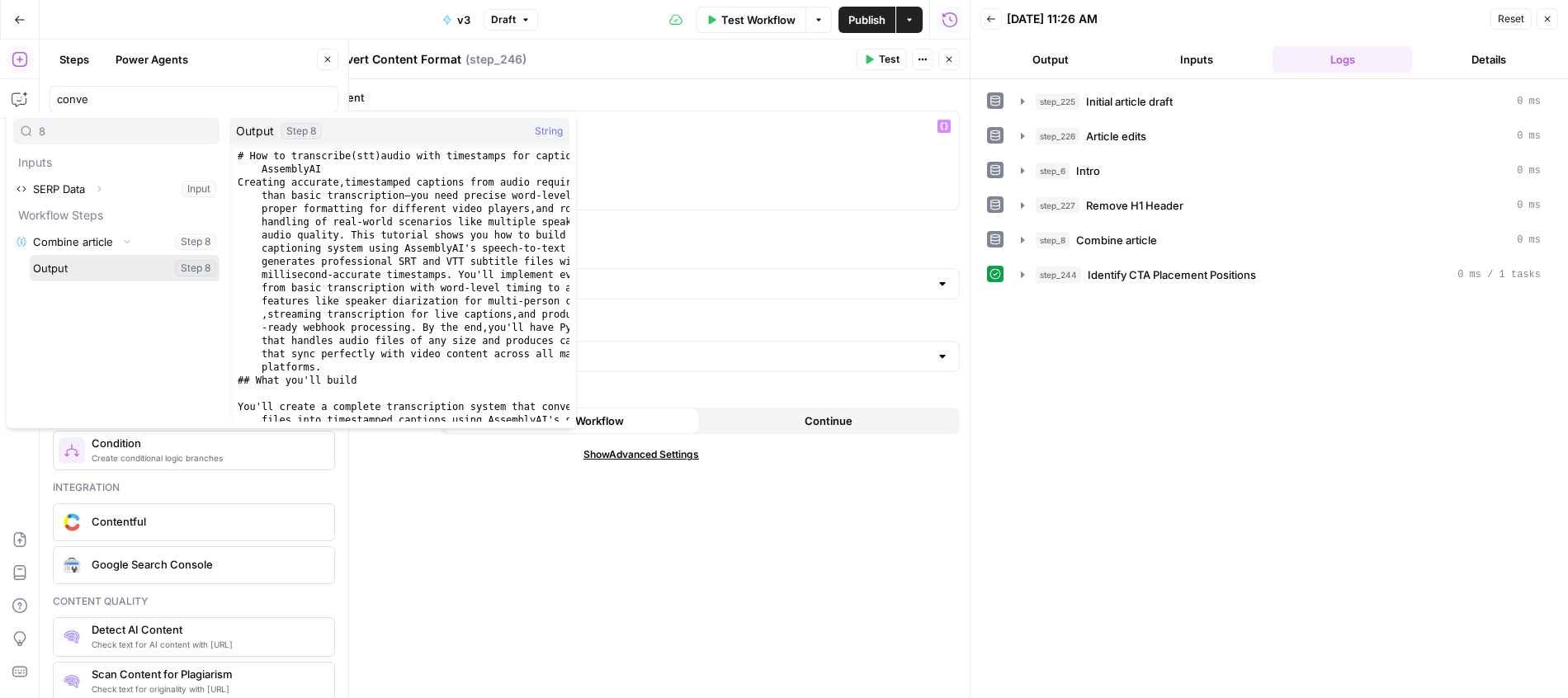
click at [117, 270] on button "Select variable Output" at bounding box center [124, 268] width 190 height 27
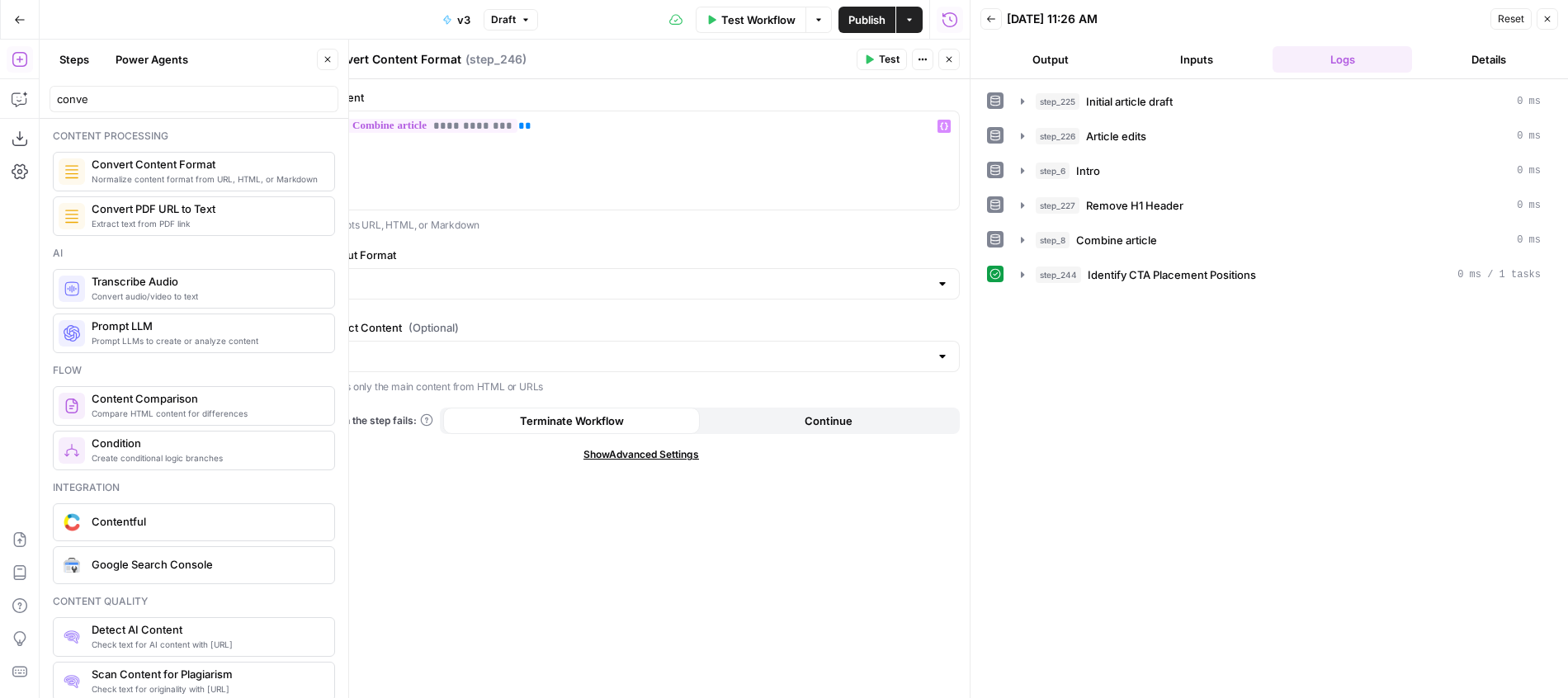
click at [661, 263] on label "Output Format" at bounding box center [641, 254] width 637 height 16
click at [661, 276] on input "Output Format" at bounding box center [631, 283] width 596 height 16
click at [653, 316] on button "HTML" at bounding box center [641, 325] width 622 height 23
type input "HTML"
click at [955, 61] on button "Close" at bounding box center [949, 59] width 22 height 22
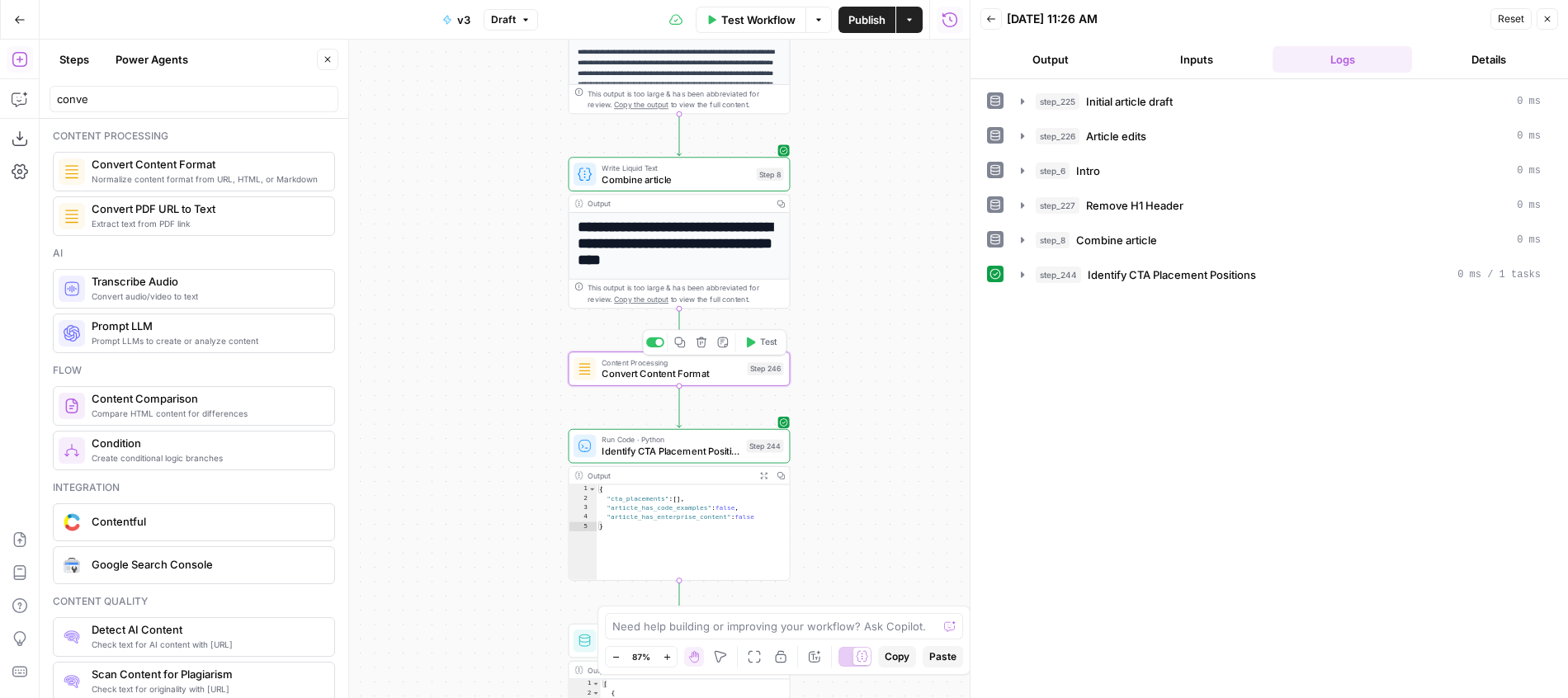
click at [756, 344] on button "Test" at bounding box center [761, 343] width 45 height 19
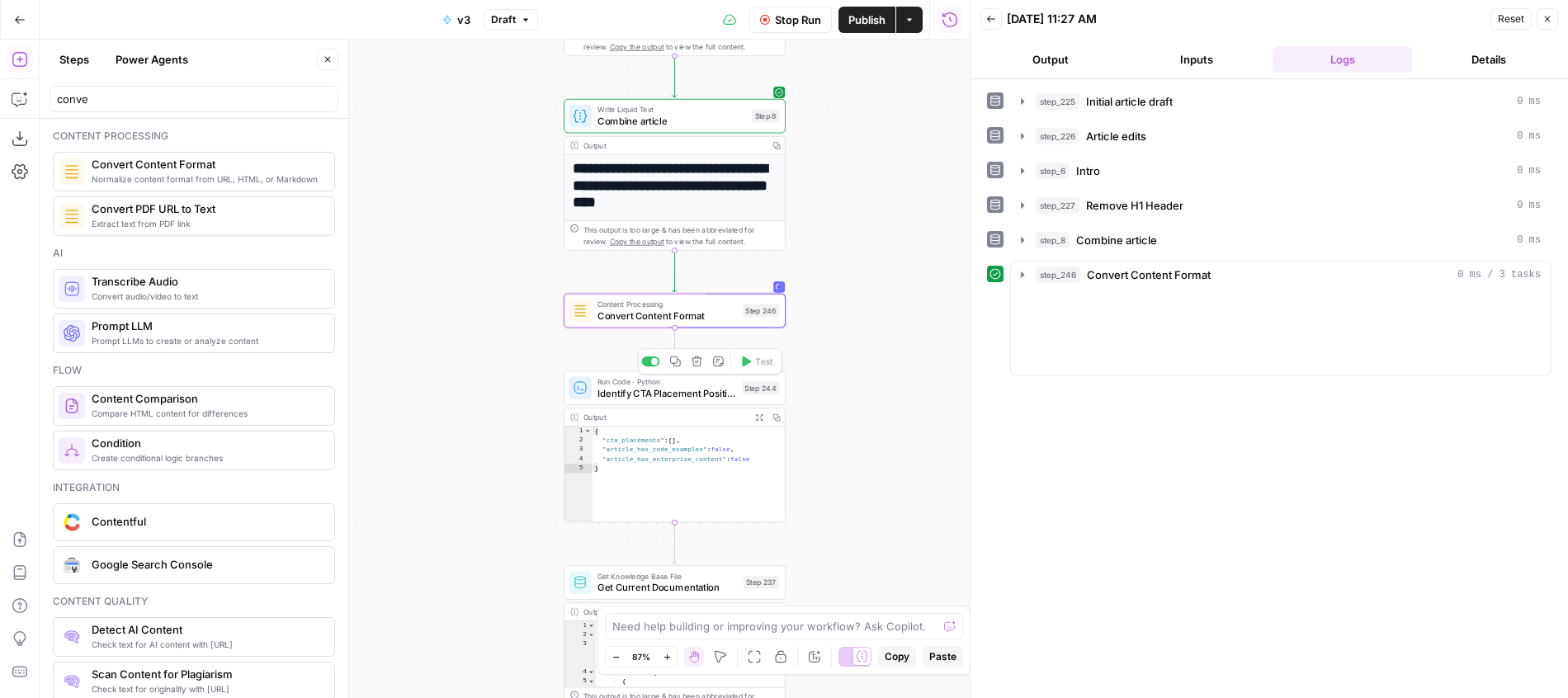
click at [664, 390] on span "Identify CTA Placement Positions" at bounding box center [666, 393] width 138 height 14
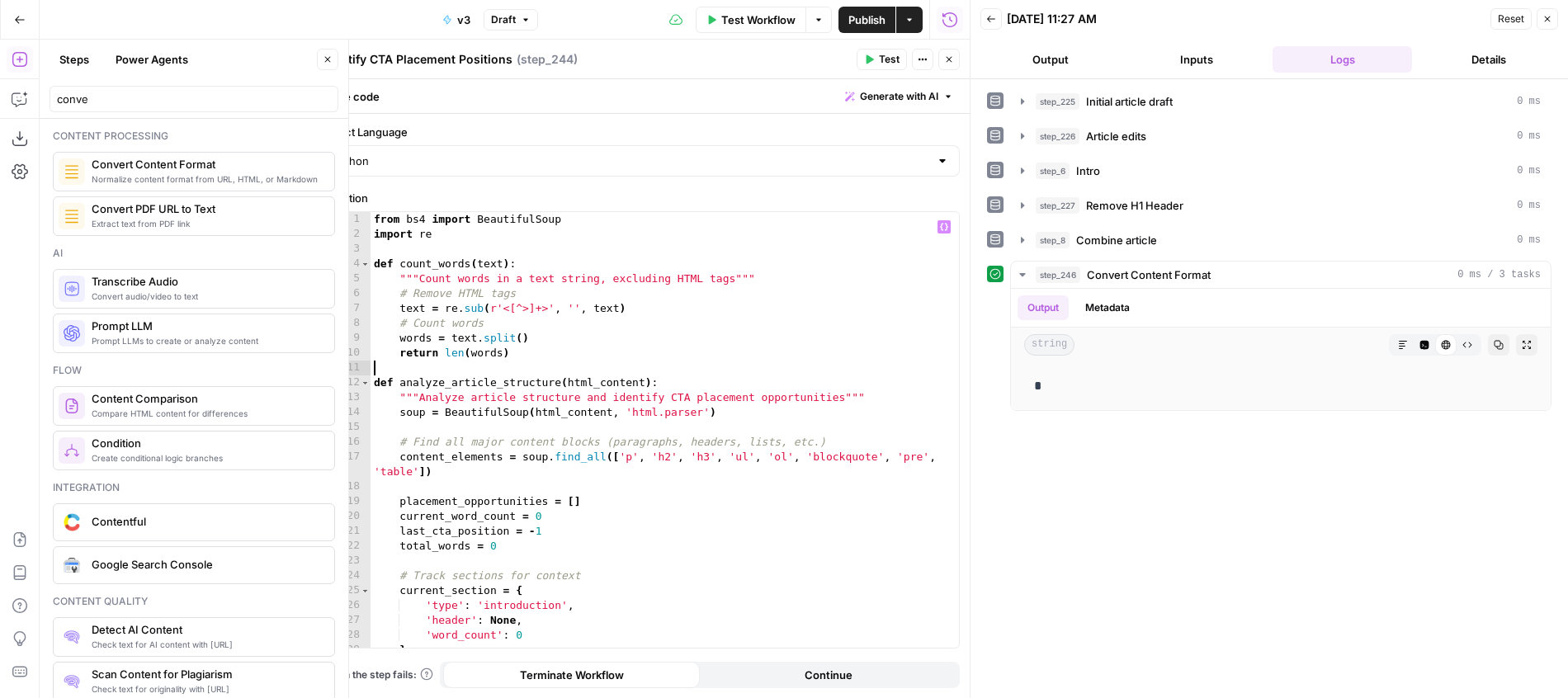
click at [570, 368] on div "from bs4 import BeautifulSoup import re def count_words ( text ) : """Count wor…" at bounding box center [665, 444] width 589 height 465
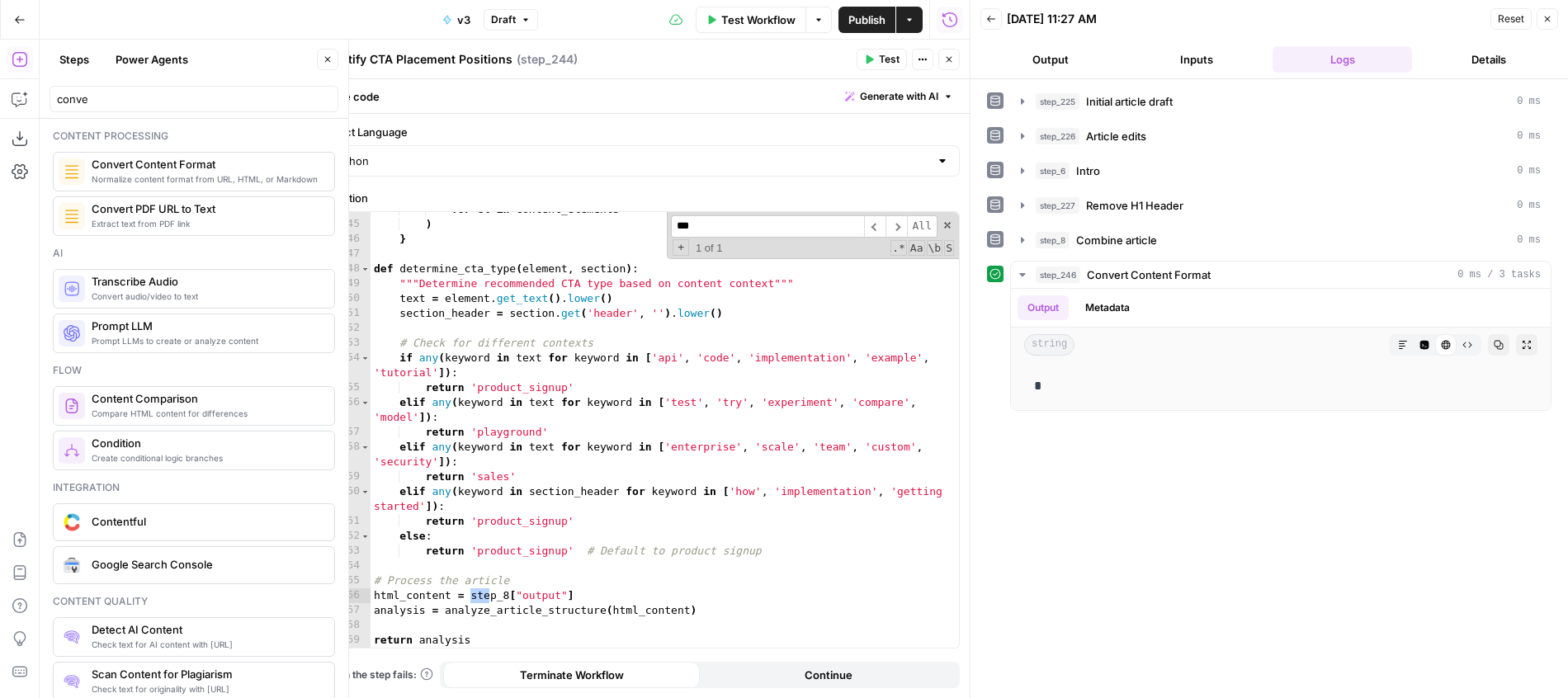
scroll to position [2251, 0]
type input "***"
click at [508, 598] on div "for el in content_elements ) } def determine_cta_type ( element , section ) : "…" at bounding box center [665, 435] width 589 height 465
click at [621, 499] on div "for el in content_elements ) } def determine_cta_type ( element , section ) : "…" at bounding box center [665, 435] width 589 height 465
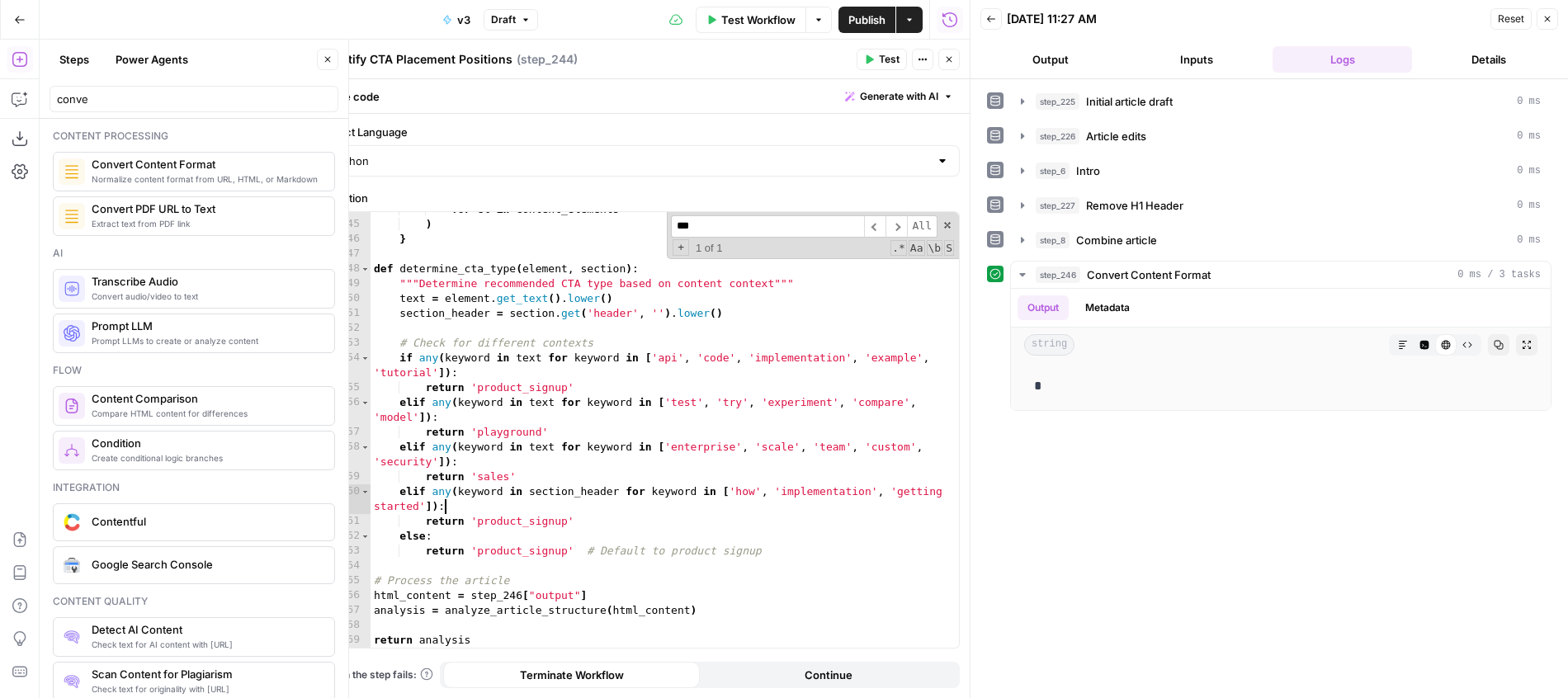
type textarea "**********"
click at [955, 62] on button "Close" at bounding box center [949, 59] width 22 height 22
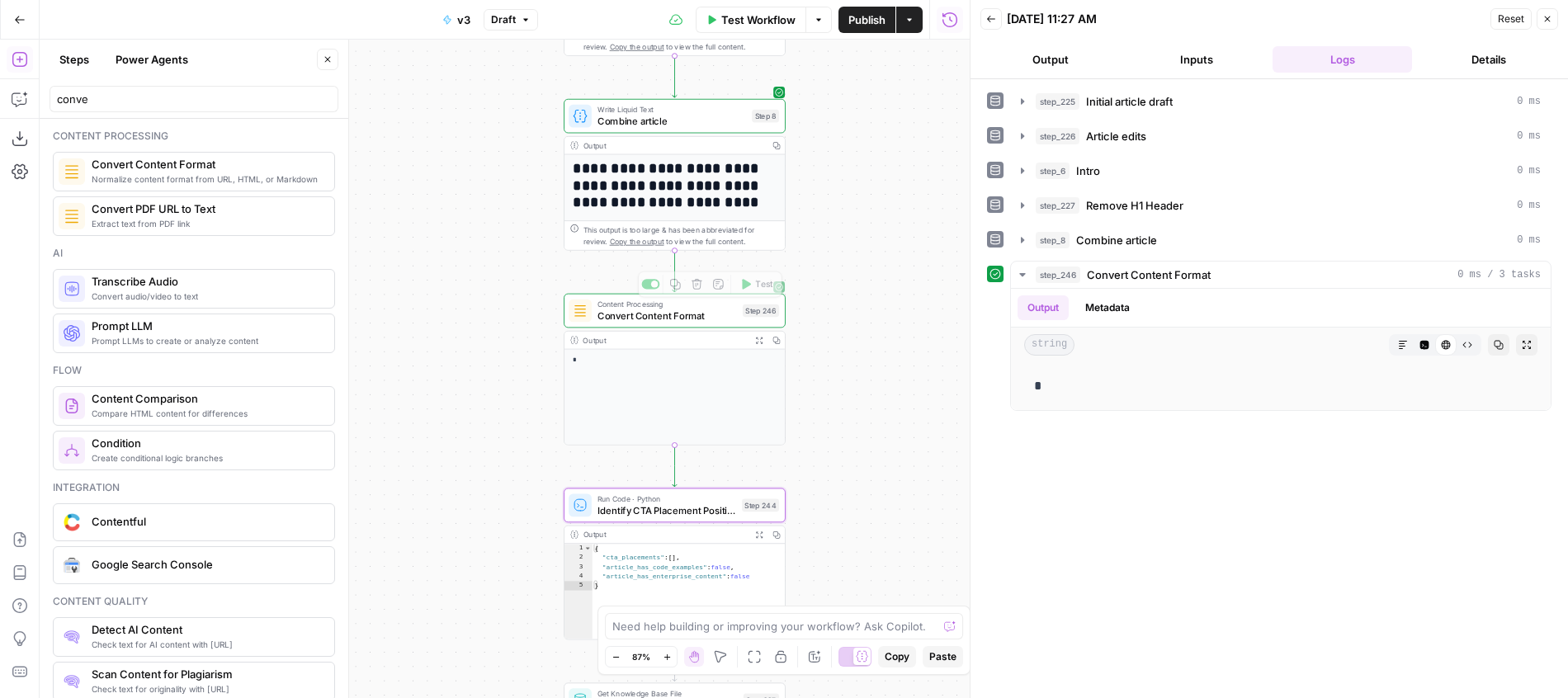
click at [702, 307] on span "Content Processing" at bounding box center [666, 304] width 139 height 11
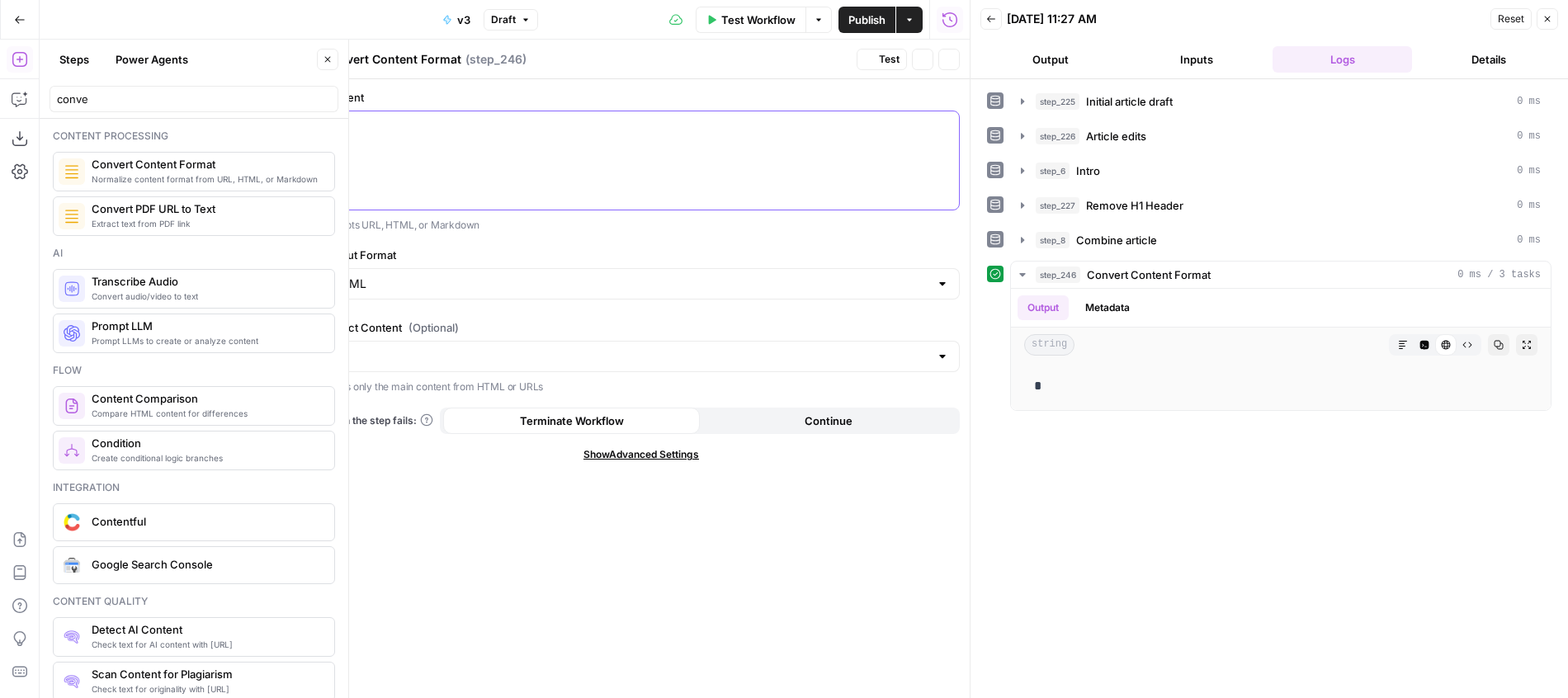
click at [512, 172] on div "*" at bounding box center [641, 161] width 635 height 98
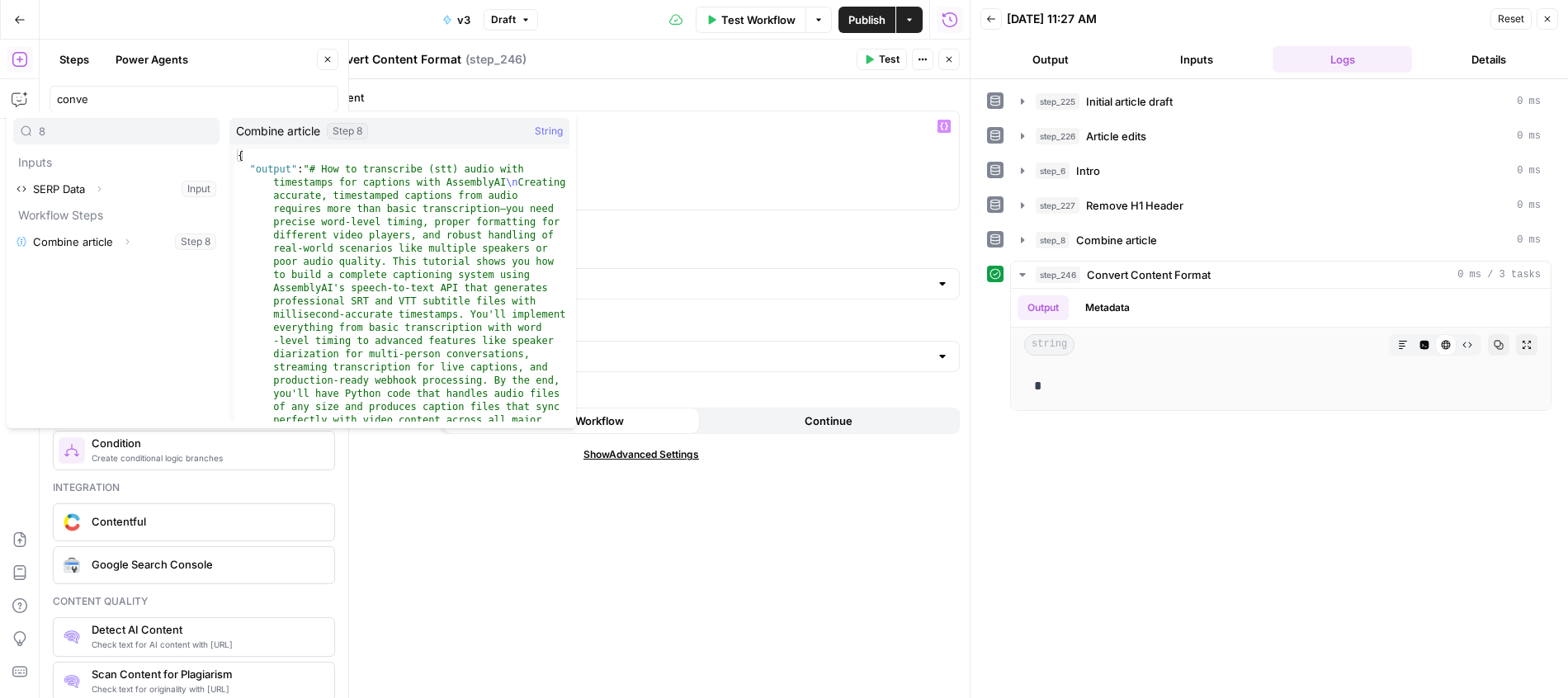
type input "8"
click at [126, 243] on icon "button" at bounding box center [126, 241] width 10 height 10
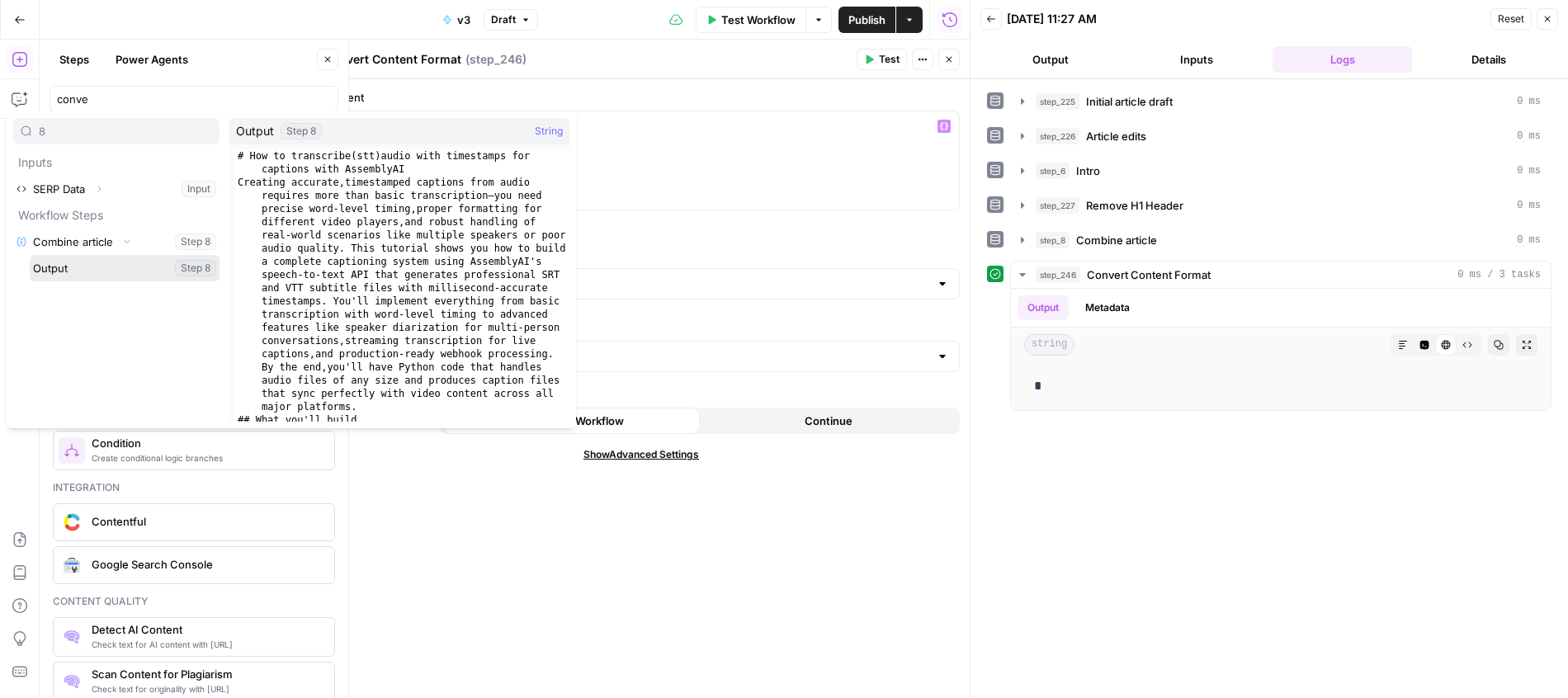
click at [118, 262] on button "Select variable Output" at bounding box center [124, 268] width 190 height 27
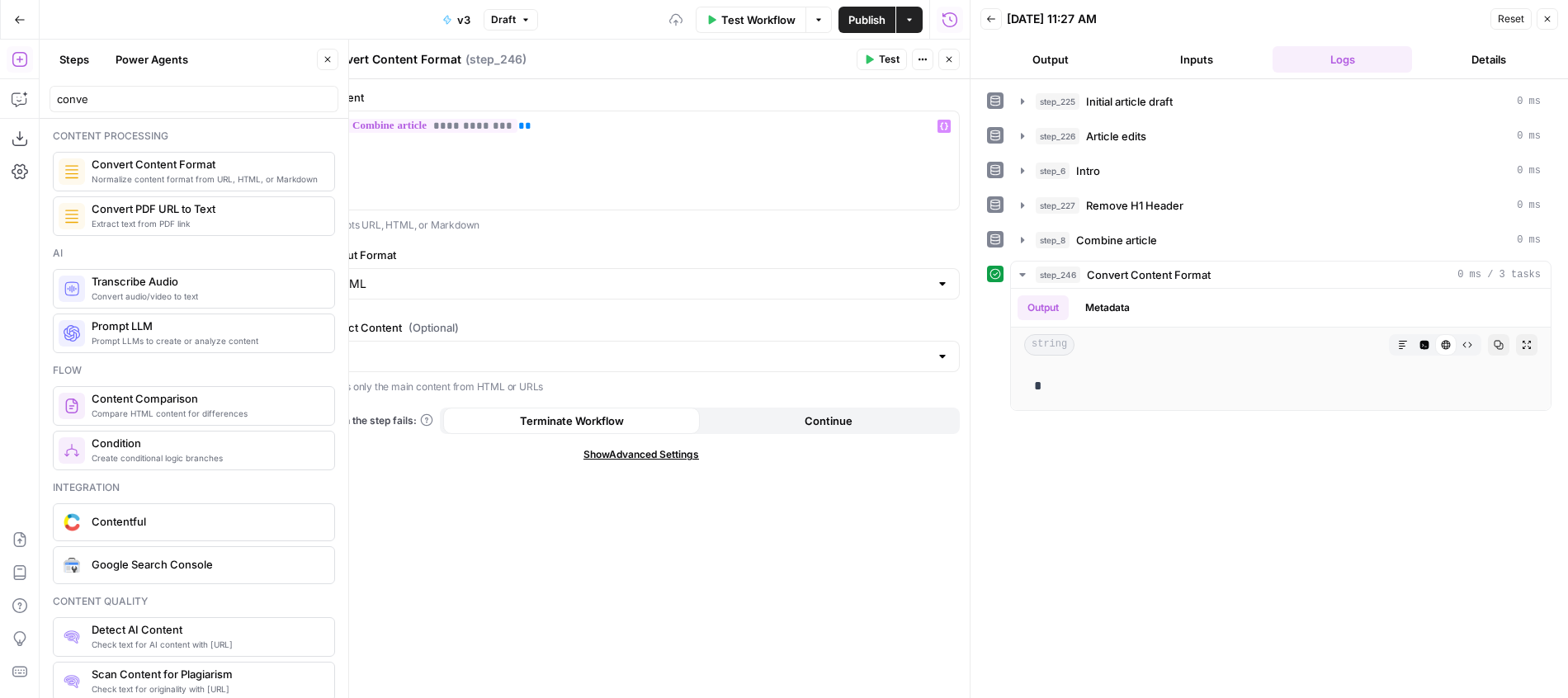
click at [945, 57] on icon "button" at bounding box center [948, 59] width 10 height 10
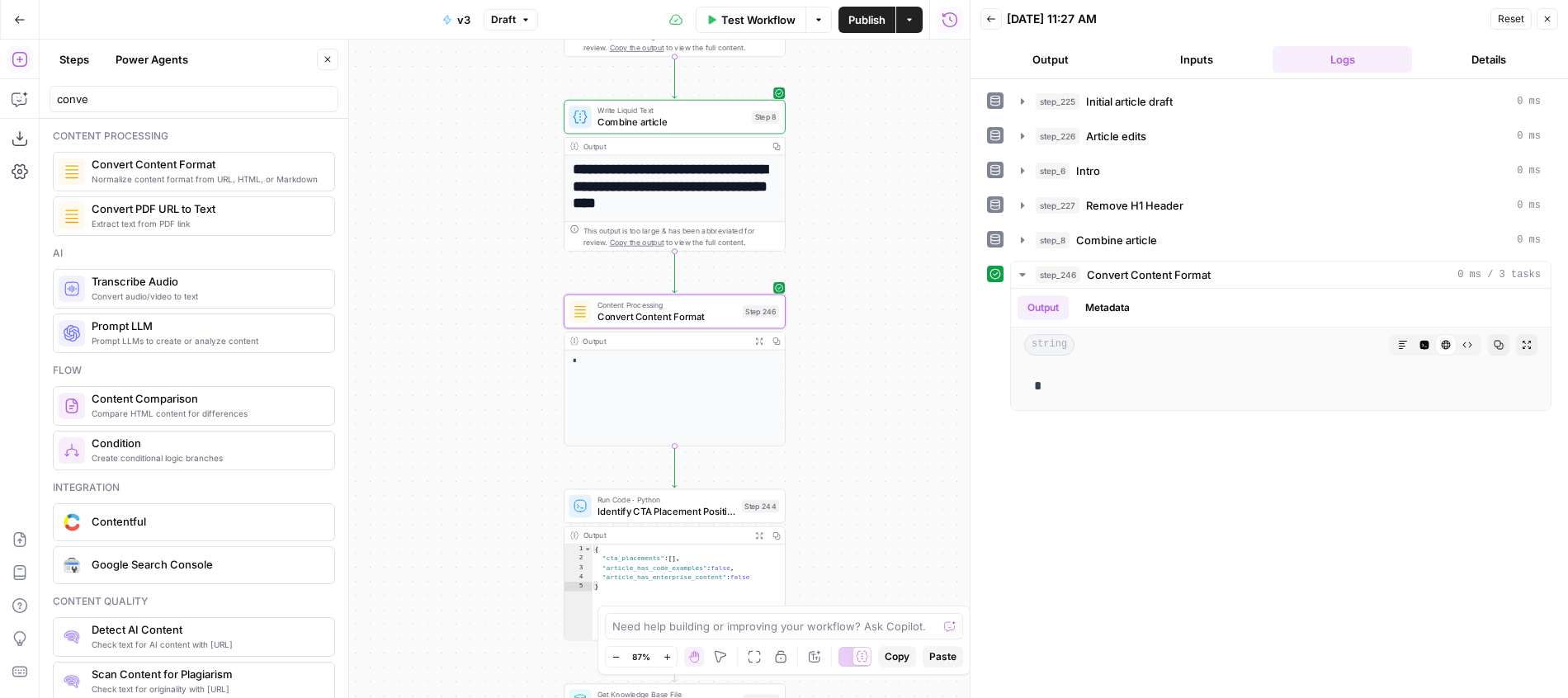
click at [896, 270] on div "**********" at bounding box center [505, 369] width 930 height 658
click at [720, 320] on span "Convert Content Format" at bounding box center [666, 316] width 139 height 14
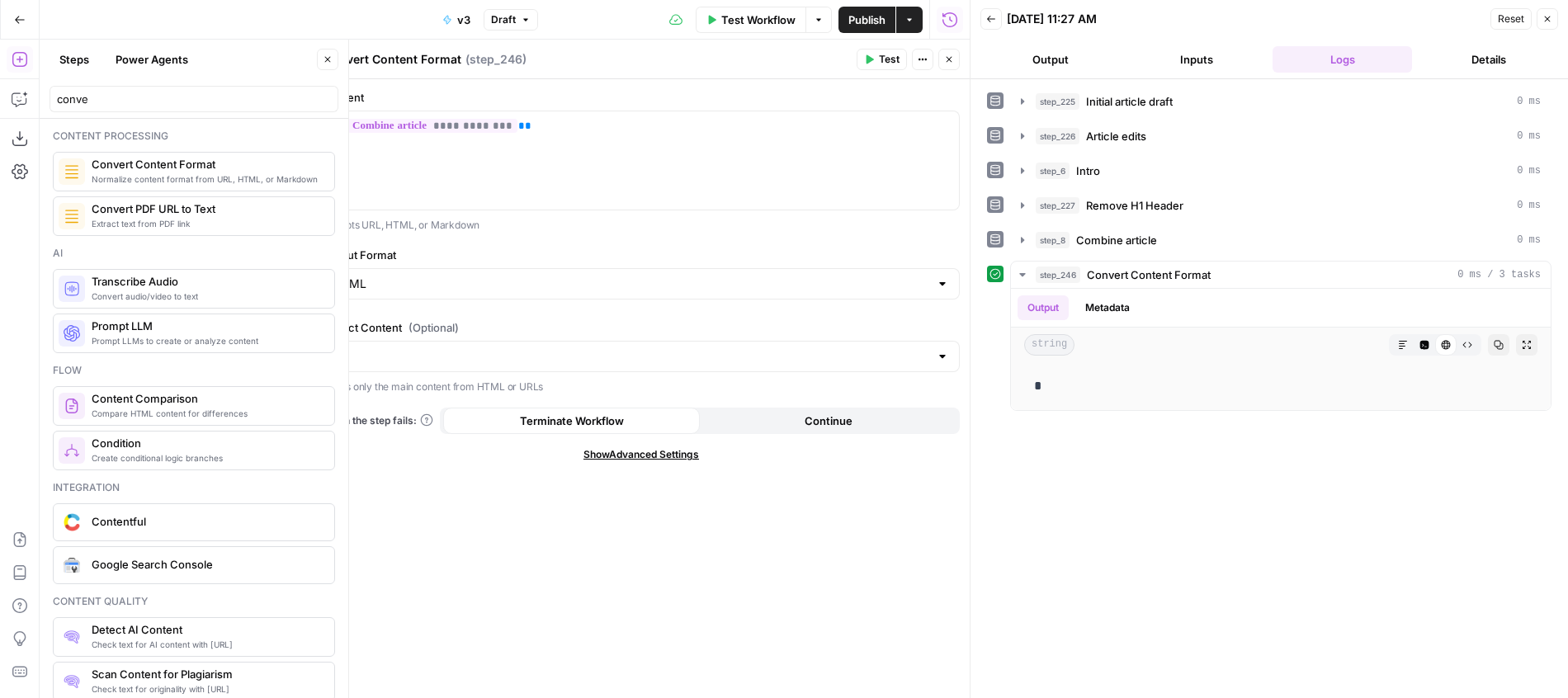
click at [866, 62] on icon "button" at bounding box center [870, 60] width 8 height 10
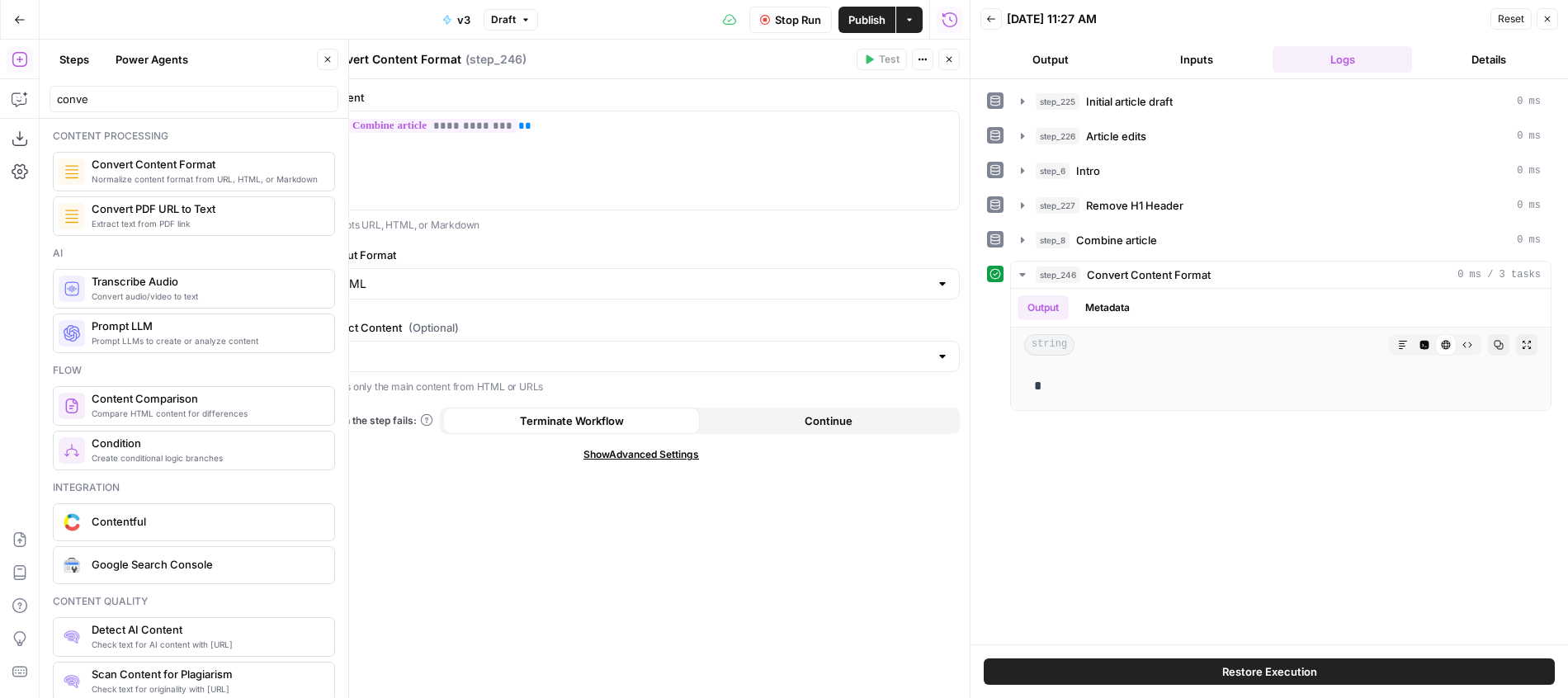
click at [942, 60] on button "Close" at bounding box center [949, 59] width 22 height 22
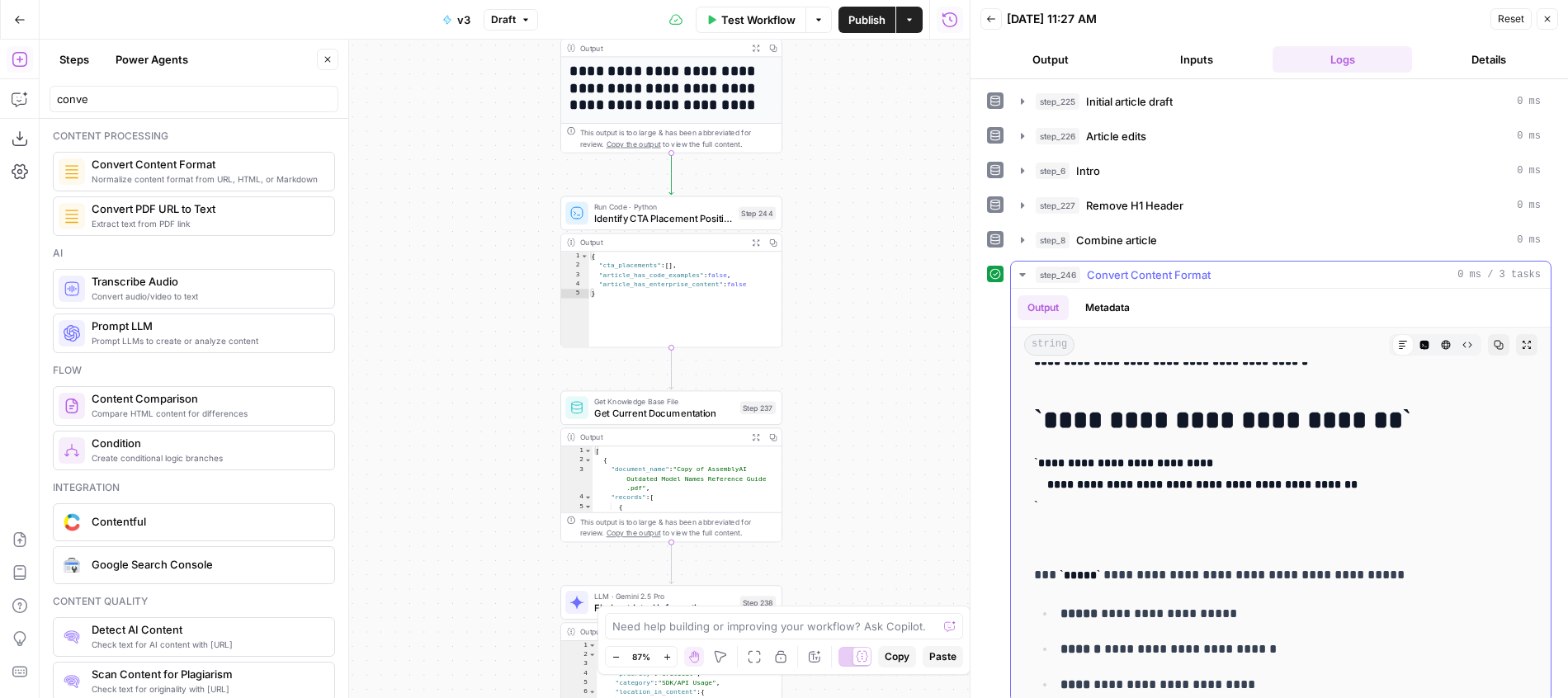
scroll to position [2700, 0]
click at [1451, 344] on button "HTML Viewer" at bounding box center [1445, 345] width 22 height 22
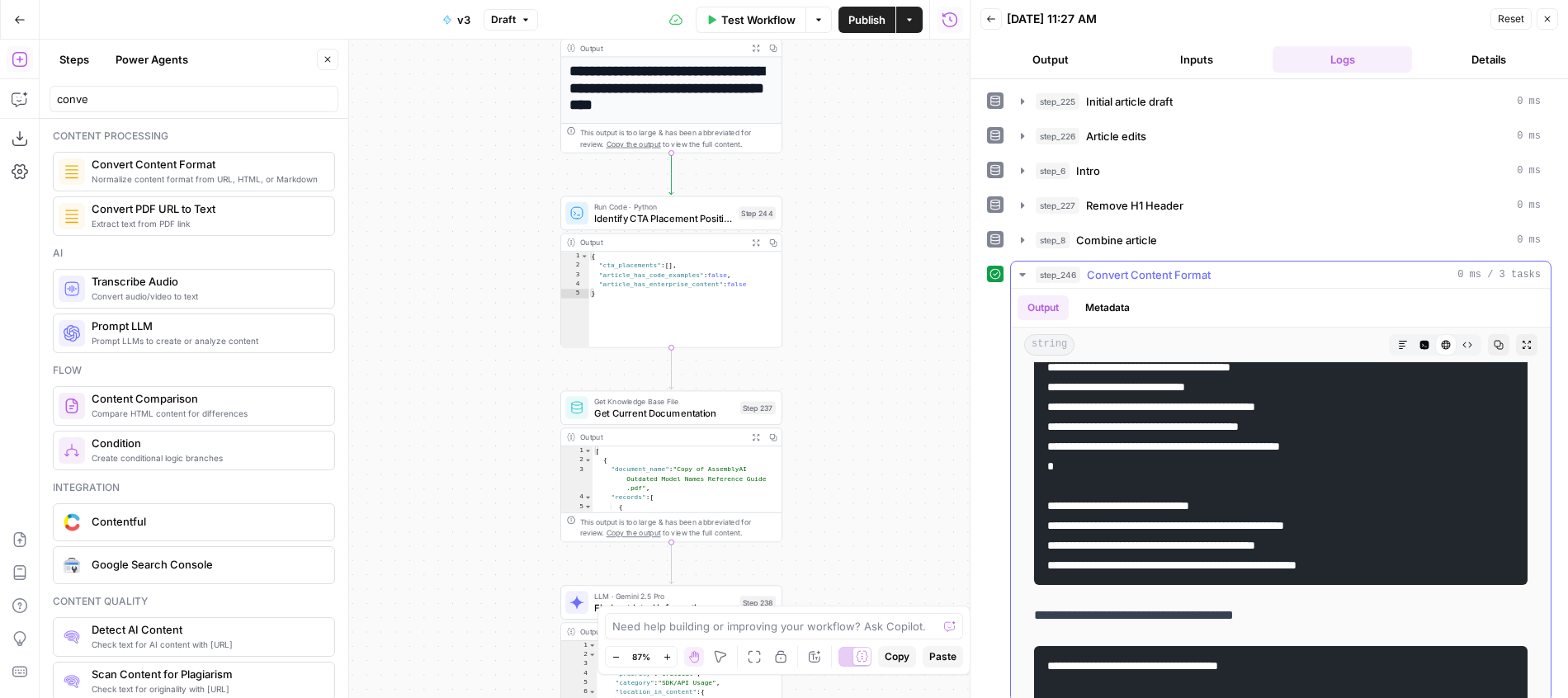
scroll to position [6538, 0]
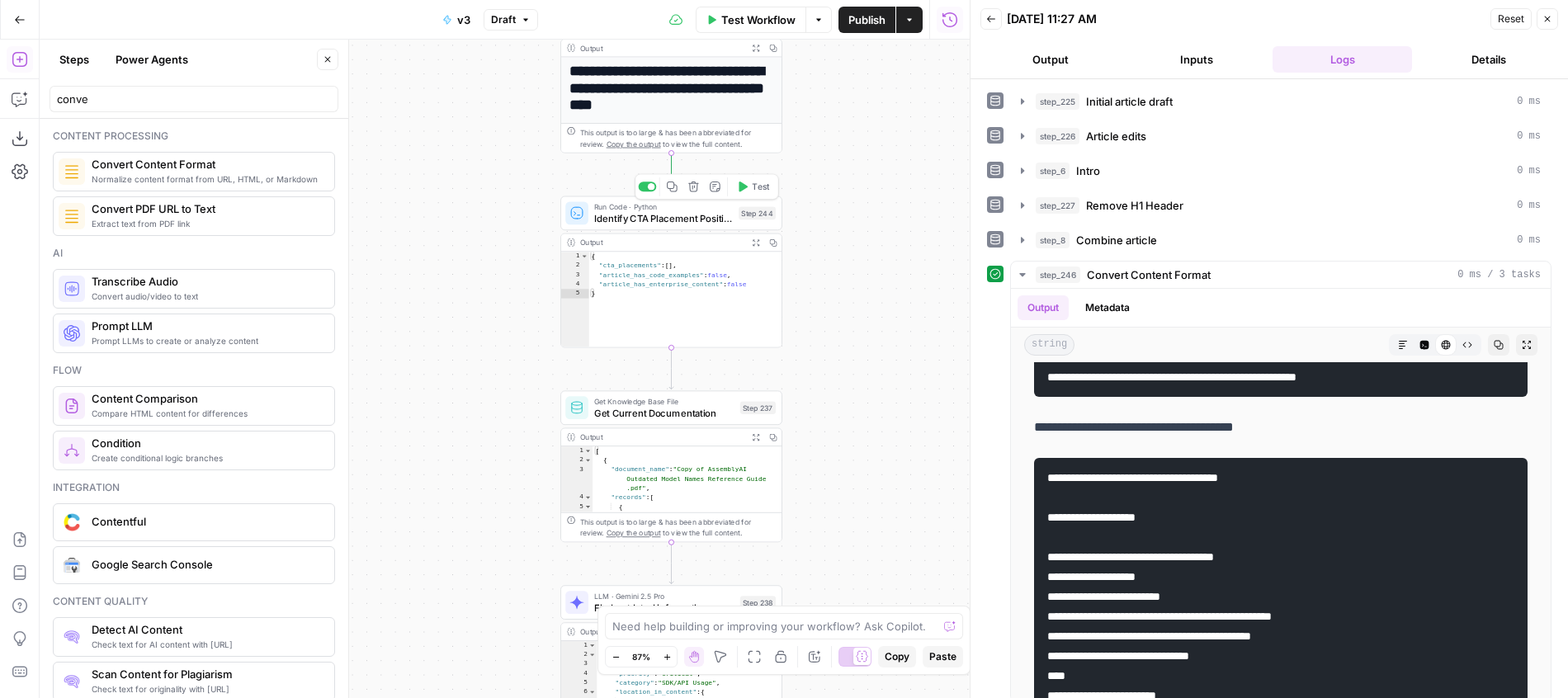
click at [753, 193] on button "Test" at bounding box center [753, 187] width 45 height 19
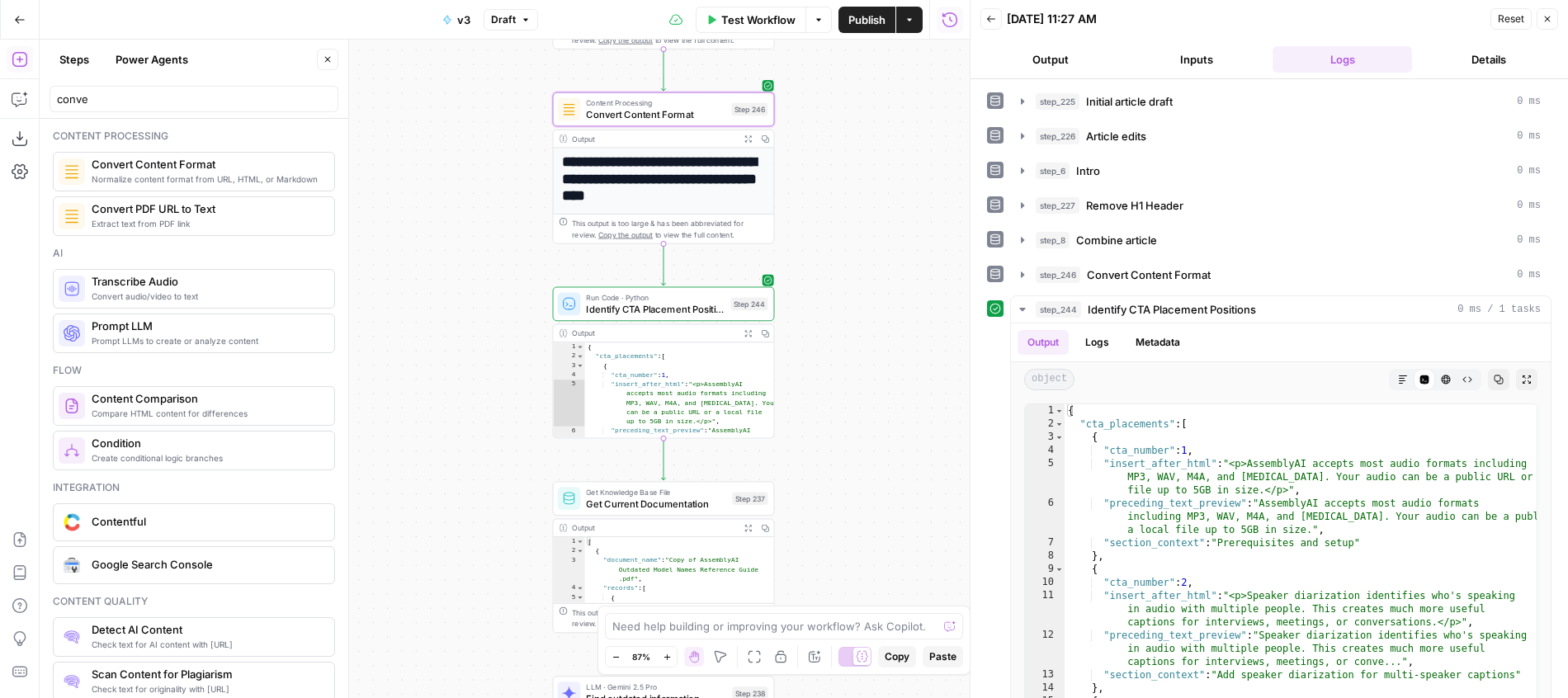
click at [323, 62] on icon "button" at bounding box center [327, 59] width 10 height 10
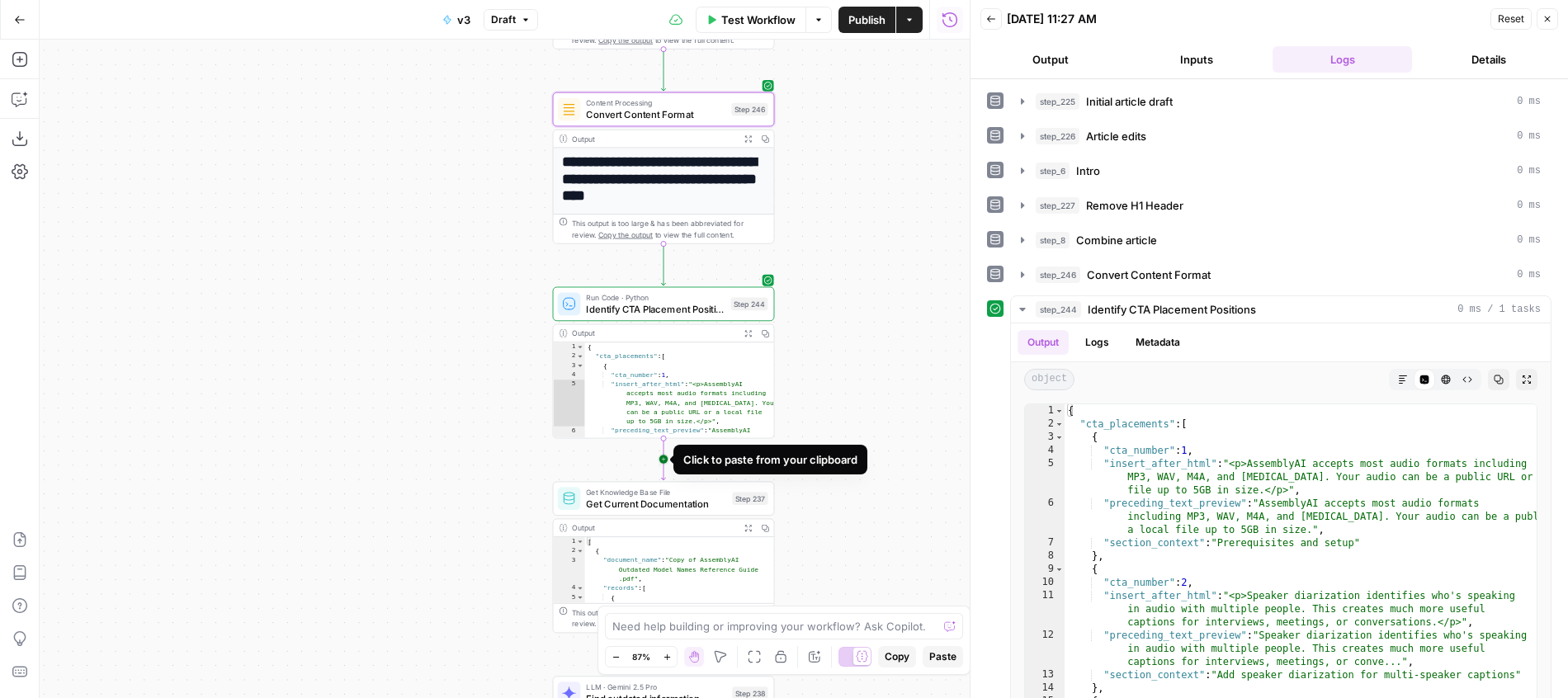
click at [664, 460] on icon "Edge from step_244 to step_237" at bounding box center [663, 459] width 4 height 41
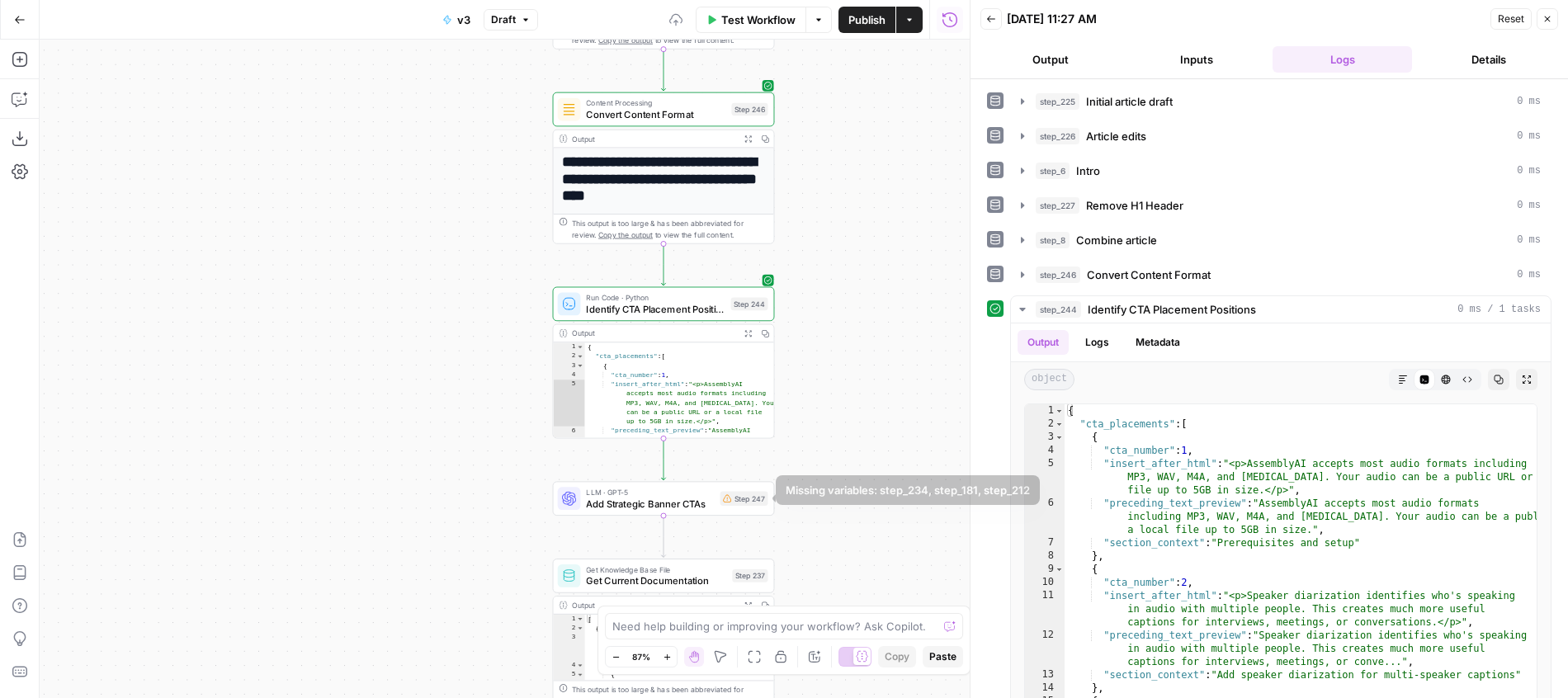
click at [723, 510] on div "LLM · GPT-5 Add Strategic Banner CTAs Step 247 Copy step Delete step Add Note T…" at bounding box center [662, 498] width 210 height 24
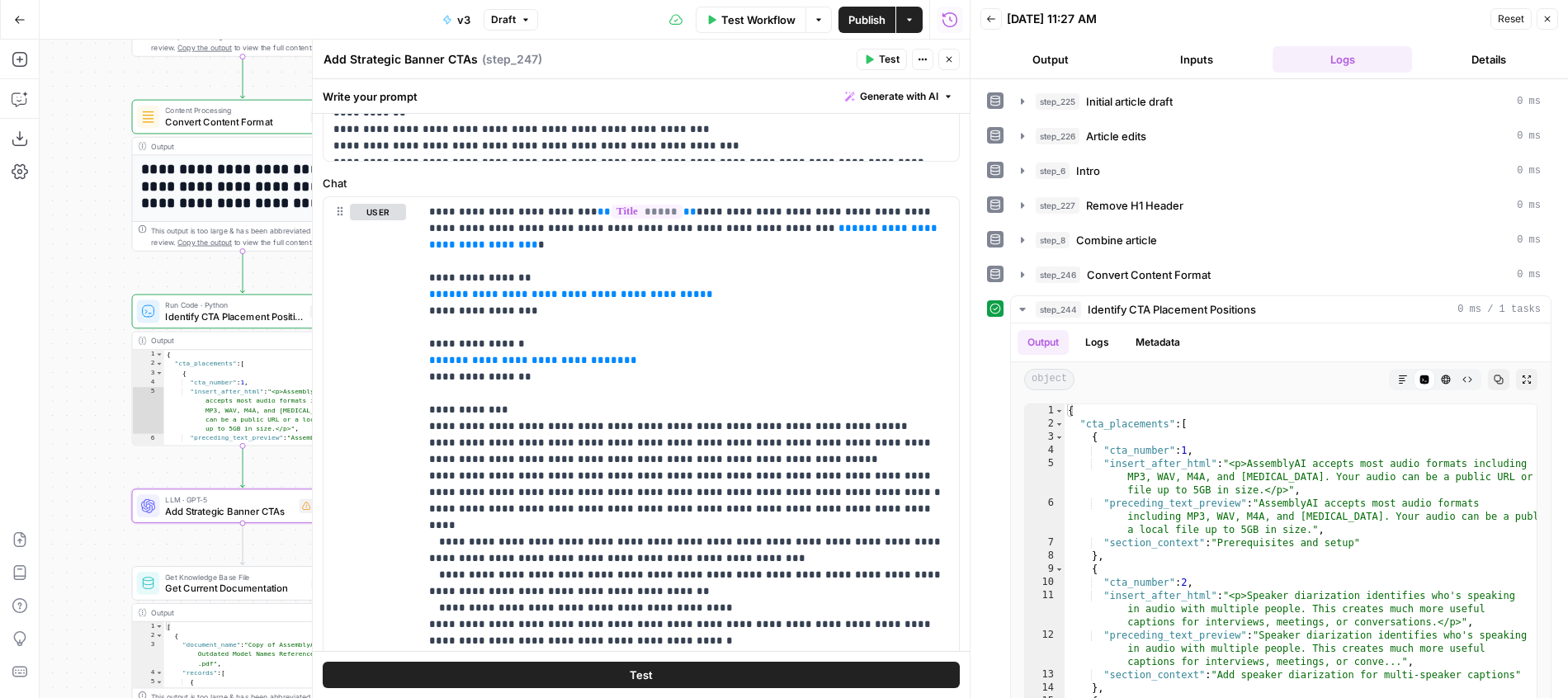
scroll to position [708, 0]
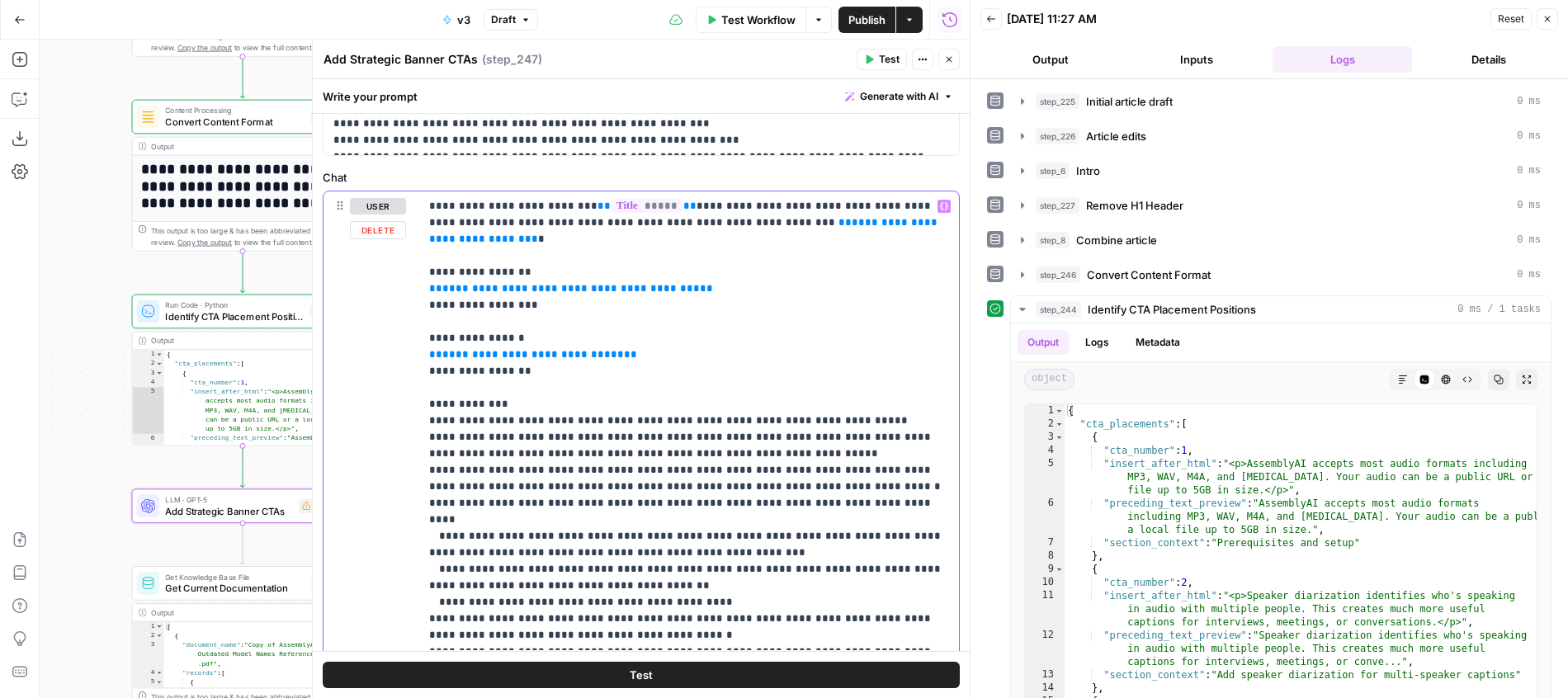
drag, startPoint x: 864, startPoint y: 225, endPoint x: 672, endPoint y: 229, distance: 192.0
click at [672, 229] on p "**********" at bounding box center [688, 421] width 519 height 446
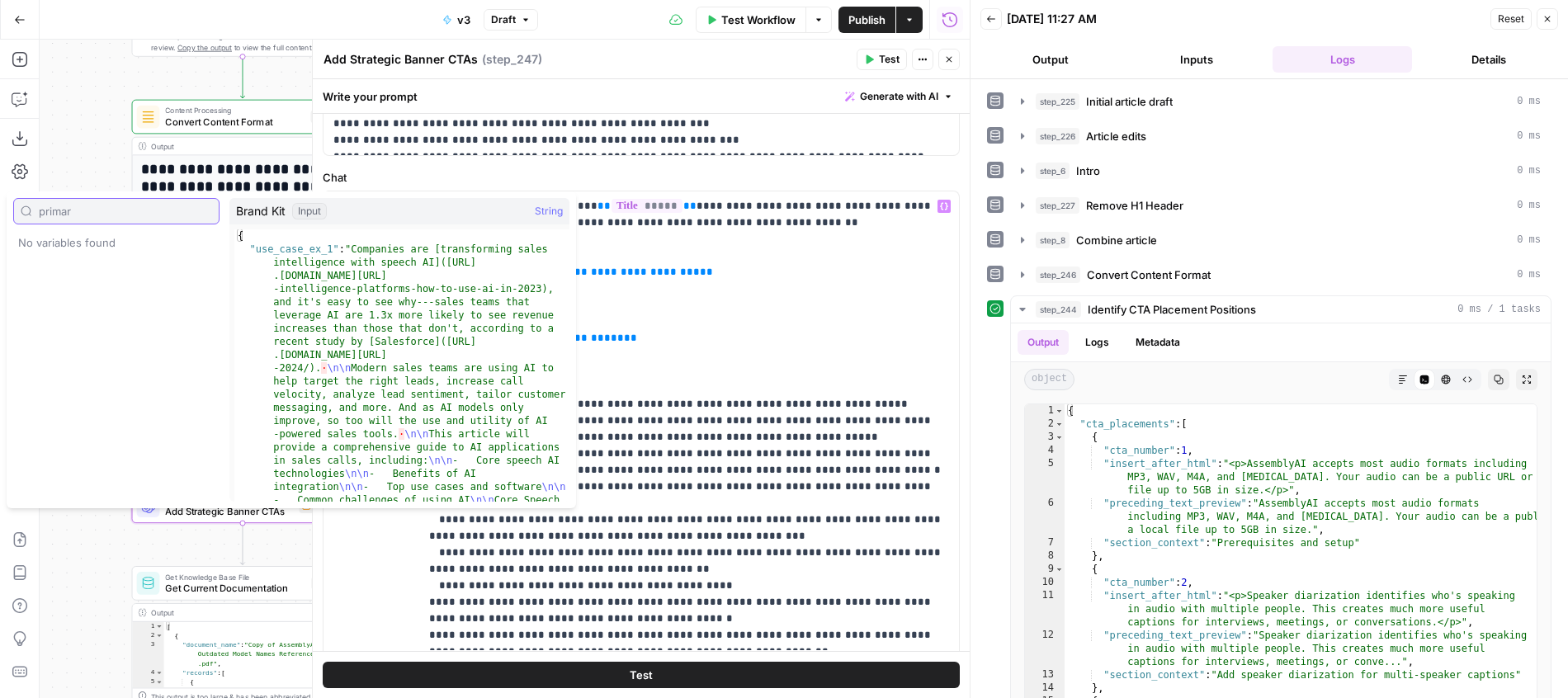
type input "prima"
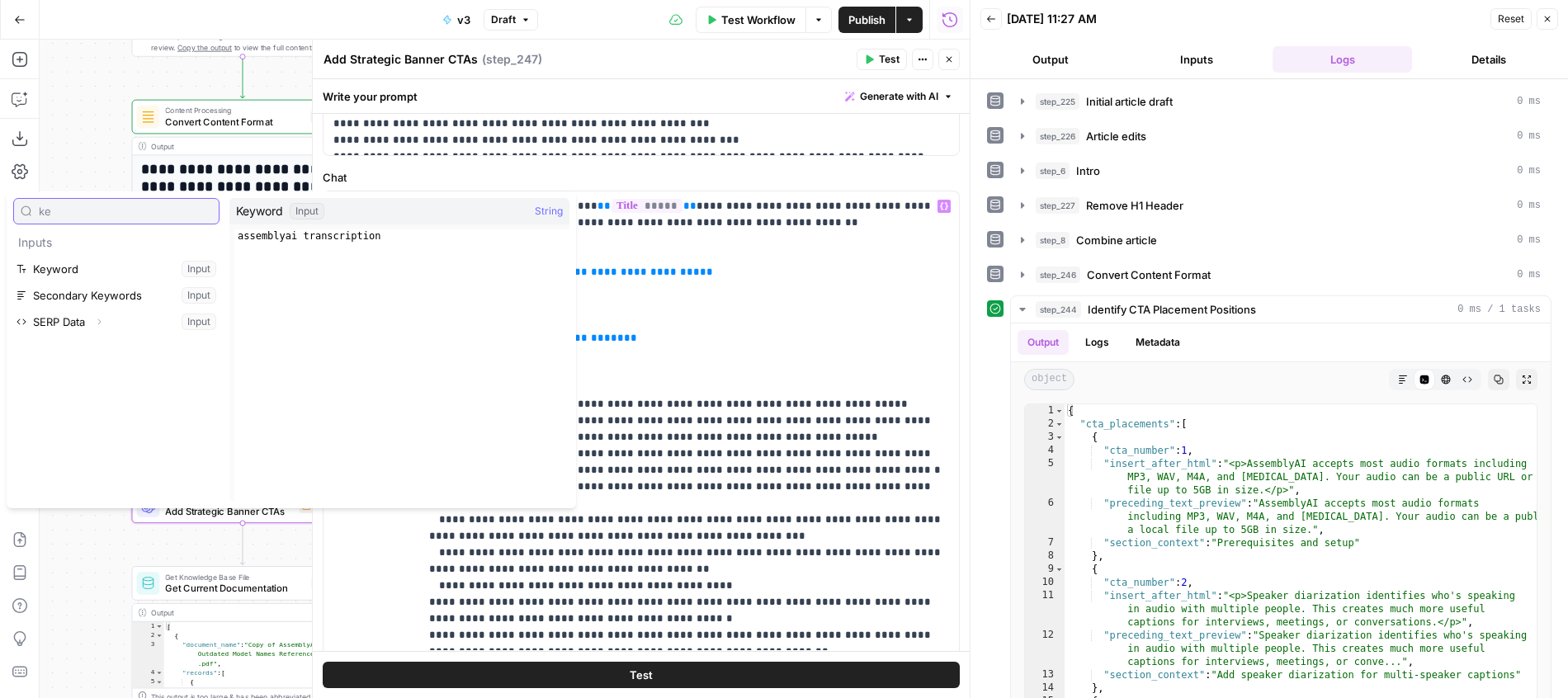
type input "ke"
click at [61, 266] on button "Select variable Keyword" at bounding box center [116, 269] width 207 height 27
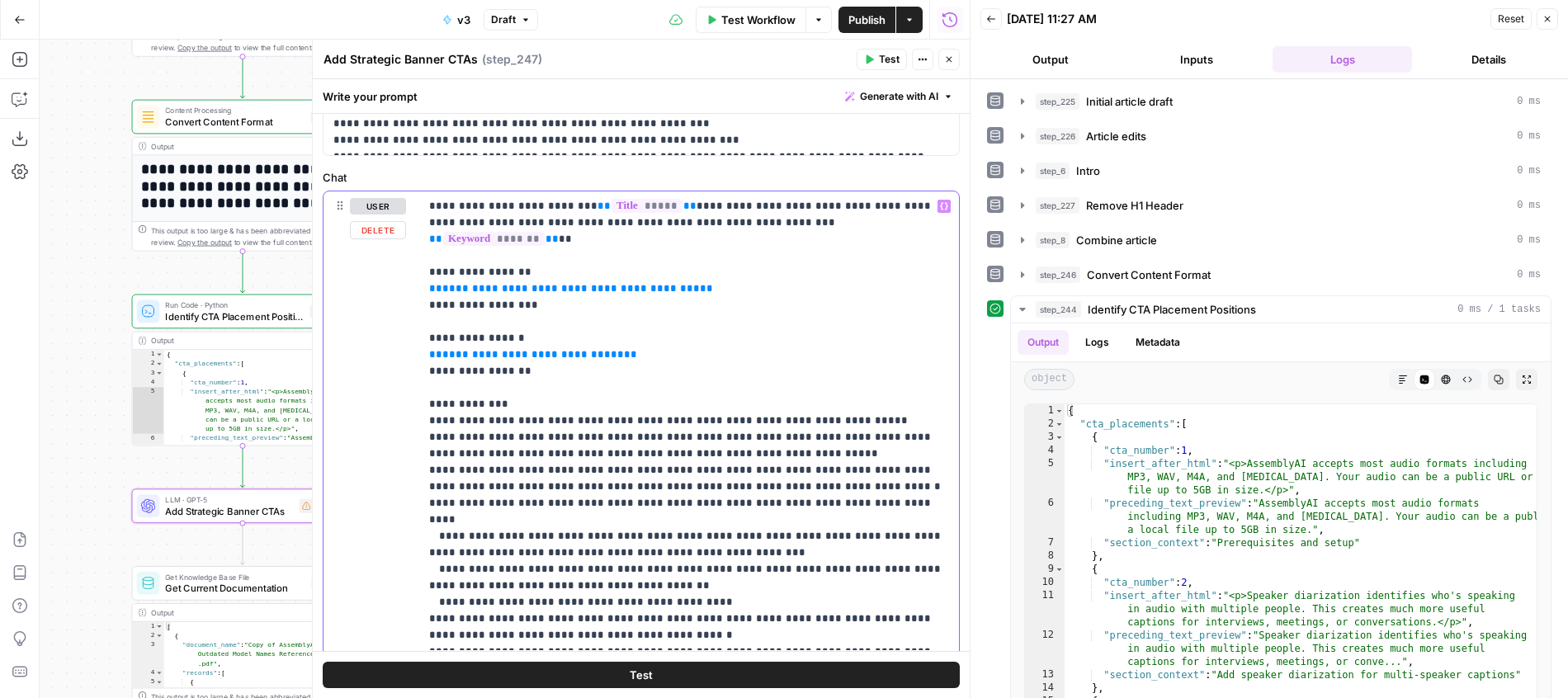
drag, startPoint x: 669, startPoint y: 270, endPoint x: 379, endPoint y: 270, distance: 290.0
click at [419, 270] on div "**********" at bounding box center [689, 420] width 539 height 459
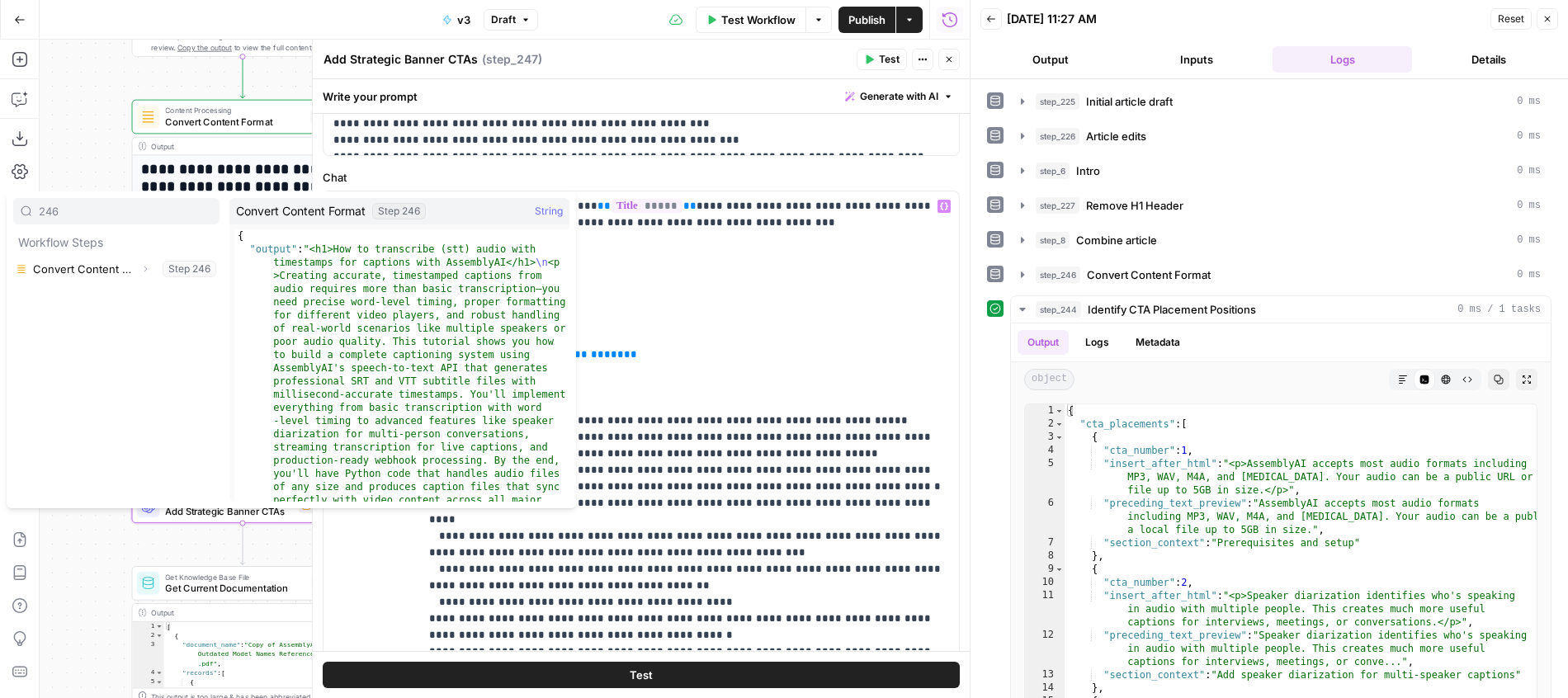
type input "246"
click at [143, 272] on icon "button" at bounding box center [144, 269] width 10 height 10
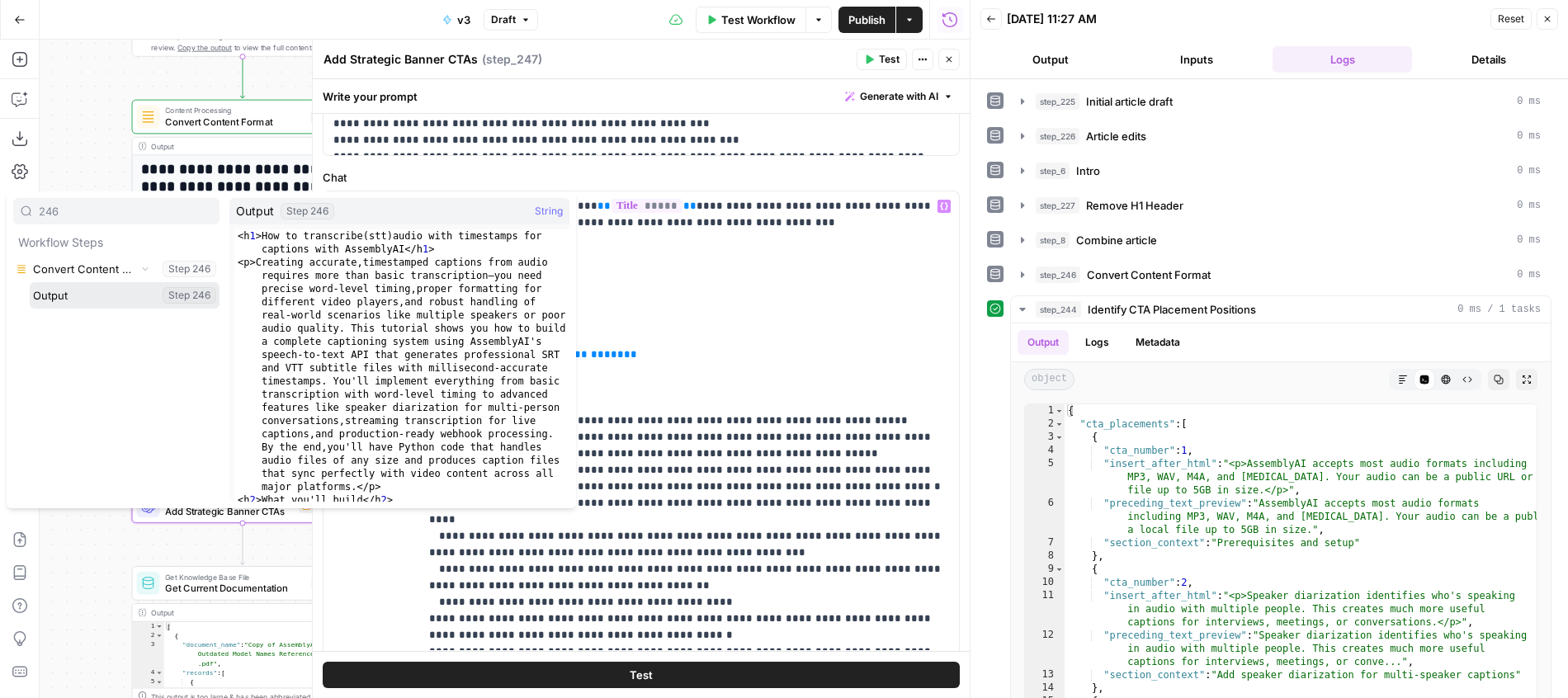
click at [112, 297] on button "Select variable Output" at bounding box center [124, 295] width 190 height 27
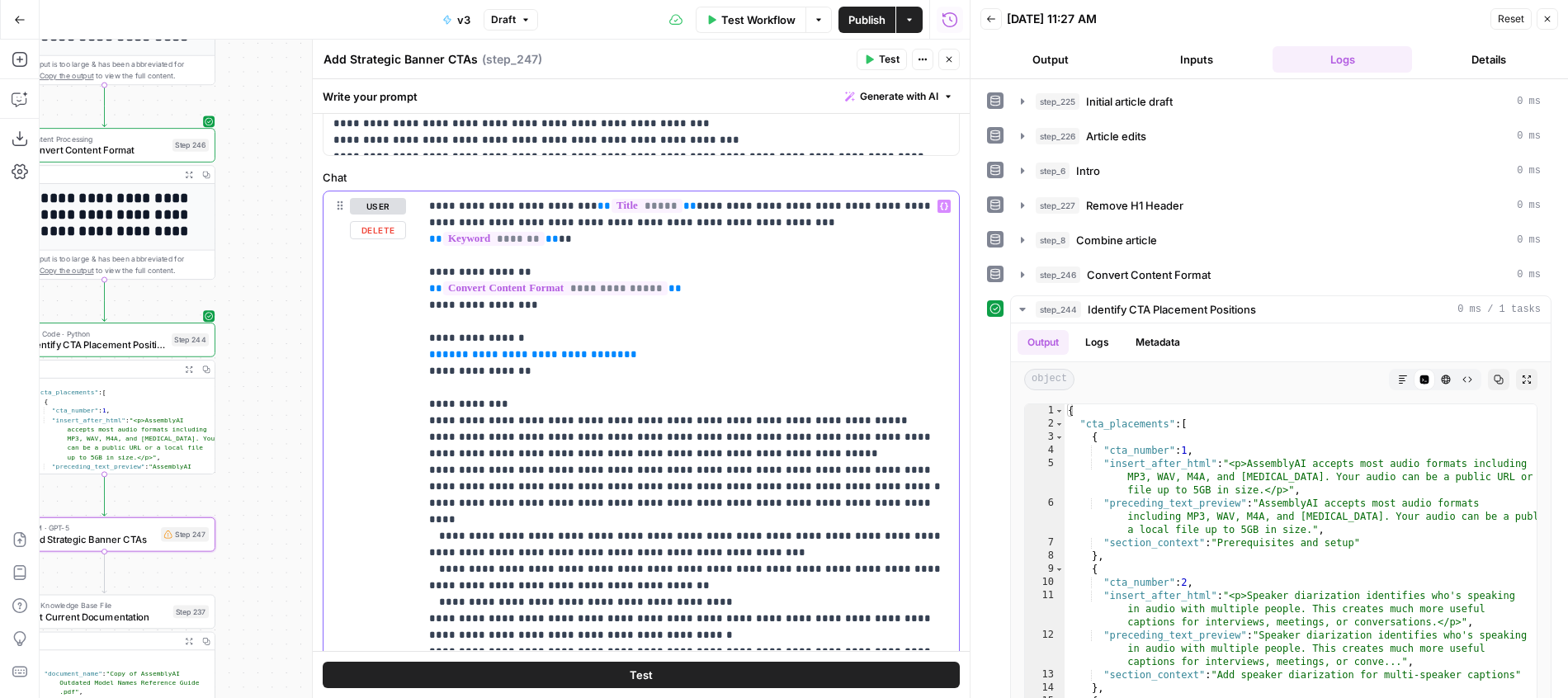
click at [482, 349] on span "**********" at bounding box center [533, 354] width 182 height 10
click at [656, 447] on p "**********" at bounding box center [688, 421] width 519 height 446
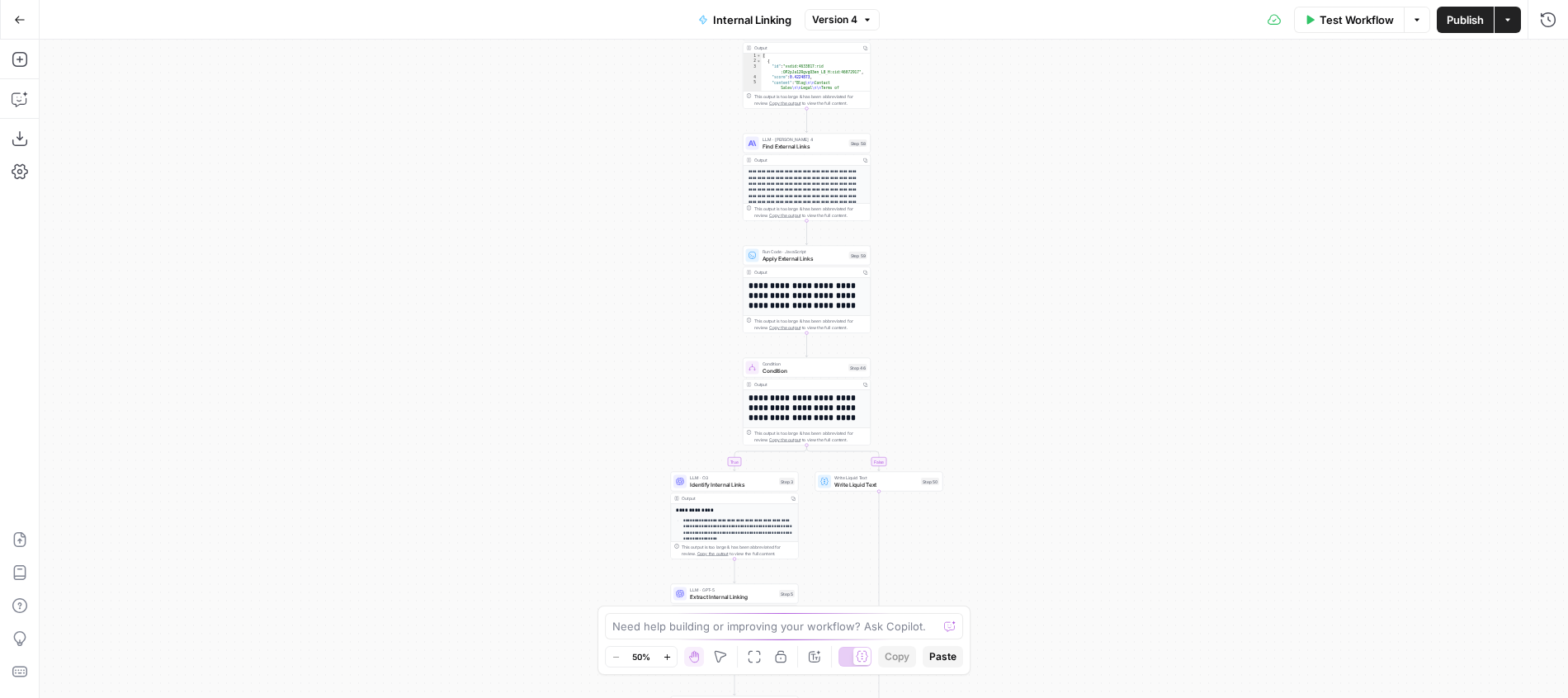
click at [5, 64] on div "Add Steps Copilot Download as JSON Settings Import JSON AirOps Academy Help Giv…" at bounding box center [20, 369] width 40 height 658
click at [24, 64] on icon "button" at bounding box center [19, 59] width 16 height 16
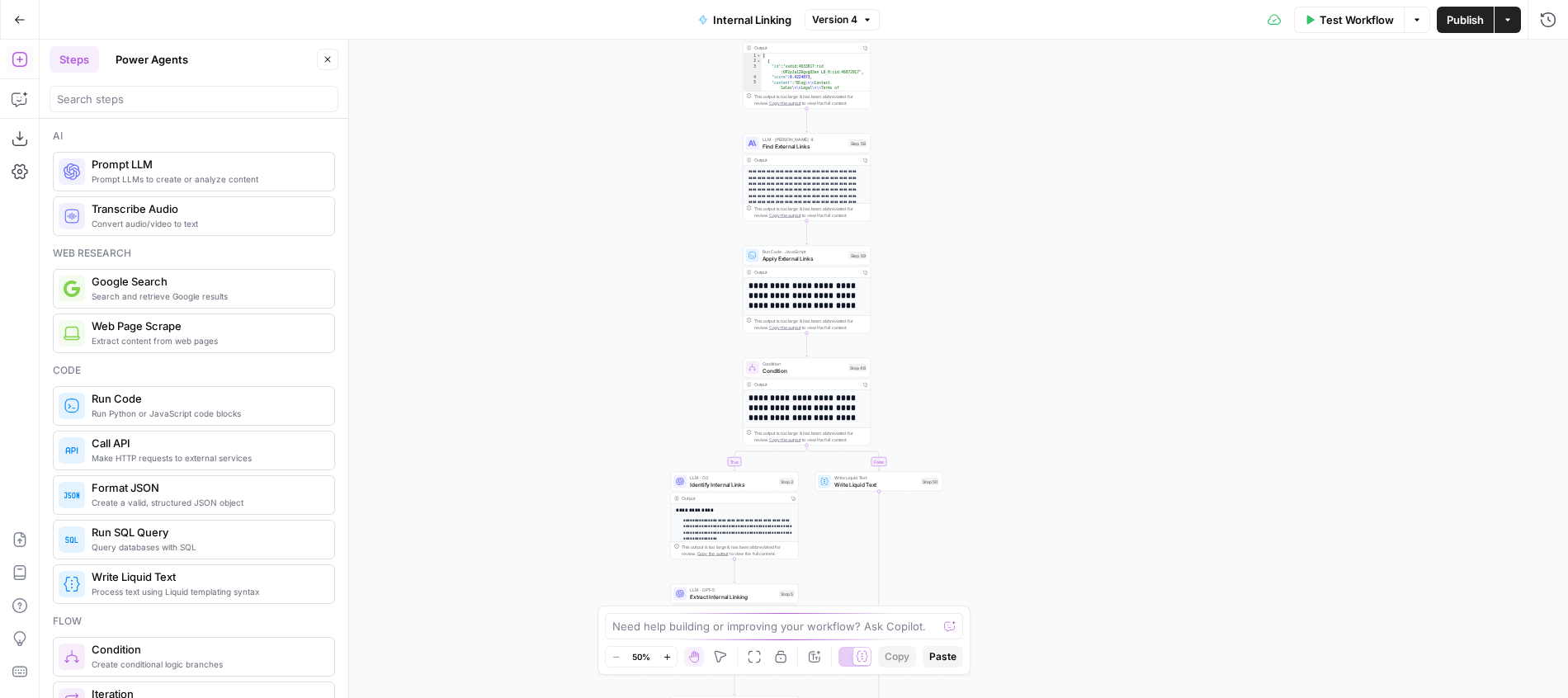
click at [164, 64] on button "Power Agents" at bounding box center [151, 59] width 92 height 27
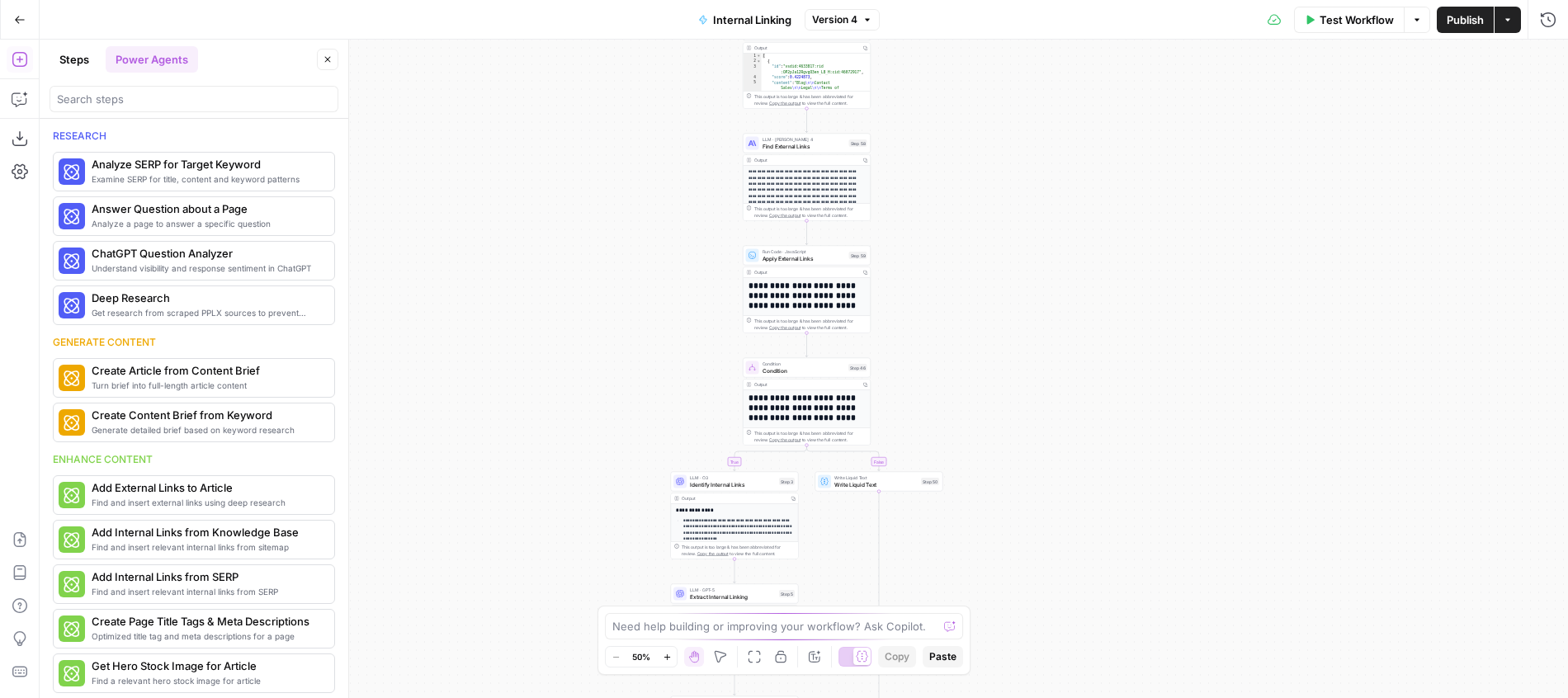
click at [147, 118] on div "Research Examine SERP for title, content and keyword patterns Analyze SERP for …" at bounding box center [194, 408] width 309 height 579
click at [155, 110] on div at bounding box center [194, 98] width 289 height 27
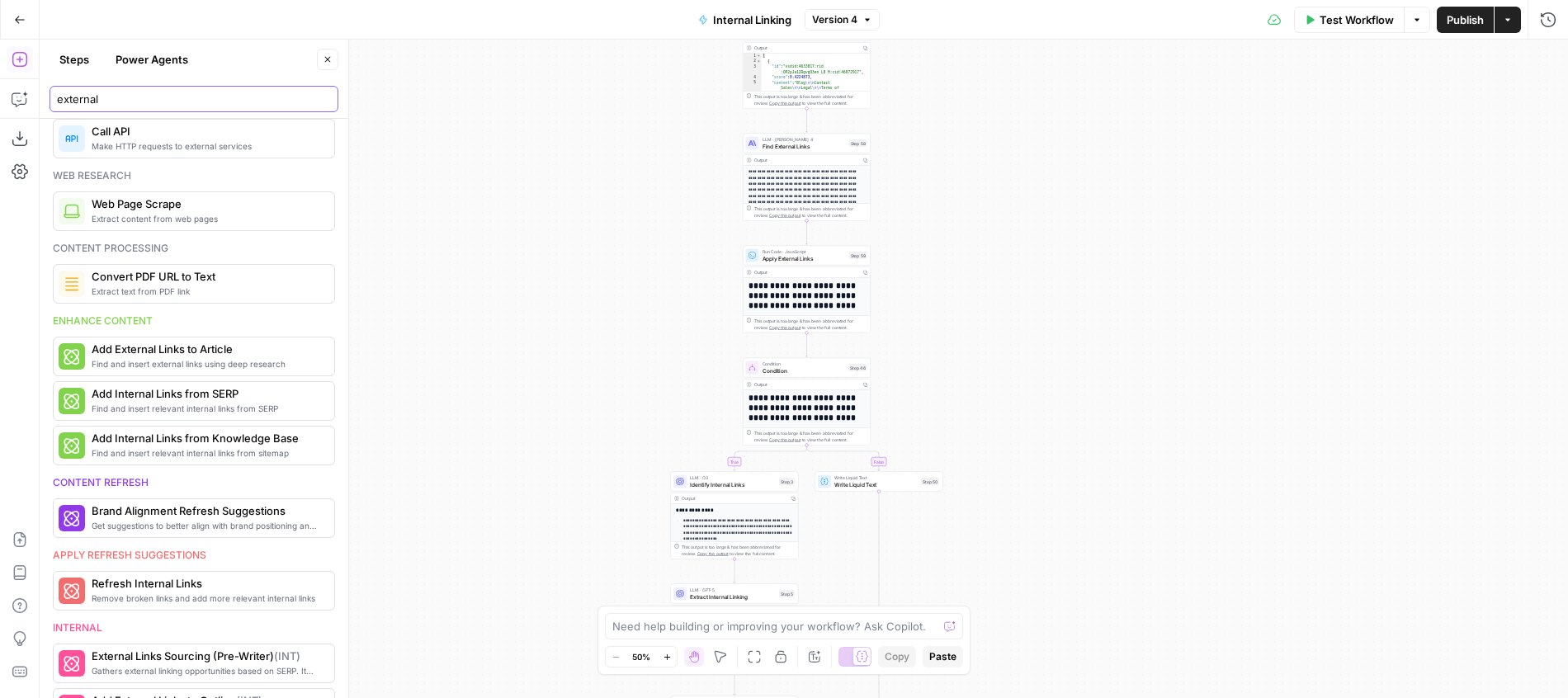
scroll to position [25, 0]
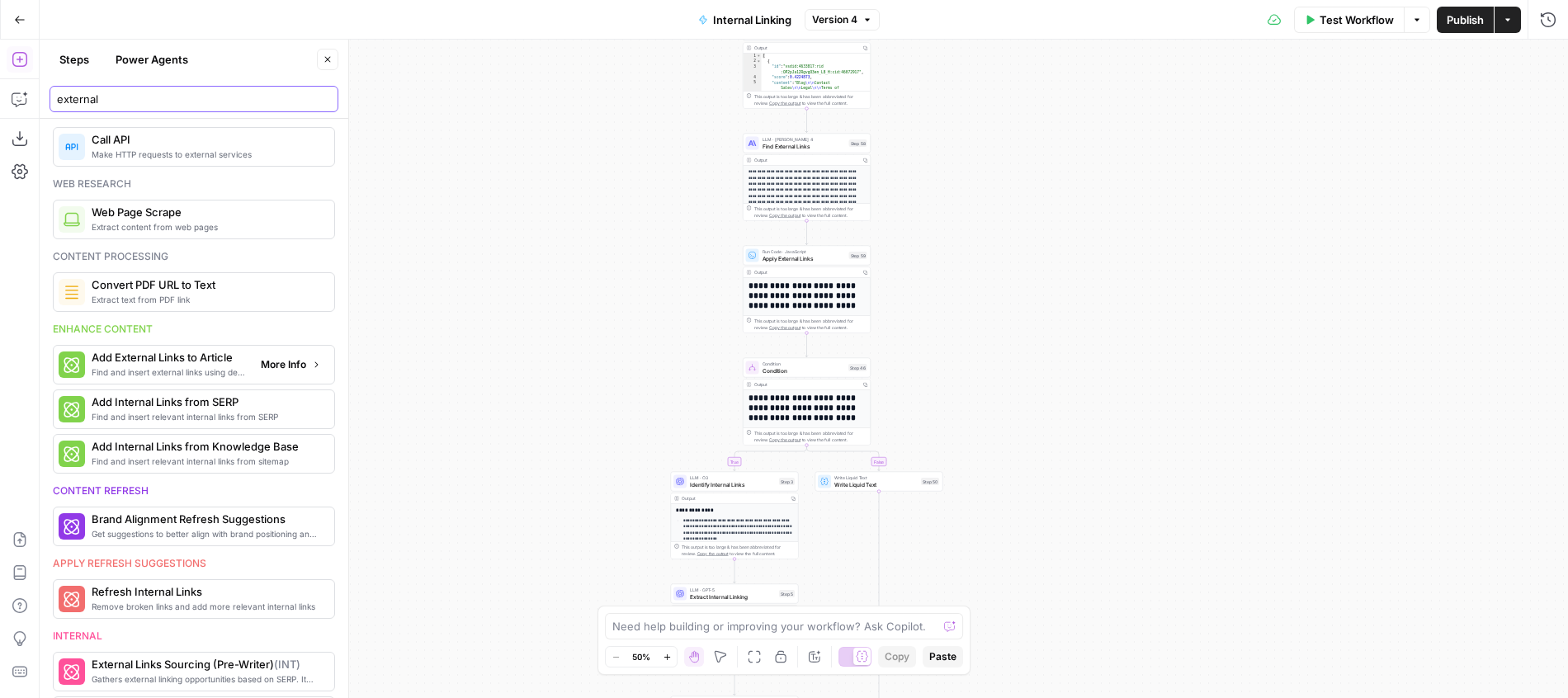
type input "external"
click at [295, 368] on span "More Info" at bounding box center [284, 364] width 46 height 15
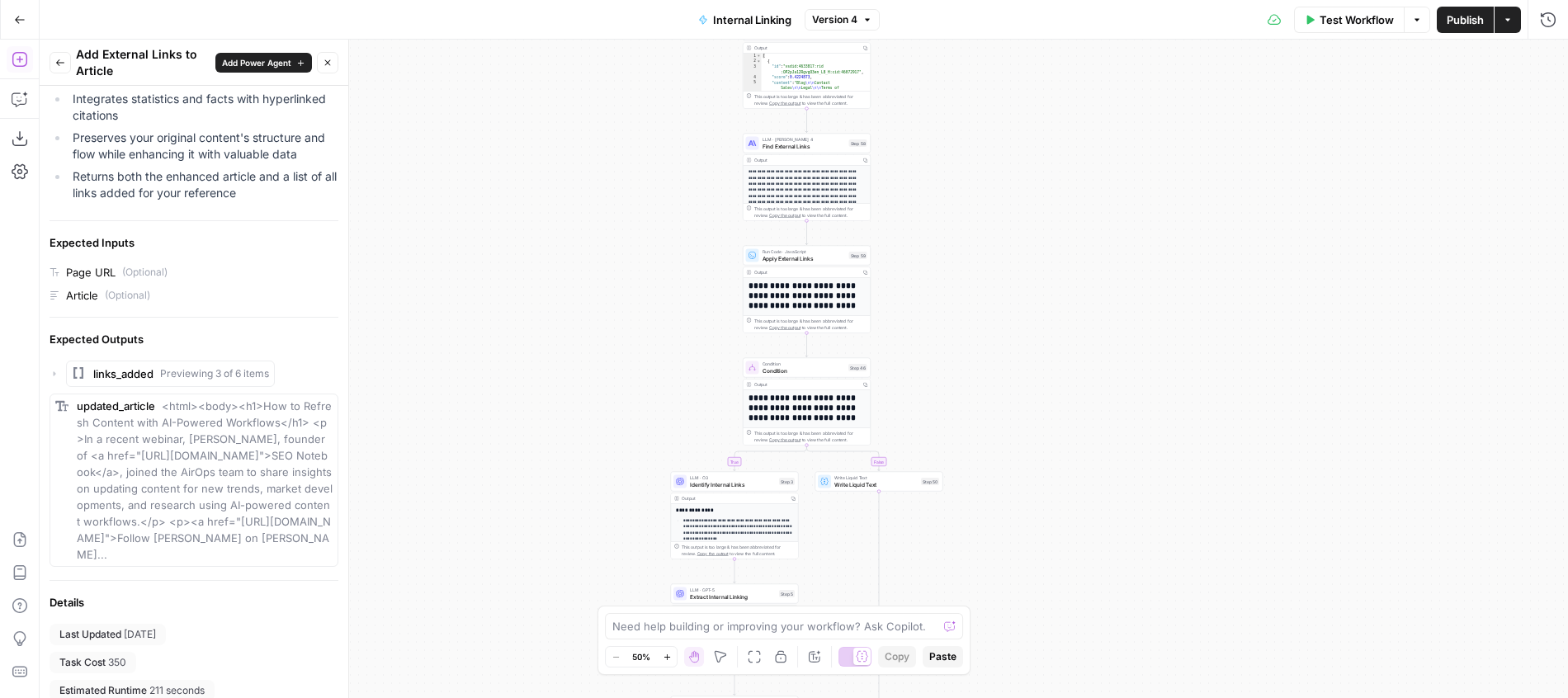
scroll to position [0, 0]
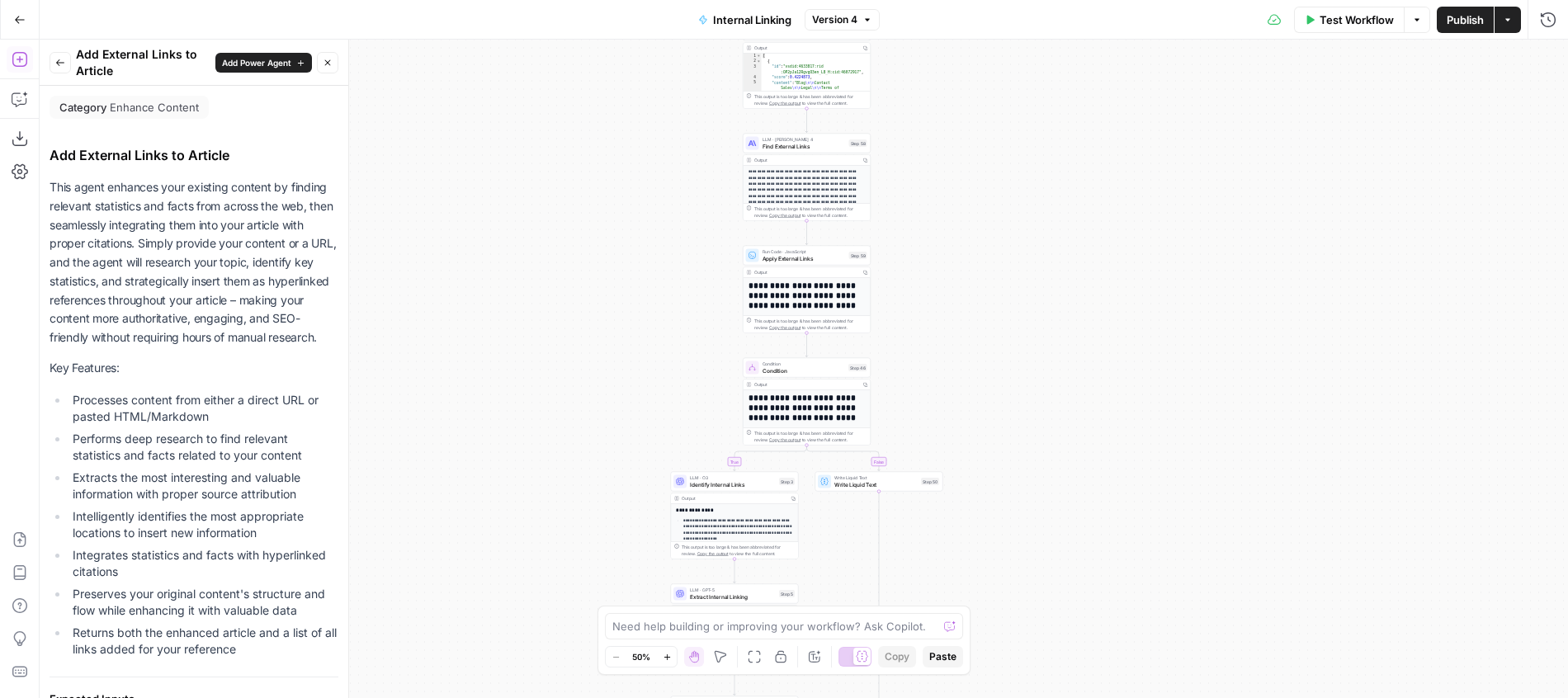
click at [283, 59] on span "Add Power Agent" at bounding box center [257, 62] width 69 height 13
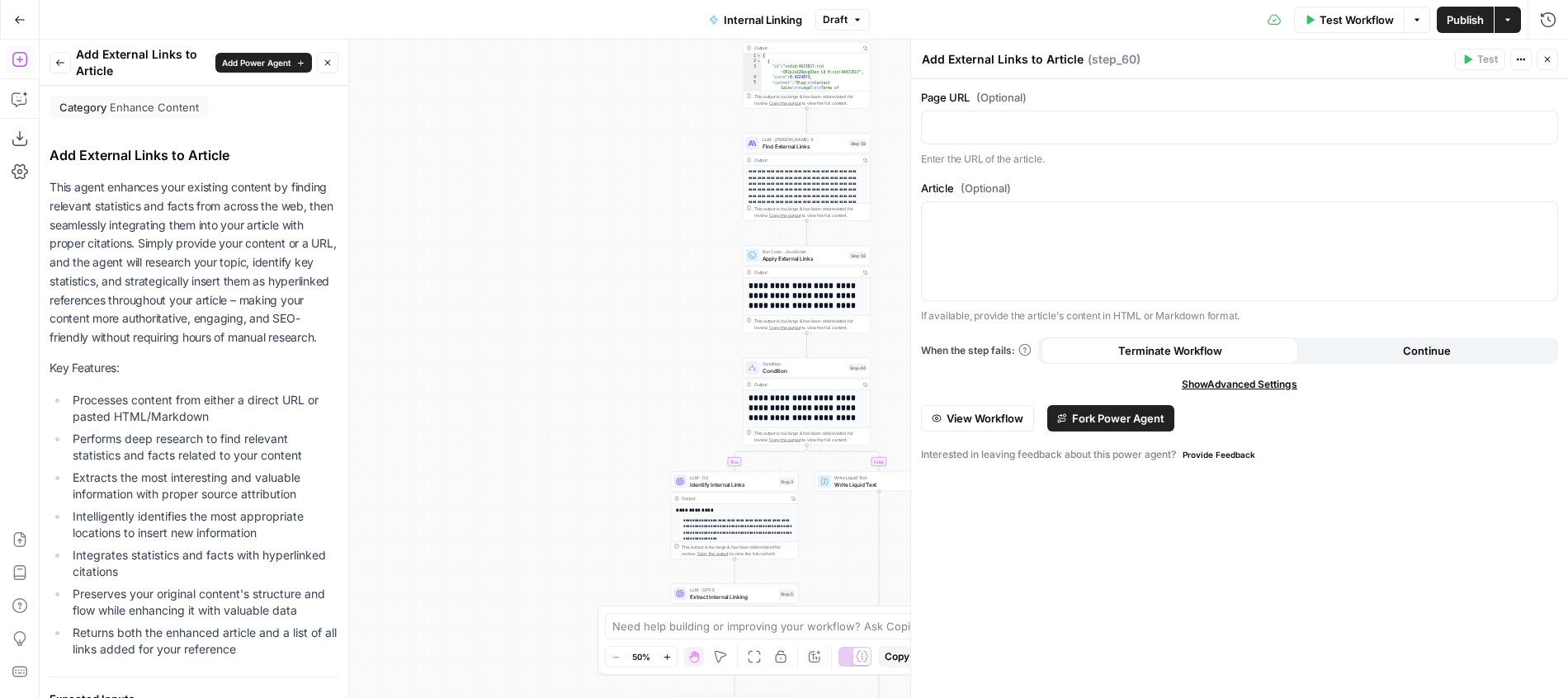
click at [998, 416] on span "View Workflow" at bounding box center [985, 417] width 77 height 16
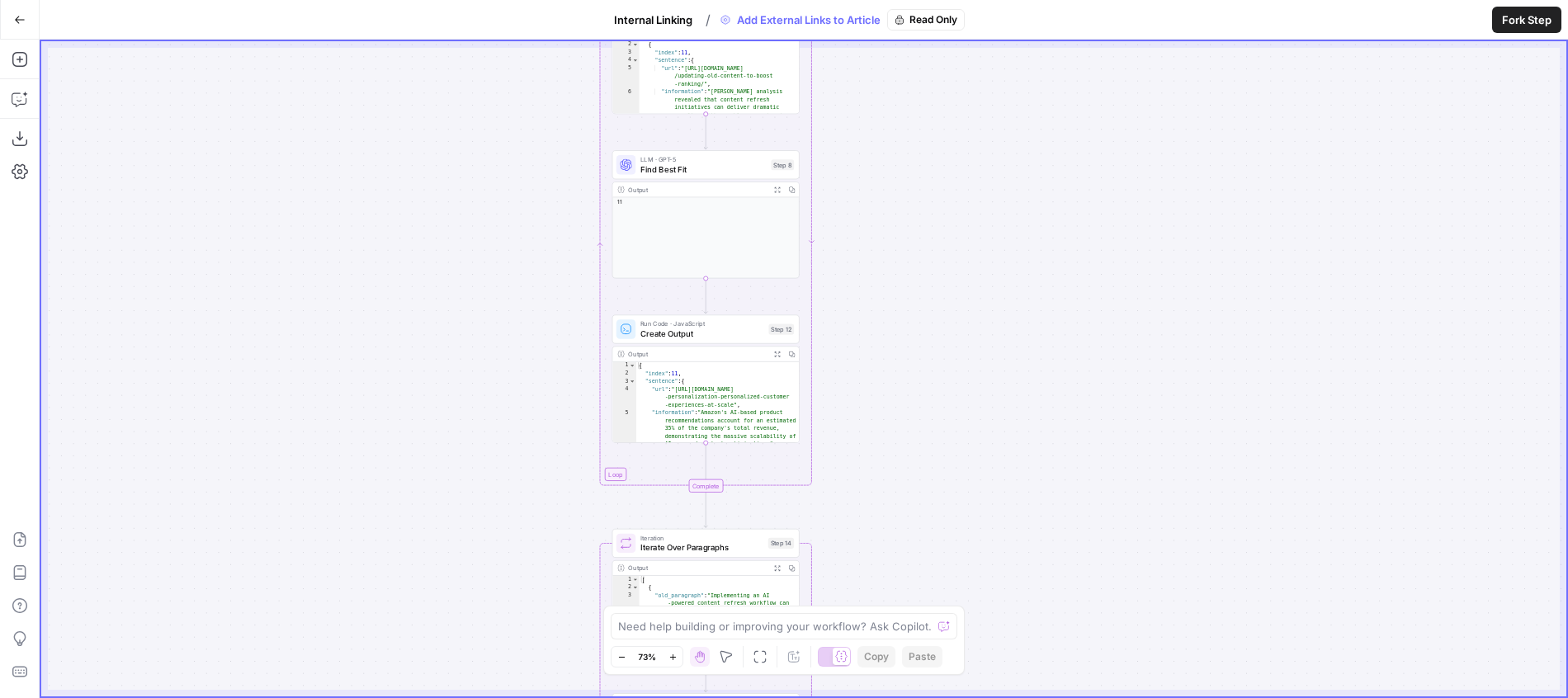
click at [29, 23] on button "Go Back" at bounding box center [20, 20] width 29 height 29
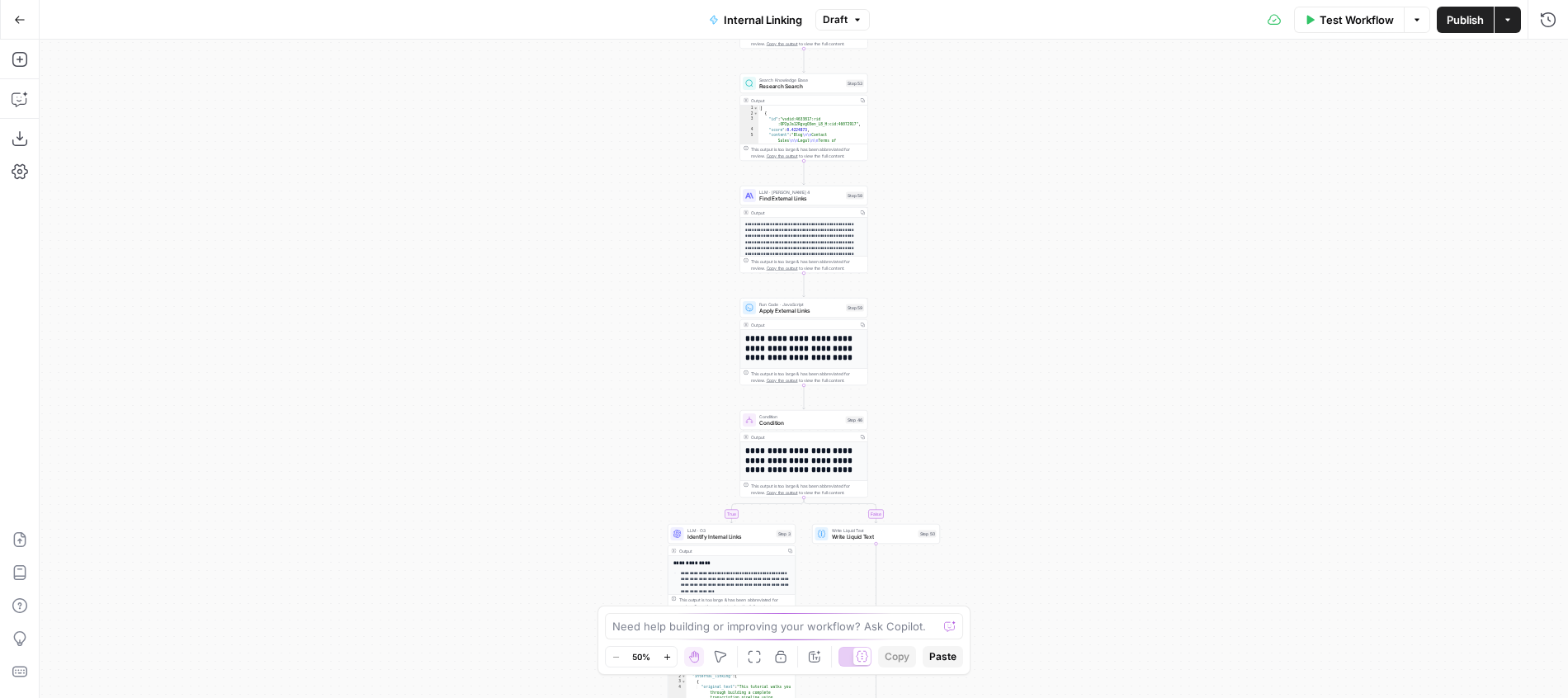
click at [896, 176] on div "true false Workflow Set Inputs Inputs Search Knowledge Base Blog Search Step 2 …" at bounding box center [804, 369] width 1528 height 658
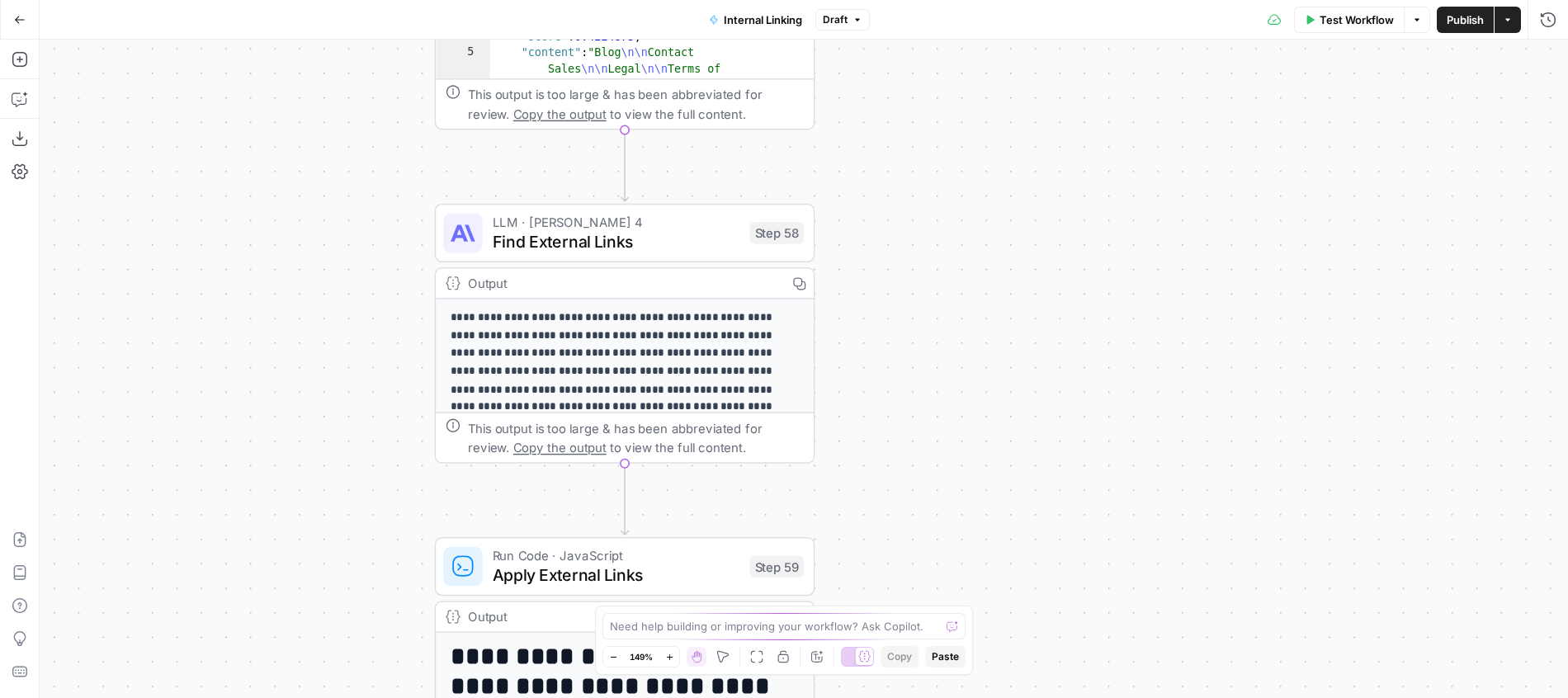
click at [664, 237] on span "Find External Links" at bounding box center [616, 241] width 247 height 25
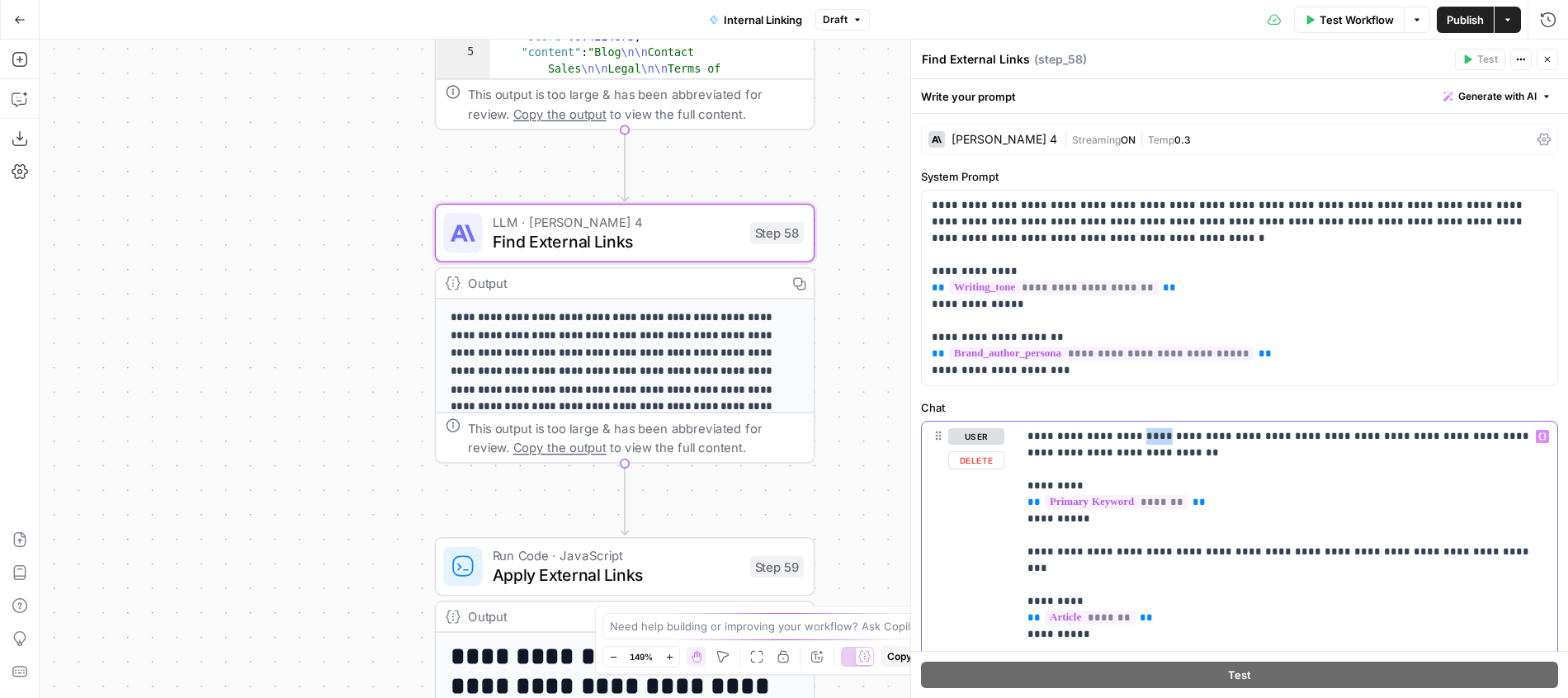
drag, startPoint x: 1144, startPoint y: 435, endPoint x: 1119, endPoint y: 435, distance: 25.0
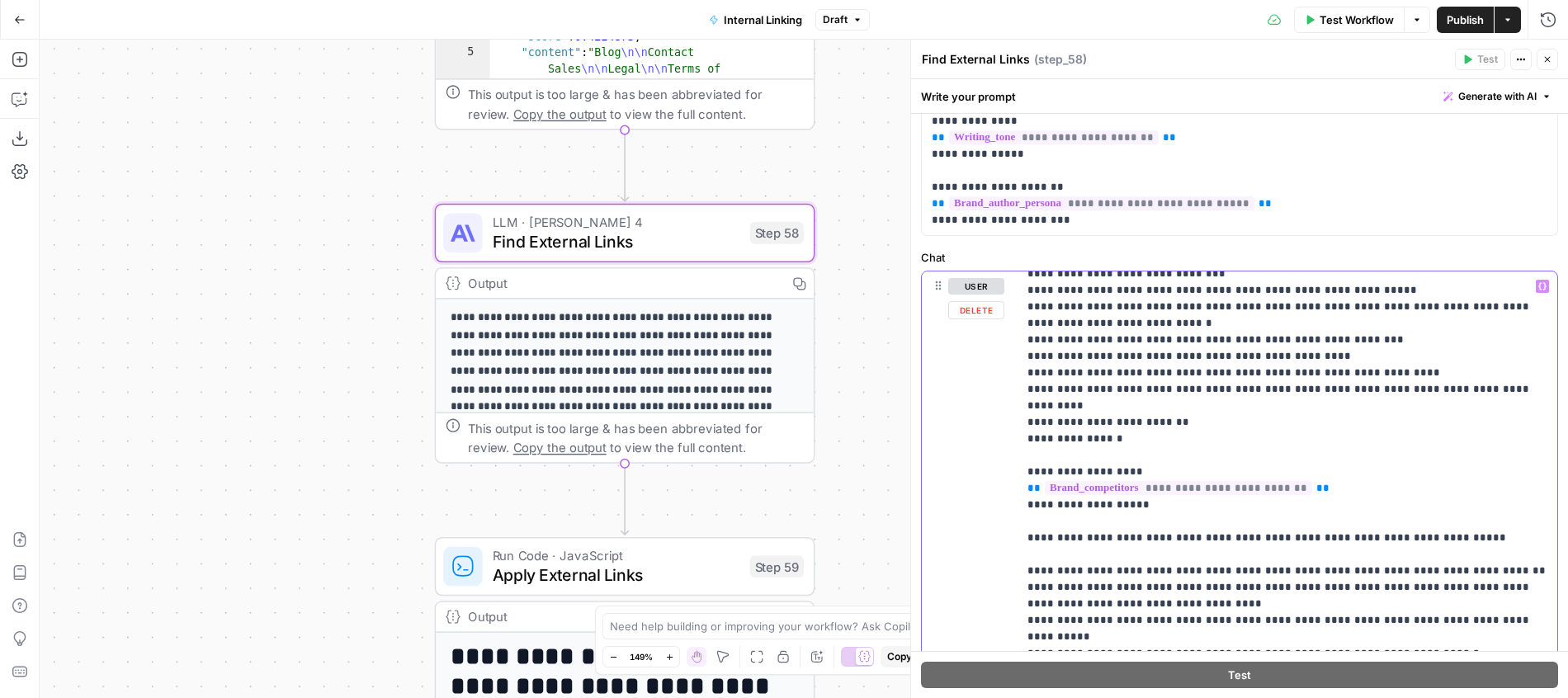
scroll to position [694, 0]
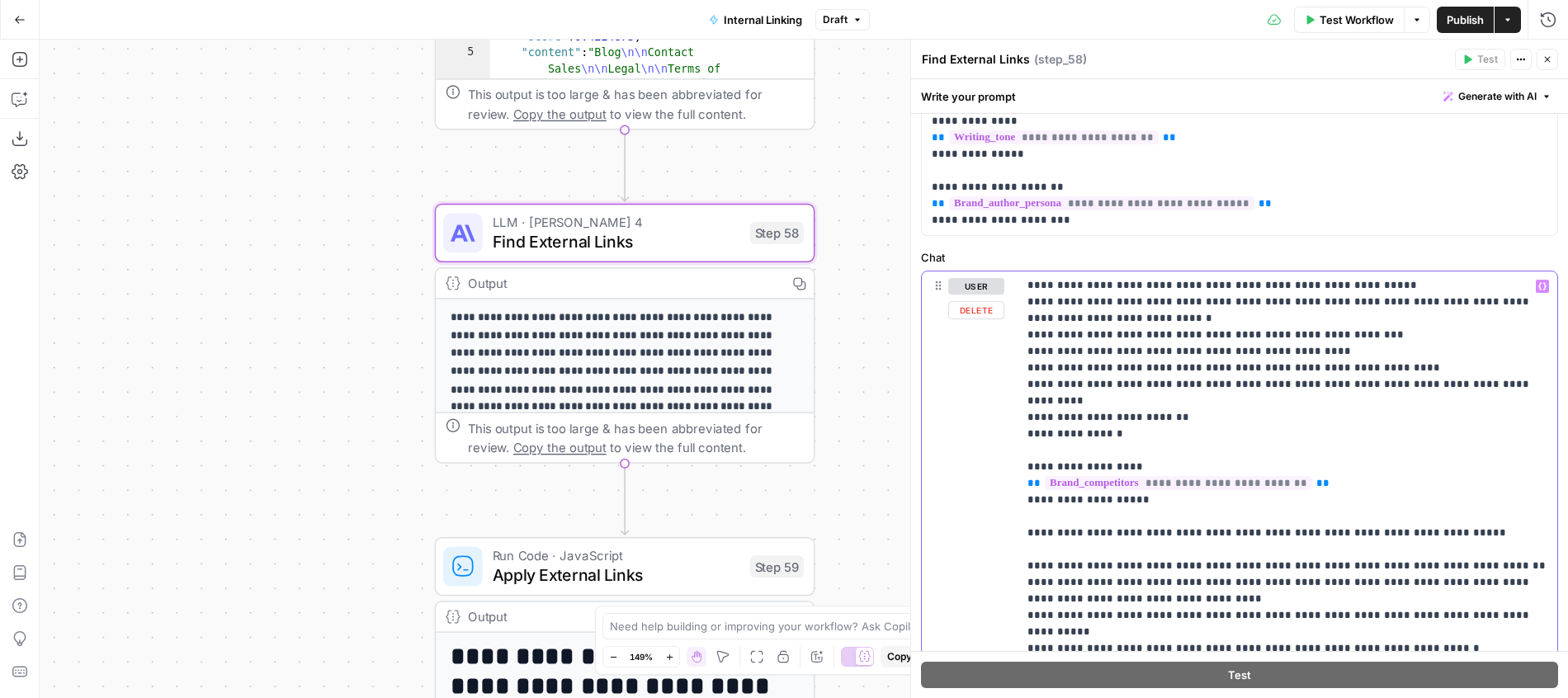
click at [1156, 406] on p "**********" at bounding box center [1287, 261] width 519 height 1353
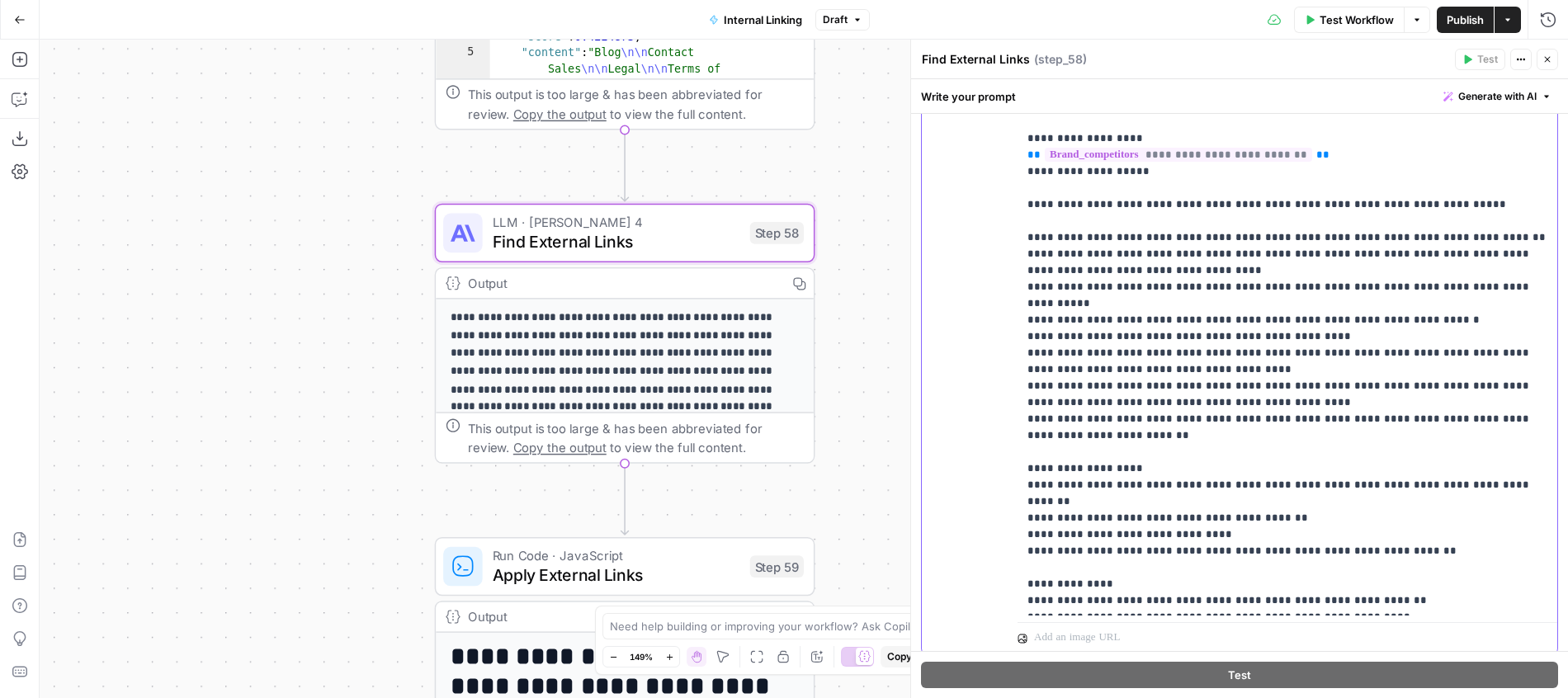
scroll to position [530, 0]
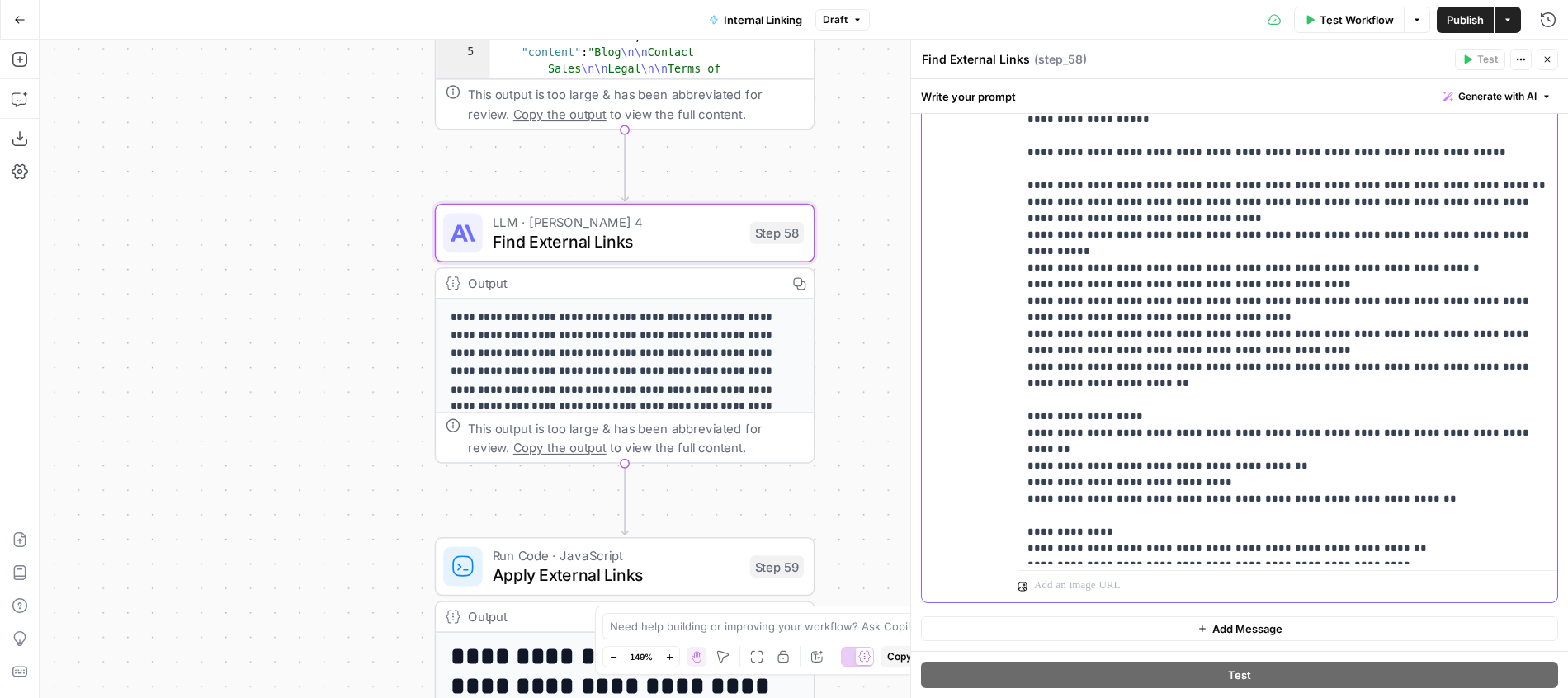
click at [1190, 560] on div "**********" at bounding box center [1287, 227] width 539 height 672
click at [1448, 98] on icon "button" at bounding box center [1448, 96] width 10 height 10
click at [1430, 178] on span "Refine" at bounding box center [1471, 170] width 131 height 16
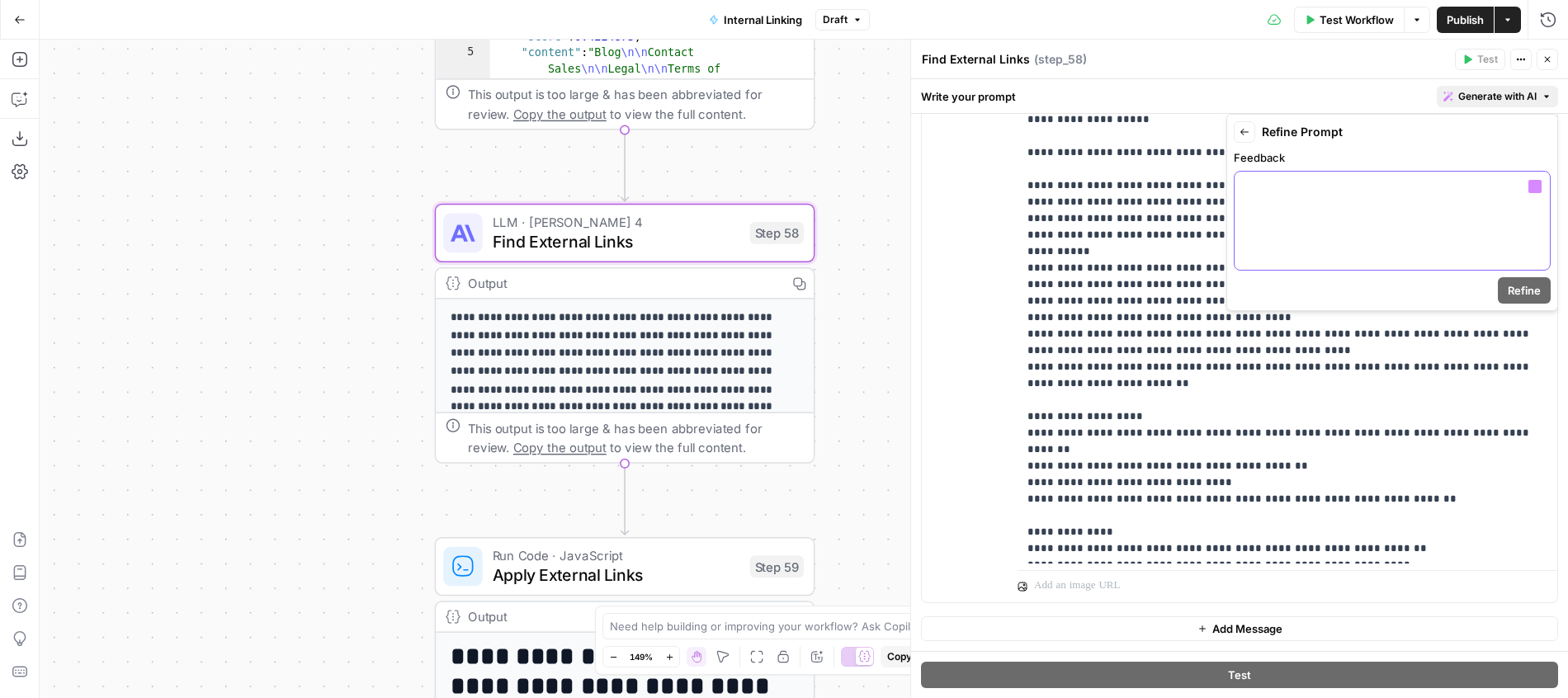
click at [1327, 182] on p at bounding box center [1393, 186] width 296 height 16
click at [1520, 295] on span "Refine" at bounding box center [1524, 290] width 33 height 16
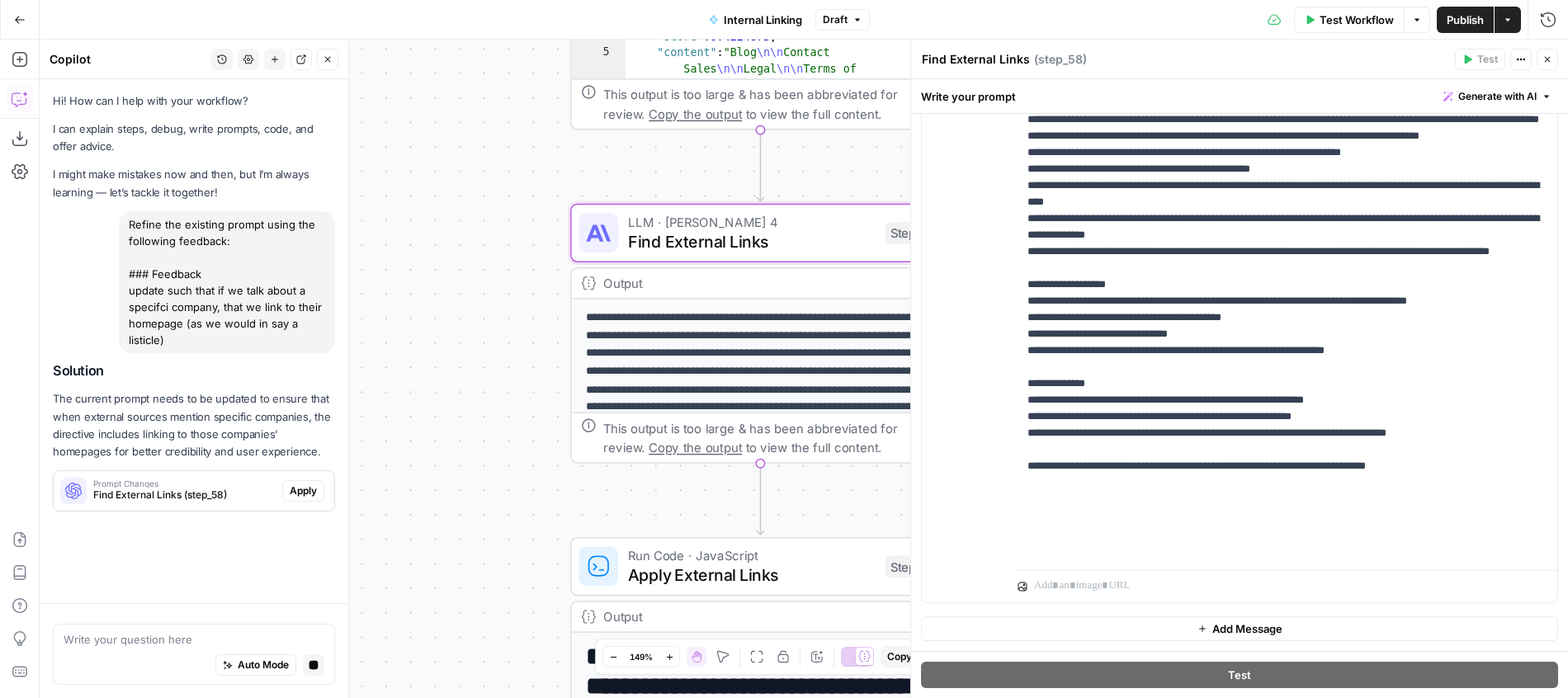
scroll to position [0, 0]
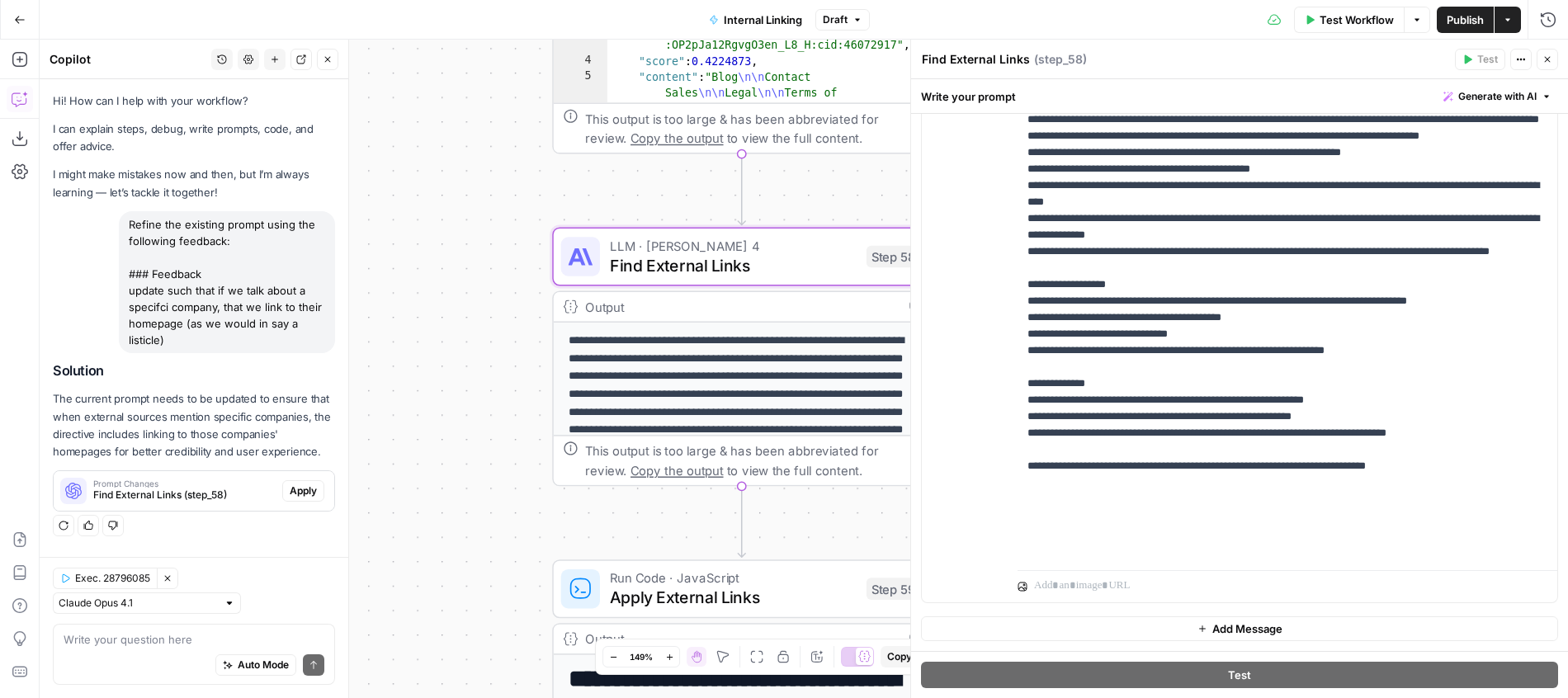
click at [311, 487] on span "Apply" at bounding box center [303, 490] width 28 height 15
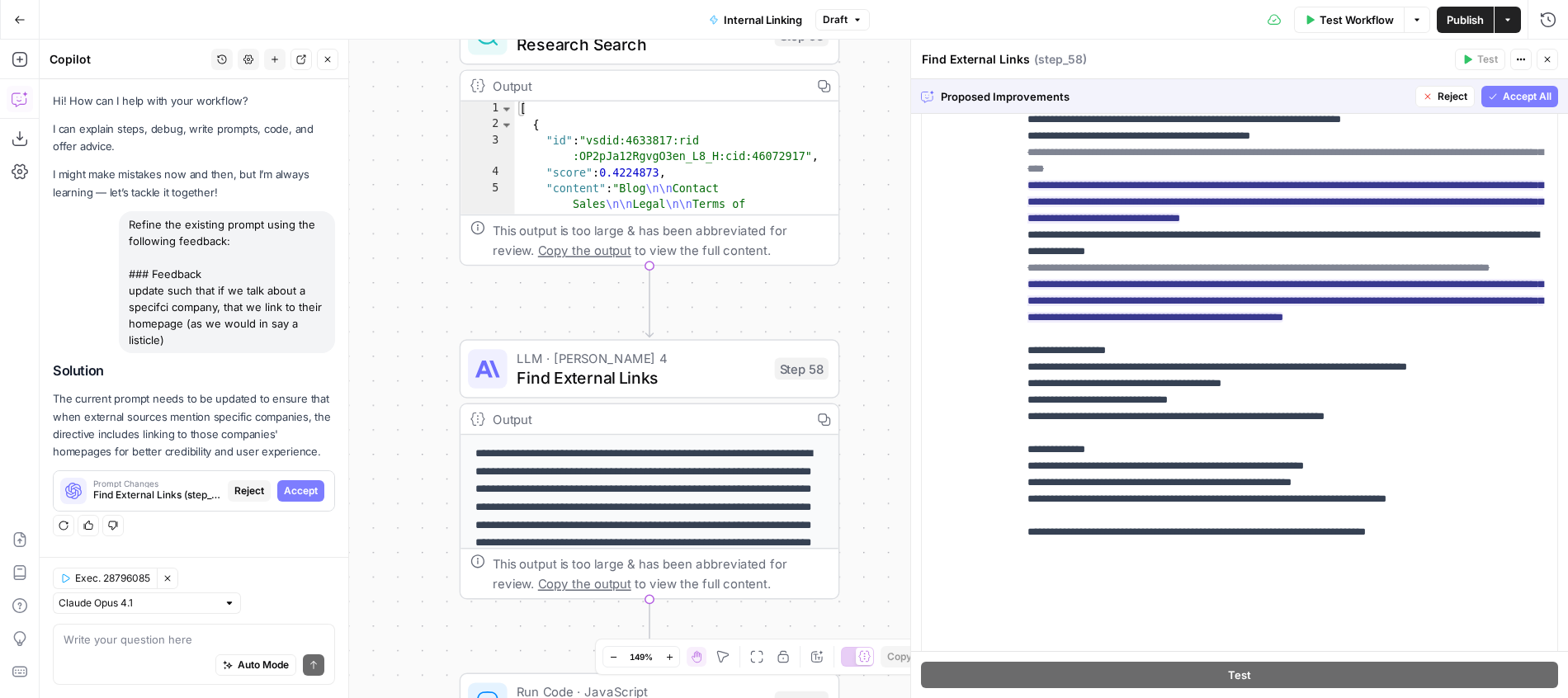
scroll to position [530, 0]
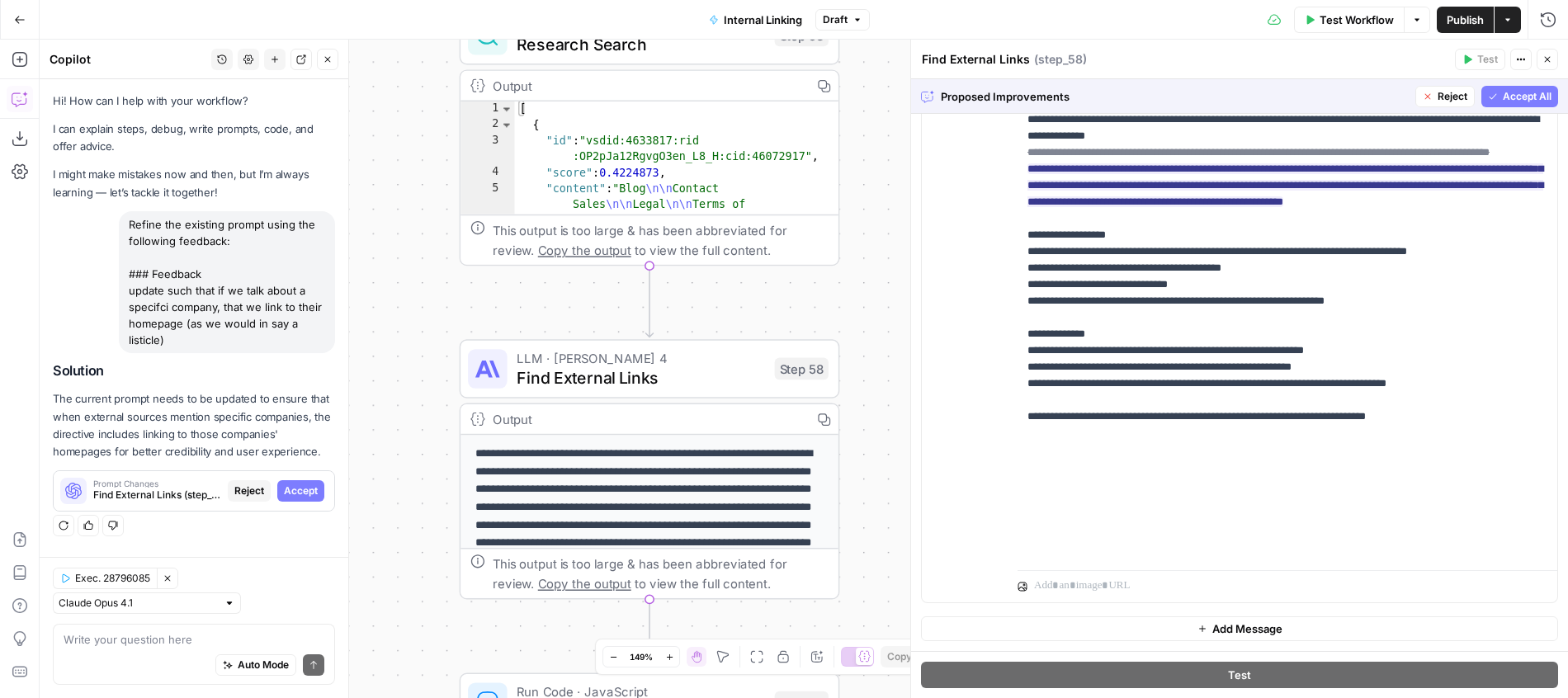
click at [1530, 104] on button "Accept All" at bounding box center [1520, 96] width 77 height 22
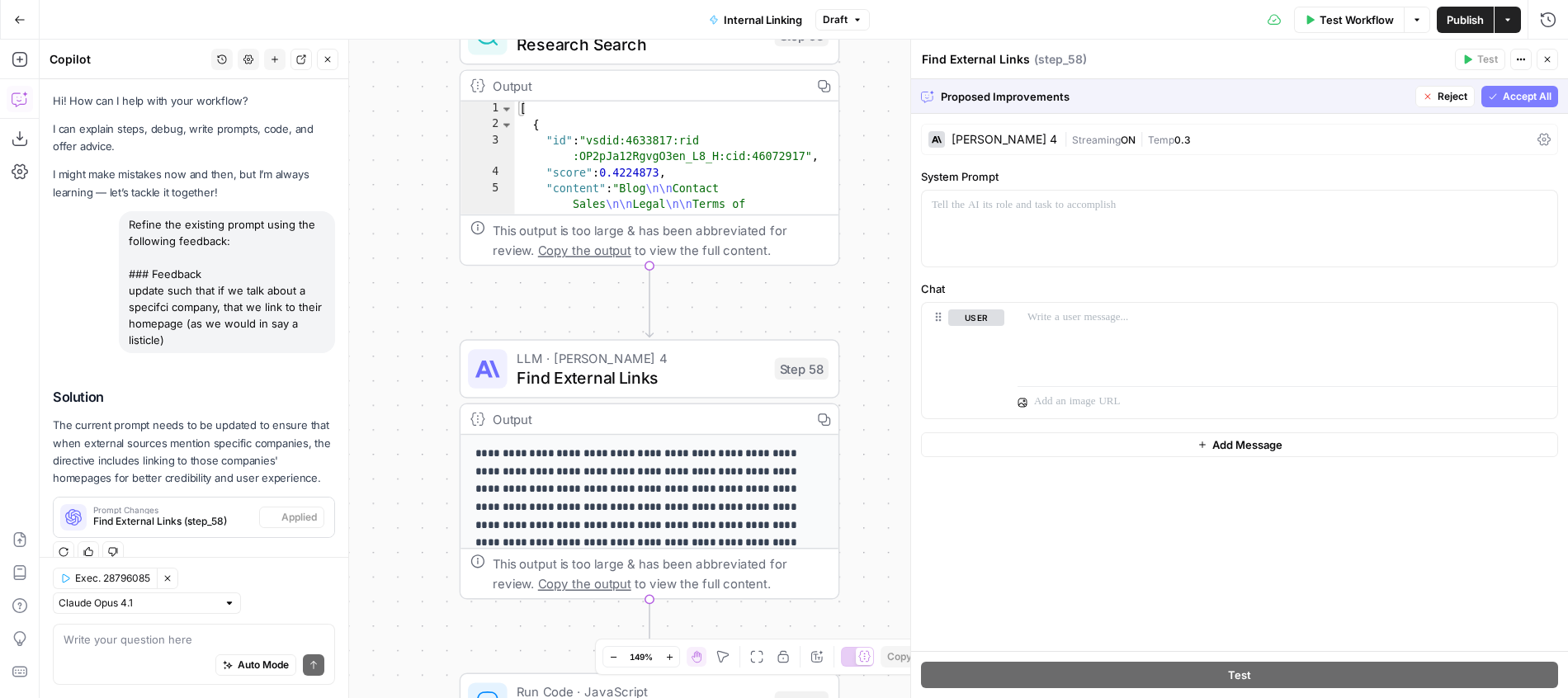
scroll to position [21, 0]
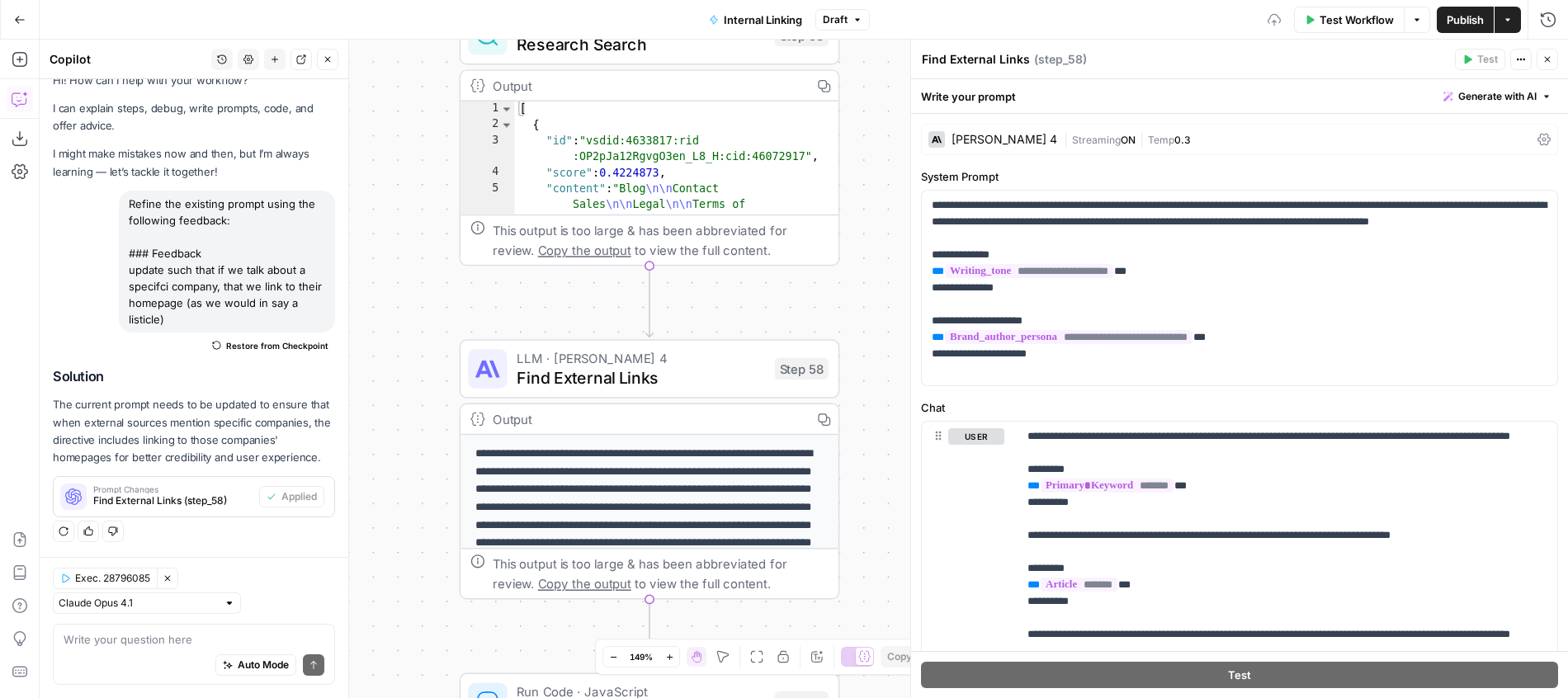
click at [1552, 62] on icon "button" at bounding box center [1546, 59] width 10 height 10
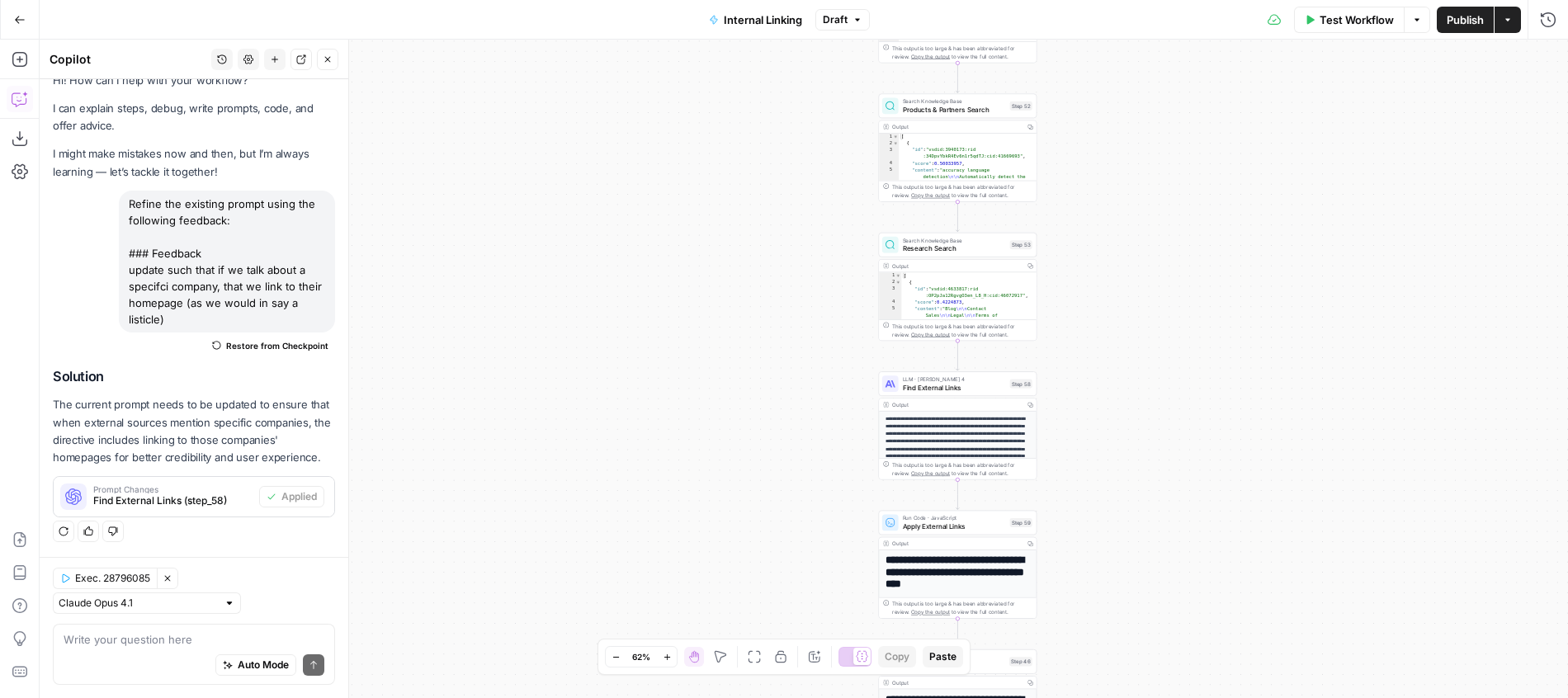
click at [760, 7] on button "Internal Linking" at bounding box center [755, 20] width 113 height 27
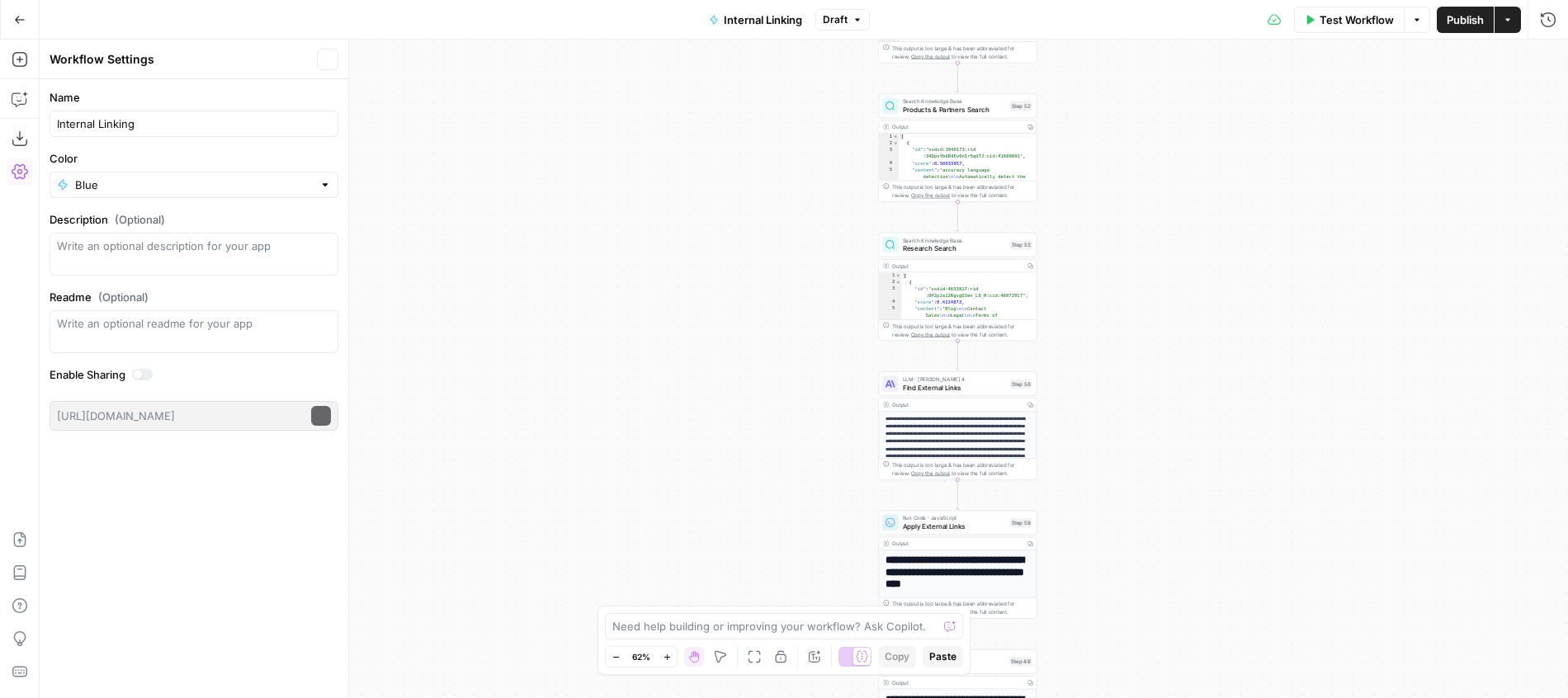
click at [755, 18] on span "Internal Linking" at bounding box center [762, 19] width 79 height 16
click at [743, 16] on span "Internal Linking" at bounding box center [762, 19] width 79 height 16
click at [82, 134] on div "Internal Linking" at bounding box center [194, 124] width 289 height 27
click at [81, 126] on input "Internal Linking" at bounding box center [194, 124] width 274 height 16
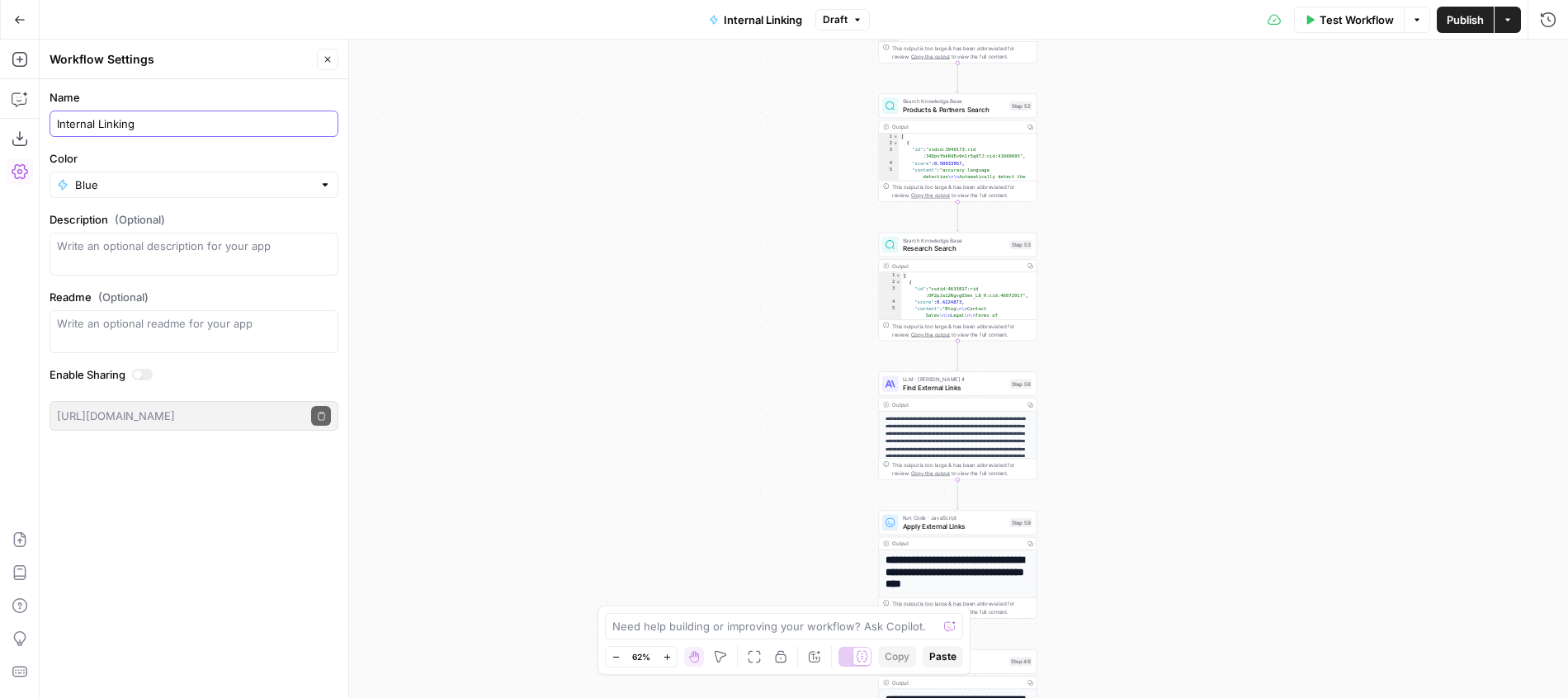
click at [81, 126] on input "Internal Linking" at bounding box center [194, 124] width 274 height 16
type input "Linking"
click at [954, 133] on div "Output Copy" at bounding box center [958, 126] width 157 height 12
click at [1293, 82] on div "true false Workflow Set Inputs Inputs Search Knowledge Base Blog Search Step 2 …" at bounding box center [804, 369] width 1528 height 658
click at [1461, 22] on span "Publish" at bounding box center [1465, 19] width 37 height 16
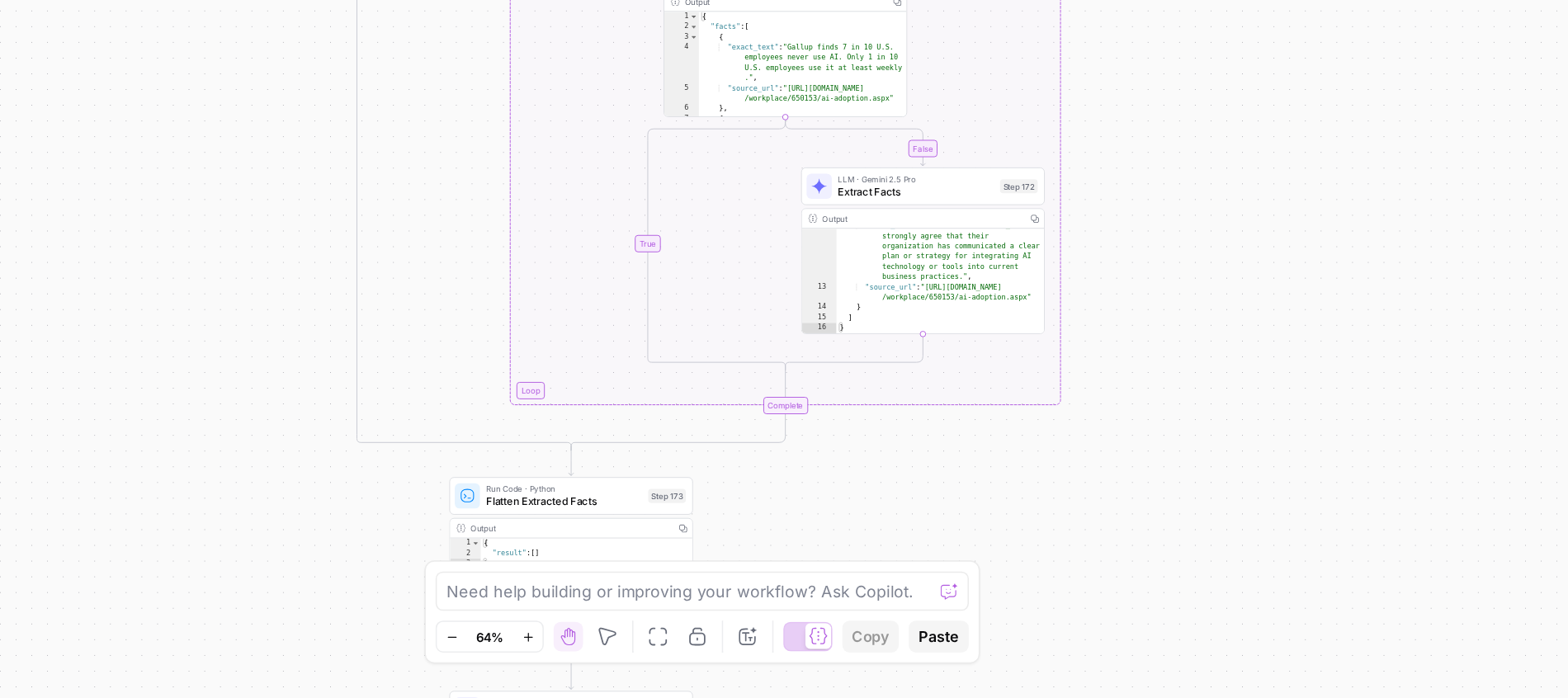
scroll to position [223, 0]
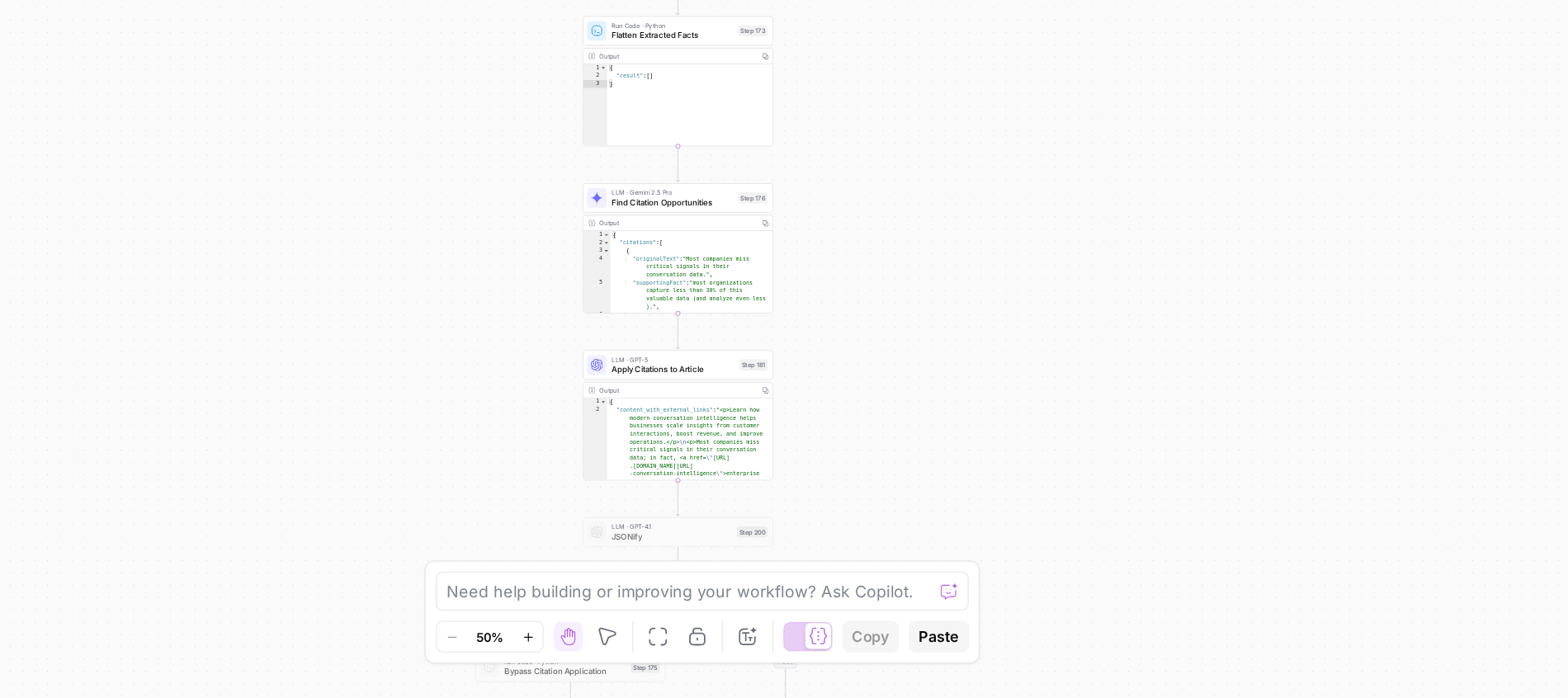
click at [866, 458] on div "true false true false true false true false Workflow Set Inputs Inputs LLM · Ge…" at bounding box center [804, 369] width 1528 height 658
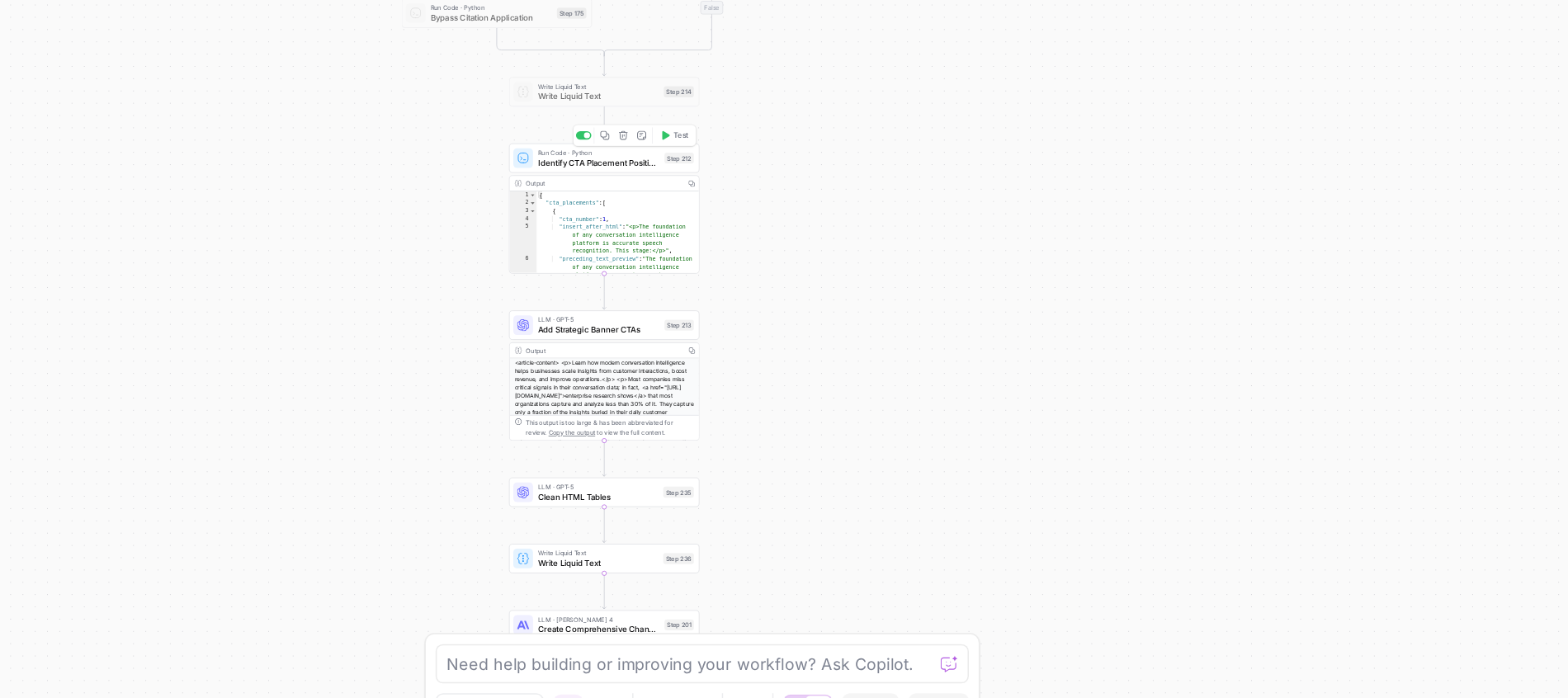
click at [720, 273] on icon "button" at bounding box center [719, 271] width 7 height 7
click at [719, 387] on button "Copy step" at bounding box center [718, 383] width 10 height 10
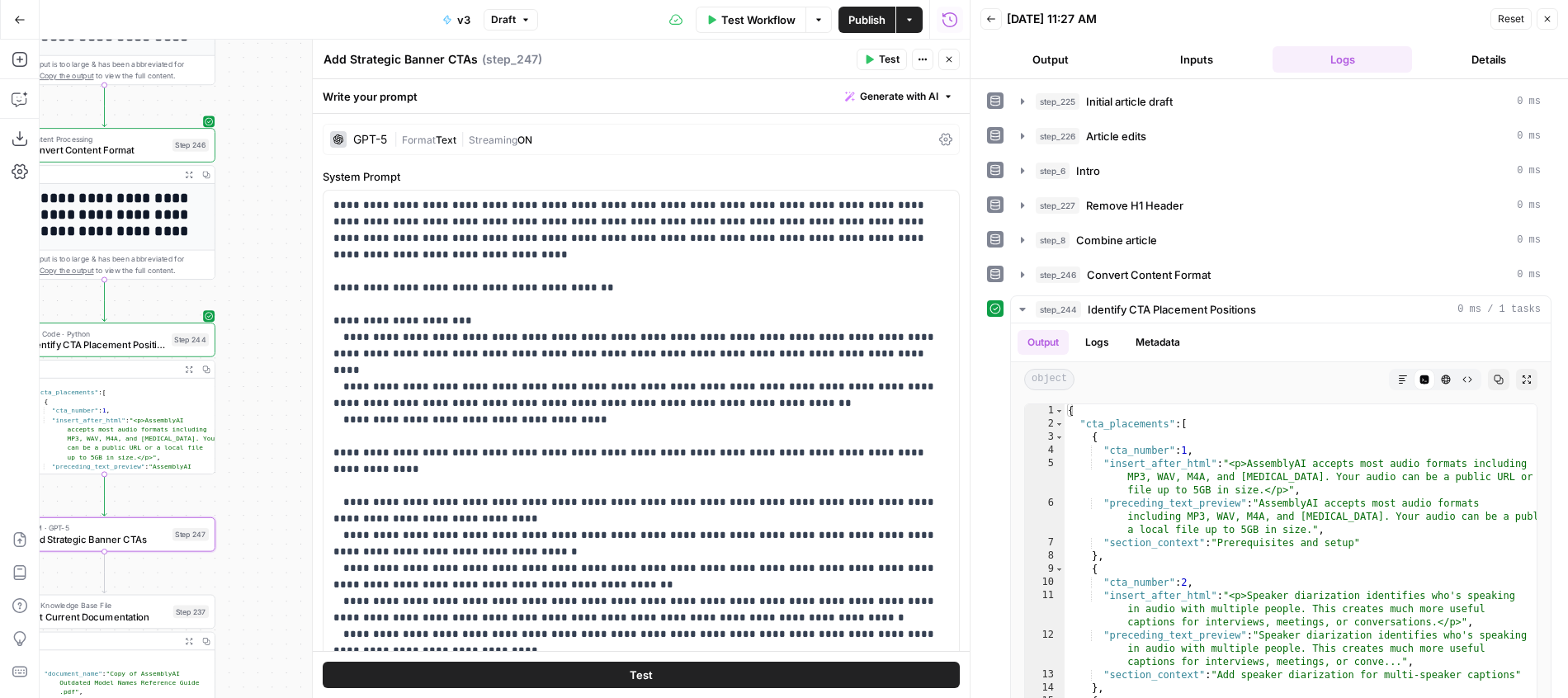
scroll to position [1436, 0]
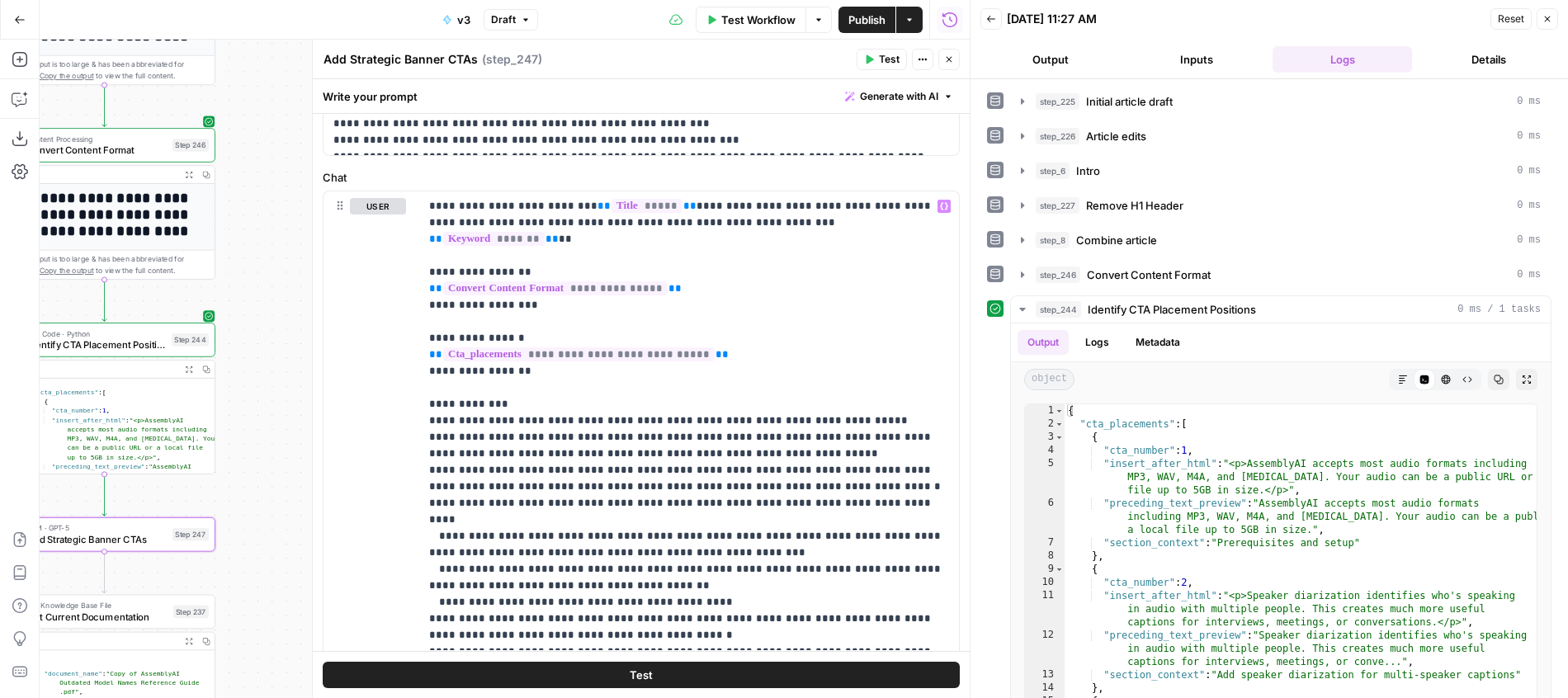
click at [951, 58] on icon "button" at bounding box center [949, 60] width 6 height 6
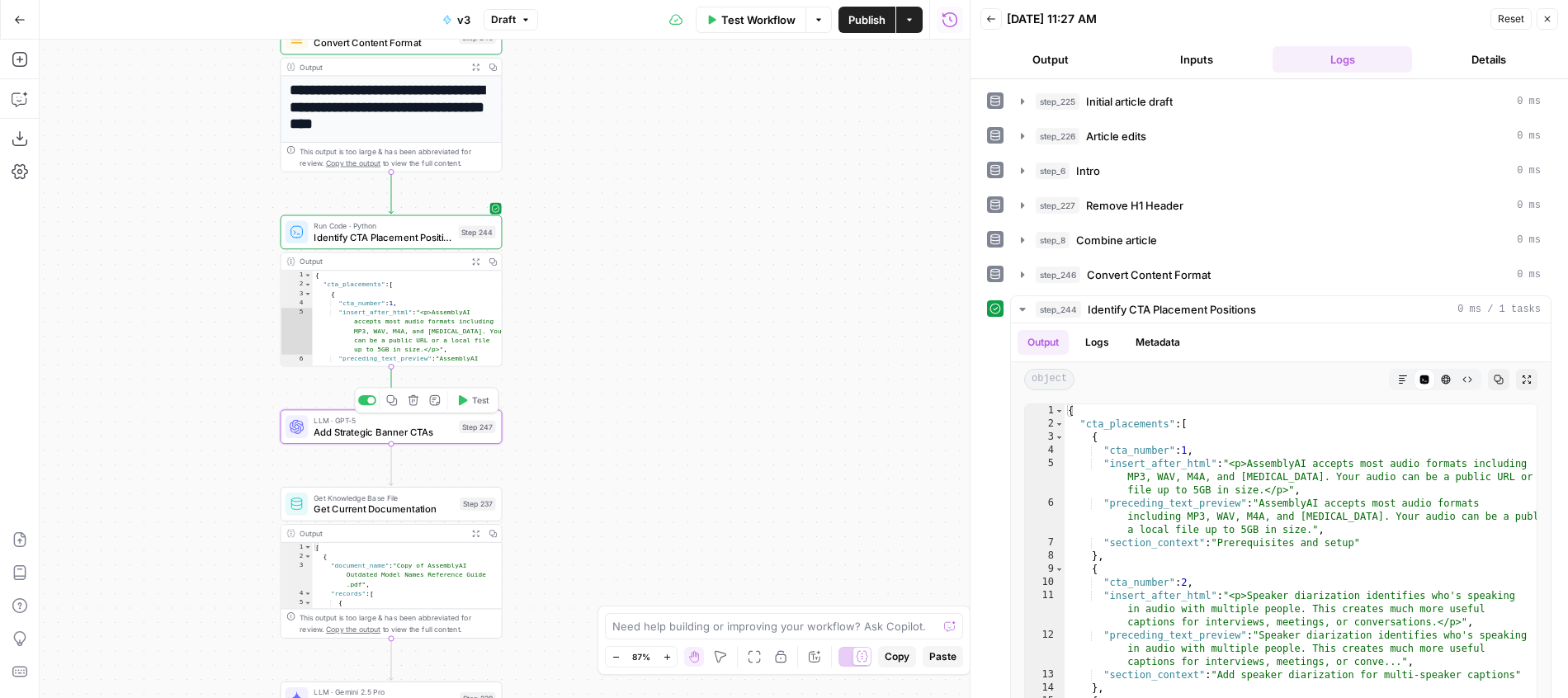
click at [475, 410] on div "Copy step Delete step Add Note Test" at bounding box center [427, 401] width 143 height 26
click at [475, 408] on button "Test" at bounding box center [473, 401] width 45 height 19
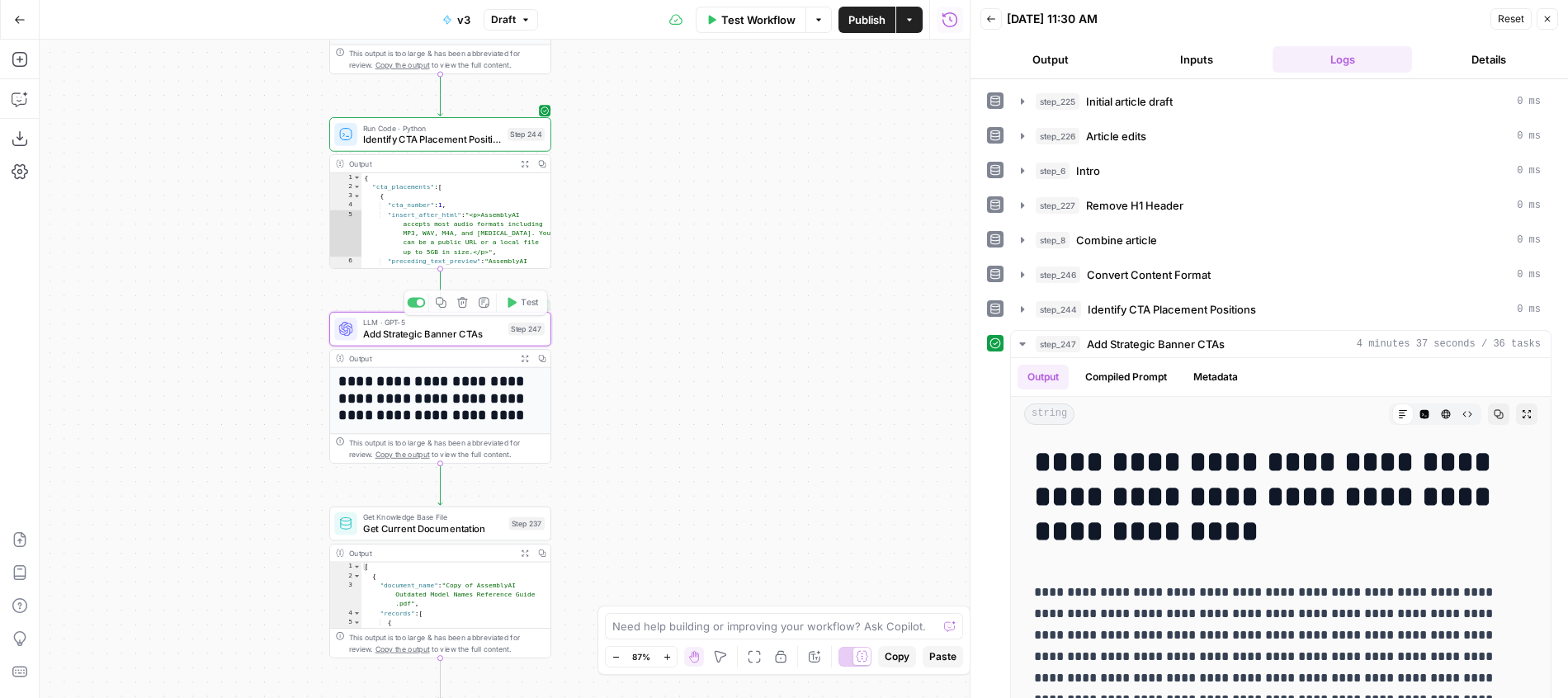
click at [524, 364] on button "Expand Output" at bounding box center [525, 359] width 17 height 17
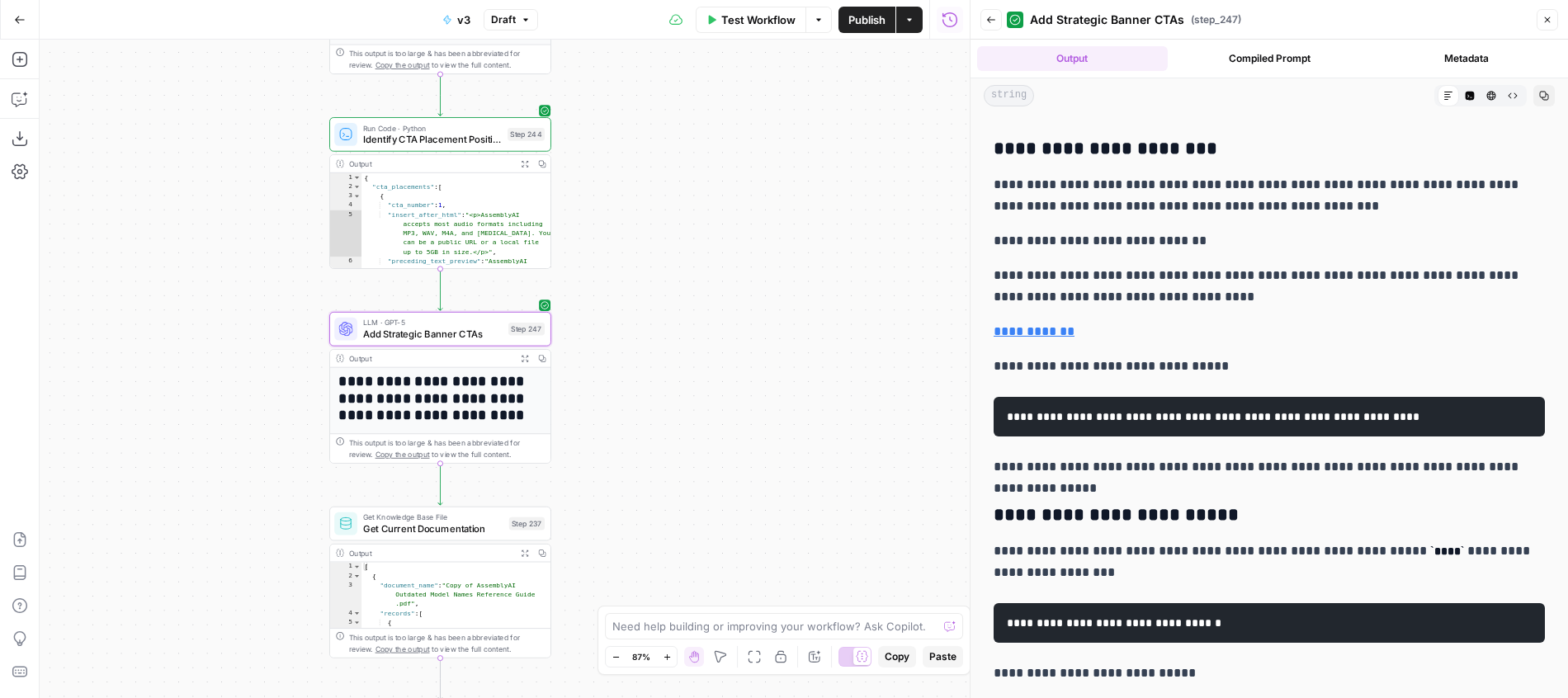
scroll to position [1267, 0]
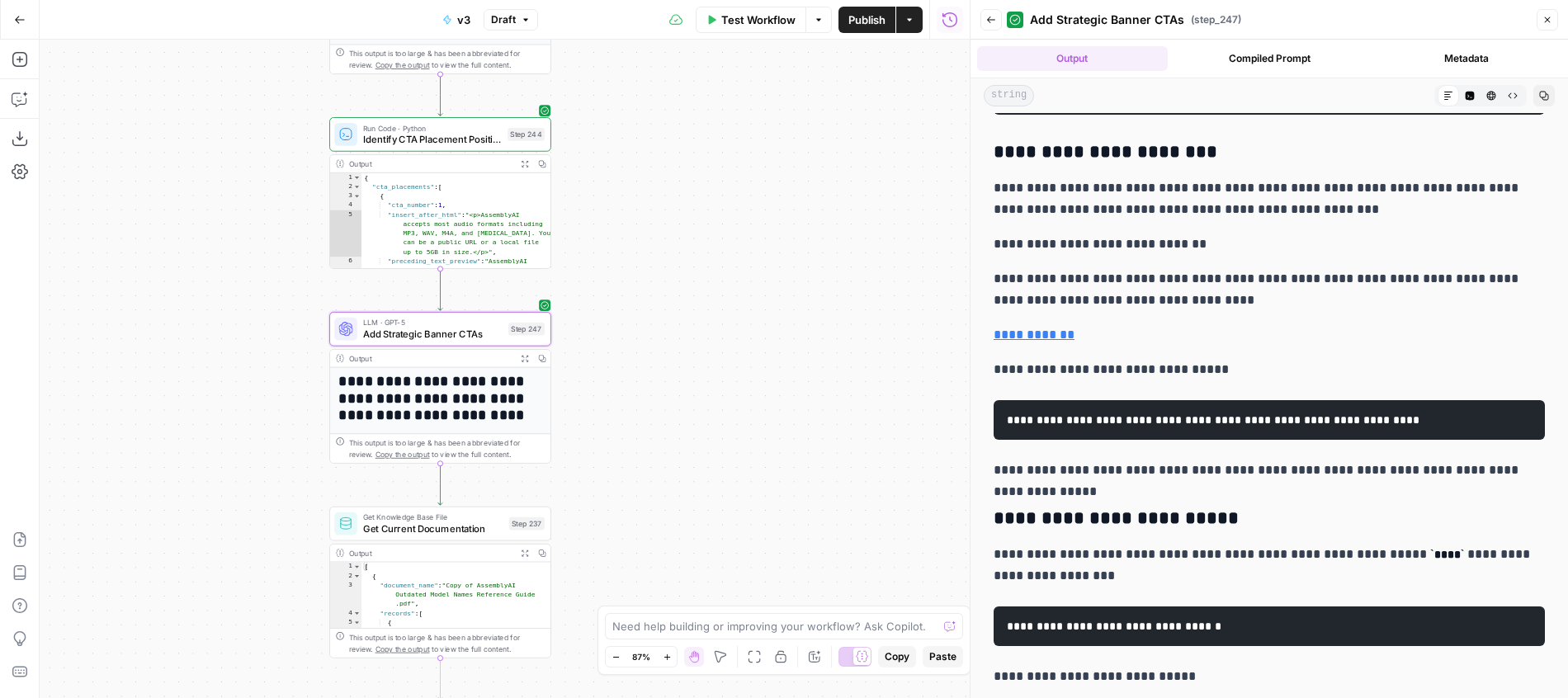
click at [1223, 380] on p "**********" at bounding box center [1269, 369] width 551 height 22
click at [1286, 346] on p "**********" at bounding box center [1269, 334] width 551 height 22
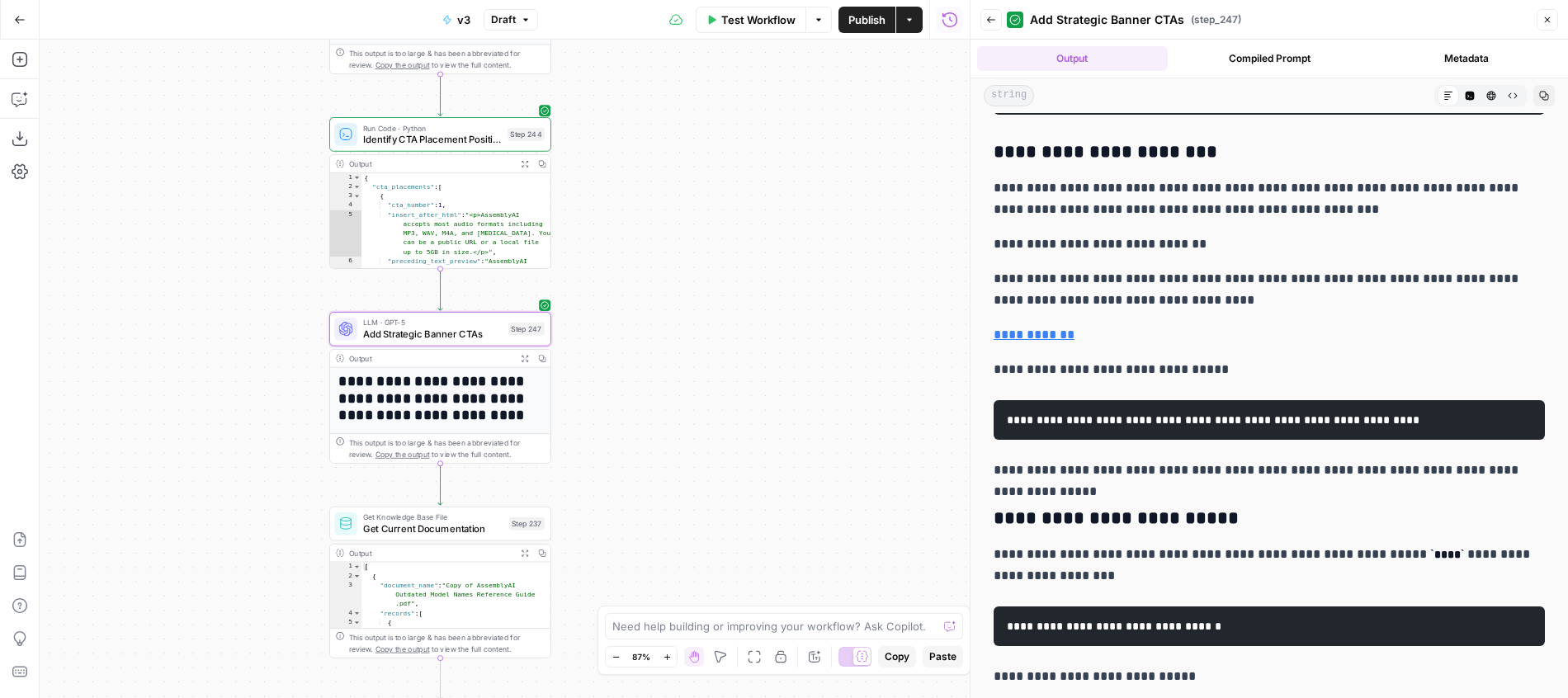
click at [1286, 346] on p "**********" at bounding box center [1269, 334] width 551 height 22
click at [1348, 346] on p "**********" at bounding box center [1269, 334] width 551 height 22
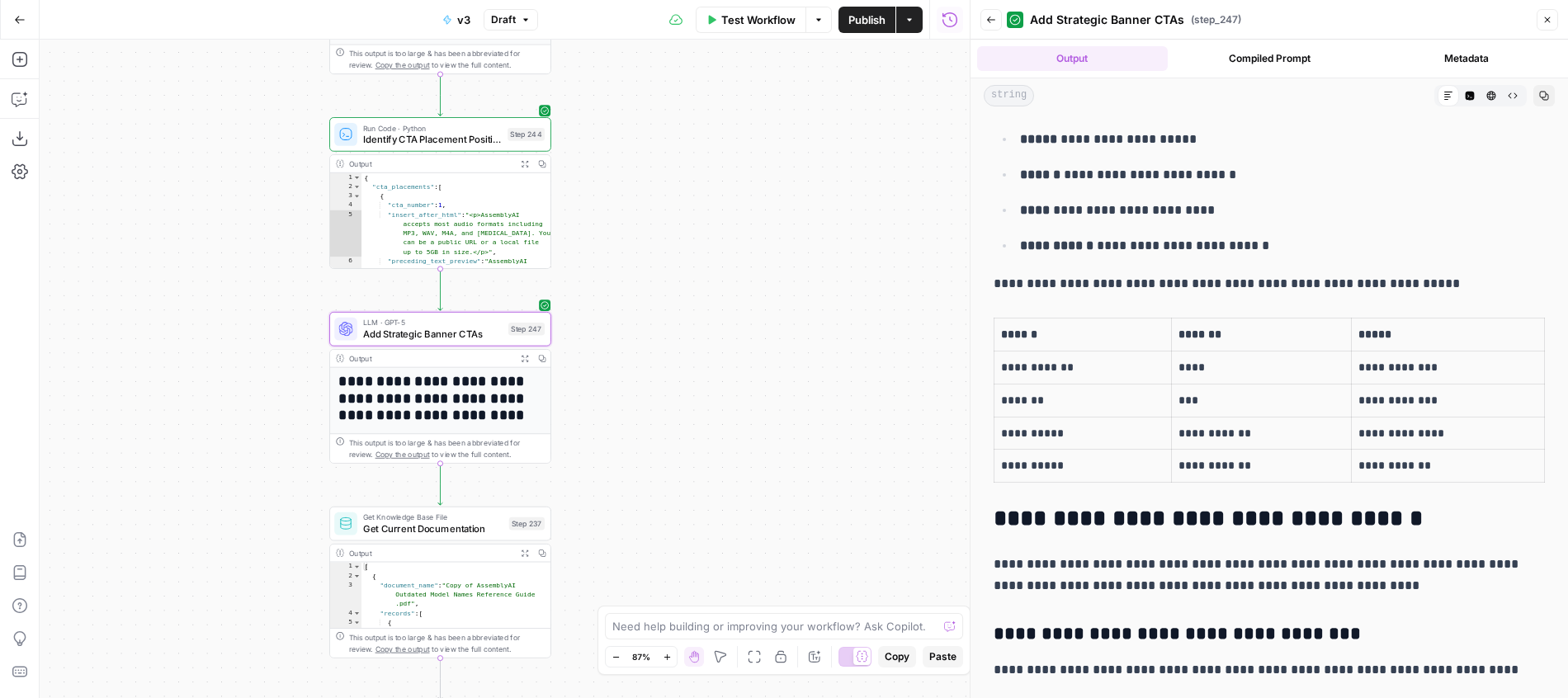
scroll to position [2715, 0]
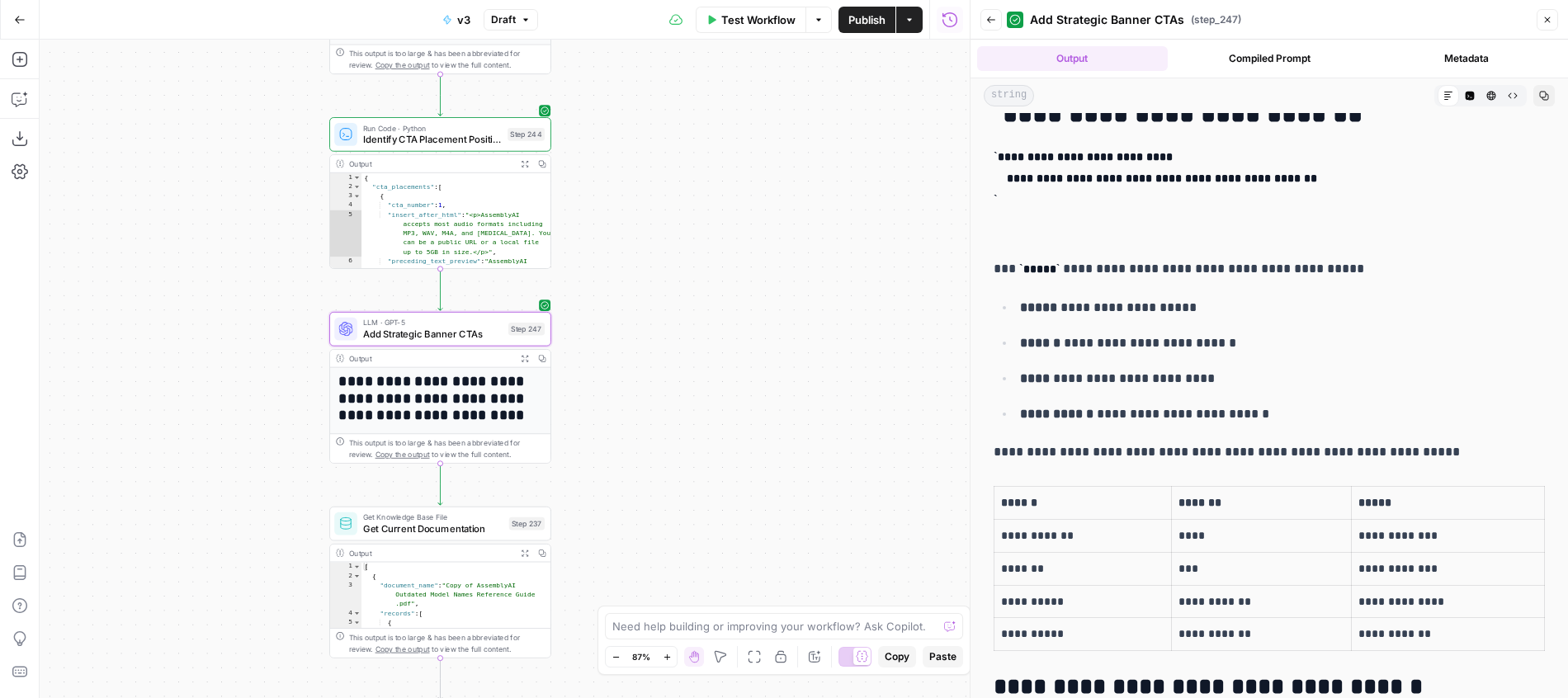
click at [1490, 90] on button "HTML Viewer" at bounding box center [1491, 95] width 22 height 22
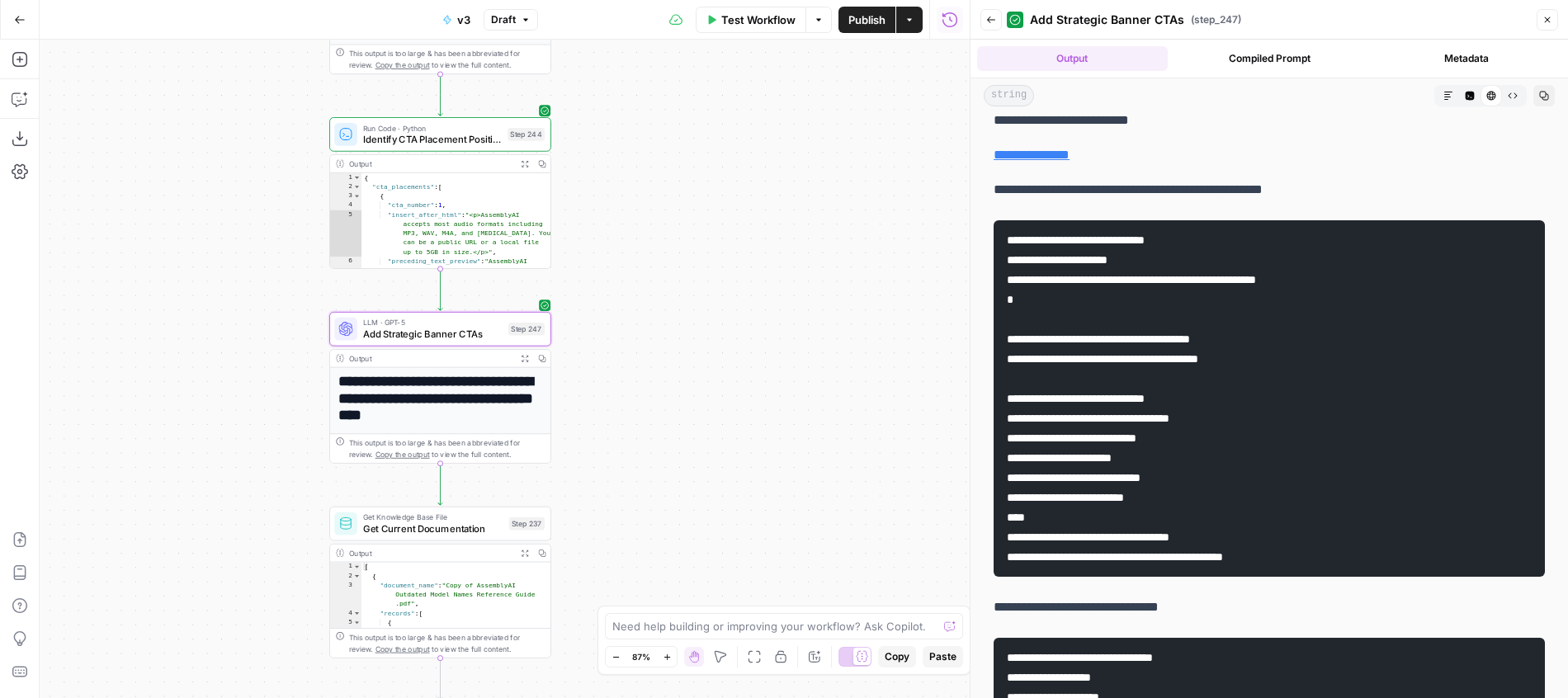
scroll to position [5060, 0]
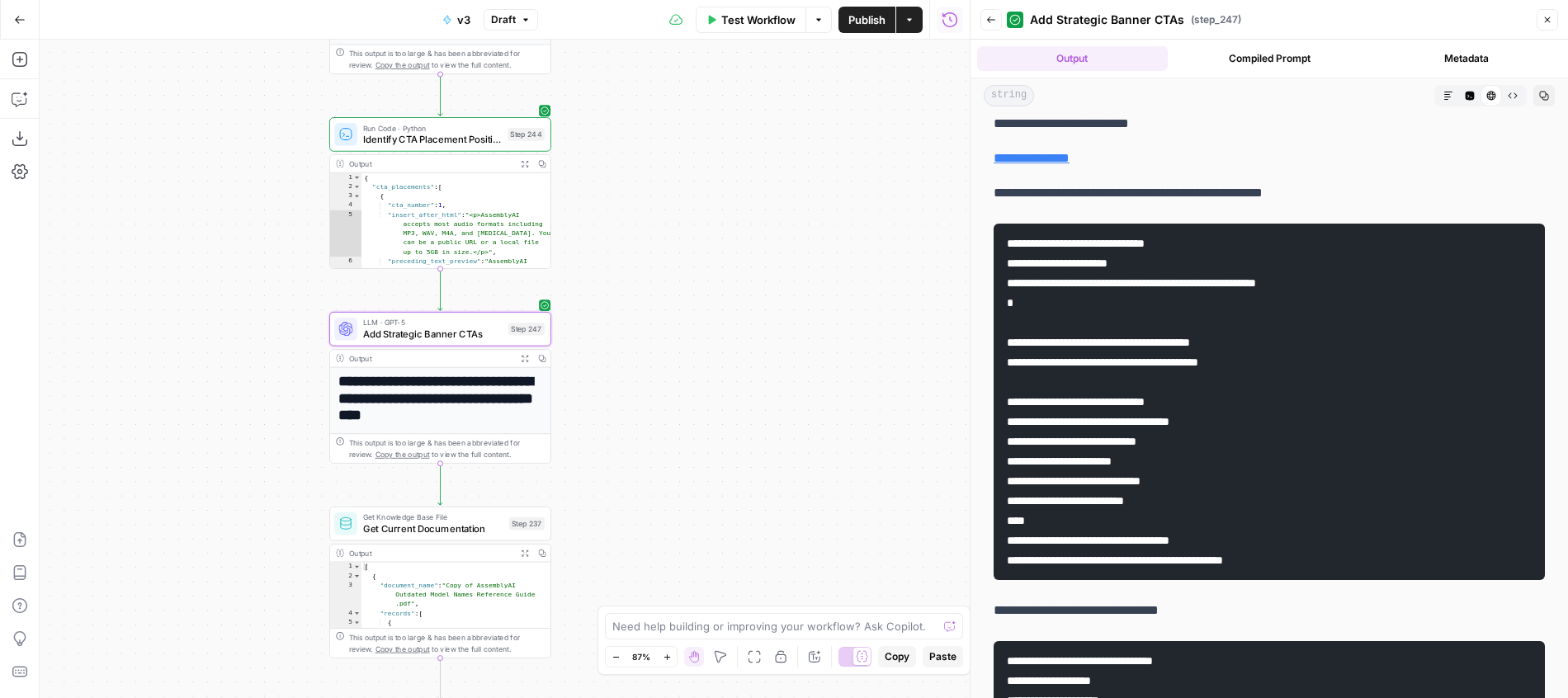
click at [1271, 204] on p "**********" at bounding box center [1269, 193] width 551 height 22
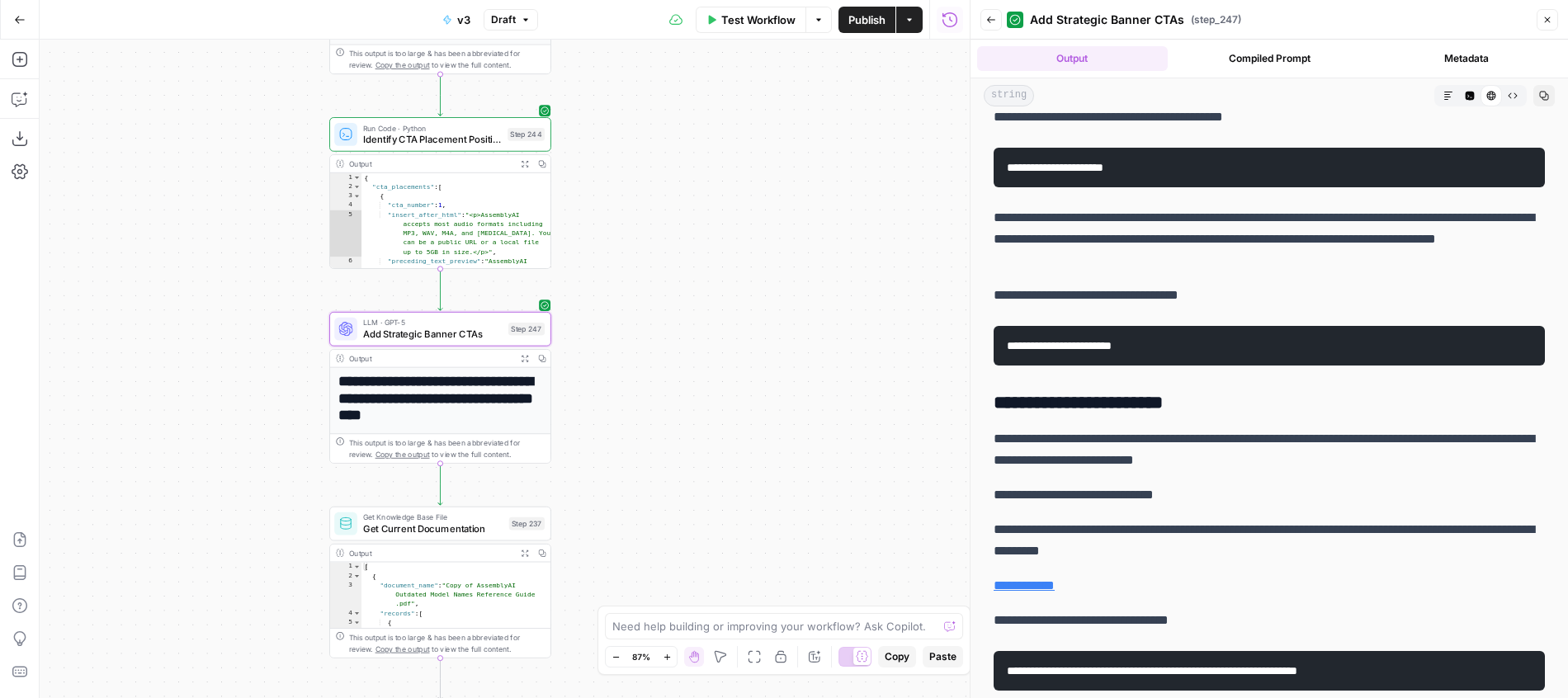
scroll to position [1514, 0]
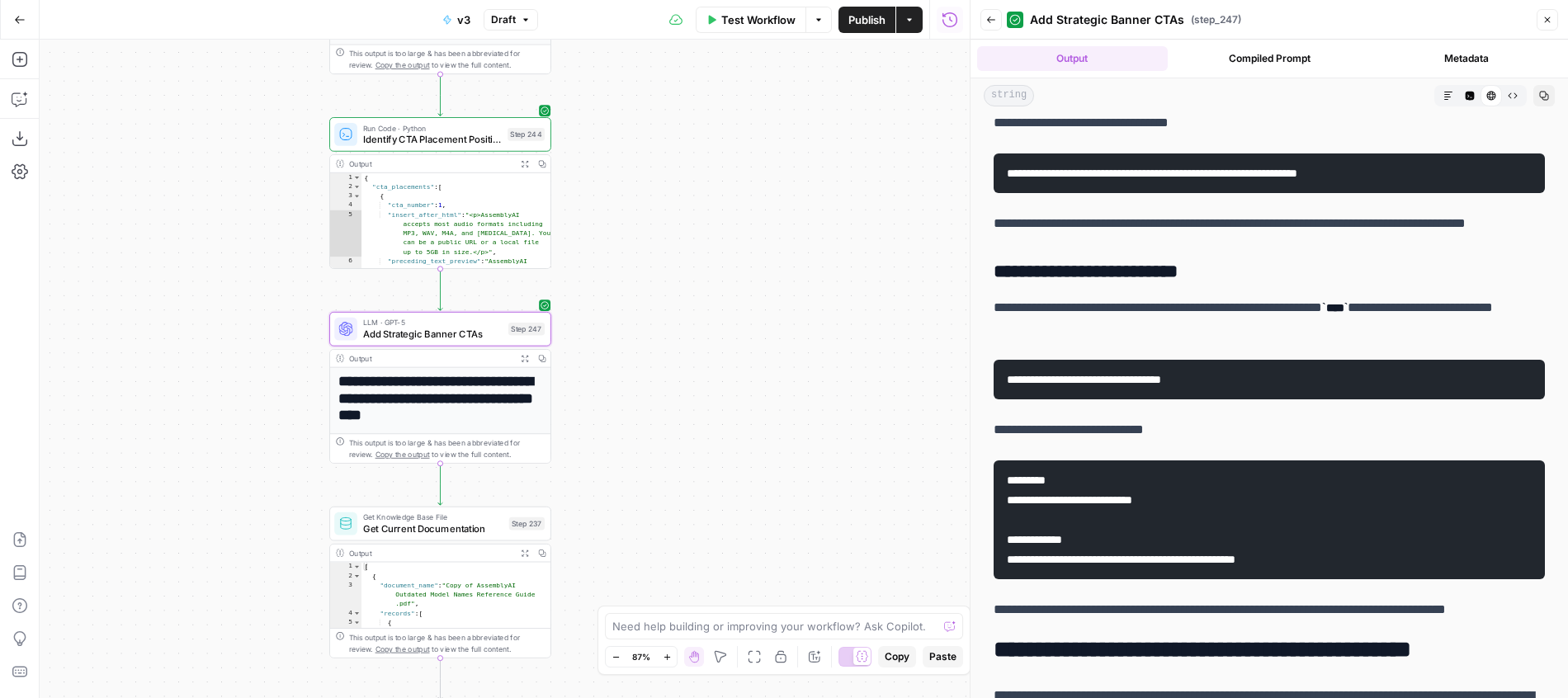
click at [861, 16] on span "Publish" at bounding box center [866, 19] width 37 height 16
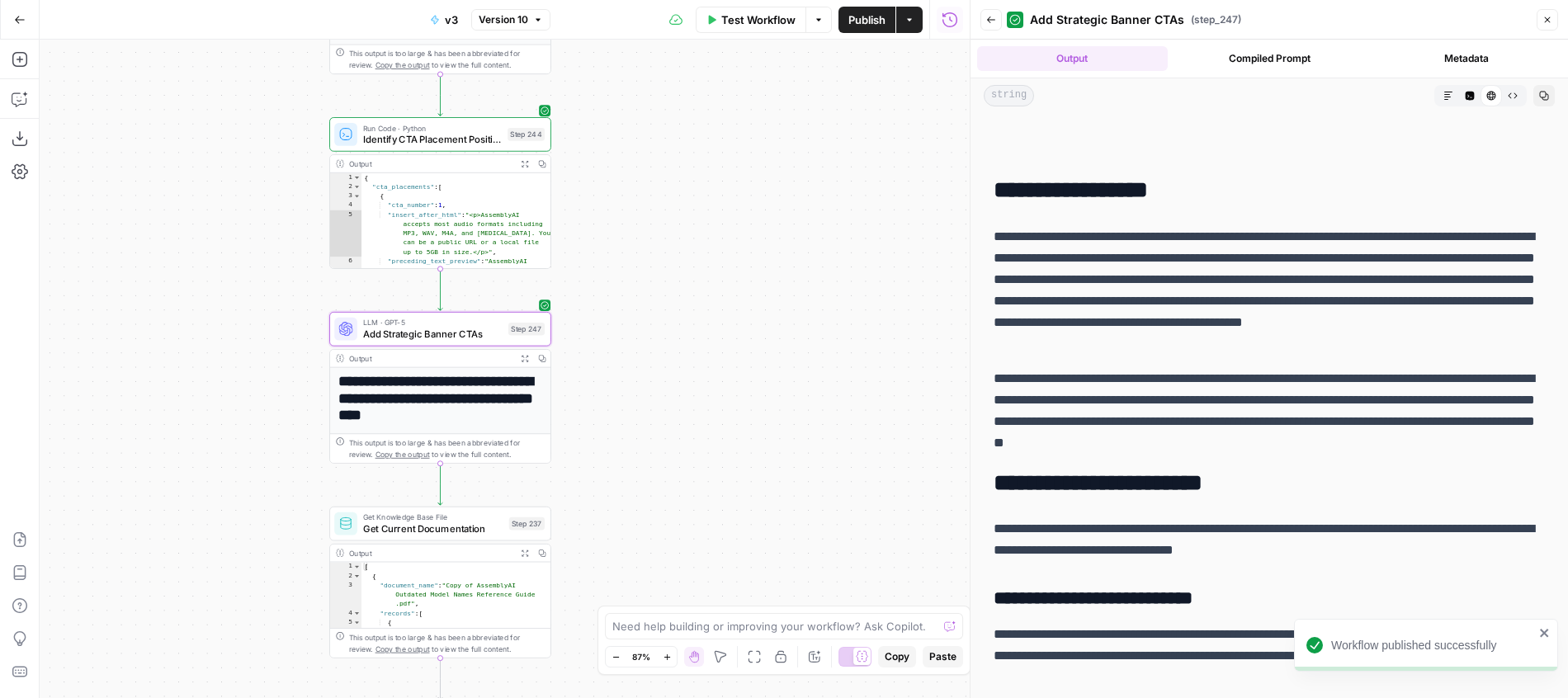
scroll to position [319, 0]
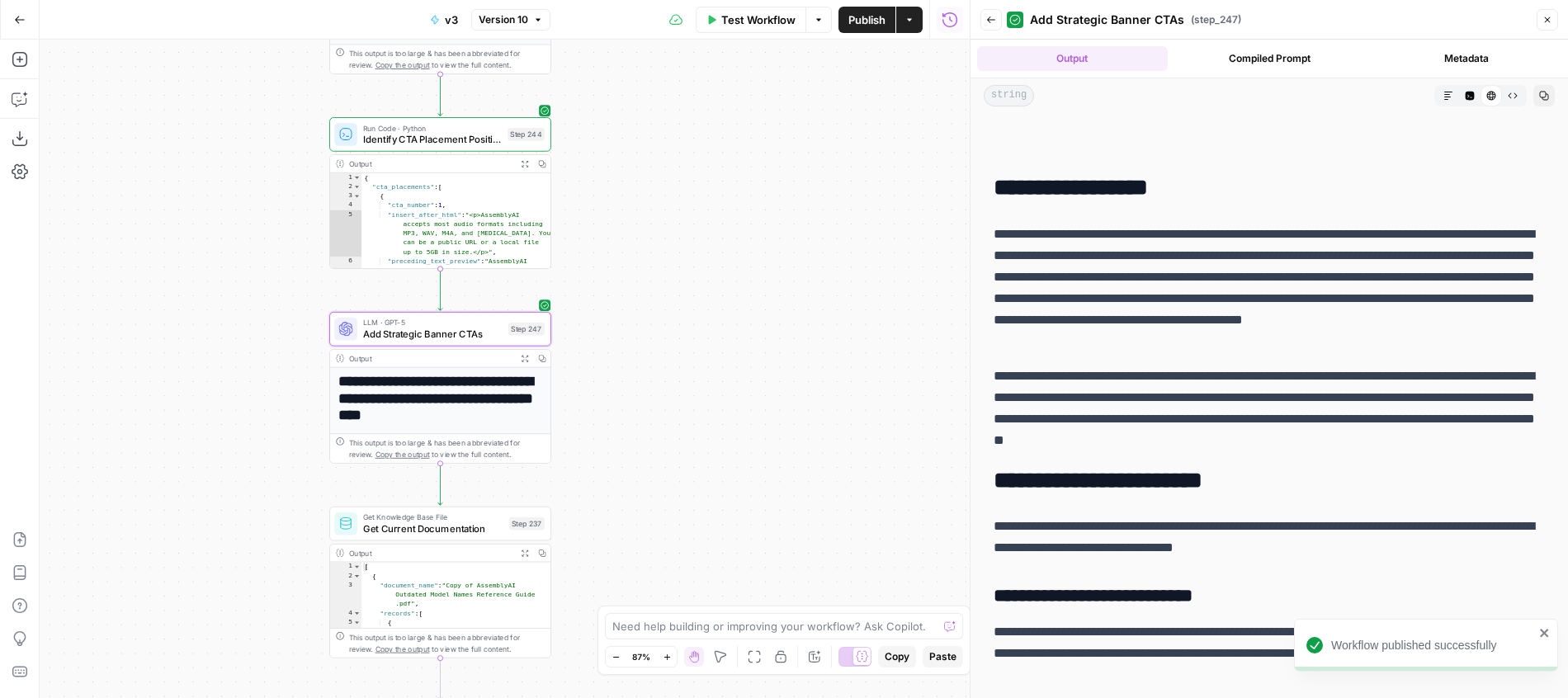
click at [1303, 435] on p "**********" at bounding box center [1269, 408] width 551 height 86
click at [1191, 294] on p "**********" at bounding box center [1269, 288] width 551 height 129
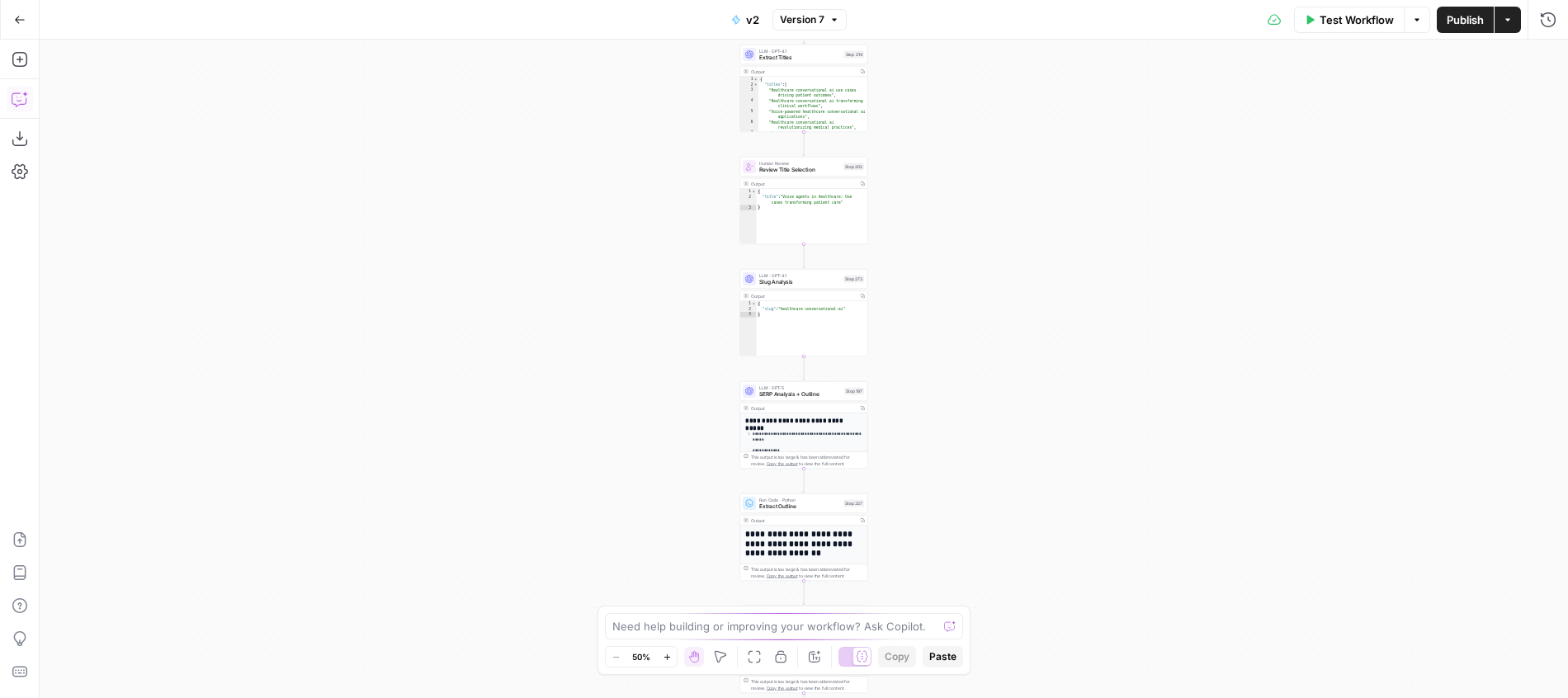
click at [10, 92] on button "Copilot" at bounding box center [20, 98] width 27 height 27
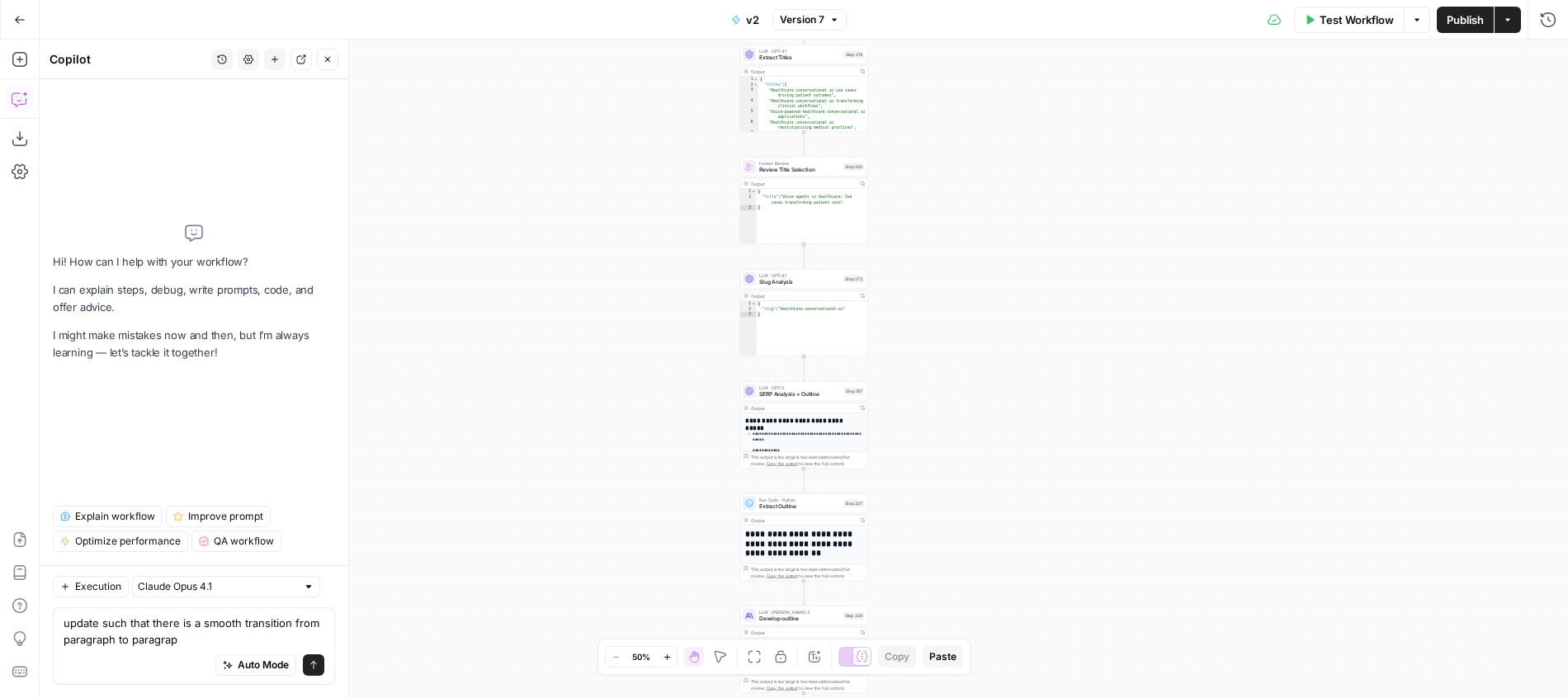
type textarea "update such that there is a smooth transition from paragraph to paragraph"
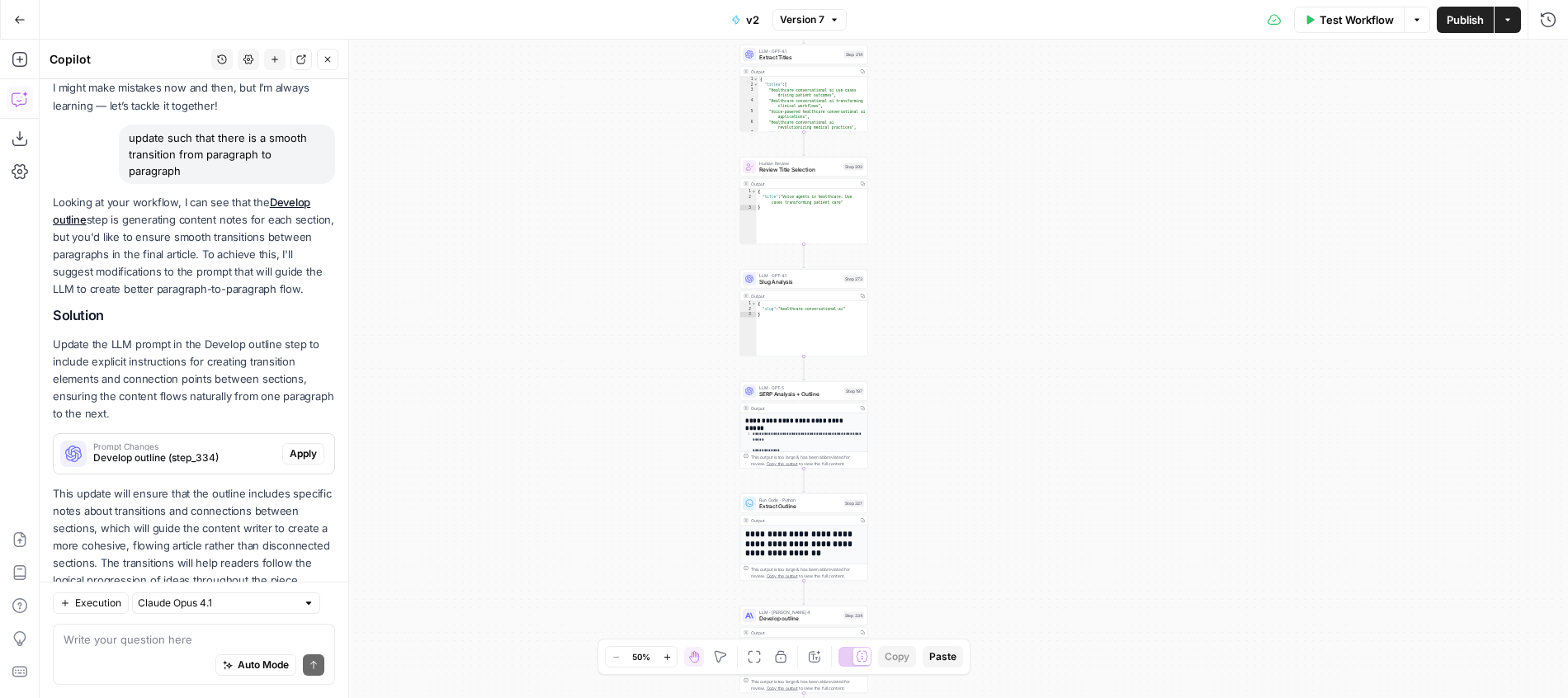
scroll to position [135, 0]
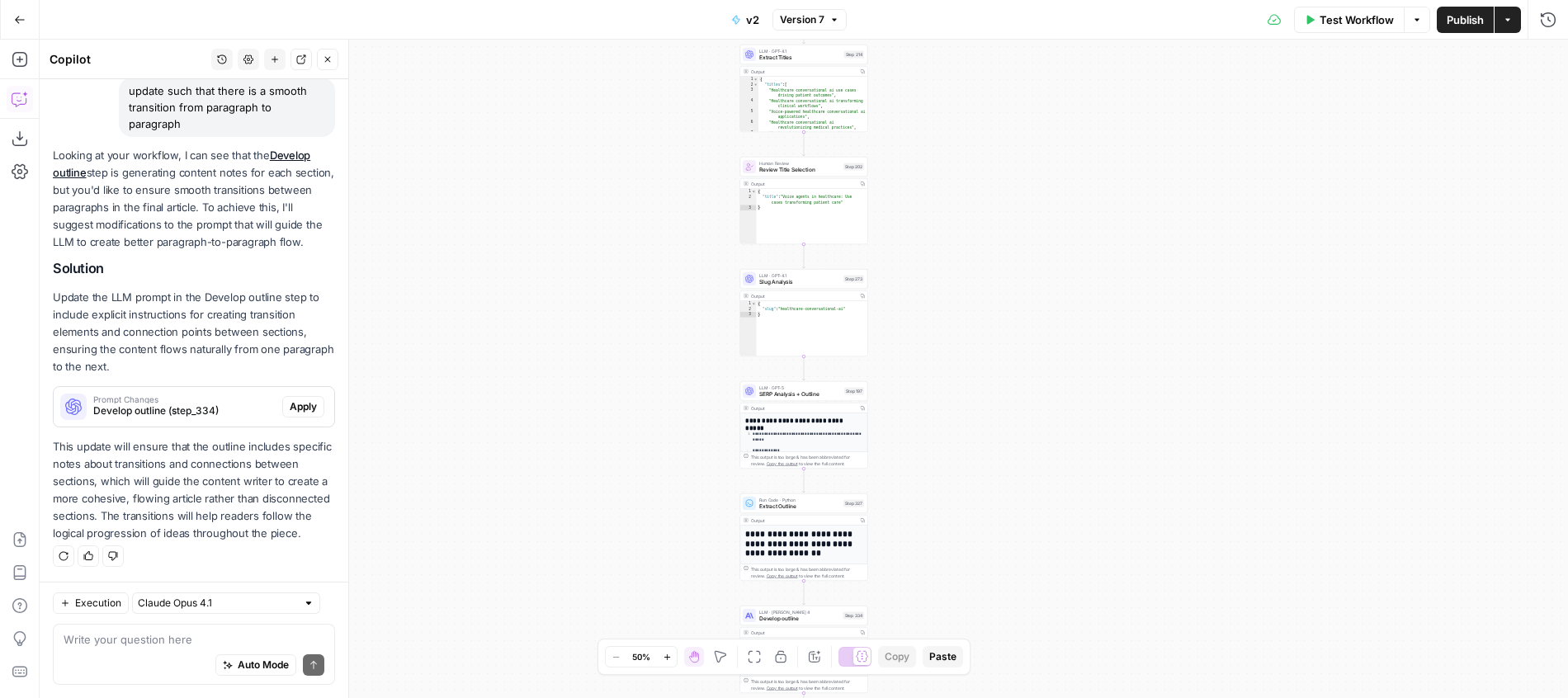
click at [244, 252] on div "Looking at your workflow, I can see that the Develop outline step is generating…" at bounding box center [194, 345] width 283 height 396
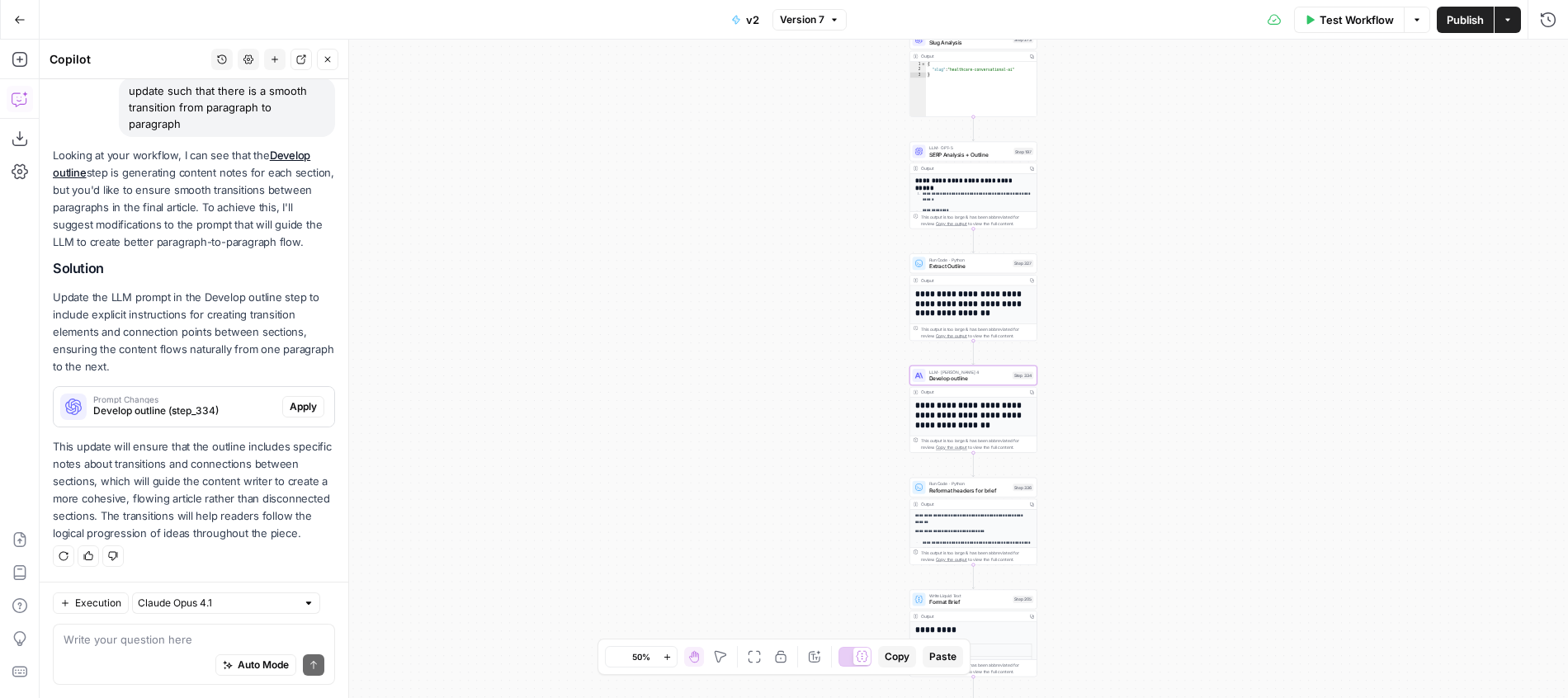
click at [309, 408] on span "Apply" at bounding box center [303, 406] width 28 height 15
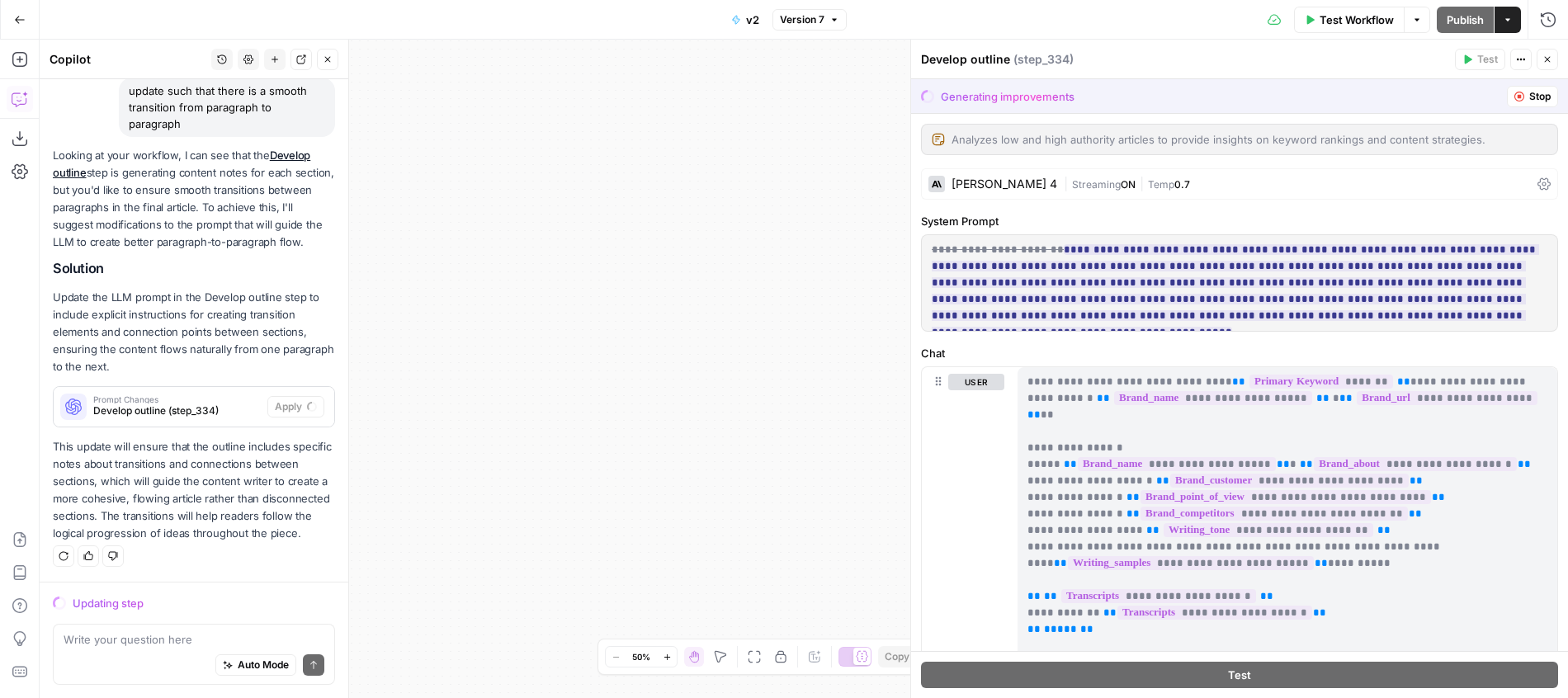
click at [741, 410] on div "Workflow Set Inputs Inputs Run Code · JavaScript Structure Competitor Keywords …" at bounding box center [804, 369] width 1528 height 658
click at [764, 663] on div "Zoom Out 50% Zoom In Hand Move Fit to View Lock/Unlock Annotate Workflow Copy P…" at bounding box center [784, 657] width 358 height 22
click at [761, 663] on icon "button" at bounding box center [754, 656] width 13 height 13
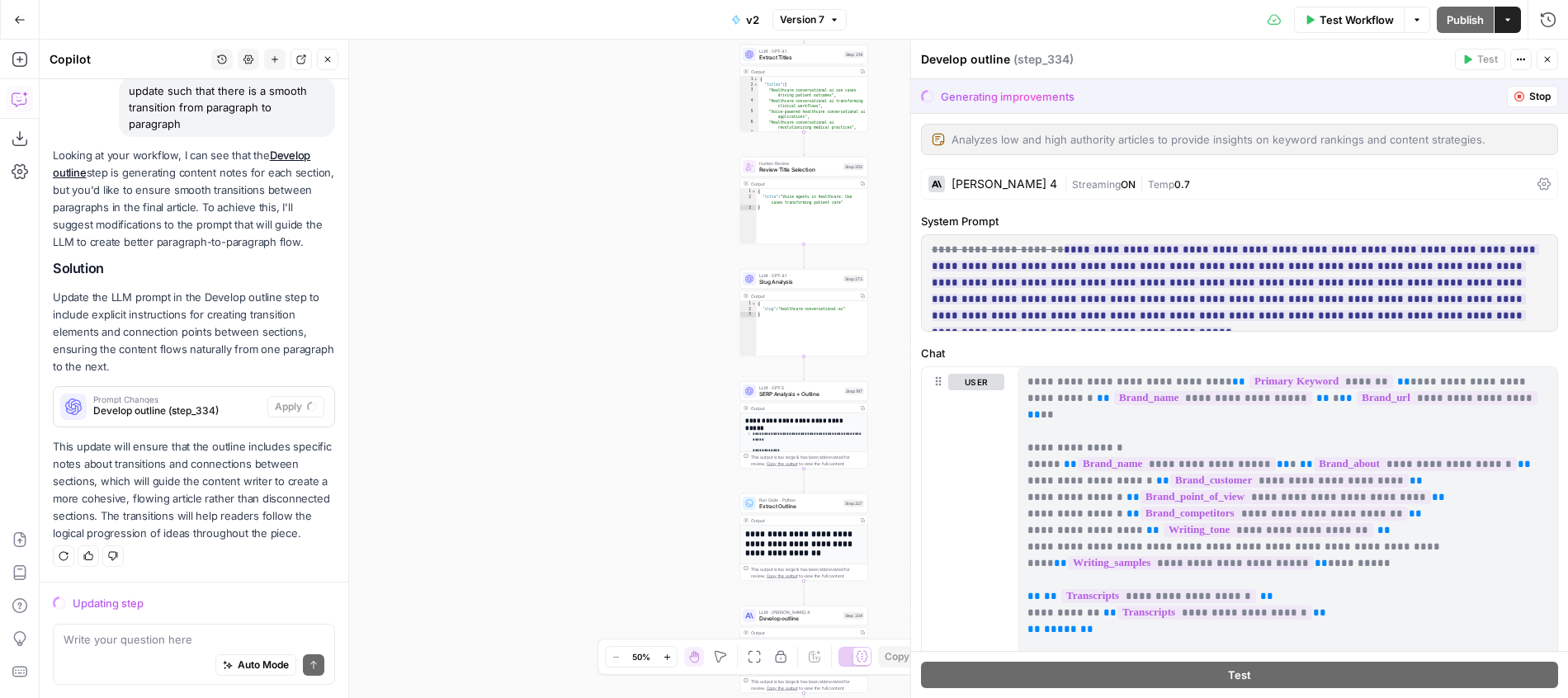
click at [574, 499] on div "Workflow Set Inputs Inputs Run Code · JavaScript Structure Competitor Keywords …" at bounding box center [804, 369] width 1528 height 658
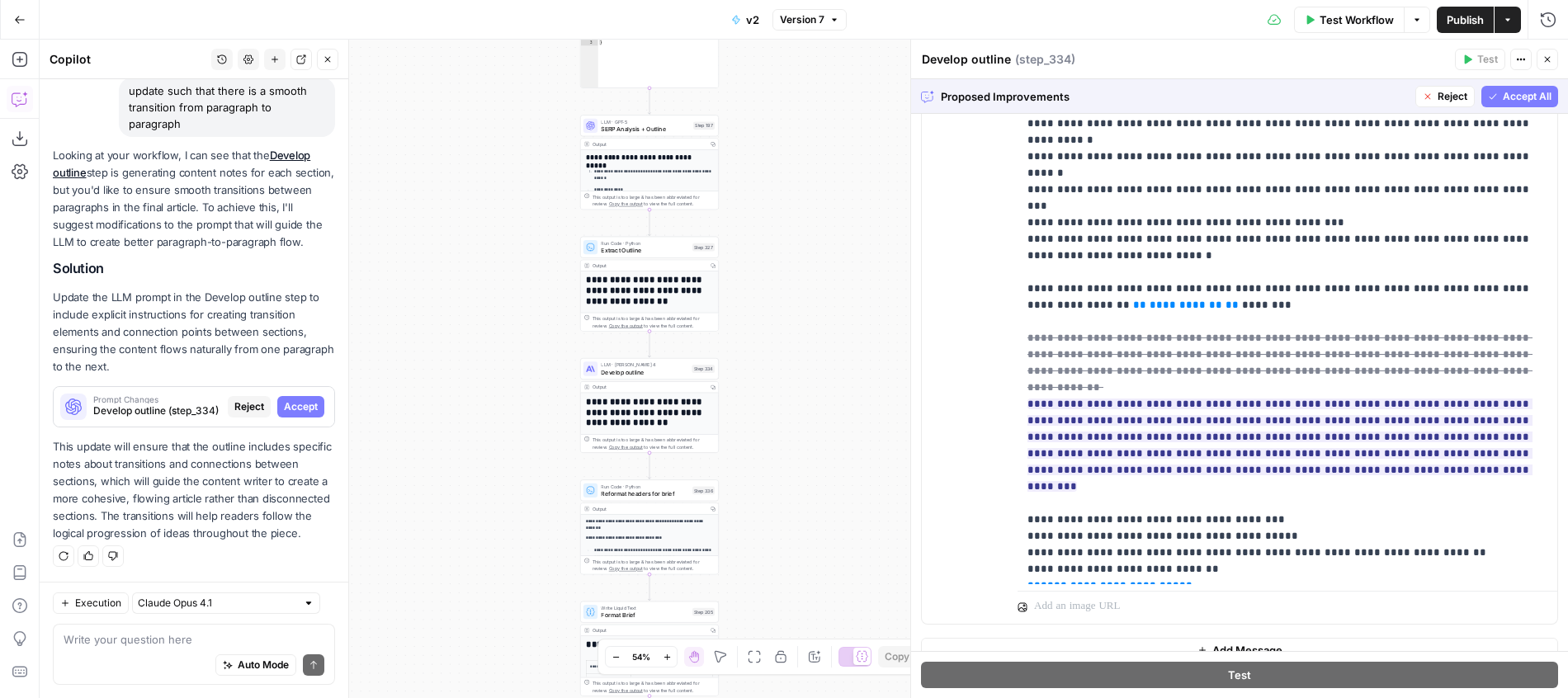
scroll to position [1326, 0]
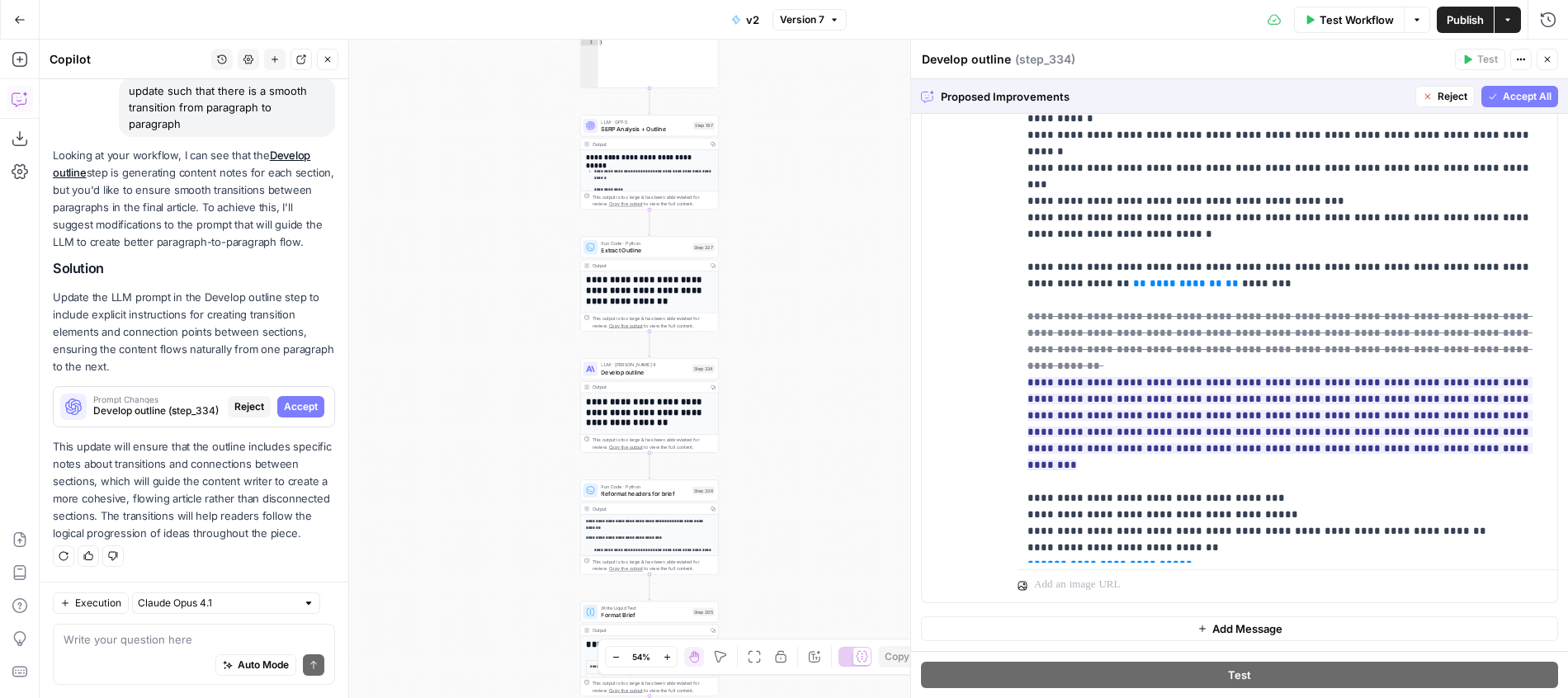
click at [1522, 96] on span "Accept All" at bounding box center [1527, 96] width 48 height 15
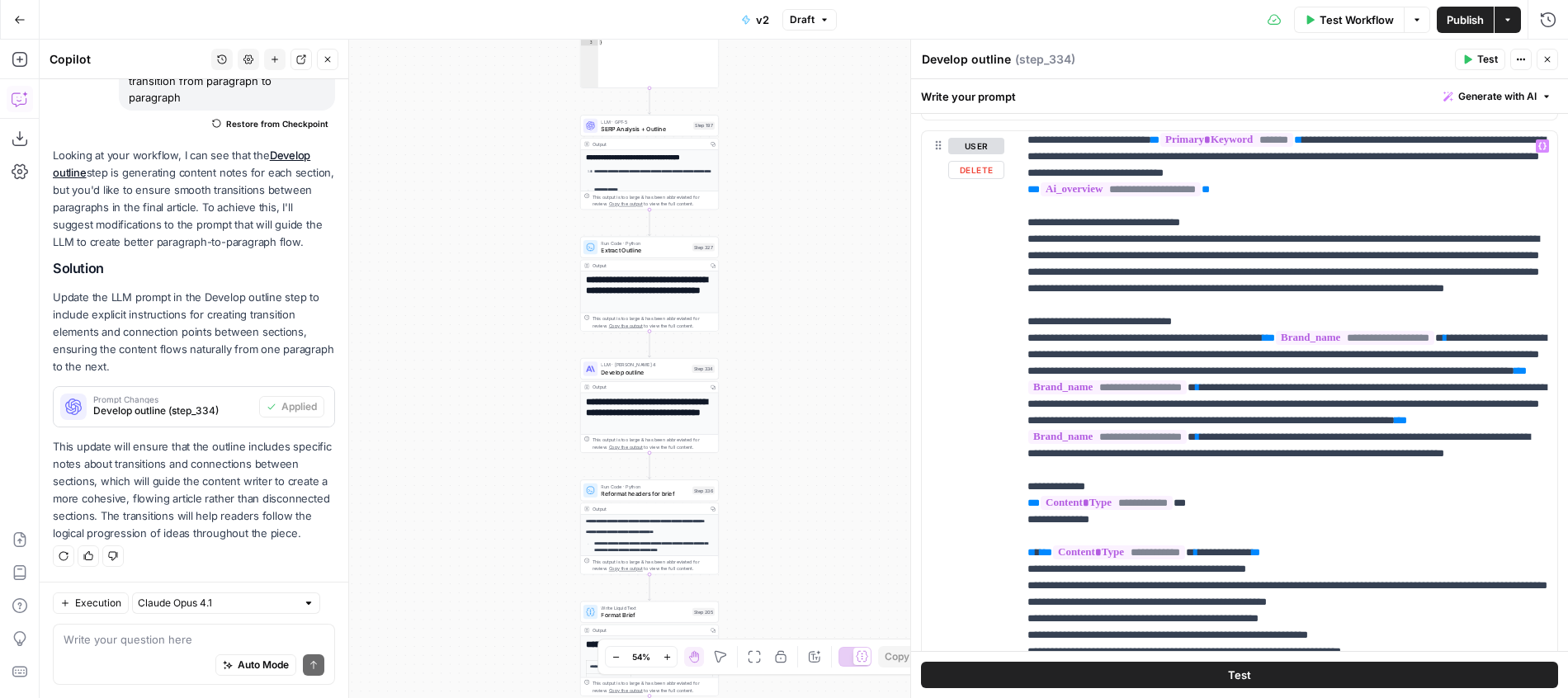
scroll to position [26, 0]
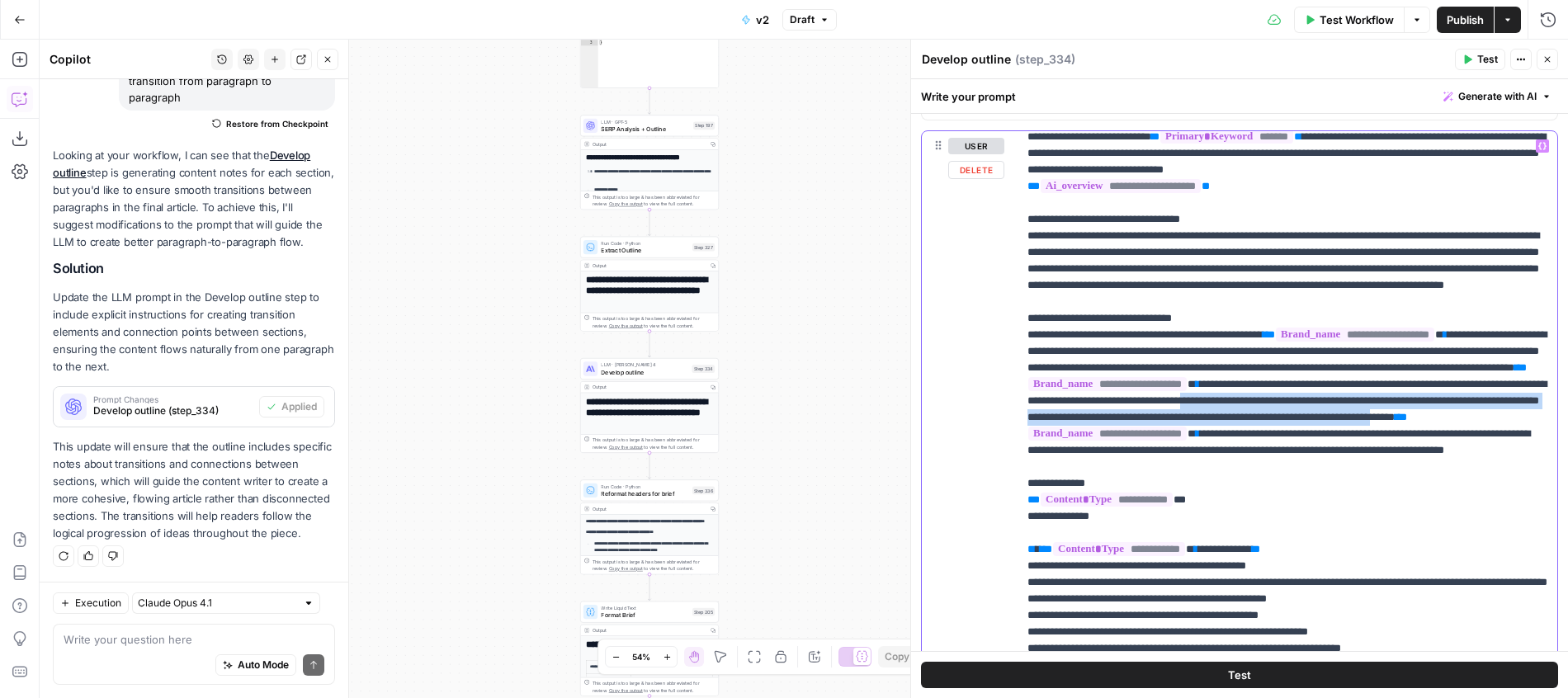
drag, startPoint x: 1380, startPoint y: 437, endPoint x: 1221, endPoint y: 461, distance: 160.8
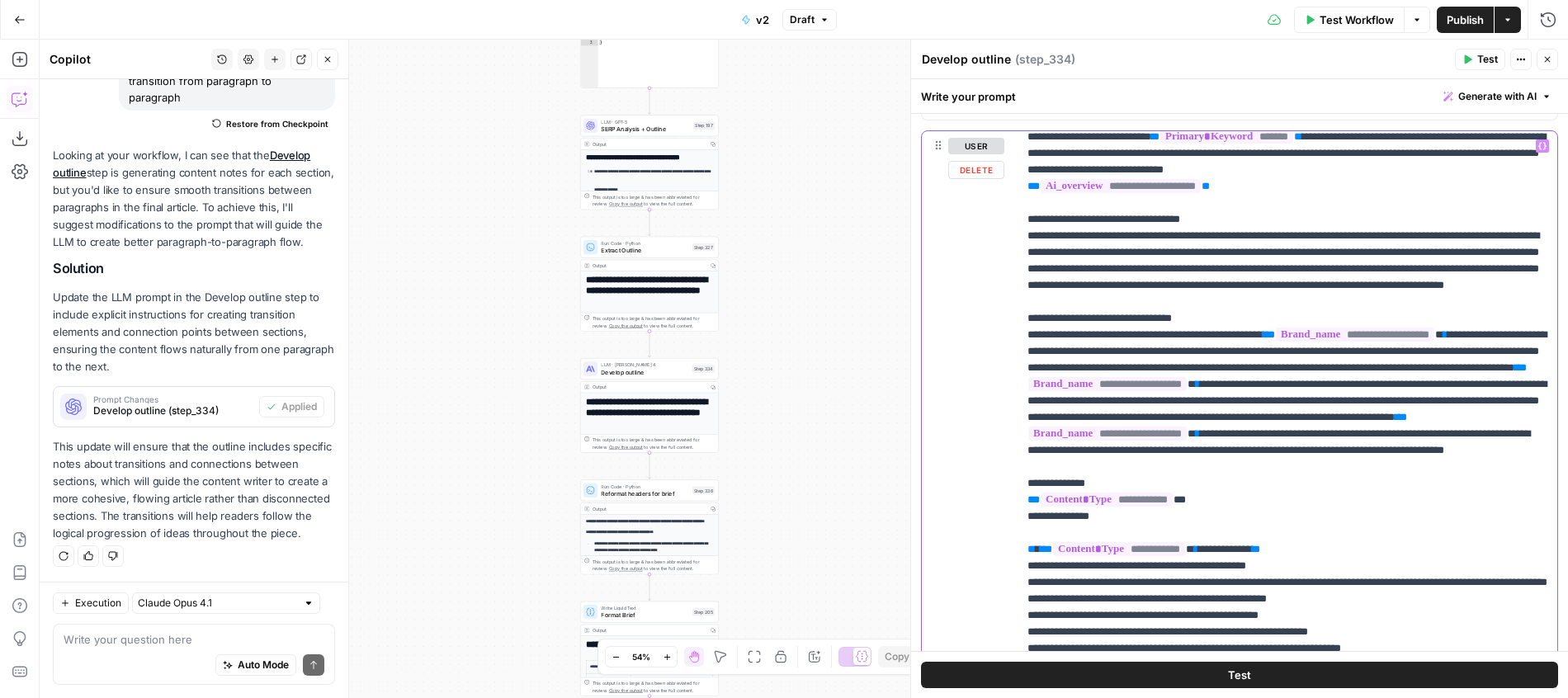
drag, startPoint x: 1221, startPoint y: 469, endPoint x: 1221, endPoint y: 503, distance: 34.0
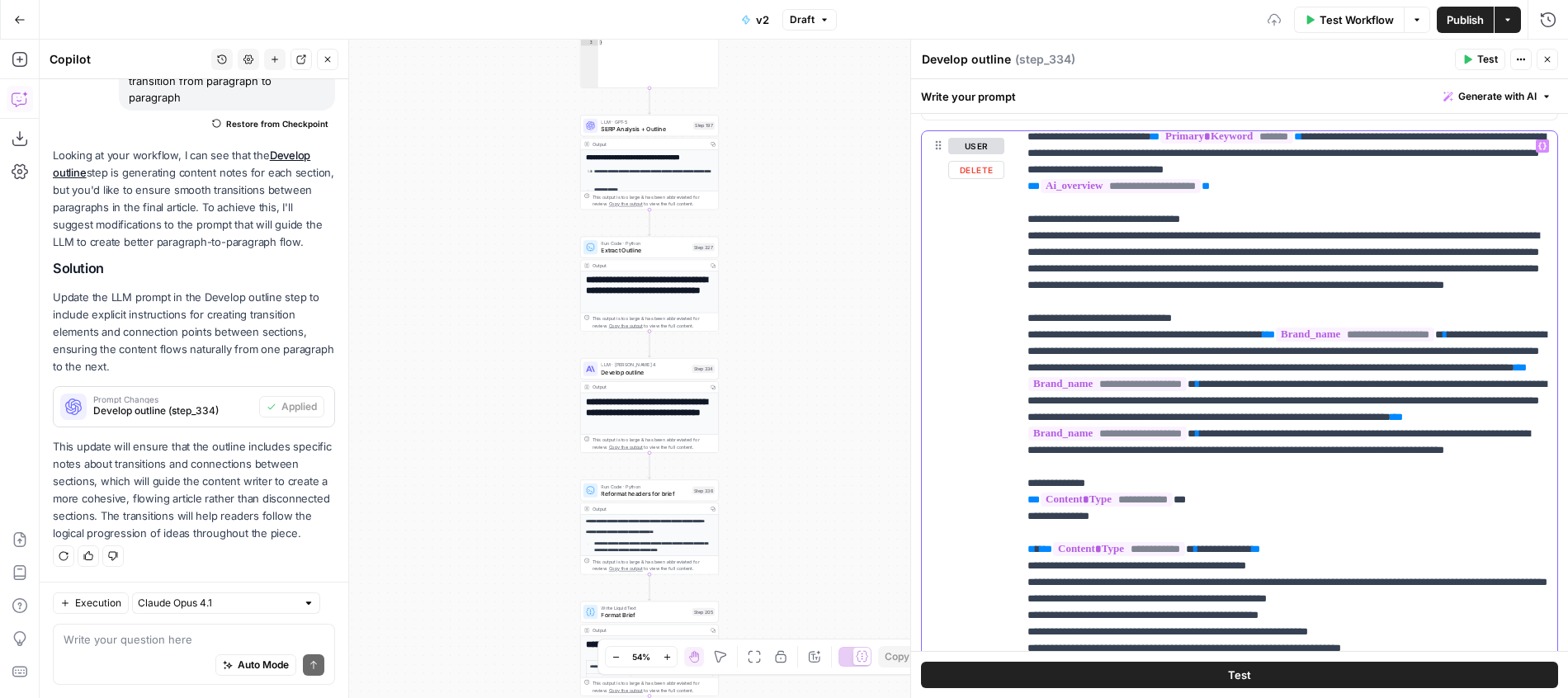
click at [1370, 422] on span "**" at bounding box center [1376, 416] width 12 height 10
drag, startPoint x: 1226, startPoint y: 468, endPoint x: 1437, endPoint y: 471, distance: 211.0
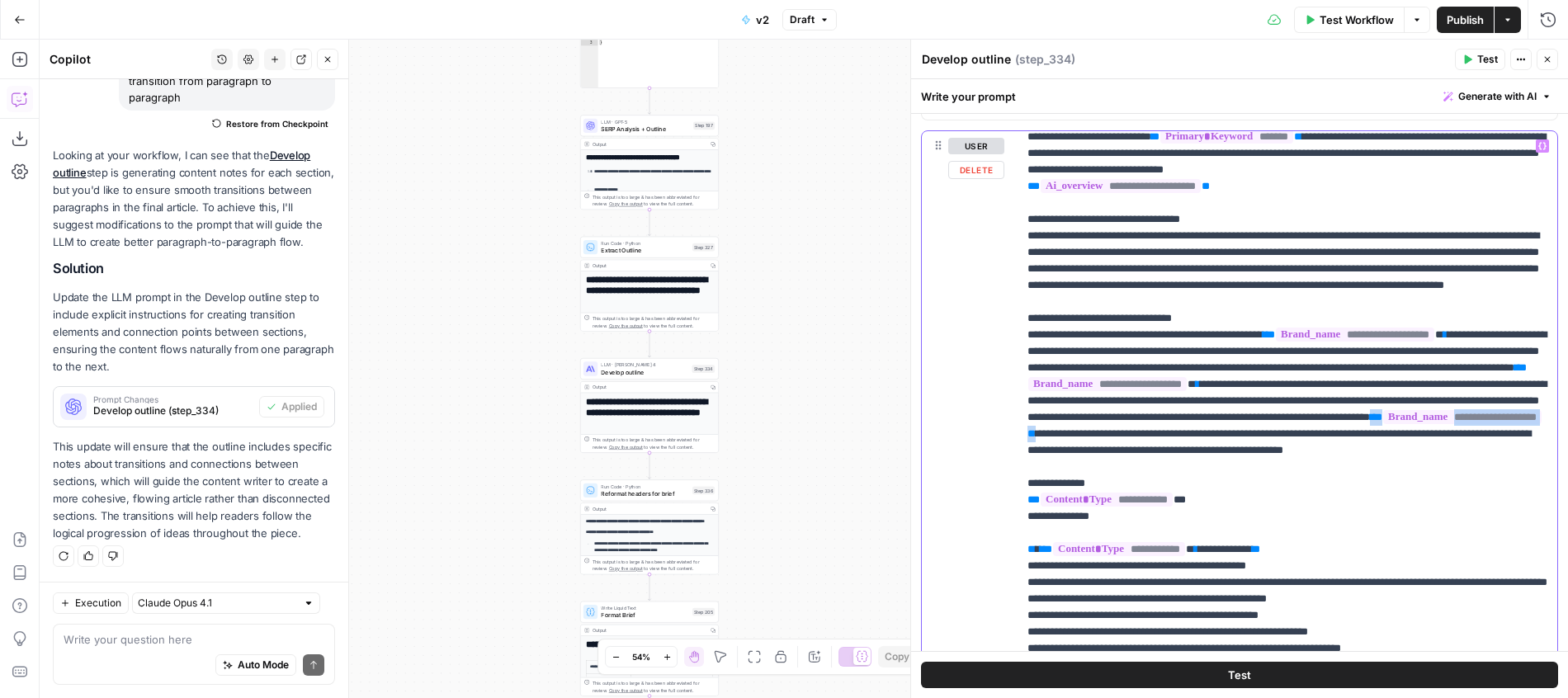
copy p "**********"
click at [1383, 424] on span "**********" at bounding box center [1462, 416] width 158 height 14
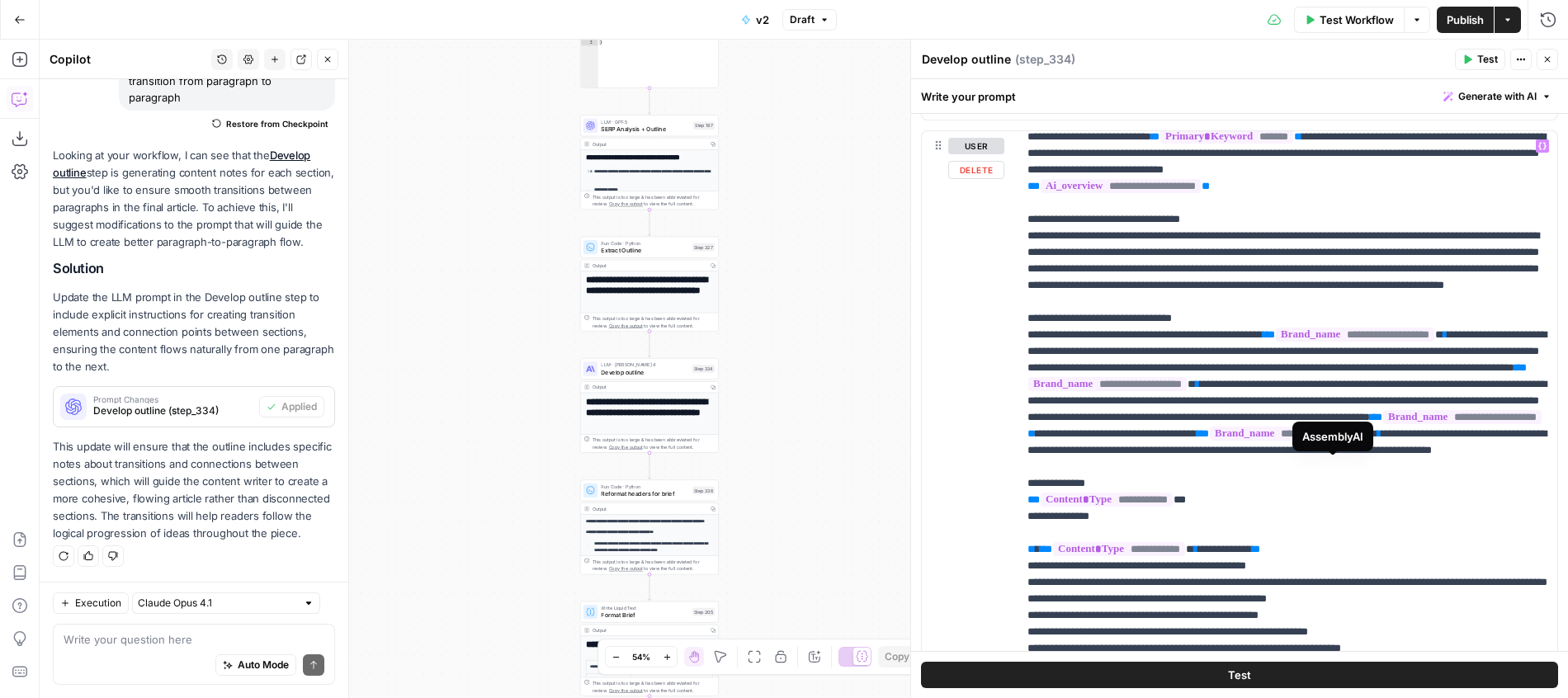
click at [1486, 55] on span "Test" at bounding box center [1488, 59] width 21 height 15
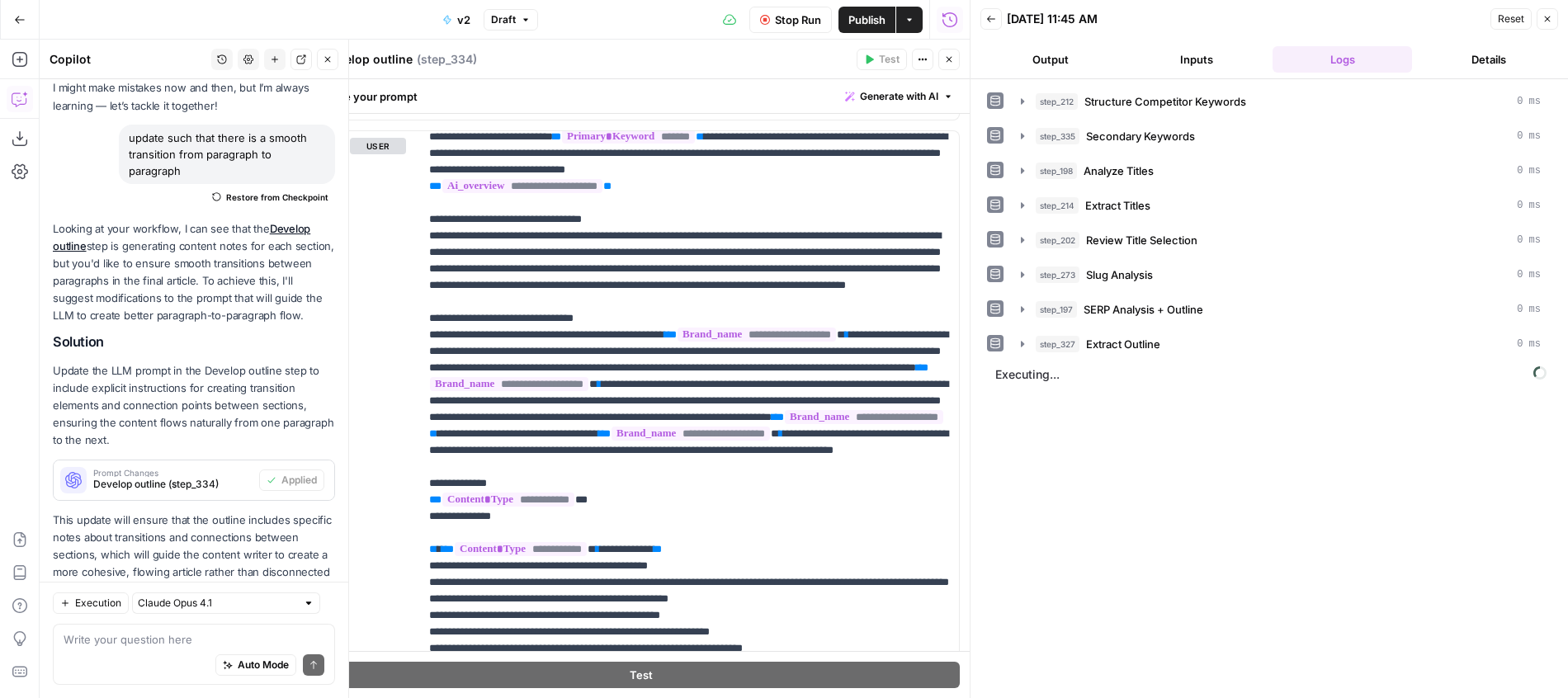
scroll to position [161, 0]
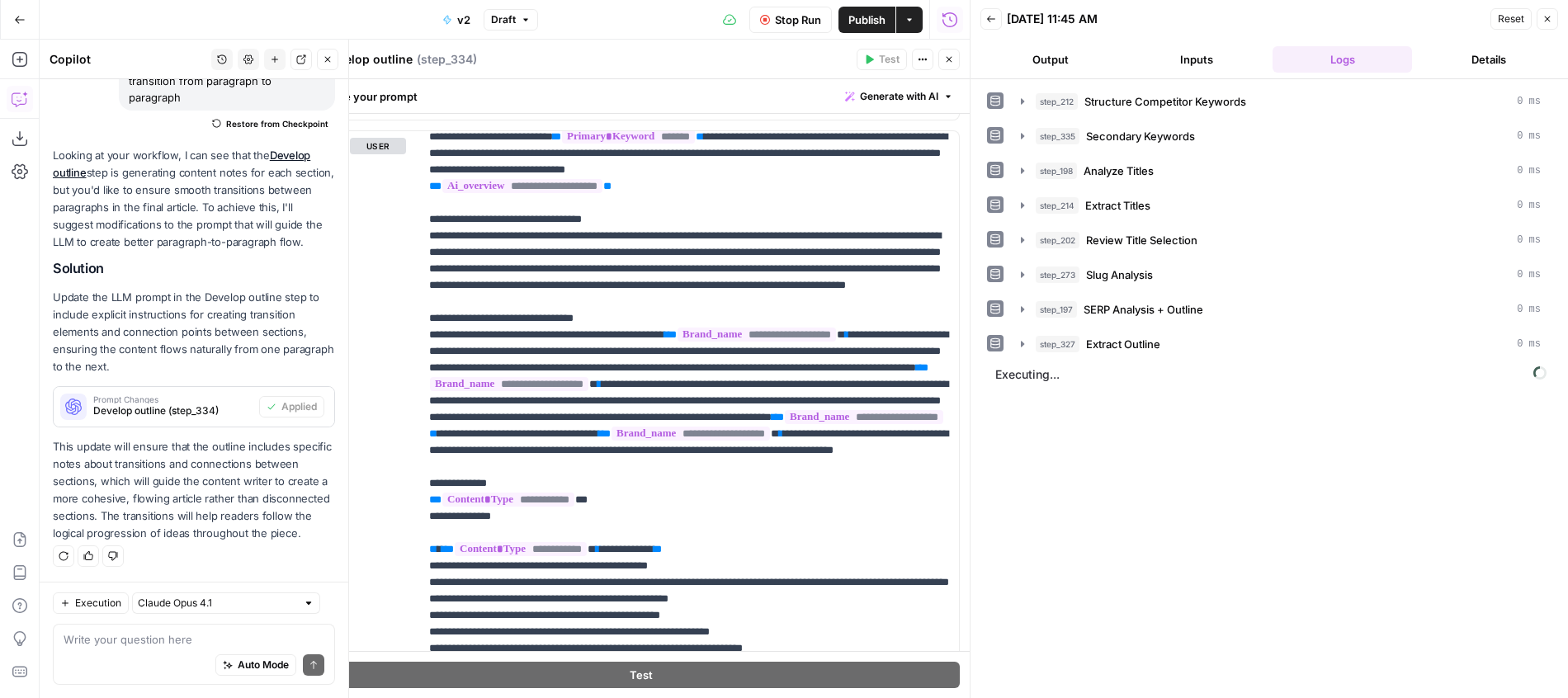
click at [959, 60] on header "Develop outline Develop outline ( step_334 ) Test Actions Close" at bounding box center [641, 60] width 657 height 40
click at [947, 60] on icon "button" at bounding box center [948, 59] width 10 height 10
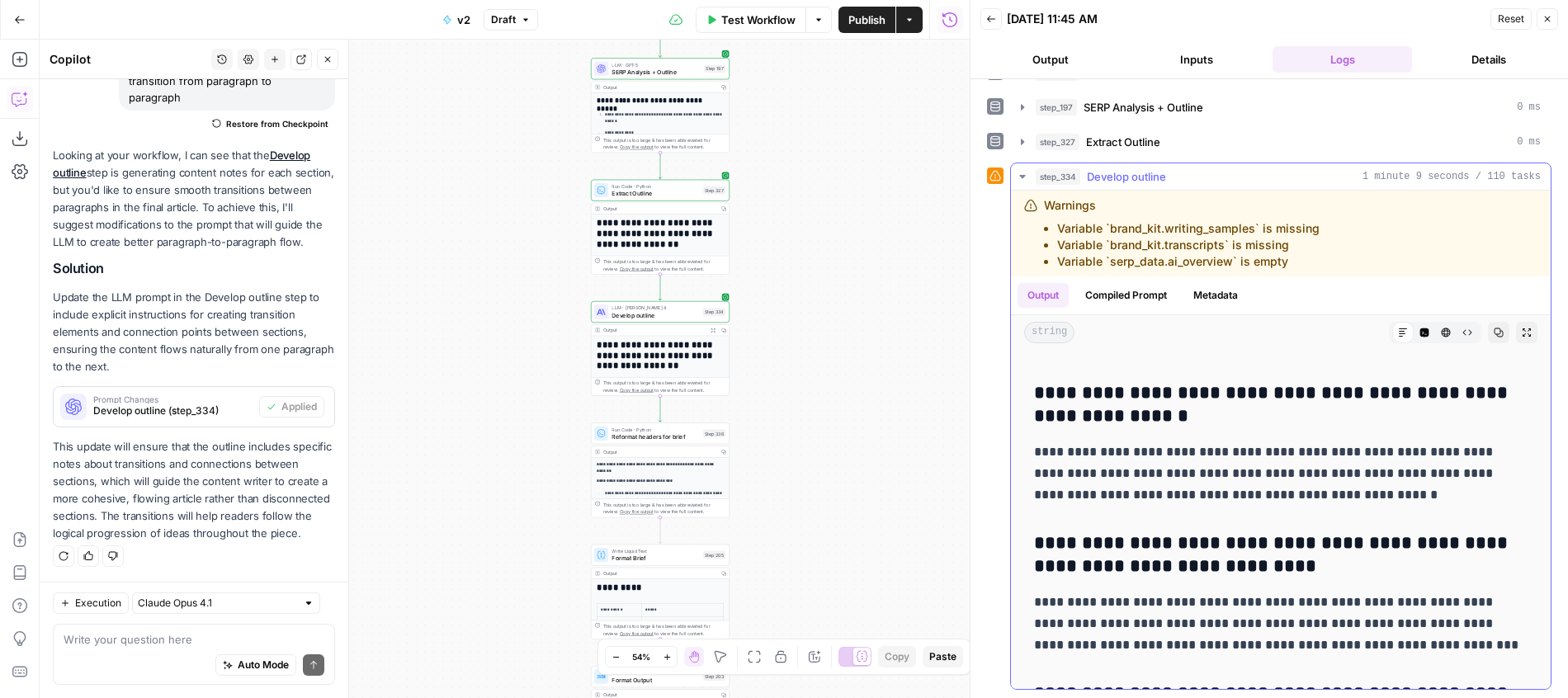
scroll to position [7862, 0]
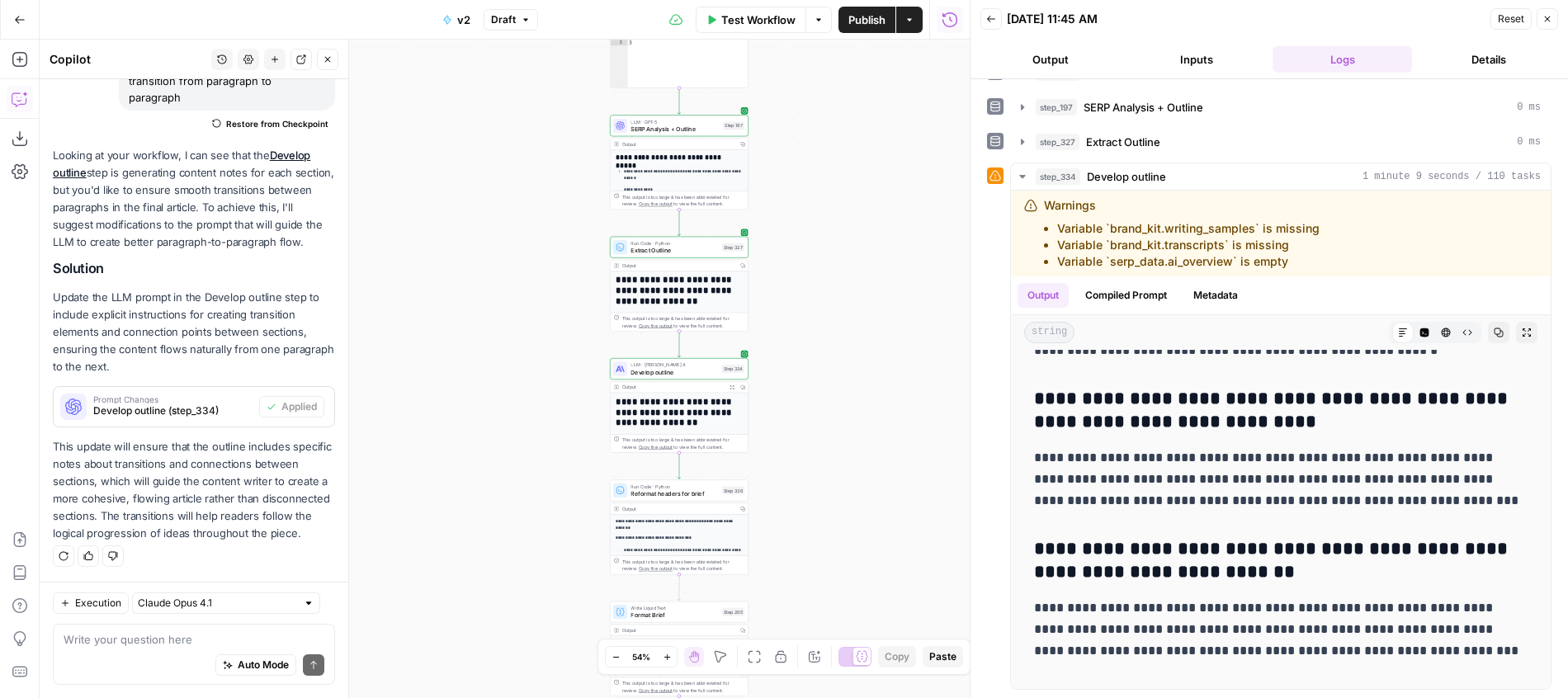
click at [194, 506] on p "This update will ensure that the outline includes specific notes about transiti…" at bounding box center [194, 490] width 283 height 105
click at [871, 29] on button "Publish" at bounding box center [867, 20] width 57 height 27
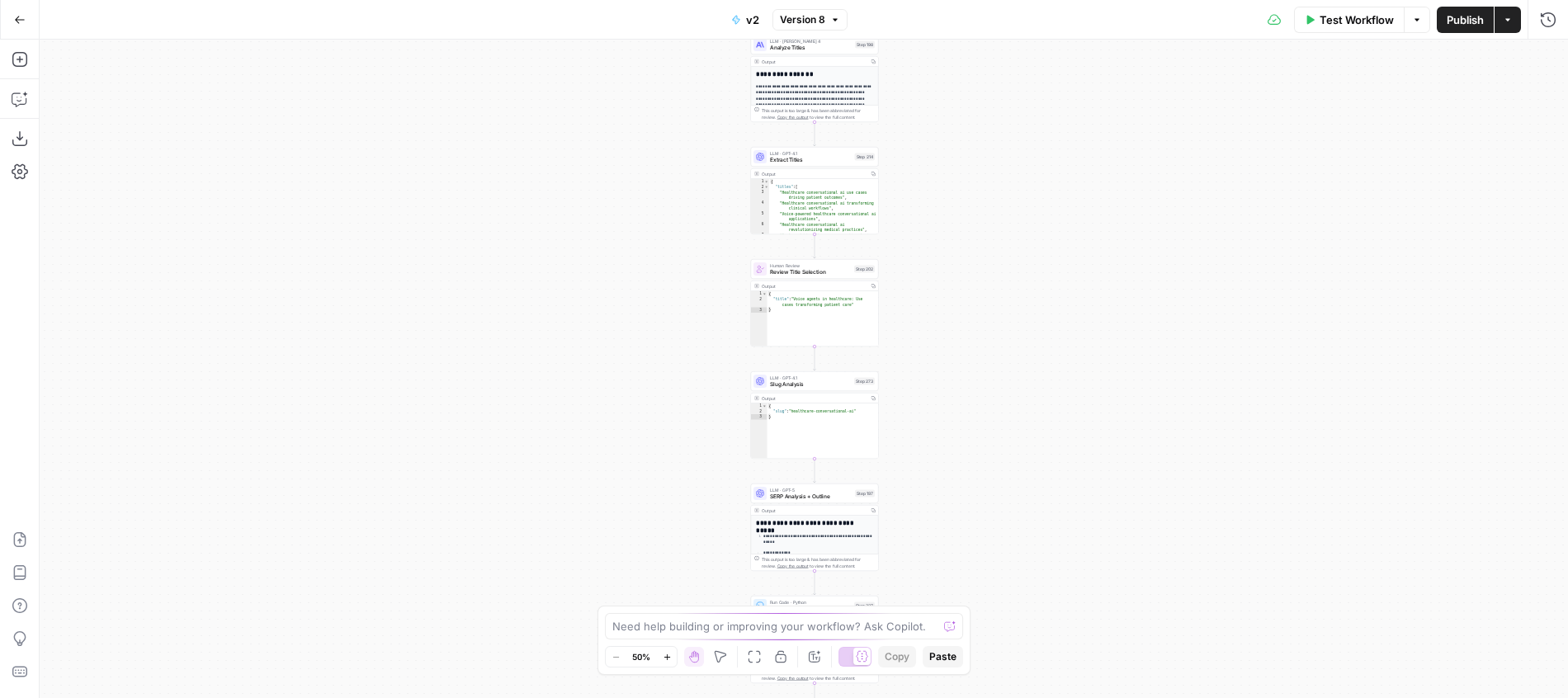
drag, startPoint x: 947, startPoint y: 248, endPoint x: 966, endPoint y: 397, distance: 150.2
click at [966, 397] on div "Workflow Set Inputs Inputs Run Code · JavaScript Structure Competitor Keywords …" at bounding box center [804, 369] width 1528 height 658
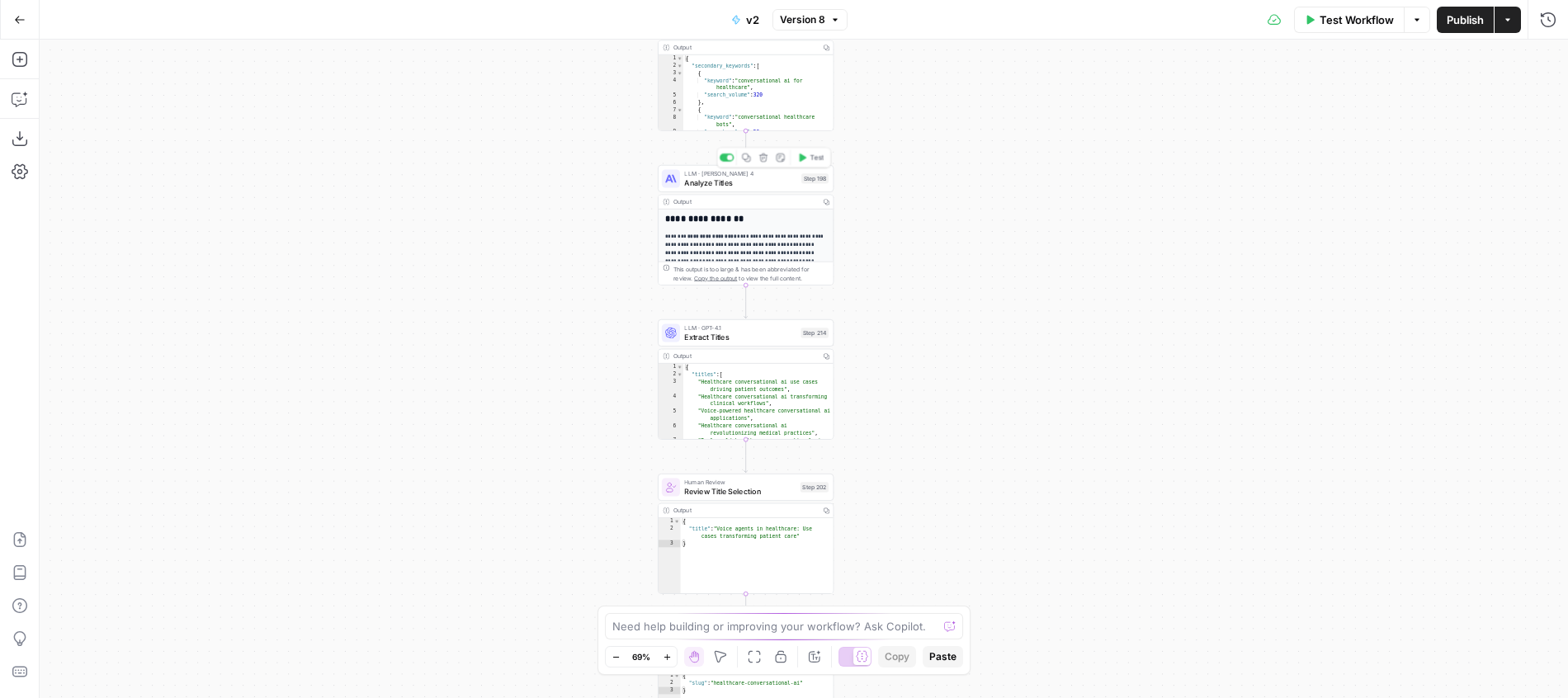
click at [738, 187] on span "Analyze Titles" at bounding box center [740, 181] width 112 height 11
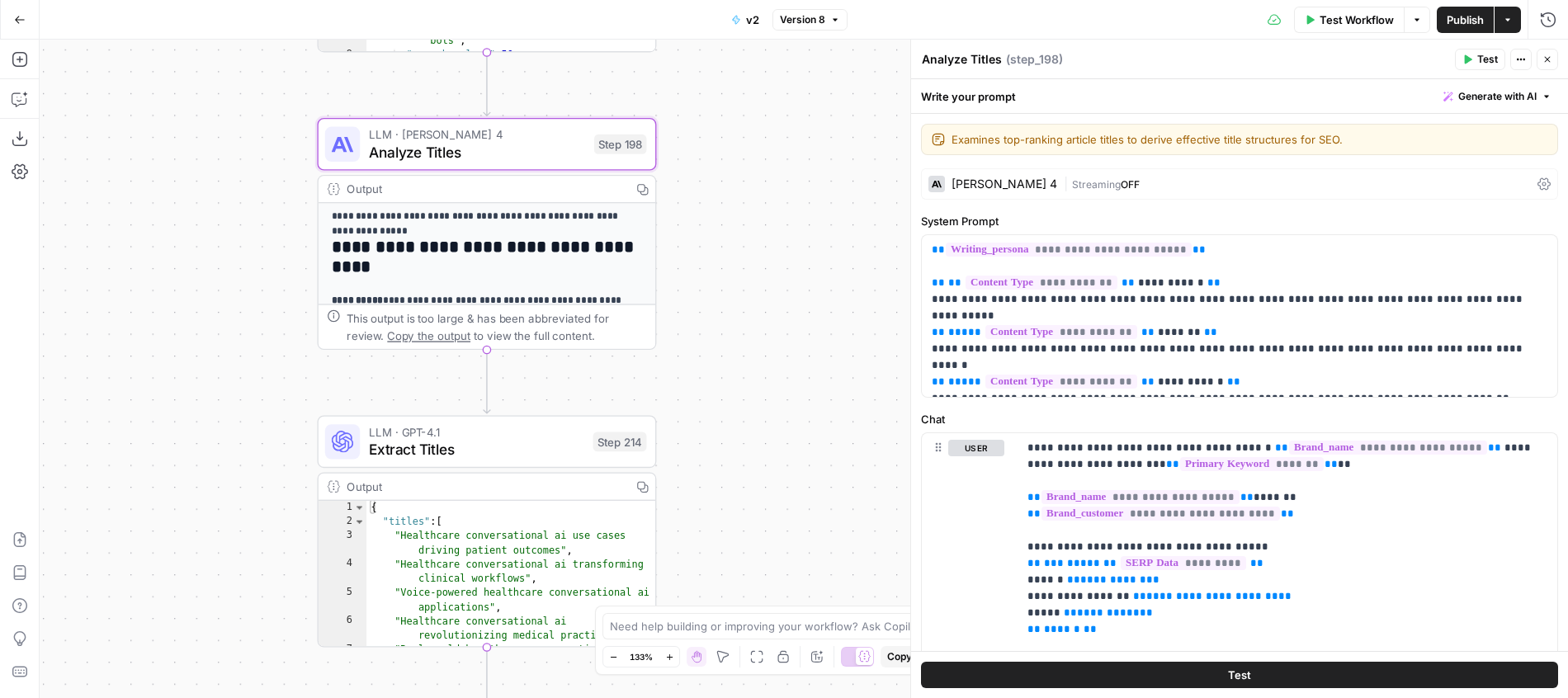
scroll to position [101, 0]
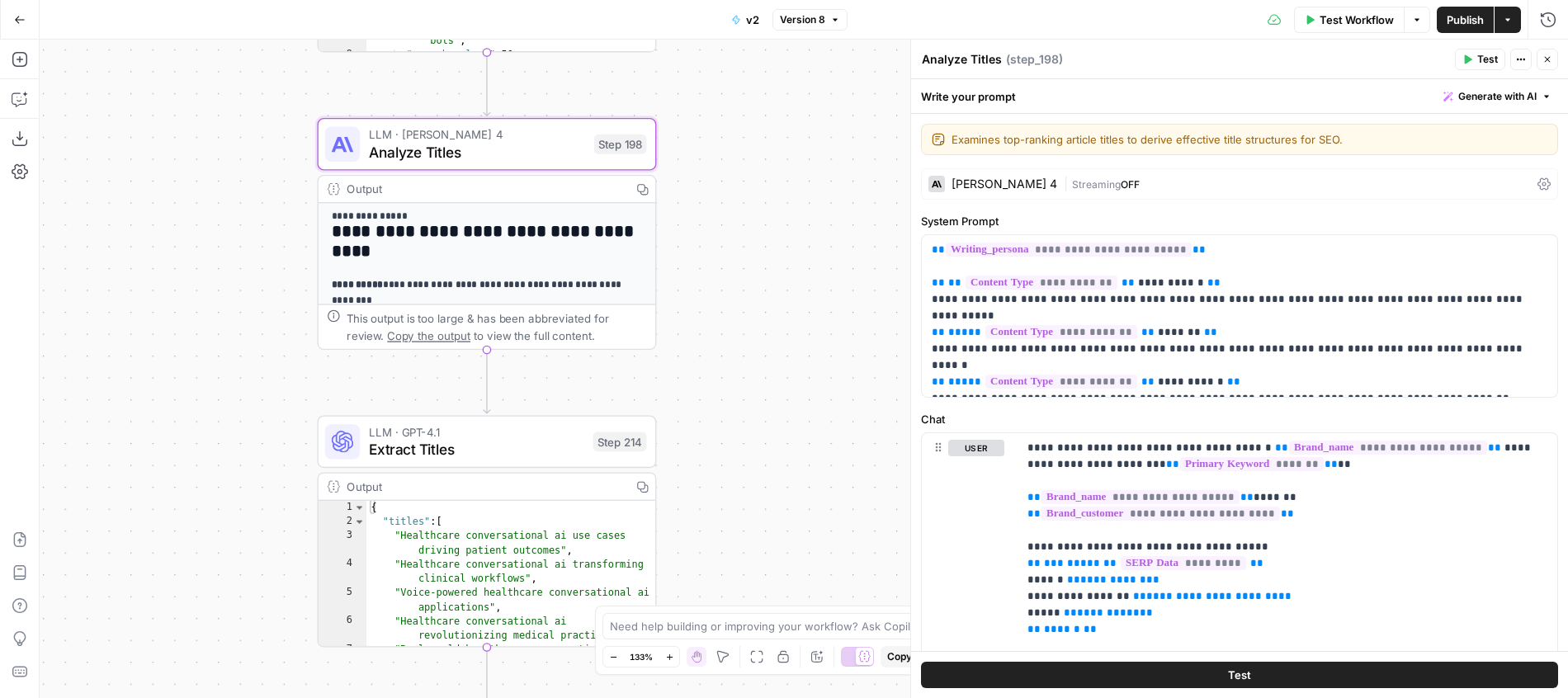
click at [519, 445] on span "Extract Titles" at bounding box center [476, 449] width 215 height 22
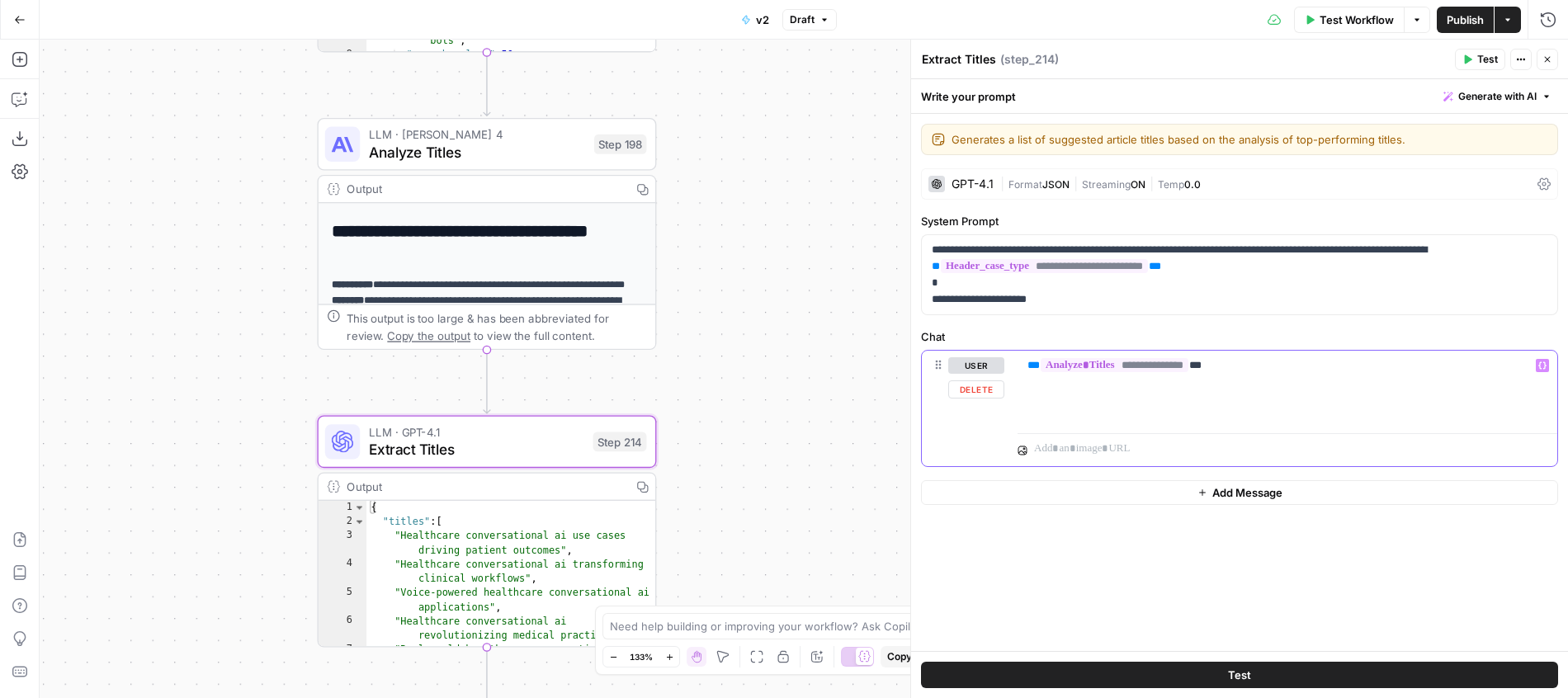
click at [1102, 373] on div "**********" at bounding box center [1287, 389] width 539 height 76
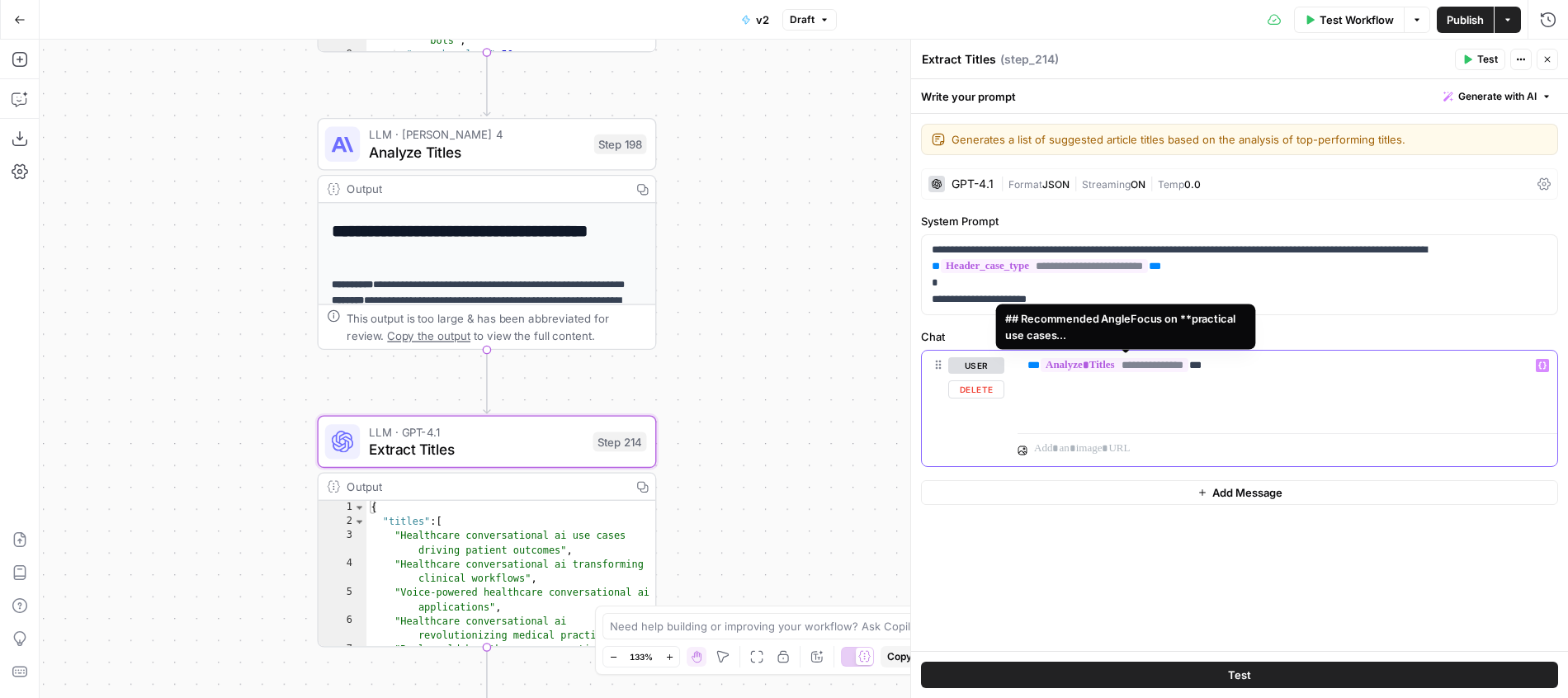
click at [1103, 365] on span "**********" at bounding box center [1114, 365] width 148 height 14
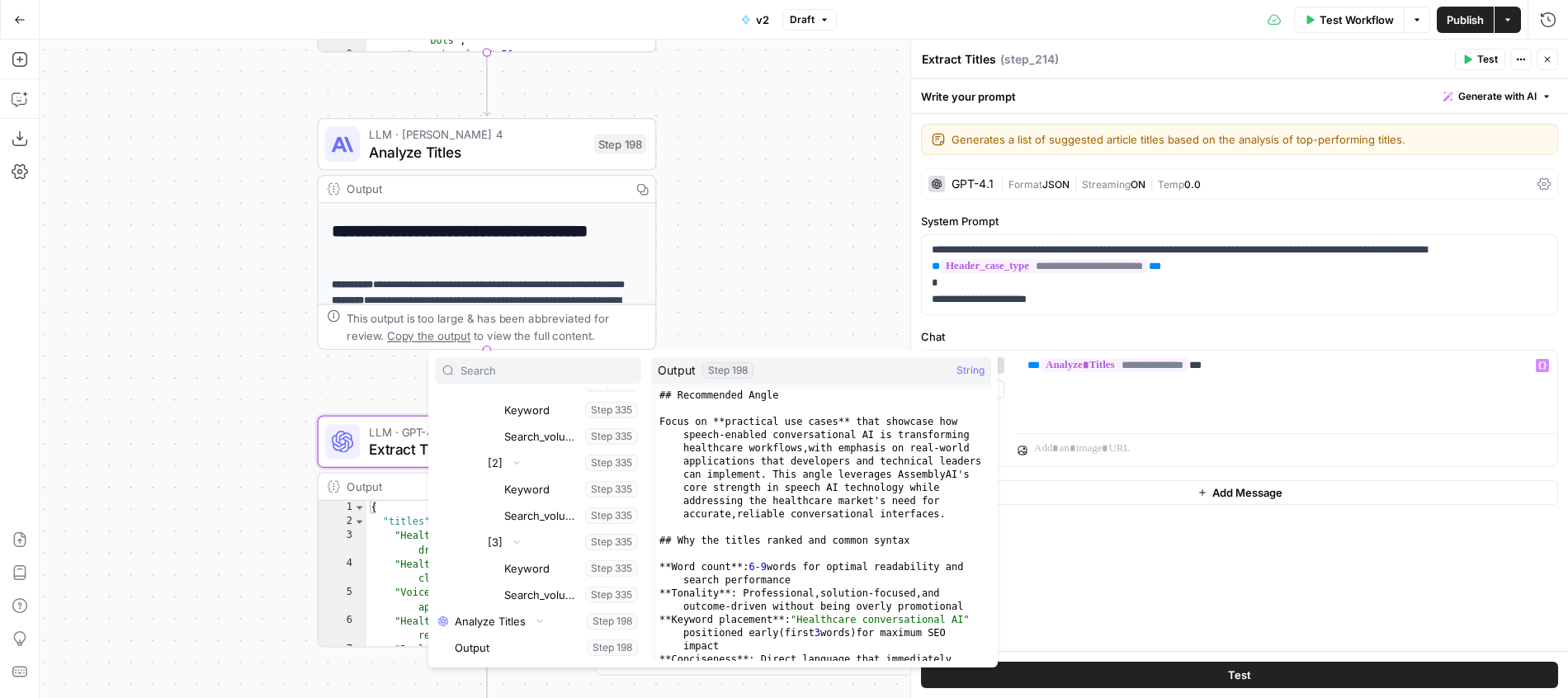
scroll to position [0, 0]
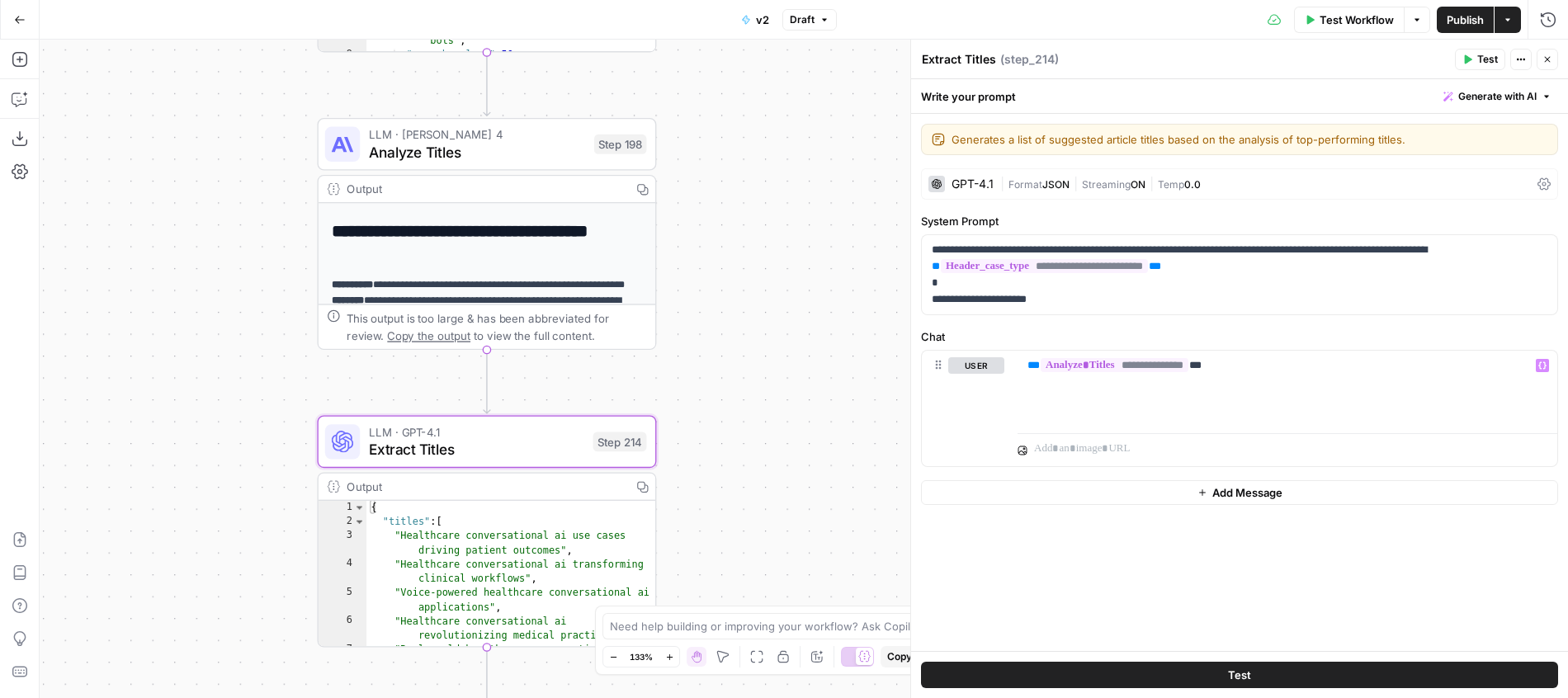
click at [819, 238] on div "Workflow Set Inputs Inputs Run Code · JavaScript Structure Competitor Keywords …" at bounding box center [804, 369] width 1528 height 658
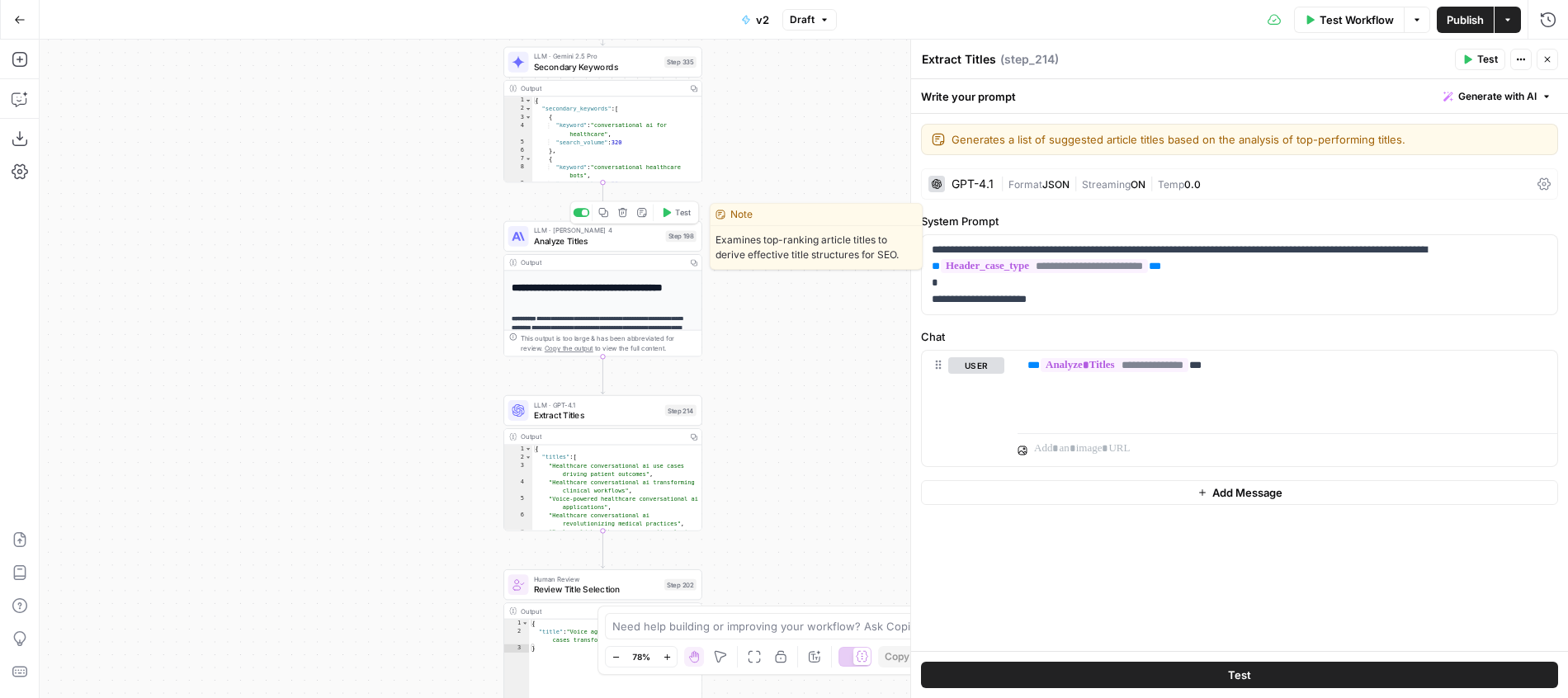
click at [645, 232] on span "LLM · [PERSON_NAME] 4" at bounding box center [597, 230] width 127 height 10
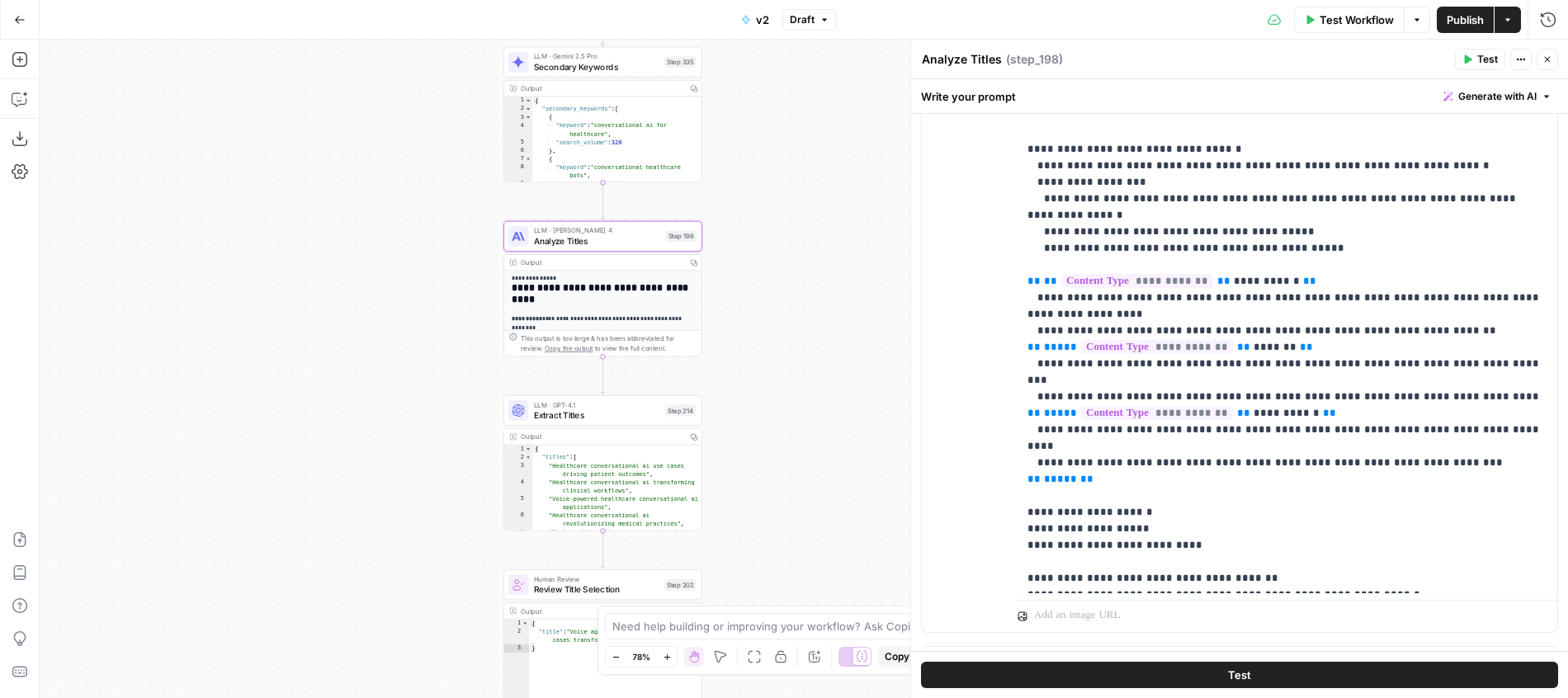
scroll to position [542, 0]
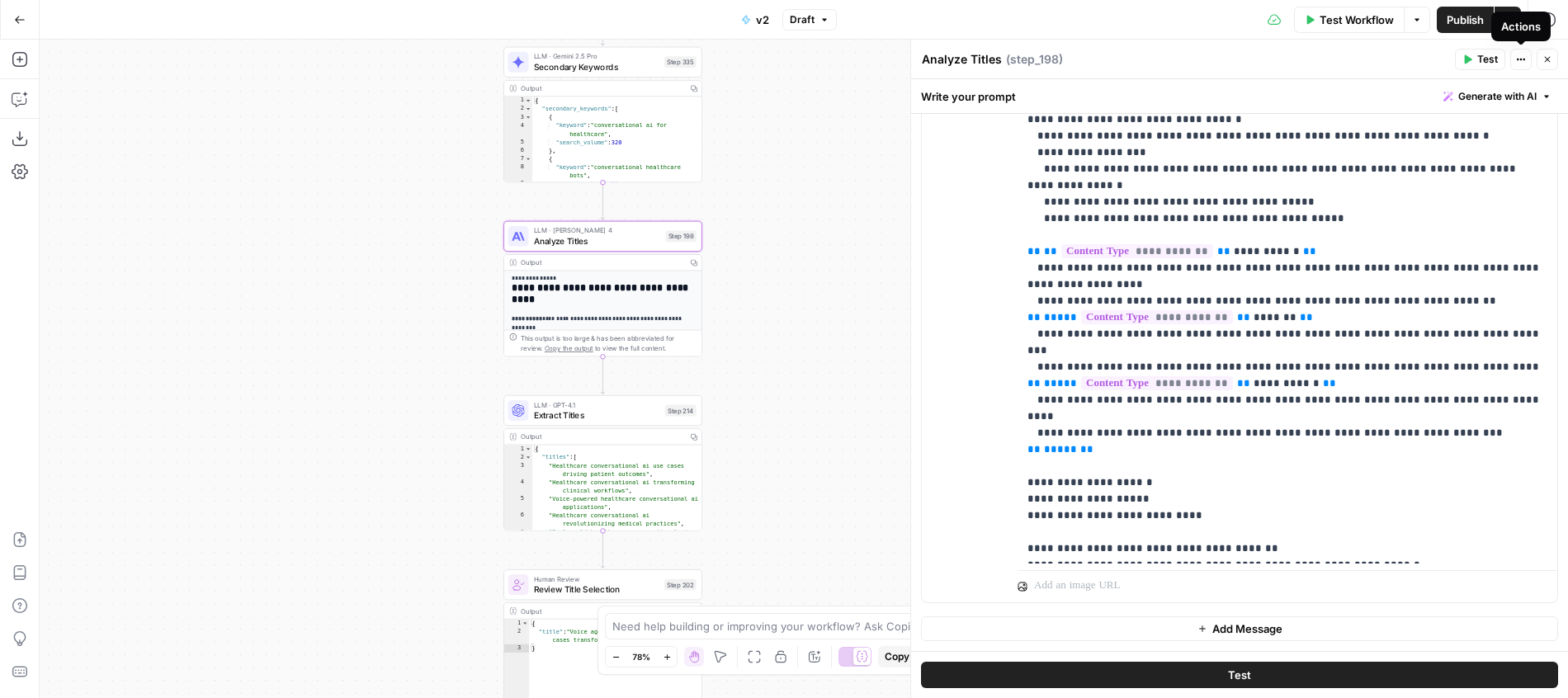
click at [1545, 28] on div "Actions" at bounding box center [1520, 26] width 60 height 29
click at [1547, 17] on div "Close" at bounding box center [1536, 26] width 46 height 28
click at [1548, 22] on icon "button" at bounding box center [1548, 19] width 16 height 16
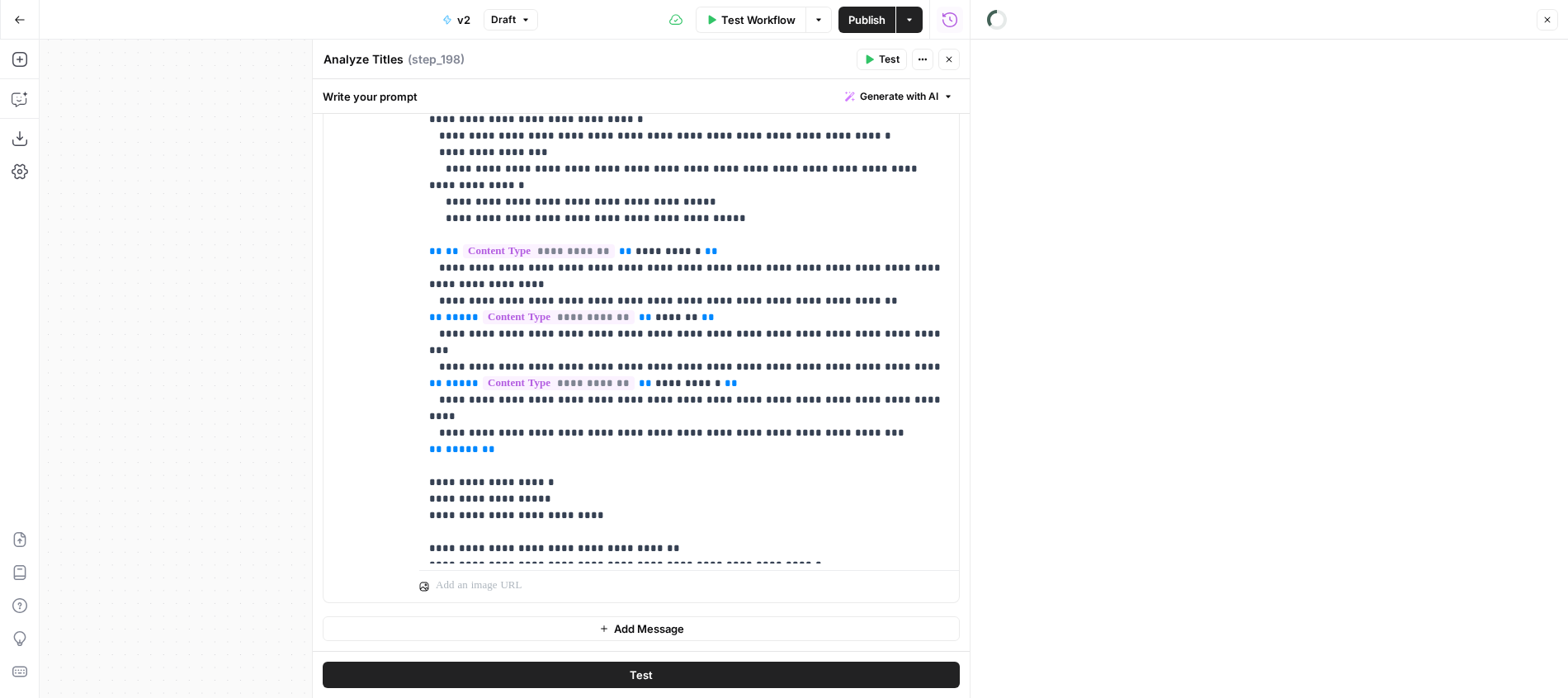
click at [950, 64] on button "Close" at bounding box center [949, 59] width 22 height 22
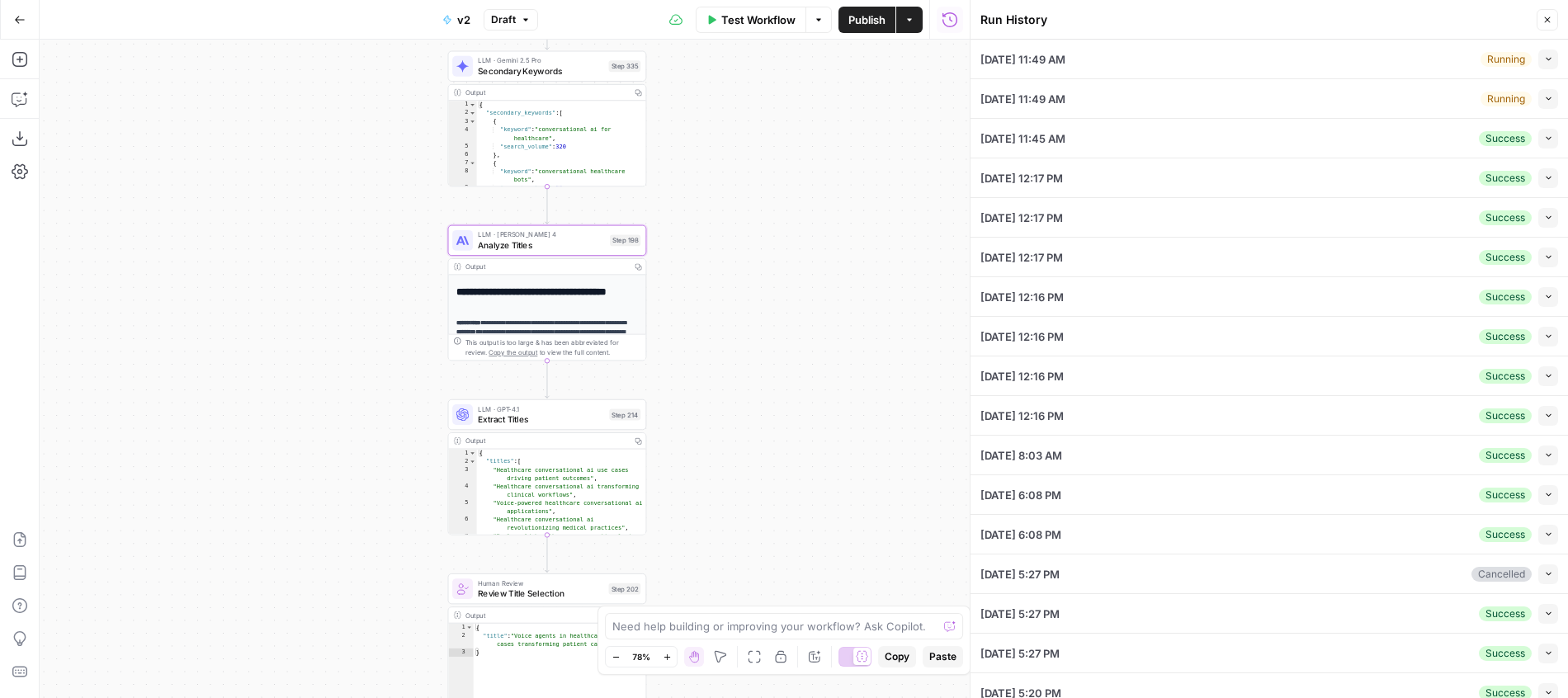
click at [1544, 143] on button "Collapse" at bounding box center [1548, 138] width 20 height 20
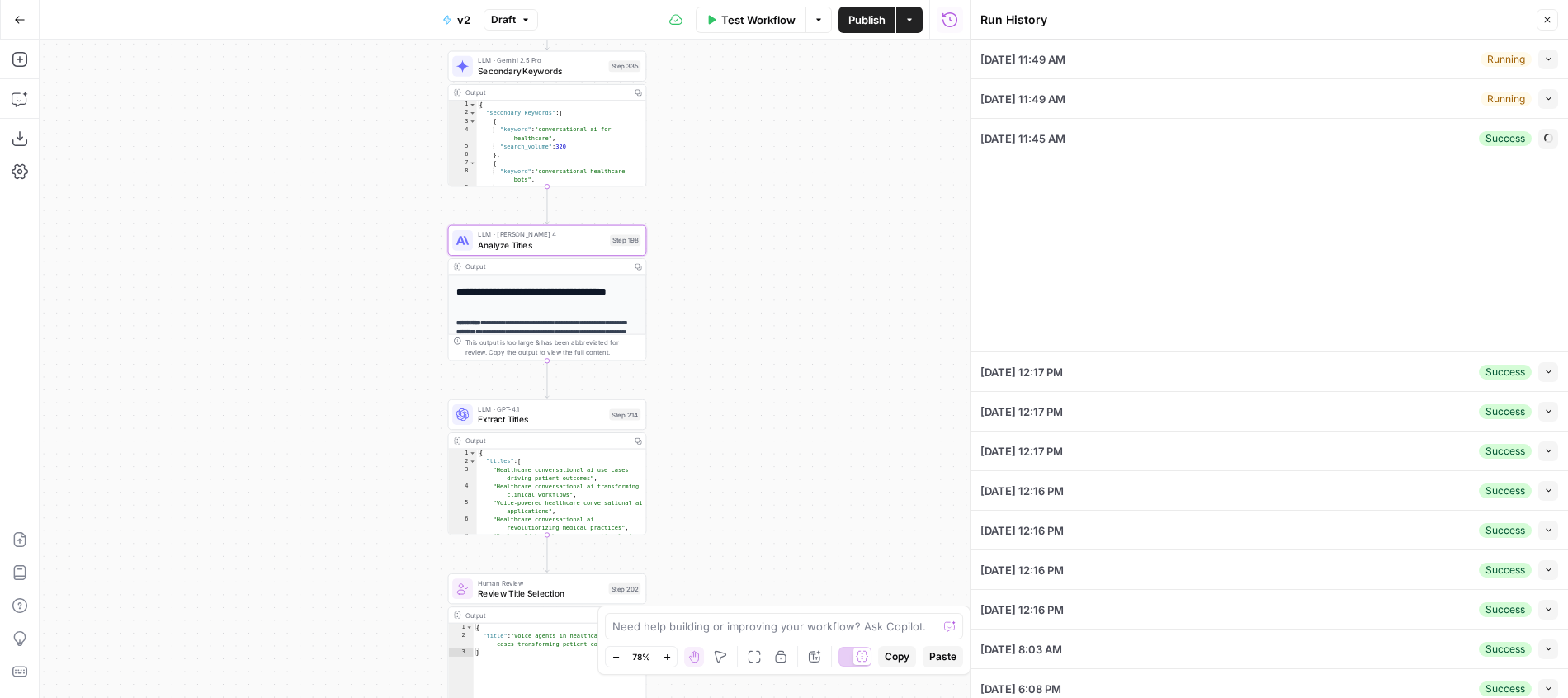
type input "AssemblyAI"
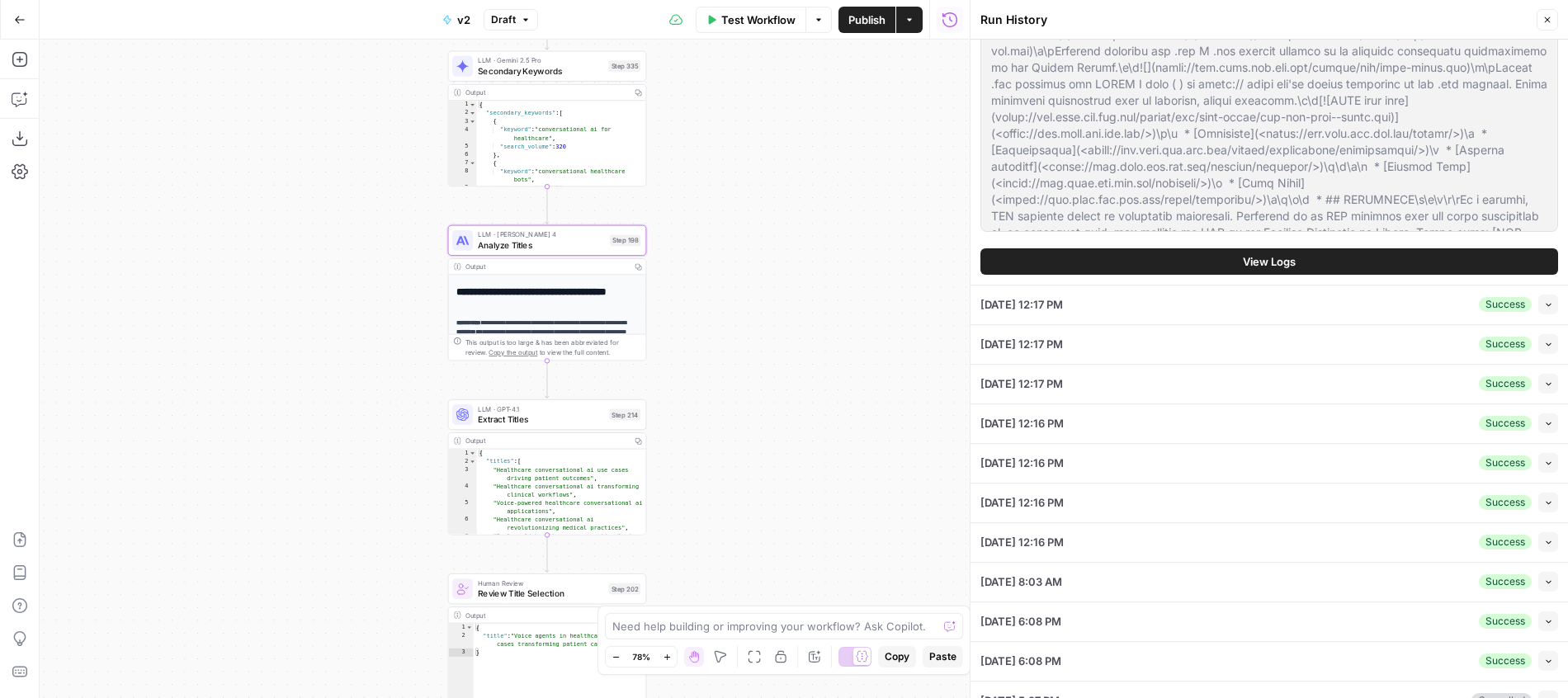
scroll to position [691, 0]
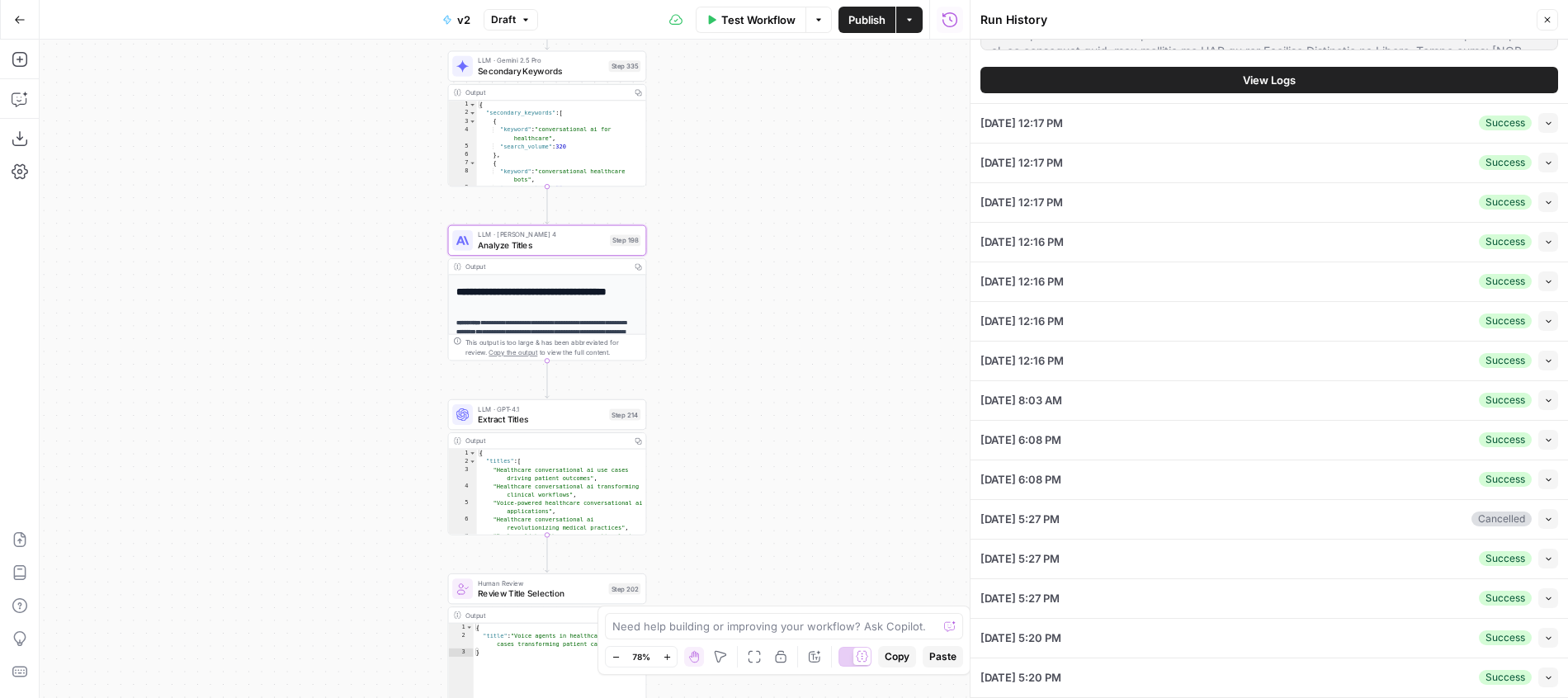
click at [1252, 77] on span "View Logs" at bounding box center [1269, 79] width 53 height 16
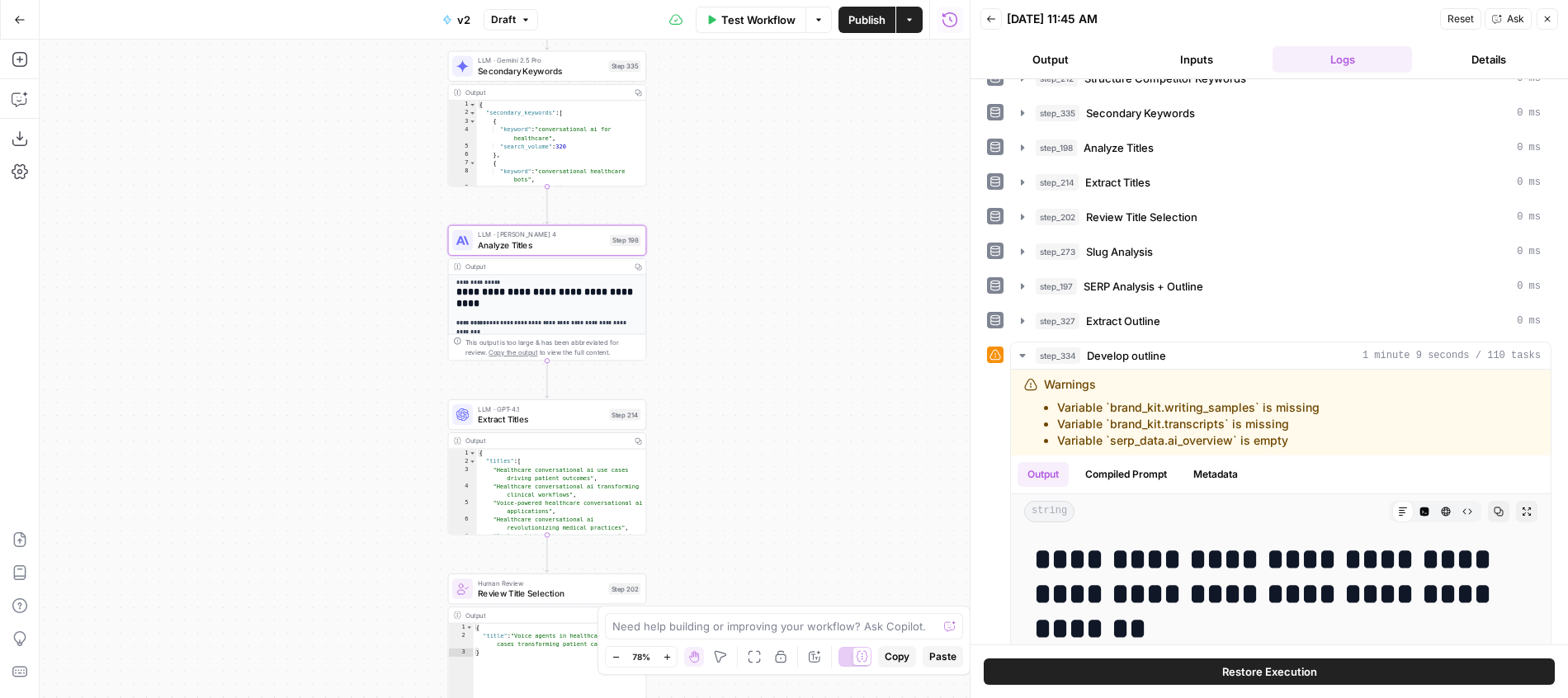
scroll to position [41, 0]
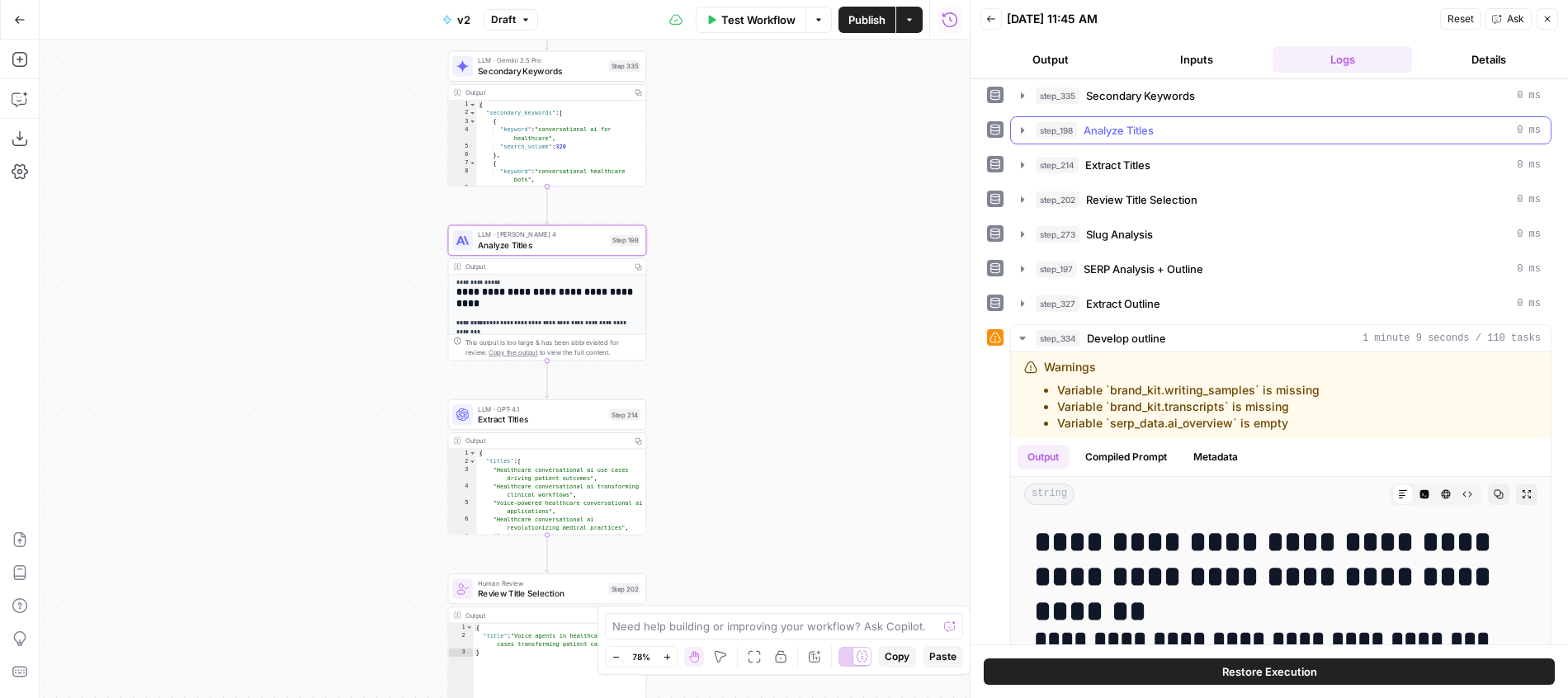
click at [1163, 136] on div "step_198 Analyze Titles 0 ms" at bounding box center [1288, 130] width 505 height 16
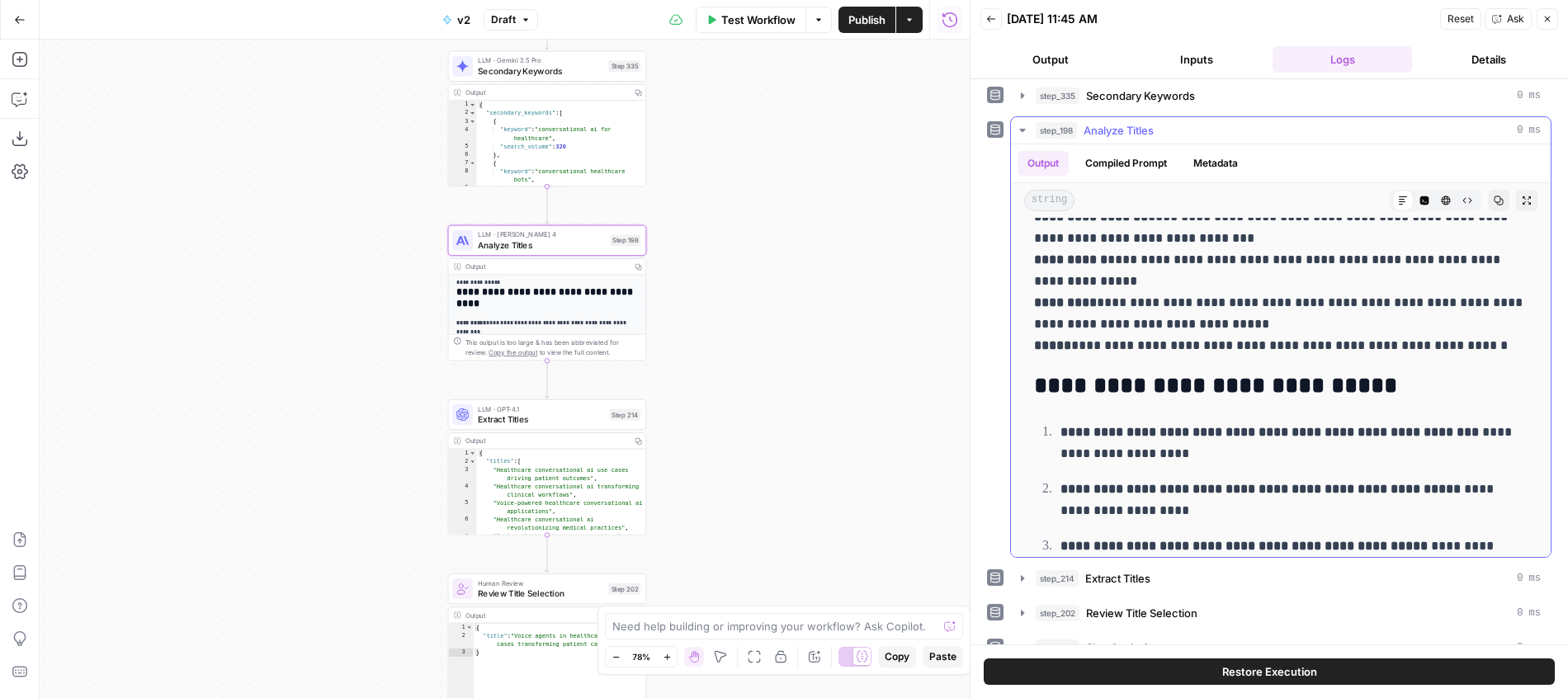
scroll to position [282, 0]
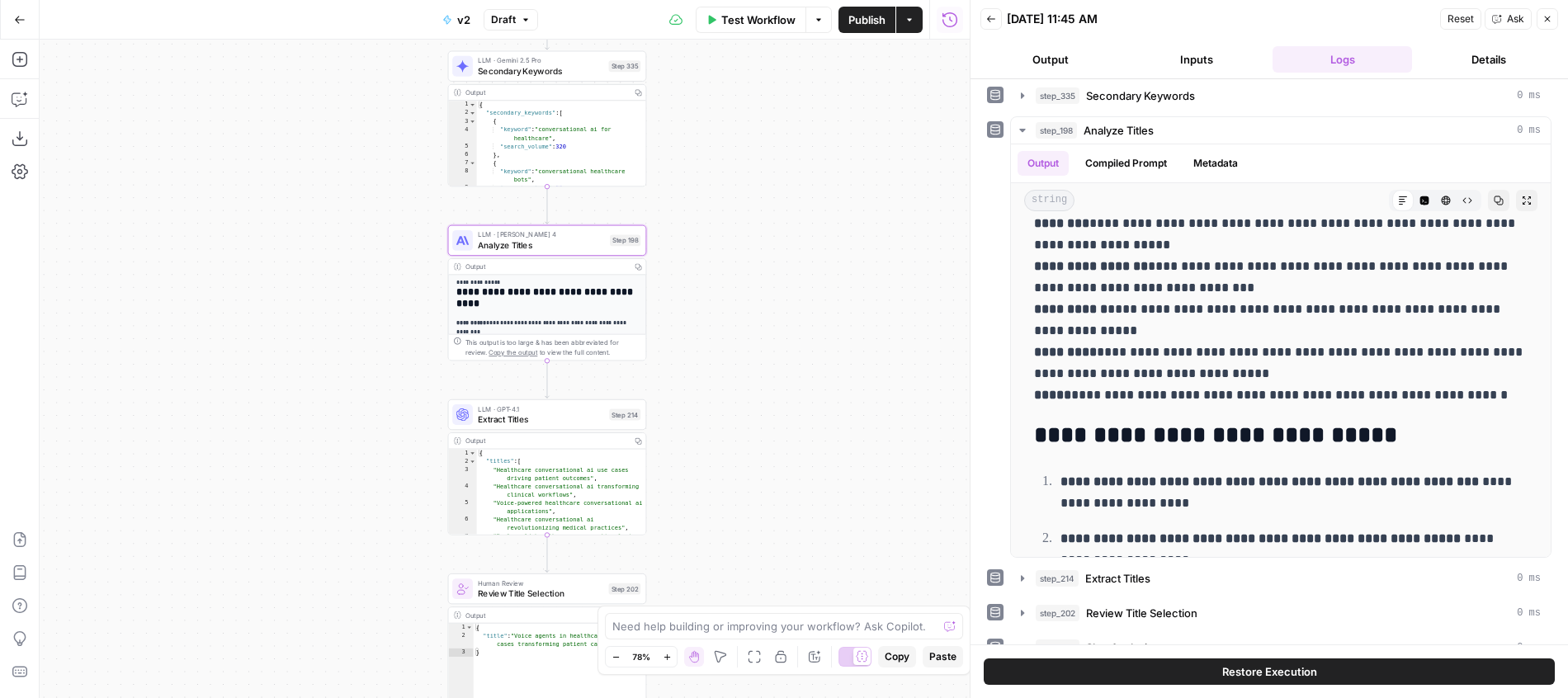
click at [565, 419] on span "Extract Titles" at bounding box center [541, 418] width 126 height 13
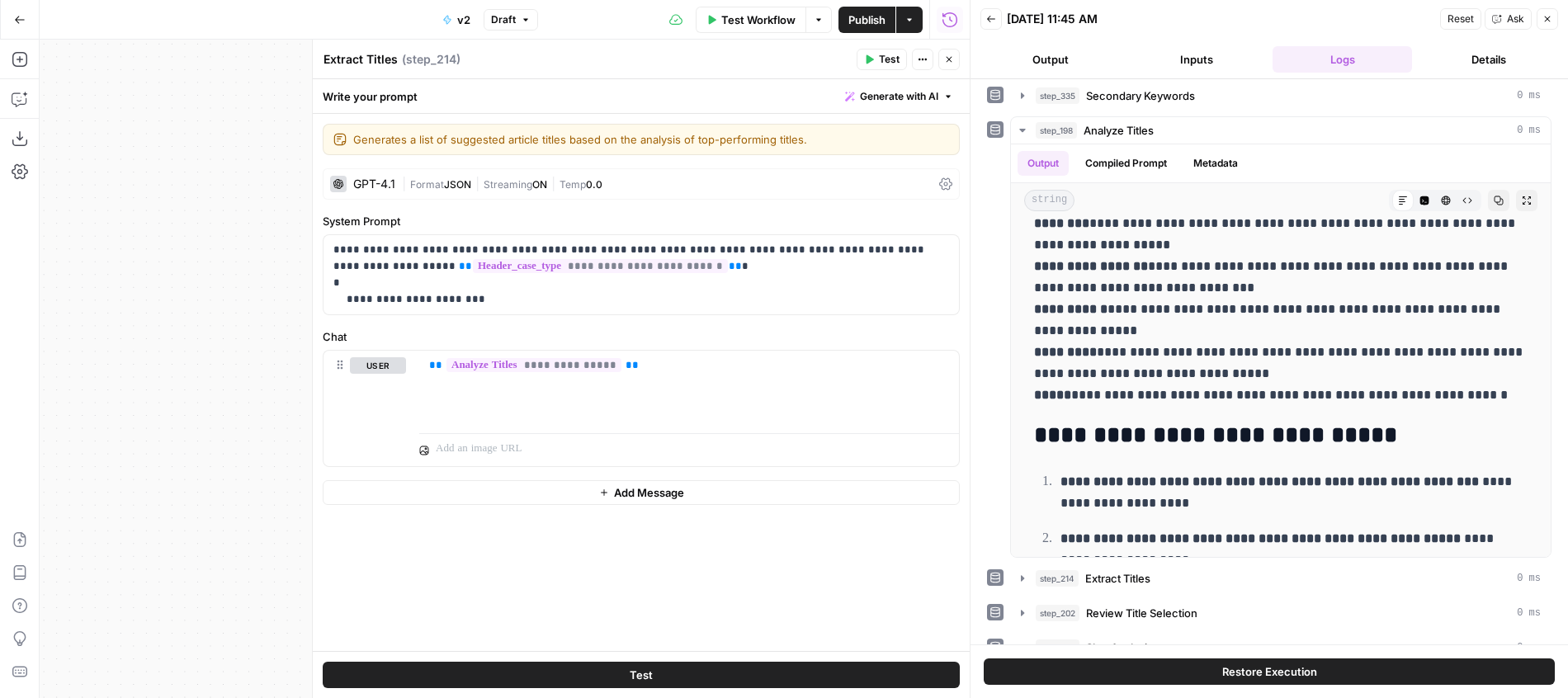
click at [458, 188] on span "JSON" at bounding box center [458, 184] width 28 height 12
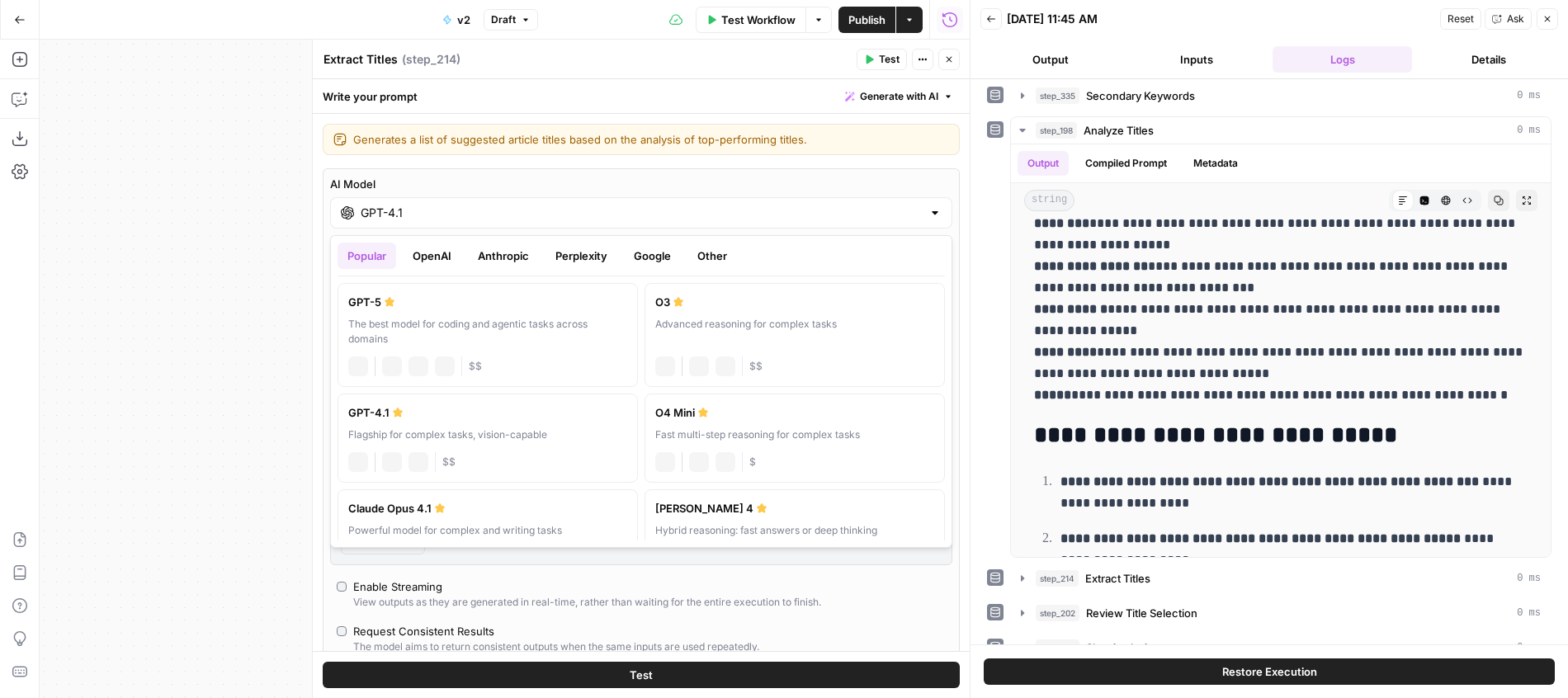
click at [453, 221] on div "GPT-4.1" at bounding box center [641, 213] width 622 height 31
click at [444, 326] on div "The best model for coding and agentic tasks across domains" at bounding box center [488, 332] width 279 height 29
type input "GPT-5"
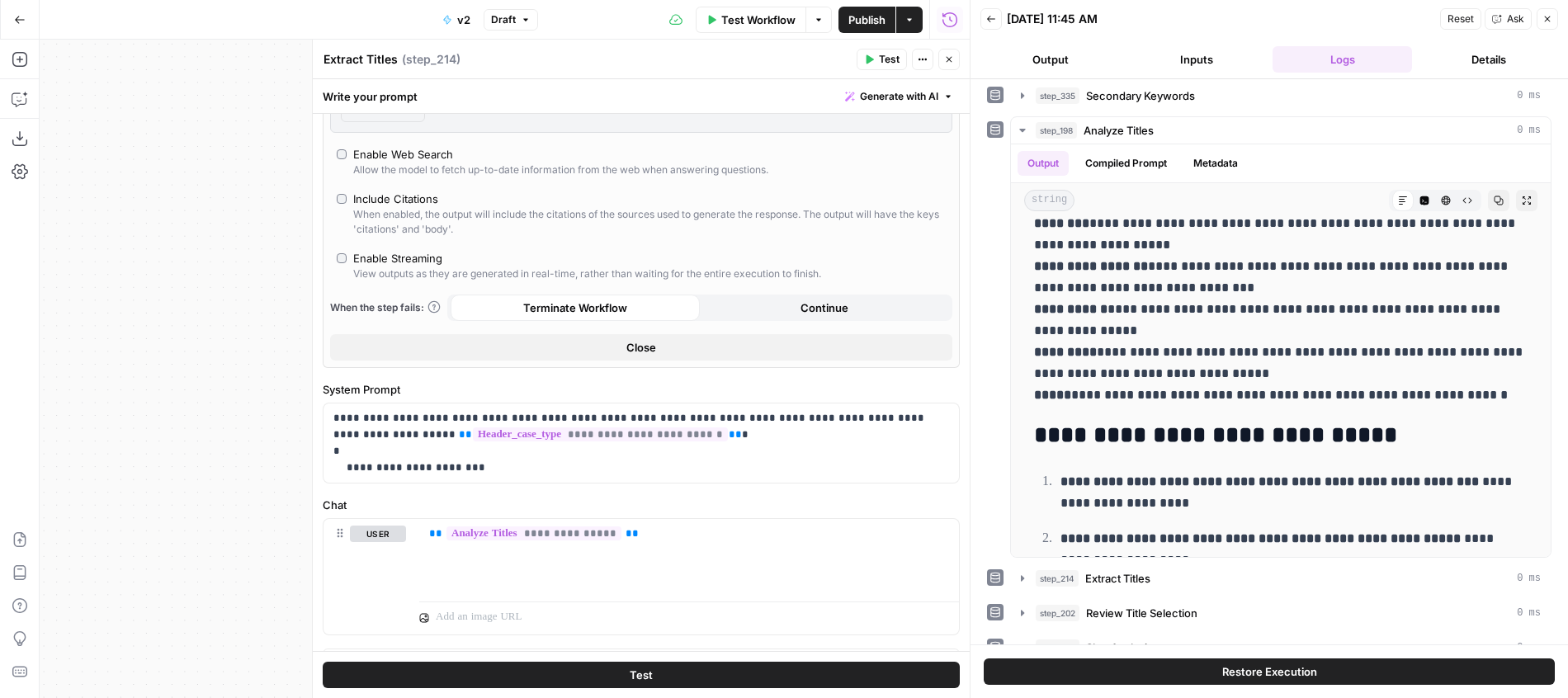
scroll to position [644, 0]
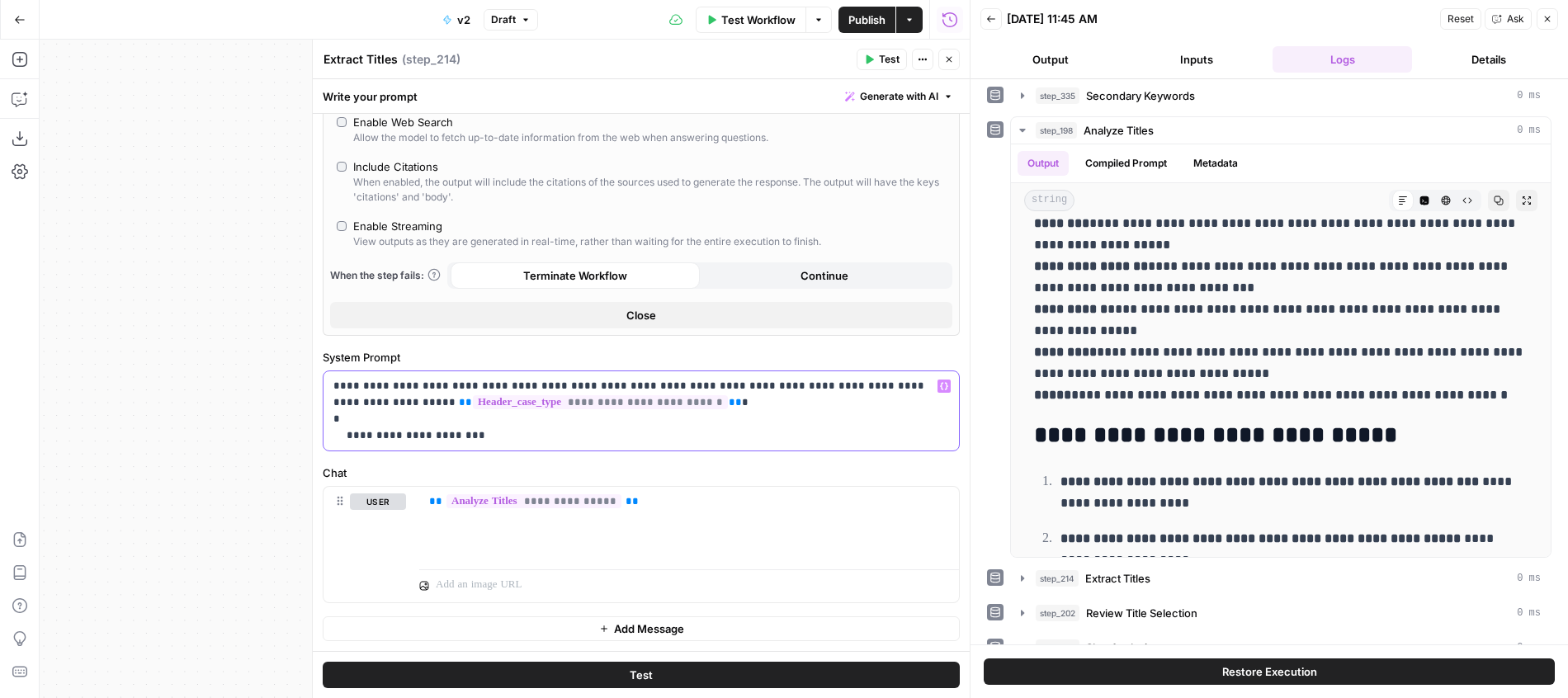
click at [562, 403] on span "**********" at bounding box center [600, 402] width 255 height 14
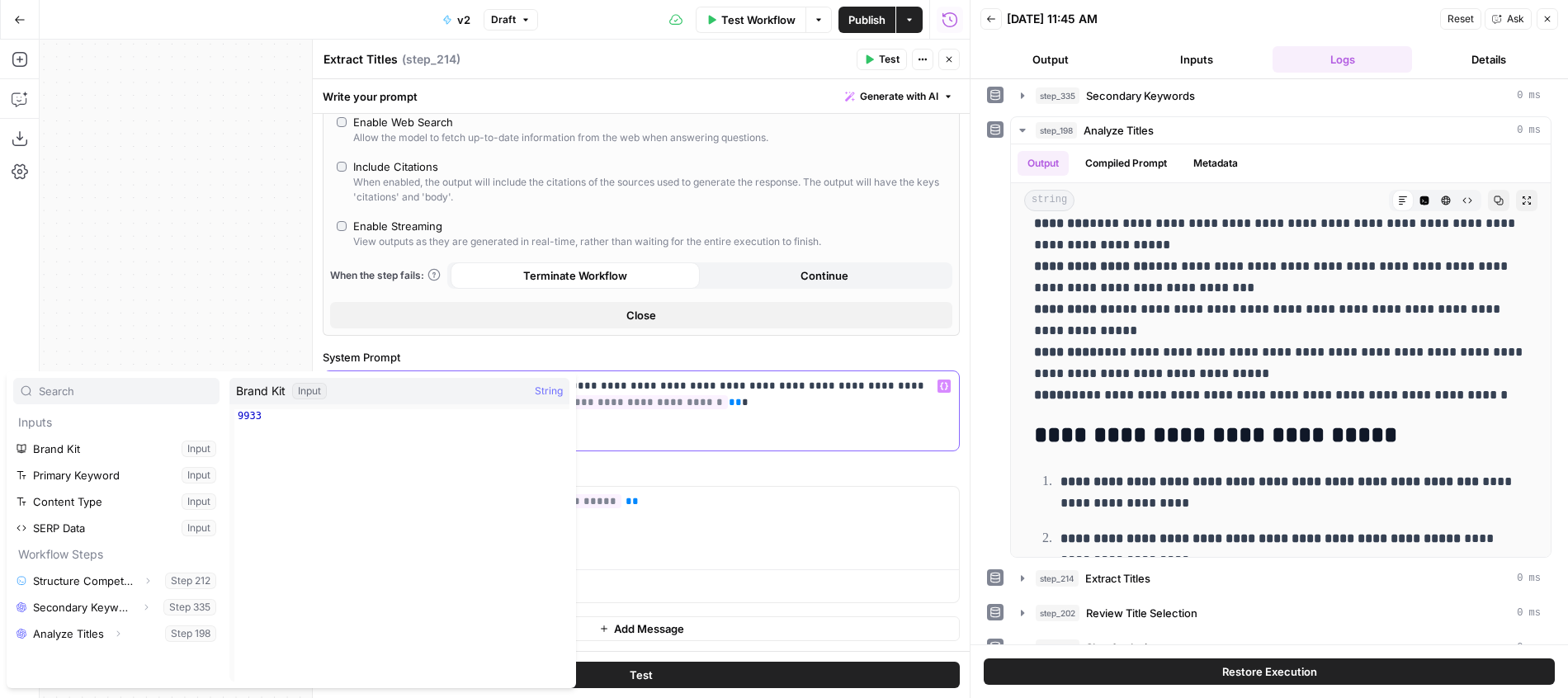
click at [717, 438] on p "**********" at bounding box center [641, 410] width 615 height 66
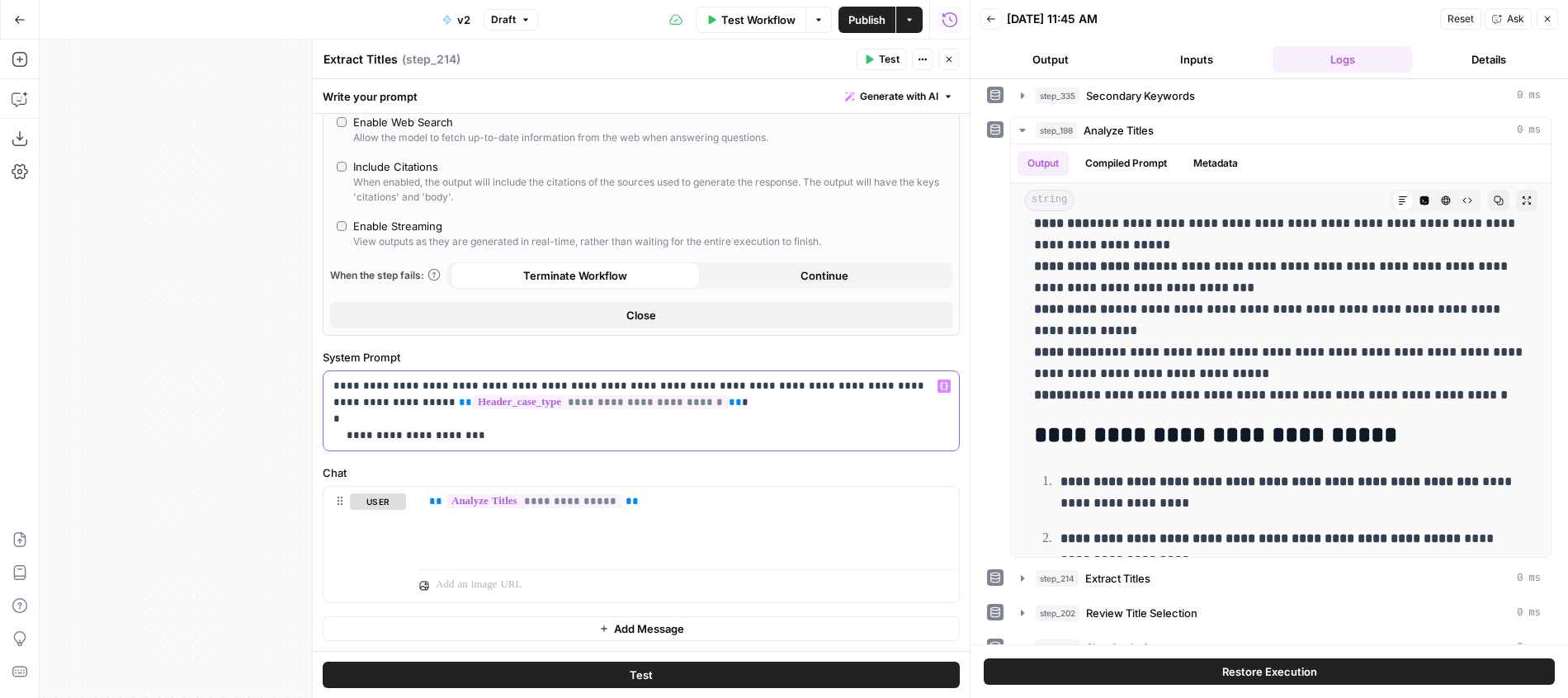
click at [577, 409] on span "**********" at bounding box center [600, 402] width 255 height 14
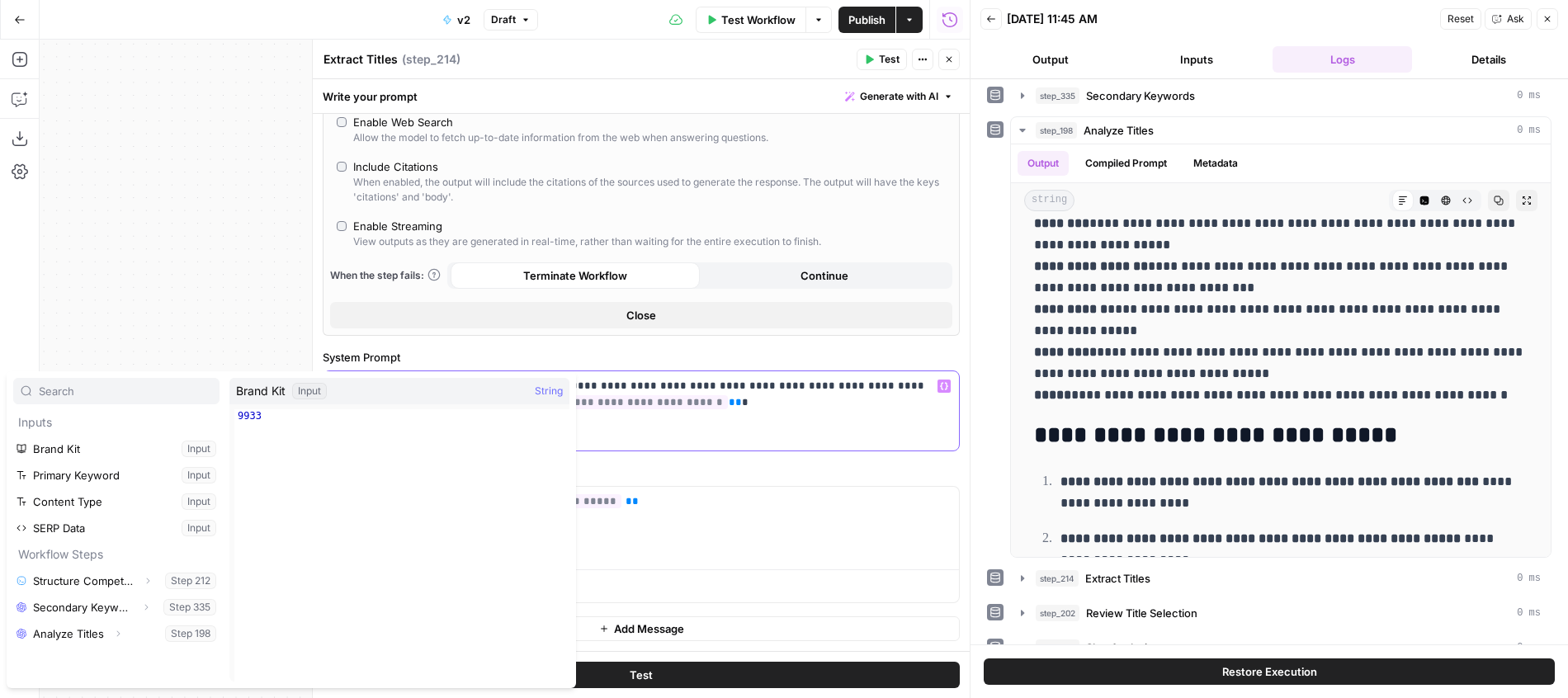
click at [691, 431] on p "**********" at bounding box center [641, 410] width 615 height 66
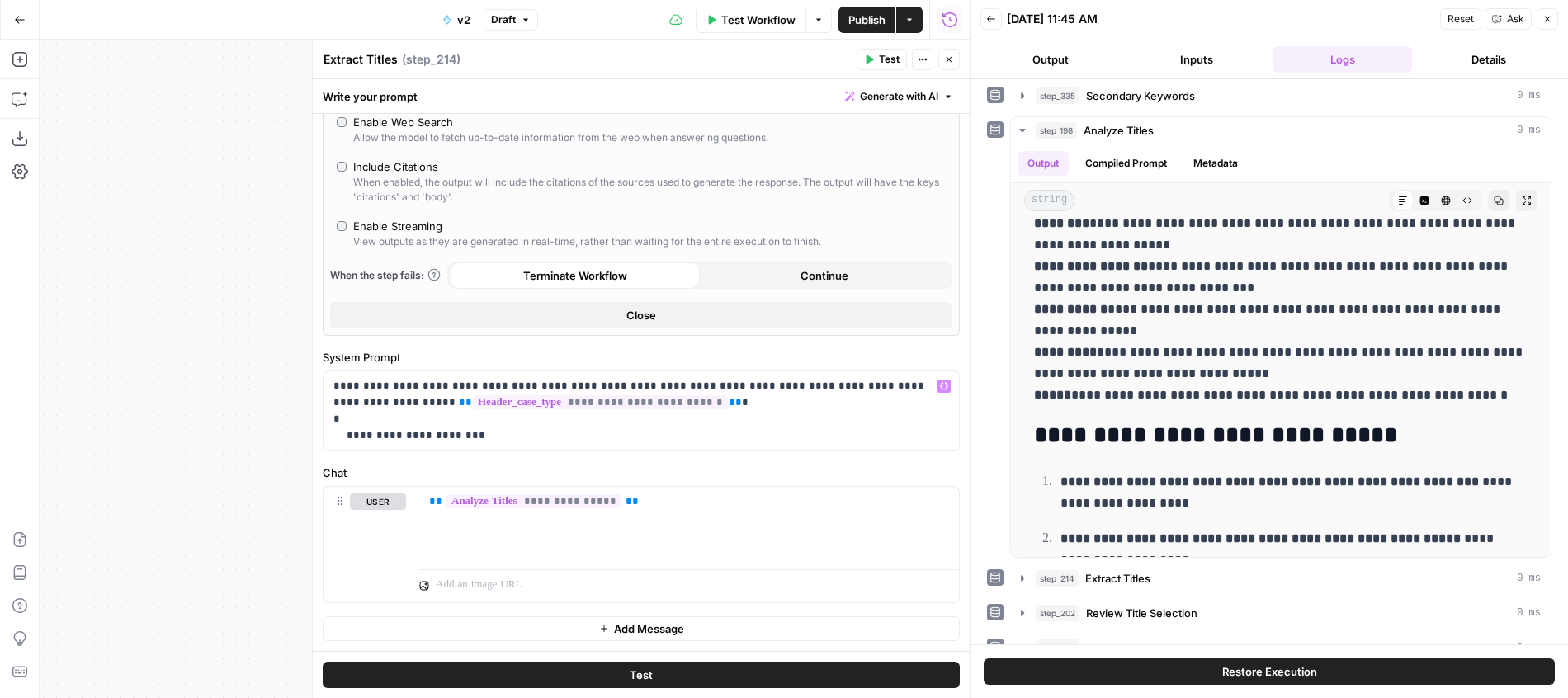
click at [962, 64] on div at bounding box center [970, 349] width 16 height 698
click at [957, 63] on button "Close" at bounding box center [948, 59] width 22 height 22
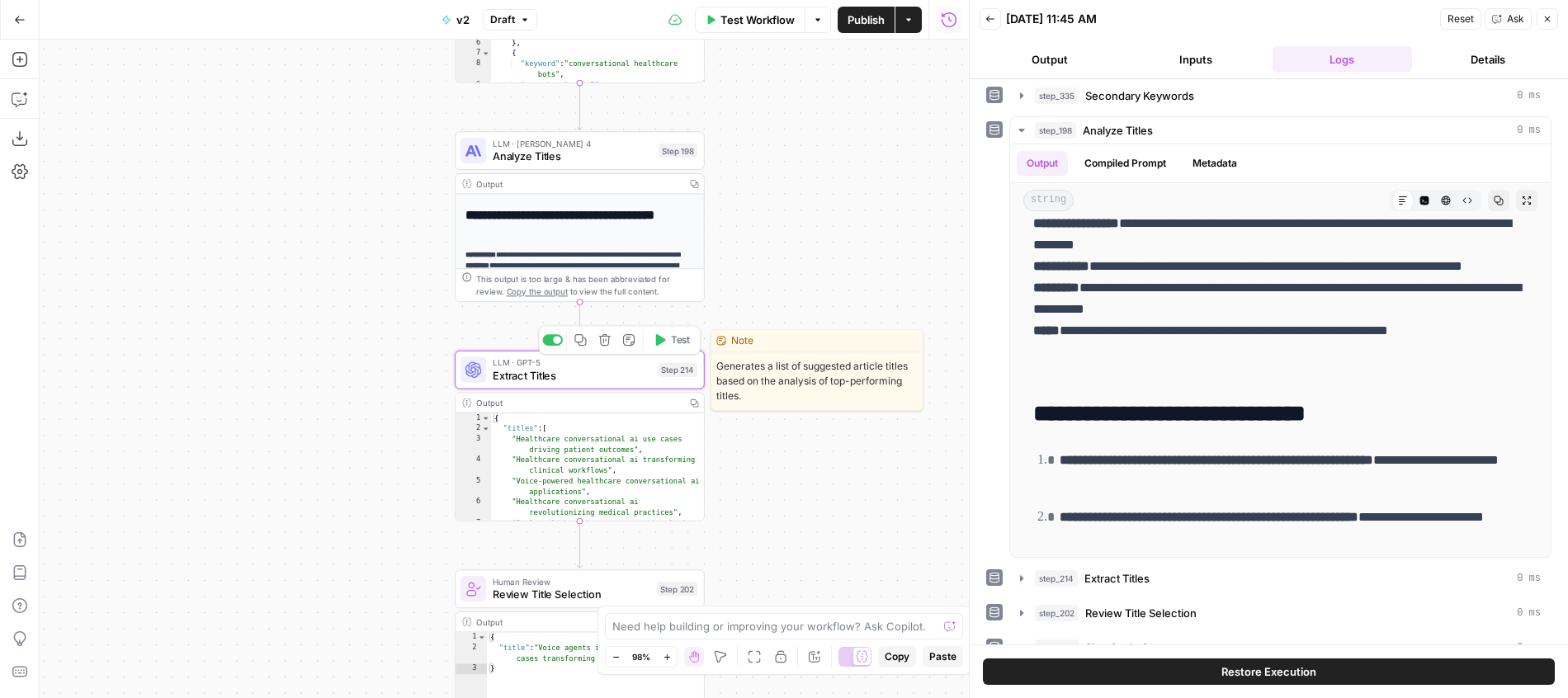
click at [674, 339] on span "Test" at bounding box center [680, 339] width 19 height 15
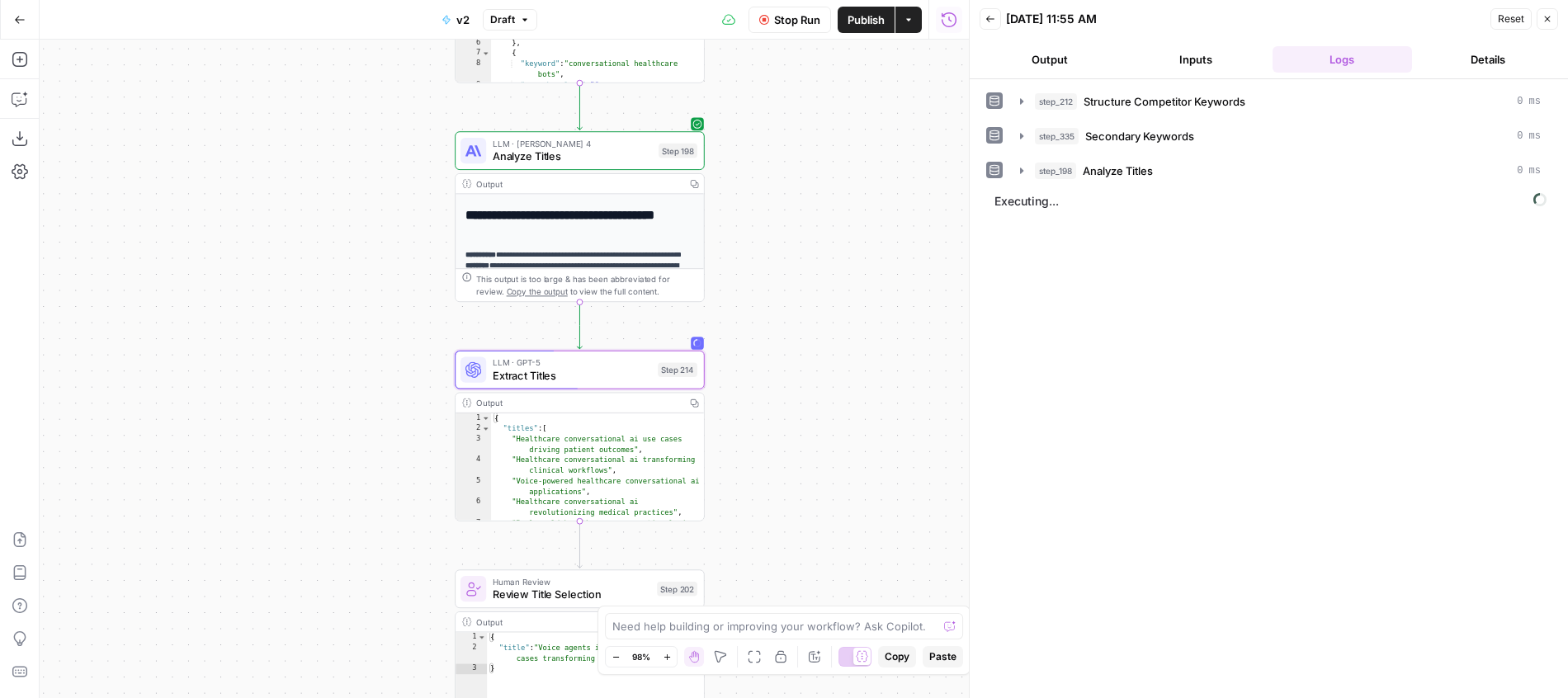
click at [22, 16] on icon "button" at bounding box center [19, 19] width 11 height 11
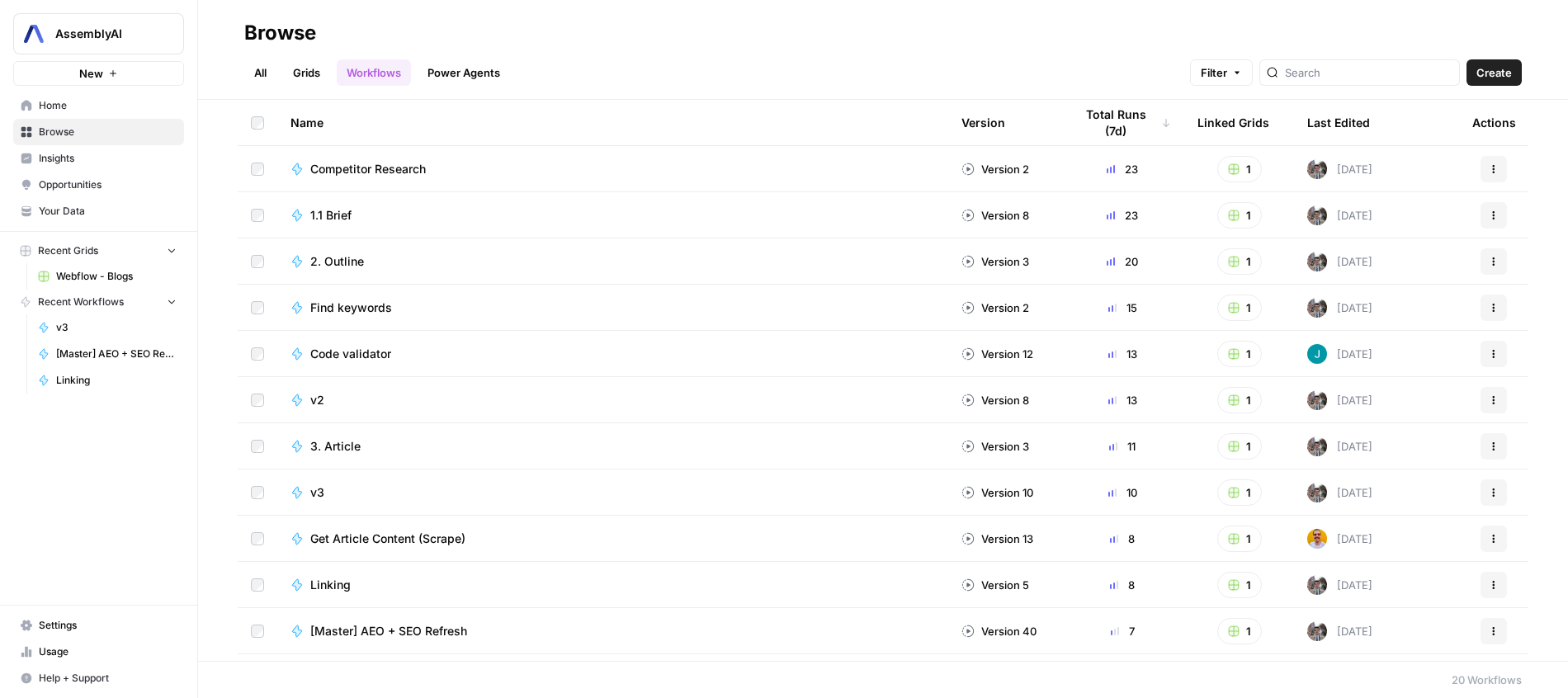
click at [82, 277] on span "Webflow - Blogs" at bounding box center [116, 276] width 120 height 15
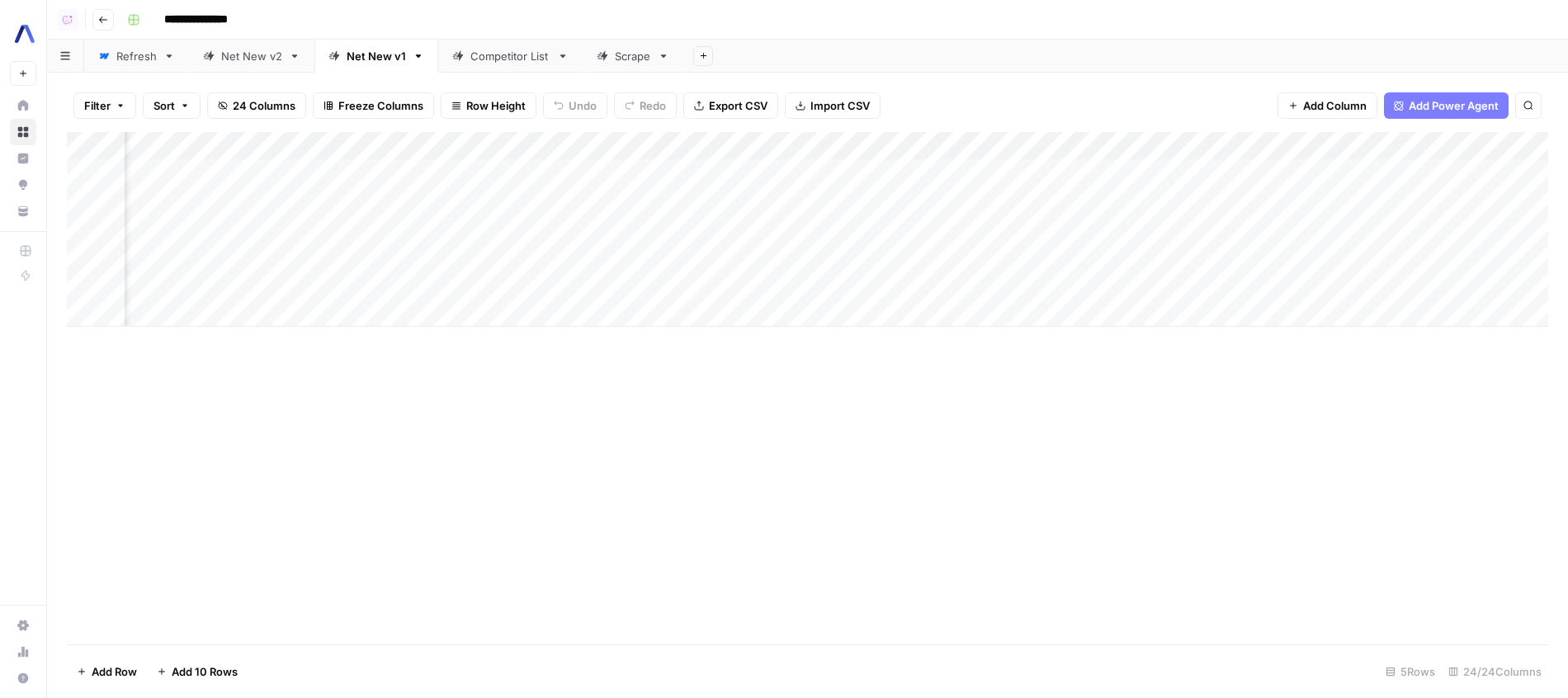
scroll to position [0, 967]
click at [554, 194] on div "Add Column" at bounding box center [807, 229] width 1482 height 194
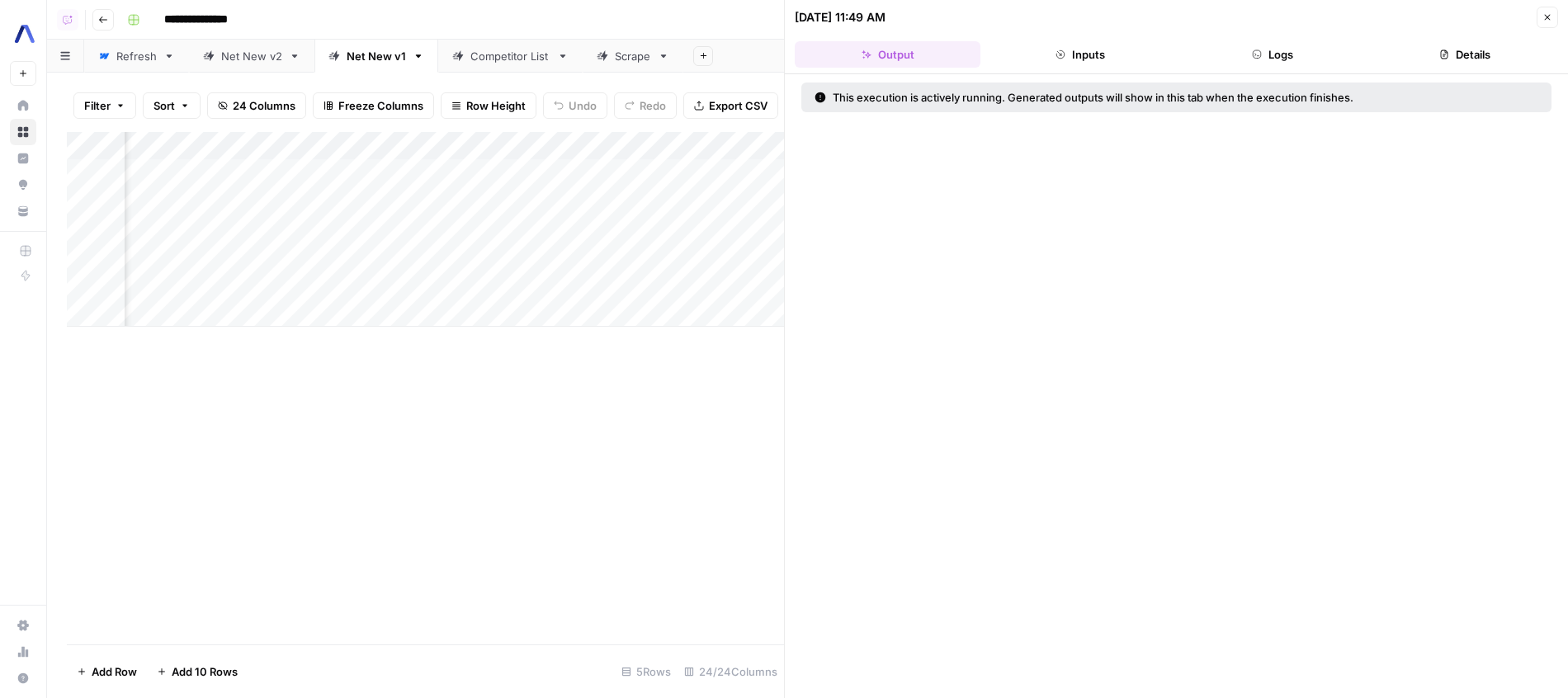
click at [1283, 47] on button "Logs" at bounding box center [1272, 54] width 186 height 27
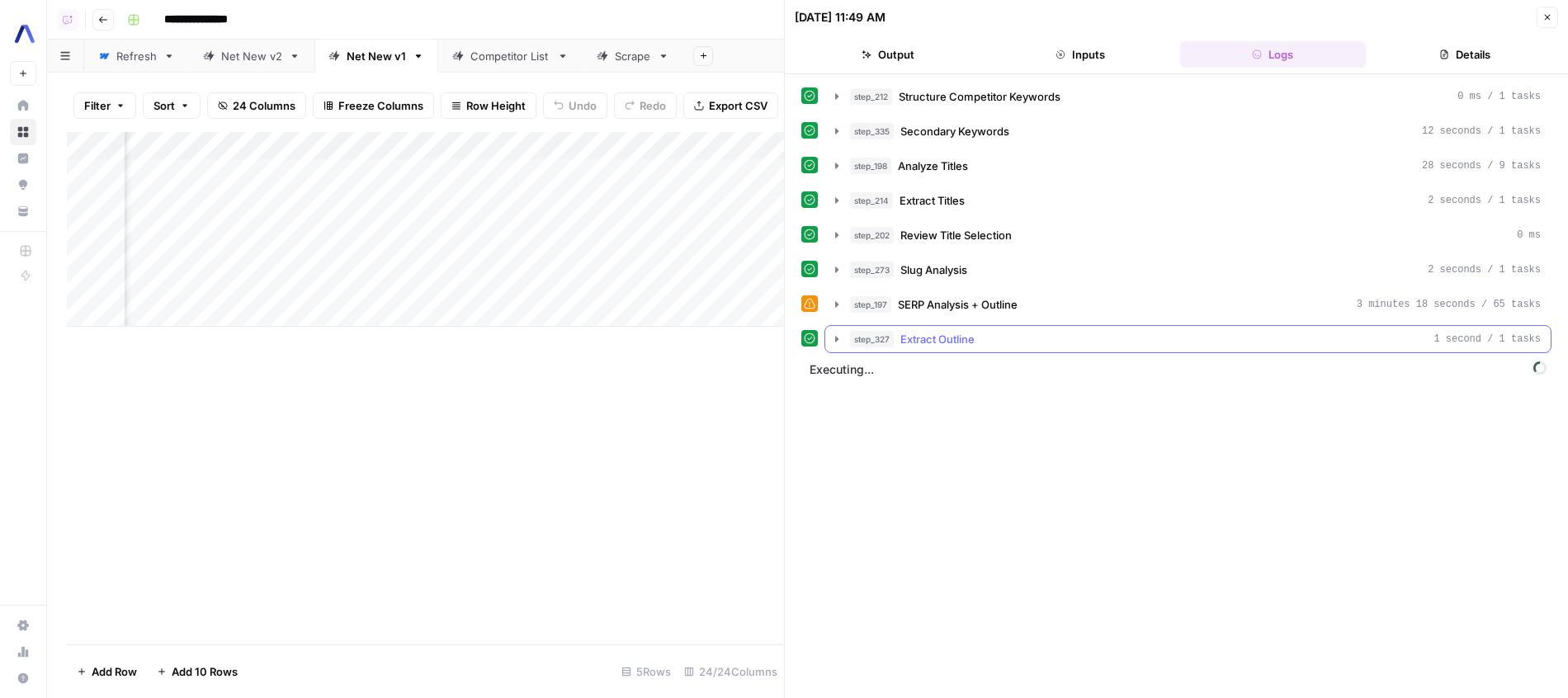
click at [1049, 336] on div "step_327 Extract Outline 1 second / 1 tasks" at bounding box center [1195, 339] width 691 height 16
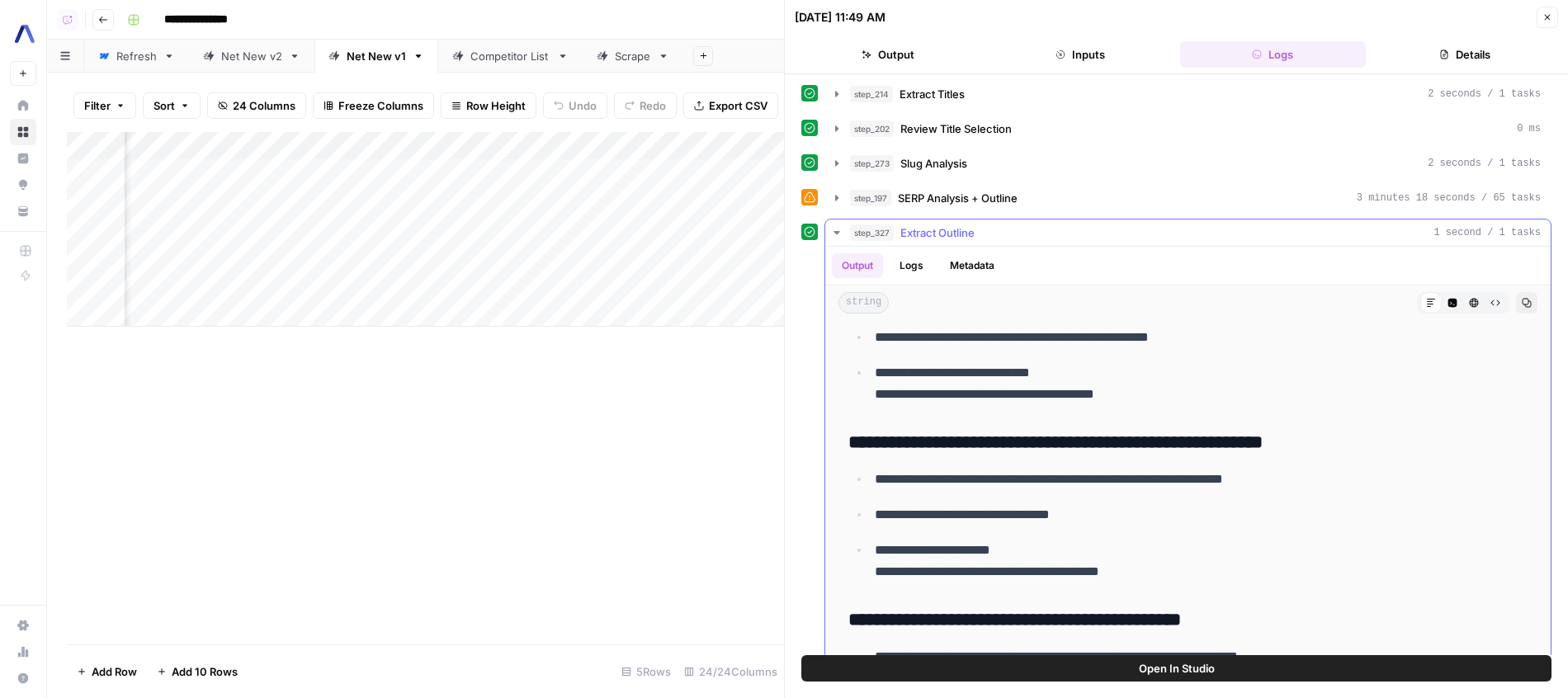
scroll to position [815, 0]
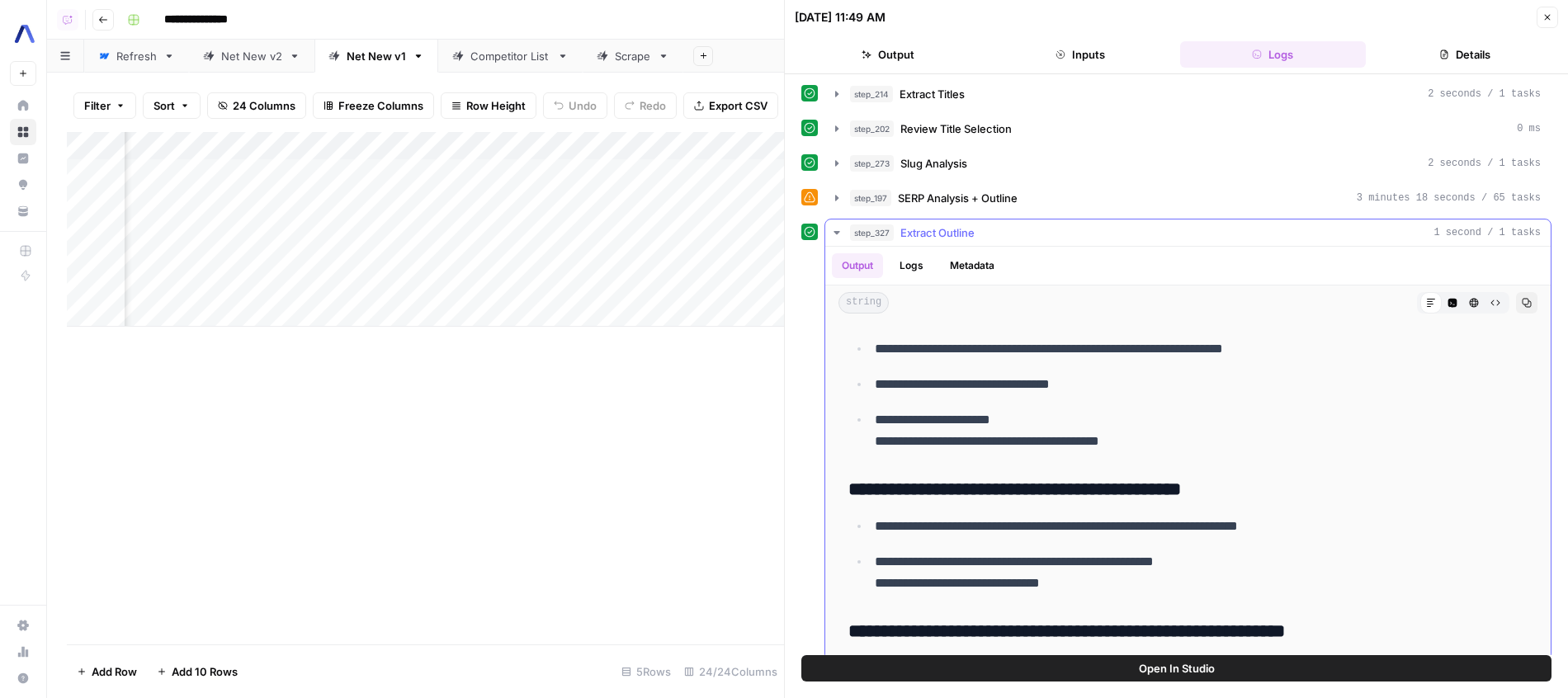
click at [1090, 231] on div "step_327 Extract Outline 1 second / 1 tasks" at bounding box center [1195, 232] width 691 height 16
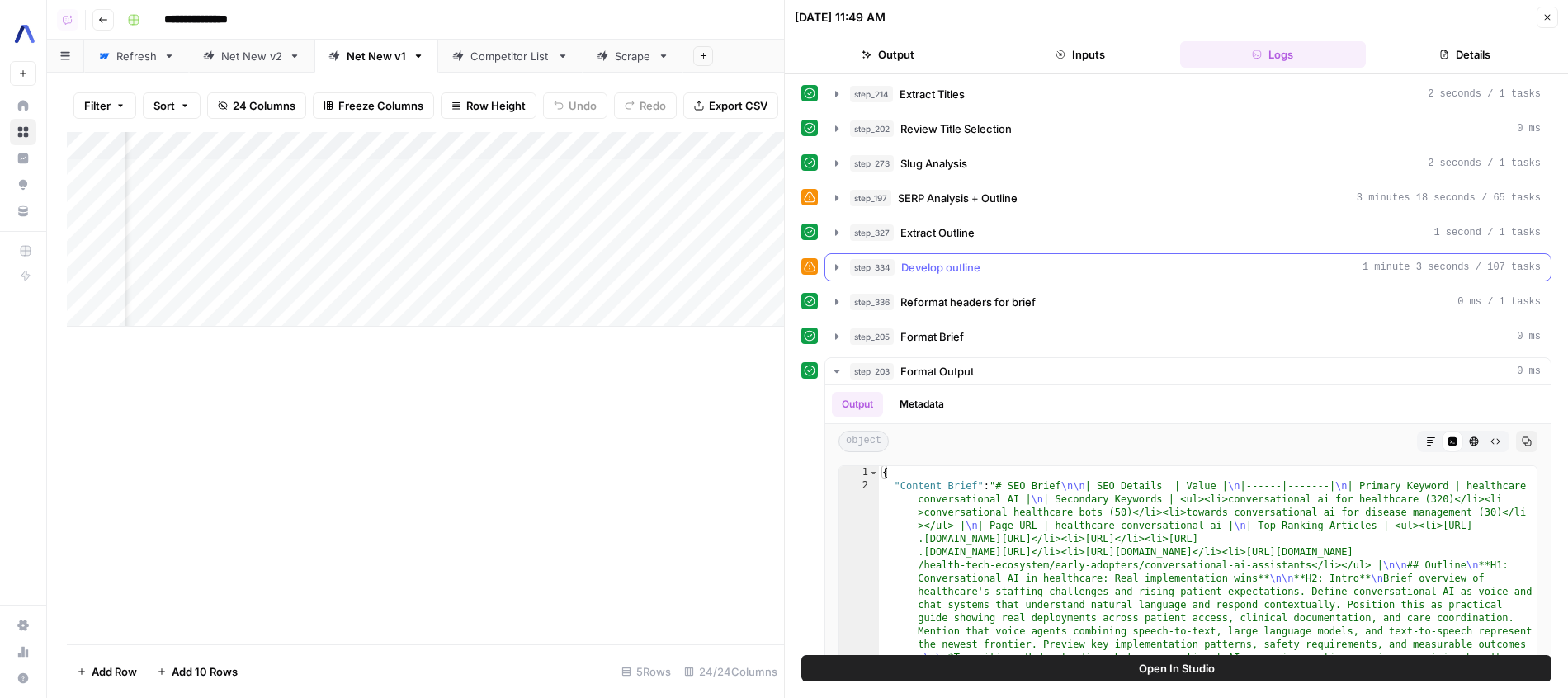
click at [1079, 264] on div "step_334 Develop outline 1 minute 3 seconds / 107 tasks" at bounding box center [1195, 267] width 691 height 16
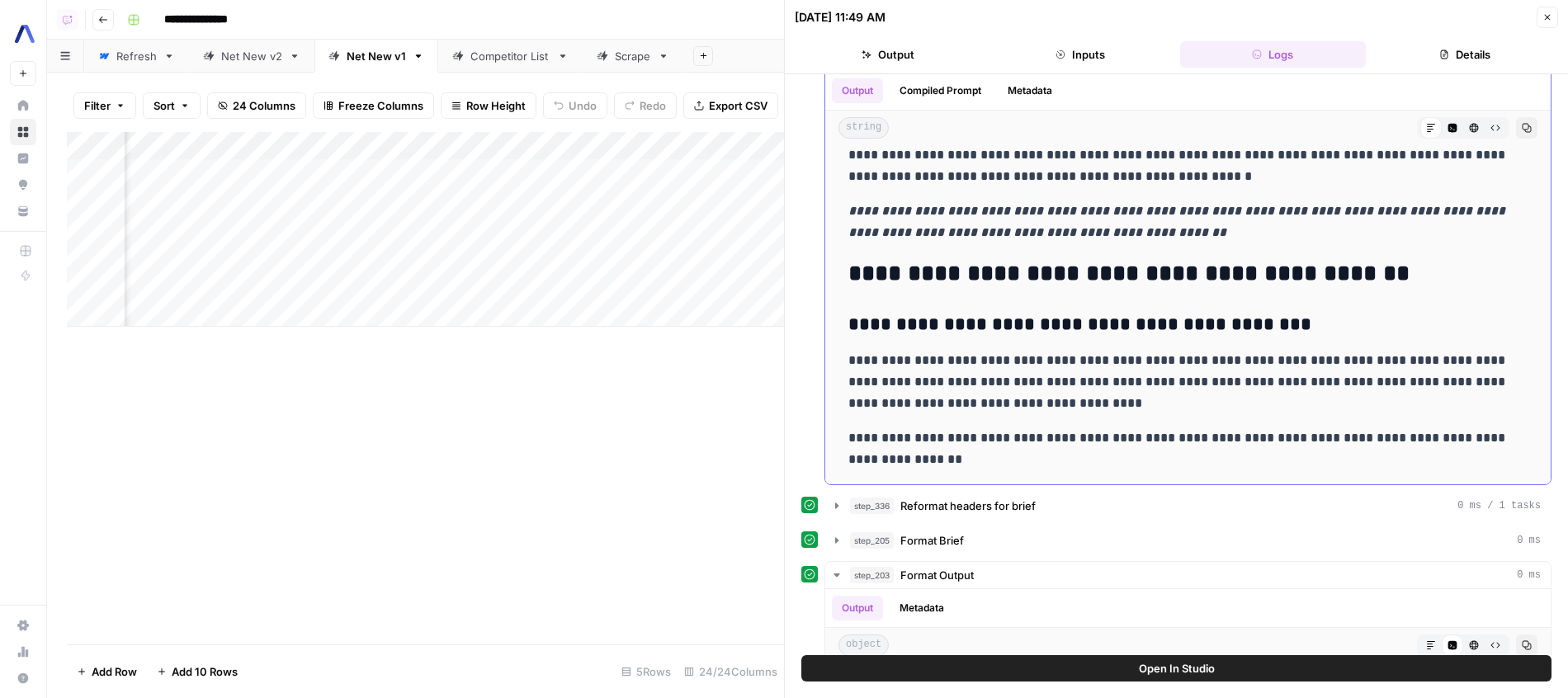
scroll to position [2859, 0]
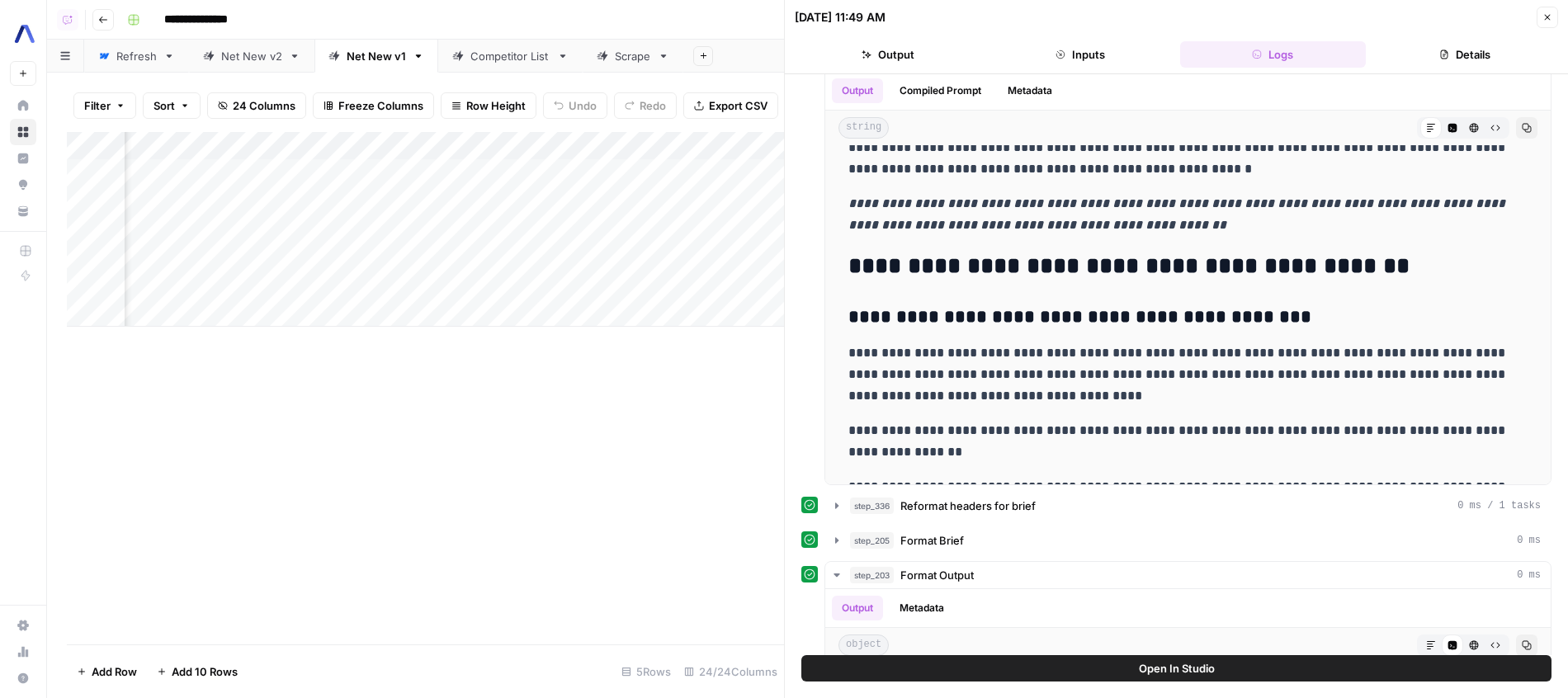
click at [1551, 28] on header "[DATE] 11:49 AM Close Output Inputs Logs Details" at bounding box center [1176, 37] width 783 height 74
click at [1550, 16] on icon "button" at bounding box center [1546, 16] width 10 height 10
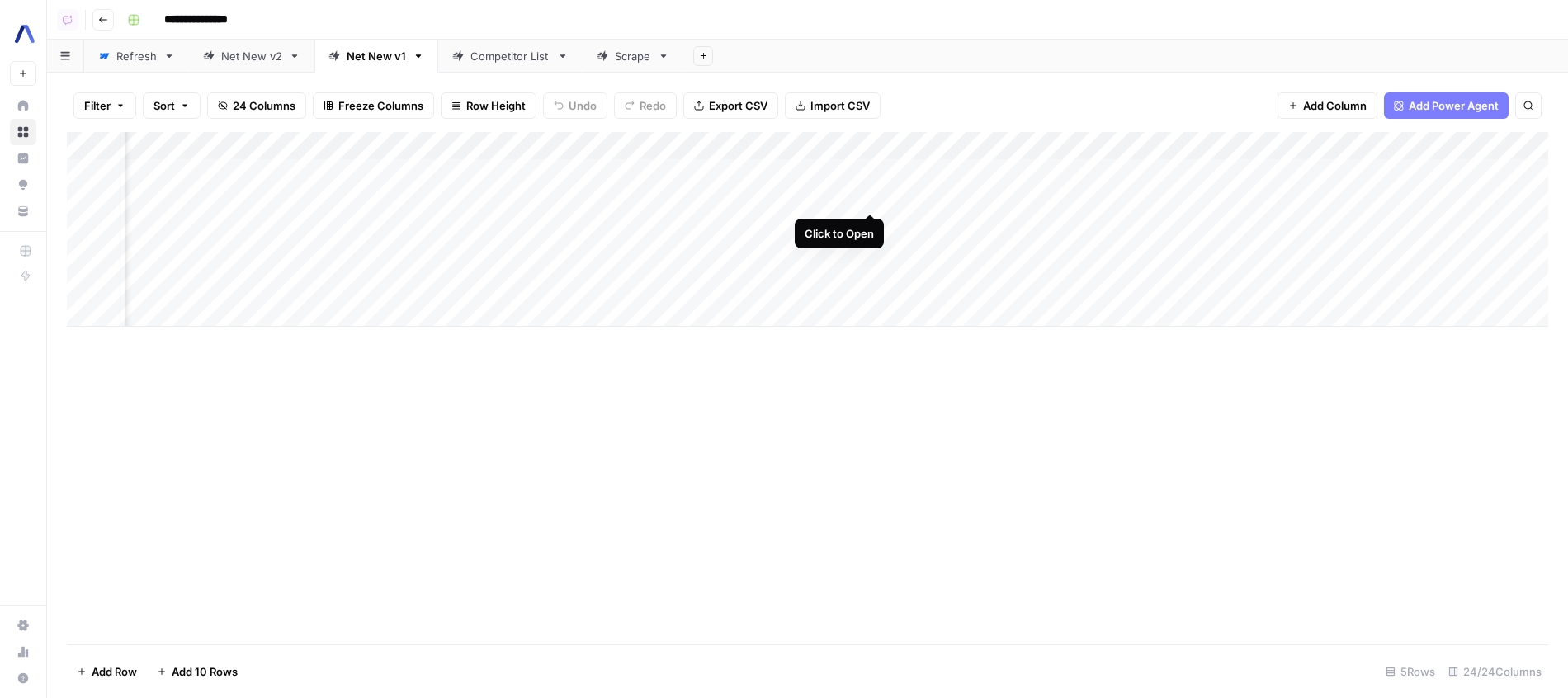
click at [868, 203] on div "Add Column" at bounding box center [807, 229] width 1482 height 194
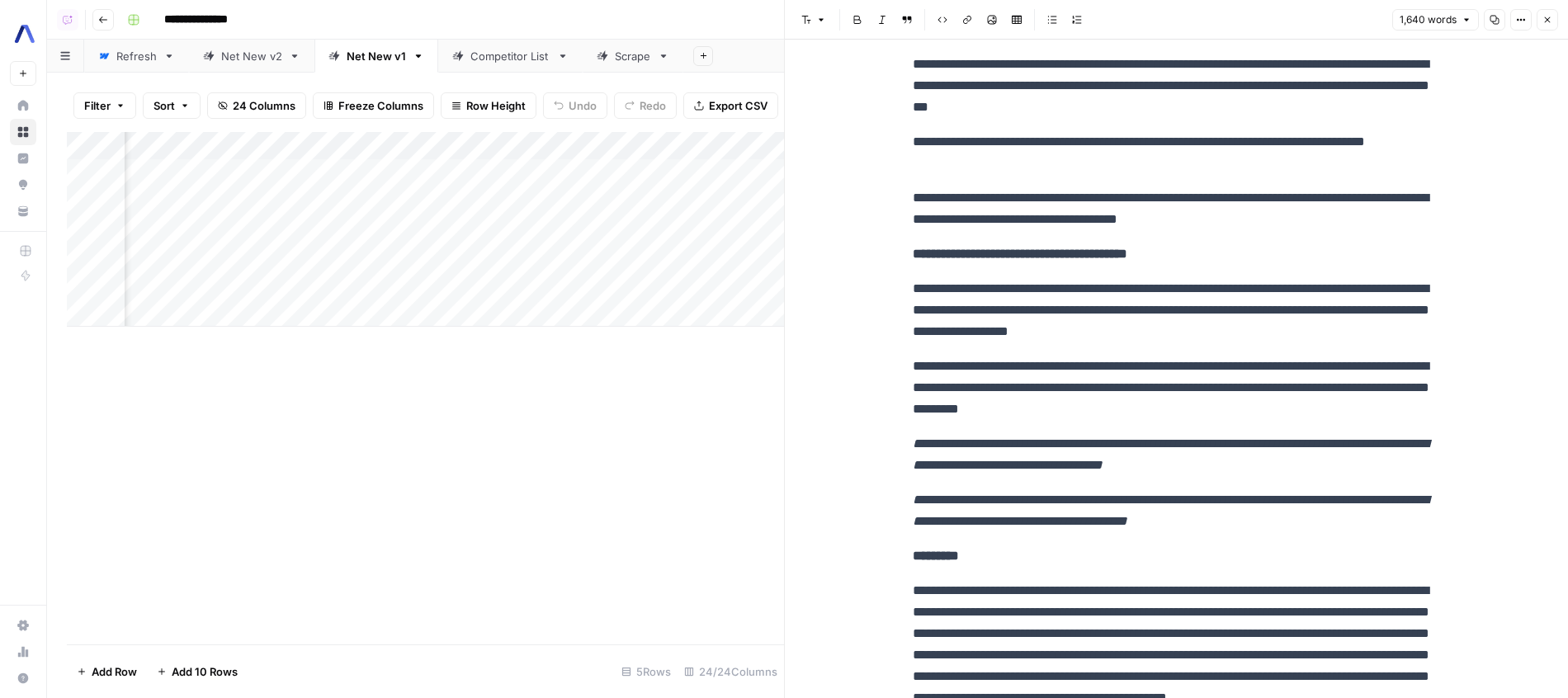
scroll to position [3965, 0]
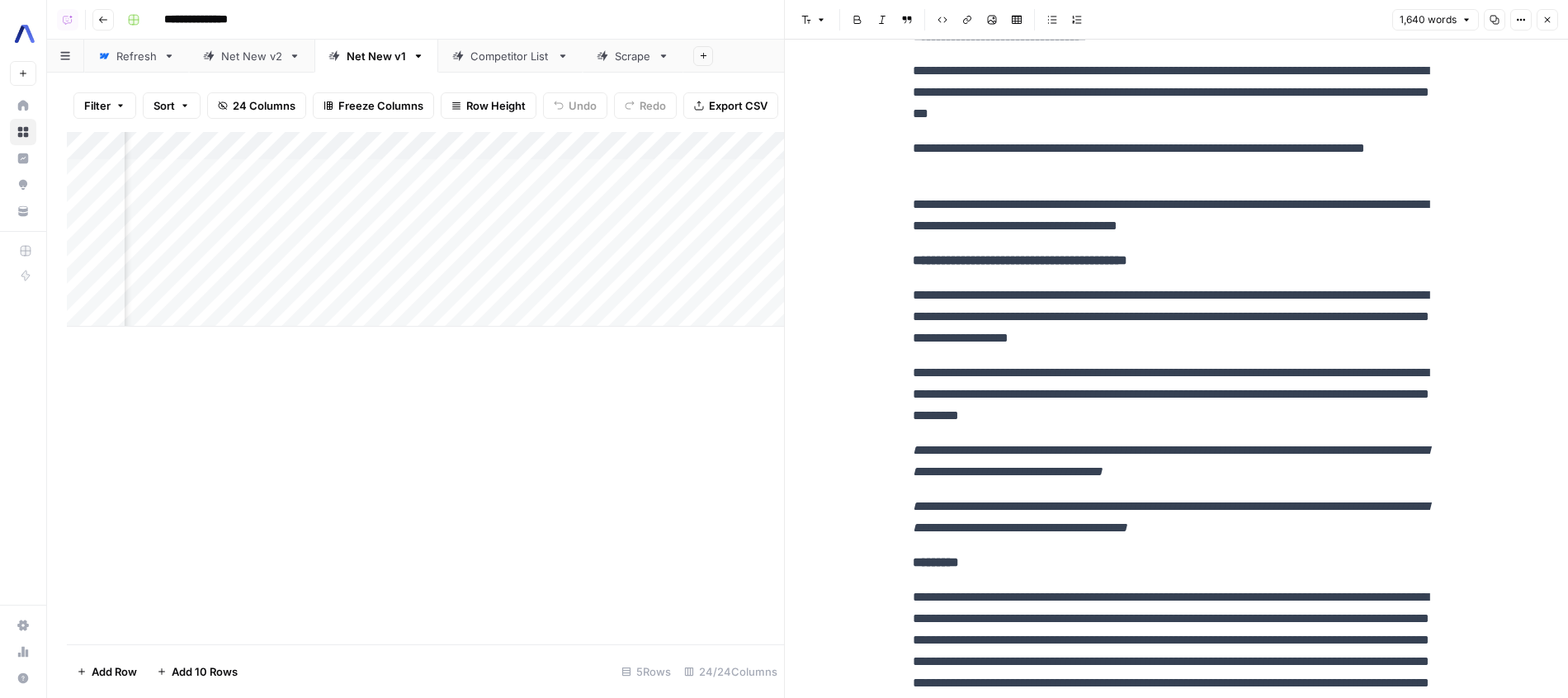
click at [994, 409] on p "**********" at bounding box center [1176, 394] width 528 height 64
click at [1079, 349] on p "**********" at bounding box center [1176, 316] width 528 height 64
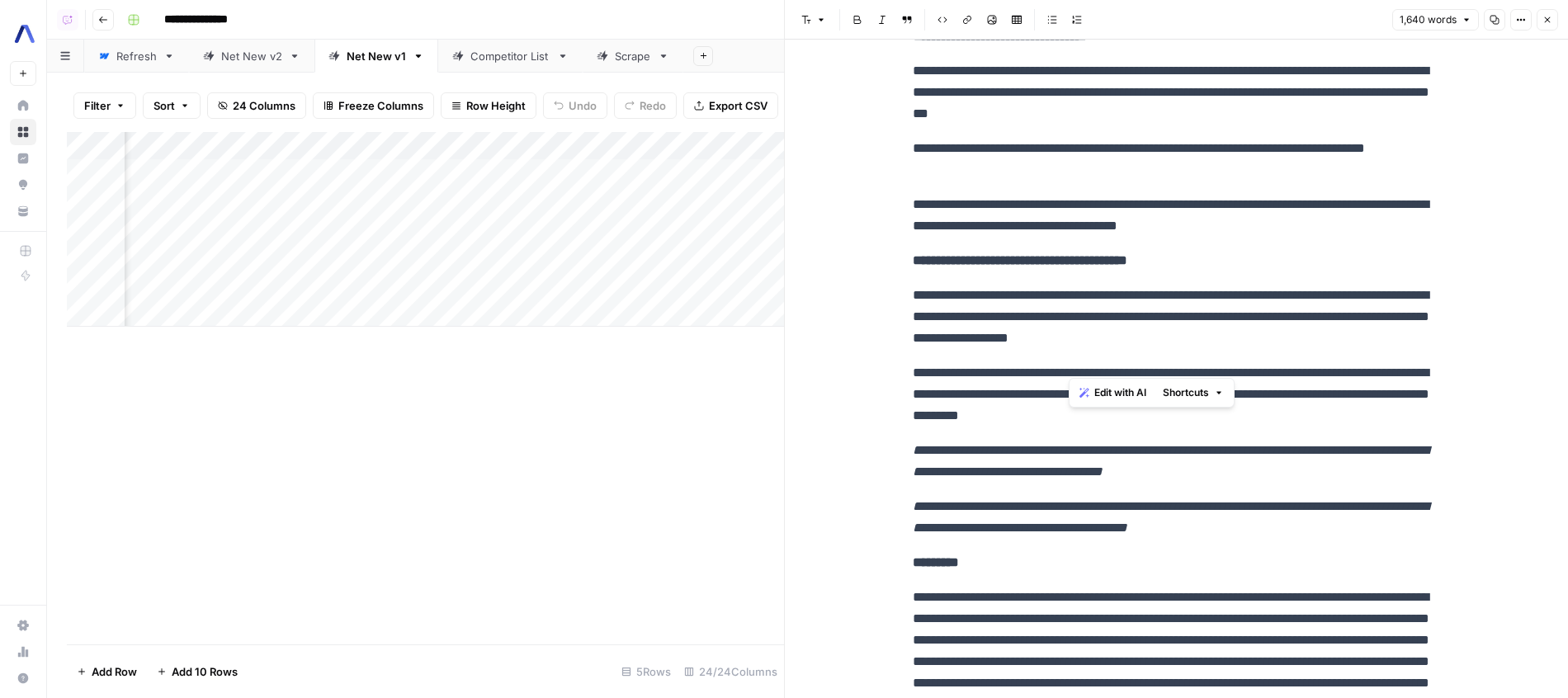
click at [1079, 349] on p "**********" at bounding box center [1176, 316] width 528 height 64
click at [1170, 327] on p "**********" at bounding box center [1176, 316] width 528 height 64
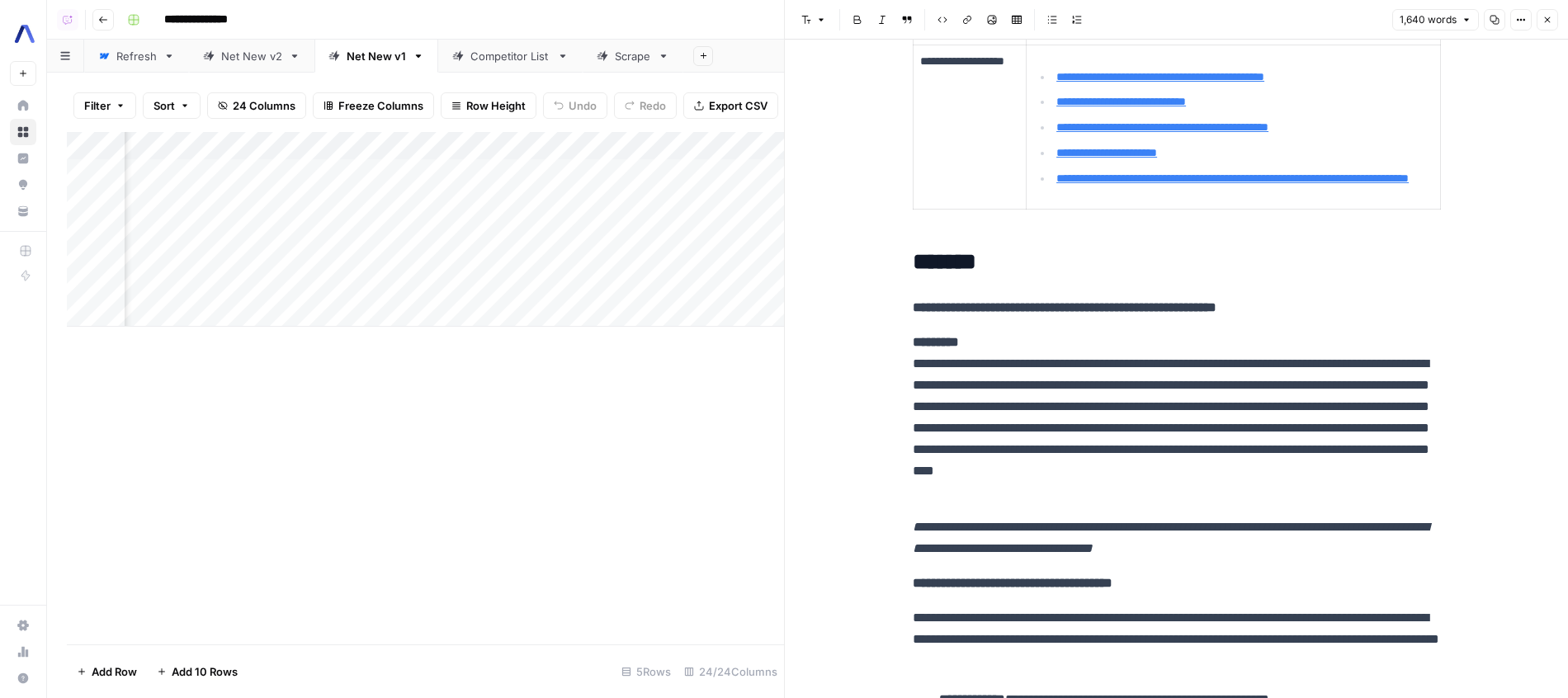
scroll to position [322, 0]
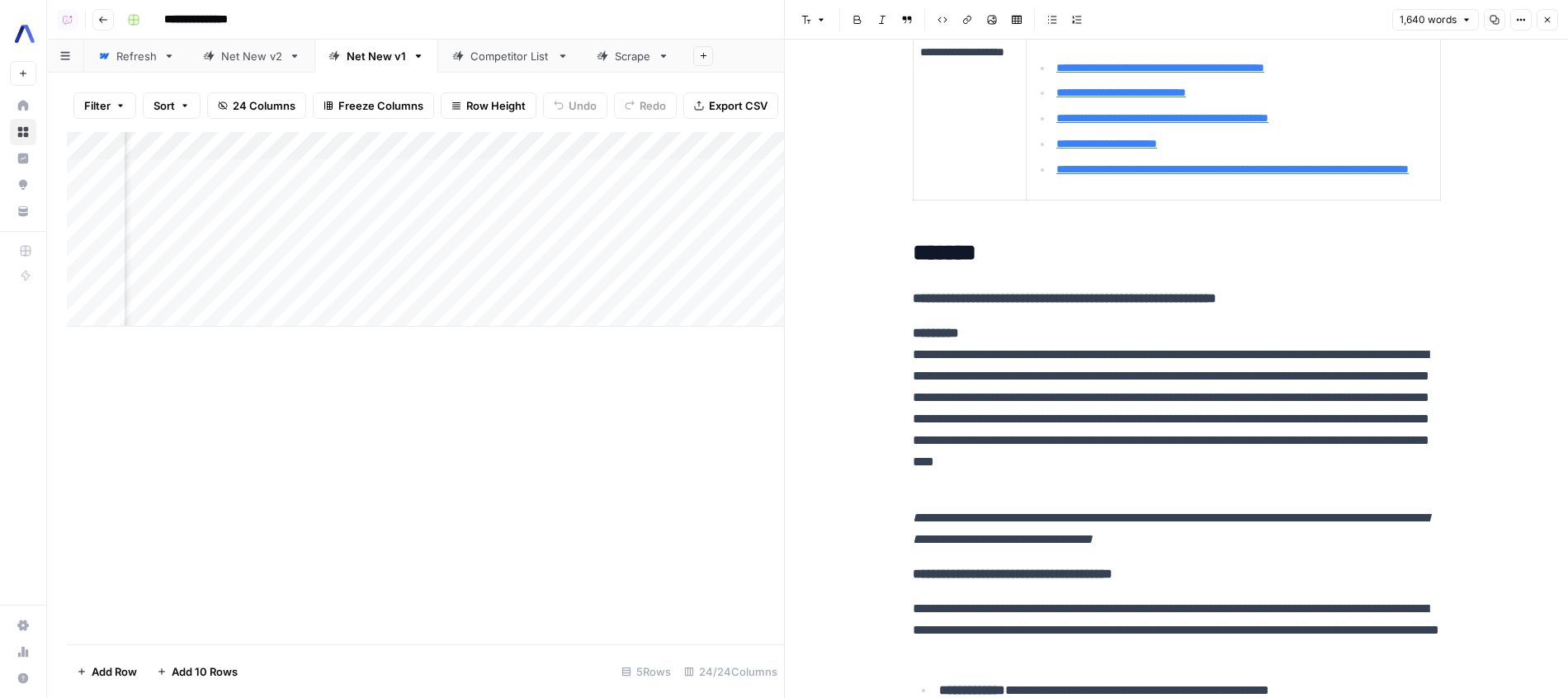
click at [665, 168] on div "Add Column" at bounding box center [425, 229] width 717 height 194
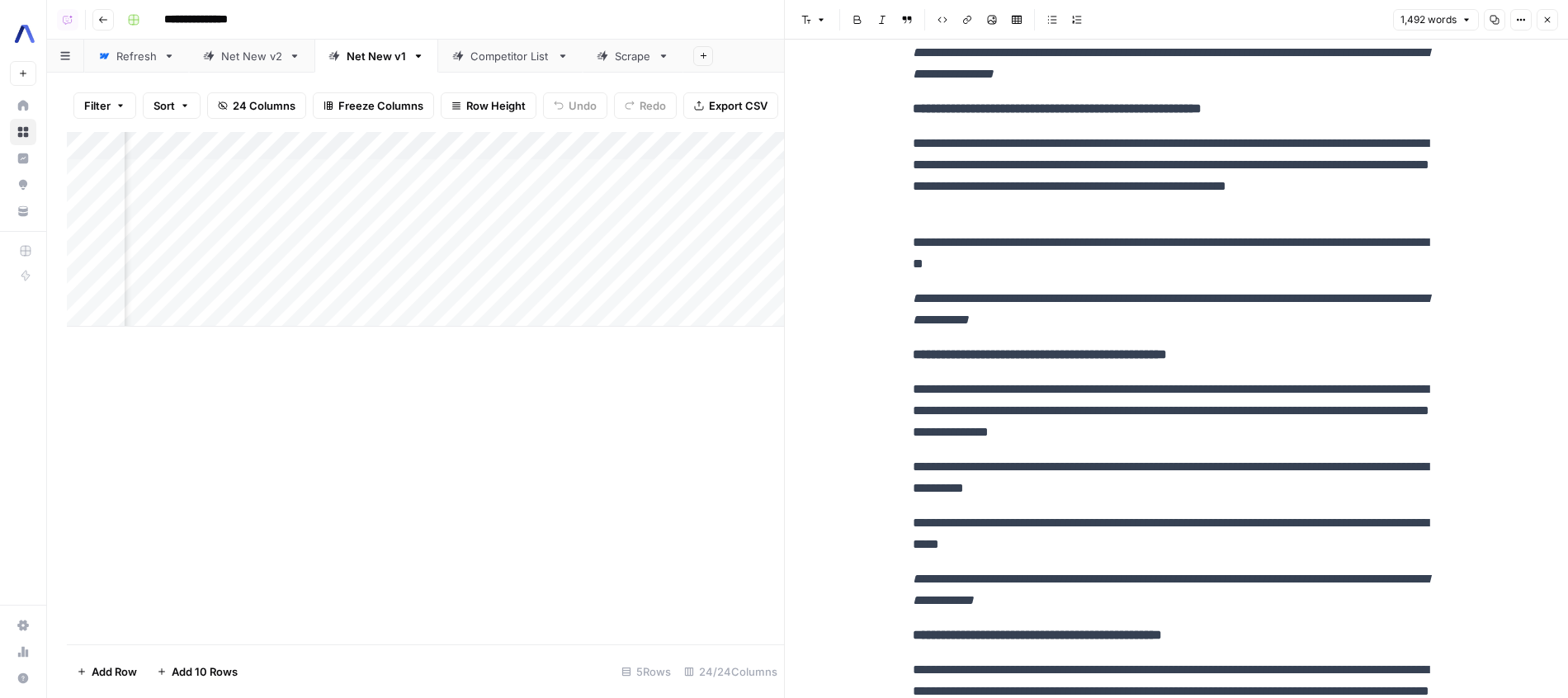
scroll to position [0, 2355]
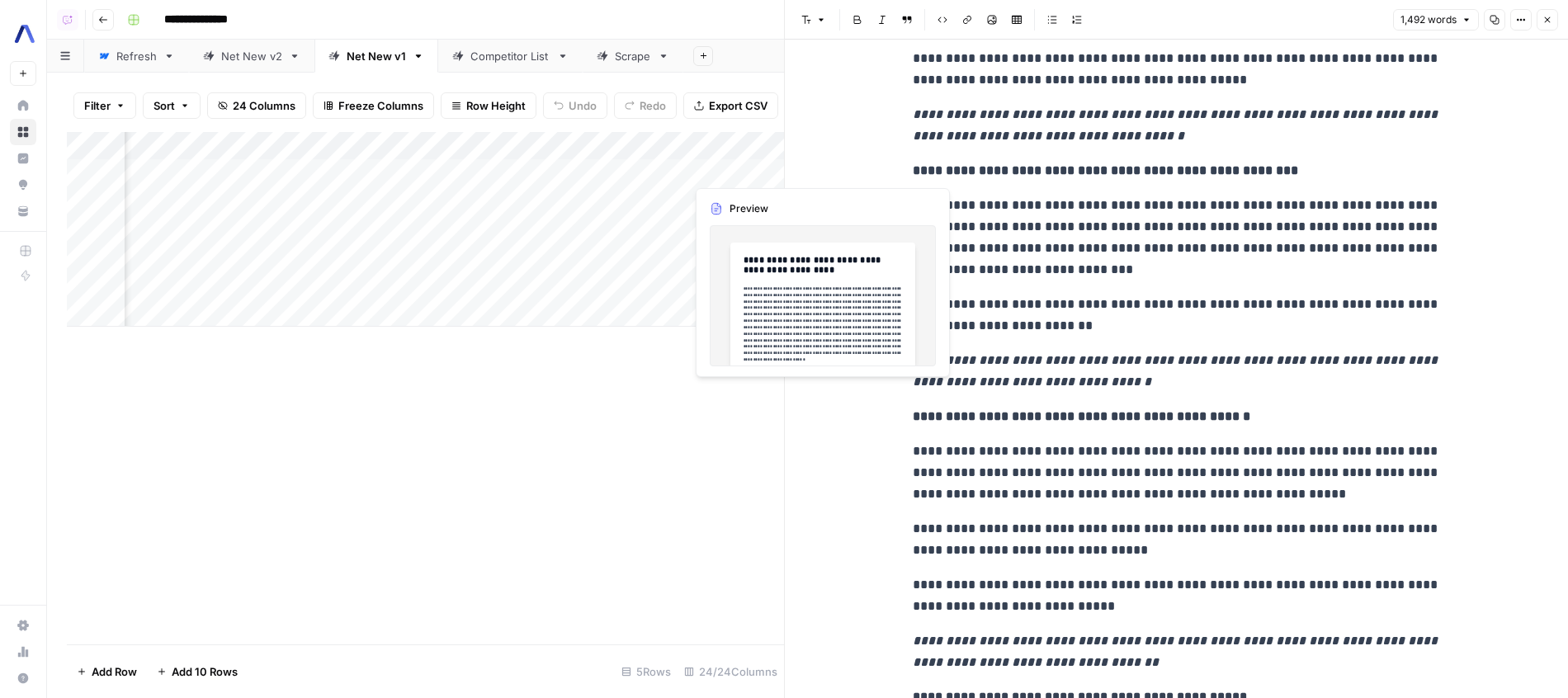
click at [676, 171] on div "Add Column" at bounding box center [425, 229] width 717 height 194
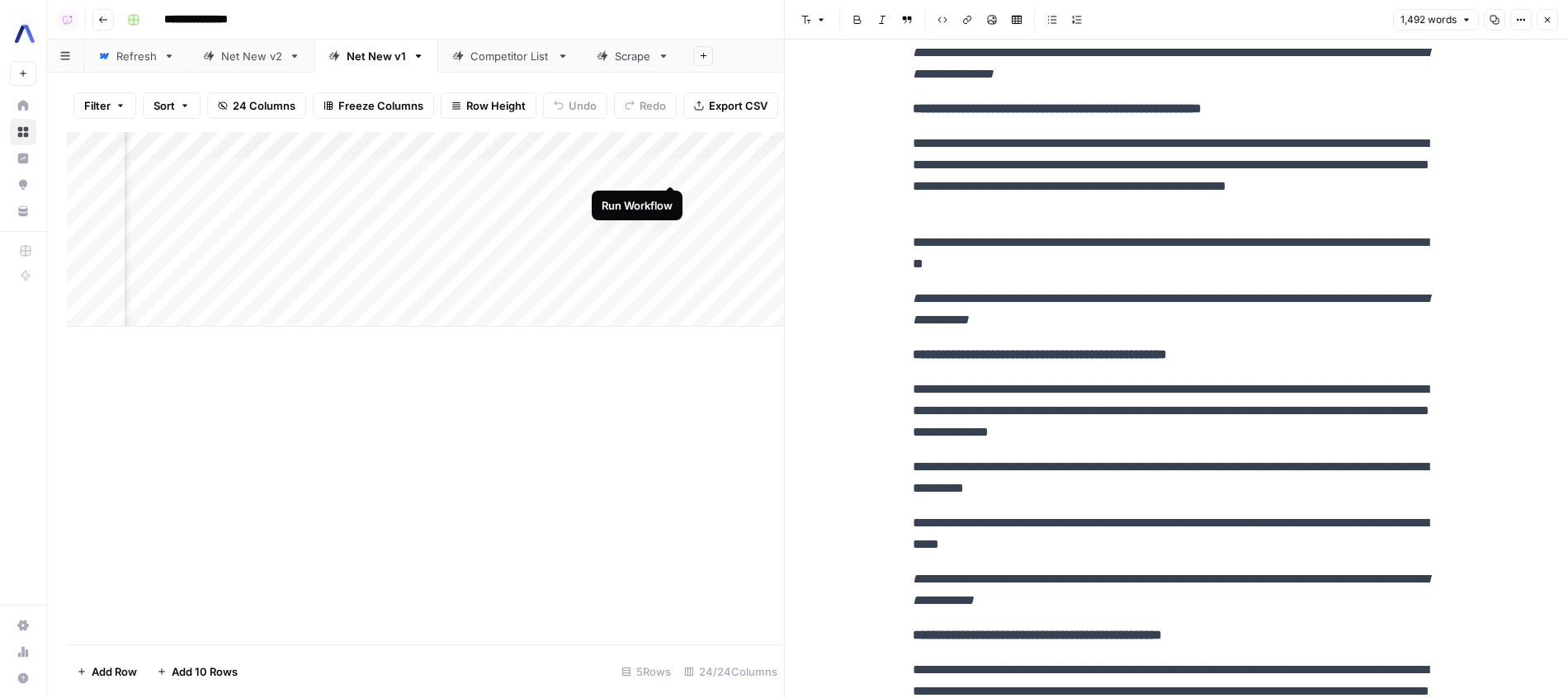
click at [670, 200] on div "Add Column" at bounding box center [425, 229] width 717 height 194
click at [673, 166] on div "Add Column" at bounding box center [425, 229] width 717 height 194
click at [669, 173] on div "Add Column" at bounding box center [425, 229] width 717 height 194
click at [652, 408] on div "Add Column" at bounding box center [425, 388] width 717 height 512
click at [670, 162] on div "Add Column" at bounding box center [425, 229] width 717 height 194
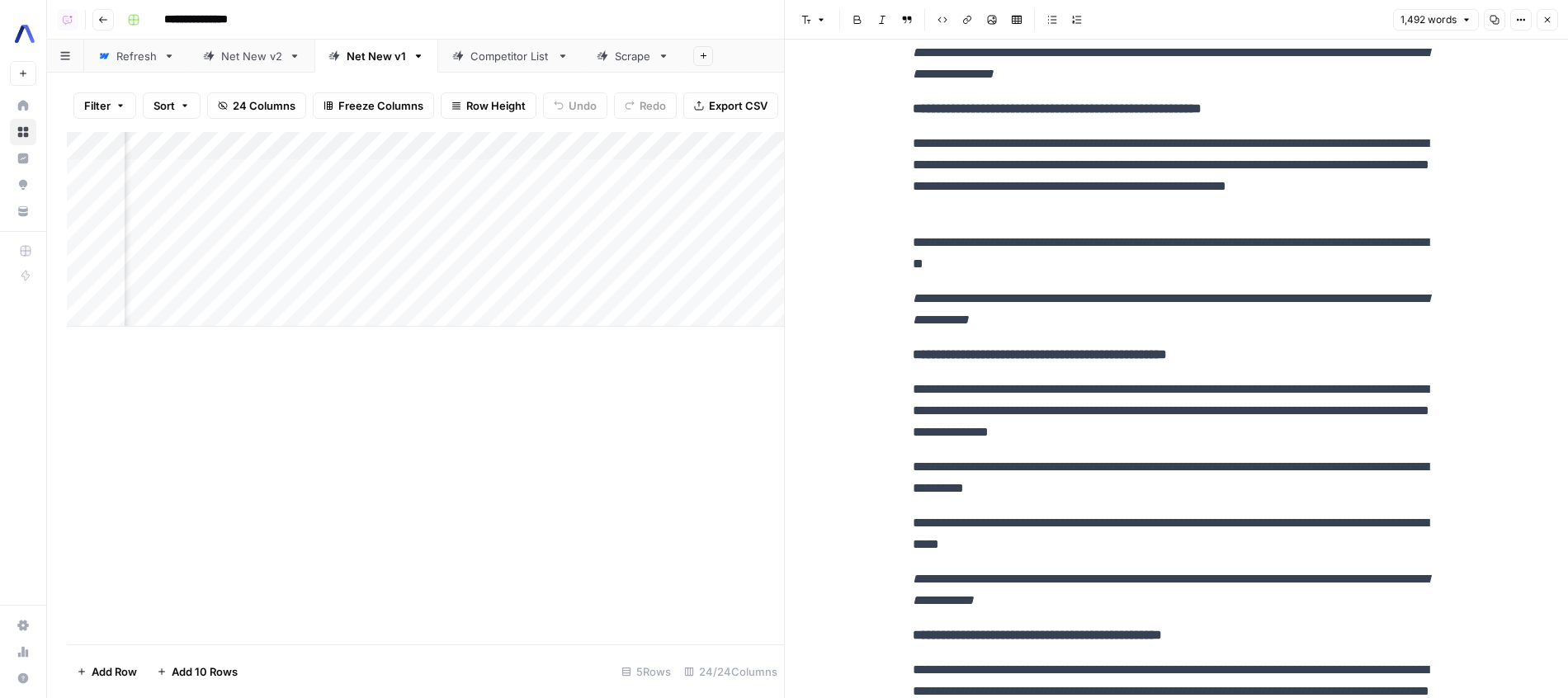
click at [648, 173] on div "Add Column" at bounding box center [425, 229] width 717 height 194
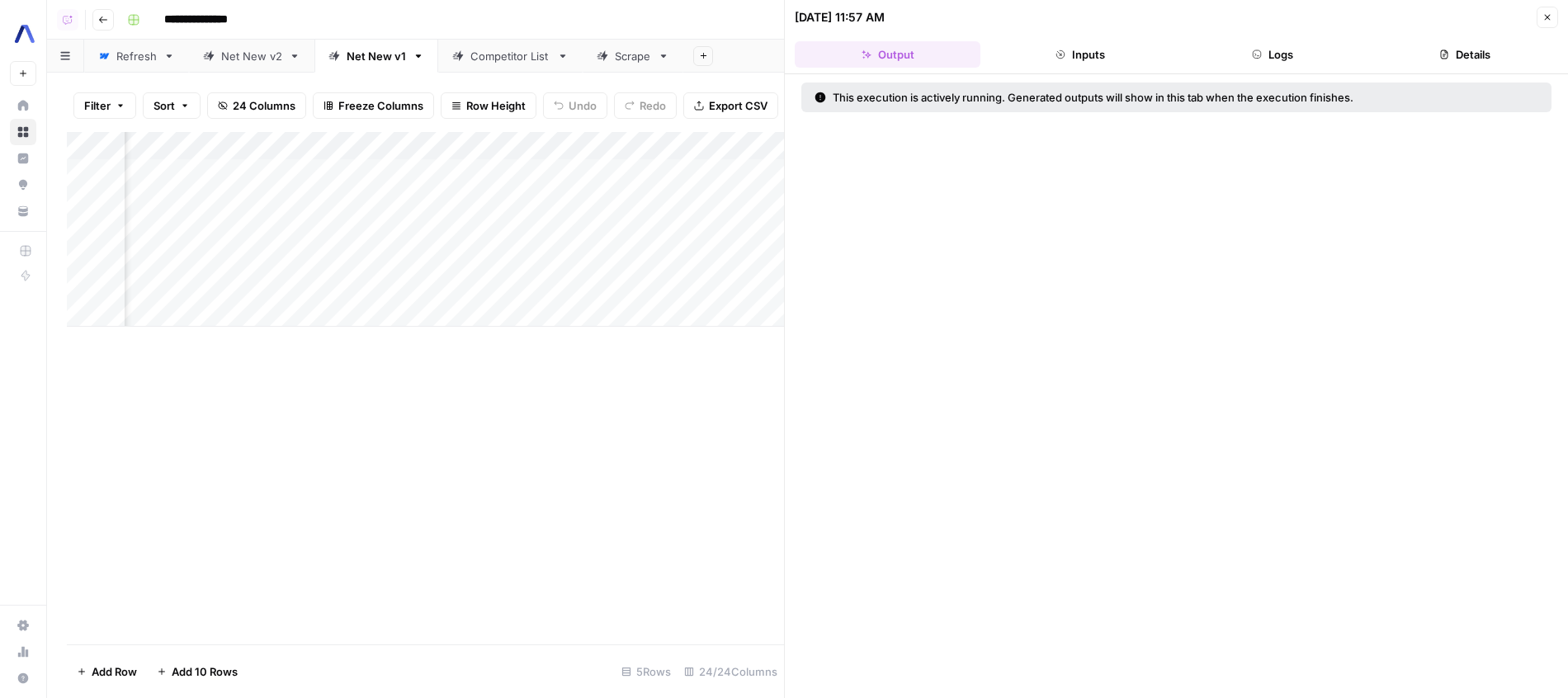
click at [1300, 60] on button "Logs" at bounding box center [1272, 54] width 186 height 27
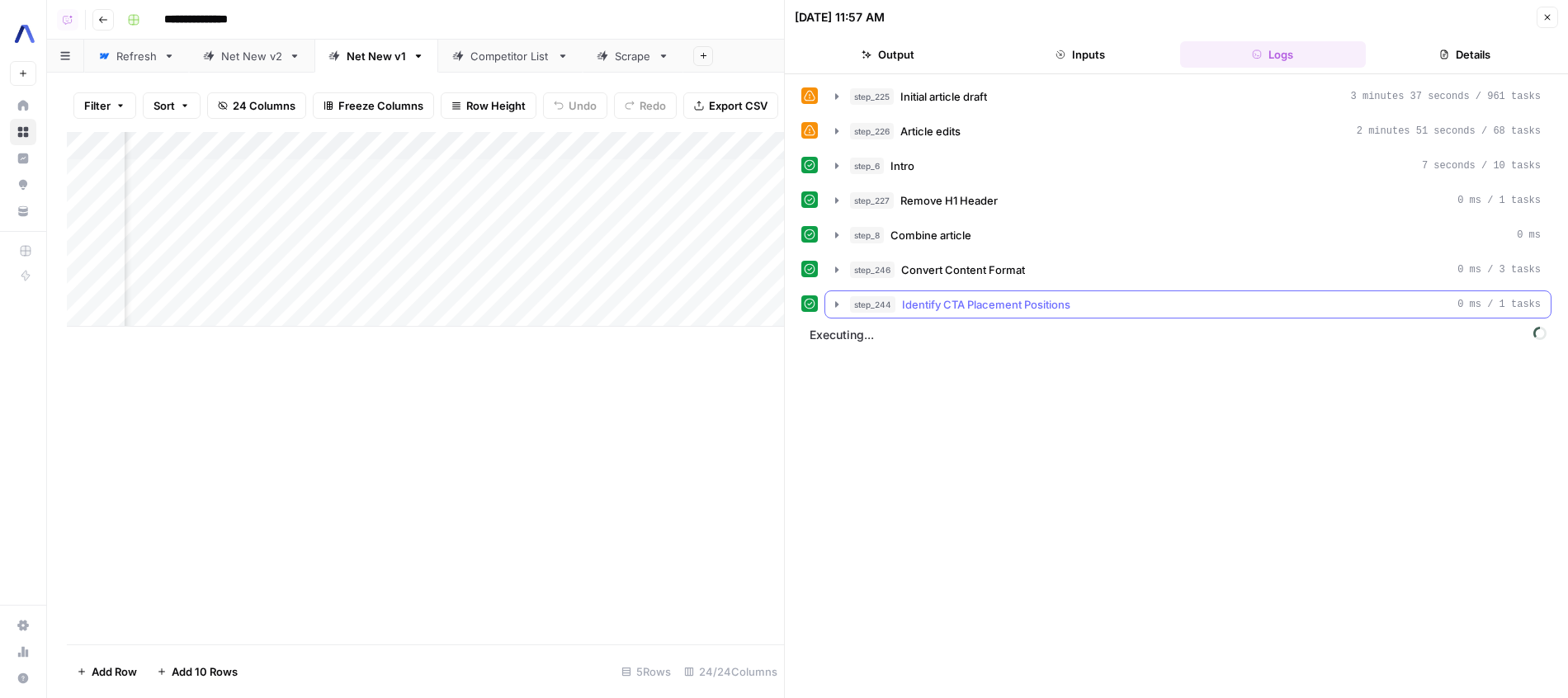
click at [1108, 308] on div "step_244 Identify CTA Placement Positions 0 ms / 1 tasks" at bounding box center [1195, 304] width 691 height 16
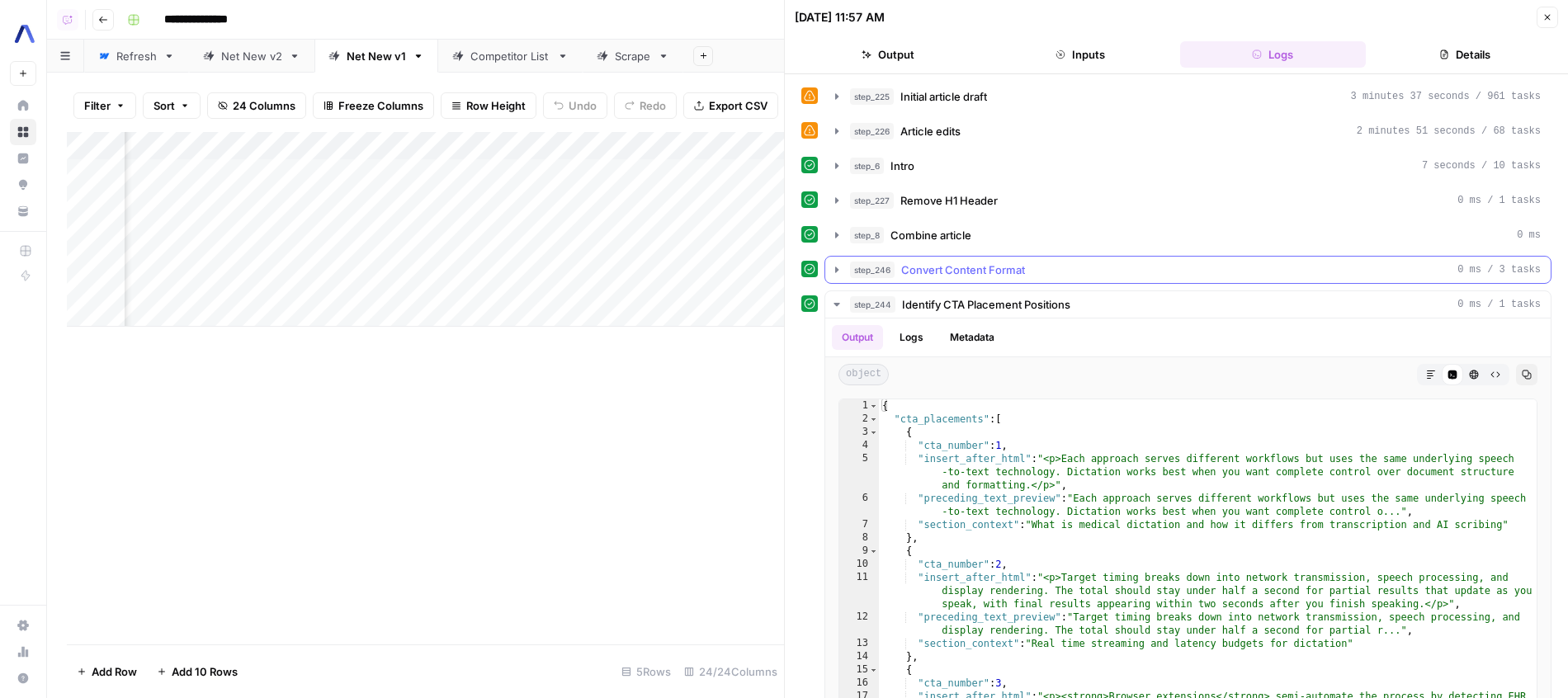
click at [1095, 262] on div "step_246 Convert Content Format 0 ms / 3 tasks" at bounding box center [1195, 270] width 691 height 16
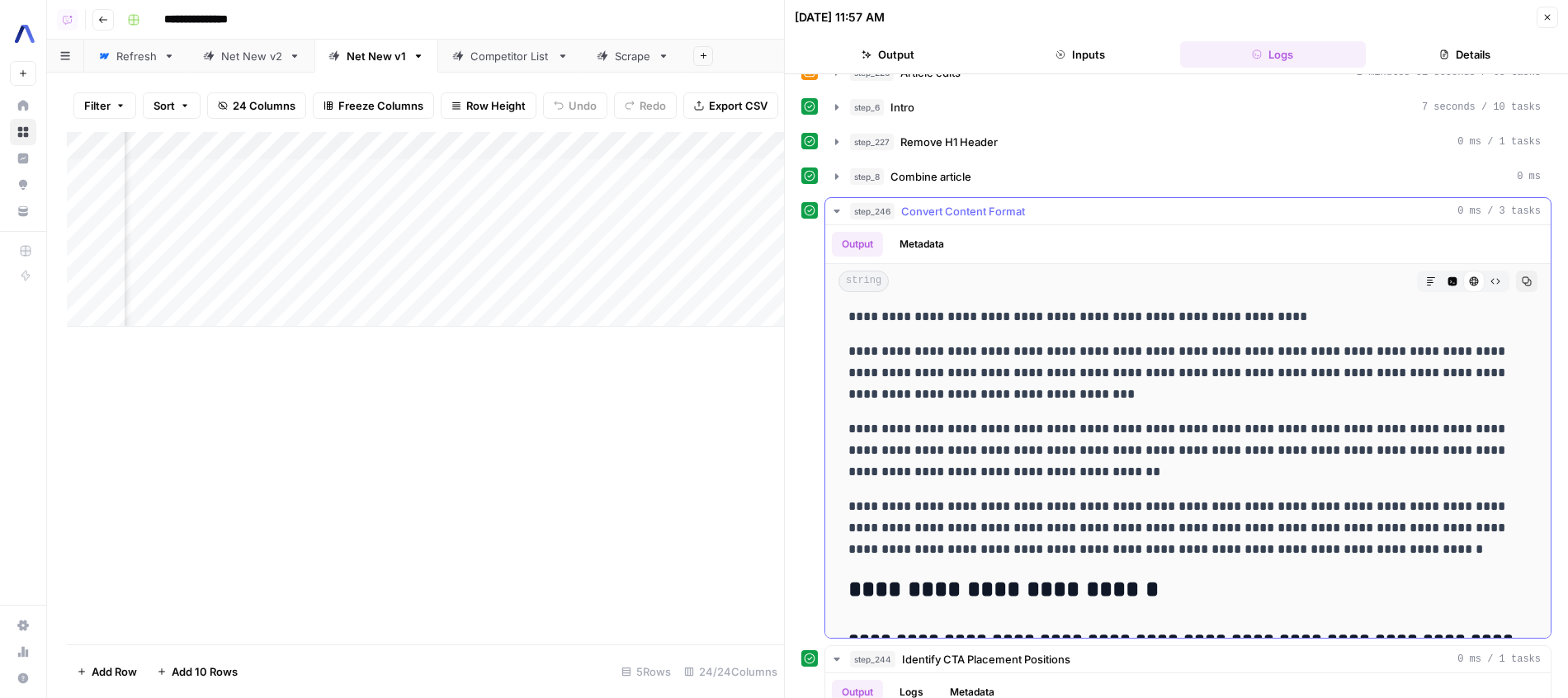
scroll to position [7285, 0]
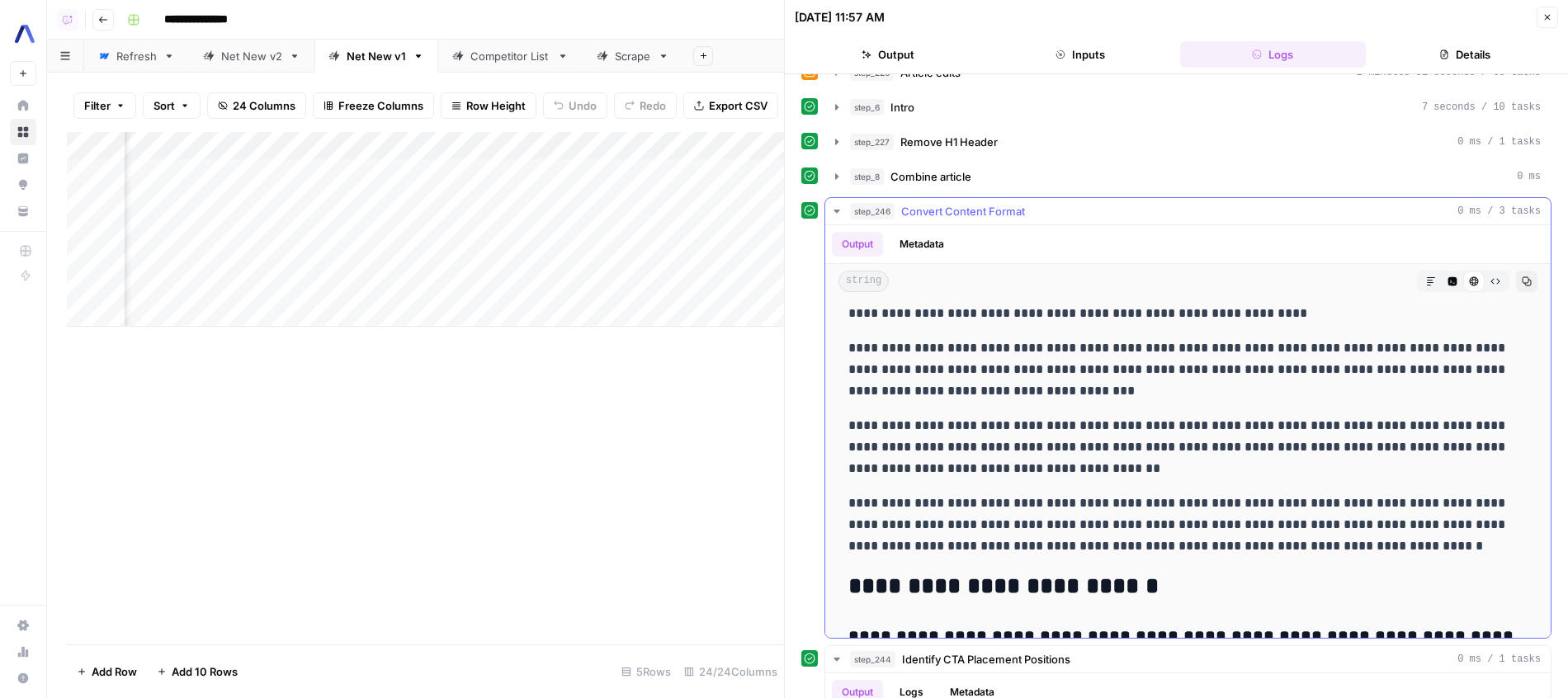
click at [1143, 492] on p "**********" at bounding box center [1188, 524] width 679 height 64
click at [1149, 492] on p "**********" at bounding box center [1188, 524] width 679 height 64
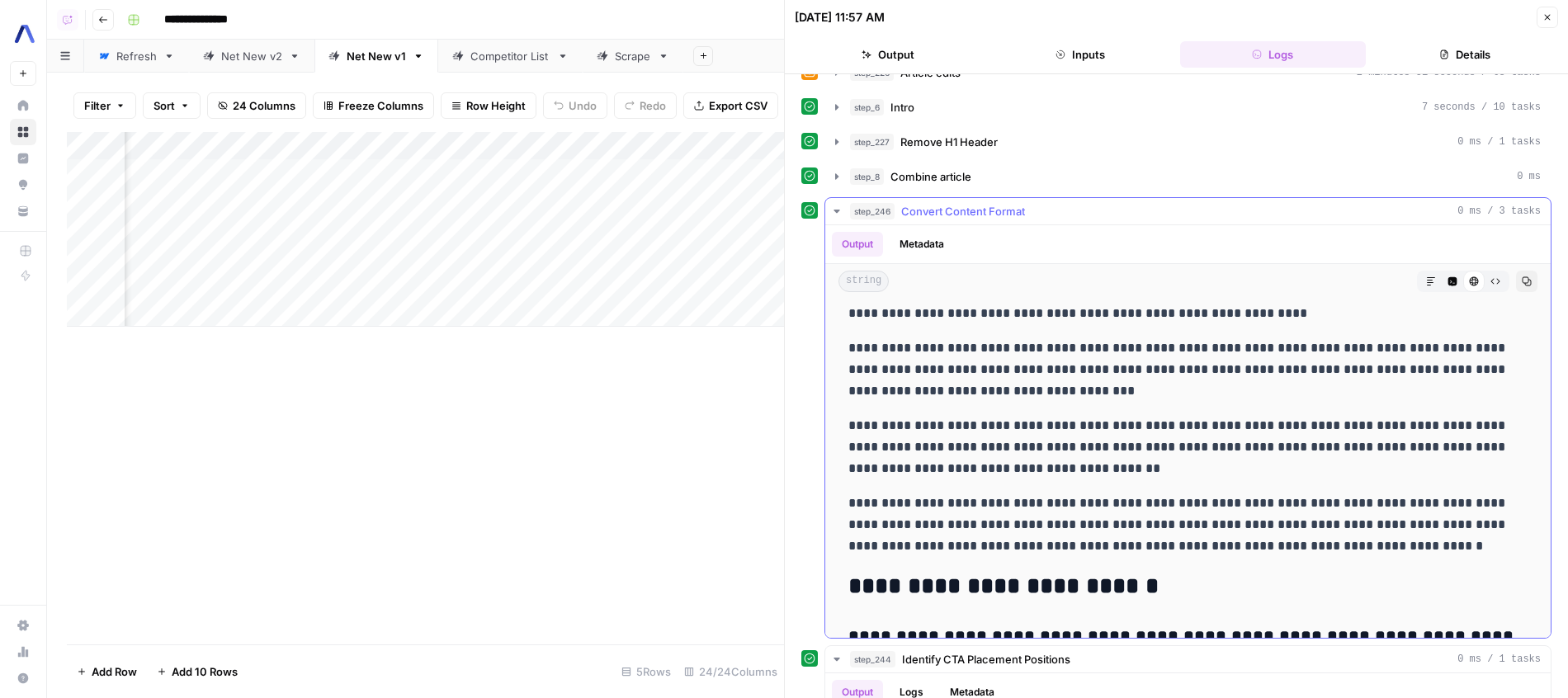
click at [1149, 492] on p "**********" at bounding box center [1188, 524] width 679 height 64
click at [1152, 492] on p "**********" at bounding box center [1188, 524] width 679 height 64
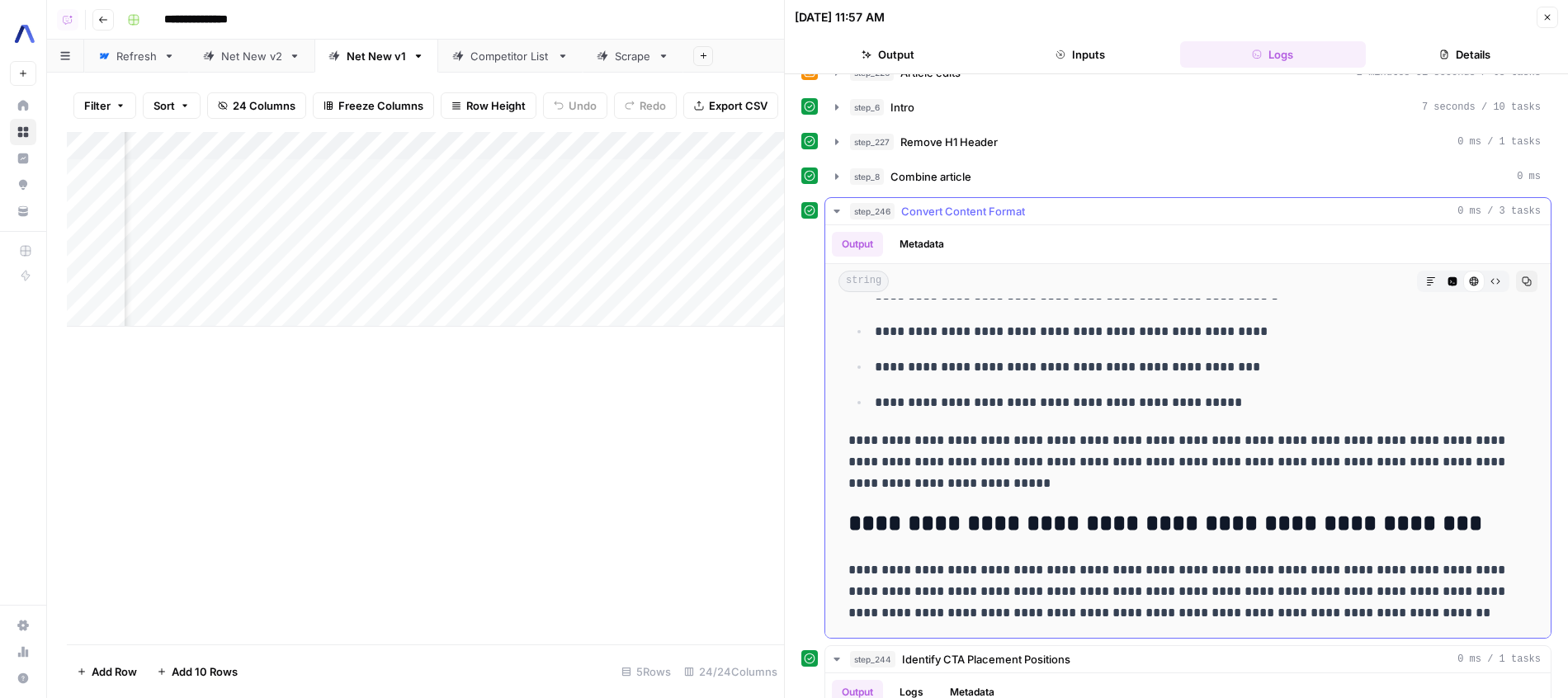
scroll to position [5924, 0]
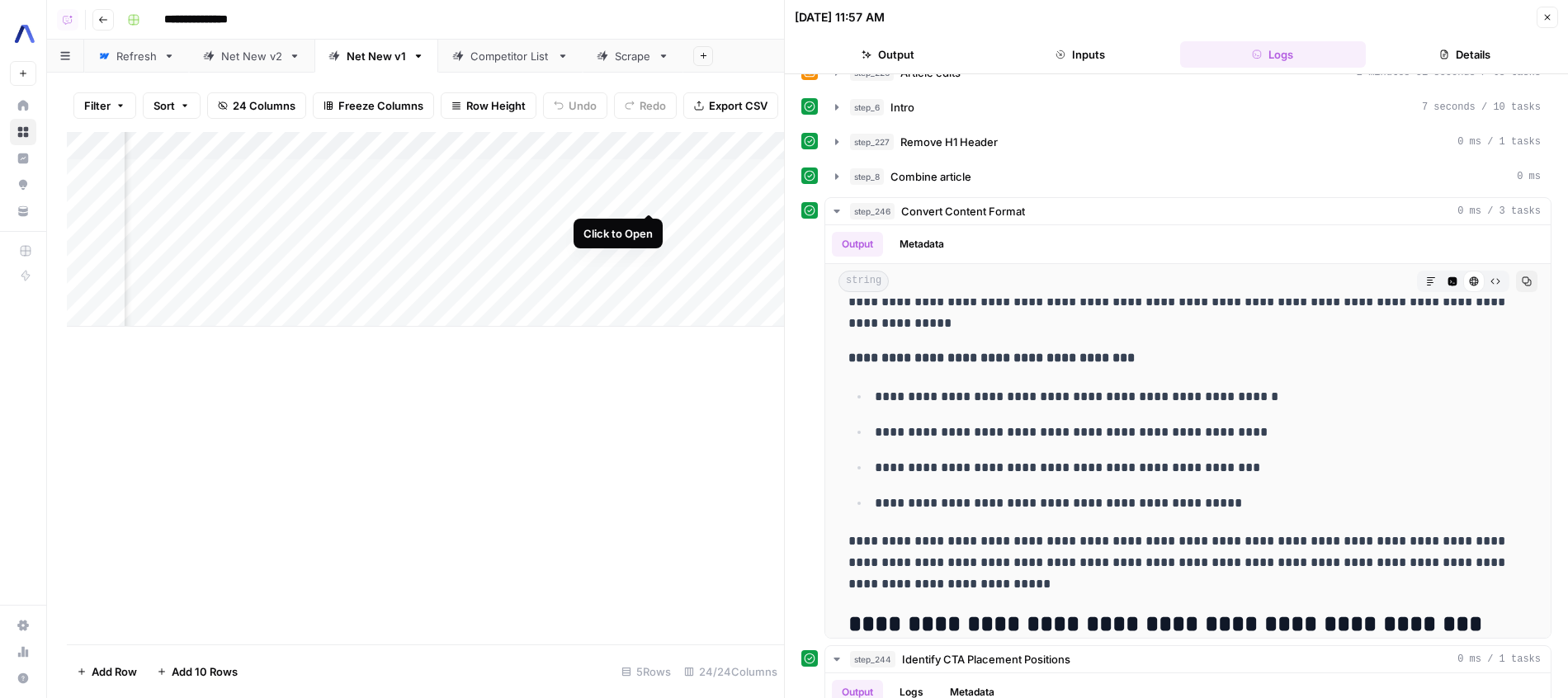
click at [653, 196] on div "Add Column" at bounding box center [425, 229] width 717 height 194
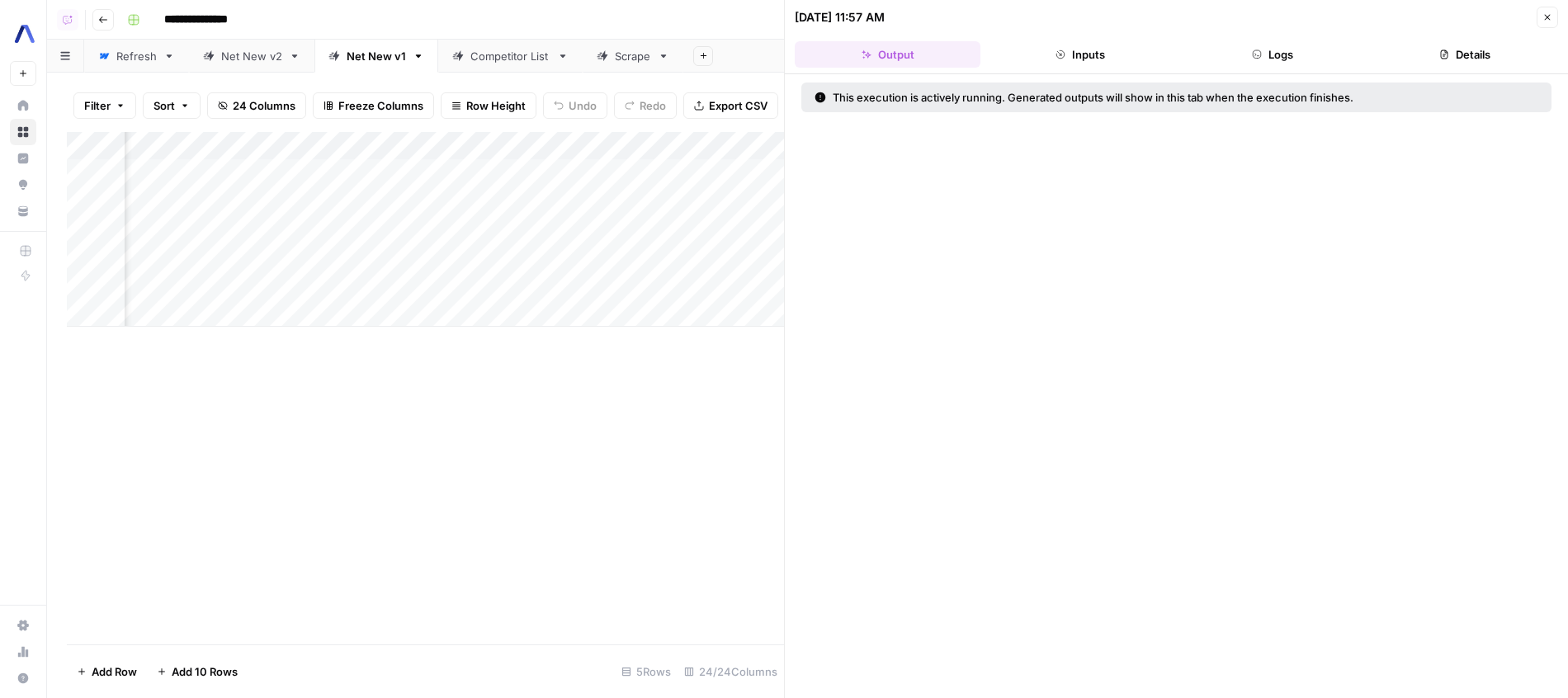
click at [1305, 62] on button "Logs" at bounding box center [1272, 54] width 186 height 27
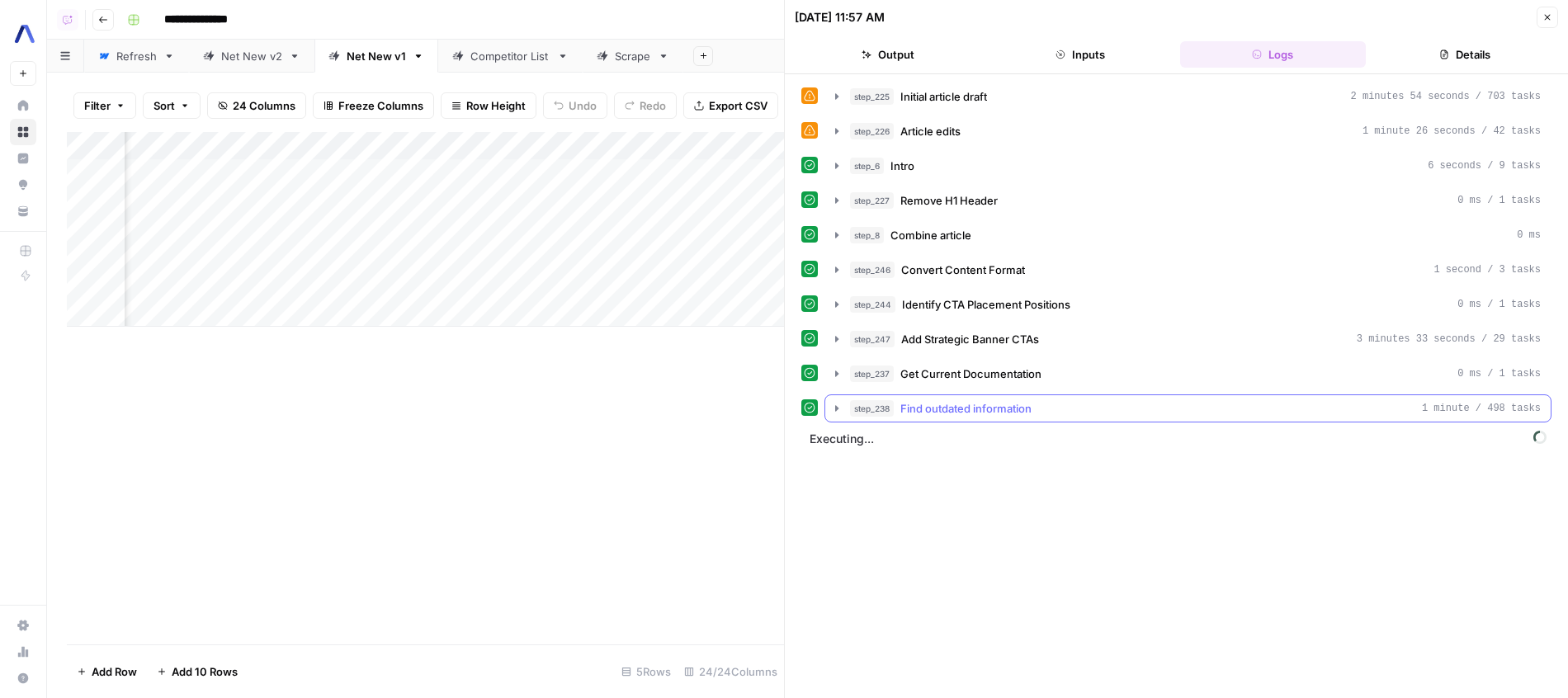
click at [1042, 404] on div "step_238 Find outdated information 1 minute / 498 tasks" at bounding box center [1195, 408] width 691 height 16
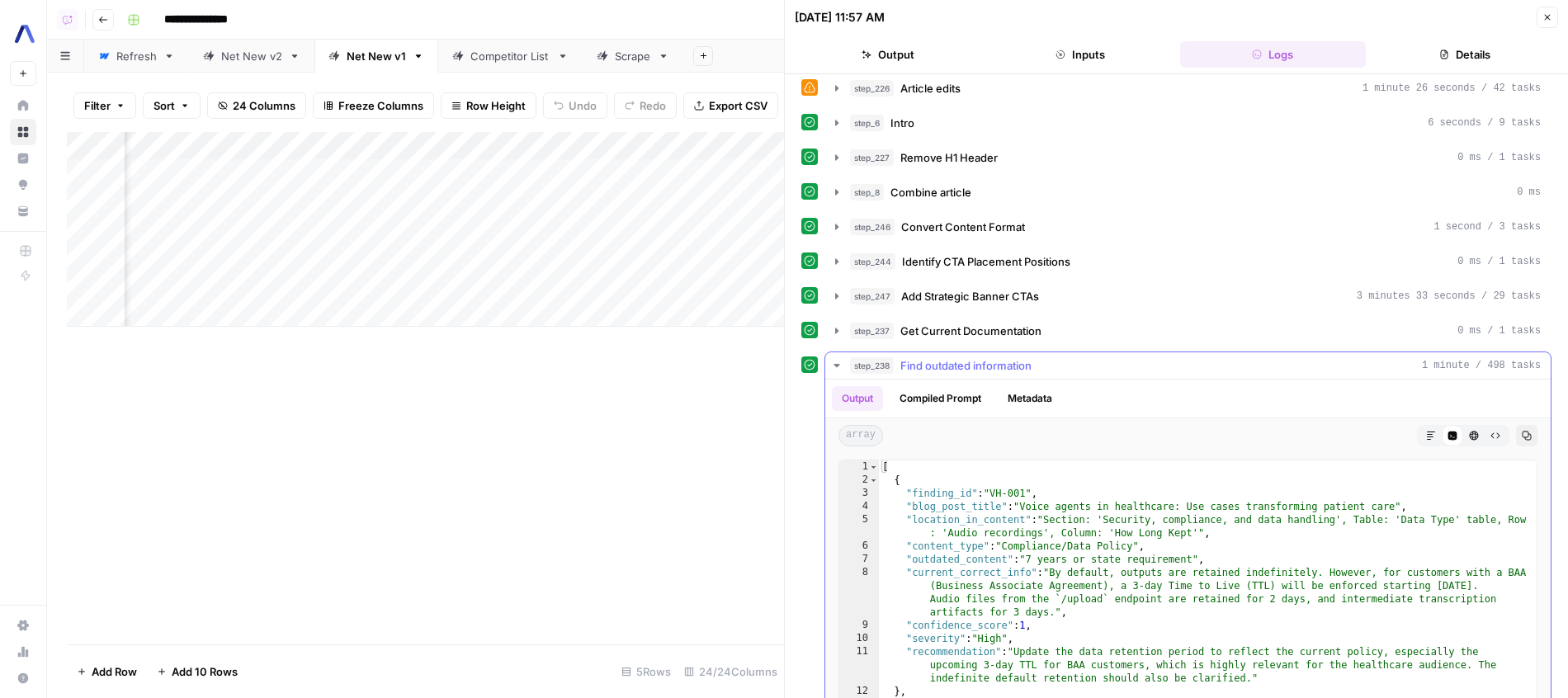
scroll to position [45, 0]
click at [1078, 345] on div "step_225 Initial article draft 2 minutes 54 seconds / 703 tasks step_226 Articl…" at bounding box center [1176, 415] width 750 height 753
click at [1087, 326] on div "step_237 Get Current Documentation 0 ms / 1 tasks" at bounding box center [1195, 328] width 691 height 16
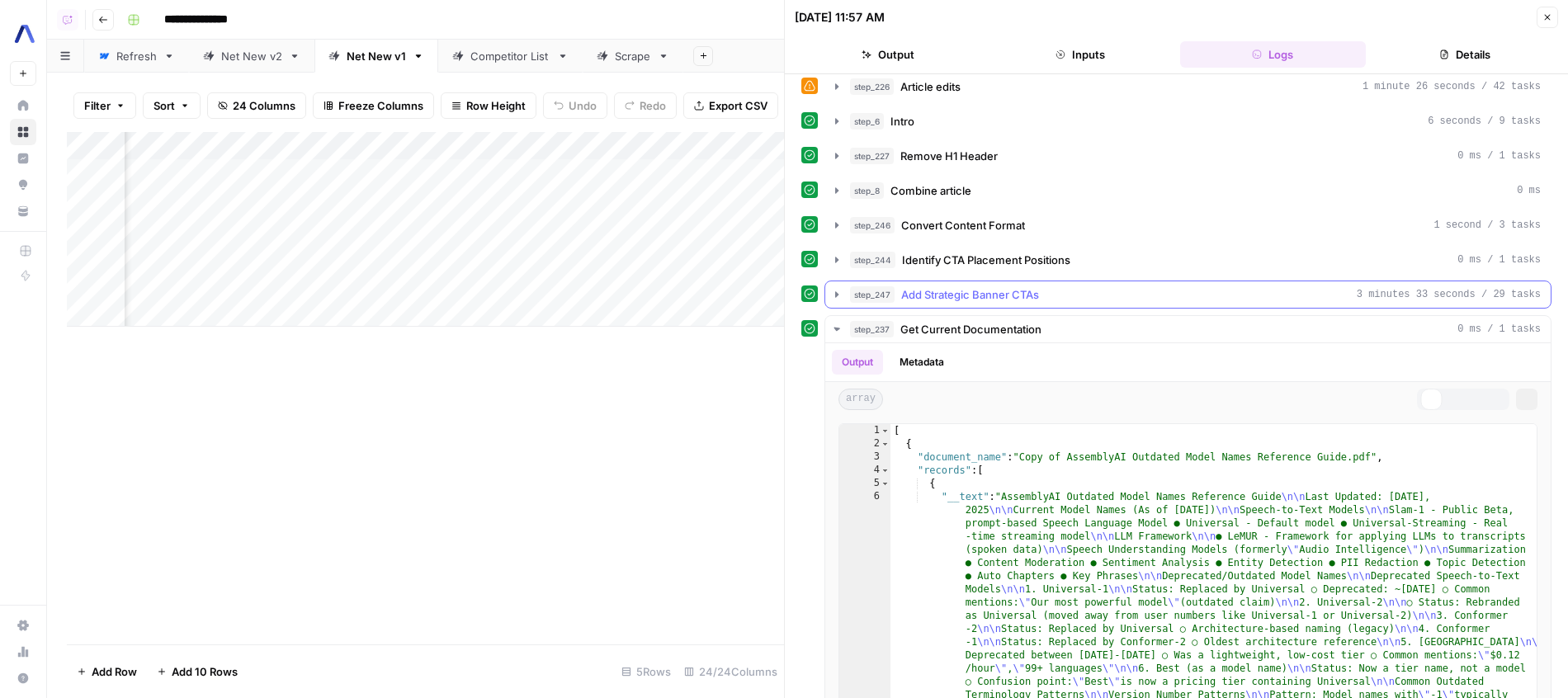
click at [1087, 294] on div "step_247 Add Strategic Banner CTAs 3 minutes 33 seconds / 29 tasks" at bounding box center [1195, 294] width 691 height 16
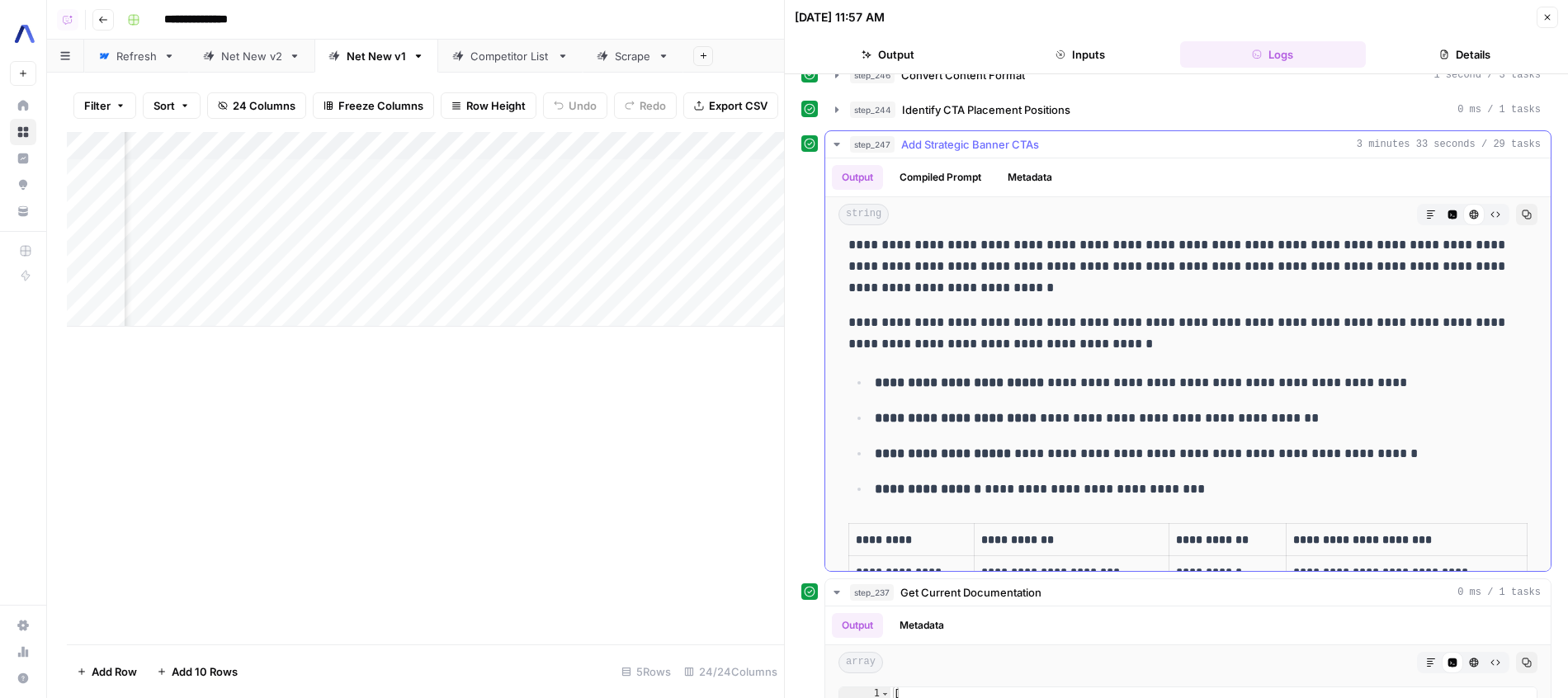
scroll to position [989, 0]
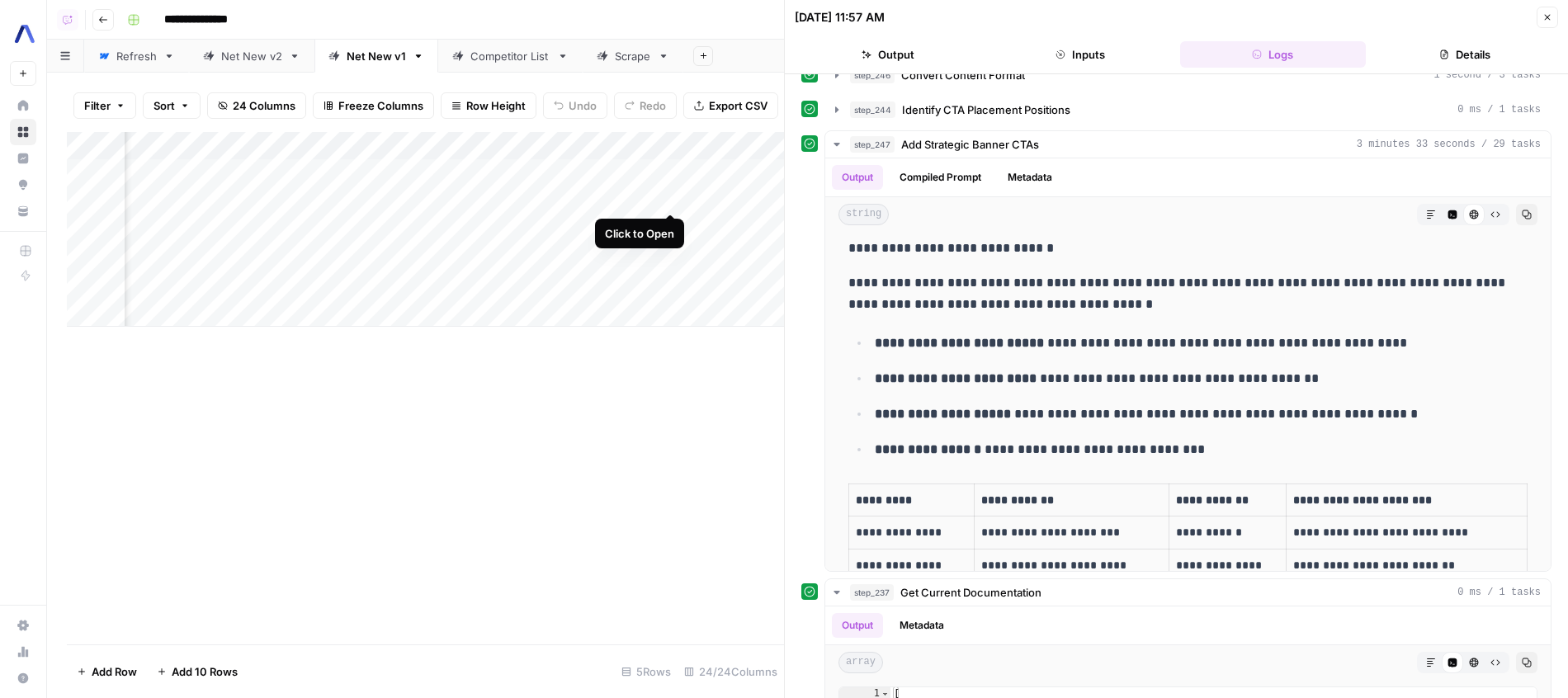
click at [672, 195] on div "Add Column" at bounding box center [425, 229] width 717 height 194
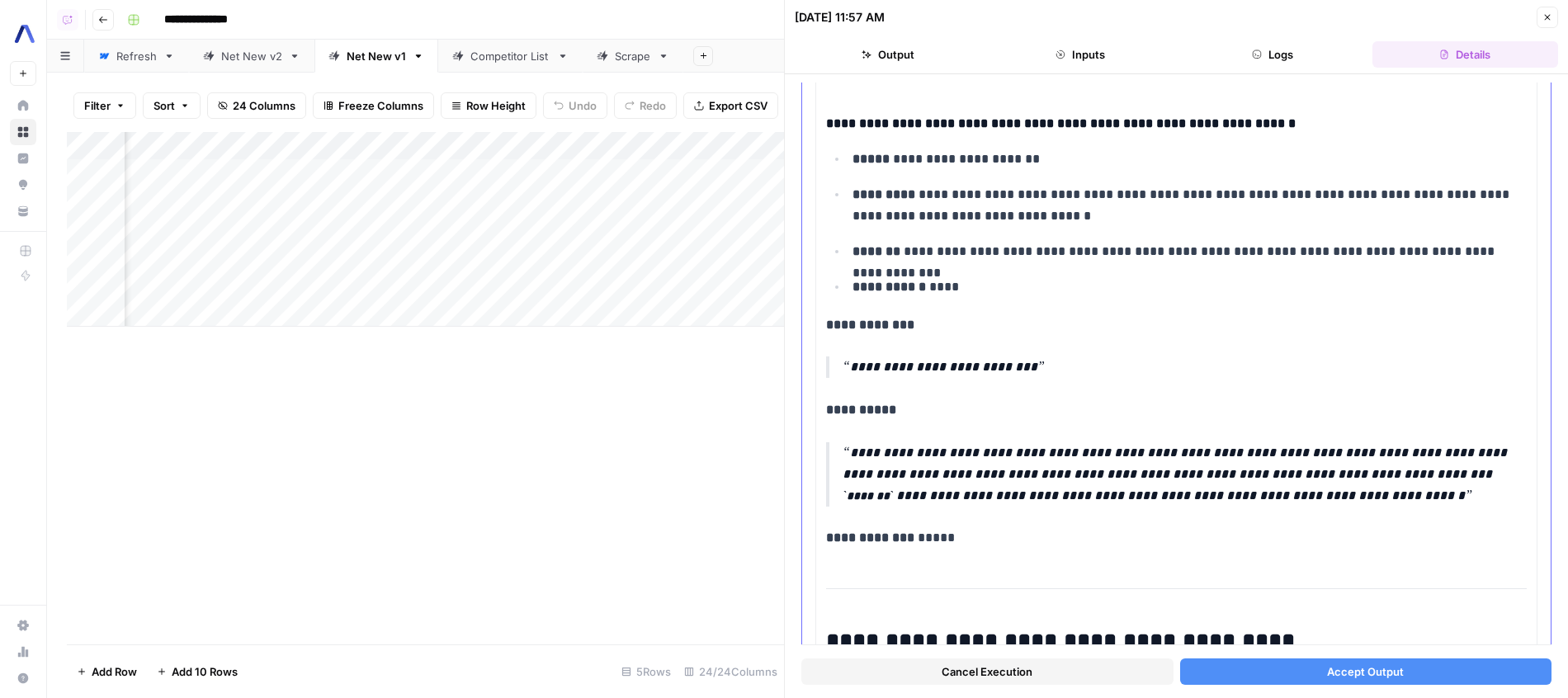
scroll to position [792, 0]
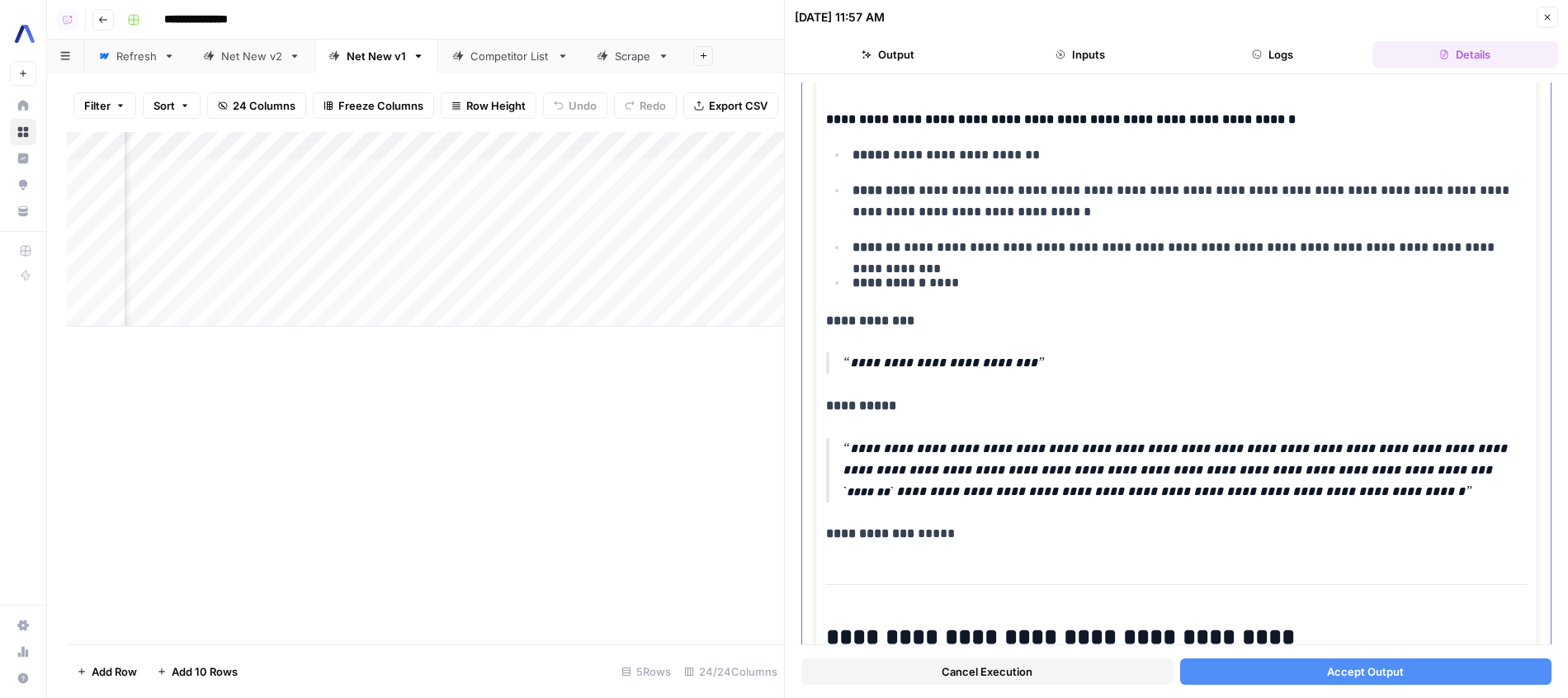
click at [1145, 445] on p "**********" at bounding box center [1184, 470] width 684 height 64
click at [1176, 460] on p "**********" at bounding box center [1184, 470] width 684 height 64
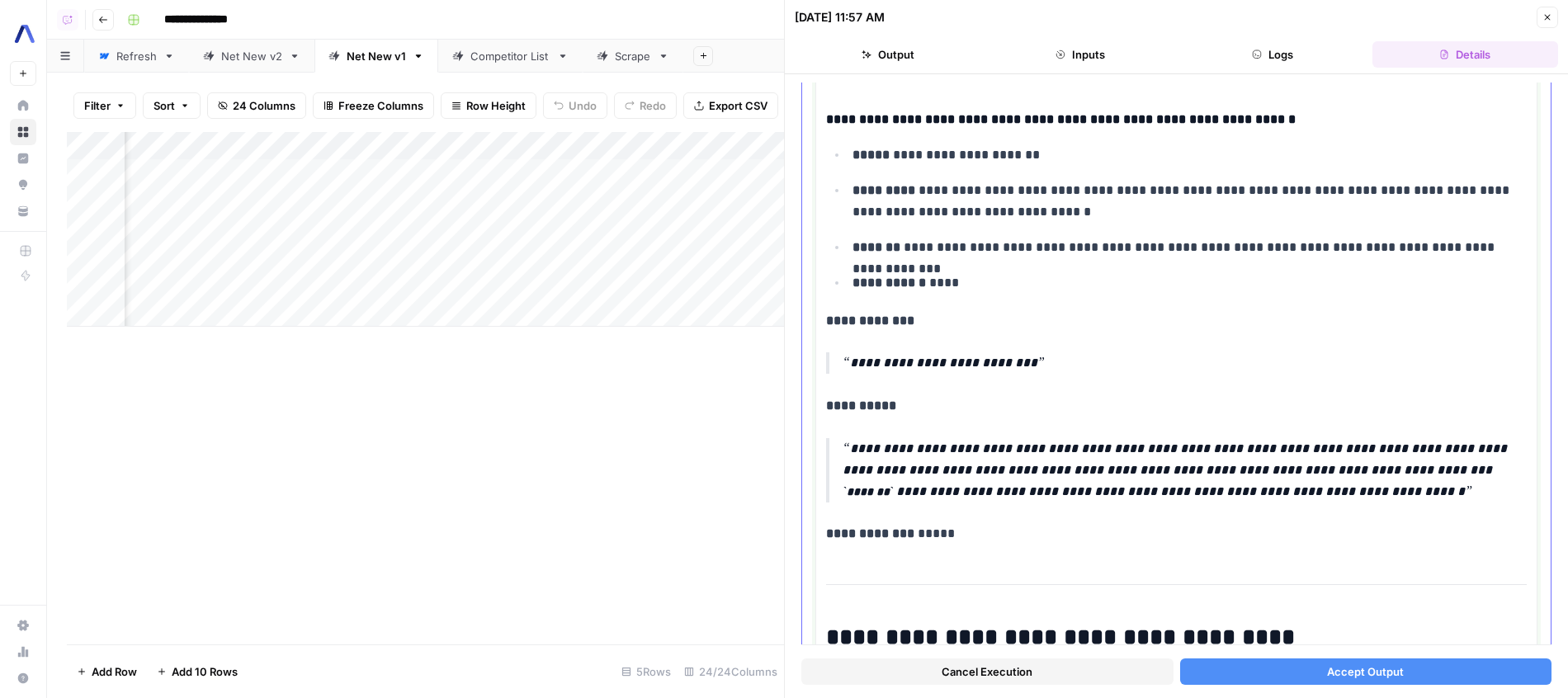
click at [1176, 460] on p "**********" at bounding box center [1184, 470] width 684 height 64
click at [1214, 460] on p "**********" at bounding box center [1184, 470] width 684 height 64
click at [1230, 353] on p "**********" at bounding box center [1184, 363] width 684 height 22
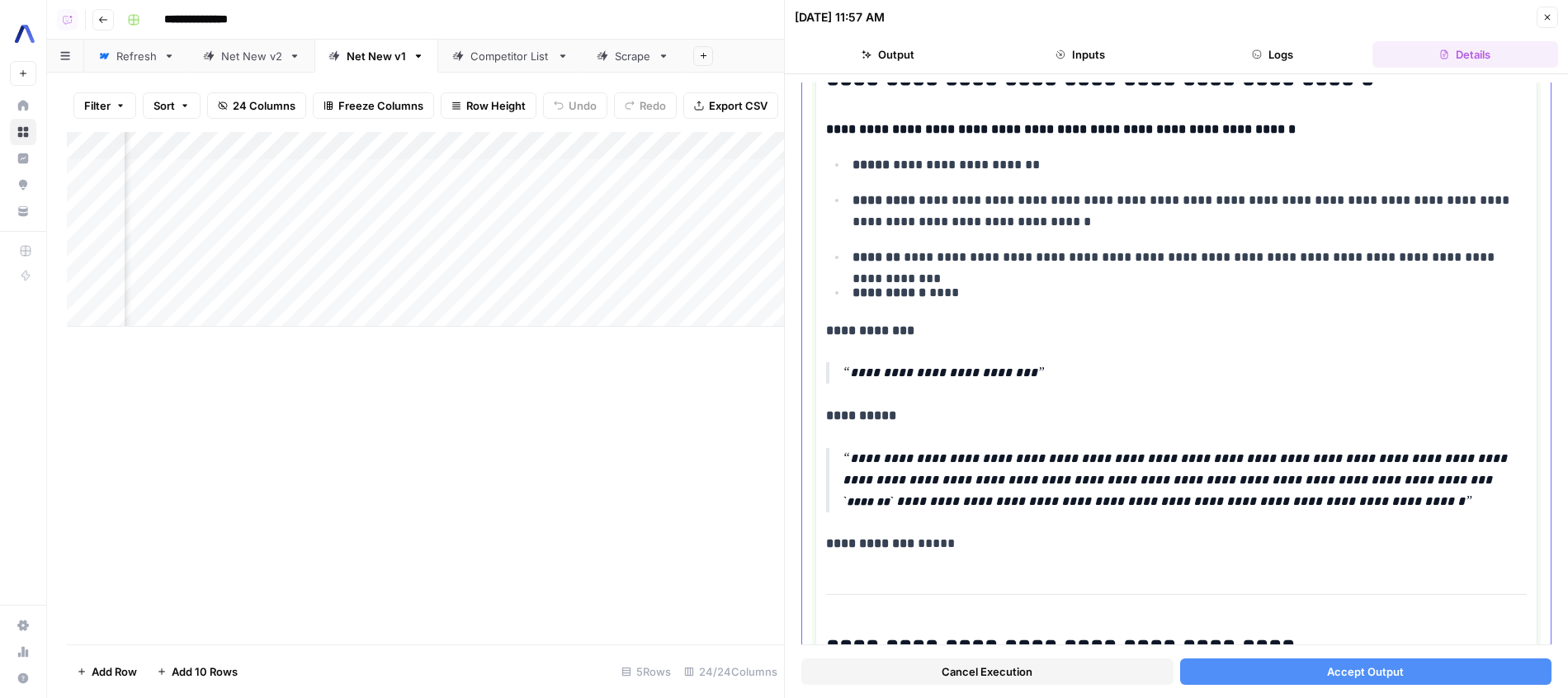
scroll to position [790, 0]
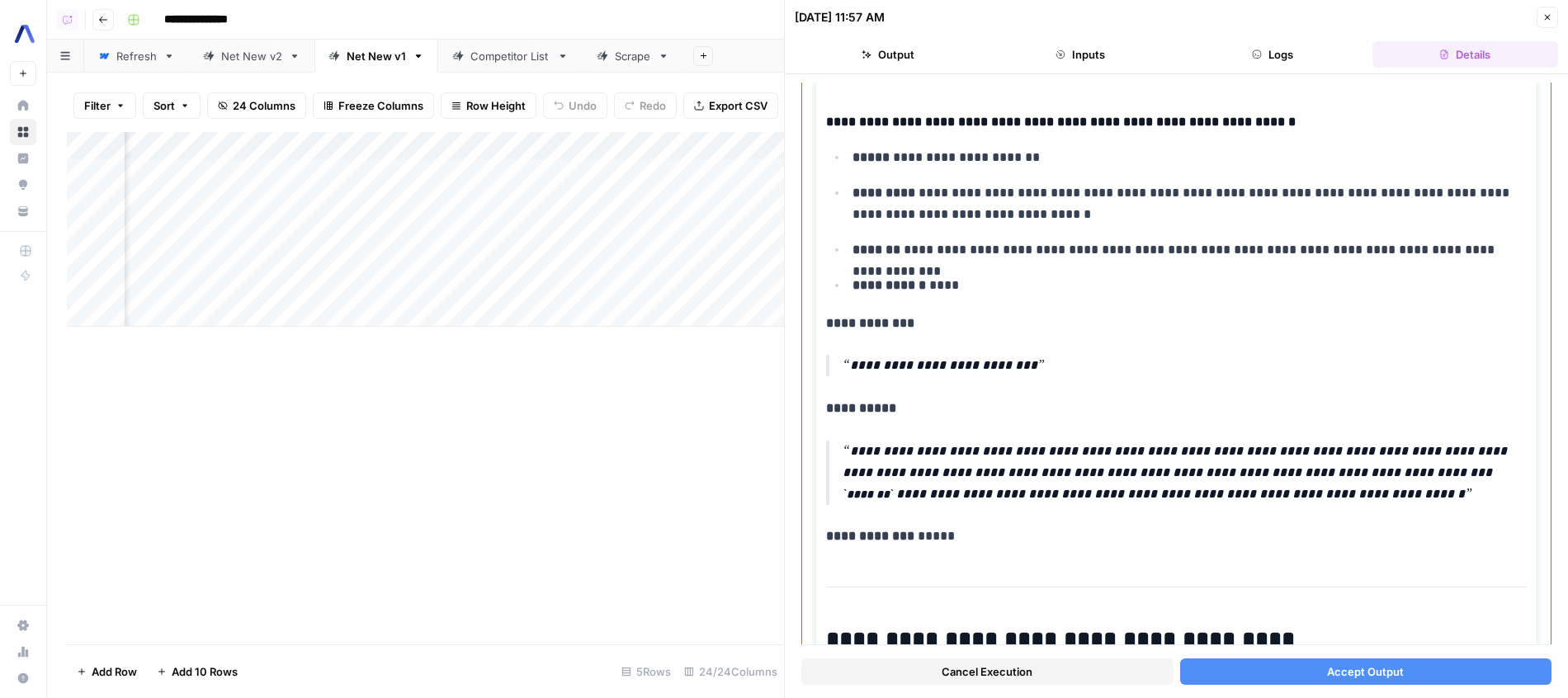
click at [1268, 355] on p "**********" at bounding box center [1184, 365] width 684 height 22
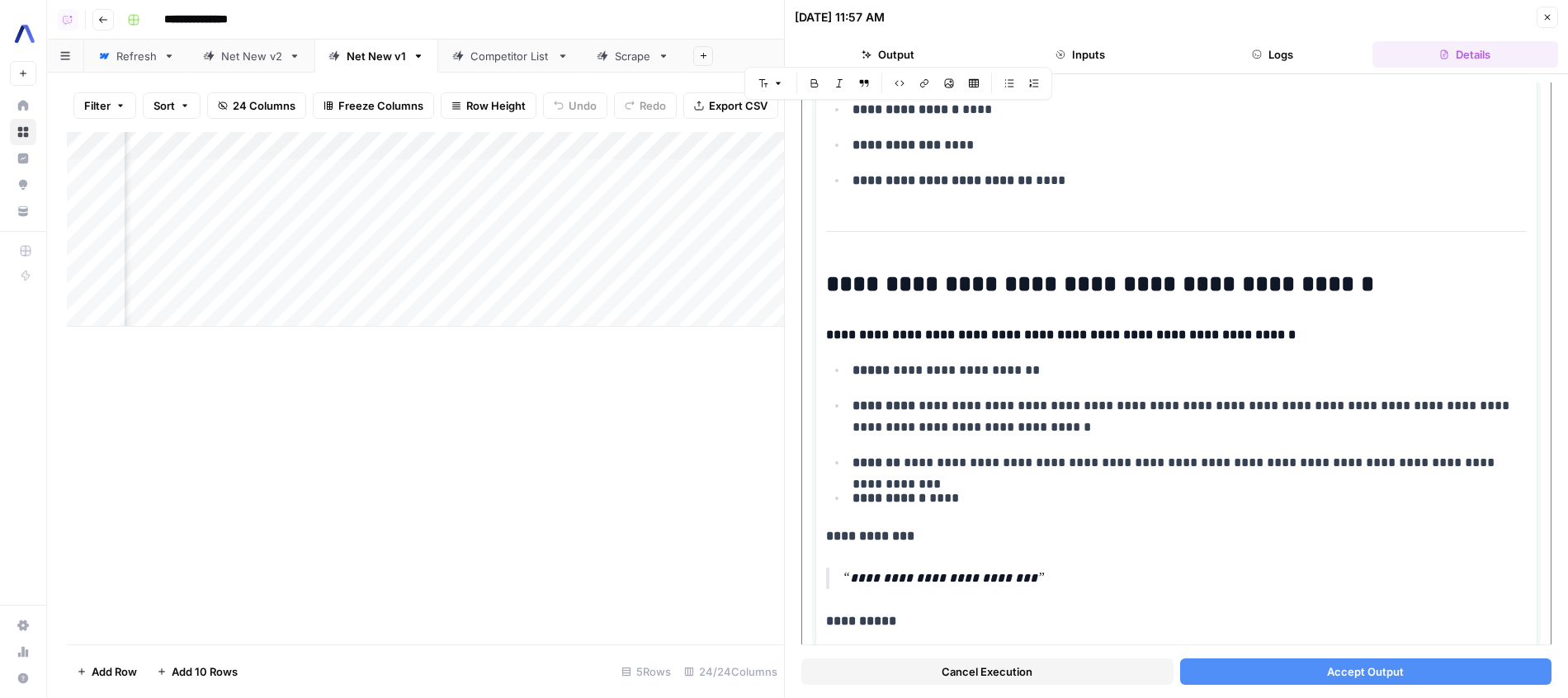
scroll to position [545, 0]
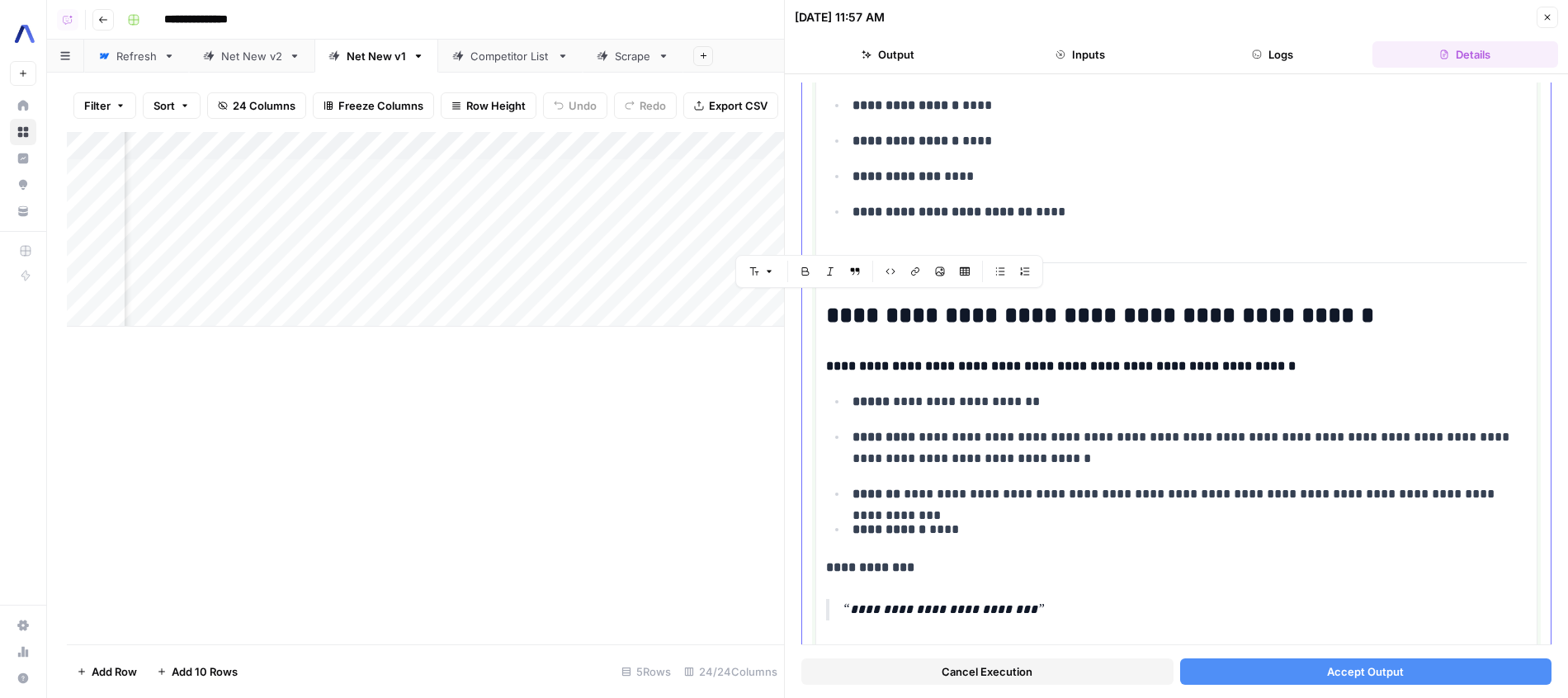
drag, startPoint x: 996, startPoint y: 524, endPoint x: 826, endPoint y: 309, distance: 274.1
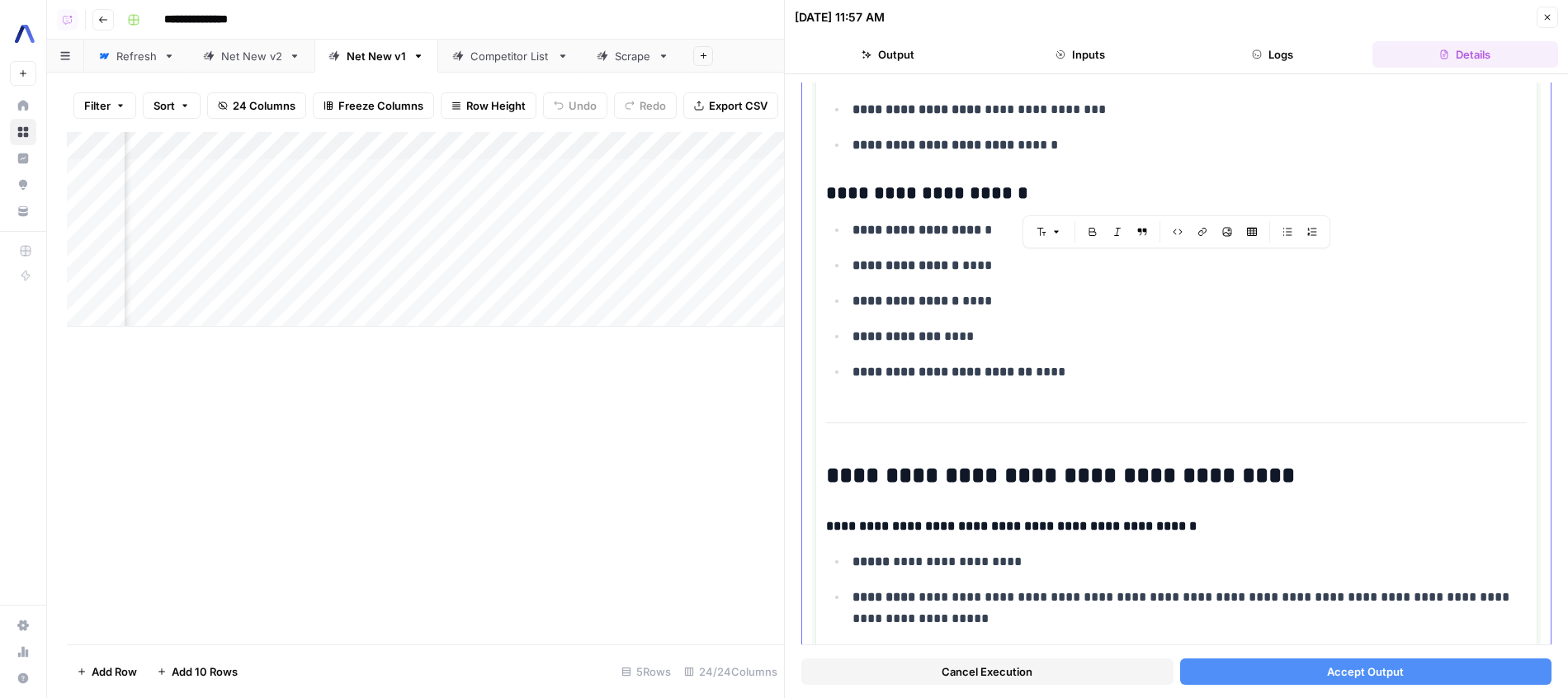
scroll to position [339, 0]
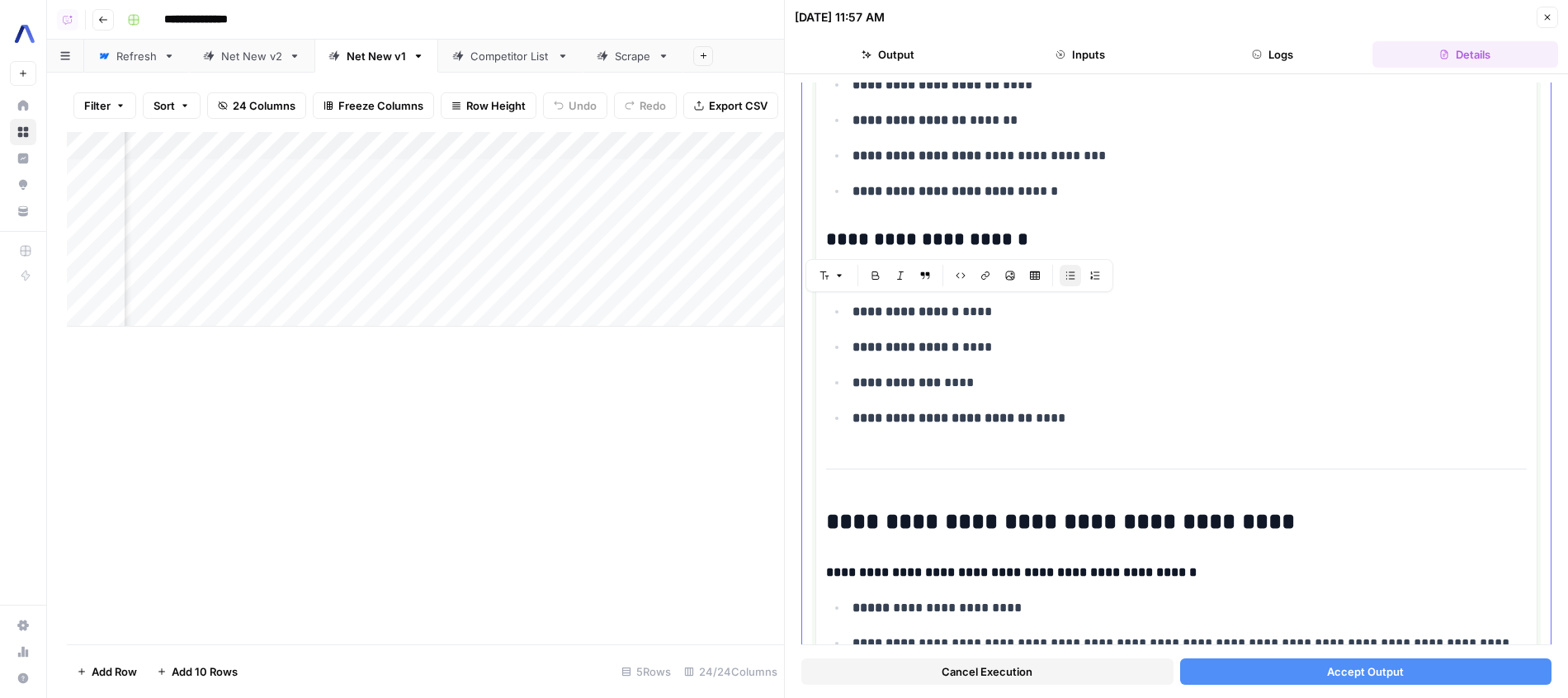
drag, startPoint x: 978, startPoint y: 309, endPoint x: 947, endPoint y: 309, distance: 31.0
click at [947, 309] on p "**********" at bounding box center [1189, 311] width 674 height 22
click at [982, 276] on p "**********" at bounding box center [1189, 276] width 674 height 22
click at [1052, 372] on p "**********" at bounding box center [1189, 383] width 674 height 22
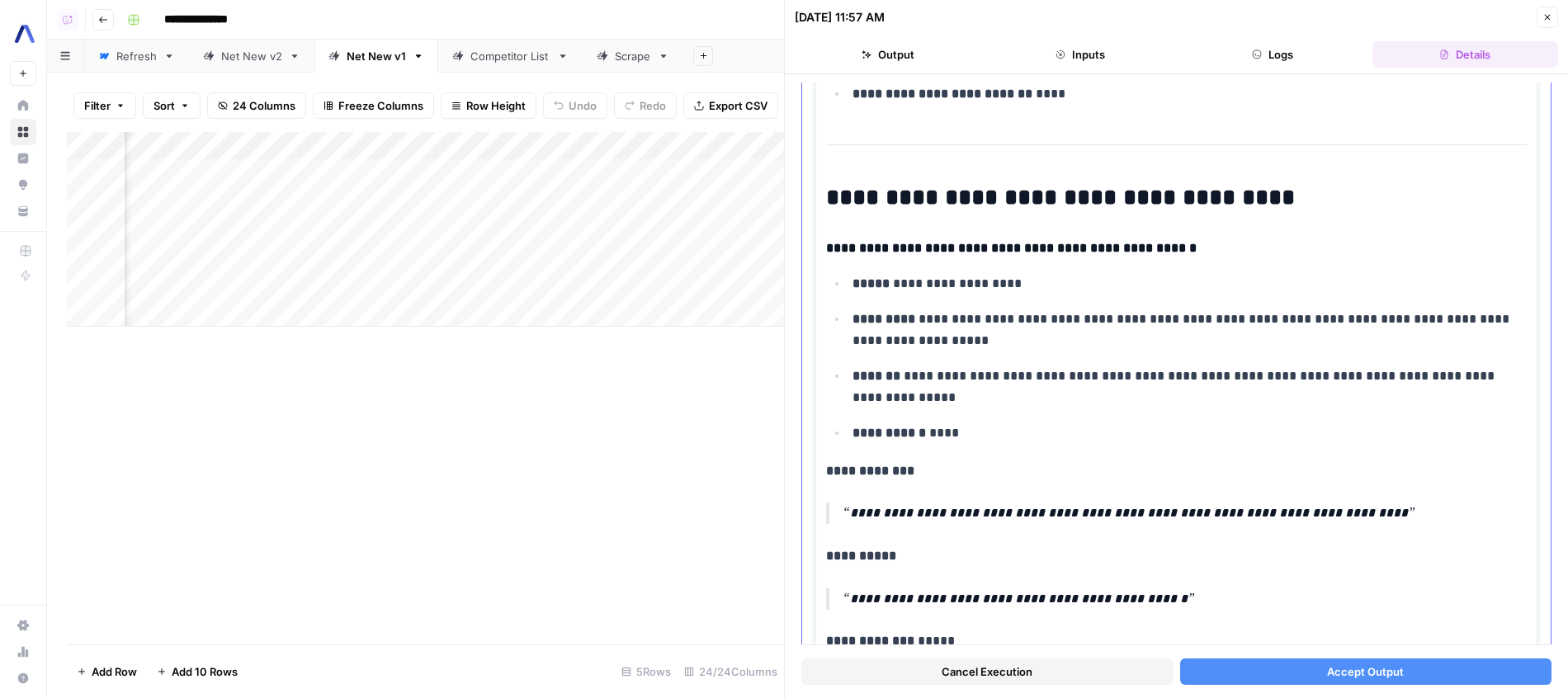
scroll to position [666, 0]
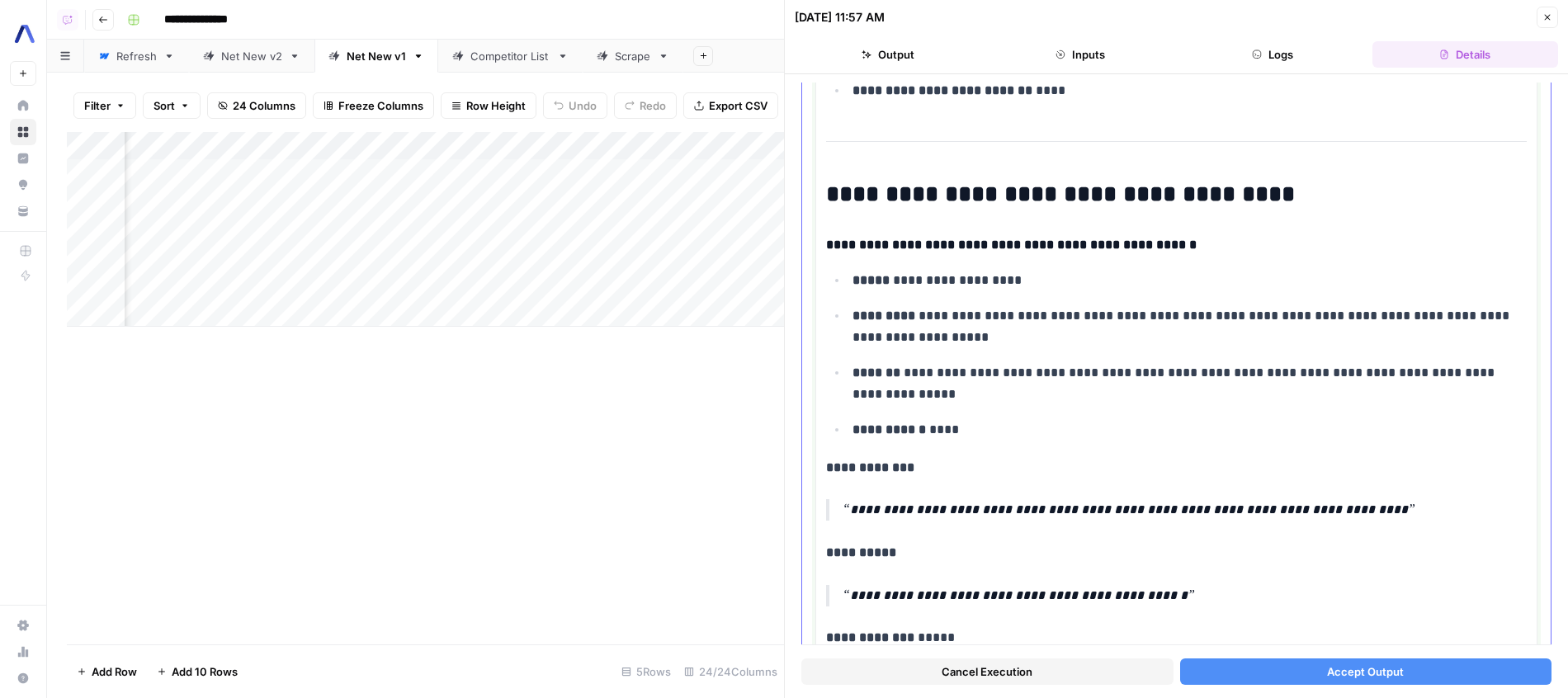
click at [1064, 315] on p "**********" at bounding box center [1189, 327] width 674 height 43
click at [1082, 375] on p "**********" at bounding box center [1189, 384] width 674 height 43
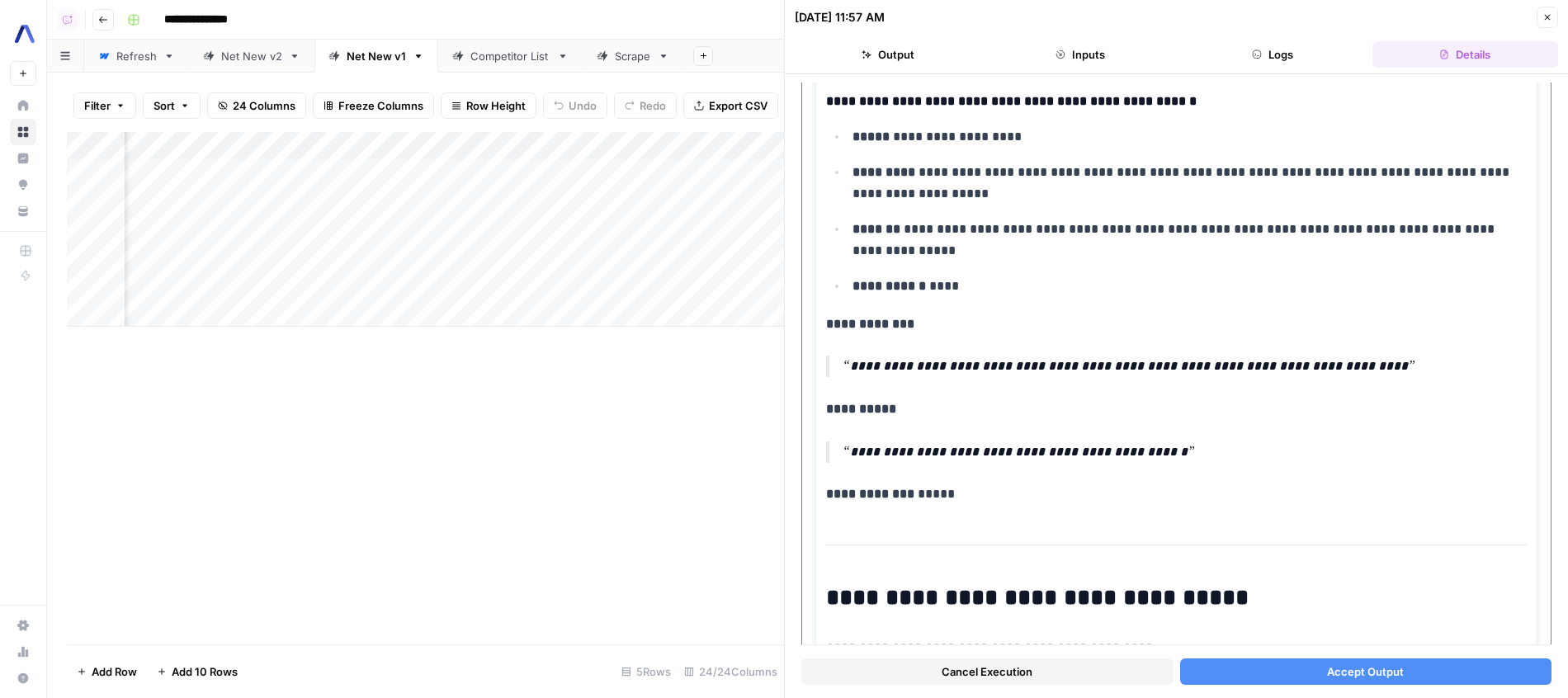
scroll to position [827, 0]
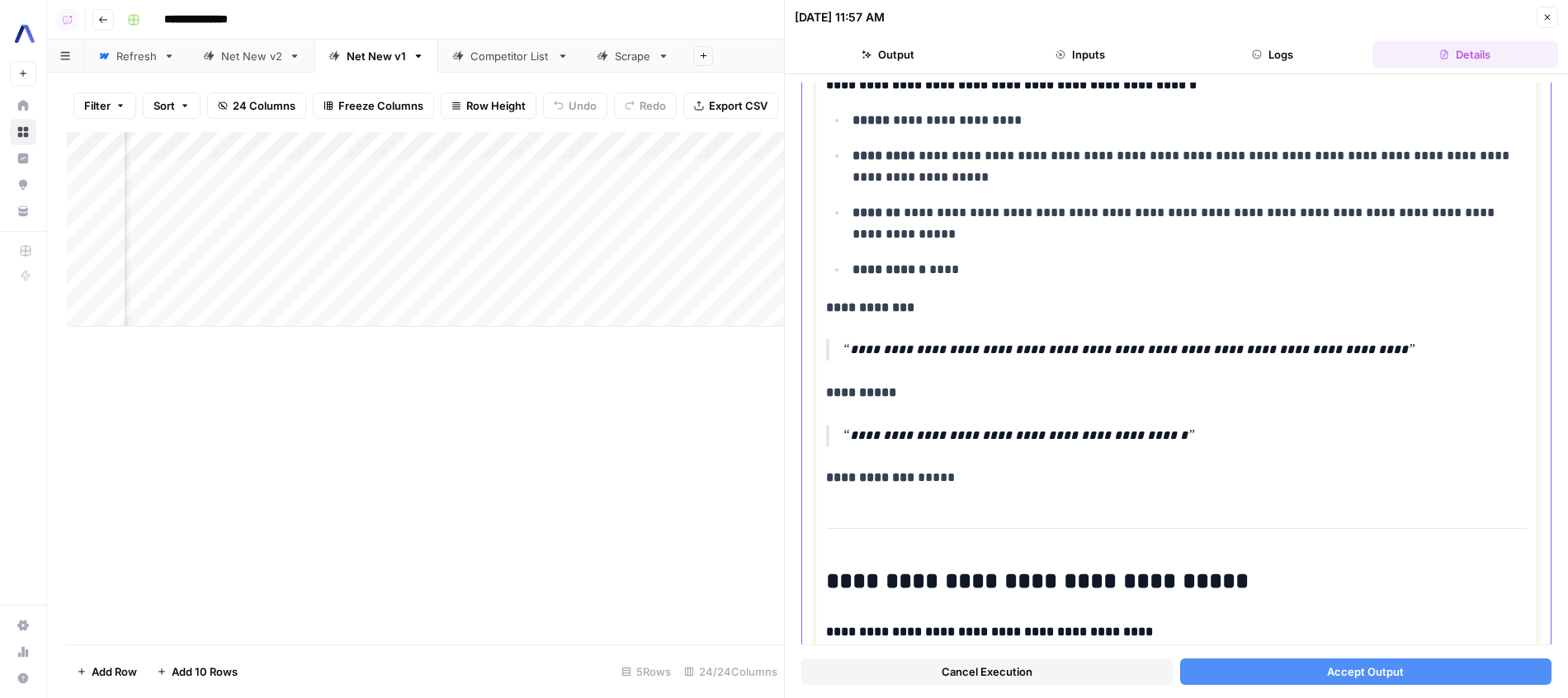
click at [1083, 339] on p "**********" at bounding box center [1184, 349] width 684 height 22
click at [1084, 389] on p "**********" at bounding box center [1176, 392] width 701 height 22
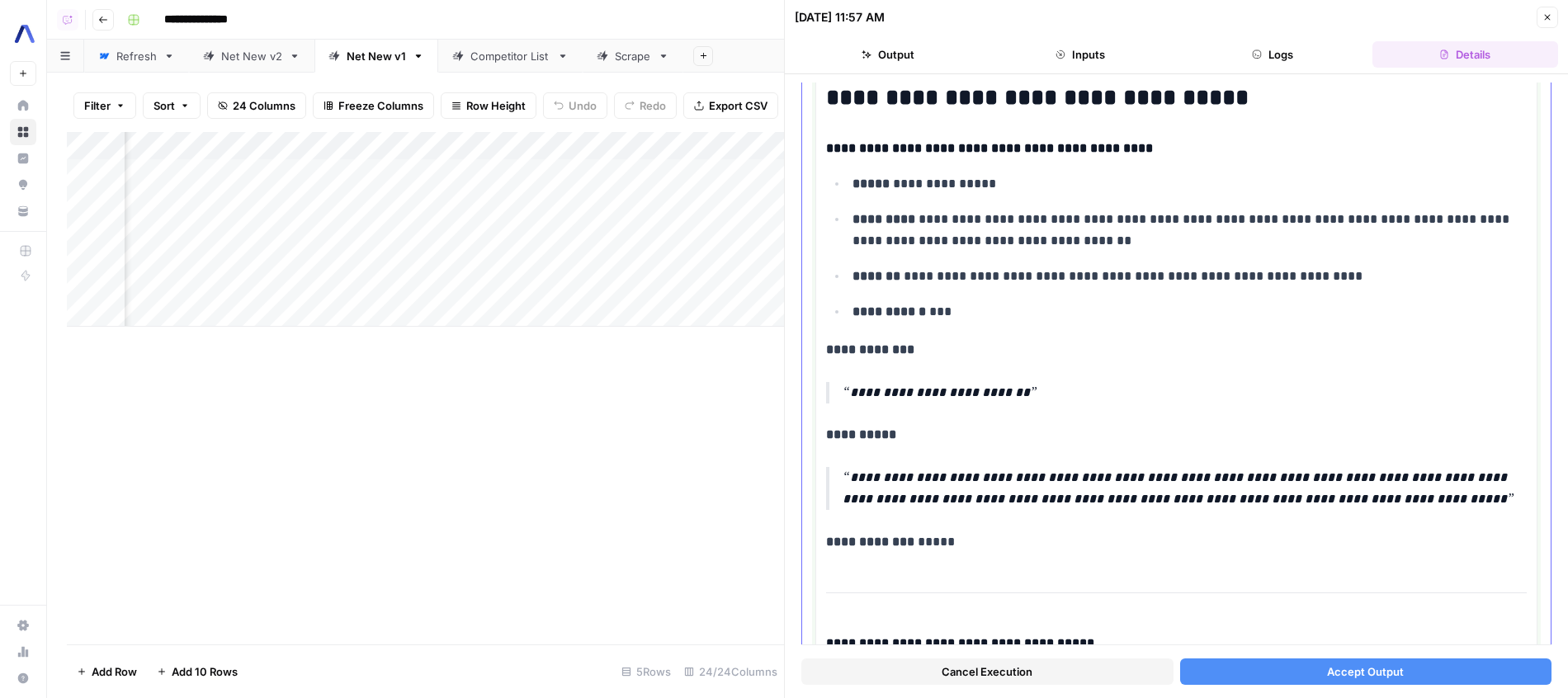
scroll to position [1313, 0]
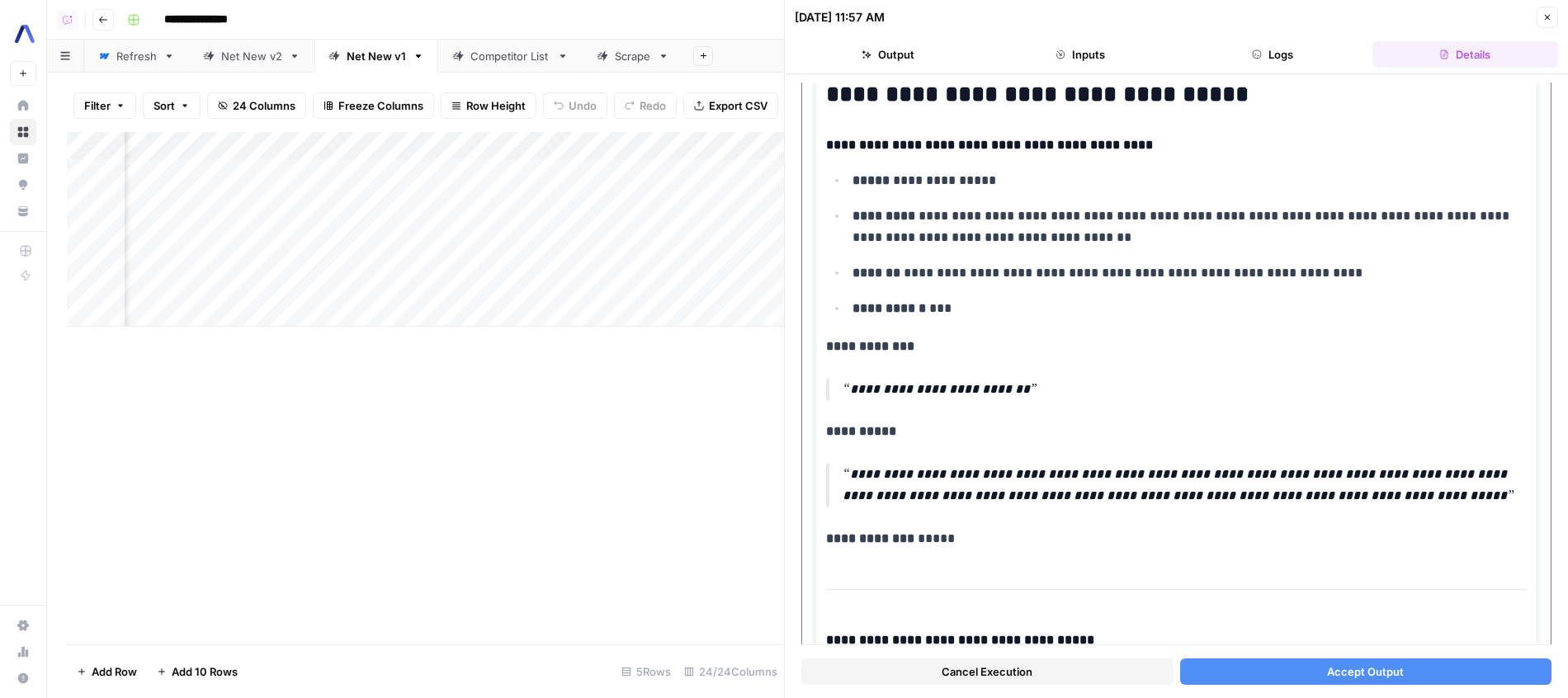
click at [1098, 425] on p "**********" at bounding box center [1176, 431] width 701 height 22
click at [1106, 464] on p "**********" at bounding box center [1184, 485] width 684 height 43
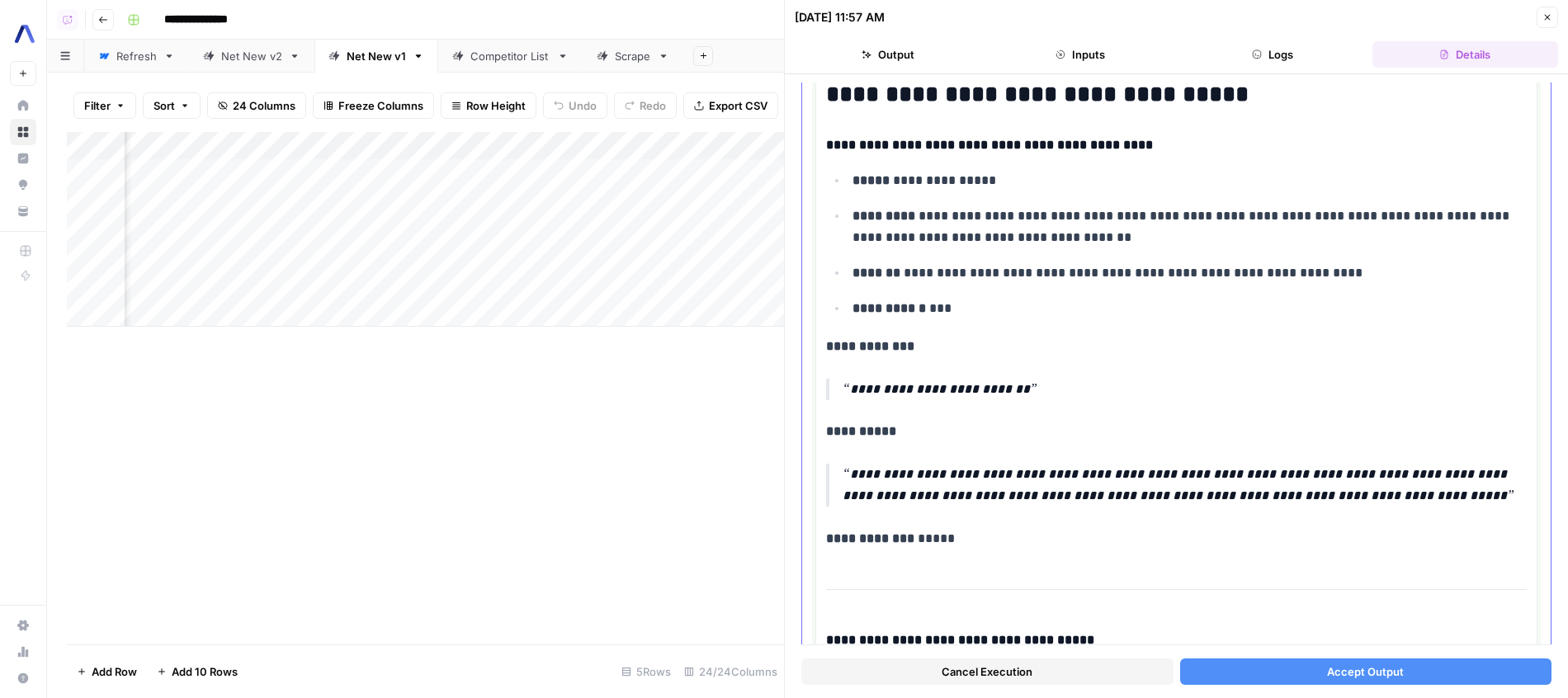
click at [1106, 464] on p "**********" at bounding box center [1184, 485] width 684 height 43
click at [1108, 491] on p "**********" at bounding box center [1184, 485] width 684 height 43
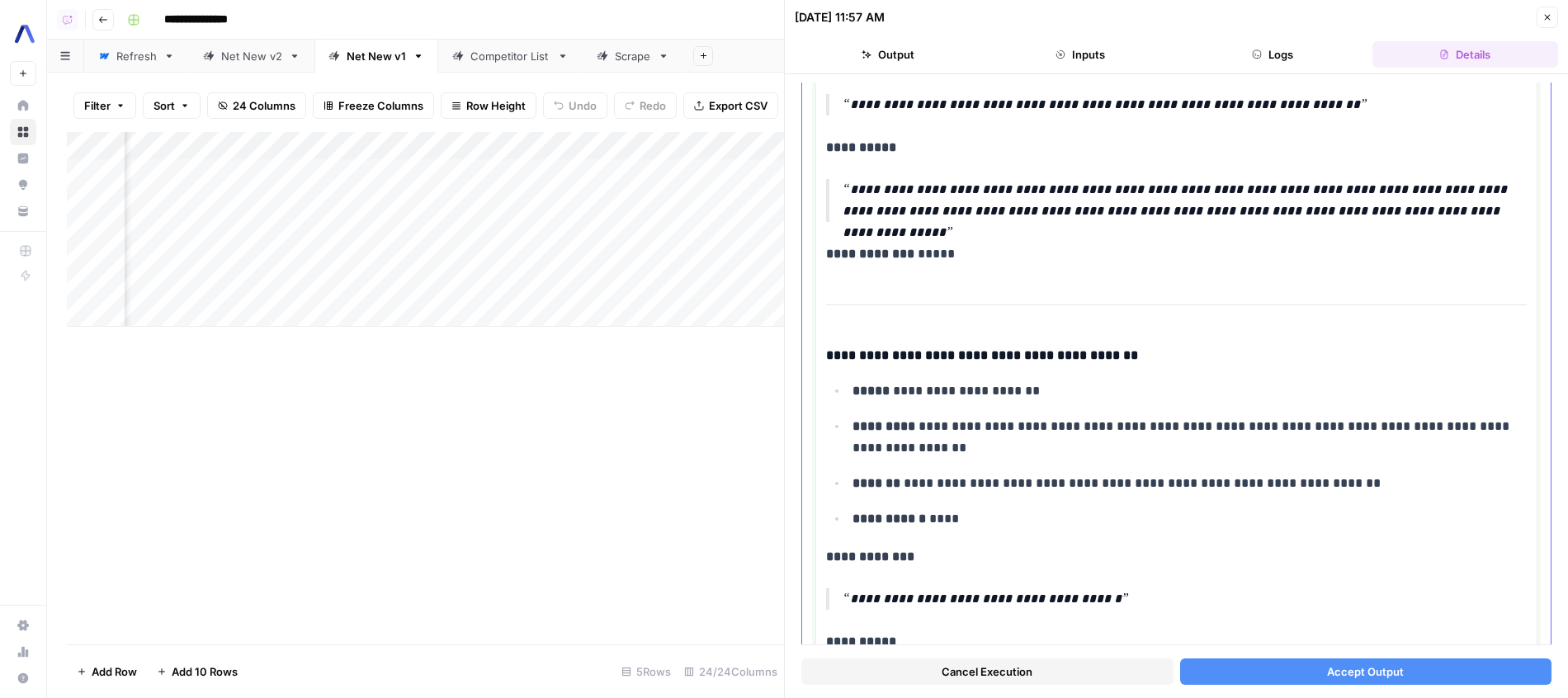
scroll to position [2147, 0]
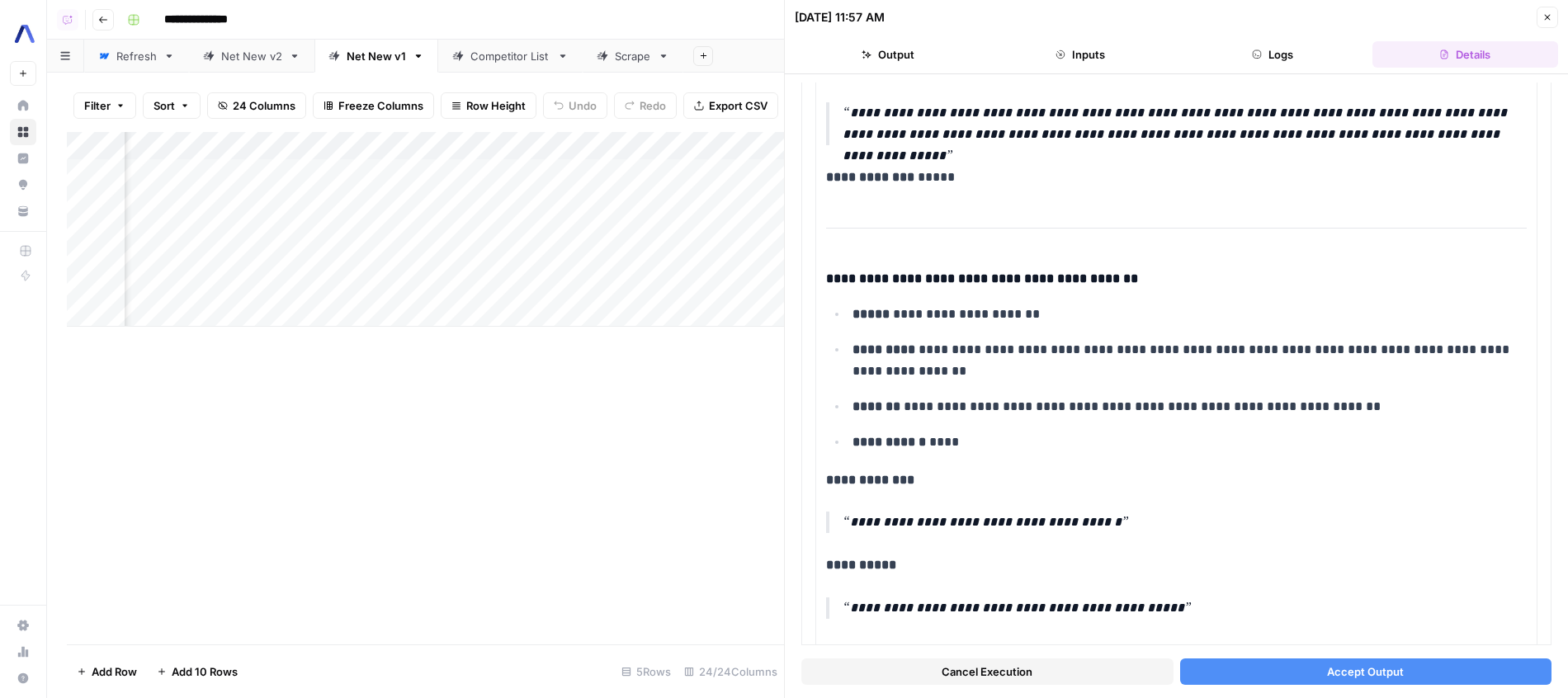
click at [1297, 661] on button "Accept Output" at bounding box center [1366, 671] width 373 height 27
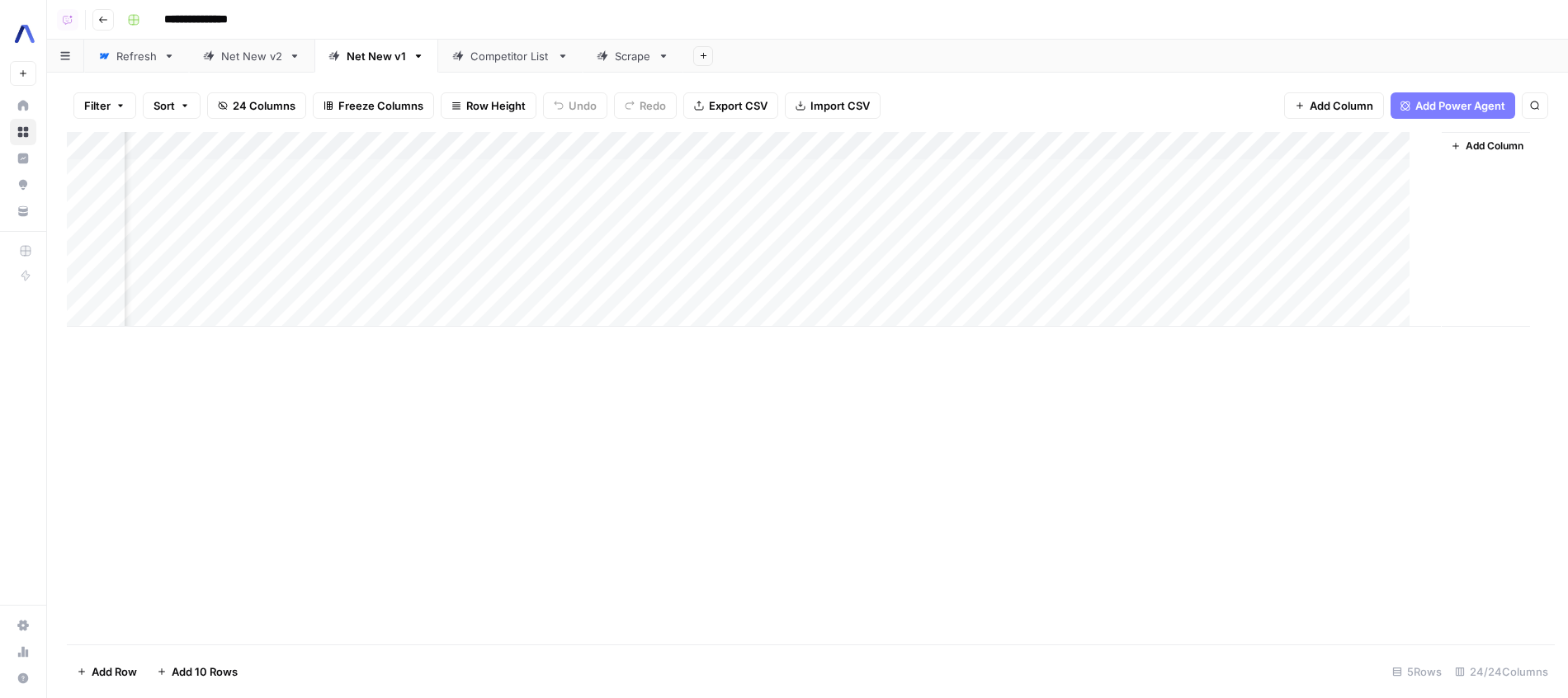
scroll to position [0, 2321]
click at [614, 473] on div "Add Column" at bounding box center [807, 388] width 1482 height 512
click at [680, 194] on div "Add Column" at bounding box center [807, 229] width 1482 height 194
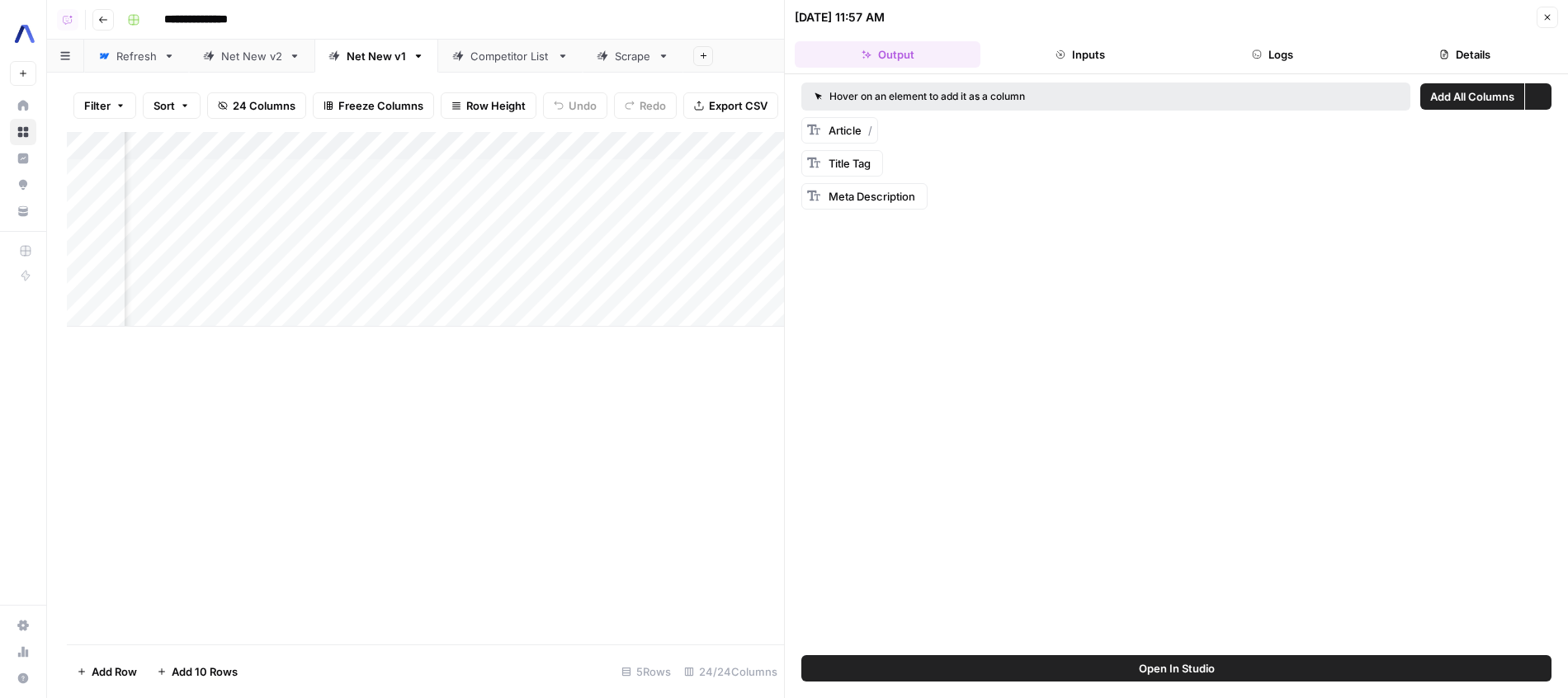
click at [1280, 55] on button "Logs" at bounding box center [1272, 54] width 186 height 27
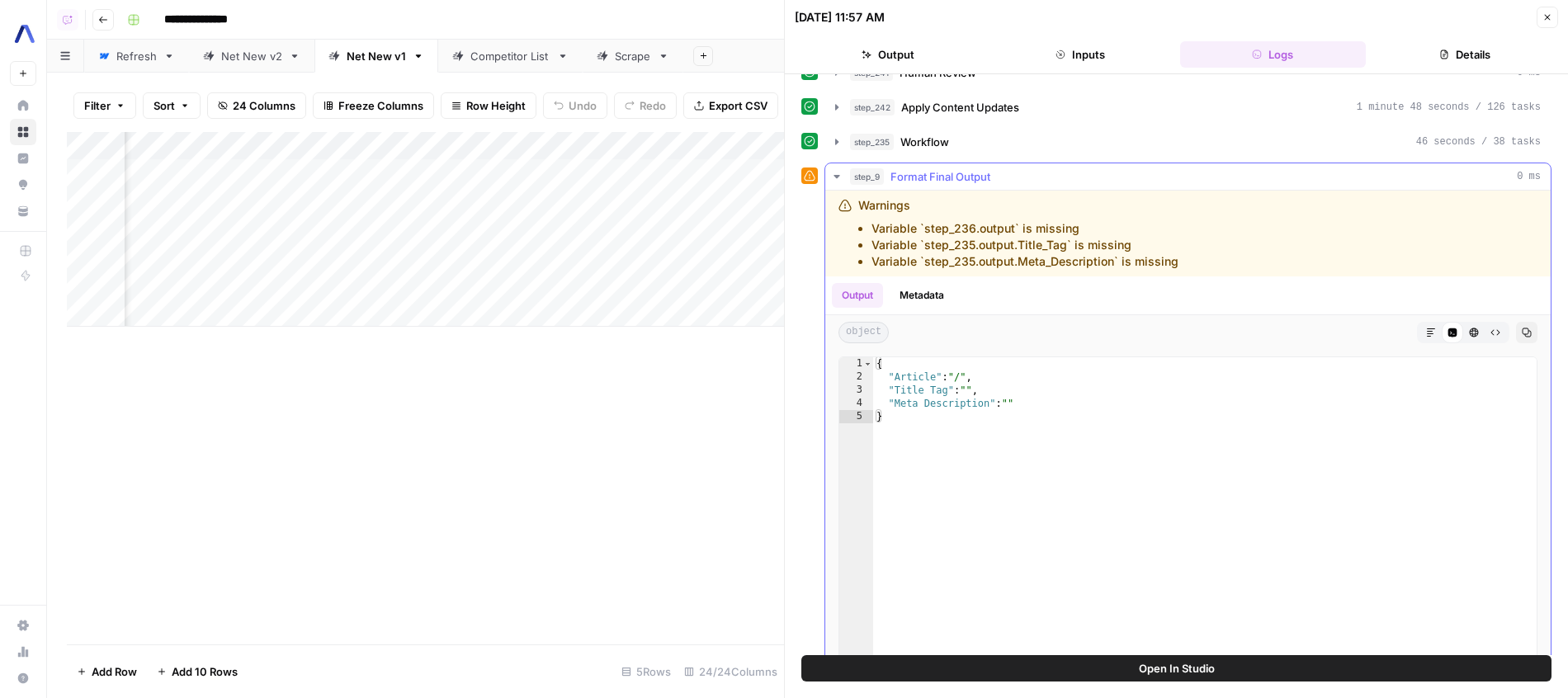
scroll to position [402, 0]
click at [1075, 138] on div "step_235 Workflow 46 seconds / 38 tasks" at bounding box center [1195, 144] width 691 height 16
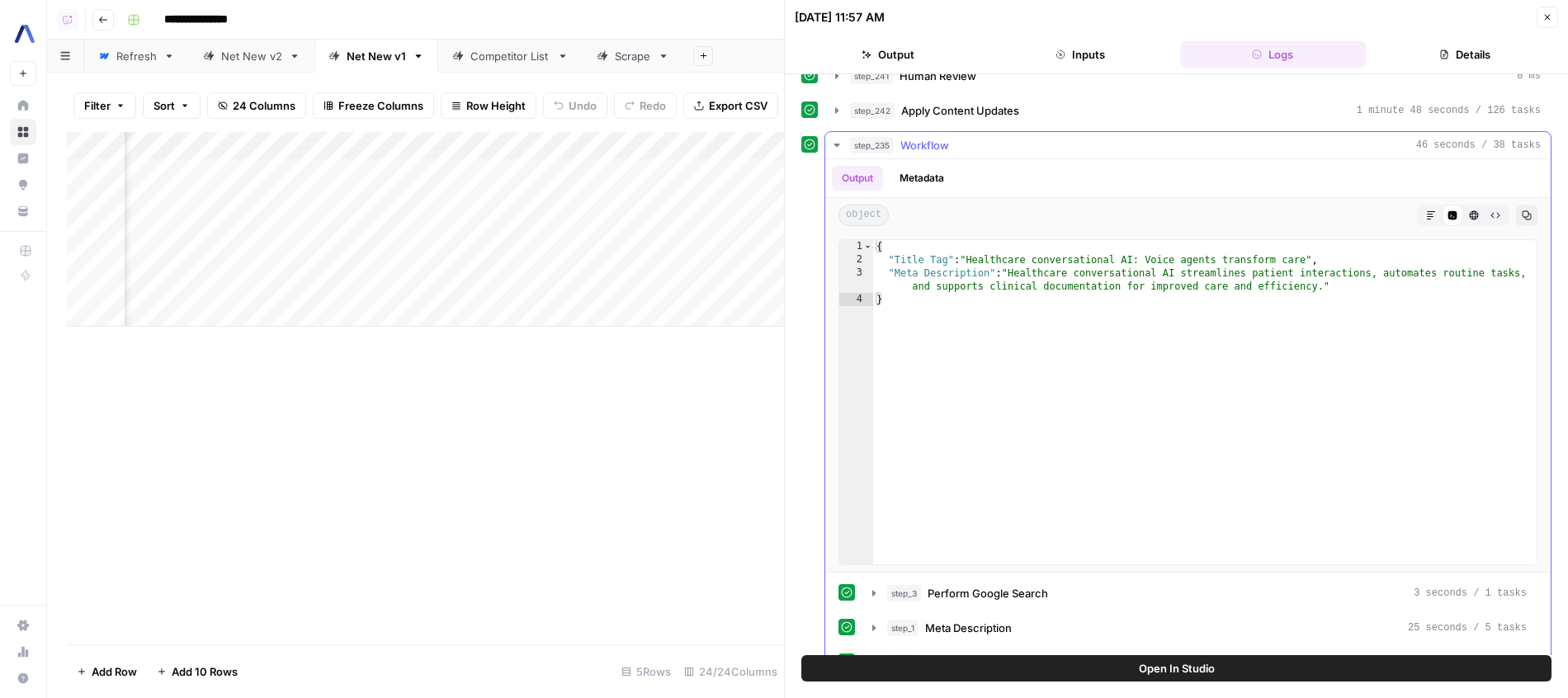
click at [1074, 142] on div "step_235 Workflow 46 seconds / 38 tasks" at bounding box center [1195, 144] width 691 height 16
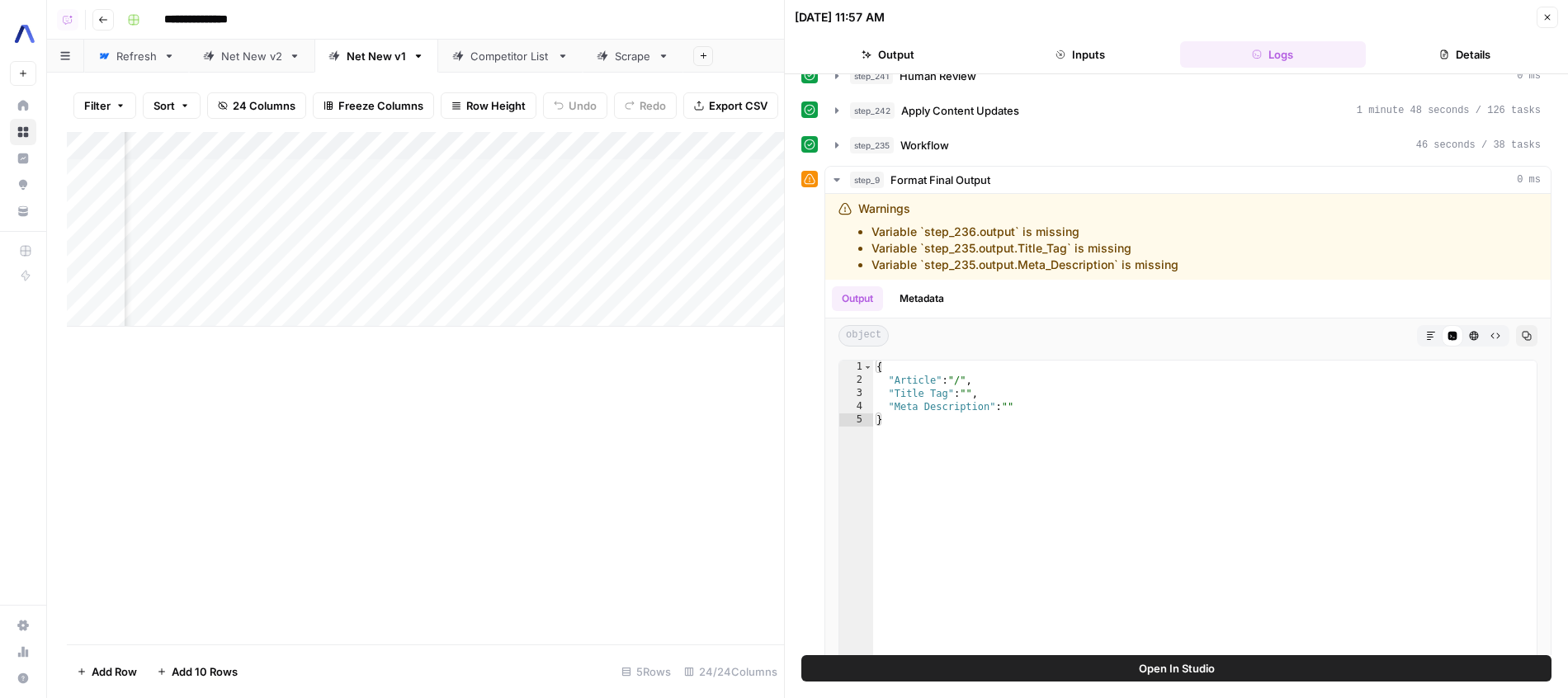
click at [684, 142] on div "Add Column" at bounding box center [425, 229] width 717 height 194
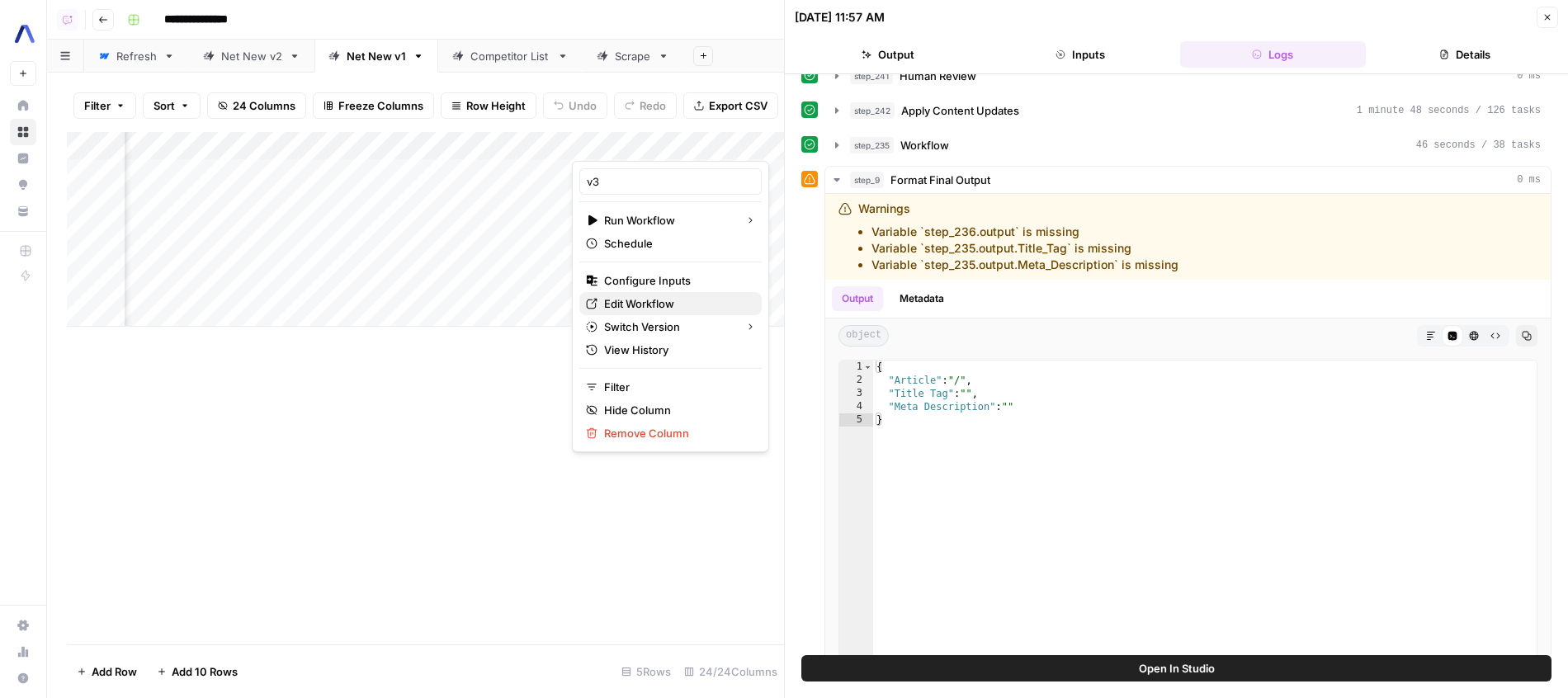
click at [653, 301] on span "Edit Workflow" at bounding box center [676, 303] width 144 height 16
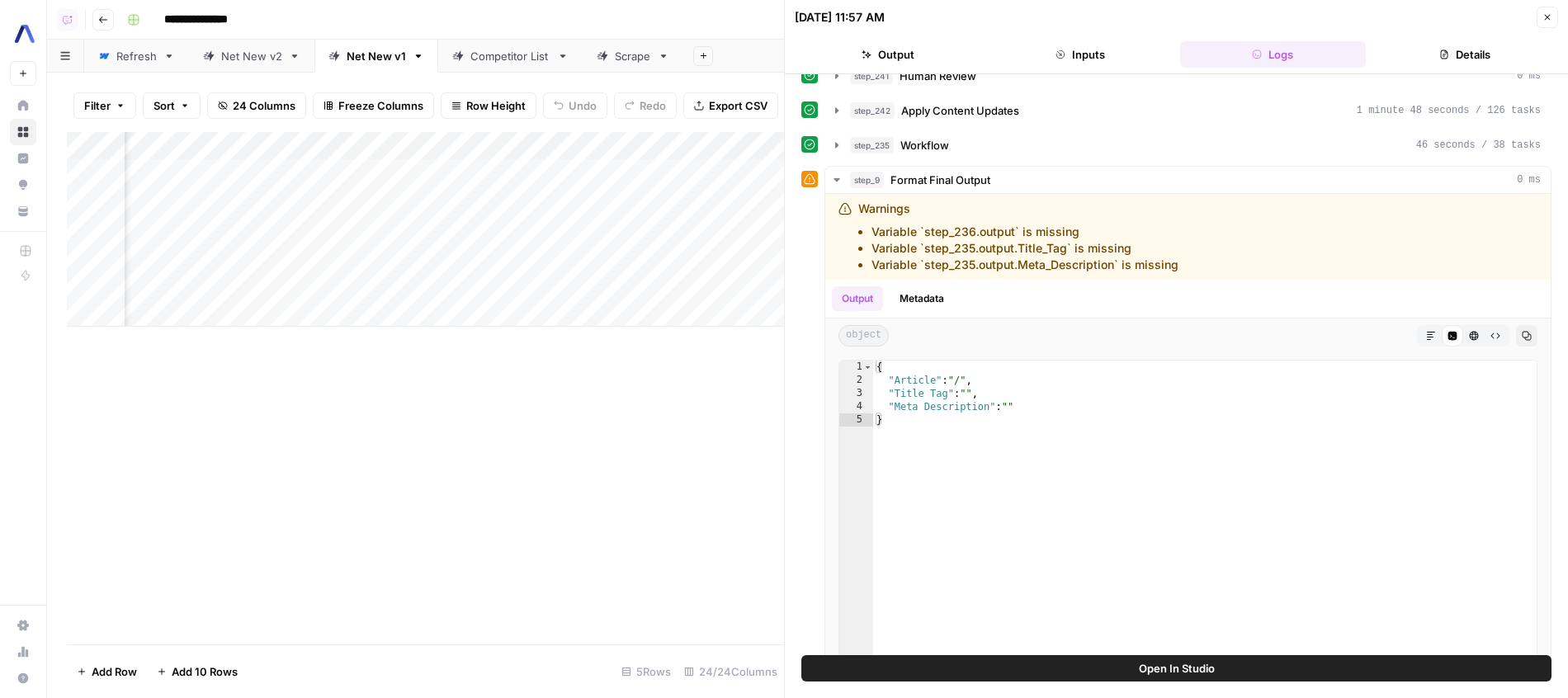
scroll to position [0, 2358]
click at [1040, 152] on div "step_235 Workflow 46 seconds / 38 tasks" at bounding box center [1195, 144] width 691 height 16
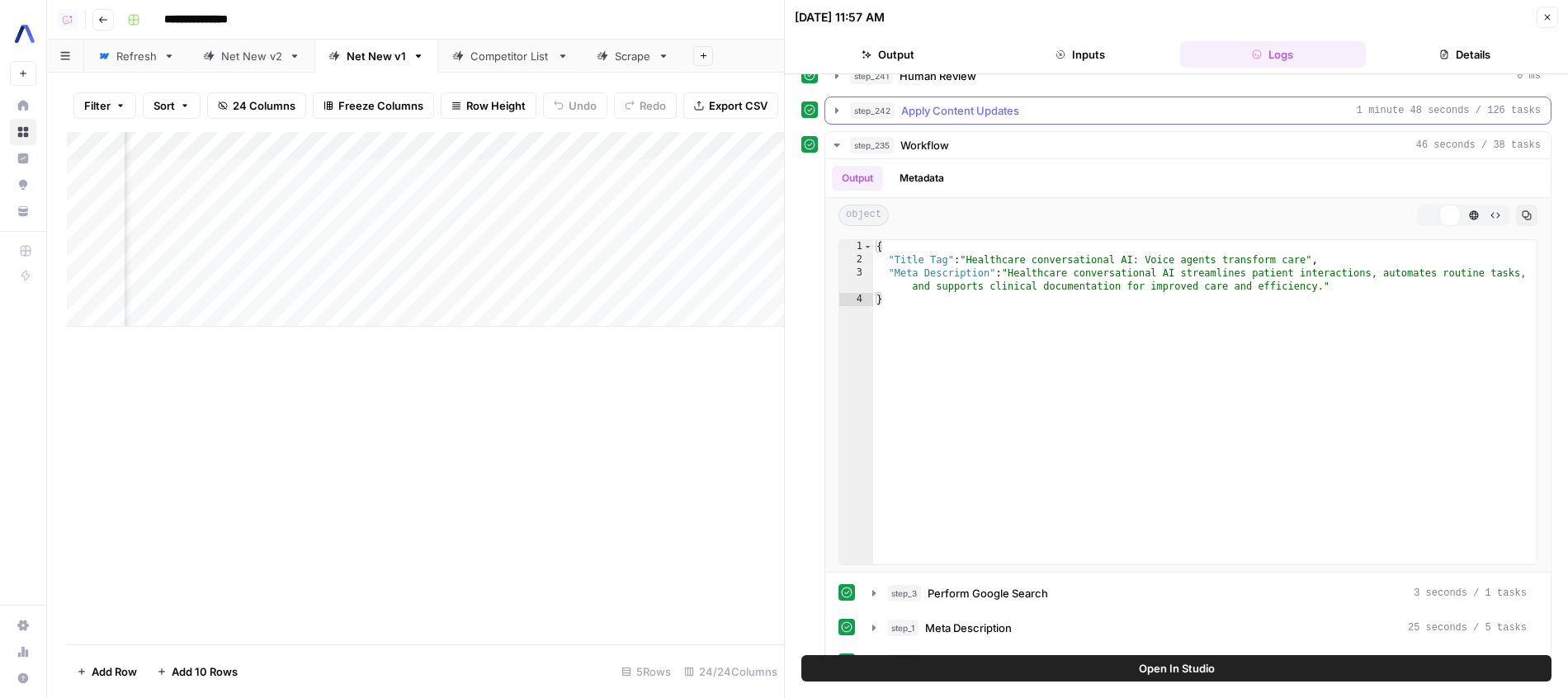
click at [1024, 113] on div "step_242 Apply Content Updates 1 minute 48 seconds / 126 tasks" at bounding box center [1195, 110] width 691 height 16
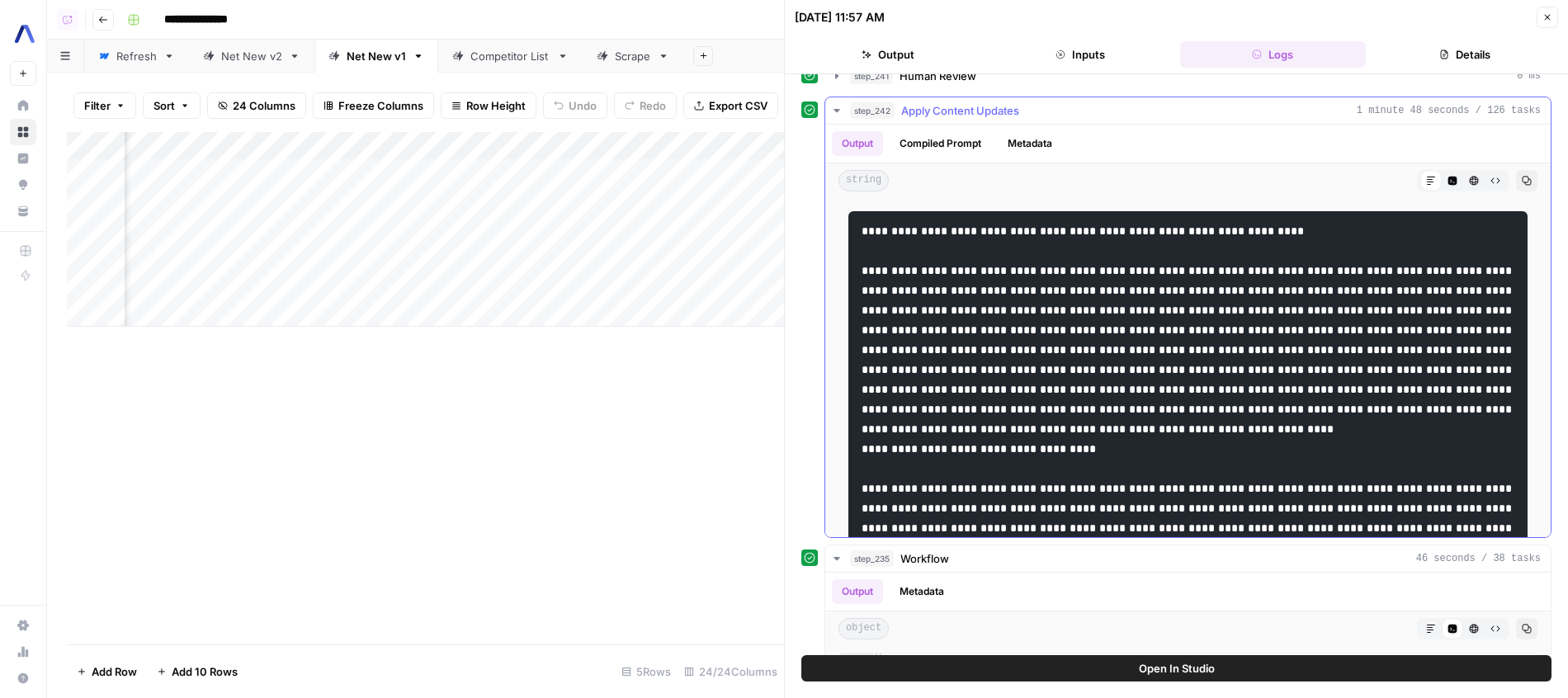
click at [1450, 173] on button "Code Editor" at bounding box center [1452, 181] width 22 height 22
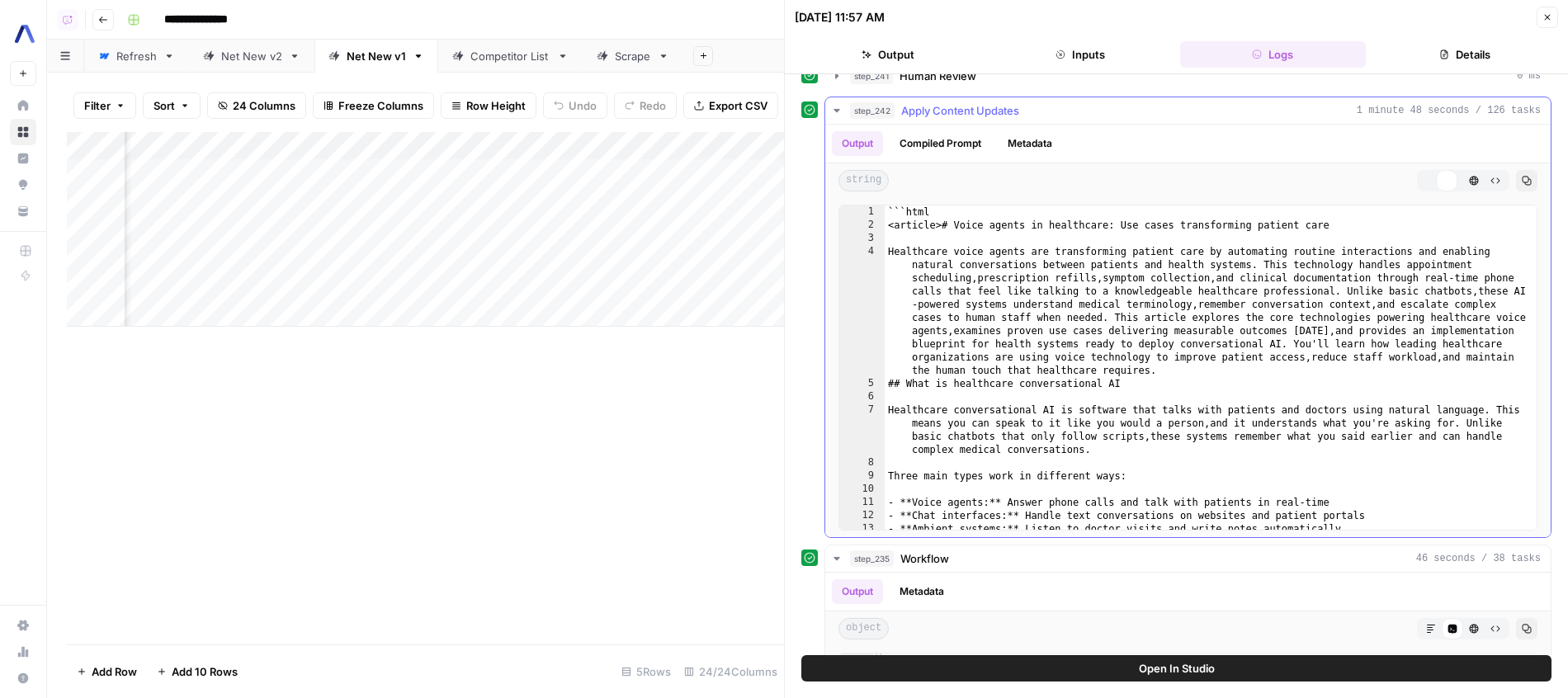
click at [1467, 176] on button "HTML Viewer" at bounding box center [1474, 181] width 22 height 22
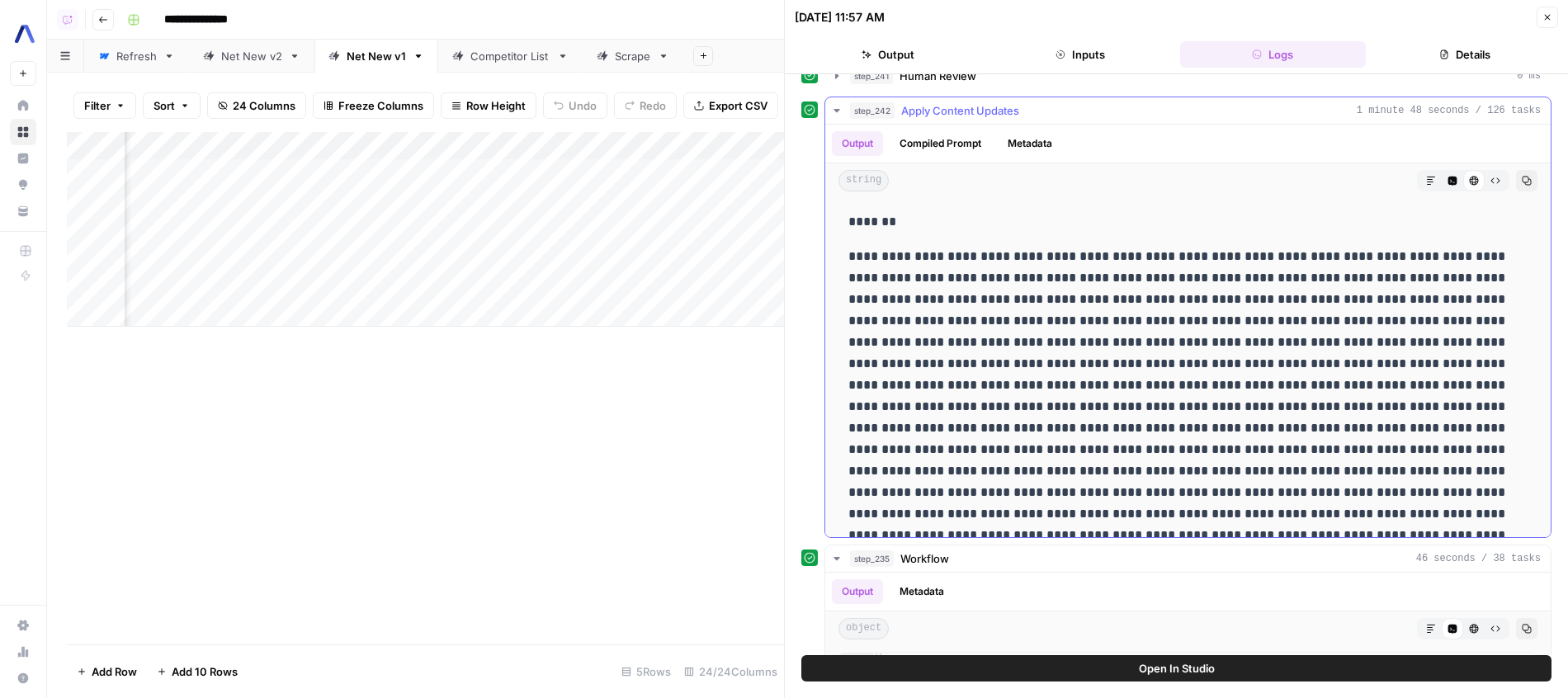
click at [1453, 183] on icon "button" at bounding box center [1453, 181] width 10 height 10
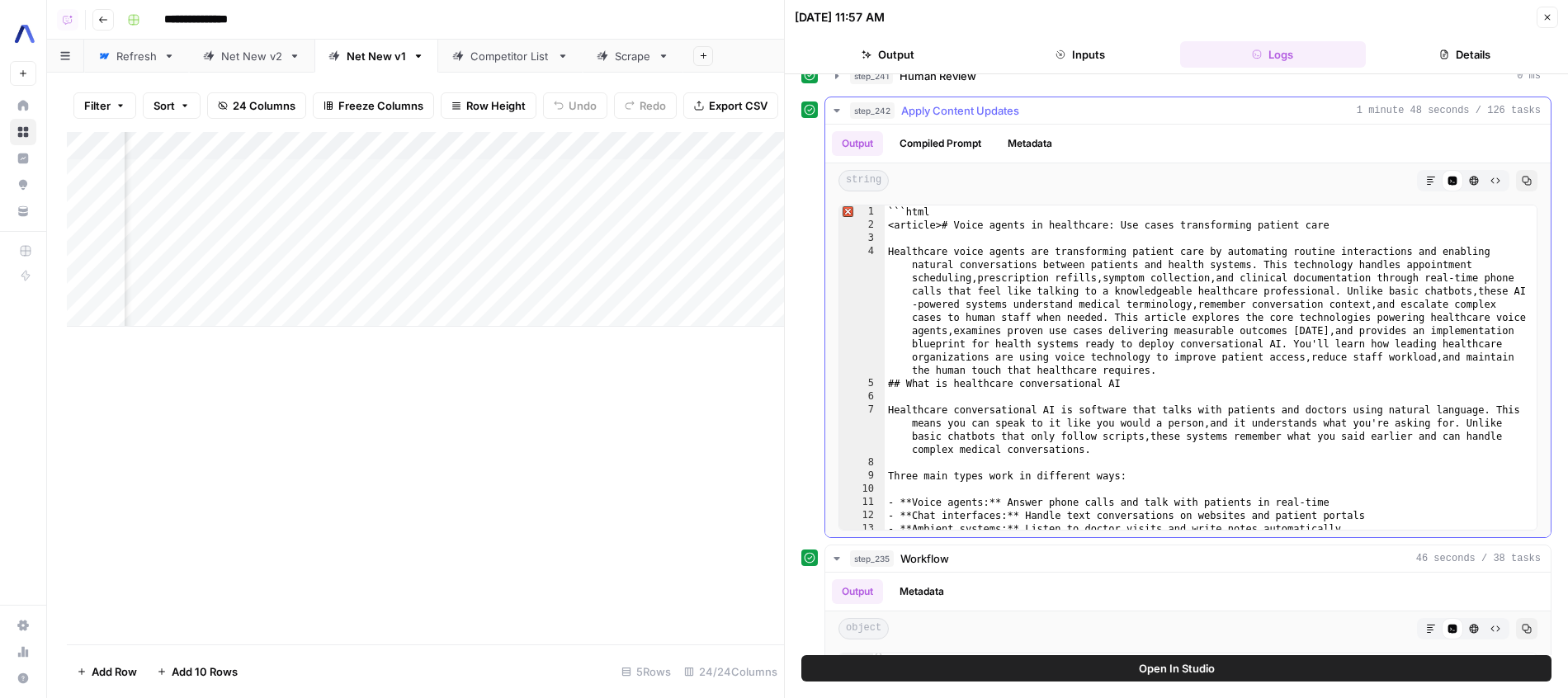
scroll to position [327, 0]
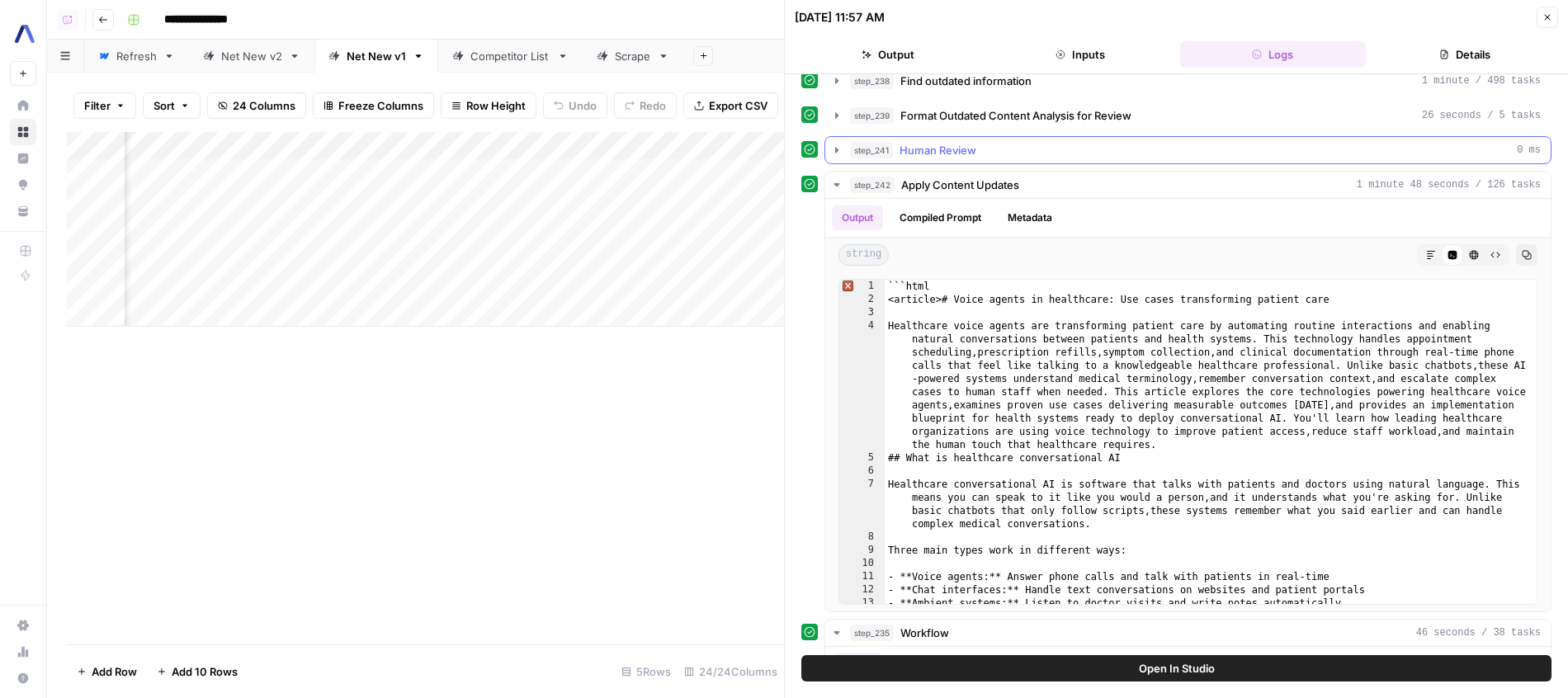
click at [1035, 154] on div "step_241 Human Review 0 ms" at bounding box center [1195, 149] width 691 height 16
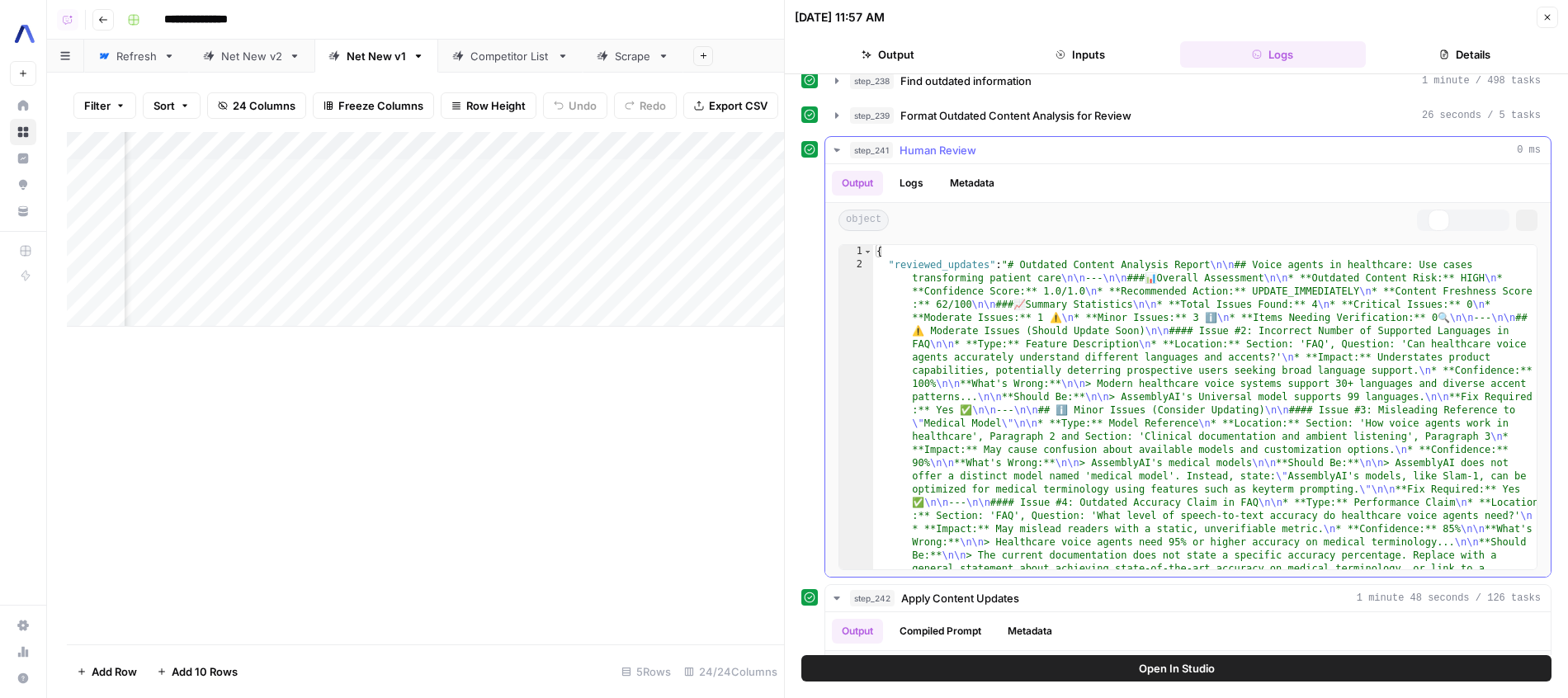
click at [1035, 154] on div "step_241 Human Review 0 ms" at bounding box center [1195, 149] width 691 height 16
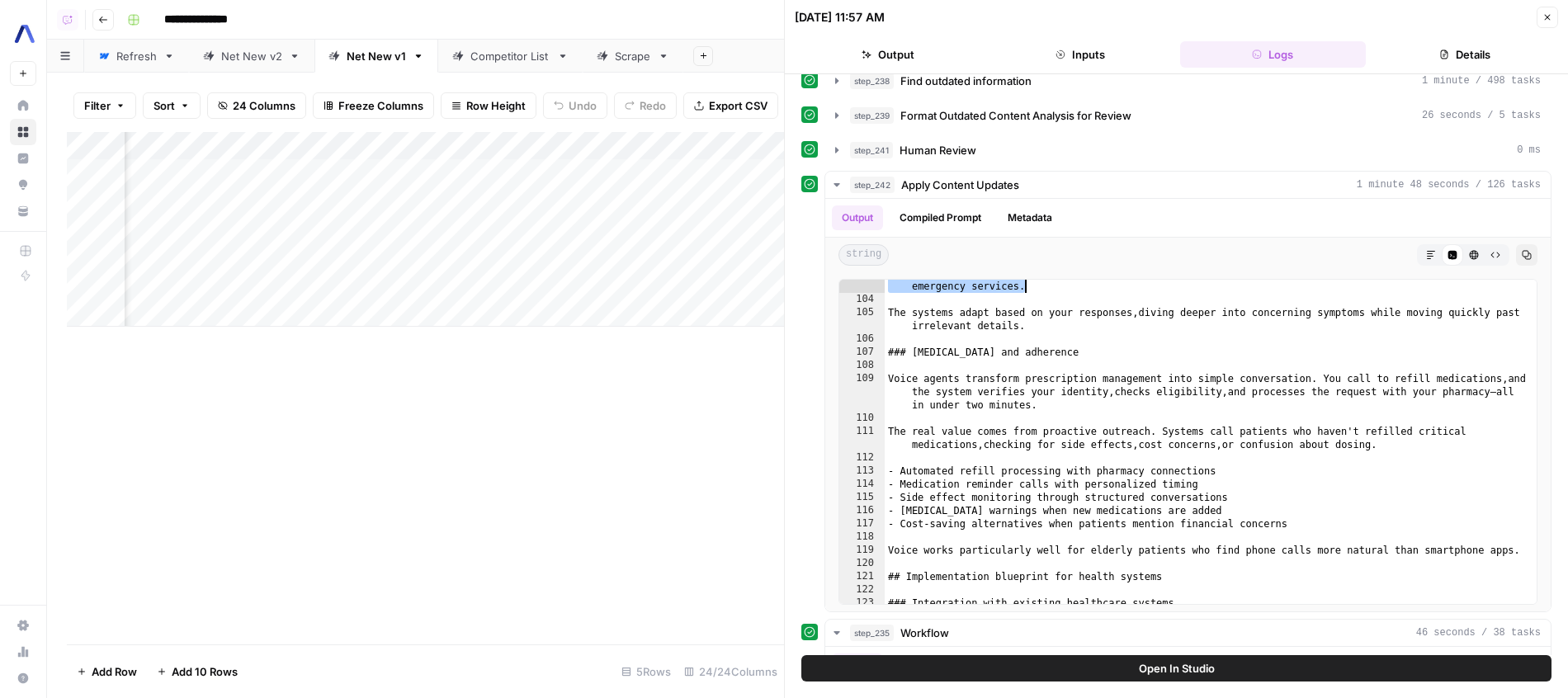
scroll to position [0, 0]
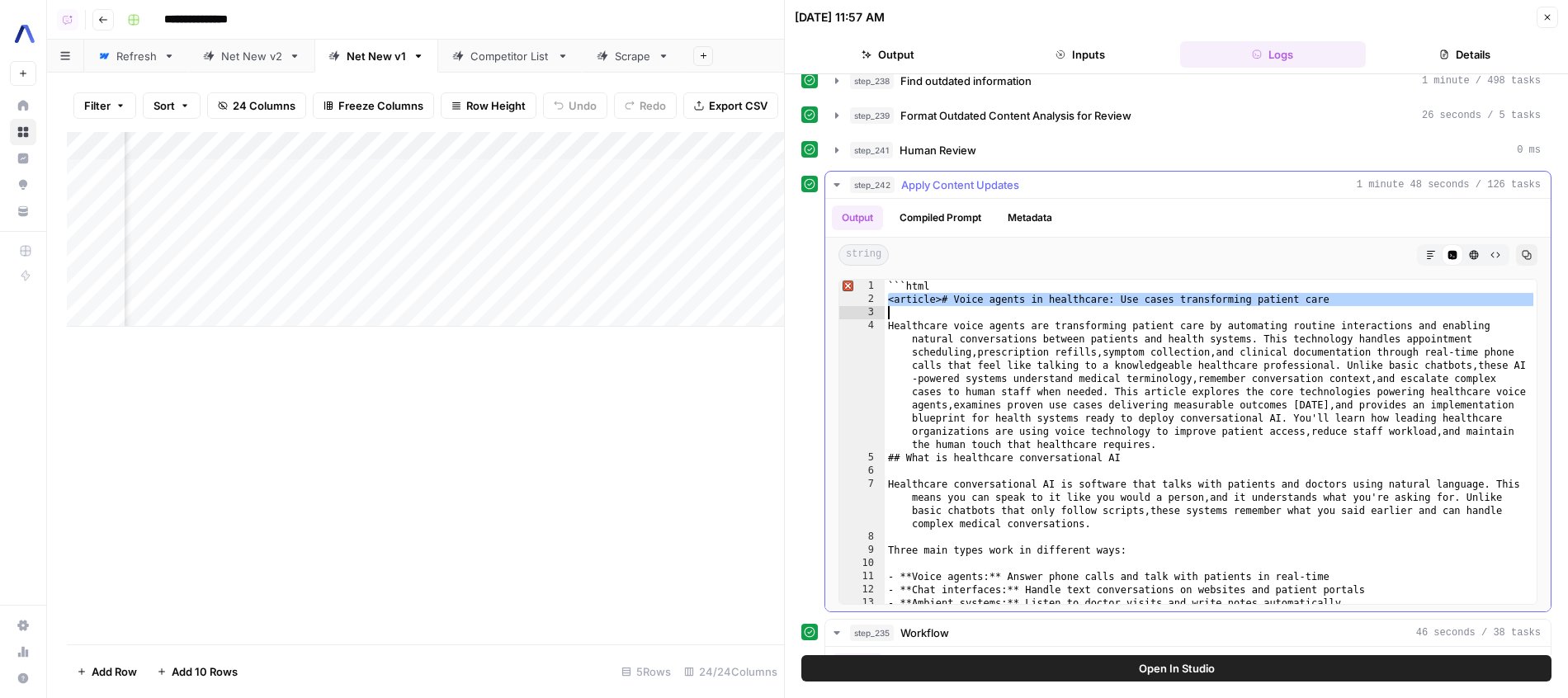
drag, startPoint x: 890, startPoint y: 300, endPoint x: 1036, endPoint y: 320, distance: 147.4
click at [1036, 323] on div "```html <article># Voice agents in healthcare: Use cases transforming patient c…" at bounding box center [1210, 455] width 652 height 351
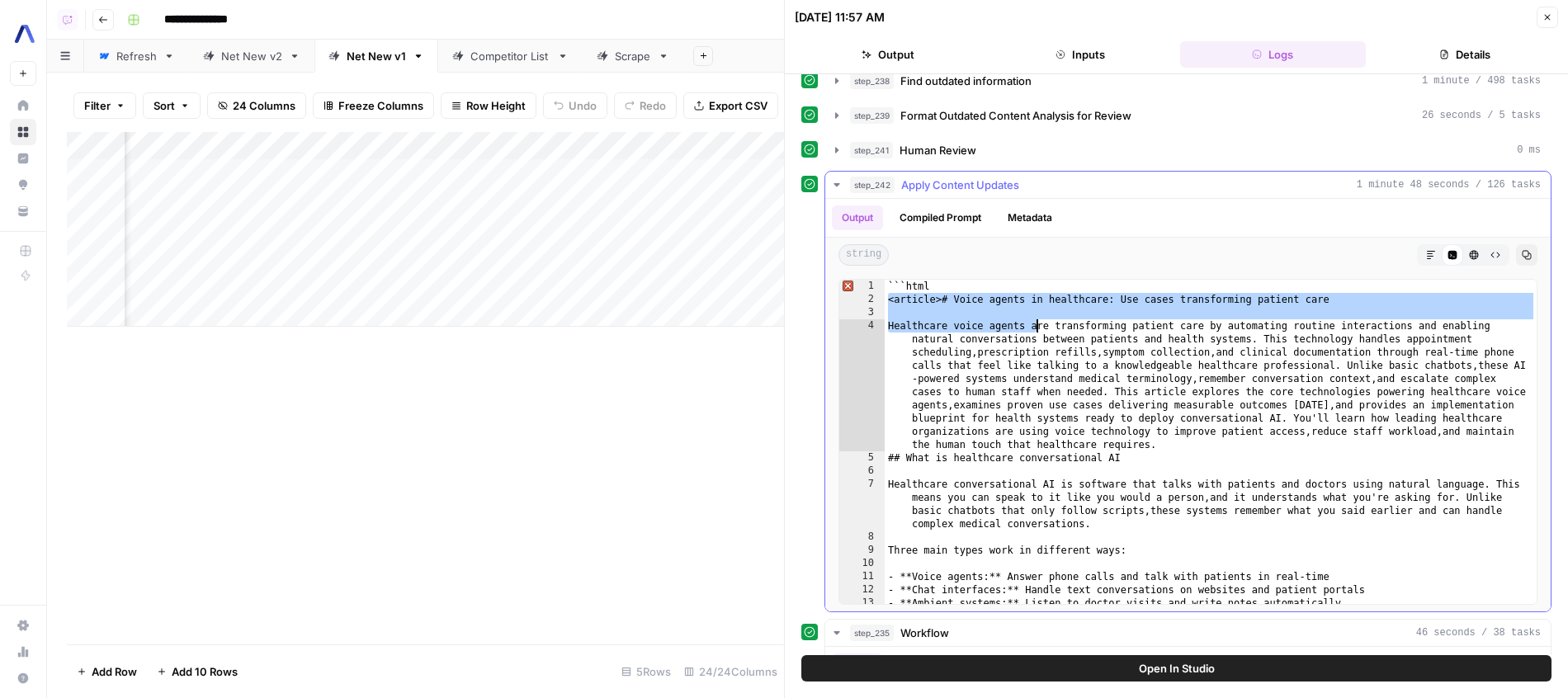
click at [1036, 320] on div "```html <article># Voice agents in healthcare: Use cases transforming patient c…" at bounding box center [1210, 455] width 652 height 351
drag, startPoint x: 889, startPoint y: 301, endPoint x: 915, endPoint y: 329, distance: 38.2
click at [915, 329] on div "```html <article># Voice agents in healthcare: Use cases transforming patient c…" at bounding box center [1210, 455] width 652 height 351
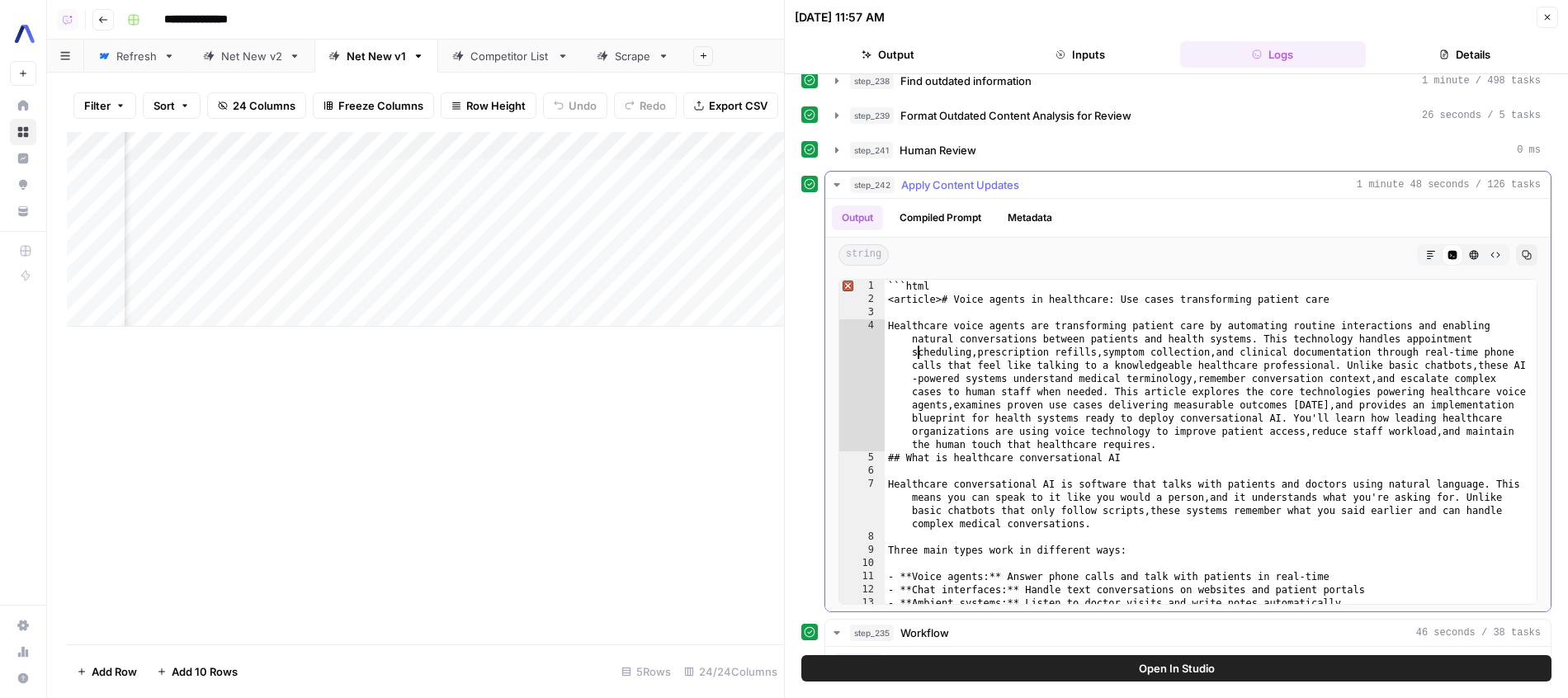
click at [915, 349] on div "```html <article># Voice agents in healthcare: Use cases transforming patient c…" at bounding box center [1210, 455] width 652 height 351
type textarea "**********"
click at [957, 150] on span "Human Review" at bounding box center [938, 149] width 77 height 16
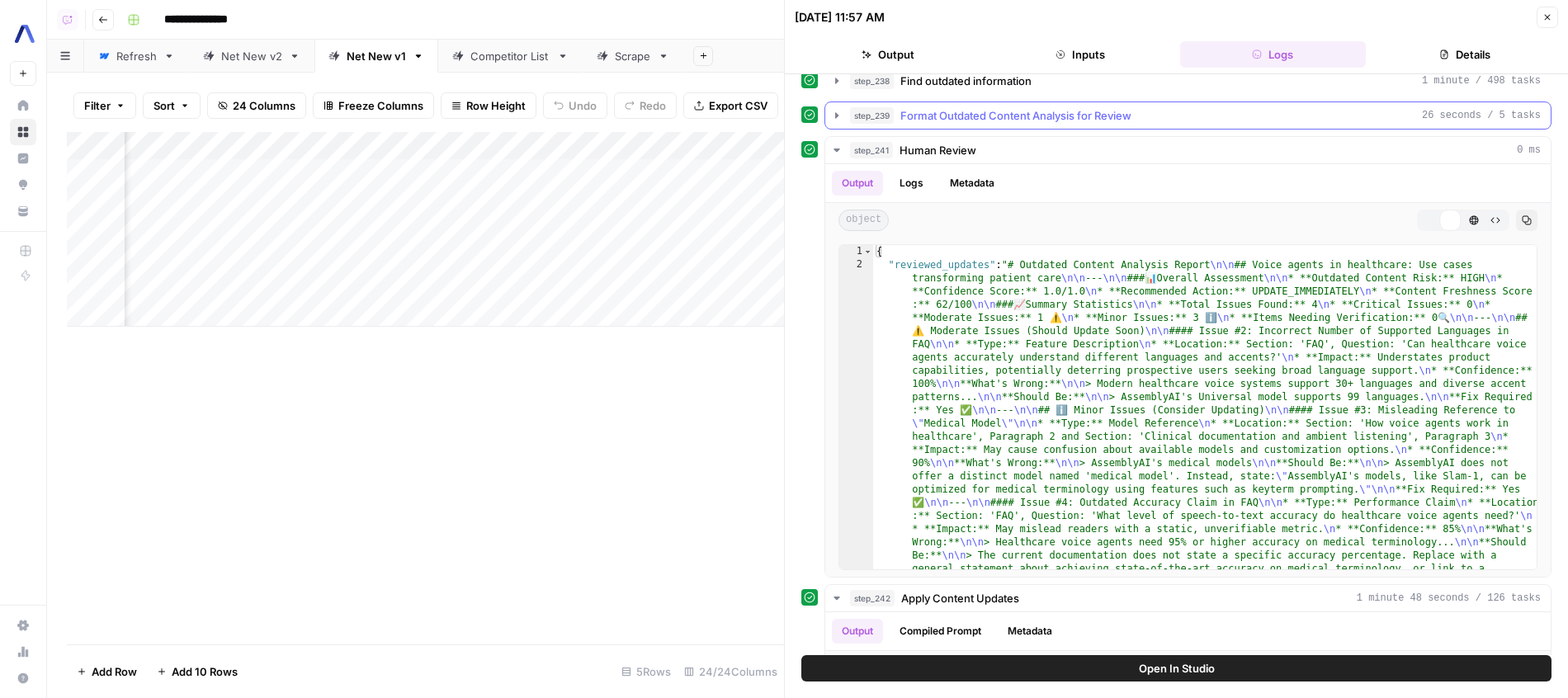
click at [980, 117] on span "Format Outdated Content Analysis for Review" at bounding box center [1016, 115] width 231 height 16
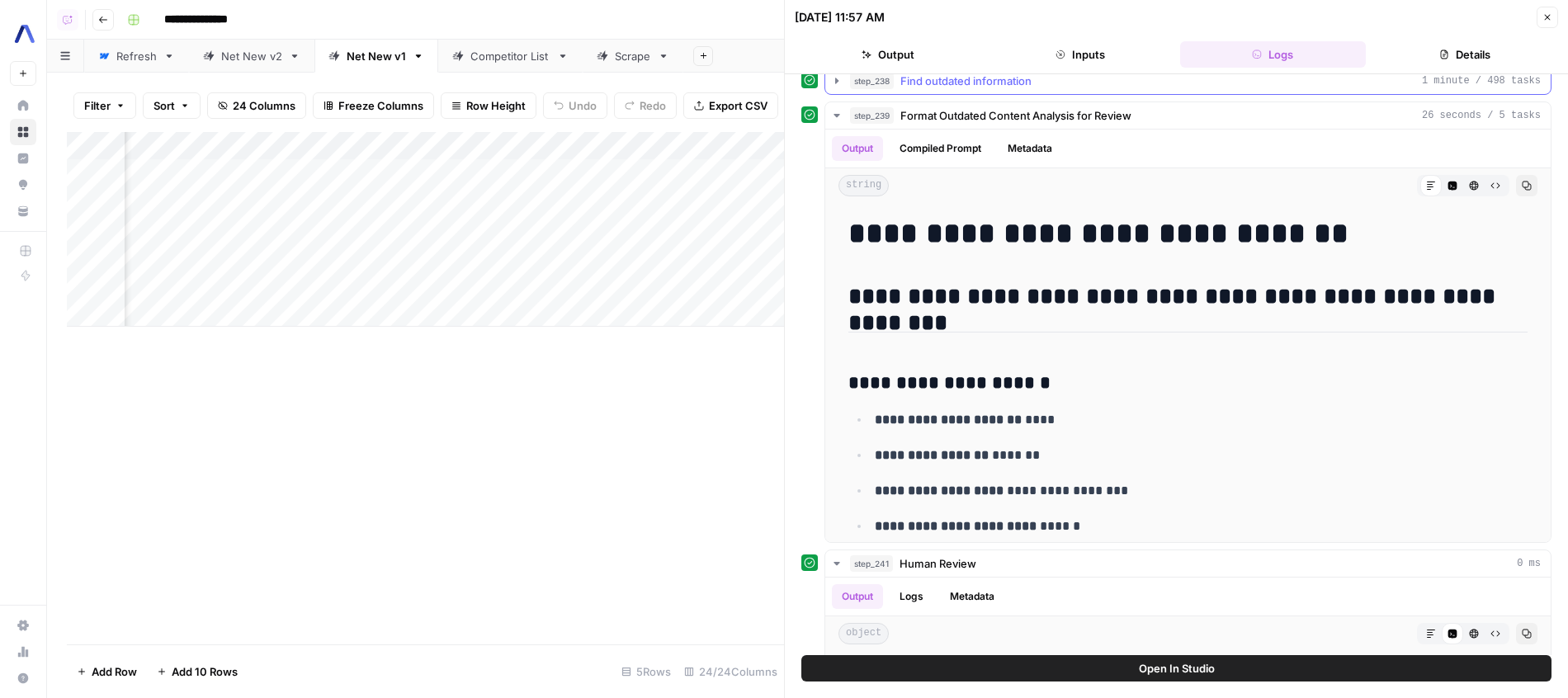
click at [989, 86] on span "Find outdated information" at bounding box center [966, 80] width 131 height 16
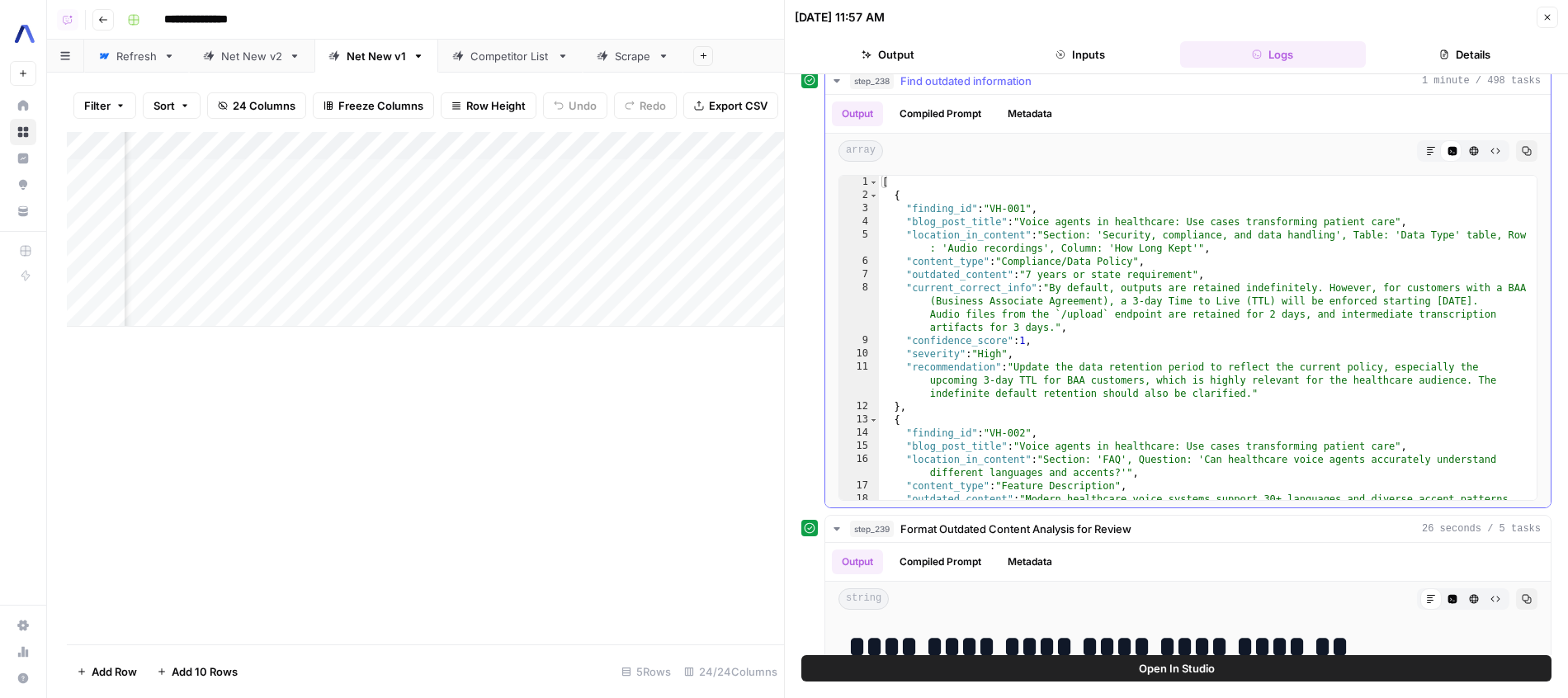
click at [989, 86] on span "Find outdated information" at bounding box center [966, 80] width 131 height 16
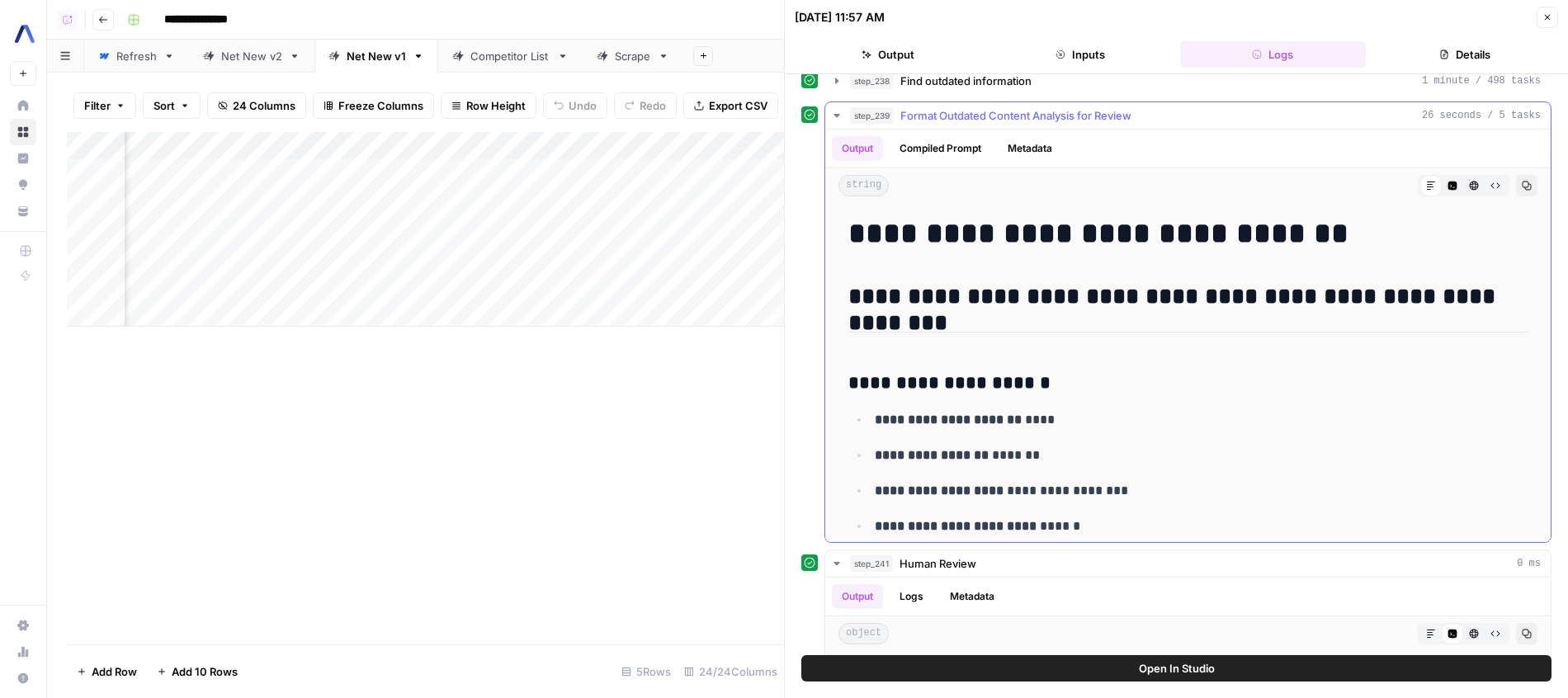
click at [985, 109] on span "Format Outdated Content Analysis for Review" at bounding box center [1016, 115] width 231 height 16
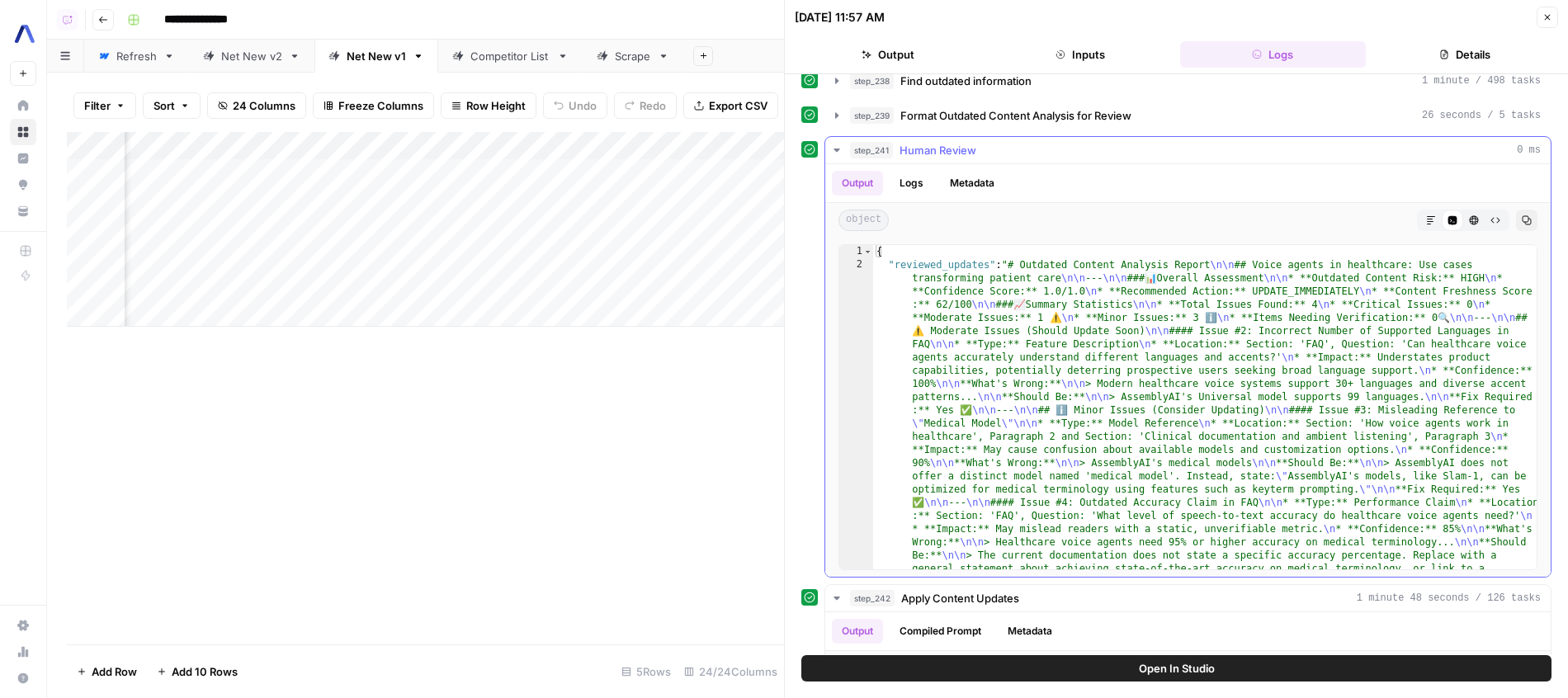
click at [973, 137] on button "step_241 Human Review 0 ms" at bounding box center [1188, 149] width 725 height 27
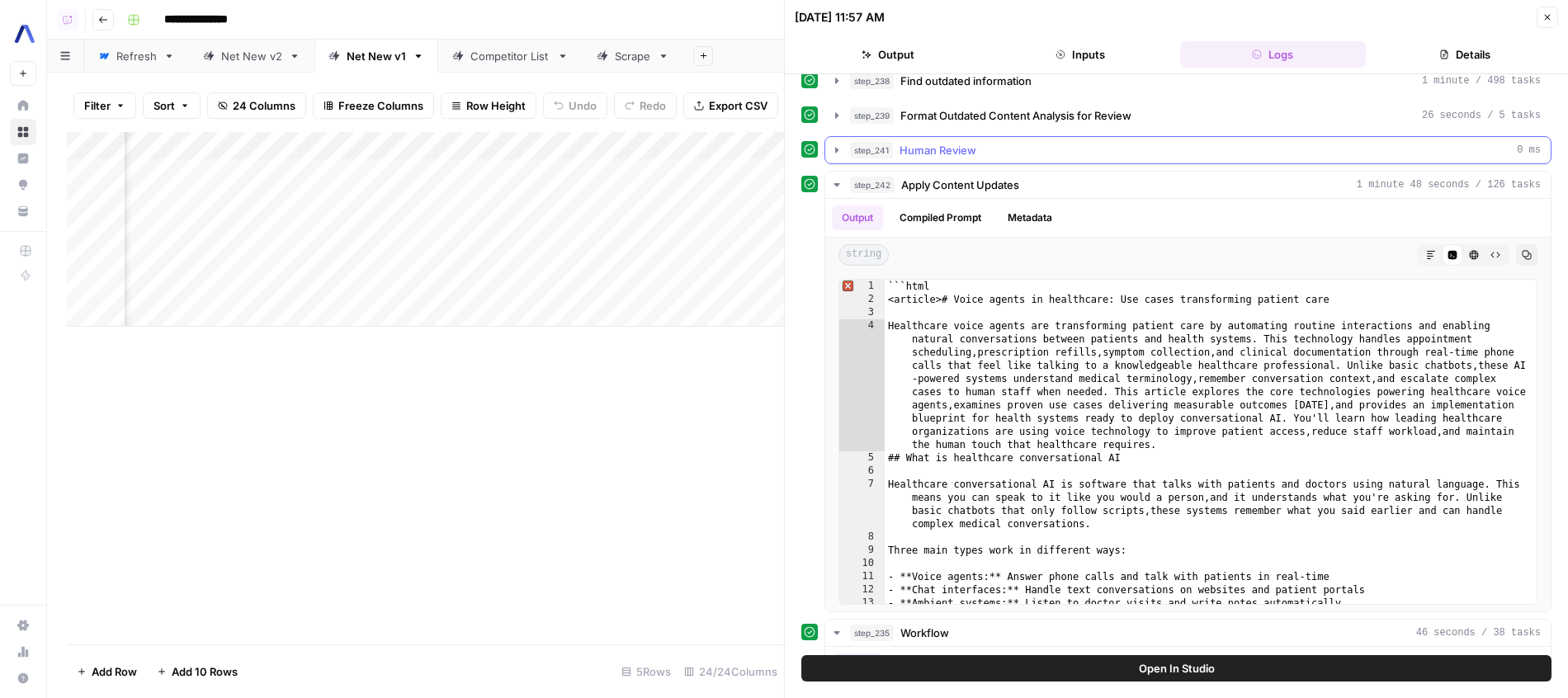
click at [973, 137] on button "step_241 Human Review 0 ms" at bounding box center [1188, 149] width 725 height 27
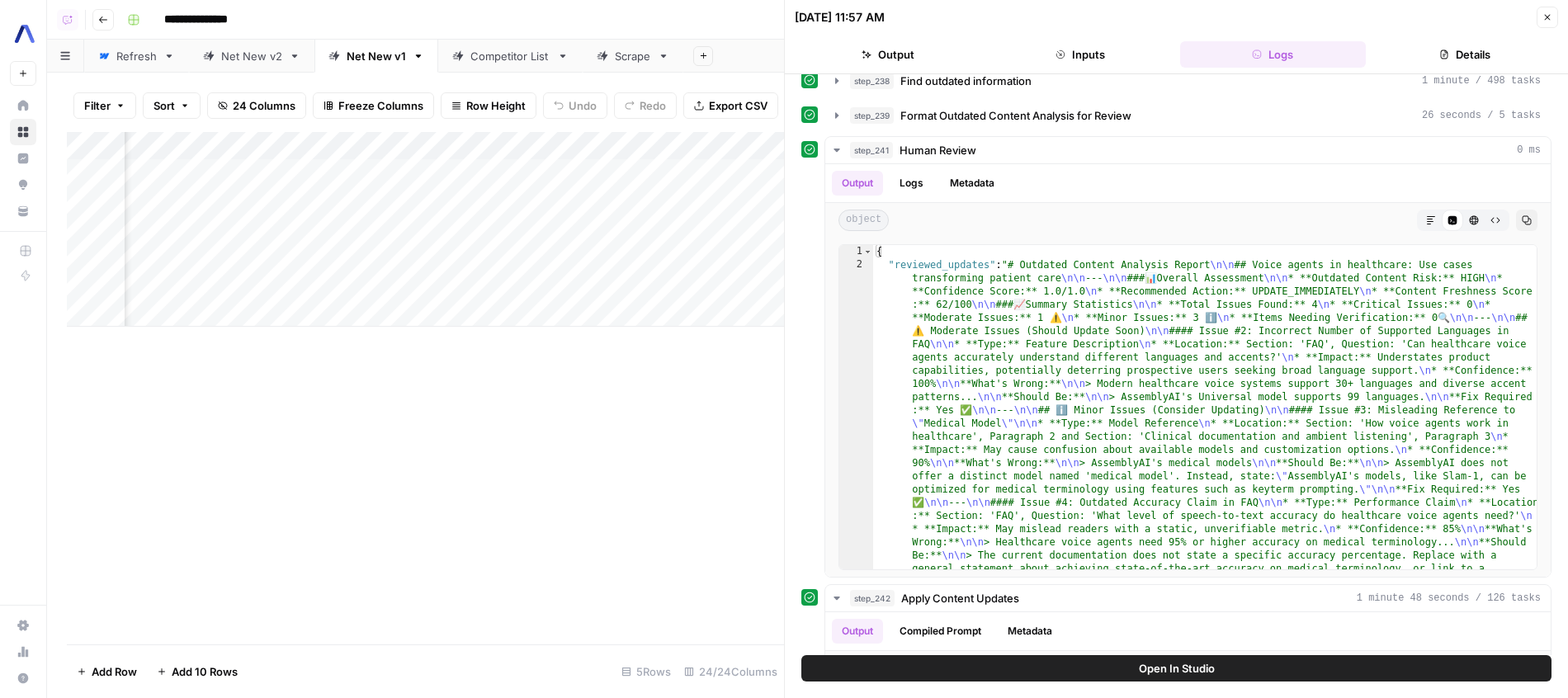
click at [647, 428] on div "Add Column" at bounding box center [425, 388] width 717 height 512
click at [666, 173] on div "Add Column" at bounding box center [425, 229] width 717 height 194
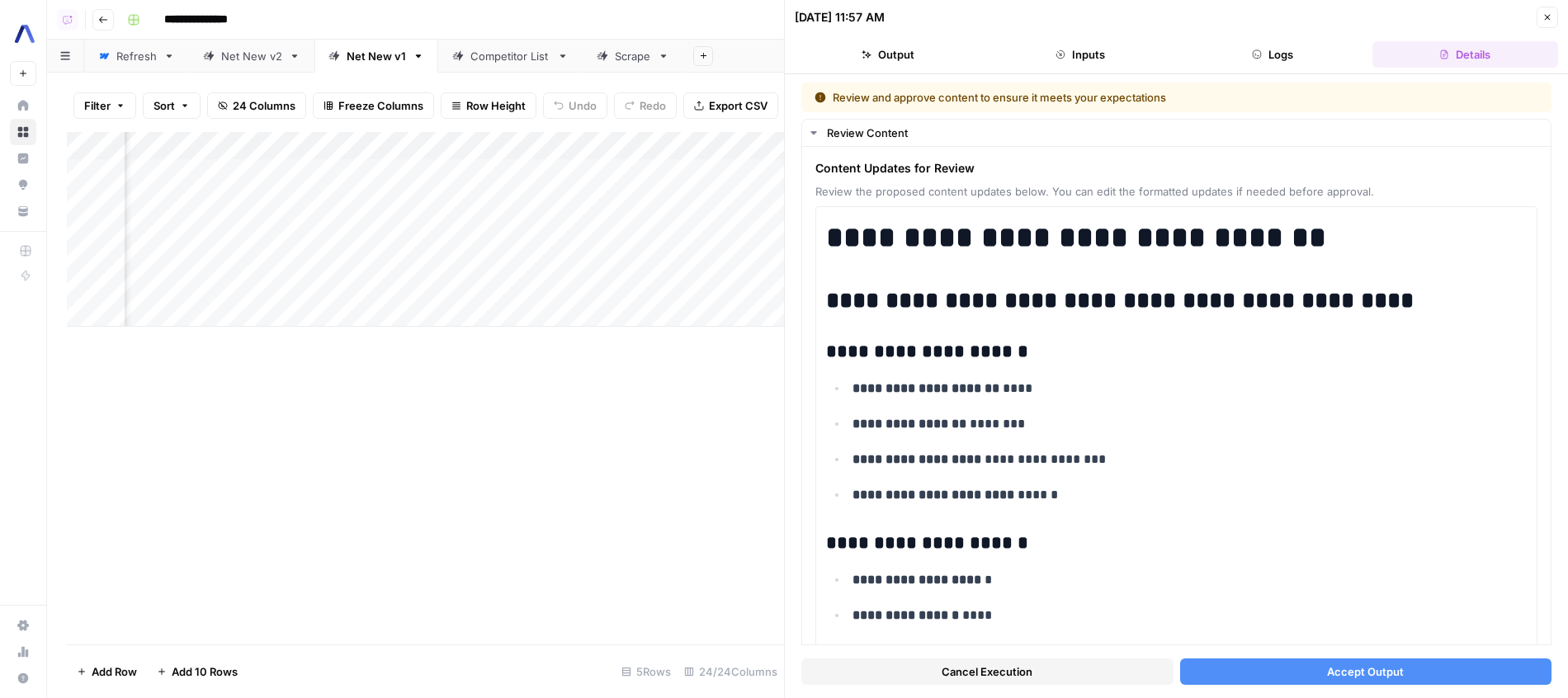
click at [972, 672] on span "Cancel Execution" at bounding box center [986, 671] width 91 height 16
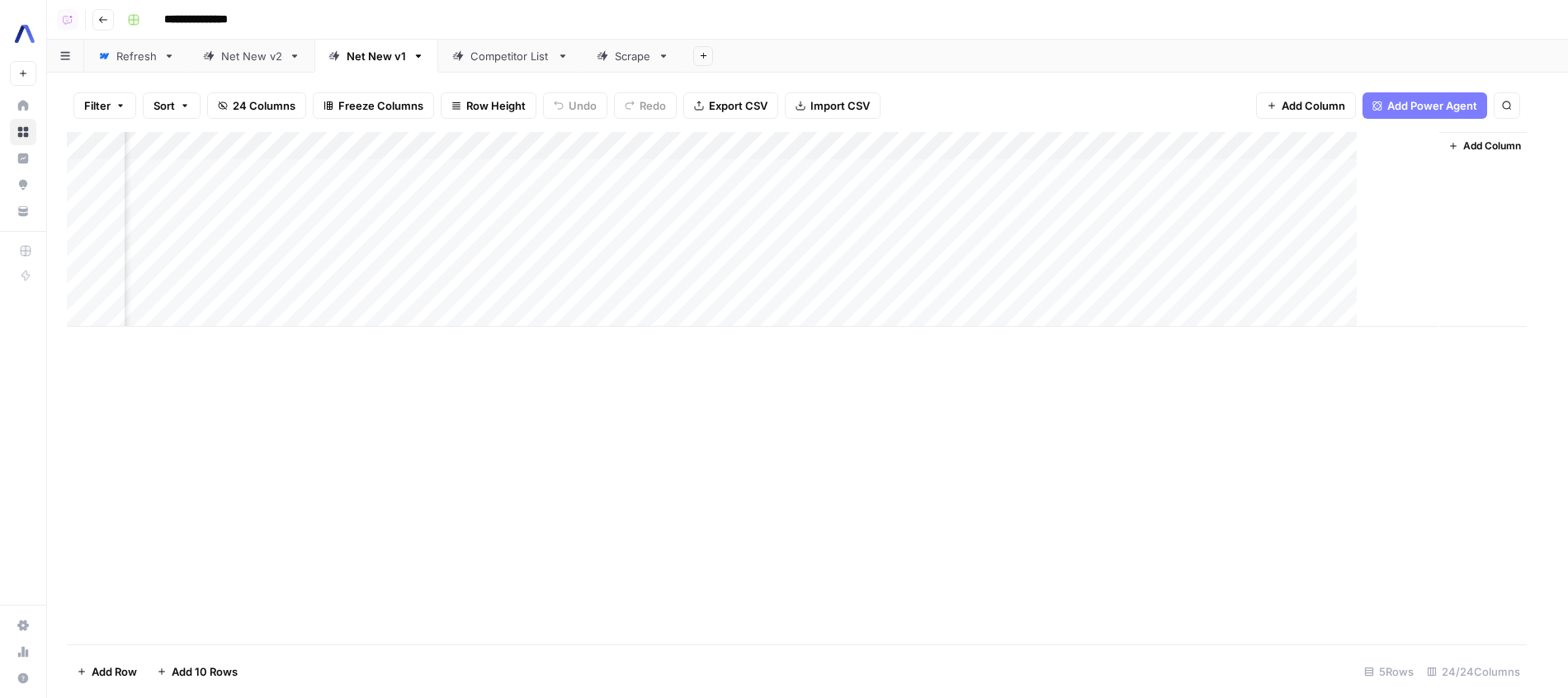
scroll to position [0, 2321]
click at [704, 169] on div "Add Column" at bounding box center [807, 229] width 1482 height 194
click at [706, 198] on div "Add Column" at bounding box center [807, 229] width 1482 height 194
click at [667, 522] on div "Add Column" at bounding box center [807, 388] width 1482 height 512
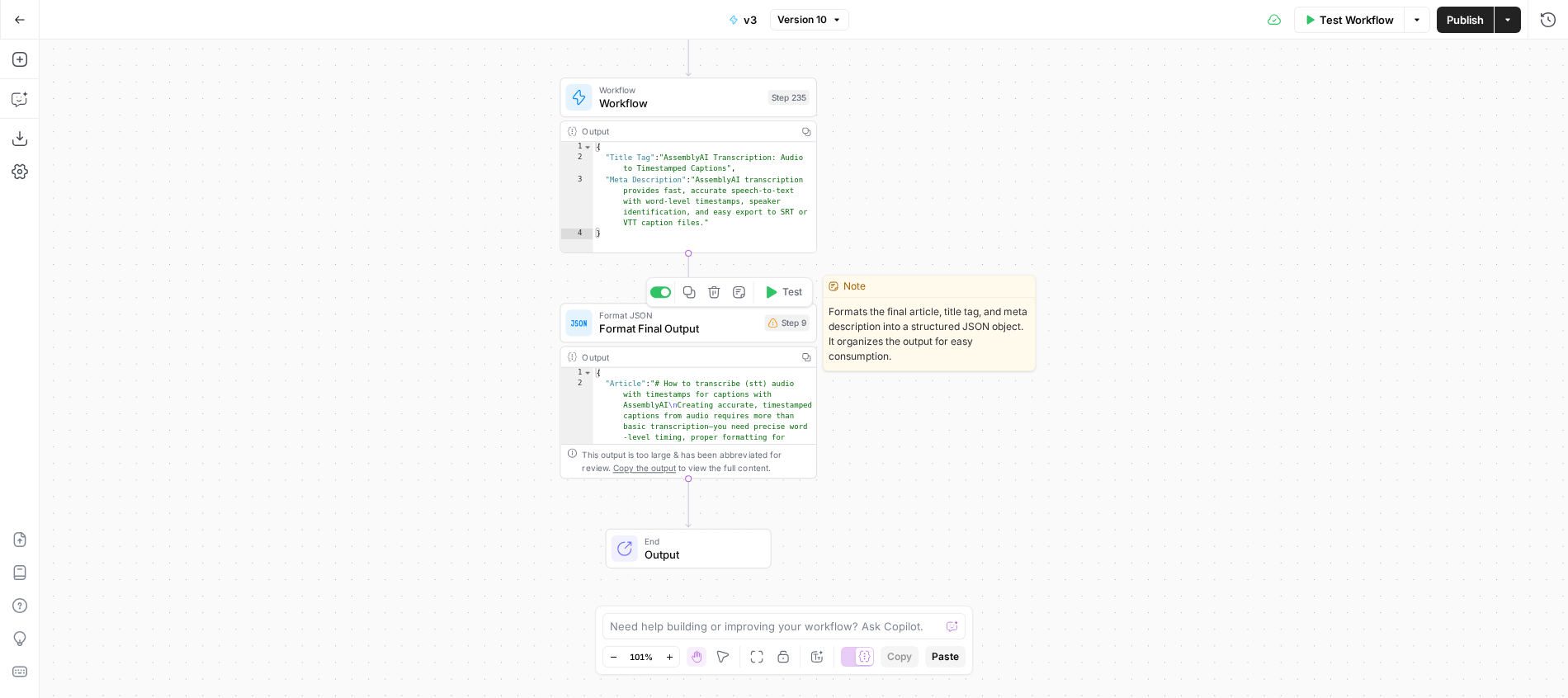
click at [729, 323] on span "Format Final Output" at bounding box center [679, 327] width 159 height 16
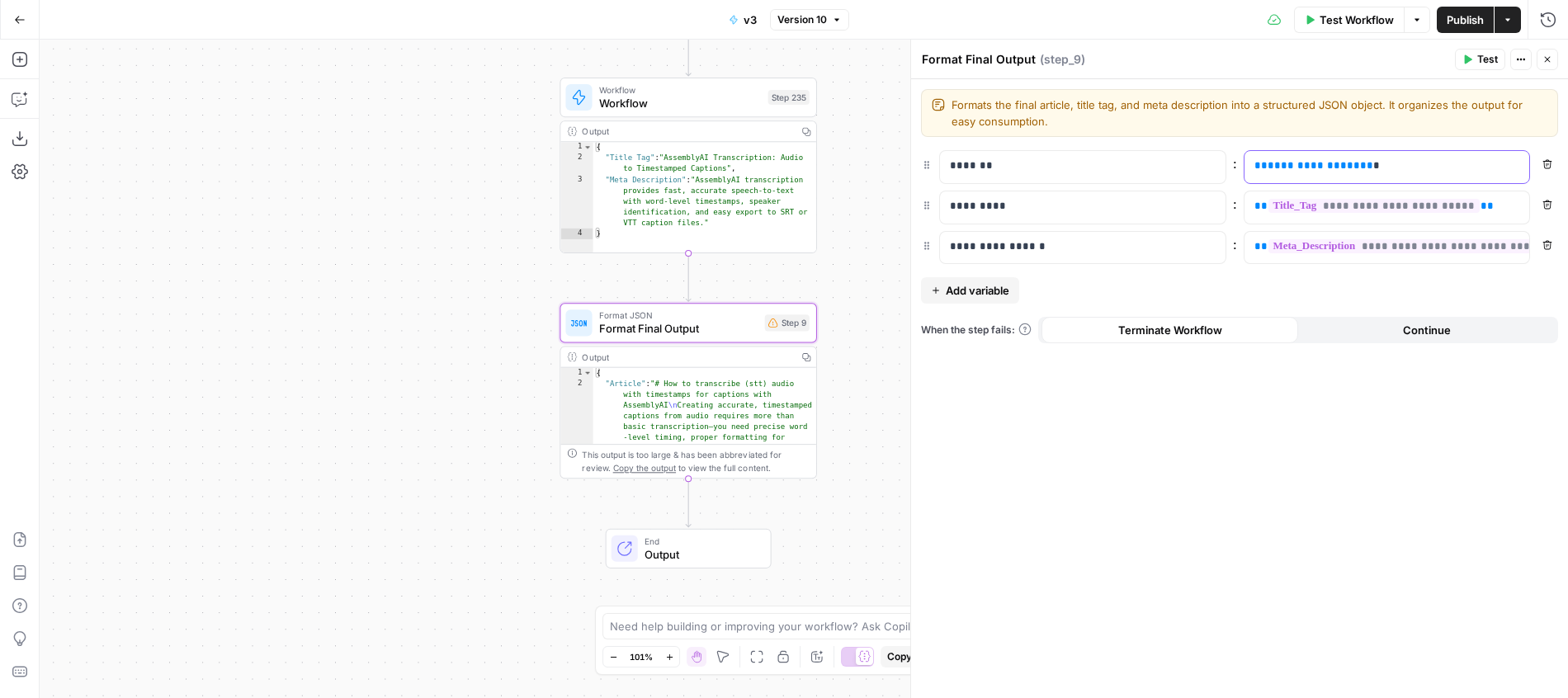
click at [1412, 162] on p "**********" at bounding box center [1386, 165] width 265 height 16
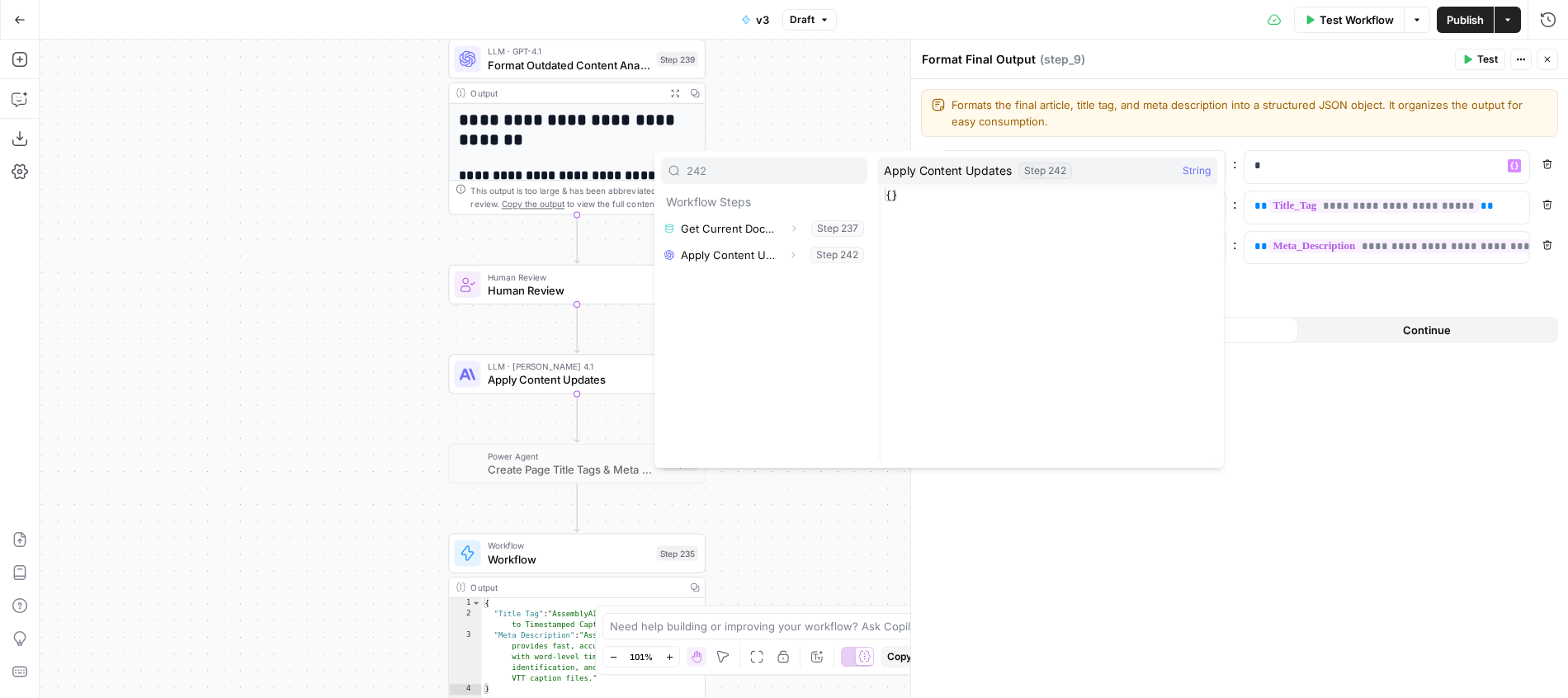
type input "242"
click at [789, 260] on button "Expand" at bounding box center [793, 255] width 22 height 22
click at [775, 285] on button "Select variable Output" at bounding box center [773, 281] width 190 height 27
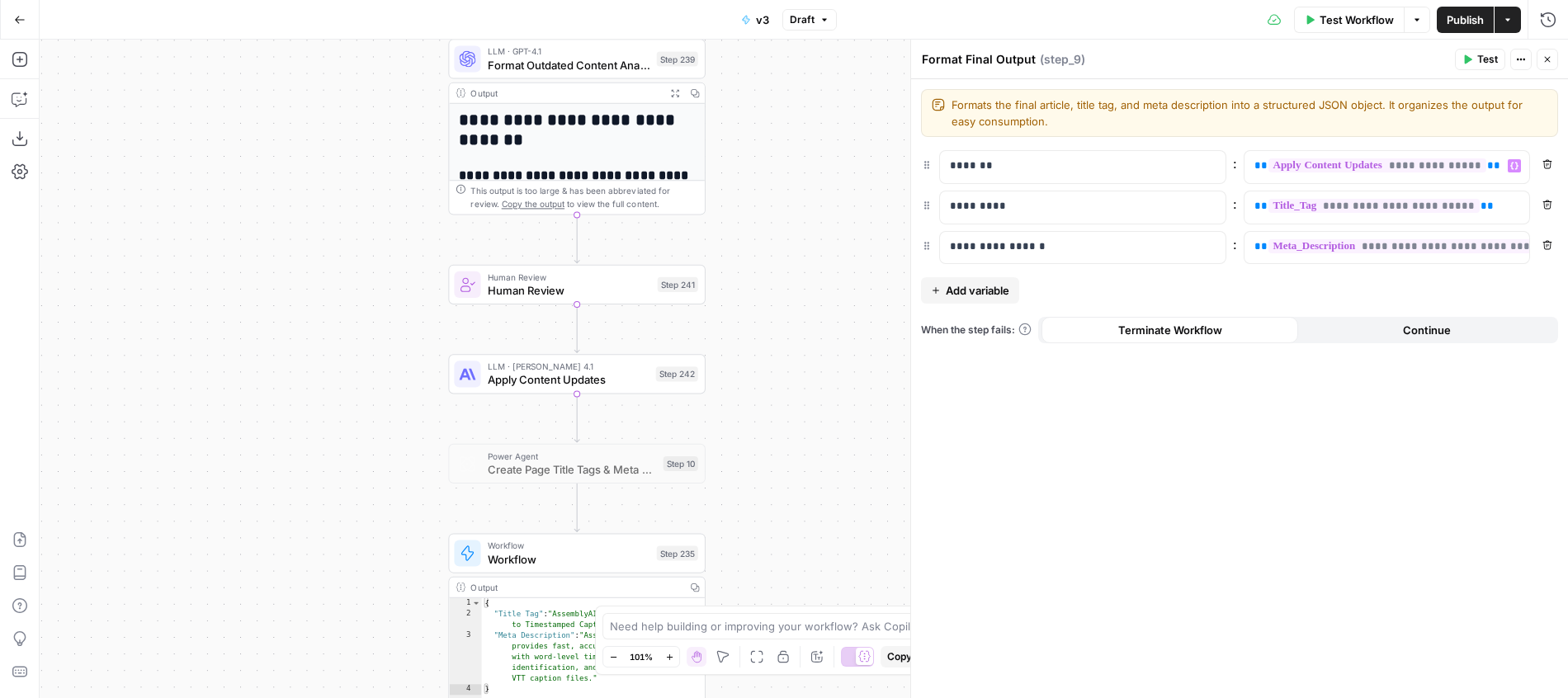
click at [787, 323] on div "**********" at bounding box center [804, 369] width 1528 height 658
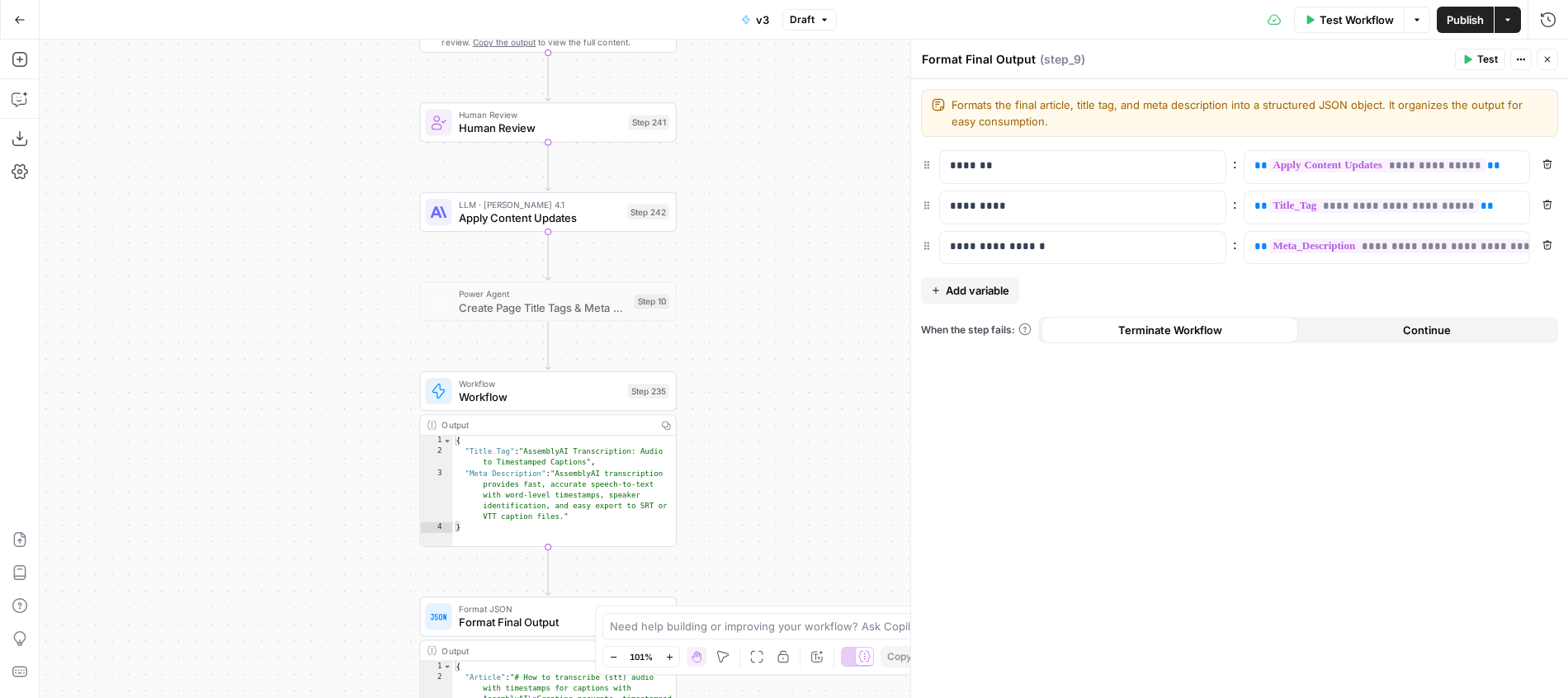
click at [621, 384] on div "Workflow Workflow Step 235 Copy step Delete step Add Note Test" at bounding box center [547, 390] width 244 height 28
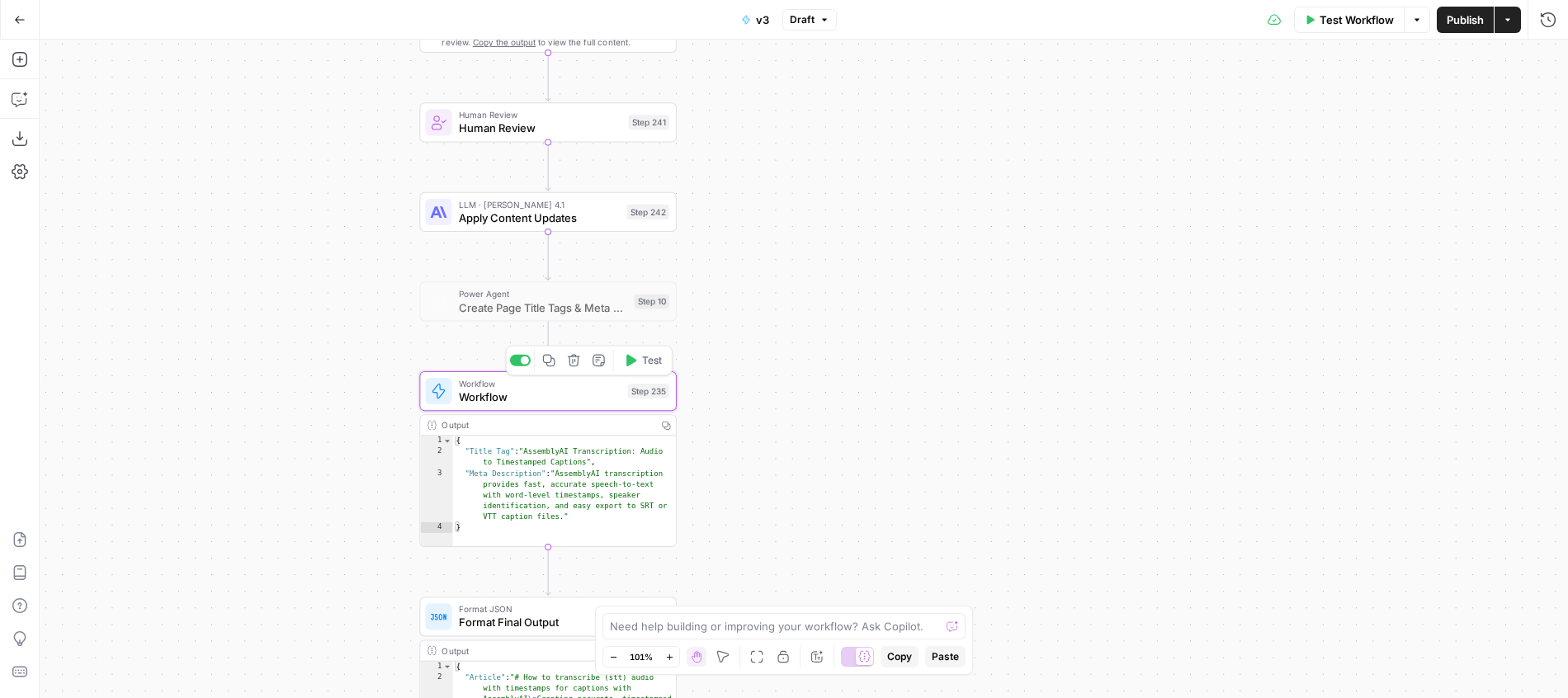
type textarea "Workflow"
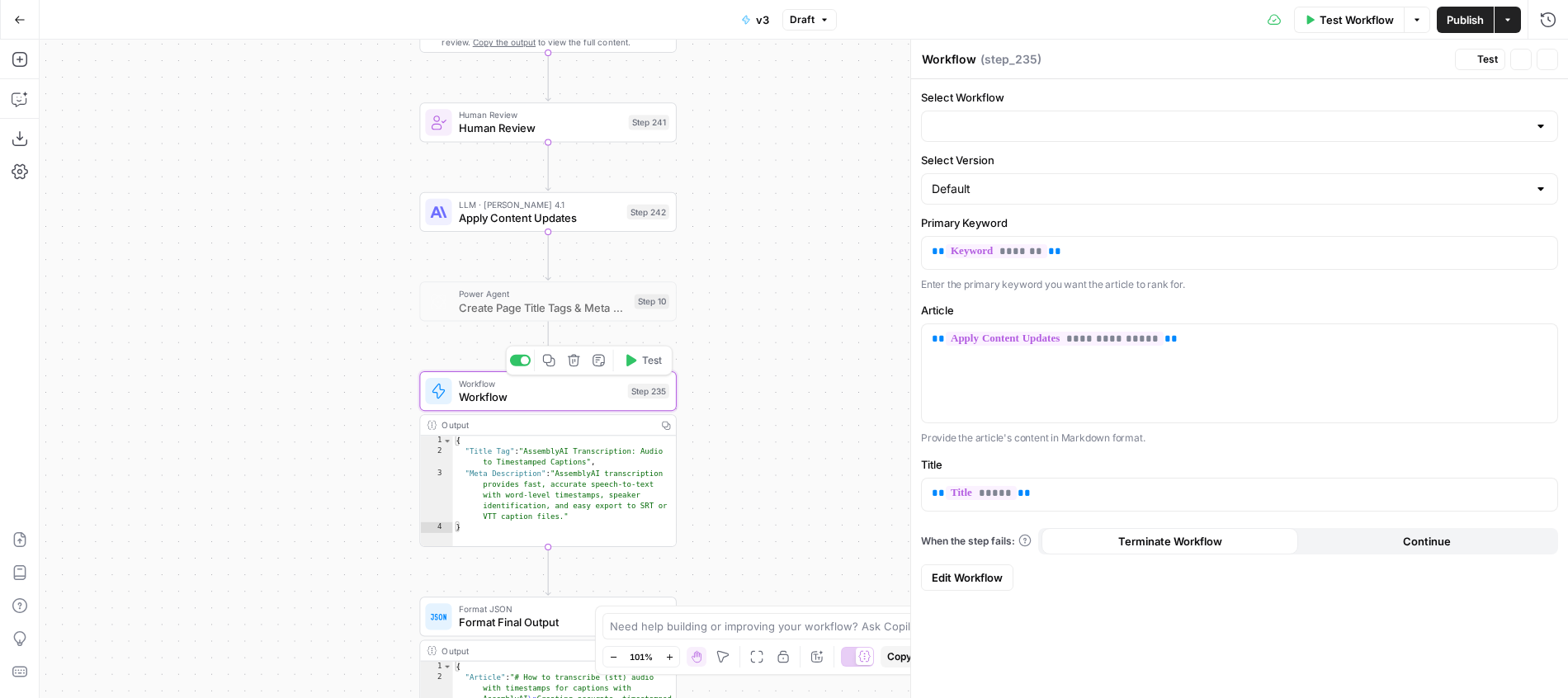
type input "Create Page Title Tags & Meta Descriptions"
click at [604, 209] on span "LLM · [PERSON_NAME] 4.1" at bounding box center [539, 204] width 162 height 13
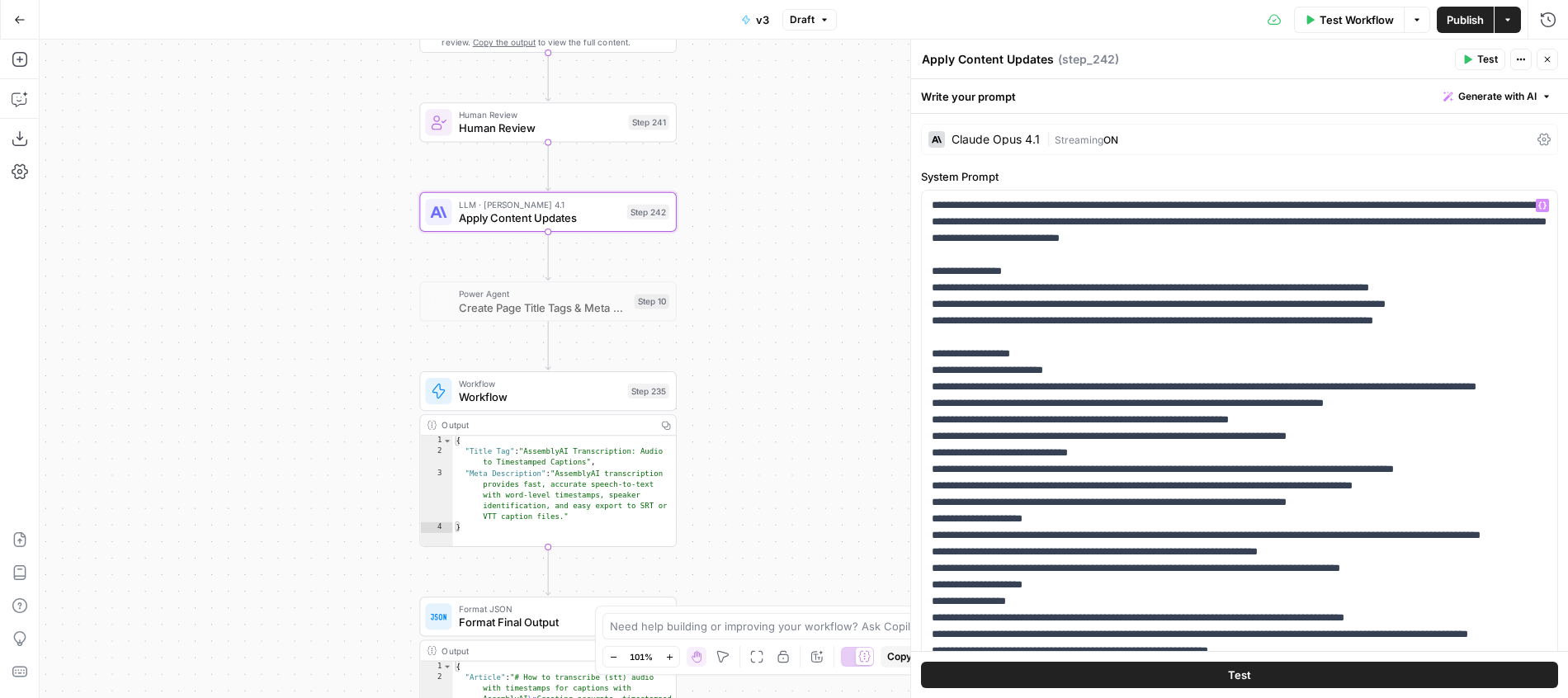
scroll to position [182, 0]
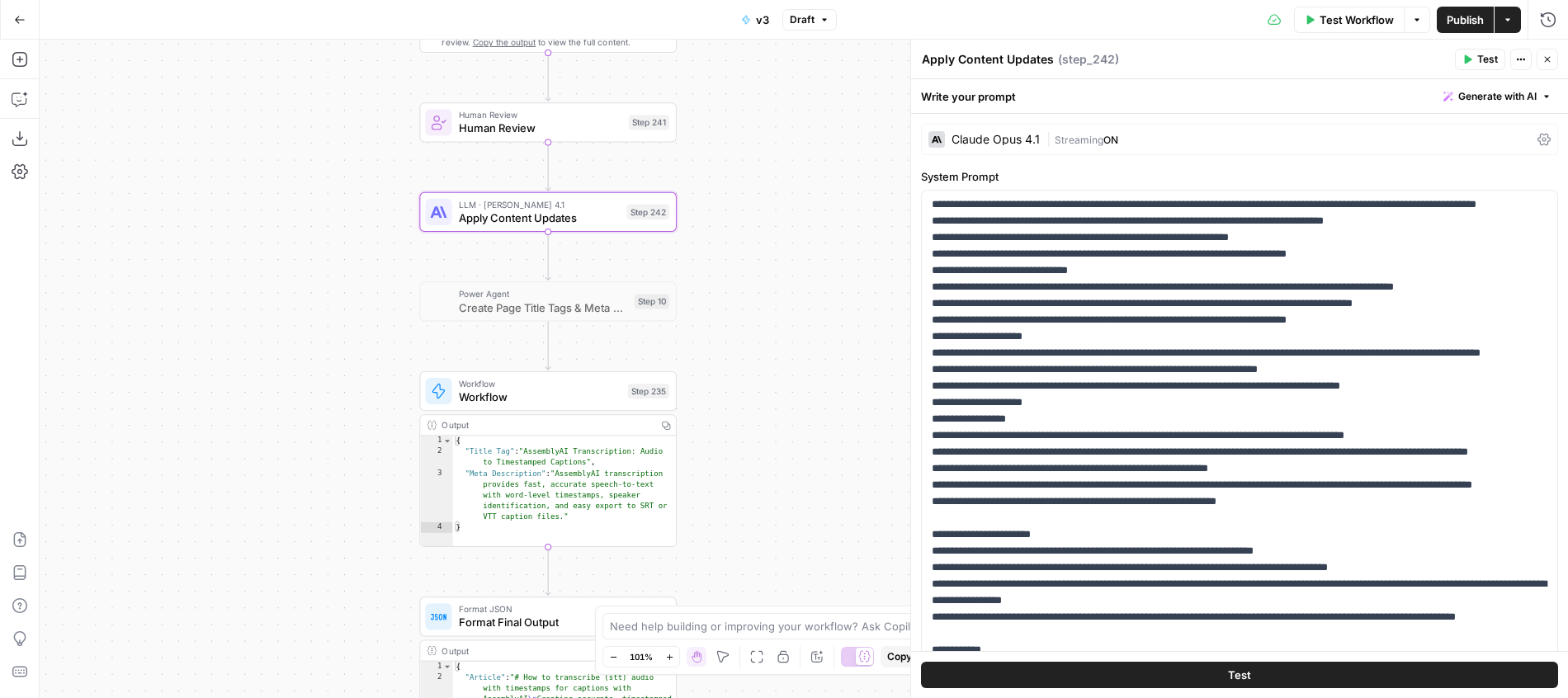
click at [1455, 30] on button "Publish" at bounding box center [1465, 20] width 57 height 27
click at [621, 200] on div "LLM · [PERSON_NAME] Opus 4.1 Apply Content Updates Step 242 Copy step Delete st…" at bounding box center [547, 212] width 244 height 28
click at [763, 284] on div "**********" at bounding box center [804, 369] width 1528 height 658
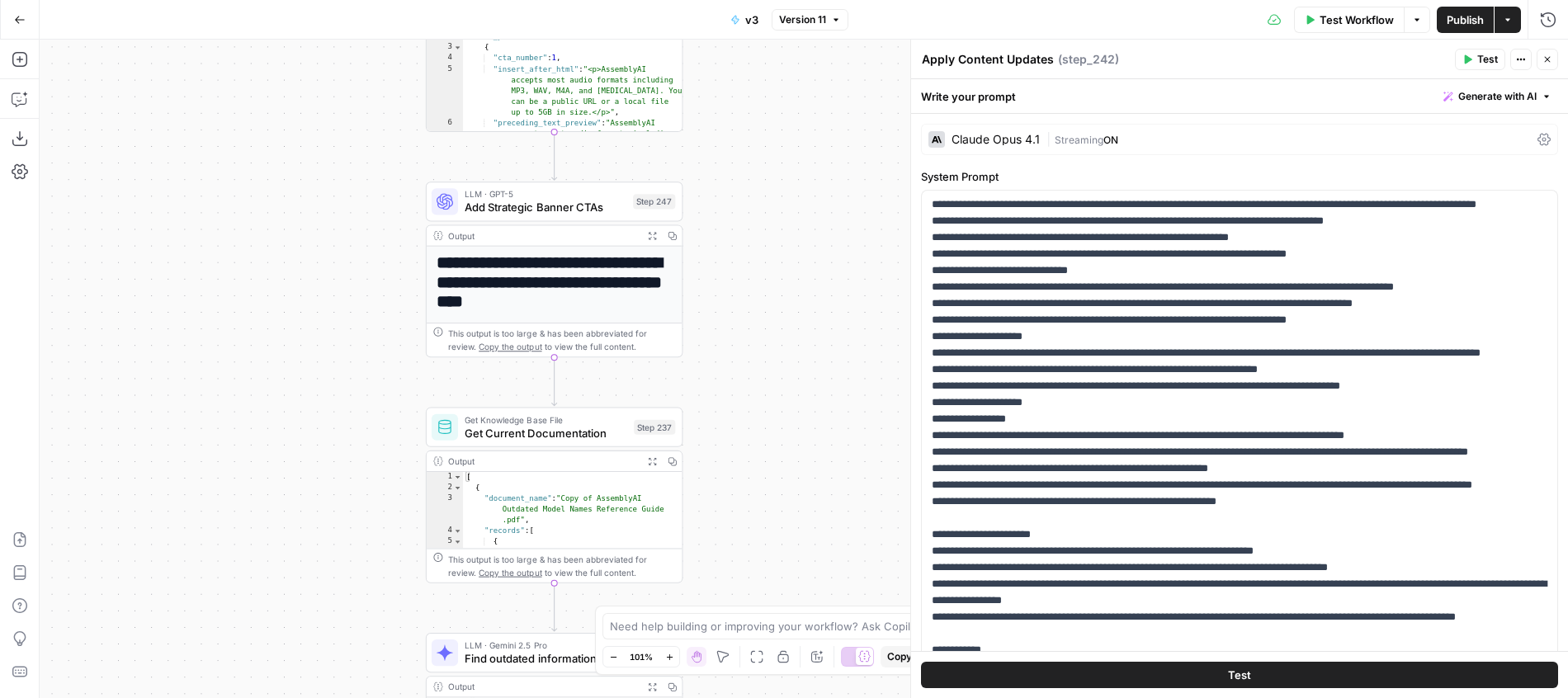
click at [650, 230] on button "Expand Output" at bounding box center [652, 235] width 20 height 20
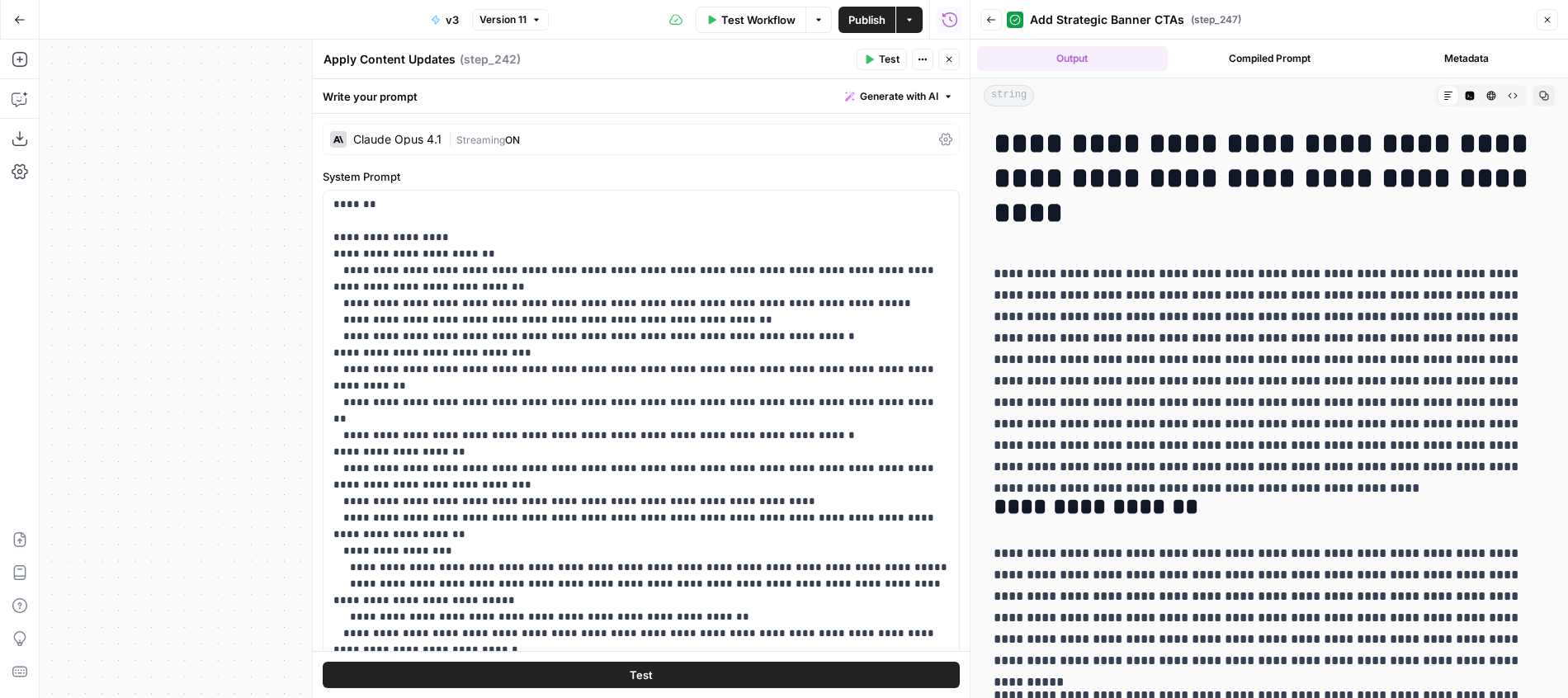
click at [1476, 92] on button "Code Editor" at bounding box center [1469, 95] width 22 height 22
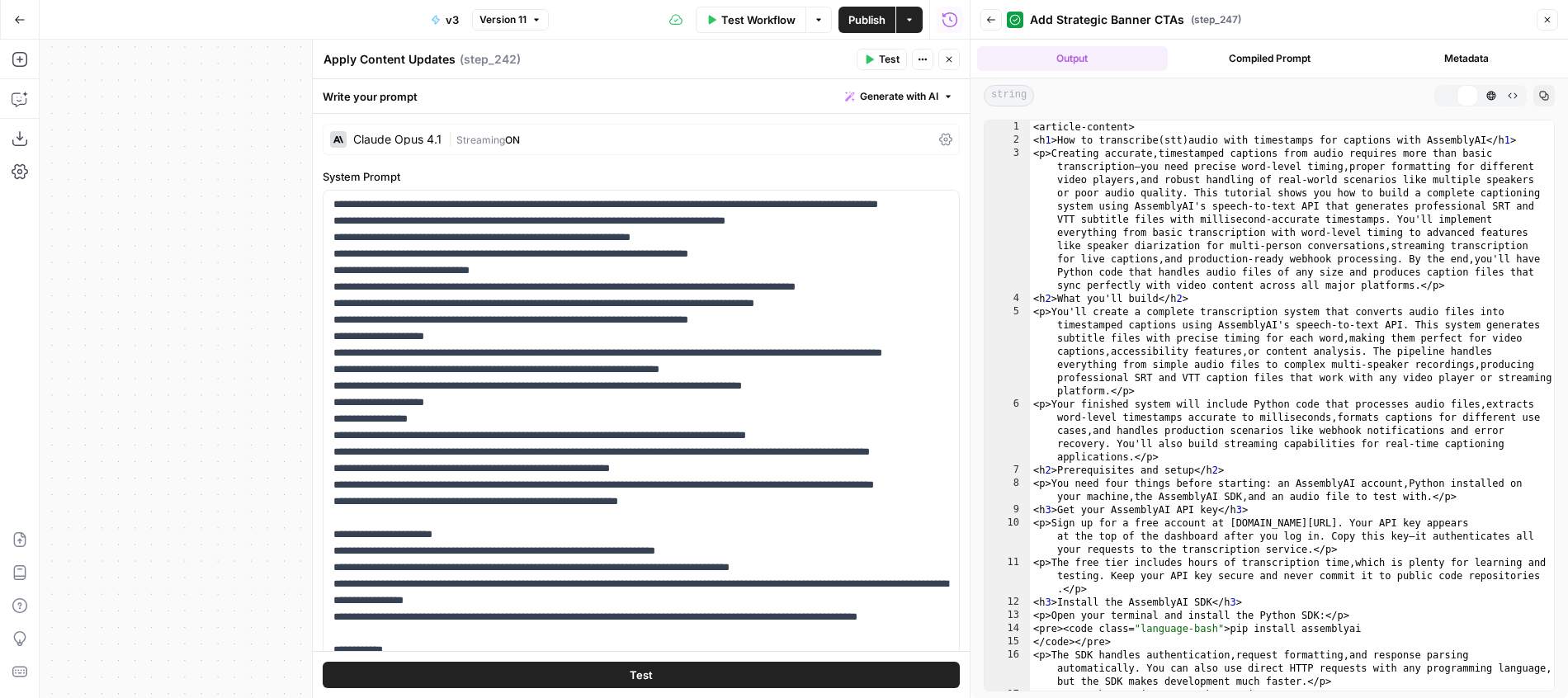
click at [1480, 93] on div "Code Editor" at bounding box center [1469, 95] width 22 height 22
click at [957, 67] on button "Close" at bounding box center [949, 59] width 22 height 22
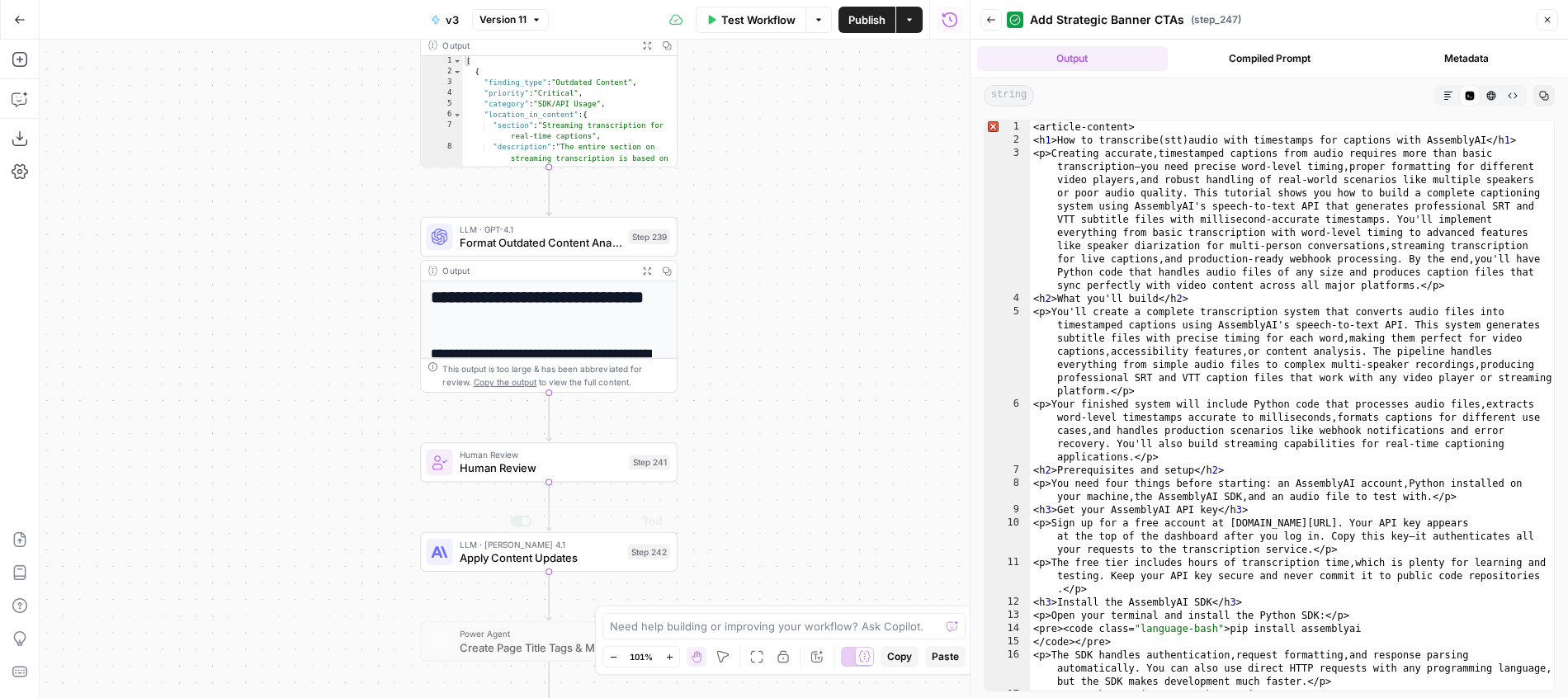
click at [577, 556] on span "Apply Content Updates" at bounding box center [540, 557] width 162 height 16
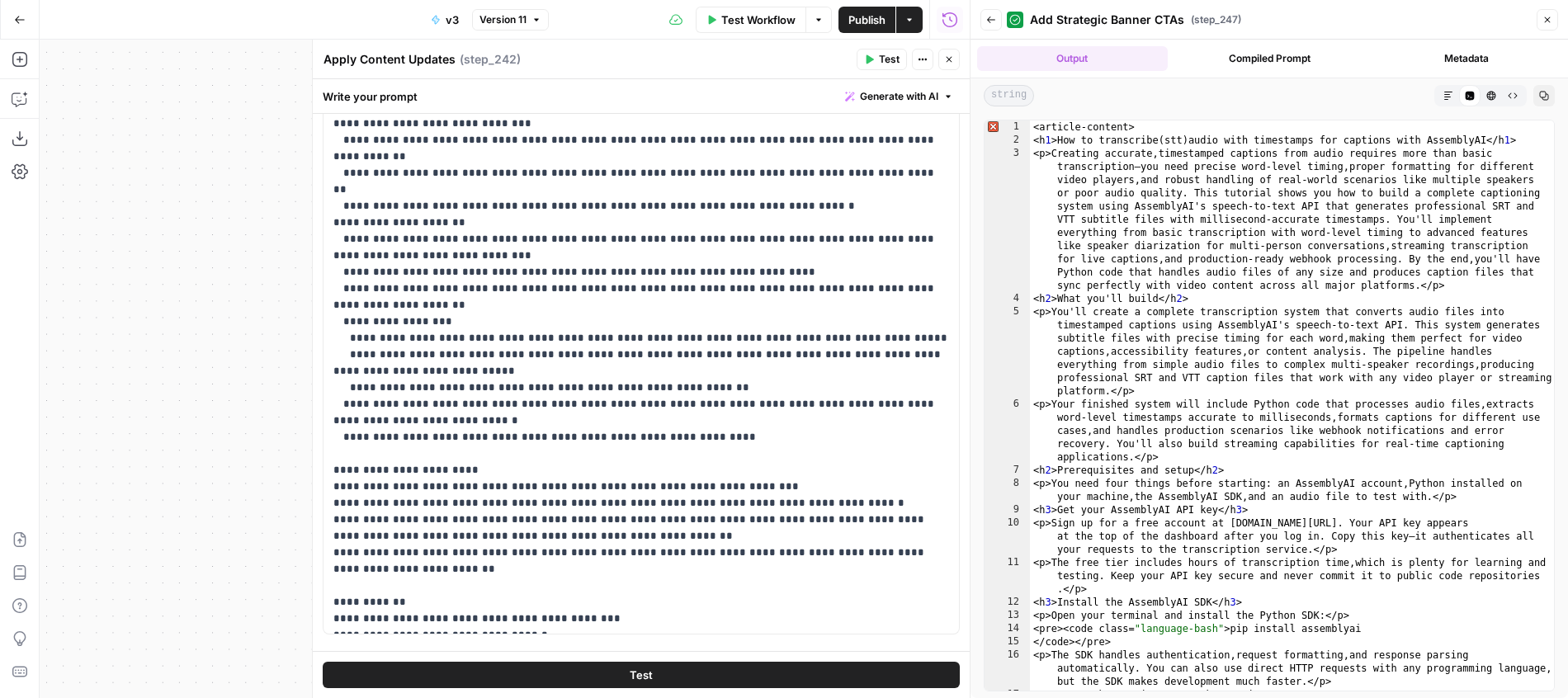
scroll to position [221, 0]
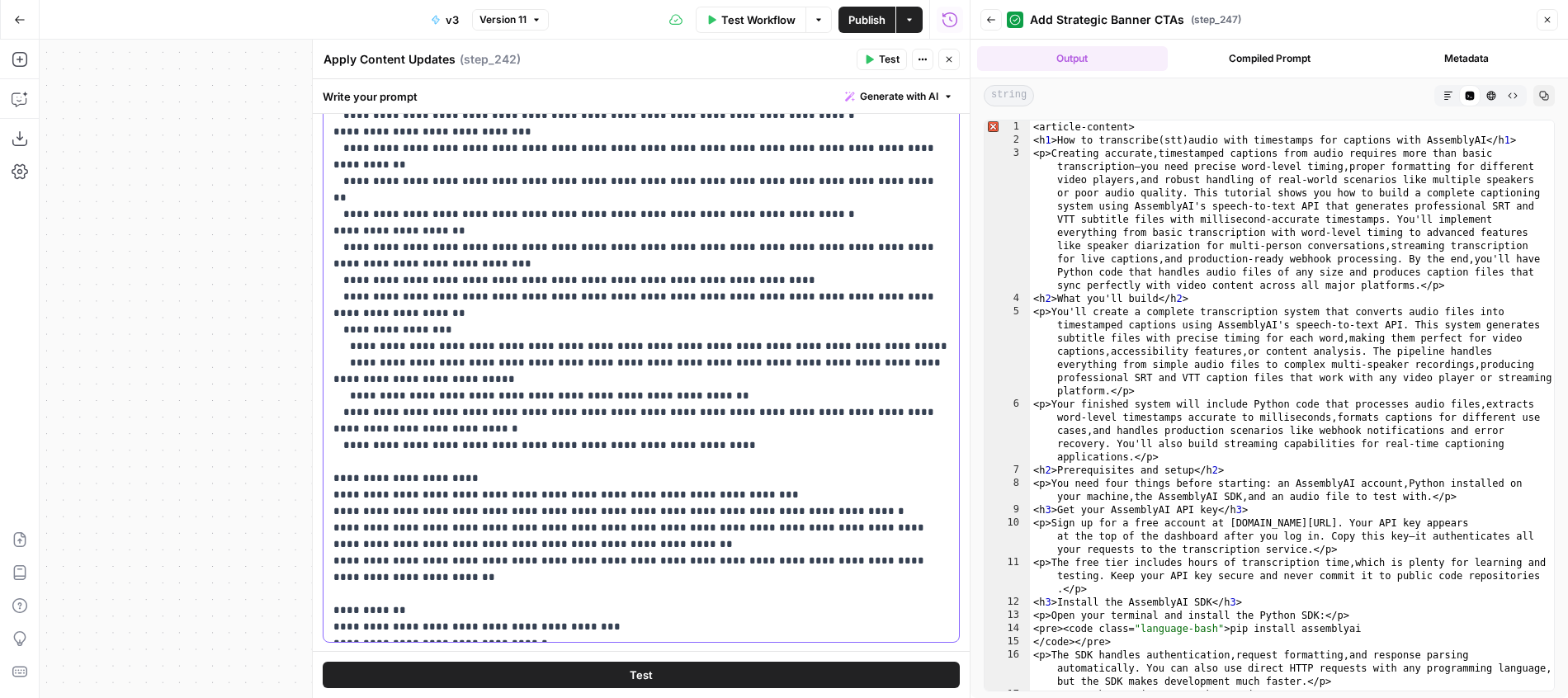
click at [554, 397] on p "**********" at bounding box center [641, 214] width 615 height 841
click at [615, 397] on p "**********" at bounding box center [641, 214] width 615 height 841
drag, startPoint x: 615, startPoint y: 397, endPoint x: 715, endPoint y: 397, distance: 100.0
click at [715, 397] on p "**********" at bounding box center [641, 214] width 615 height 841
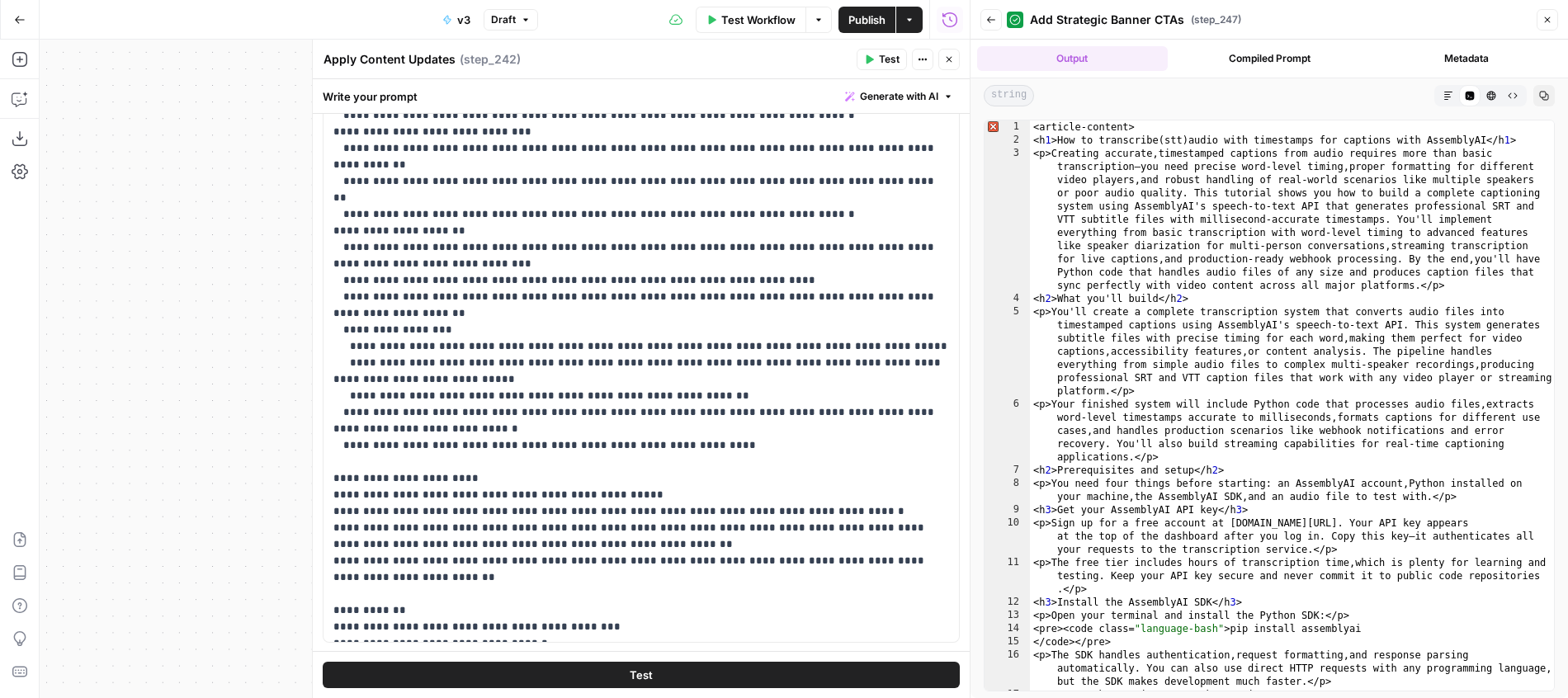
click at [946, 65] on button "Close" at bounding box center [949, 59] width 22 height 22
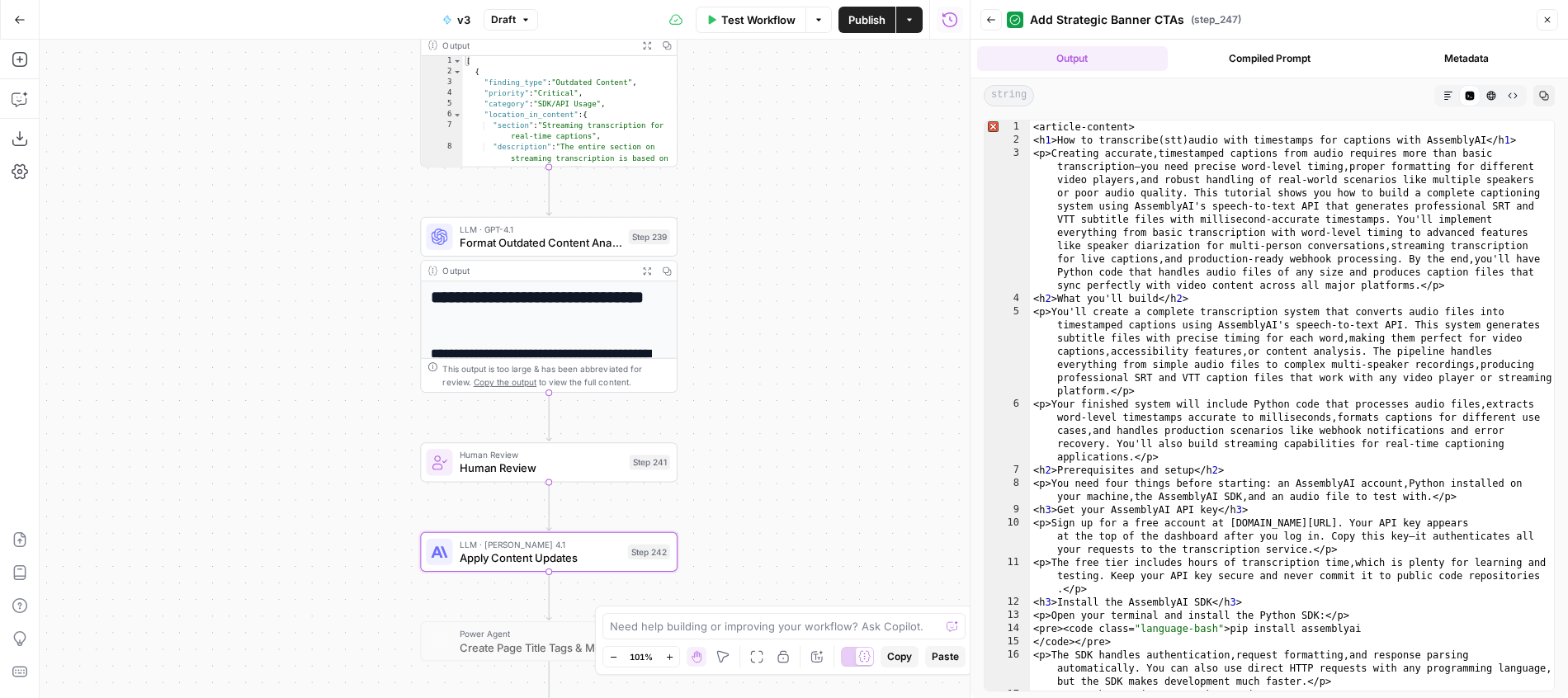
click at [874, 30] on button "Publish" at bounding box center [867, 20] width 57 height 27
click at [579, 563] on span "Apply Content Updates" at bounding box center [540, 557] width 162 height 16
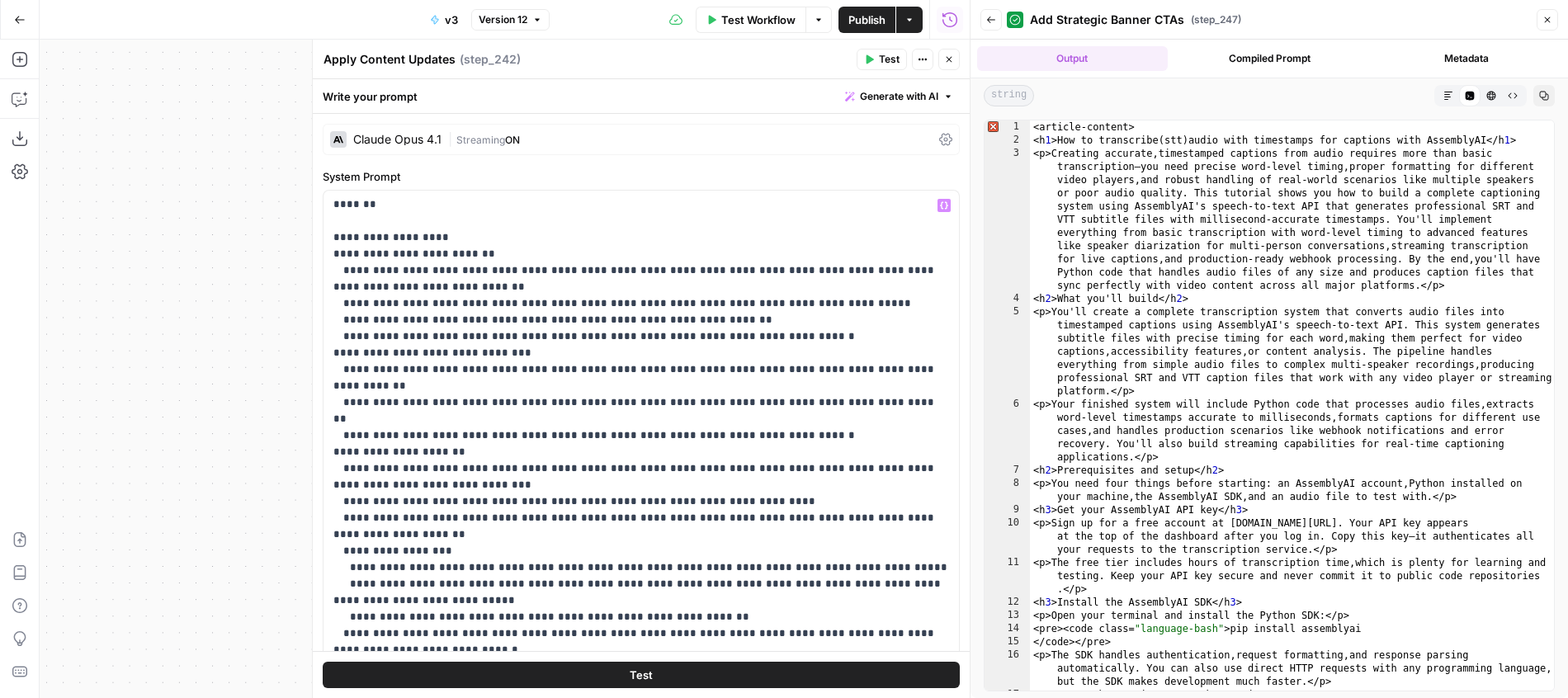
scroll to position [563, 0]
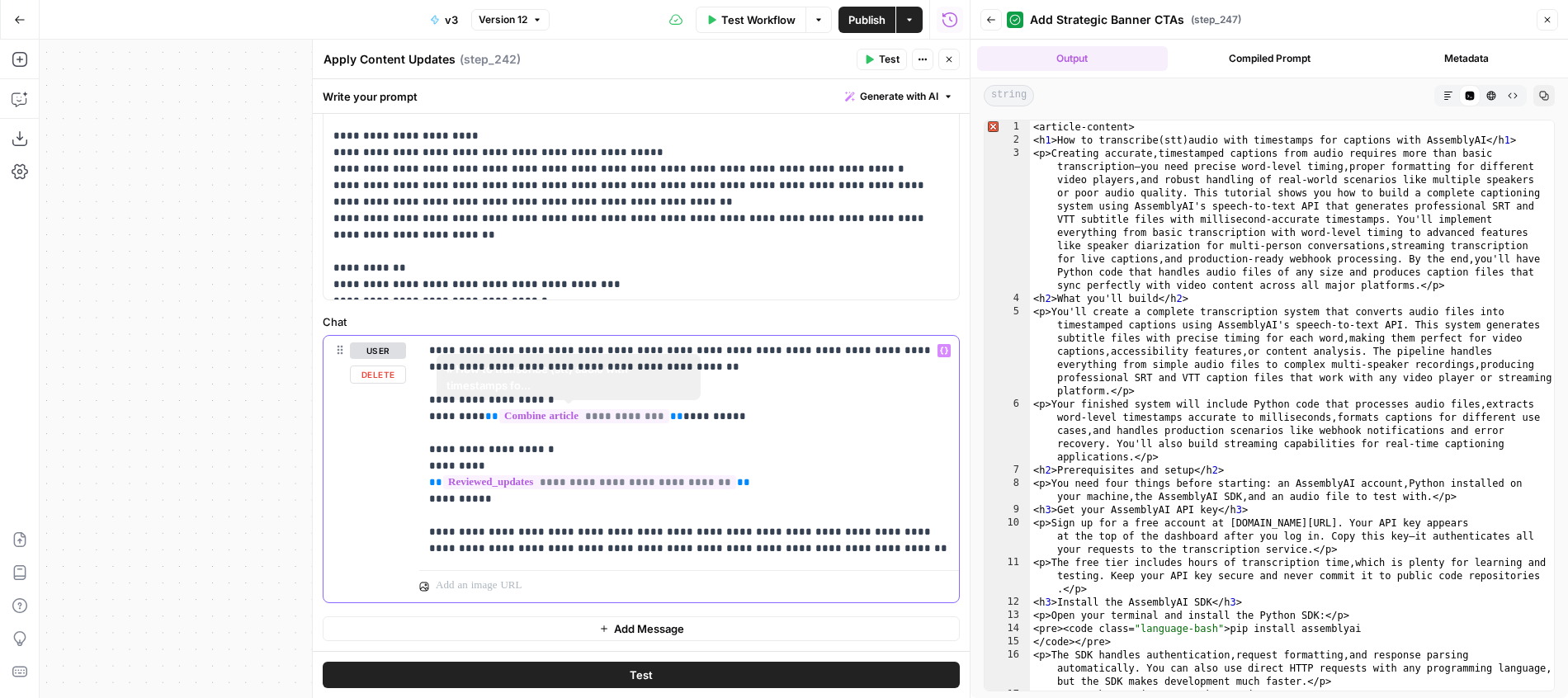
click at [615, 418] on span "**********" at bounding box center [584, 416] width 170 height 14
click at [714, 431] on p "**********" at bounding box center [688, 449] width 519 height 214
click at [762, 399] on p "**********" at bounding box center [688, 449] width 519 height 214
drag, startPoint x: 664, startPoint y: 421, endPoint x: 476, endPoint y: 419, distance: 188.0
click at [476, 419] on p "**********" at bounding box center [688, 449] width 519 height 214
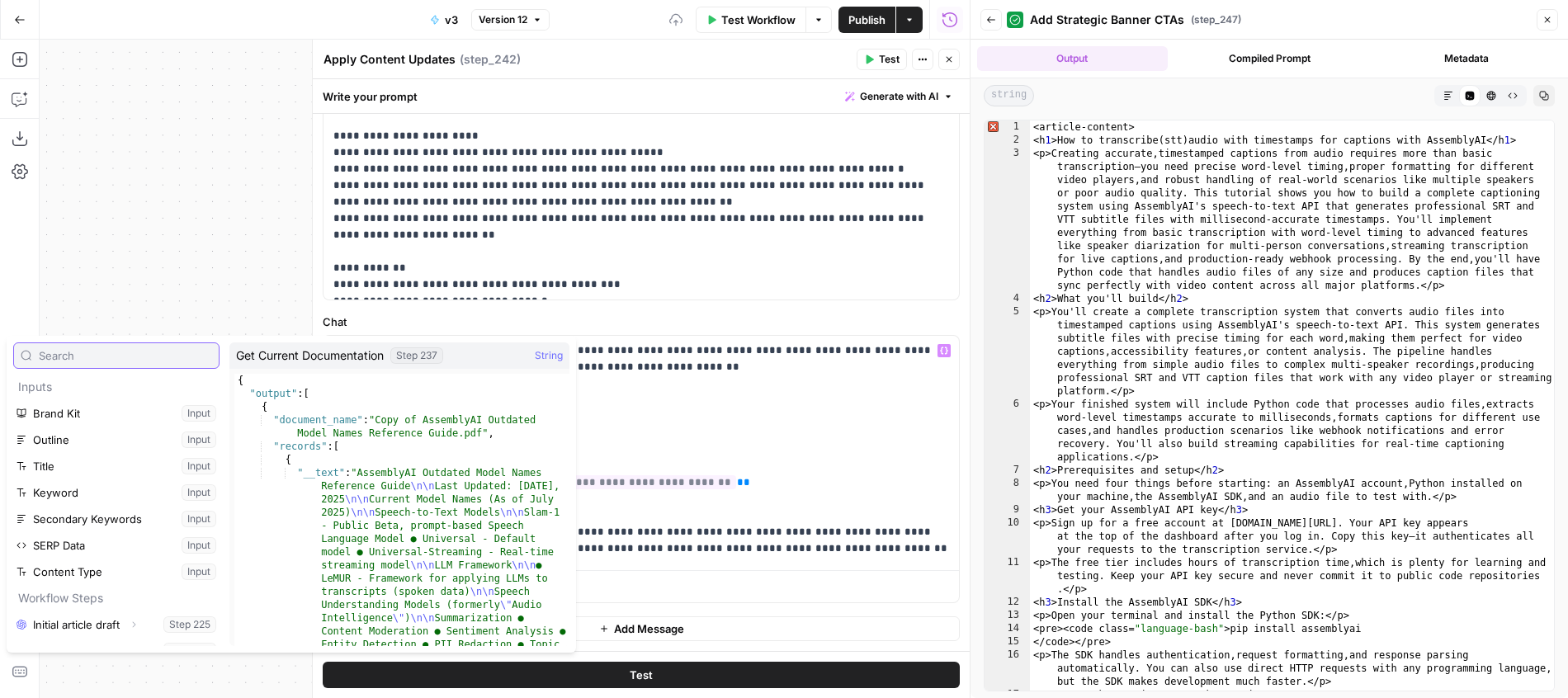
scroll to position [282, 0]
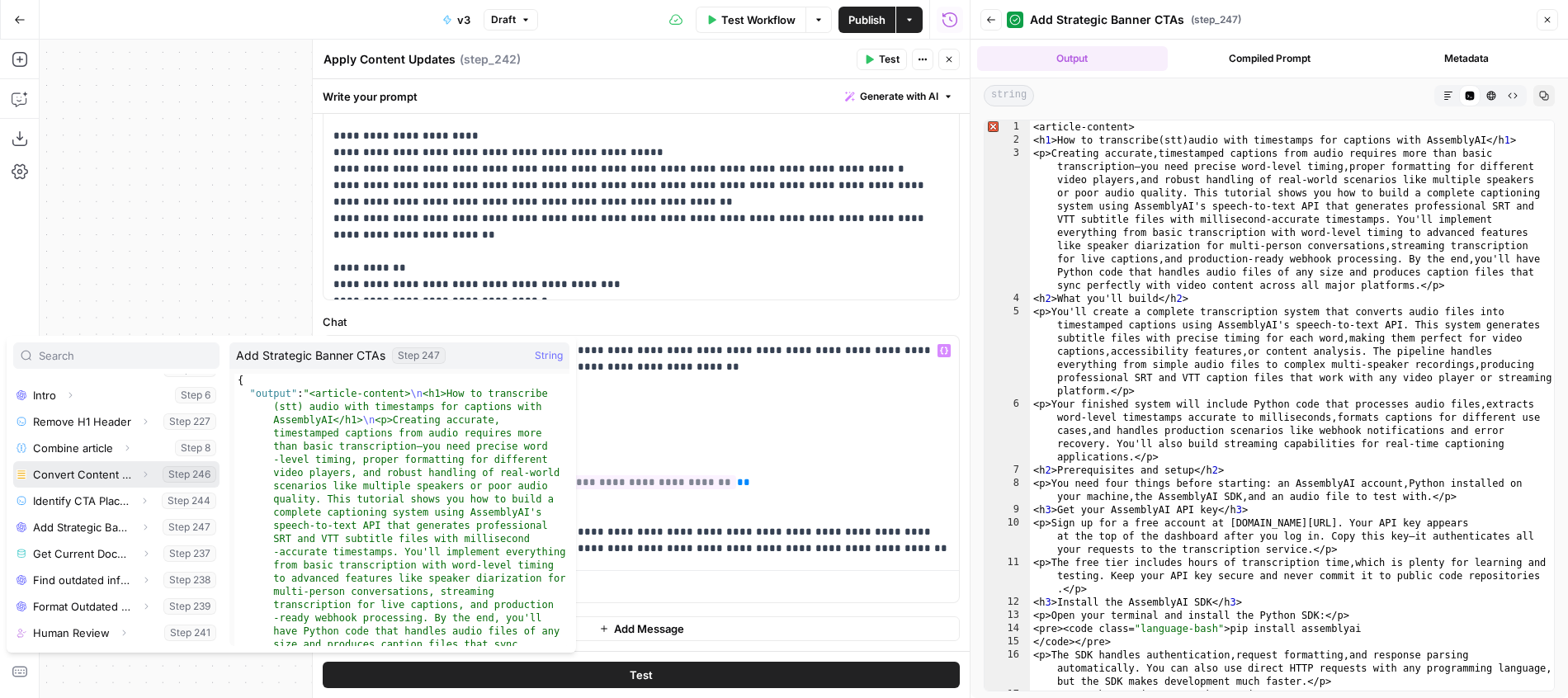
click at [149, 474] on icon "button" at bounding box center [144, 473] width 10 height 10
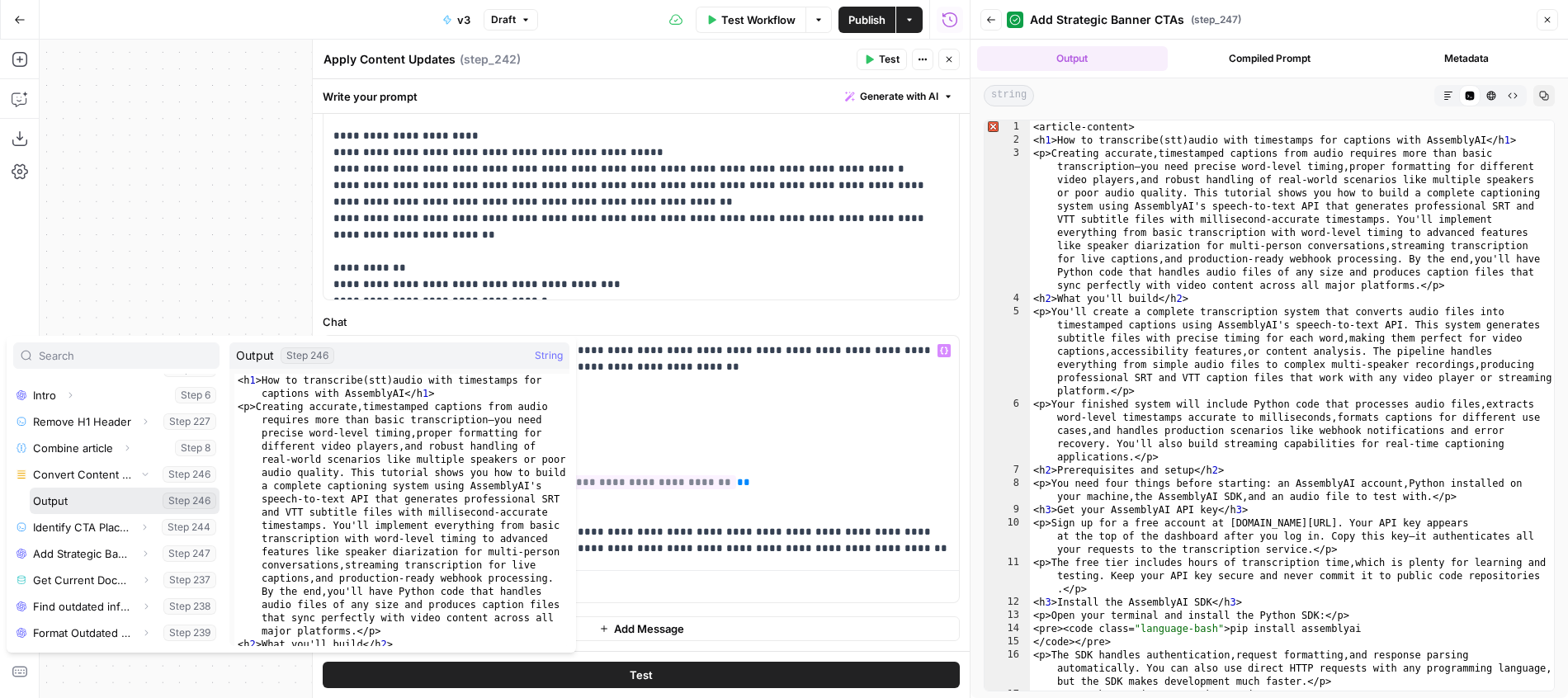
click at [119, 496] on button "Select variable Output" at bounding box center [124, 500] width 190 height 27
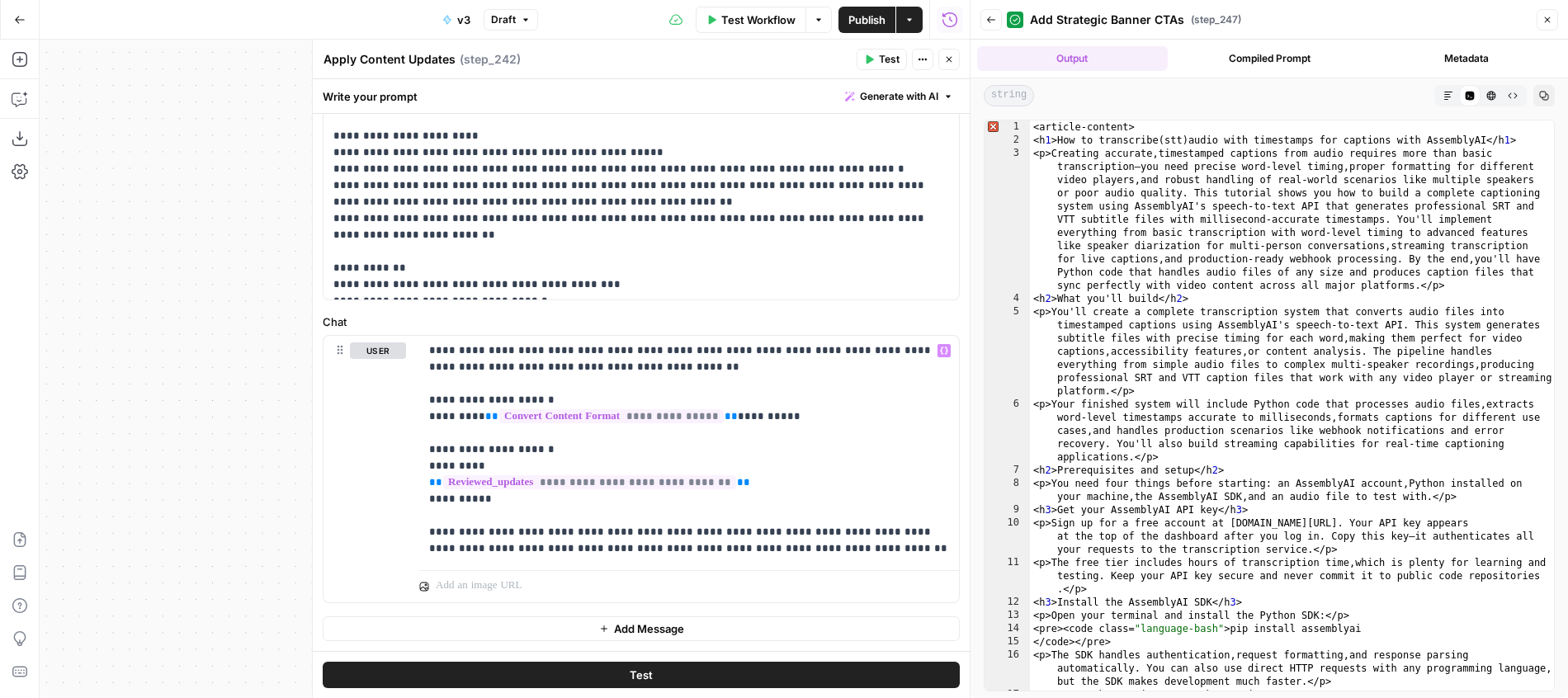
click at [957, 64] on button "Close" at bounding box center [949, 59] width 22 height 22
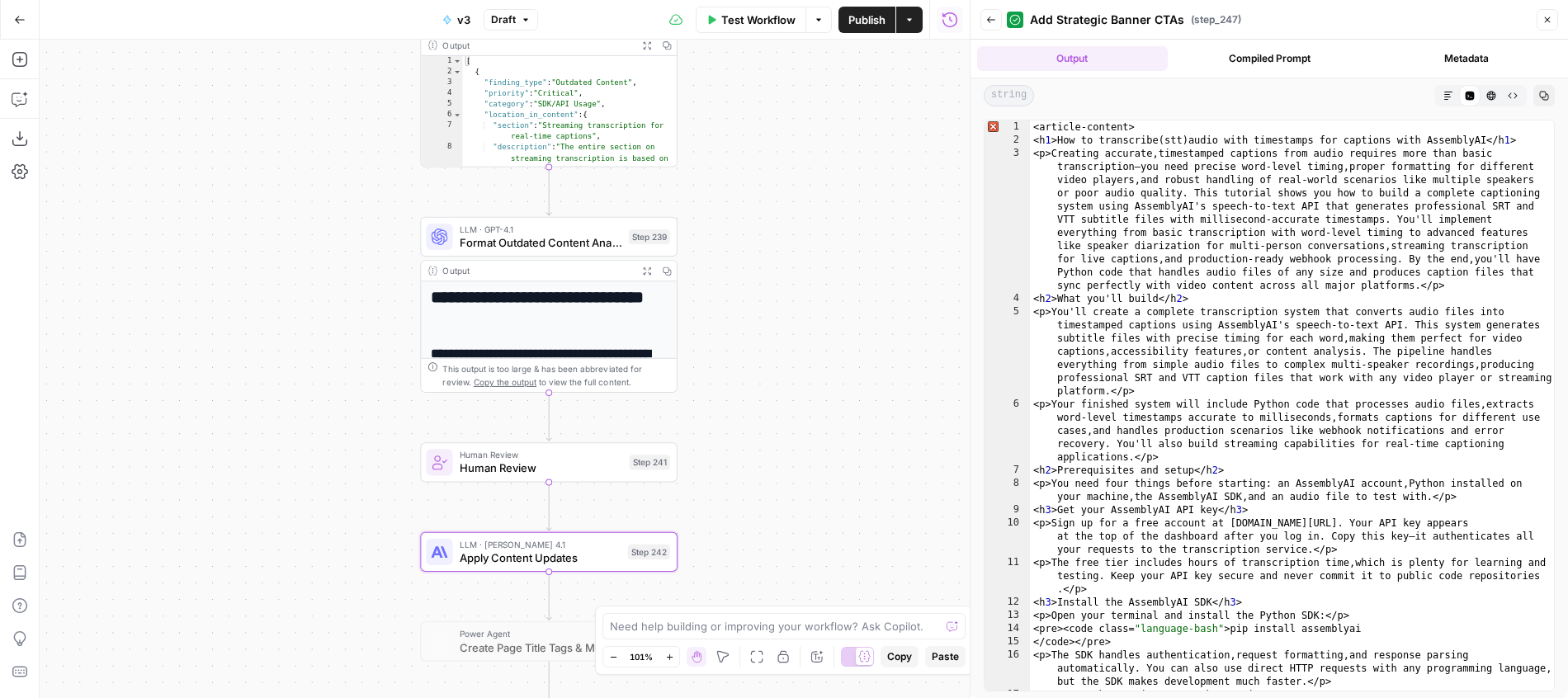
click at [872, 22] on span "Publish" at bounding box center [866, 19] width 37 height 16
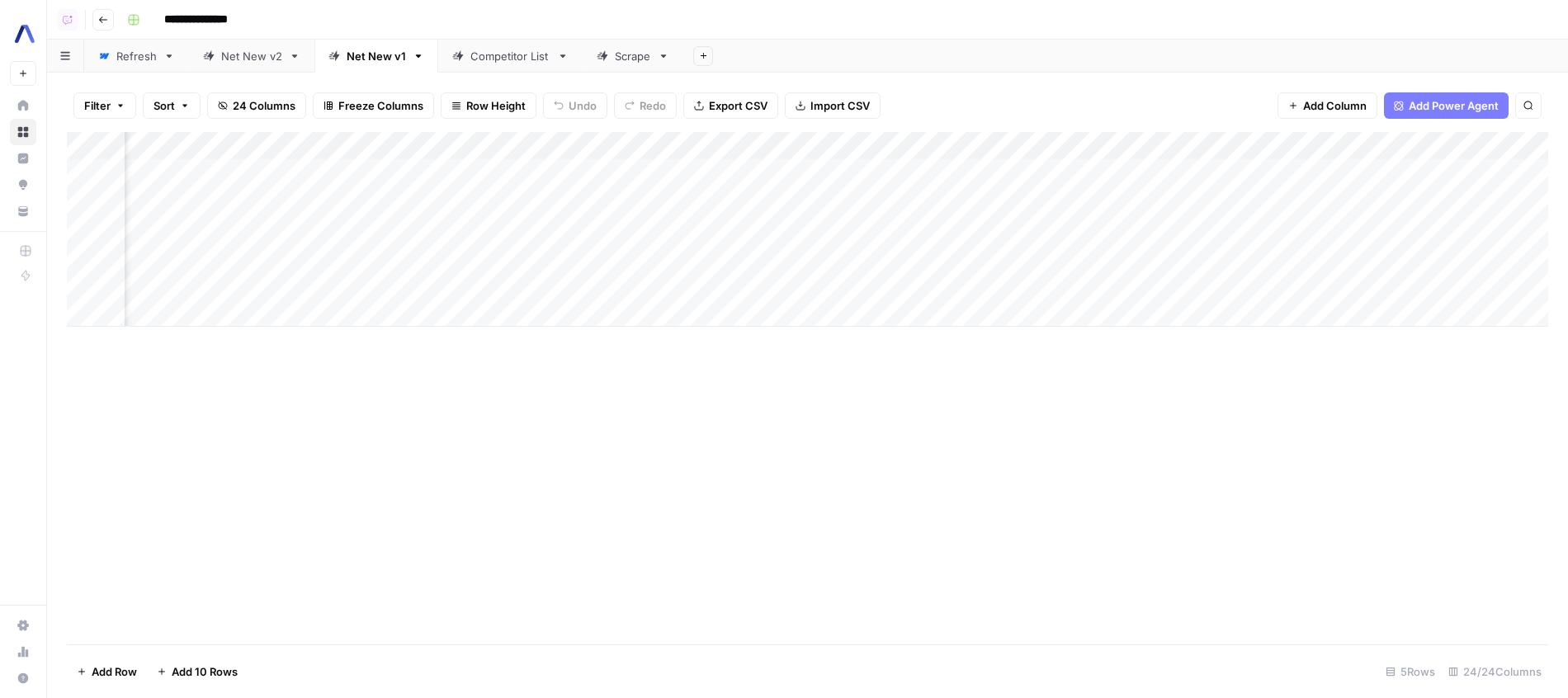
scroll to position [0, 2321]
